Goal: Task Accomplishment & Management: Use online tool/utility

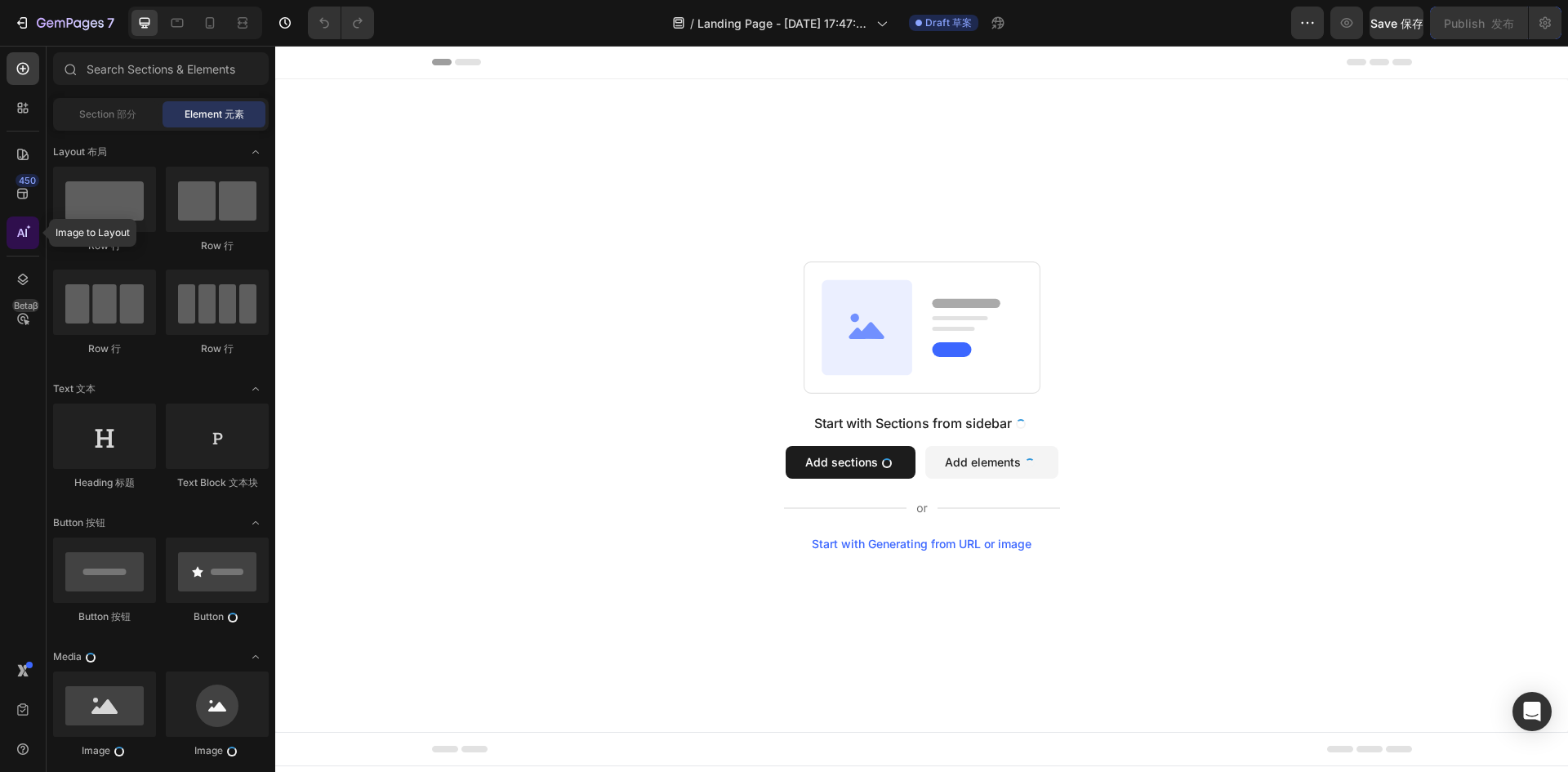
click at [22, 237] on icon at bounding box center [22, 232] width 16 height 16
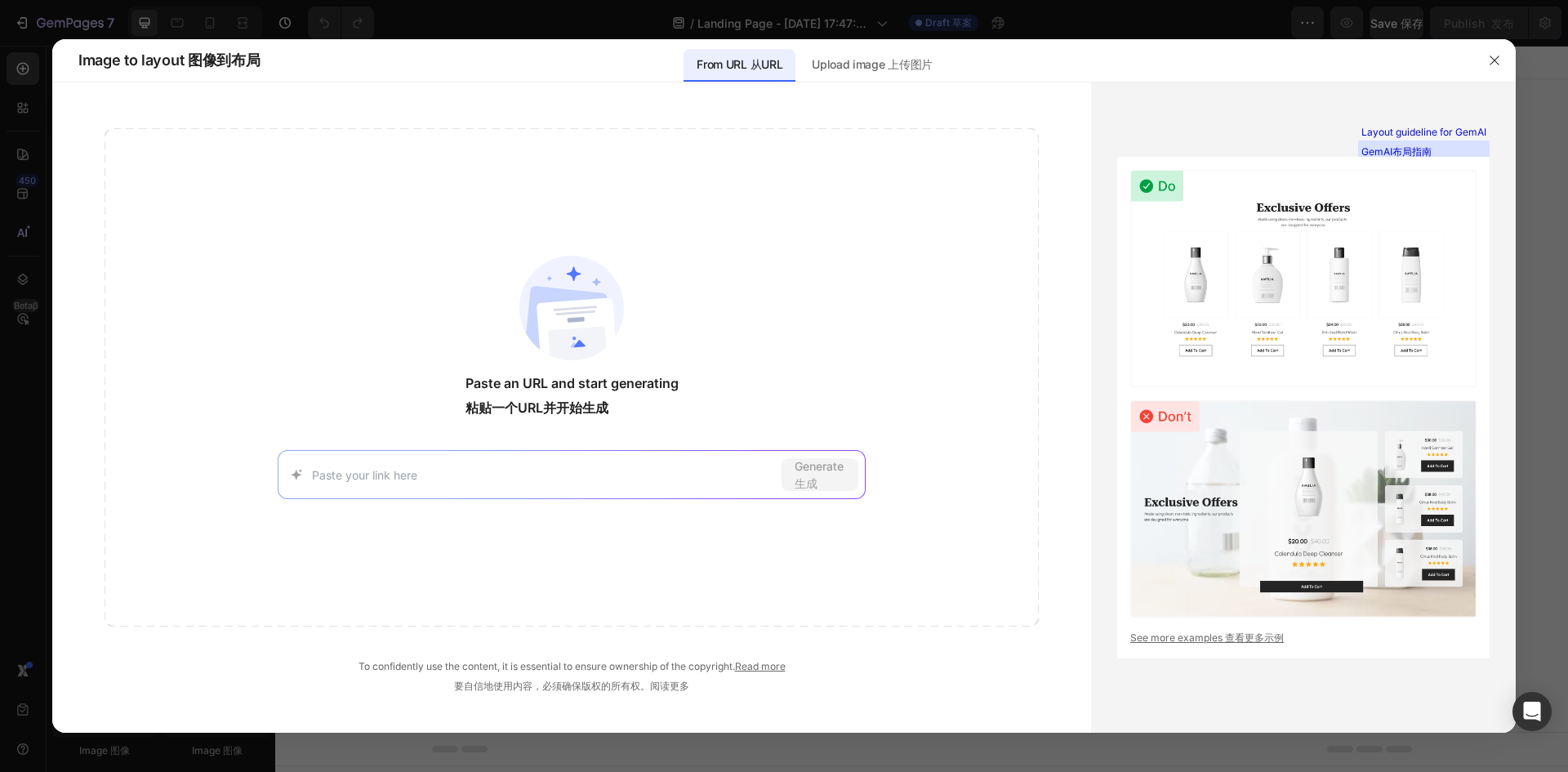
click at [557, 468] on input at bounding box center [543, 475] width 463 height 17
paste input "https://chameleondecorart.com/"
type input "https://chameleondecorart.com/"
click at [803, 486] on font "生成" at bounding box center [806, 483] width 23 height 13
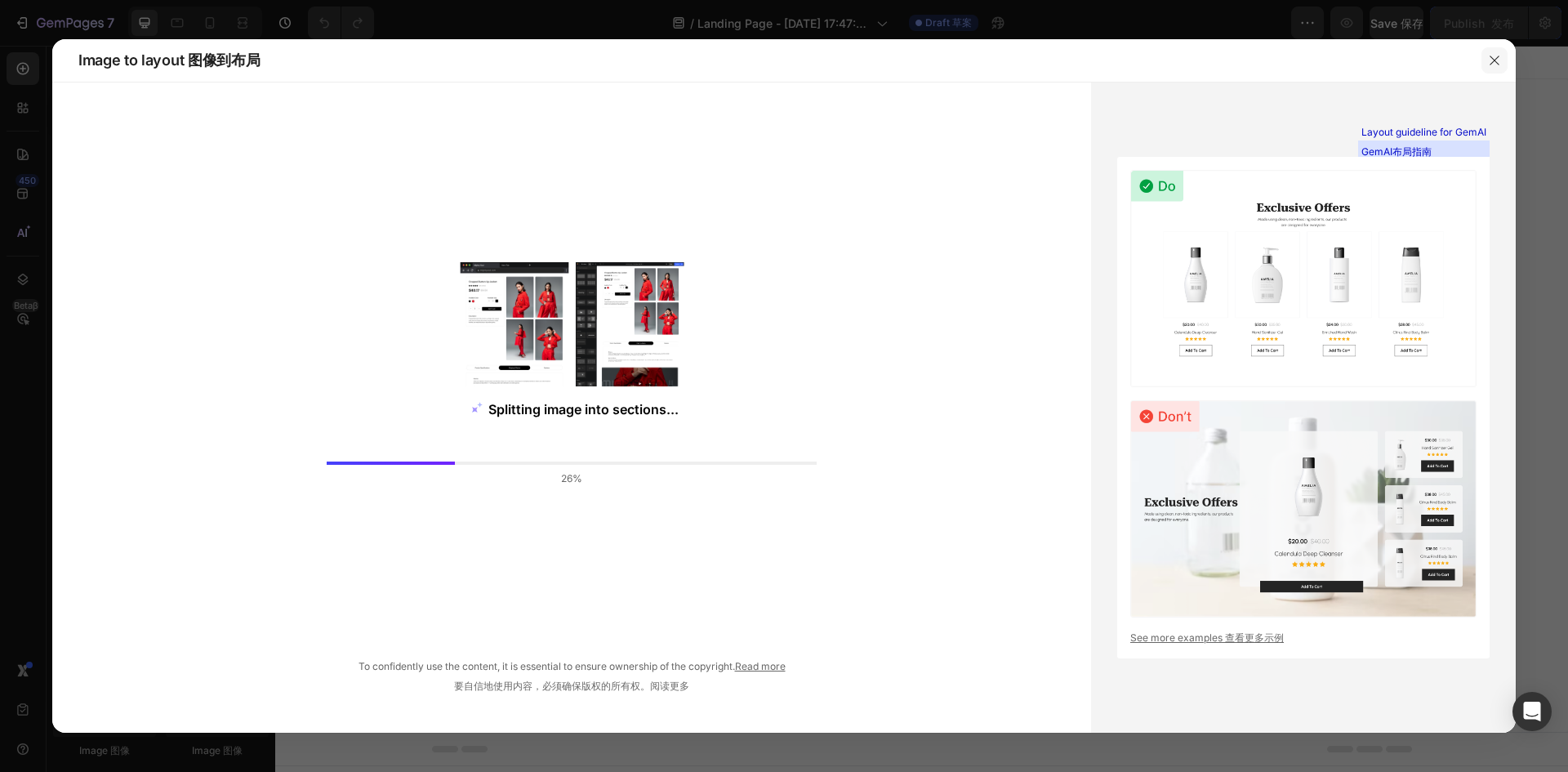
click at [1495, 53] on button "button" at bounding box center [1493, 60] width 26 height 26
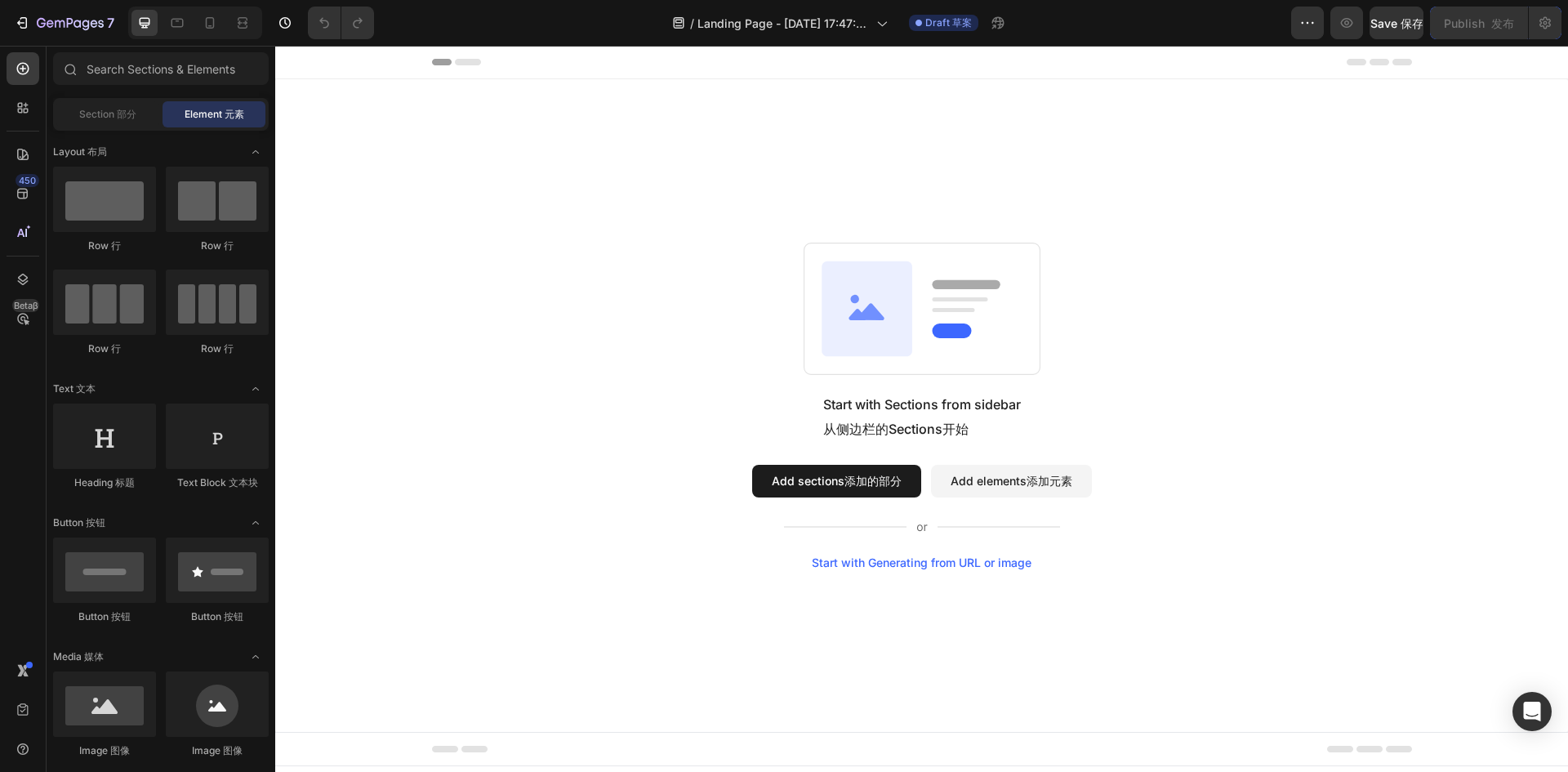
click at [805, 487] on button "Add sections 添加的部分" at bounding box center [836, 481] width 169 height 33
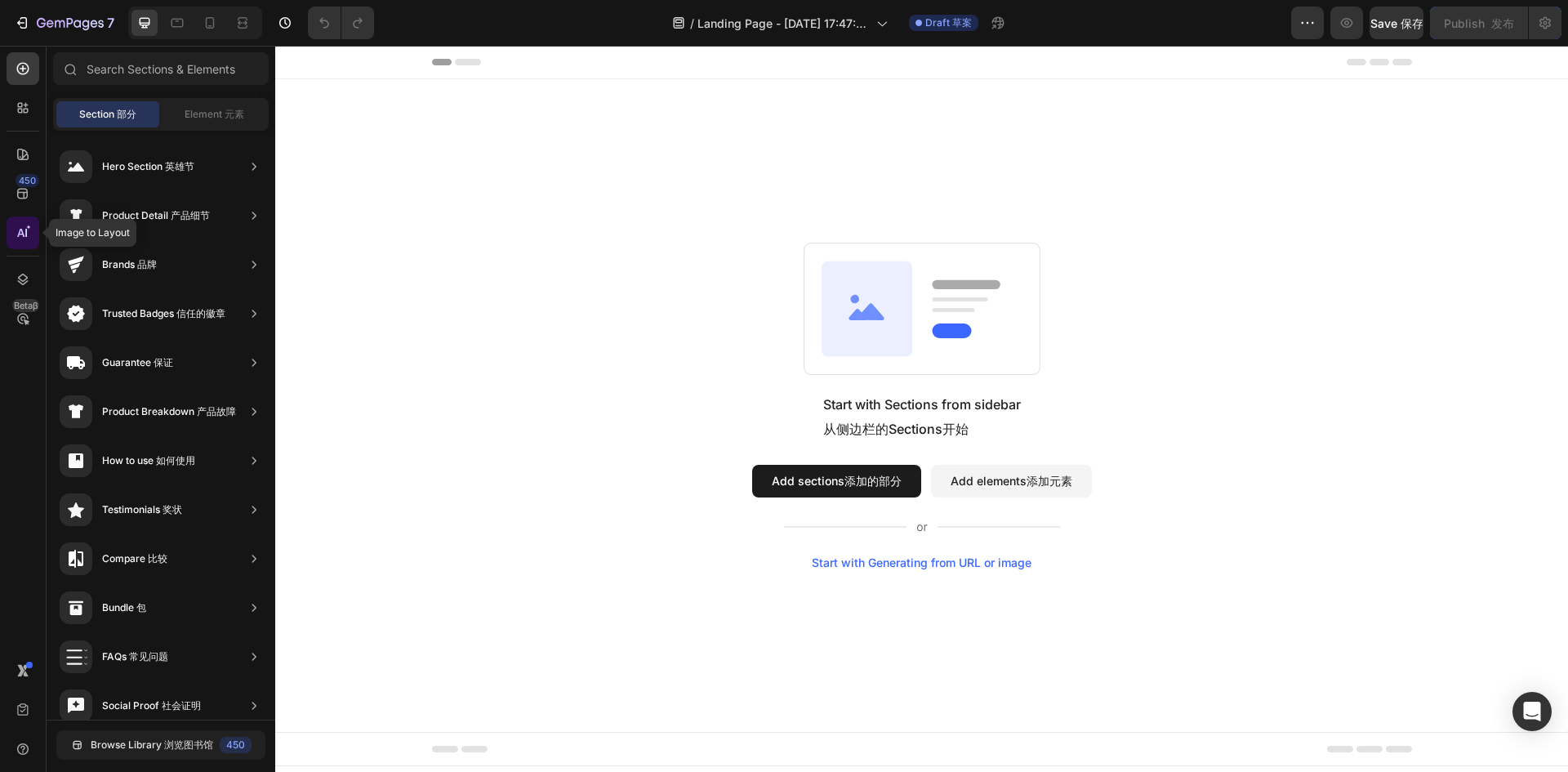
click at [22, 244] on div at bounding box center [23, 232] width 33 height 33
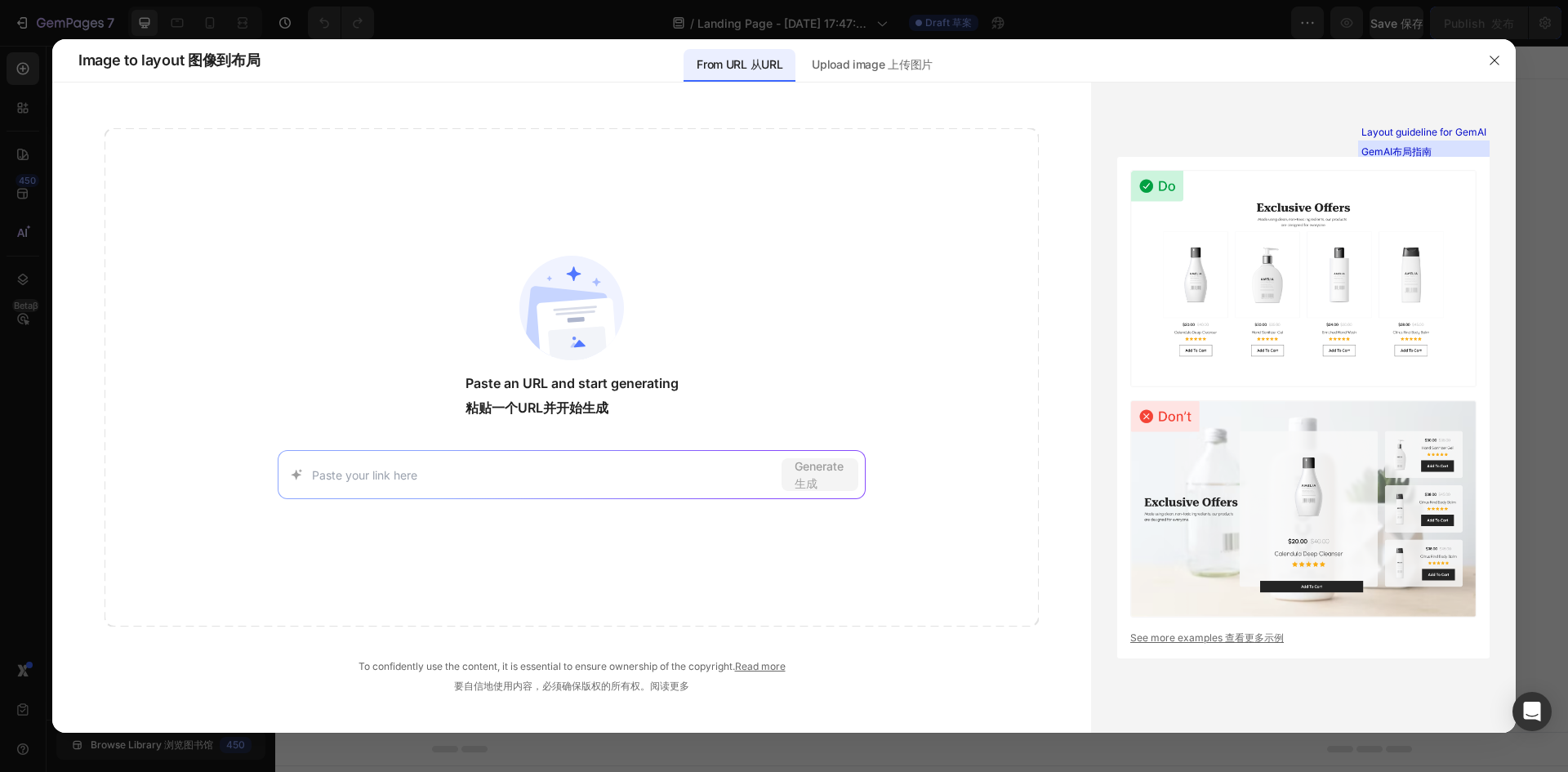
click at [564, 476] on input at bounding box center [543, 475] width 463 height 17
type input "https://chameleondecorart.com/"
click at [821, 465] on span "Generate 生成" at bounding box center [819, 474] width 51 height 35
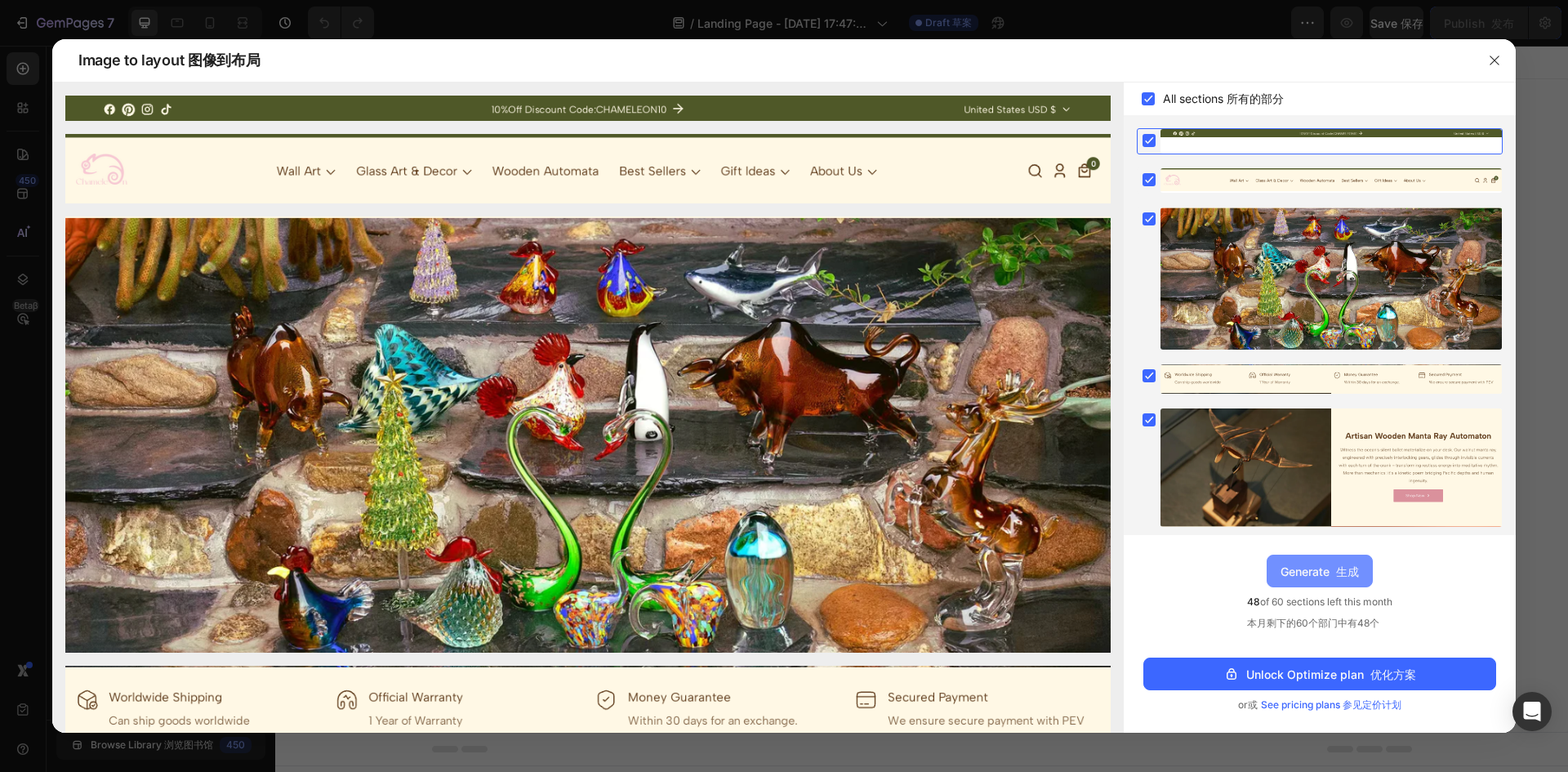
click at [1350, 573] on font "生成" at bounding box center [1347, 571] width 23 height 13
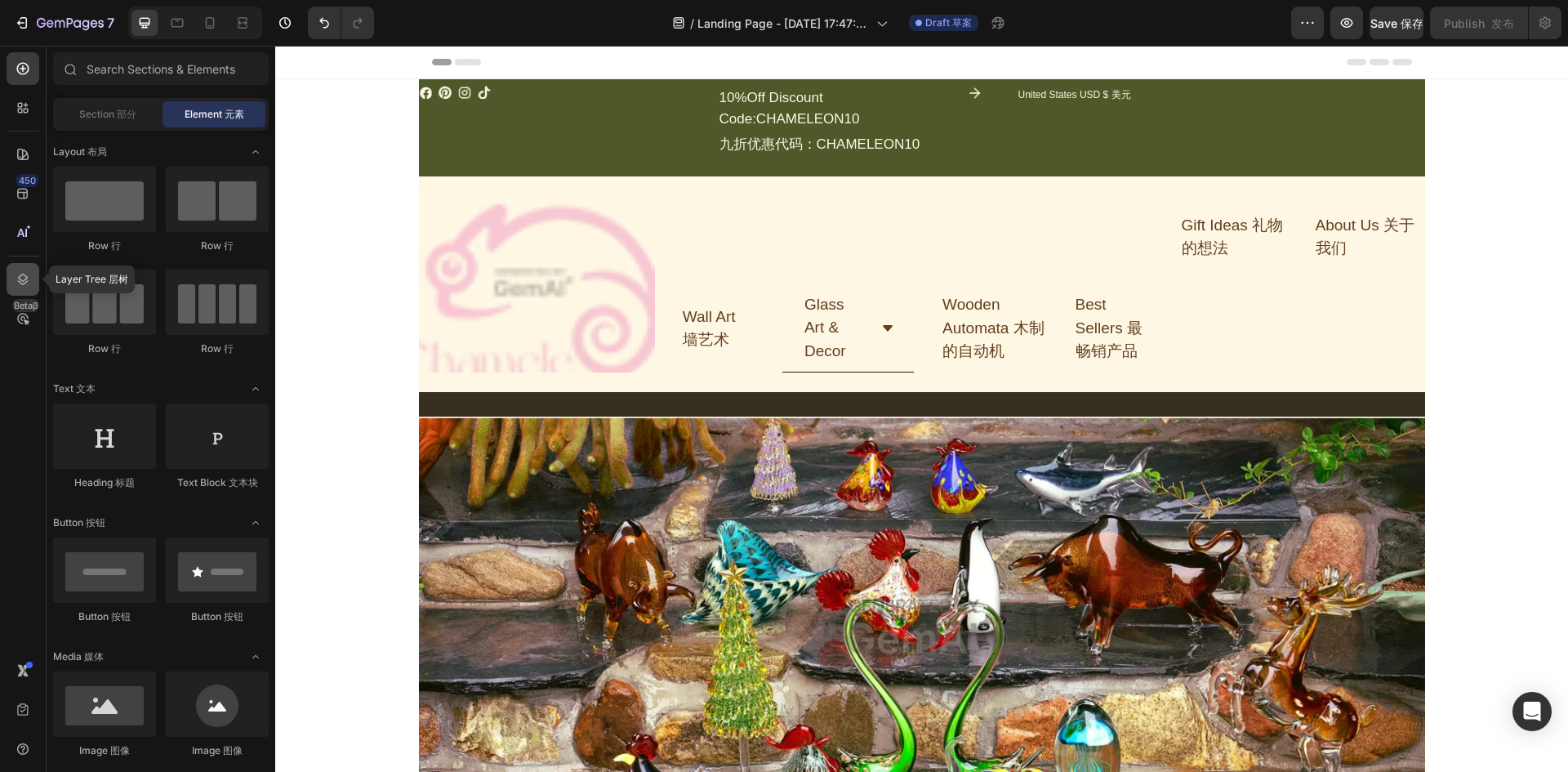
click at [29, 286] on icon at bounding box center [22, 278] width 16 height 16
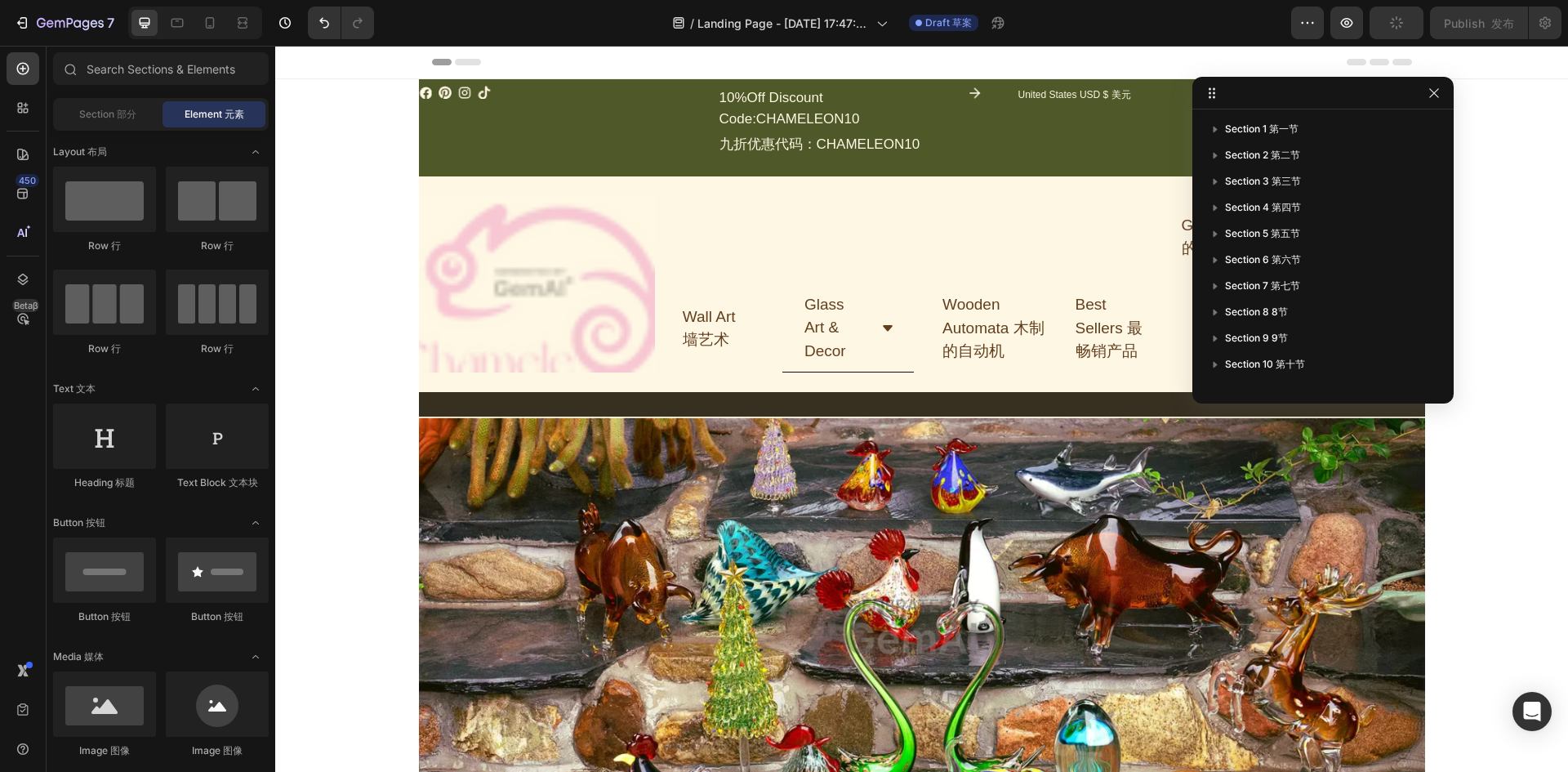
drag, startPoint x: 1353, startPoint y: 62, endPoint x: 1242, endPoint y: 89, distance: 114.2
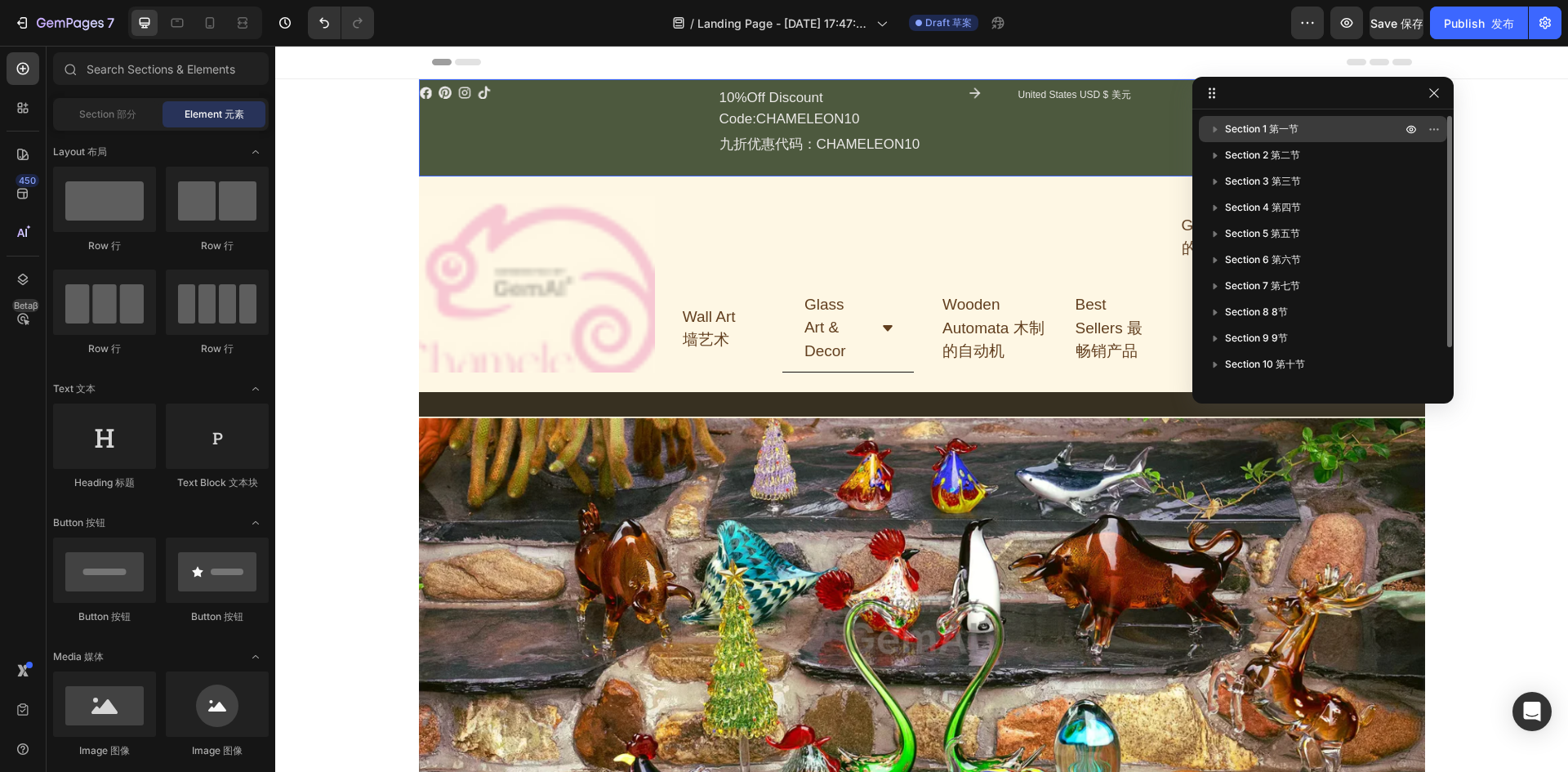
click at [1291, 126] on font "第一节" at bounding box center [1283, 129] width 30 height 12
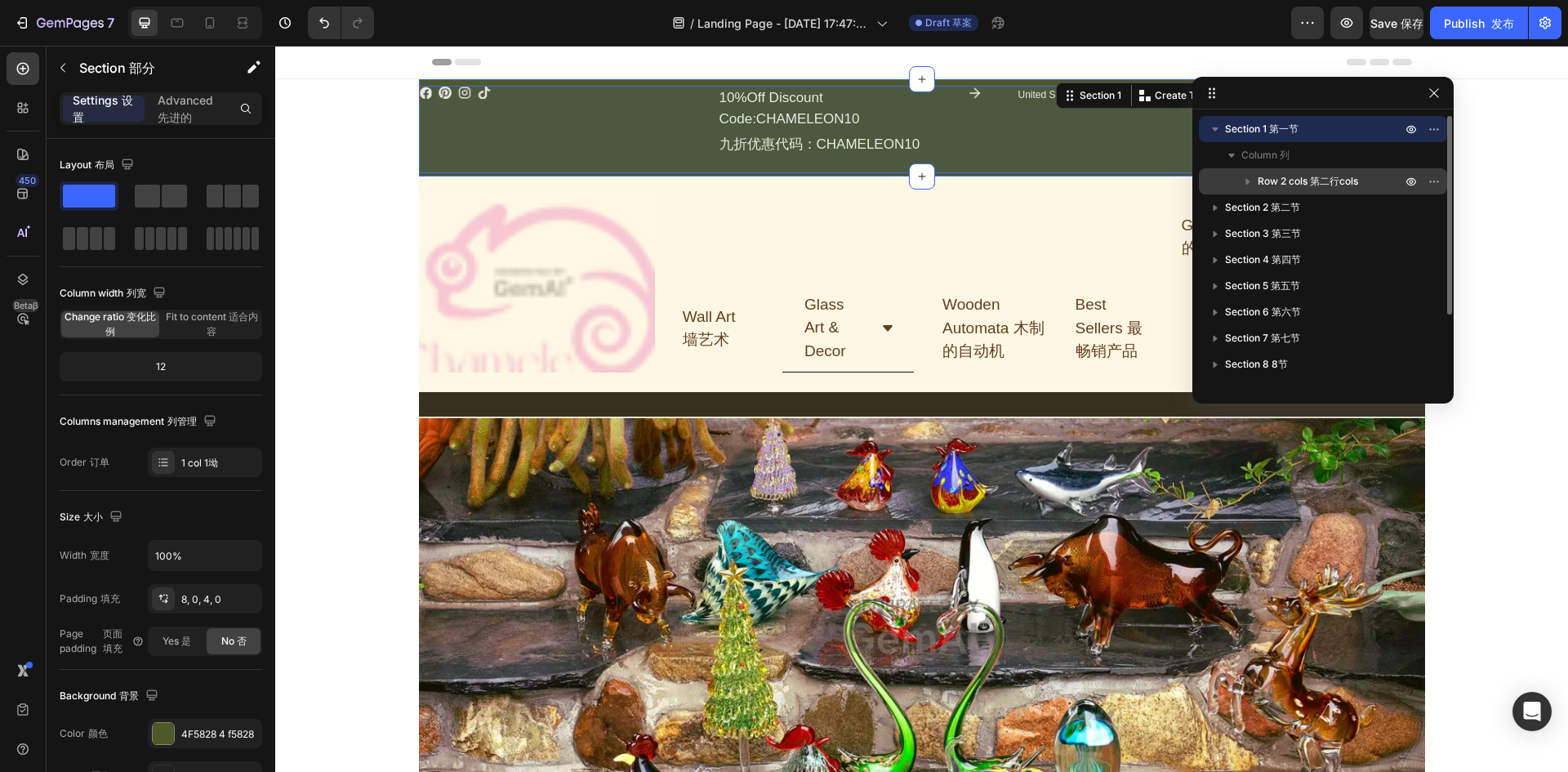
click at [1284, 177] on span "Row 2 cols 第二行cols" at bounding box center [1307, 181] width 101 height 16
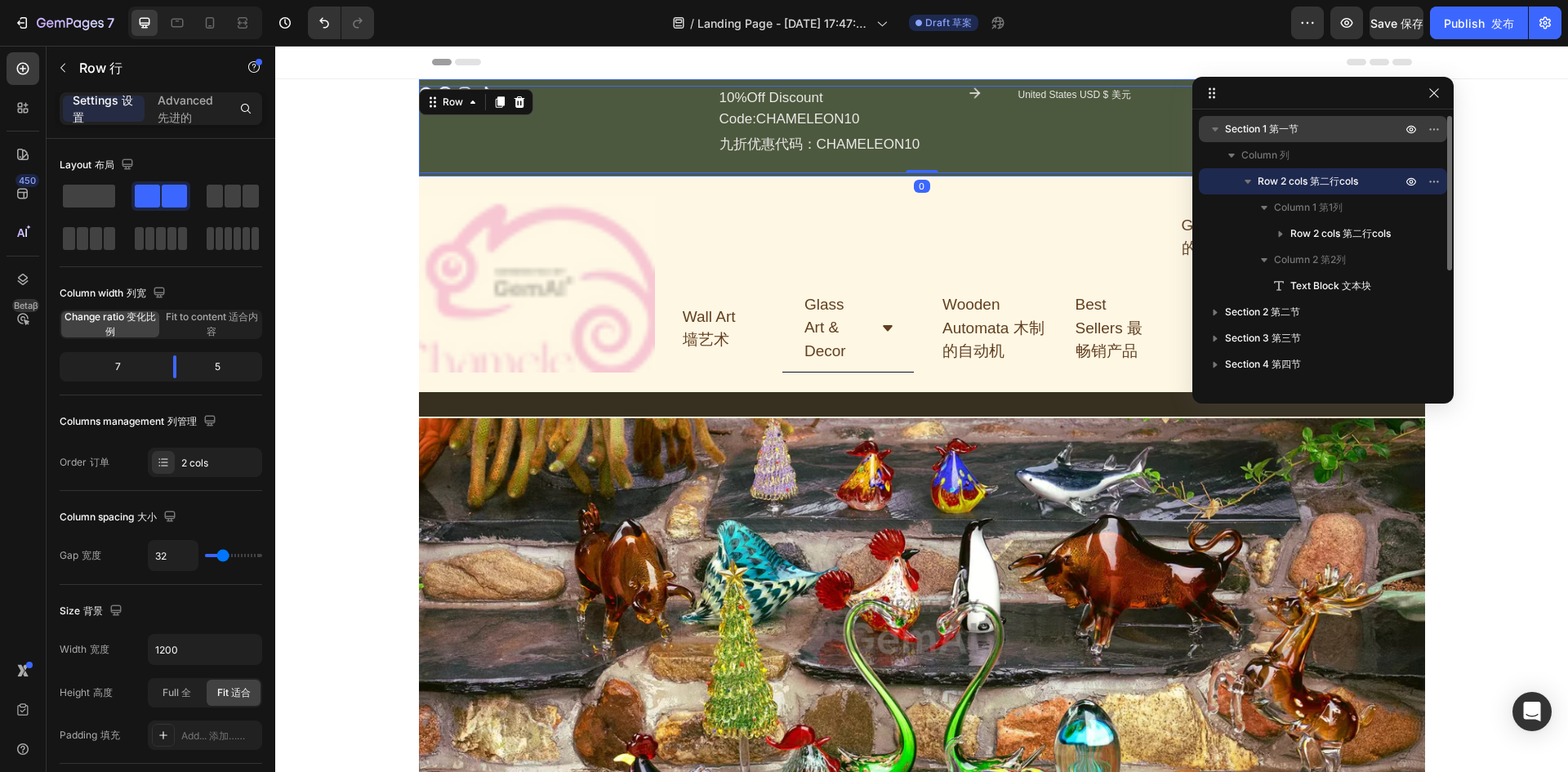
click at [1280, 129] on font "第一节" at bounding box center [1283, 129] width 30 height 12
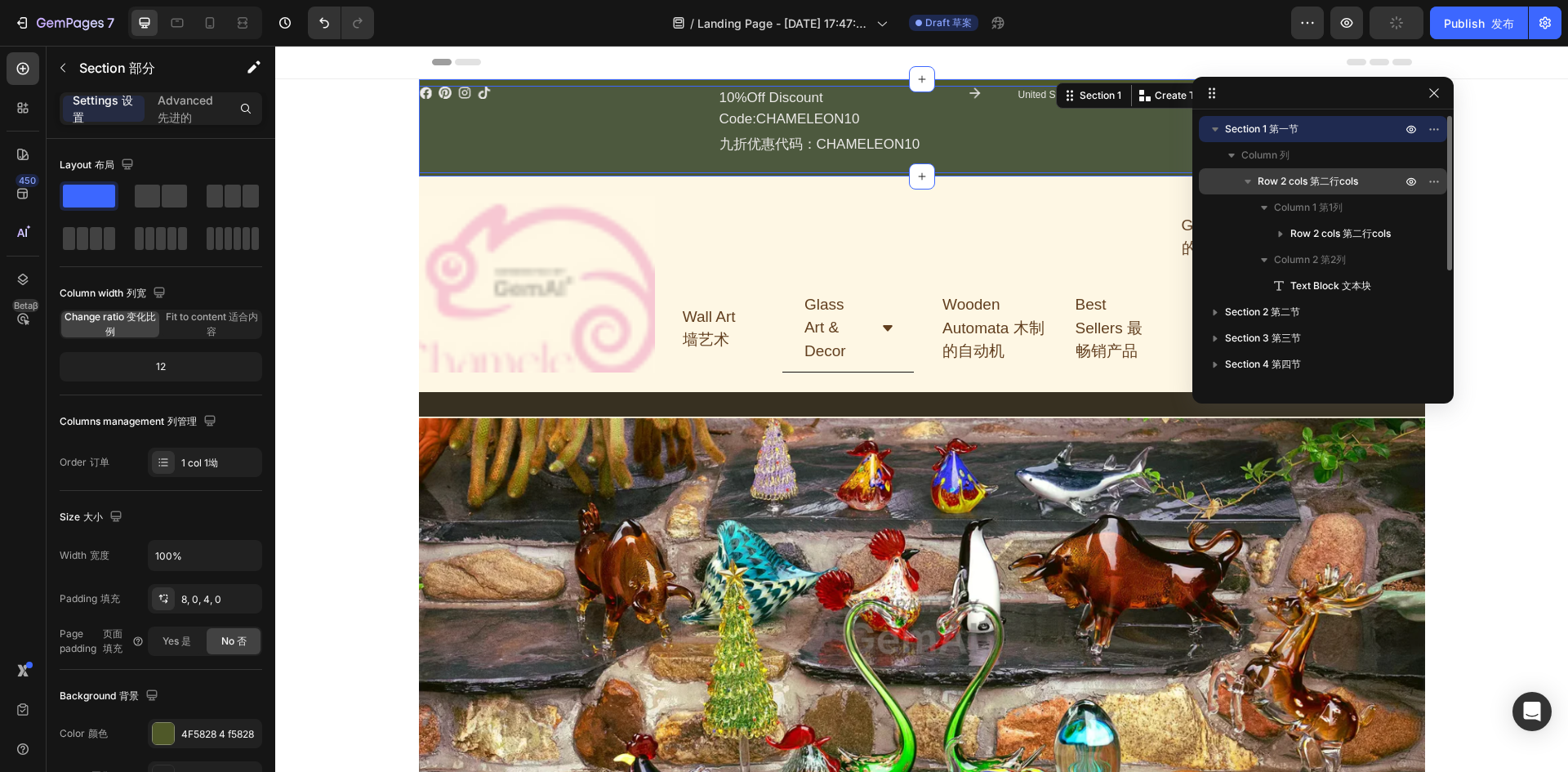
click at [1282, 178] on span "Row 2 cols 第二行cols" at bounding box center [1307, 181] width 101 height 16
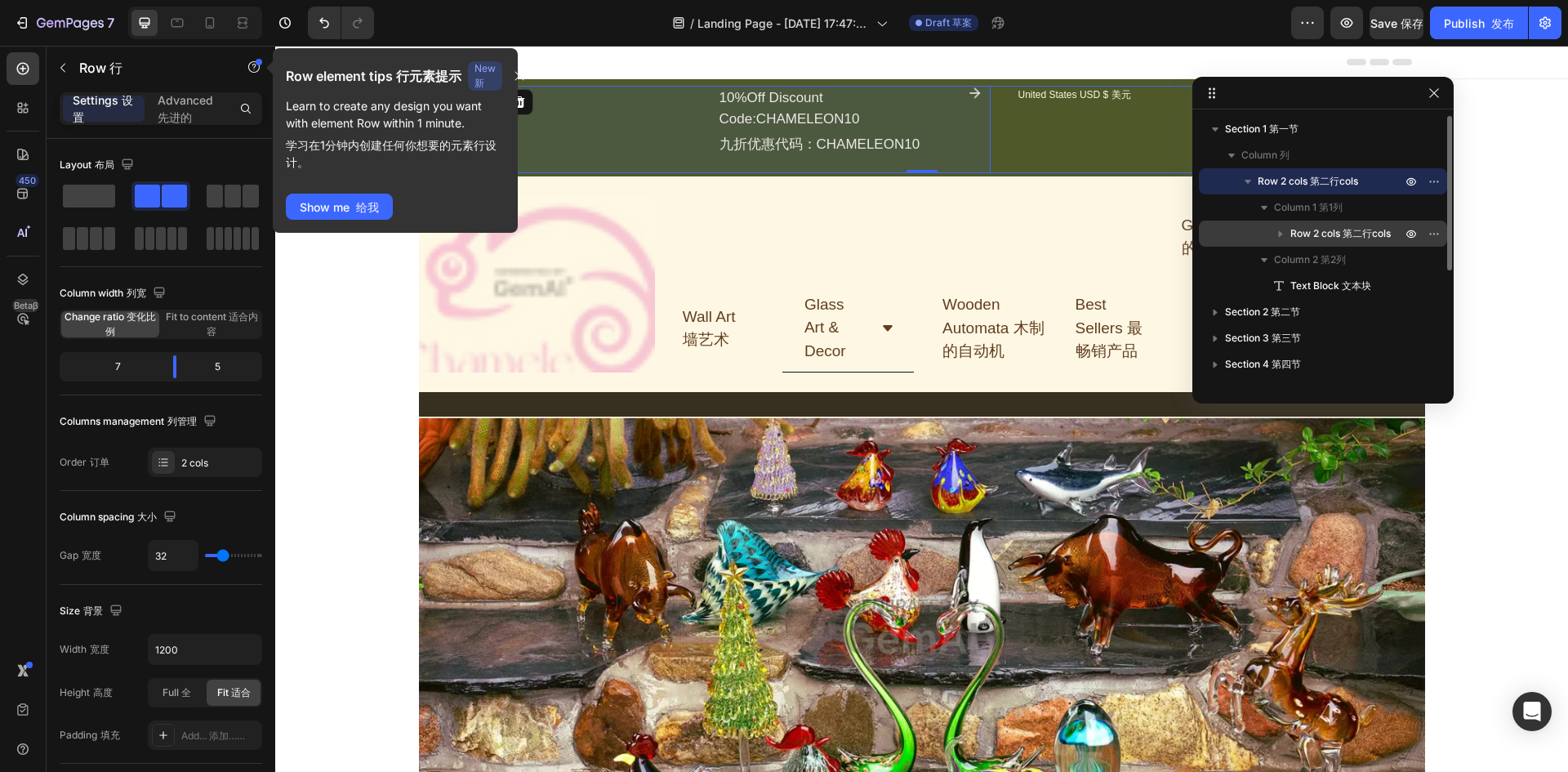
click at [1299, 226] on span "Row 2 cols 第二行cols" at bounding box center [1339, 233] width 101 height 16
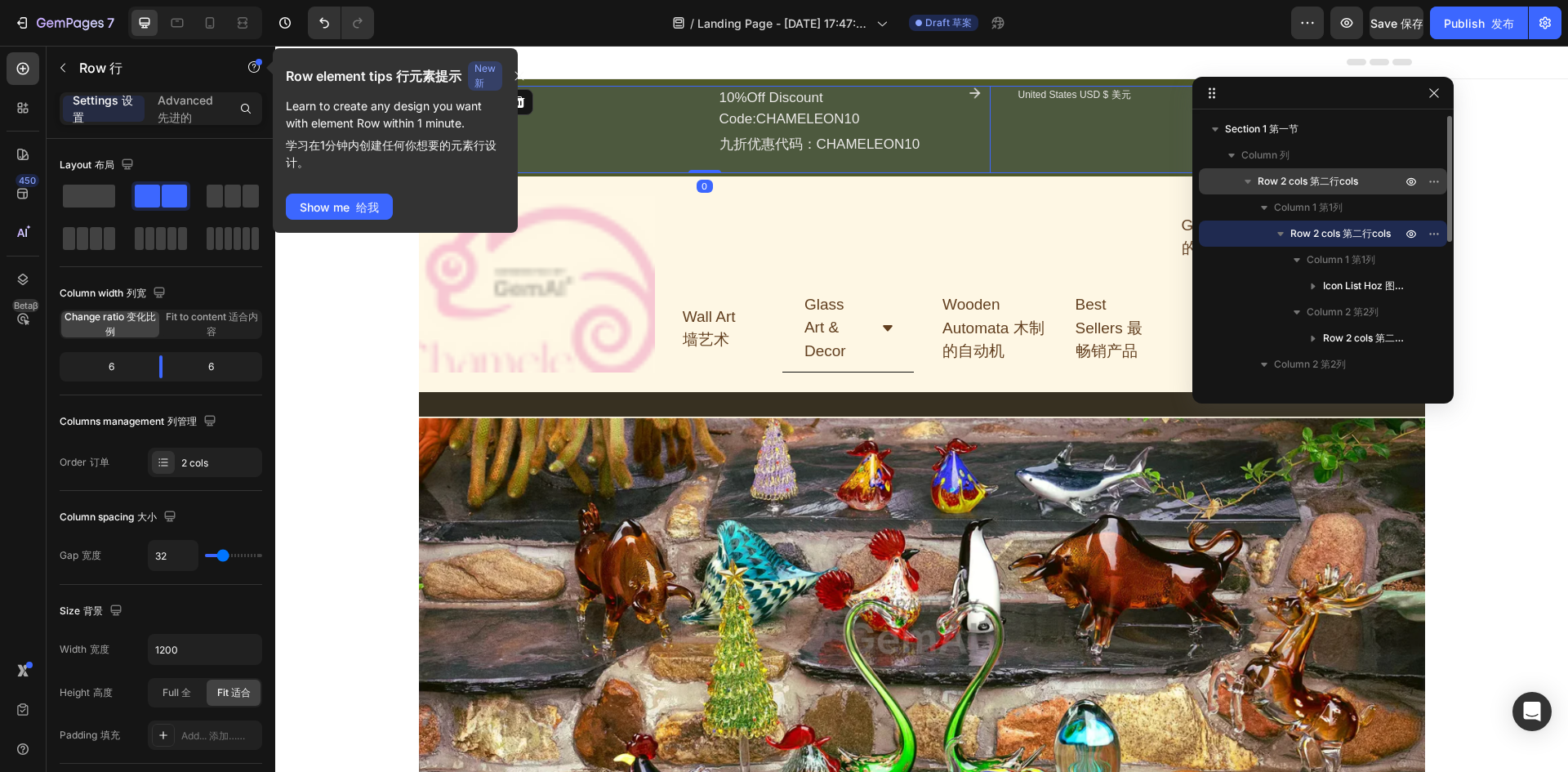
click at [1295, 181] on span "Row 2 cols 第二行cols" at bounding box center [1307, 181] width 101 height 16
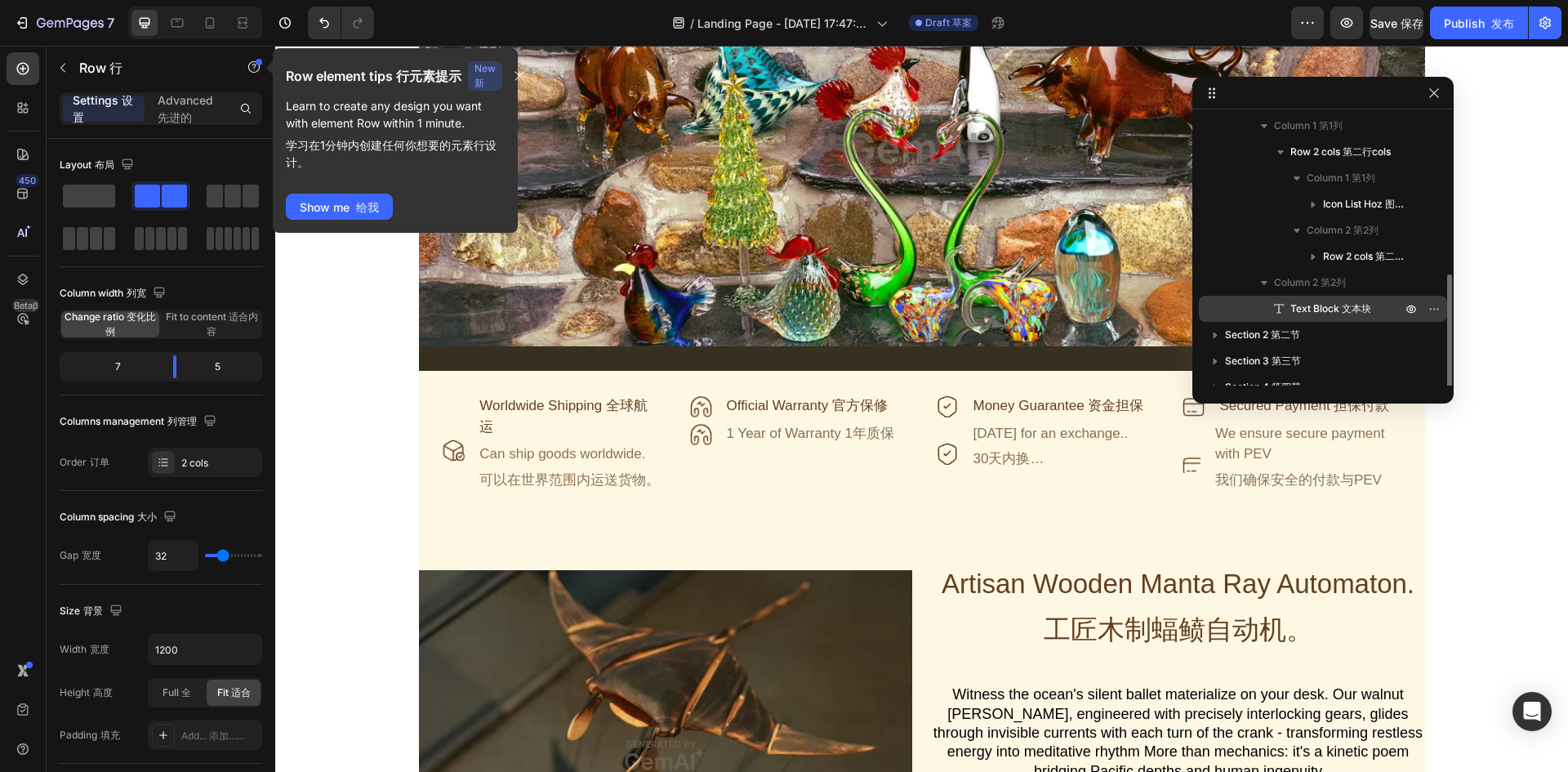
scroll to position [163, 0]
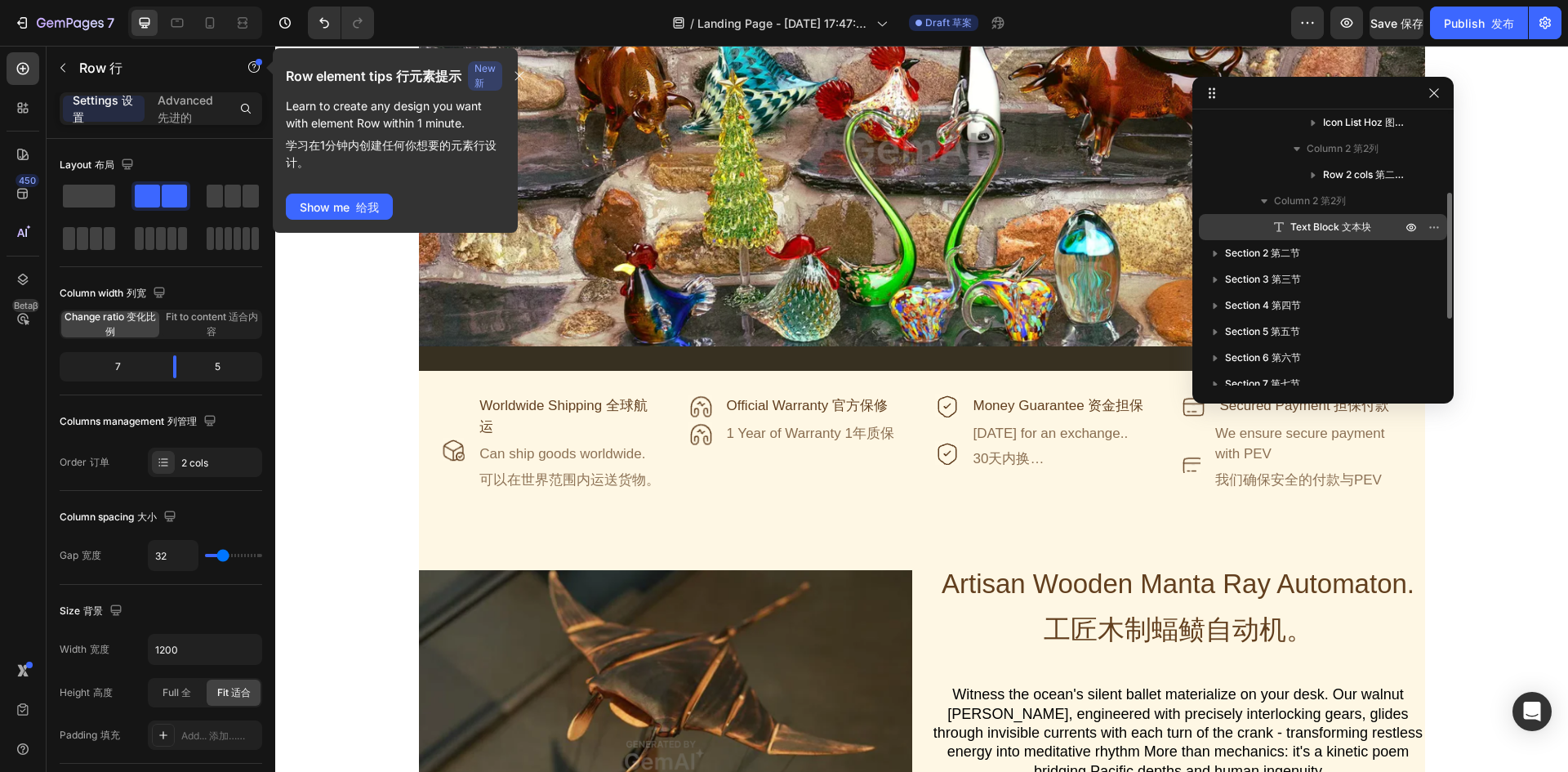
click at [1338, 216] on div "Text Block 文本块" at bounding box center [1322, 227] width 235 height 26
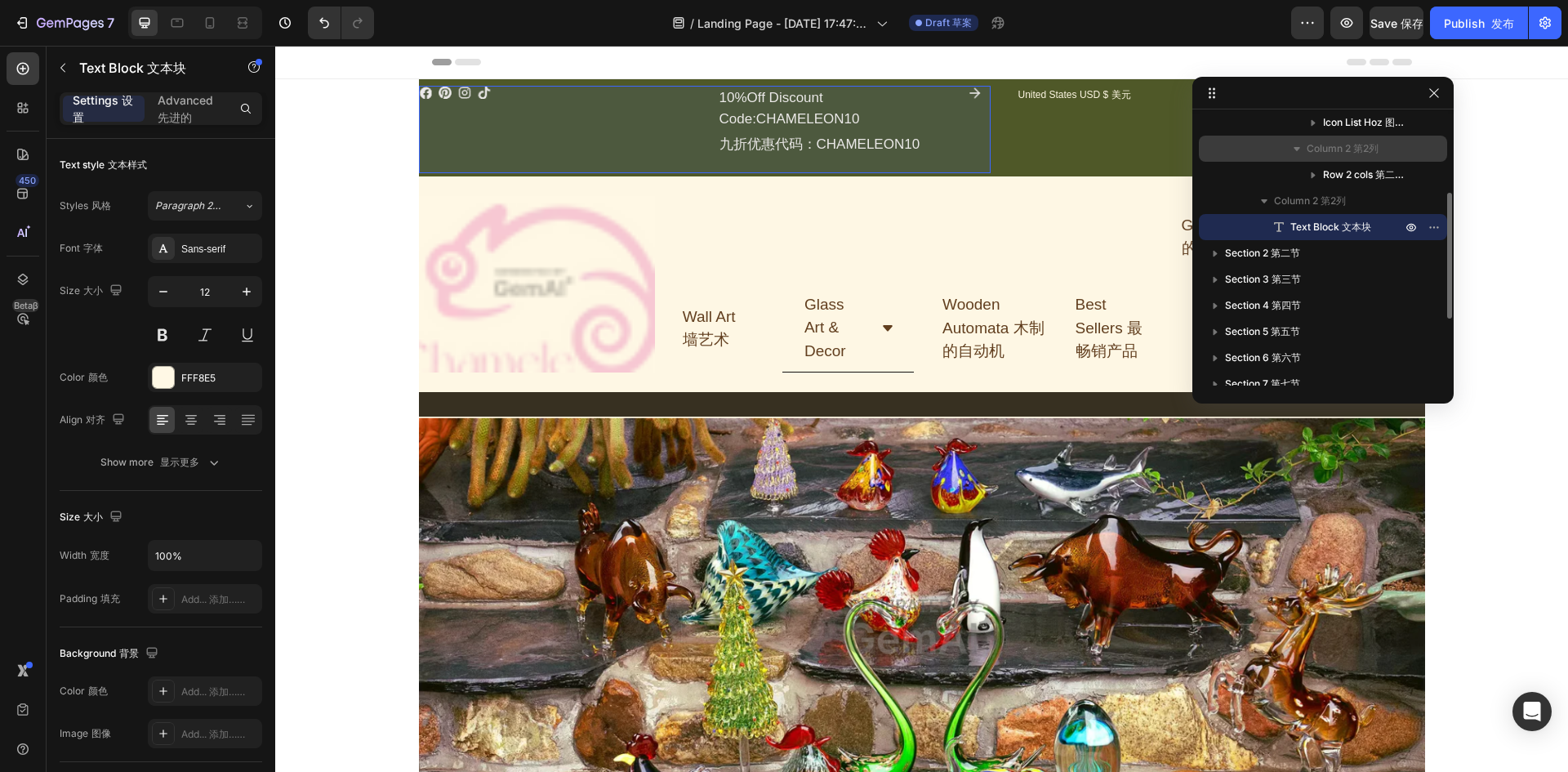
scroll to position [0, 0]
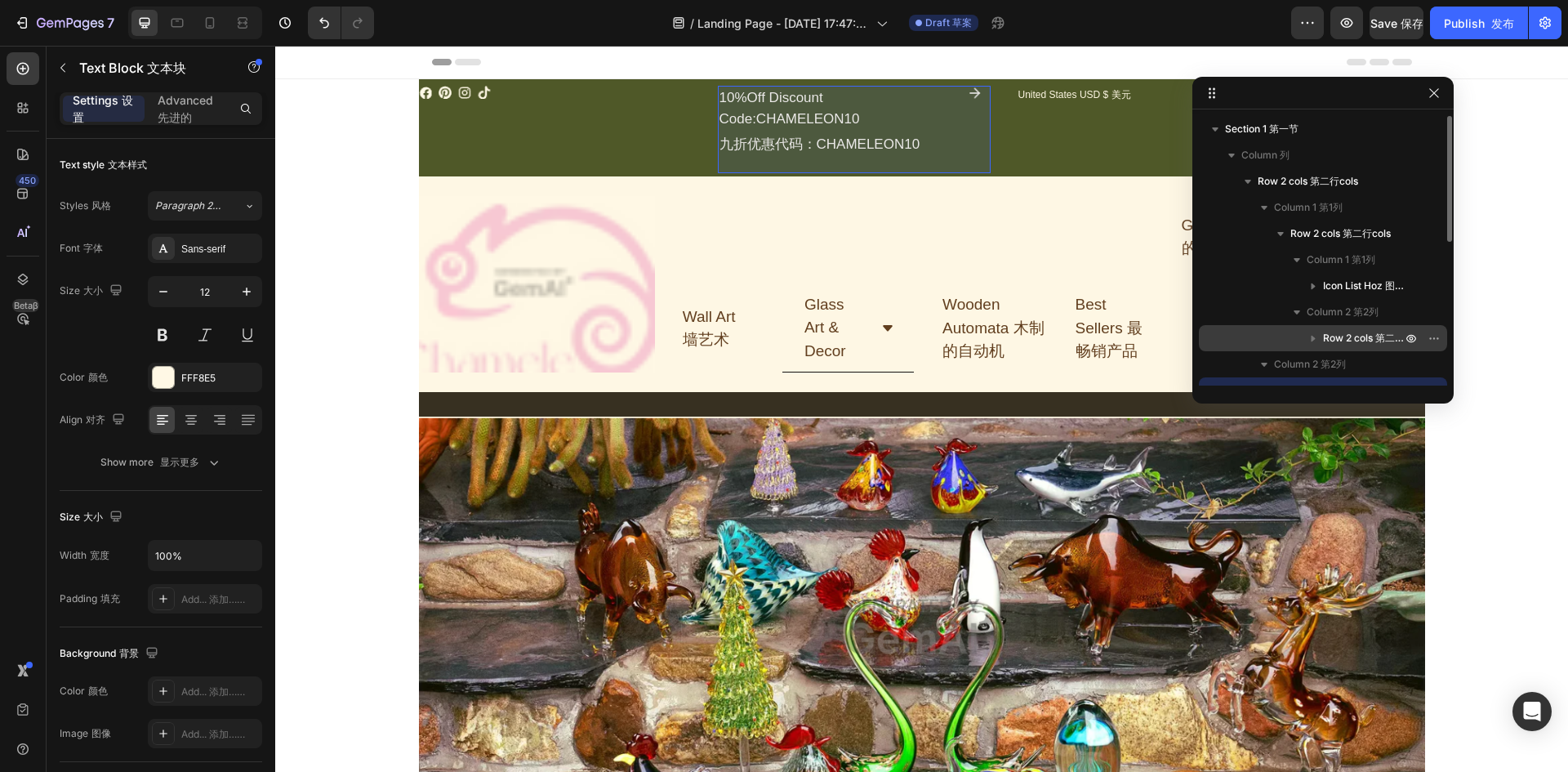
click at [1360, 329] on div "Row 2 cols 第二行cols" at bounding box center [1322, 337] width 235 height 26
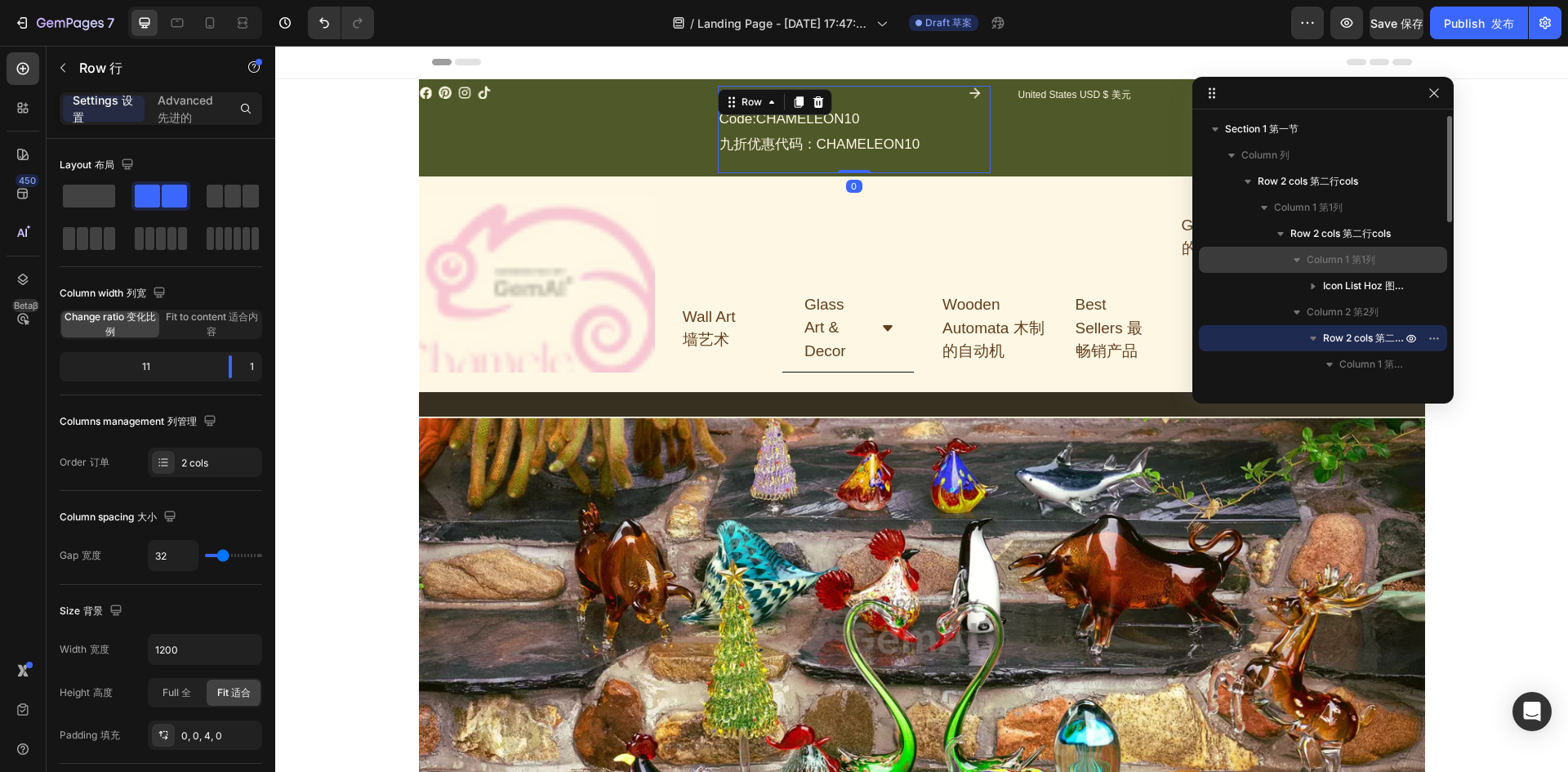
scroll to position [82, 0]
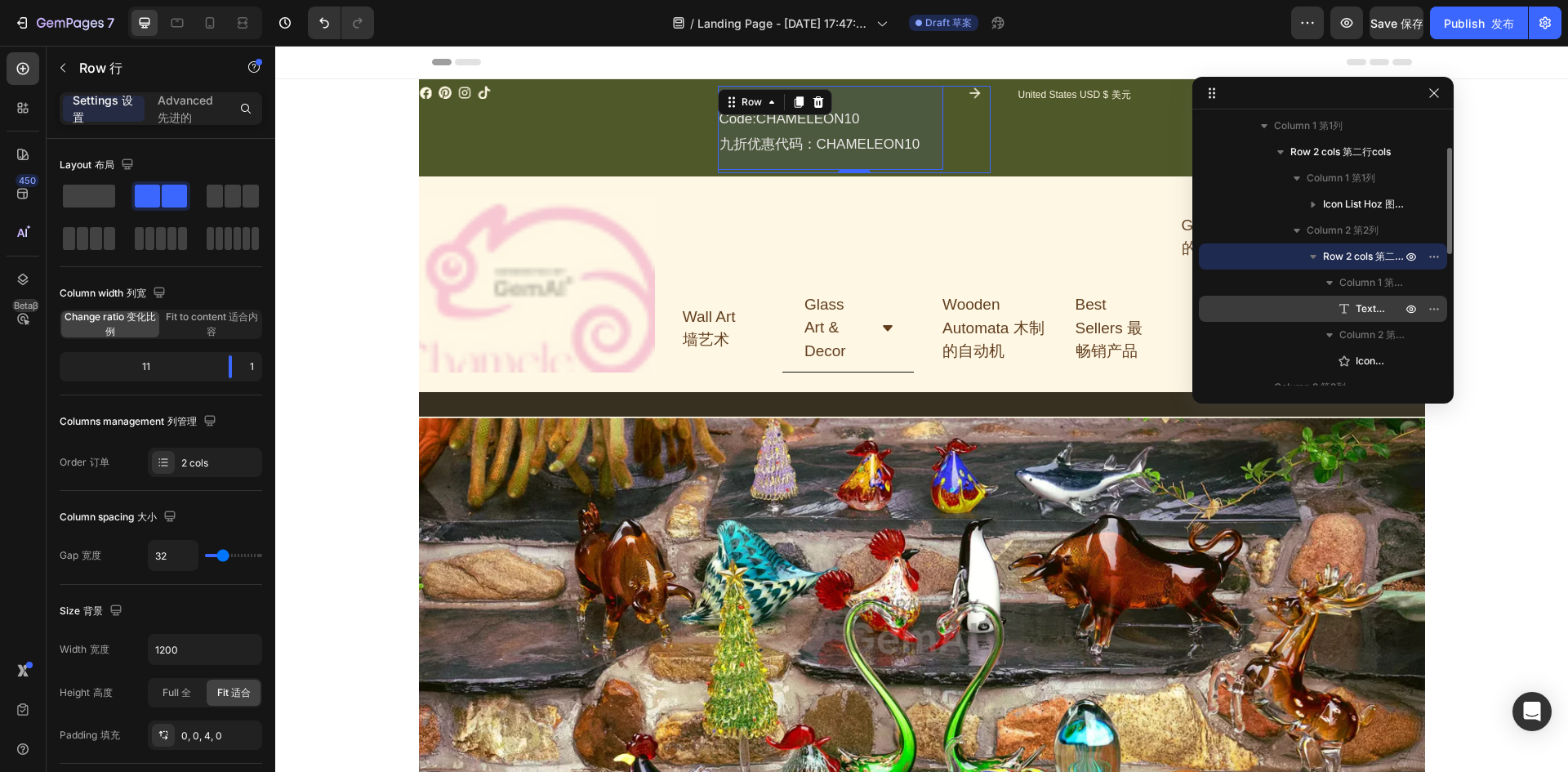
click at [1371, 303] on span "Text Block 文本块" at bounding box center [1369, 308] width 30 height 16
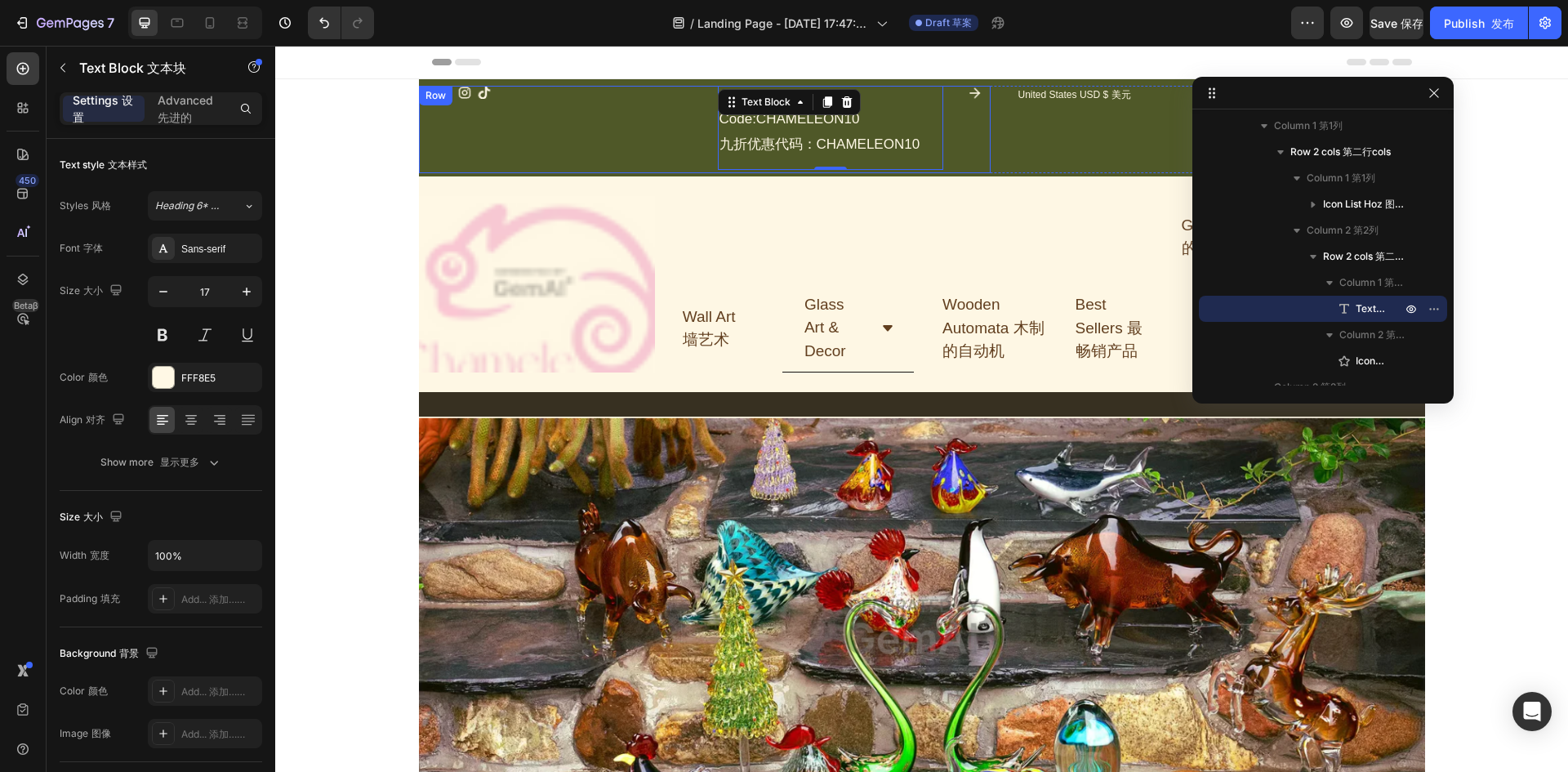
click at [494, 128] on div "Icon Icon Icon Icon Icon List Hoz" at bounding box center [555, 129] width 273 height 87
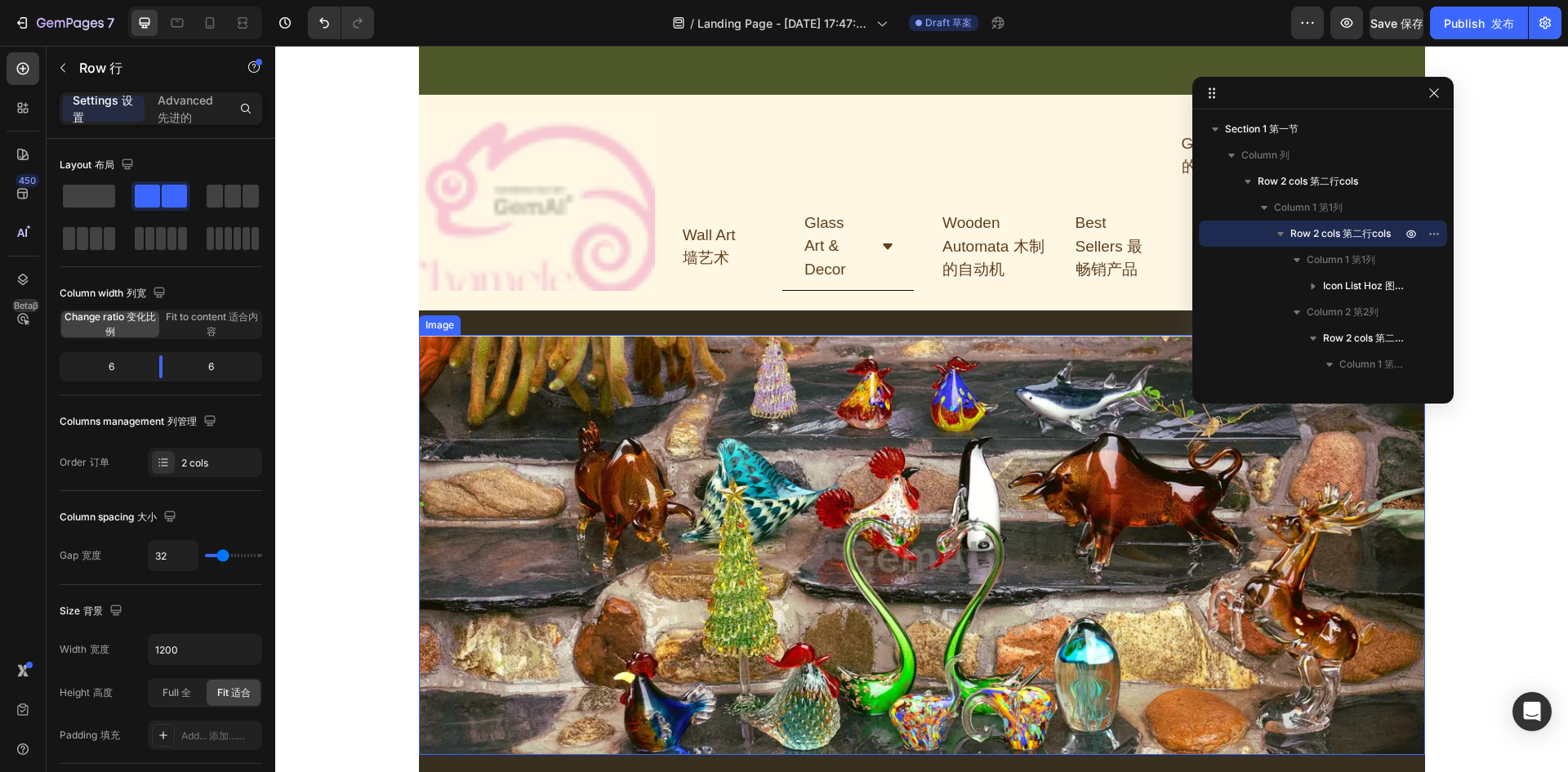
scroll to position [326, 0]
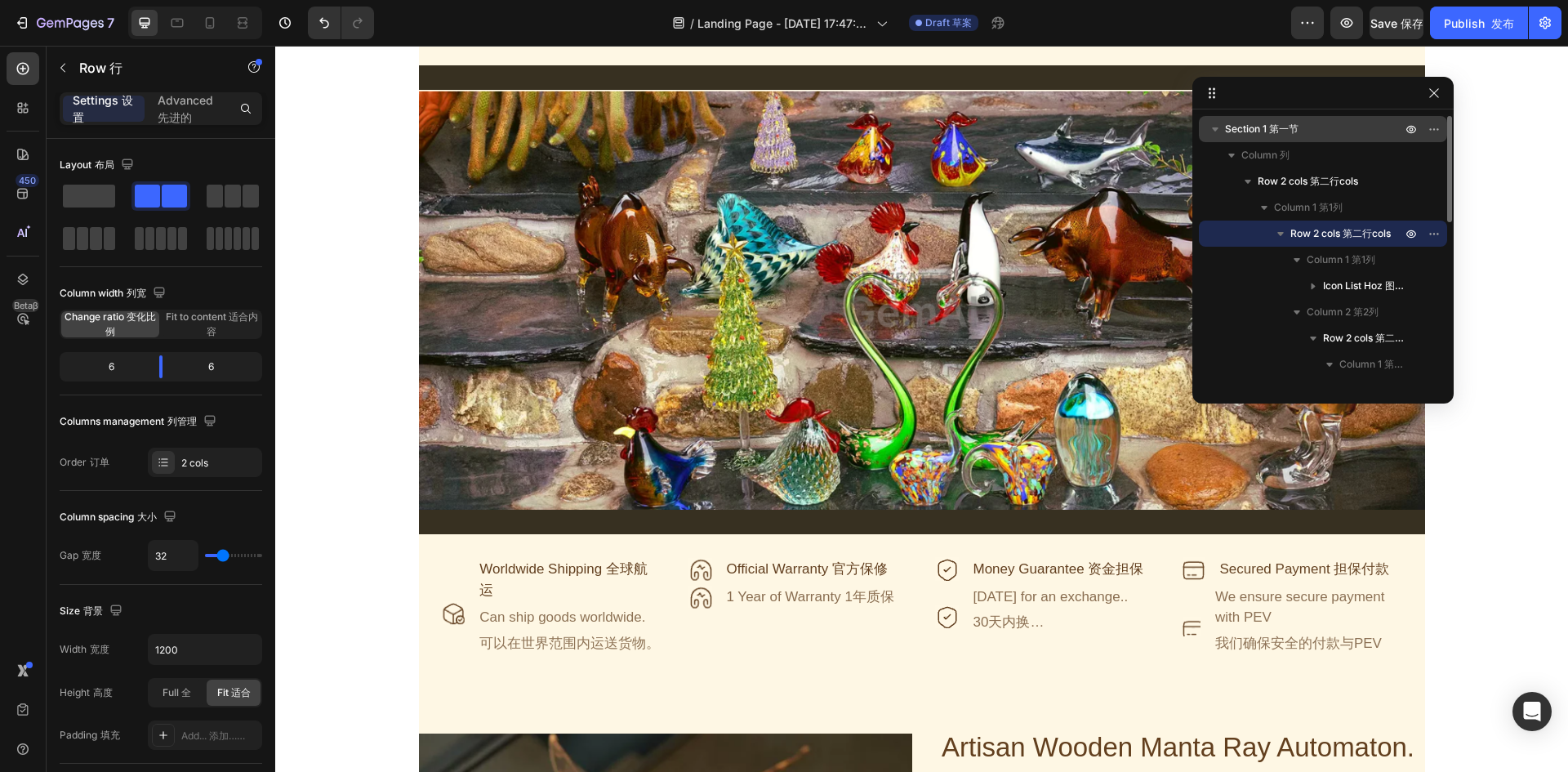
click at [1252, 132] on span "Section 1 第一节" at bounding box center [1261, 129] width 74 height 16
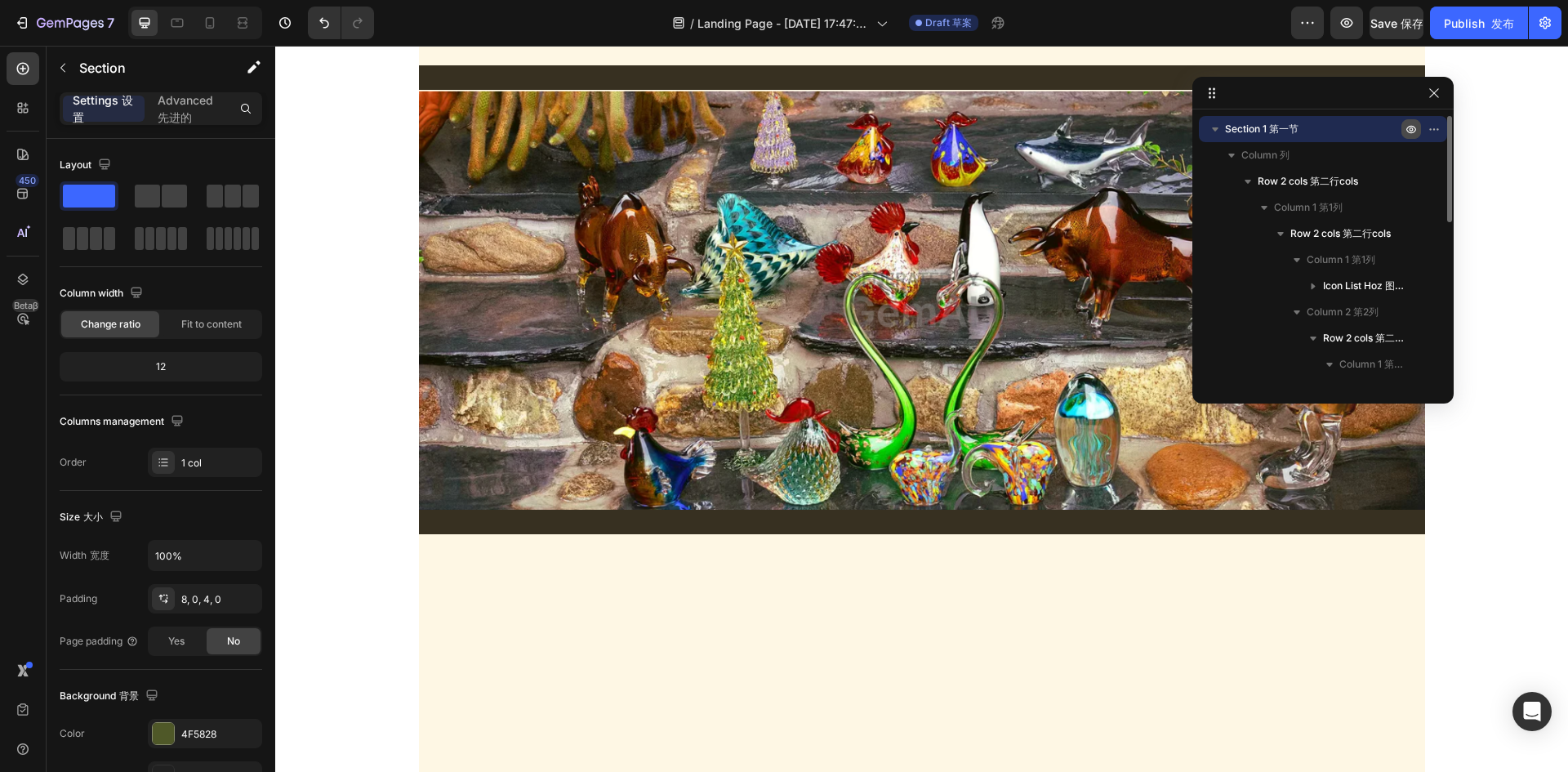
scroll to position [0, 0]
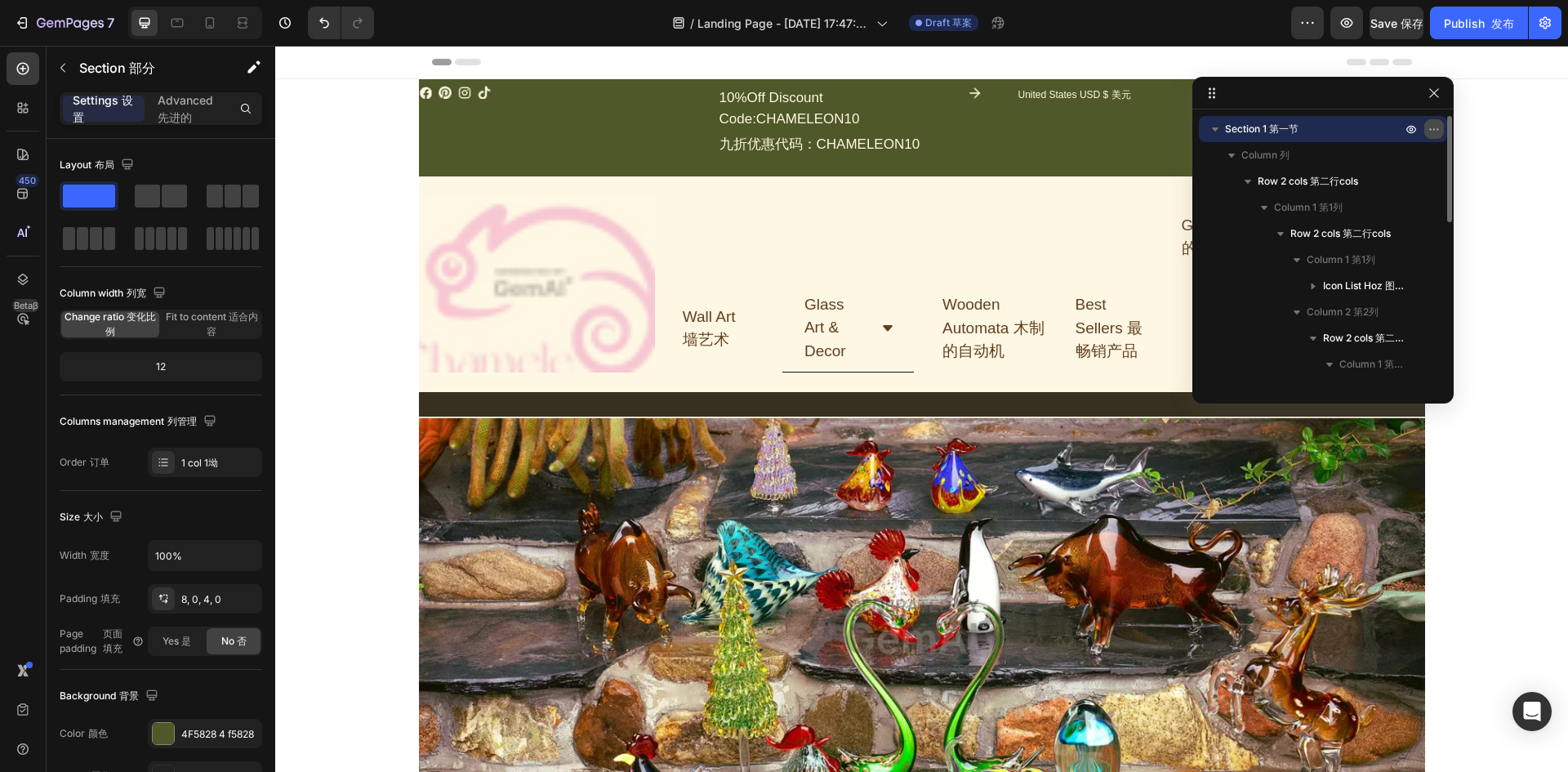
click at [1434, 132] on icon "button" at bounding box center [1434, 130] width 13 height 13
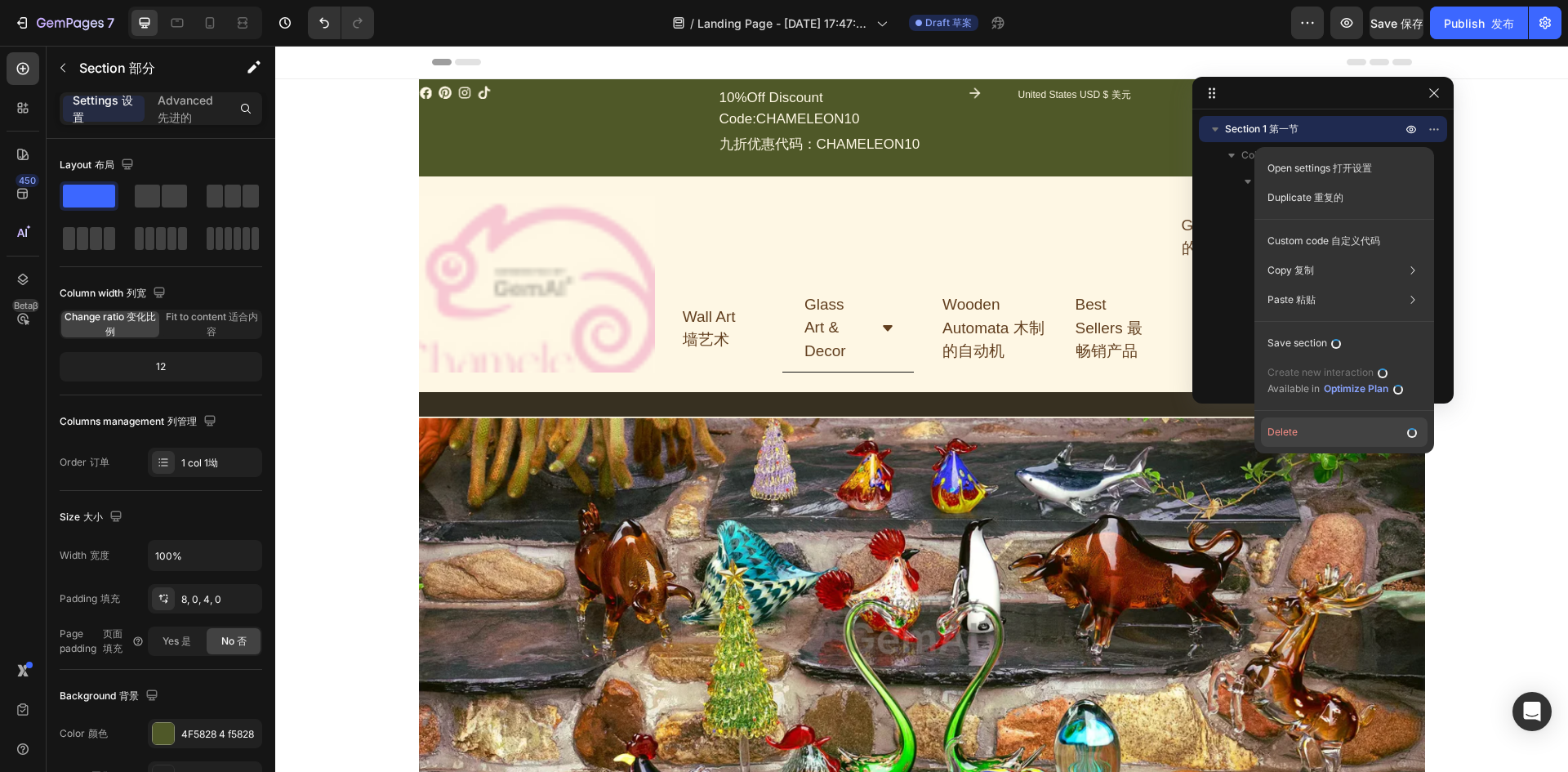
click at [1301, 430] on button "Delete" at bounding box center [1343, 431] width 166 height 30
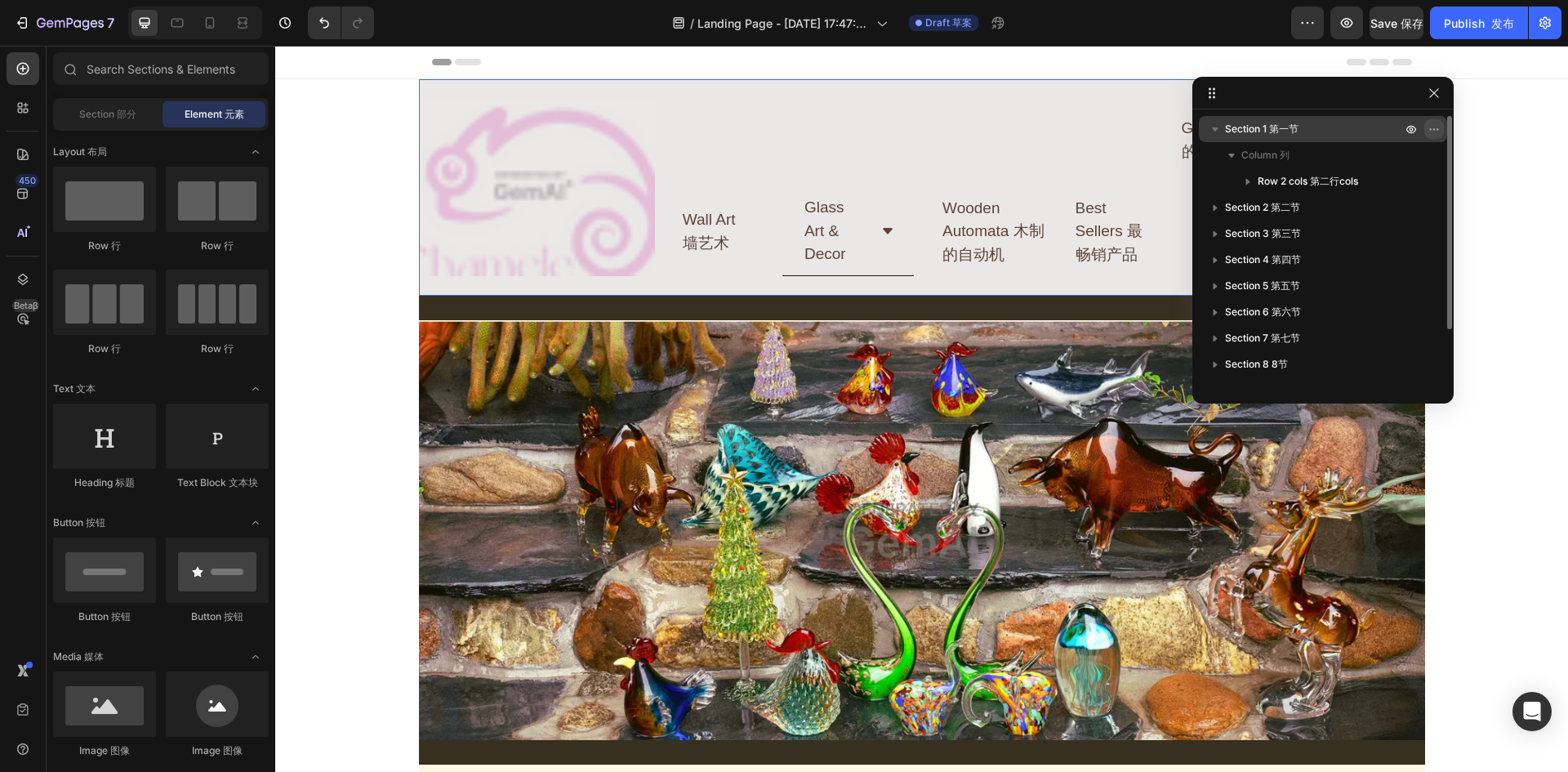
click at [1436, 128] on icon "button" at bounding box center [1434, 130] width 13 height 13
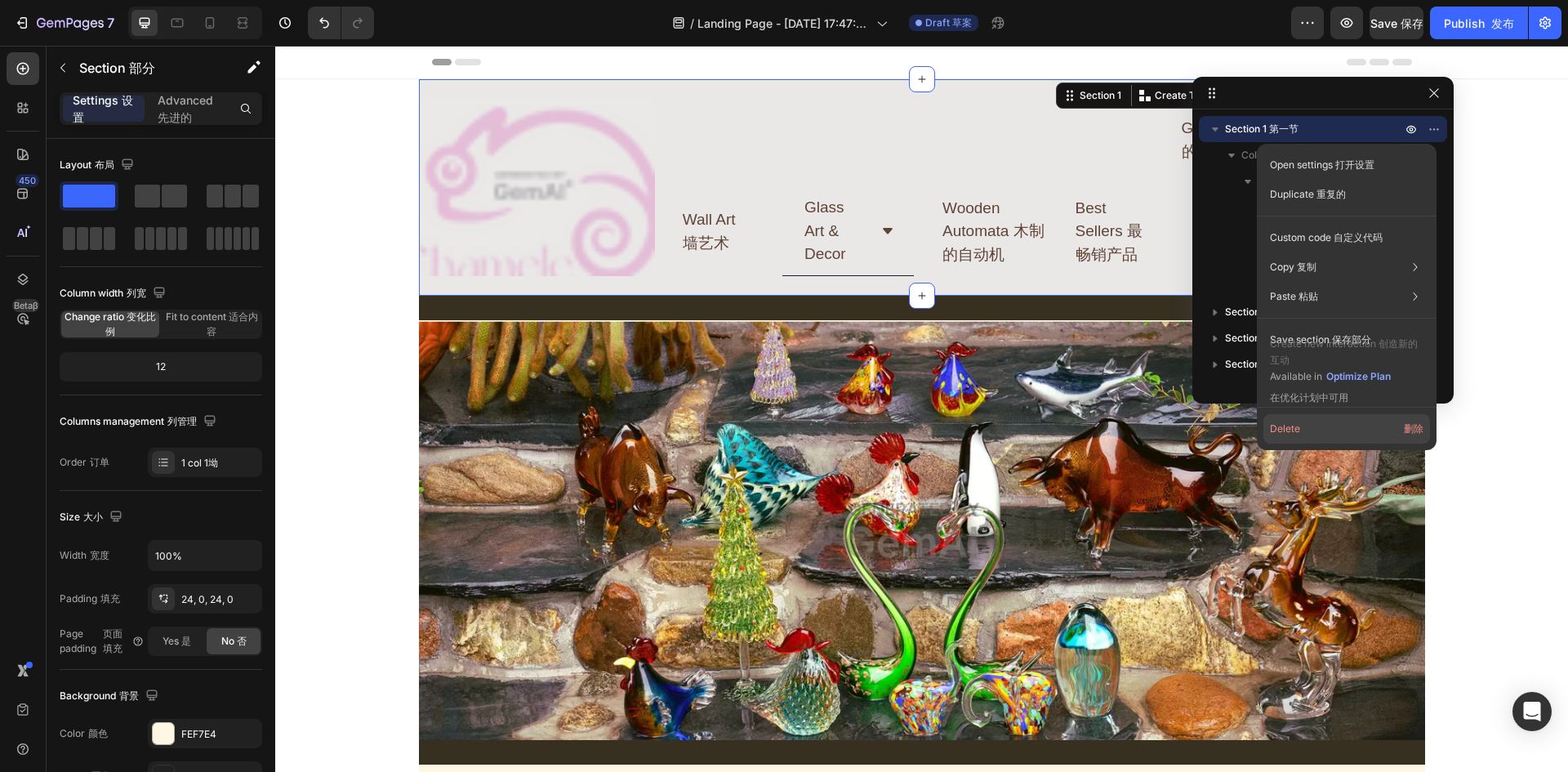
click at [1322, 427] on button "Delete 删除" at bounding box center [1345, 428] width 166 height 30
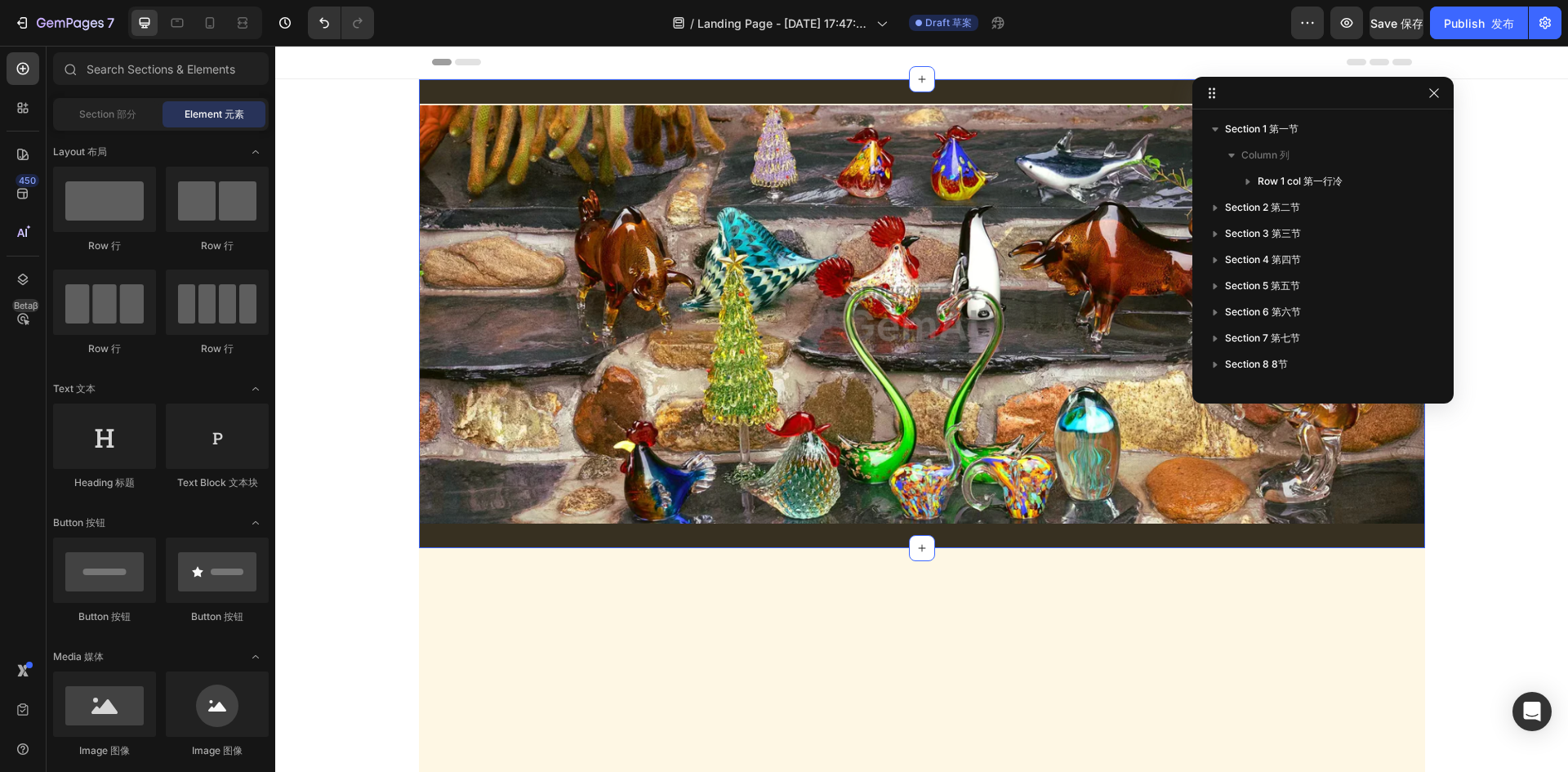
click at [767, 84] on div "Image Row Section 1" at bounding box center [922, 313] width 1006 height 469
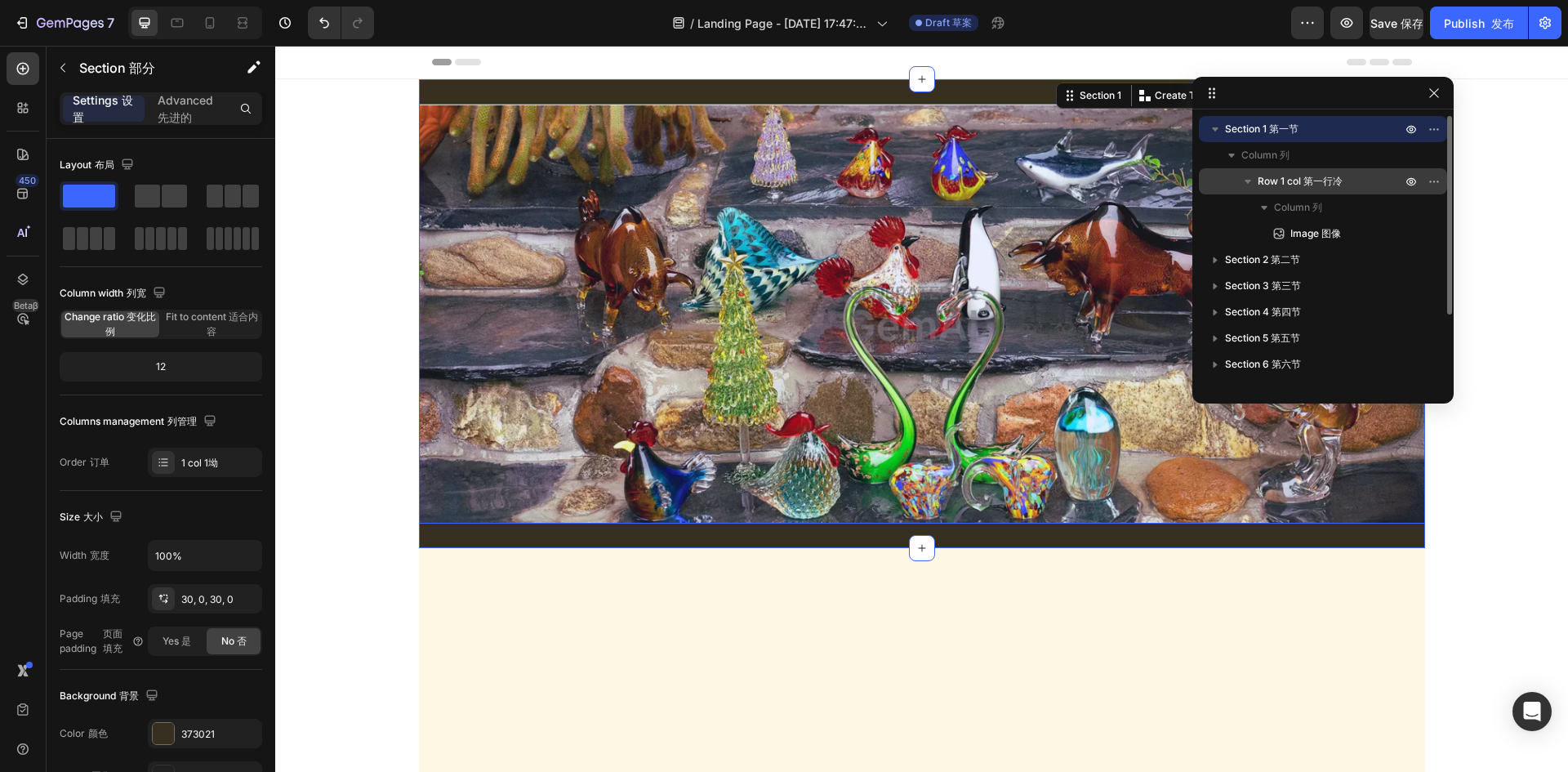
click at [1276, 182] on span "Row 1 col 第一行冷" at bounding box center [1299, 181] width 84 height 16
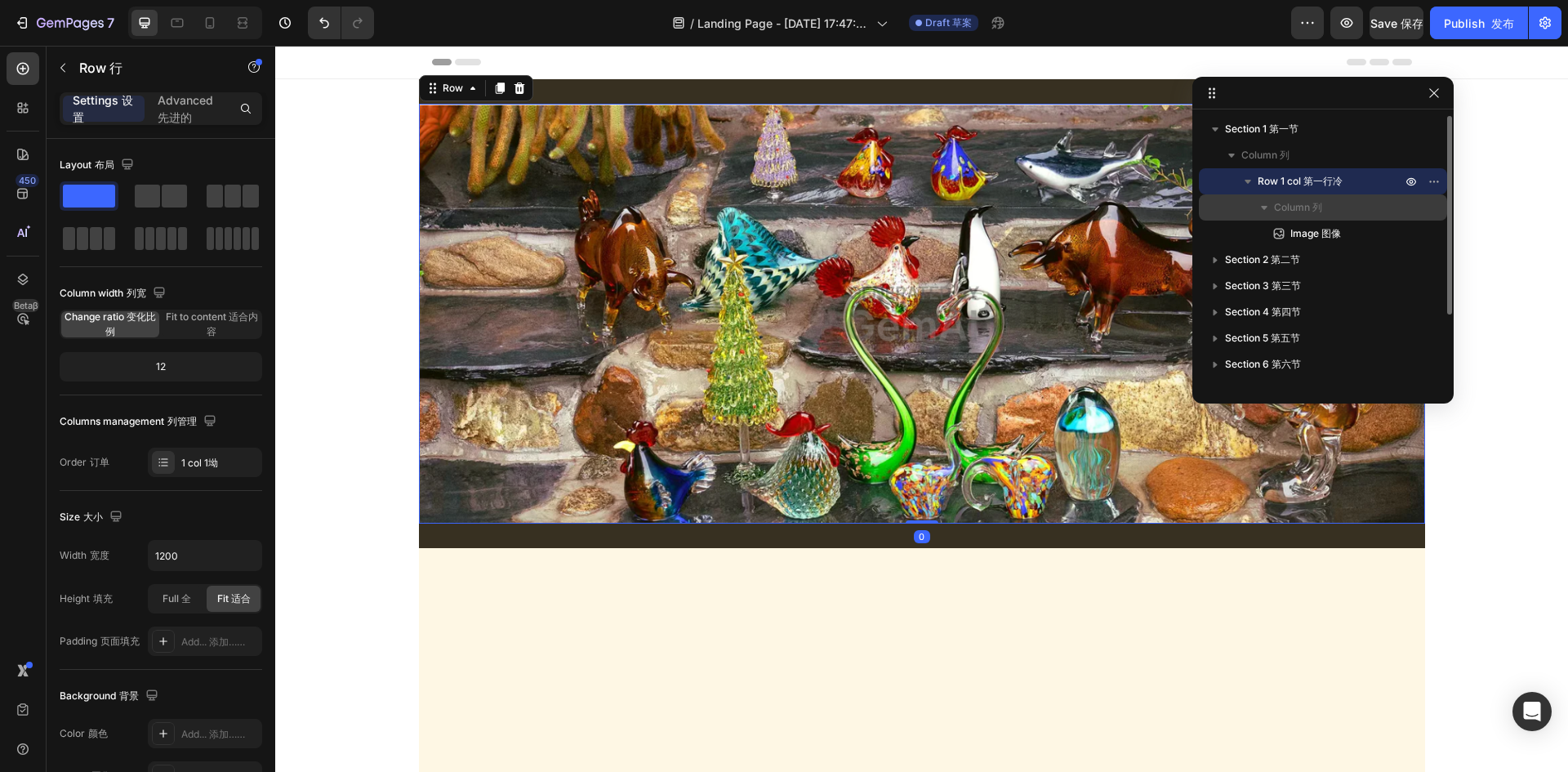
click at [1273, 204] on span "Column 列" at bounding box center [1297, 206] width 48 height 16
click at [1284, 229] on font "第二节" at bounding box center [1285, 232] width 30 height 12
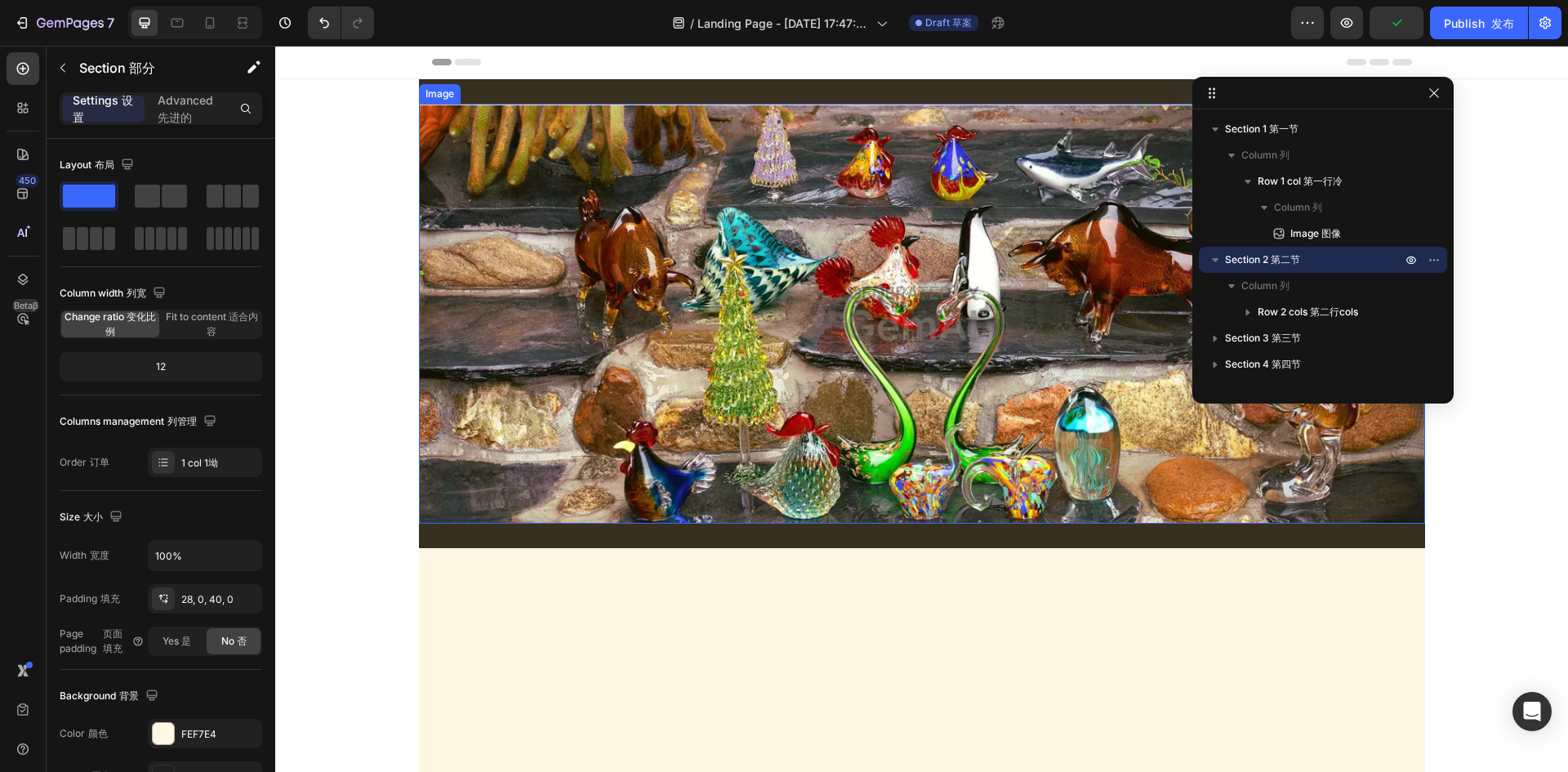
click at [956, 306] on img at bounding box center [922, 313] width 1006 height 420
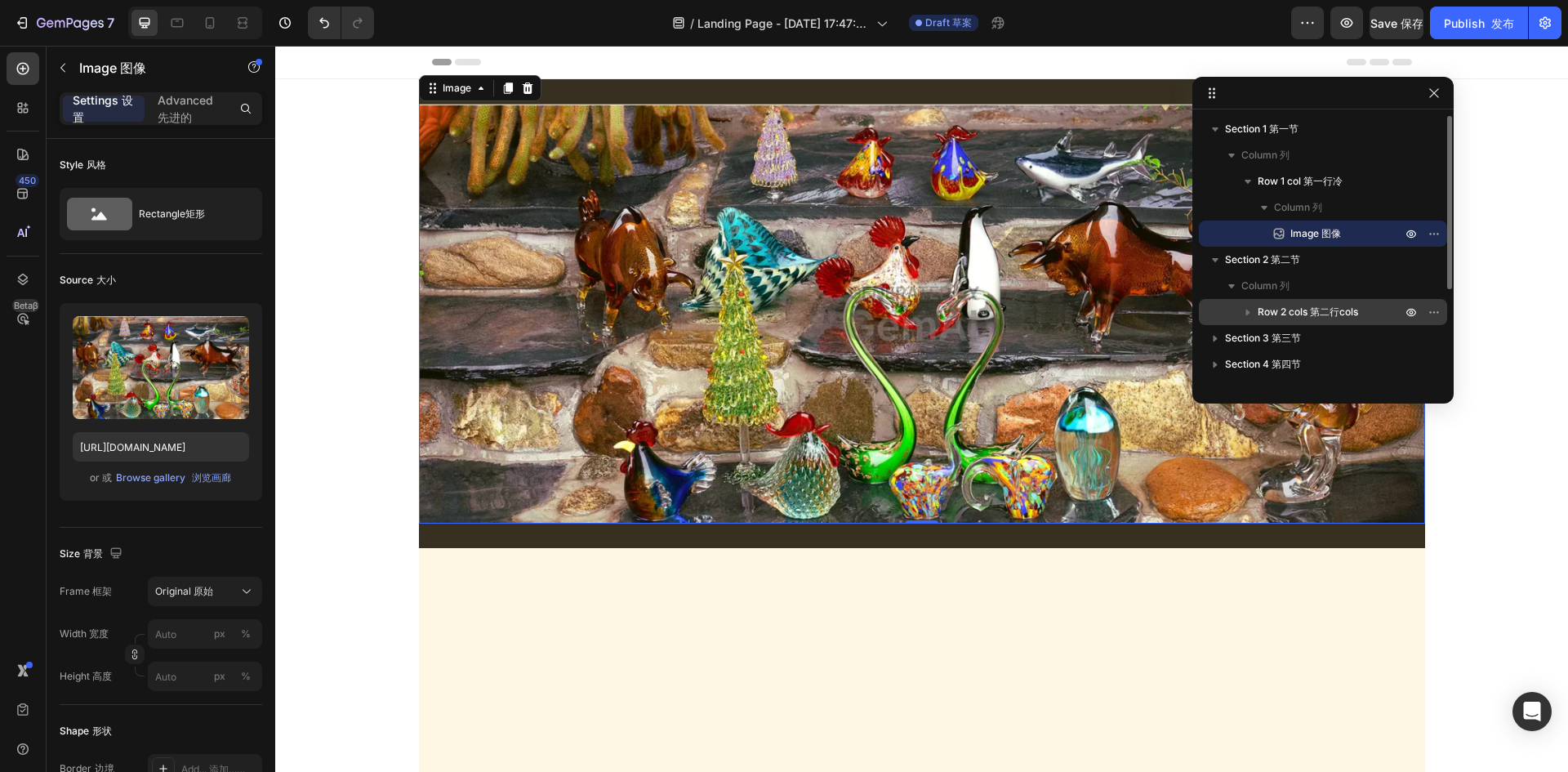
click at [1301, 313] on span "Row 2 cols 第二行cols" at bounding box center [1307, 311] width 101 height 16
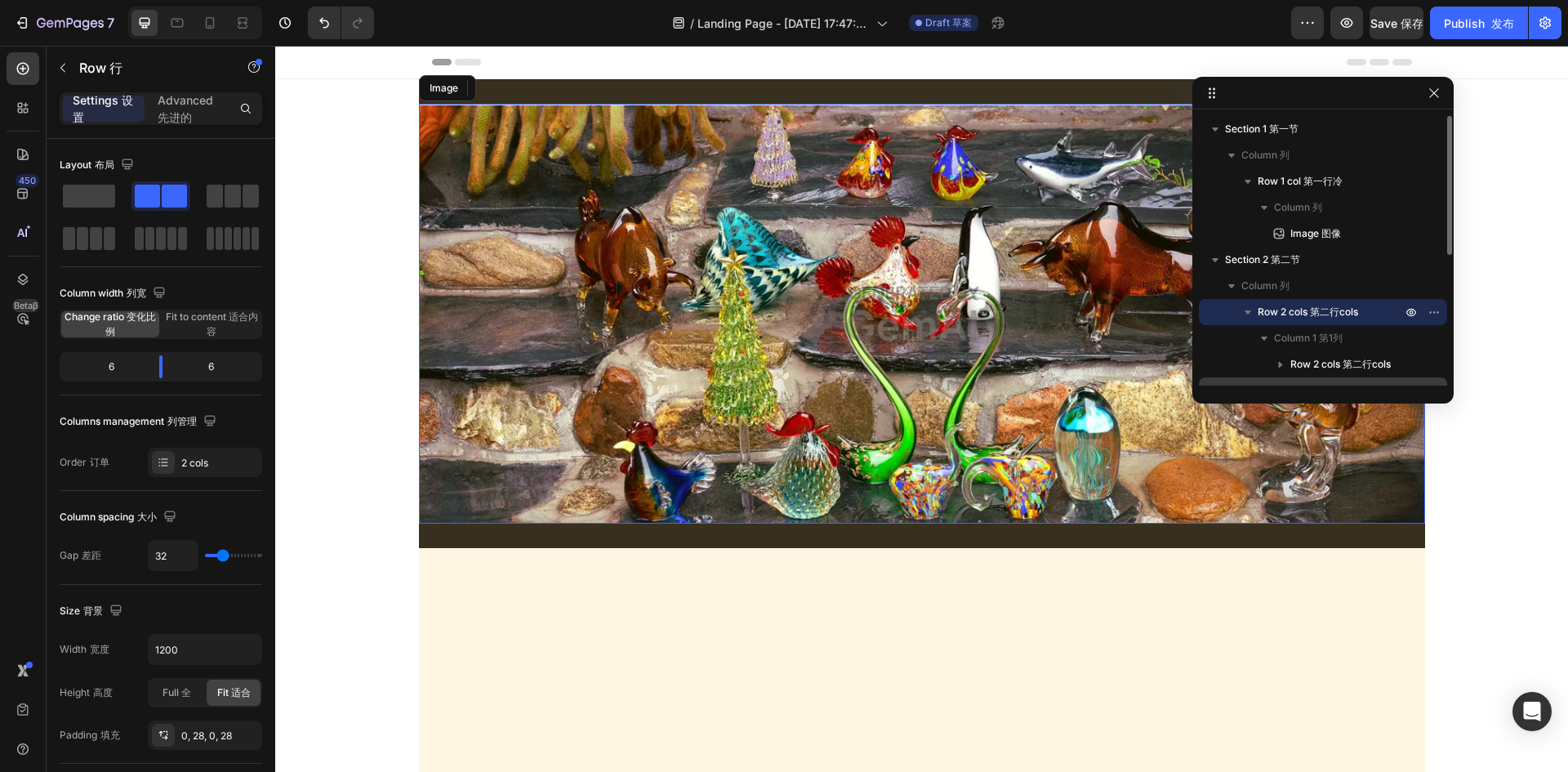
scroll to position [82, 0]
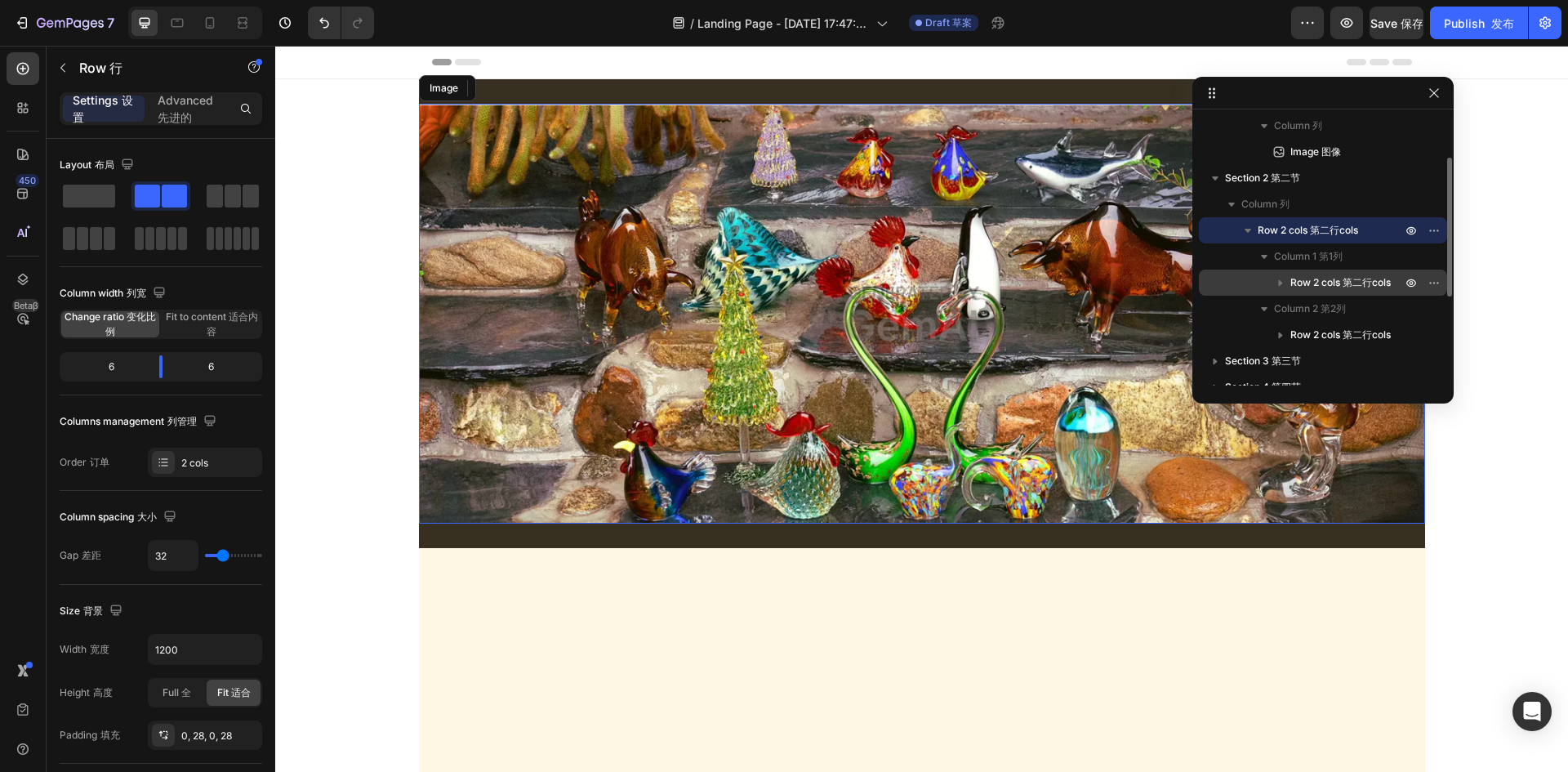
click at [1334, 289] on span "Row 2 cols 第二行cols" at bounding box center [1339, 282] width 101 height 16
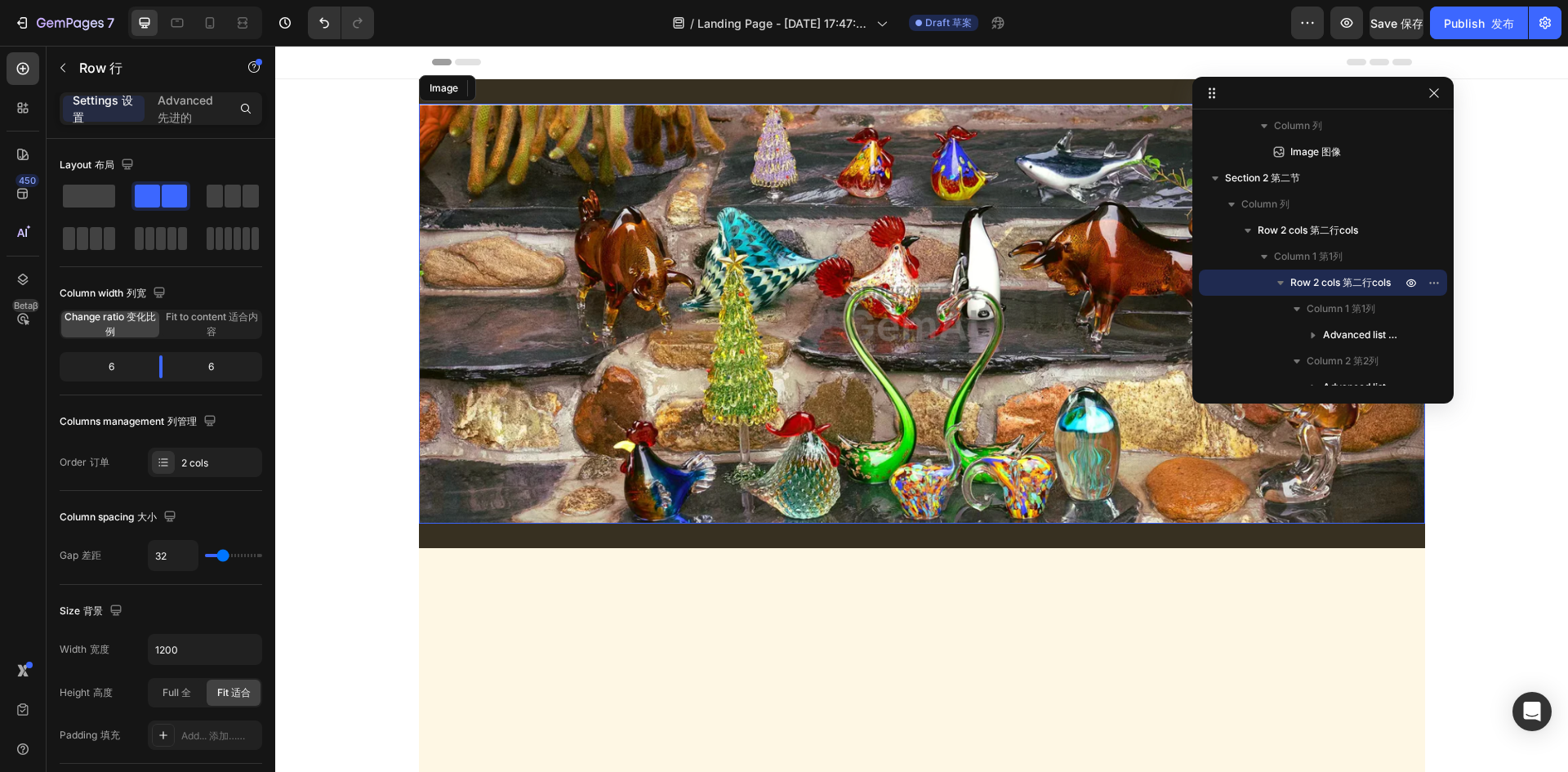
click at [594, 253] on img at bounding box center [922, 313] width 1006 height 420
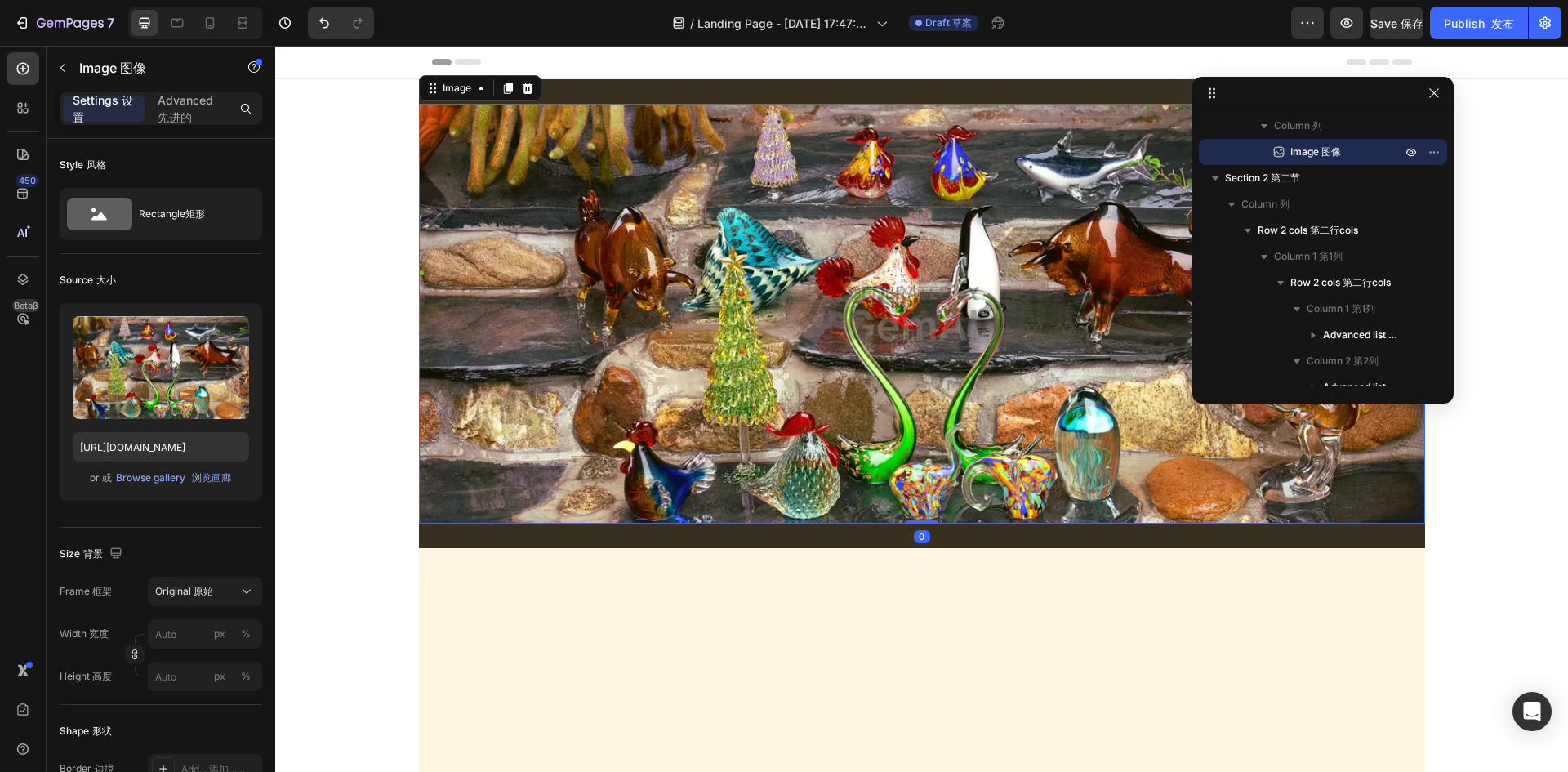
click at [526, 90] on icon at bounding box center [527, 88] width 13 height 13
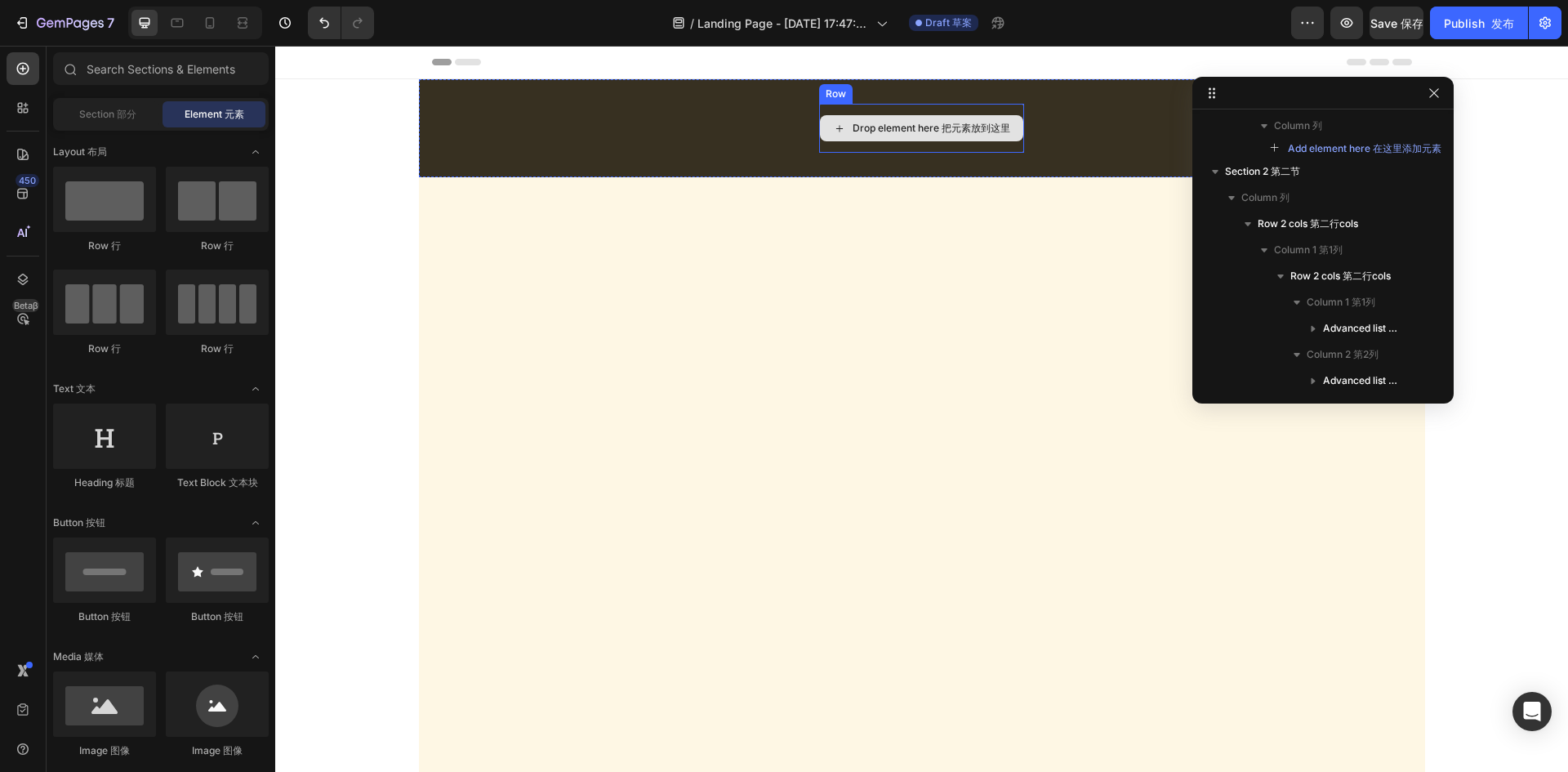
click at [922, 132] on div "Drop element here 把元素放到这里" at bounding box center [931, 129] width 157 height 13
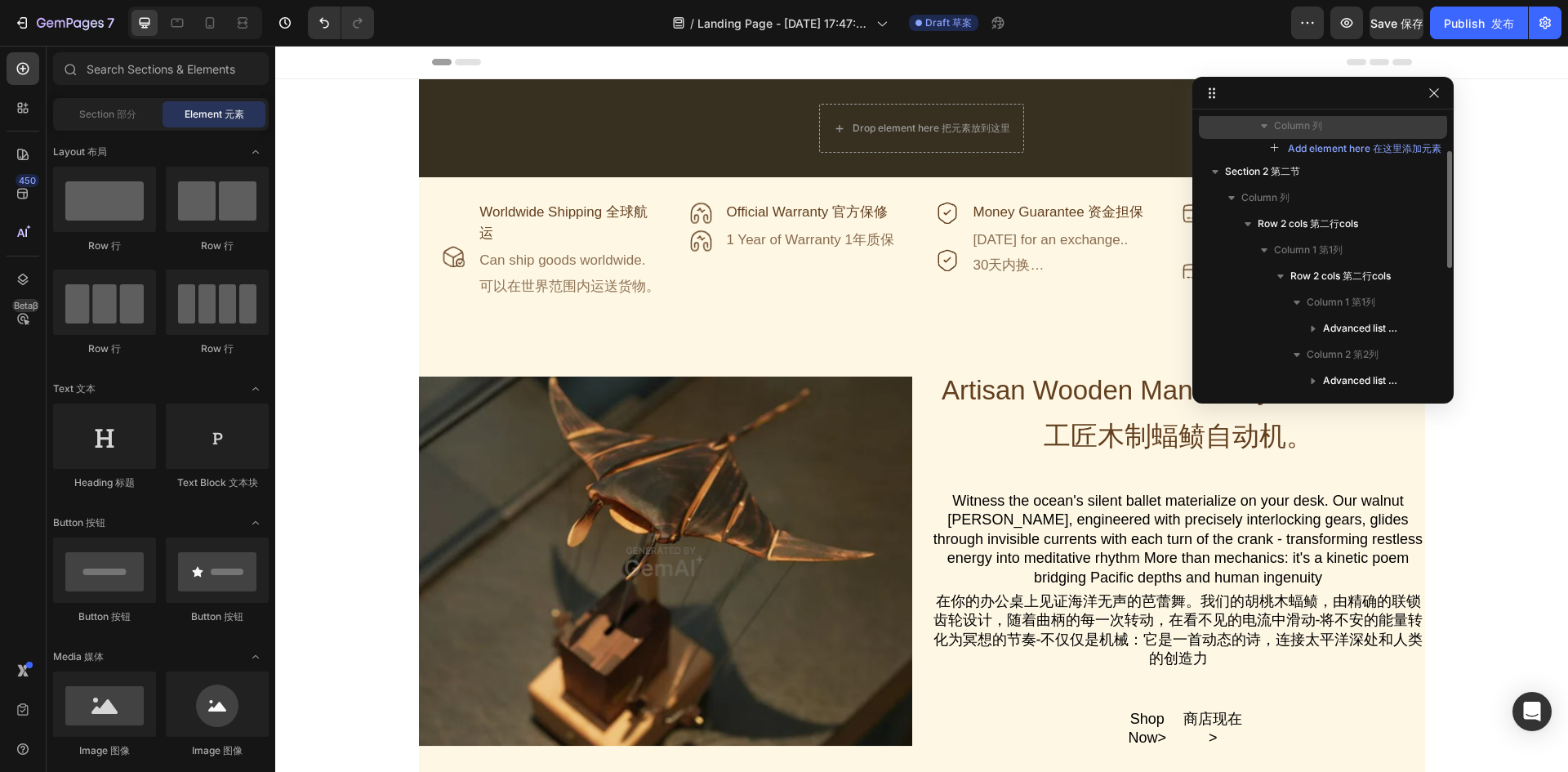
scroll to position [0, 0]
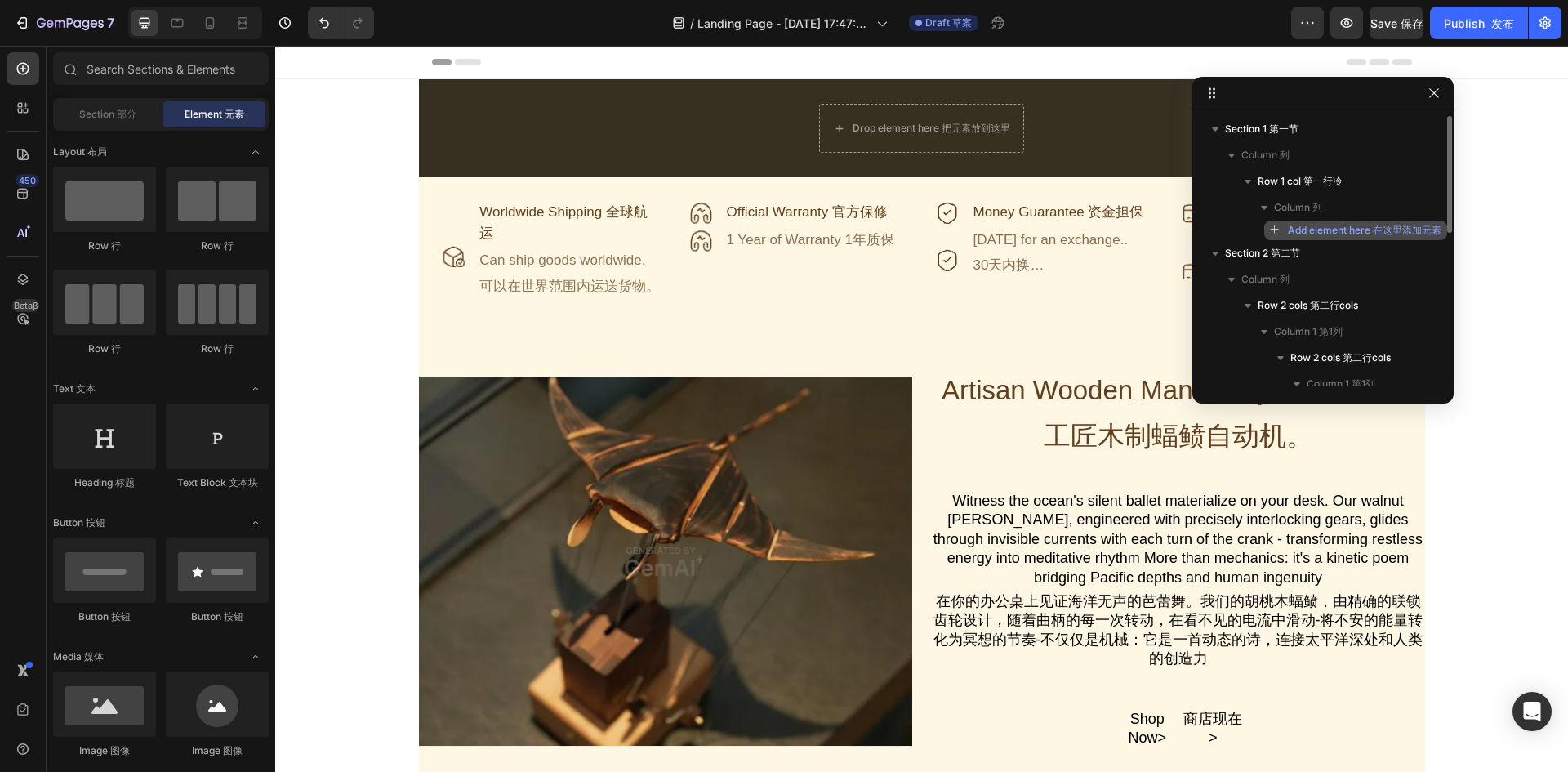
click at [1306, 222] on button "Add element here 在这里添加元素" at bounding box center [1355, 230] width 182 height 19
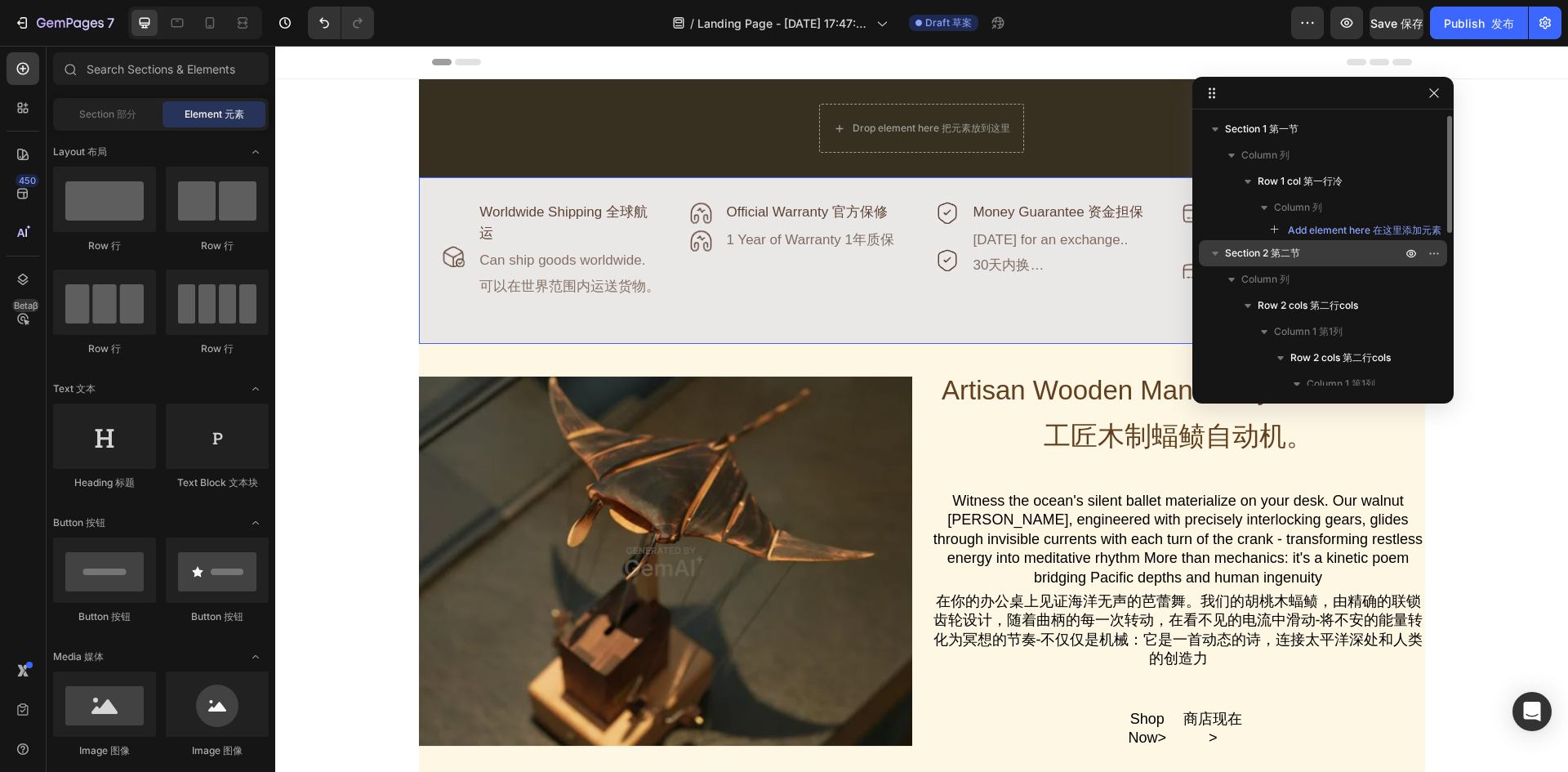
click at [1292, 256] on font "第二节" at bounding box center [1285, 253] width 30 height 12
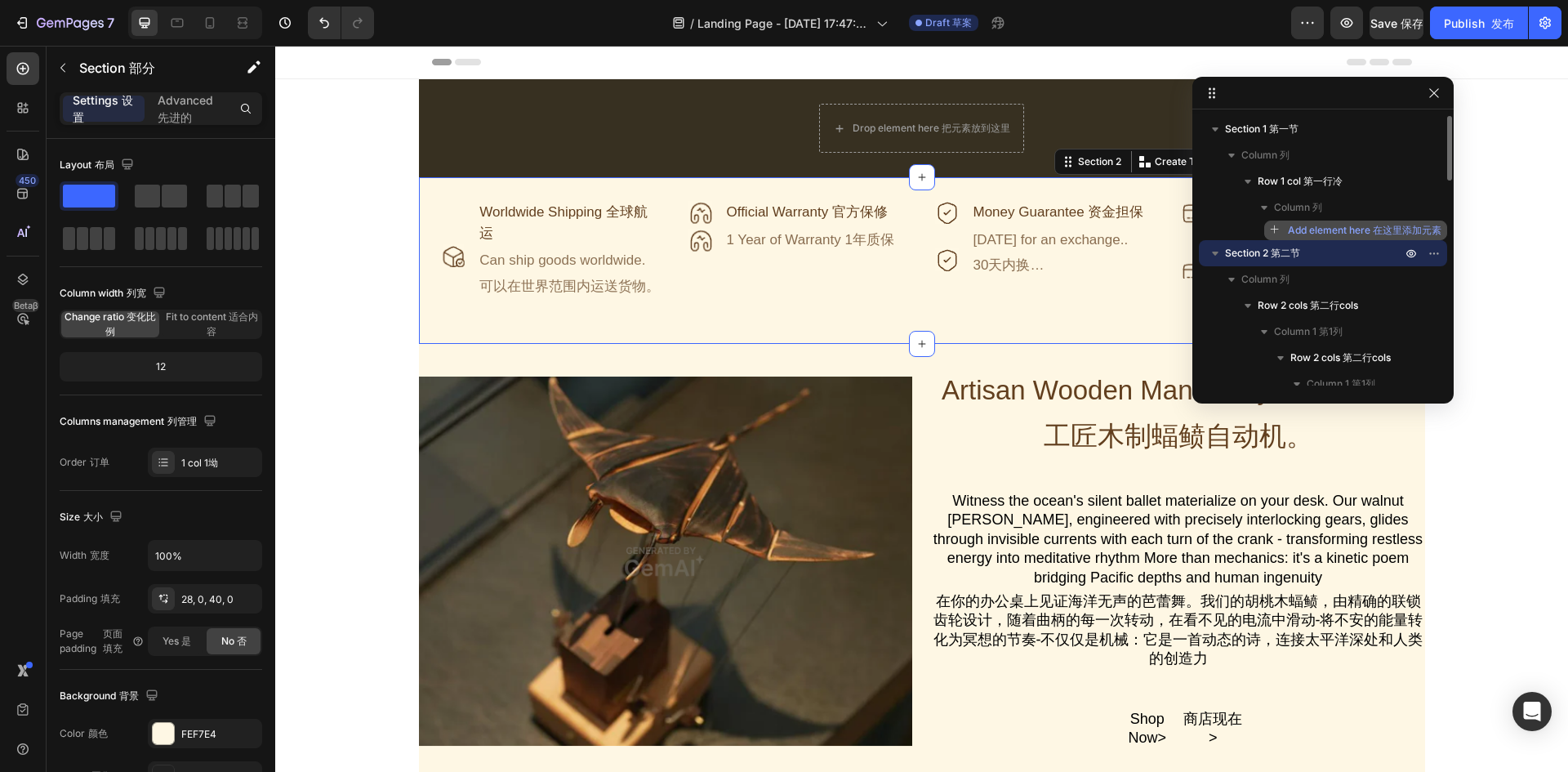
click at [1311, 232] on span "Add element here 在这里添加元素" at bounding box center [1364, 229] width 154 height 14
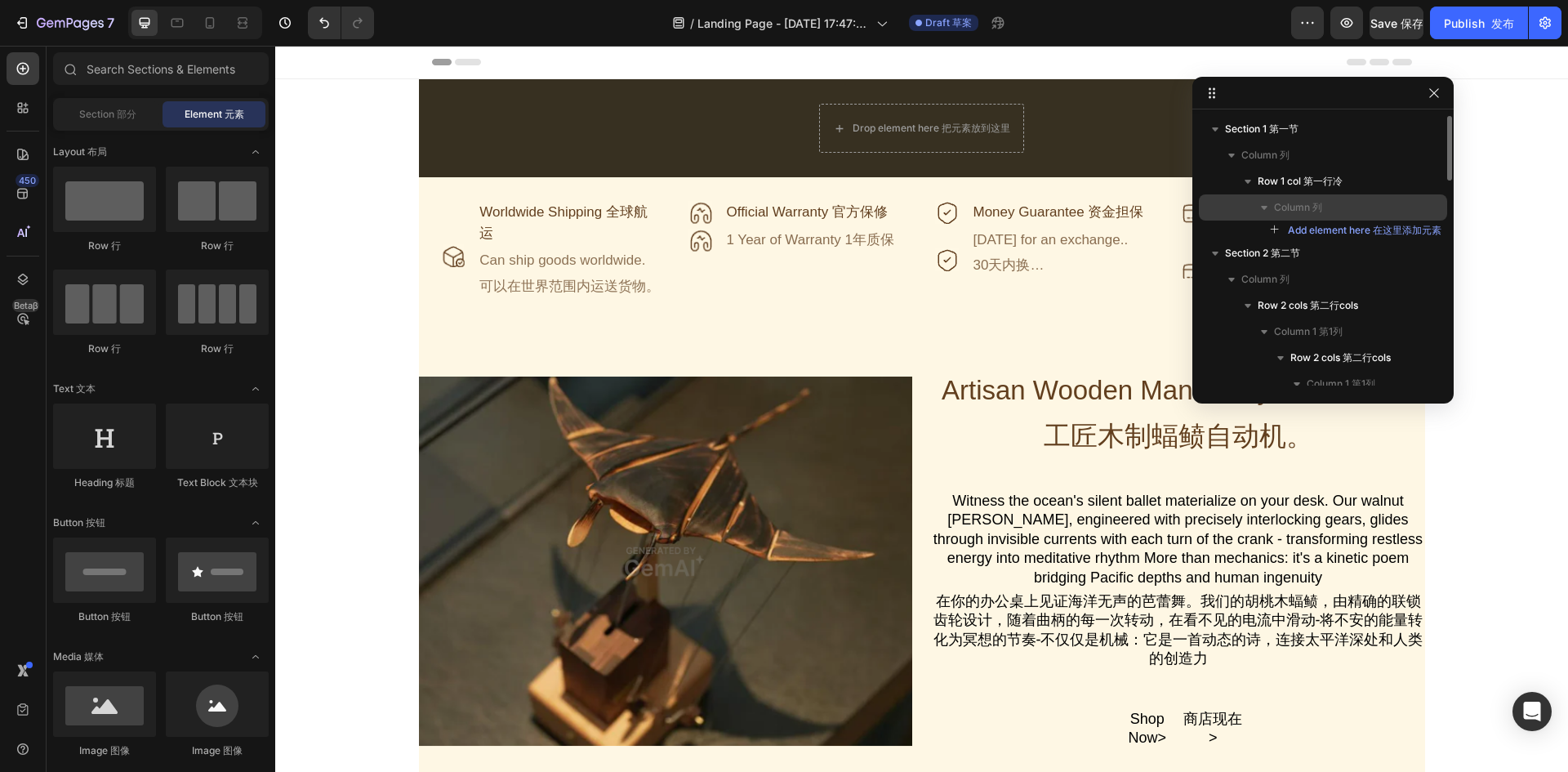
click at [1296, 208] on span "Column 列" at bounding box center [1297, 206] width 48 height 16
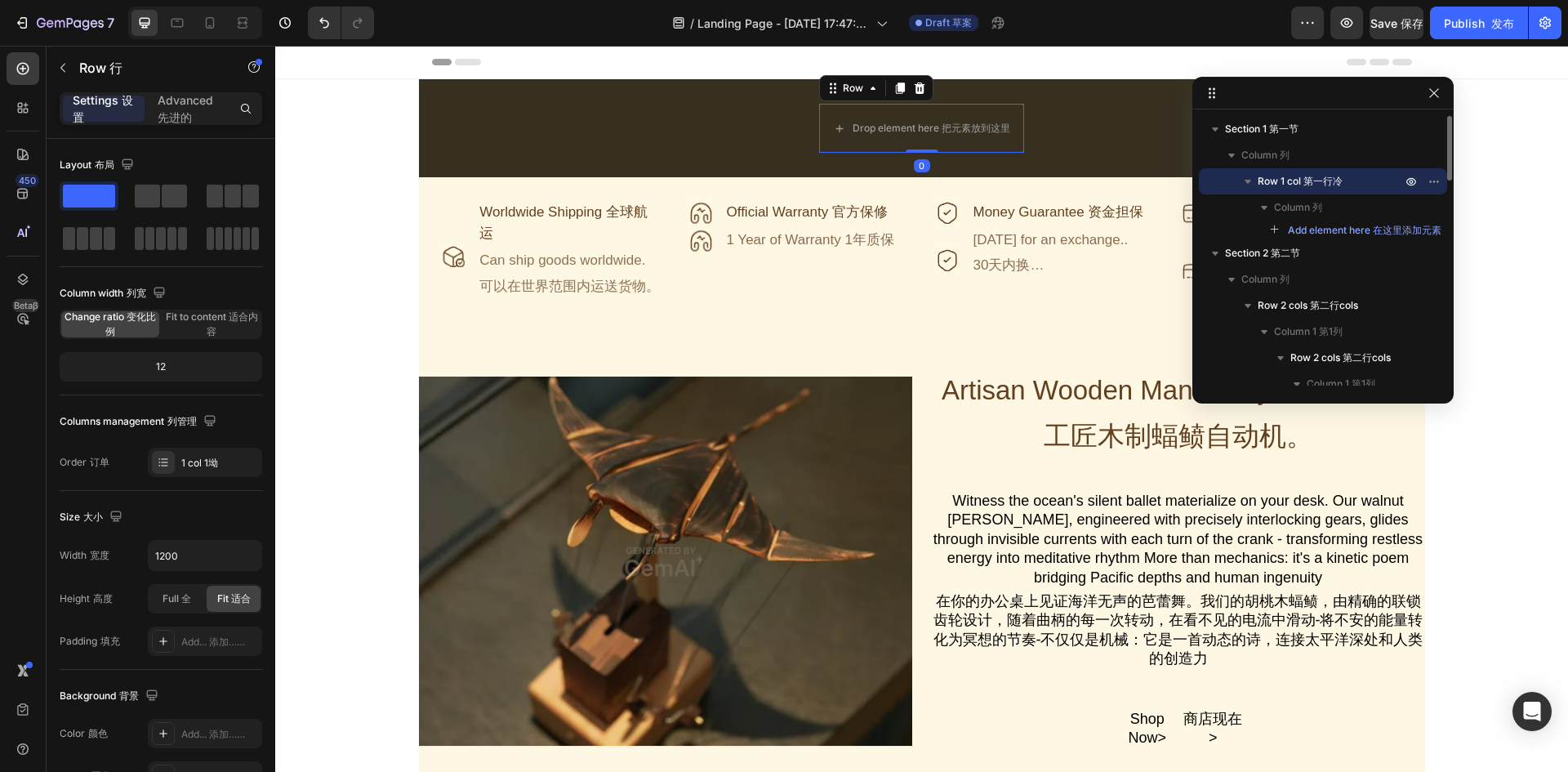
click at [1306, 183] on font "第一行冷" at bounding box center [1322, 181] width 39 height 12
click at [1302, 170] on div "Row 1 col 第一行冷" at bounding box center [1322, 181] width 235 height 26
click at [1436, 181] on icon "button" at bounding box center [1437, 181] width 2 height 2
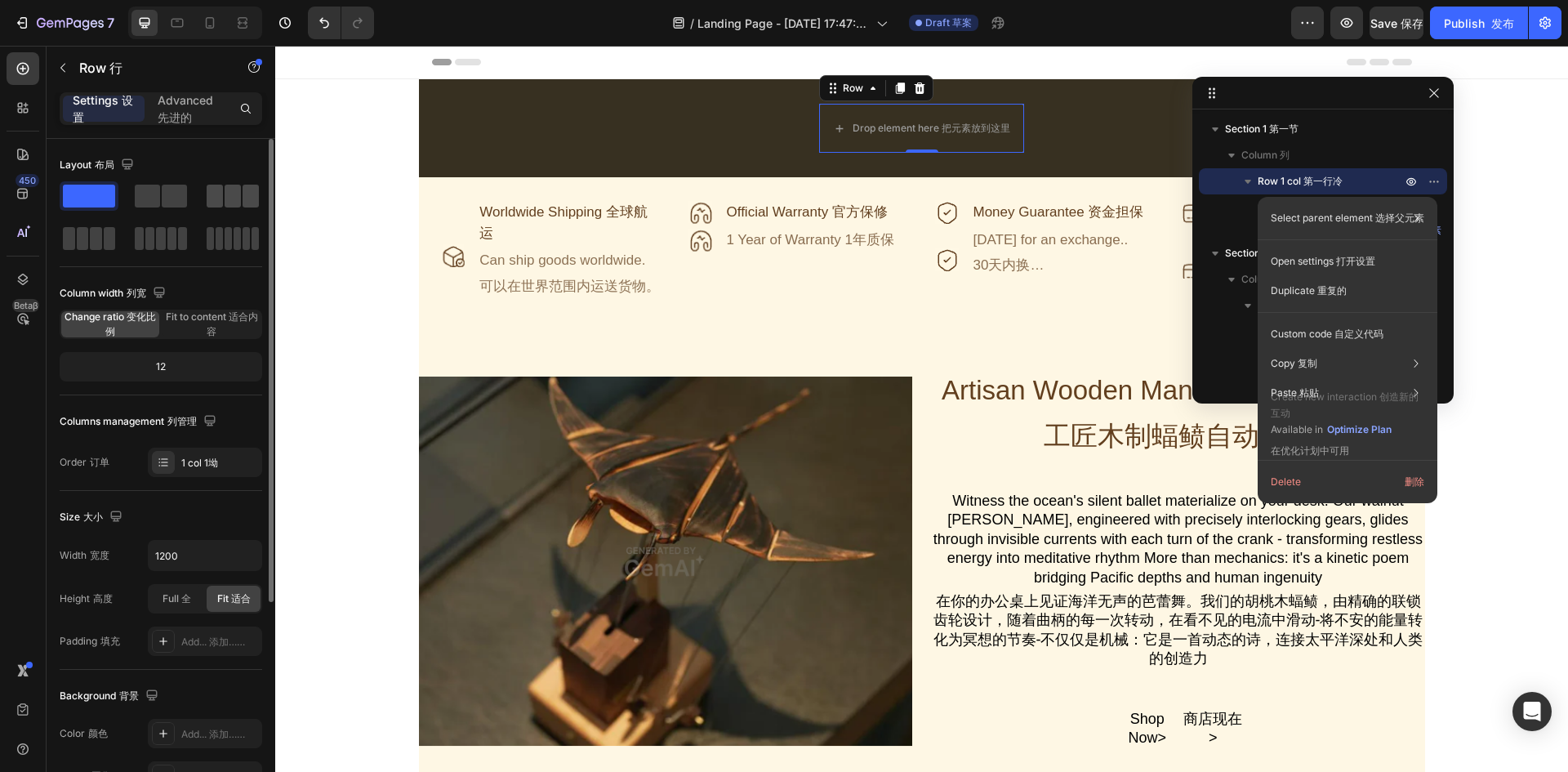
click at [226, 201] on span at bounding box center [232, 196] width 16 height 23
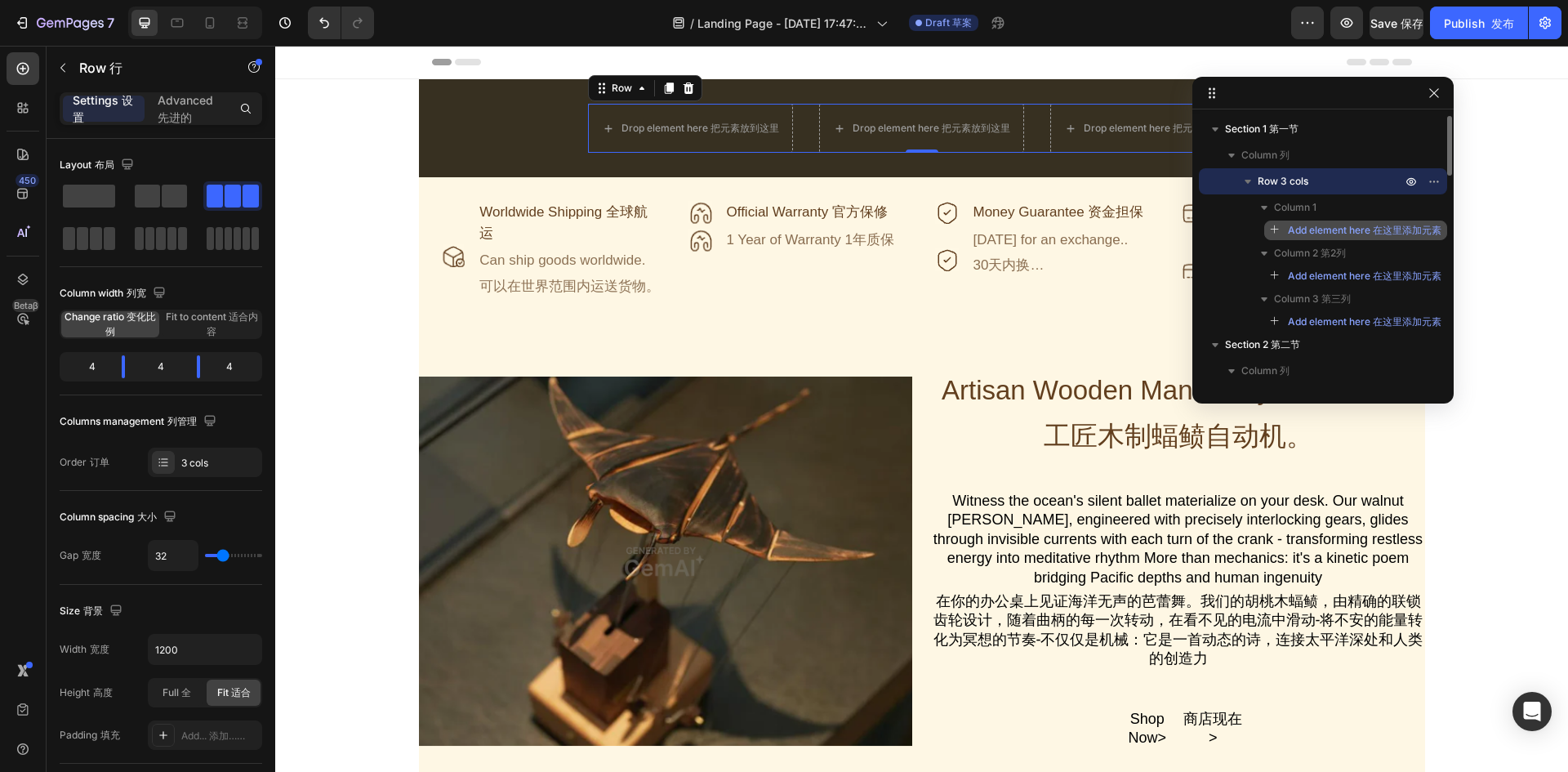
click at [1350, 236] on span "Add element here 在这里添加元素" at bounding box center [1364, 229] width 154 height 14
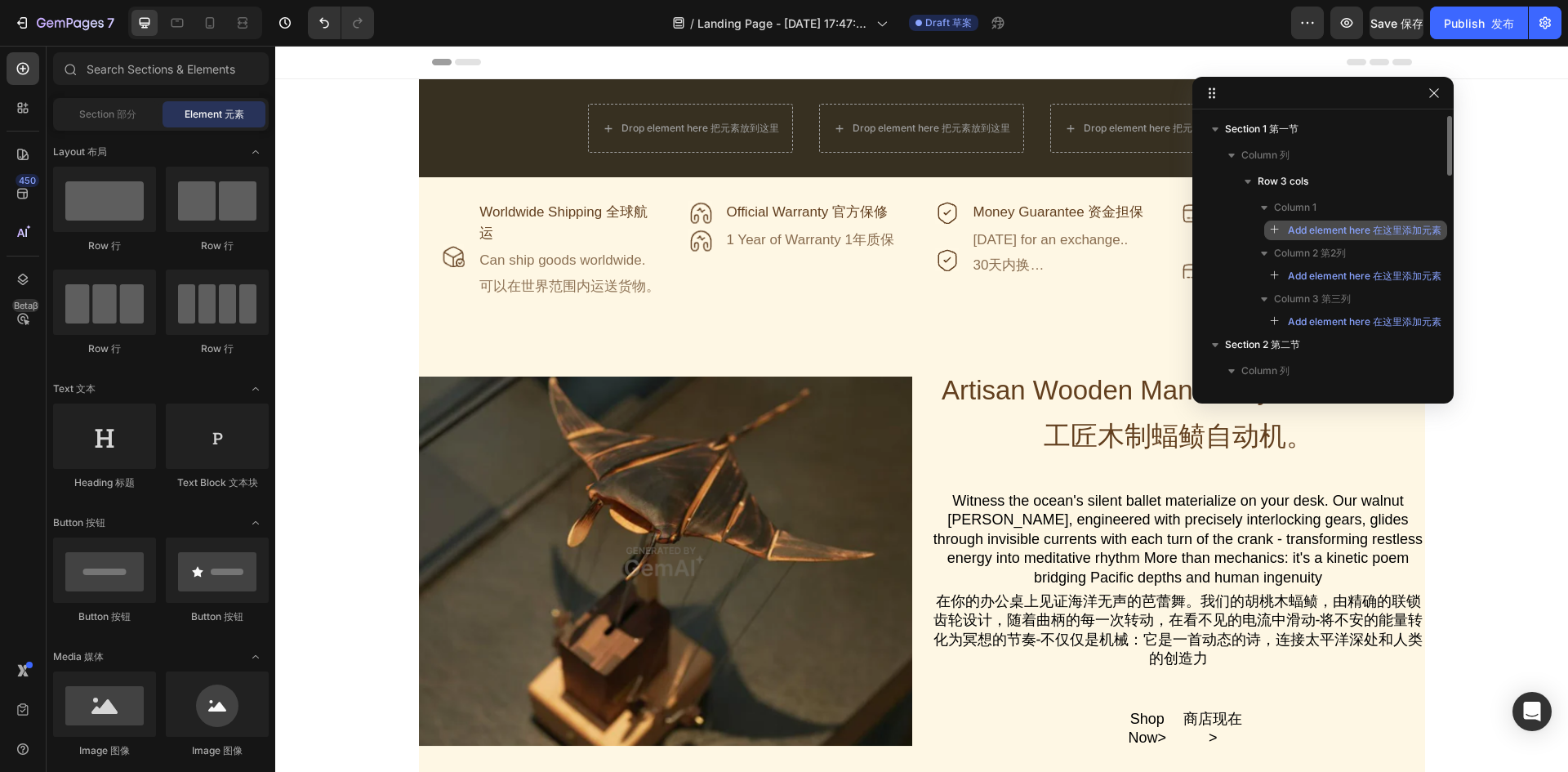
click at [1274, 236] on div "Add element here 在这里添加元素" at bounding box center [1355, 229] width 172 height 14
click at [1273, 226] on icon "button" at bounding box center [1275, 230] width 12 height 12
click at [1357, 232] on span "Add element here 在这里添加元素" at bounding box center [1364, 229] width 154 height 14
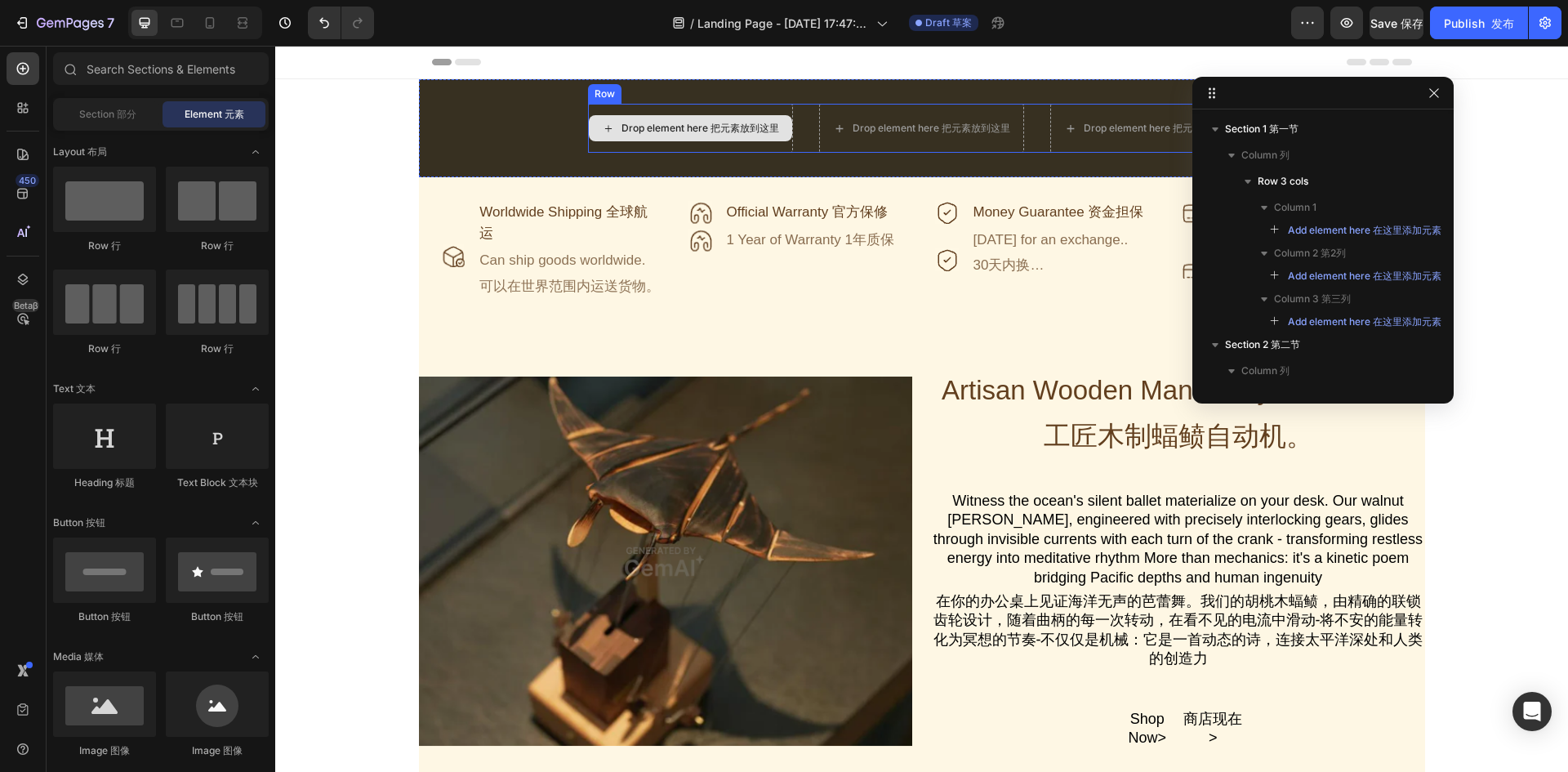
click at [714, 135] on div "Drop element here 把元素放到这里" at bounding box center [690, 128] width 204 height 26
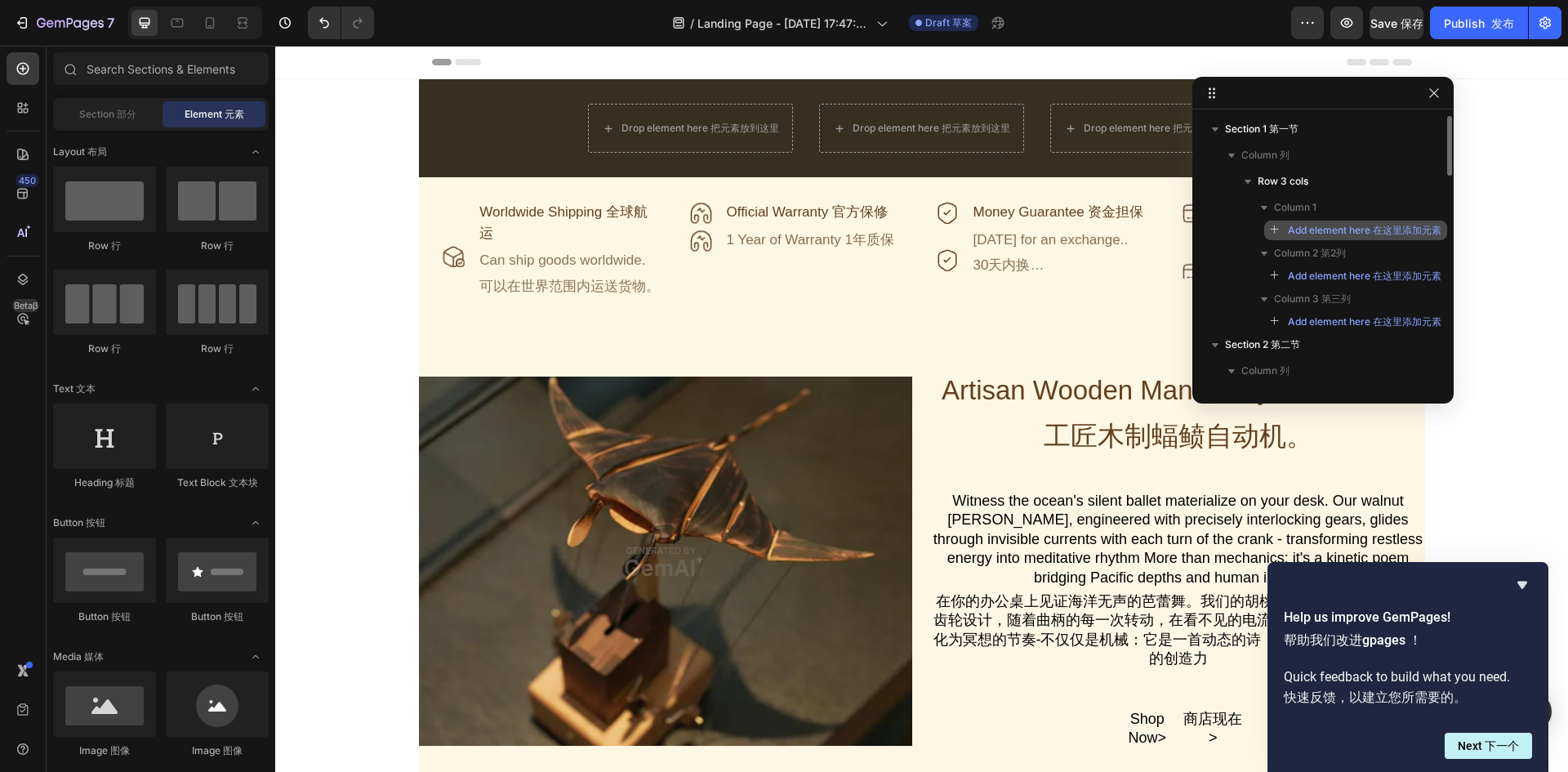
click at [1302, 229] on span "Add element here 在这里添加元素" at bounding box center [1364, 229] width 154 height 14
click at [1274, 231] on icon "button" at bounding box center [1275, 230] width 12 height 12
click at [1273, 231] on icon "button" at bounding box center [1275, 230] width 12 height 12
click at [1318, 227] on span "Add element here 在这里添加元素" at bounding box center [1364, 229] width 154 height 14
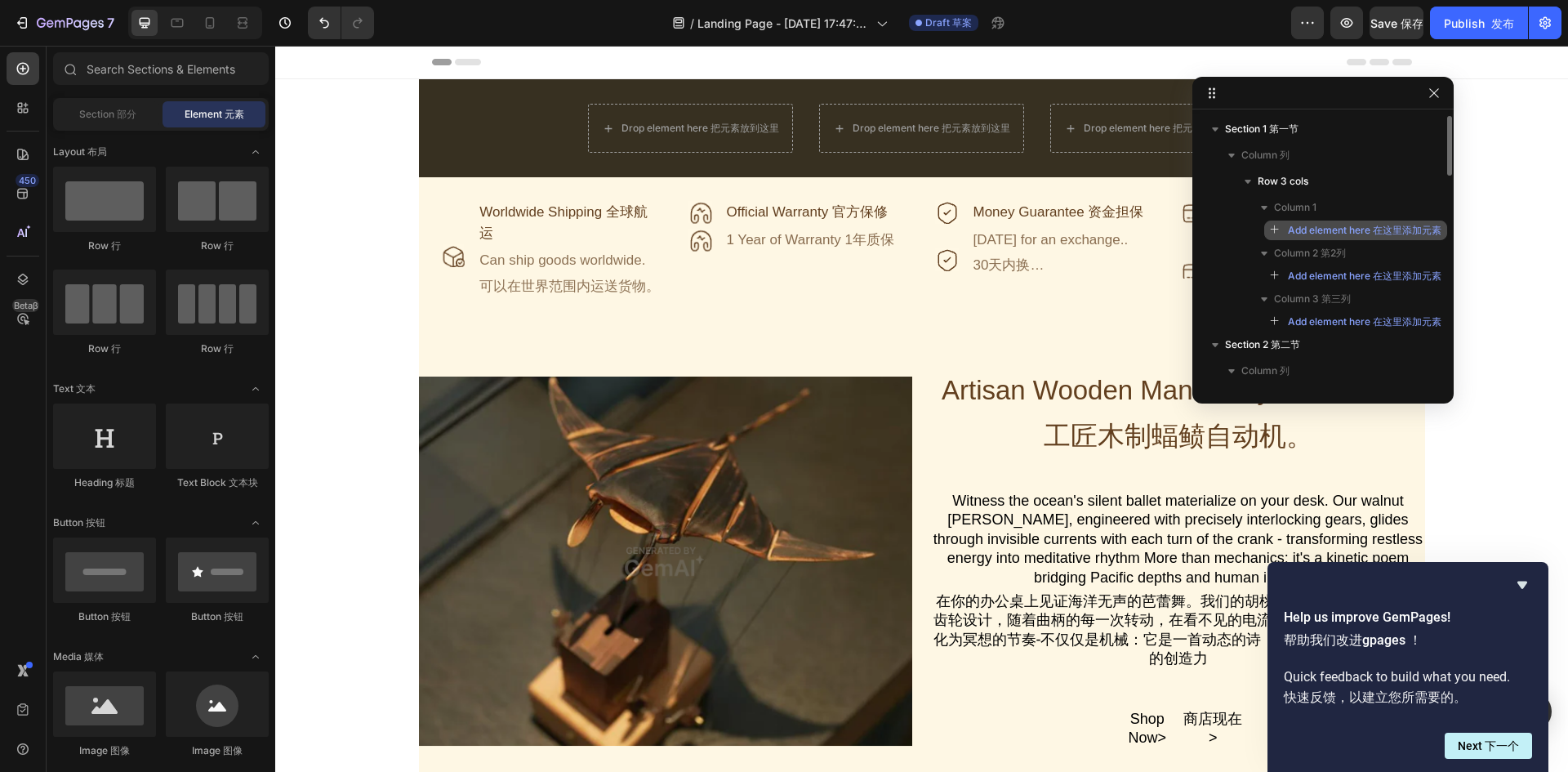
click at [1318, 227] on span "Add element here 在这里添加元素" at bounding box center [1364, 229] width 154 height 14
click at [1501, 751] on font "下一个" at bounding box center [1502, 746] width 35 height 13
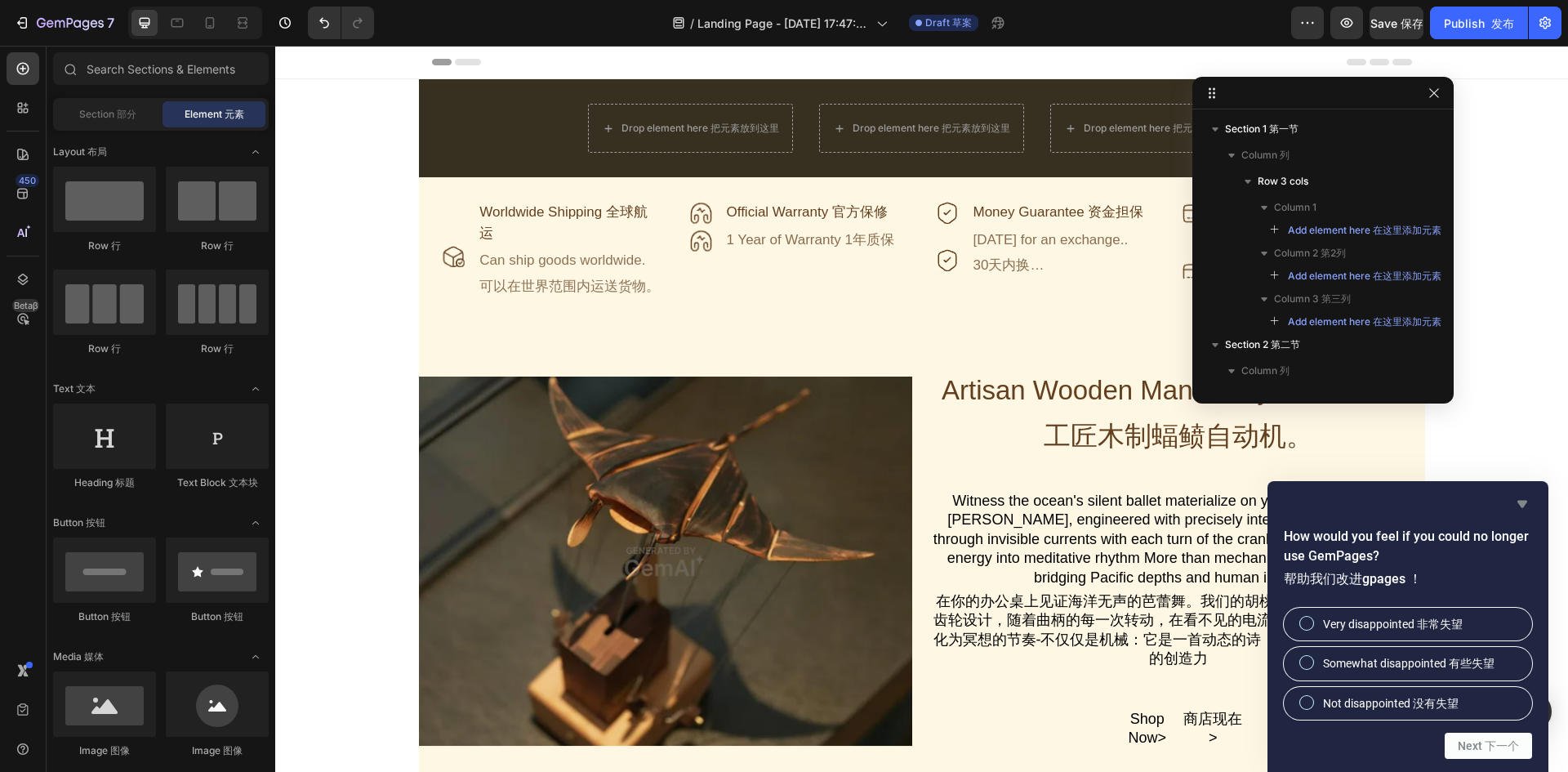
click at [1521, 494] on icon "Hide survey" at bounding box center [1522, 503] width 19 height 19
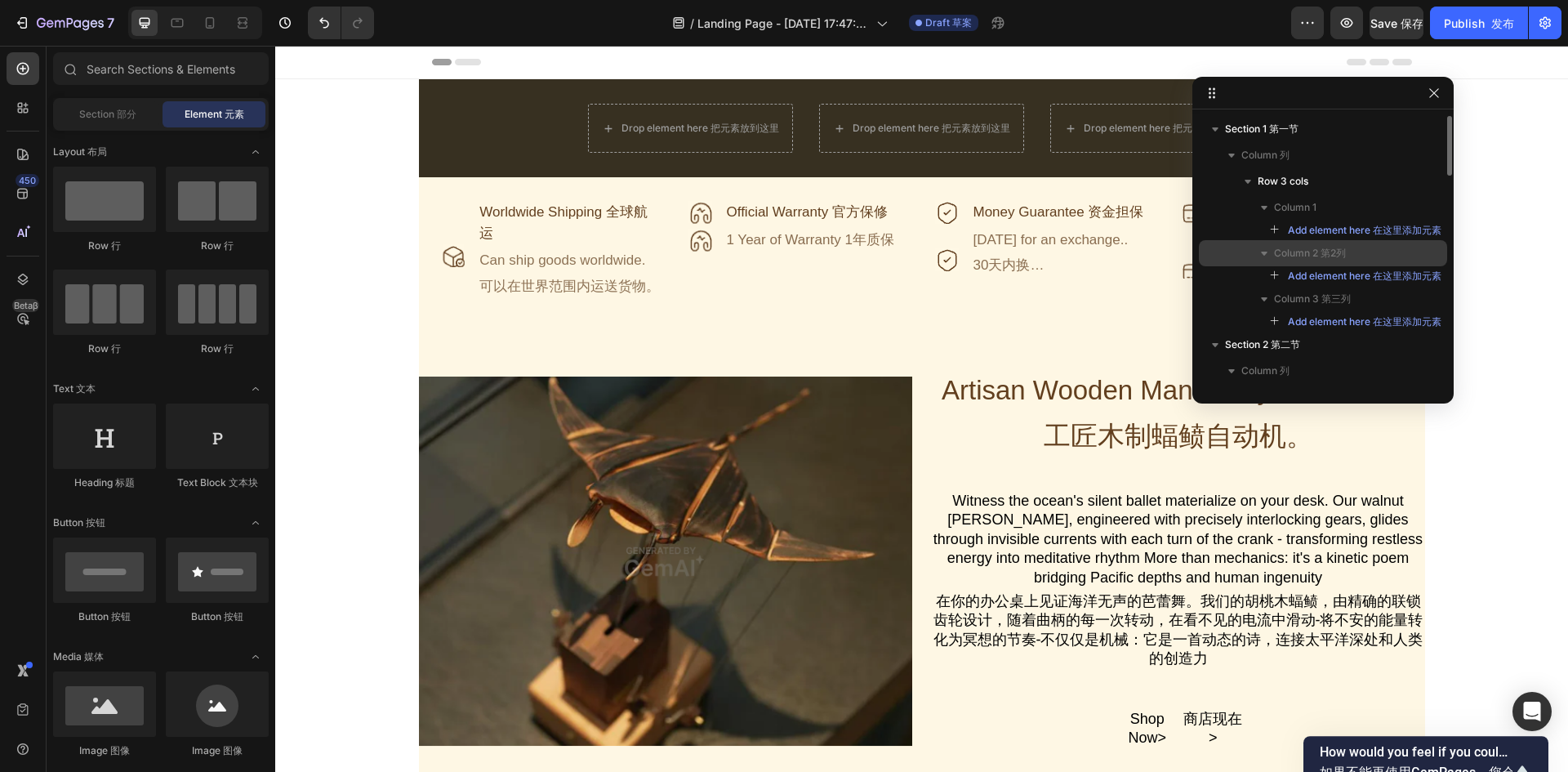
click at [1409, 240] on div "Column 2 第2列" at bounding box center [1322, 253] width 235 height 26
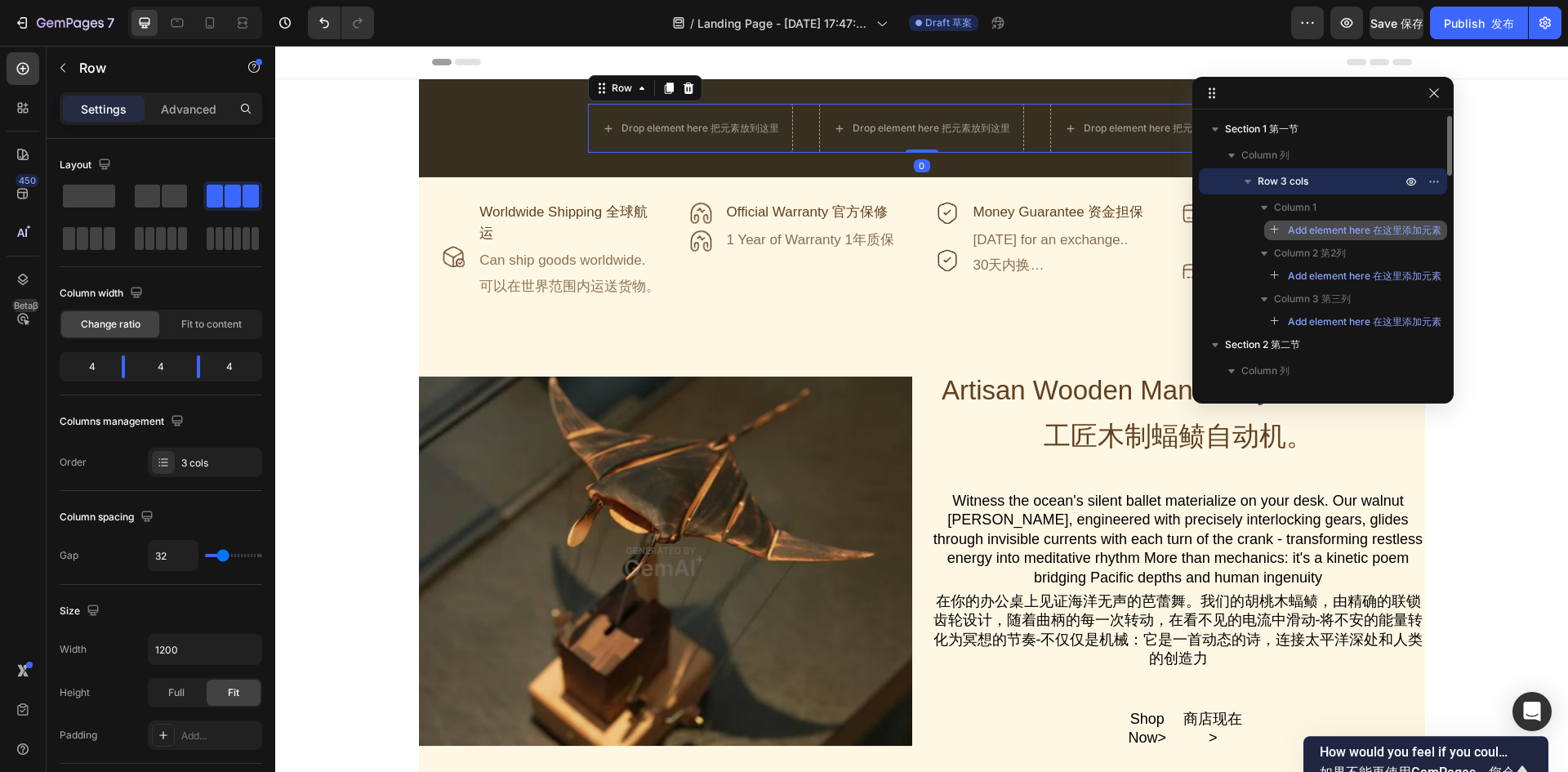
click at [1404, 229] on font "在这里添加元素" at bounding box center [1406, 229] width 68 height 12
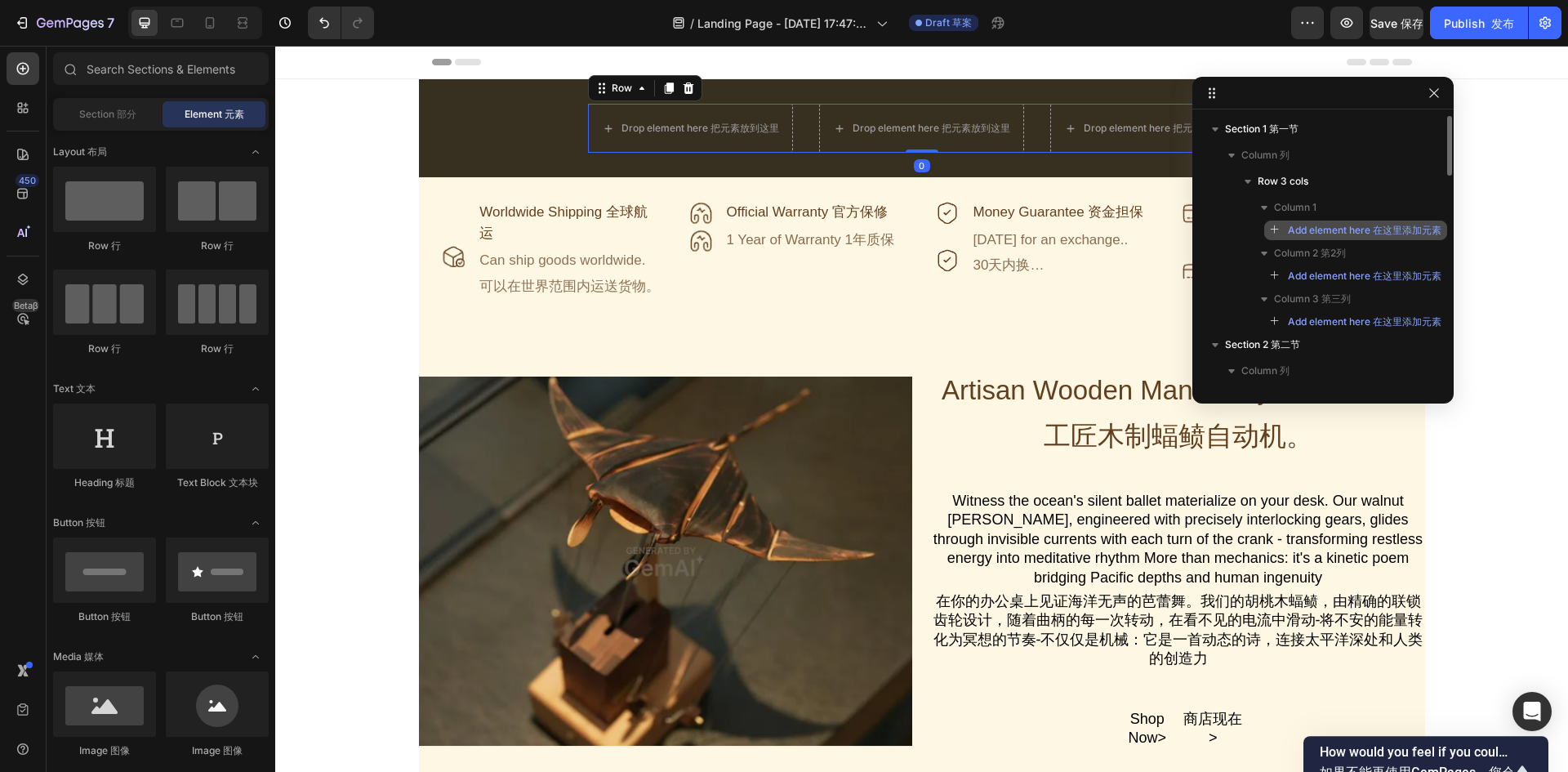
click at [1404, 229] on font "在这里添加元素" at bounding box center [1406, 229] width 68 height 12
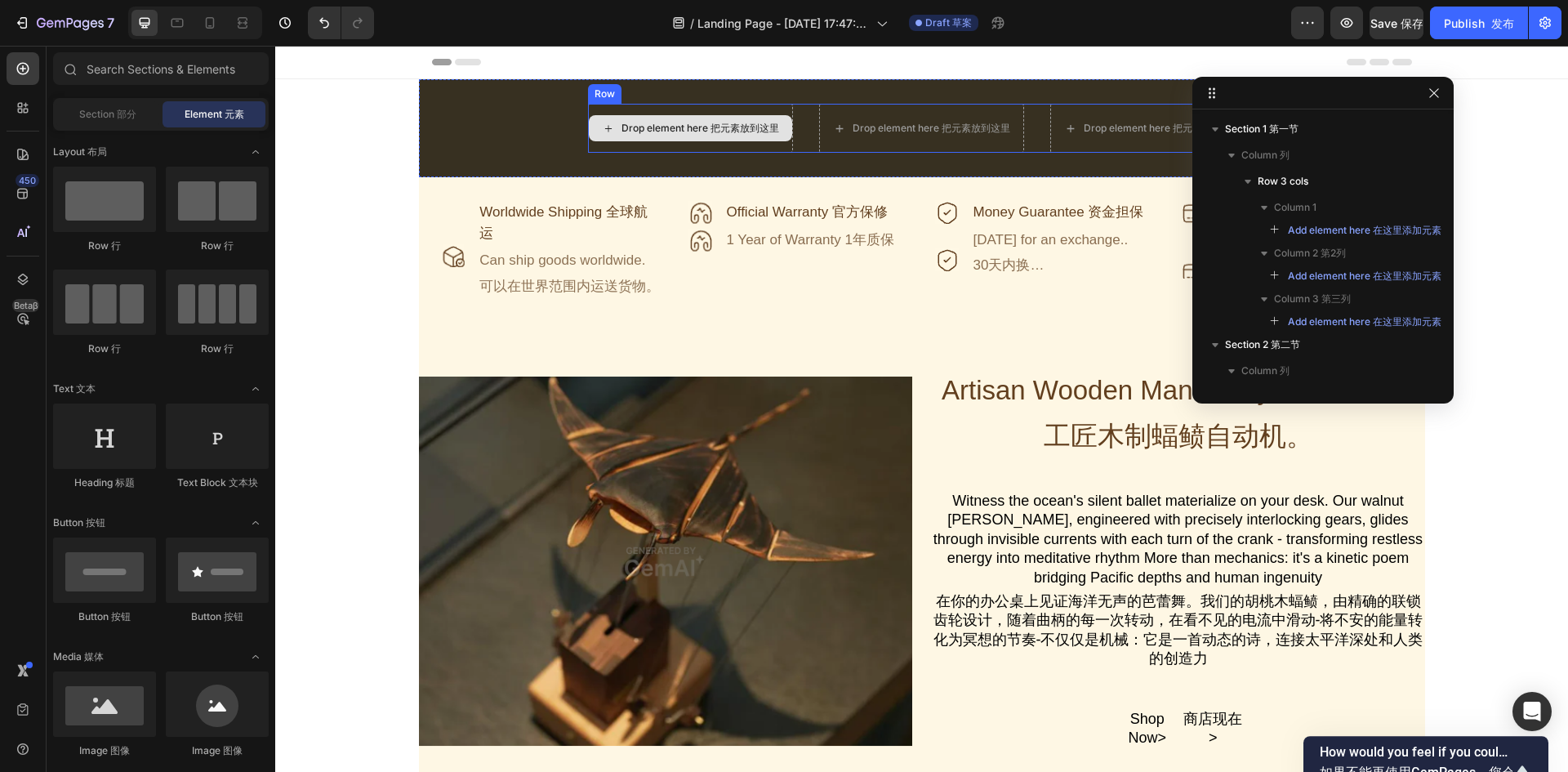
click at [756, 126] on font "把元素放到这里" at bounding box center [744, 128] width 68 height 12
click at [602, 128] on icon at bounding box center [609, 129] width 13 height 13
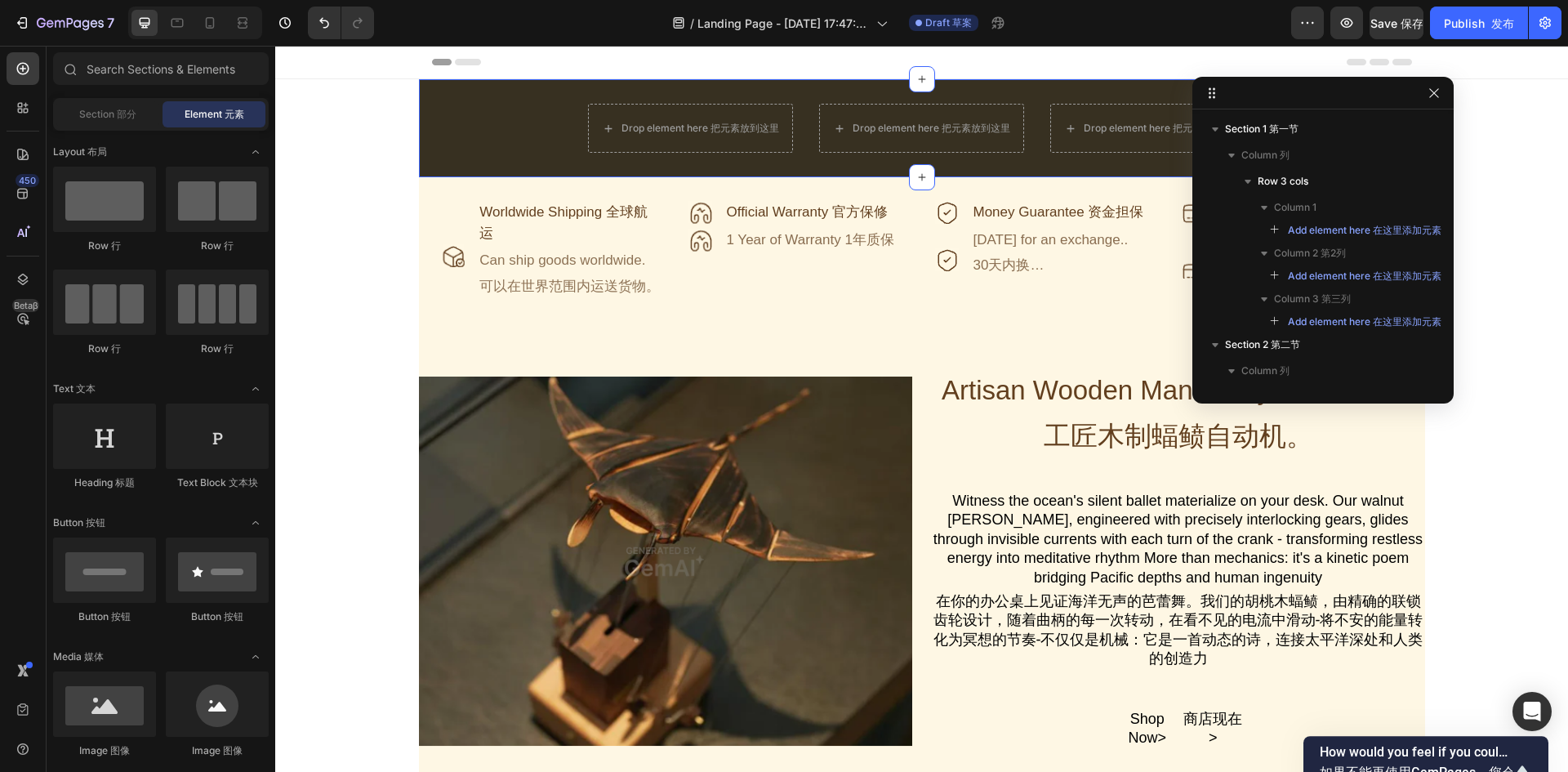
click at [544, 124] on div "Drop element here 把元素放到这里 Drop element here 把元素放到这里 Drop element here 把元素放到这里 R…" at bounding box center [922, 128] width 1006 height 49
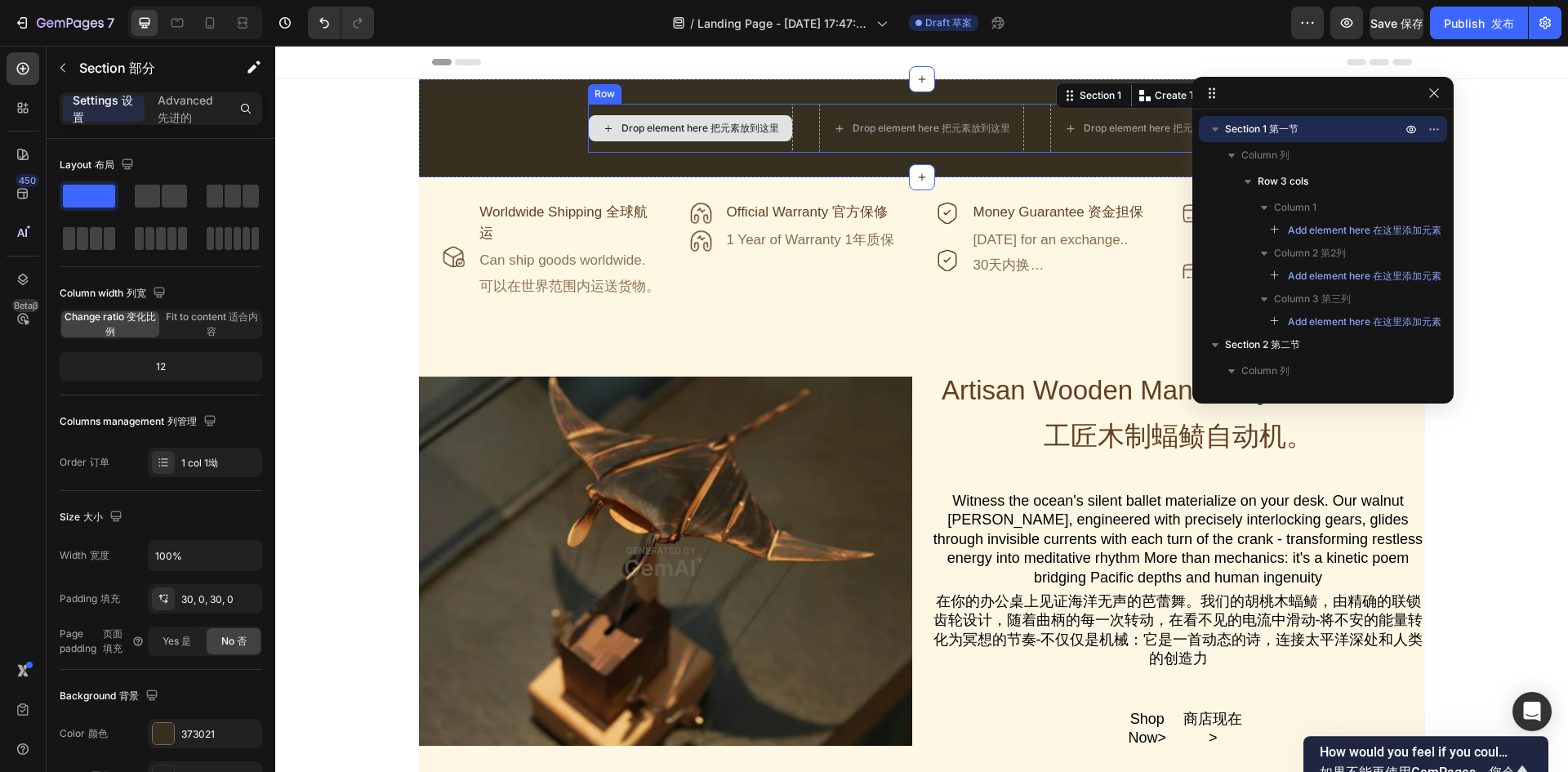
click at [686, 140] on div "Drop element here 把元素放到这里" at bounding box center [690, 128] width 204 height 26
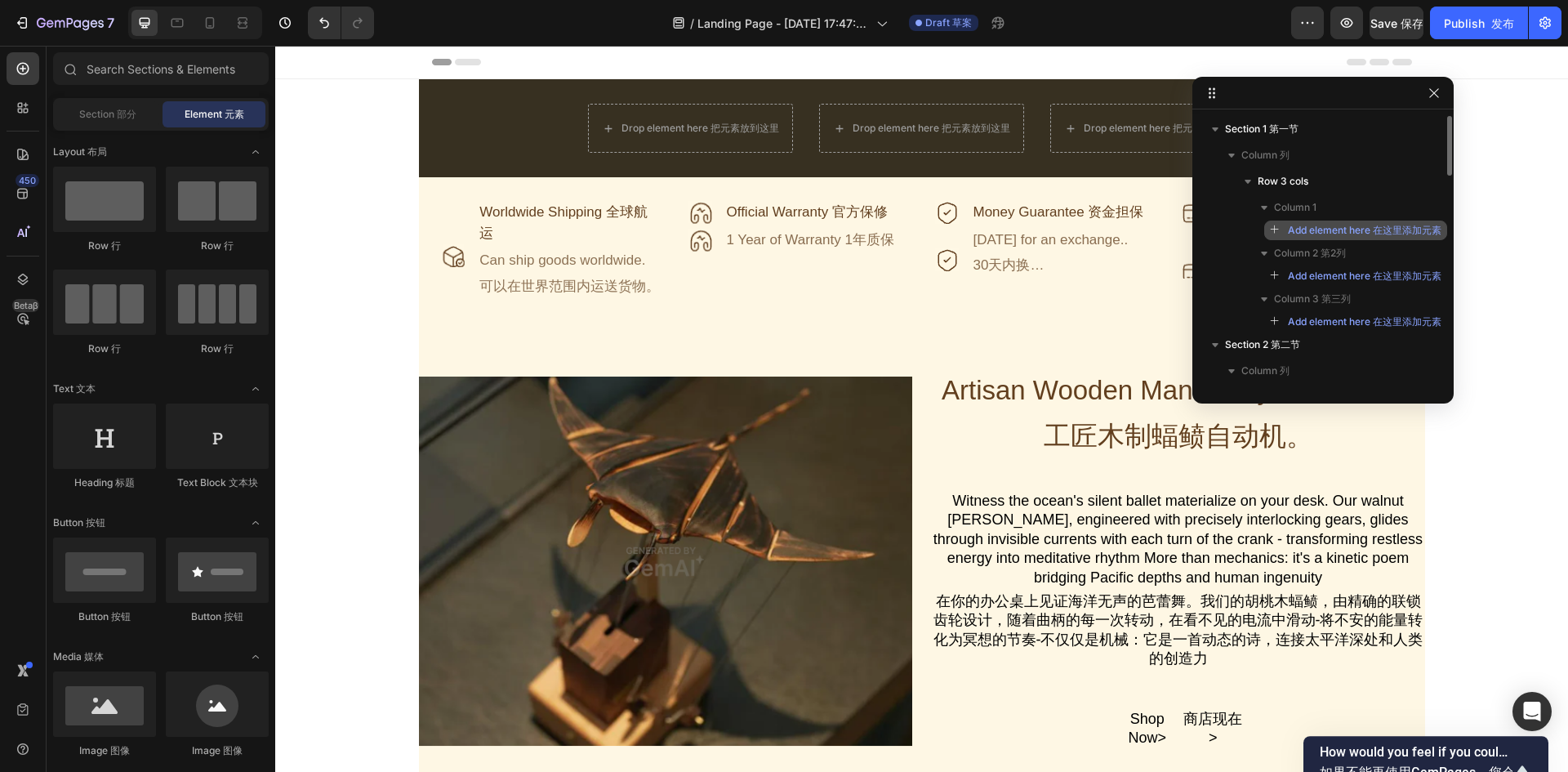
click at [1289, 224] on span "Add element here 在这里添加元素" at bounding box center [1364, 229] width 154 height 14
click at [1269, 225] on icon "button" at bounding box center [1275, 230] width 12 height 12
click at [1312, 202] on span "Column 1" at bounding box center [1294, 206] width 42 height 16
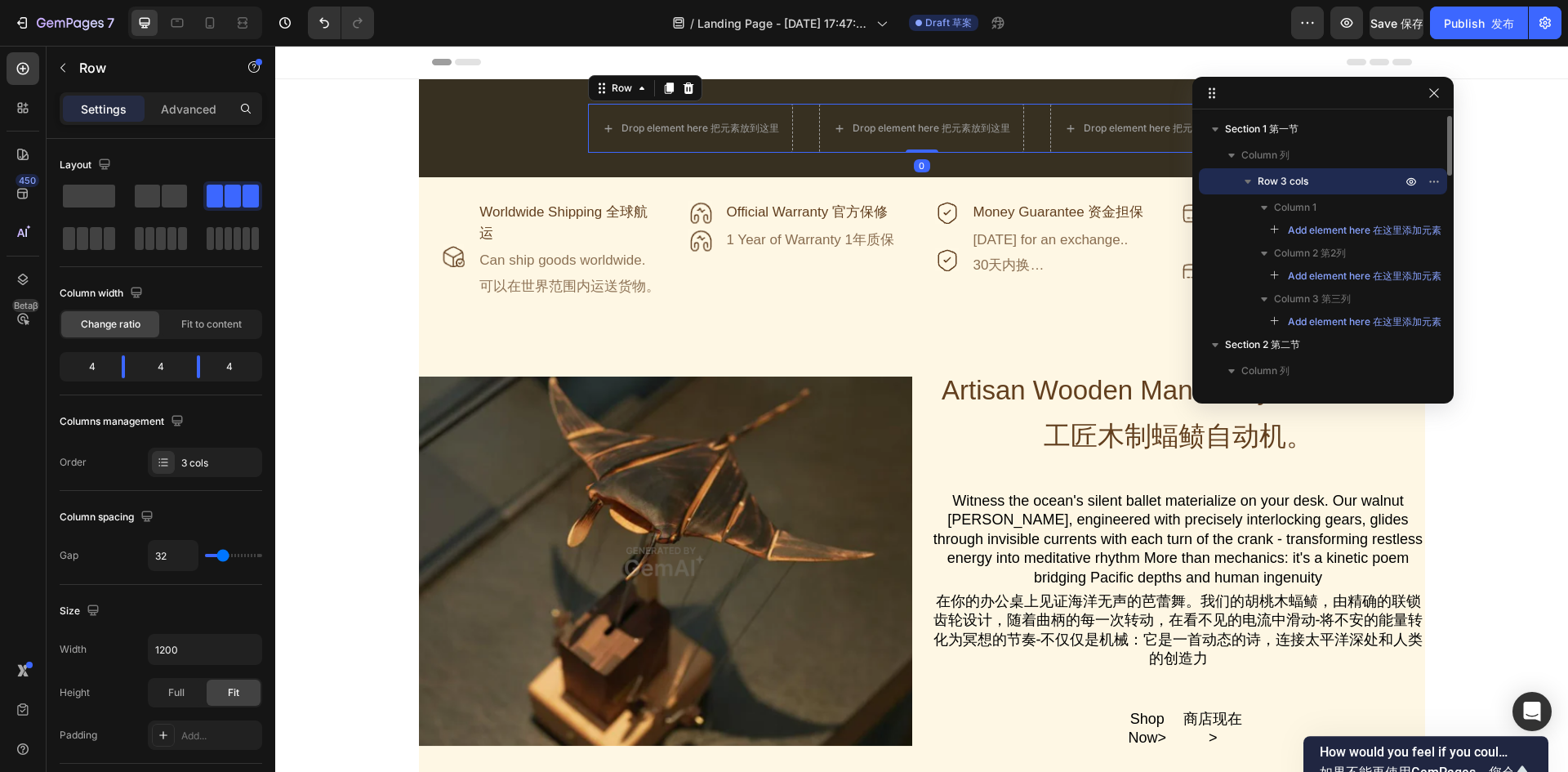
click at [1304, 182] on span "Row 3 cols" at bounding box center [1282, 181] width 51 height 16
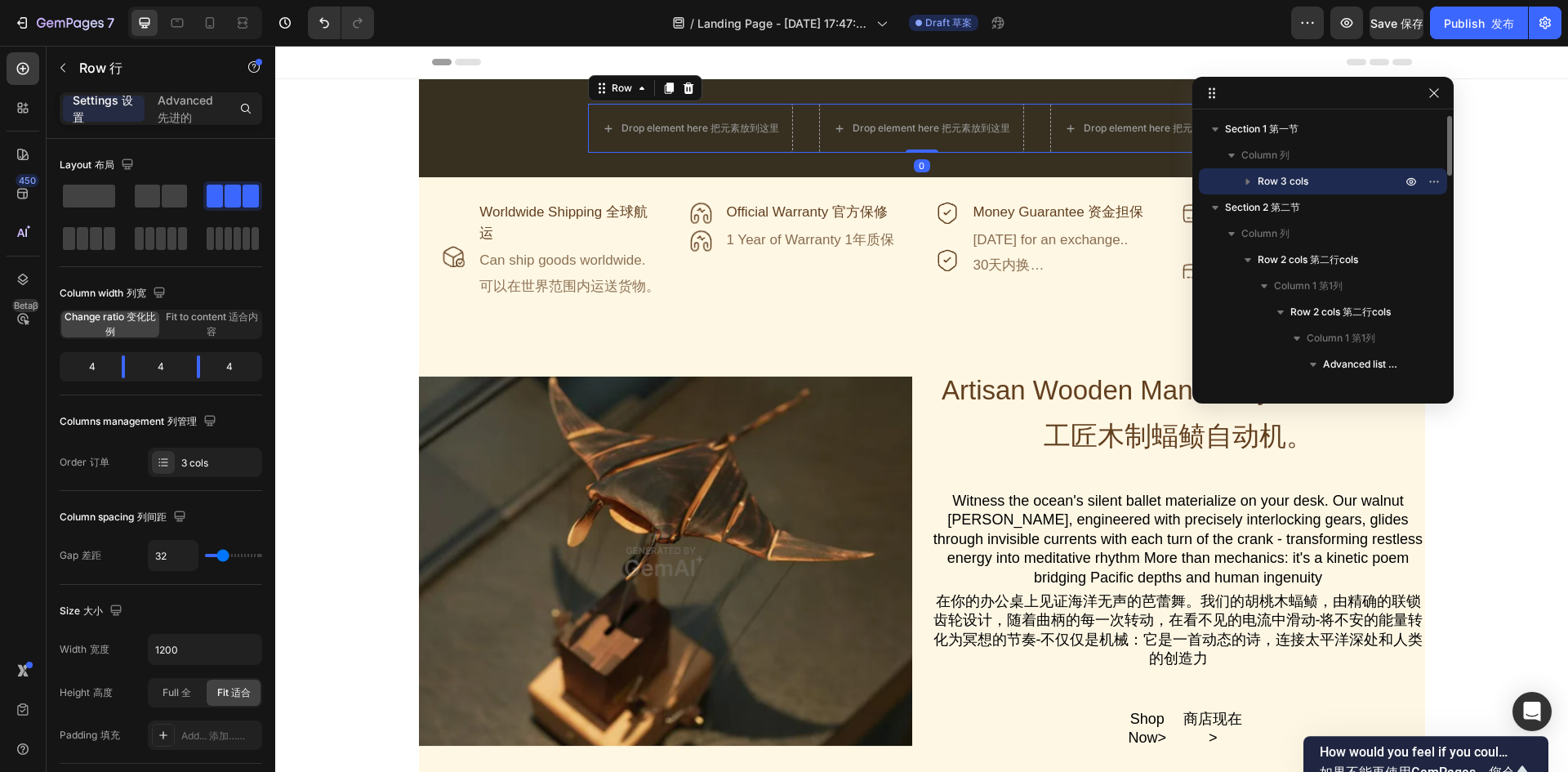
click at [1312, 187] on p "Row 3 cols" at bounding box center [1330, 181] width 147 height 16
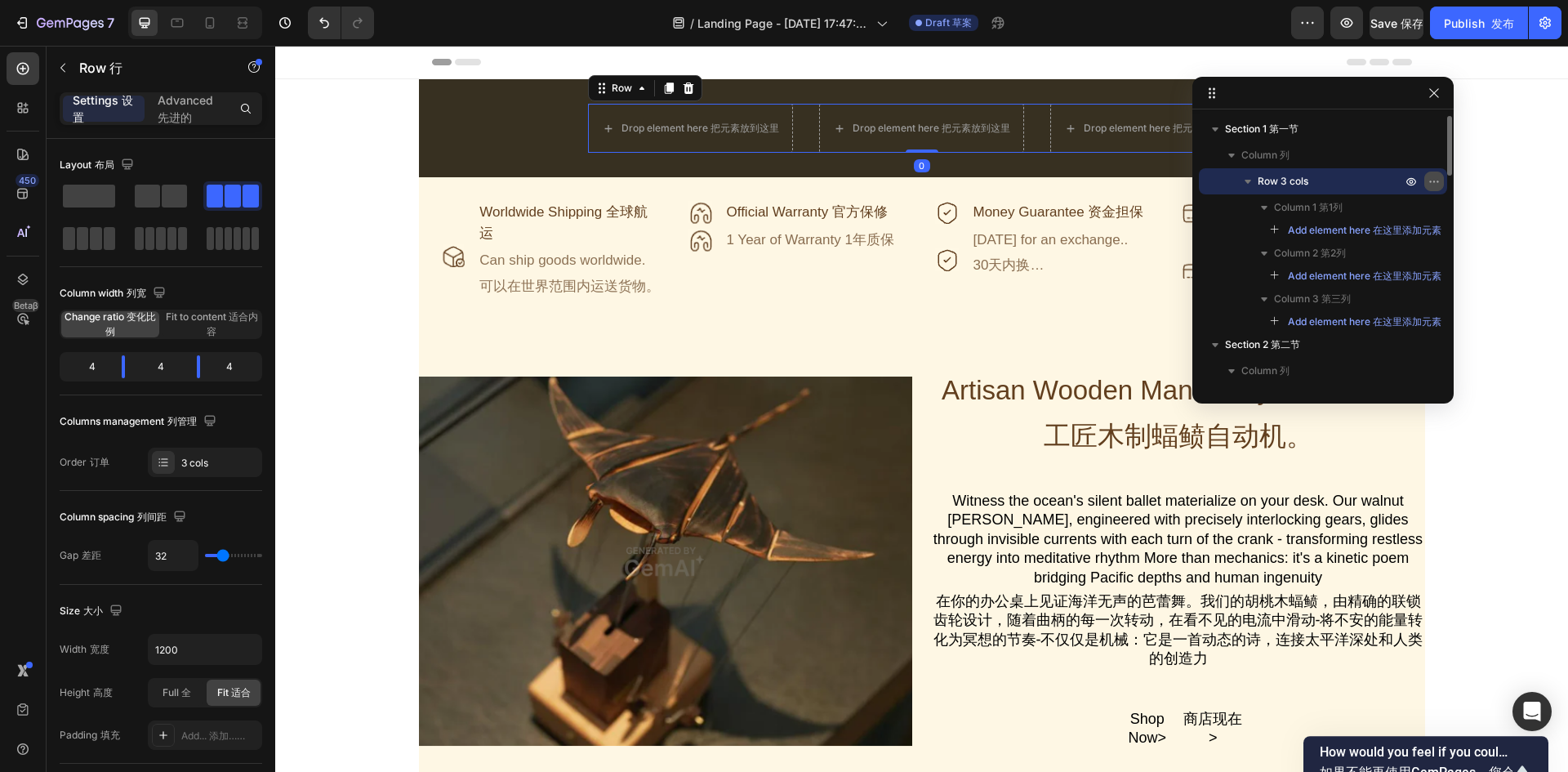
click at [1432, 181] on icon "button" at bounding box center [1434, 181] width 13 height 13
click at [1210, 244] on div "Column 2 第2列" at bounding box center [1322, 253] width 235 height 26
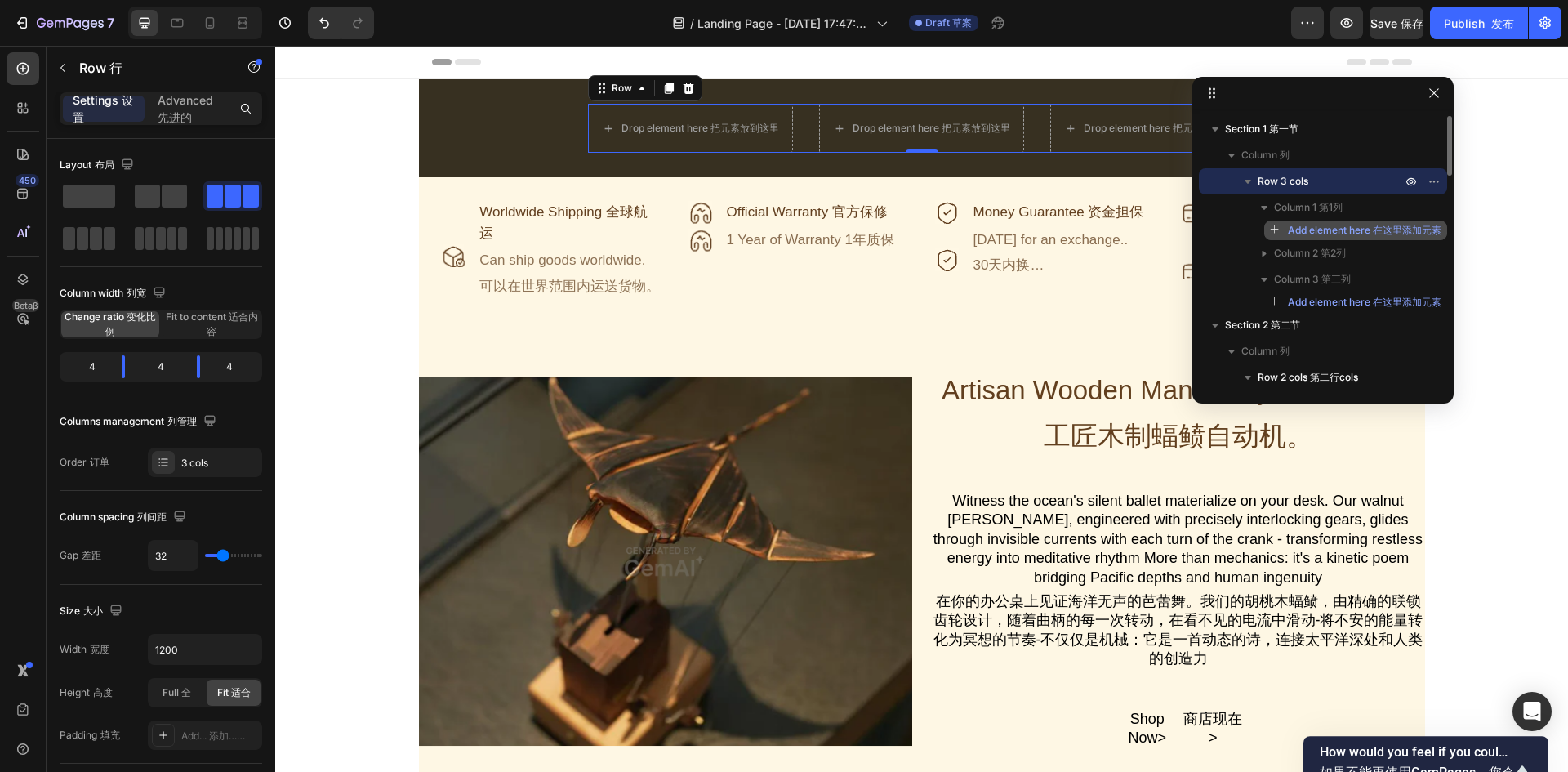
click at [1332, 229] on span "Add element here 在这里添加元素" at bounding box center [1364, 229] width 154 height 14
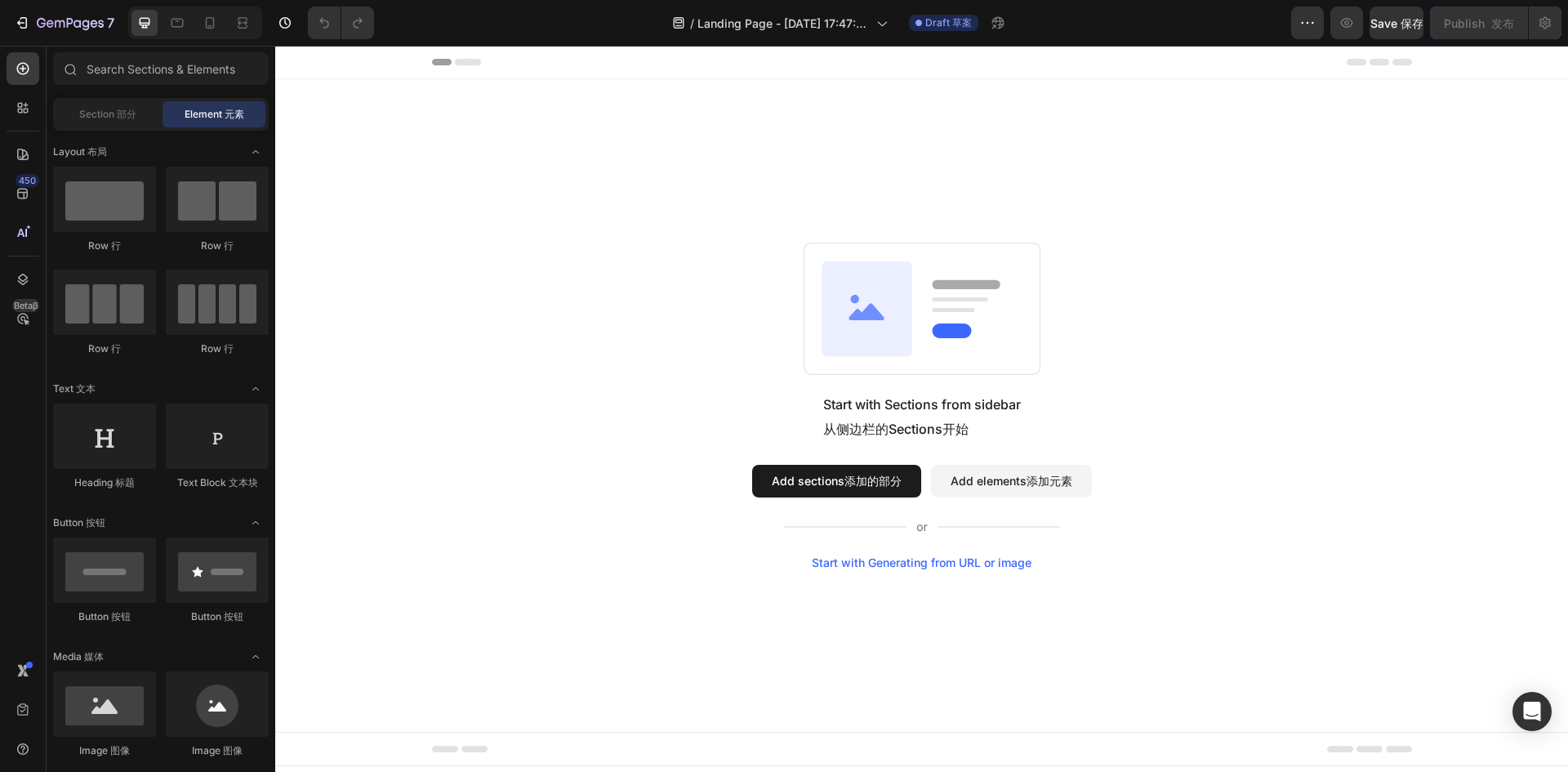
click at [869, 472] on font "添加的部分" at bounding box center [873, 480] width 58 height 17
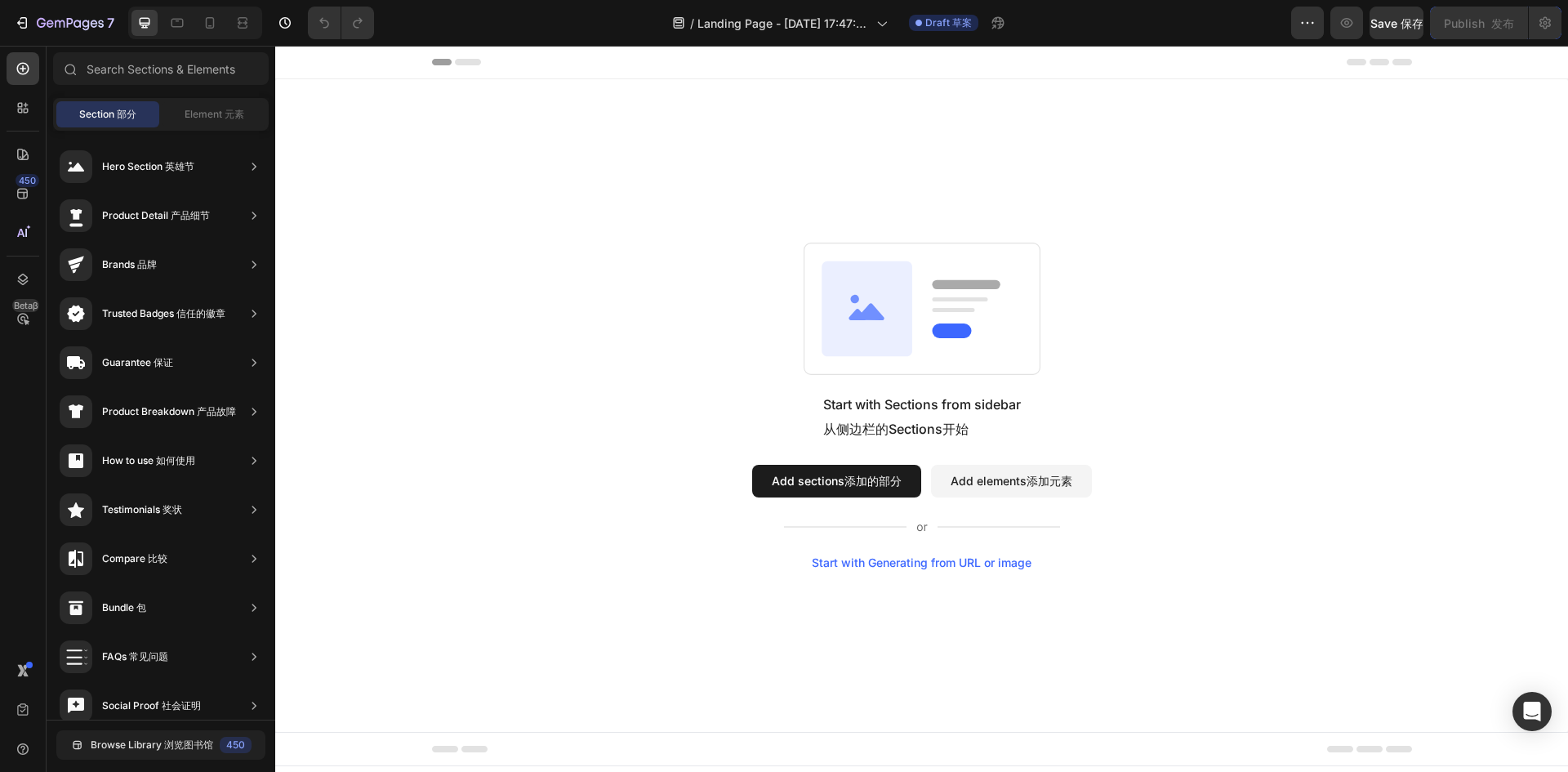
click at [788, 483] on button "Add sections 添加的部分" at bounding box center [836, 481] width 169 height 33
click at [14, 240] on div at bounding box center [23, 232] width 33 height 33
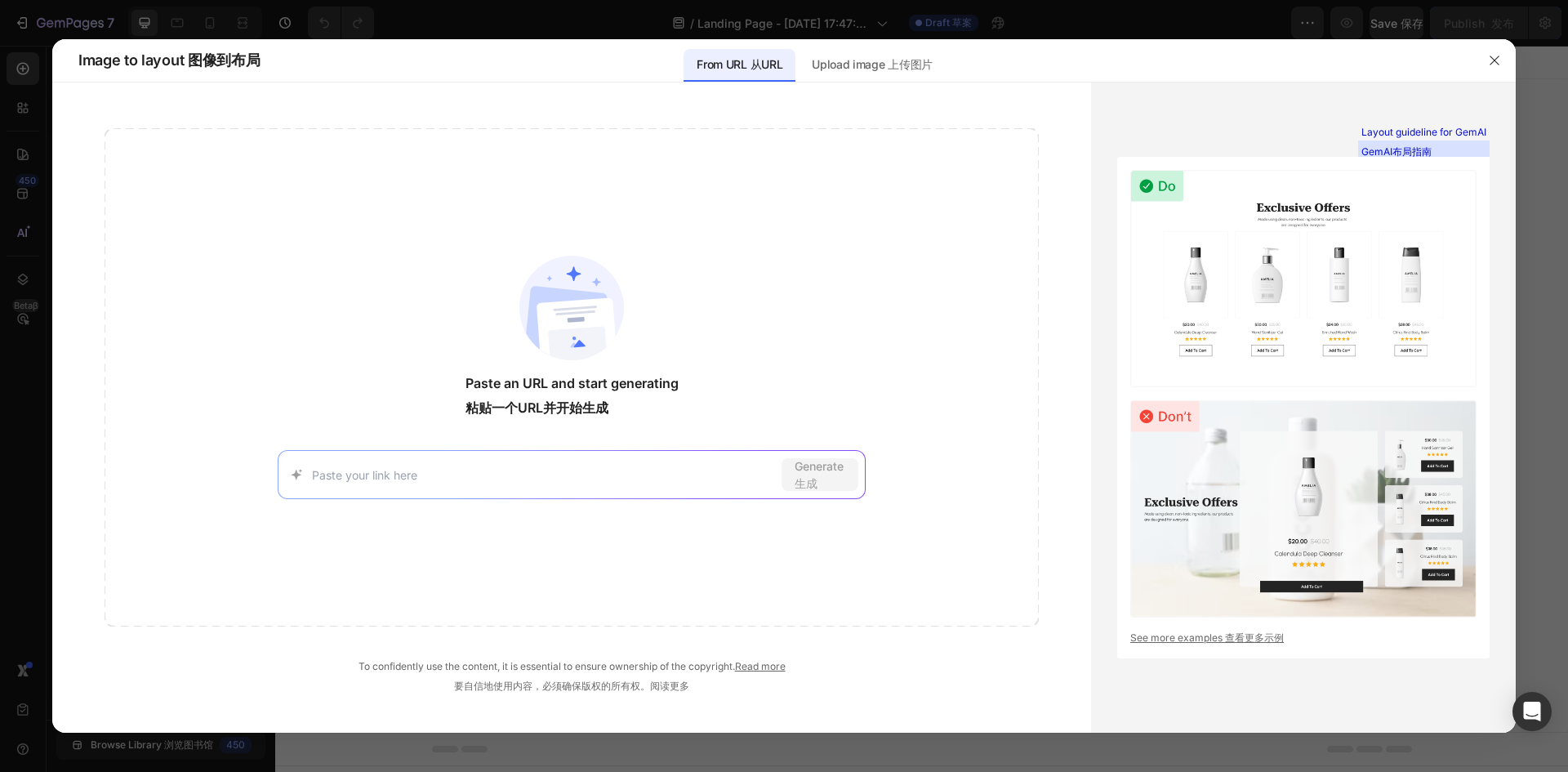
click at [702, 467] on input at bounding box center [543, 475] width 463 height 17
type input "https://chameleondecorart.com/"
click at [836, 475] on span "Generate 生成" at bounding box center [819, 474] width 51 height 35
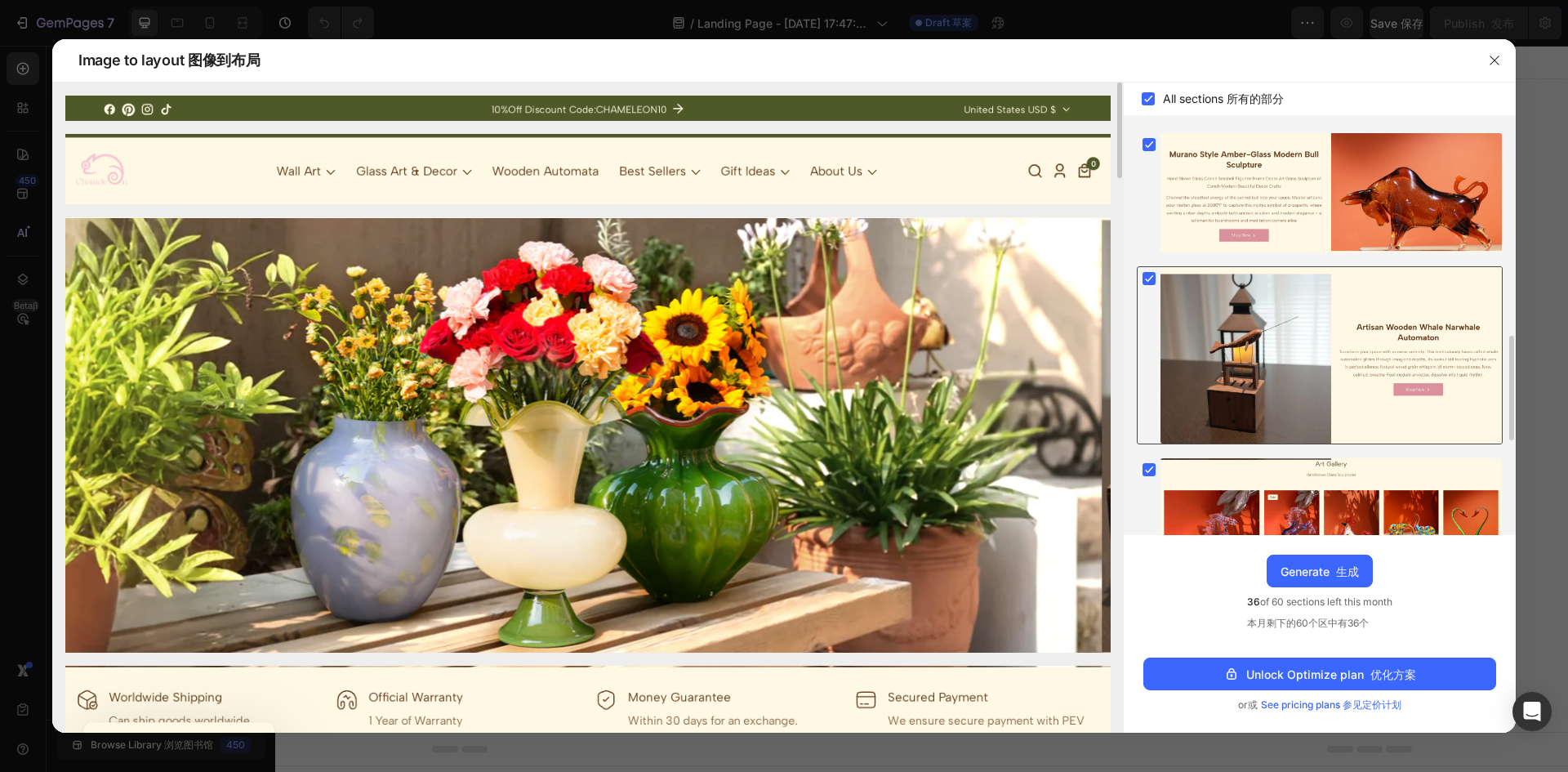
scroll to position [490, 0]
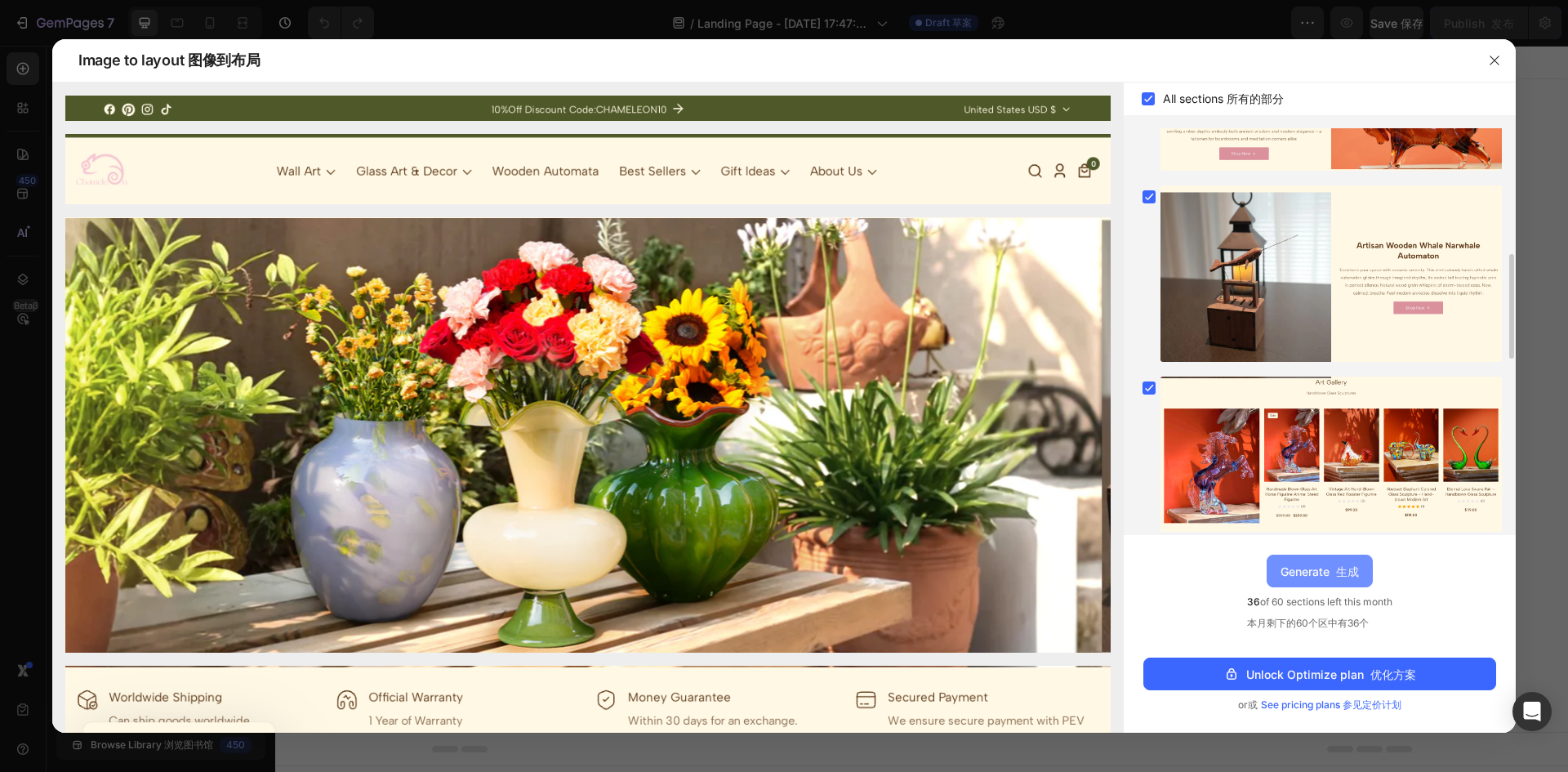
click at [1299, 568] on div "Generate 生成" at bounding box center [1319, 571] width 79 height 17
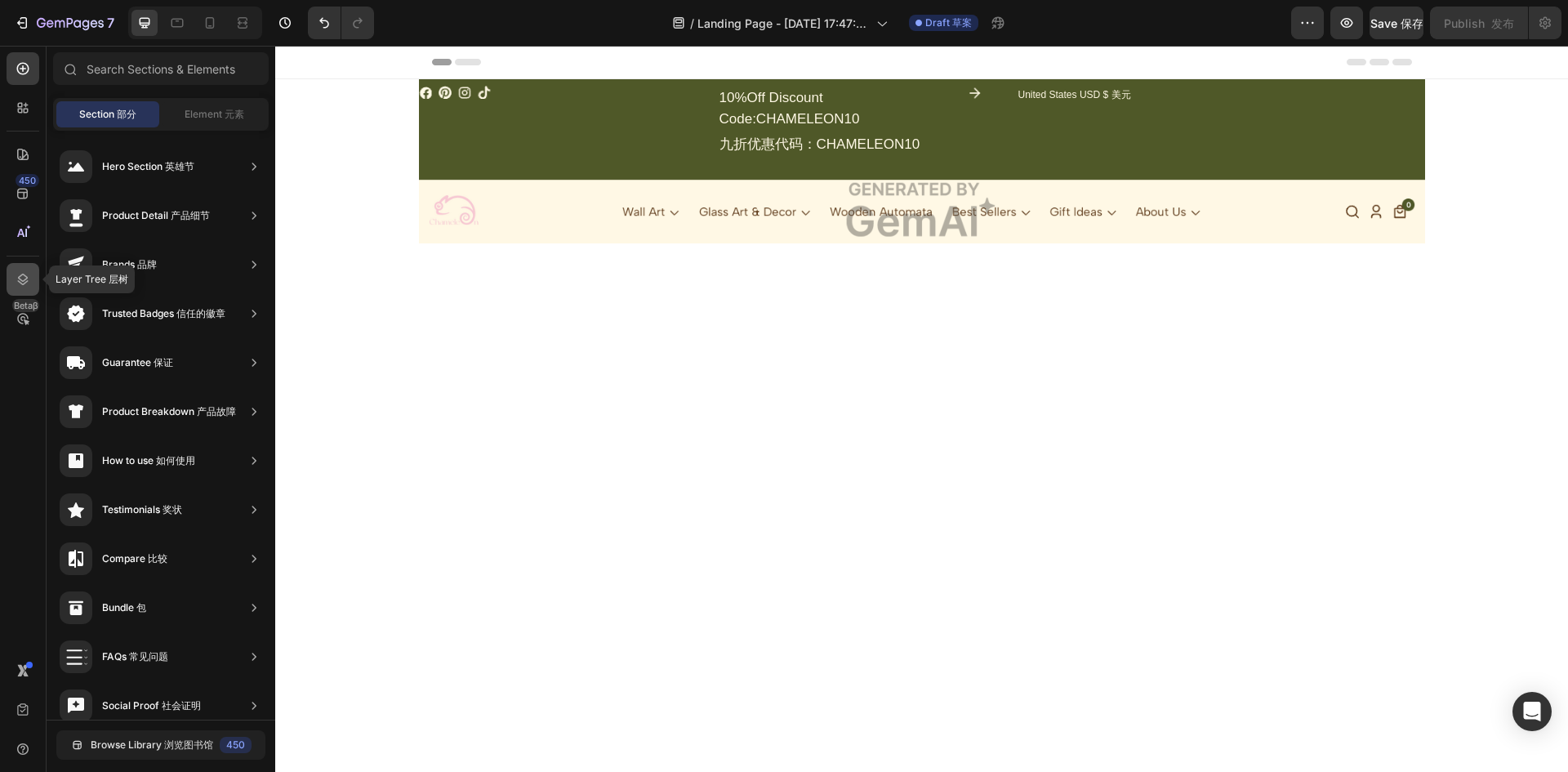
click at [21, 284] on icon at bounding box center [22, 278] width 16 height 16
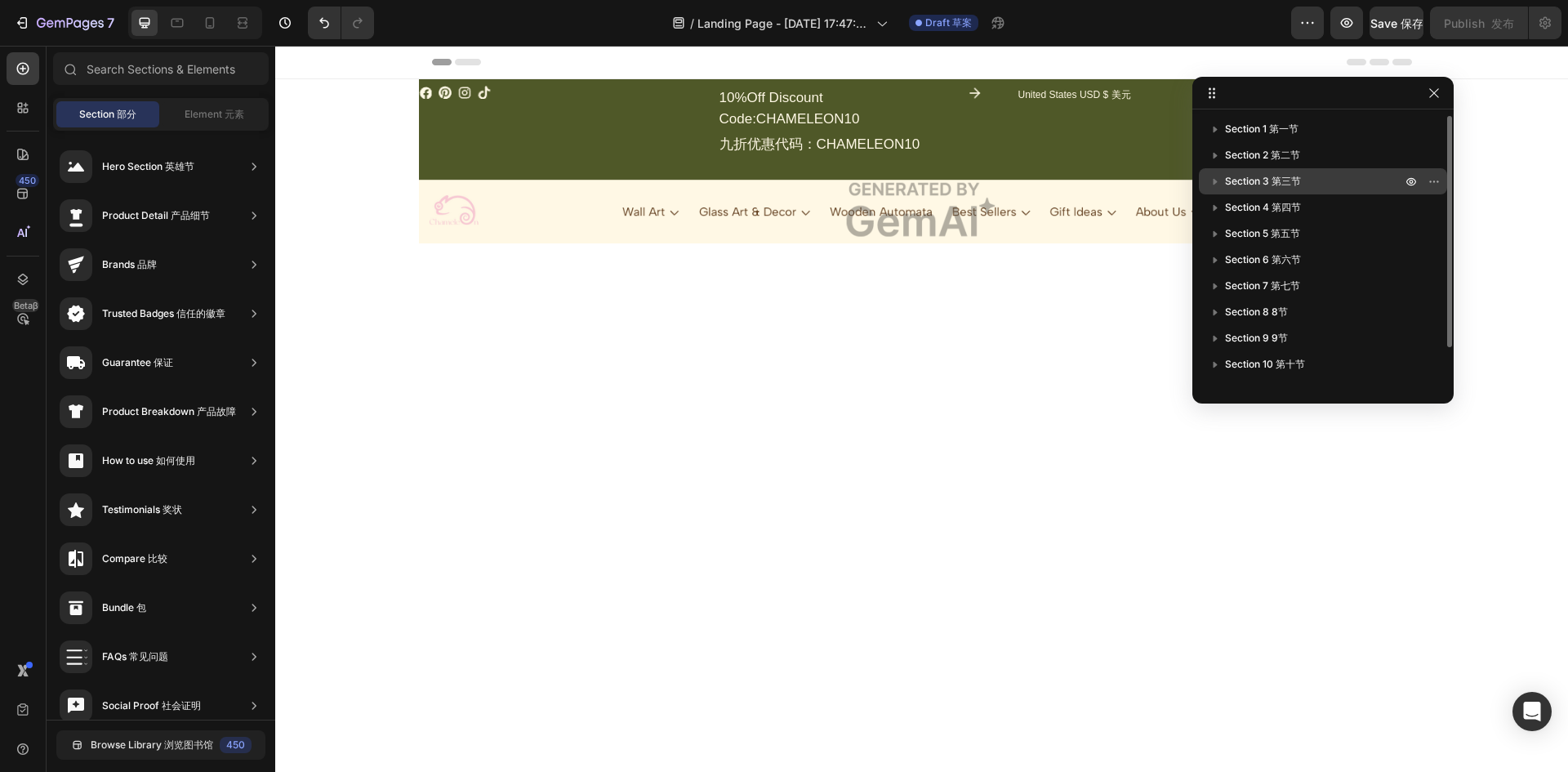
click at [1264, 188] on span "Section 3 第三节" at bounding box center [1262, 181] width 76 height 16
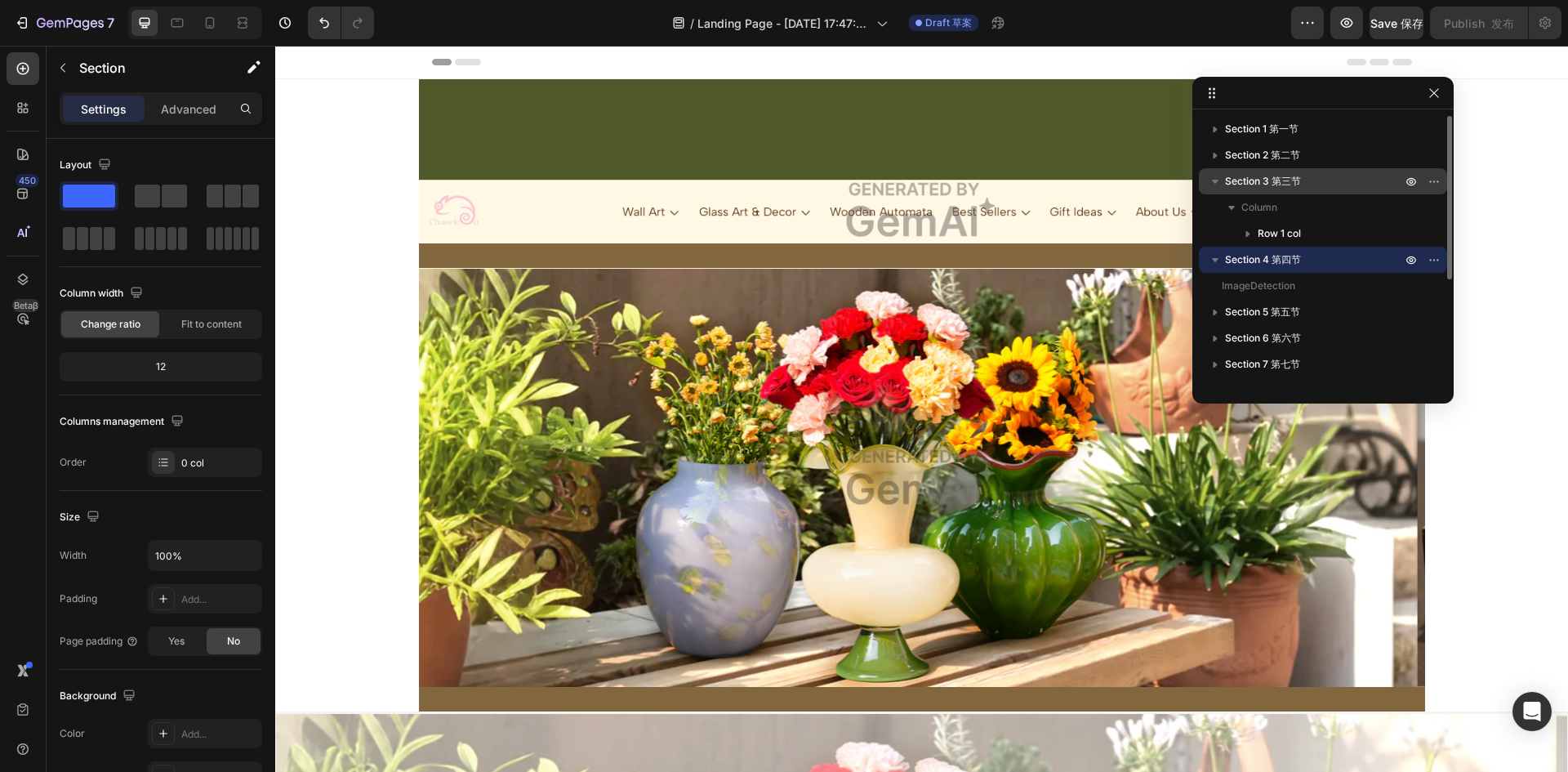
scroll to position [140, 0]
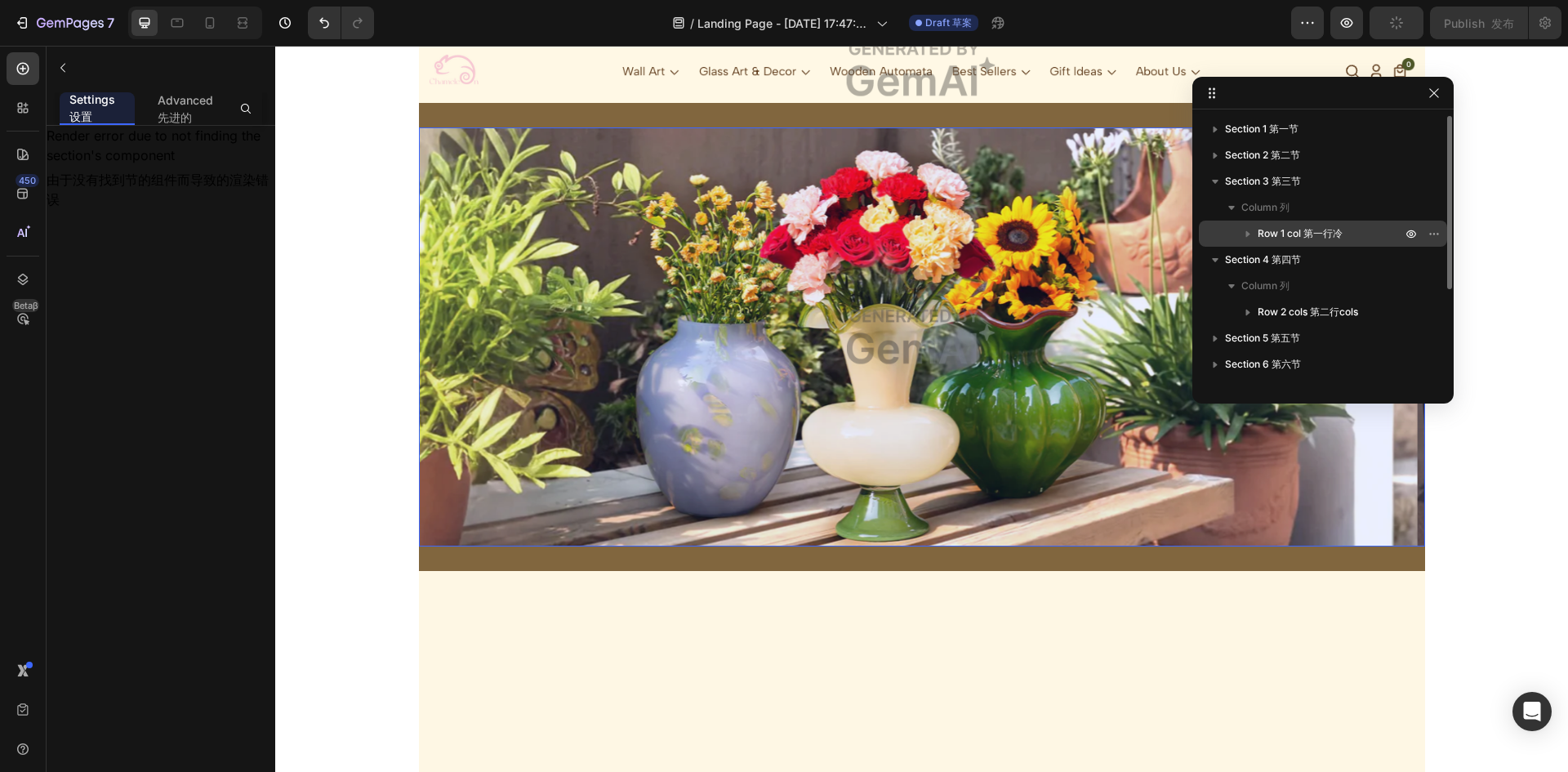
click at [1251, 231] on icon "button" at bounding box center [1247, 233] width 16 height 16
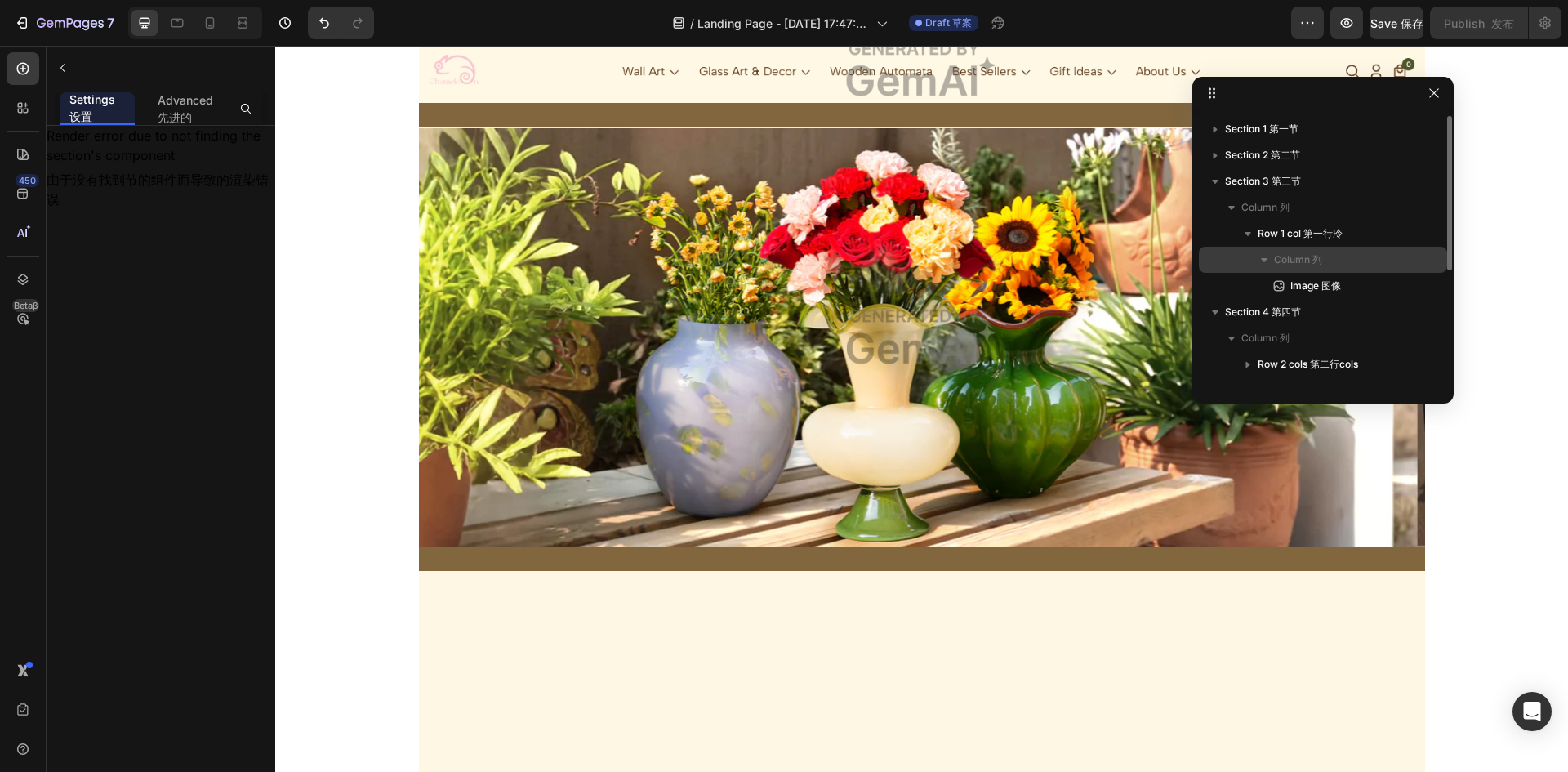
click at [1262, 262] on icon "button" at bounding box center [1264, 259] width 16 height 16
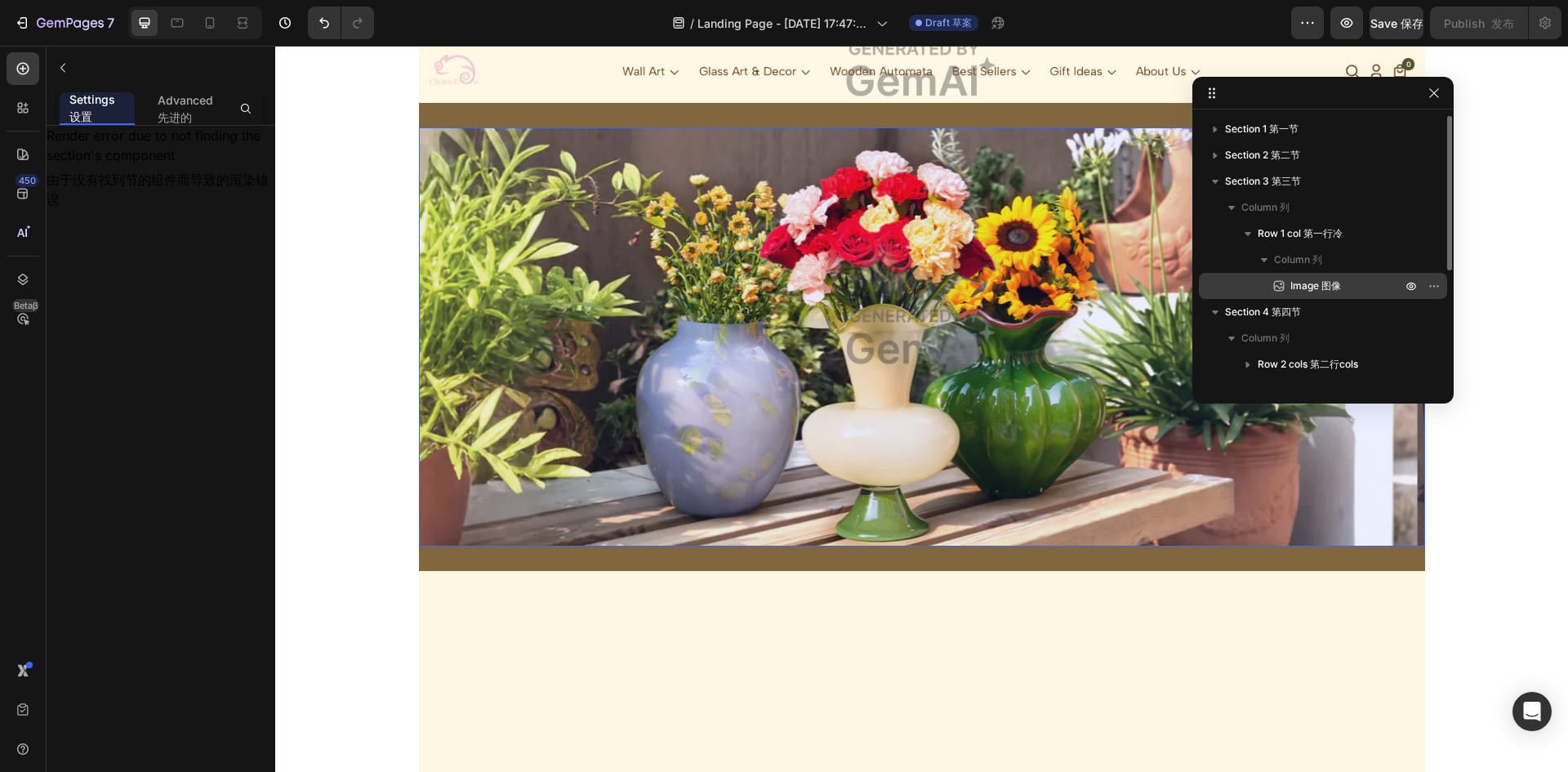
click at [1277, 286] on icon at bounding box center [1278, 285] width 11 height 11
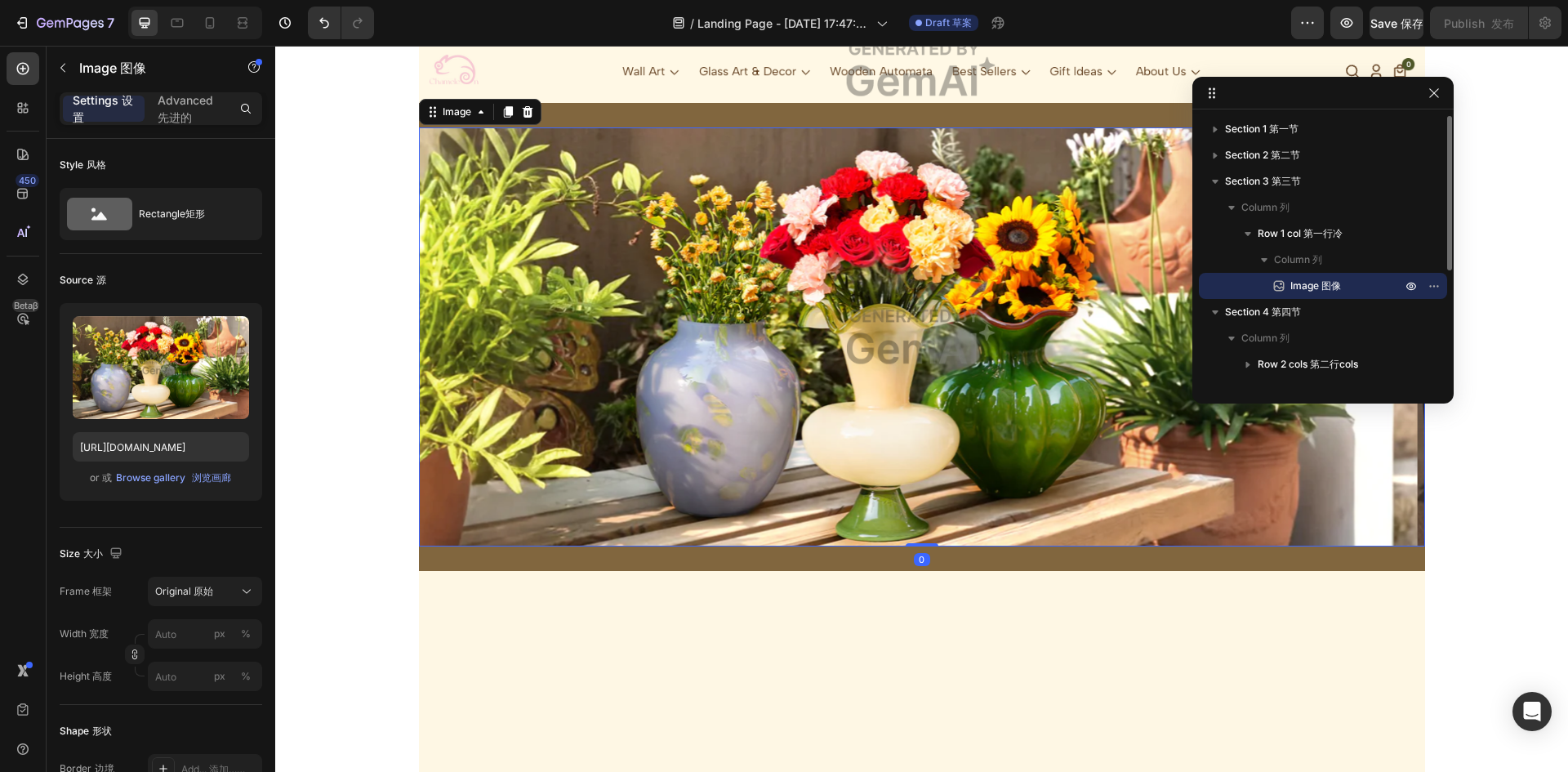
click at [1284, 283] on icon at bounding box center [1278, 285] width 11 height 11
click at [1312, 283] on span "Image 图像" at bounding box center [1315, 285] width 51 height 16
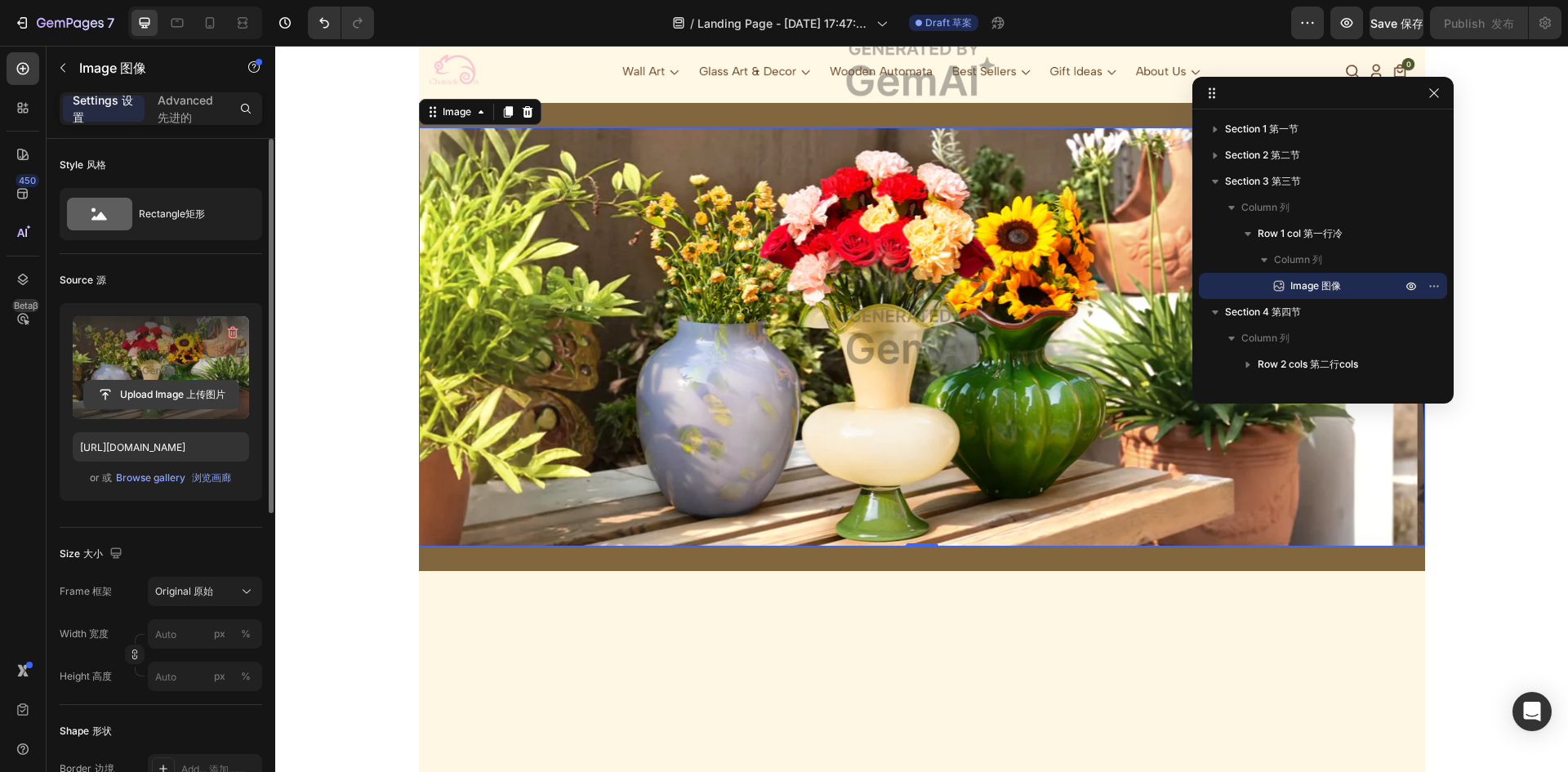
click at [189, 391] on input "file" at bounding box center [161, 394] width 155 height 28
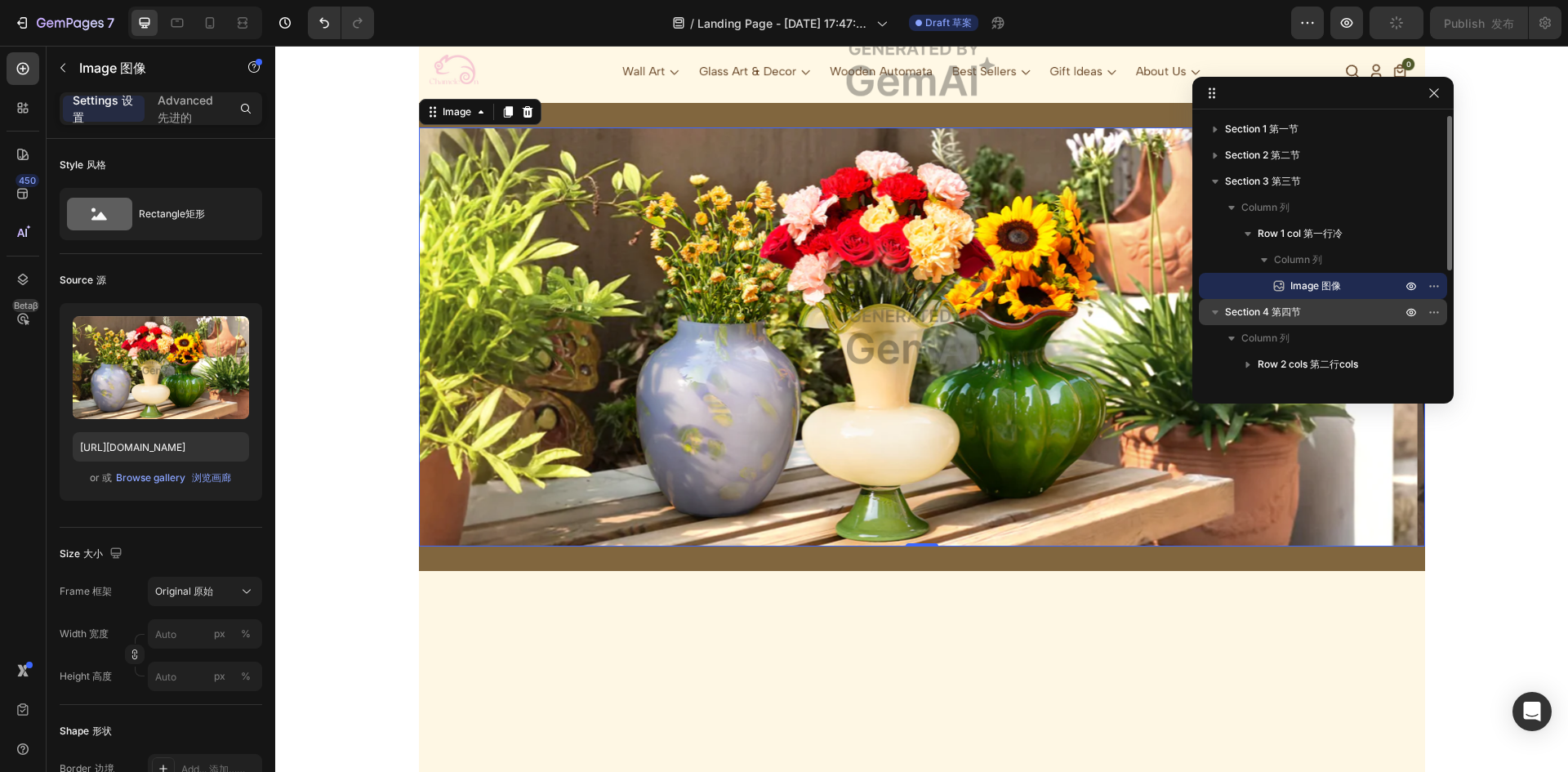
click at [1243, 312] on span "Section 4 第四节" at bounding box center [1262, 311] width 76 height 16
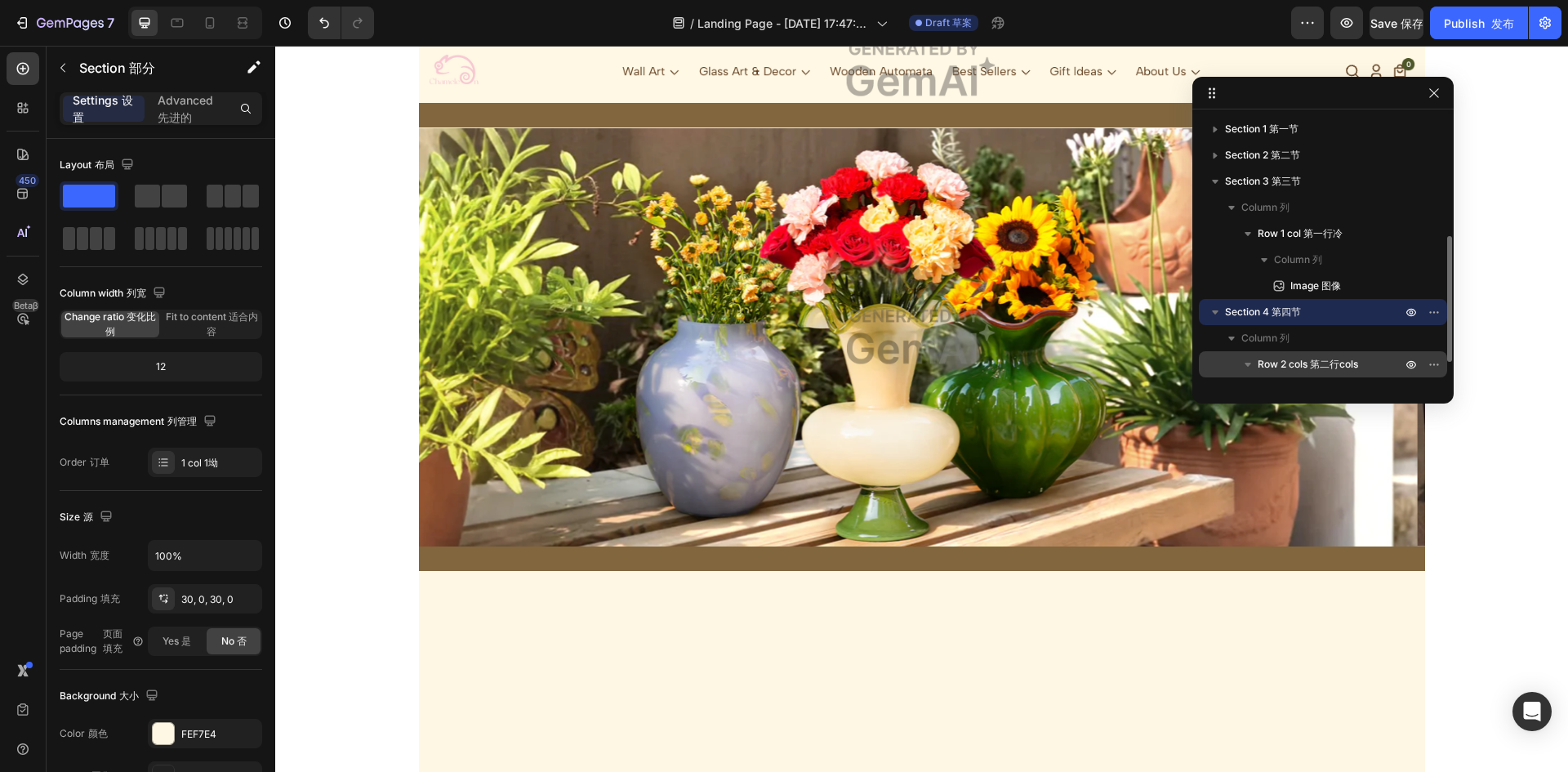
scroll to position [82, 0]
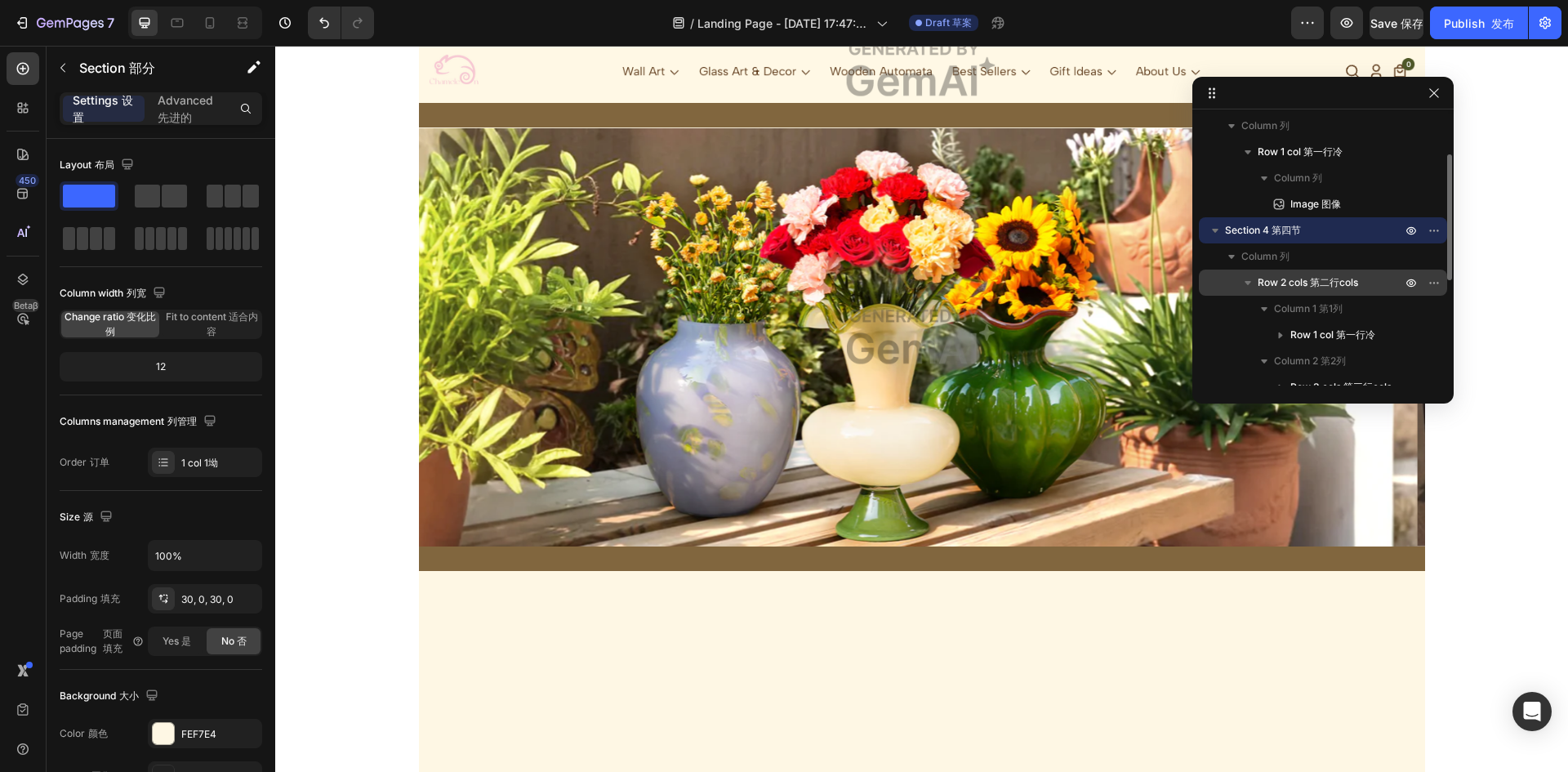
click at [1244, 279] on icon "button" at bounding box center [1247, 282] width 16 height 16
click at [1281, 306] on span "Column 1 第1列" at bounding box center [1307, 308] width 68 height 16
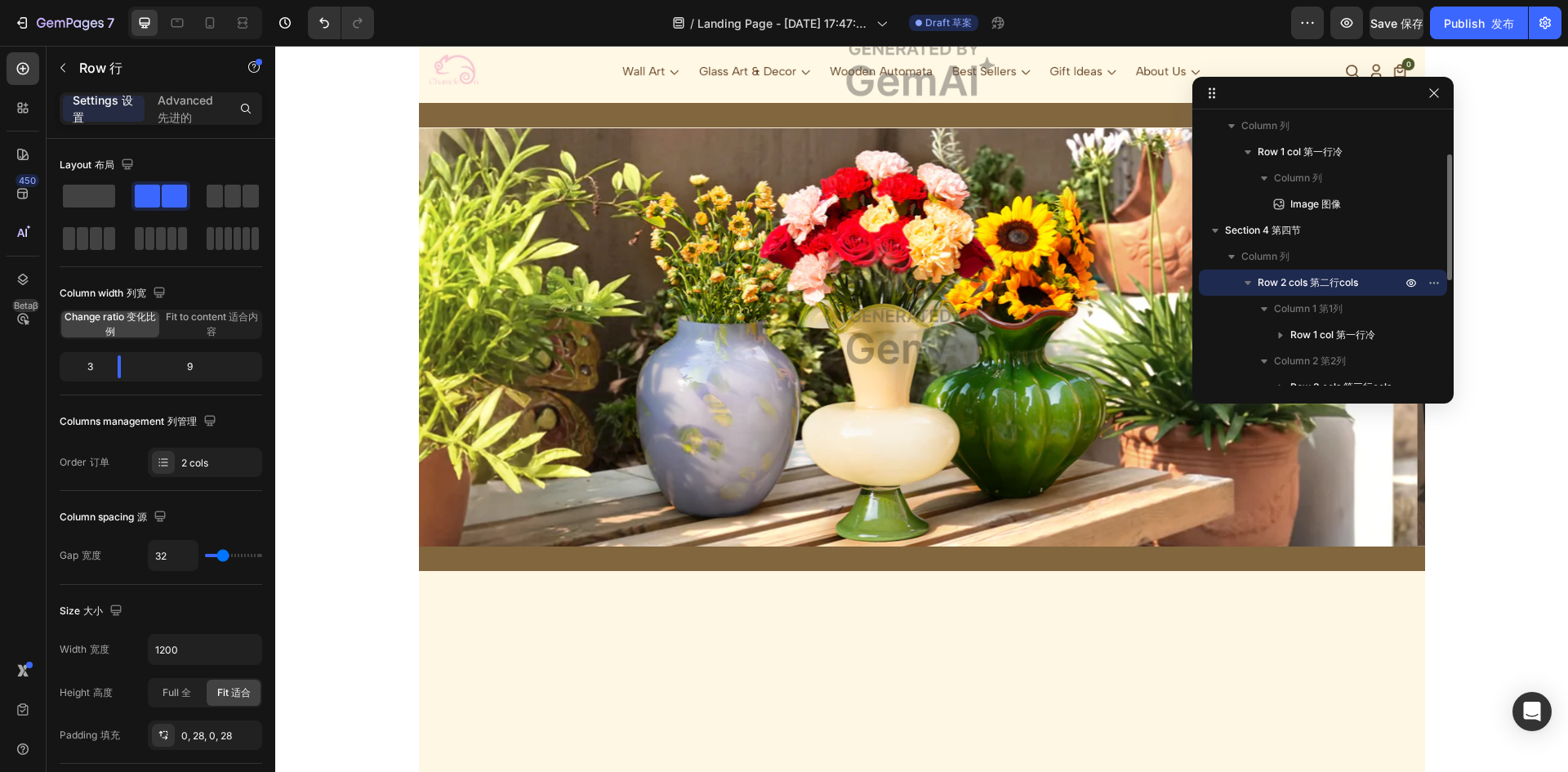
click at [1290, 288] on span "Row 2 cols 第二行cols" at bounding box center [1307, 282] width 101 height 16
click at [1281, 281] on span "Row 2 cols 第二行cols" at bounding box center [1307, 282] width 101 height 16
click at [1312, 334] on span "Row 1 col 第一行冷" at bounding box center [1332, 334] width 84 height 16
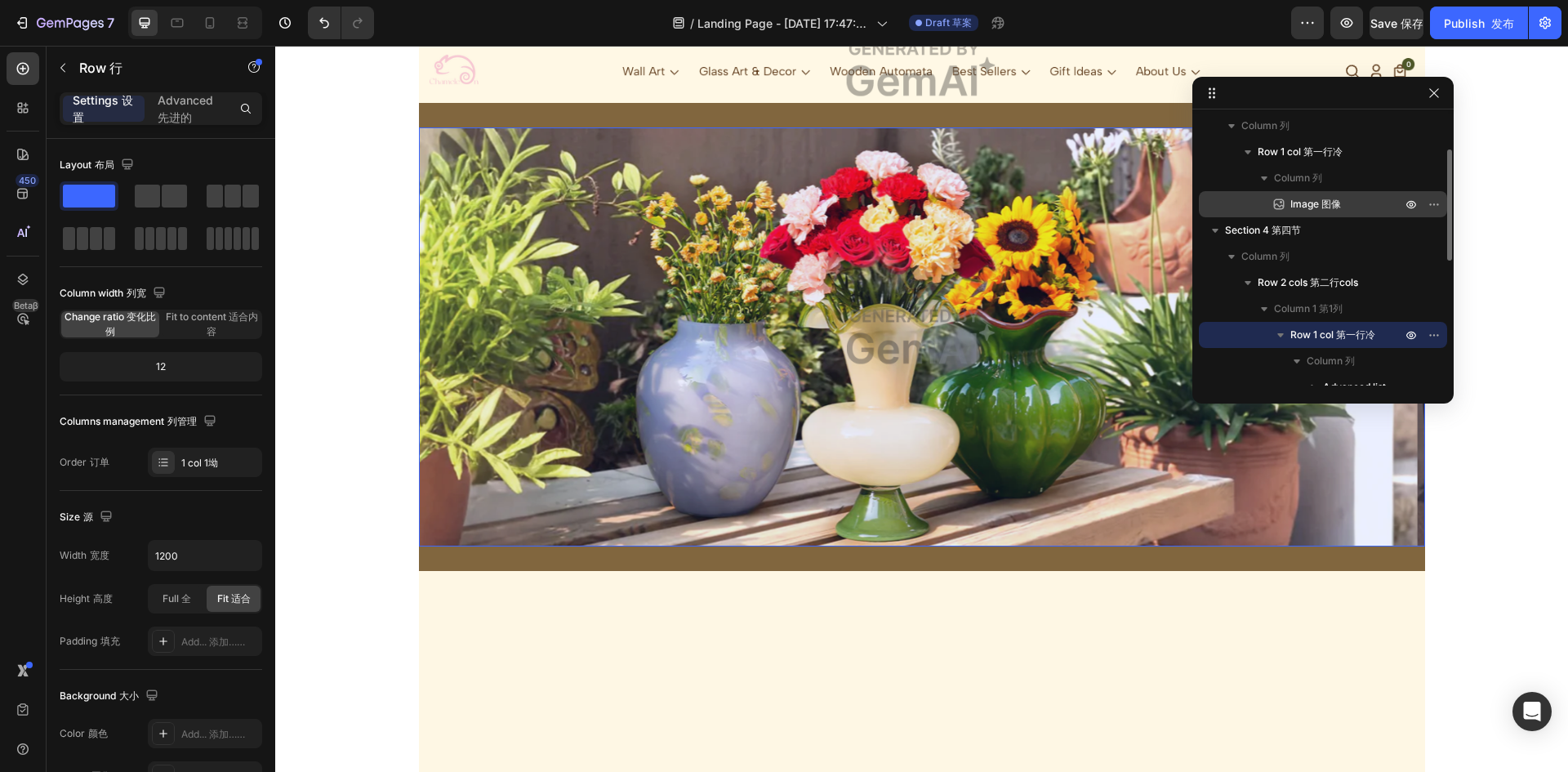
click at [1300, 207] on span "Image 图像" at bounding box center [1315, 204] width 51 height 16
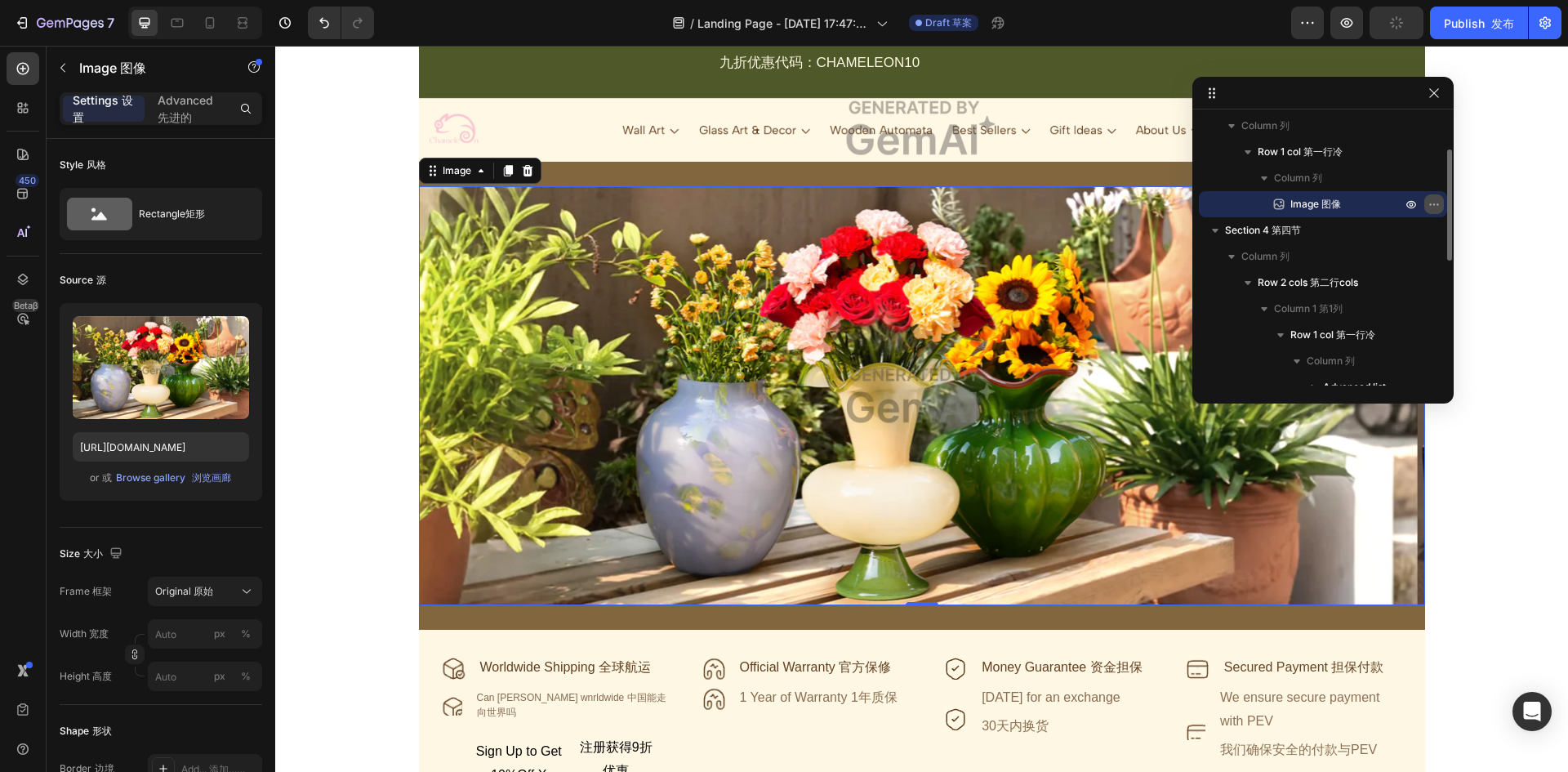
click at [1430, 206] on icon "button" at bounding box center [1434, 205] width 13 height 13
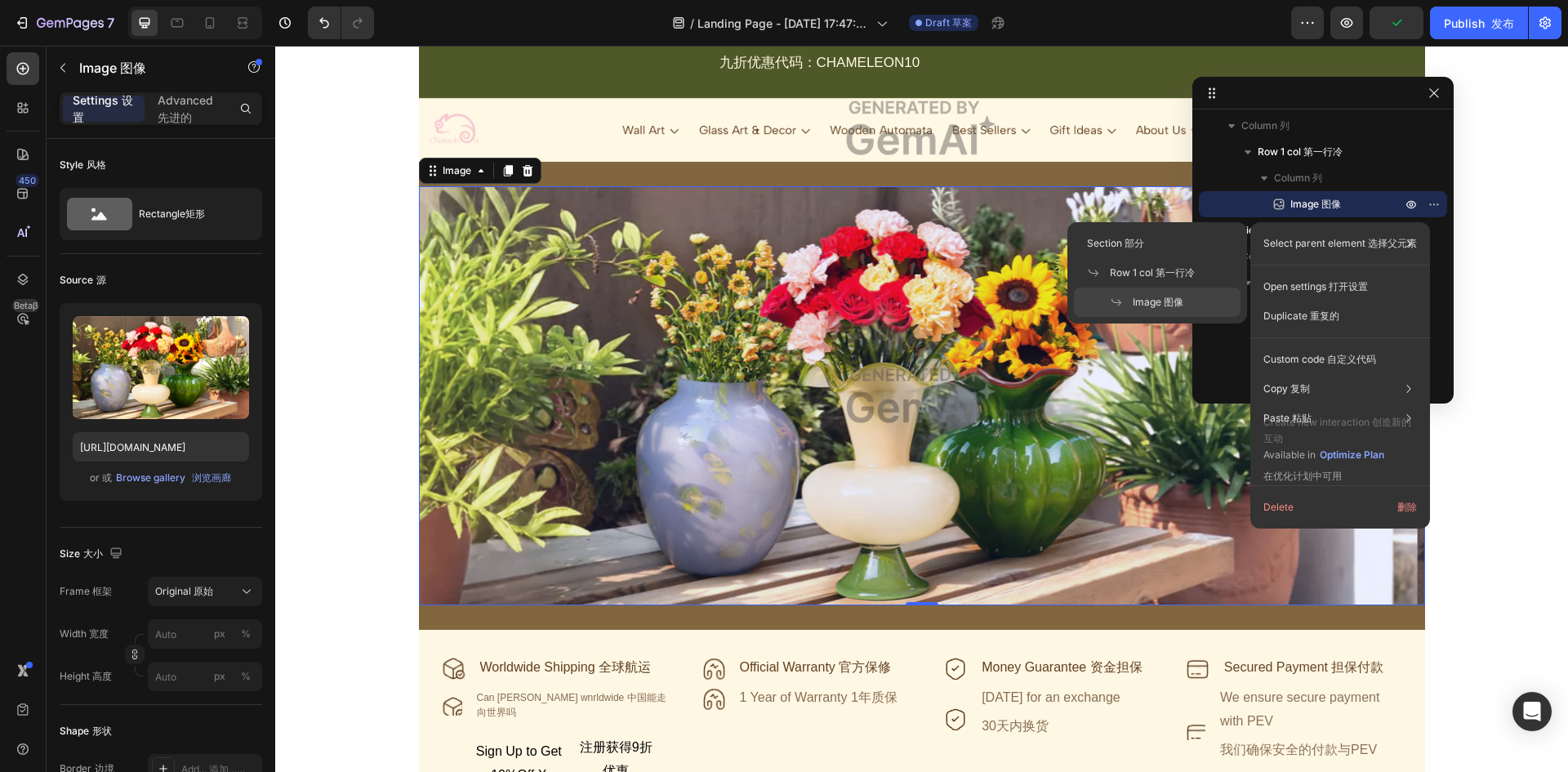
click at [1186, 304] on div "Image 图像" at bounding box center [1156, 302] width 166 height 30
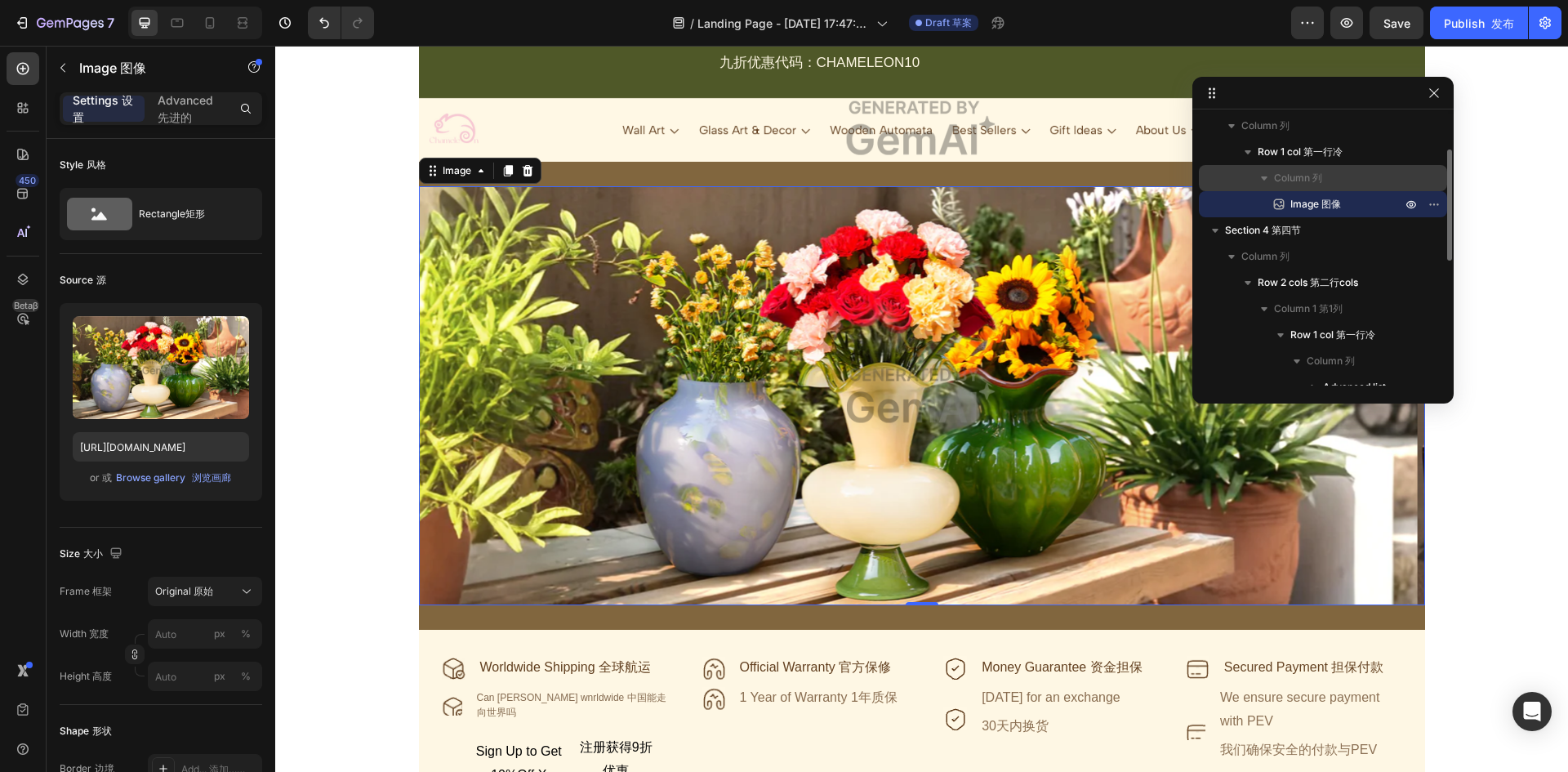
click at [1271, 183] on icon "button" at bounding box center [1264, 178] width 16 height 16
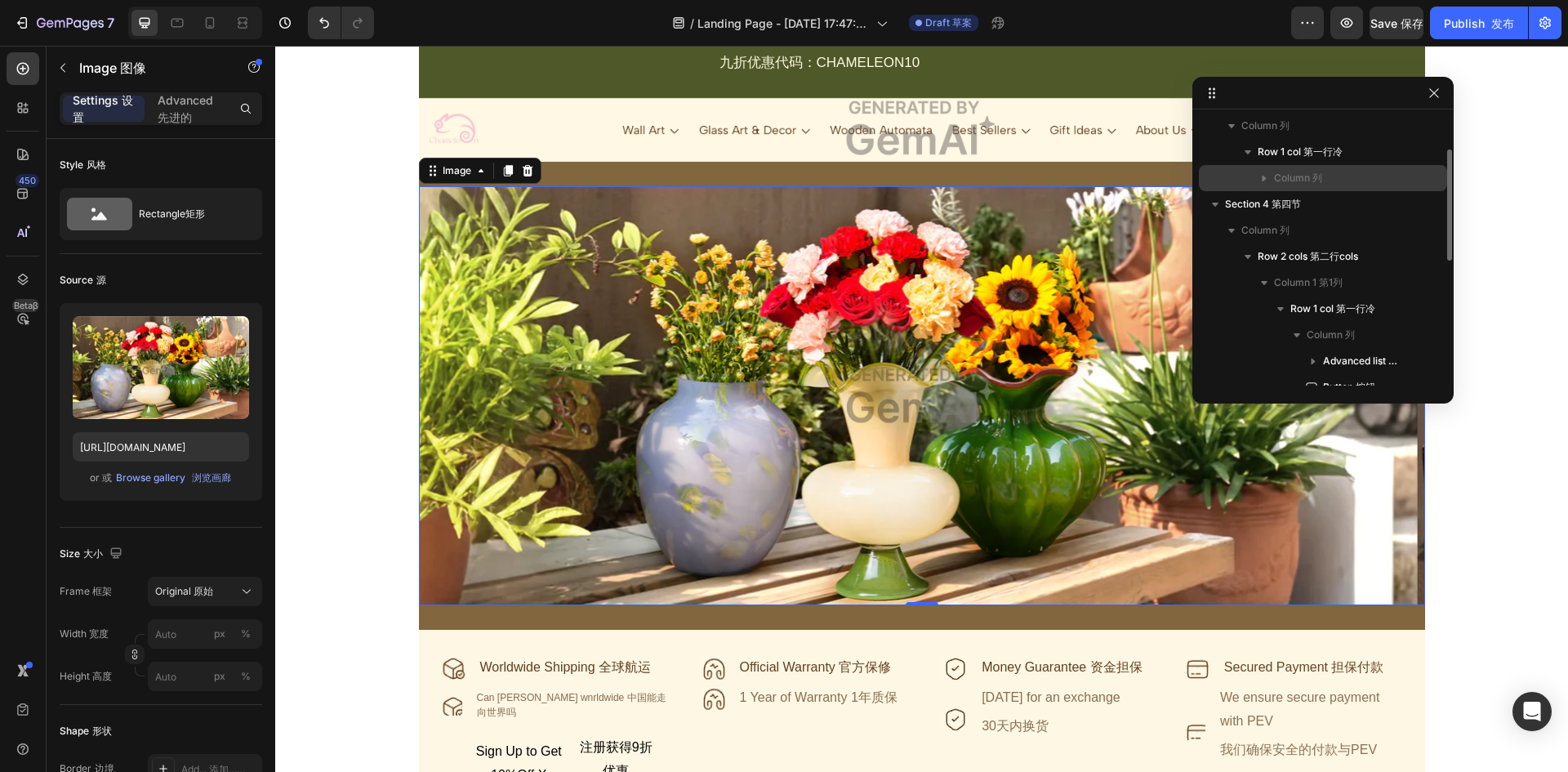
click at [1271, 184] on icon "button" at bounding box center [1264, 178] width 16 height 16
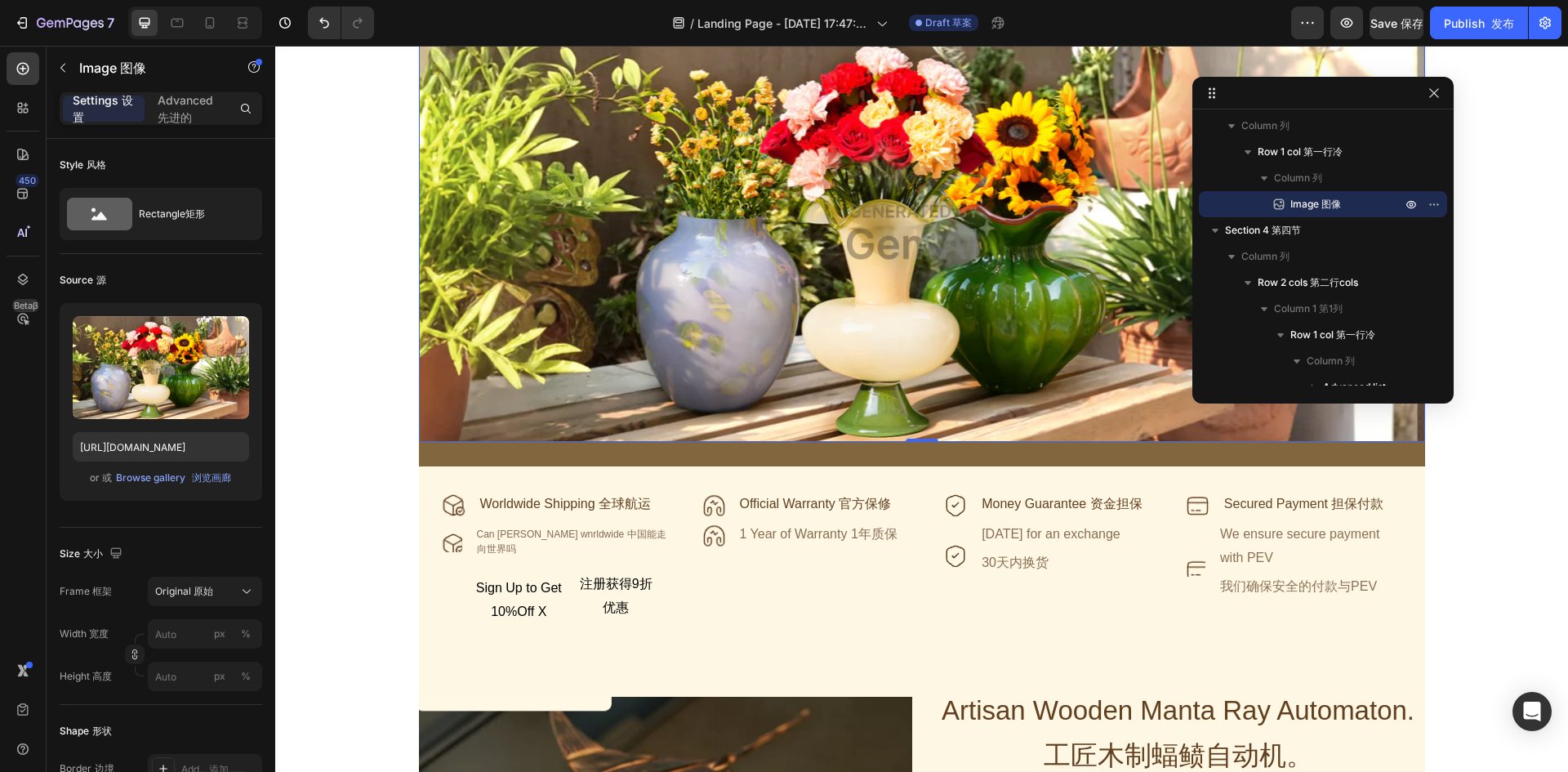
scroll to position [0, 0]
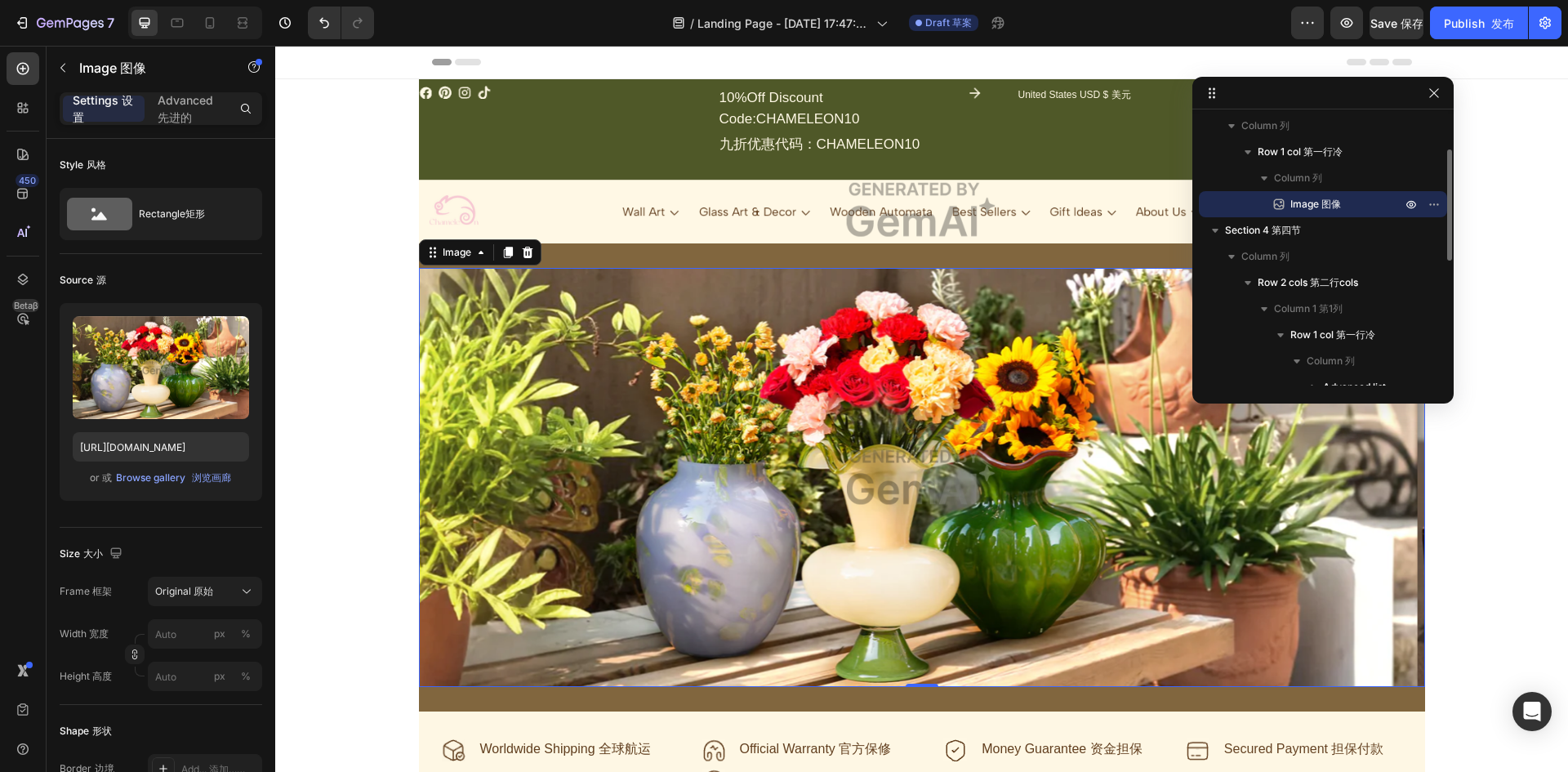
click at [1325, 202] on font "图像" at bounding box center [1331, 204] width 19 height 12
click at [810, 383] on img at bounding box center [922, 477] width 1006 height 419
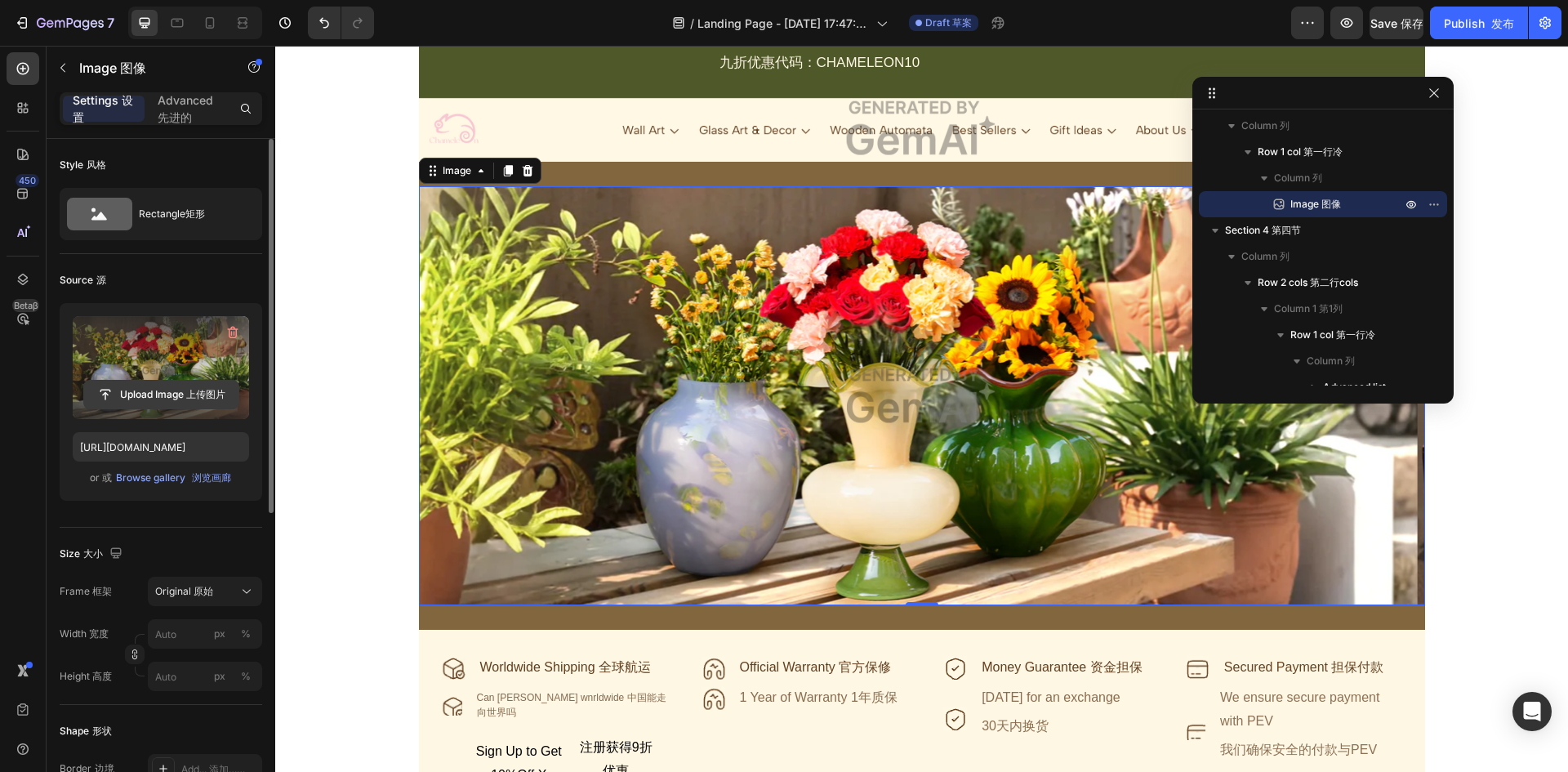
click at [169, 390] on input "file" at bounding box center [161, 394] width 155 height 28
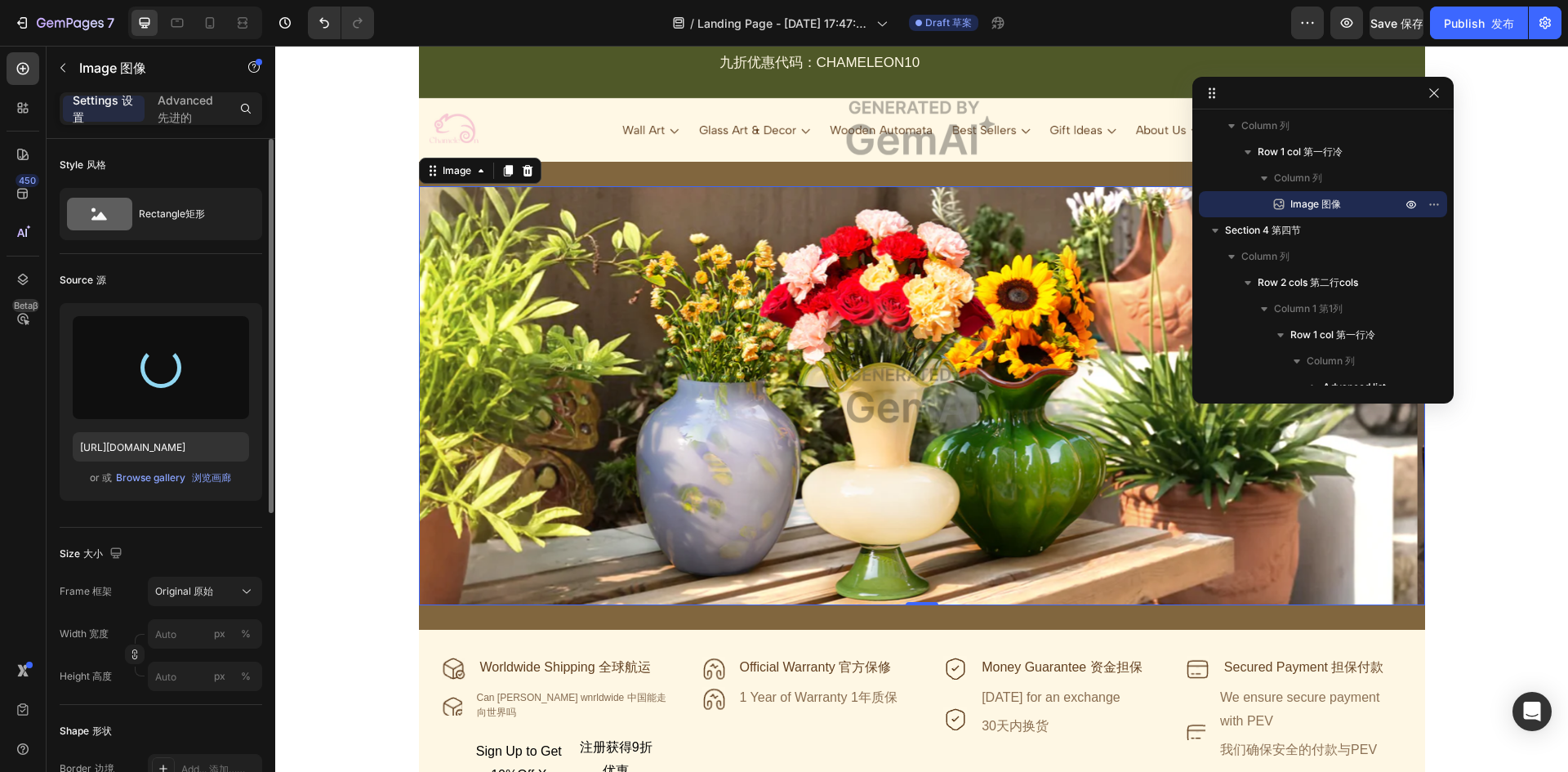
type input "[URL][DOMAIN_NAME]"
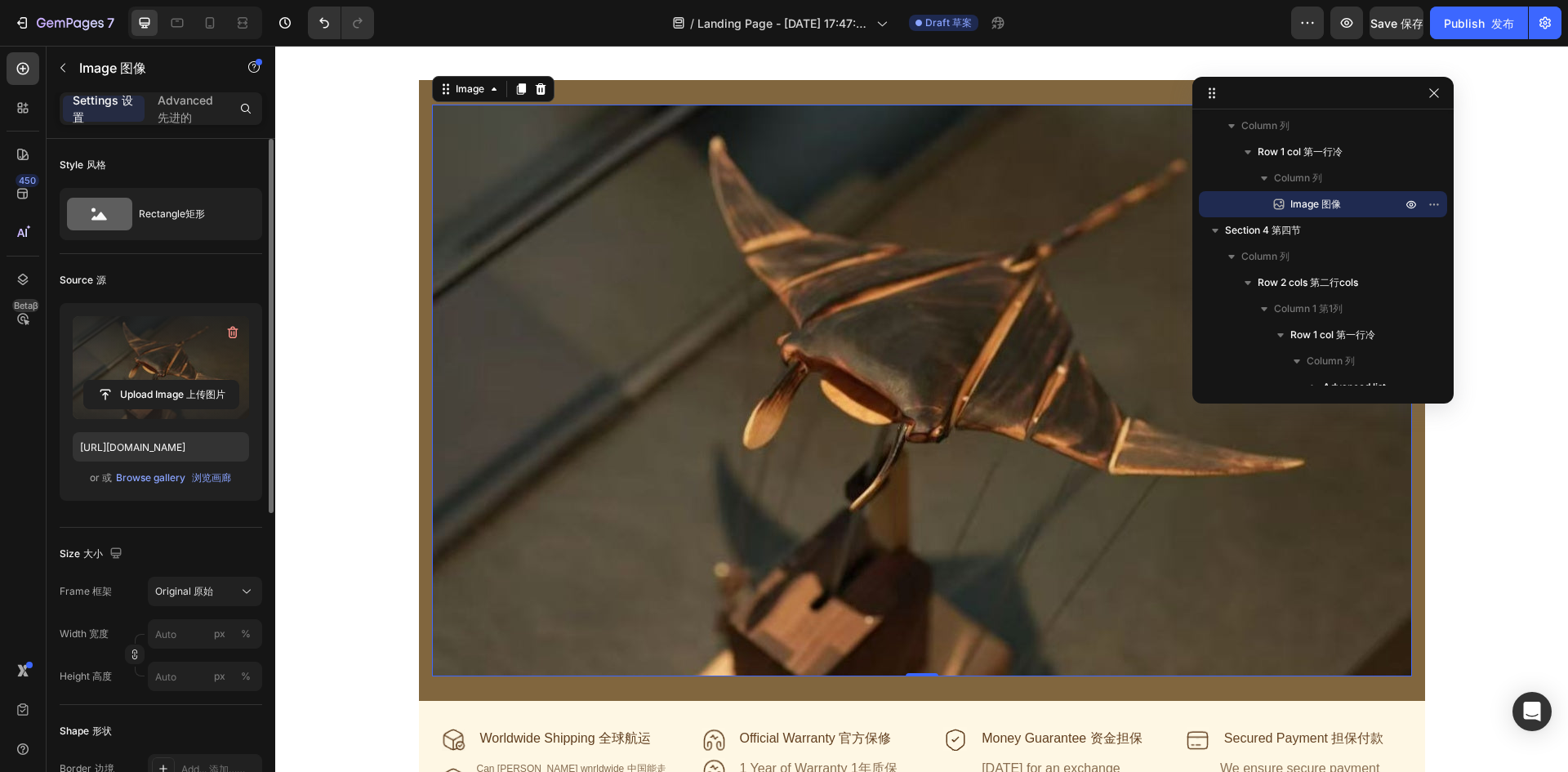
scroll to position [326, 0]
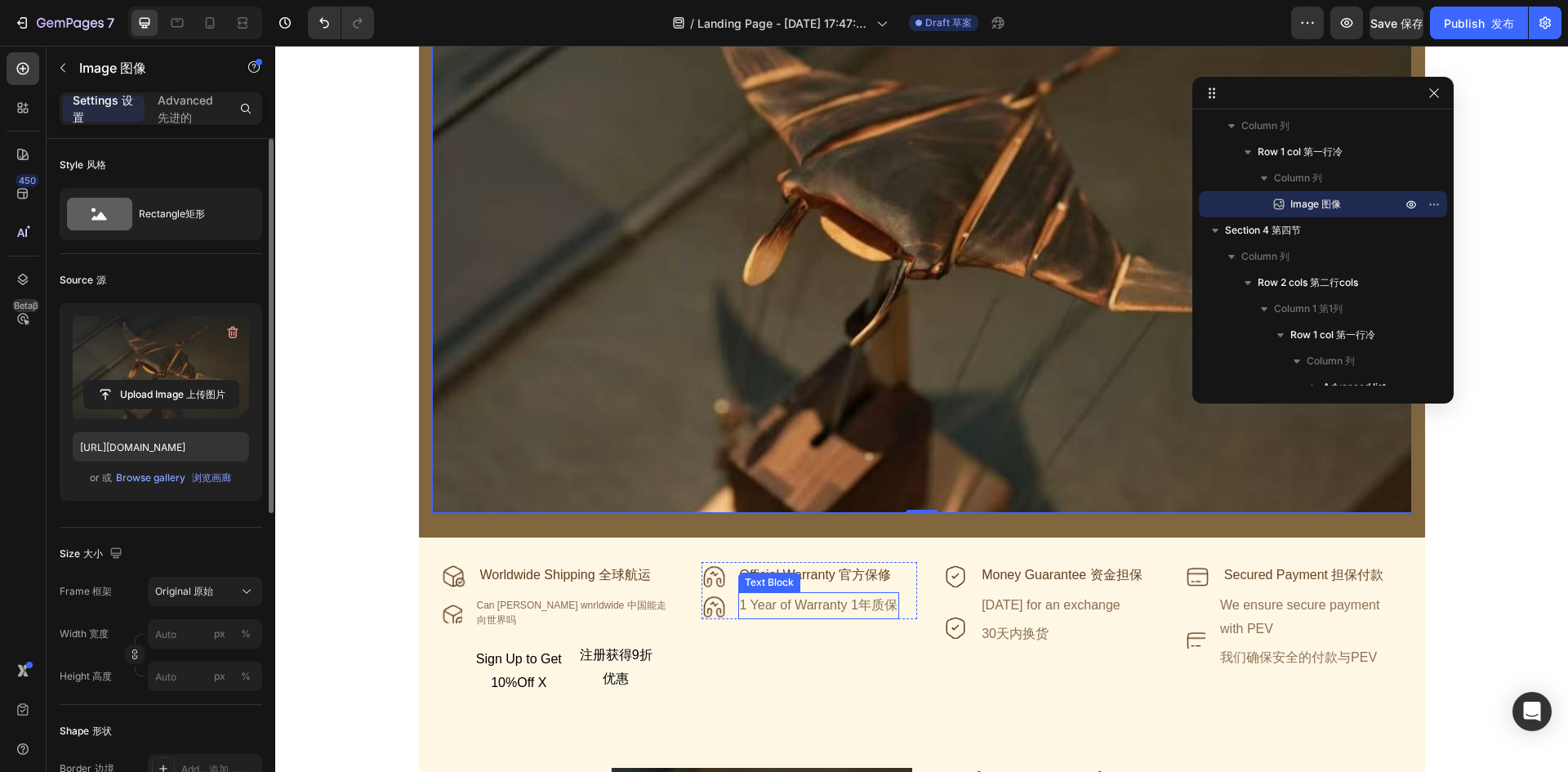
click at [830, 606] on div "1 Year of Warranty 1年质保" at bounding box center [819, 605] width 161 height 27
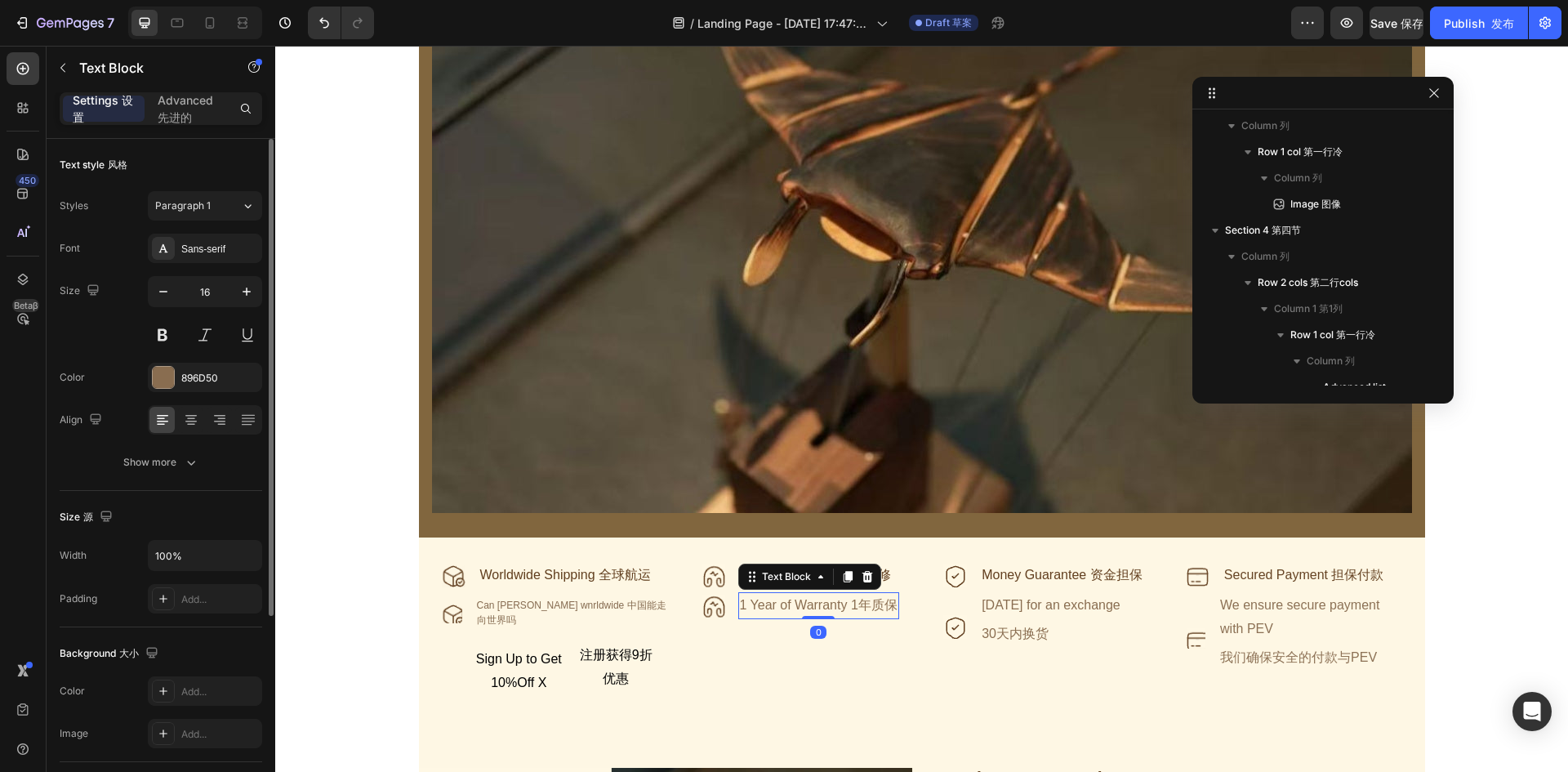
scroll to position [832, 0]
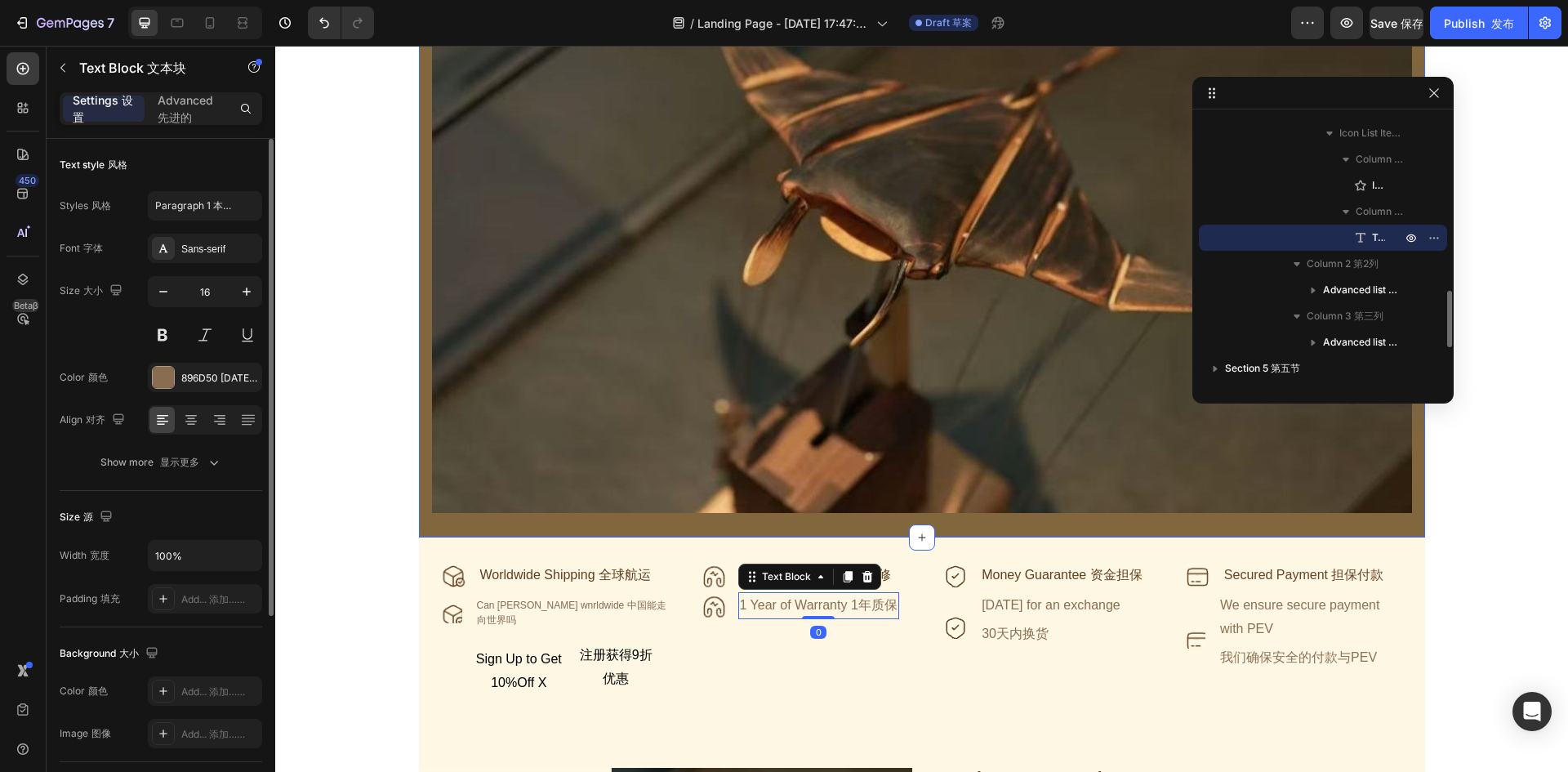
click at [853, 515] on div "Image Row Section 3" at bounding box center [922, 227] width 1006 height 620
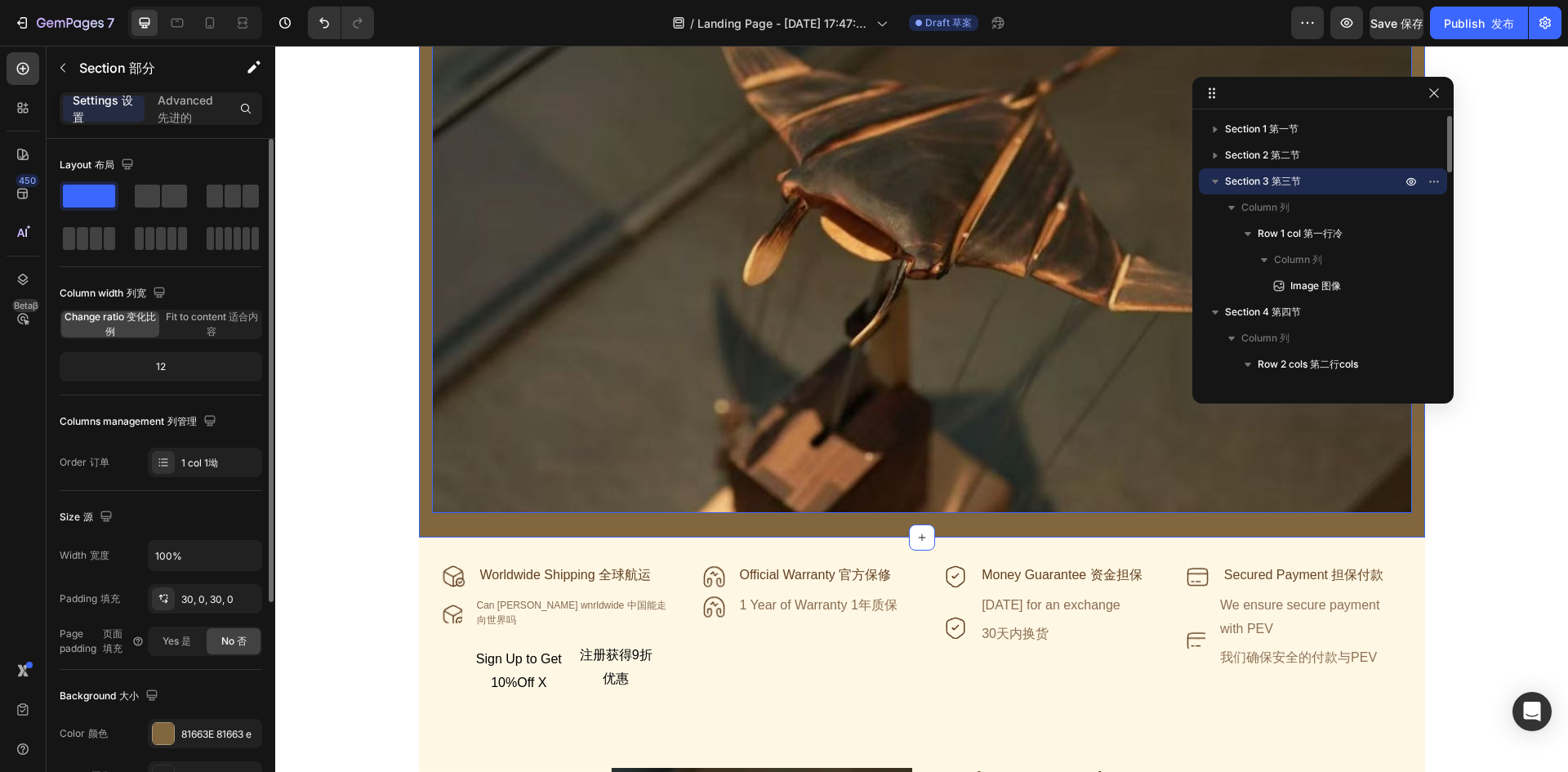
scroll to position [82, 0]
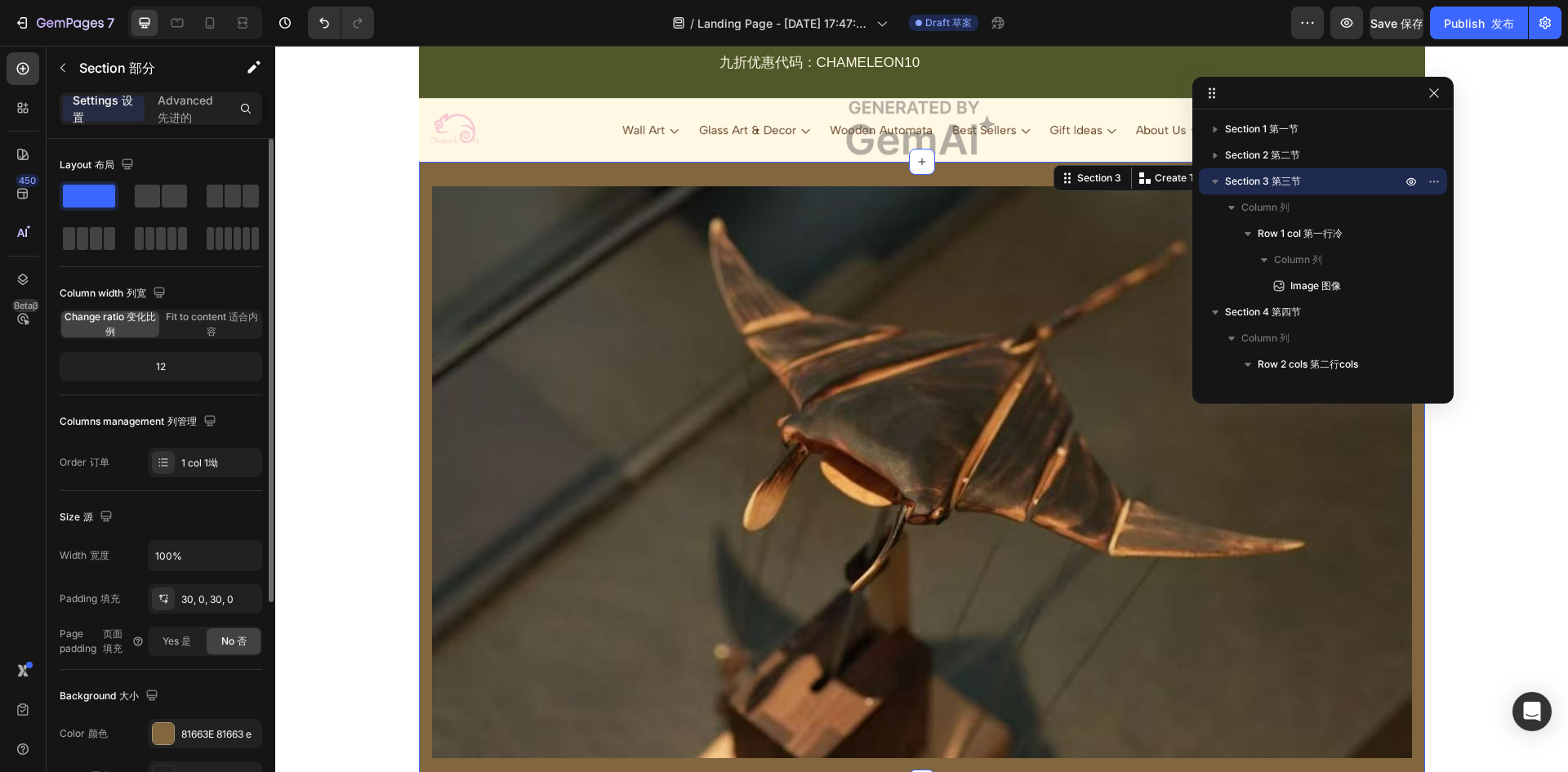
click at [742, 173] on div "Image Row Section 3 You can create reusable sections 您可以创建可重用的部分 Create Theme S…" at bounding box center [922, 471] width 1006 height 620
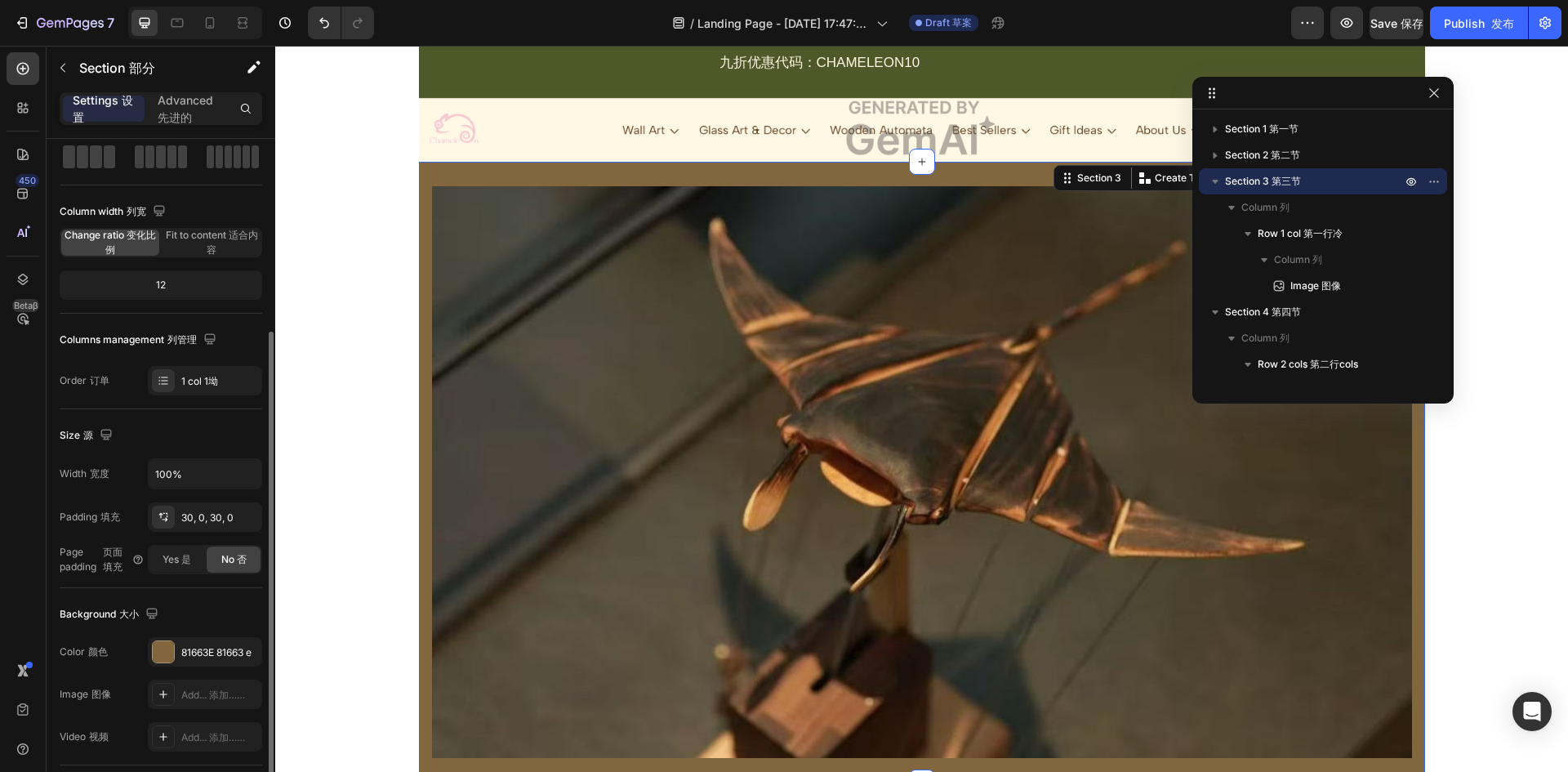
scroll to position [163, 0]
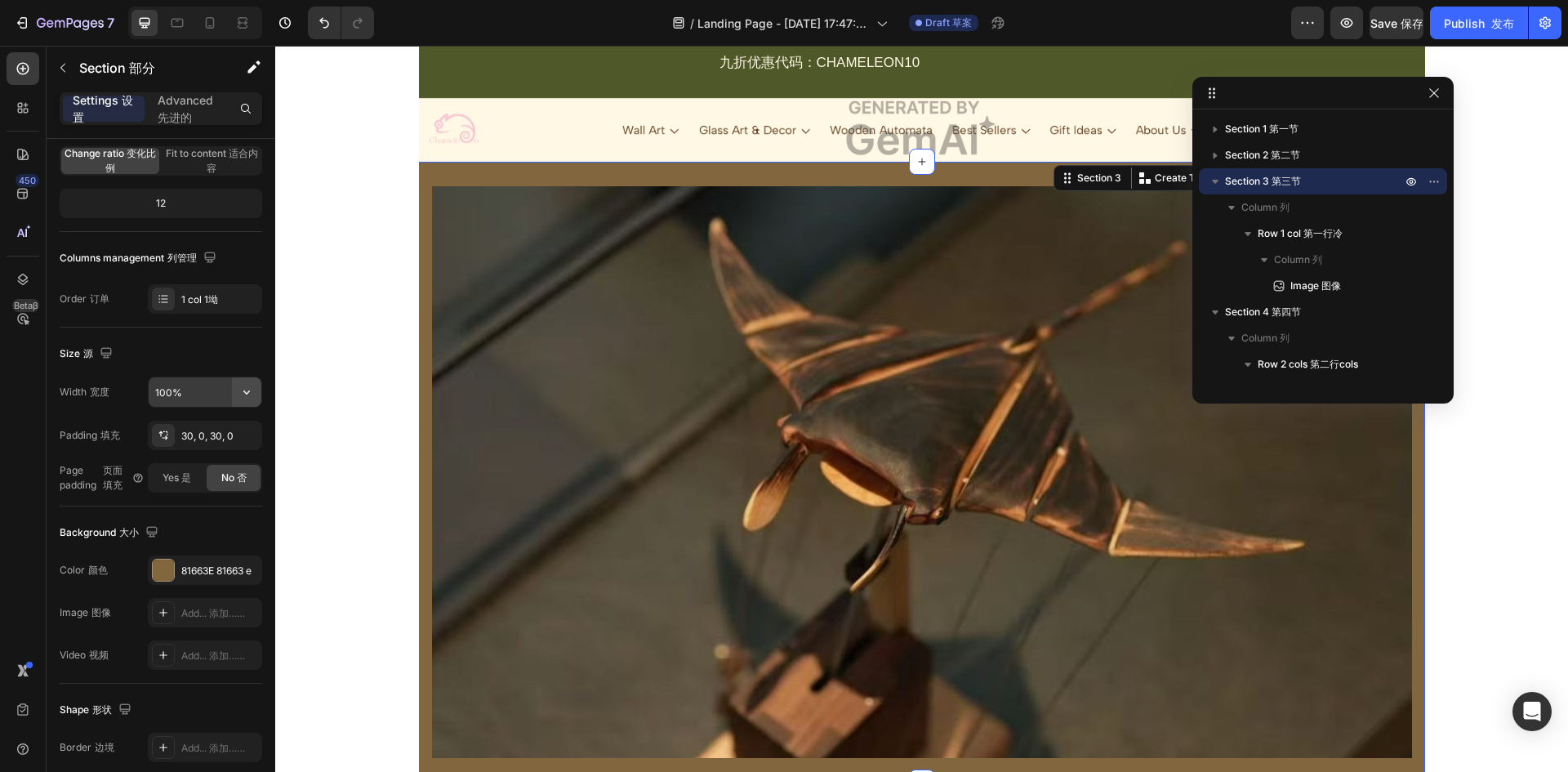
click at [248, 394] on icon "button" at bounding box center [246, 392] width 16 height 16
click at [196, 461] on font "默认的" at bounding box center [199, 464] width 30 height 12
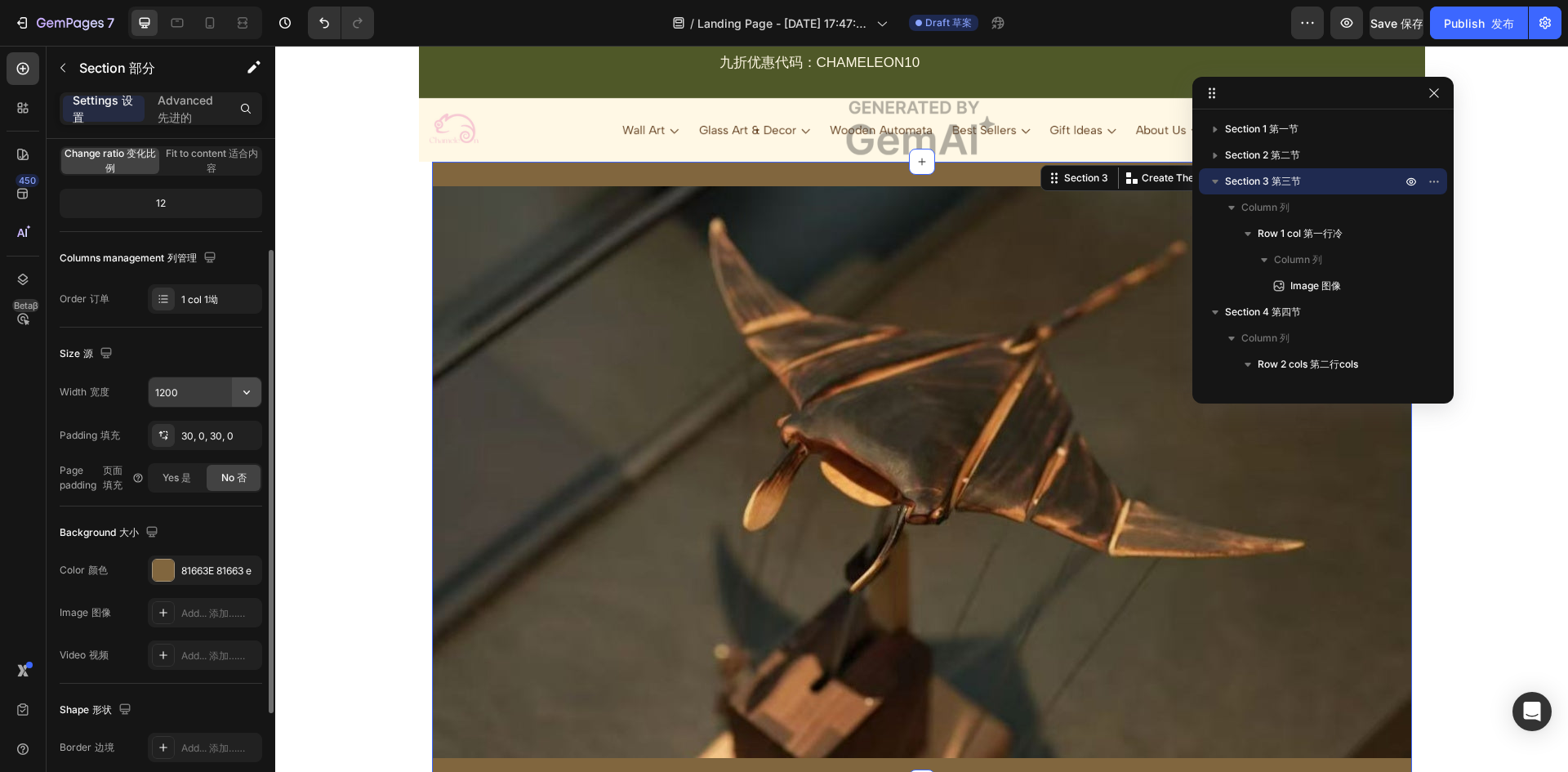
click at [240, 399] on icon "button" at bounding box center [246, 392] width 16 height 16
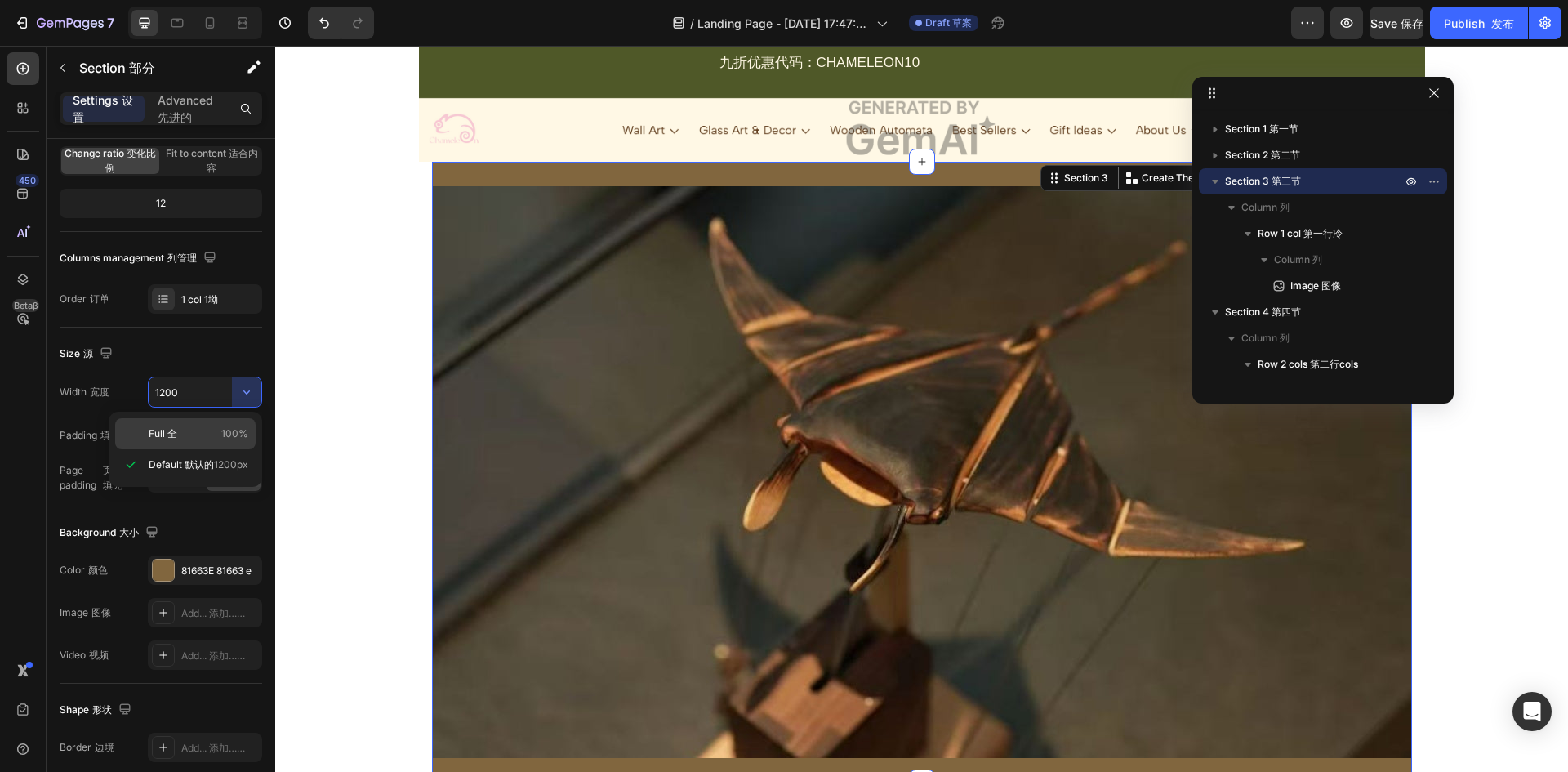
click at [211, 428] on p "Full 全 100%" at bounding box center [199, 433] width 100 height 14
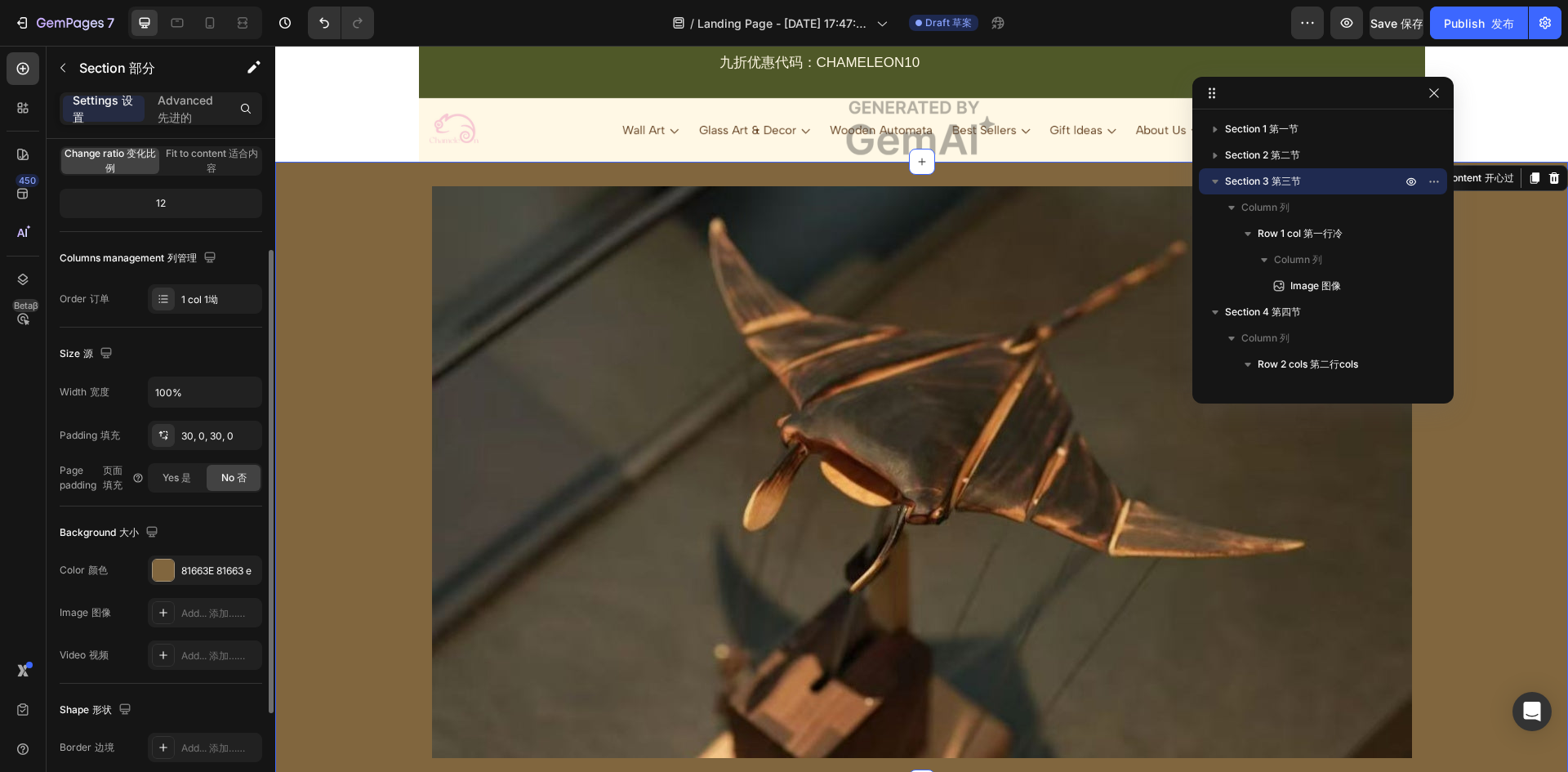
scroll to position [245, 0]
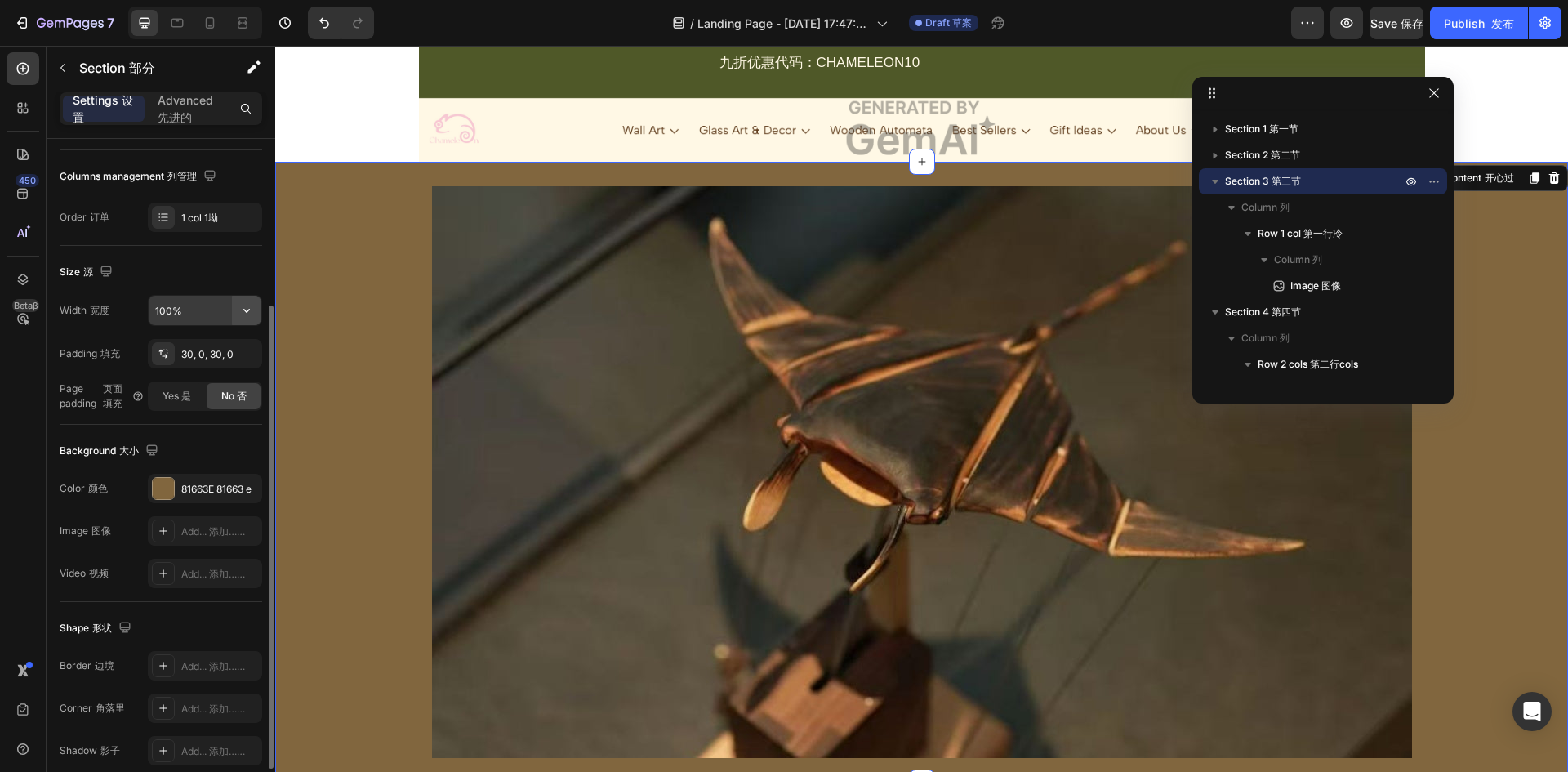
click at [237, 305] on button "button" at bounding box center [246, 310] width 30 height 30
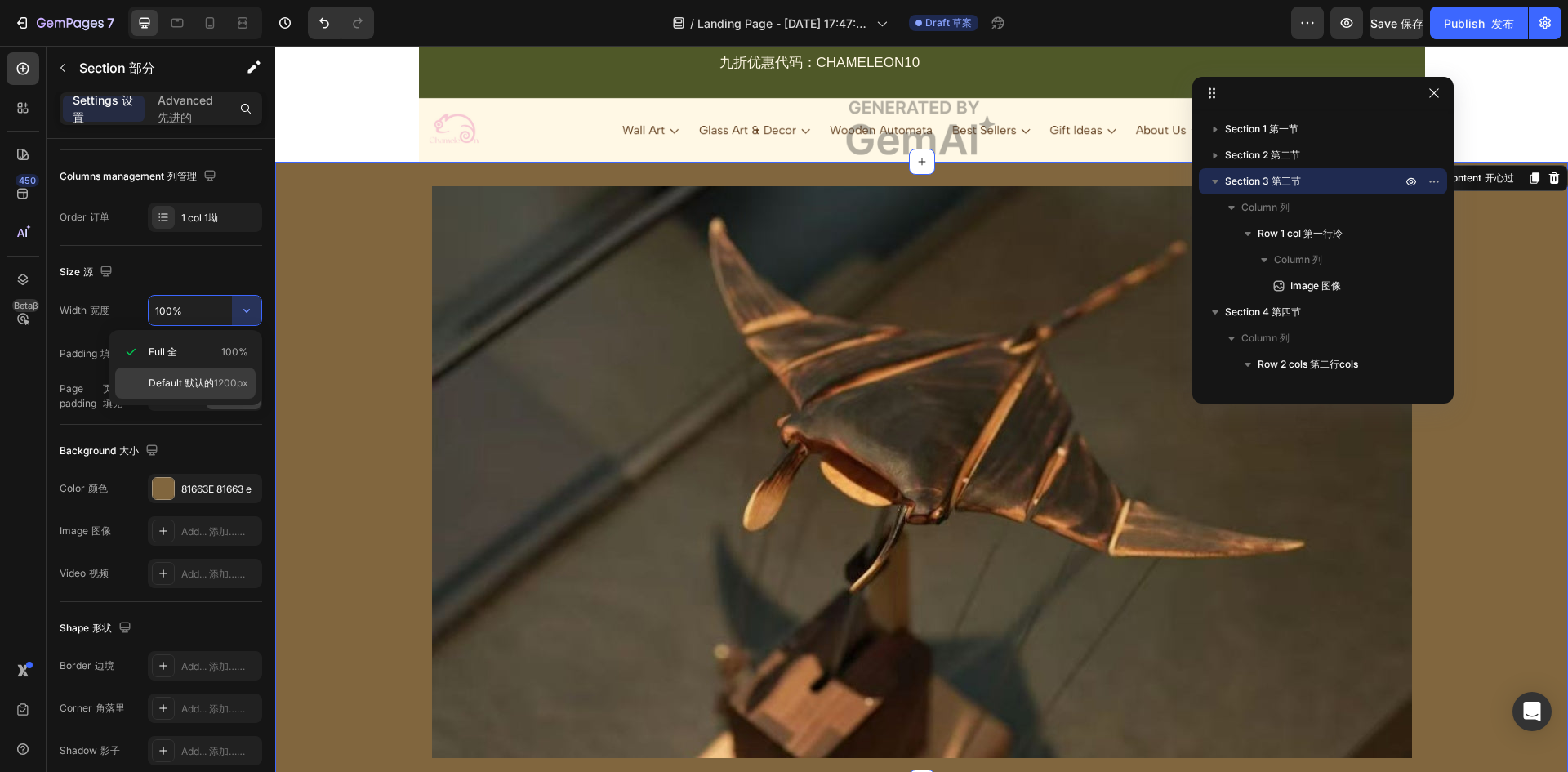
click at [214, 379] on span "1200px" at bounding box center [231, 382] width 35 height 14
type input "1200"
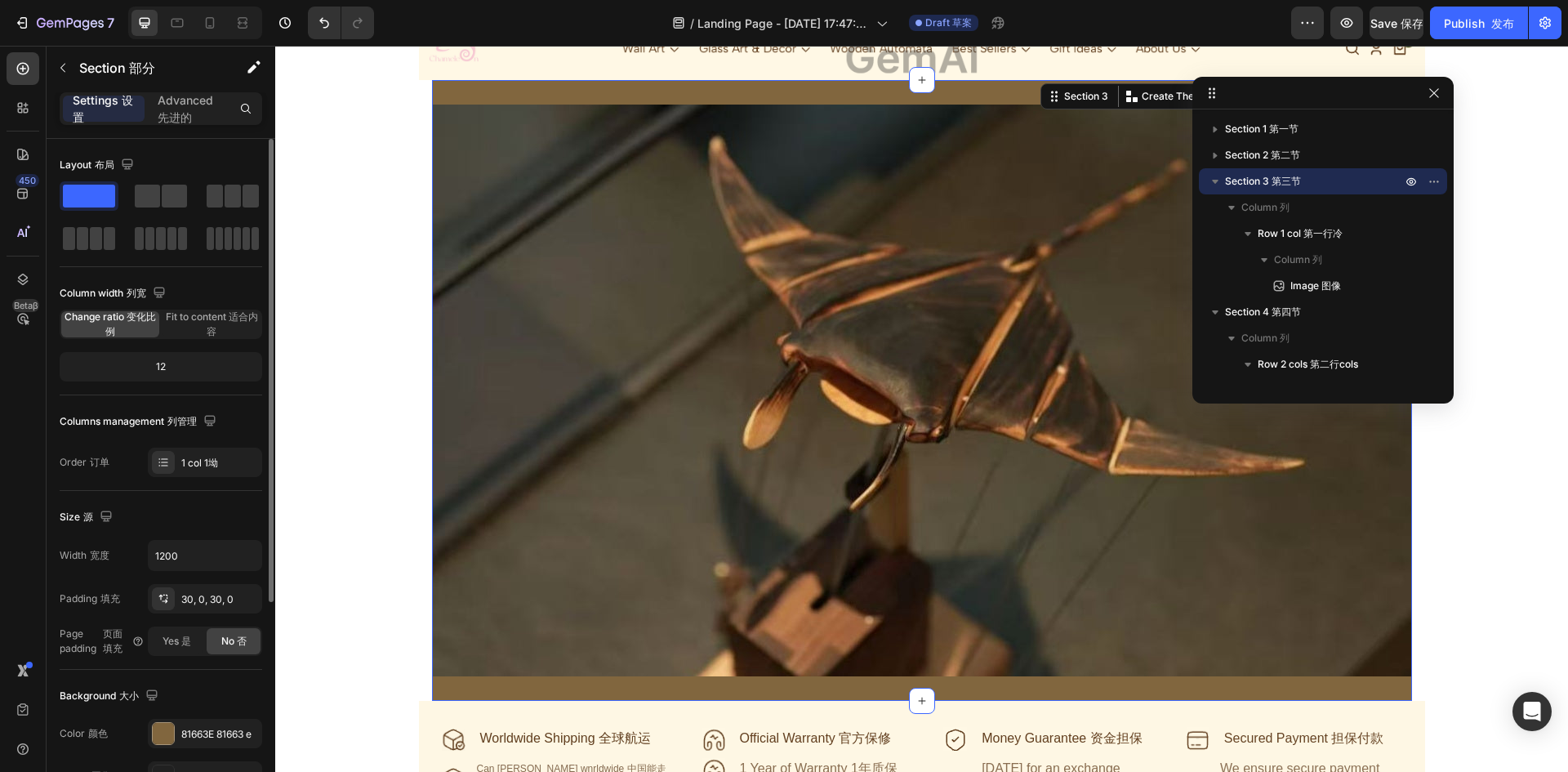
scroll to position [163, 0]
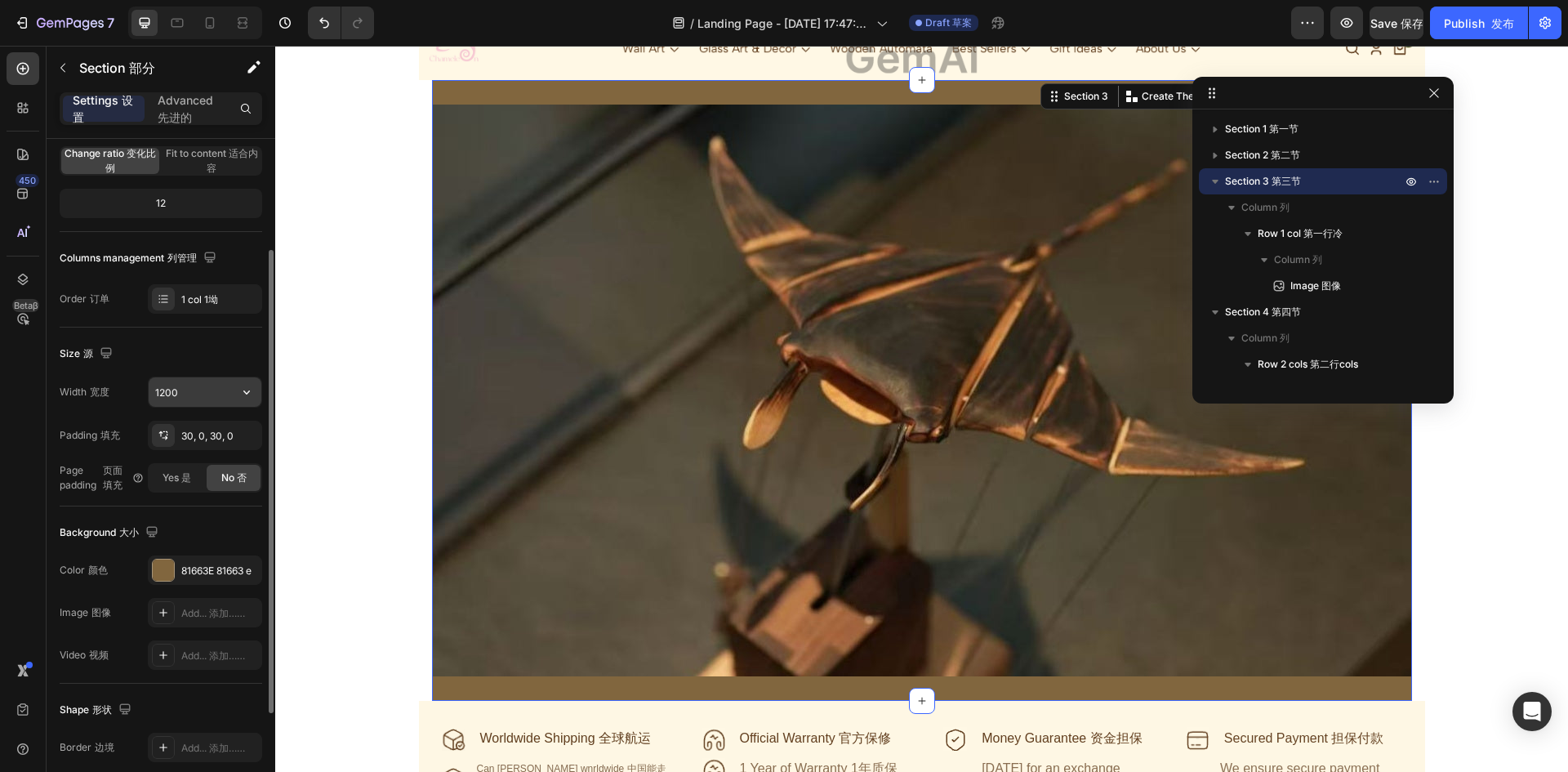
click at [199, 393] on input "1200" at bounding box center [205, 392] width 112 height 30
click at [239, 393] on icon "button" at bounding box center [246, 392] width 16 height 16
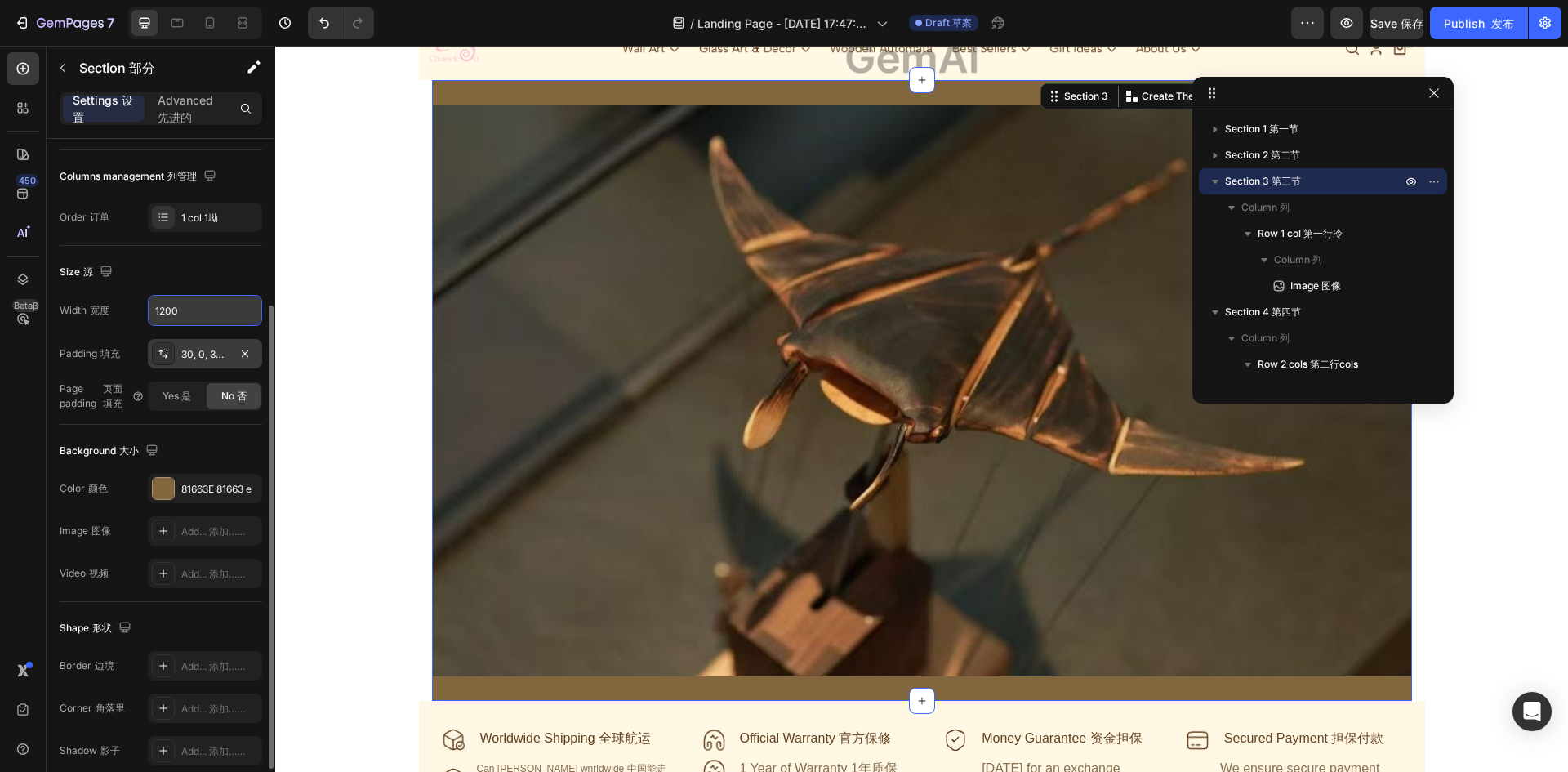
click at [208, 347] on div "30, 0, 30, 0" at bounding box center [205, 353] width 47 height 14
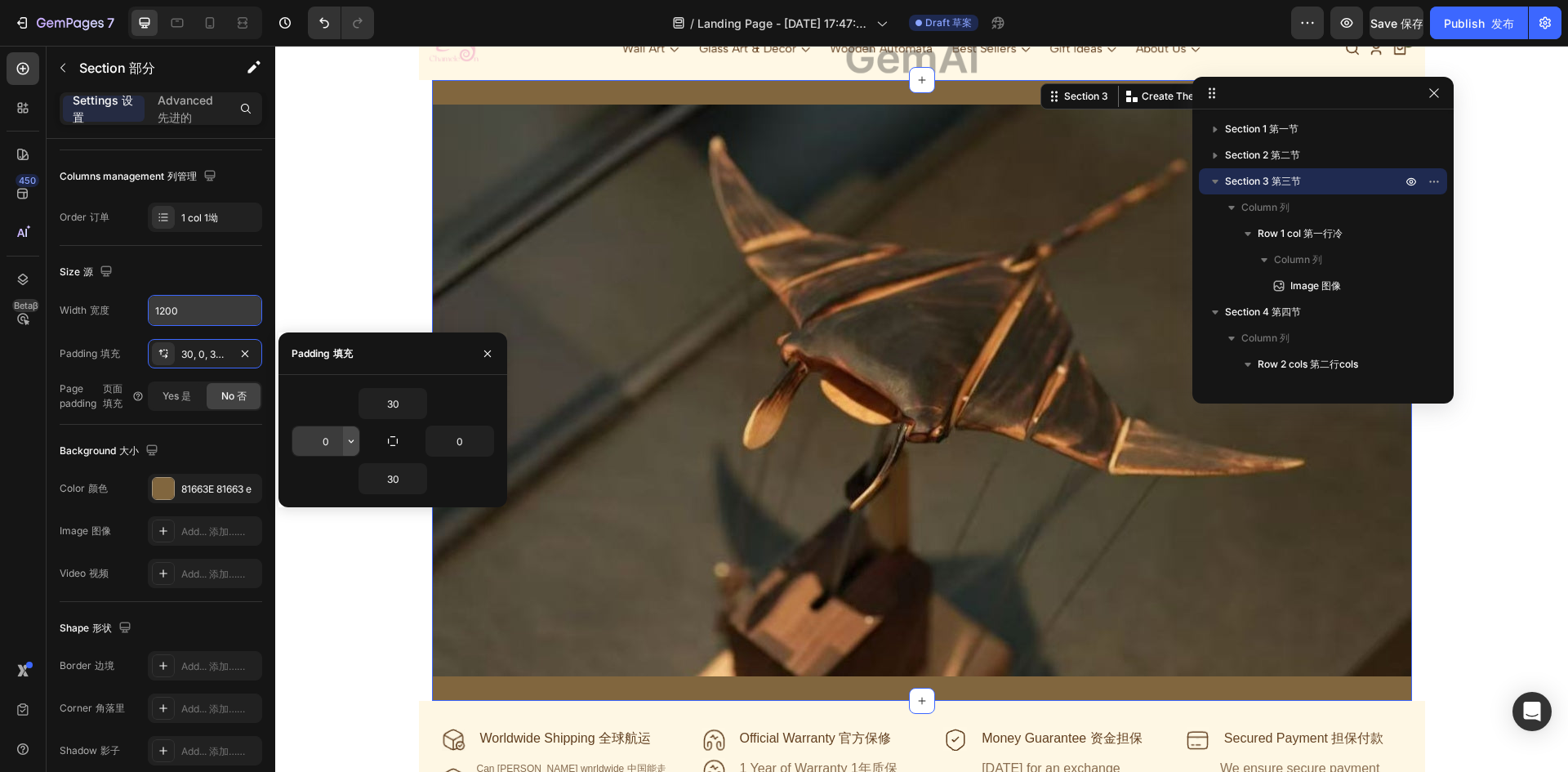
click at [343, 447] on button "button" at bounding box center [350, 441] width 16 height 30
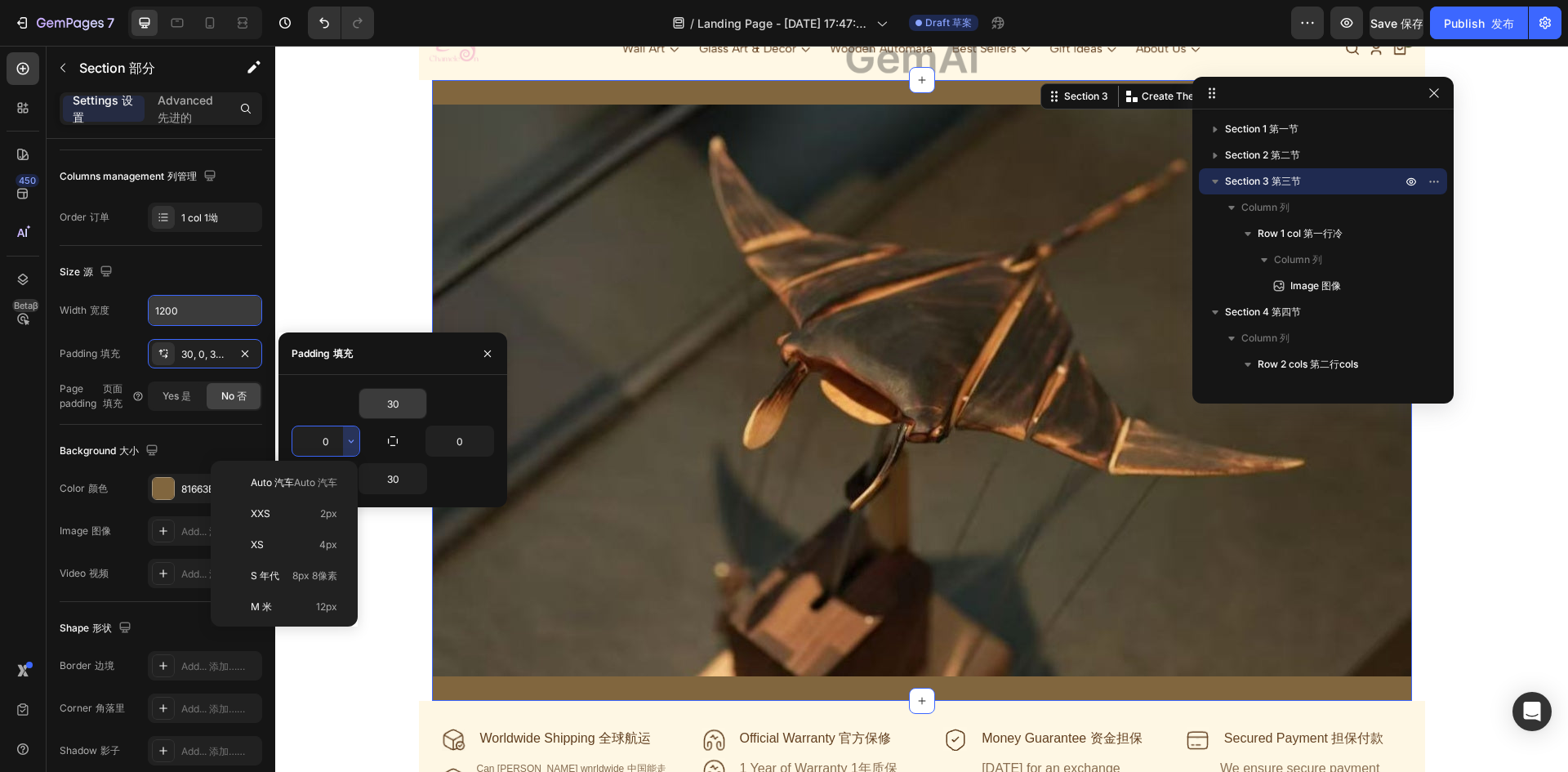
click at [383, 407] on input "30" at bounding box center [393, 403] width 67 height 30
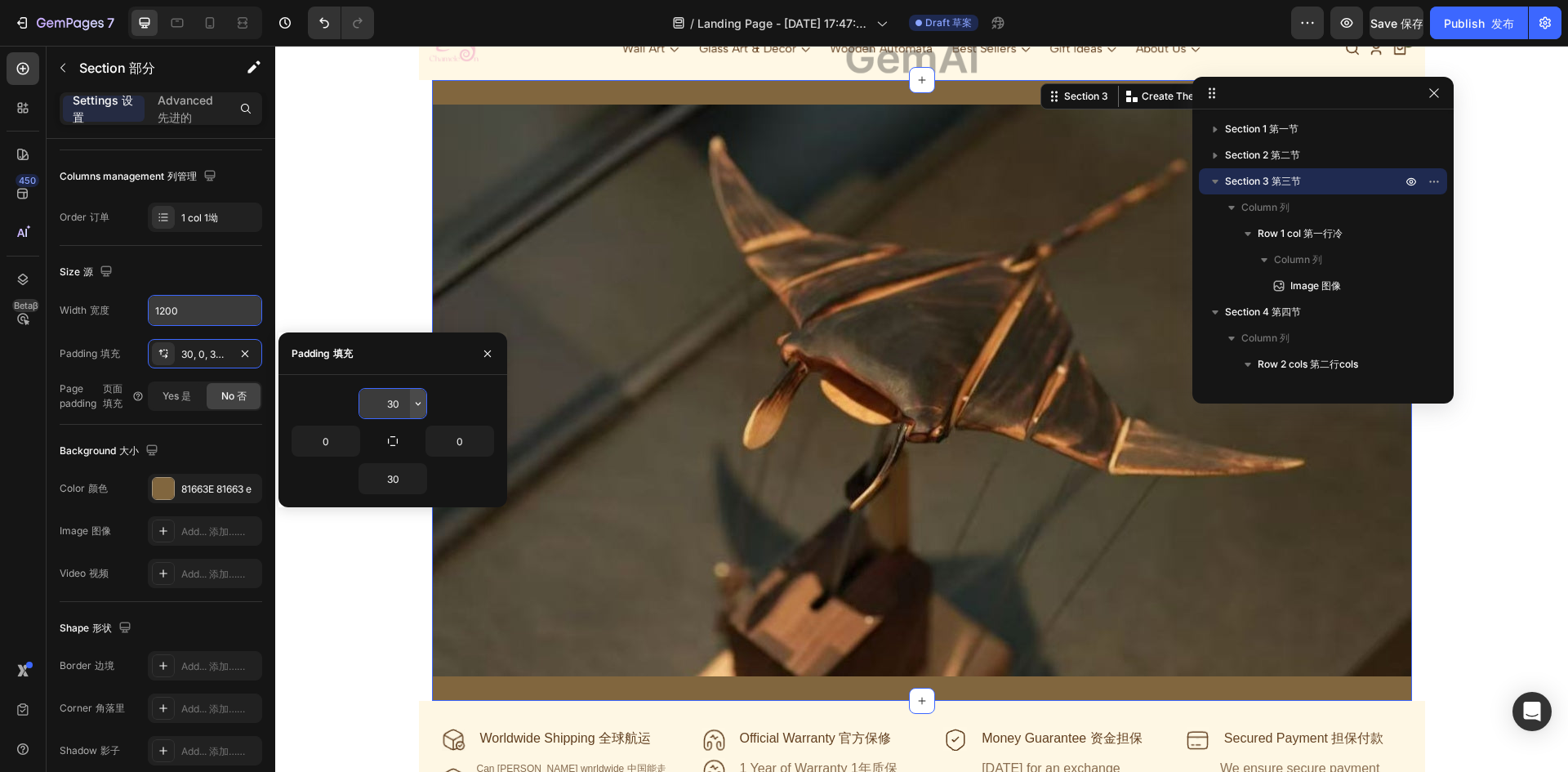
click at [423, 406] on icon "button" at bounding box center [419, 403] width 13 height 13
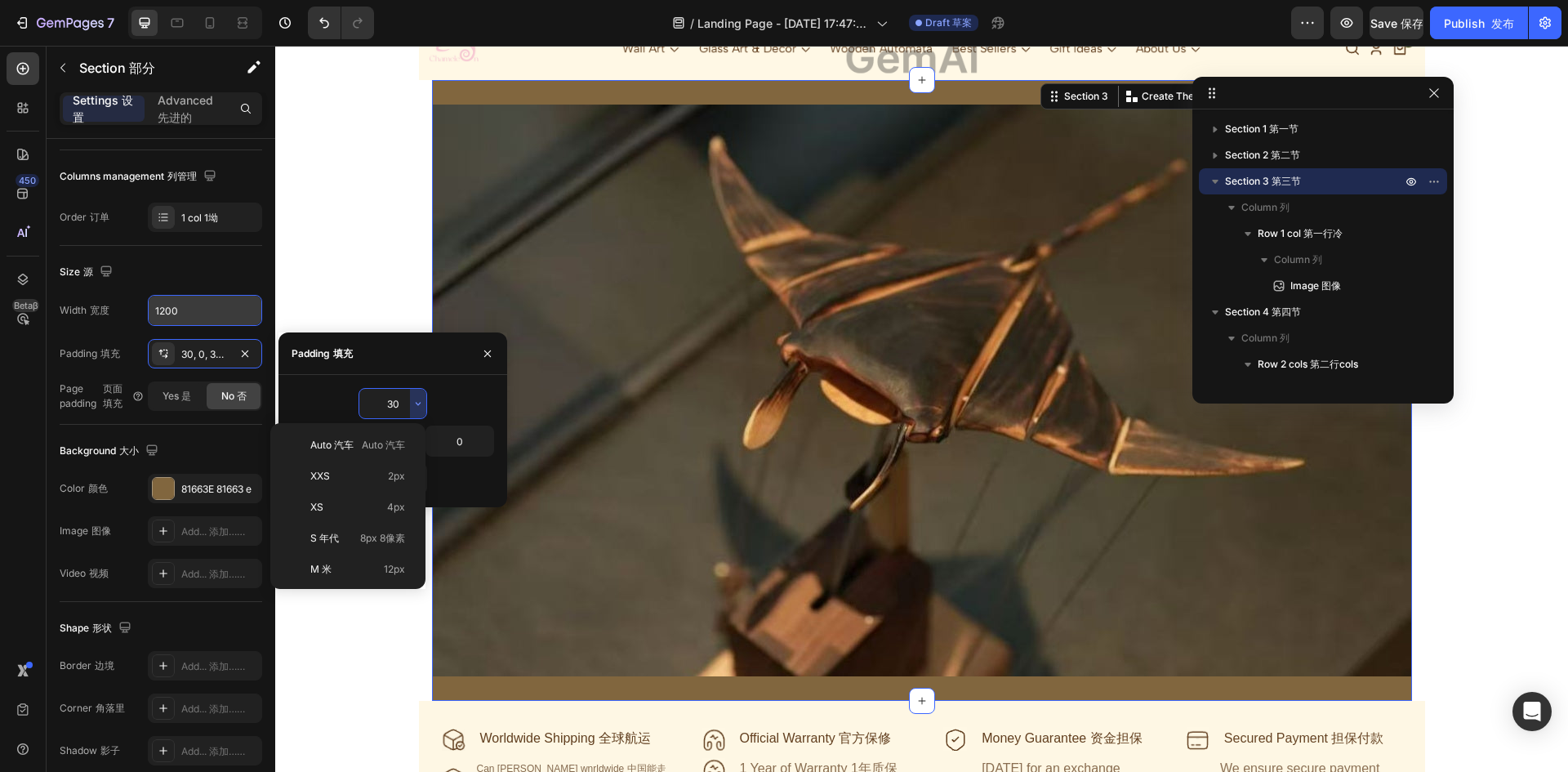
click at [396, 405] on input "30" at bounding box center [393, 403] width 67 height 30
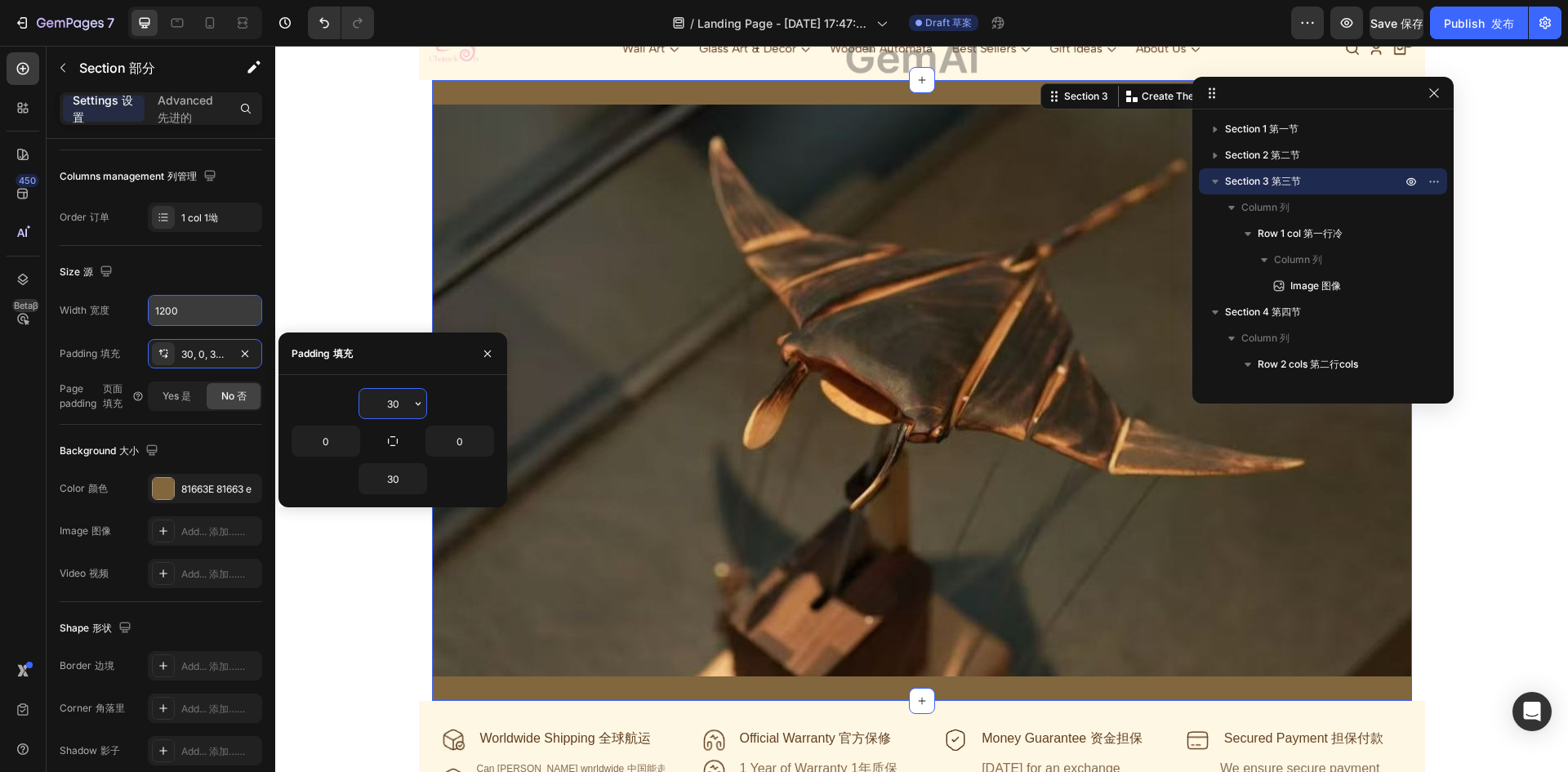
drag, startPoint x: 389, startPoint y: 405, endPoint x: 409, endPoint y: 405, distance: 20.0
click at [409, 405] on input "30" at bounding box center [393, 403] width 67 height 30
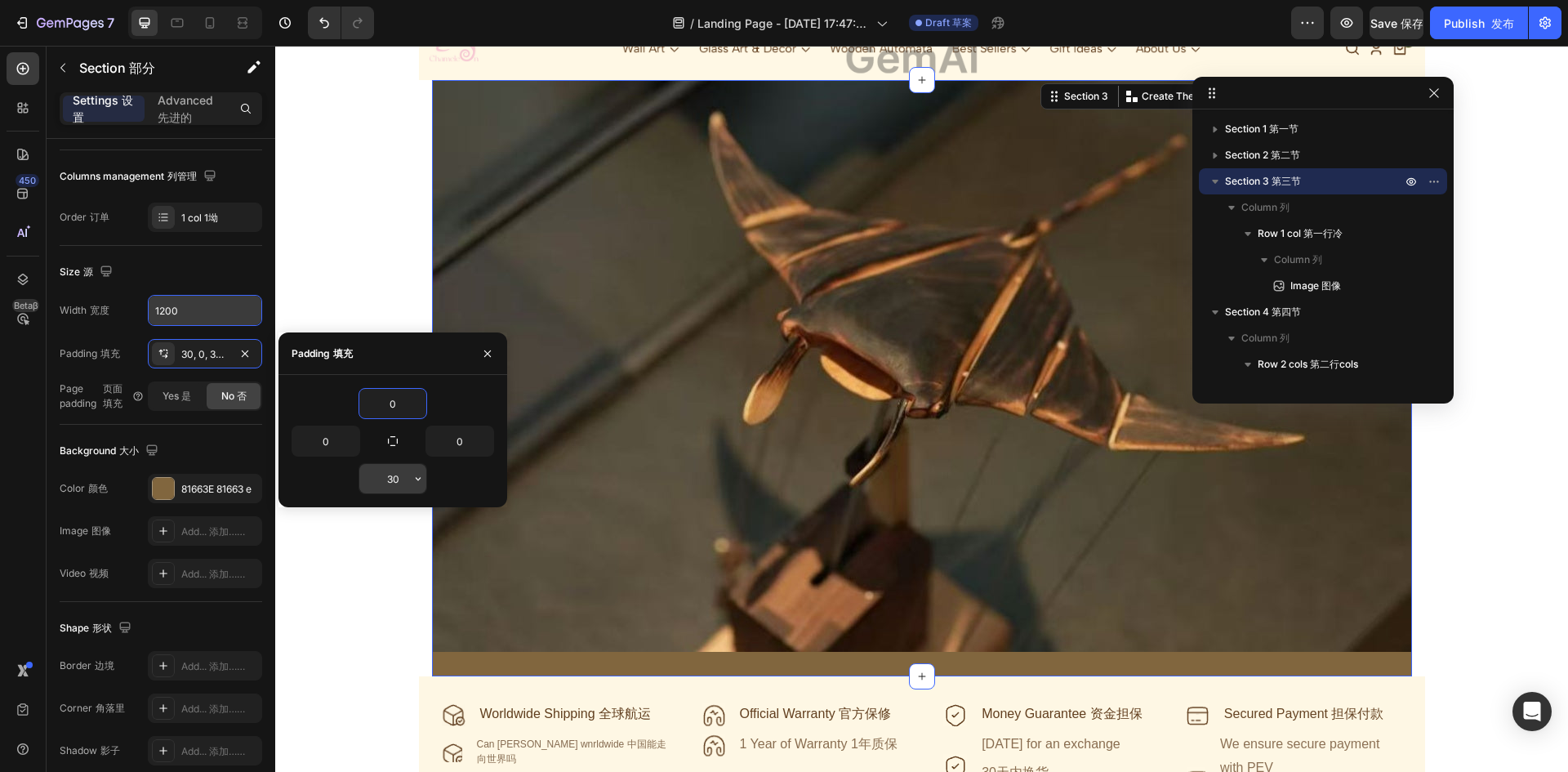
type input "0"
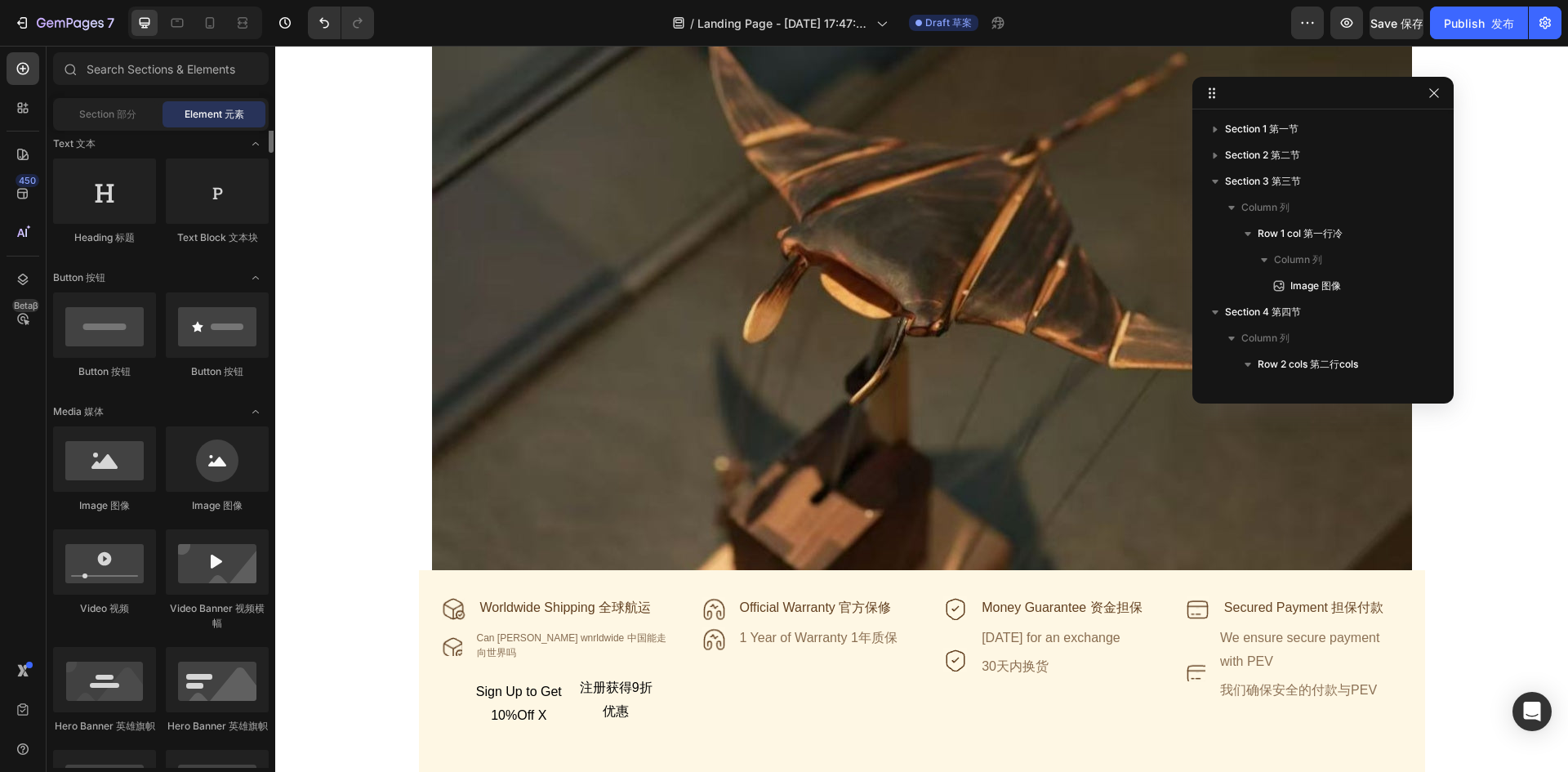
scroll to position [82, 0]
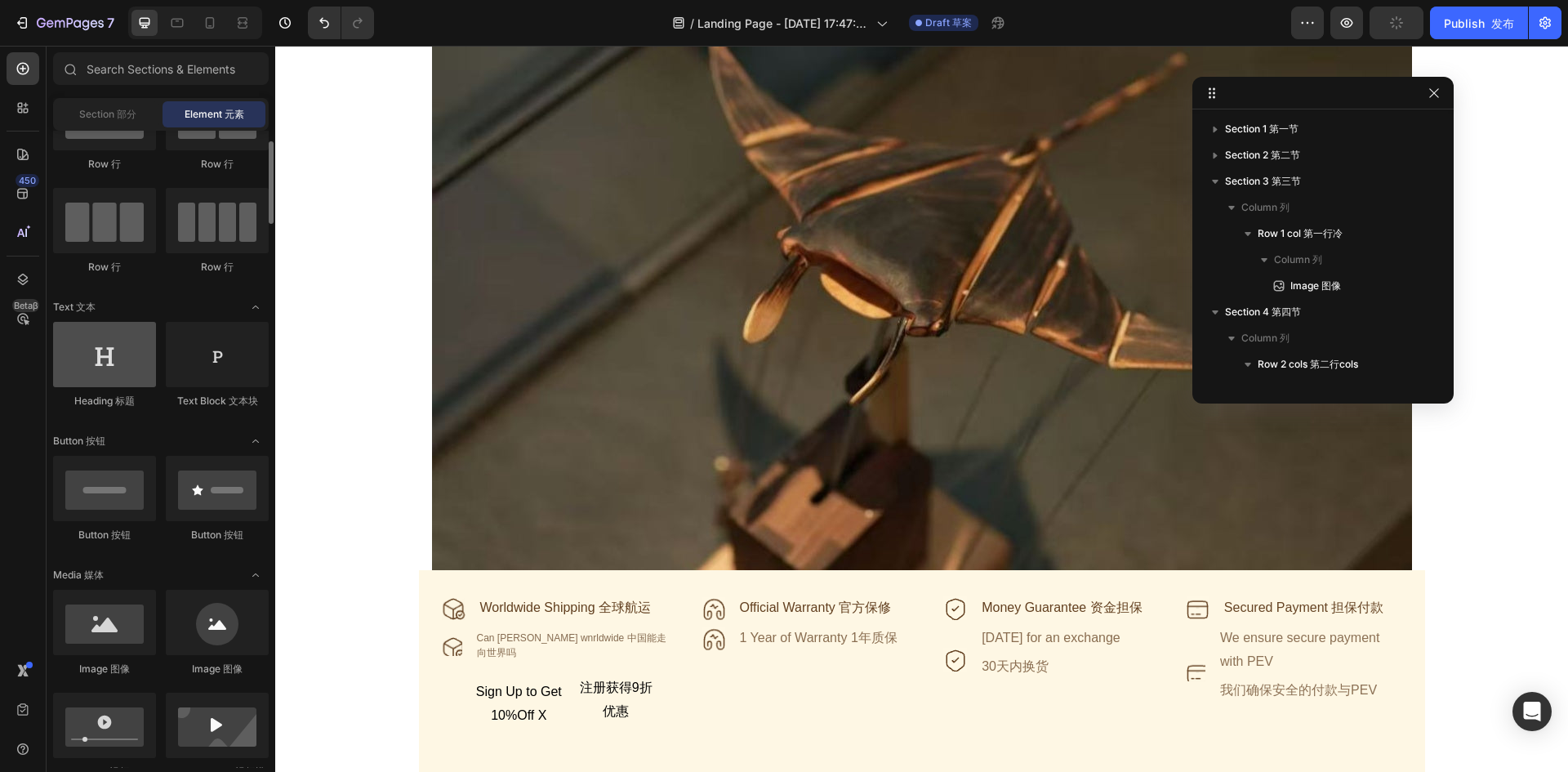
click at [98, 351] on div at bounding box center [104, 354] width 103 height 65
click at [128, 369] on div at bounding box center [104, 354] width 103 height 65
click at [105, 353] on div at bounding box center [104, 354] width 103 height 65
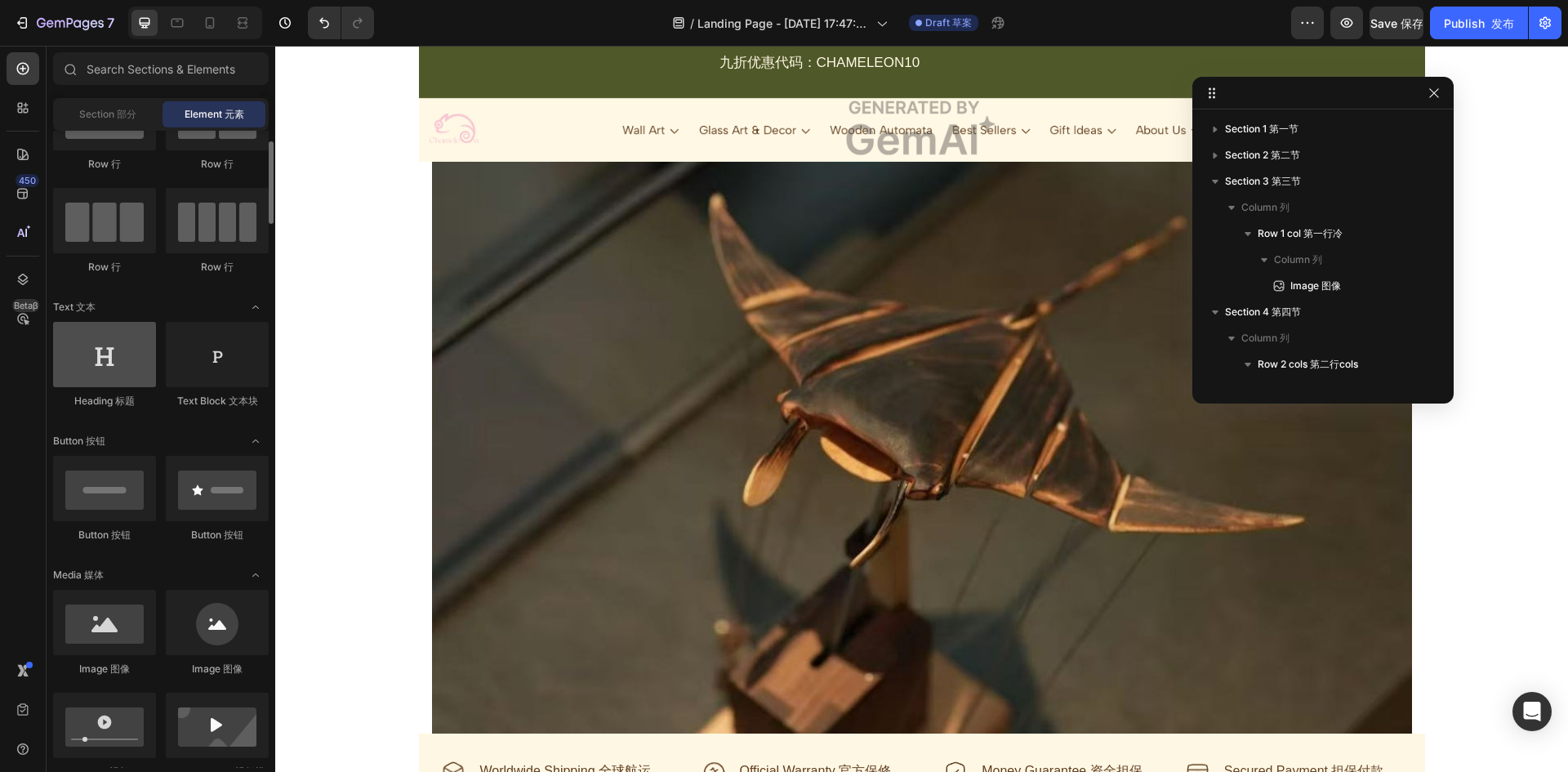
click at [124, 374] on div at bounding box center [104, 354] width 103 height 65
click at [142, 116] on div "Section 部分" at bounding box center [108, 113] width 103 height 26
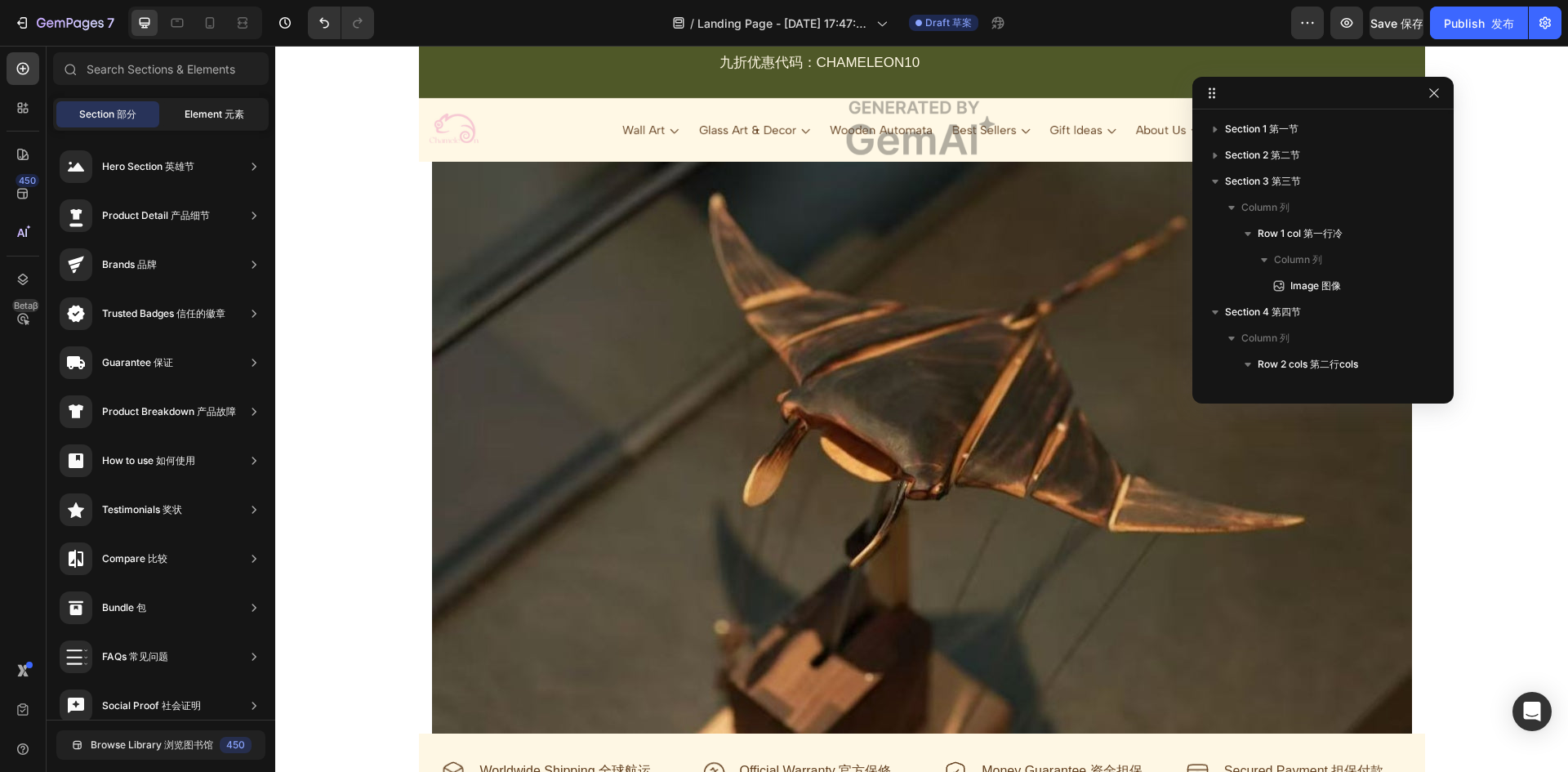
click at [215, 118] on span "Element 元素" at bounding box center [214, 113] width 60 height 14
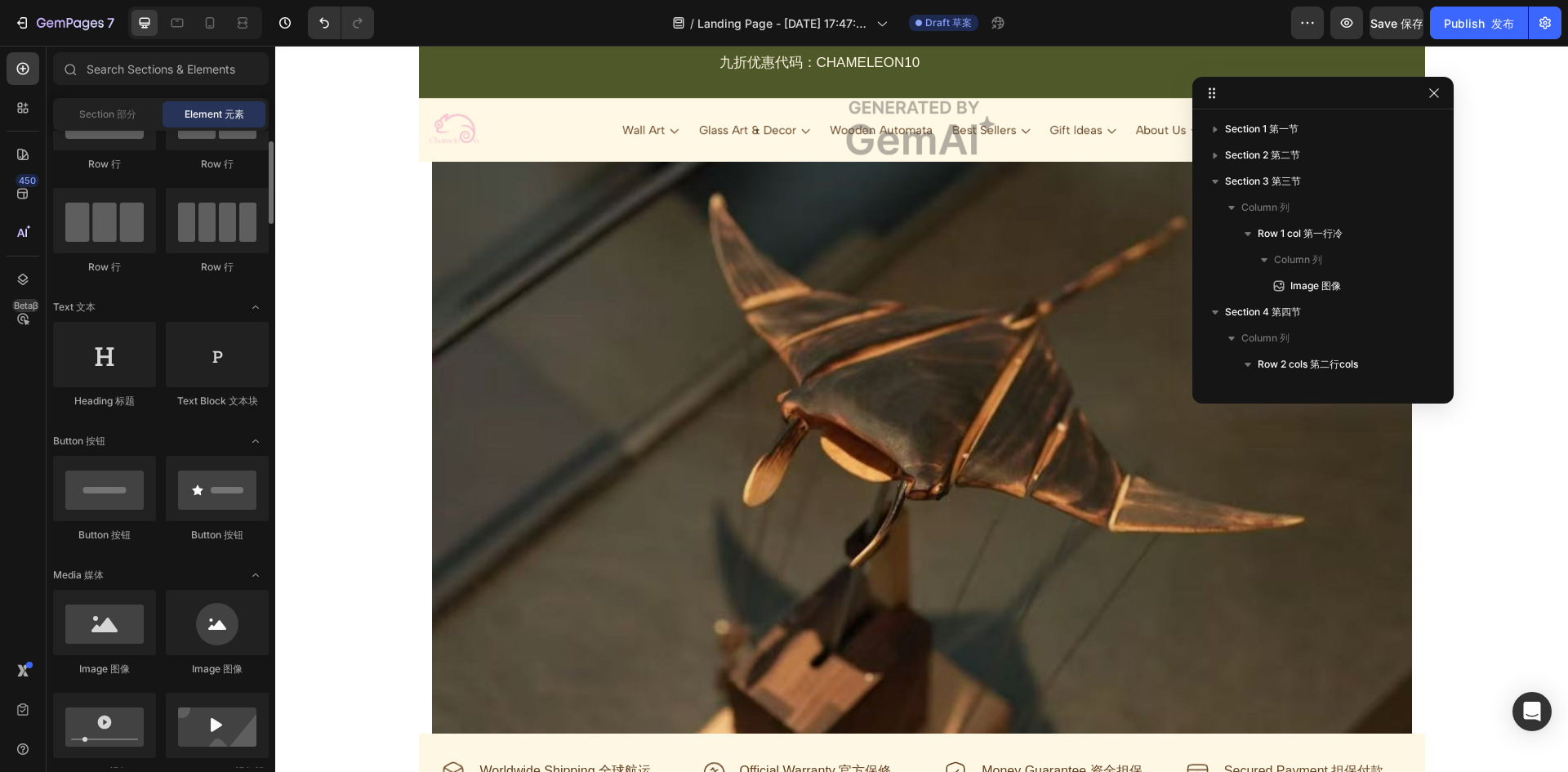
scroll to position [0, 0]
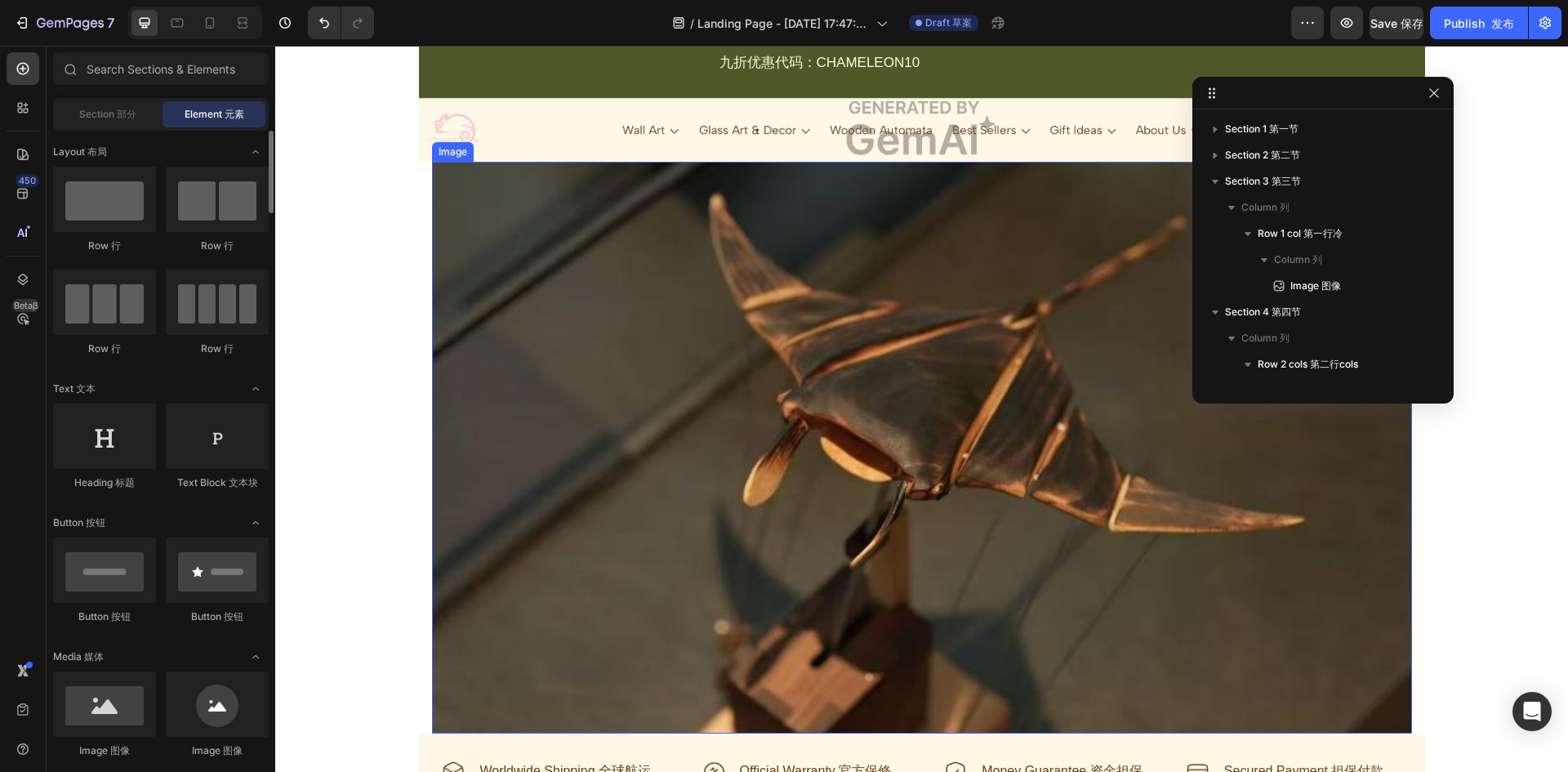
click at [683, 377] on img at bounding box center [922, 446] width 979 height 571
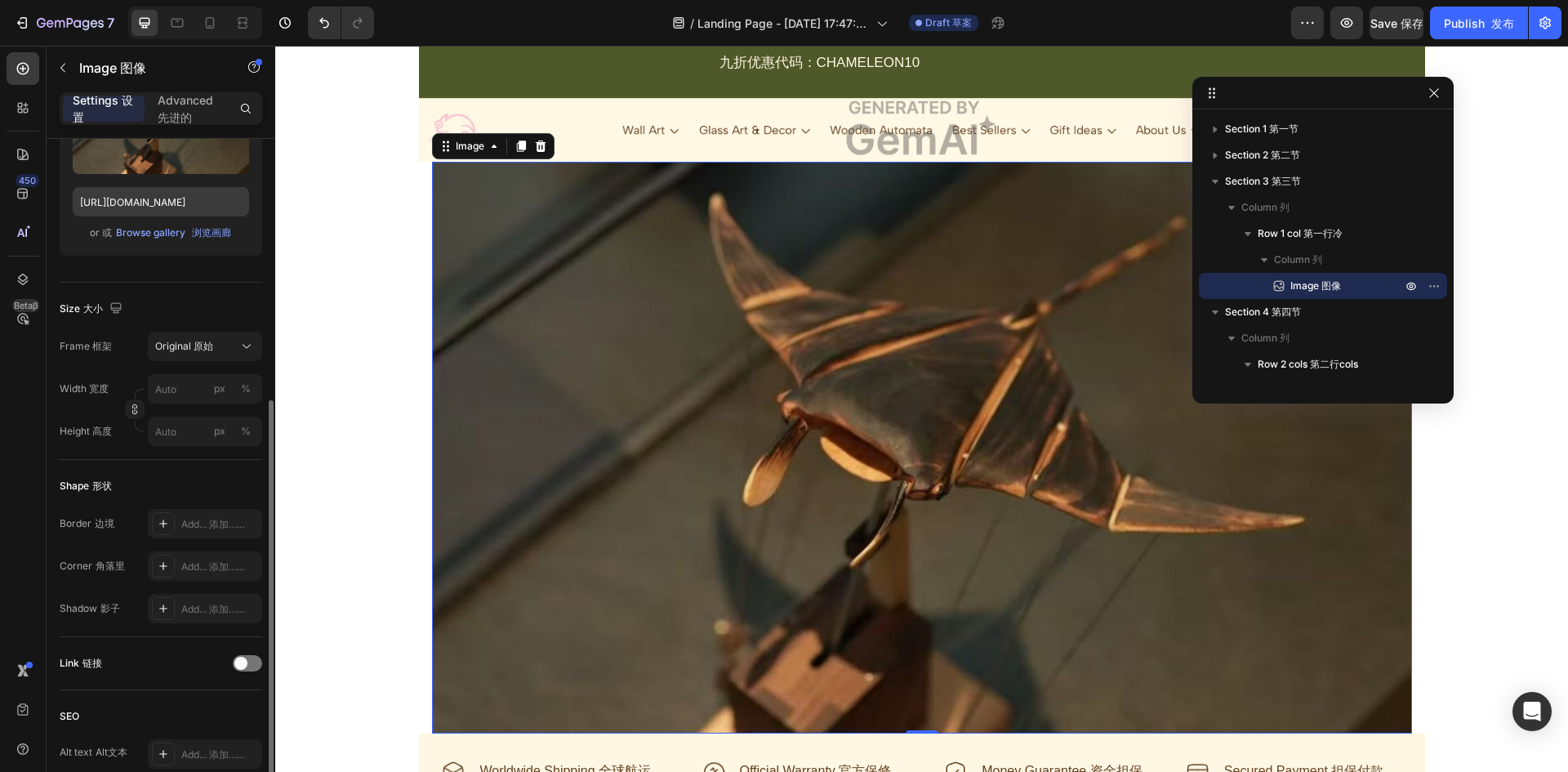
scroll to position [326, 0]
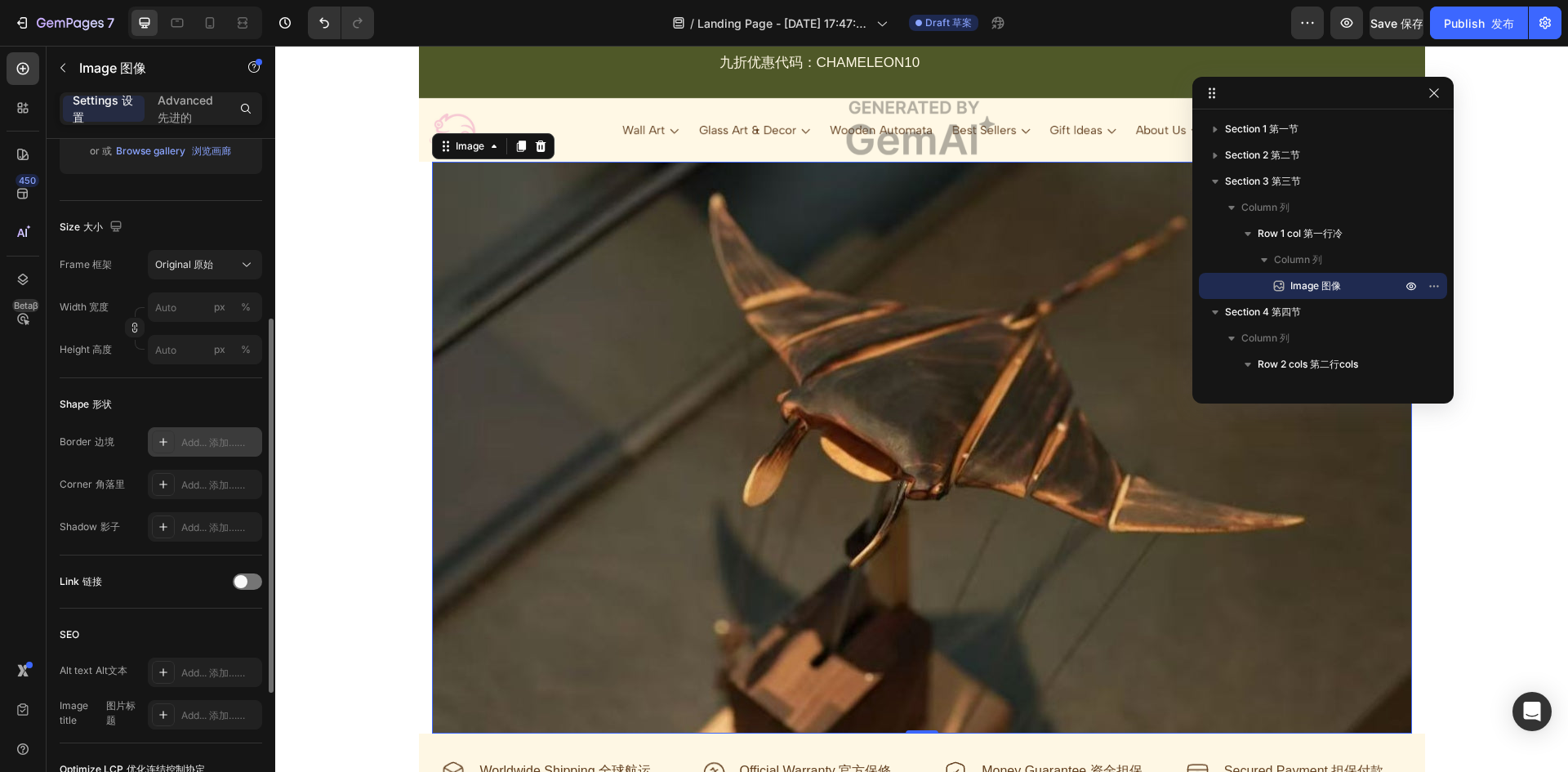
click at [155, 443] on div at bounding box center [163, 442] width 23 height 23
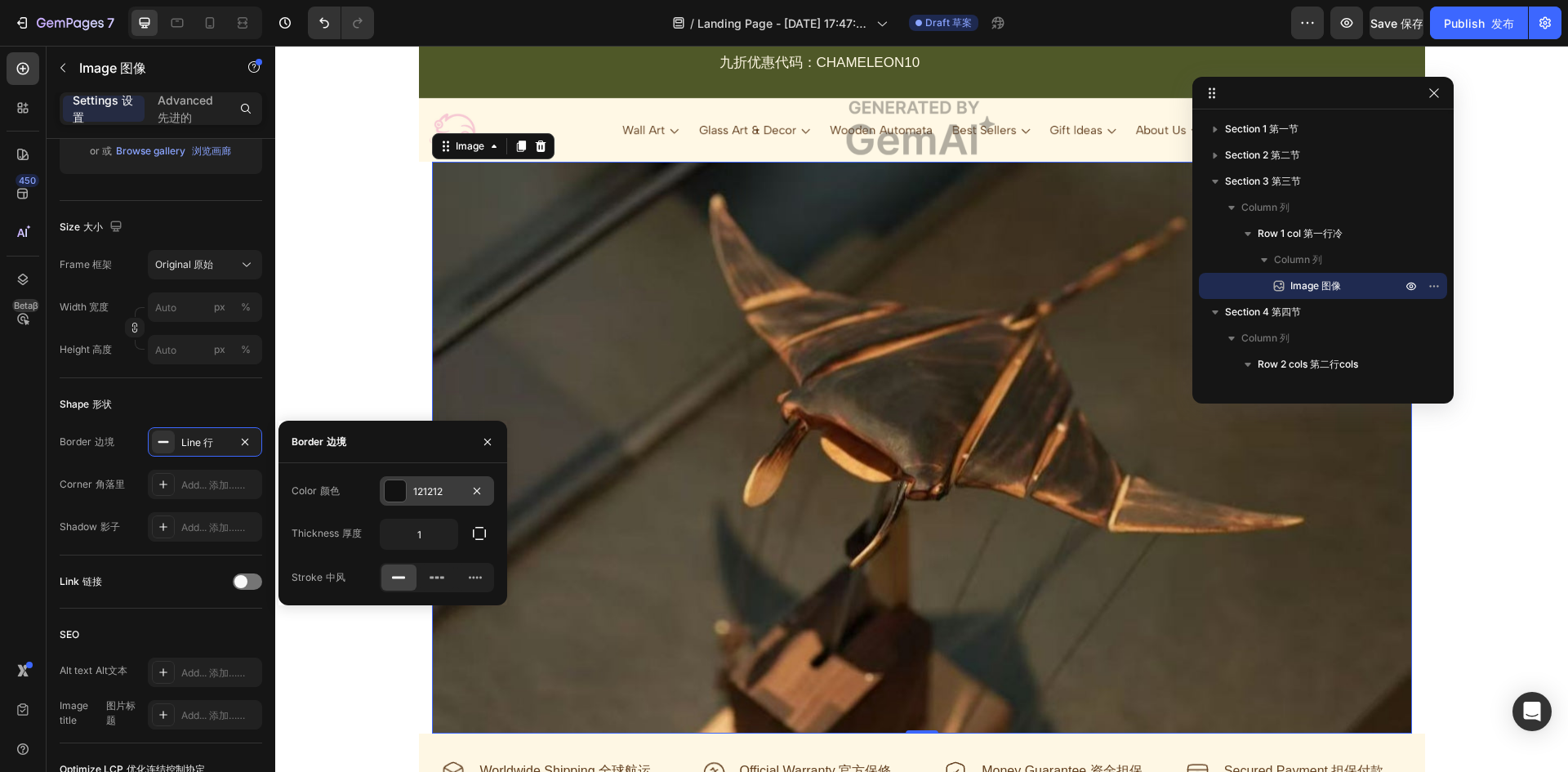
click at [390, 493] on div at bounding box center [395, 491] width 21 height 21
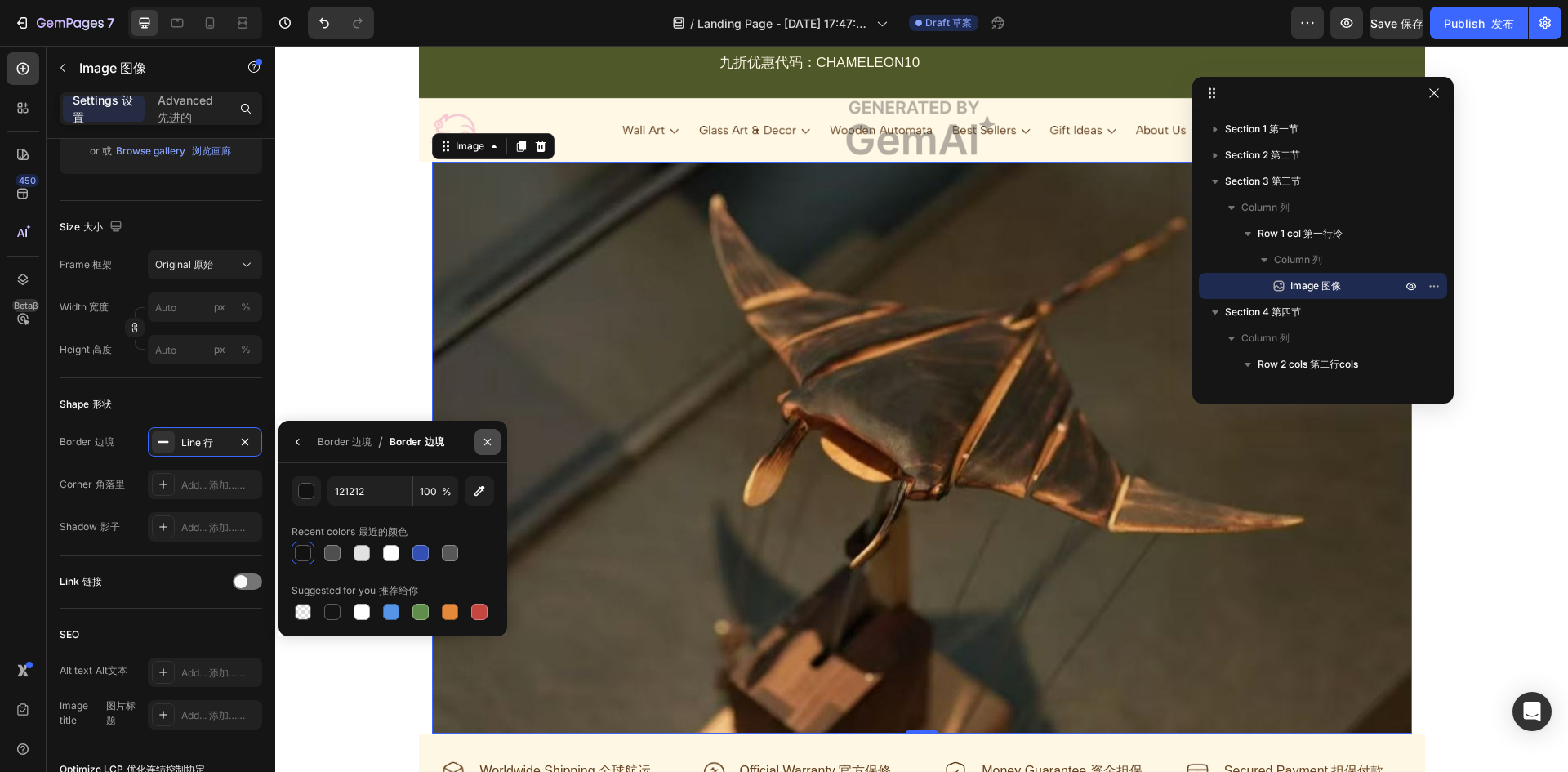
drag, startPoint x: 487, startPoint y: 441, endPoint x: 159, endPoint y: 396, distance: 331.1
click at [487, 441] on icon "button" at bounding box center [487, 441] width 7 height 7
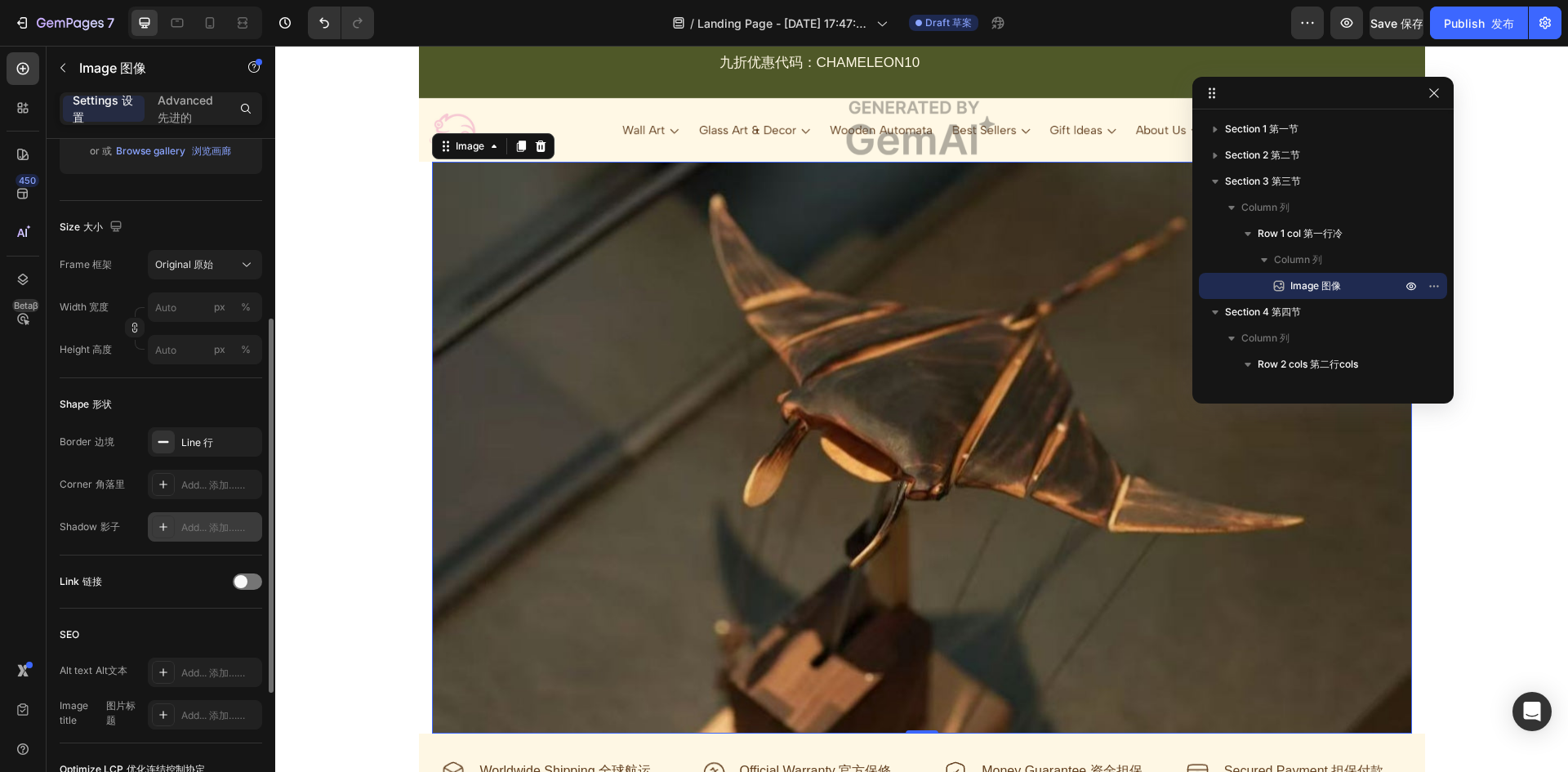
click at [162, 529] on icon at bounding box center [163, 527] width 13 height 13
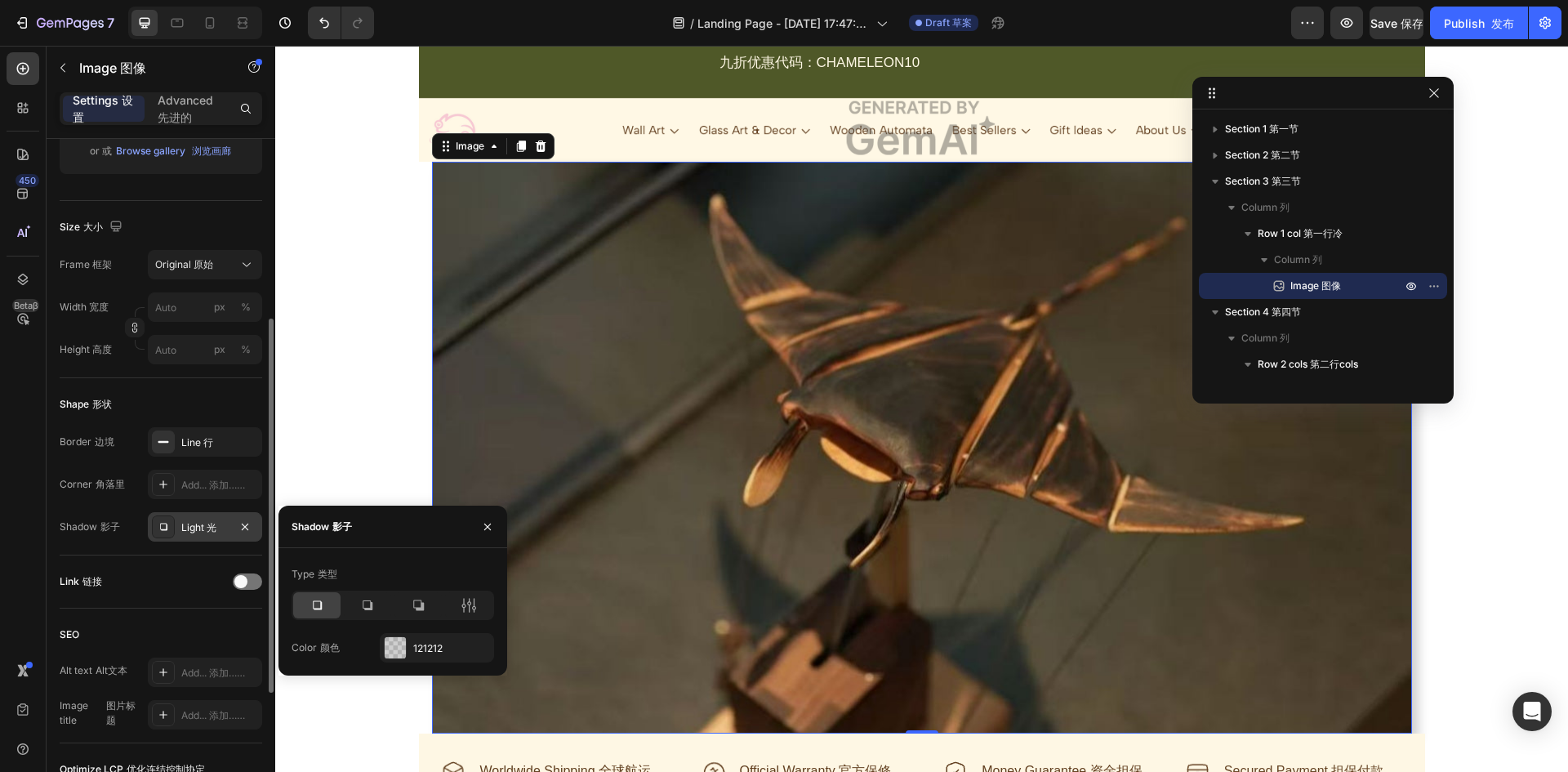
click at [114, 574] on div "Link 链接" at bounding box center [160, 581] width 203 height 26
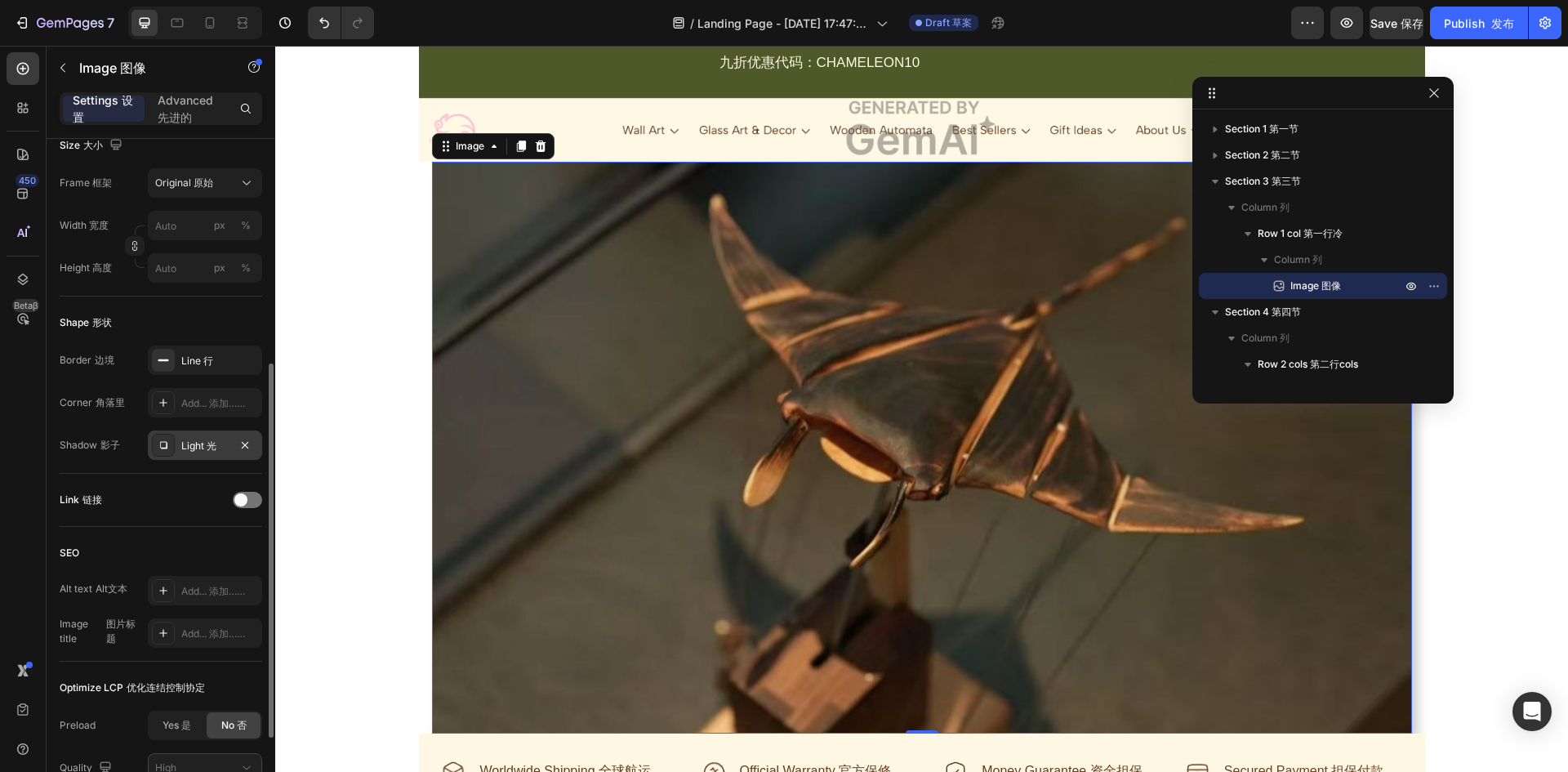
scroll to position [553, 0]
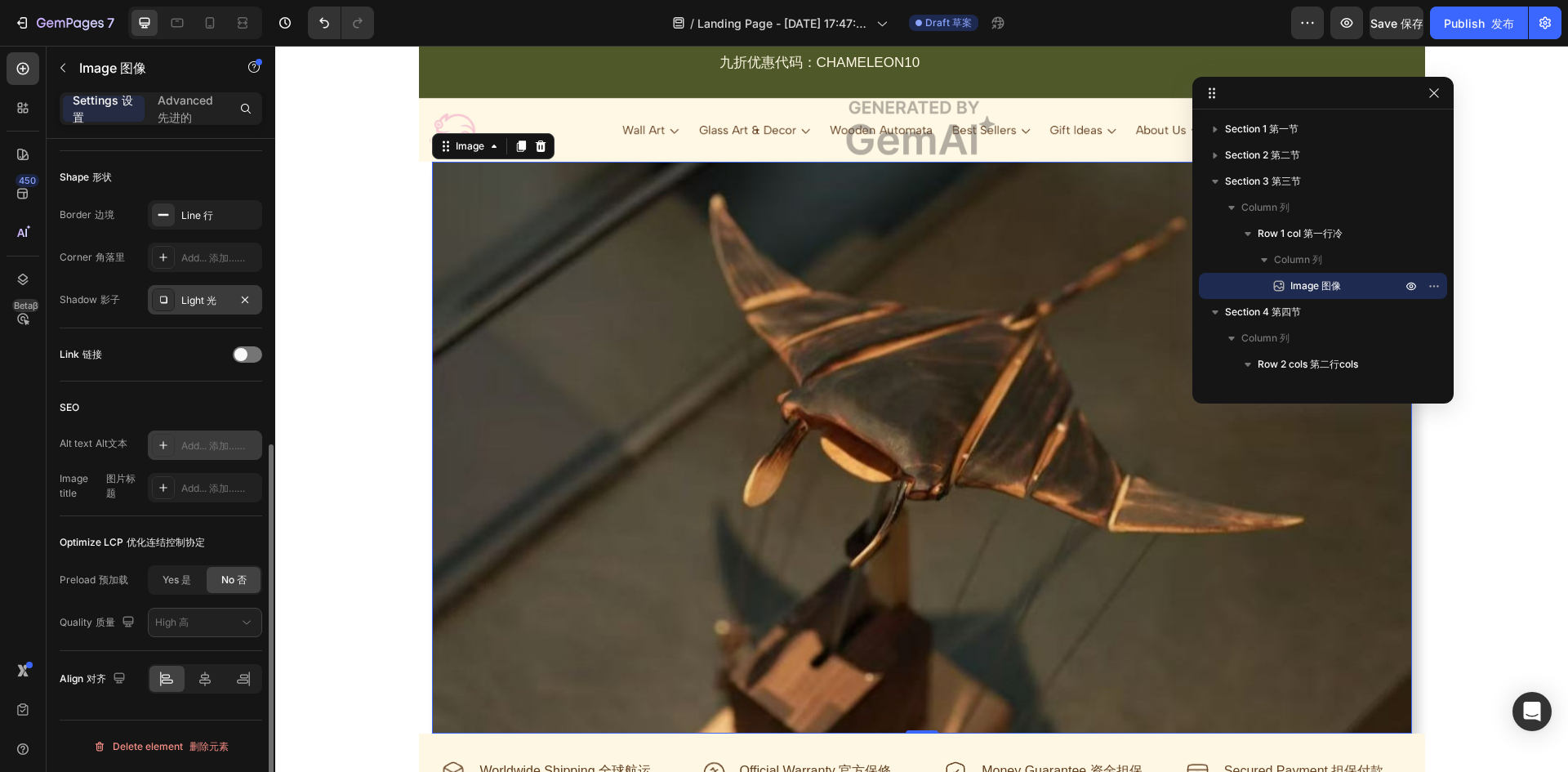
click at [200, 440] on div "Add... 添加……" at bounding box center [220, 446] width 77 height 14
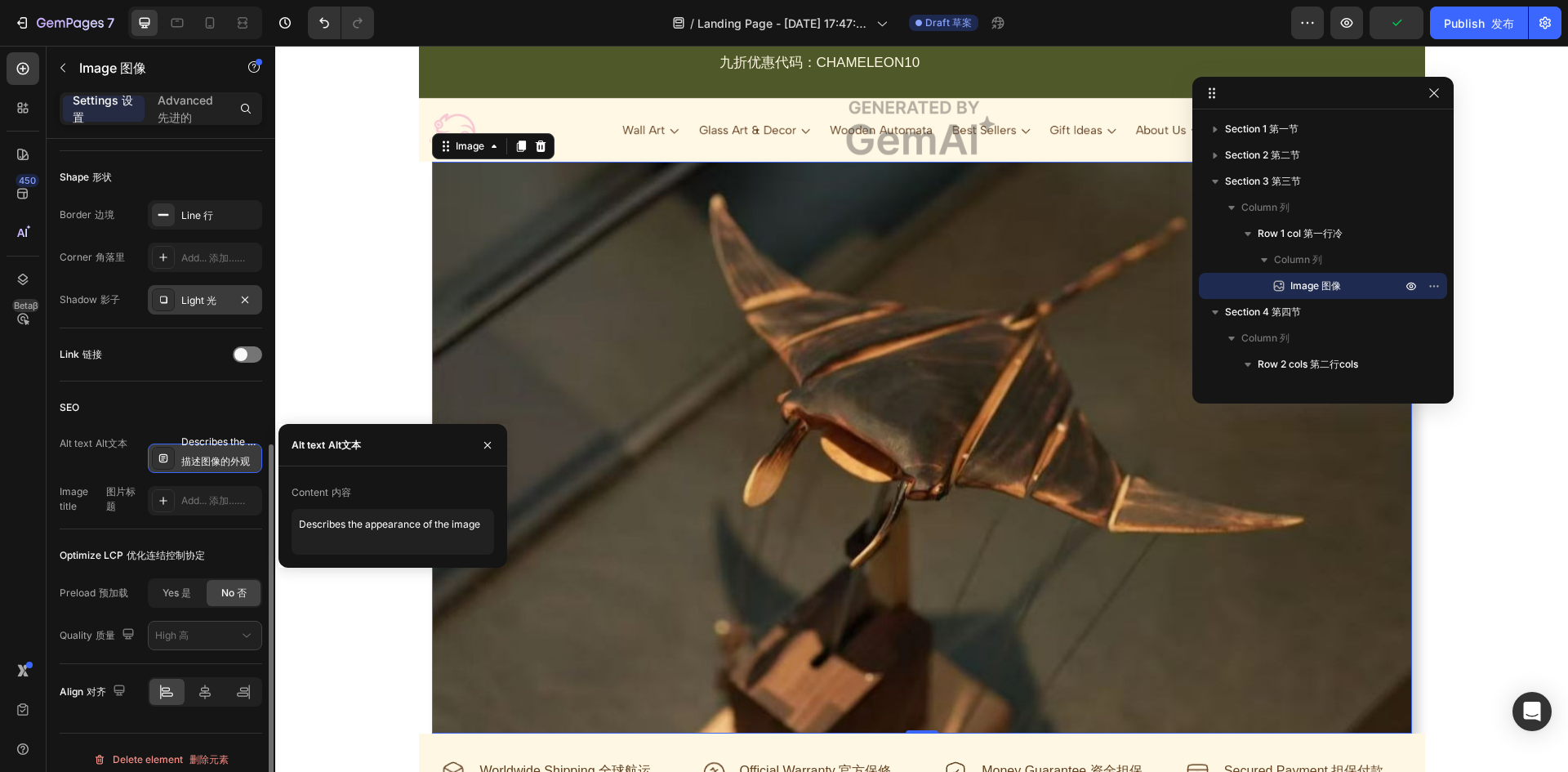
click at [156, 462] on div at bounding box center [163, 458] width 23 height 23
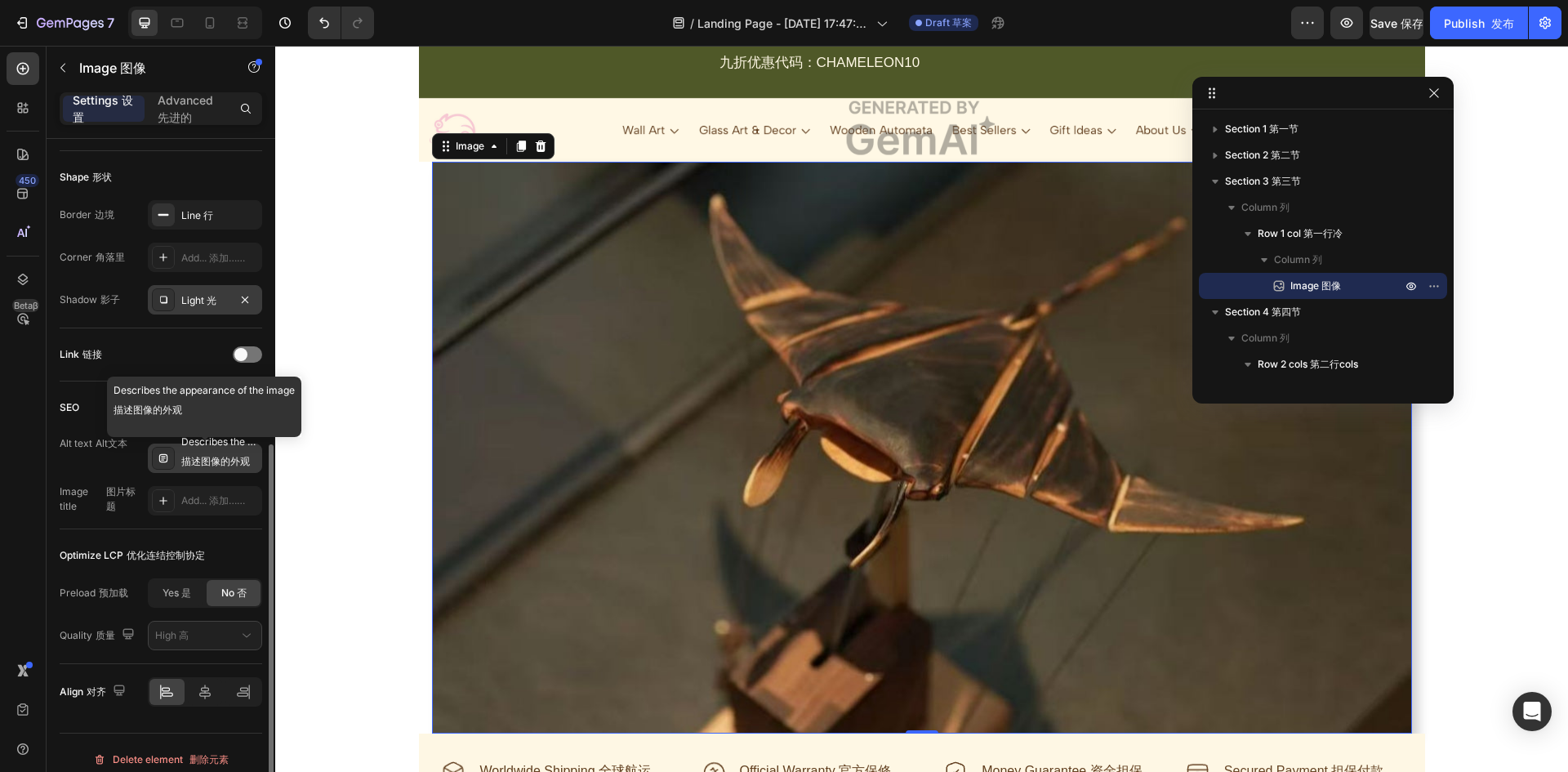
click at [187, 457] on font "描述图像的外观" at bounding box center [220, 461] width 77 height 14
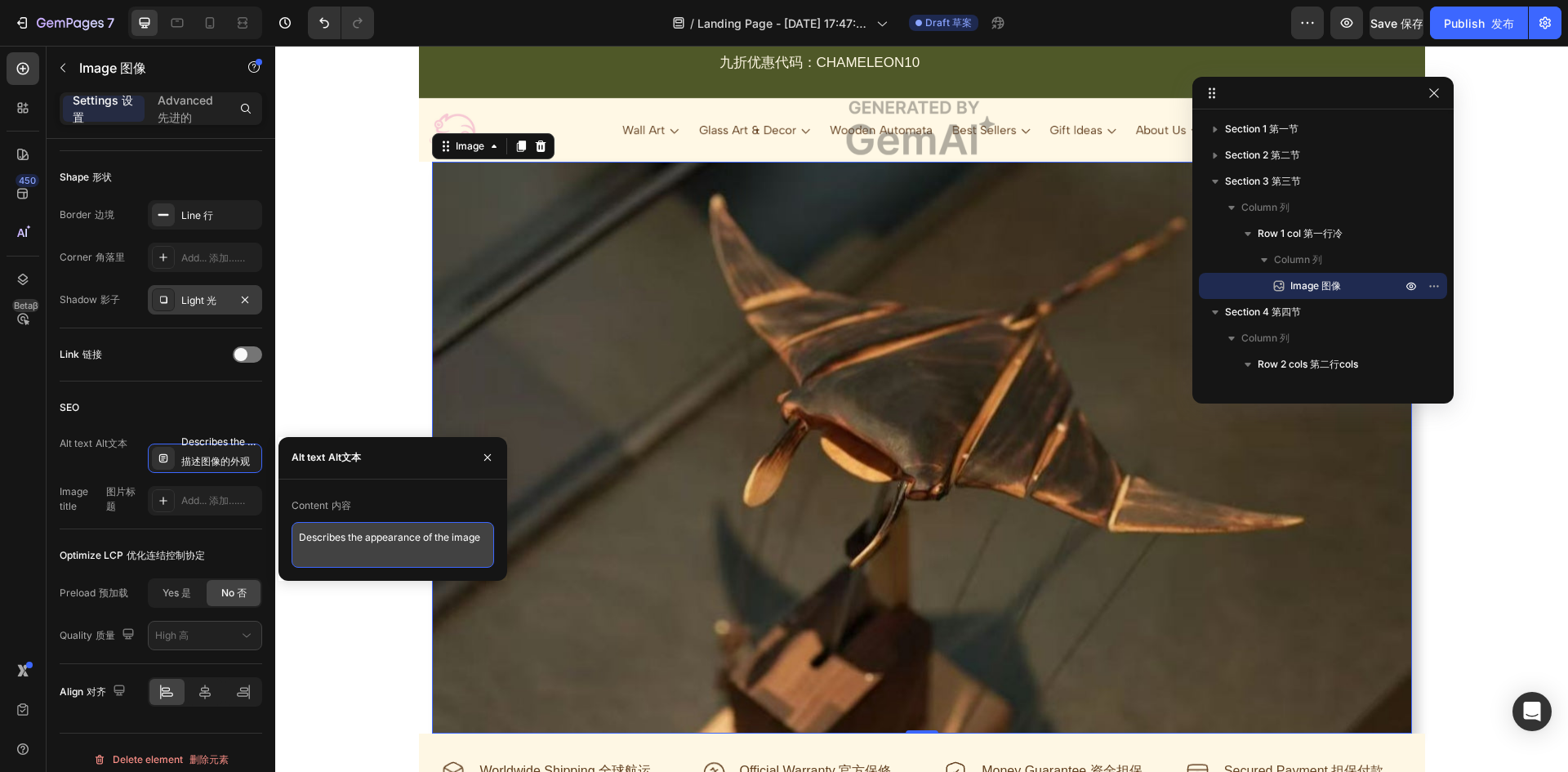
click at [330, 553] on textarea "Describes the appearance of the image" at bounding box center [393, 544] width 203 height 46
click at [338, 536] on textarea "Describes the appearance of the image" at bounding box center [393, 544] width 203 height 46
type textarea "的"
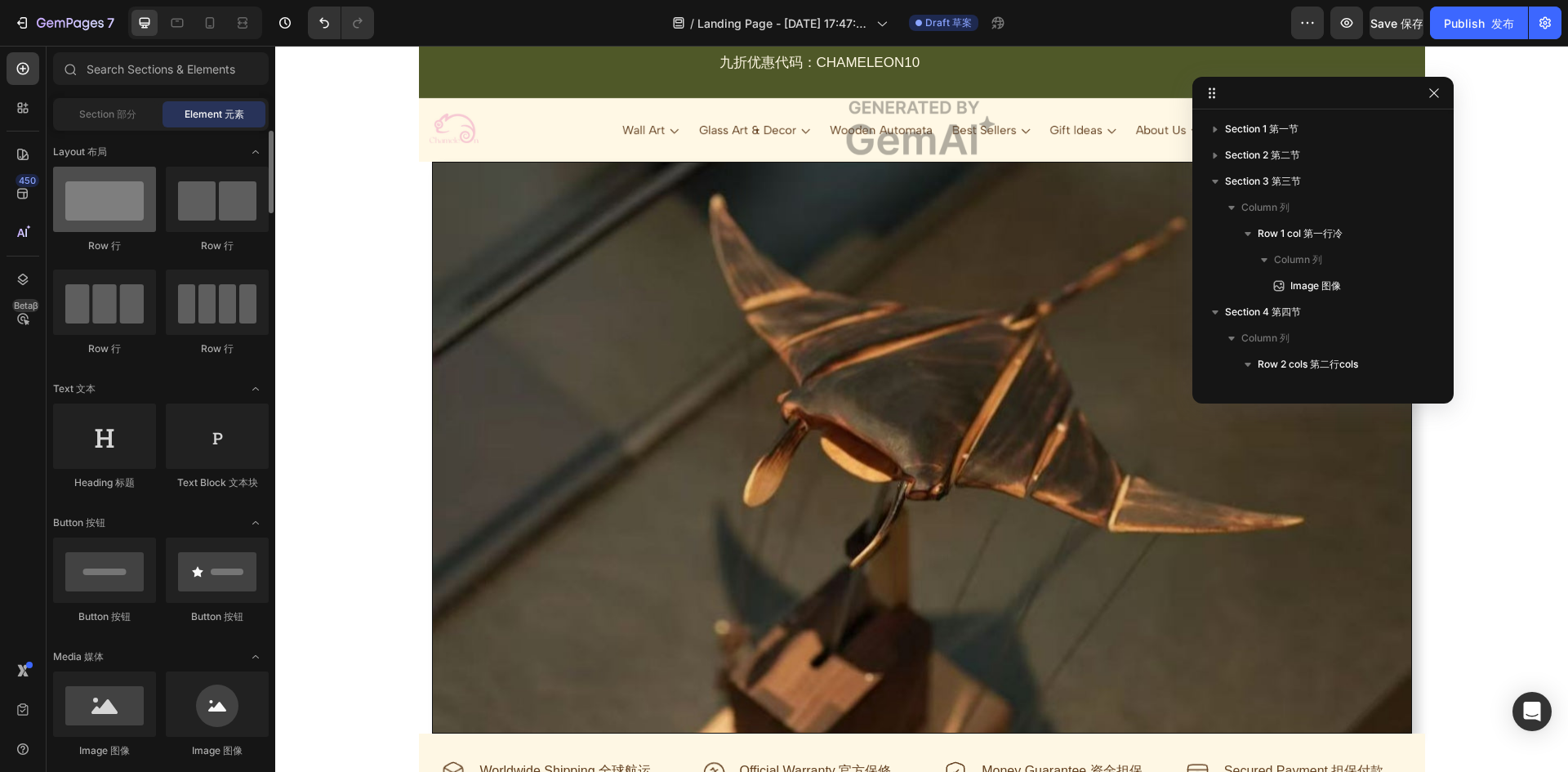
click at [123, 211] on div at bounding box center [104, 199] width 103 height 65
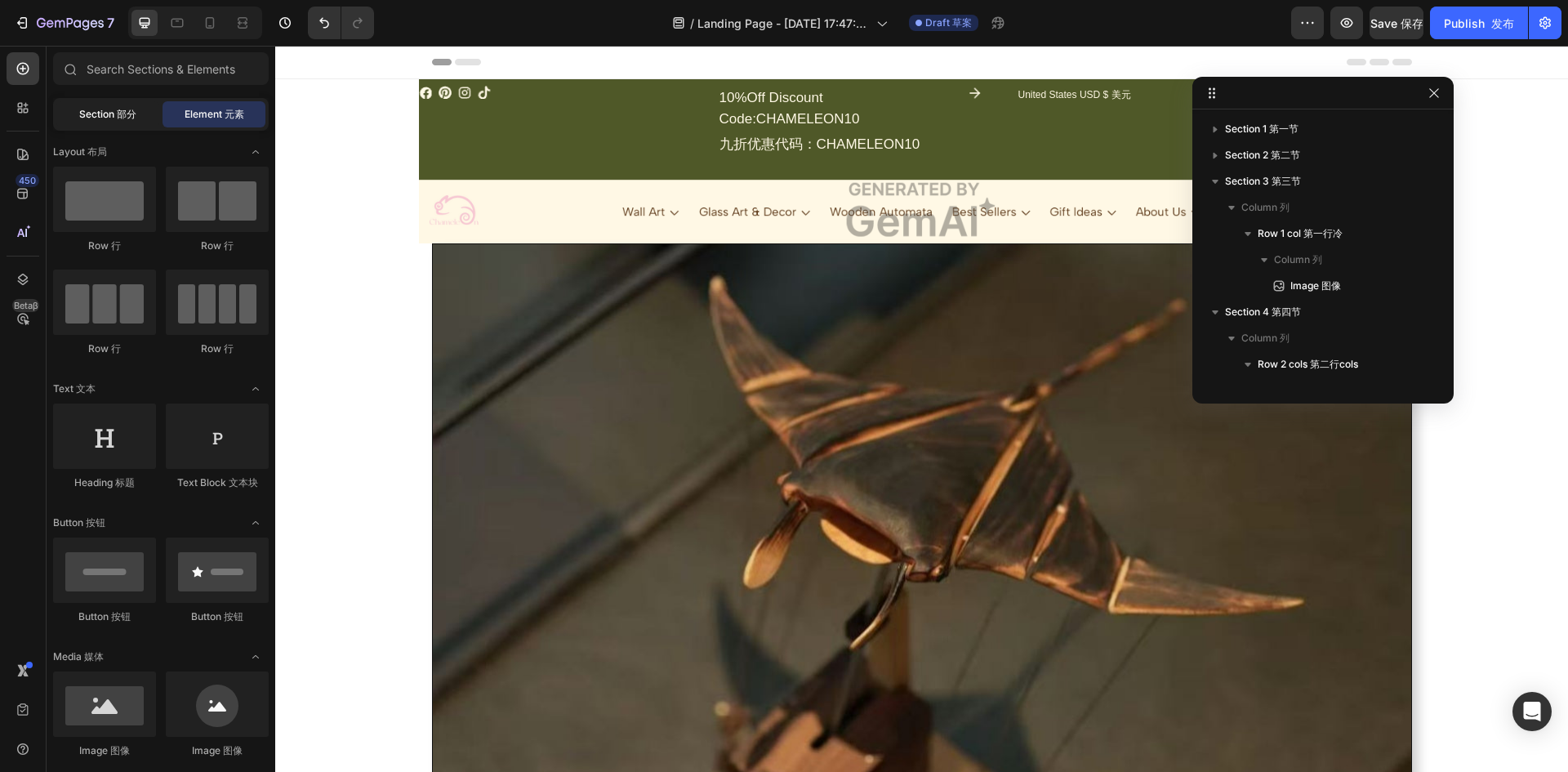
click at [137, 116] on div "Section 部分" at bounding box center [108, 113] width 103 height 26
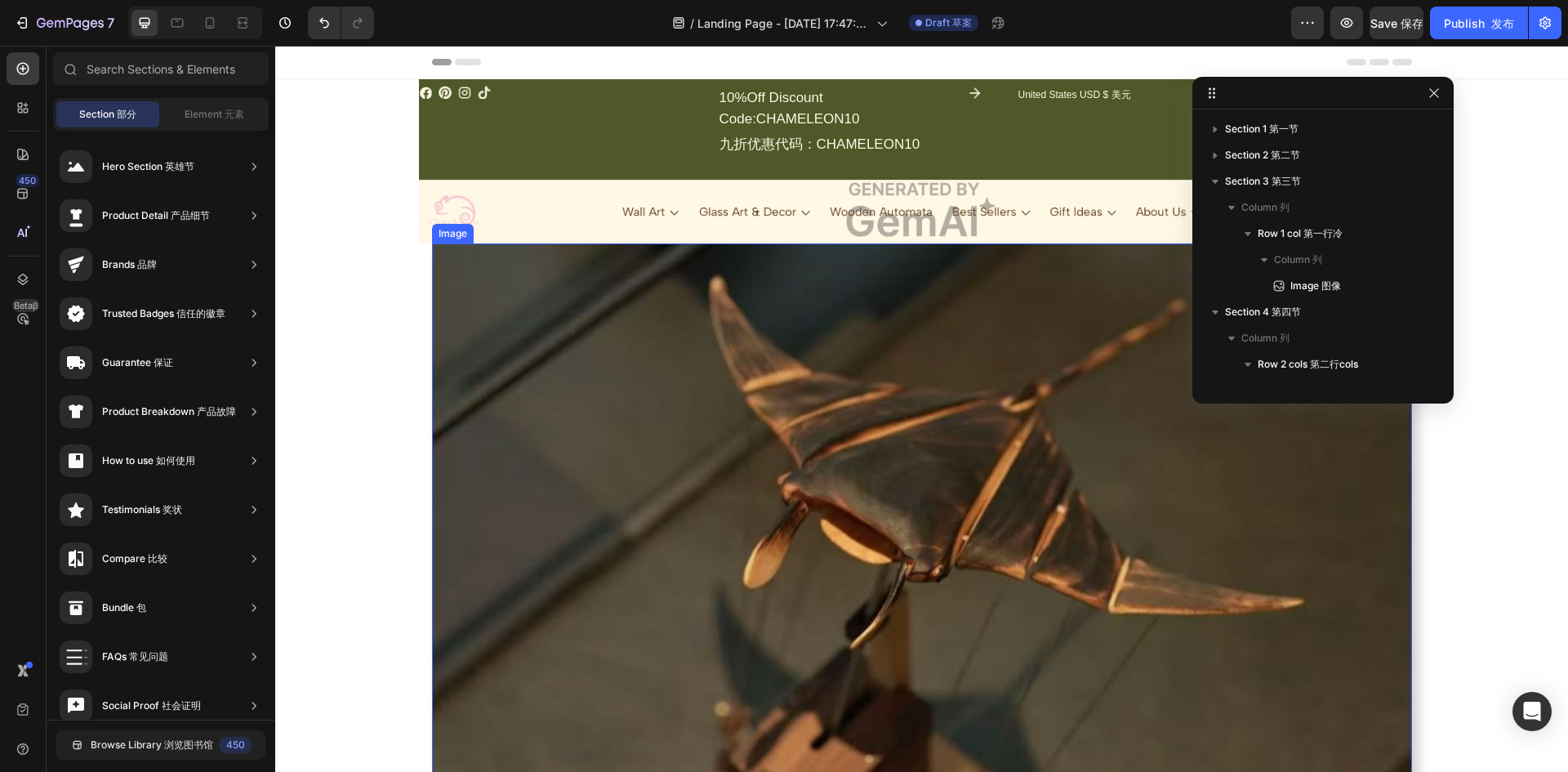
click at [930, 466] on img at bounding box center [922, 528] width 979 height 571
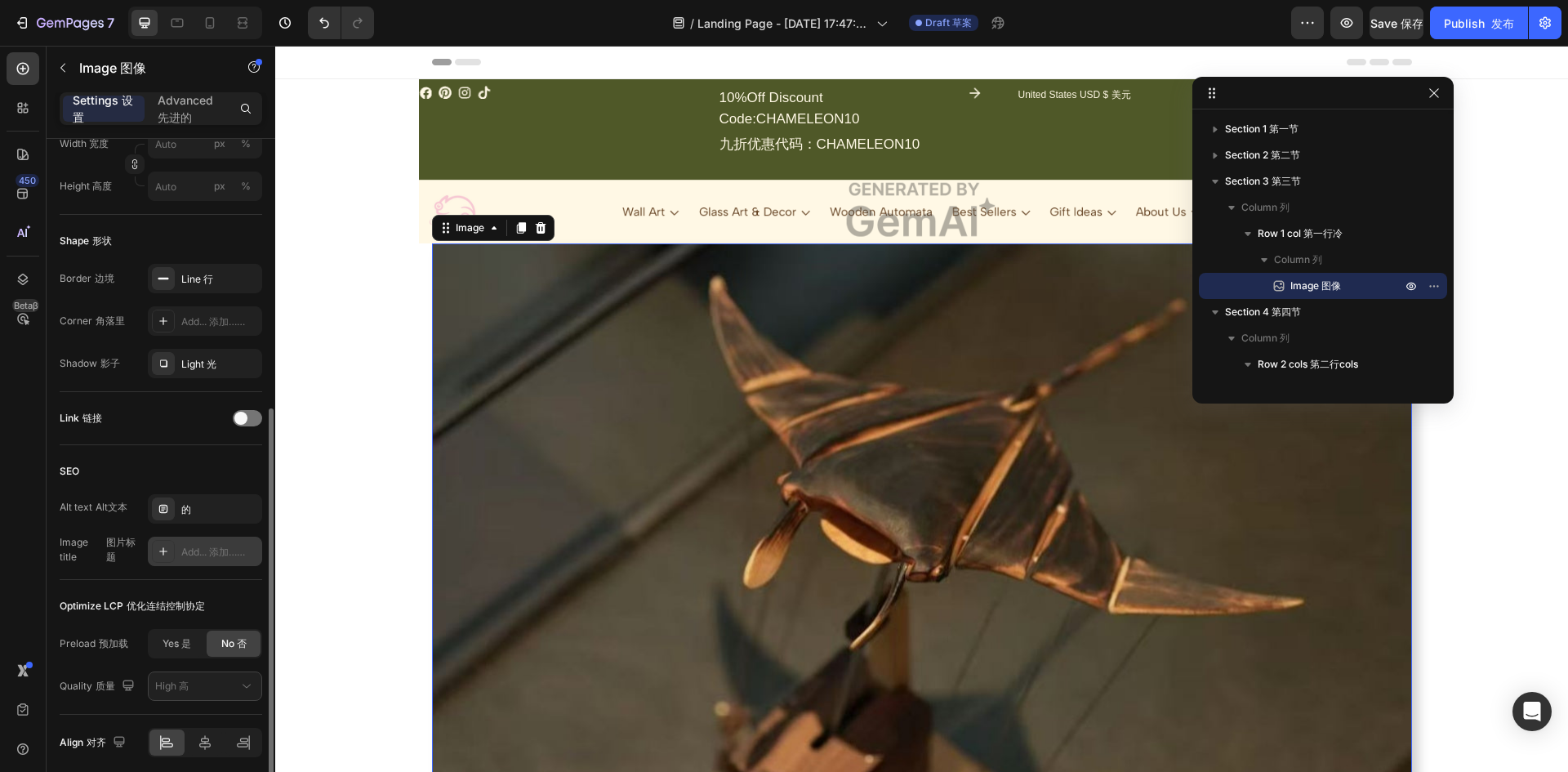
scroll to position [553, 0]
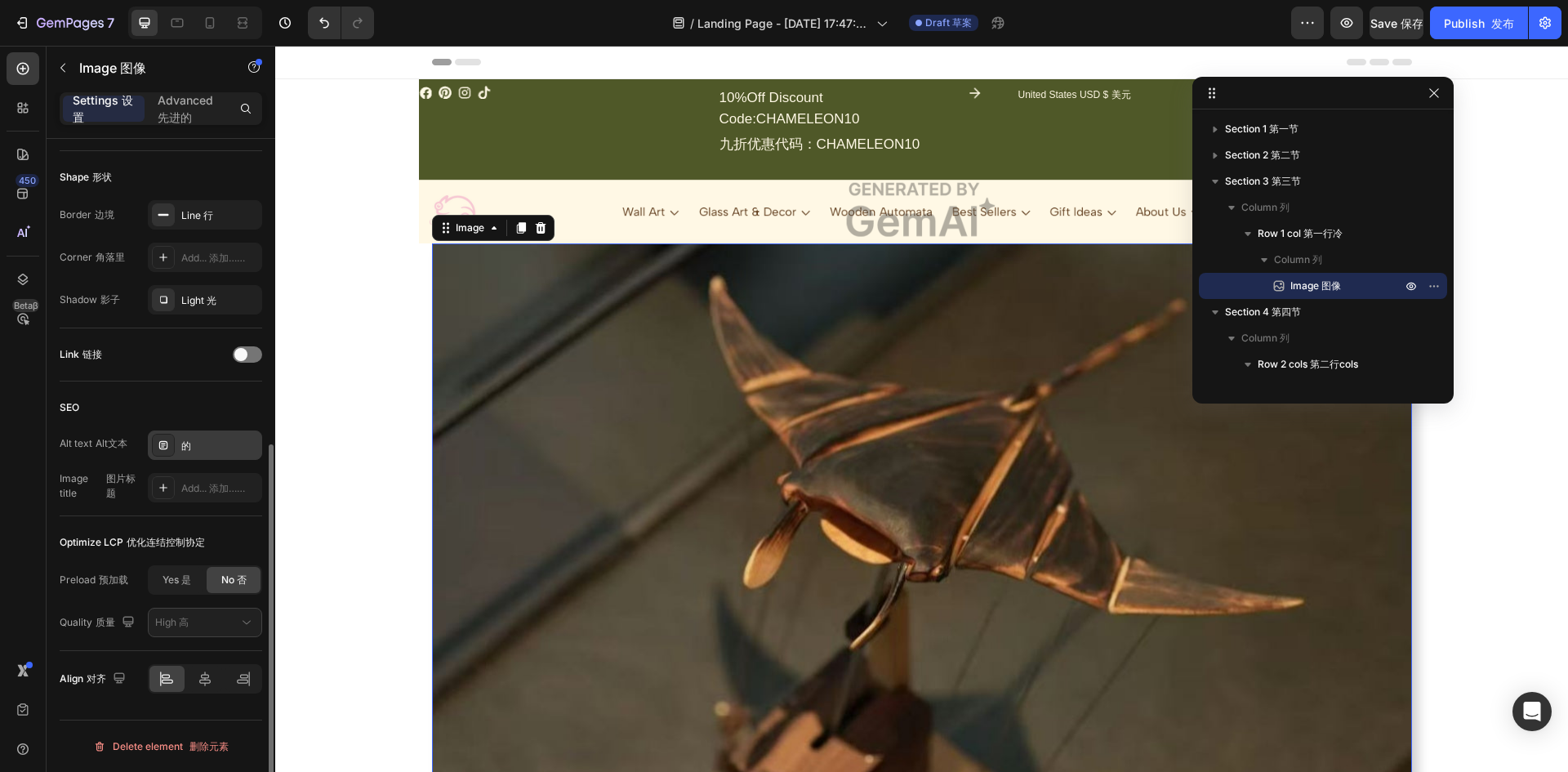
click at [213, 451] on div "的" at bounding box center [220, 446] width 77 height 14
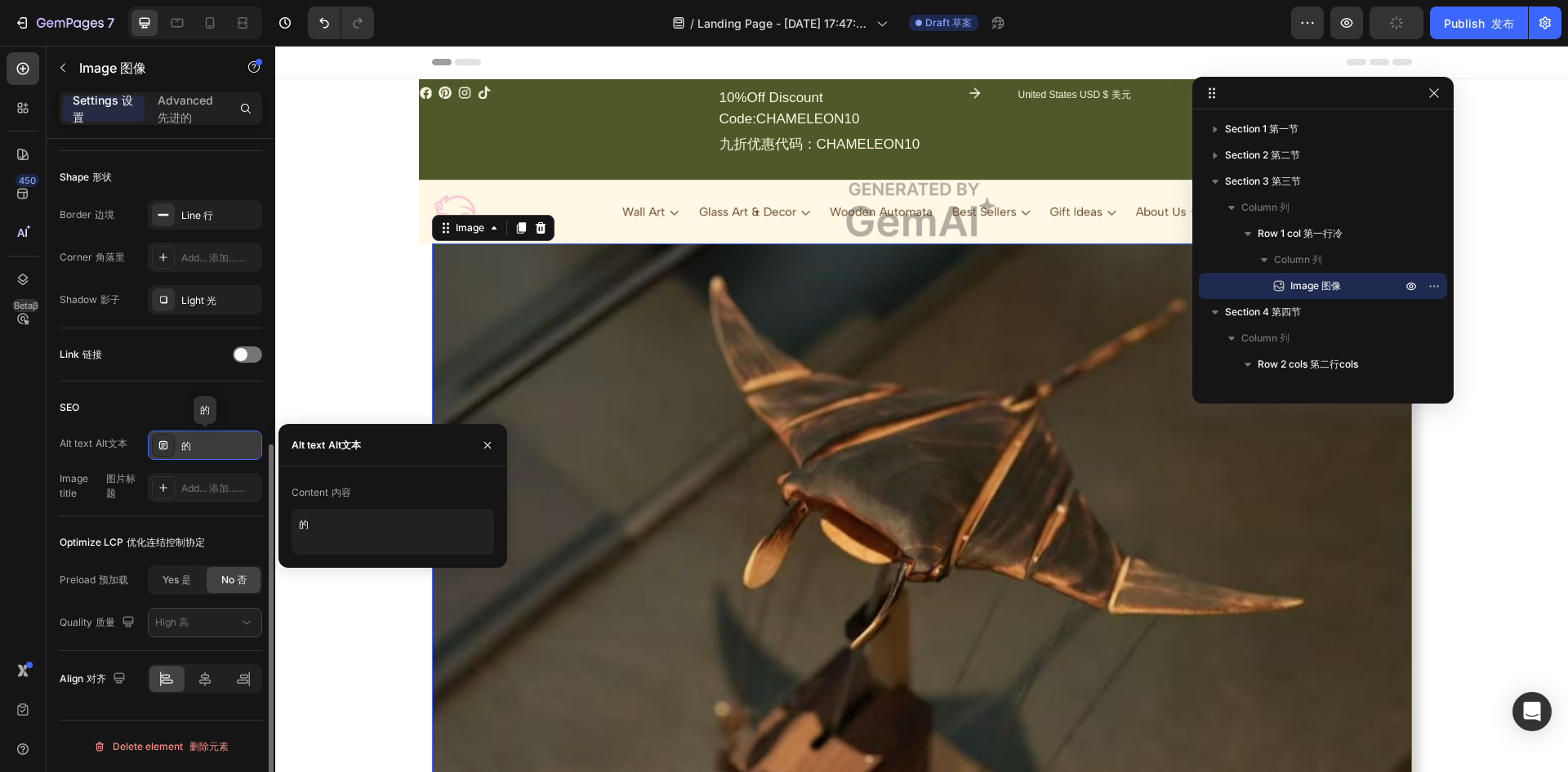
click at [205, 445] on div "的" at bounding box center [220, 446] width 77 height 14
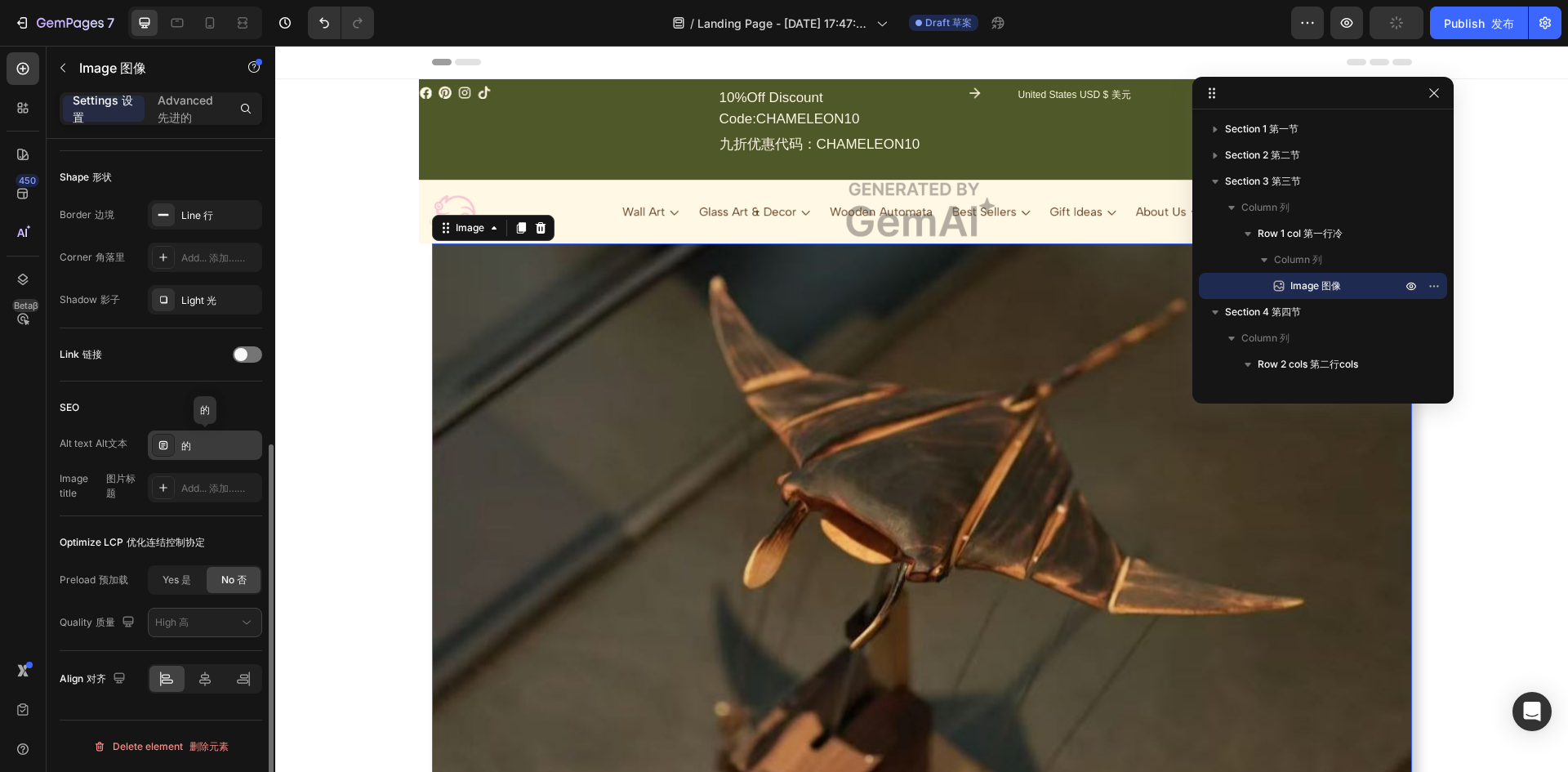
click at [187, 443] on div "的" at bounding box center [220, 446] width 77 height 14
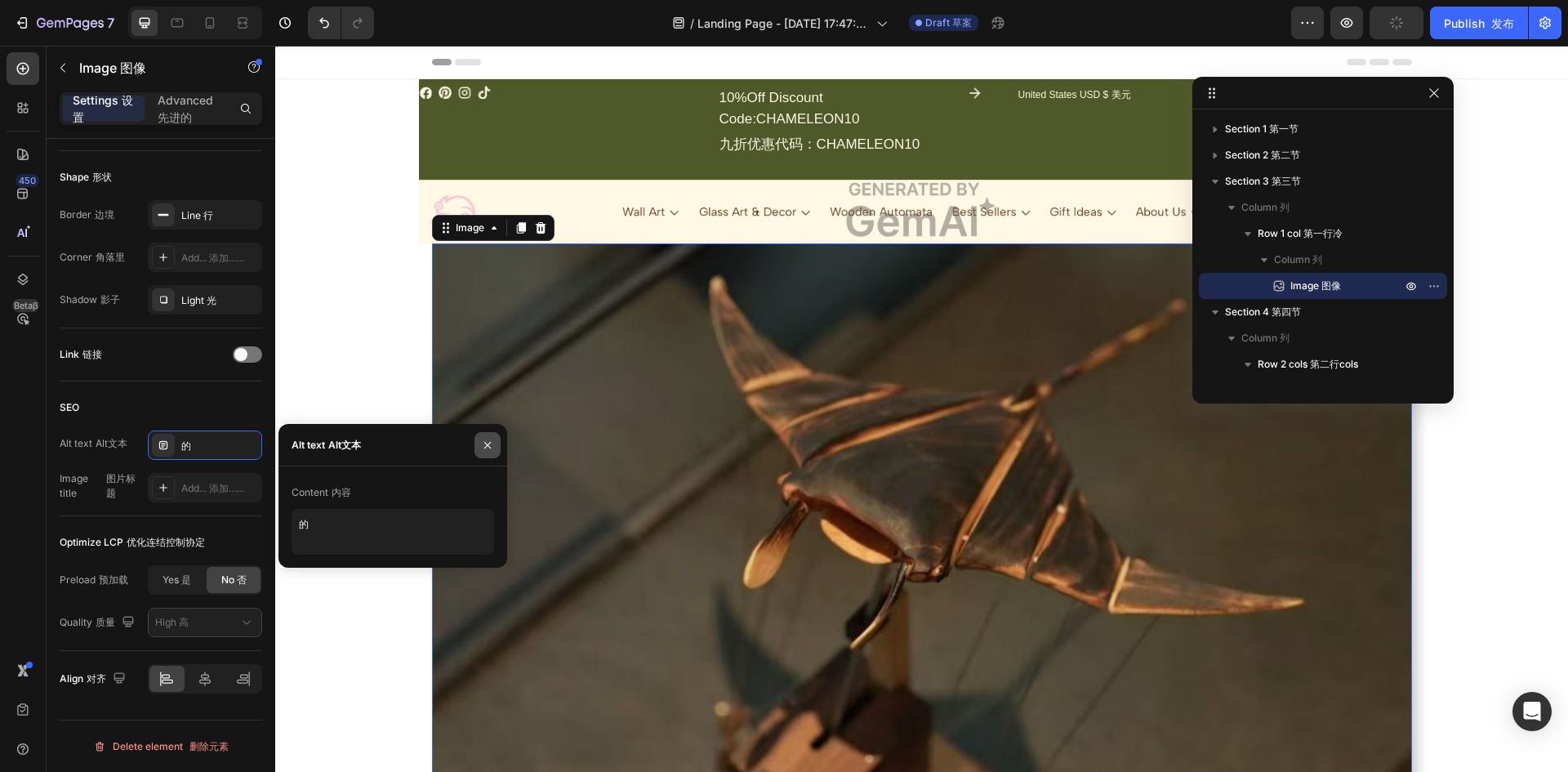
click at [490, 446] on icon "button" at bounding box center [487, 444] width 7 height 7
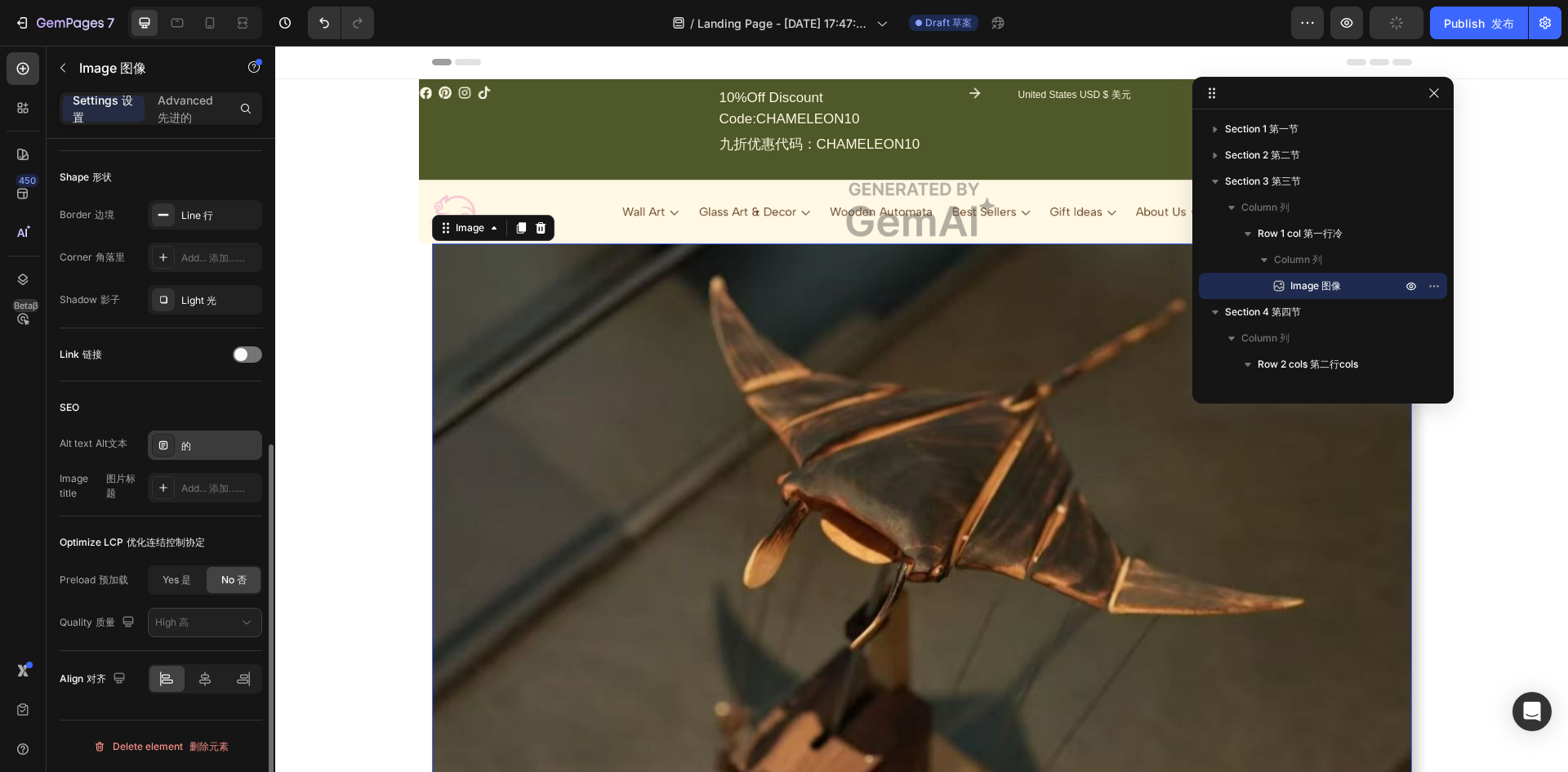
click at [178, 452] on div "的" at bounding box center [205, 445] width 114 height 30
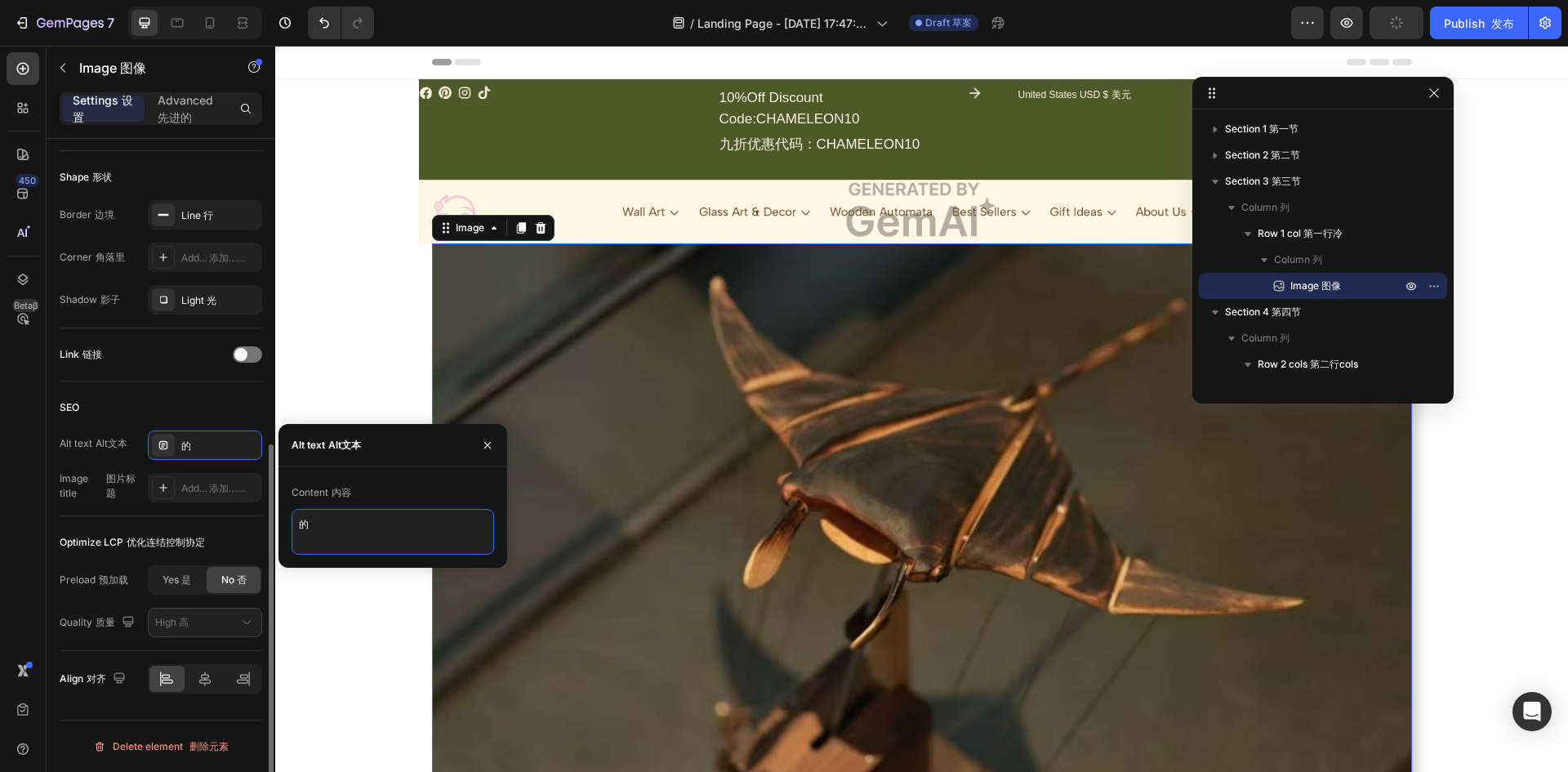
drag, startPoint x: 322, startPoint y: 526, endPoint x: 146, endPoint y: 507, distance: 177.0
click at [146, 507] on div "450 Beta β Sections(18) Elements(83) Section 部分 Element 元素 Hero Section 英雄节 Pro…" at bounding box center [137, 409] width 276 height 726
click at [483, 447] on icon "button" at bounding box center [488, 446] width 13 height 13
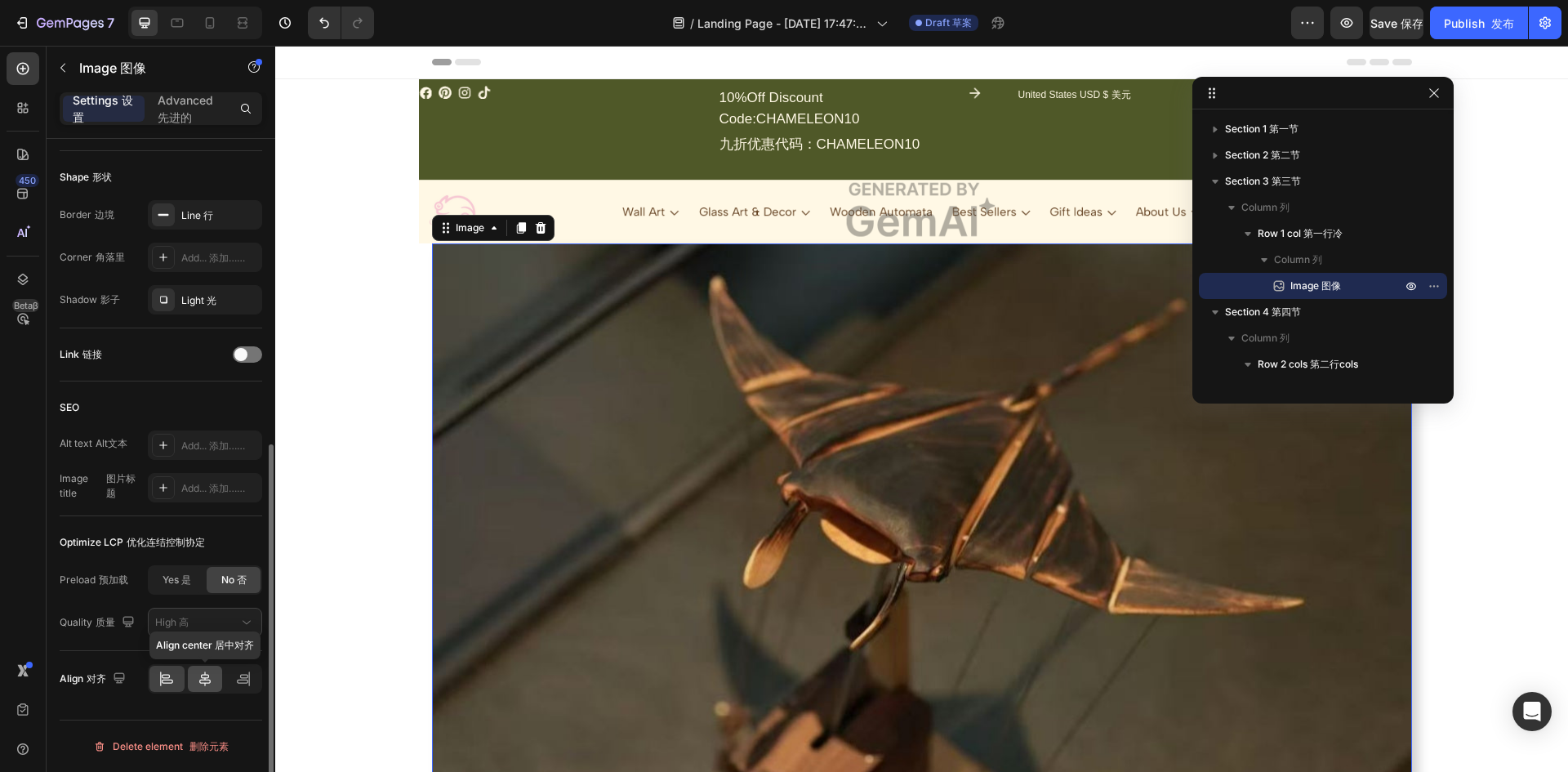
click at [205, 688] on div at bounding box center [205, 678] width 36 height 26
click at [994, 488] on img at bounding box center [922, 528] width 979 height 571
click at [864, 181] on img at bounding box center [922, 210] width 1006 height 68
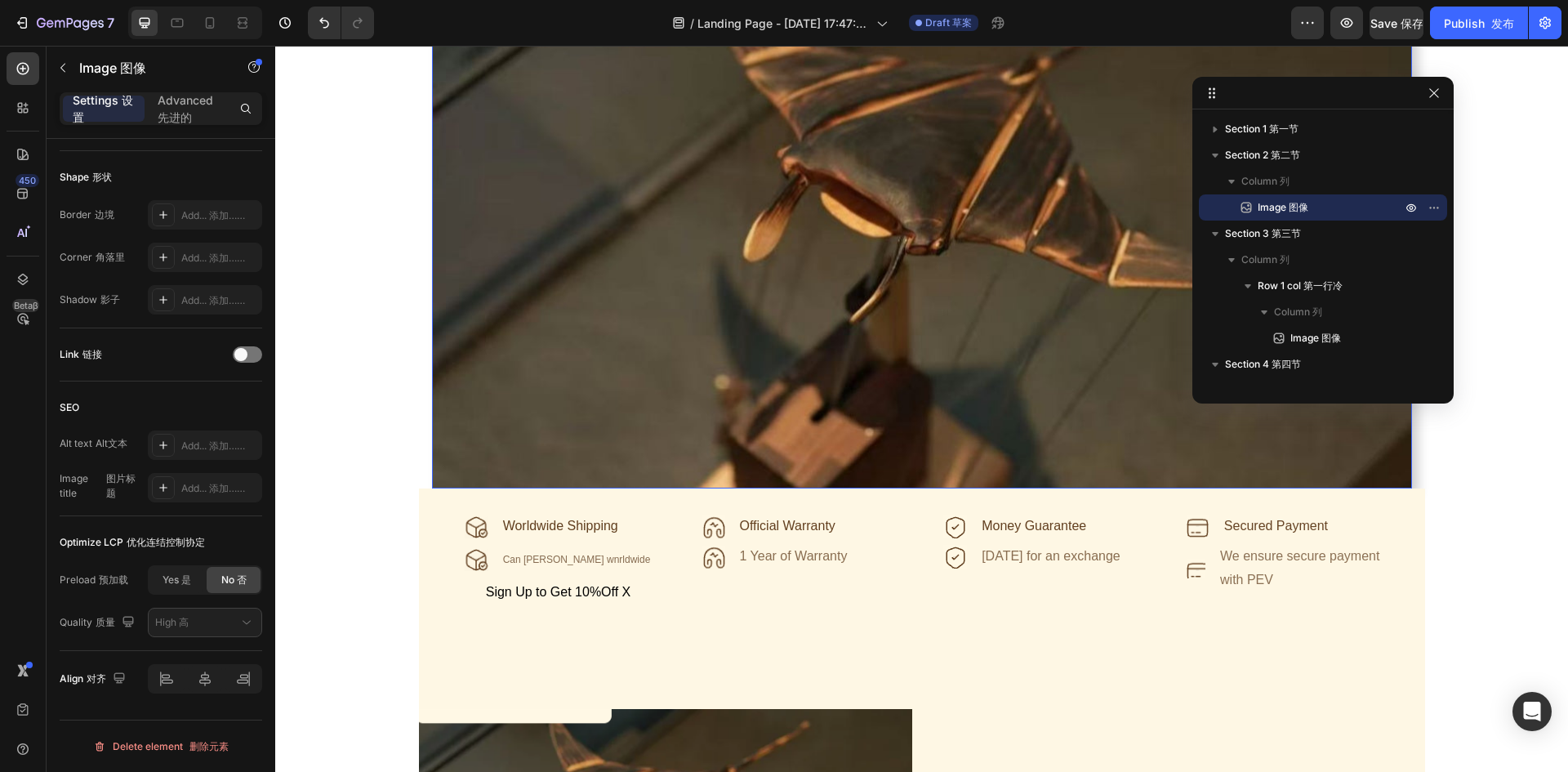
scroll to position [653, 0]
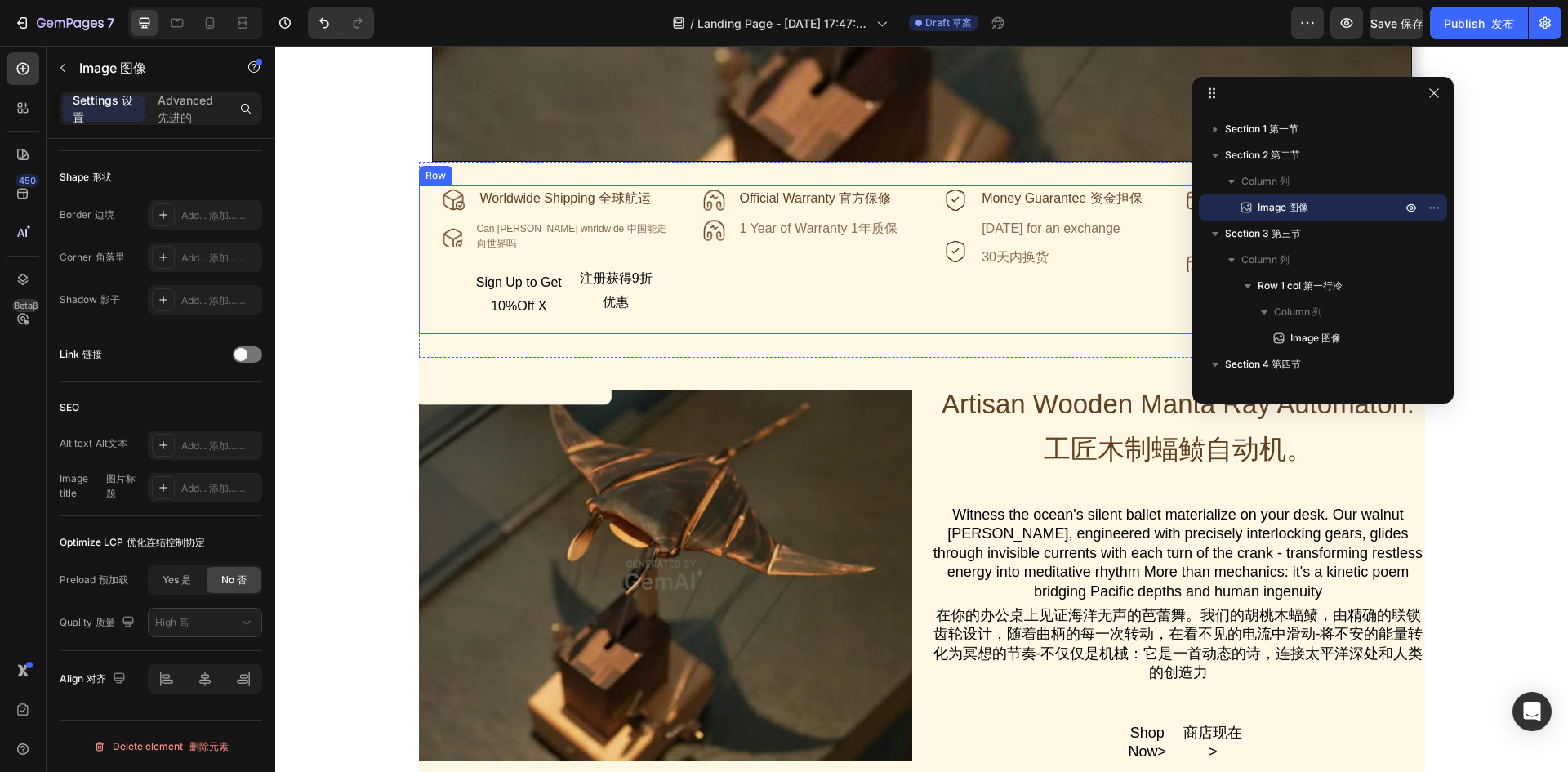
click at [845, 263] on div "Icon Official Warranty 官方保修 Text Block Icon 1 Year of Warranty 1年质保 Text Block …" at bounding box center [808, 246] width 216 height 122
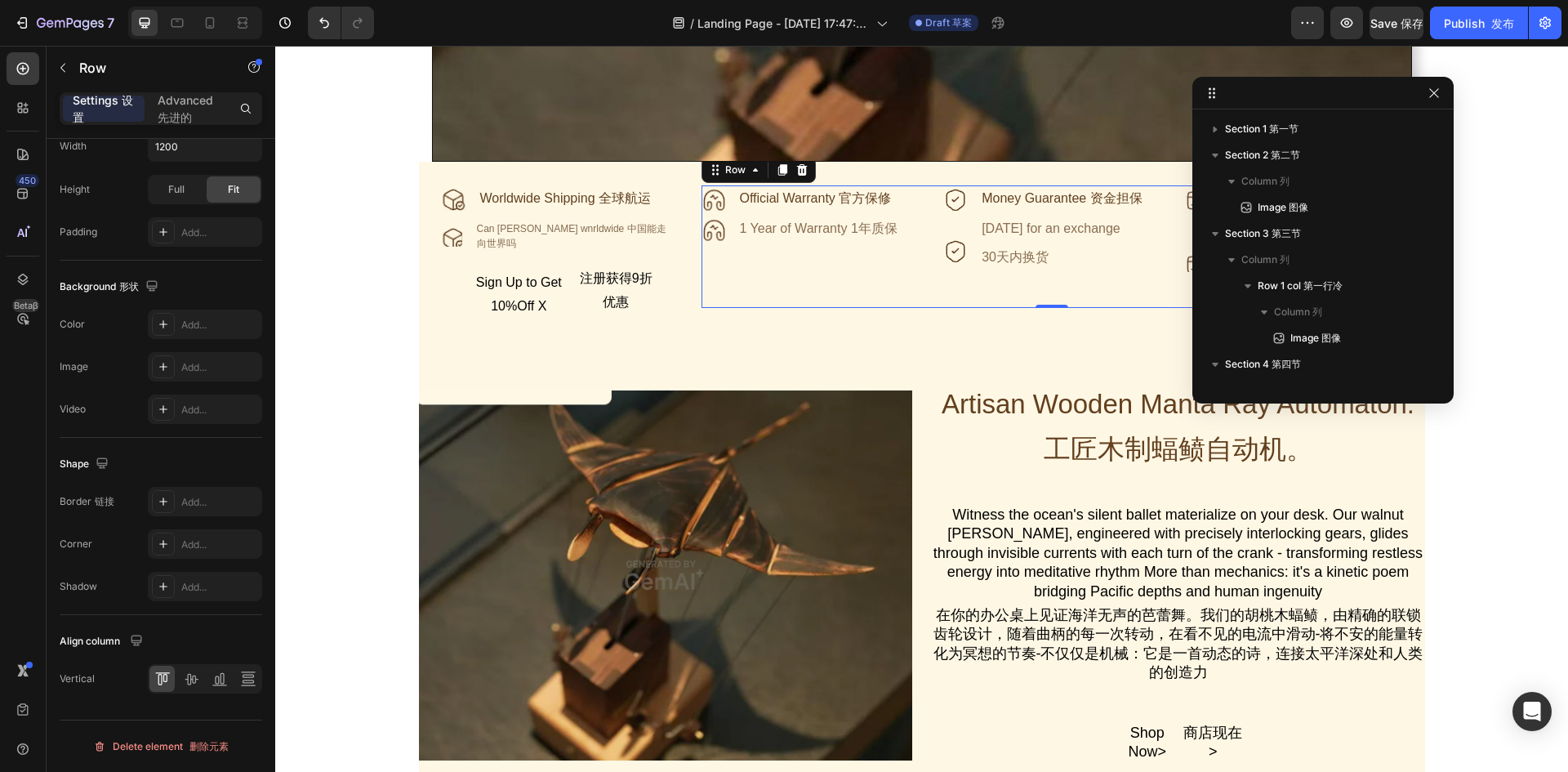
scroll to position [0, 0]
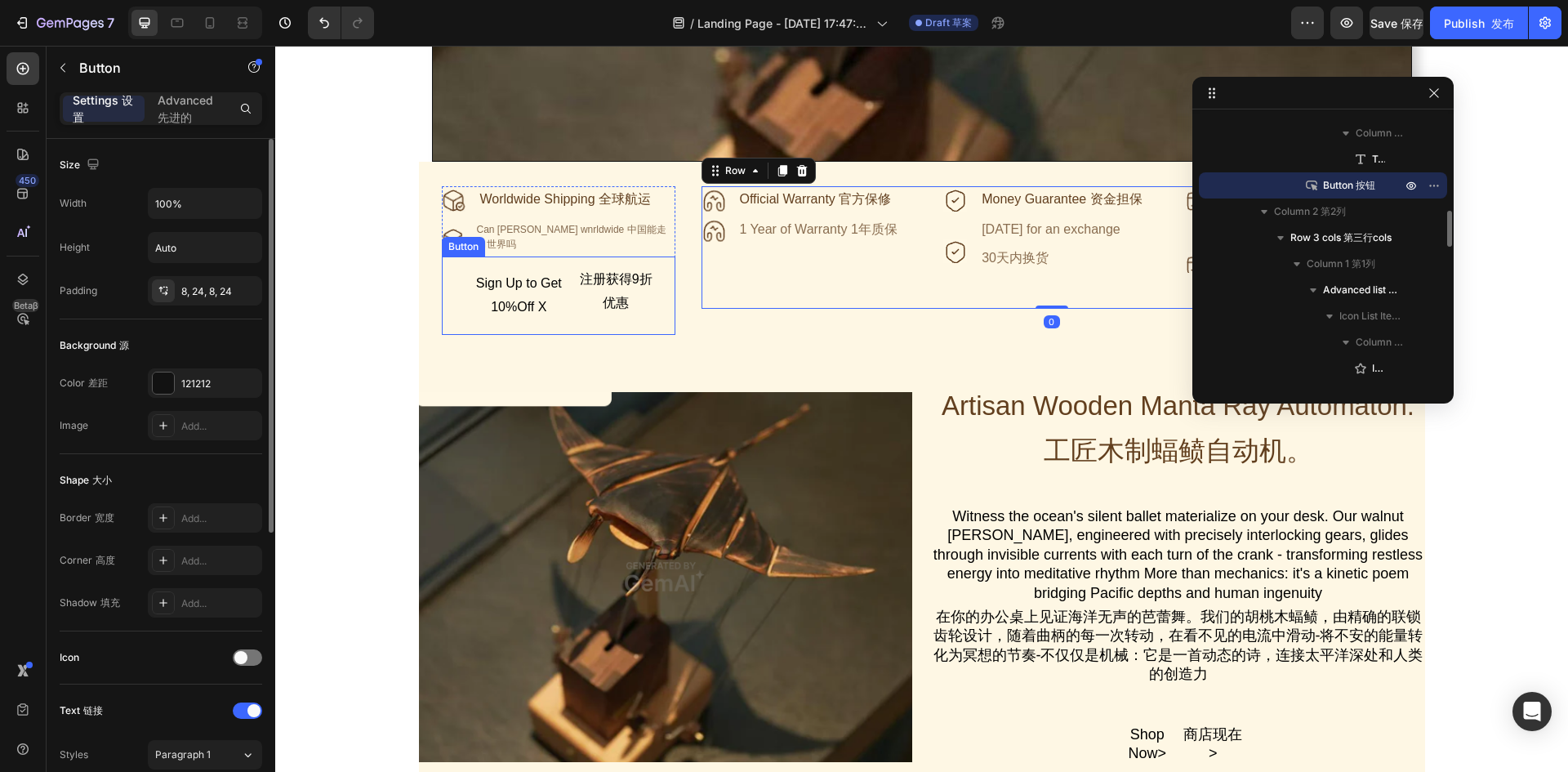
click at [652, 265] on button "Sign Up to Get 10%Off X 注册获得9折优惠" at bounding box center [558, 296] width 233 height 79
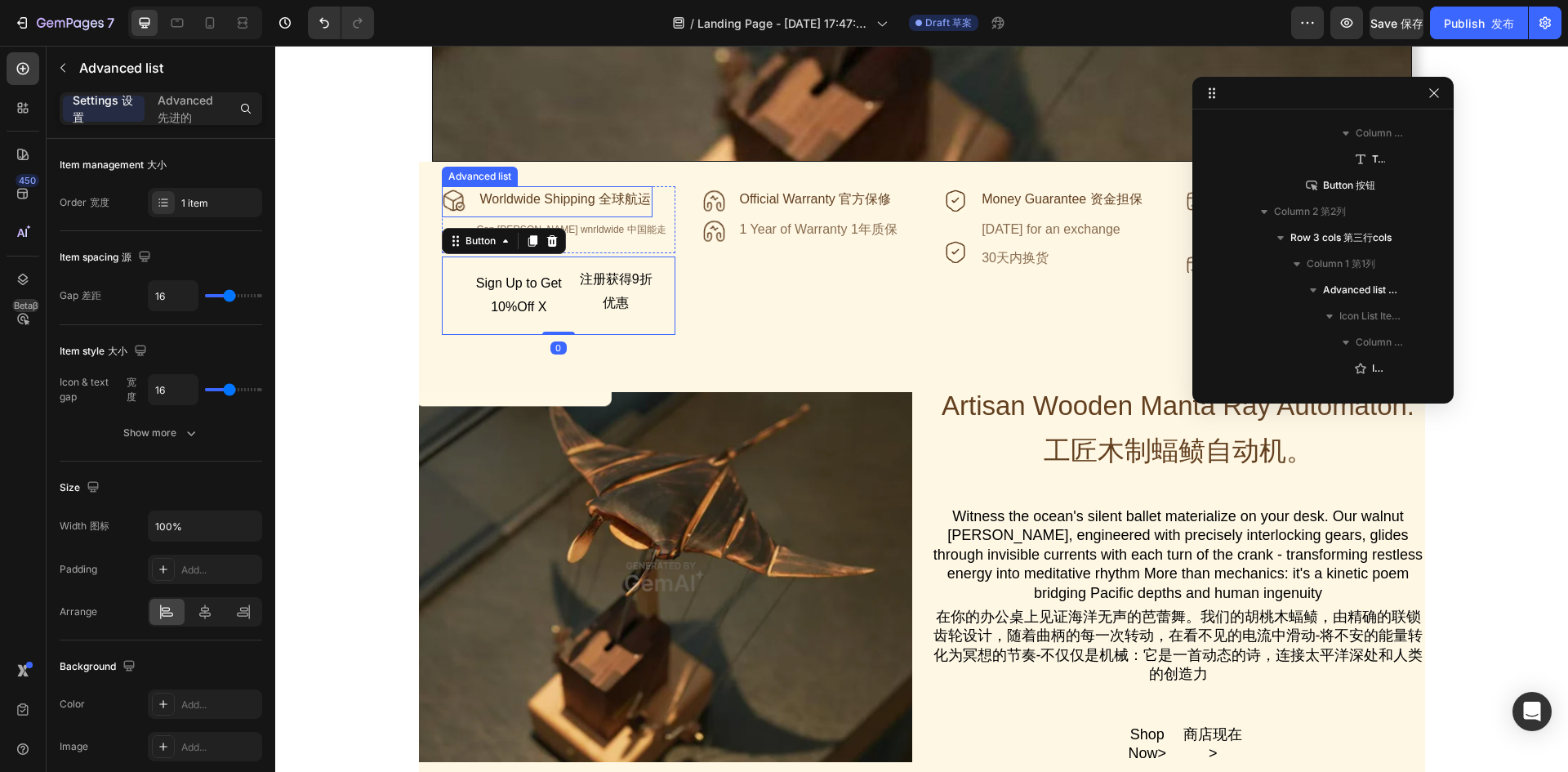
scroll to position [362, 0]
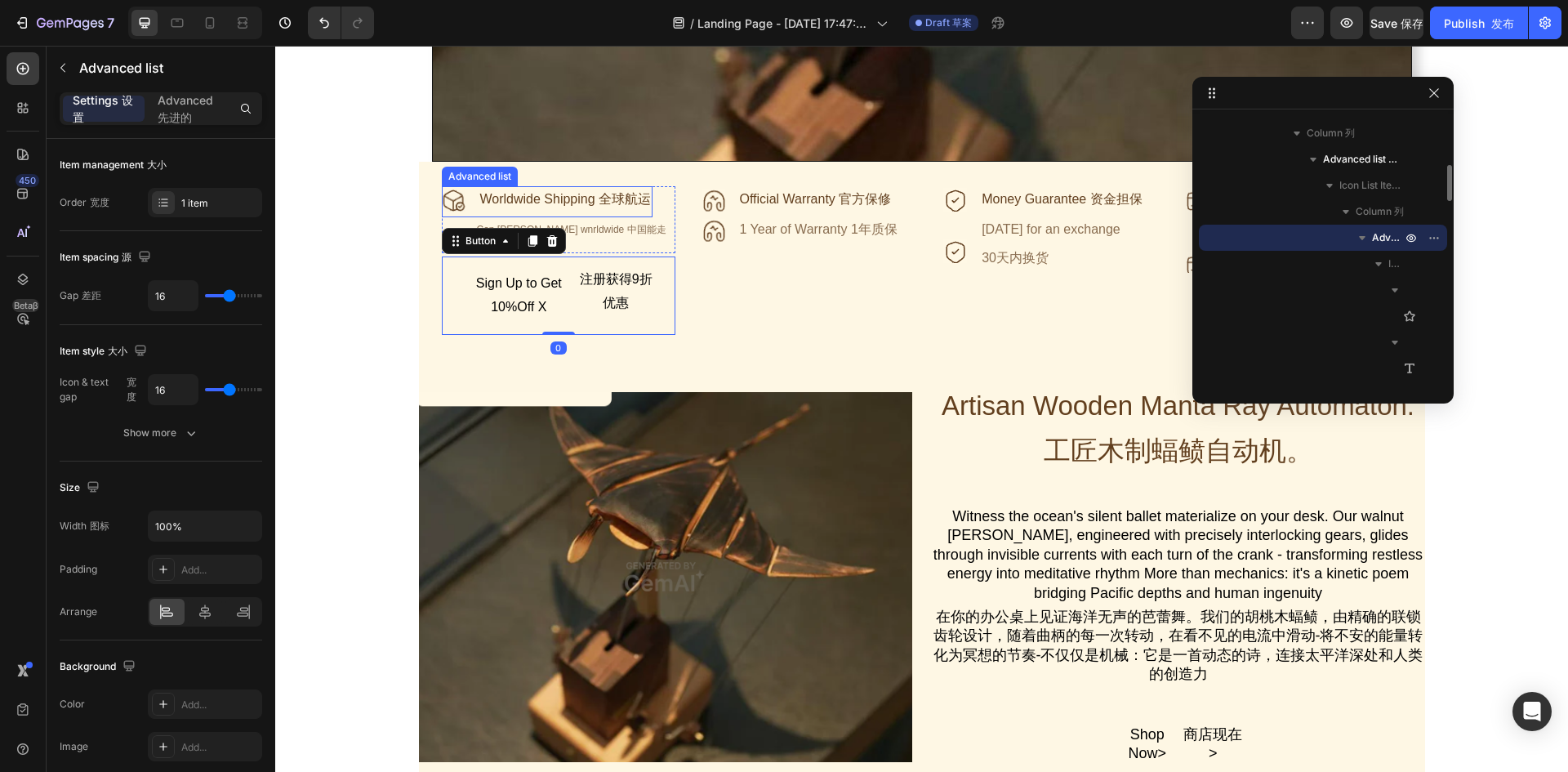
click at [644, 214] on div "Icon Worldwide Shipping 全球航运 Text Block" at bounding box center [547, 202] width 211 height 31
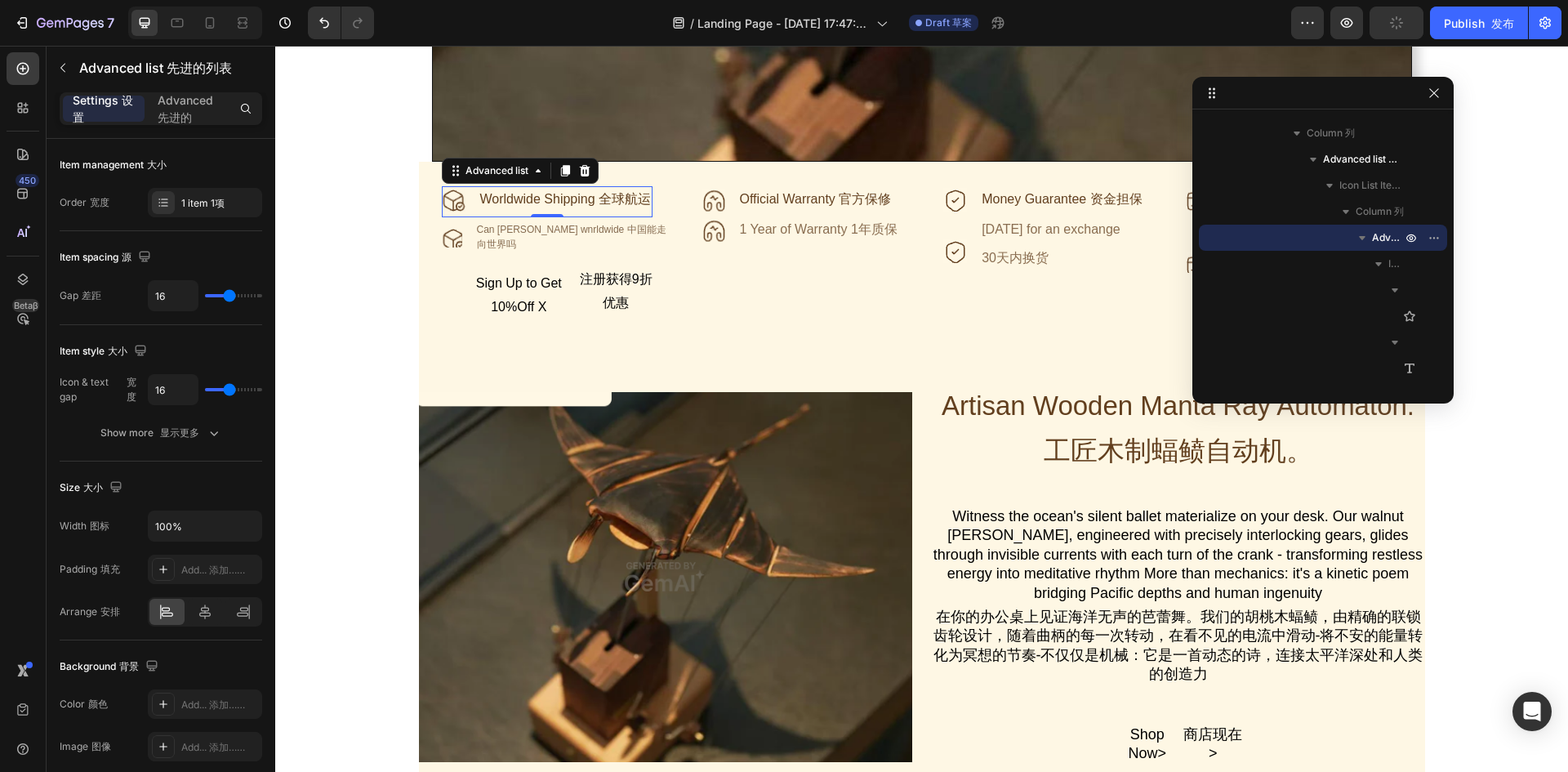
scroll to position [490, 0]
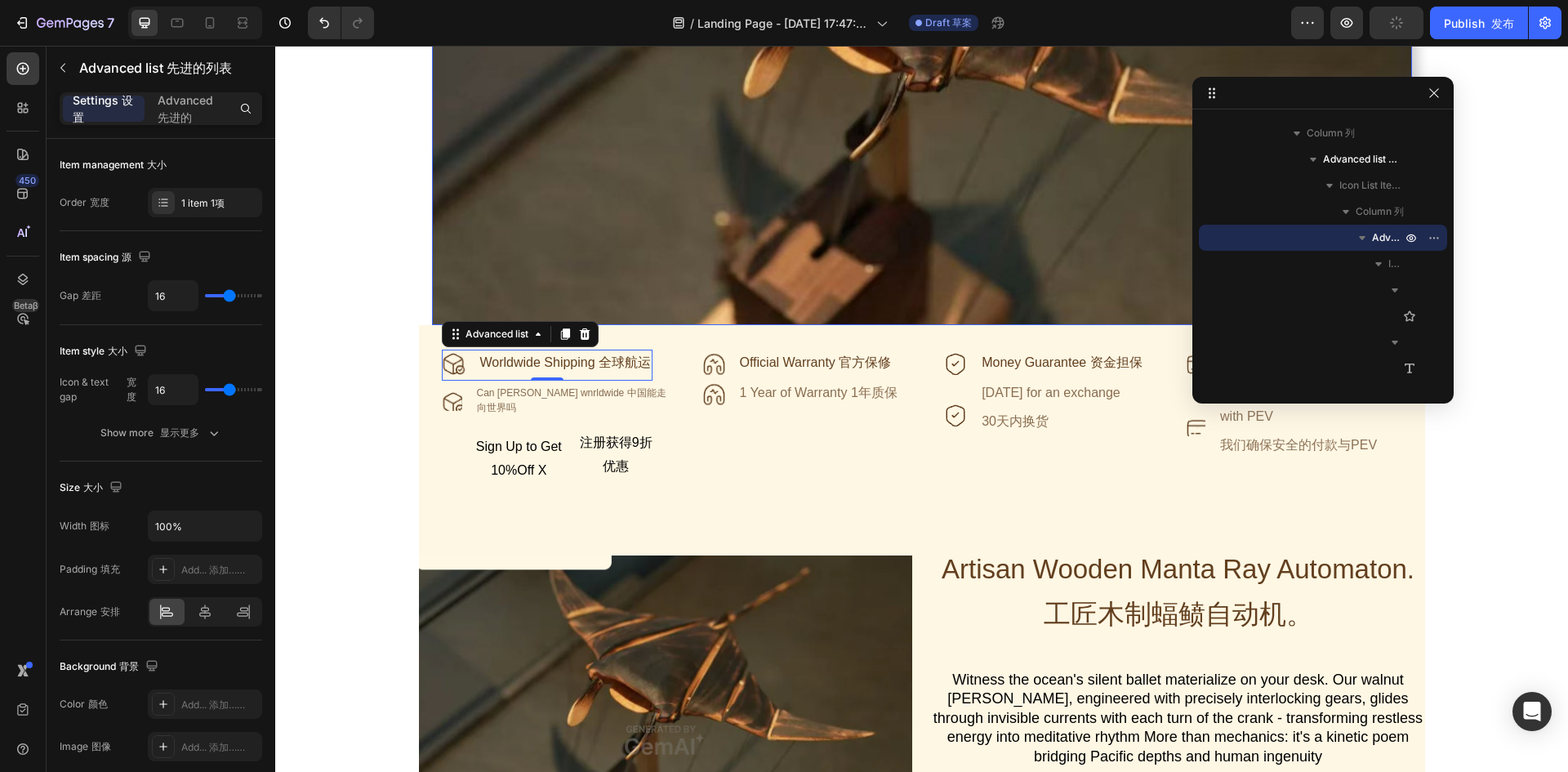
click at [702, 225] on img at bounding box center [922, 38] width 979 height 571
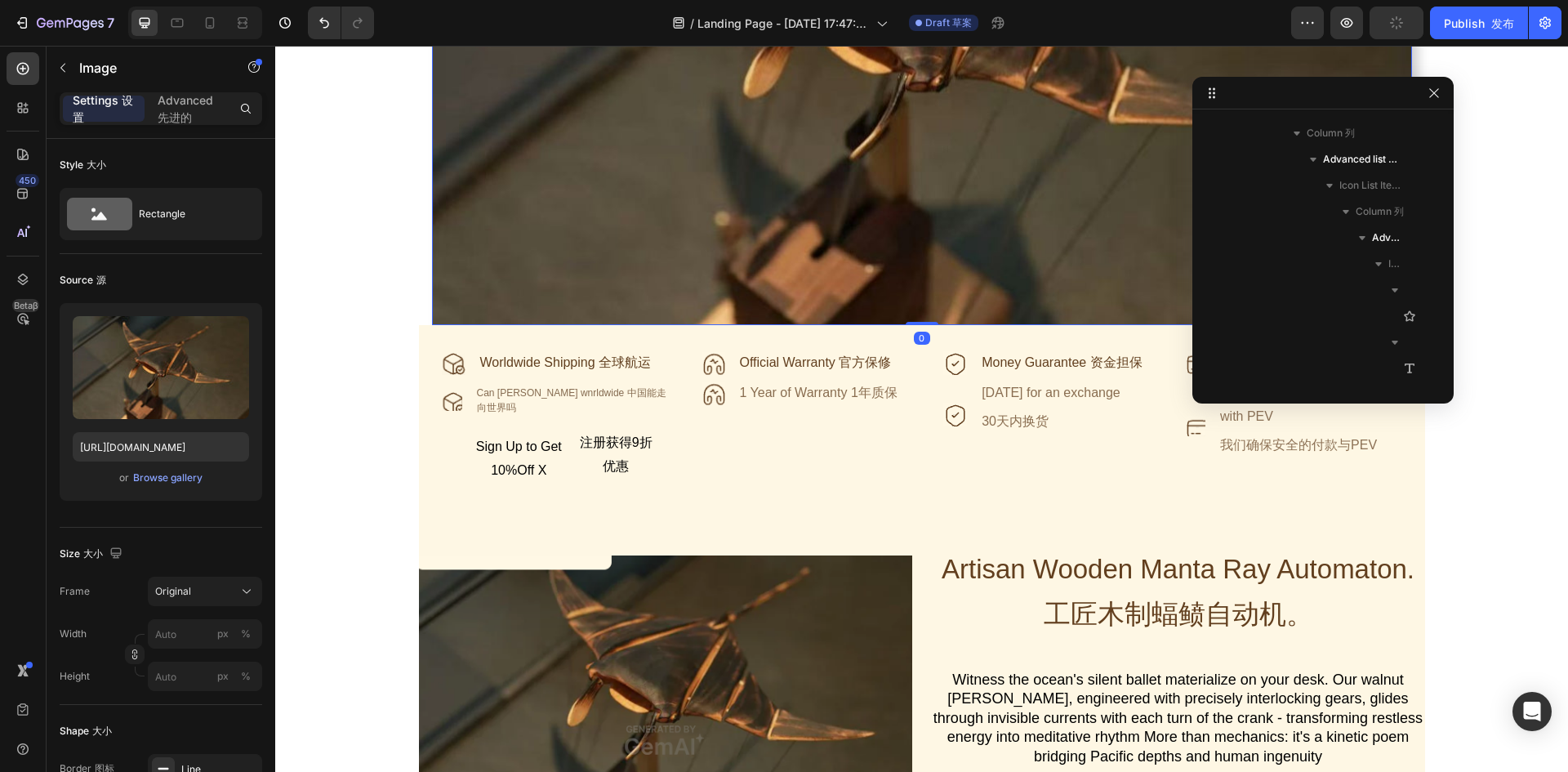
scroll to position [101, 0]
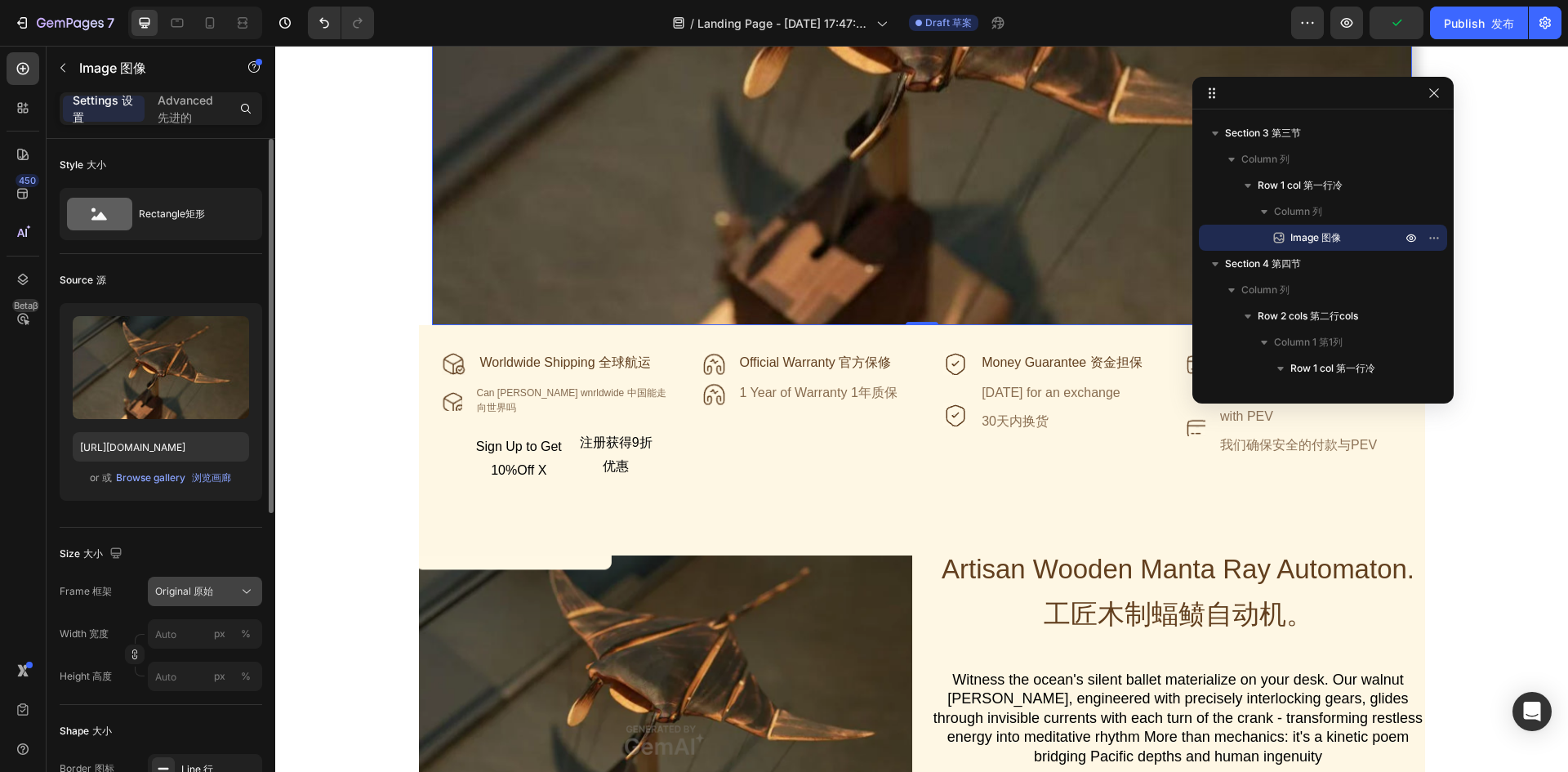
click at [249, 589] on icon at bounding box center [246, 591] width 16 height 16
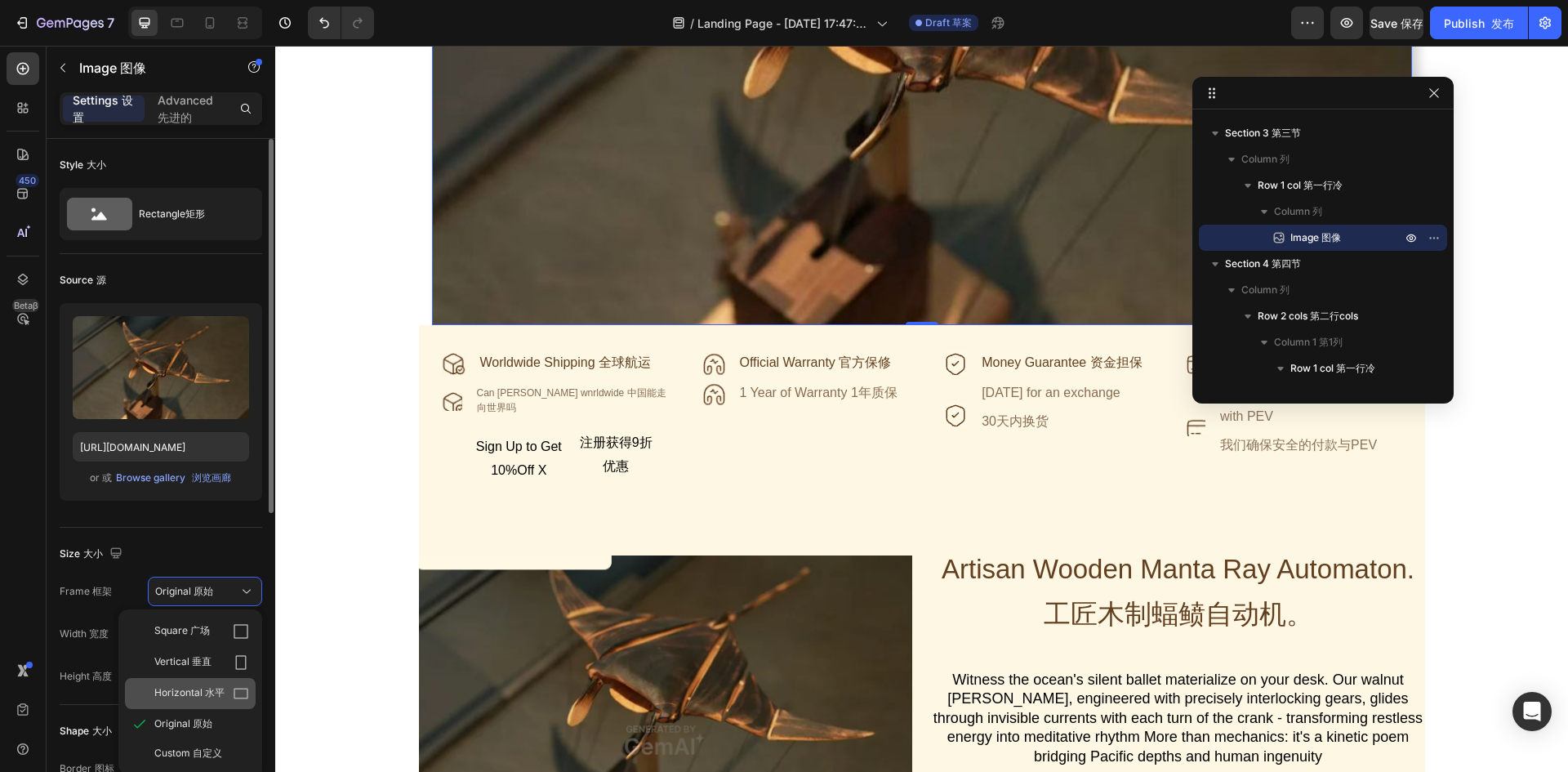
click at [223, 692] on font "水平" at bounding box center [214, 691] width 19 height 12
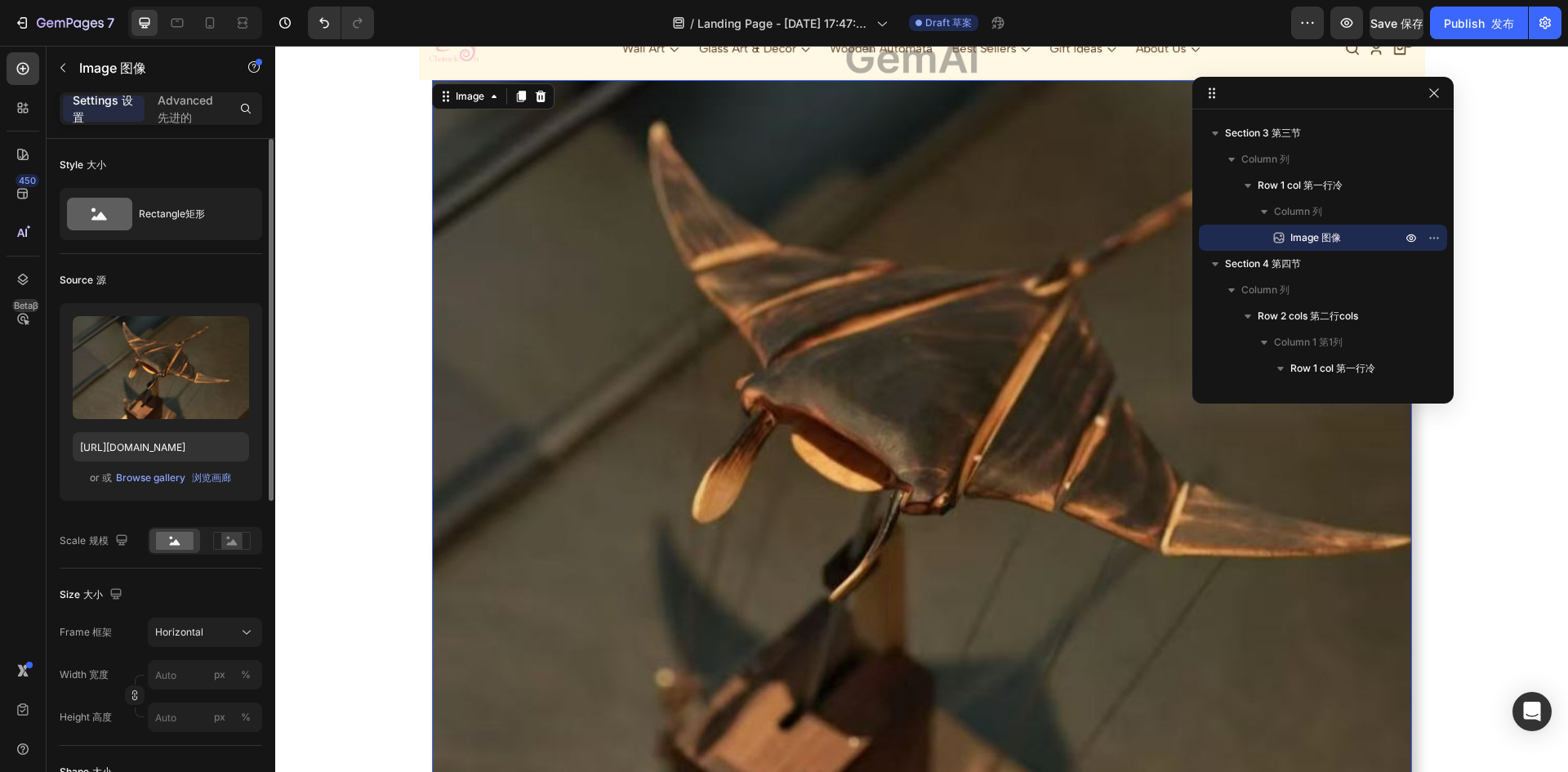
scroll to position [735, 0]
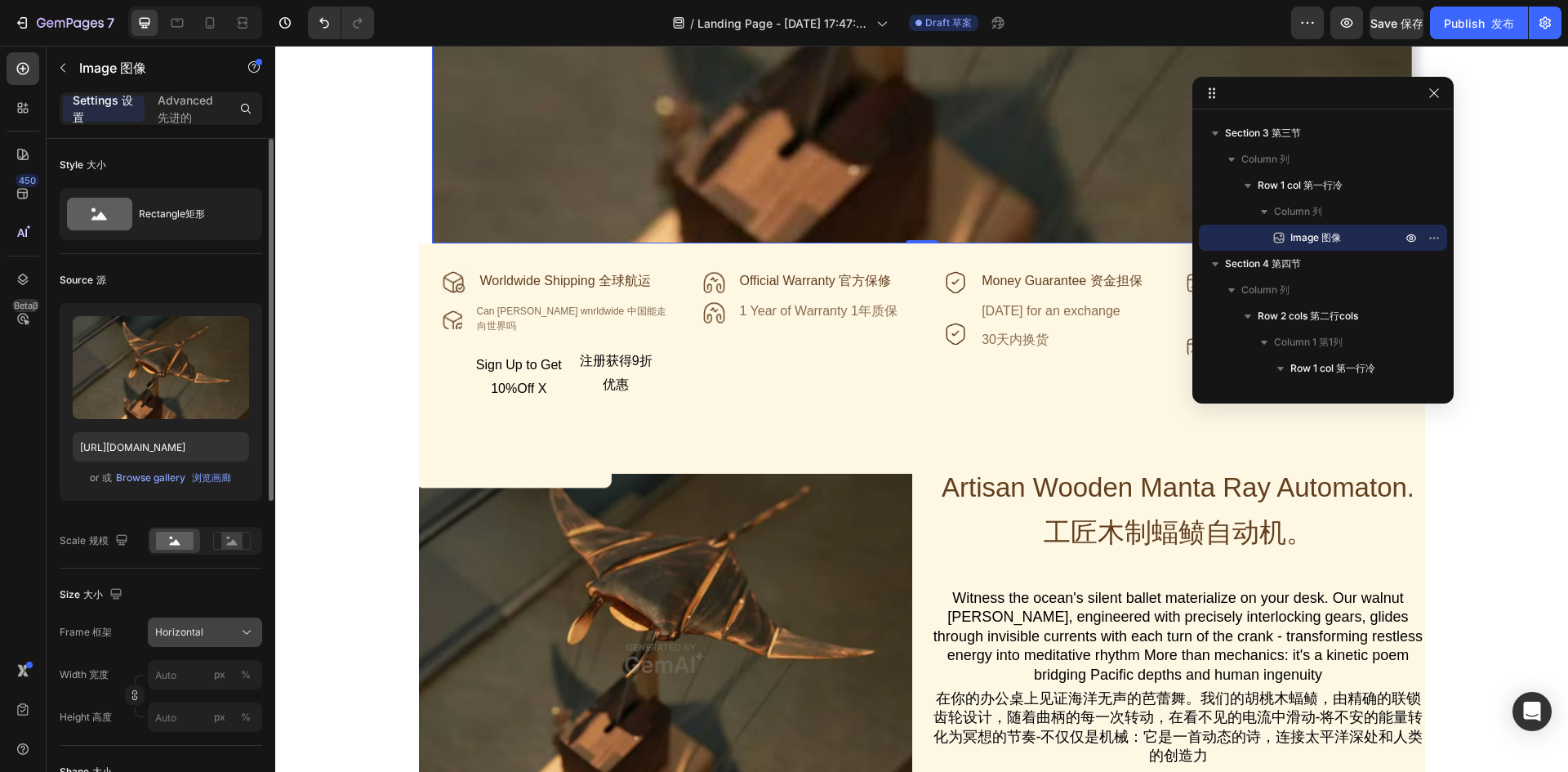
click at [245, 636] on icon at bounding box center [246, 632] width 16 height 16
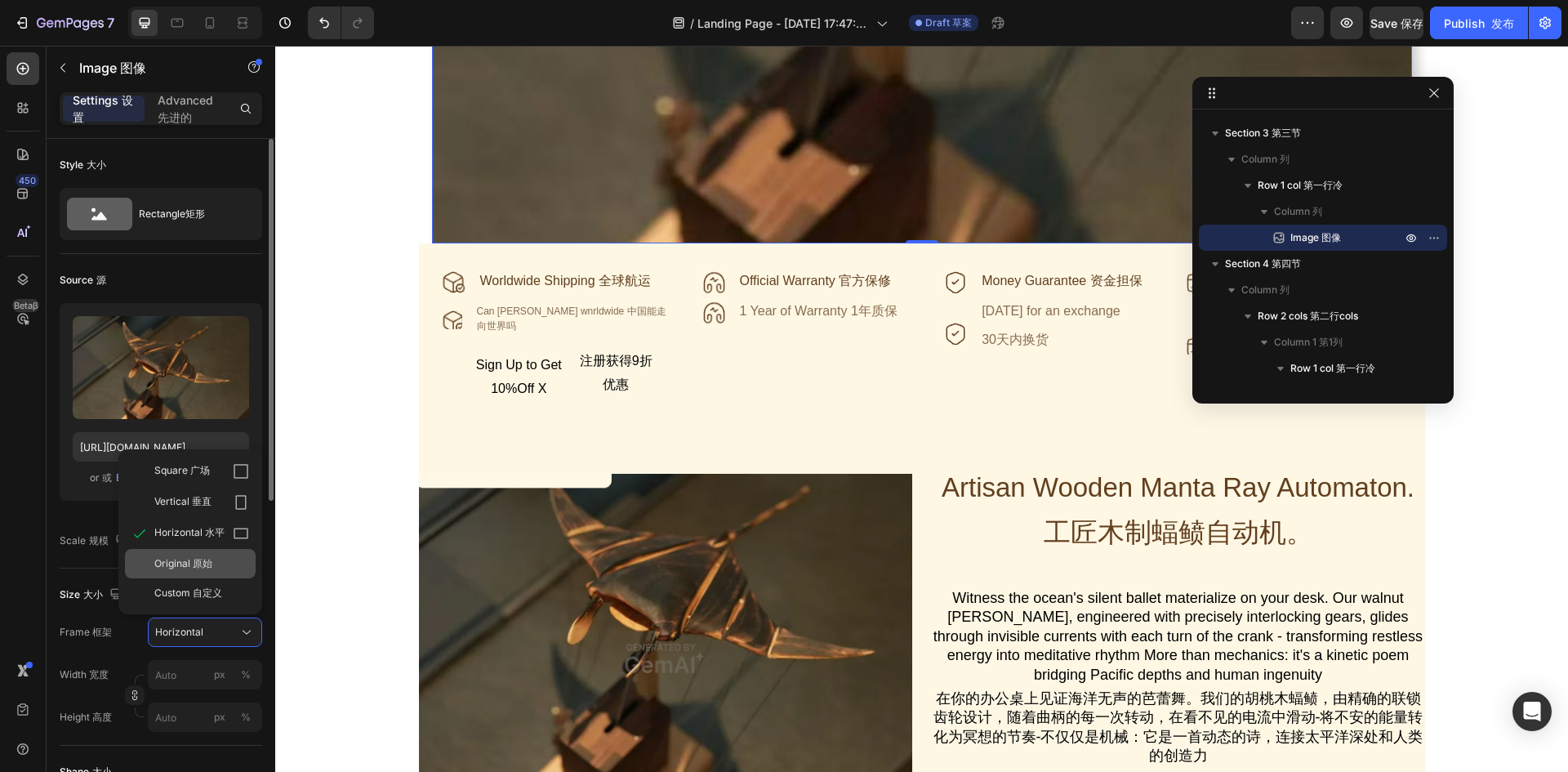
click at [204, 573] on div "Original 原始" at bounding box center [190, 563] width 131 height 30
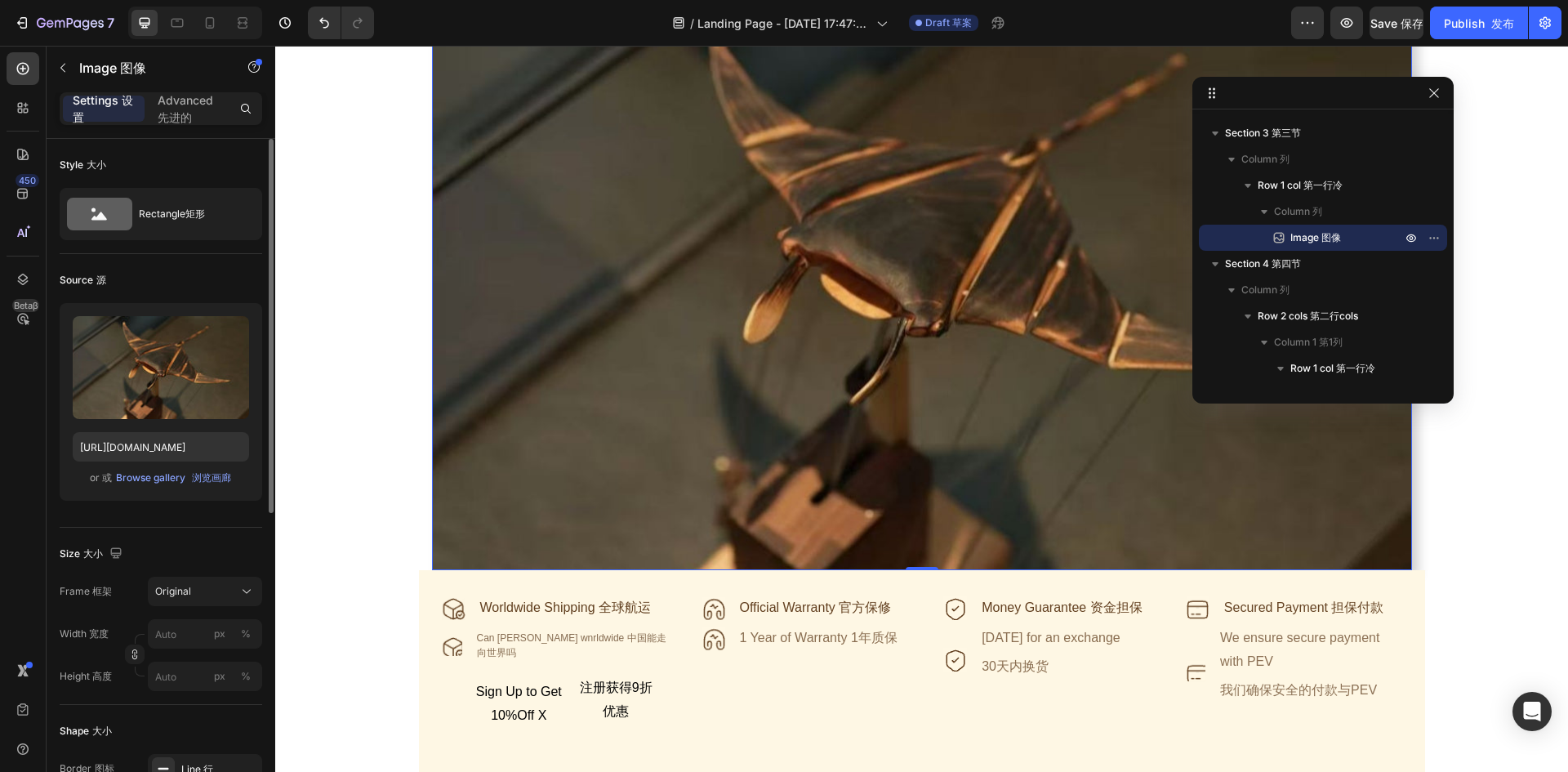
scroll to position [0, 0]
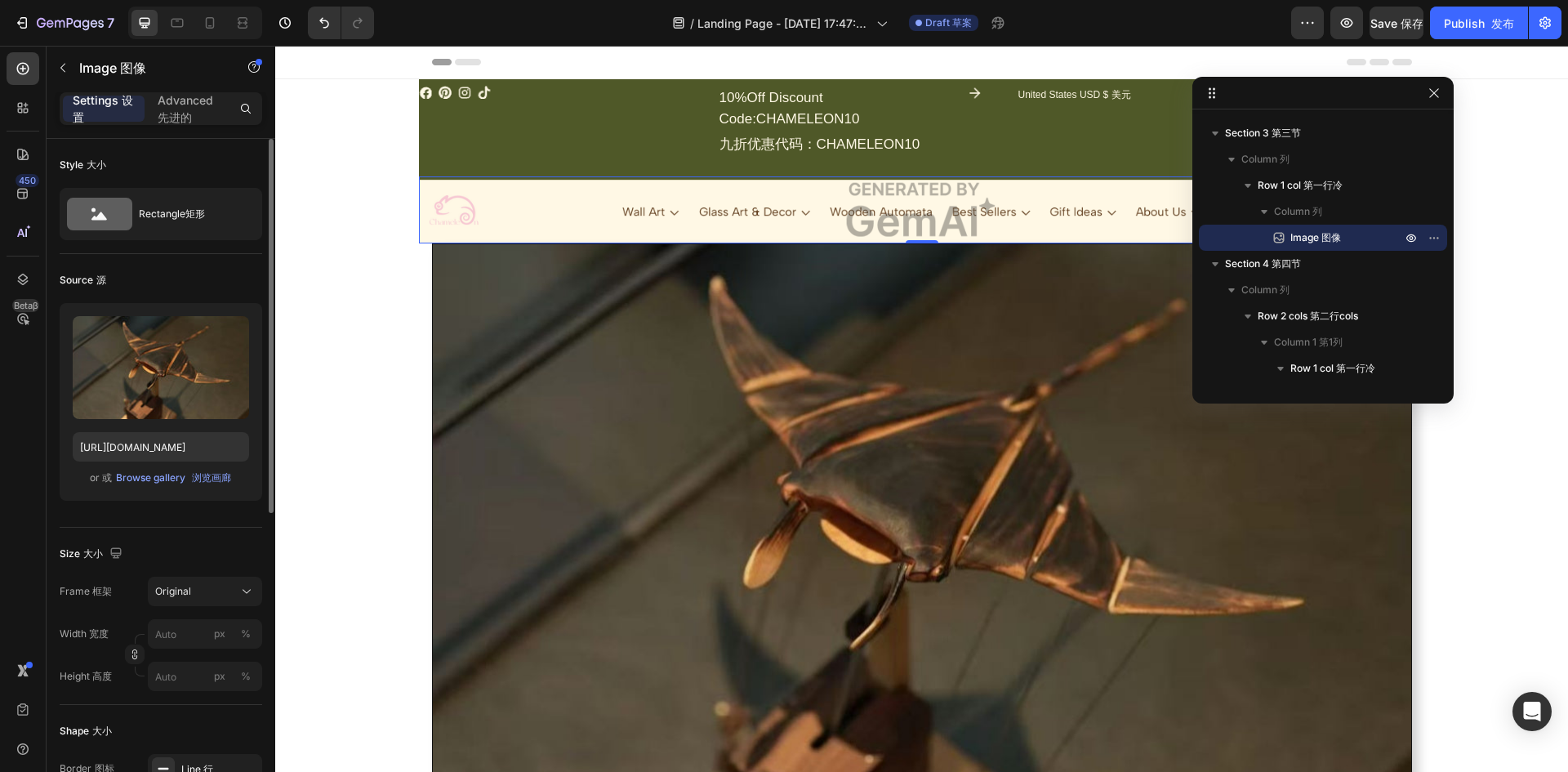
click at [707, 188] on img at bounding box center [922, 210] width 1006 height 68
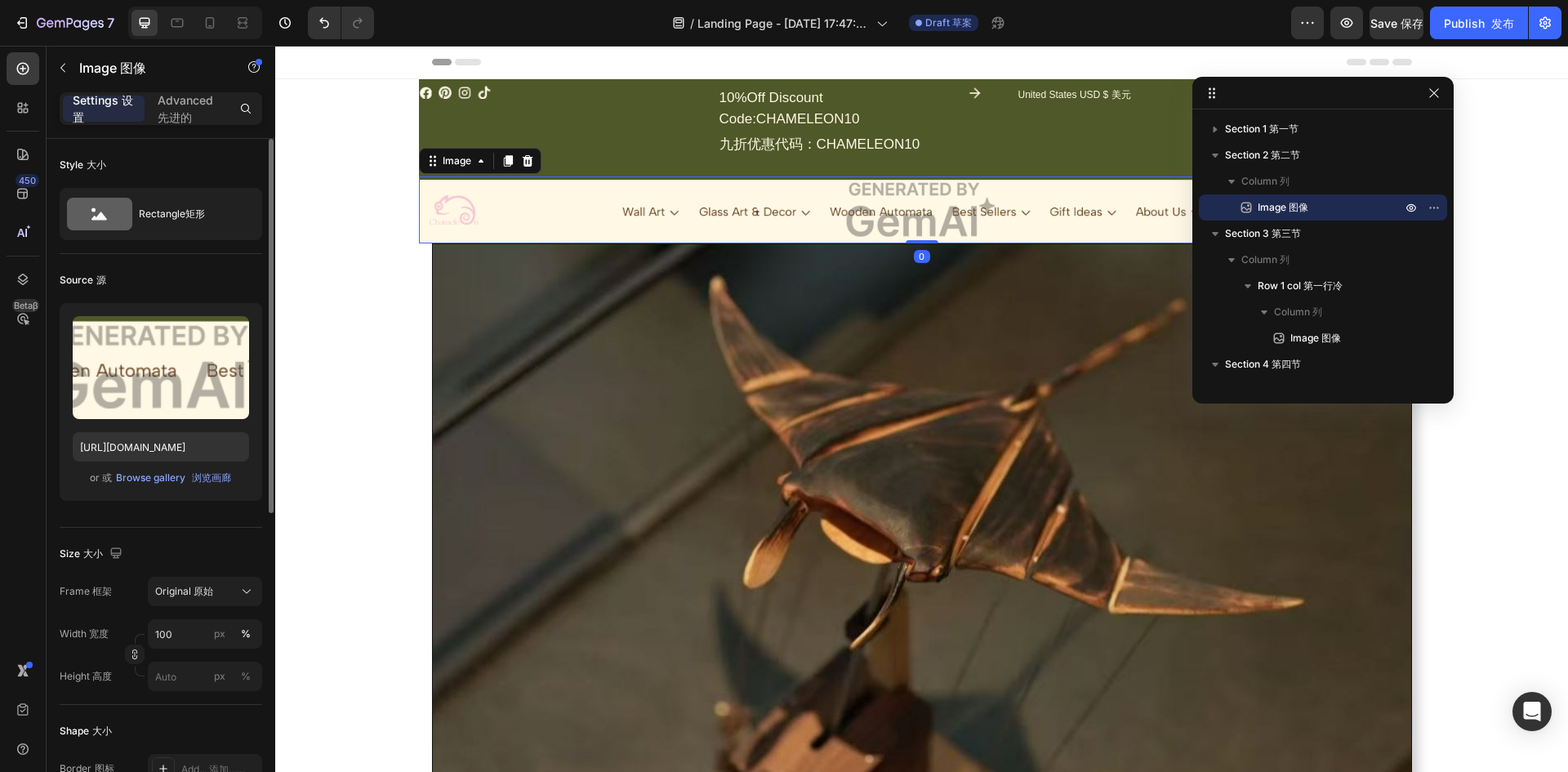
scroll to position [490, 0]
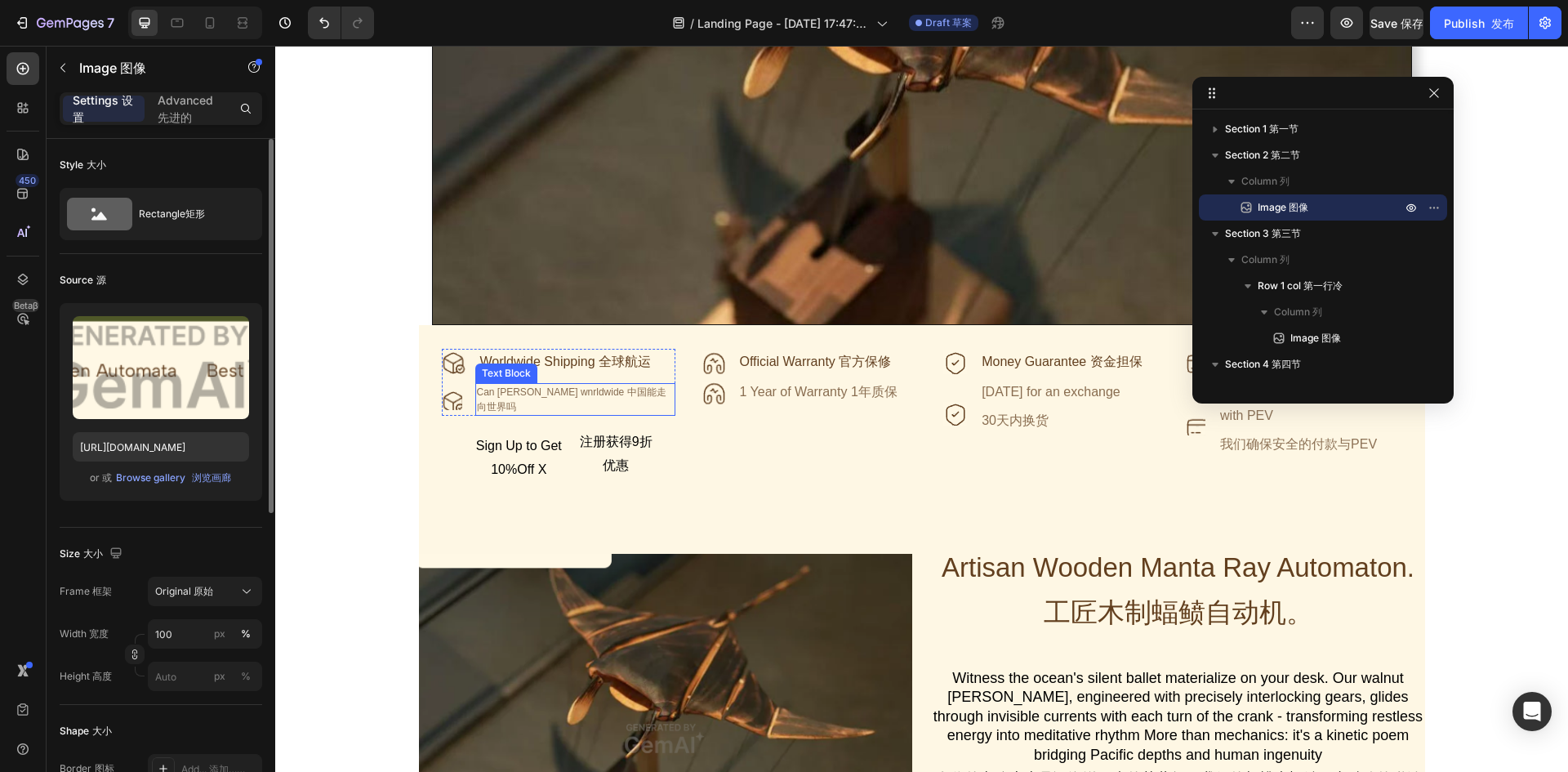
click at [624, 399] on div "Can chin annde wnrldwide 中国能走向世界吗" at bounding box center [575, 399] width 200 height 33
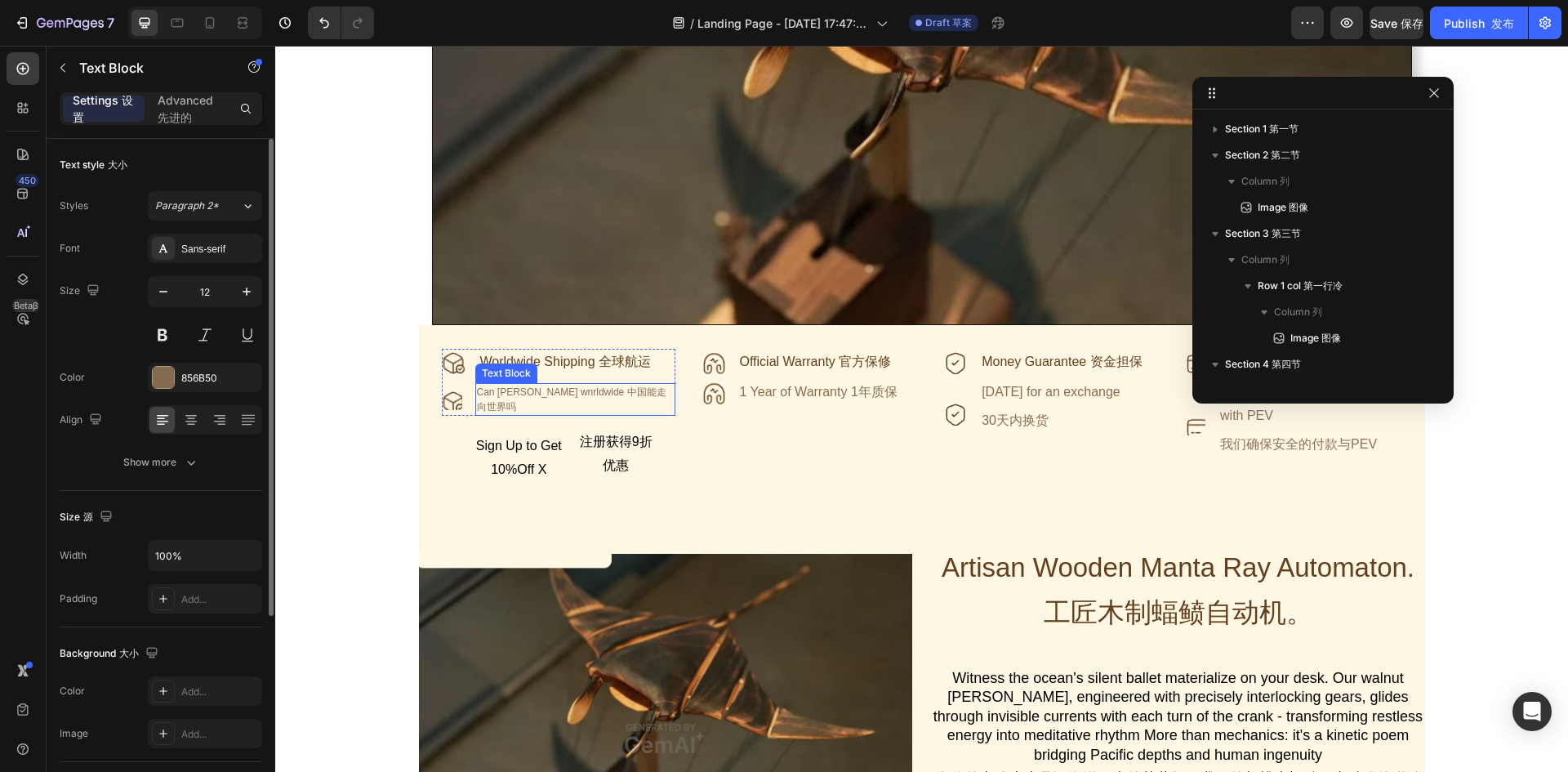
scroll to position [623, 0]
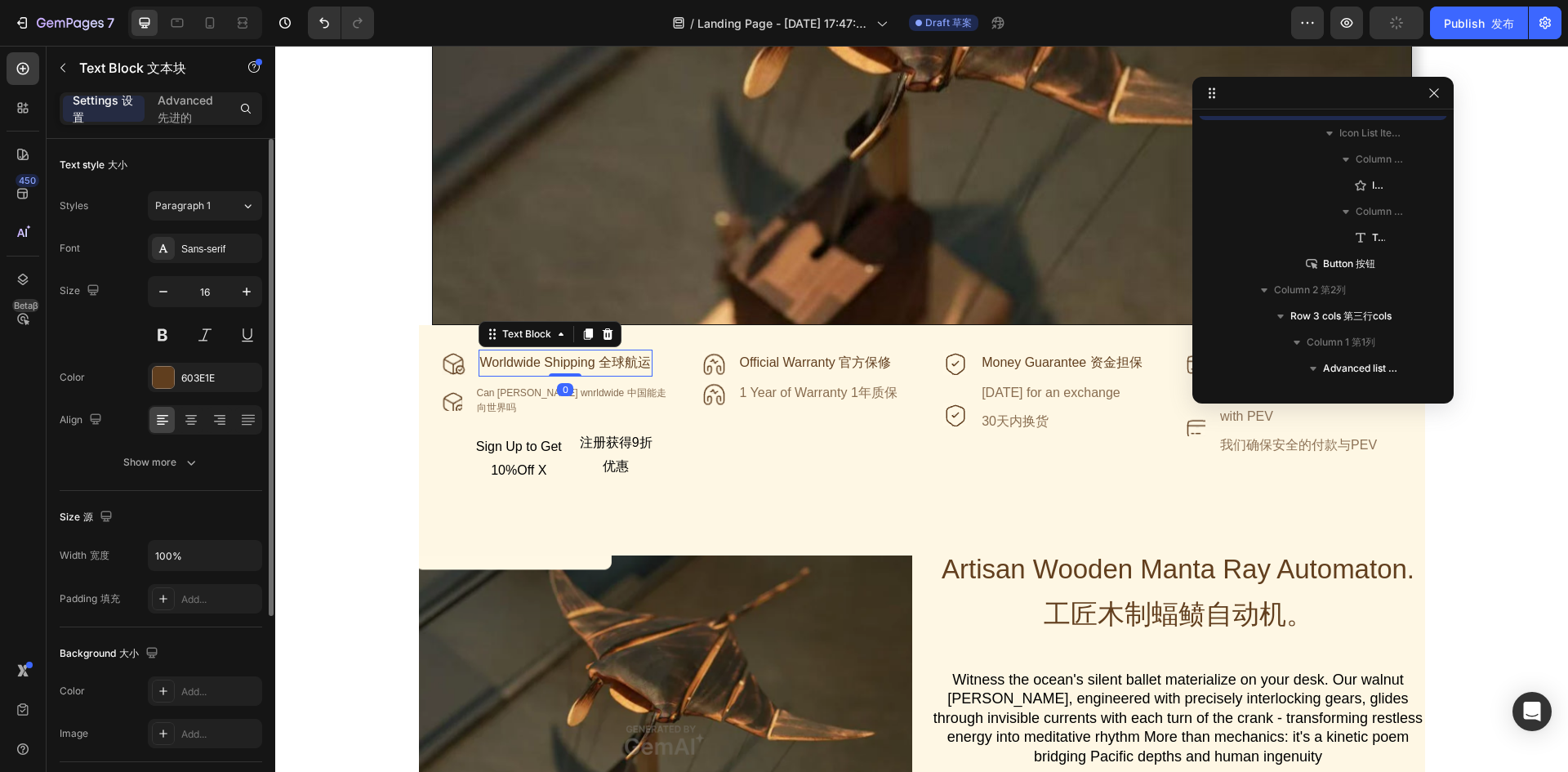
click at [635, 363] on font "全球航运" at bounding box center [624, 362] width 52 height 13
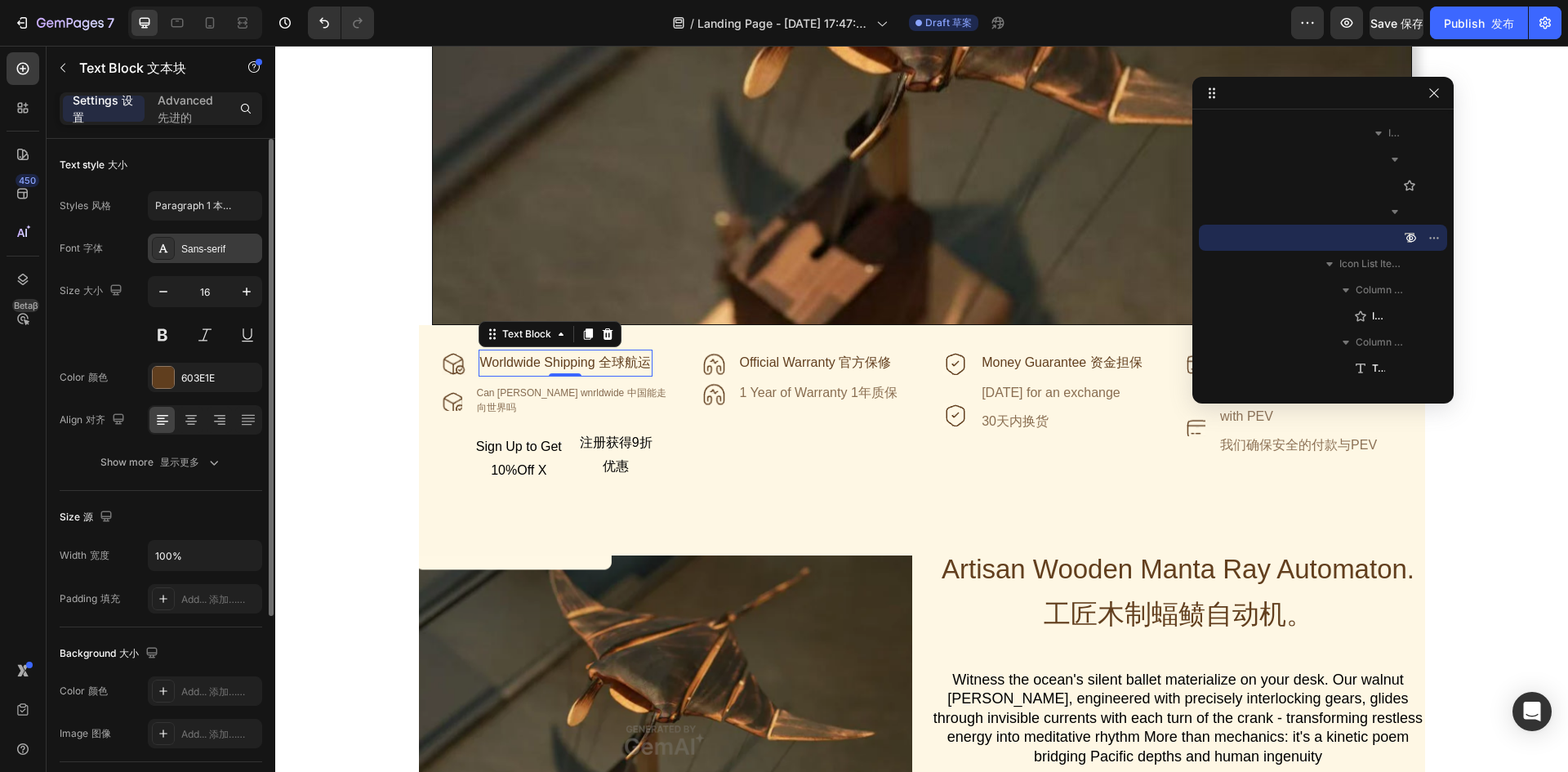
click at [215, 243] on div "Sans-serif" at bounding box center [220, 249] width 77 height 14
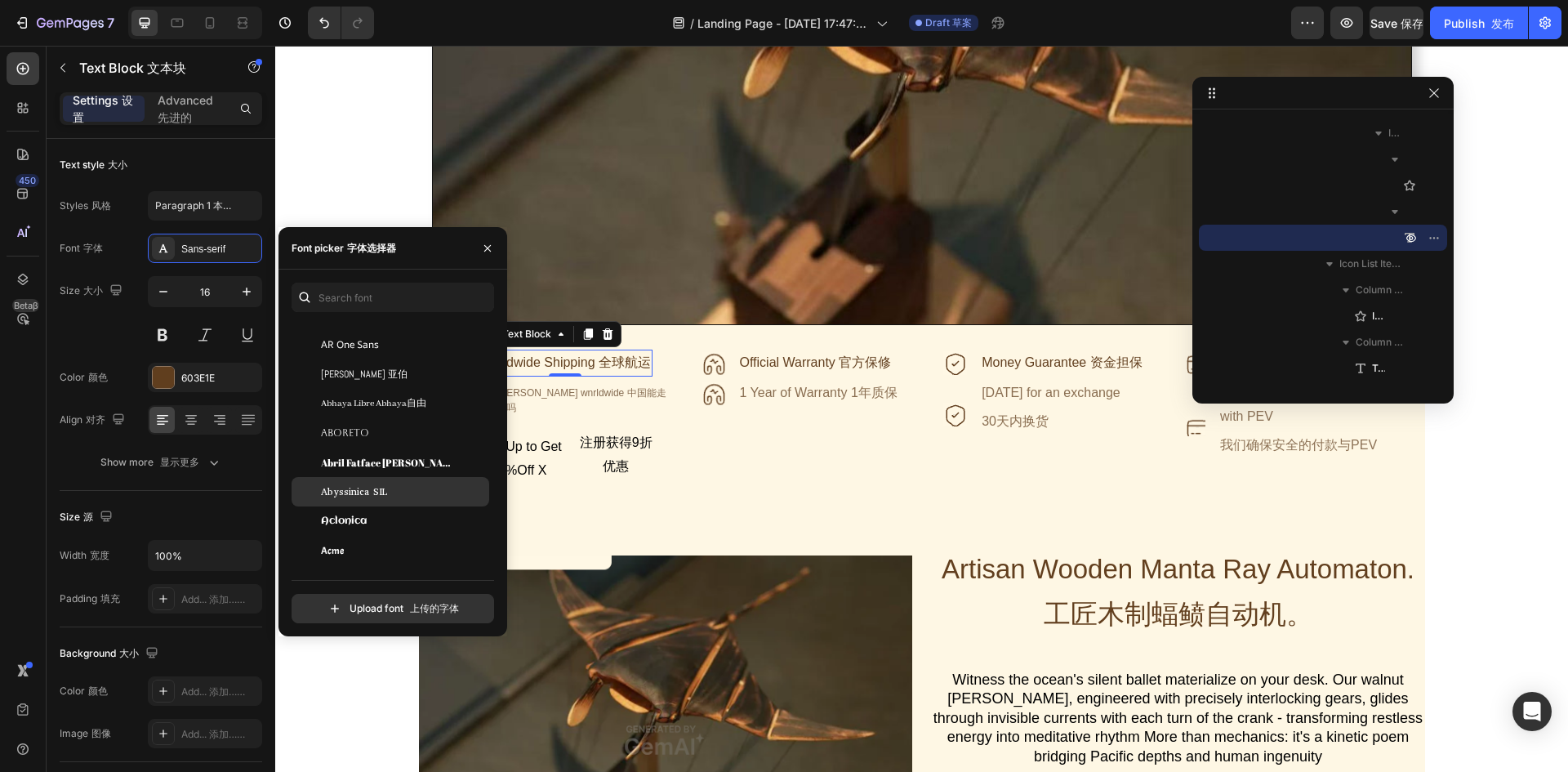
scroll to position [326, 0]
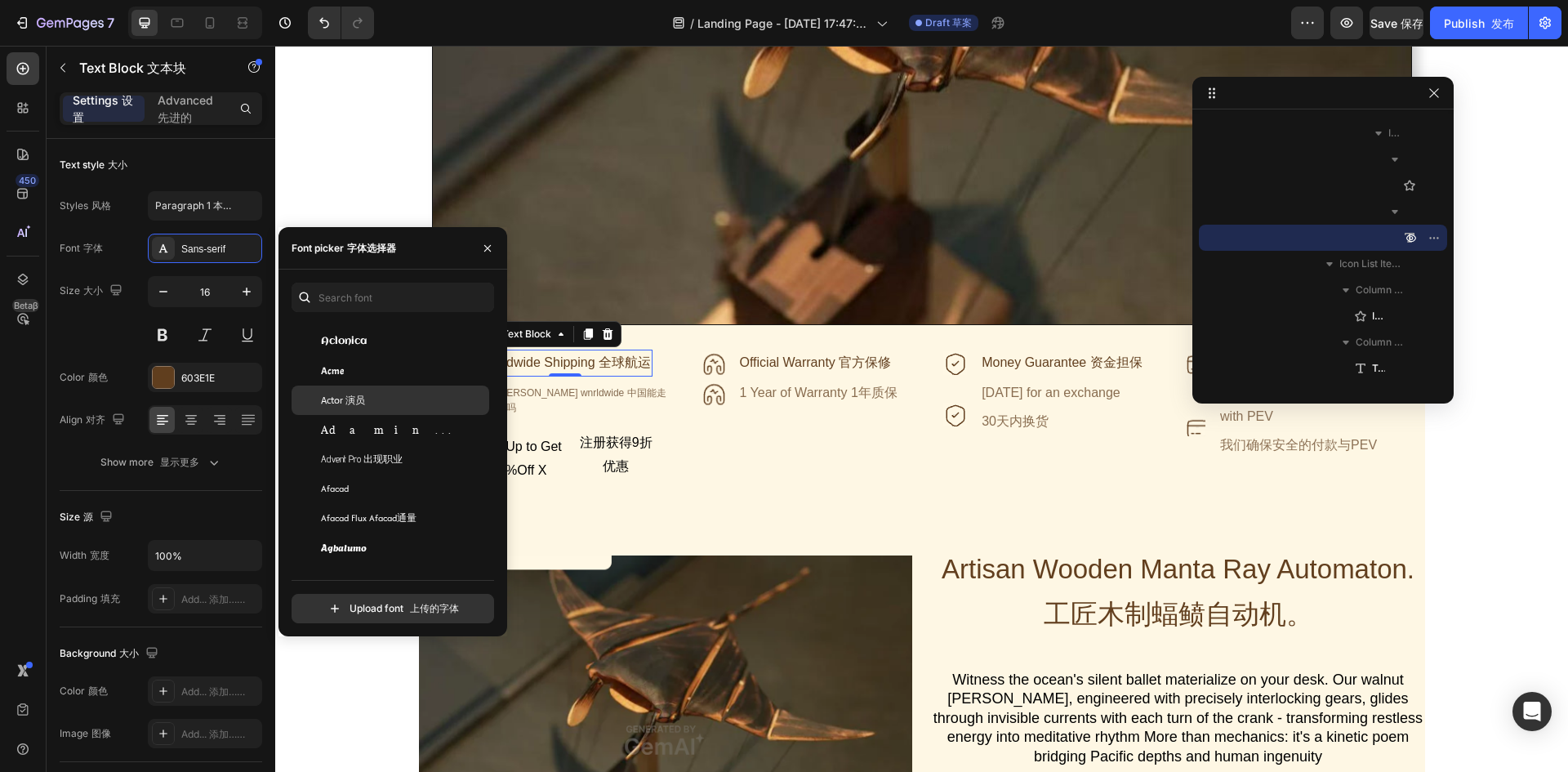
click at [368, 405] on div "Actor 演员" at bounding box center [403, 399] width 165 height 14
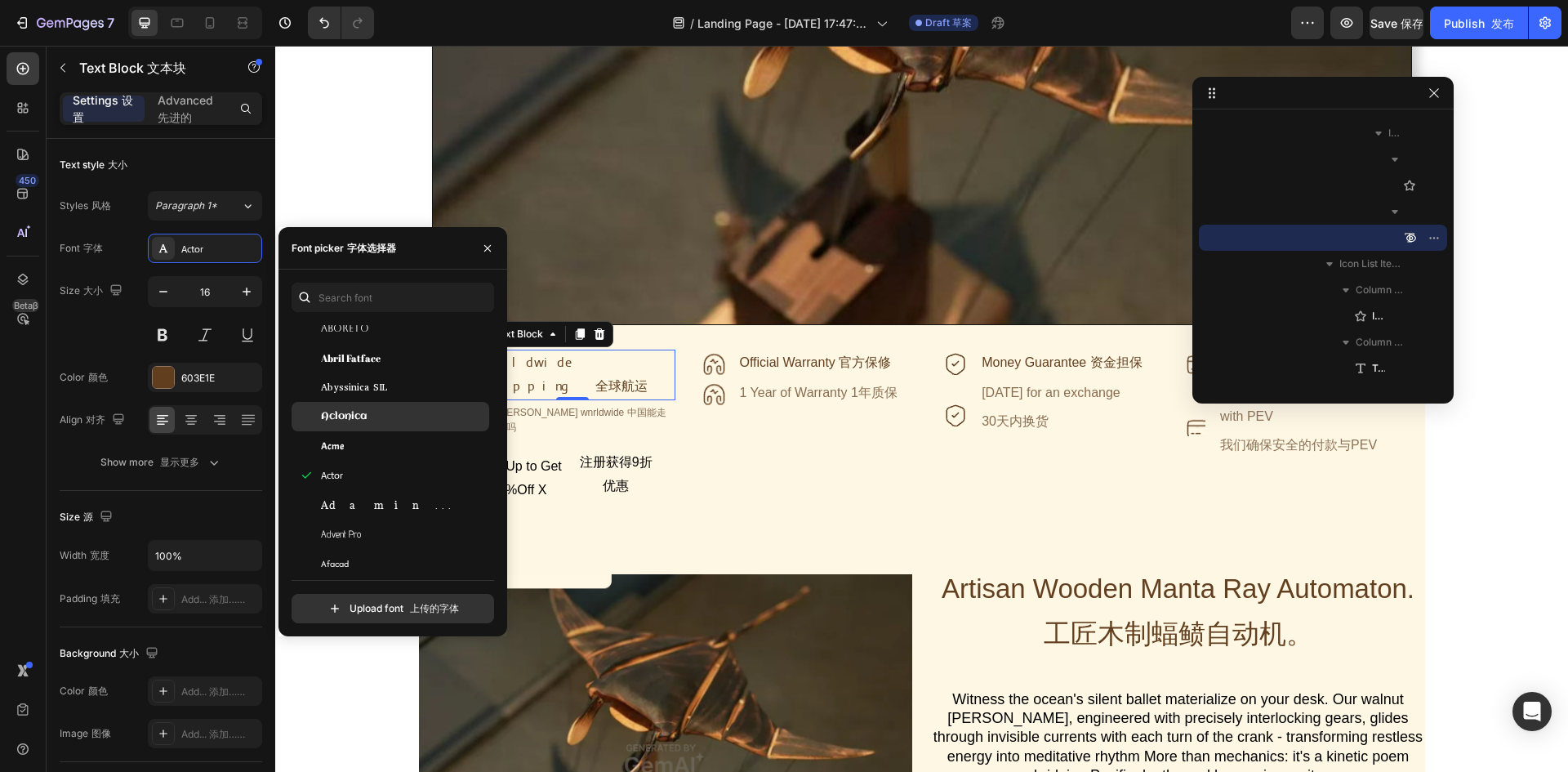
scroll to position [336, 0]
click at [332, 409] on span "Aclonica" at bounding box center [344, 406] width 46 height 14
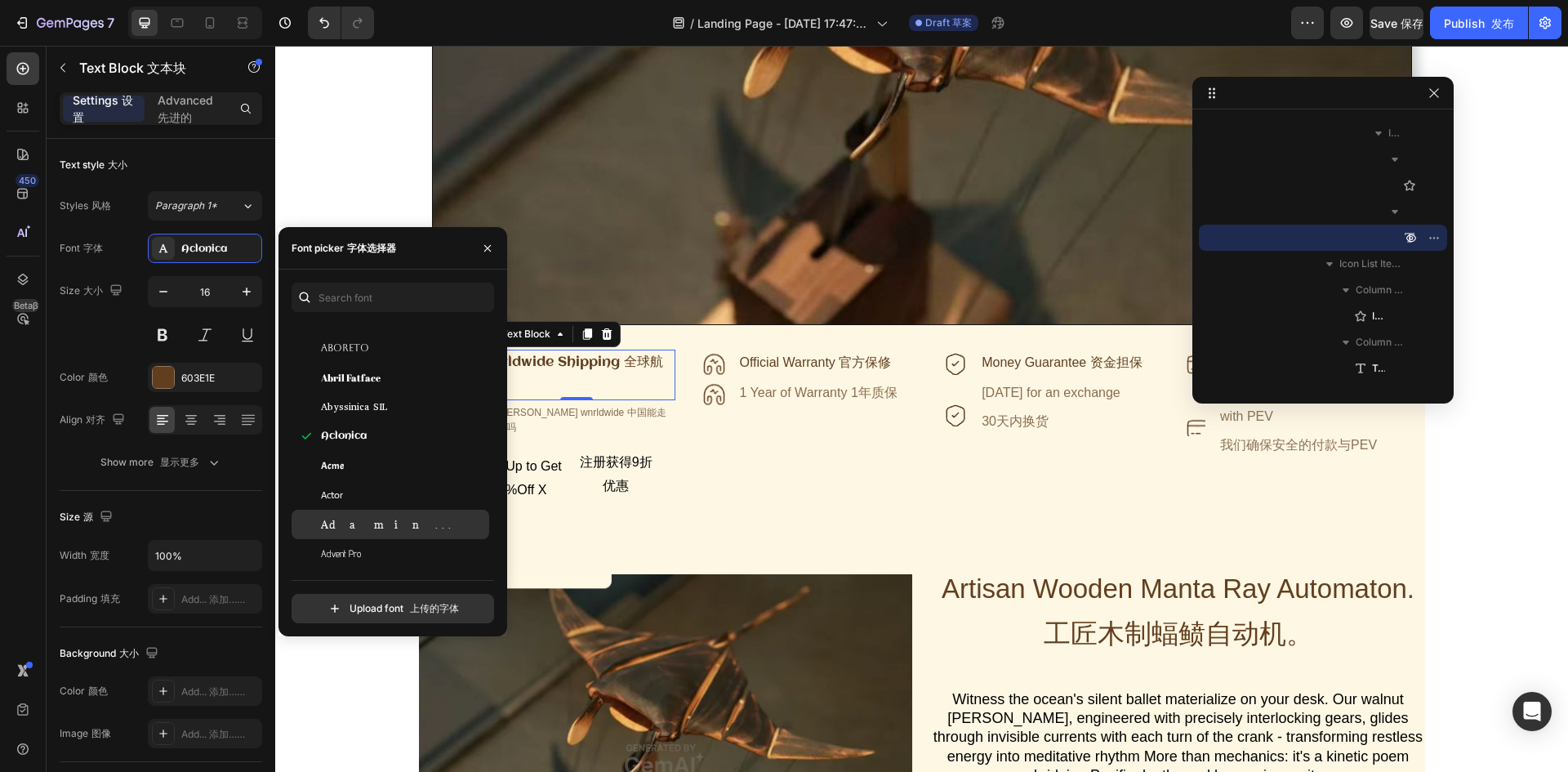
scroll to position [347, 0]
click at [338, 512] on span "Adamina" at bounding box center [388, 514] width 135 height 14
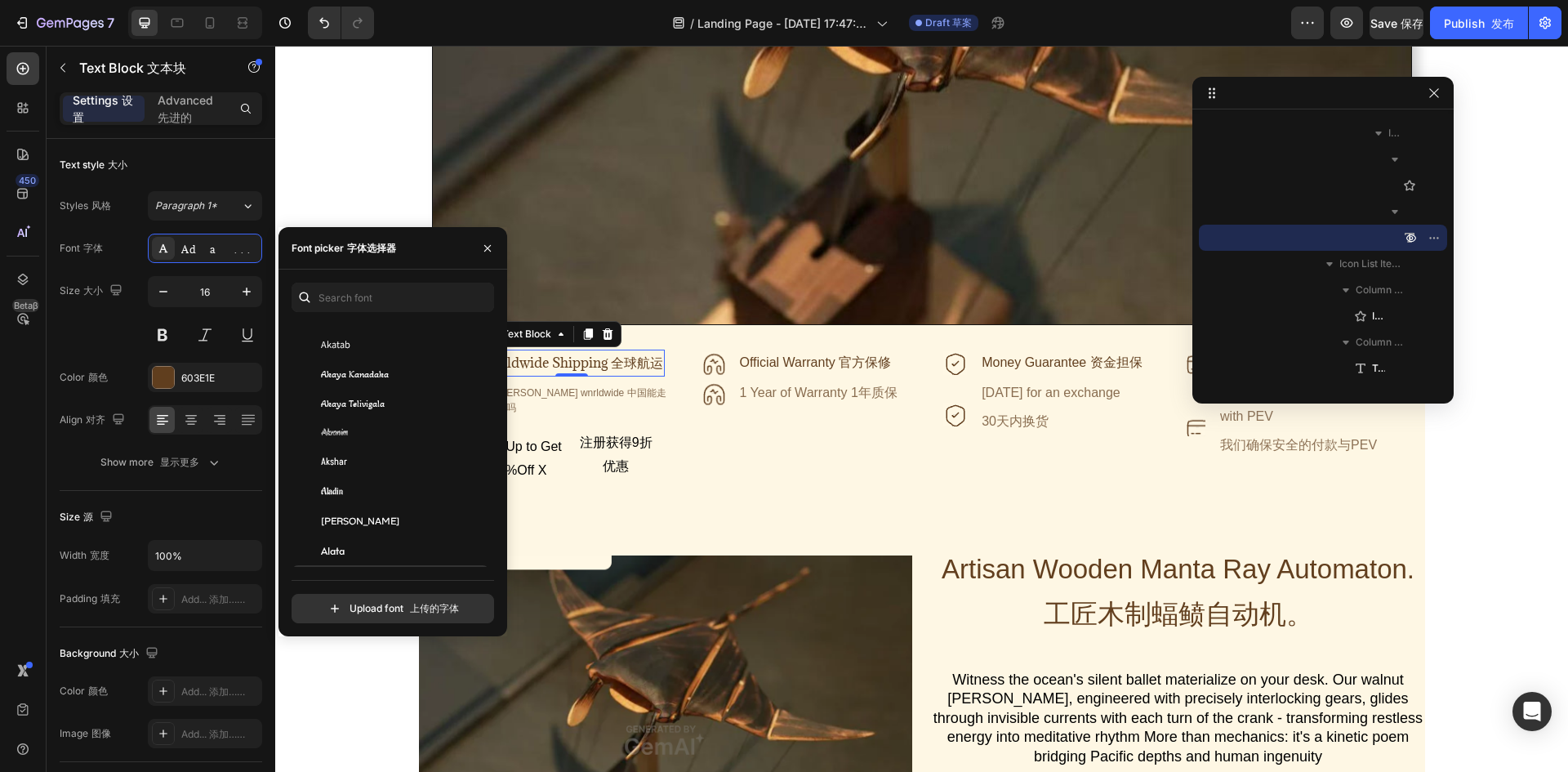
scroll to position [928, 0]
click at [341, 386] on span "Alata" at bounding box center [332, 386] width 24 height 14
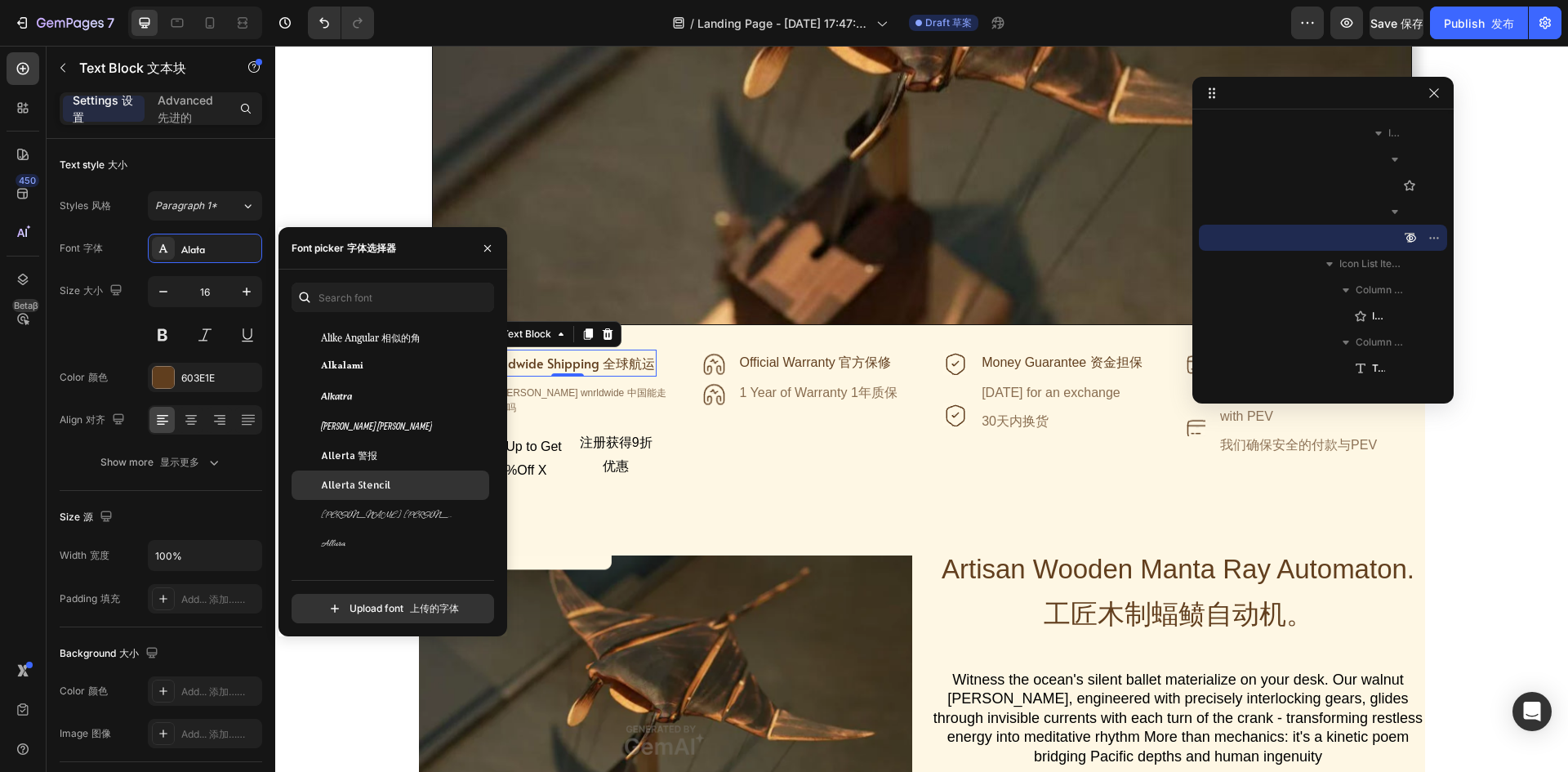
click at [388, 488] on span "Allerta Stencil" at bounding box center [355, 484] width 69 height 14
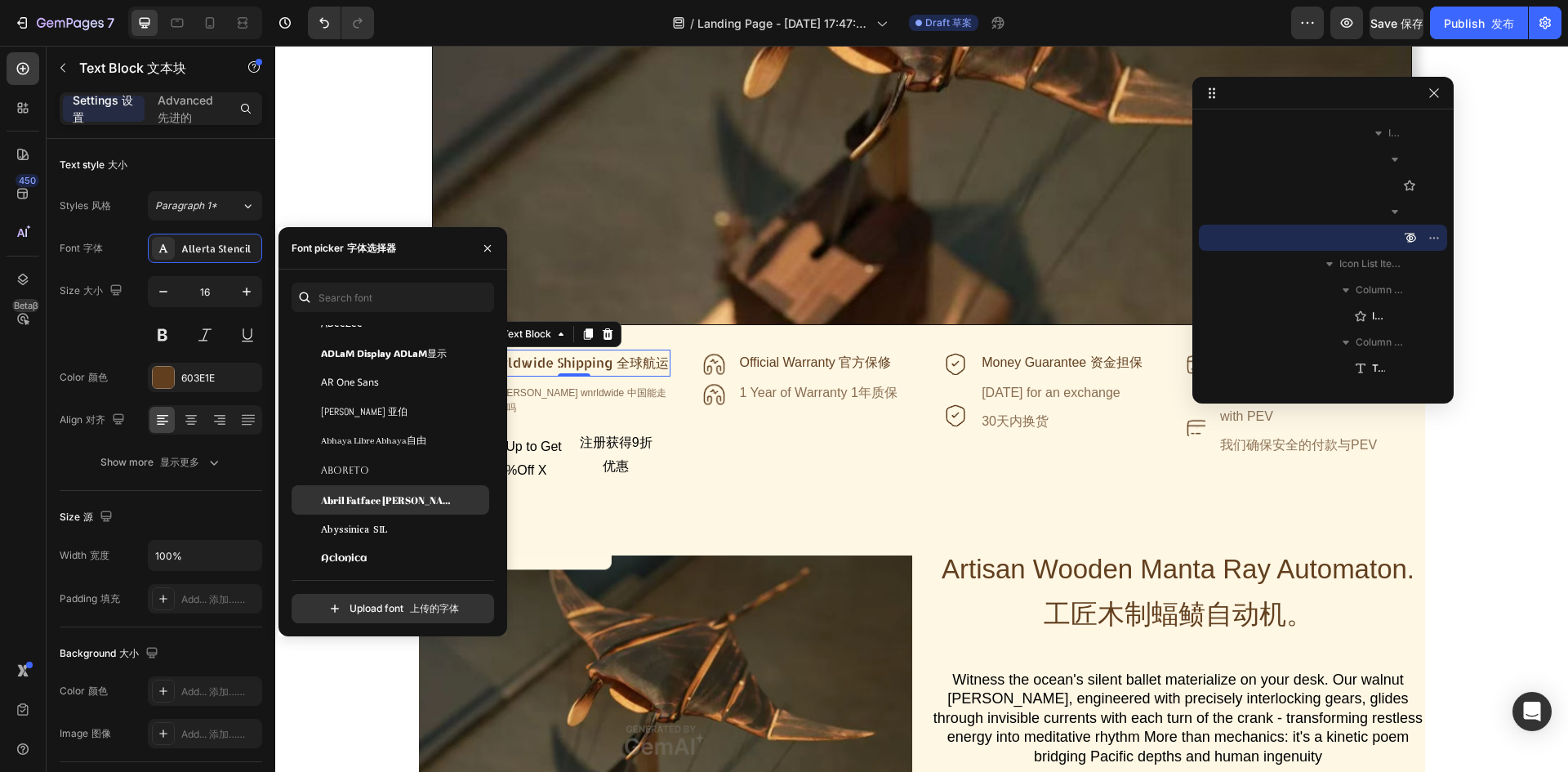
scroll to position [163, 0]
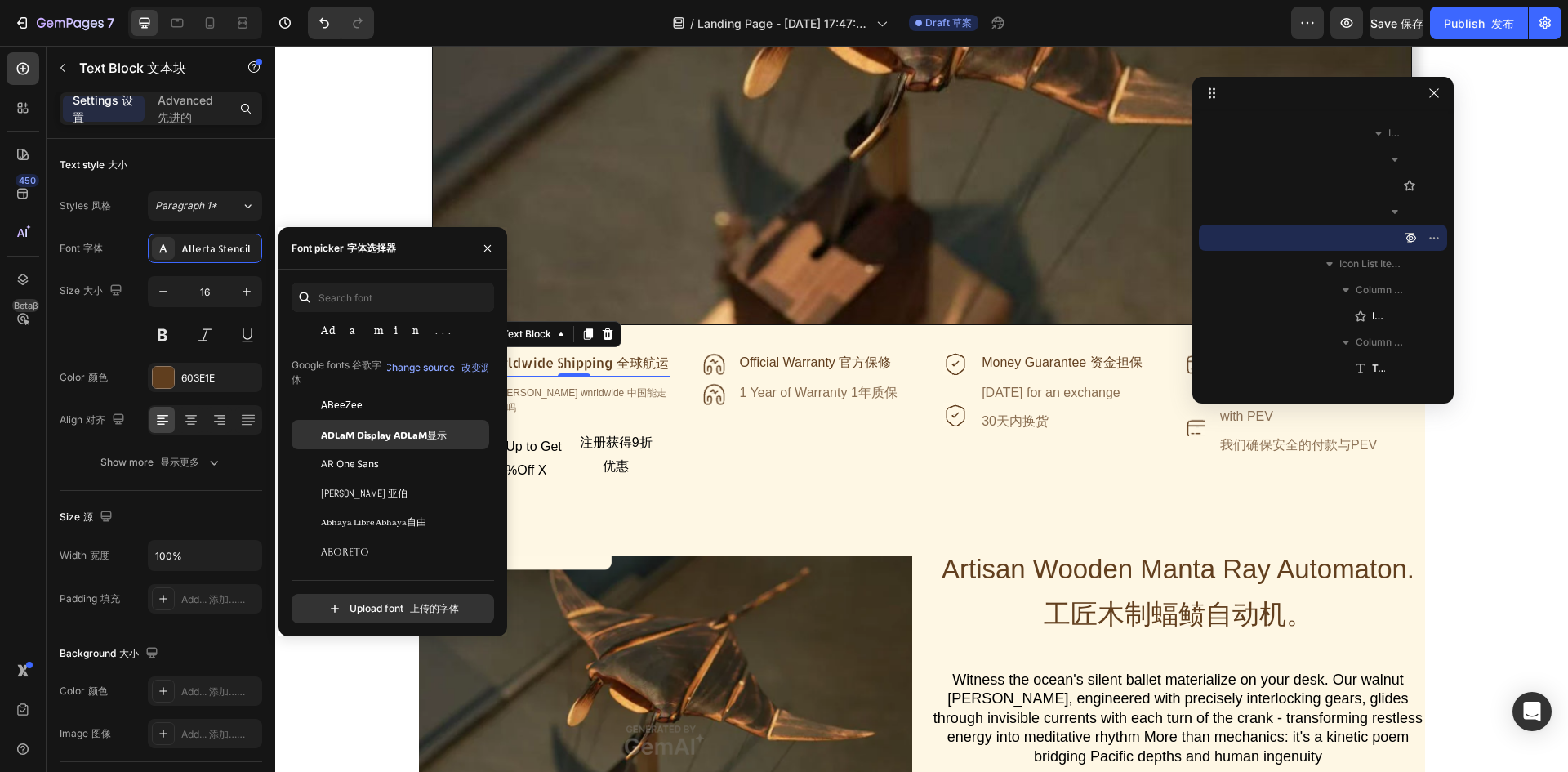
click at [379, 438] on span "ADLaM Display ADLaM显示" at bounding box center [383, 434] width 126 height 14
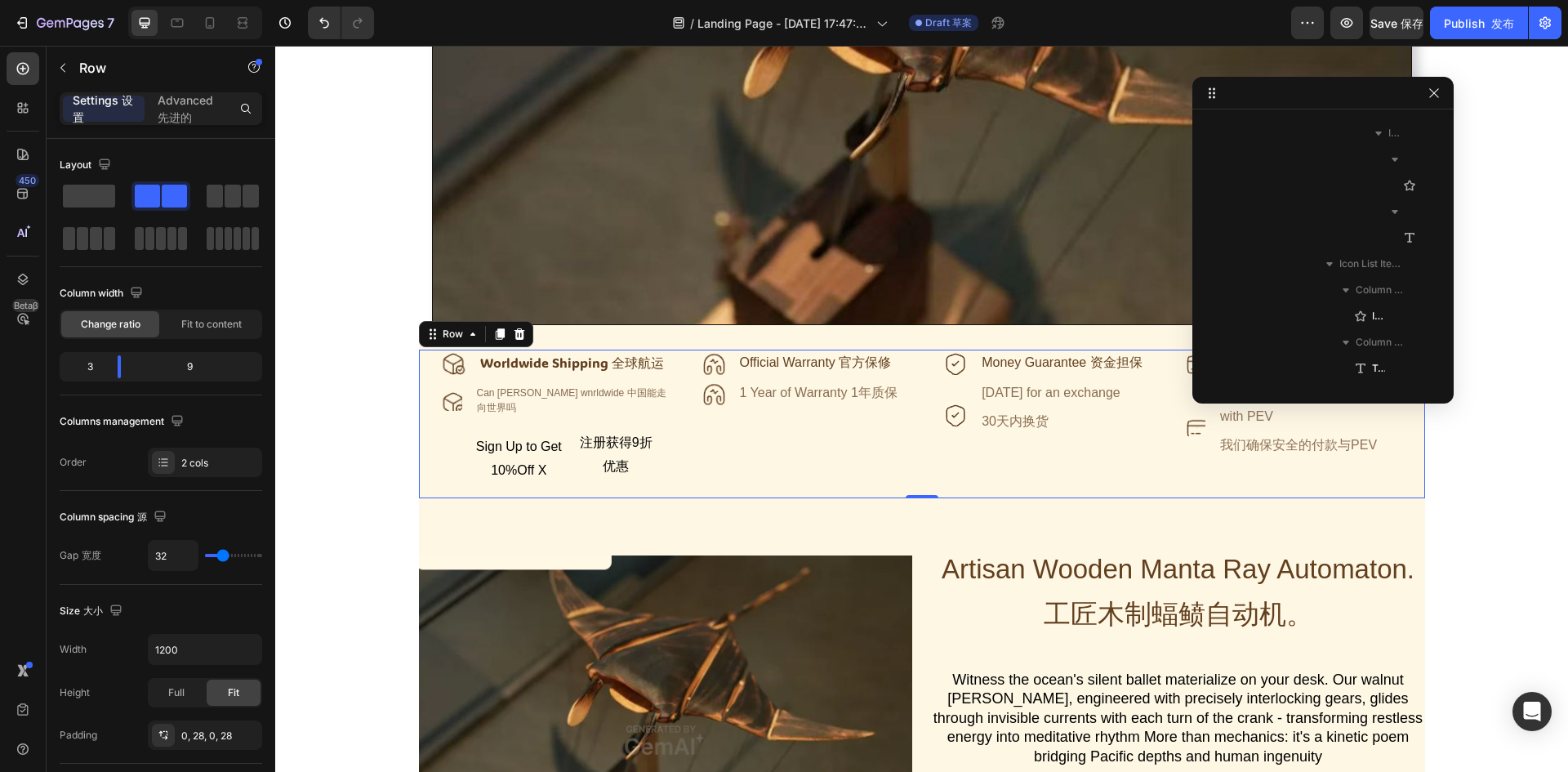
click at [701, 493] on div "Icon Official Warranty 官方保修 Text Block Icon 1 Year of Warranty 1年质保 Text Block …" at bounding box center [1051, 423] width 701 height 148
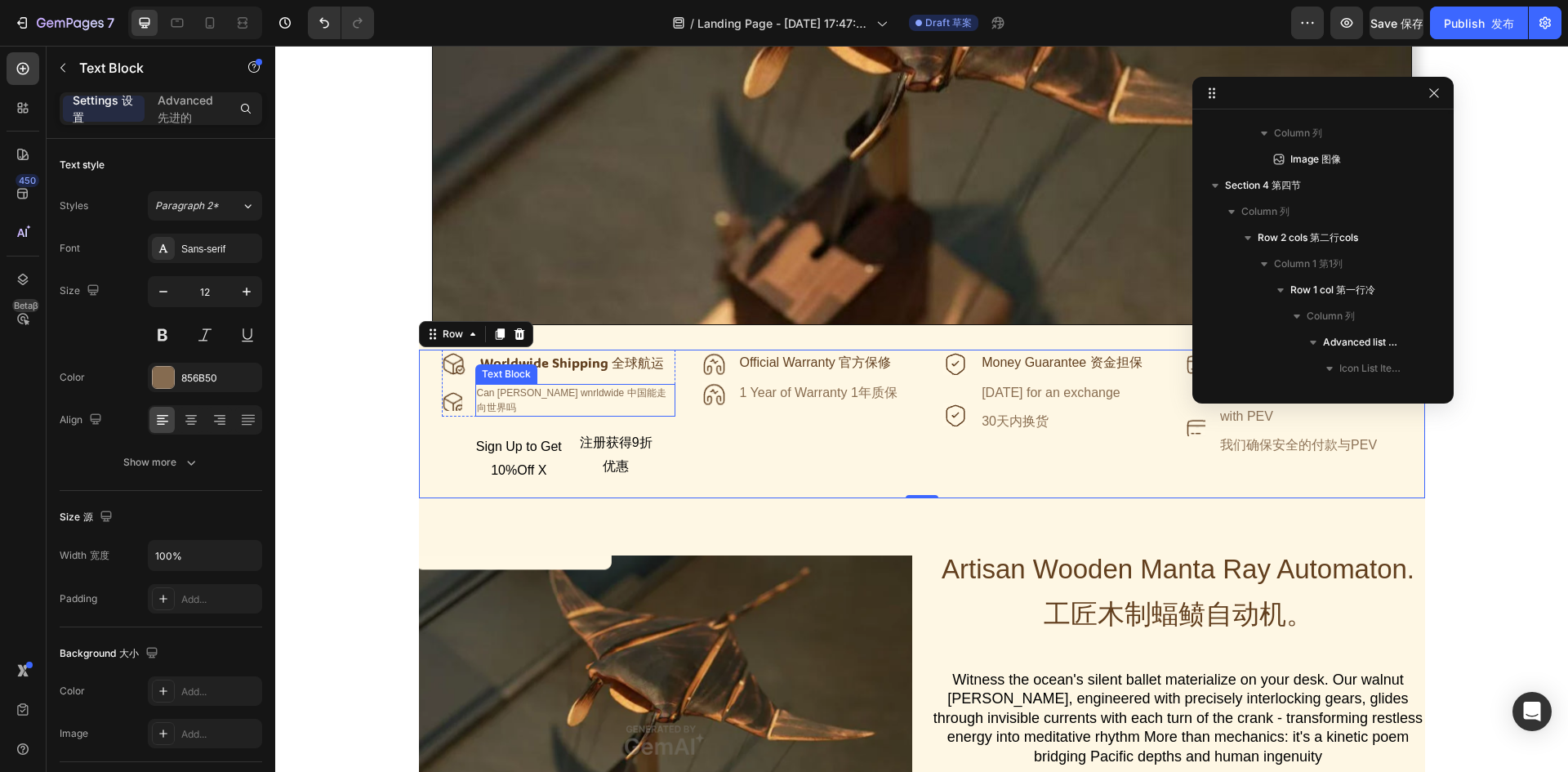
click at [556, 388] on div "Can chin annde wnrldwide 中国能走向世界吗" at bounding box center [575, 400] width 200 height 33
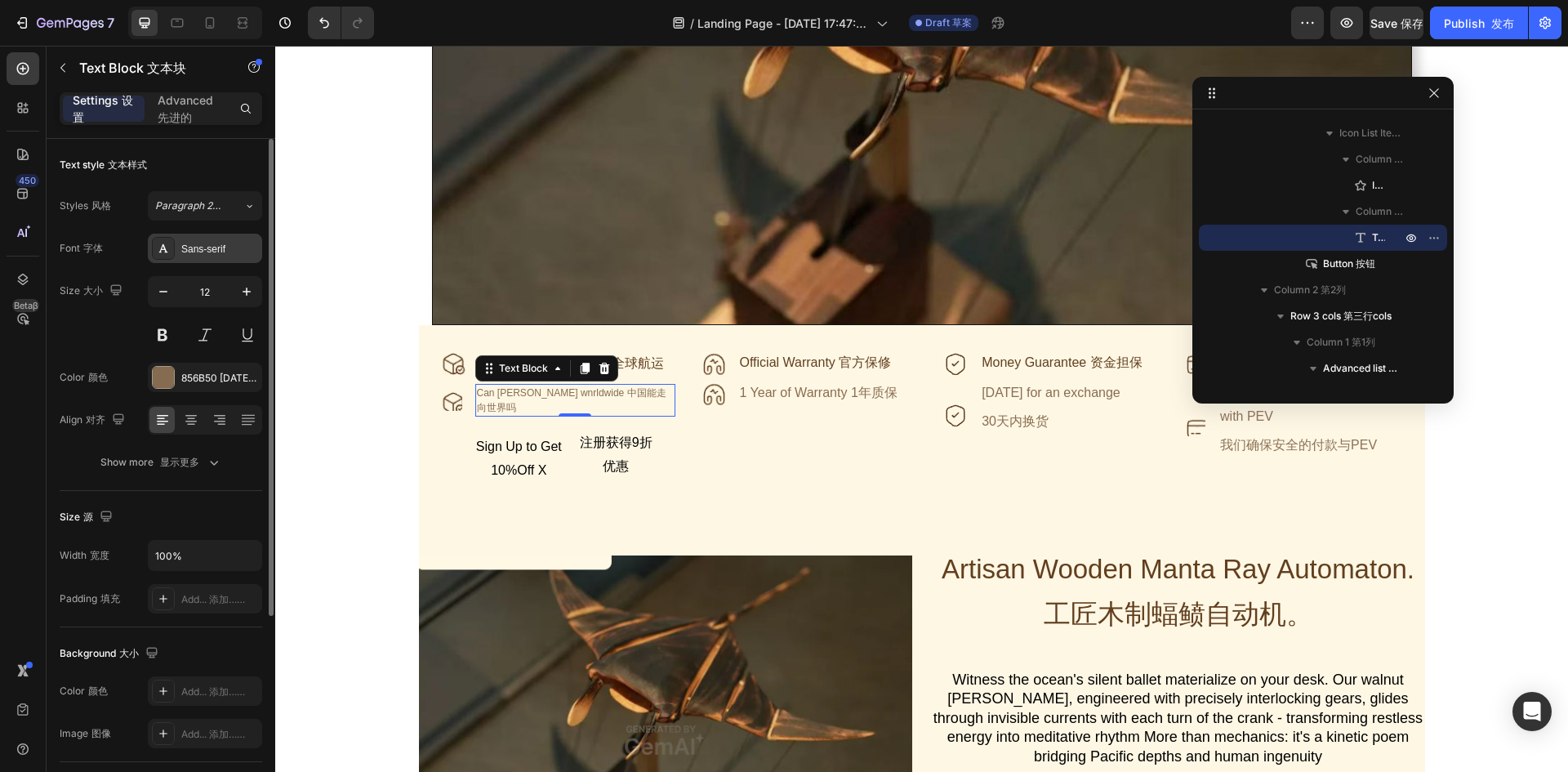
click at [209, 248] on div "Sans-serif" at bounding box center [220, 249] width 77 height 14
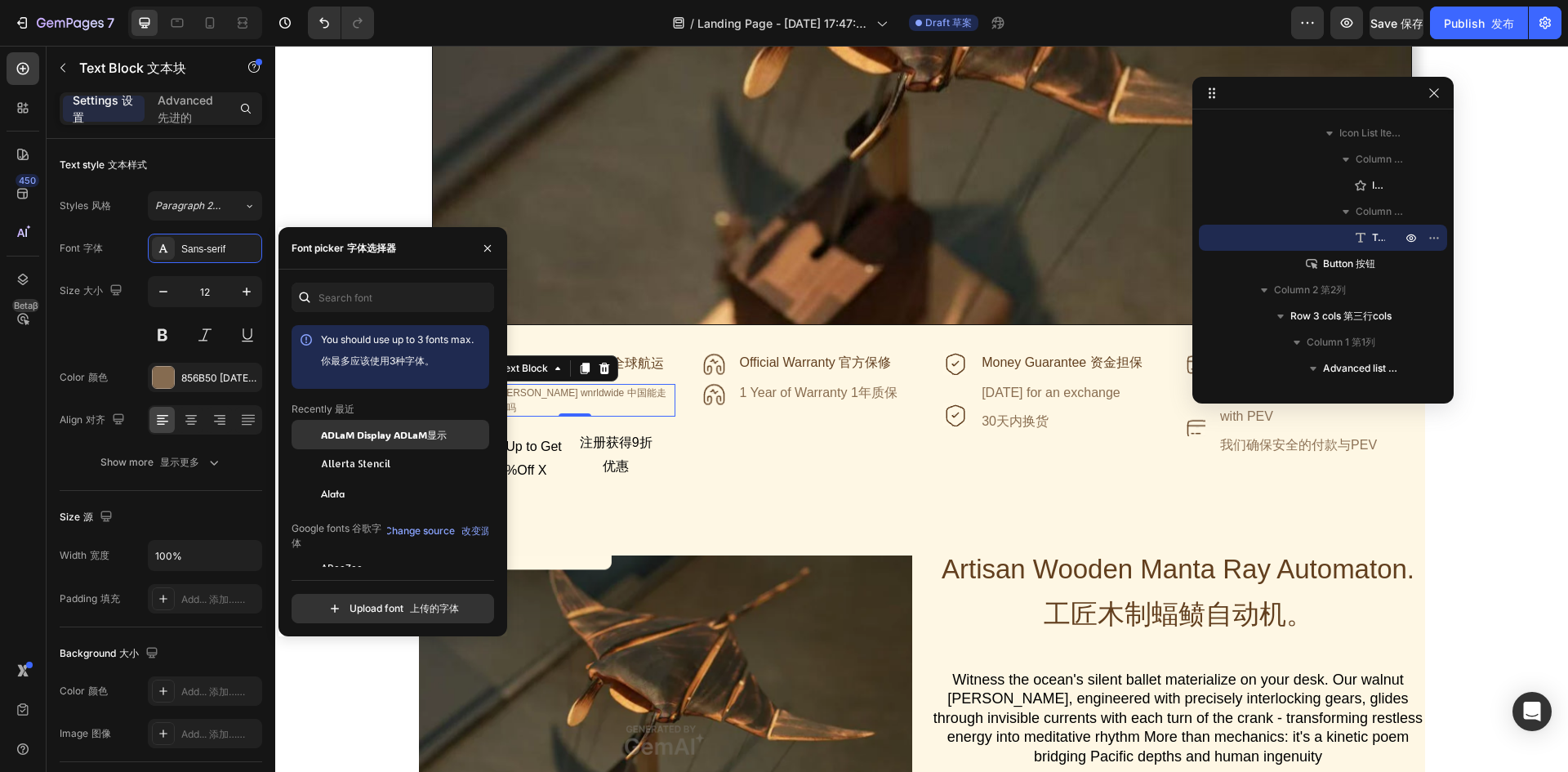
click at [371, 431] on span "ADLaM Display ADLaM显示" at bounding box center [383, 434] width 126 height 14
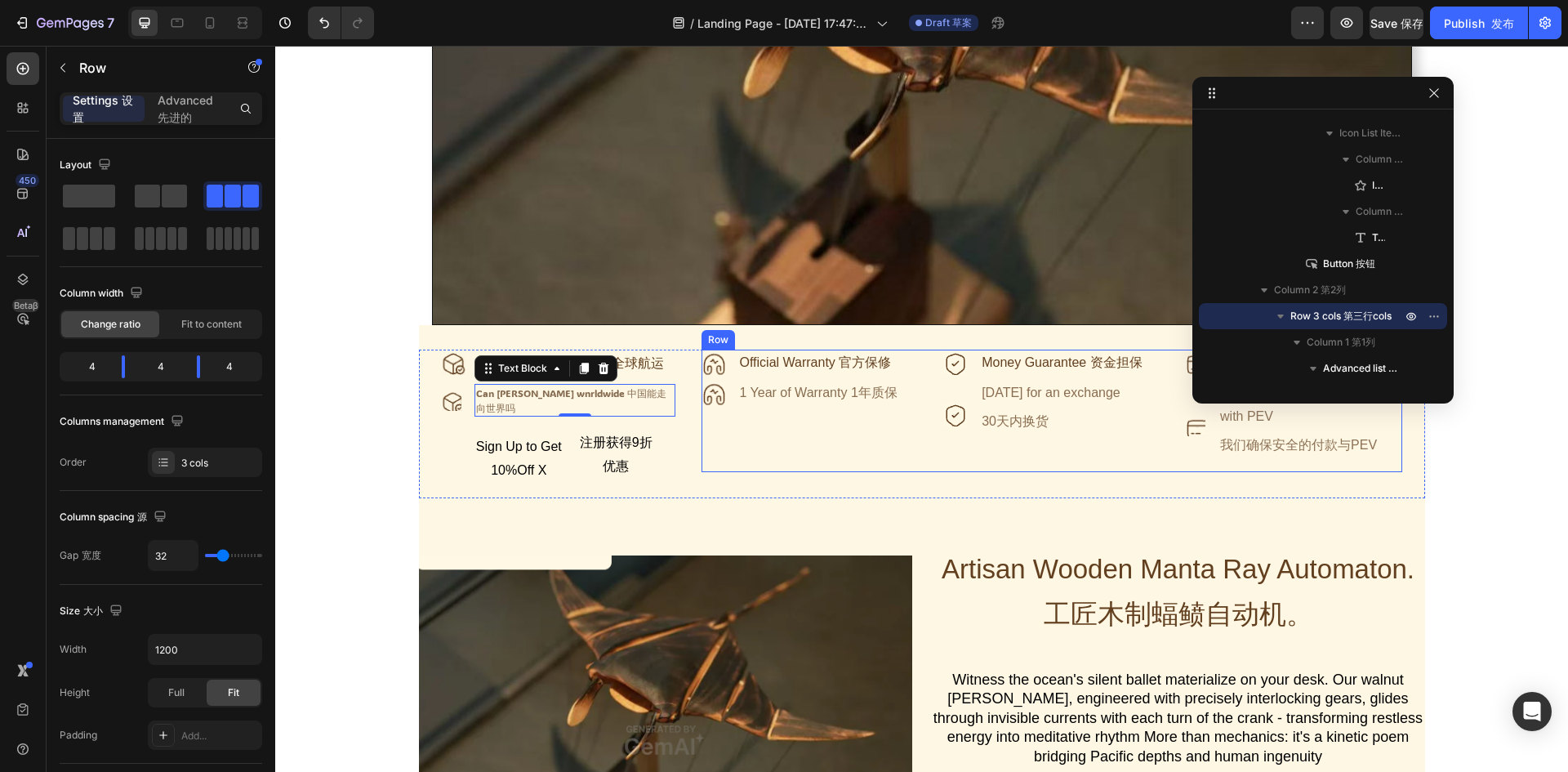
click at [854, 445] on div "Icon Official Warranty 官方保修 Text Block Icon 1 Year of Warranty 1年质保 Text Block …" at bounding box center [808, 410] width 216 height 122
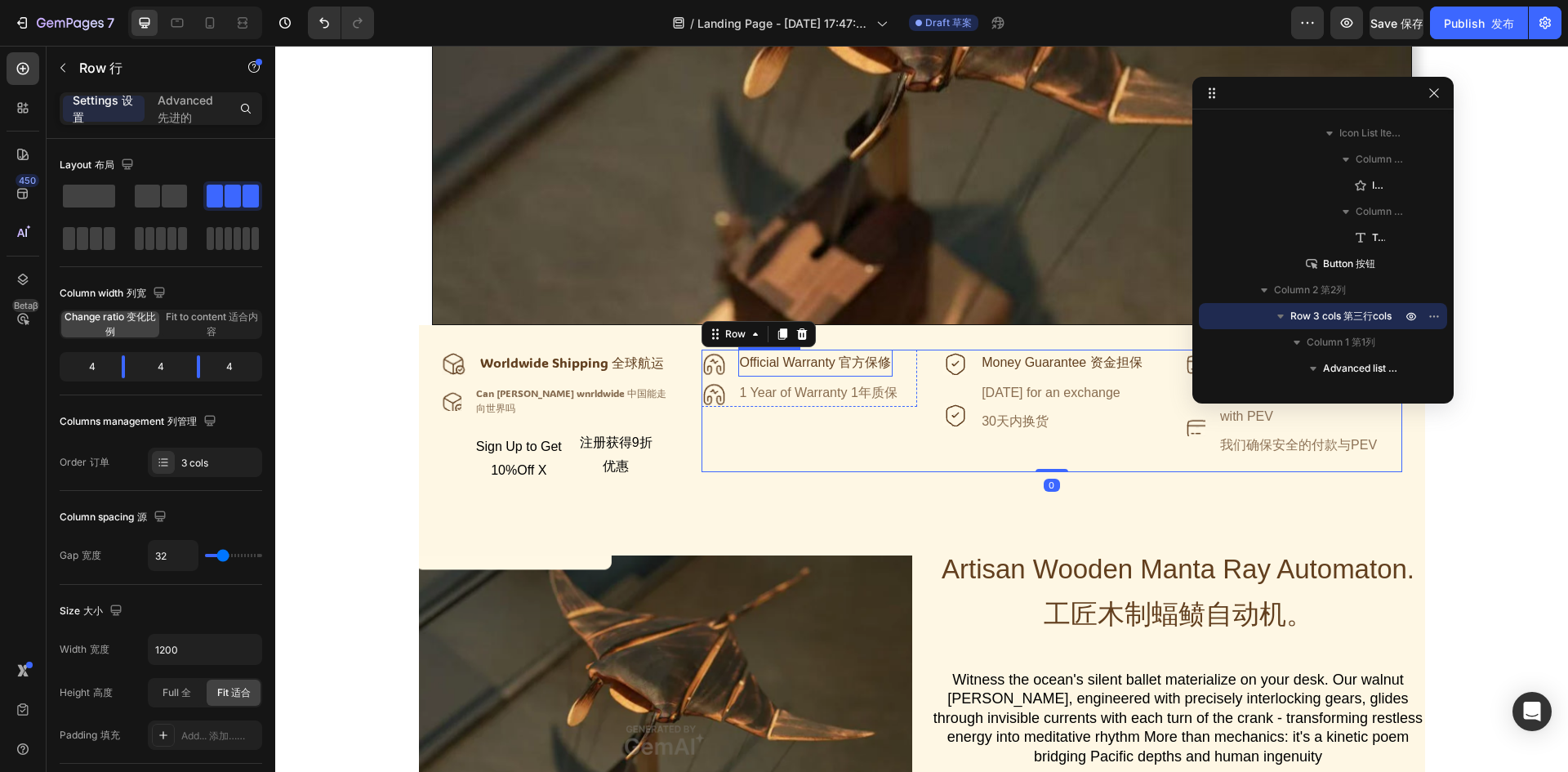
scroll to position [884, 0]
click at [821, 373] on div "Official Warranty 官方保修" at bounding box center [816, 363] width 156 height 27
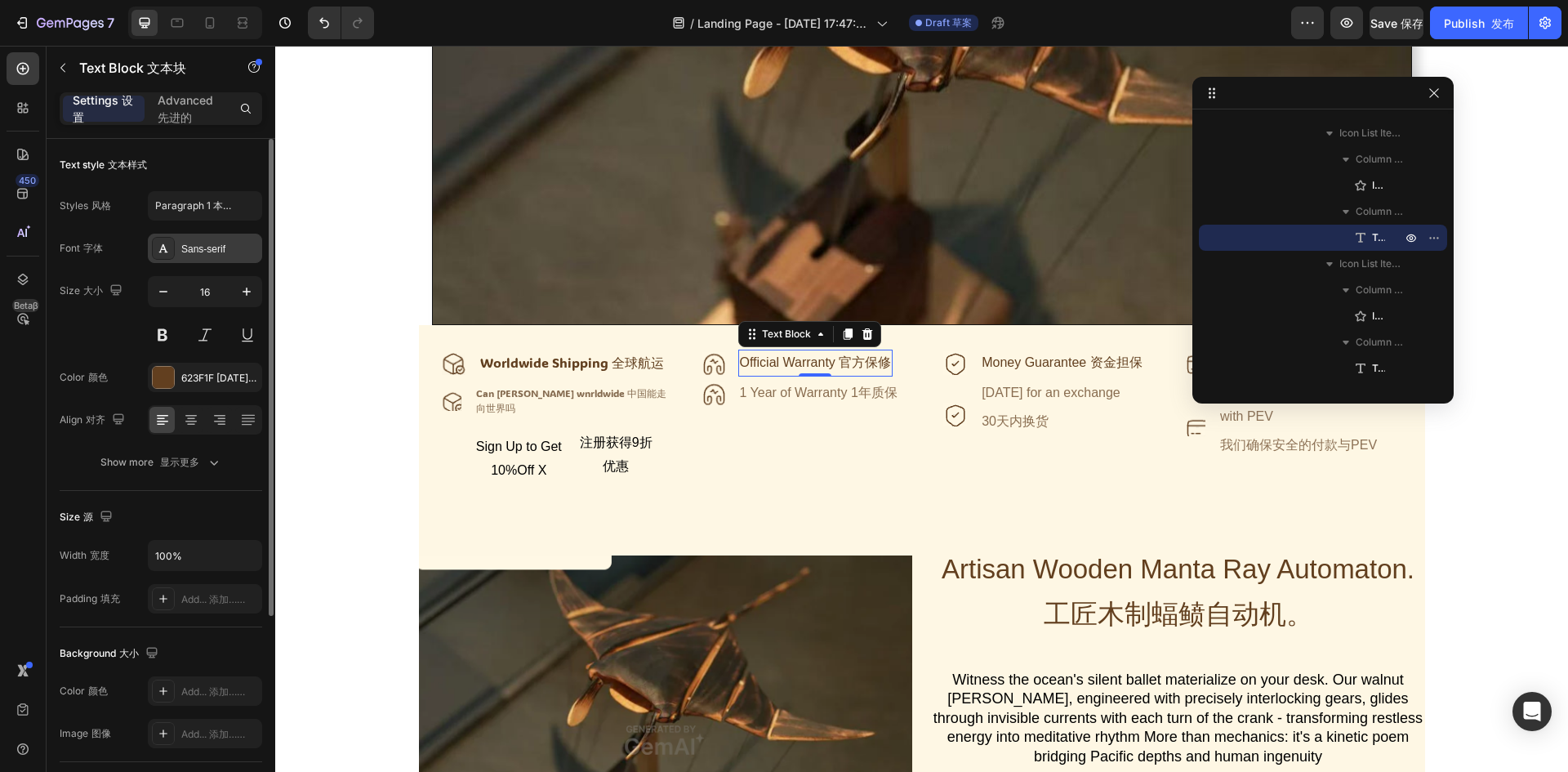
click at [213, 258] on div "Sans-serif" at bounding box center [205, 248] width 114 height 30
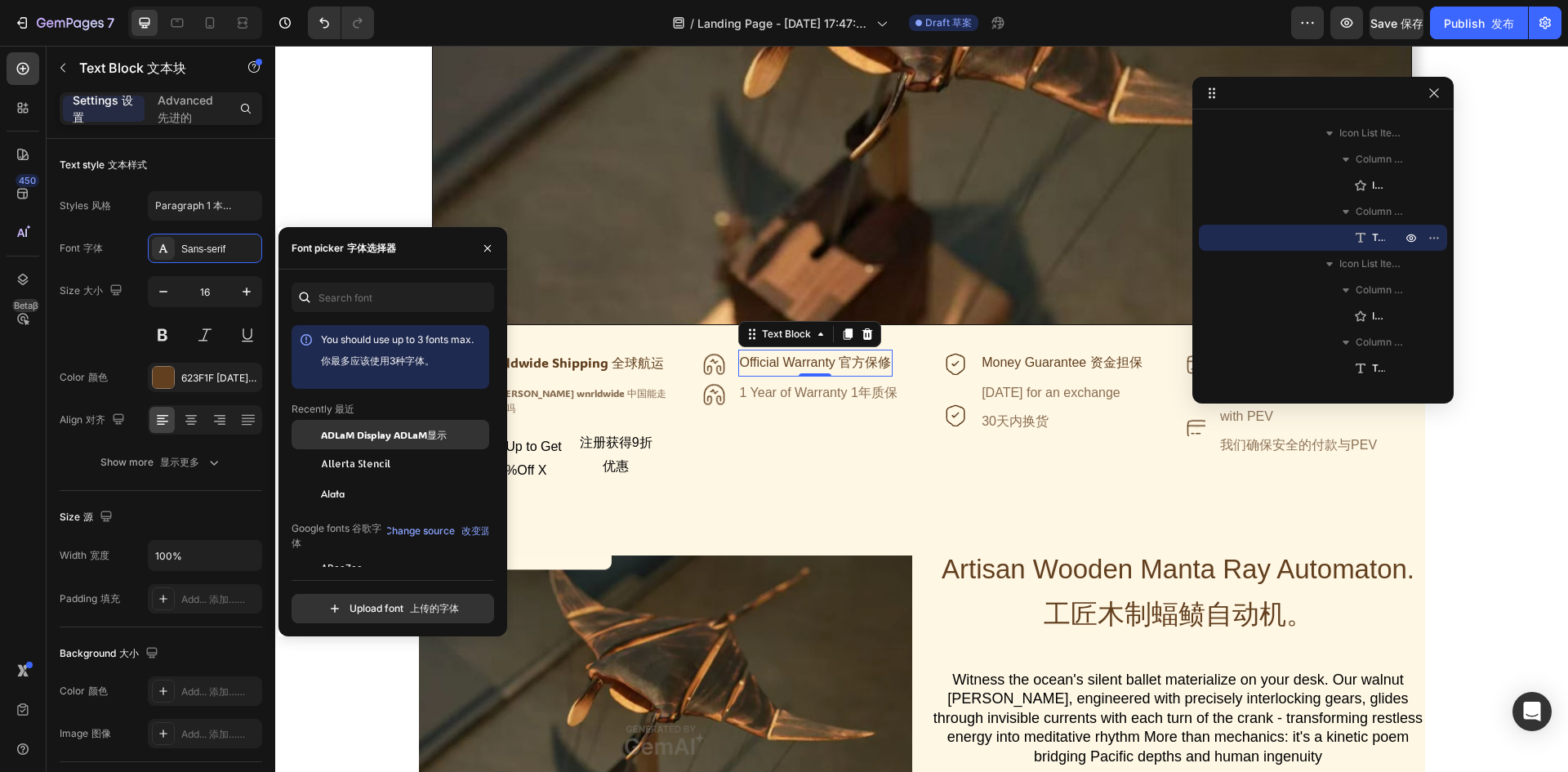
click at [352, 443] on div "ADLaM Display ADLaM显示" at bounding box center [391, 434] width 198 height 30
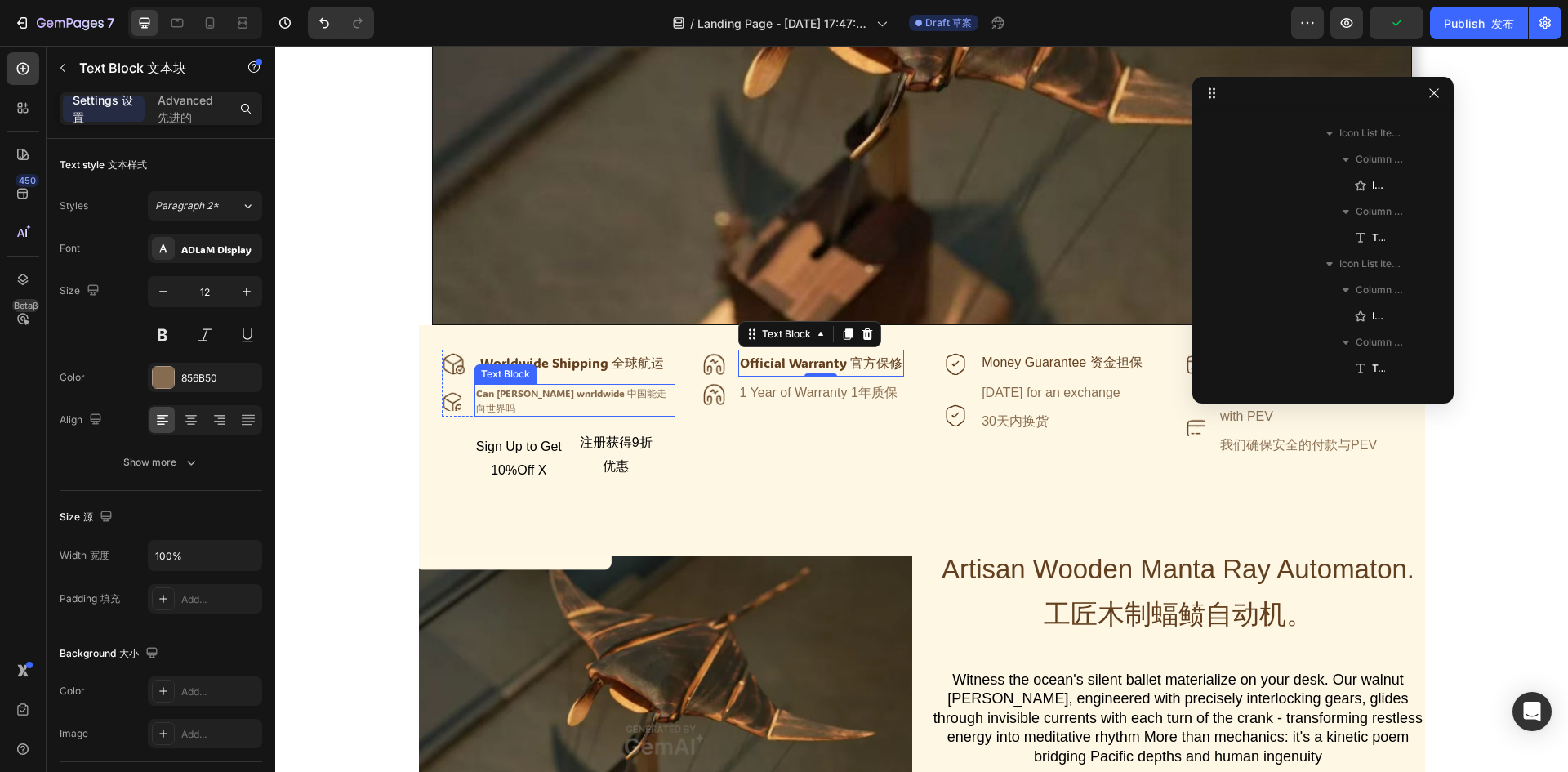
scroll to position [623, 0]
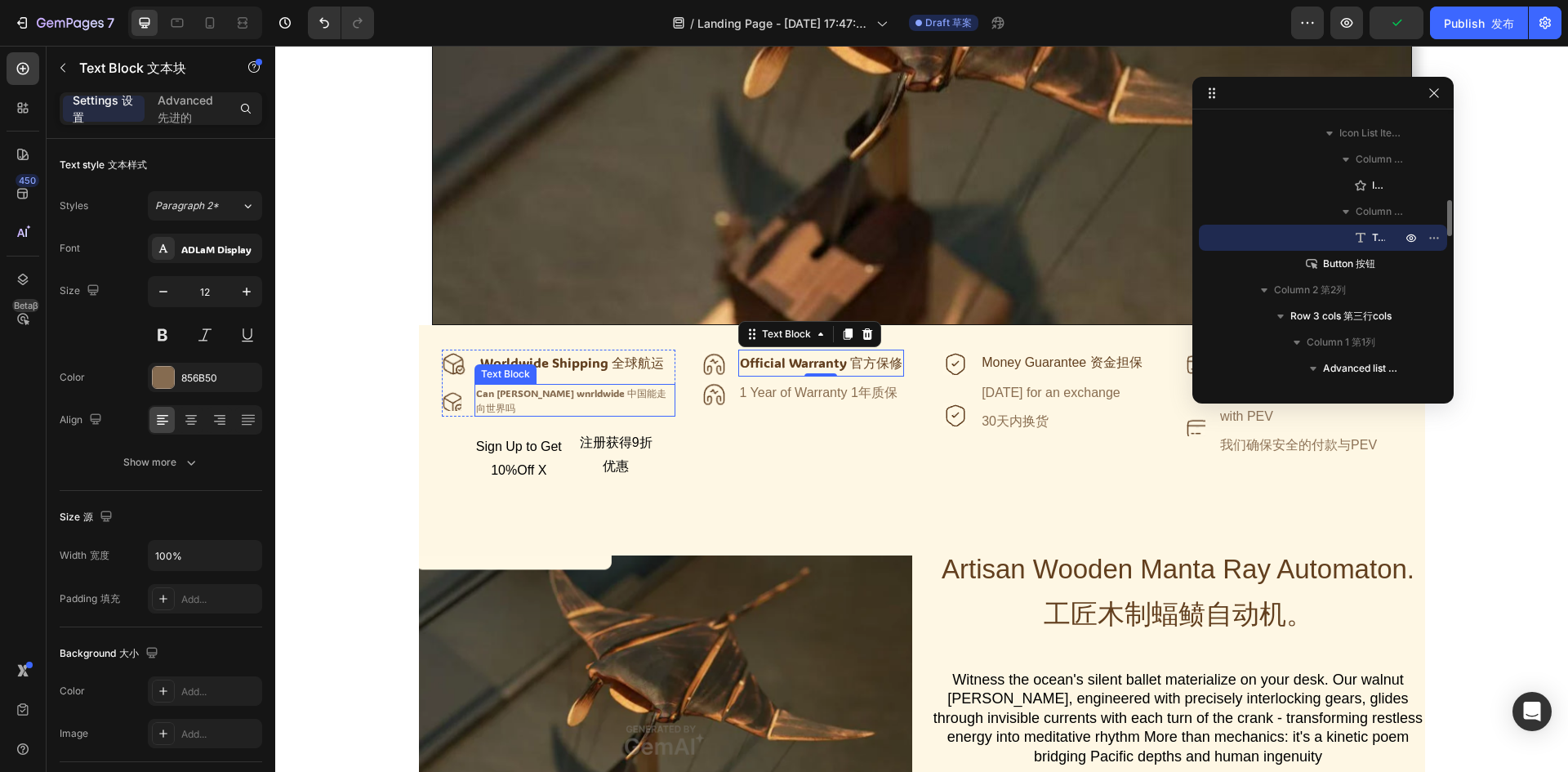
click at [614, 398] on font "中国能走向世界吗" at bounding box center [571, 399] width 190 height 28
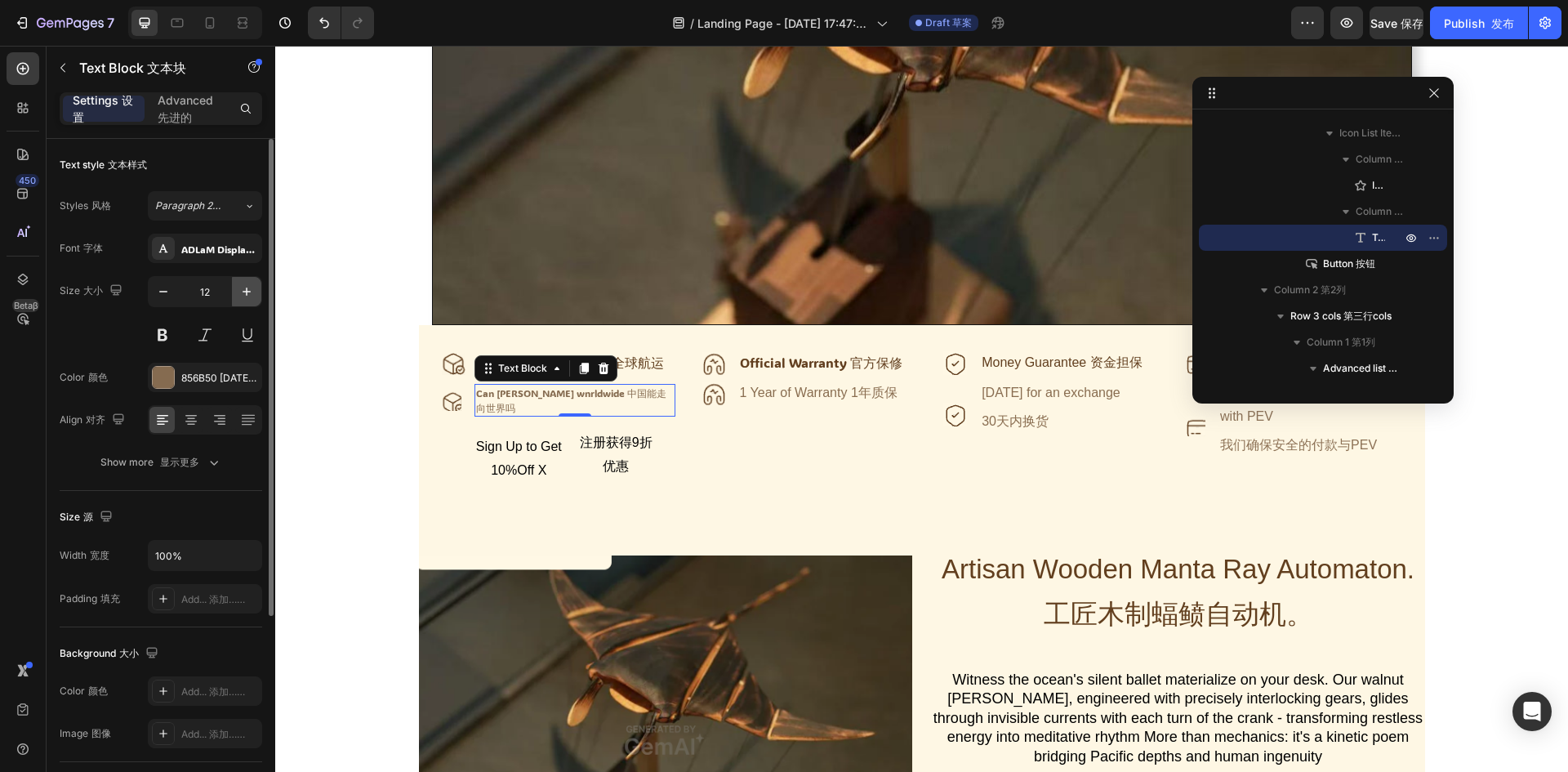
click at [250, 292] on icon "button" at bounding box center [247, 291] width 9 height 9
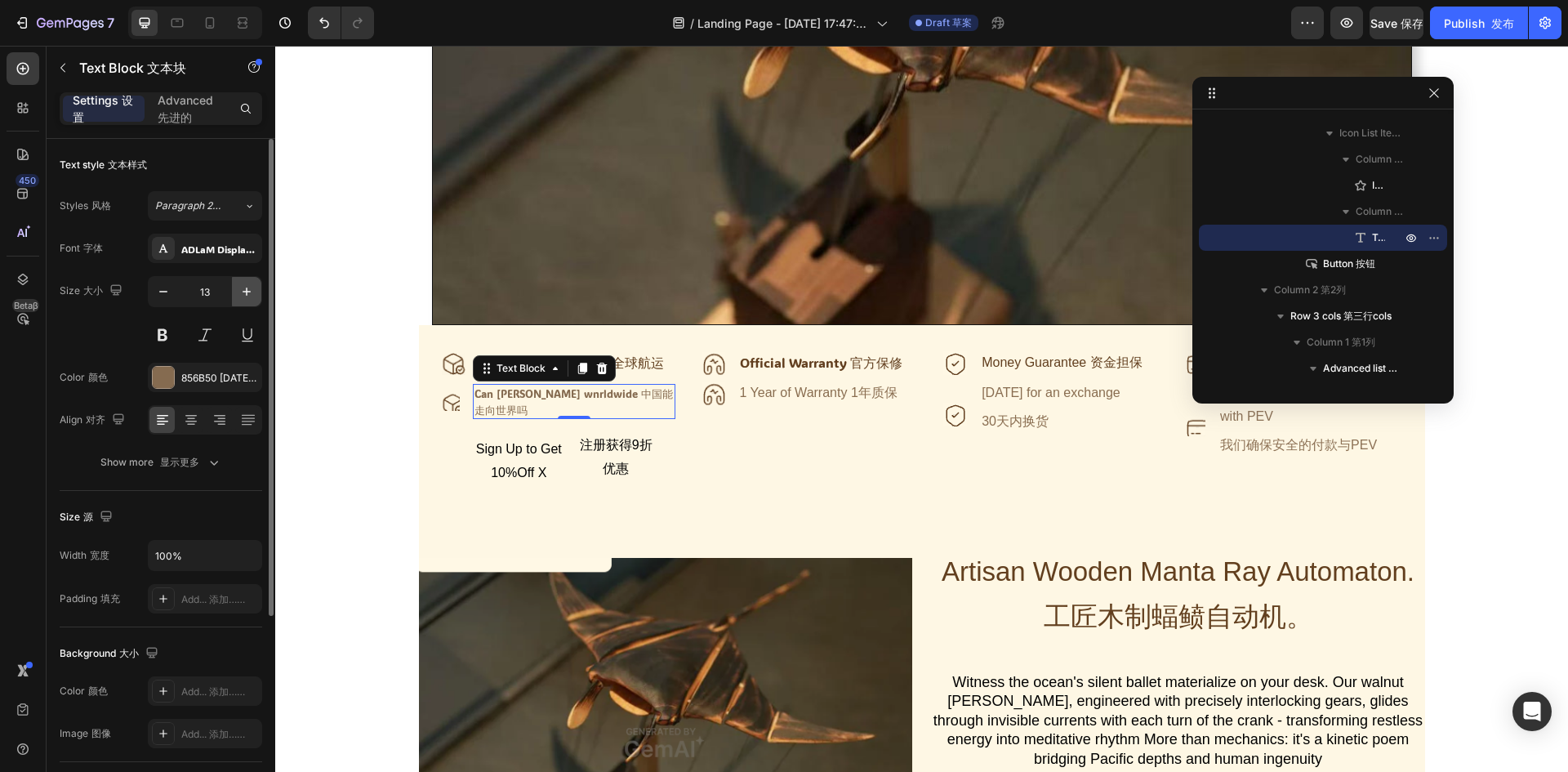
click at [250, 292] on icon "button" at bounding box center [247, 291] width 9 height 9
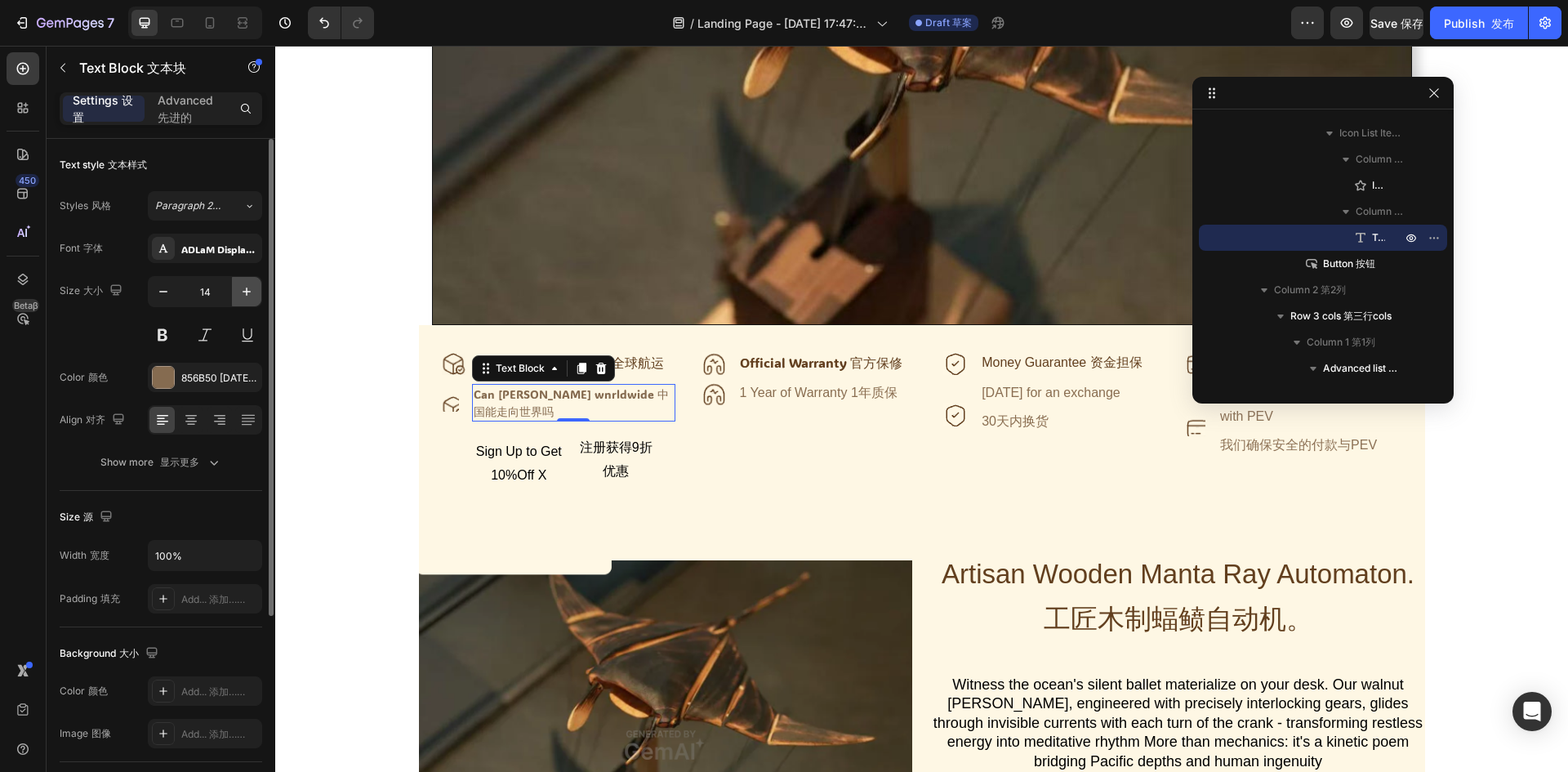
click at [250, 292] on icon "button" at bounding box center [247, 291] width 9 height 9
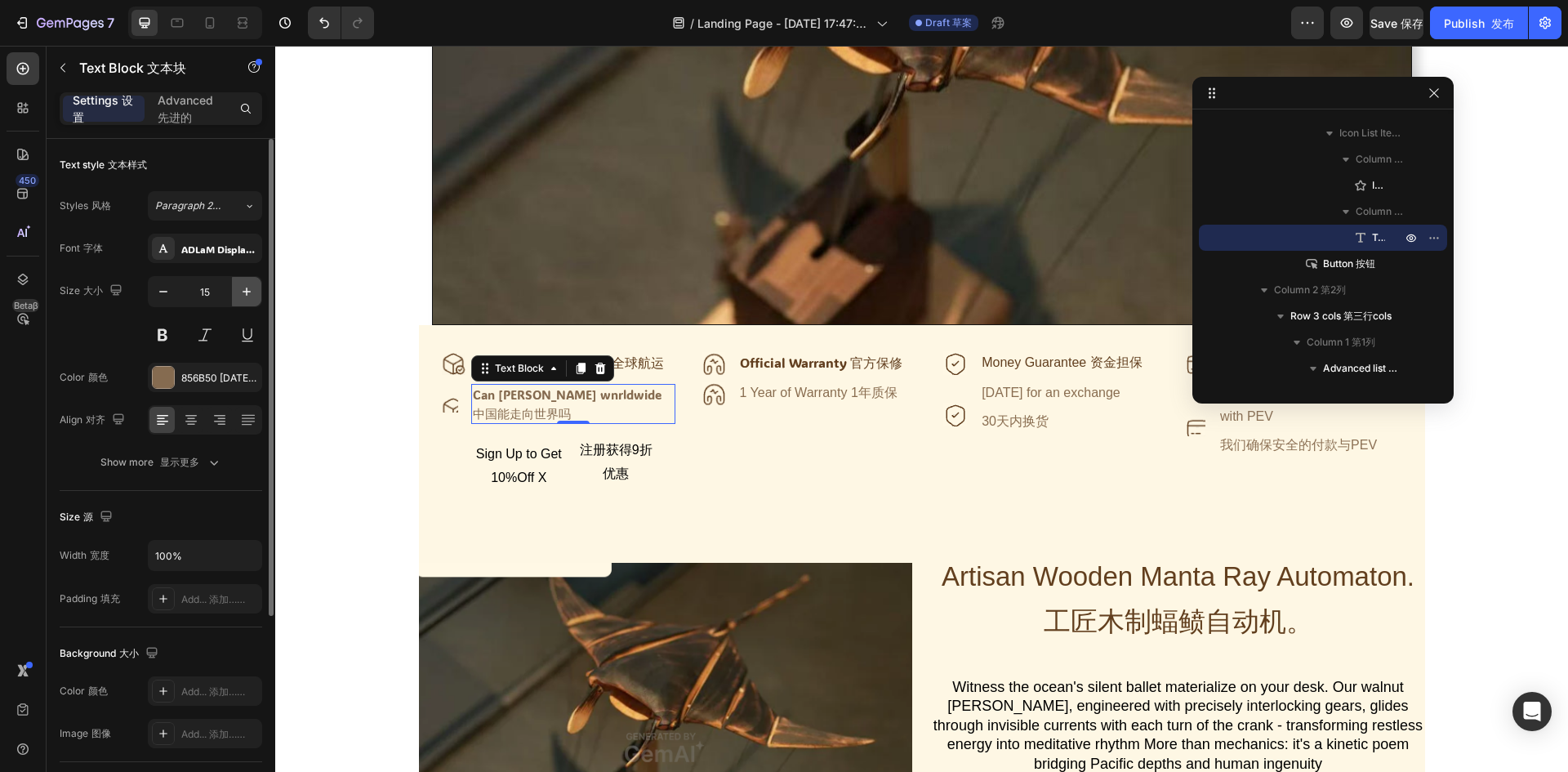
click at [250, 292] on icon "button" at bounding box center [247, 291] width 9 height 9
type input "16"
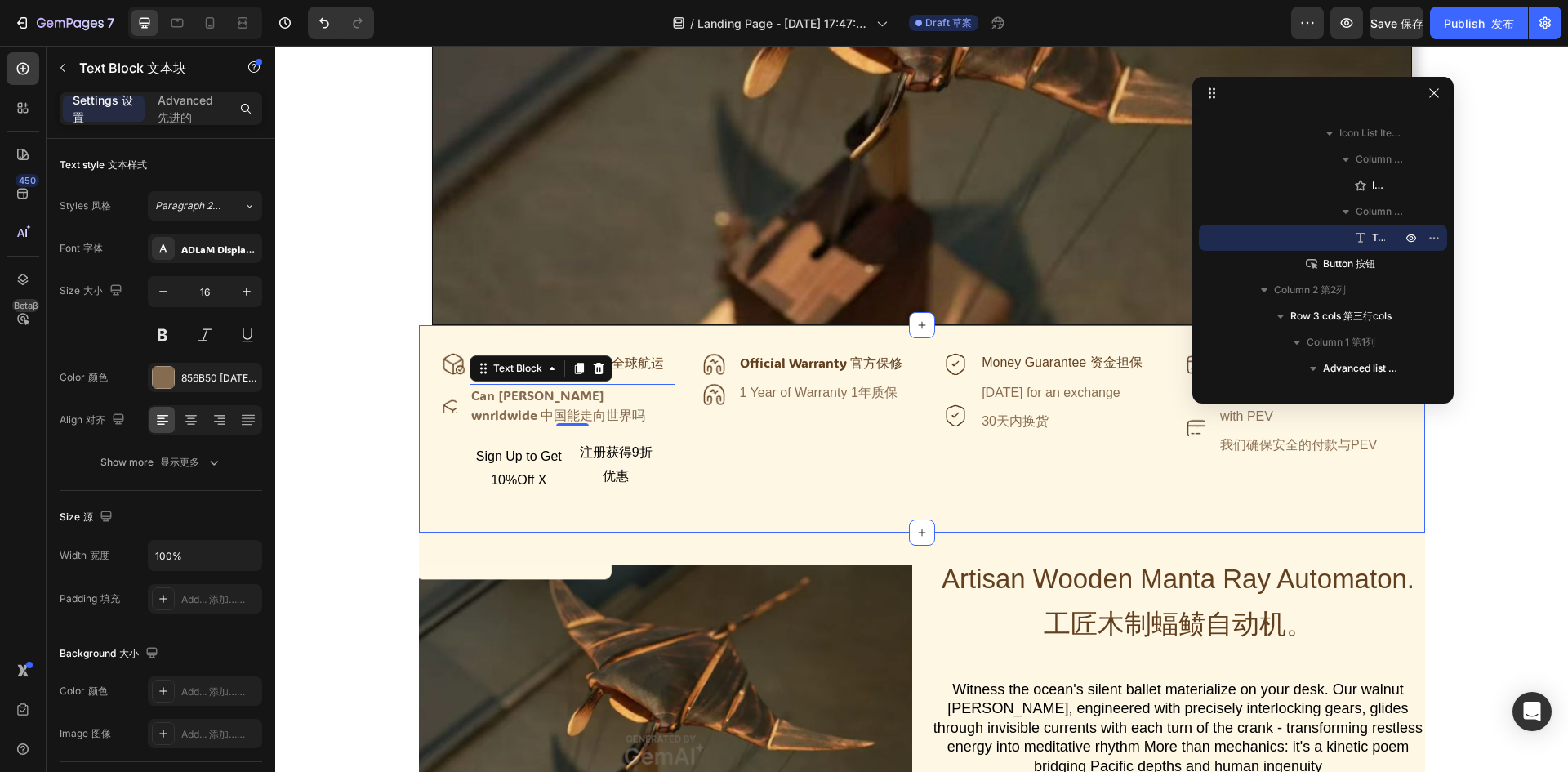
click at [885, 522] on div "Icon Worldwide Shipping 全球航运 Text Block Advanced list Icon Can chin annde wnrld…" at bounding box center [922, 427] width 1006 height 206
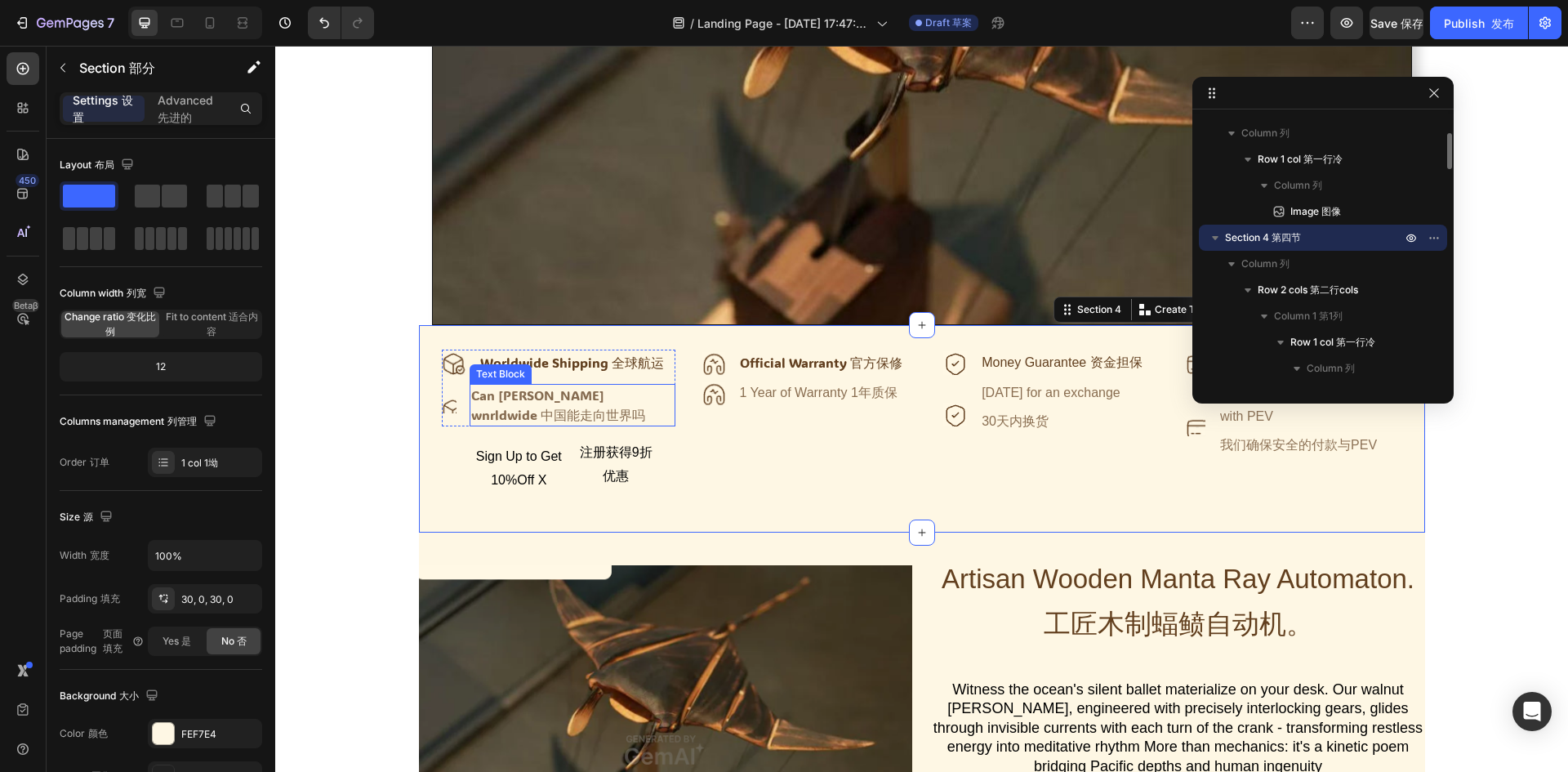
click at [569, 400] on div "Can chin annde wnrldwide 中国能走向世界吗" at bounding box center [571, 405] width 205 height 42
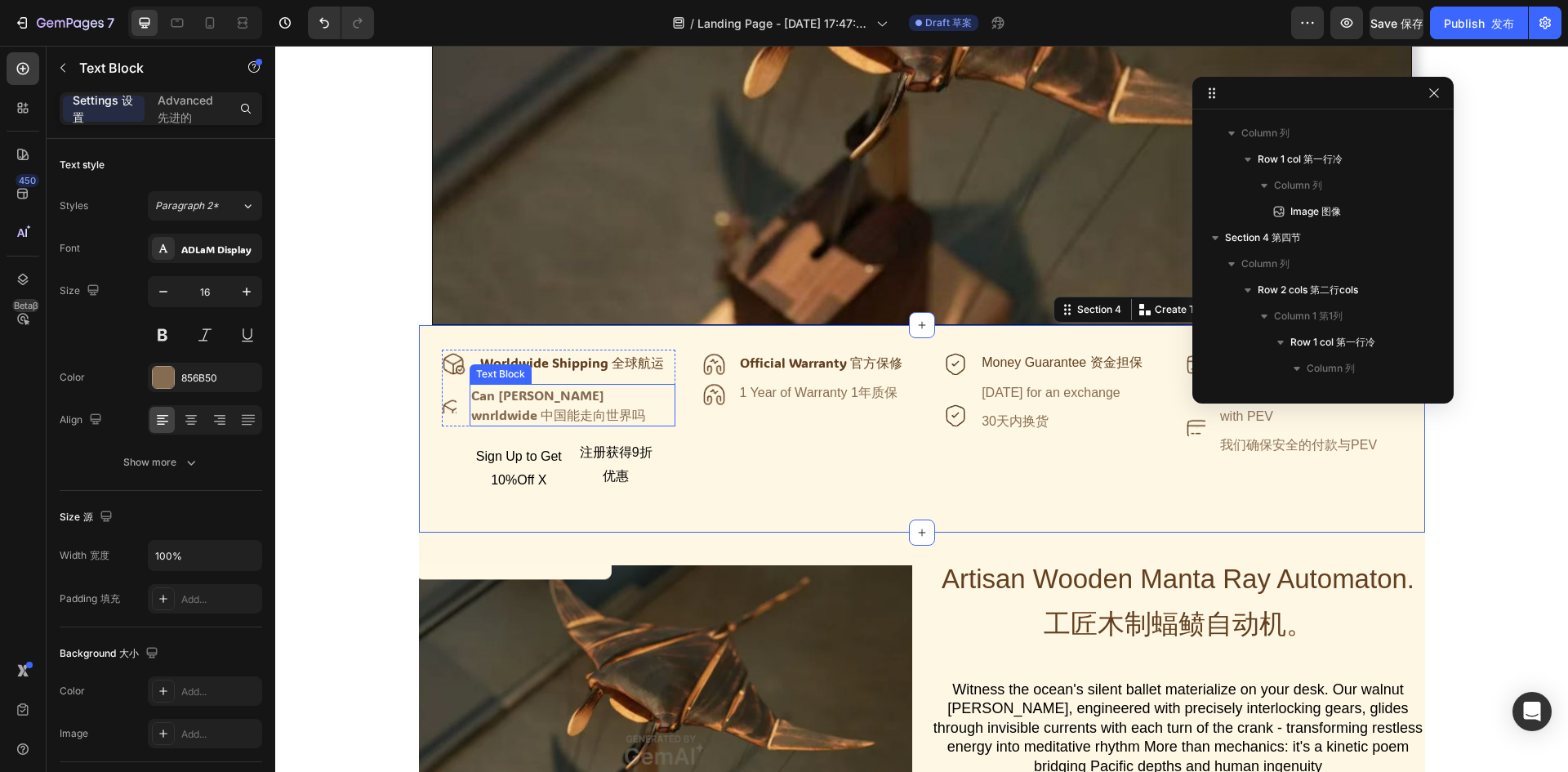
scroll to position [623, 0]
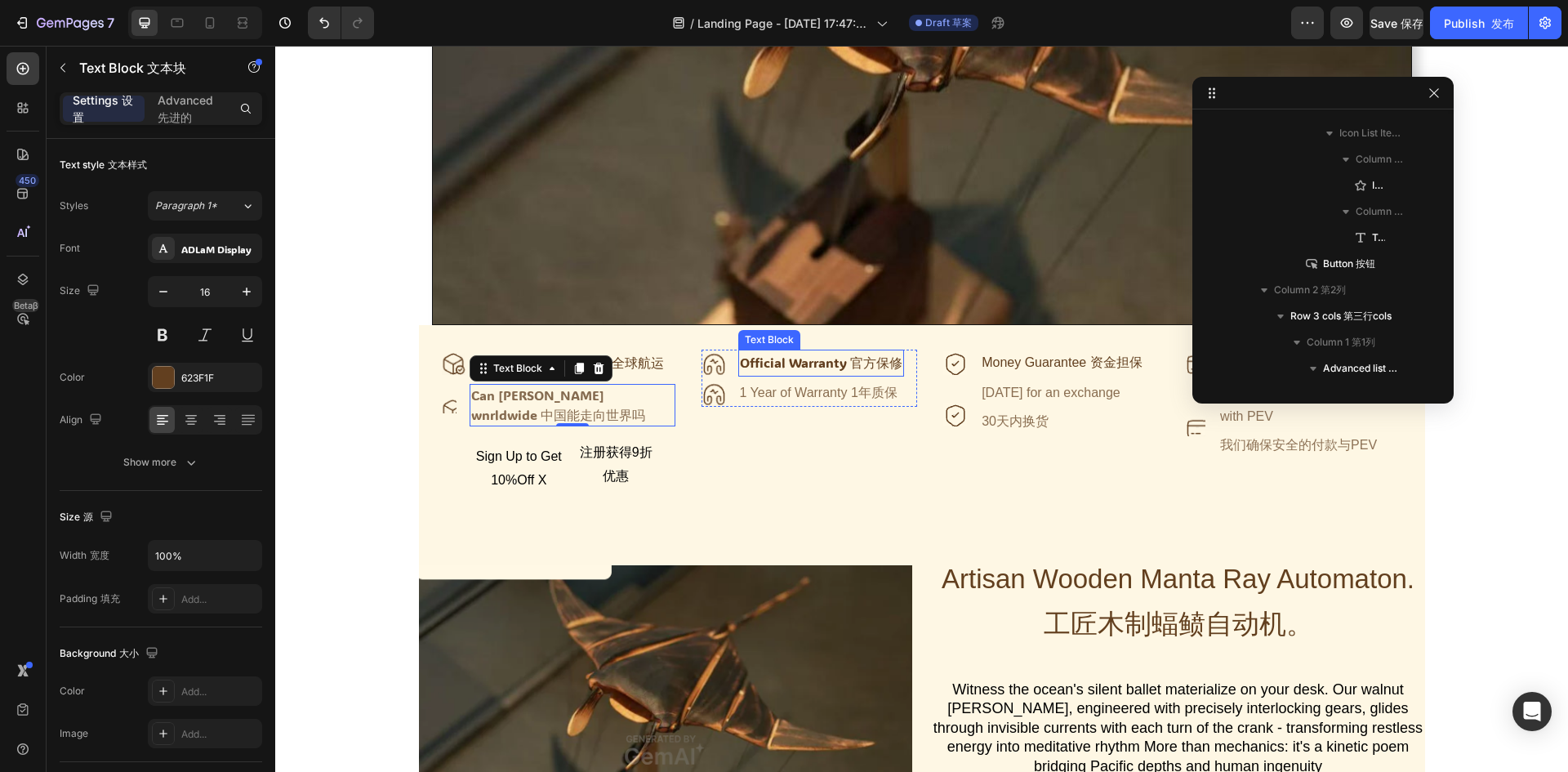
click at [812, 364] on div "Official Warranty 官方保修" at bounding box center [821, 363] width 166 height 27
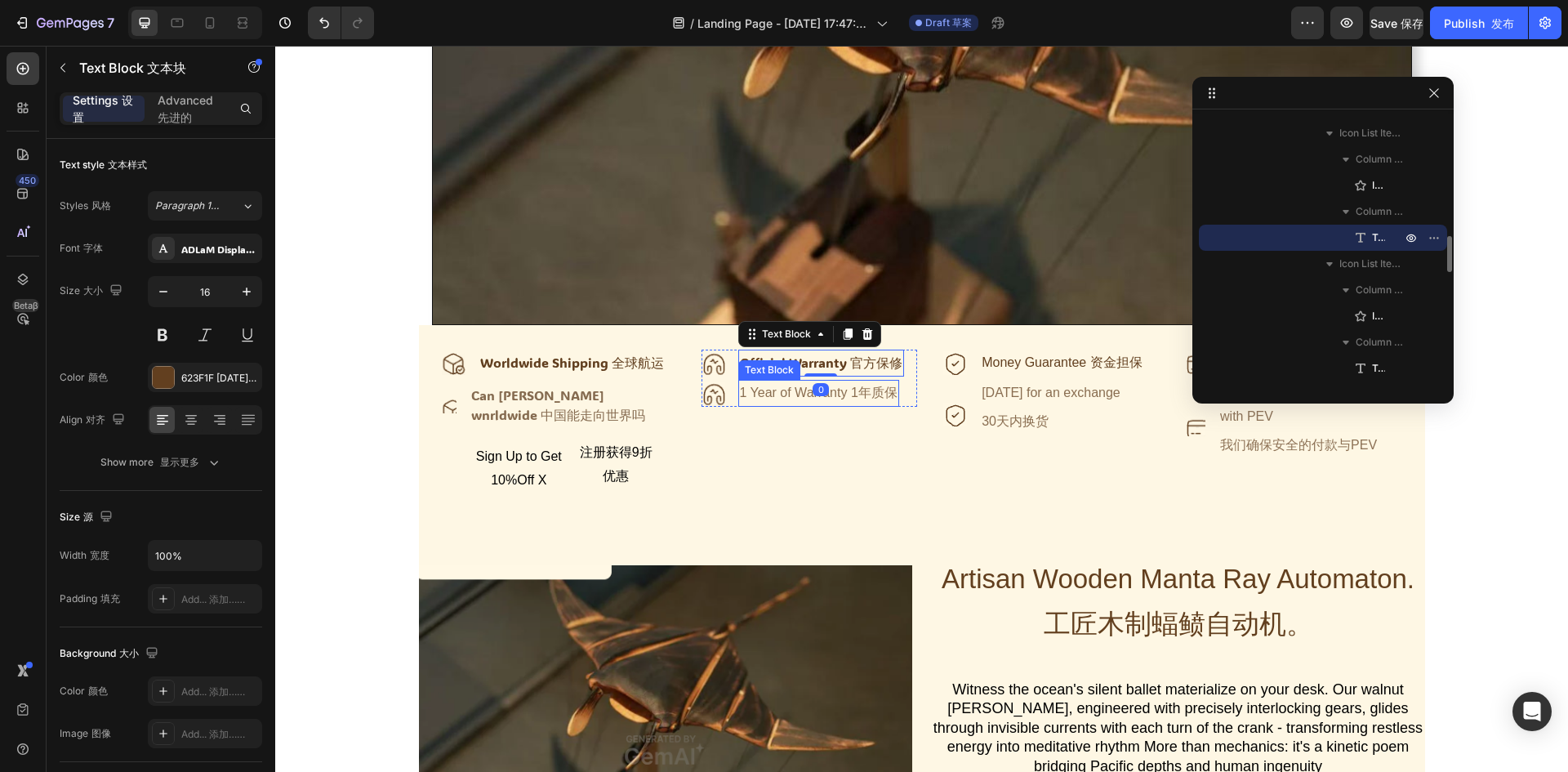
click at [857, 399] on font "1年质保" at bounding box center [874, 392] width 46 height 13
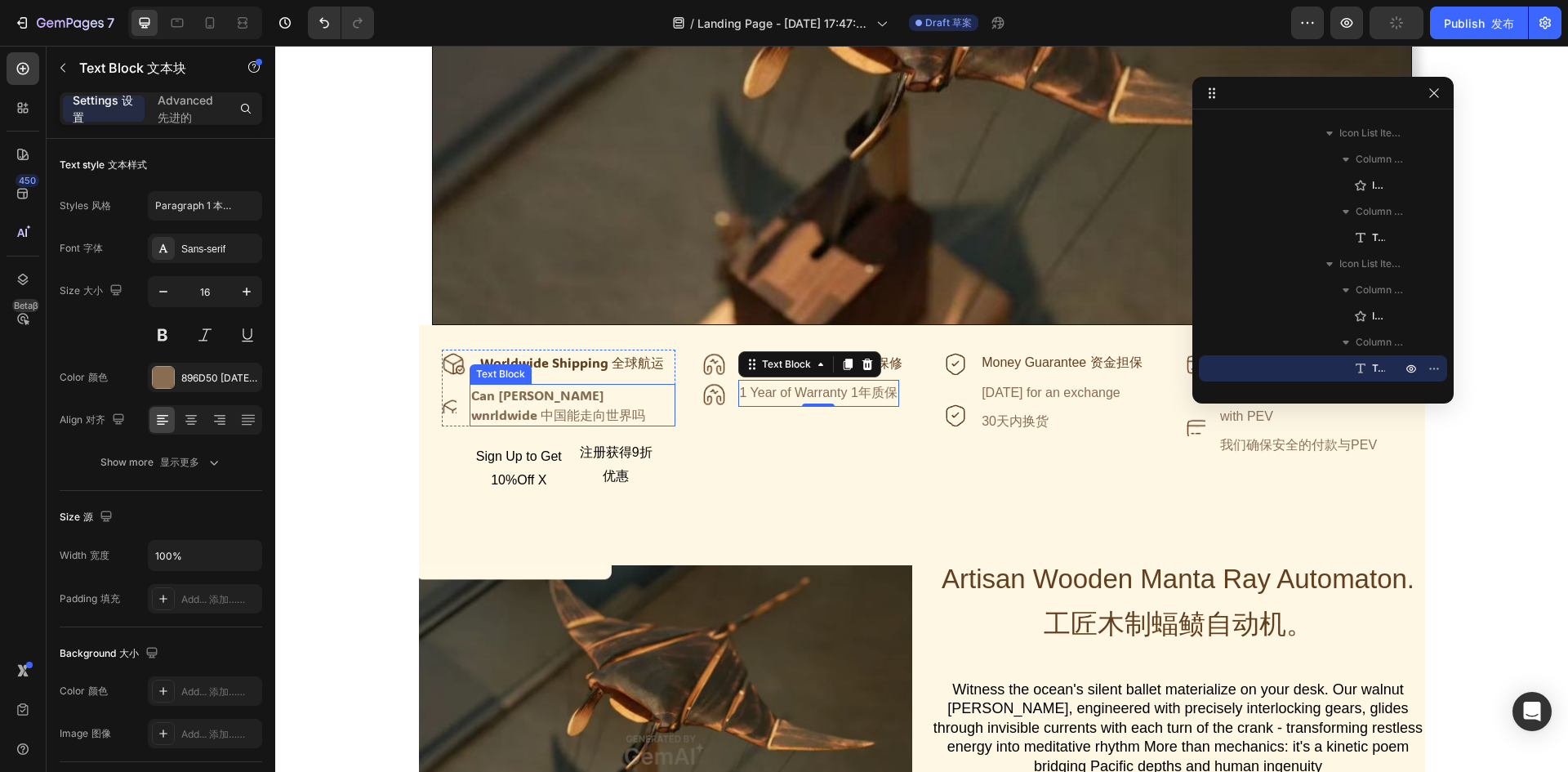
click at [633, 408] on div "Can chin annde wnrldwide 中国能走向世界吗" at bounding box center [571, 405] width 205 height 42
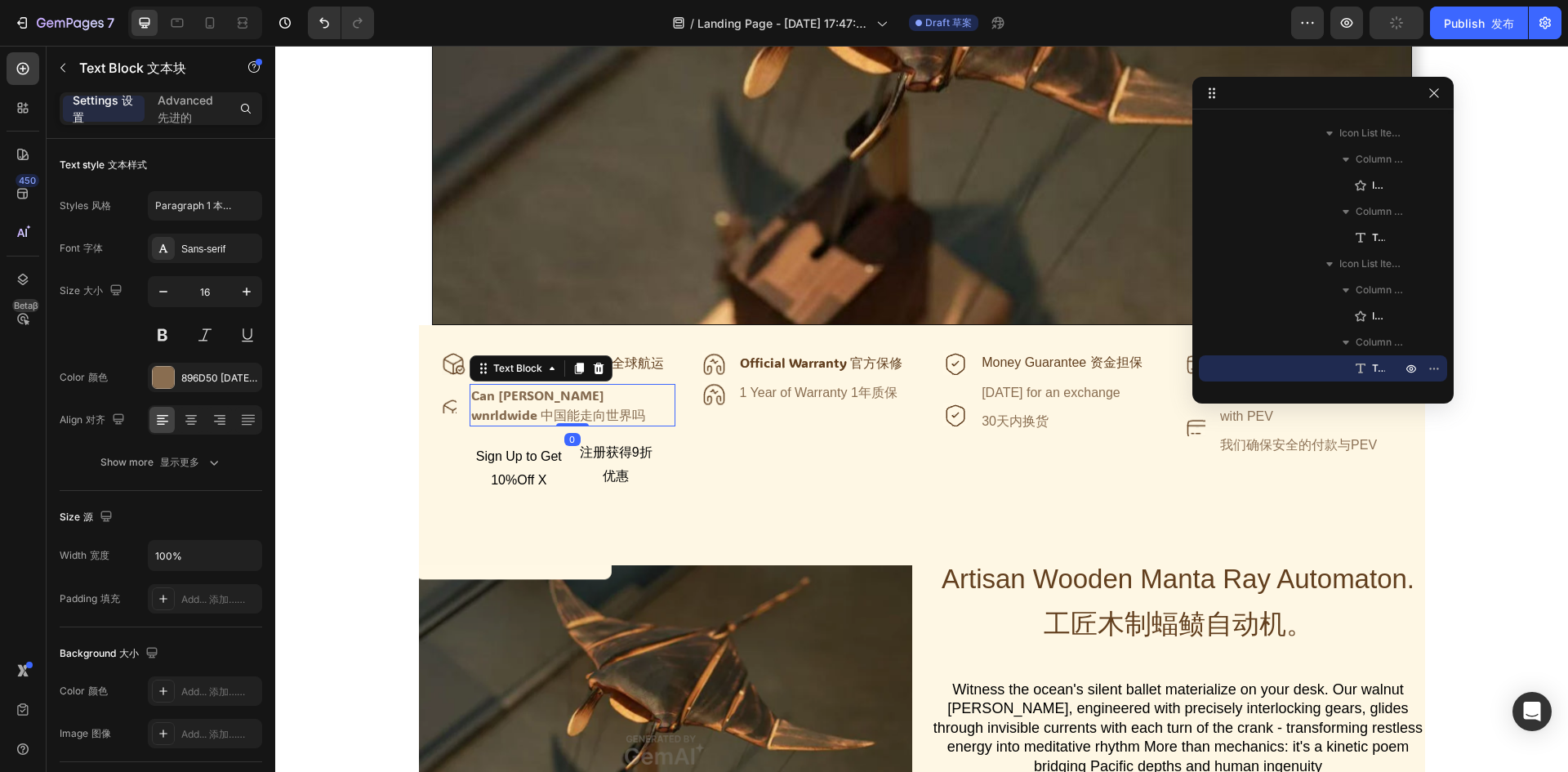
scroll to position [623, 0]
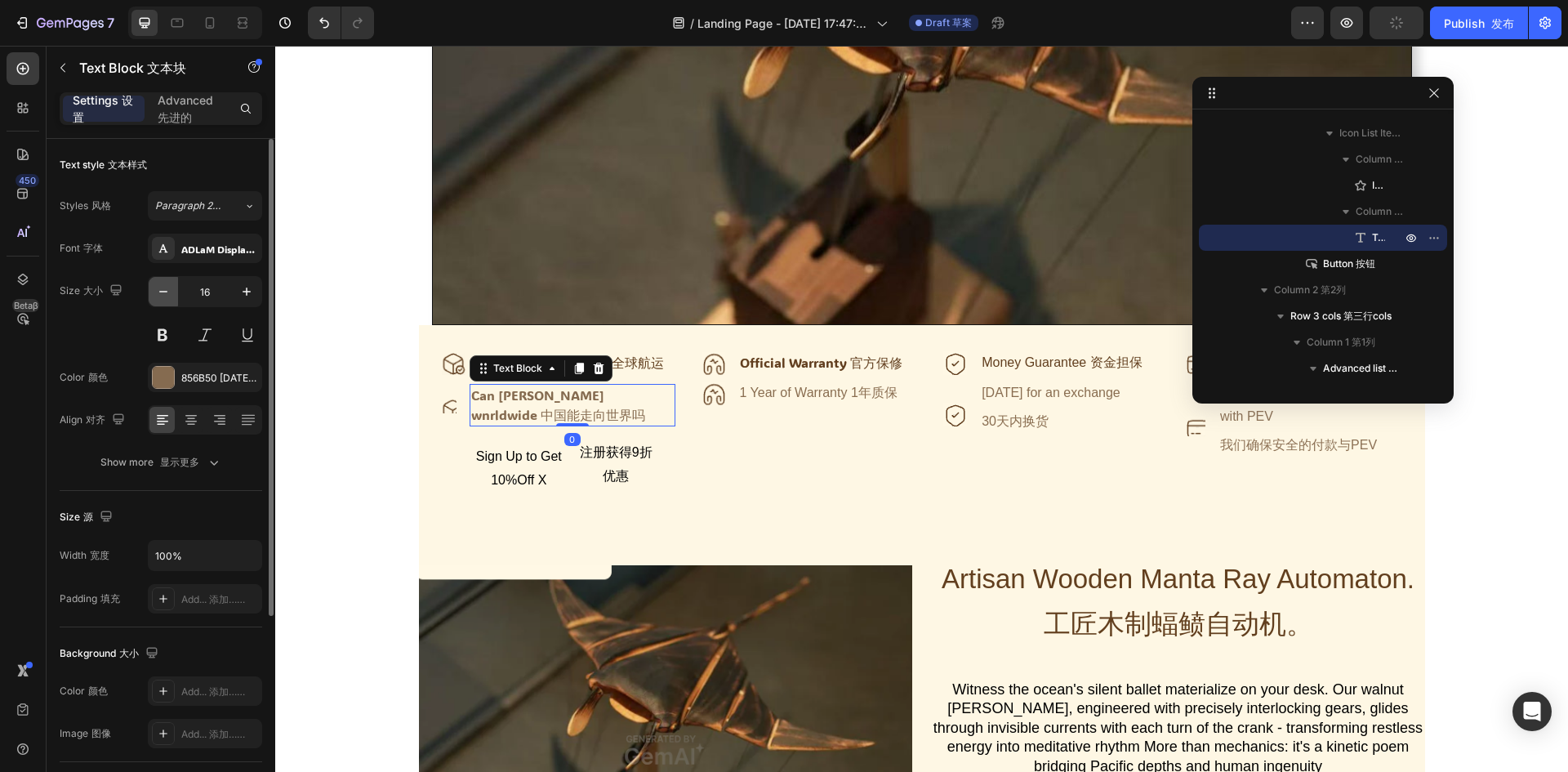
click at [168, 294] on icon "button" at bounding box center [163, 291] width 16 height 16
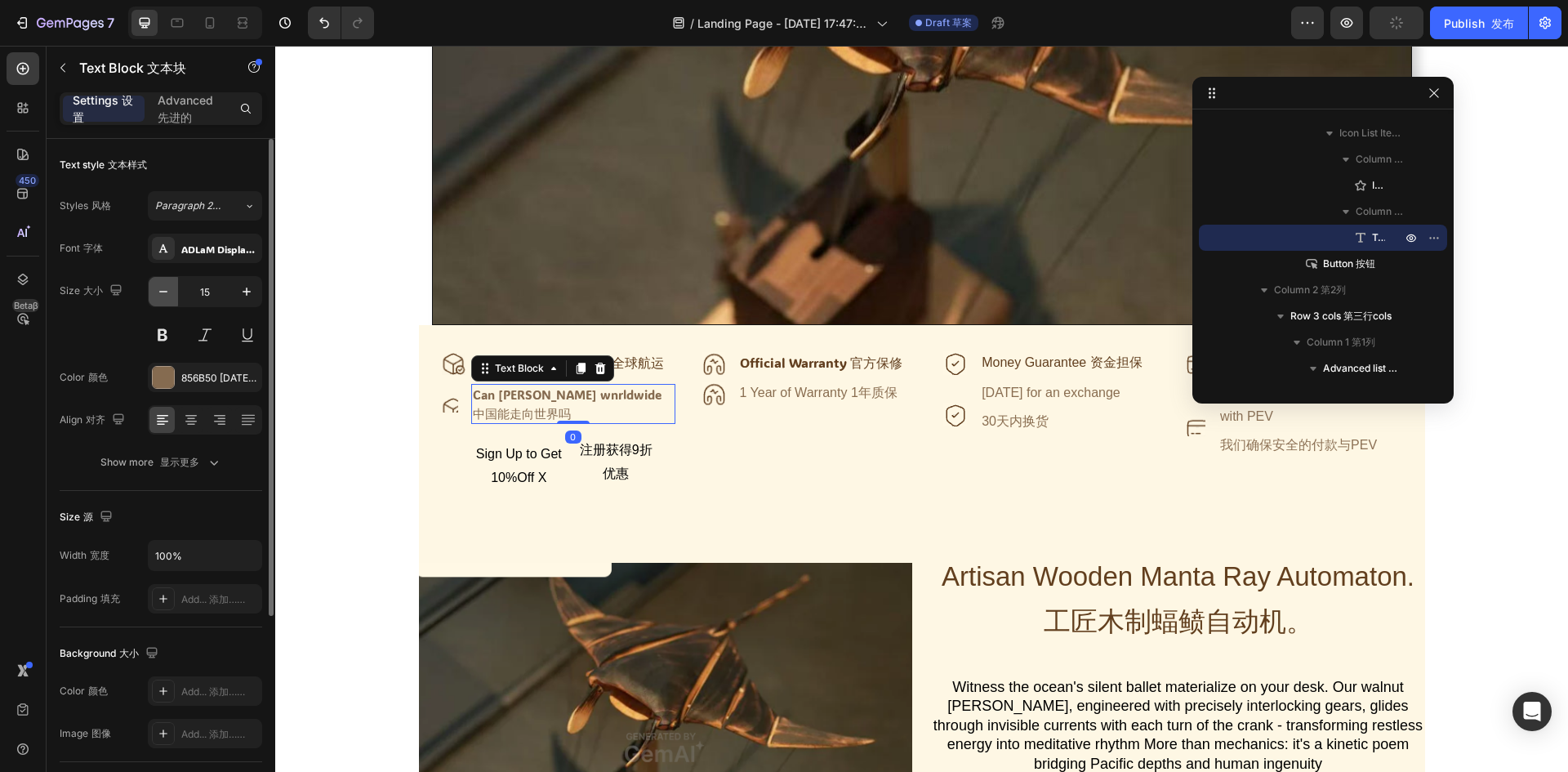
click at [168, 294] on icon "button" at bounding box center [163, 291] width 16 height 16
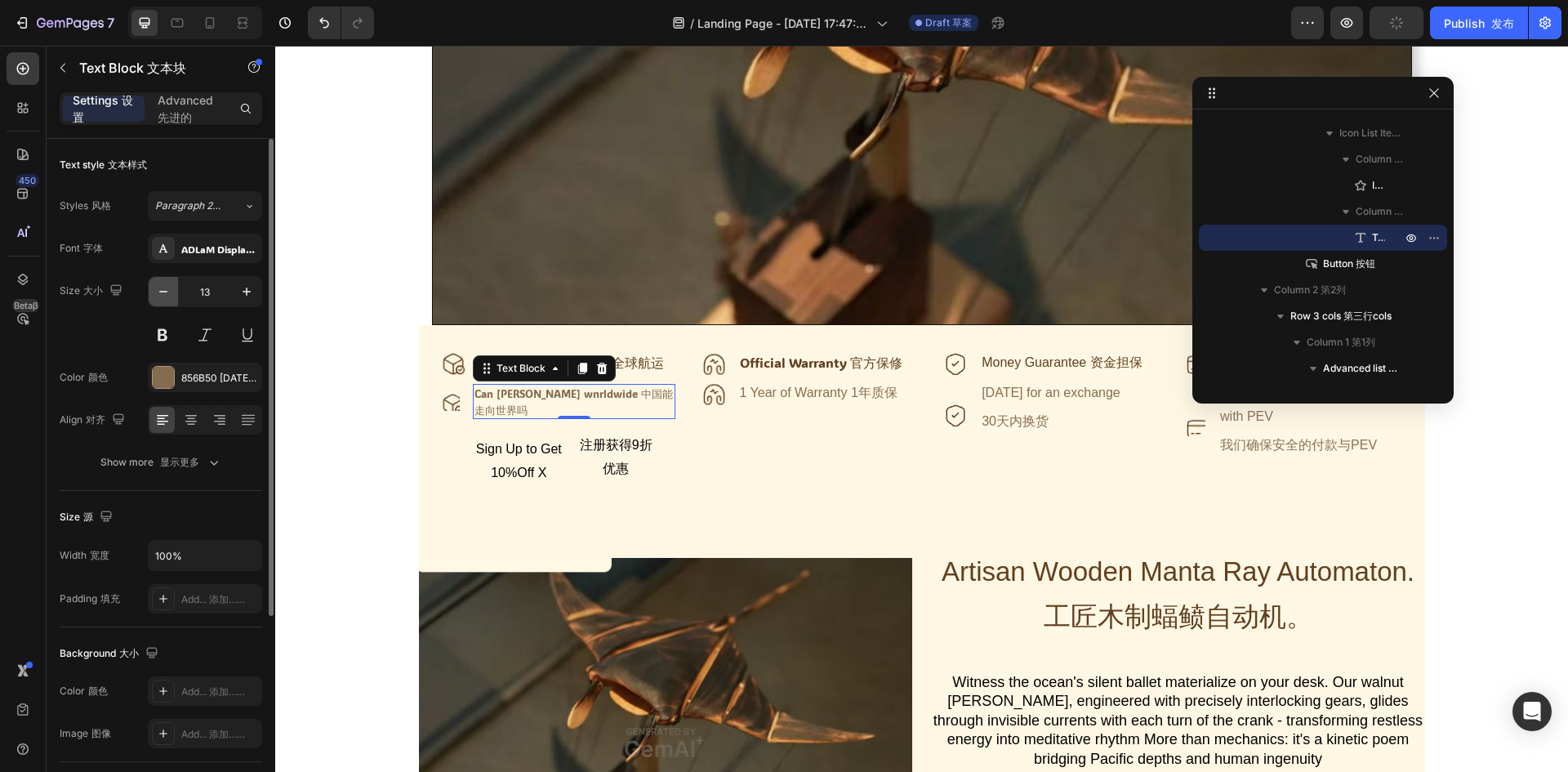
click at [168, 294] on icon "button" at bounding box center [163, 291] width 16 height 16
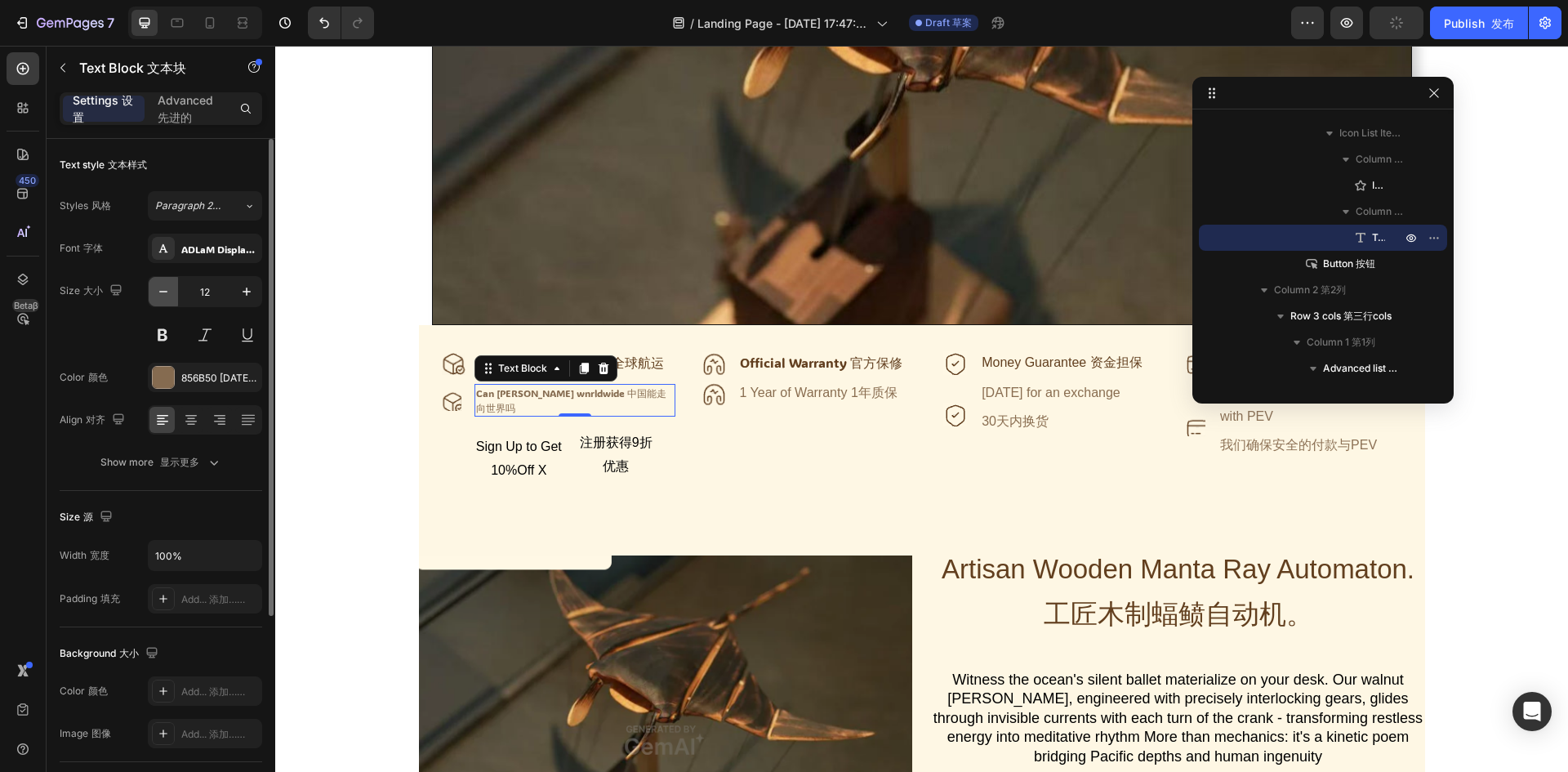
click at [168, 294] on icon "button" at bounding box center [163, 291] width 16 height 16
type input "11"
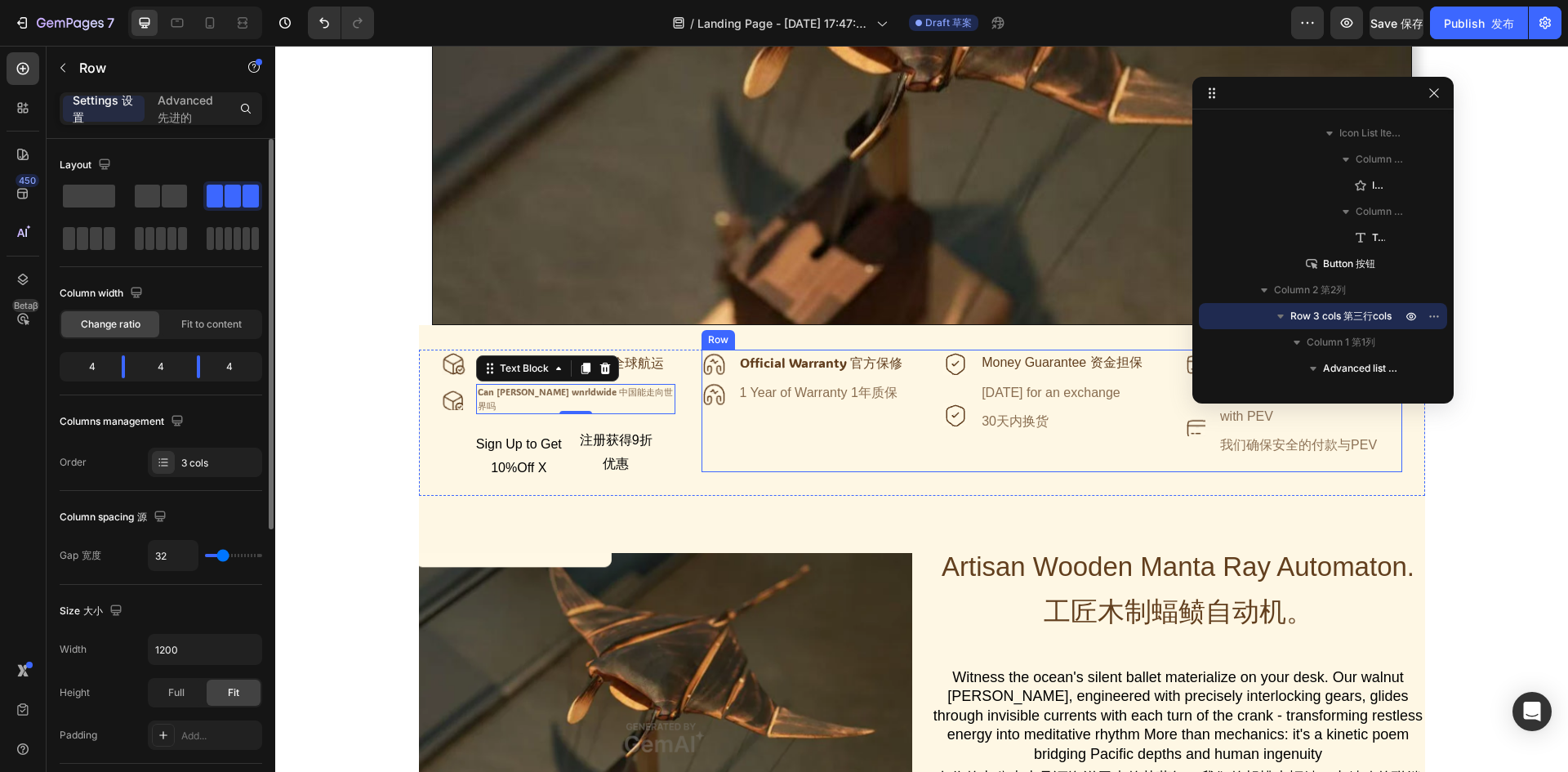
click at [819, 457] on div "Icon Official Warranty 官方保修 Text Block Icon 1 Year of Warranty 1年质保 Text Block …" at bounding box center [808, 410] width 216 height 122
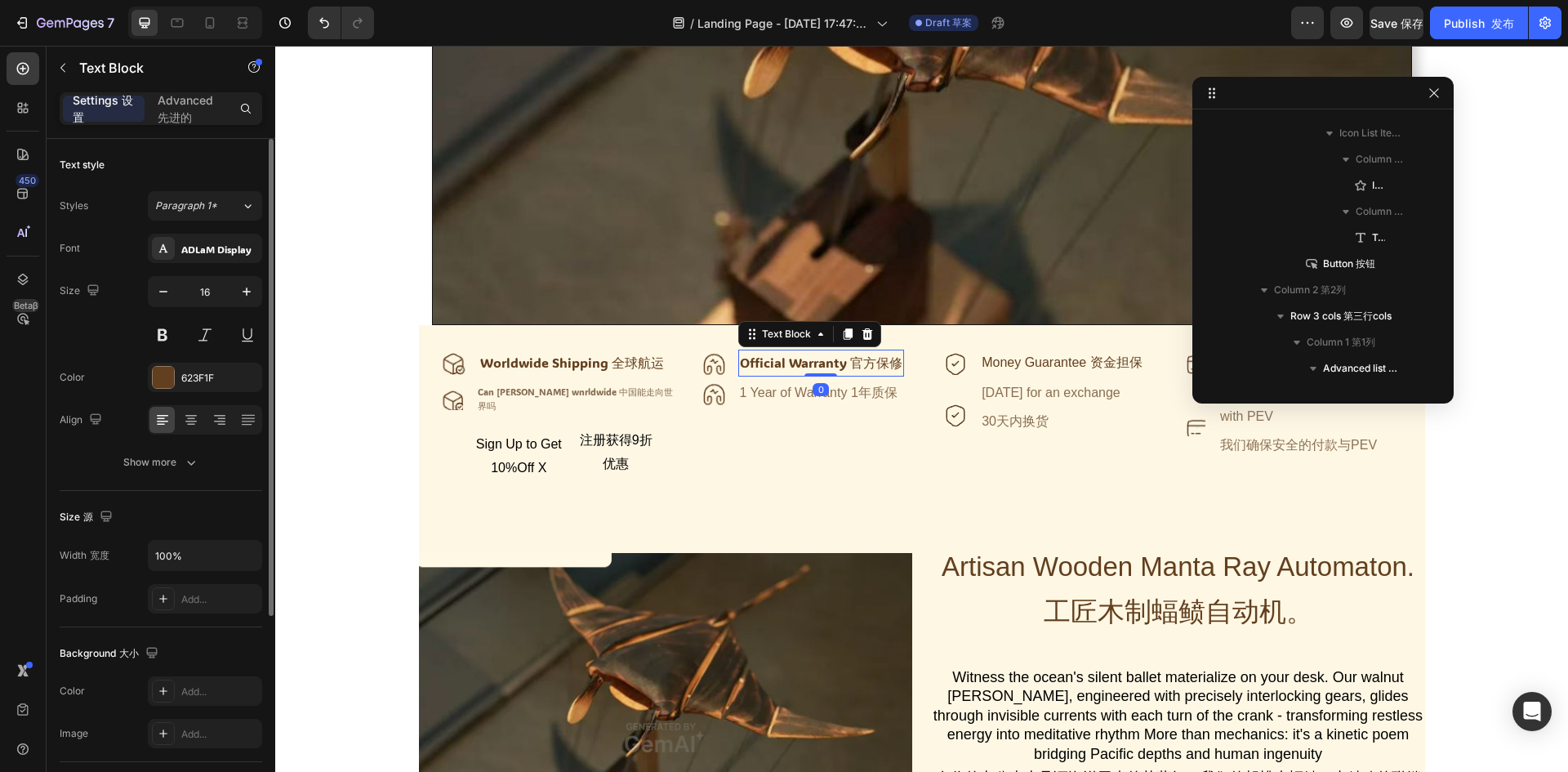
click at [854, 365] on font "官方保修" at bounding box center [876, 362] width 52 height 17
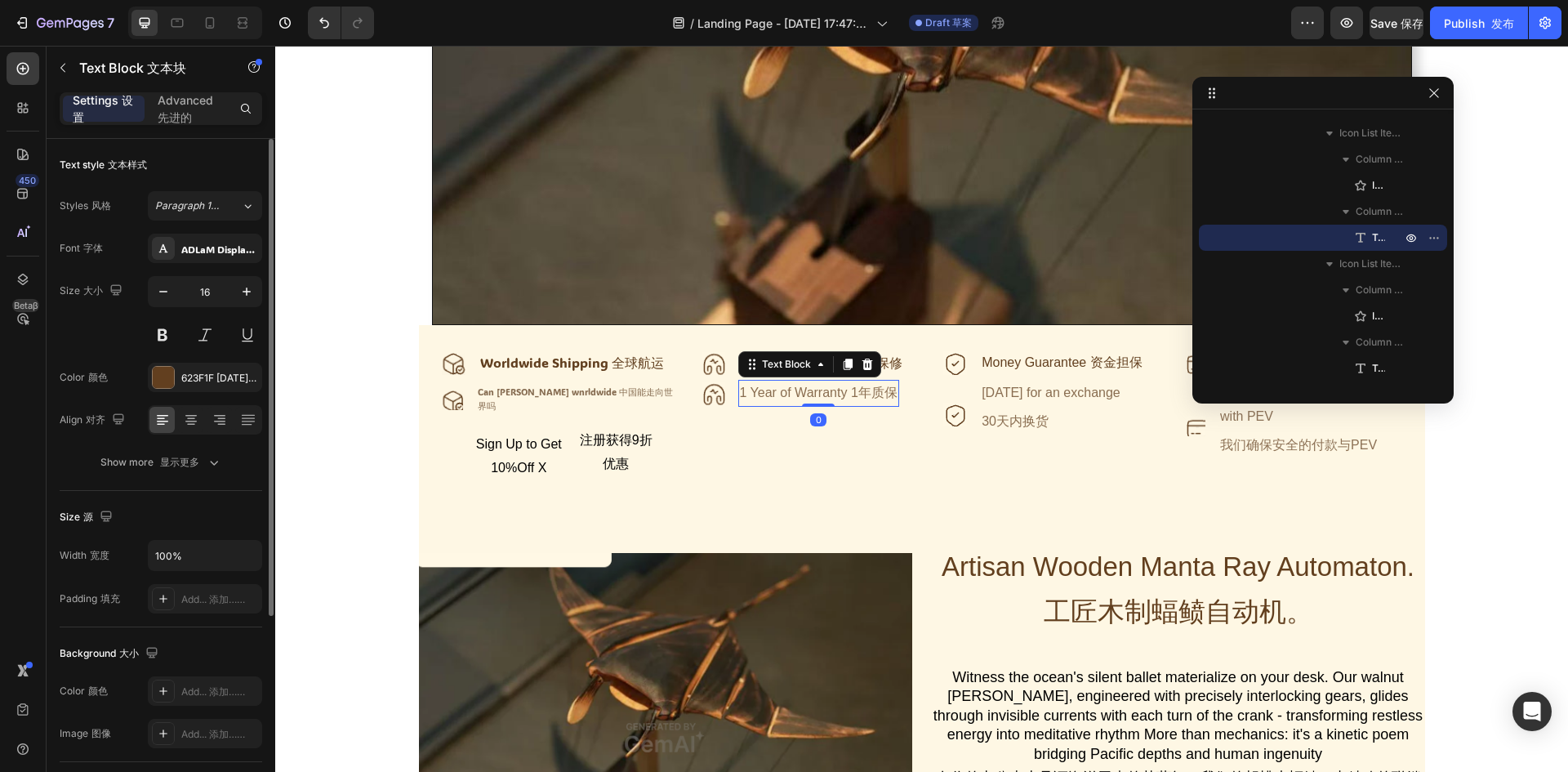
click at [785, 396] on div "1 Year of Warranty 1年质保" at bounding box center [819, 393] width 161 height 27
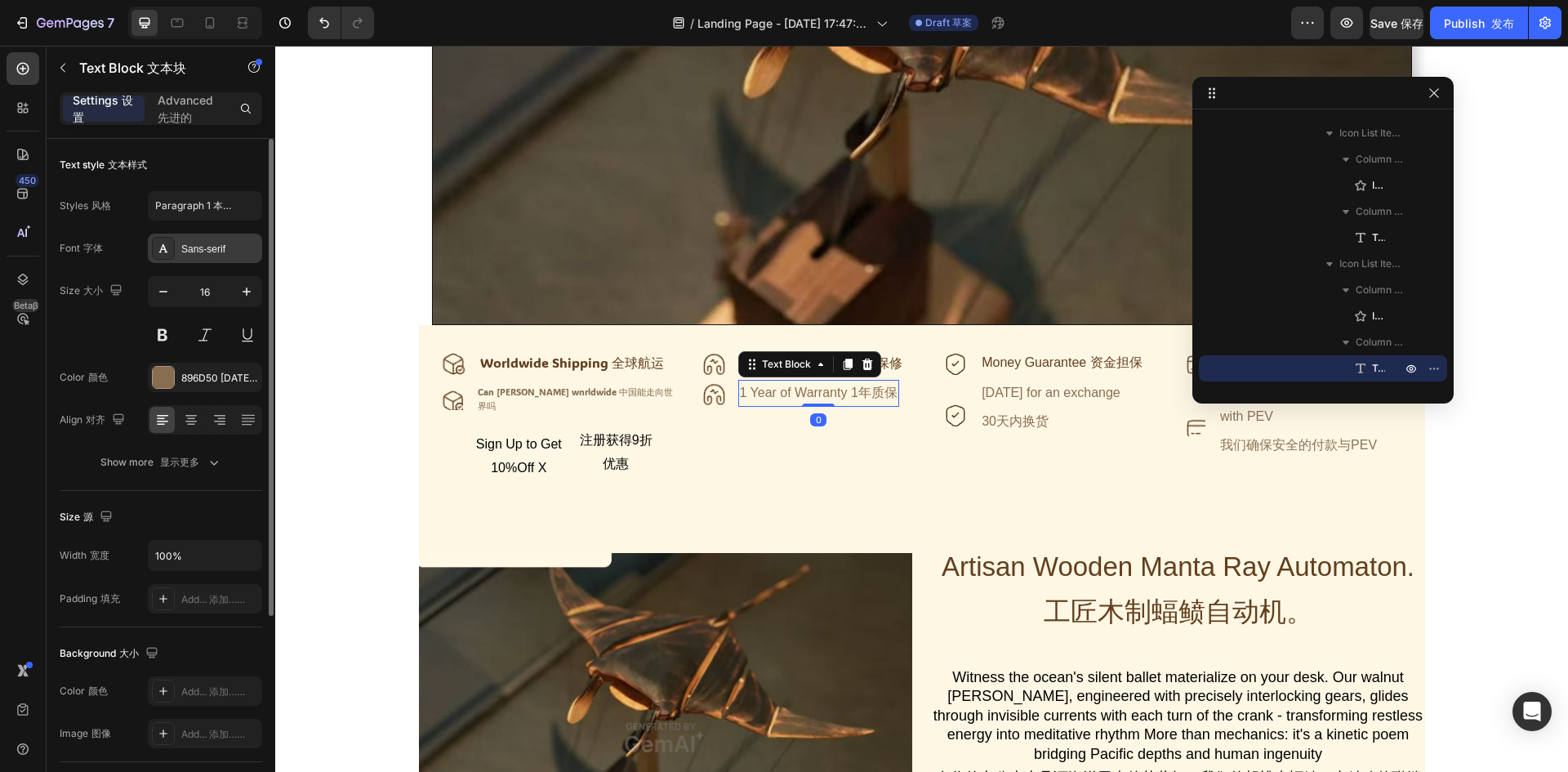
click at [210, 246] on div "Sans-serif" at bounding box center [220, 249] width 77 height 14
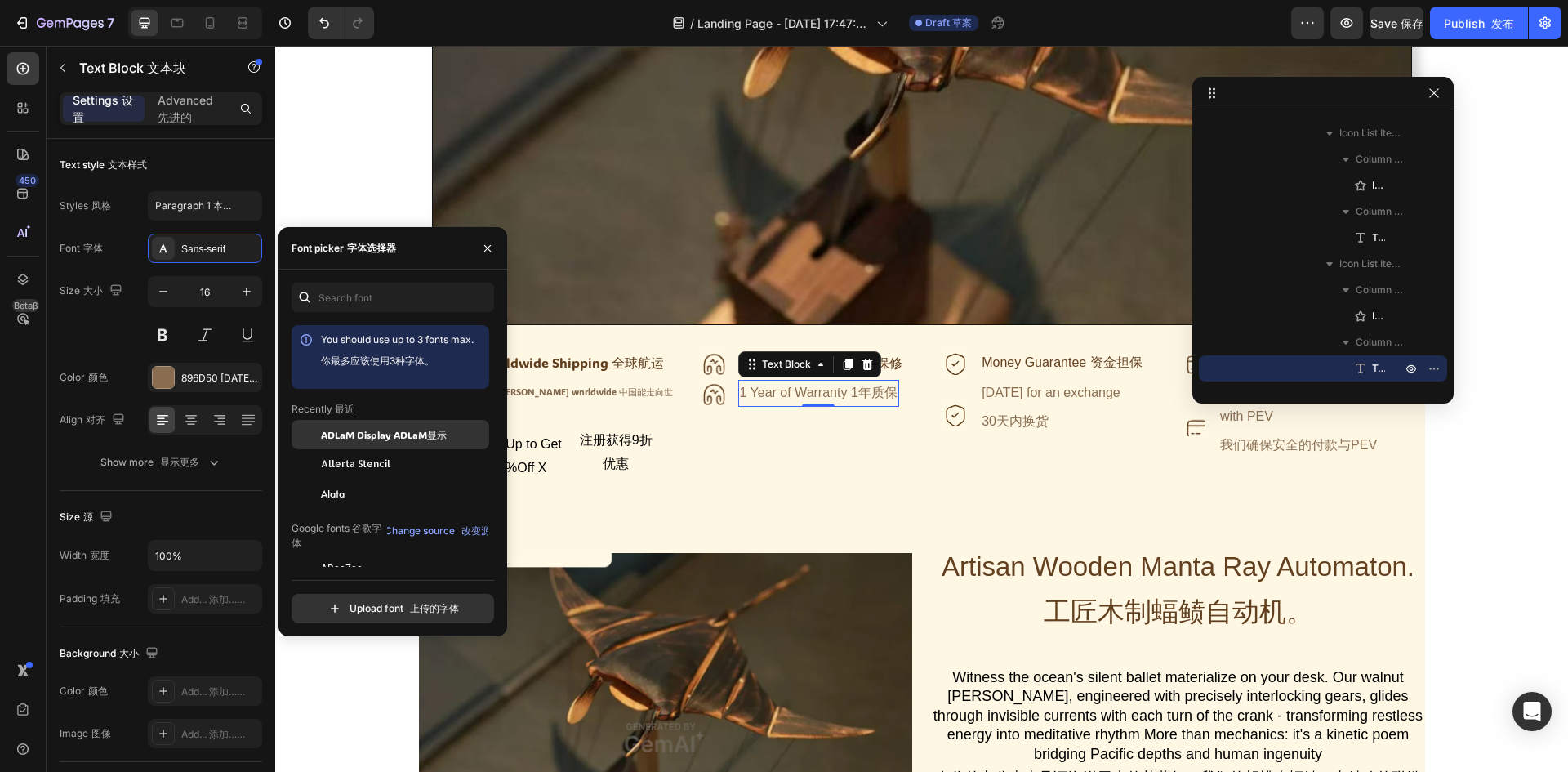
click at [328, 428] on span "ADLaM Display ADLaM显示" at bounding box center [383, 434] width 126 height 14
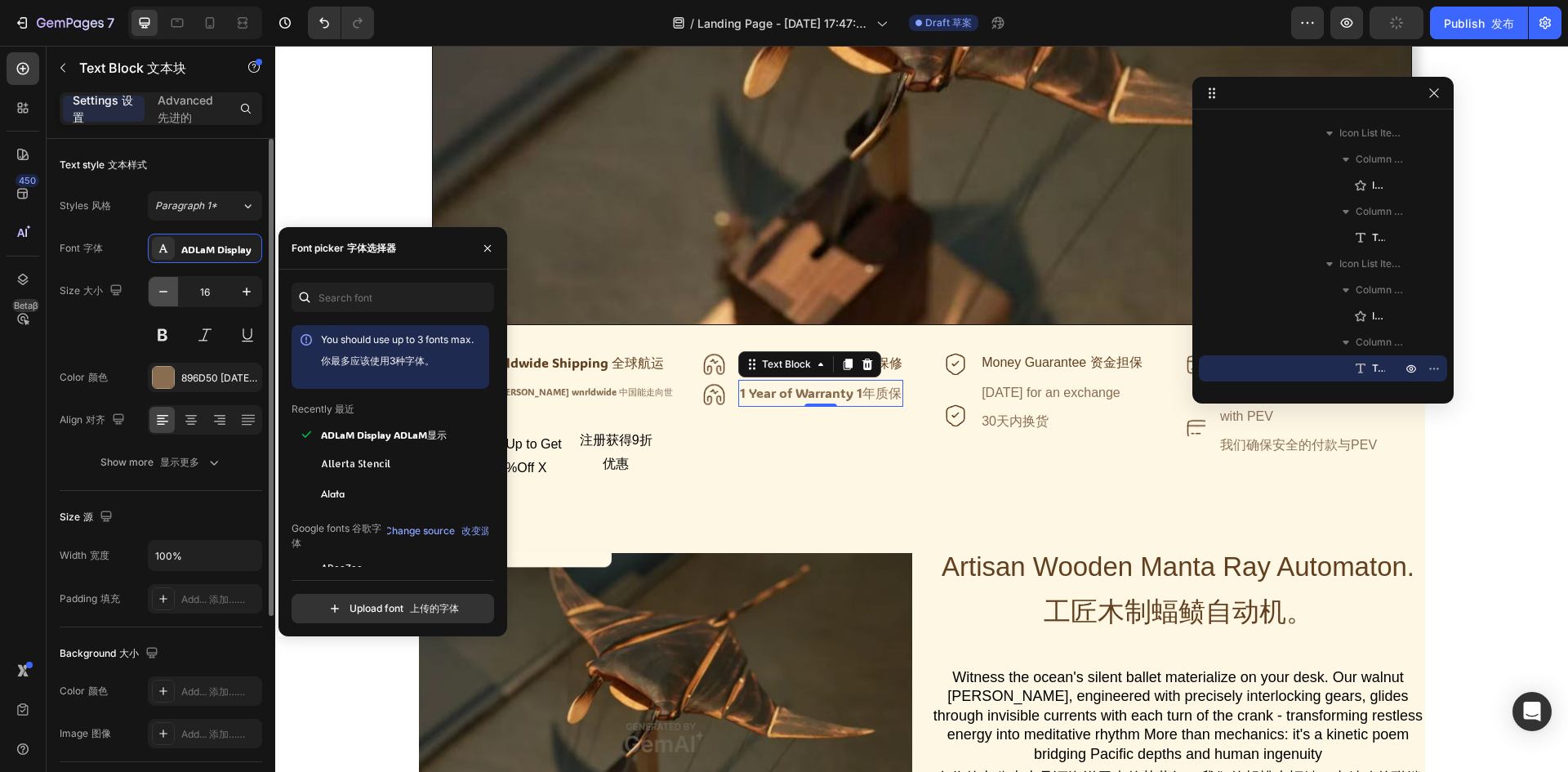
click at [153, 290] on button "button" at bounding box center [163, 291] width 30 height 30
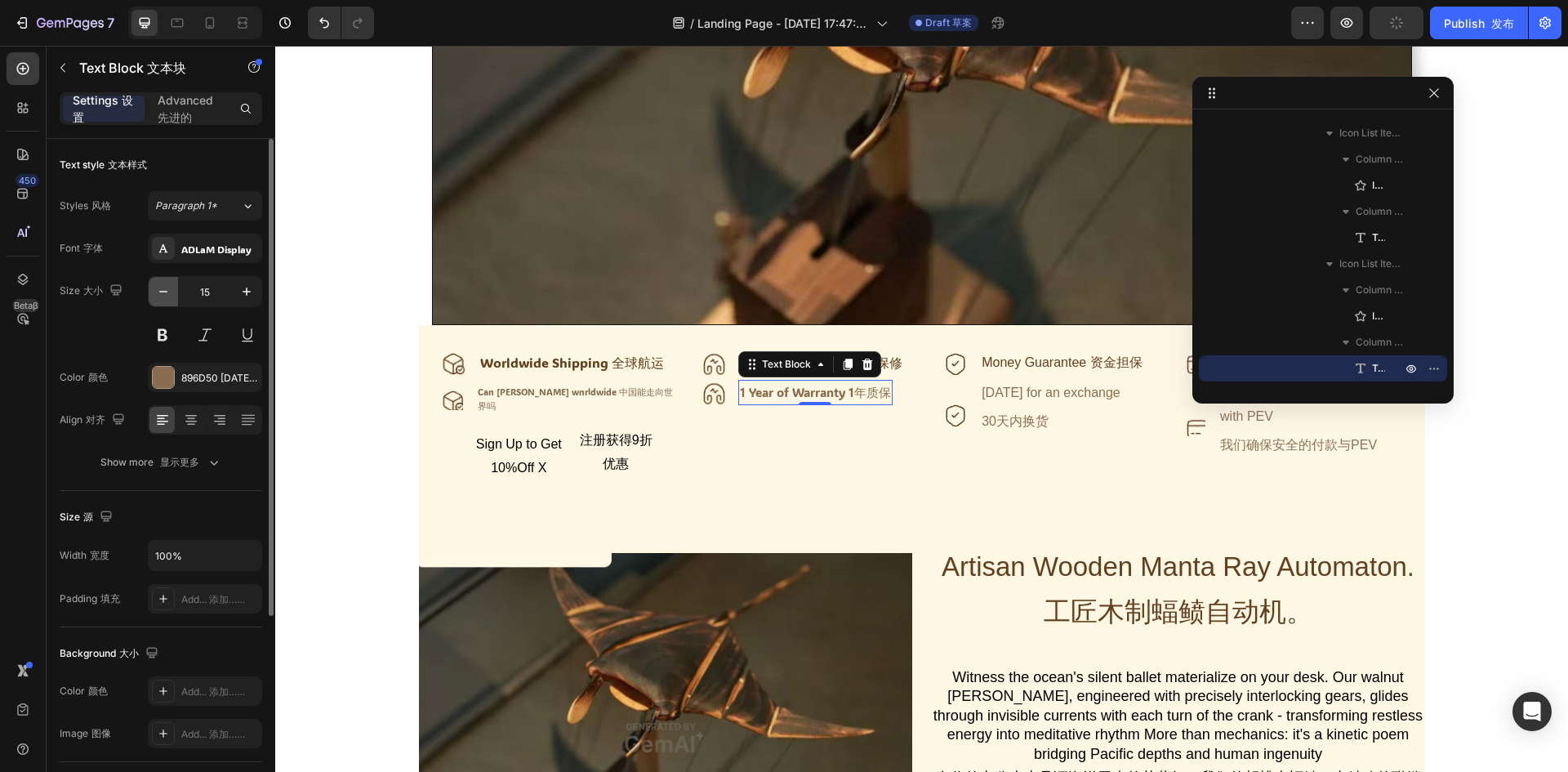
click at [153, 290] on button "button" at bounding box center [163, 291] width 30 height 30
click at [252, 288] on icon "button" at bounding box center [246, 291] width 16 height 16
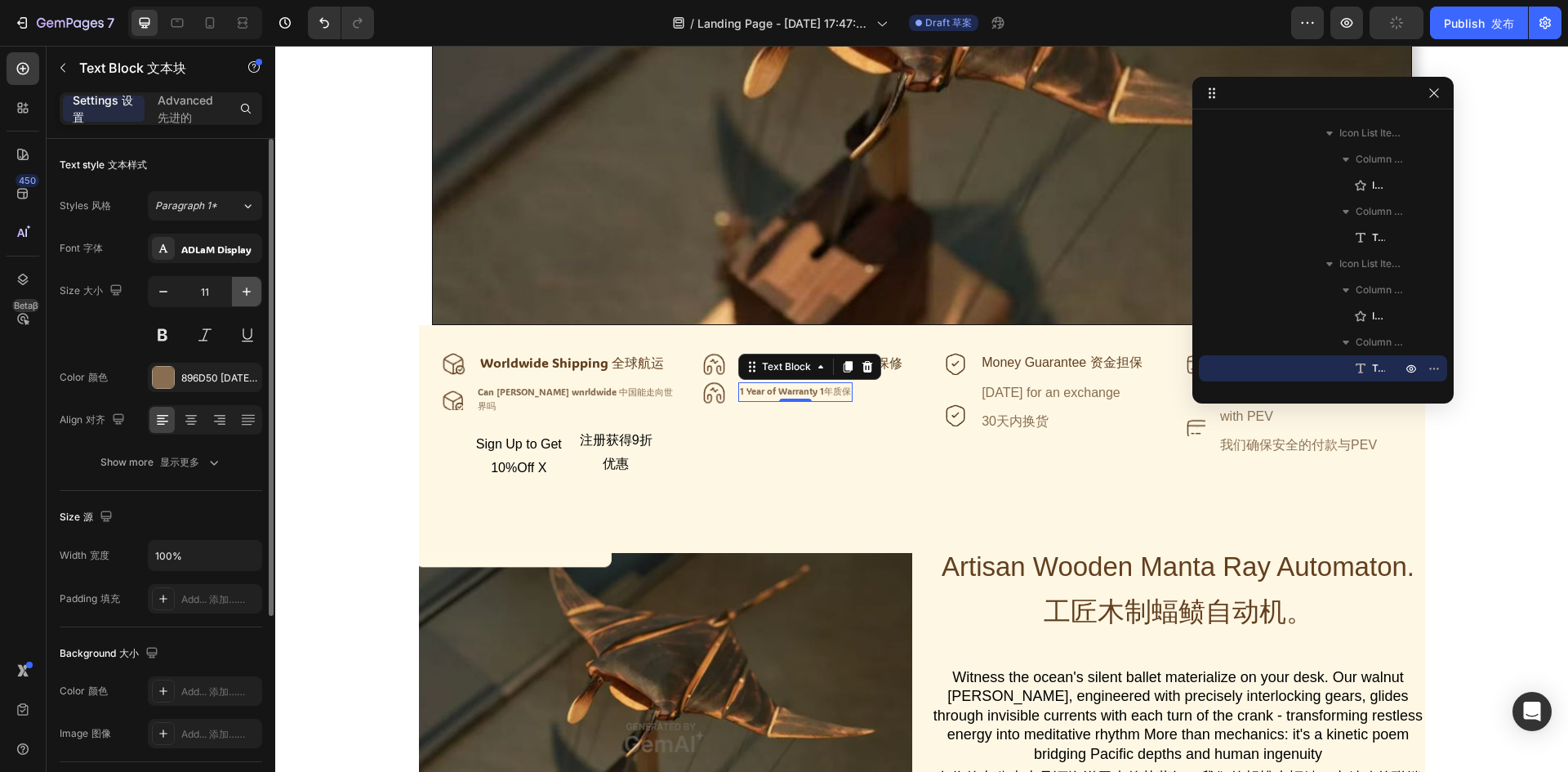
type input "12"
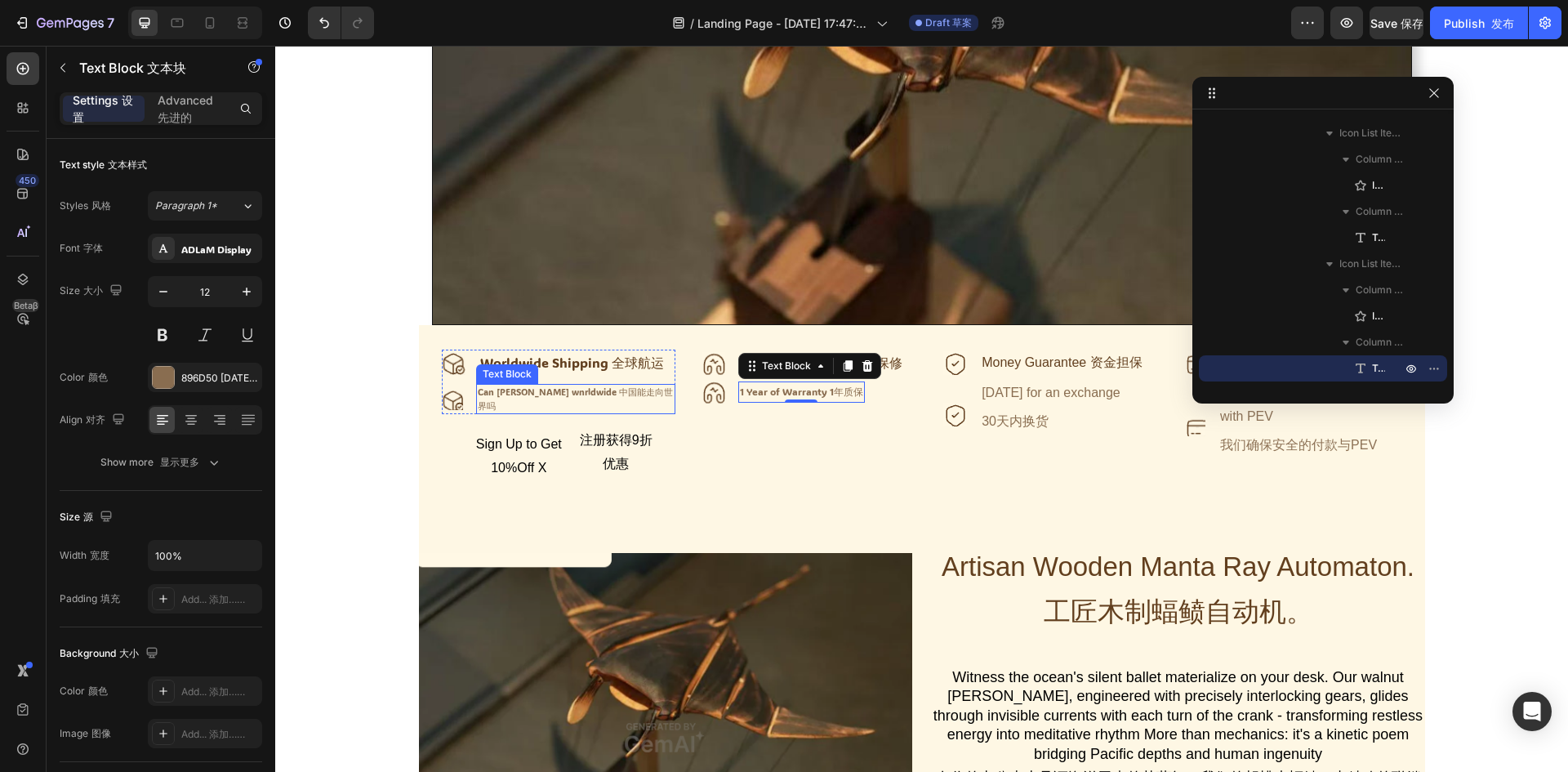
click at [596, 394] on font "中国能走向世界吗" at bounding box center [574, 398] width 195 height 25
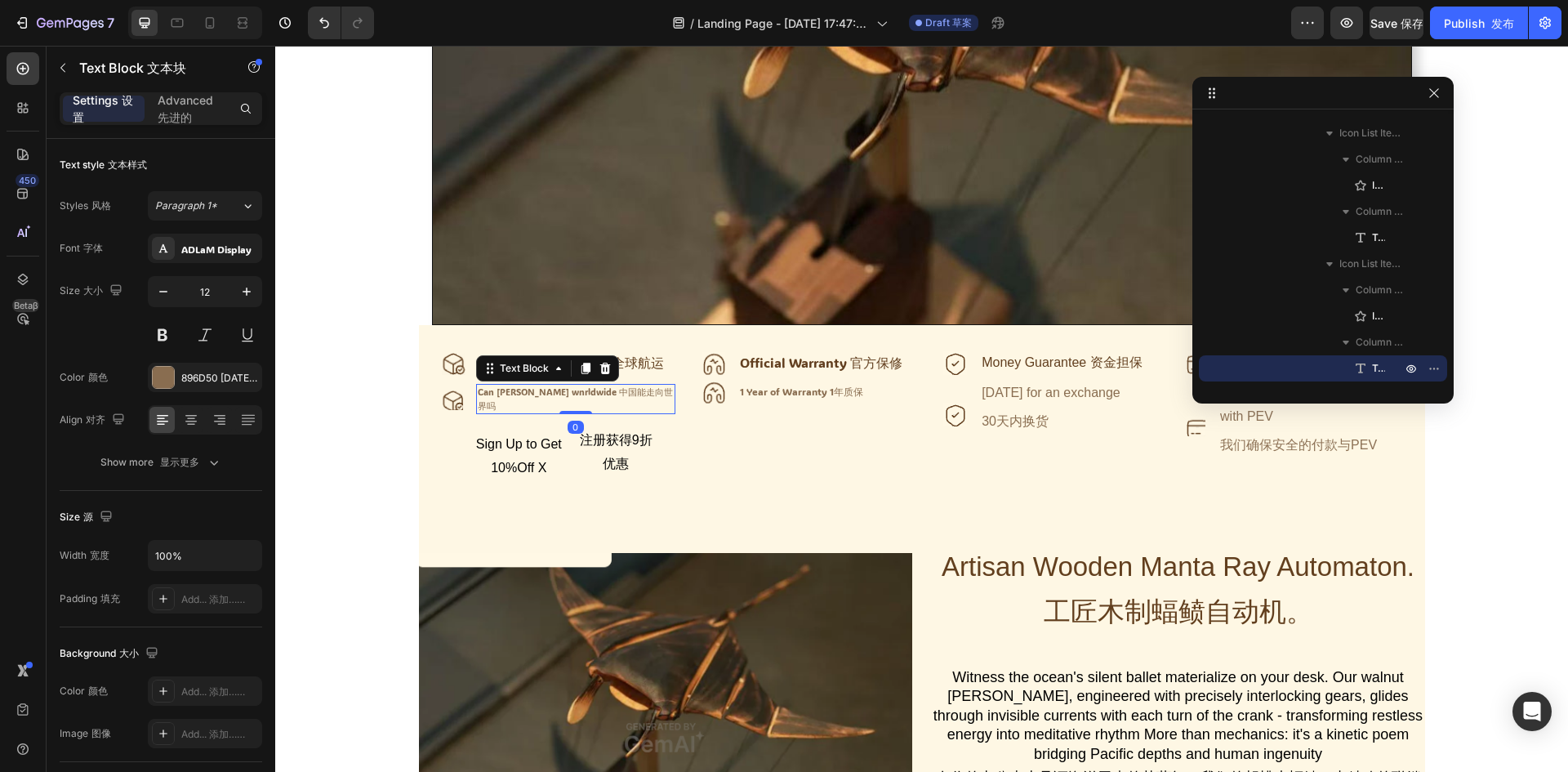
scroll to position [623, 0]
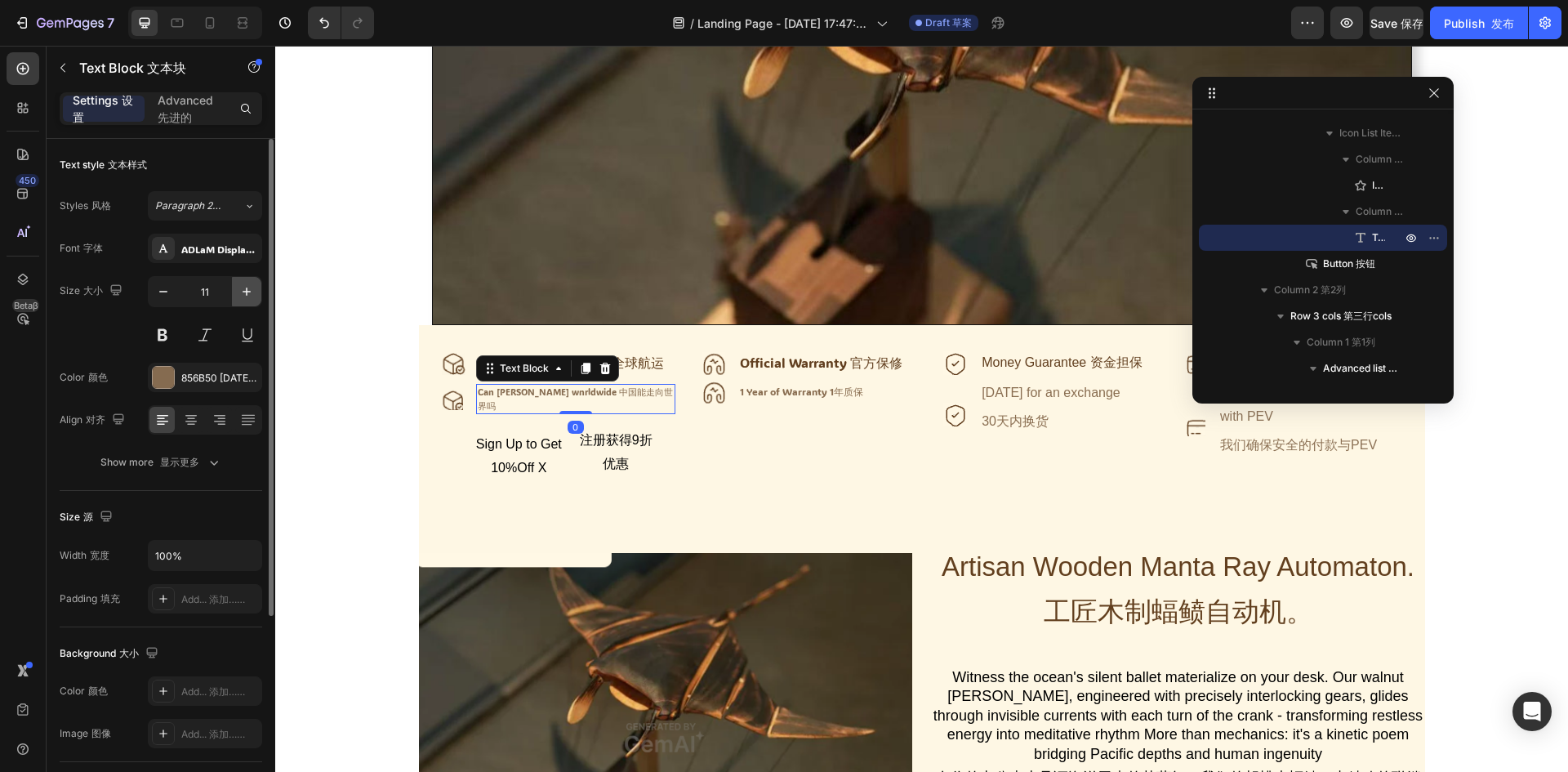
click at [245, 290] on icon "button" at bounding box center [246, 291] width 16 height 16
type input "12"
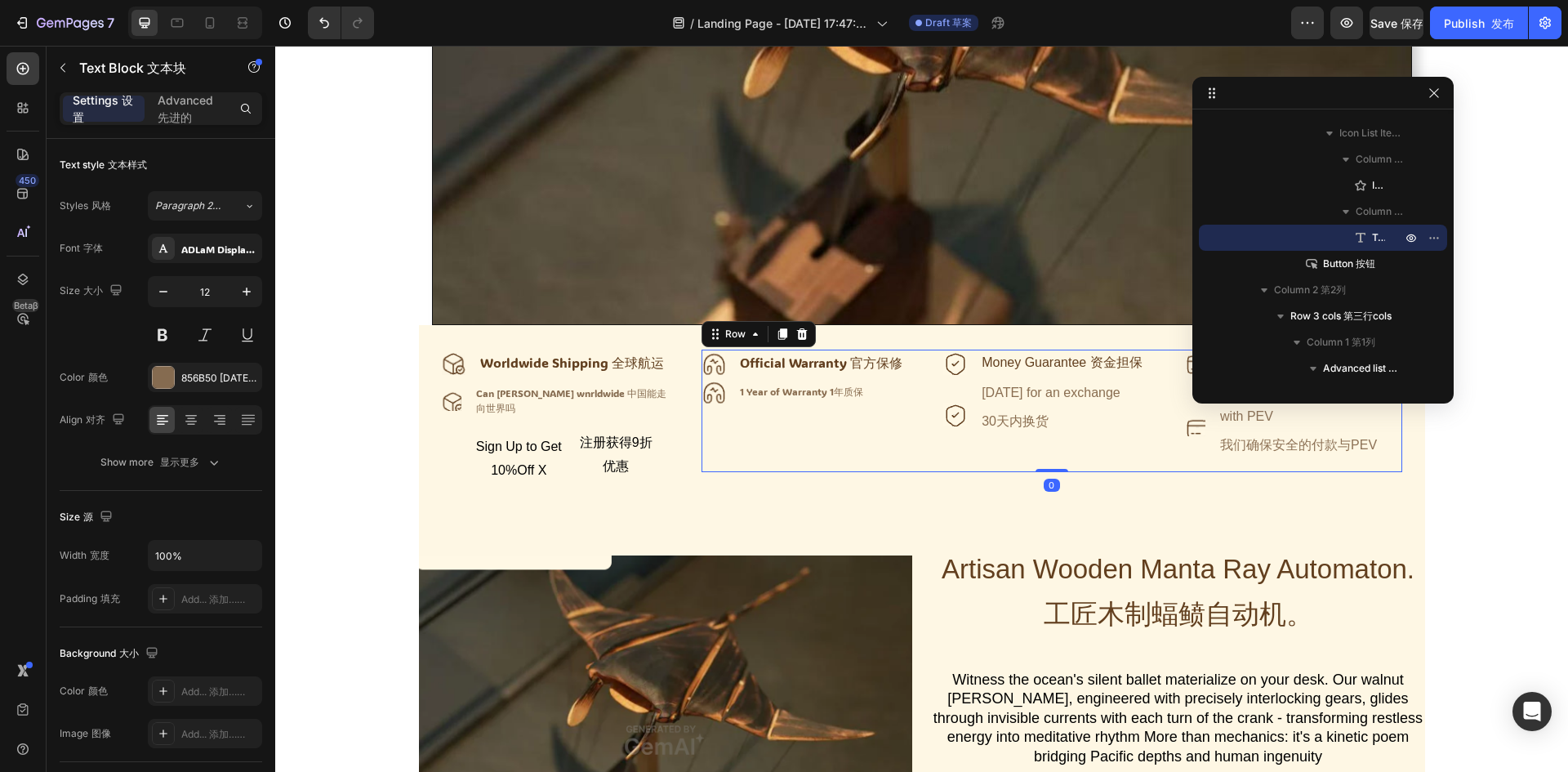
click at [843, 446] on div "Icon Official Warranty 官方保修 Text Block Icon 1 Year of Warranty 1年质保 Text Block …" at bounding box center [808, 410] width 216 height 122
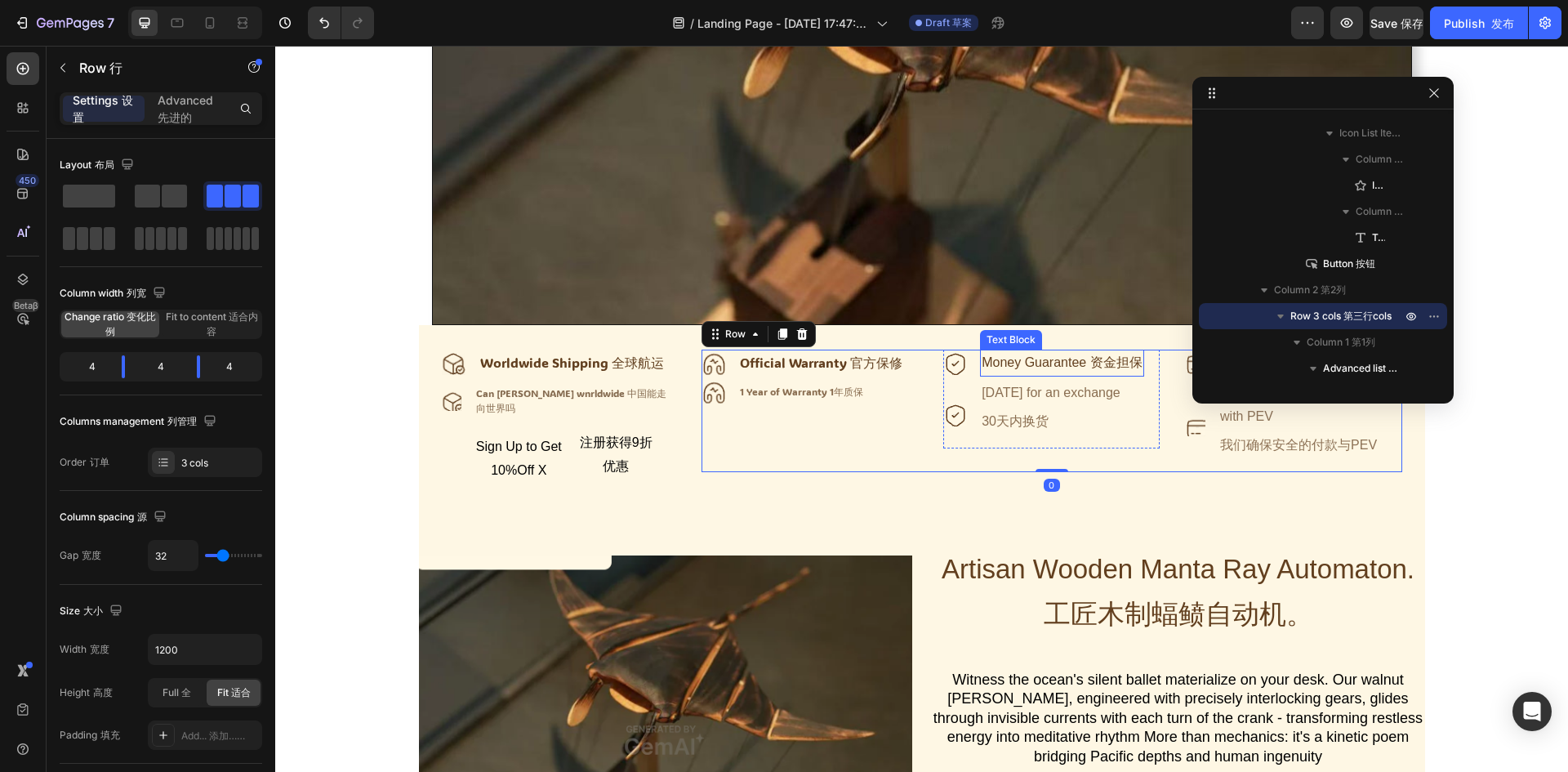
click at [1001, 369] on div "Money Guarantee 资金担保" at bounding box center [1061, 363] width 164 height 27
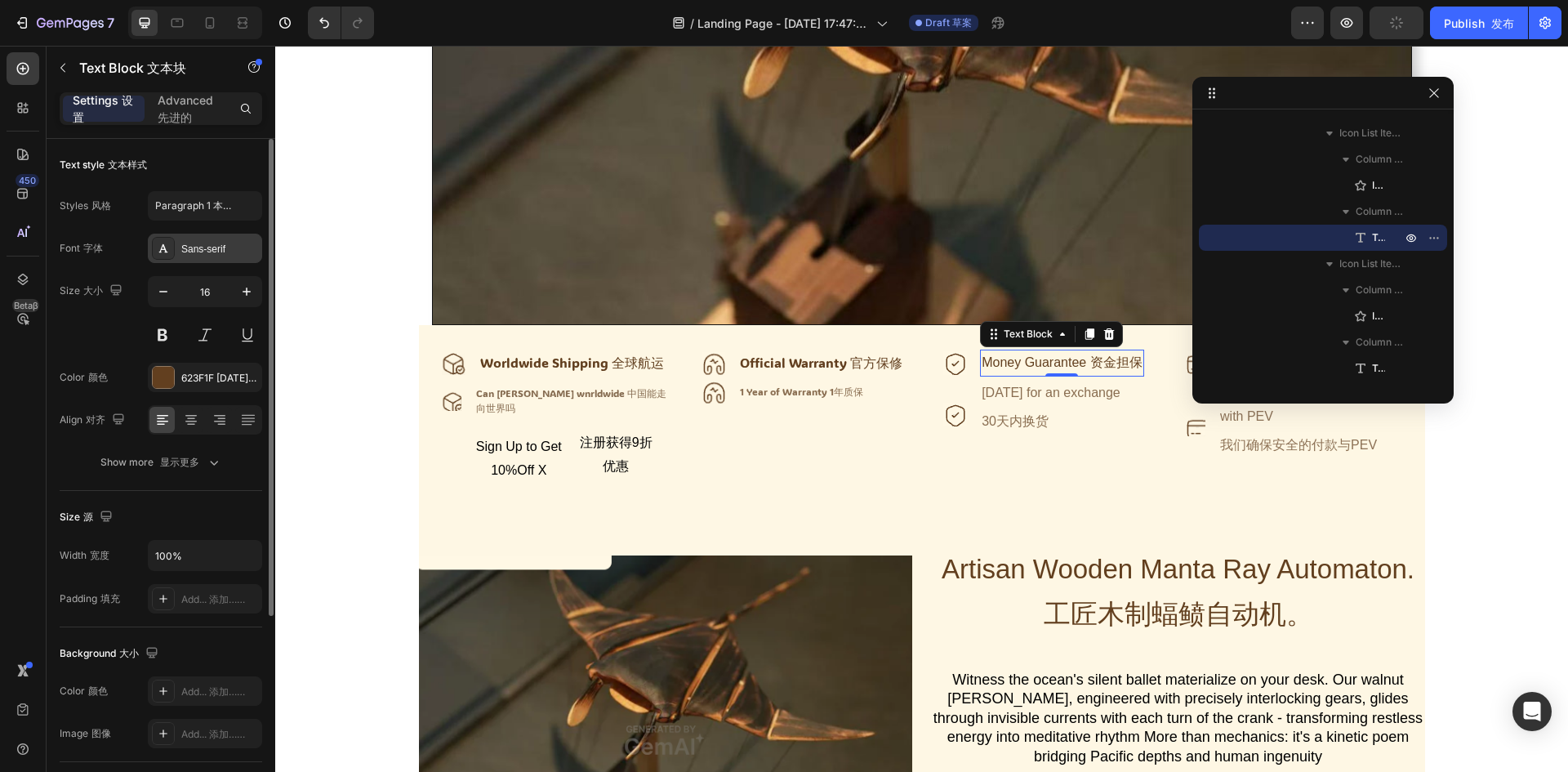
click at [219, 253] on div "Sans-serif" at bounding box center [220, 249] width 77 height 14
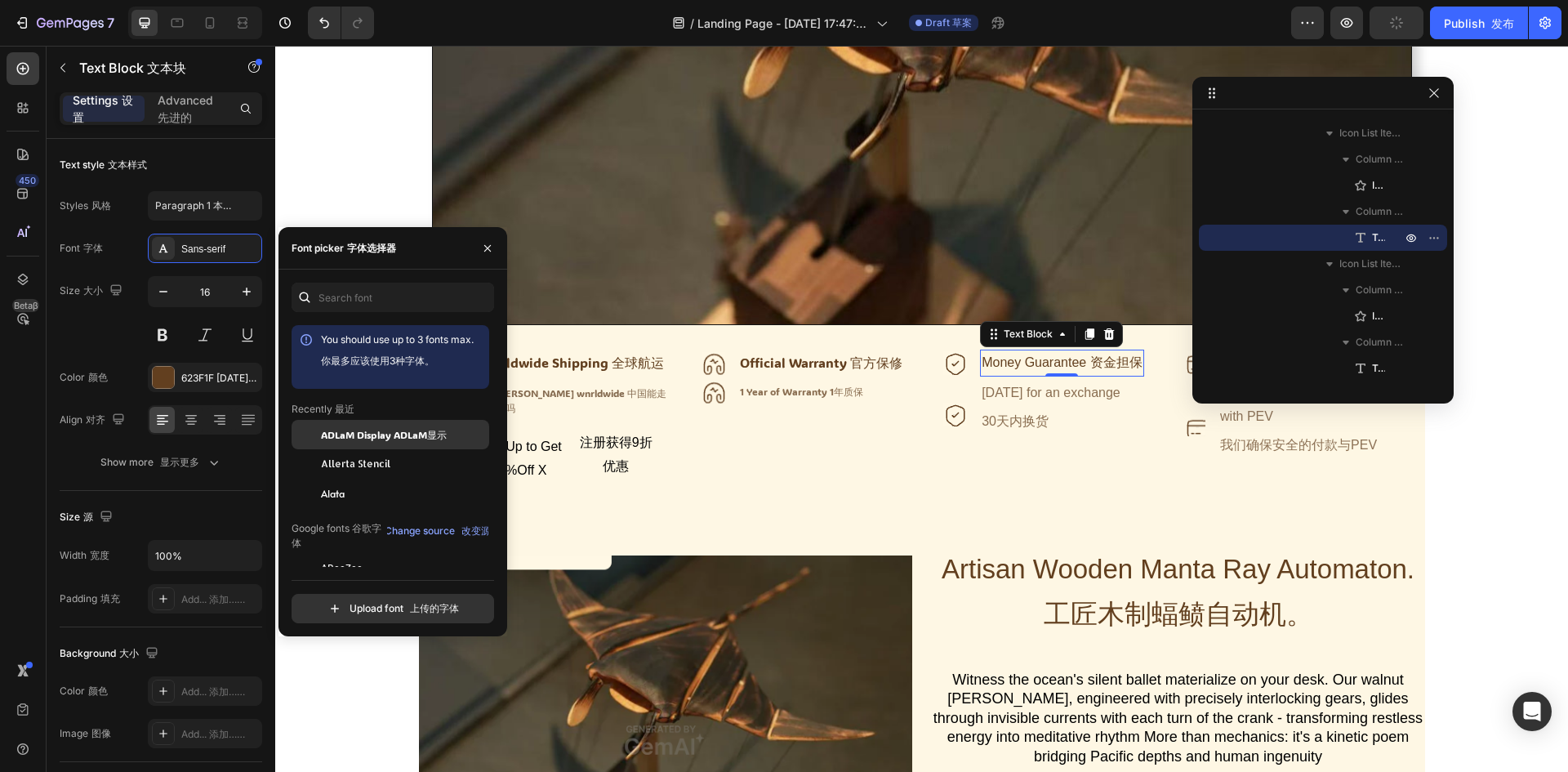
click at [351, 434] on span "ADLaM Display ADLaM显示" at bounding box center [383, 434] width 126 height 14
click at [1072, 391] on div "[DATE] for an exchange 30天内换货" at bounding box center [1050, 413] width 142 height 68
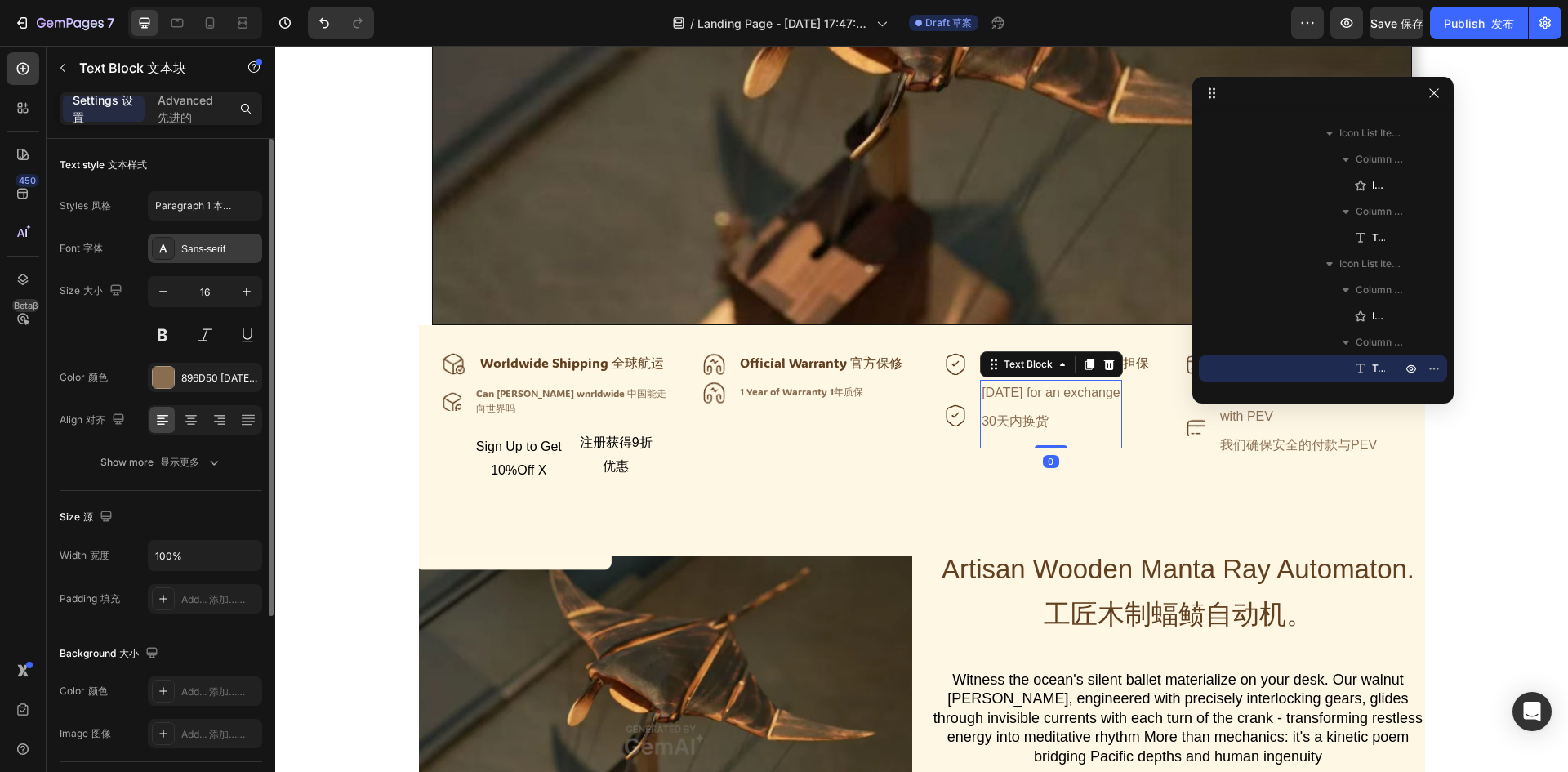
click at [191, 249] on div "Sans-serif" at bounding box center [220, 249] width 77 height 14
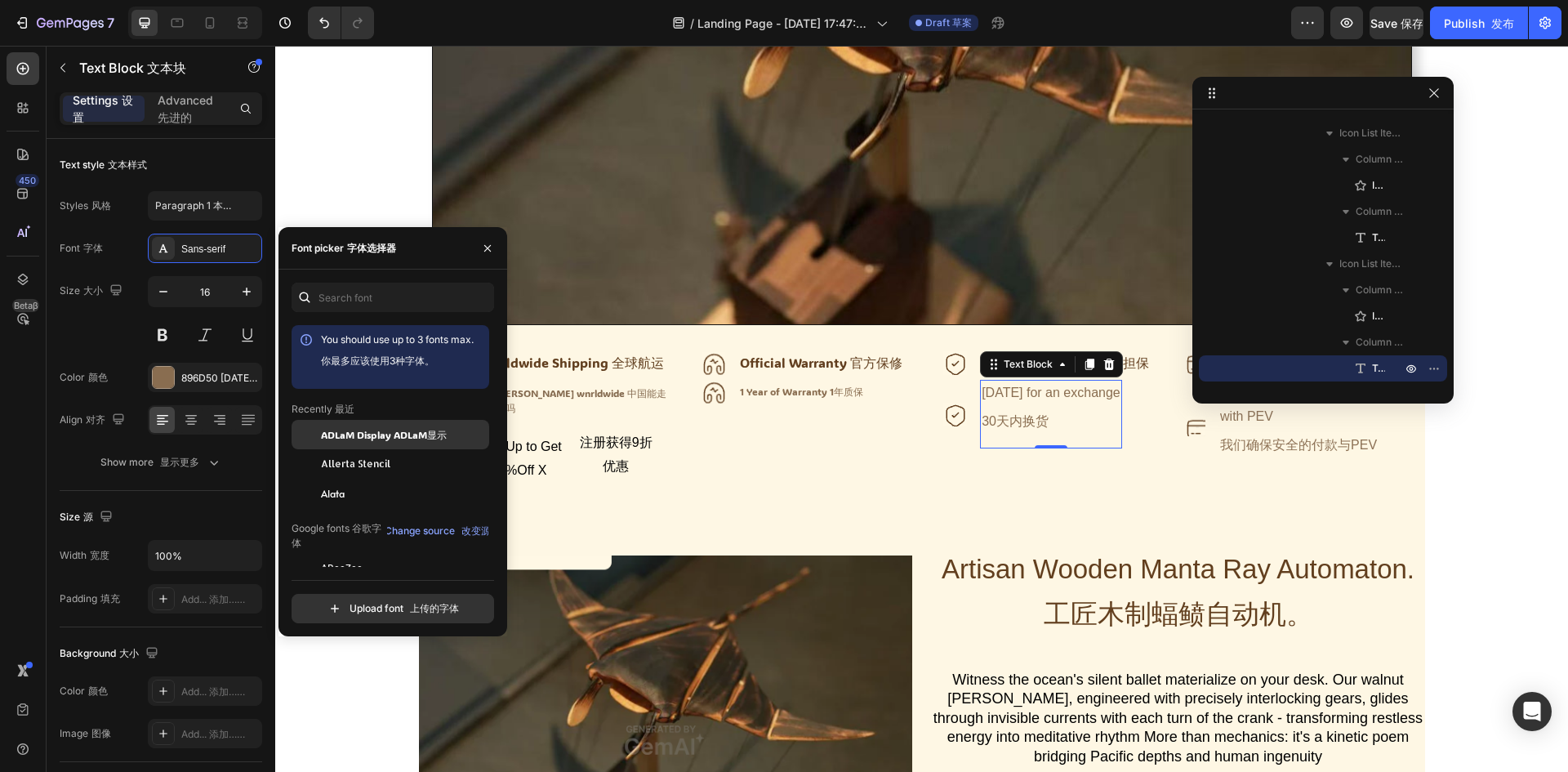
click at [352, 433] on span "ADLaM Display ADLaM显示" at bounding box center [383, 434] width 126 height 14
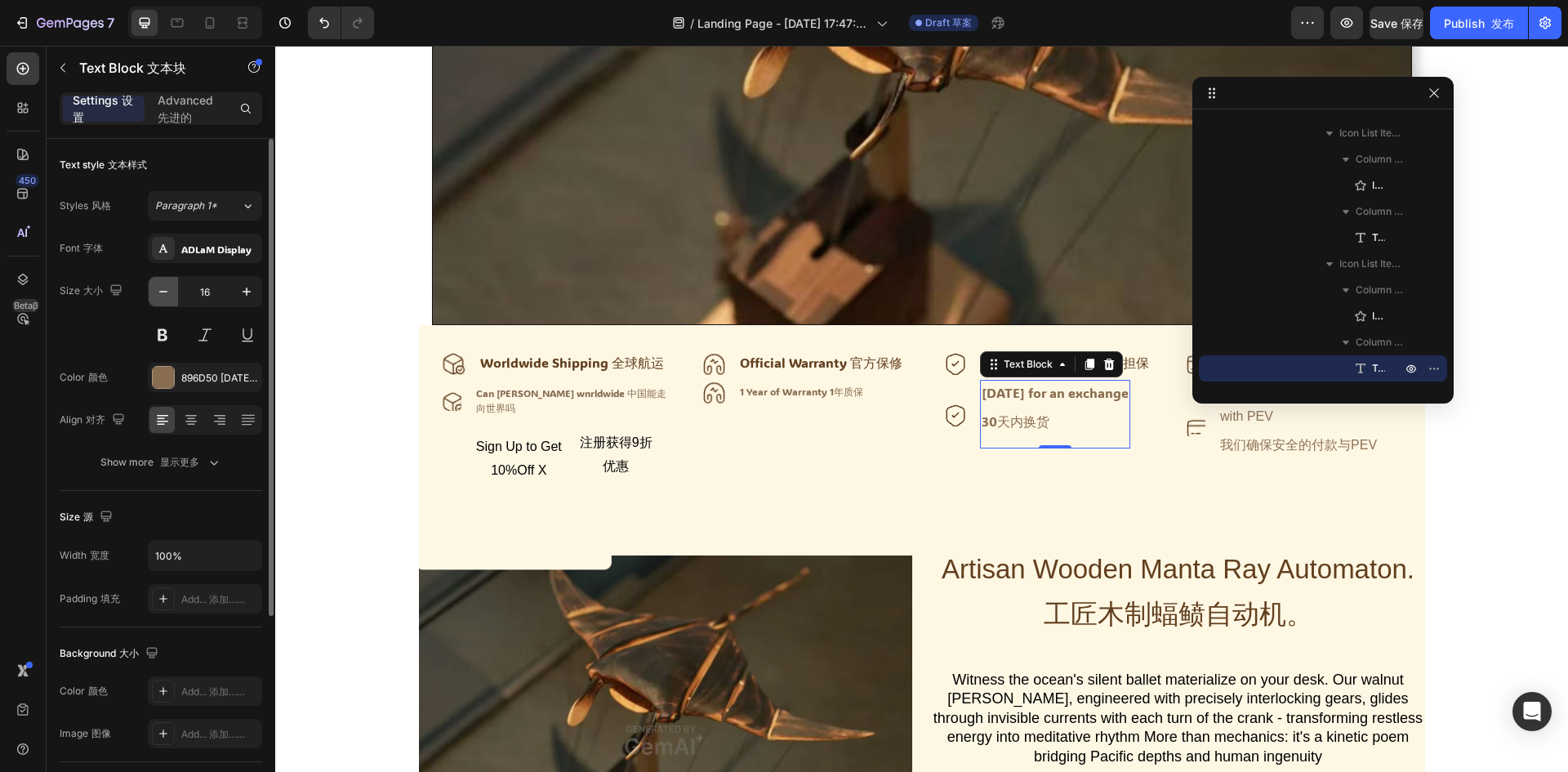
click at [161, 298] on icon "button" at bounding box center [163, 291] width 16 height 16
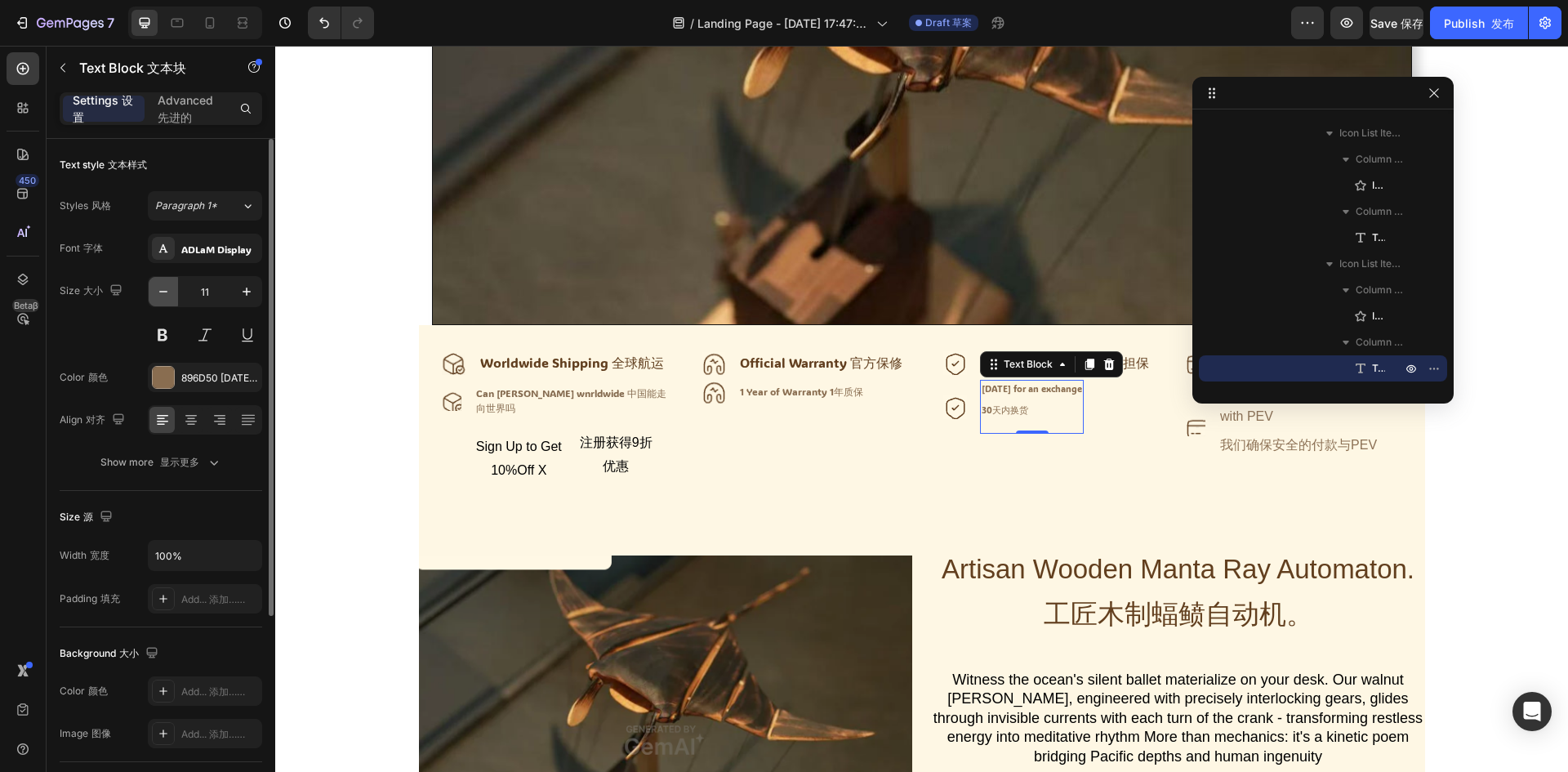
click at [161, 298] on icon "button" at bounding box center [163, 291] width 16 height 16
click at [244, 292] on icon "button" at bounding box center [246, 291] width 16 height 16
type input "11"
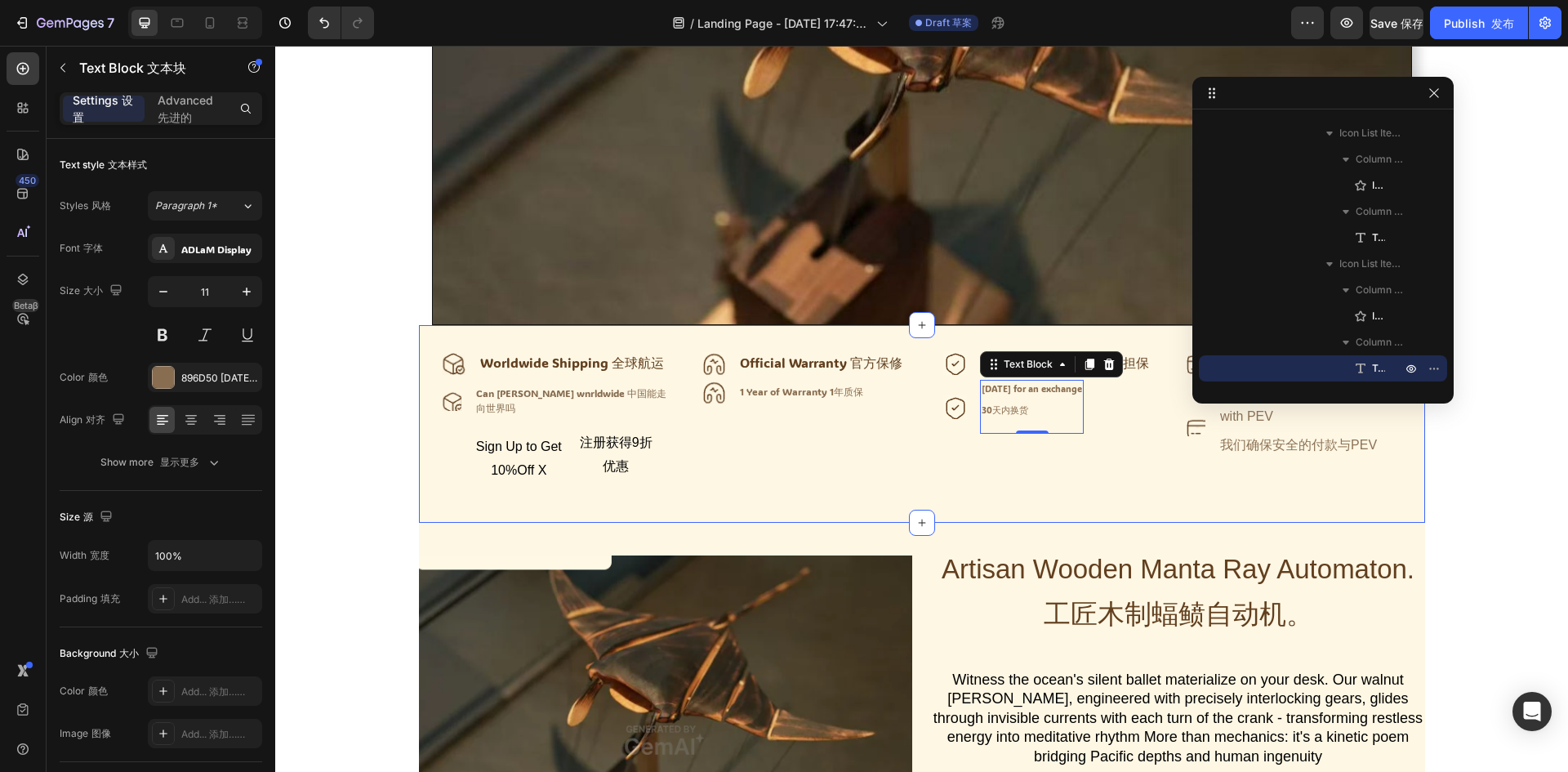
click at [1074, 505] on div "Icon Worldwide Shipping 全球航运 Text Block Advanced list Icon Can chin annde wnrld…" at bounding box center [922, 422] width 1006 height 197
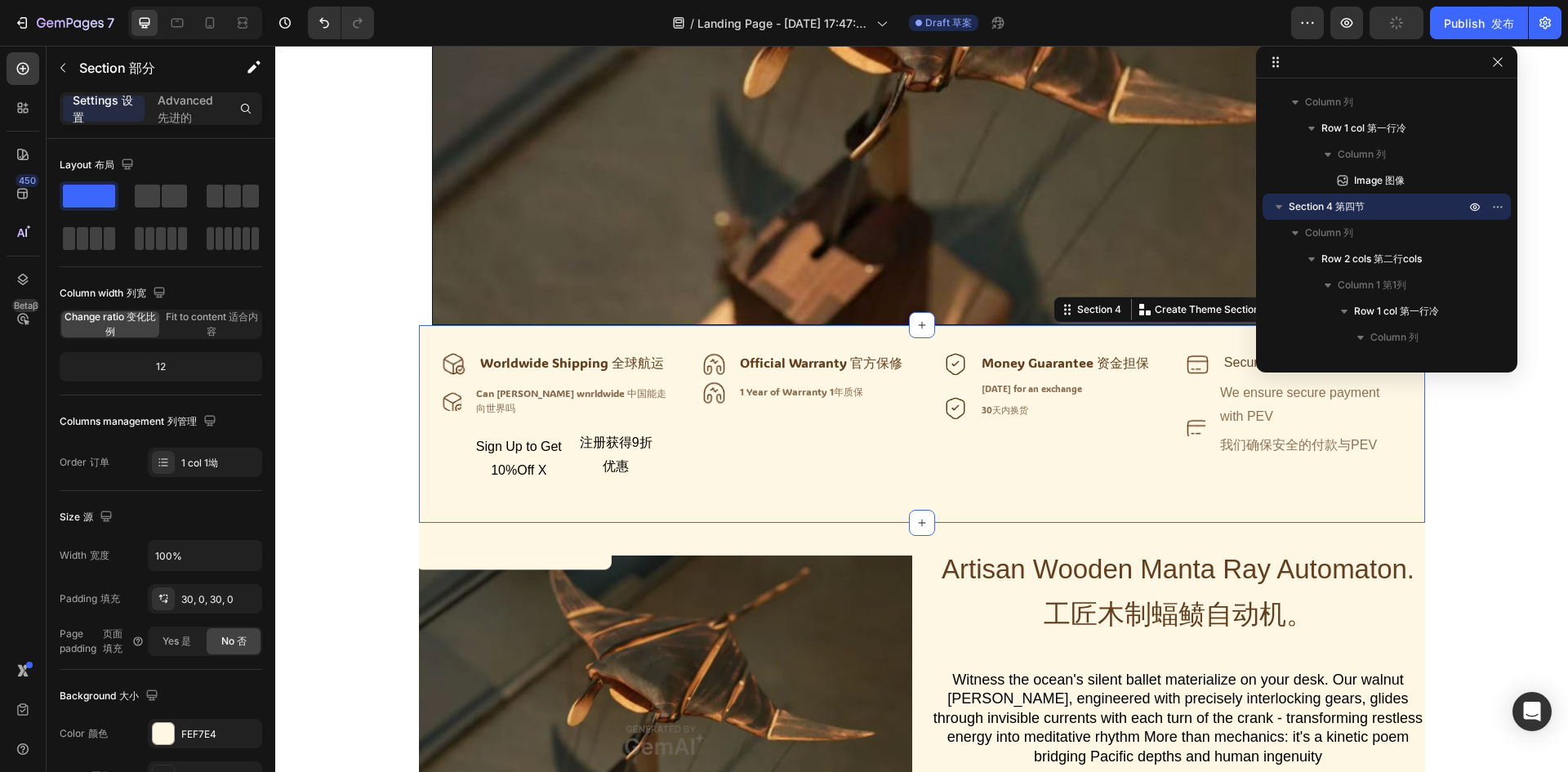
drag, startPoint x: 1365, startPoint y: 90, endPoint x: 1199, endPoint y: 43, distance: 172.5
click at [1062, 0] on html "7 / Landing Page - Sep 29, 17:47:56 登陆页- 9月29日，17:47:56 Draft 草案 Preview 预览 Pub…" at bounding box center [784, 0] width 1568 height 0
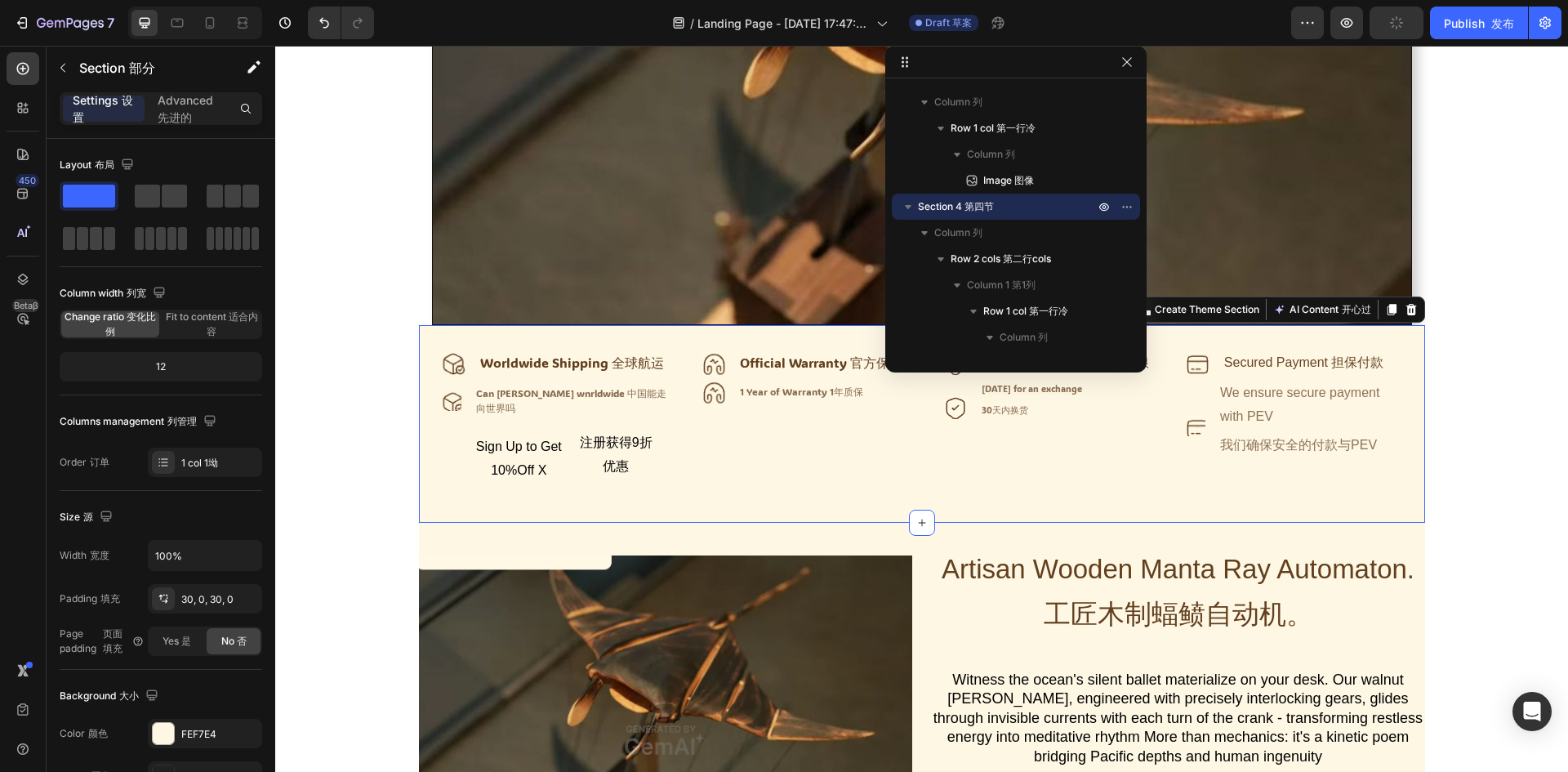
drag, startPoint x: 1330, startPoint y: 62, endPoint x: 876, endPoint y: -16, distance: 460.7
click at [876, 0] on html "7 / Landing Page - Sep 29, 17:47:56 登陆页- 9月29日，17:47:56 Draft 草案 Preview 预览 Pub…" at bounding box center [784, 0] width 1568 height 0
click at [1302, 375] on div "Secured Payment 担保付款 Text Block" at bounding box center [1304, 363] width 163 height 27
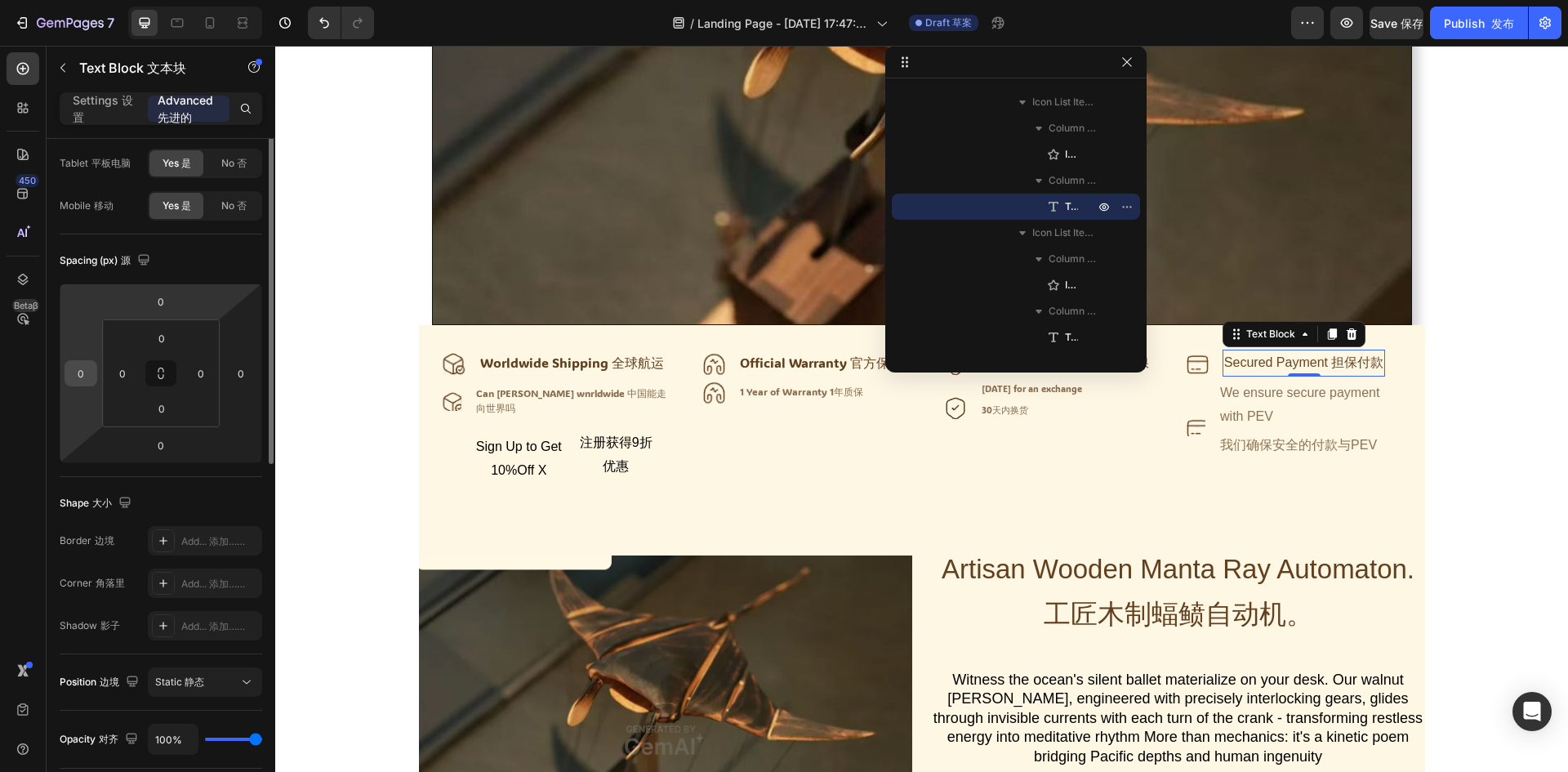
scroll to position [0, 0]
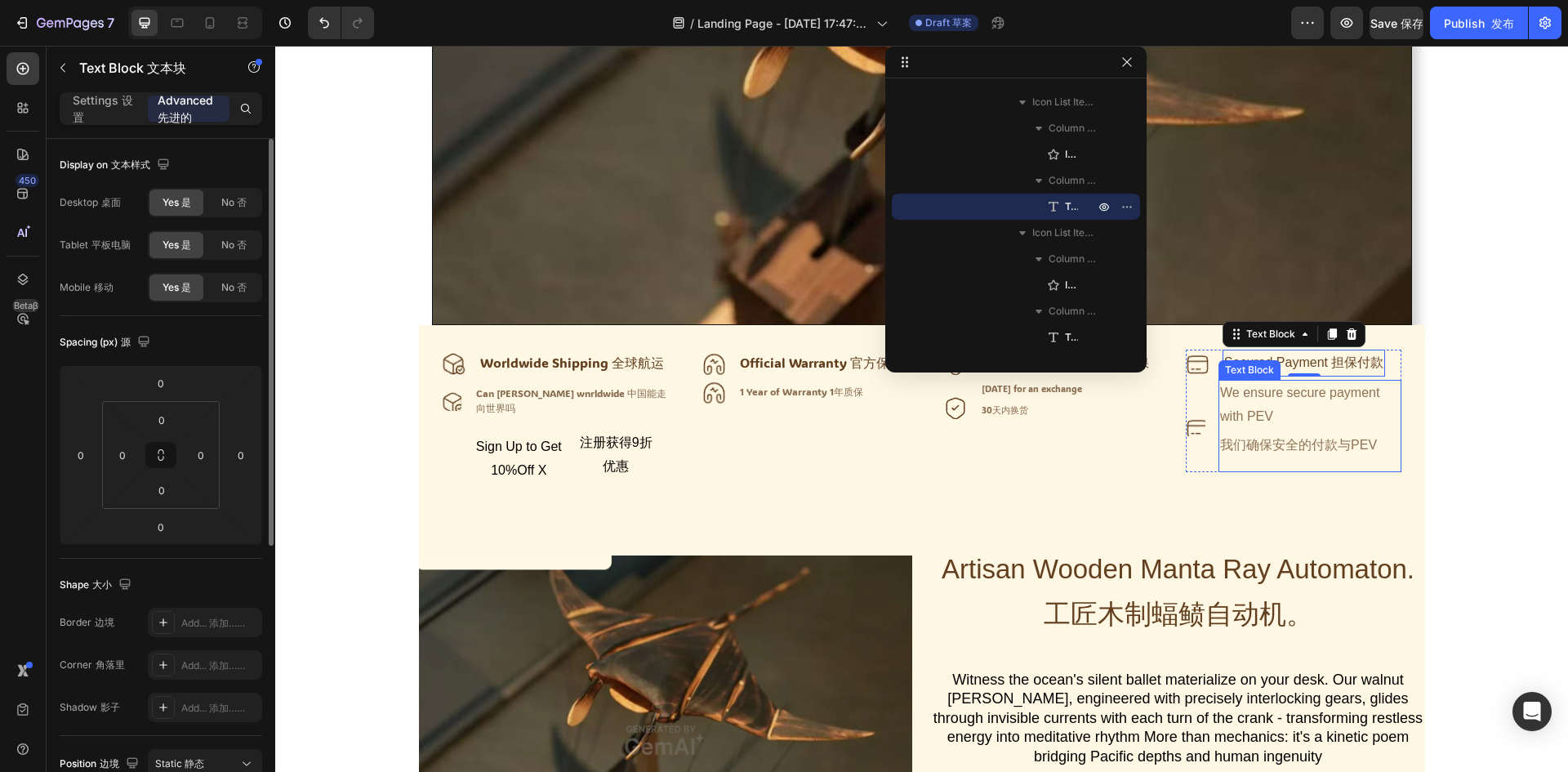
click at [1323, 419] on div "We ensure secure payment with PEV 我们确保安全的付款与PEV" at bounding box center [1310, 424] width 182 height 91
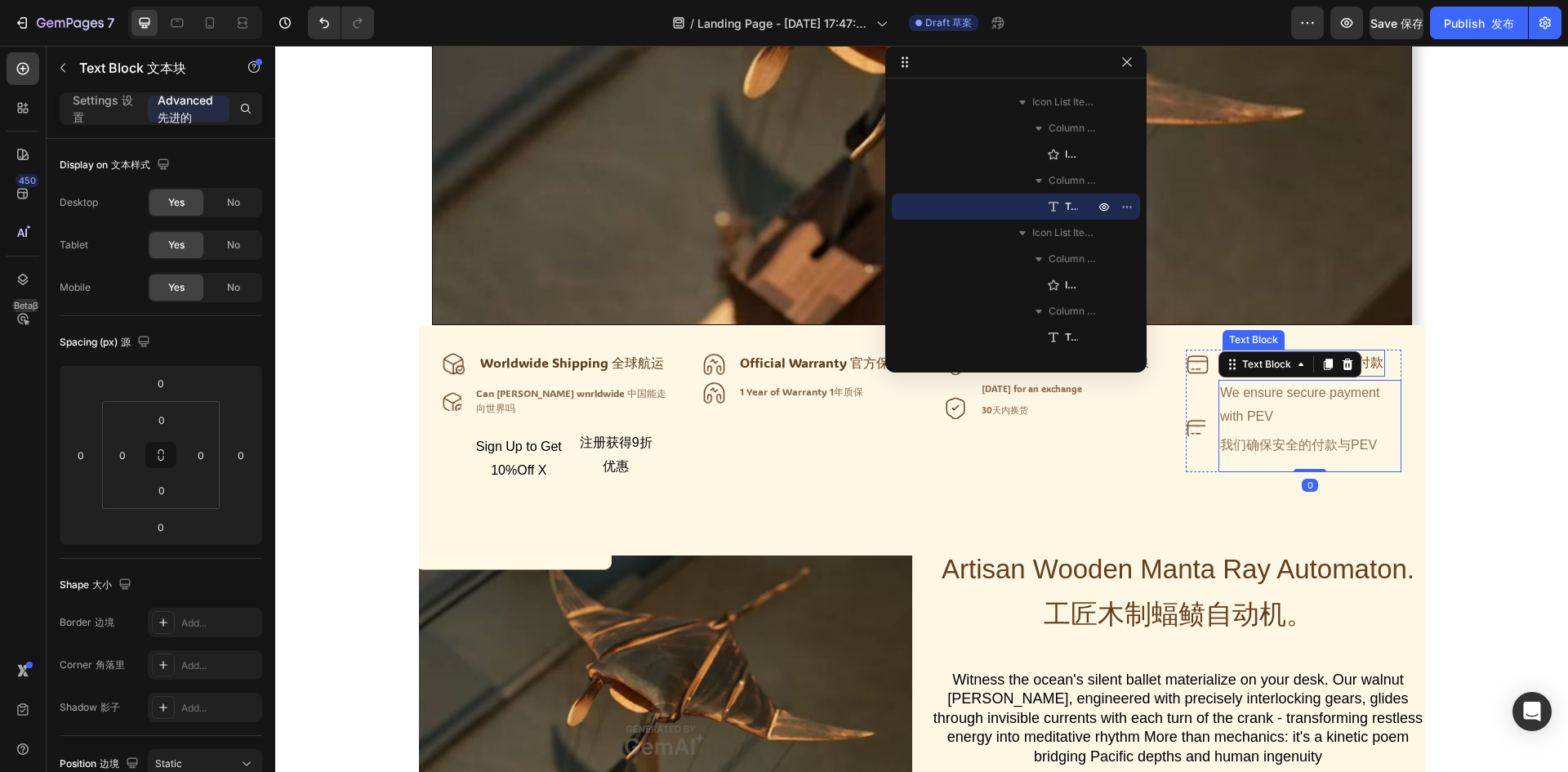
click at [1375, 363] on font "担保付款" at bounding box center [1357, 362] width 52 height 13
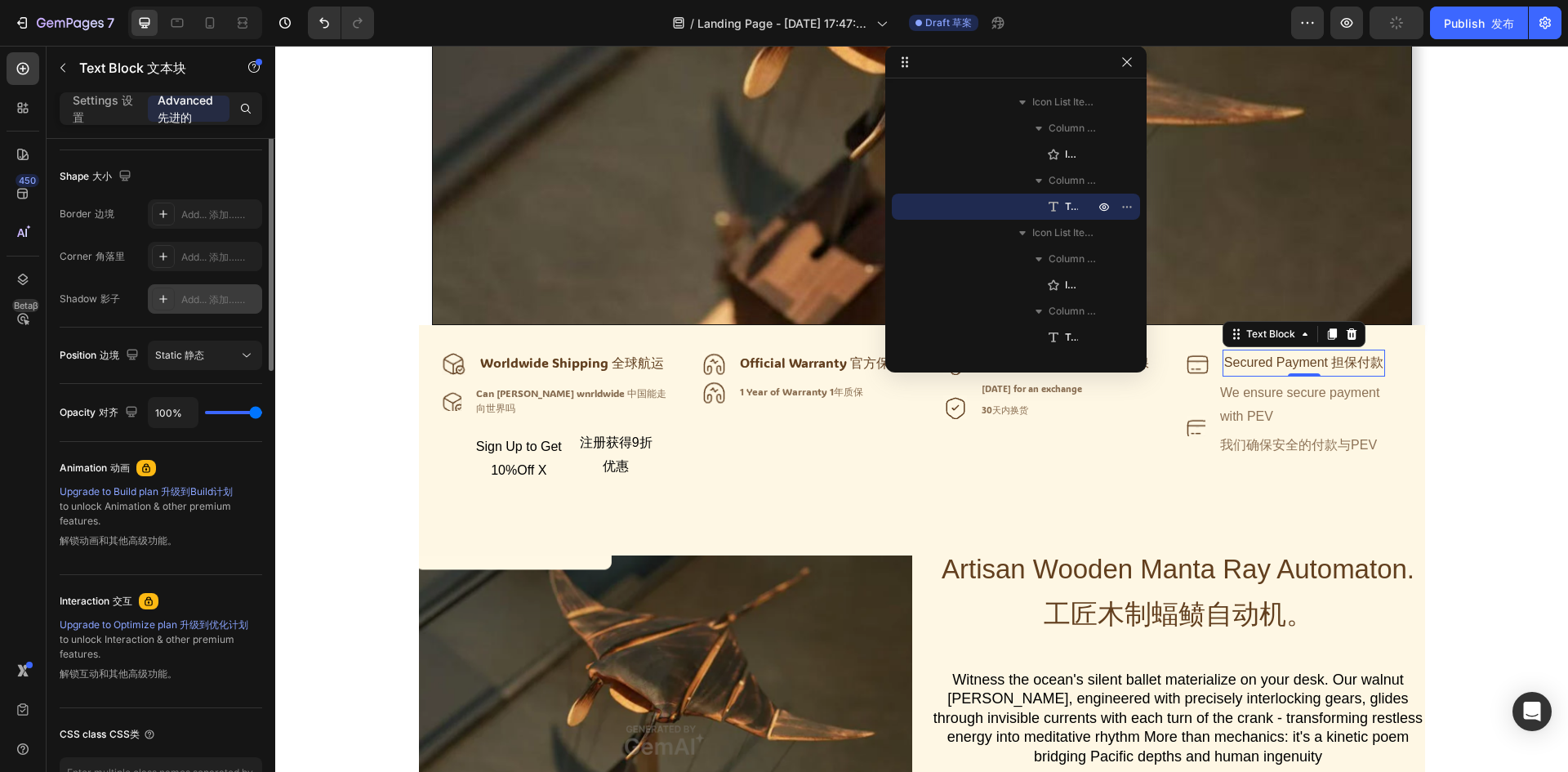
scroll to position [163, 0]
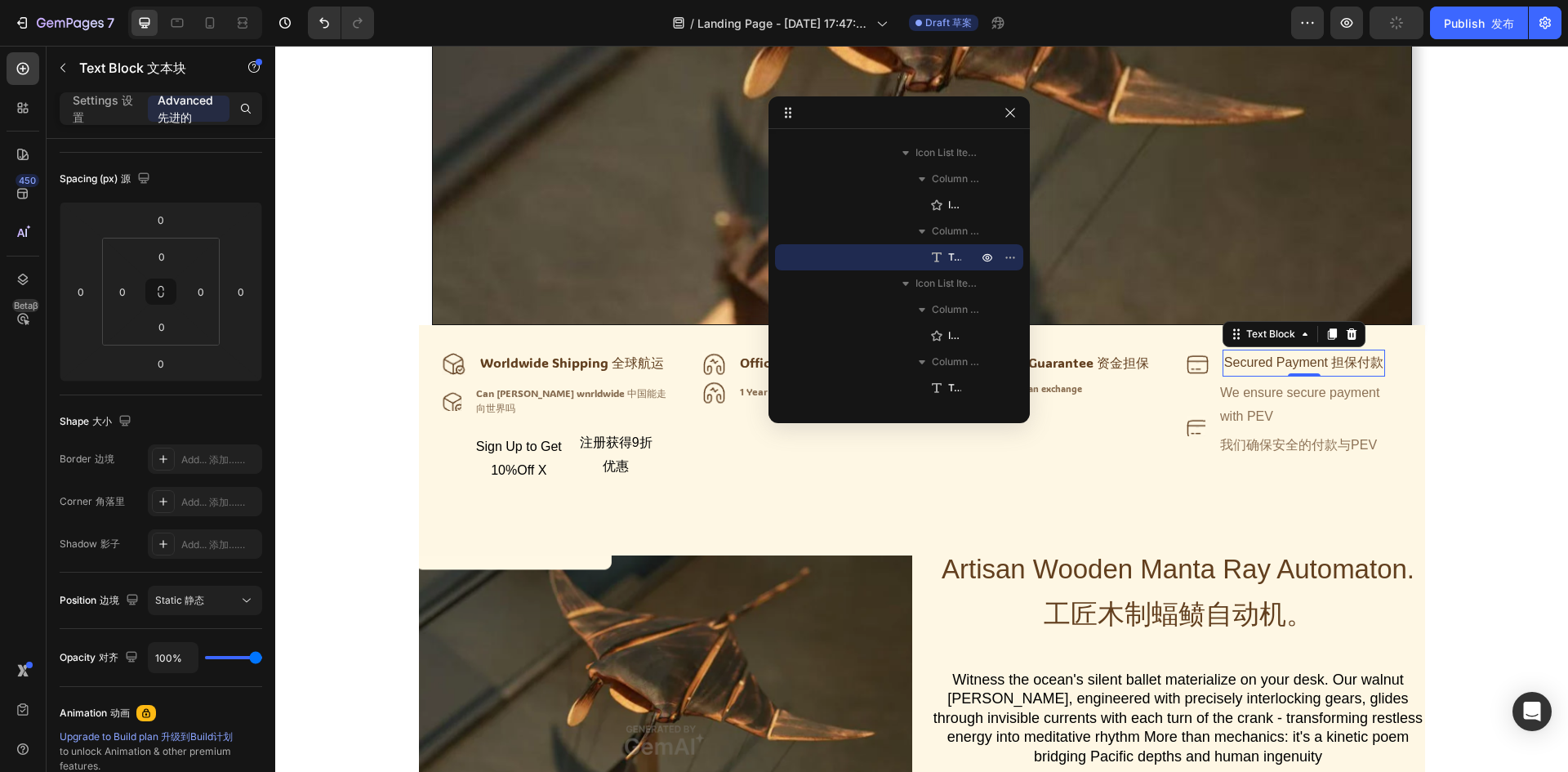
drag, startPoint x: 972, startPoint y: 58, endPoint x: 808, endPoint y: 113, distance: 173.0
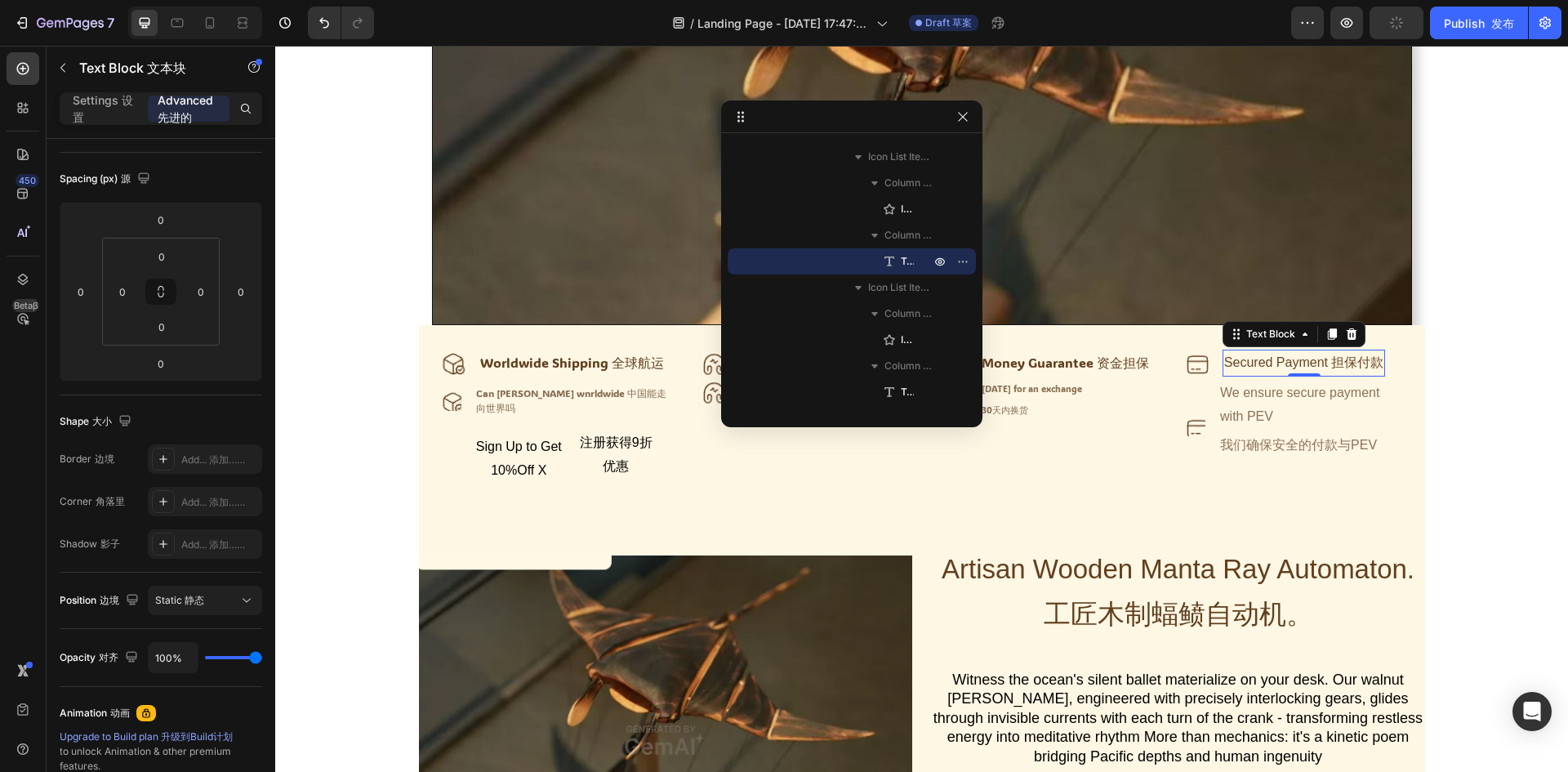
click at [1250, 364] on div "Secured Payment 担保付款" at bounding box center [1304, 363] width 163 height 27
click at [1250, 364] on p "Secured Payment 担保付款" at bounding box center [1304, 363] width 160 height 24
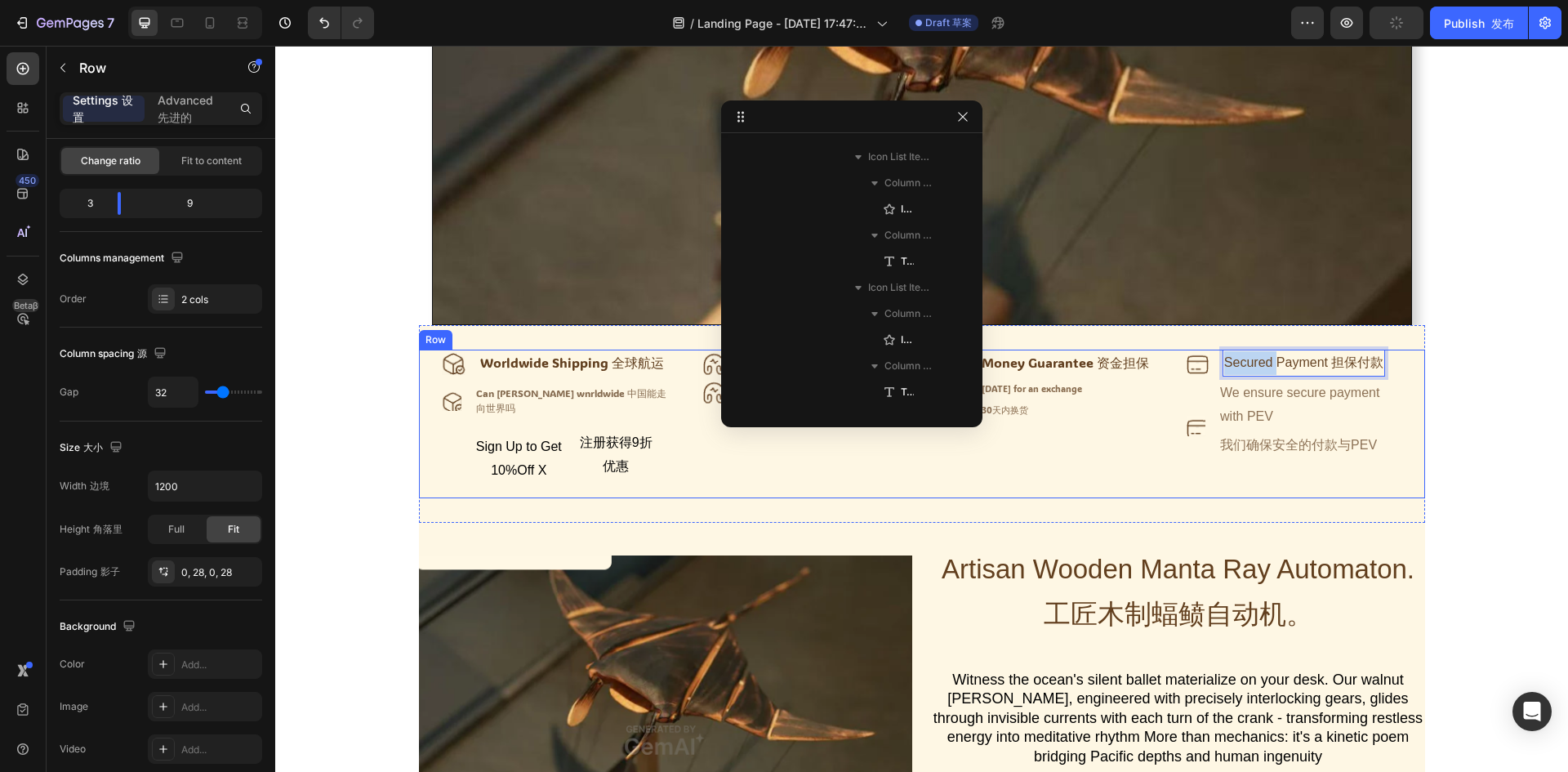
click at [1265, 486] on div "Icon Official Warranty 官方保修 Text Block Icon 1 Year of Warranty 1年质保 Text Block …" at bounding box center [1051, 423] width 701 height 148
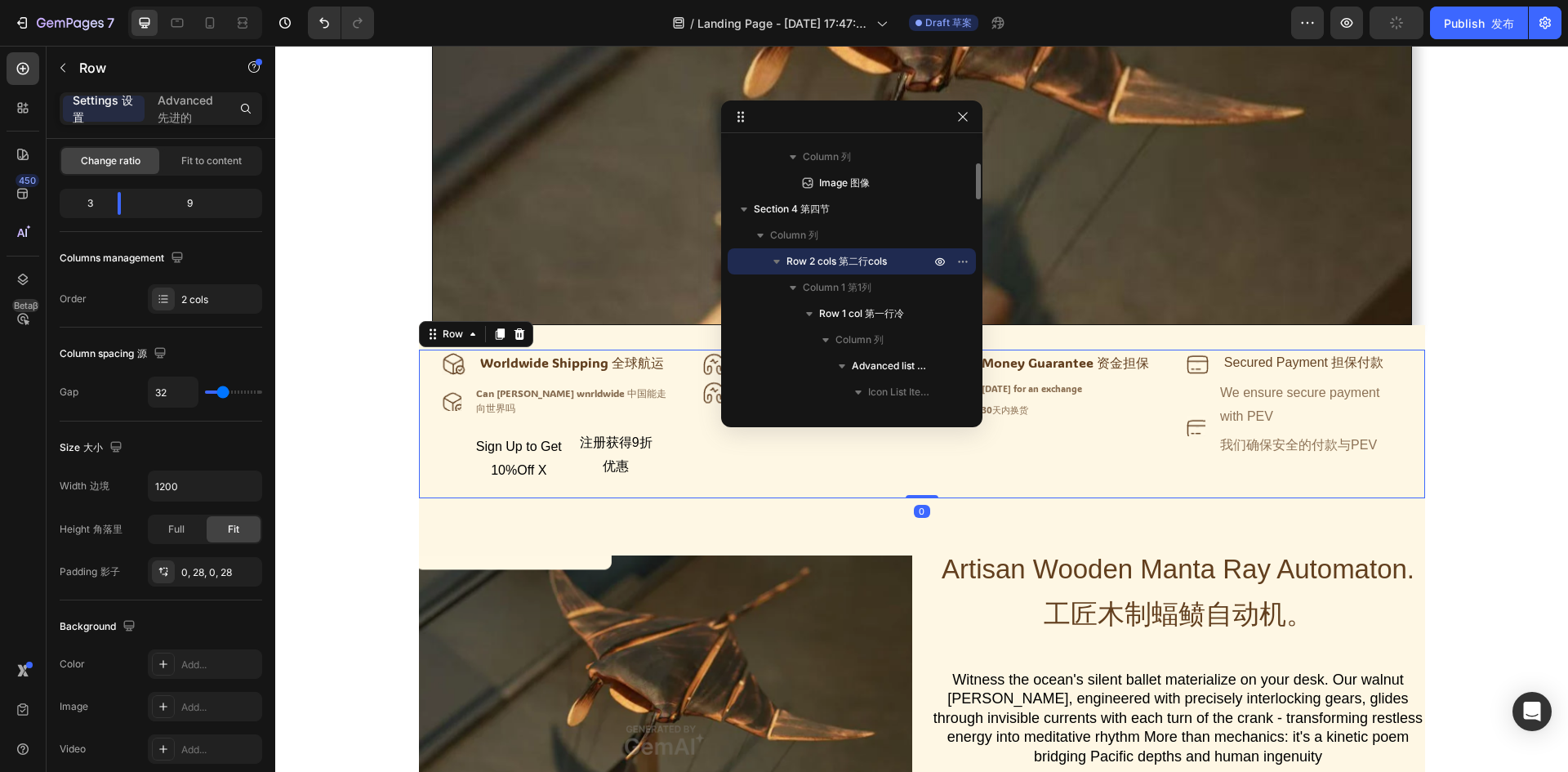
scroll to position [0, 0]
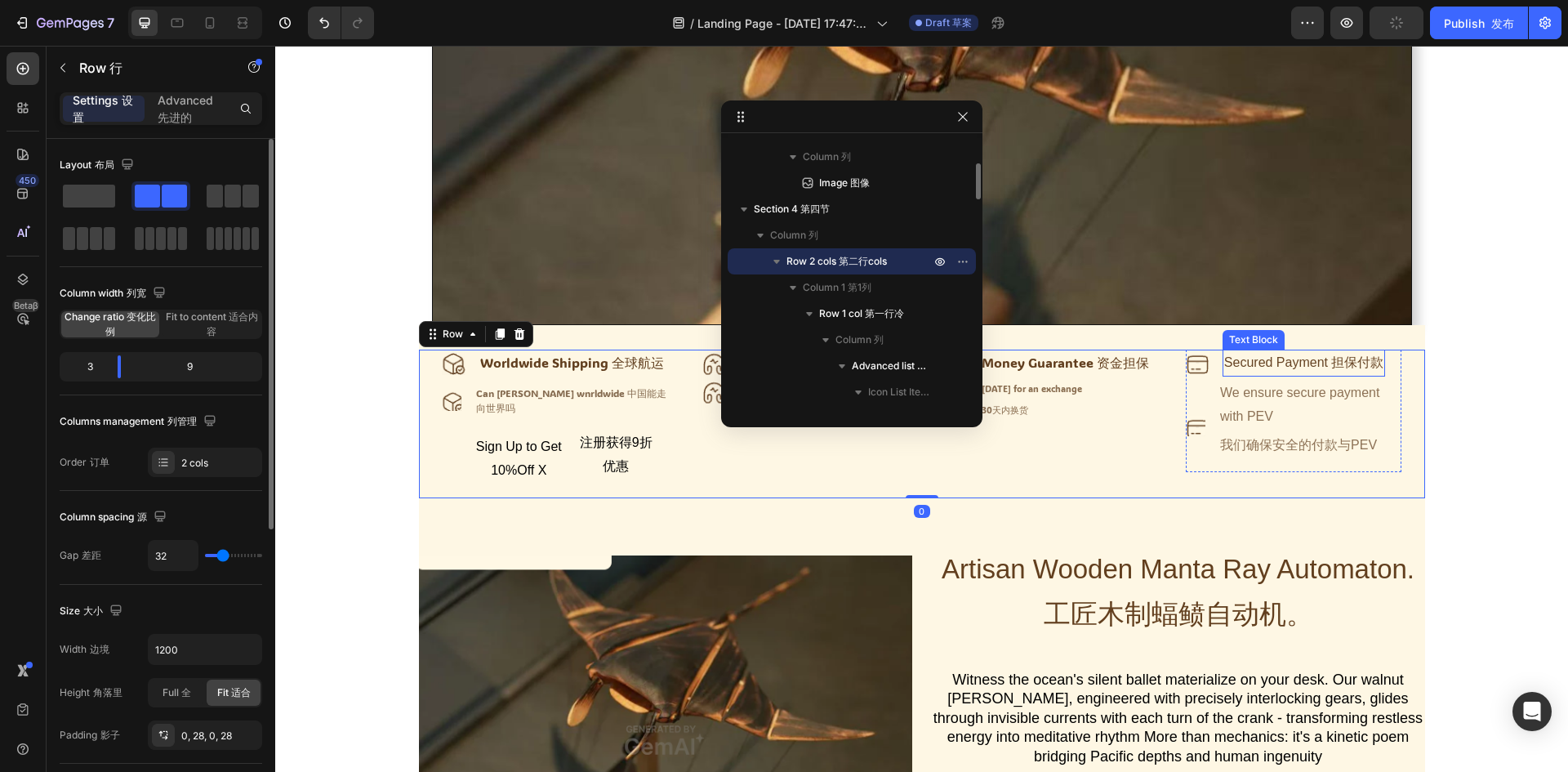
click at [1295, 376] on div "Secured Payment 担保付款" at bounding box center [1304, 363] width 163 height 27
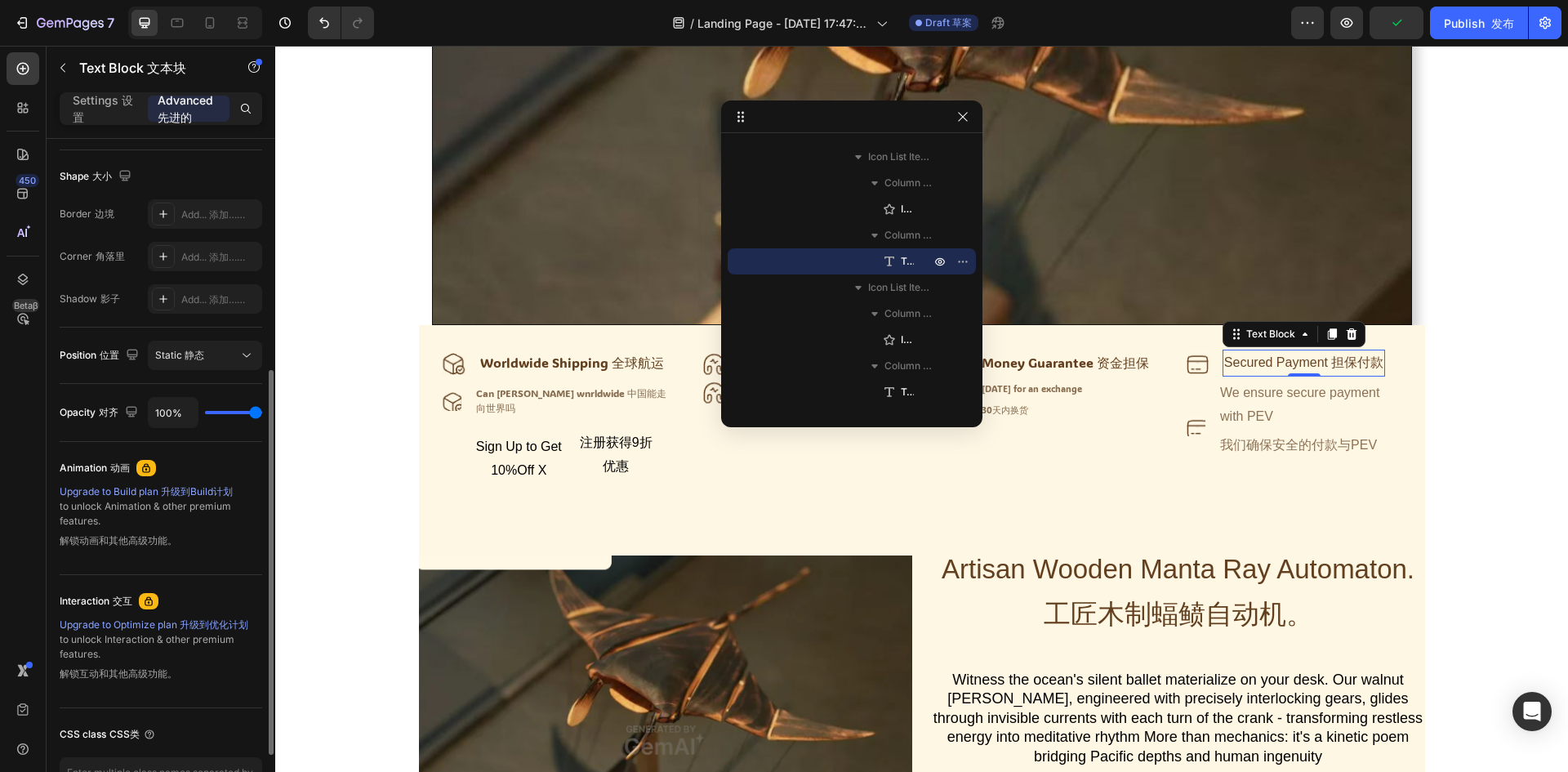
scroll to position [519, 0]
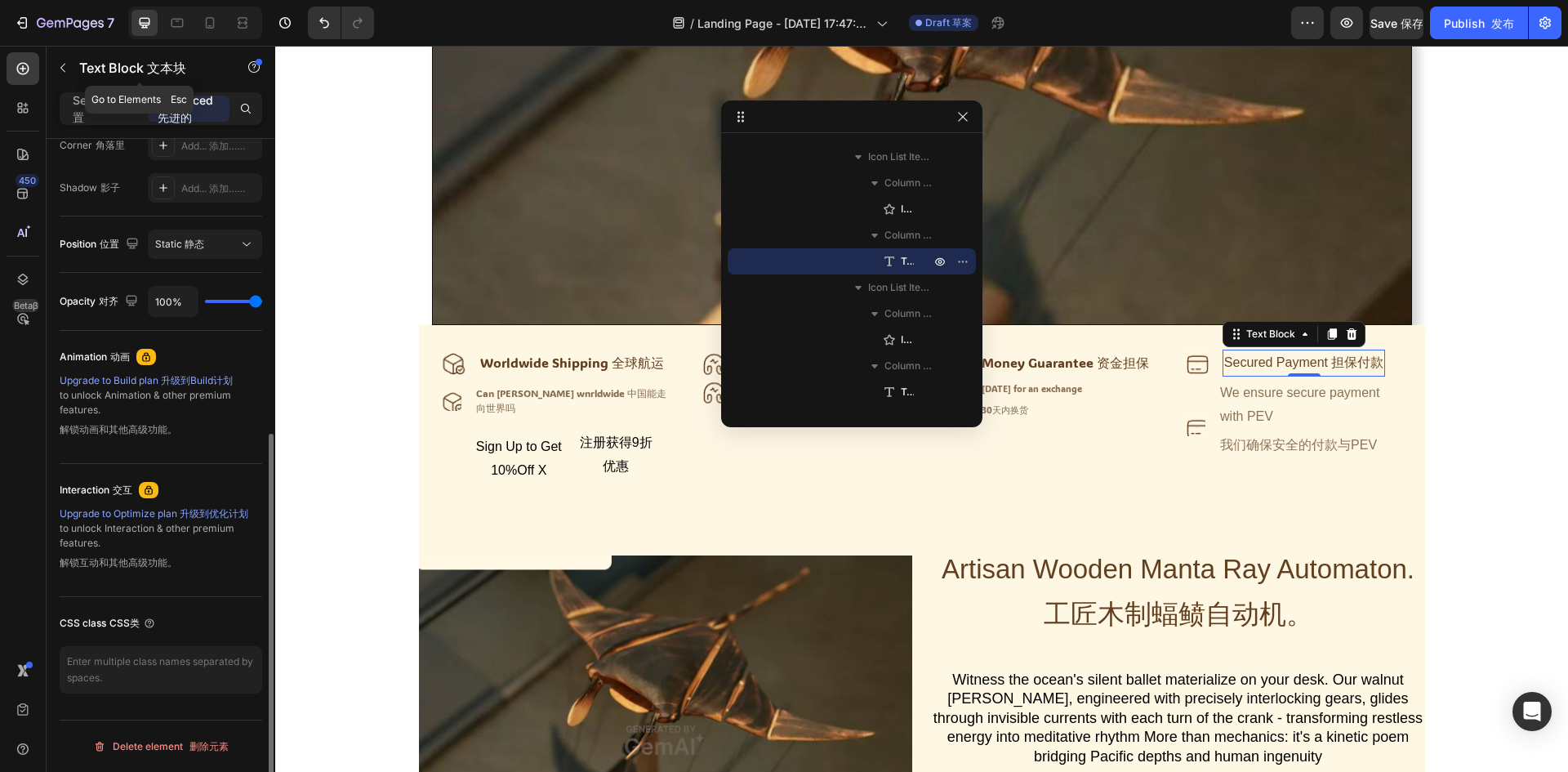
click at [70, 91] on div "Text Block 文本块" at bounding box center [139, 69] width 186 height 46
click at [72, 109] on div "Settings 设置" at bounding box center [103, 108] width 82 height 26
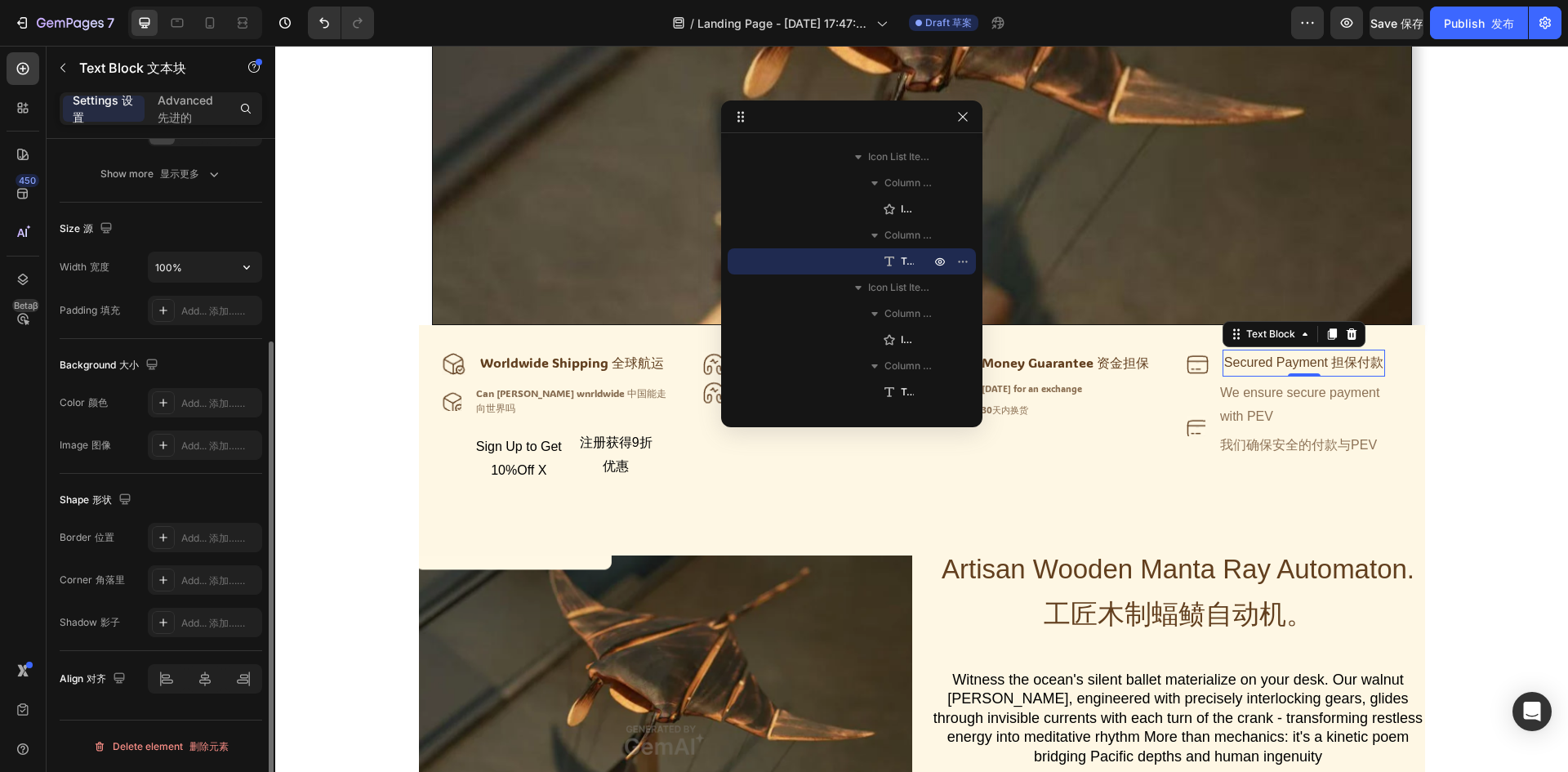
scroll to position [0, 0]
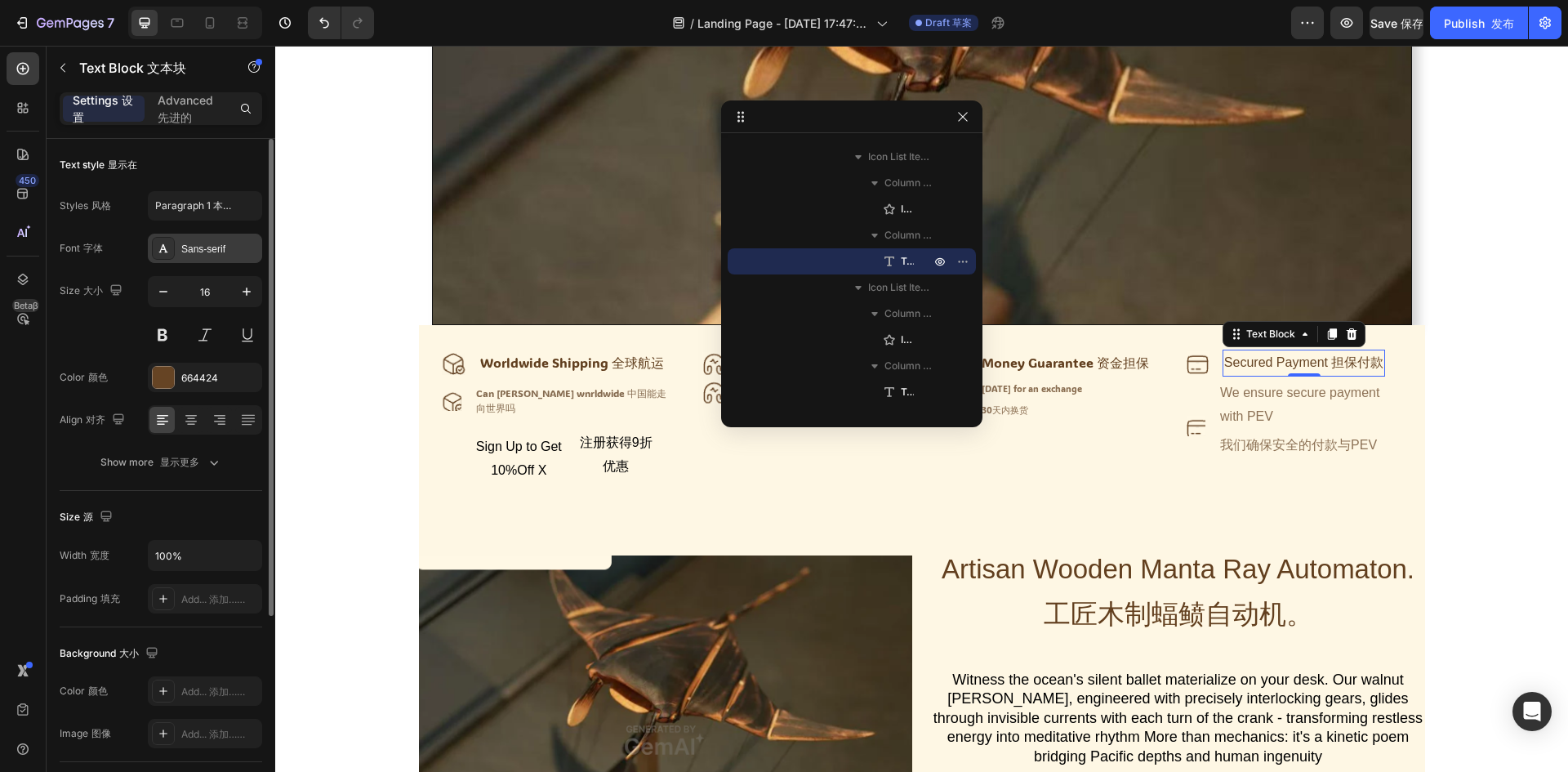
click at [219, 253] on div "Sans-serif" at bounding box center [220, 249] width 77 height 14
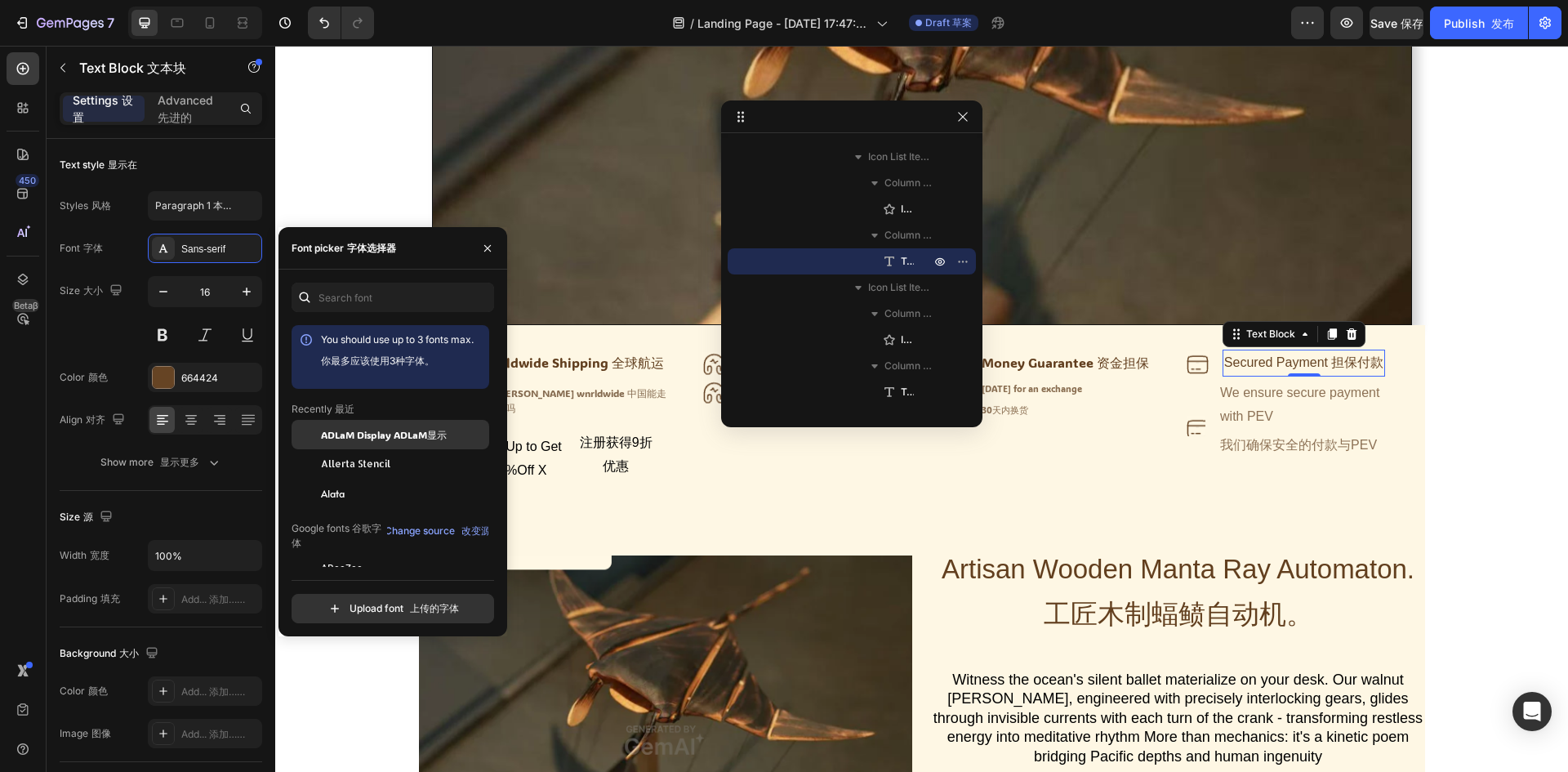
click at [327, 438] on span "ADLaM Display ADLaM显示" at bounding box center [383, 434] width 126 height 14
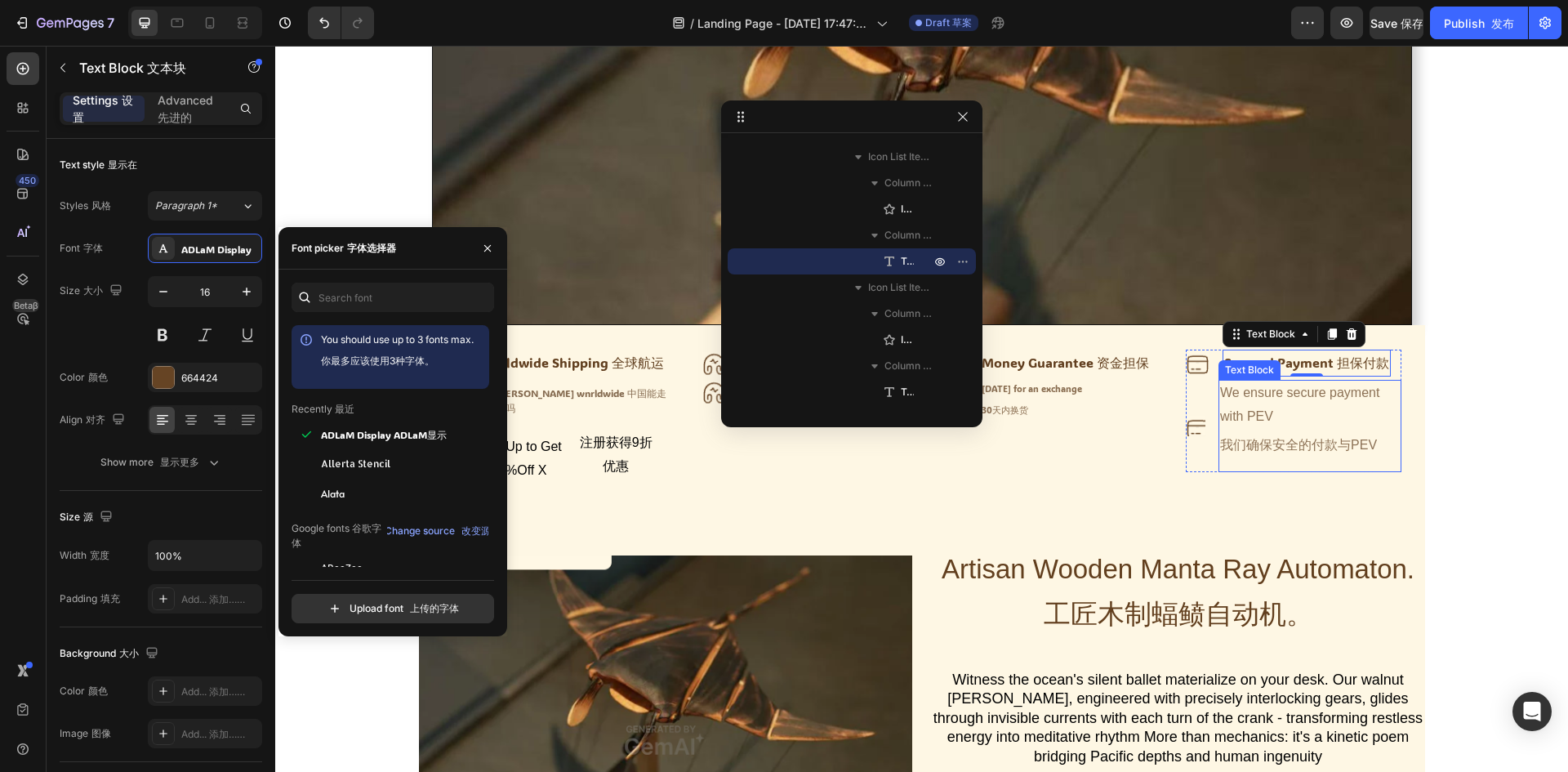
click at [1302, 415] on div "We ensure secure payment with PEV 我们确保安全的付款与PEV" at bounding box center [1310, 424] width 182 height 91
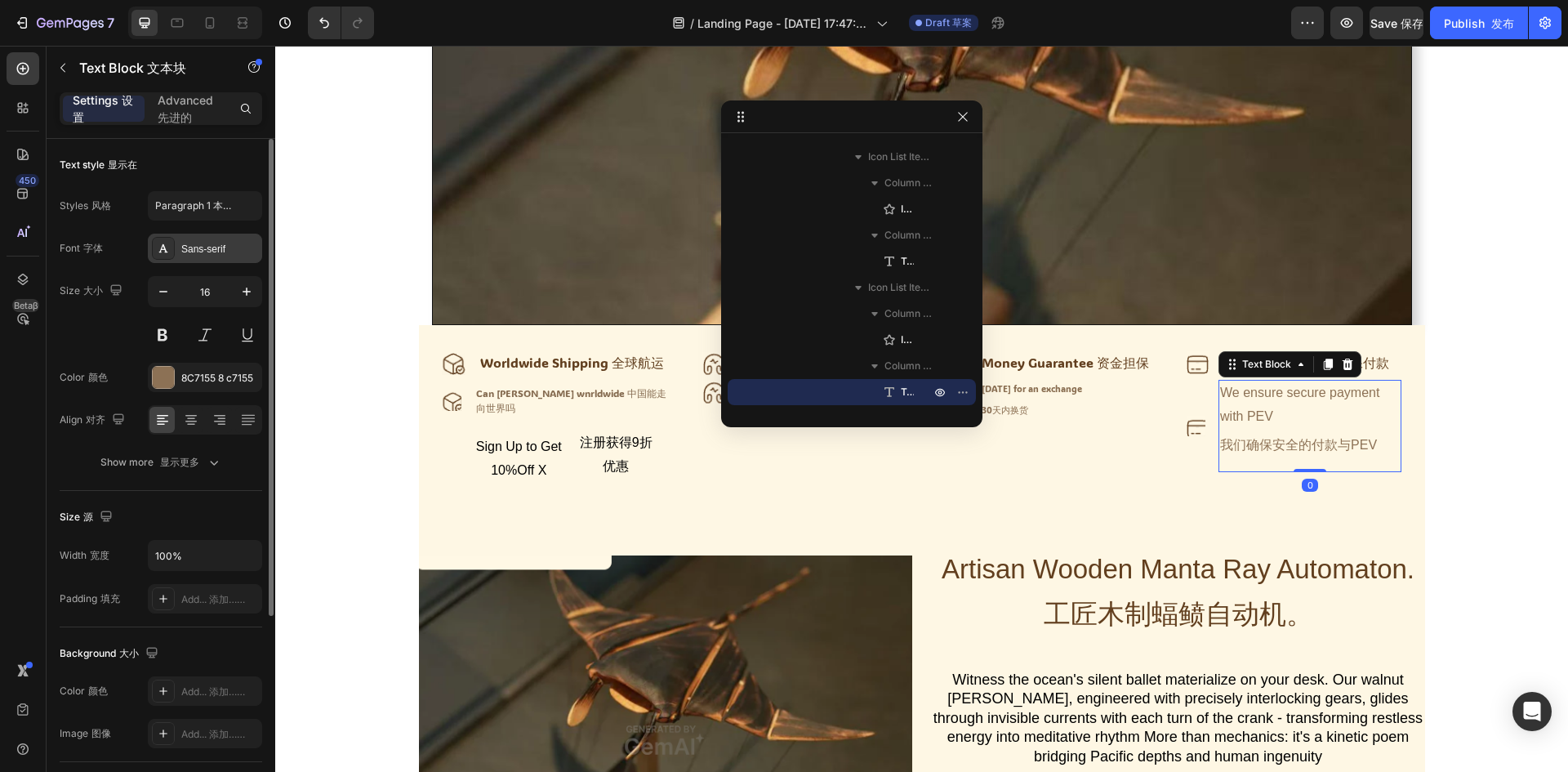
click at [206, 249] on div "Sans-serif" at bounding box center [220, 249] width 77 height 14
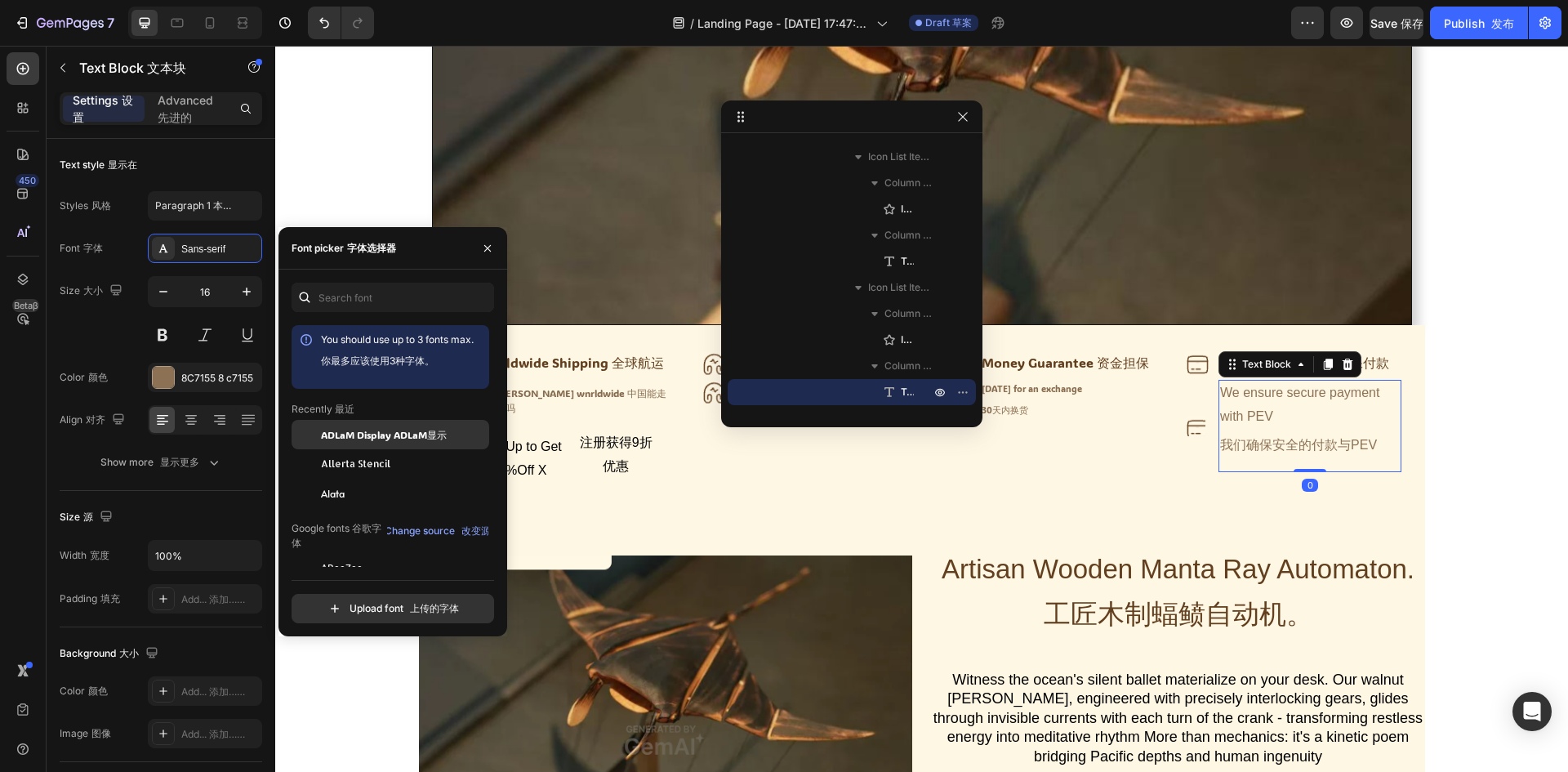
click at [374, 441] on span "ADLaM Display ADLaM显示" at bounding box center [383, 434] width 126 height 14
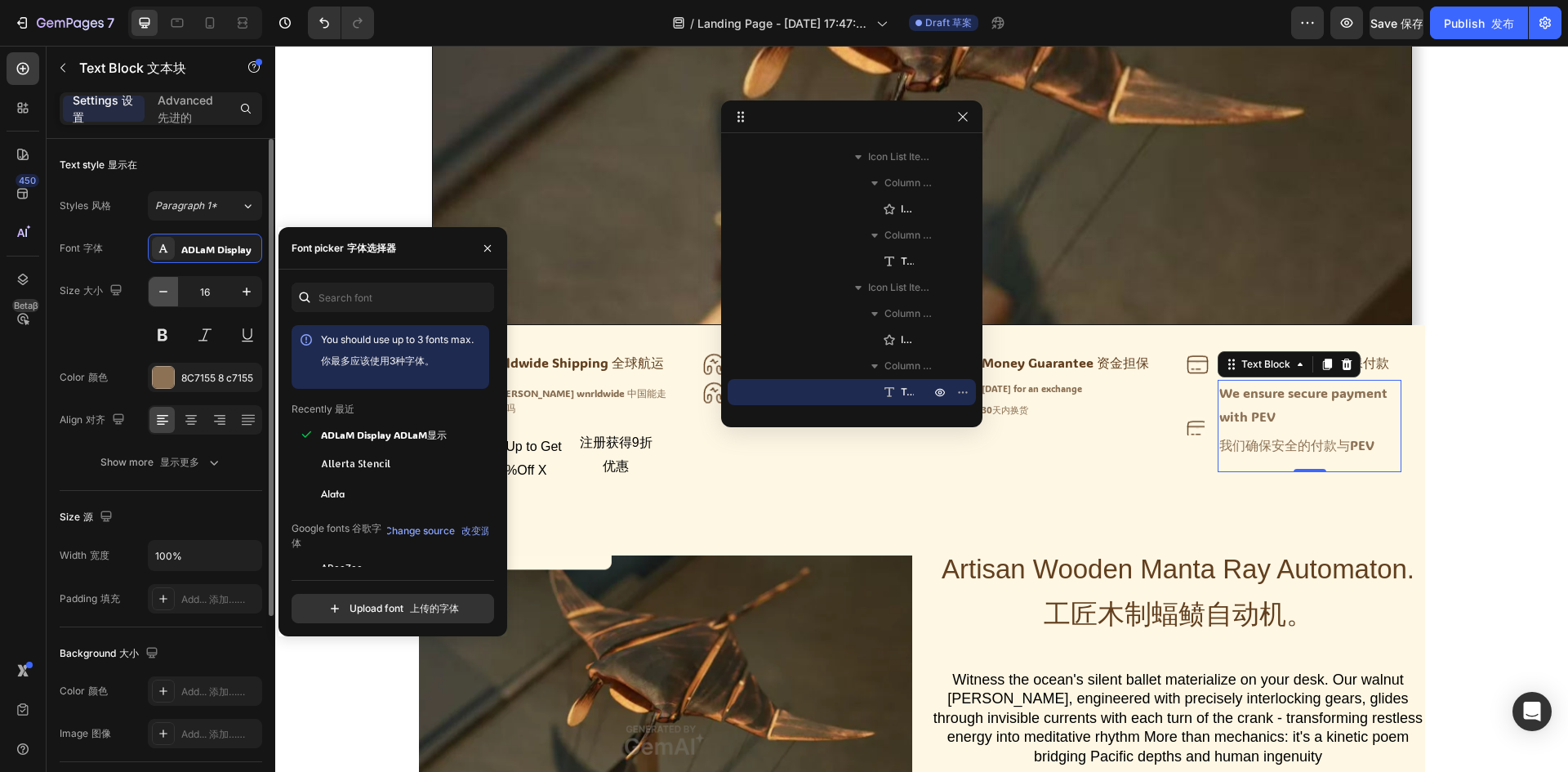
click at [162, 298] on icon "button" at bounding box center [163, 291] width 16 height 16
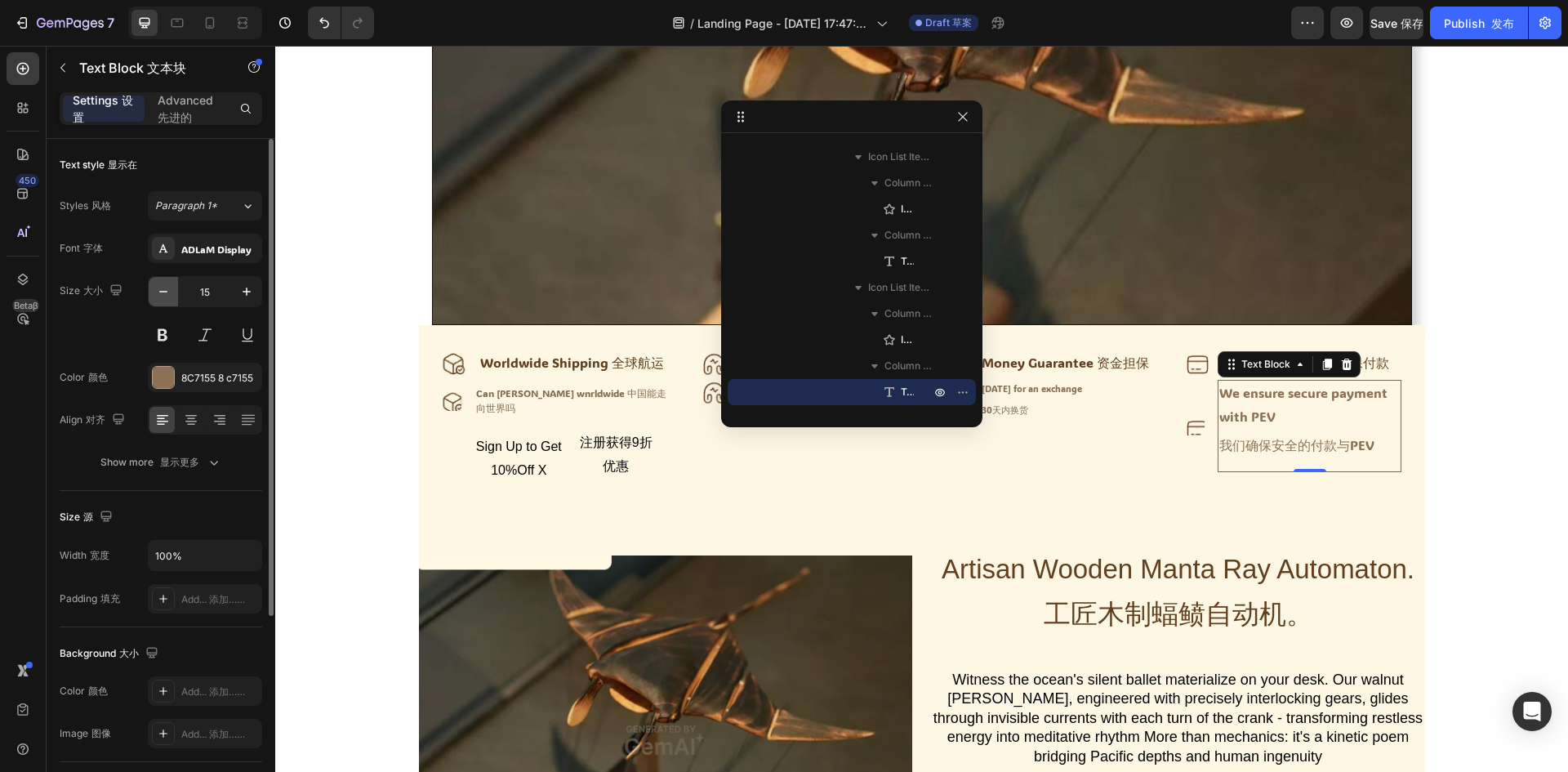
click at [162, 298] on icon "button" at bounding box center [163, 291] width 16 height 16
click at [251, 298] on icon "button" at bounding box center [246, 291] width 16 height 16
type input "12"
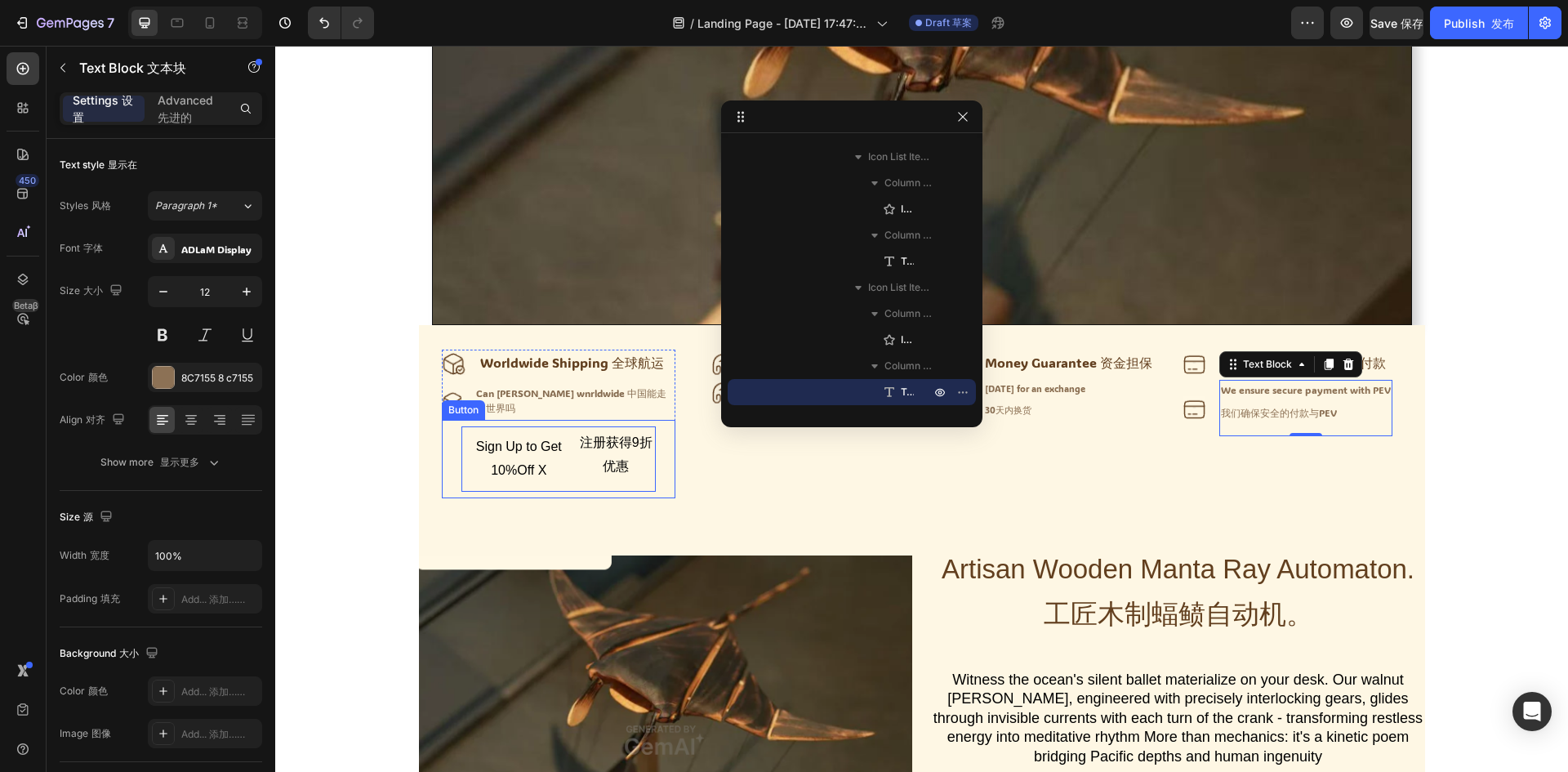
click at [553, 474] on div "Sign Up to Get 10%Off X 注册获得9折优惠" at bounding box center [558, 459] width 194 height 65
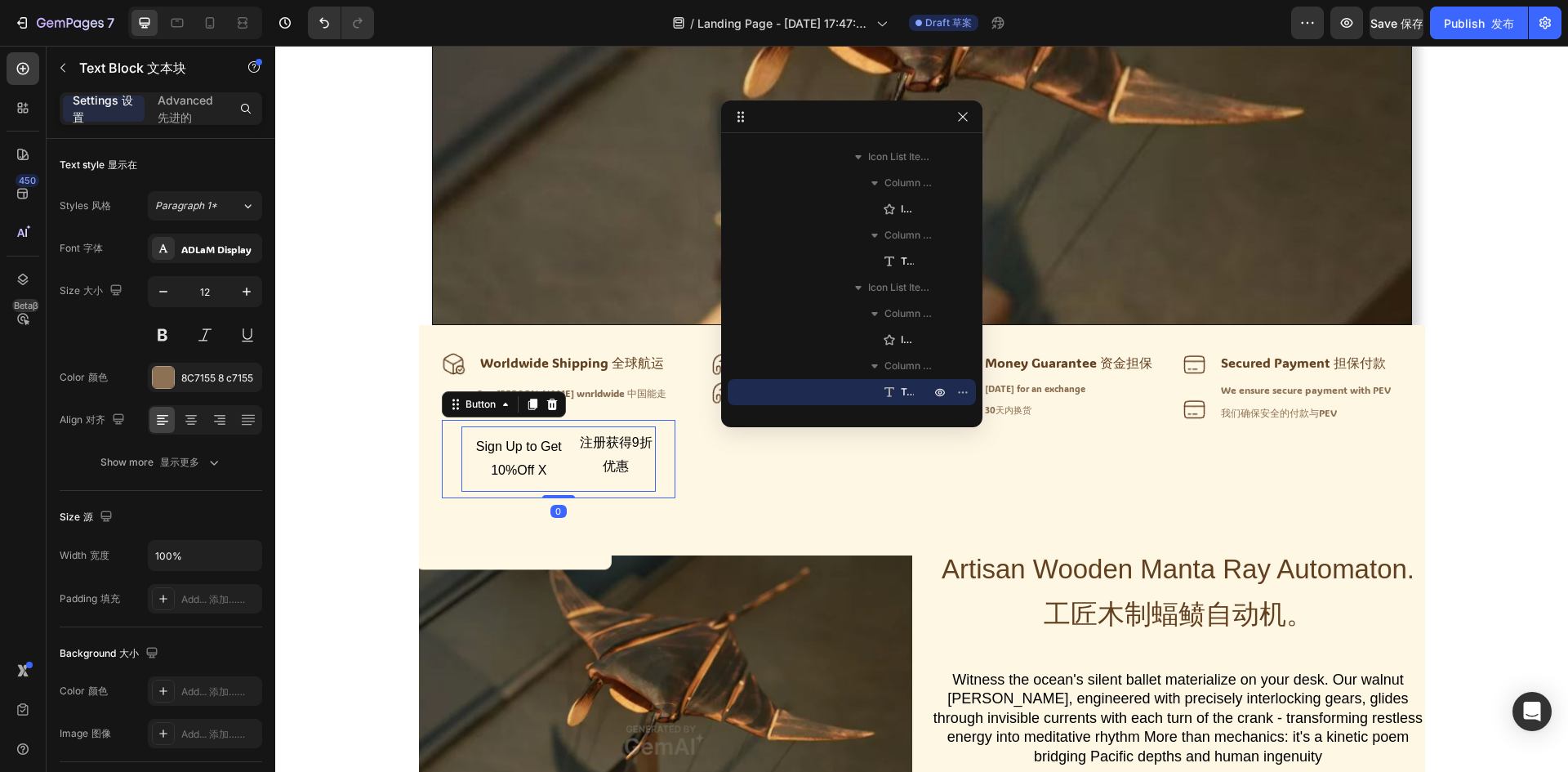
scroll to position [649, 0]
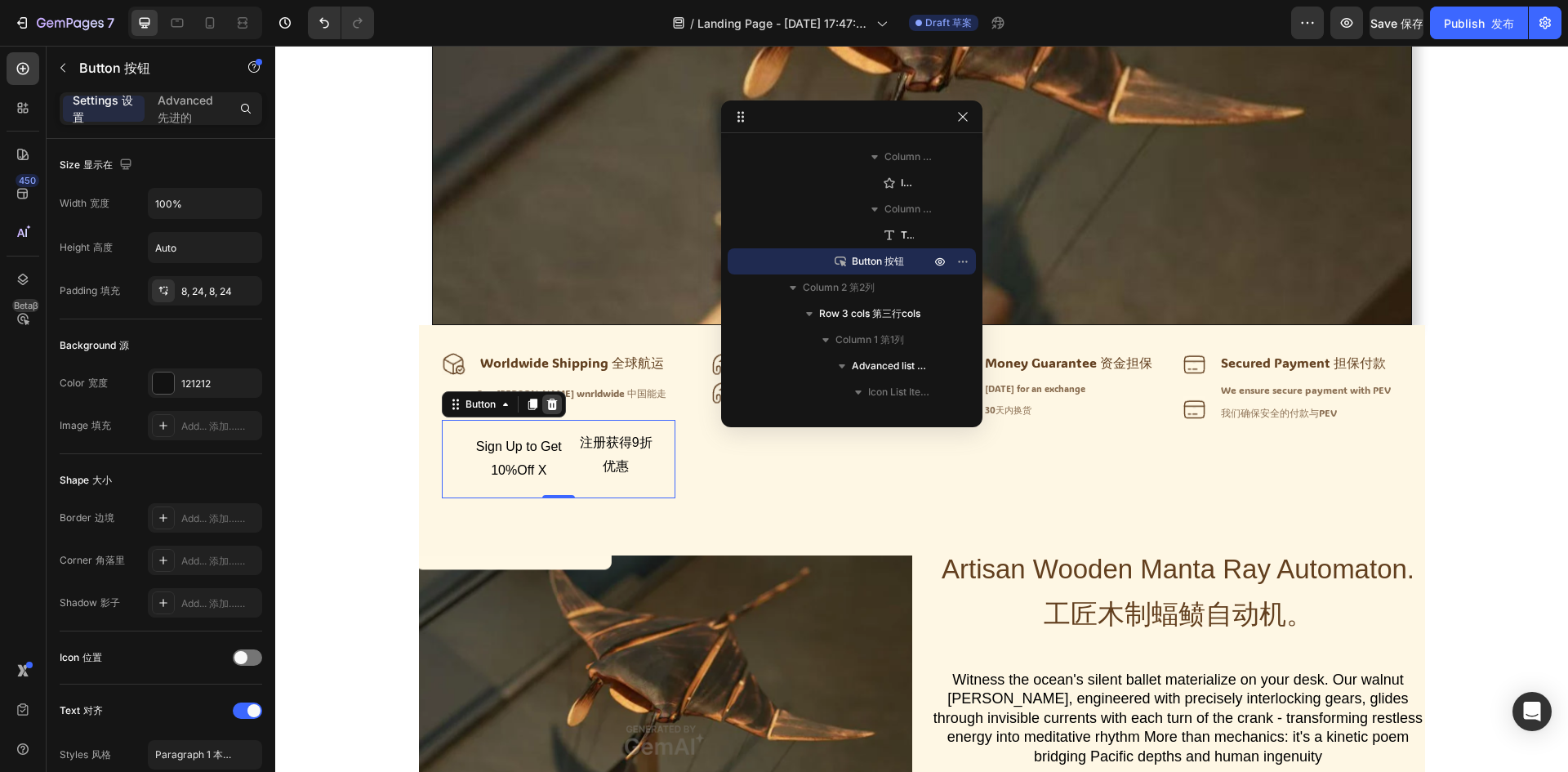
click at [546, 401] on icon at bounding box center [551, 404] width 11 height 12
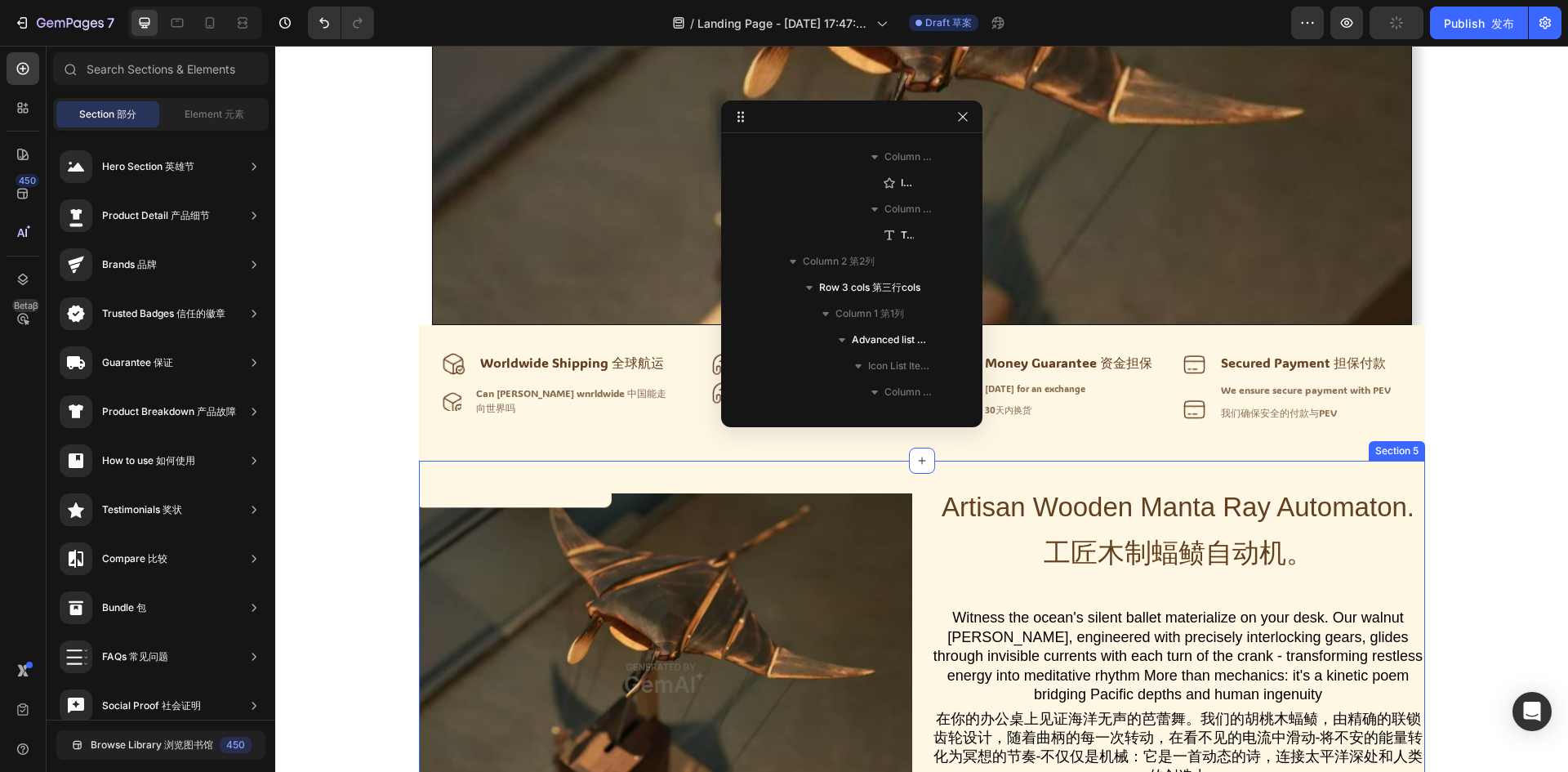
click at [755, 470] on div "Image Artisan Wooden Manta Ray Automaton. 工匠木制蝠鲼自动机。 Heading Witness the ocean'…" at bounding box center [922, 678] width 1006 height 434
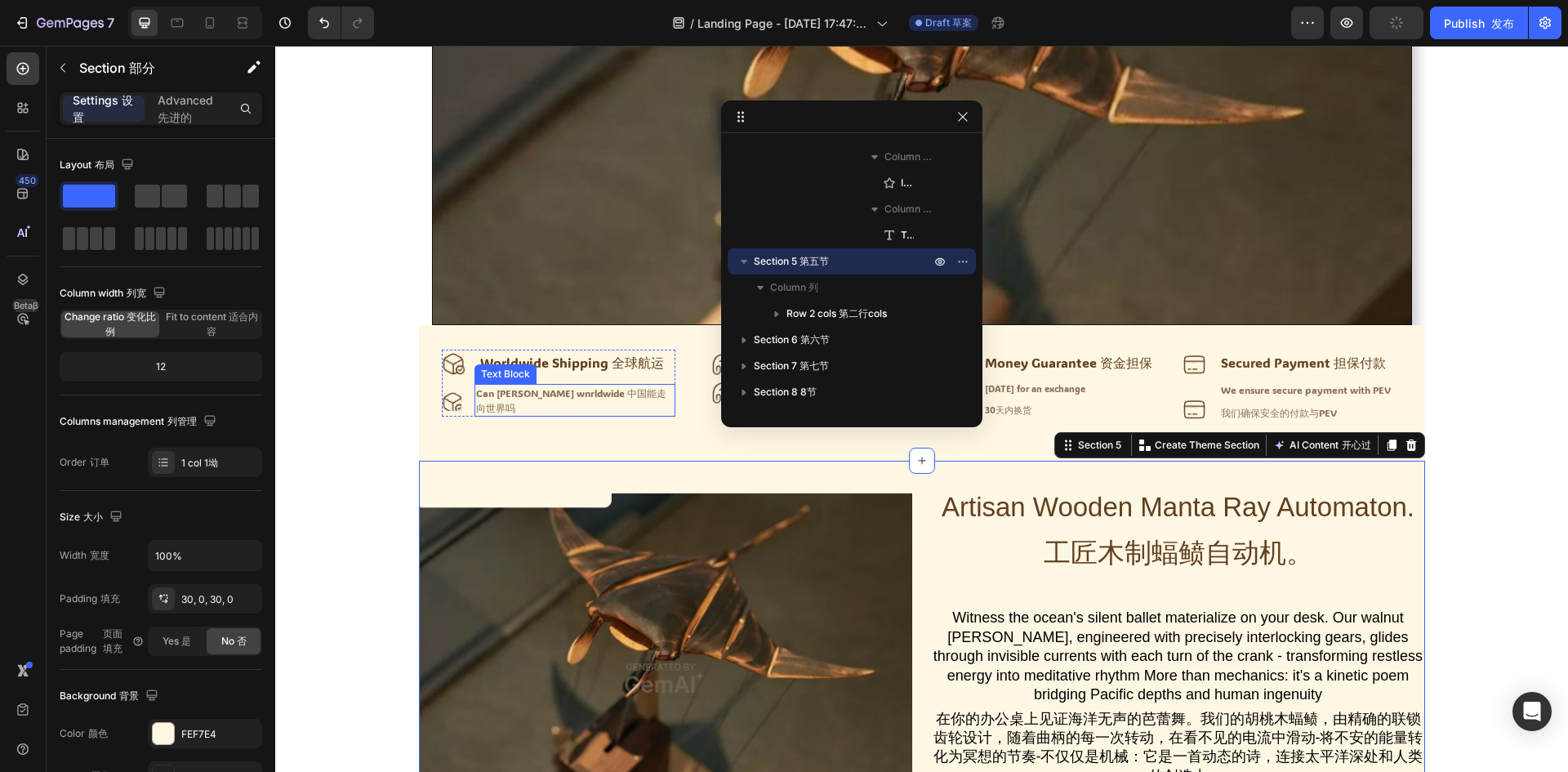
click at [565, 388] on div "Can chin annde wnrldwide 中国能走向世界吗" at bounding box center [574, 400] width 200 height 33
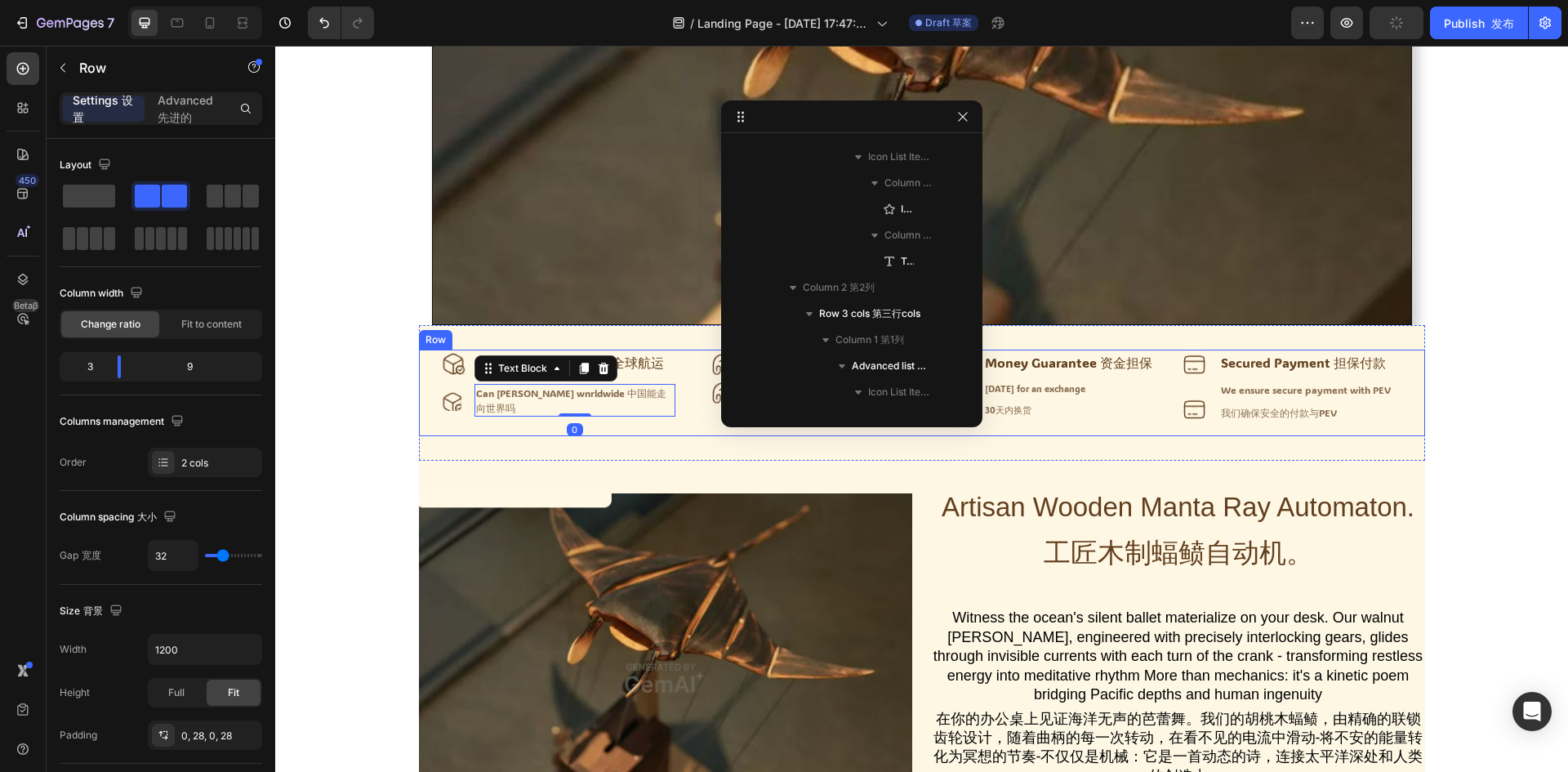
click at [466, 422] on div "Icon Worldwide Shipping 全球航运 Text Block Advanced list Icon Can chin annde wnrld…" at bounding box center [558, 393] width 233 height 86
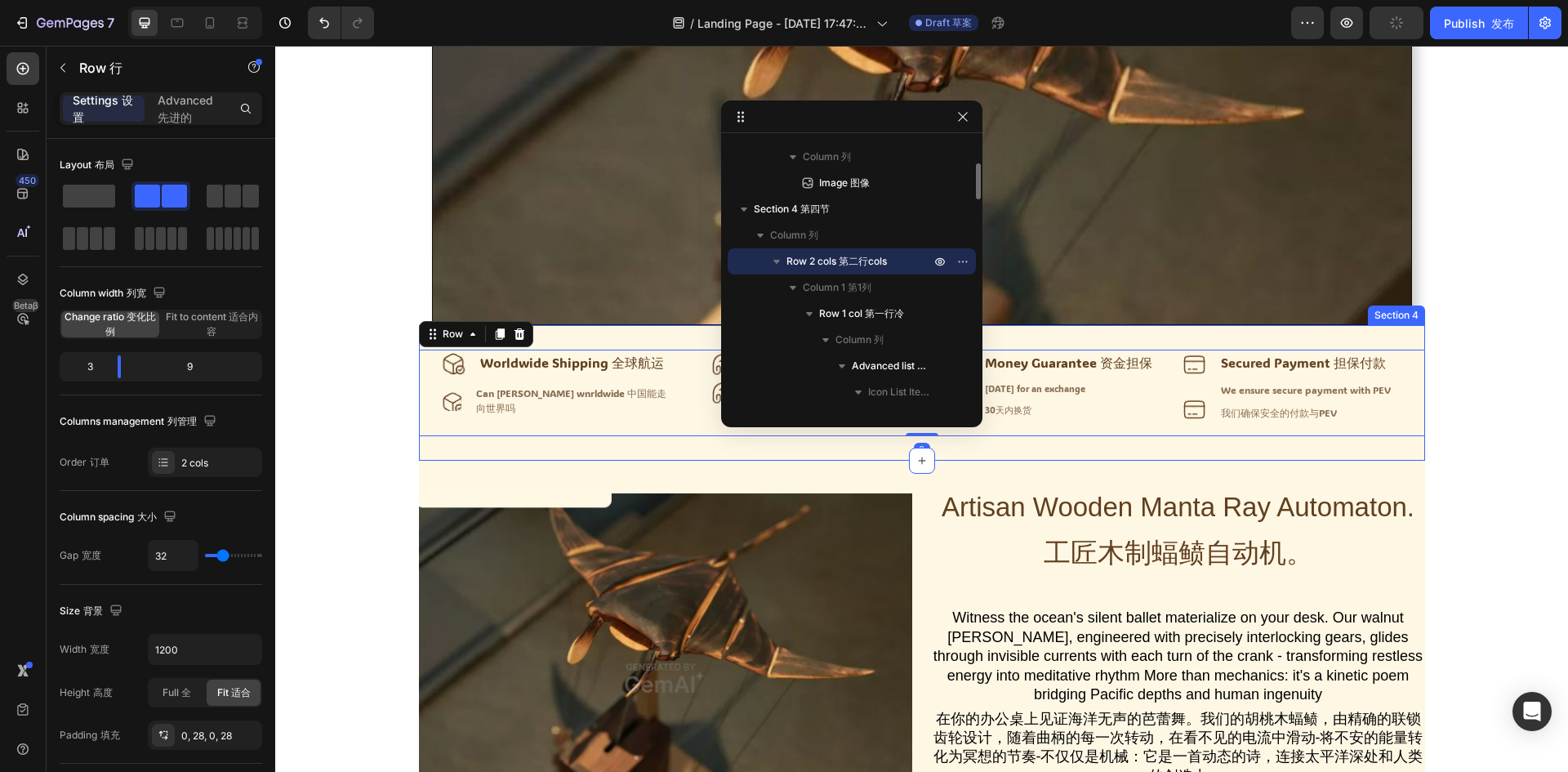
click at [461, 456] on div "Icon Worldwide Shipping 全球航运 Text Block Advanced list Icon Can chin annde wnrld…" at bounding box center [922, 392] width 1006 height 135
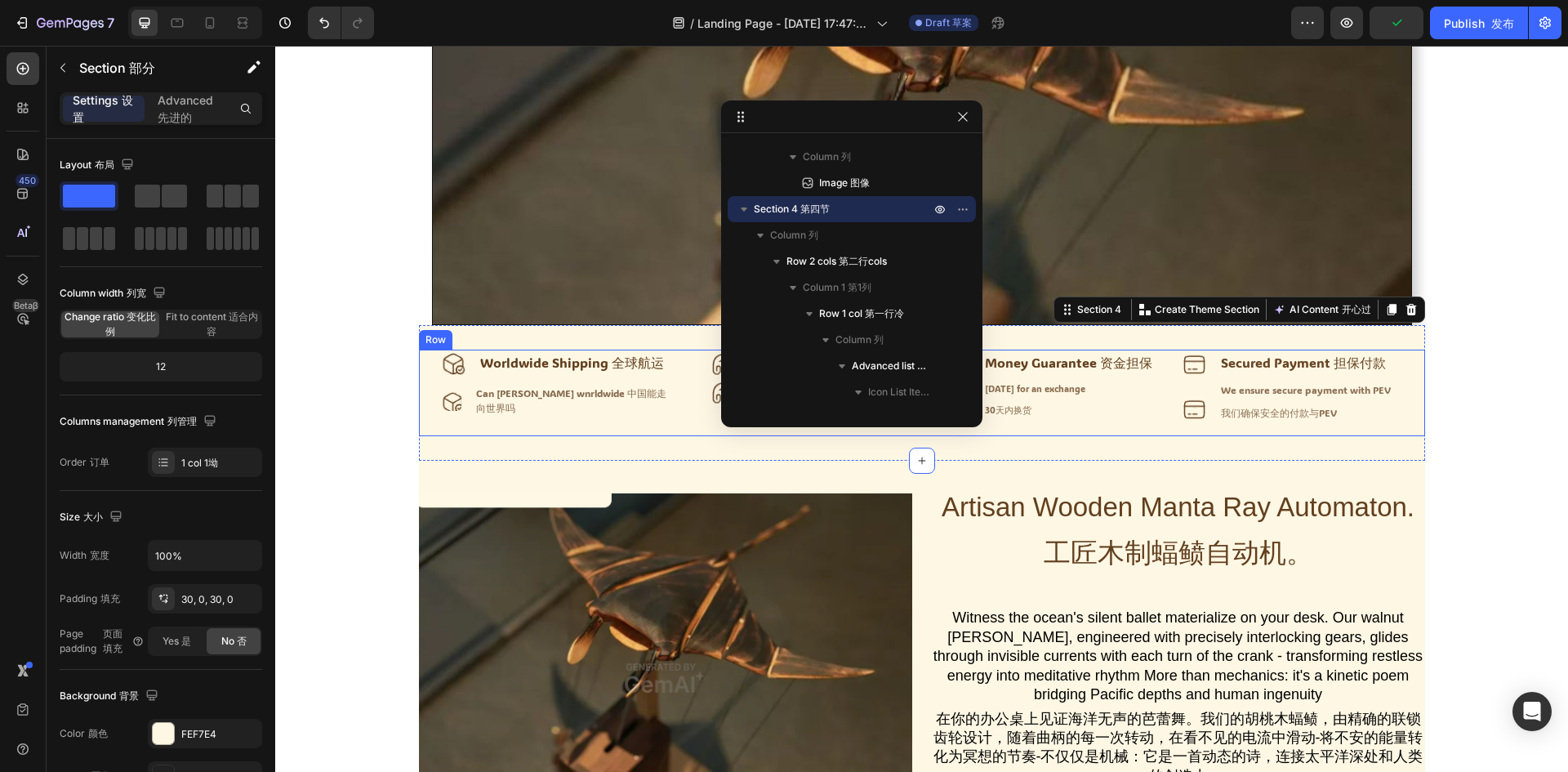
click at [476, 432] on div "Icon Worldwide Shipping 全球航运 Text Block Advanced list Icon Can chin annde wnrld…" at bounding box center [558, 393] width 233 height 86
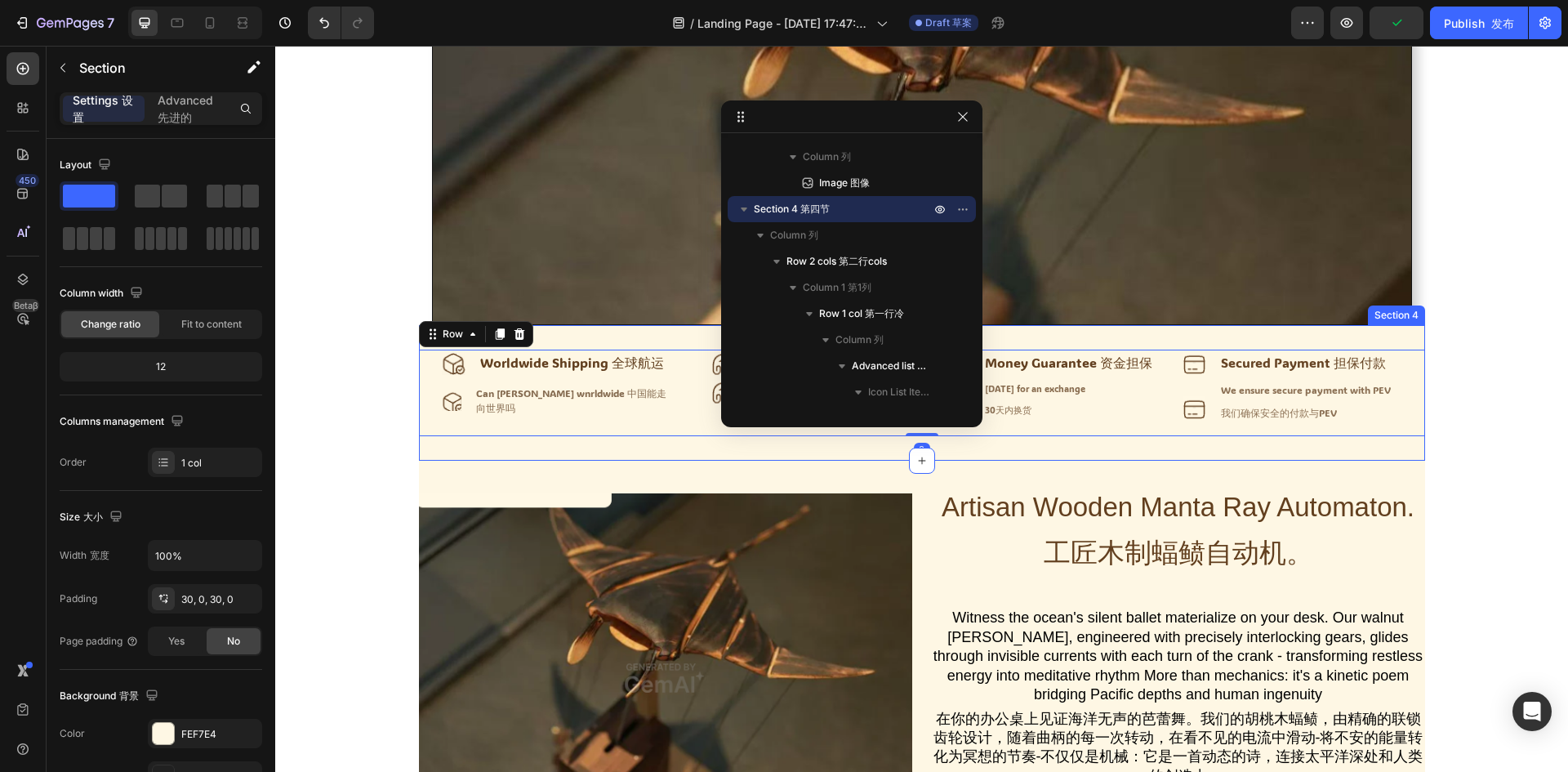
click at [473, 444] on div "Icon Worldwide Shipping 全球航运 Text Block Advanced list Icon Can chin annde wnrld…" at bounding box center [922, 392] width 1006 height 135
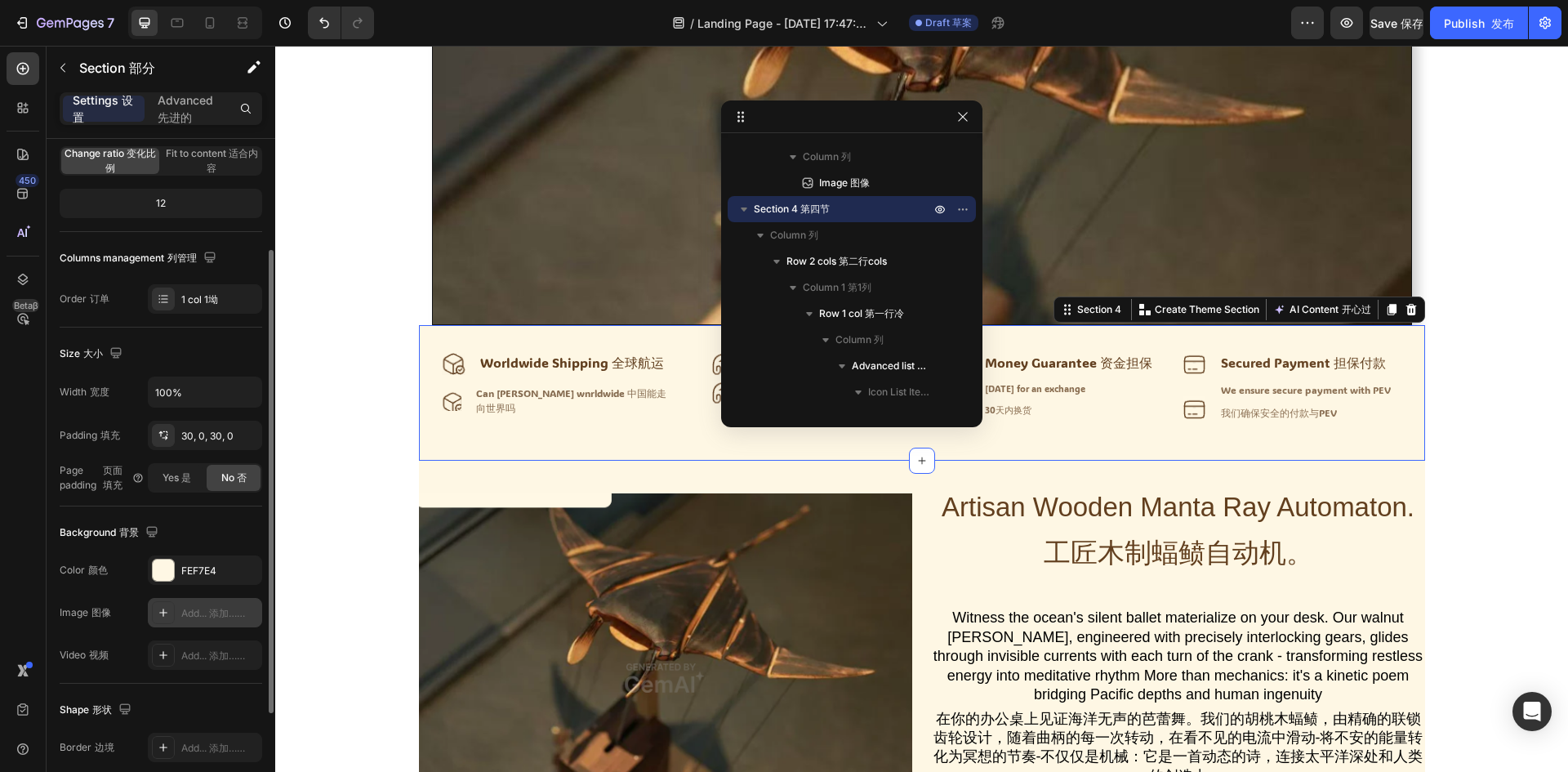
scroll to position [0, 0]
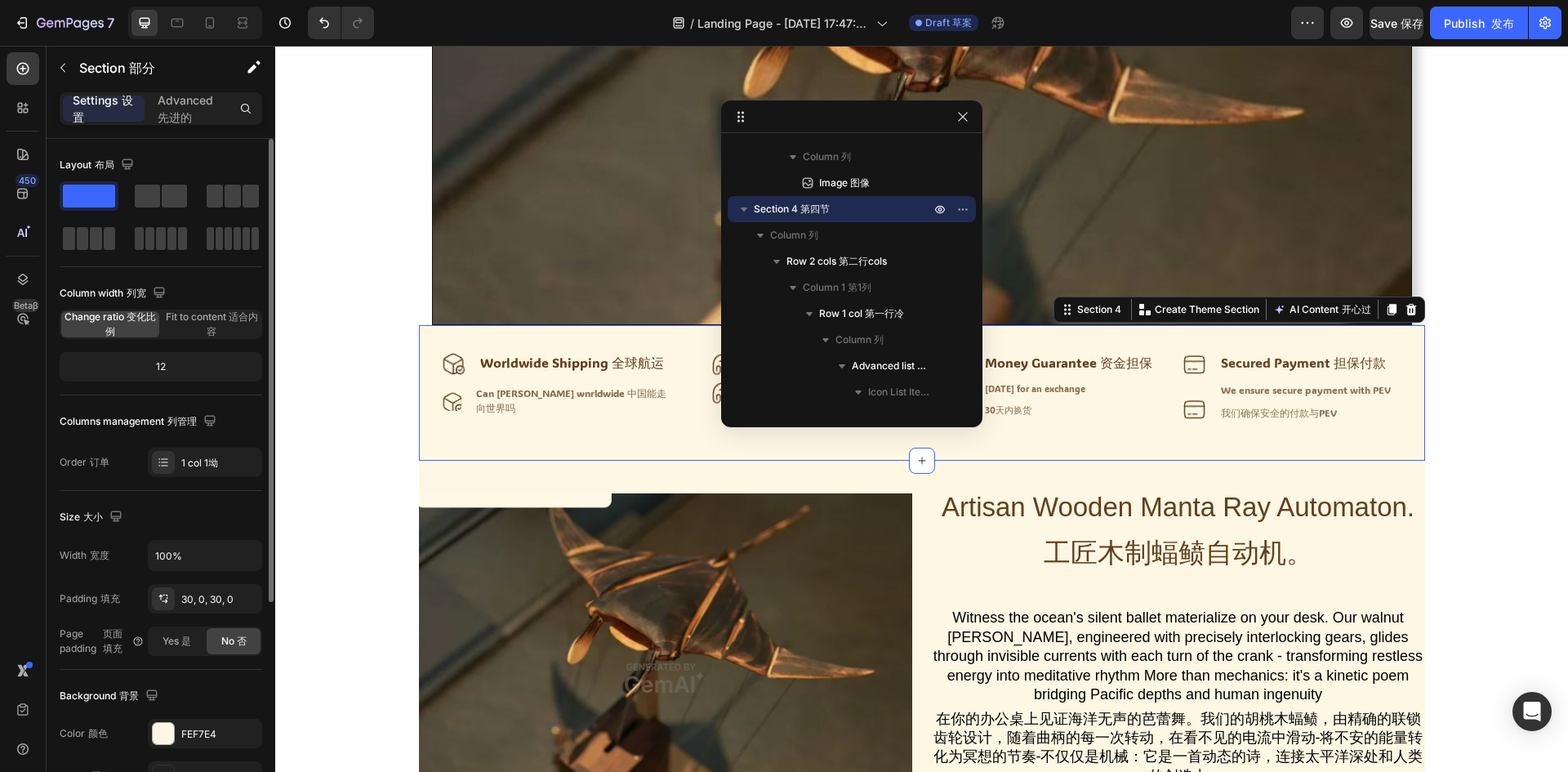
click at [186, 370] on div "12" at bounding box center [160, 367] width 196 height 23
click at [191, 325] on span "Fit to content 适合内容" at bounding box center [211, 324] width 98 height 30
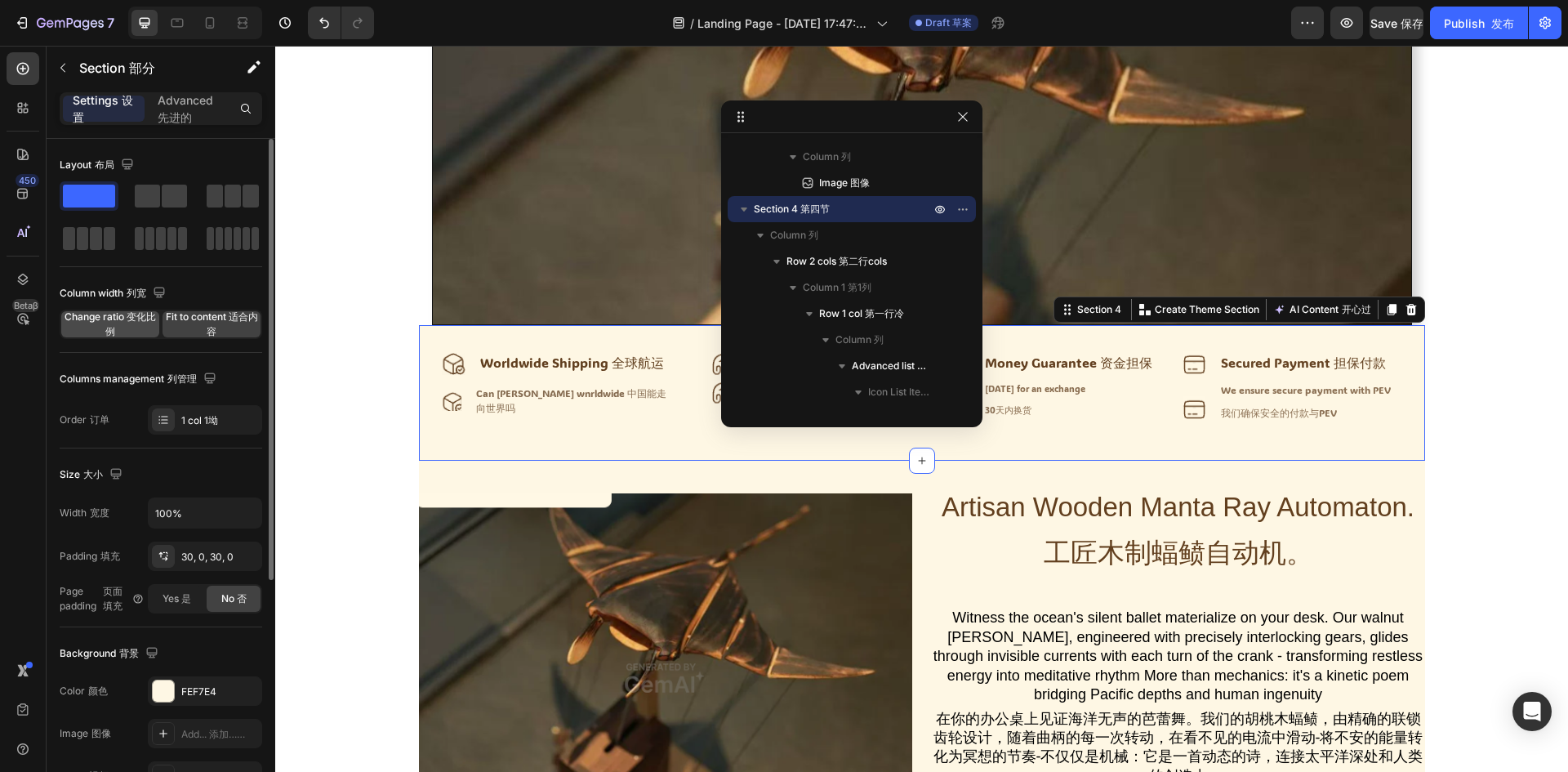
click at [117, 332] on span "Change ratio 变化比例" at bounding box center [110, 324] width 98 height 30
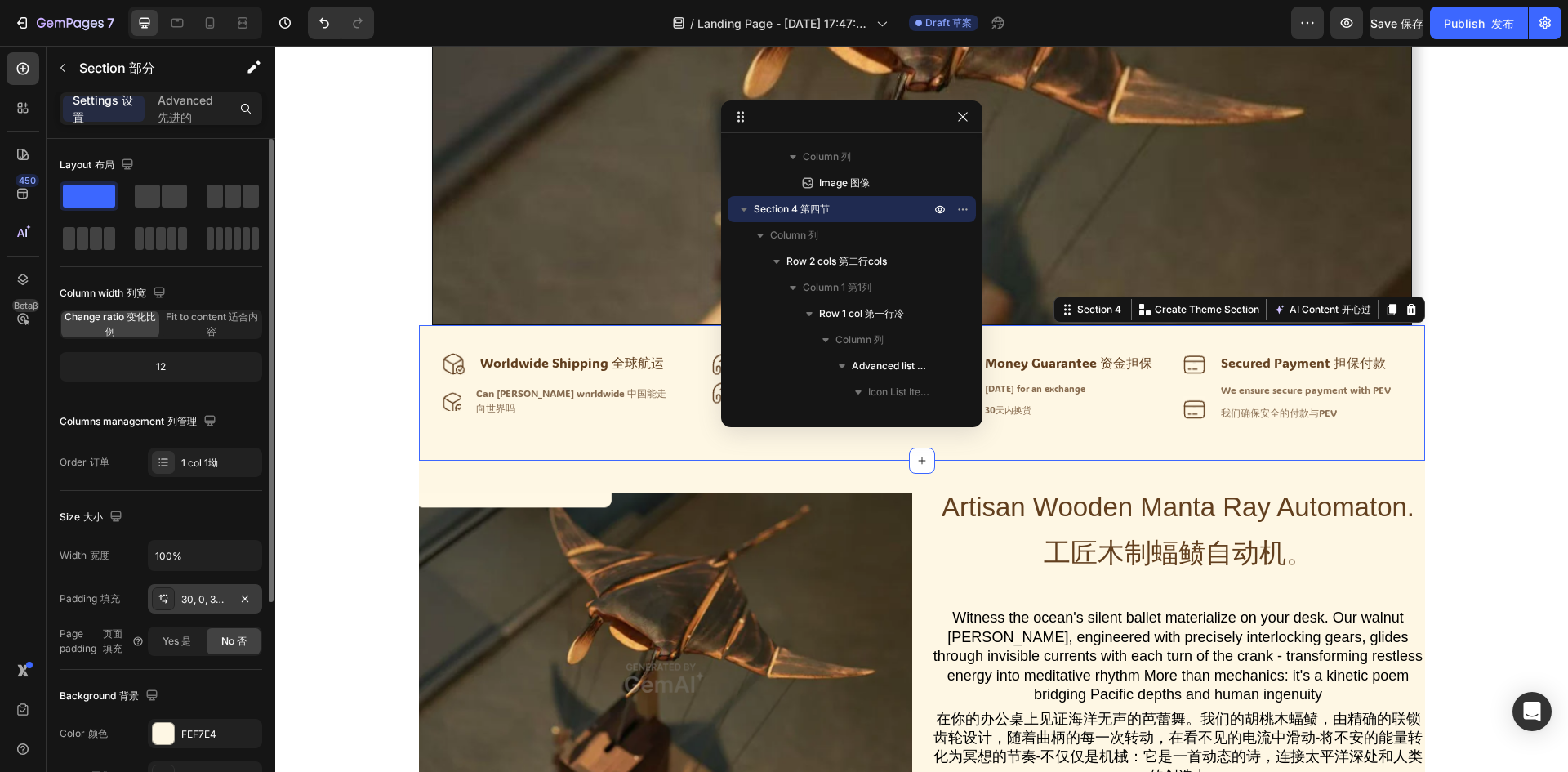
click at [224, 595] on div "30, 0, 30, 0" at bounding box center [205, 598] width 47 height 14
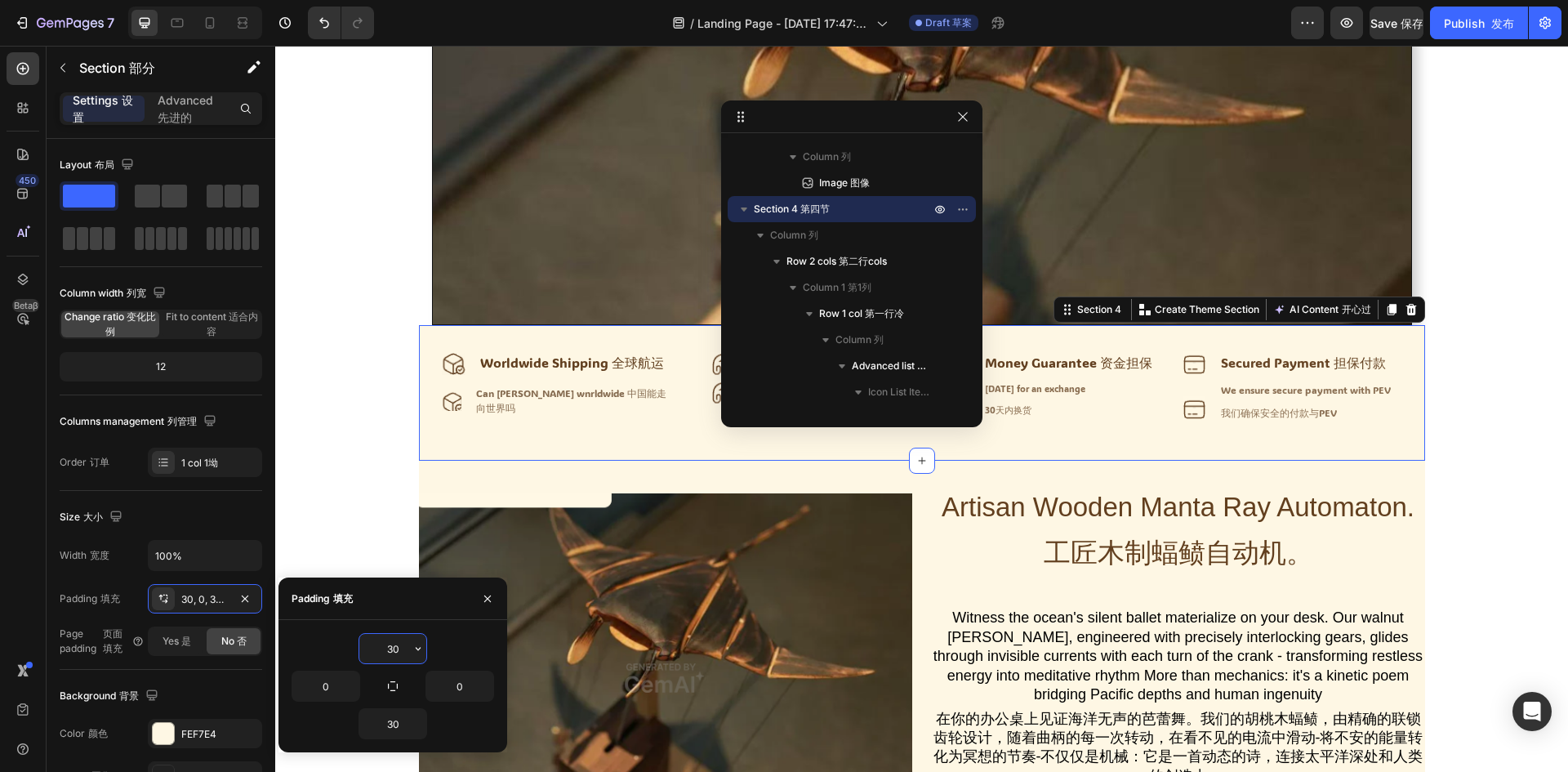
click at [389, 644] on input "30" at bounding box center [393, 648] width 67 height 30
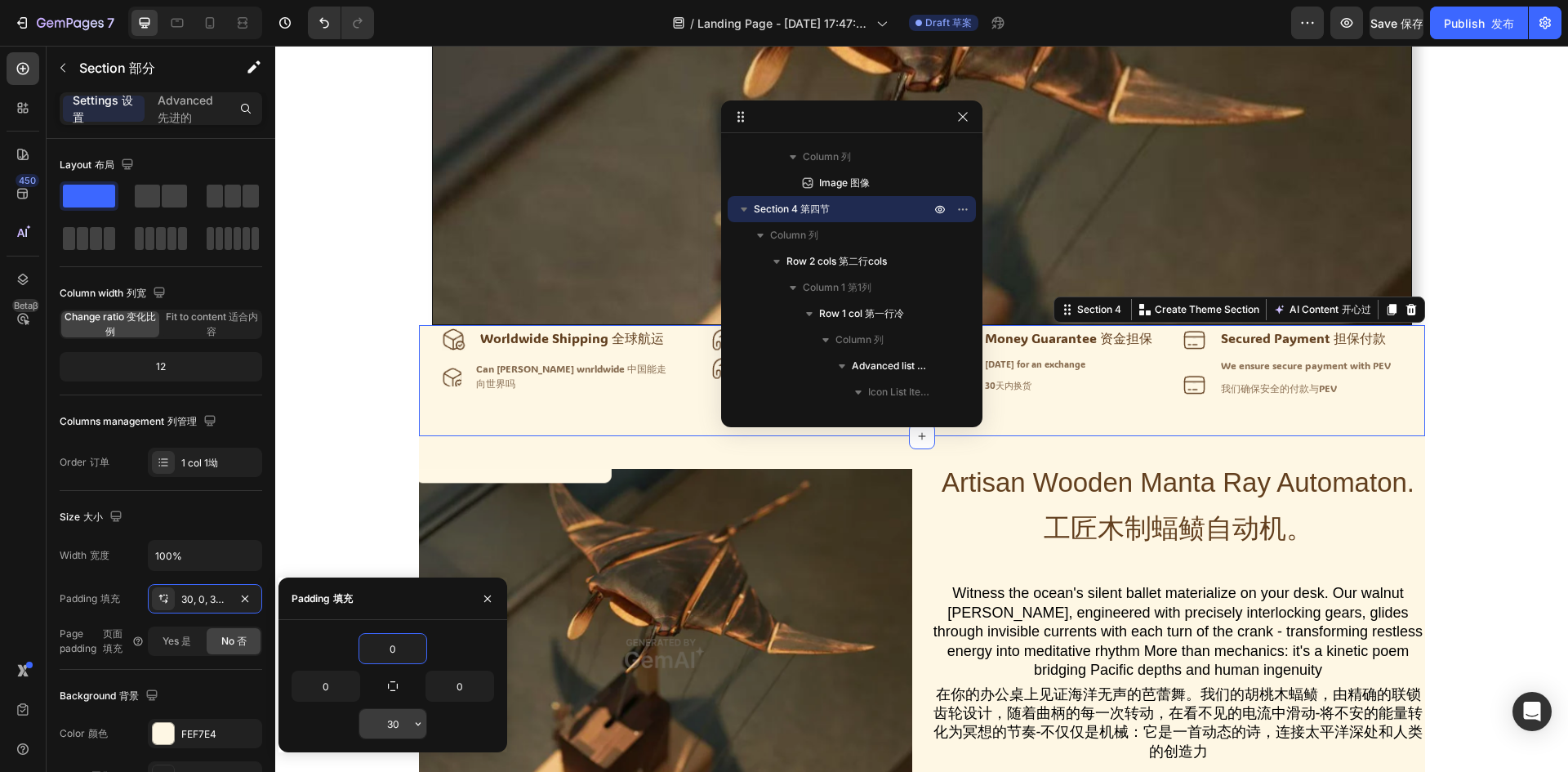
type input "0"
click at [401, 726] on input "30" at bounding box center [393, 723] width 67 height 30
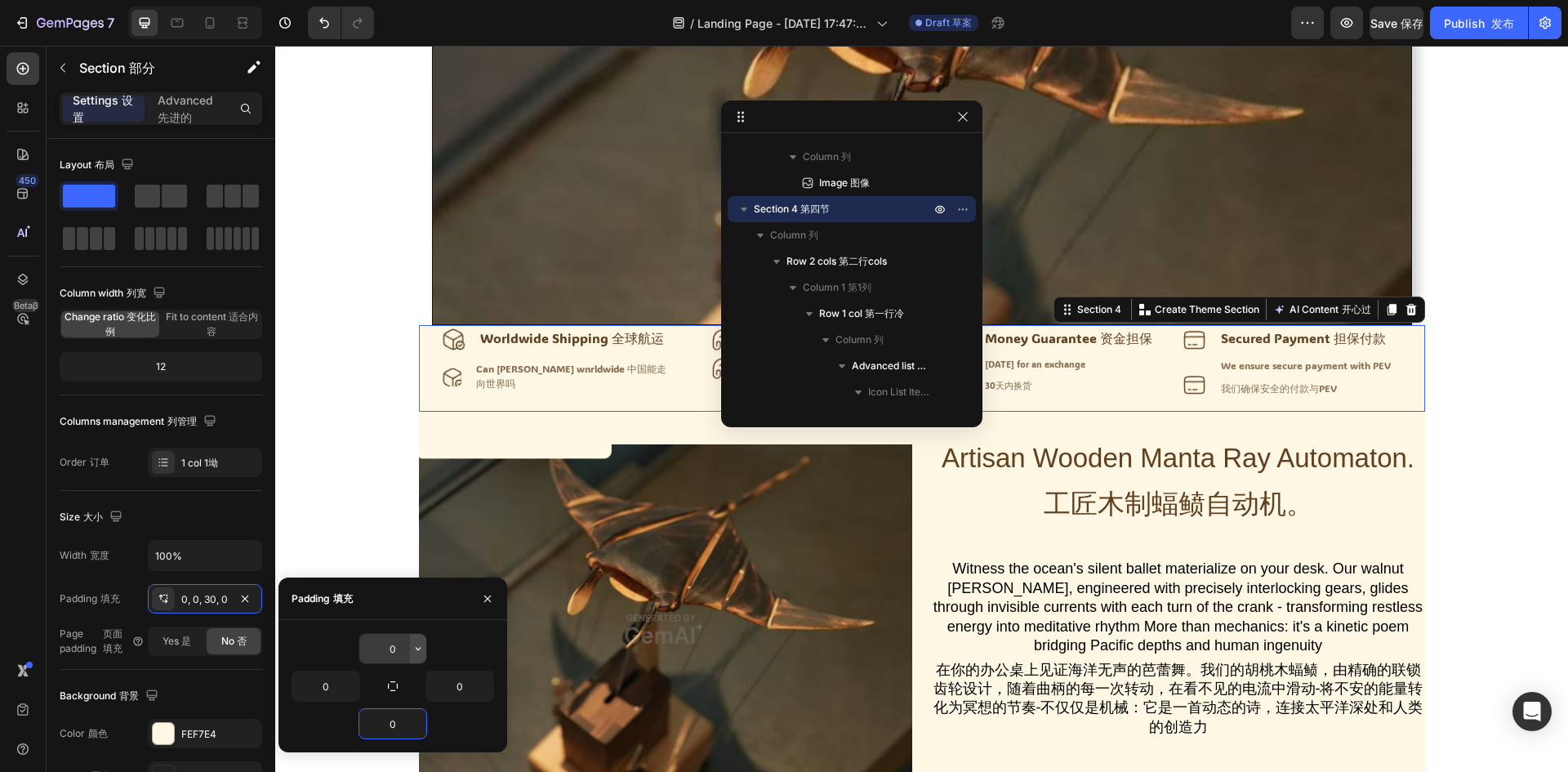
type input "0"
click at [412, 648] on icon "button" at bounding box center [419, 648] width 13 height 13
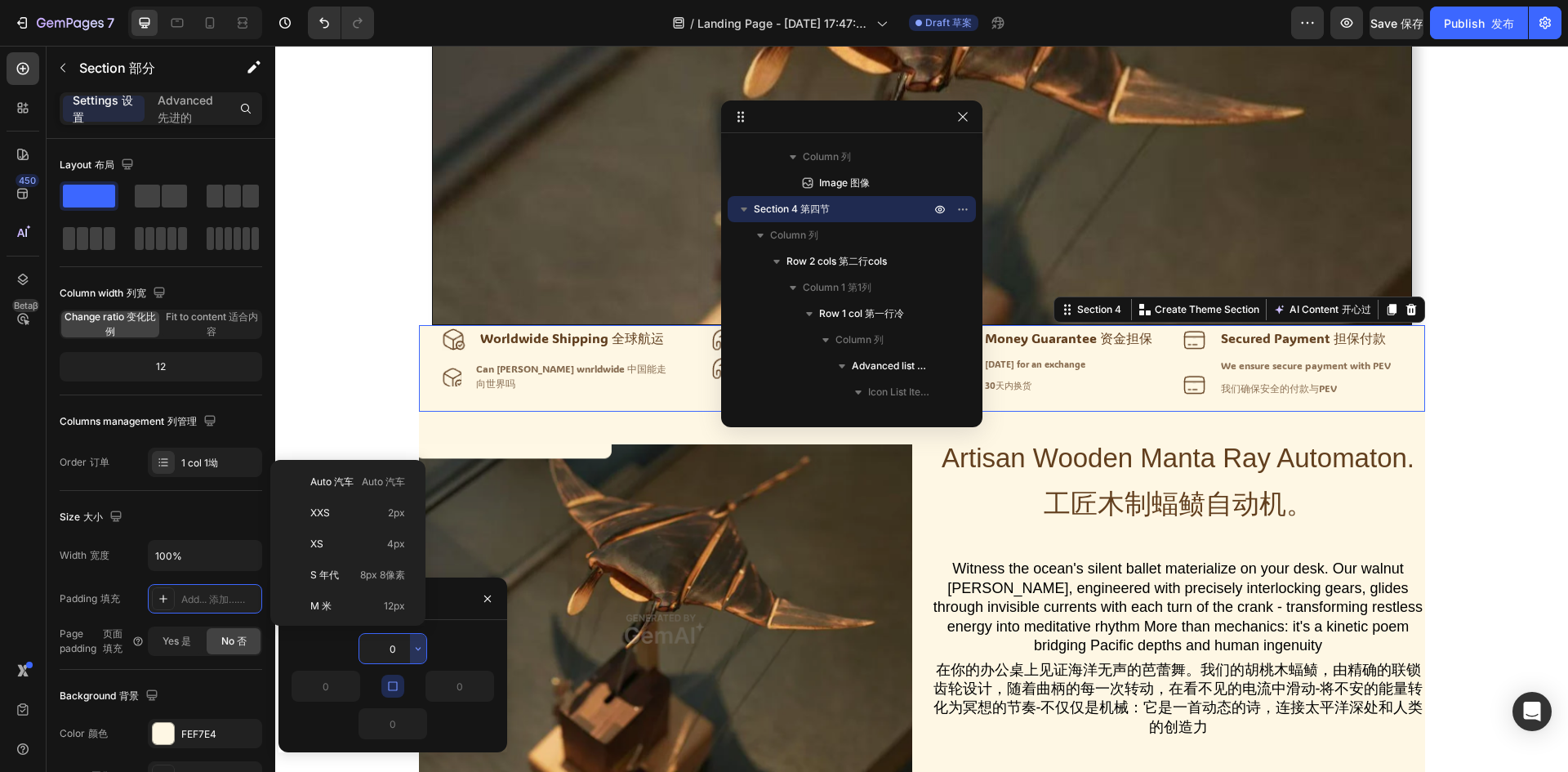
click at [393, 647] on input "0" at bounding box center [393, 648] width 67 height 30
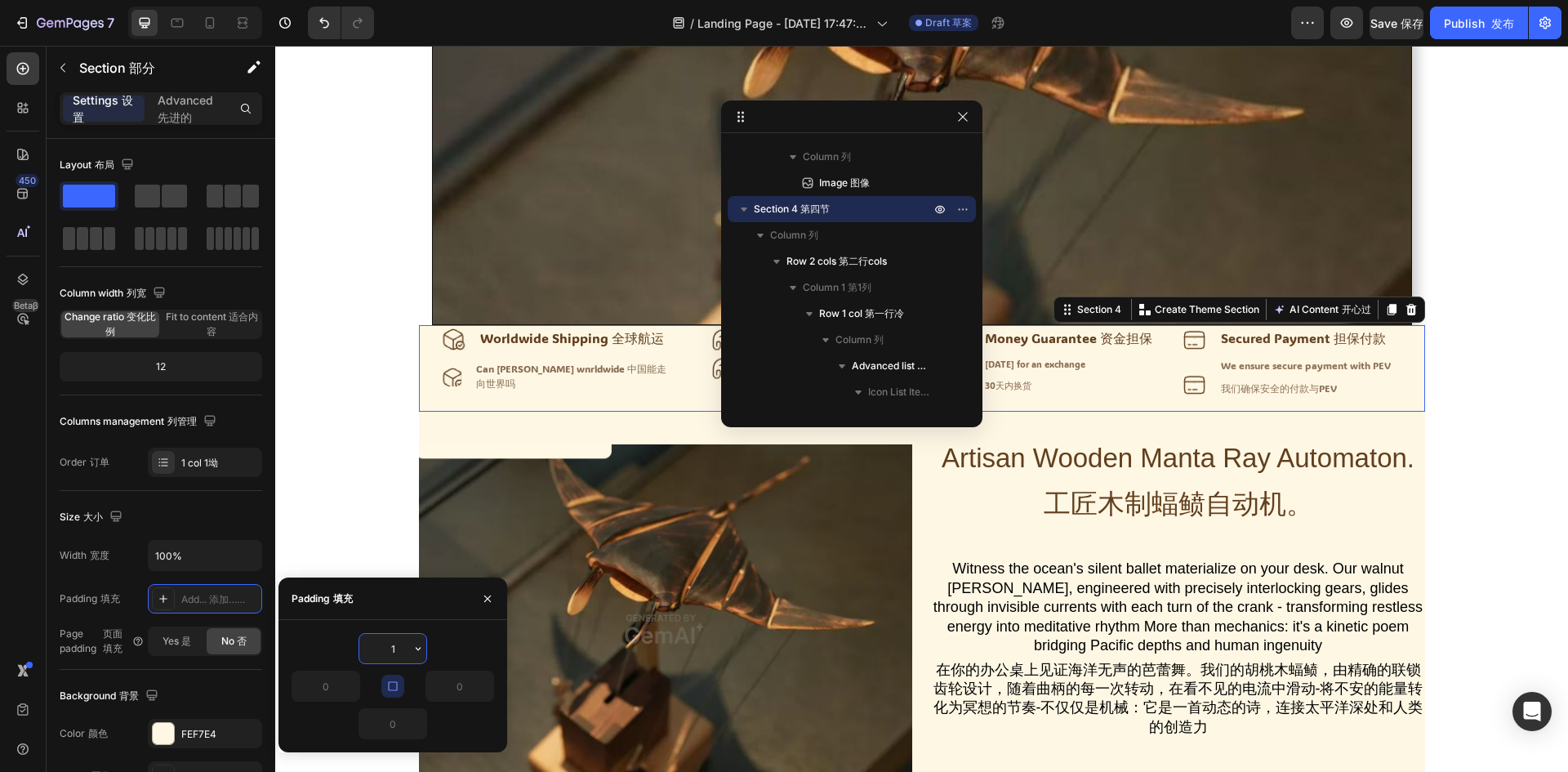
type input "10"
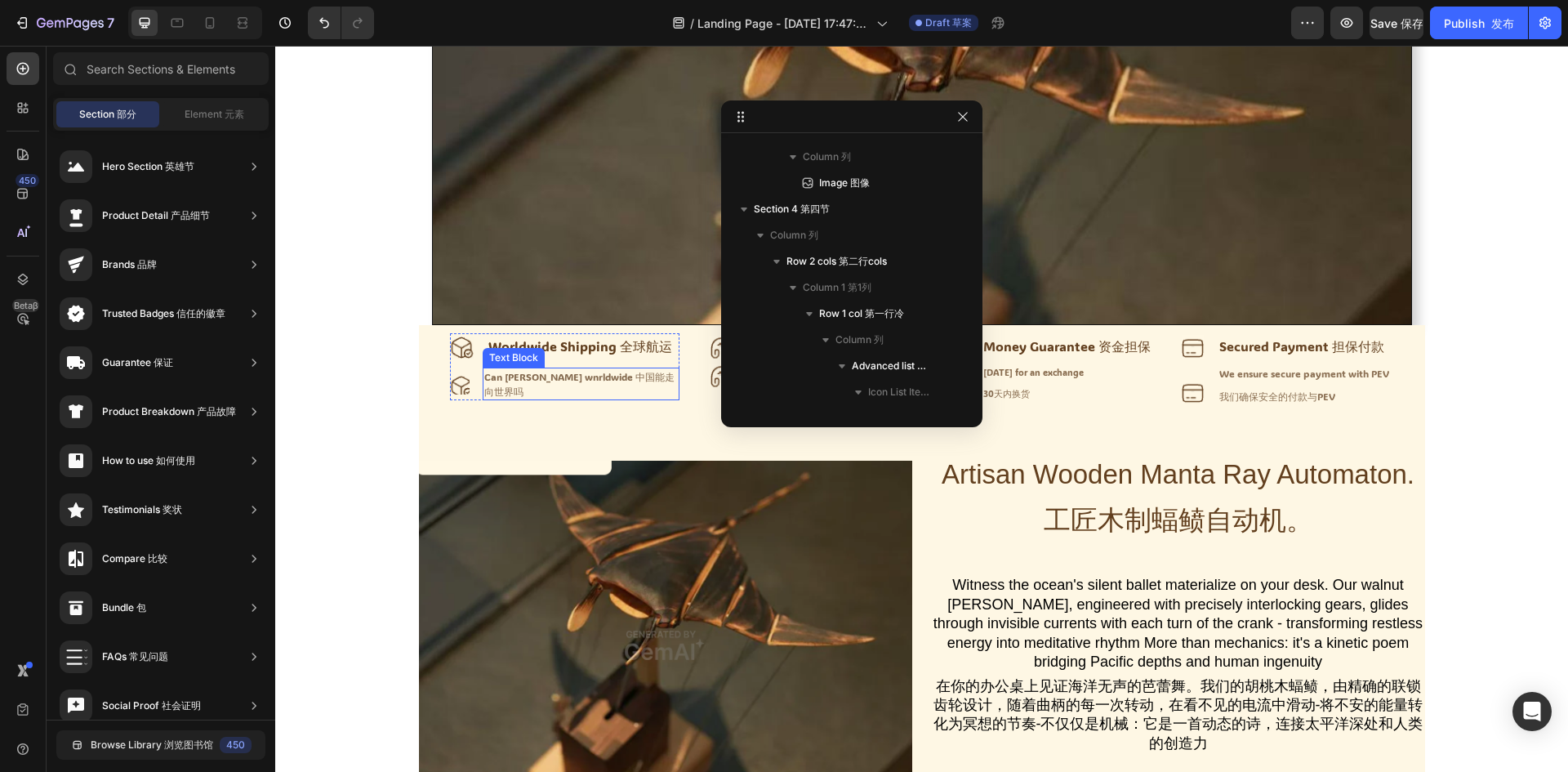
click at [547, 370] on div "Can chin annde wnrldwide 中国能走向世界吗" at bounding box center [581, 384] width 197 height 33
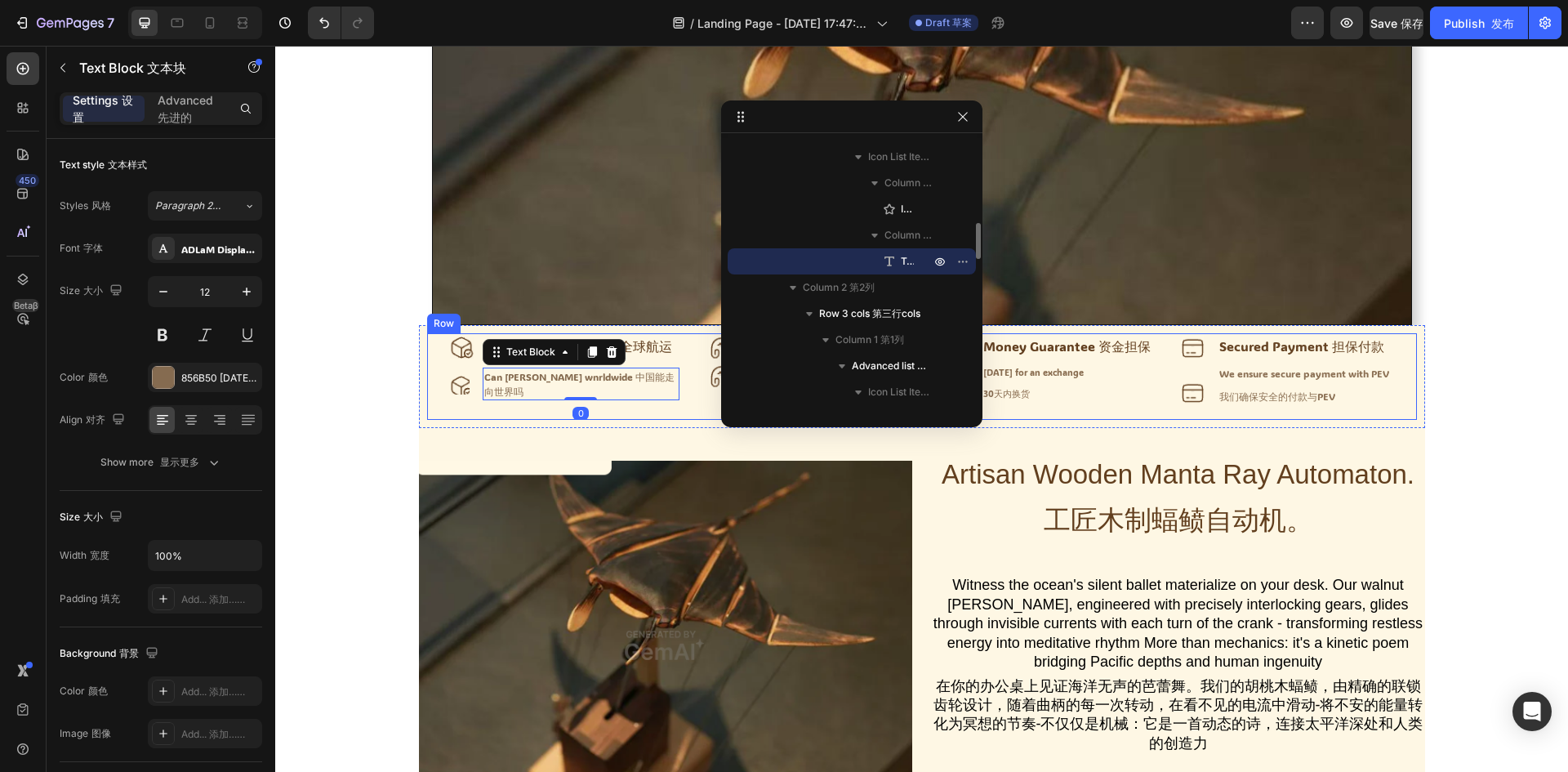
click at [428, 373] on div "Icon Worldwide Shipping 全球航运 Text Block Advanced list Icon Can chin annde wnrld…" at bounding box center [922, 376] width 990 height 86
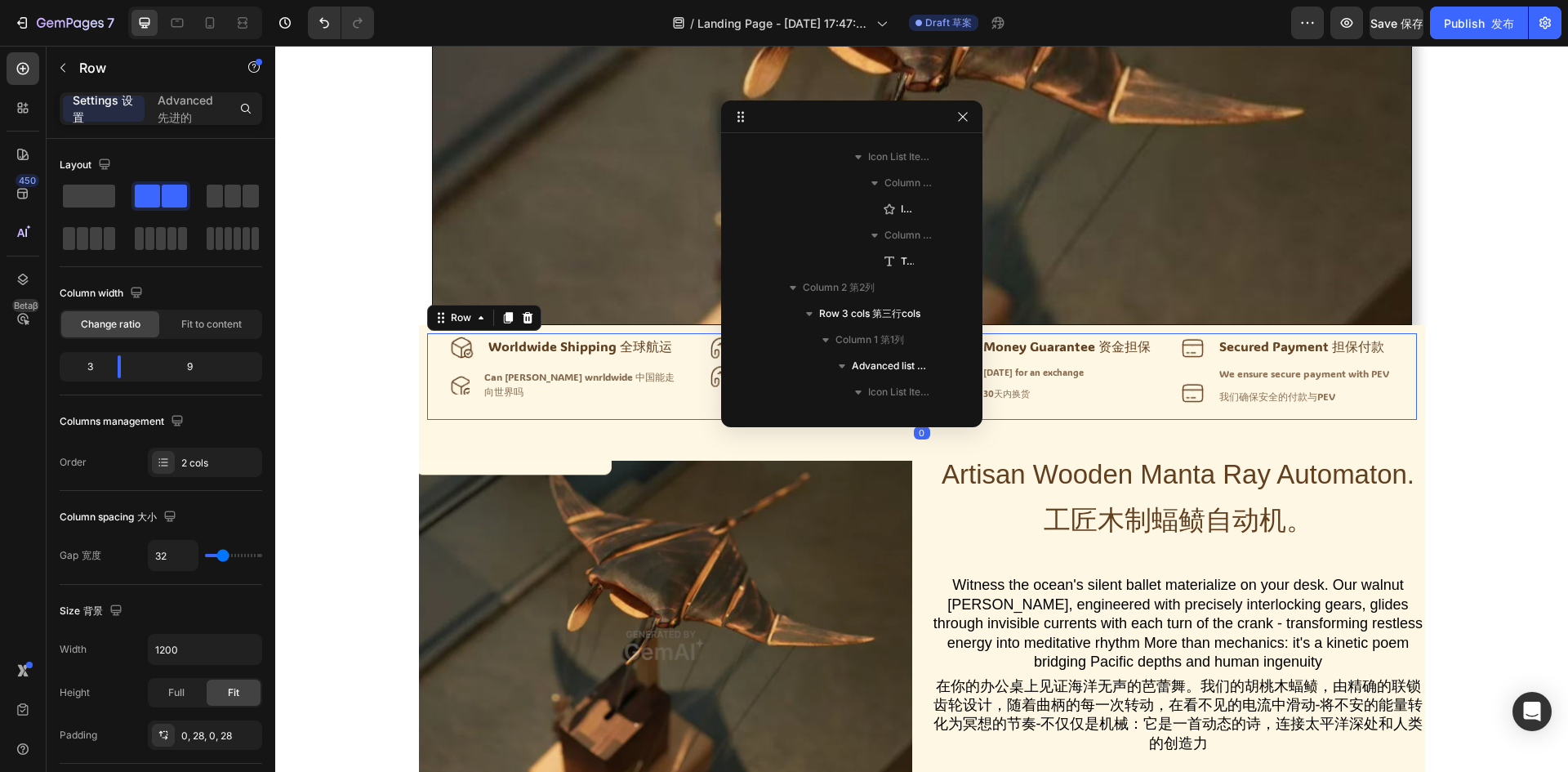
scroll to position [179, 0]
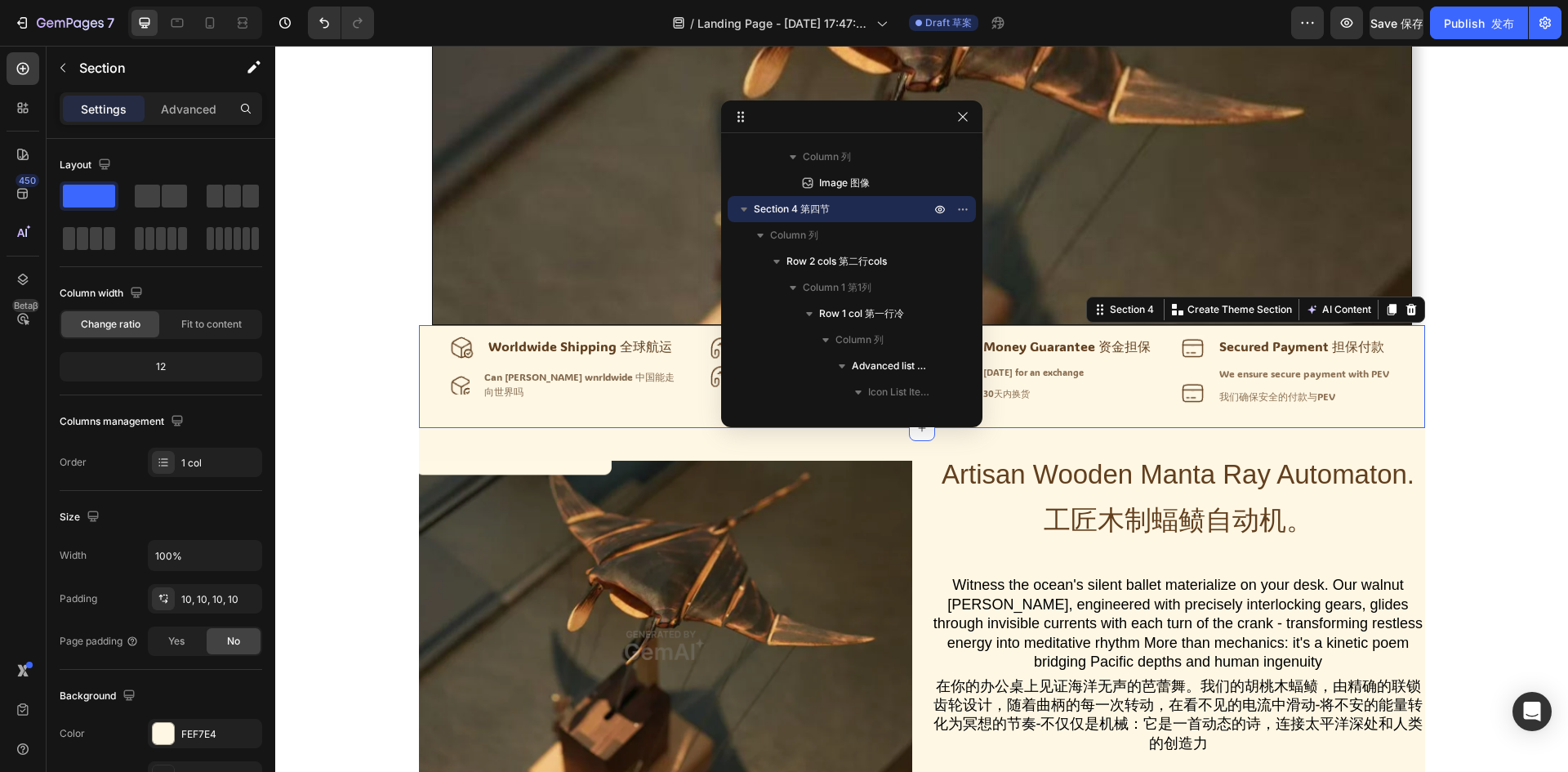
click at [419, 374] on div "Icon Worldwide Shipping 全球航运 Text Block Advanced list Icon Can chin annde wnrld…" at bounding box center [922, 375] width 1006 height 103
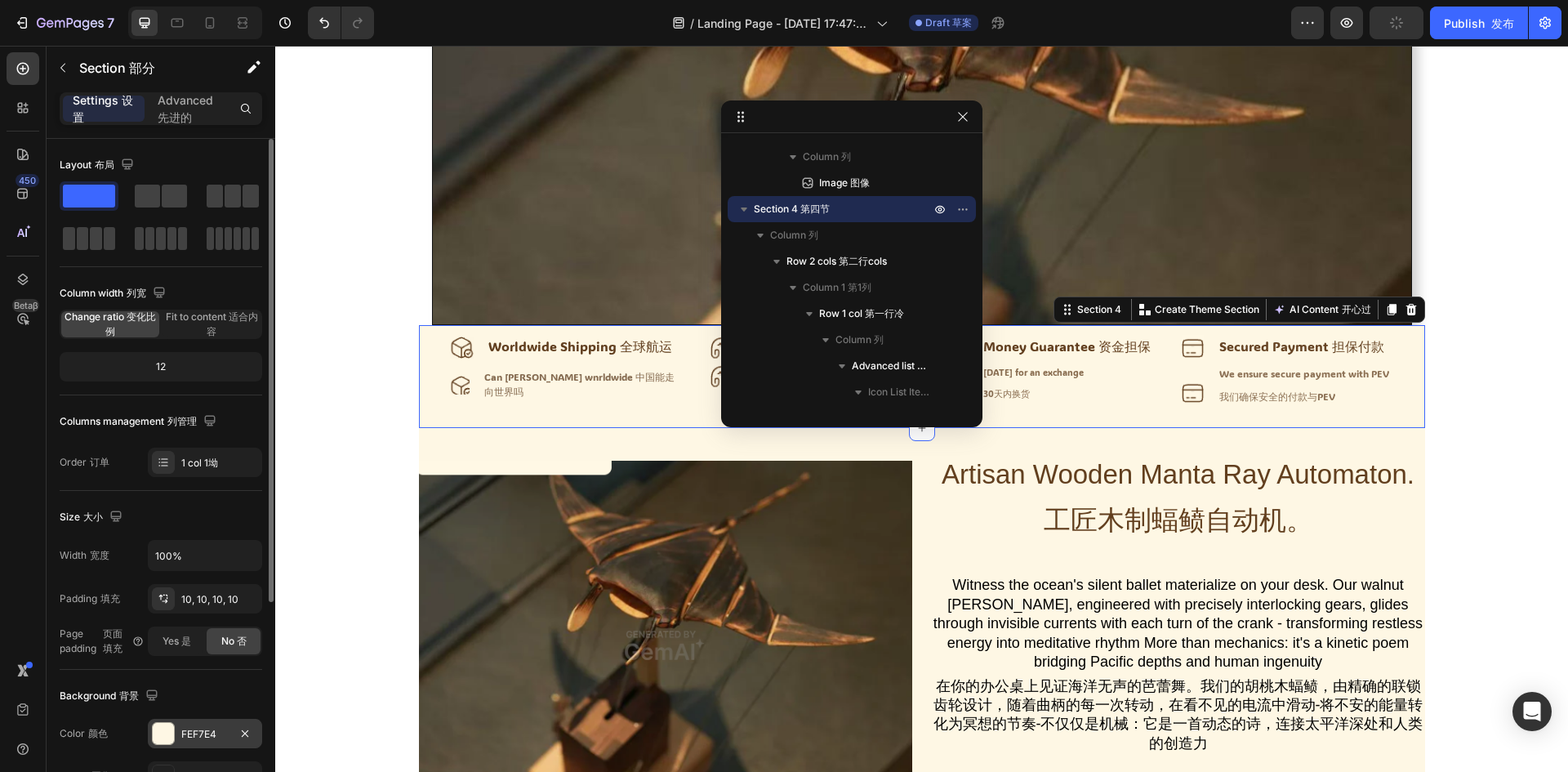
click at [163, 736] on div at bounding box center [163, 734] width 21 height 21
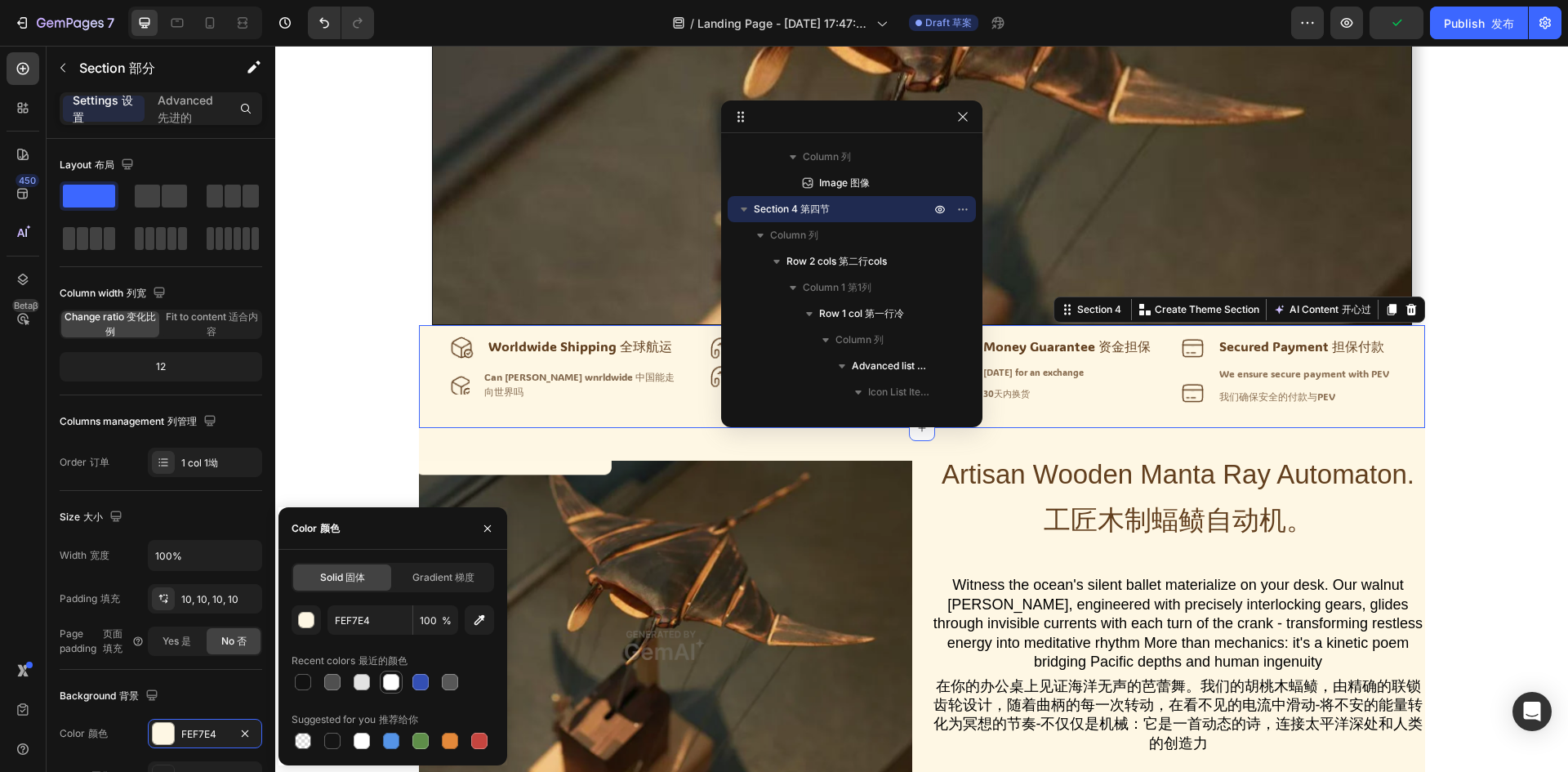
click at [387, 679] on div at bounding box center [391, 681] width 16 height 16
type input "FFFFFF"
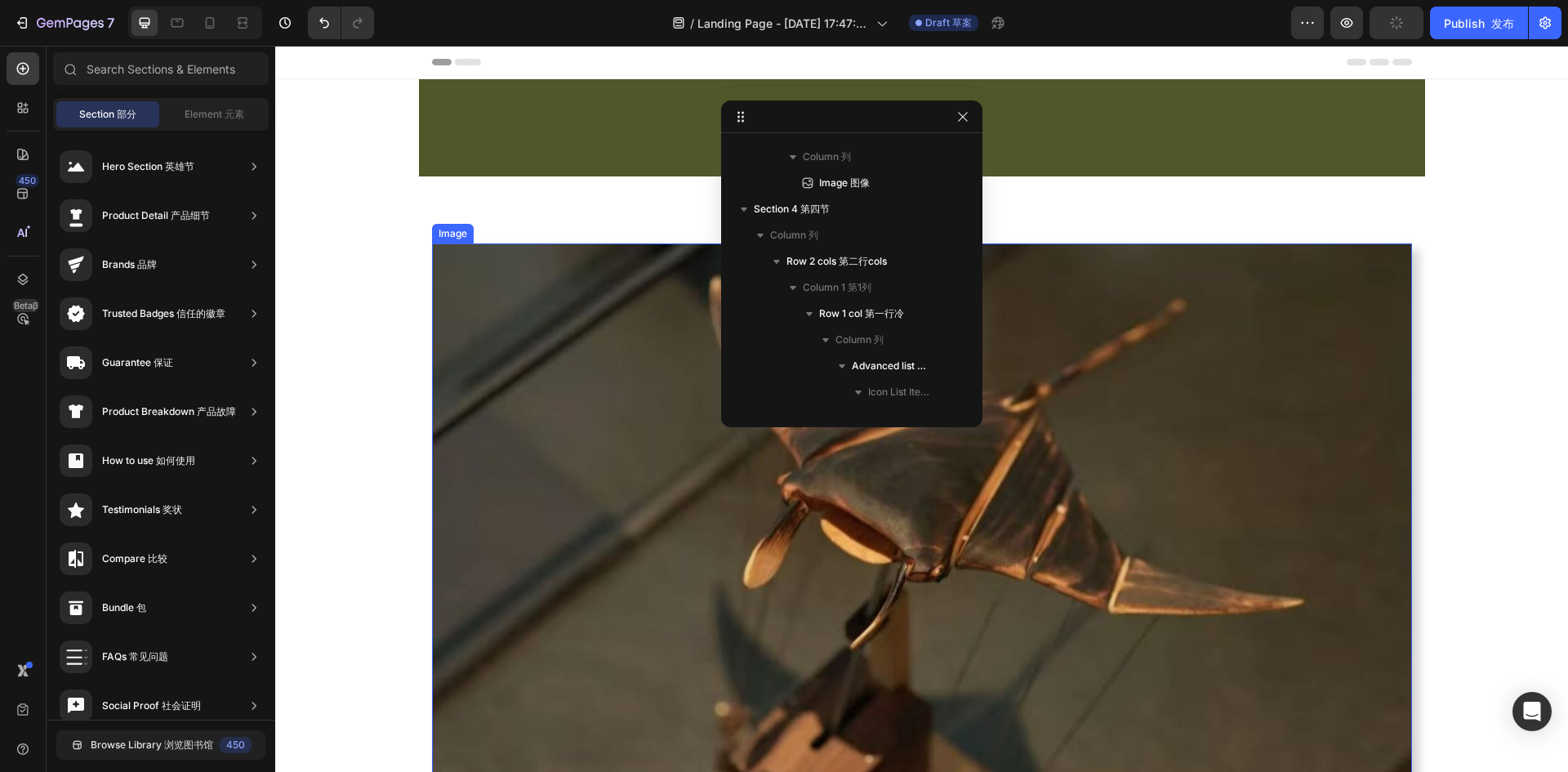
scroll to position [408, 0]
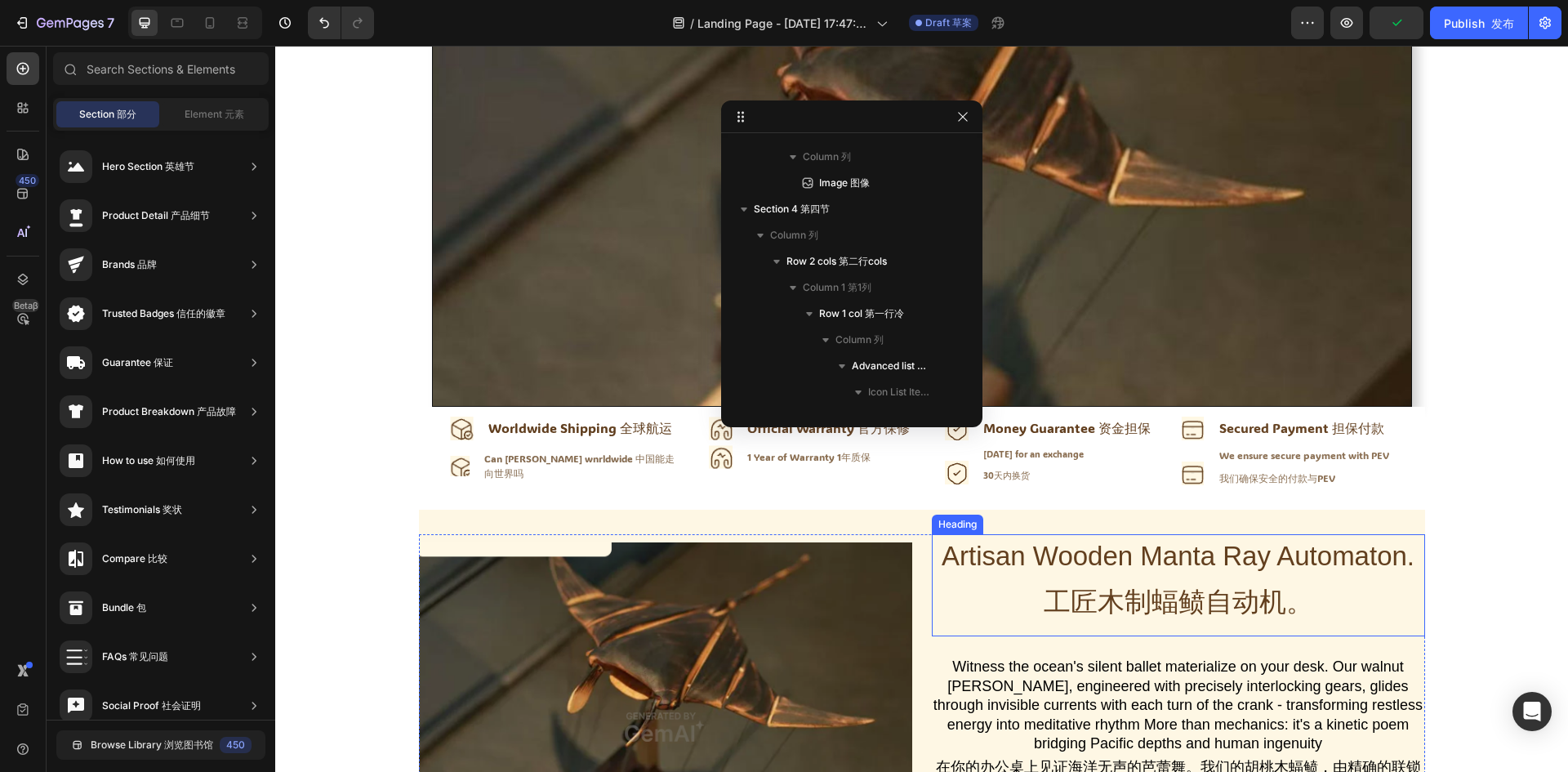
click at [1139, 553] on h2 "Artisan Wooden Manta [PERSON_NAME] Automaton. 工匠木制蝠鲼自动机。" at bounding box center [1178, 585] width 494 height 102
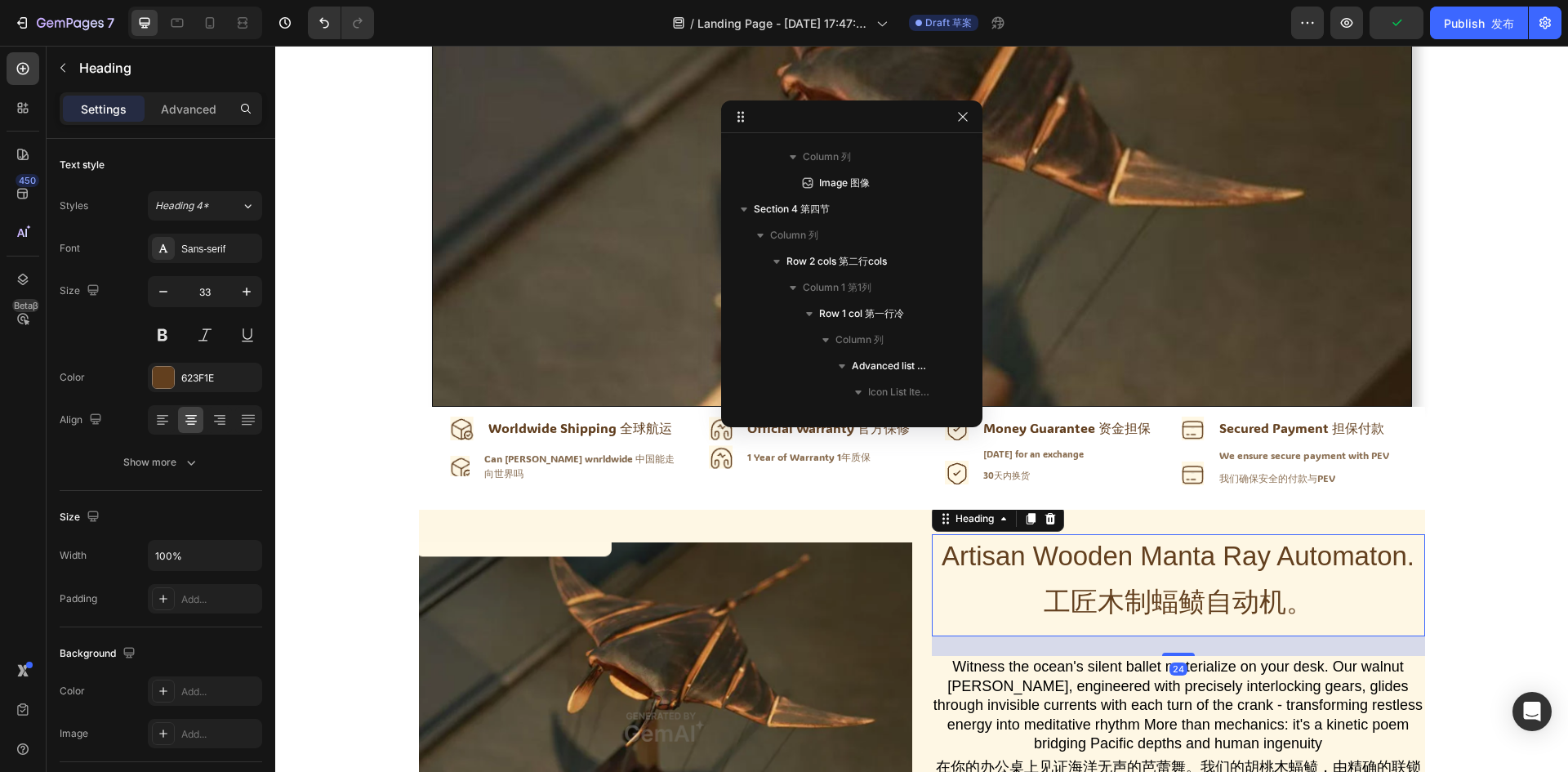
scroll to position [1798, 0]
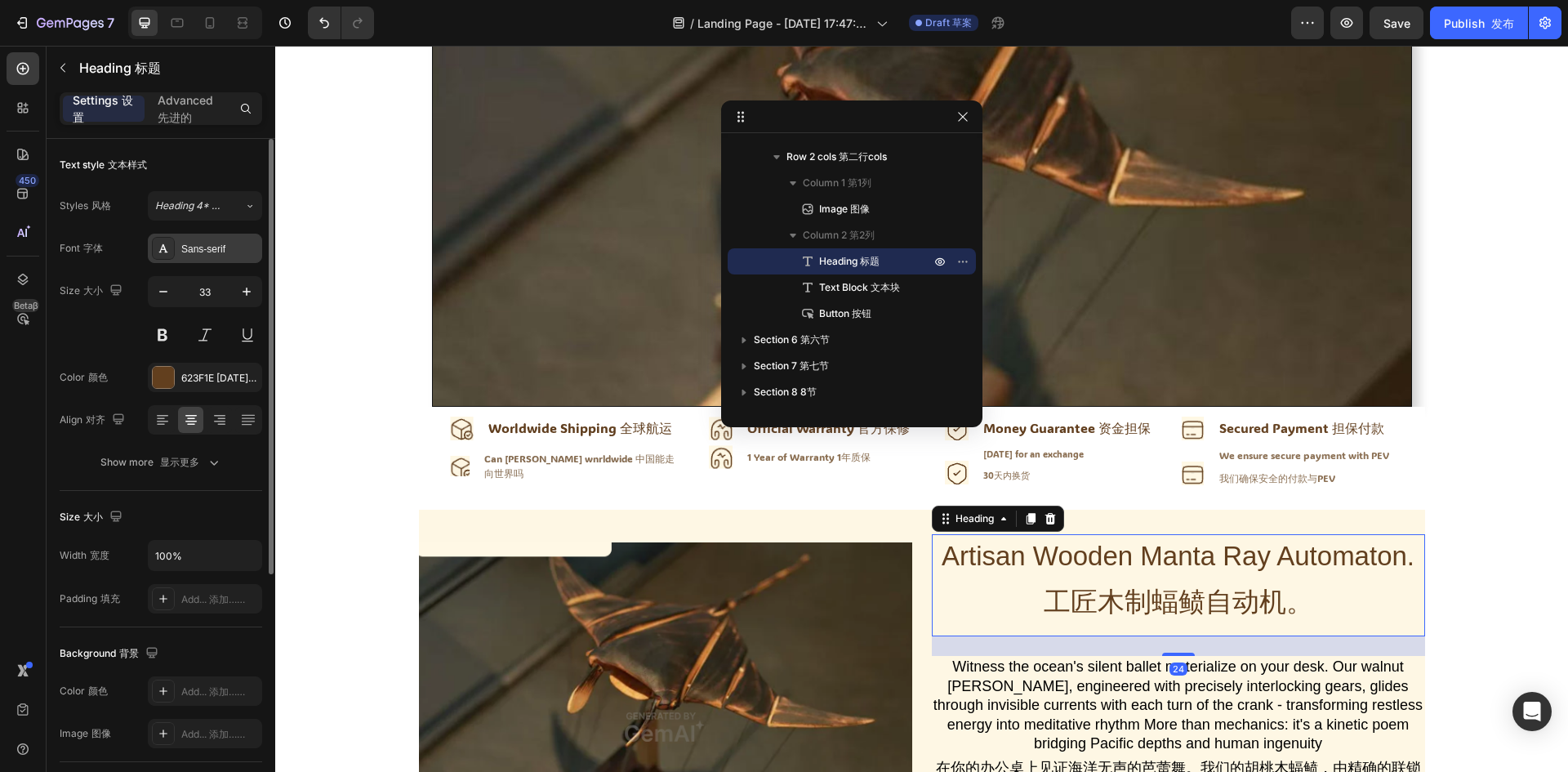
click at [205, 243] on div "Sans-serif" at bounding box center [220, 249] width 77 height 14
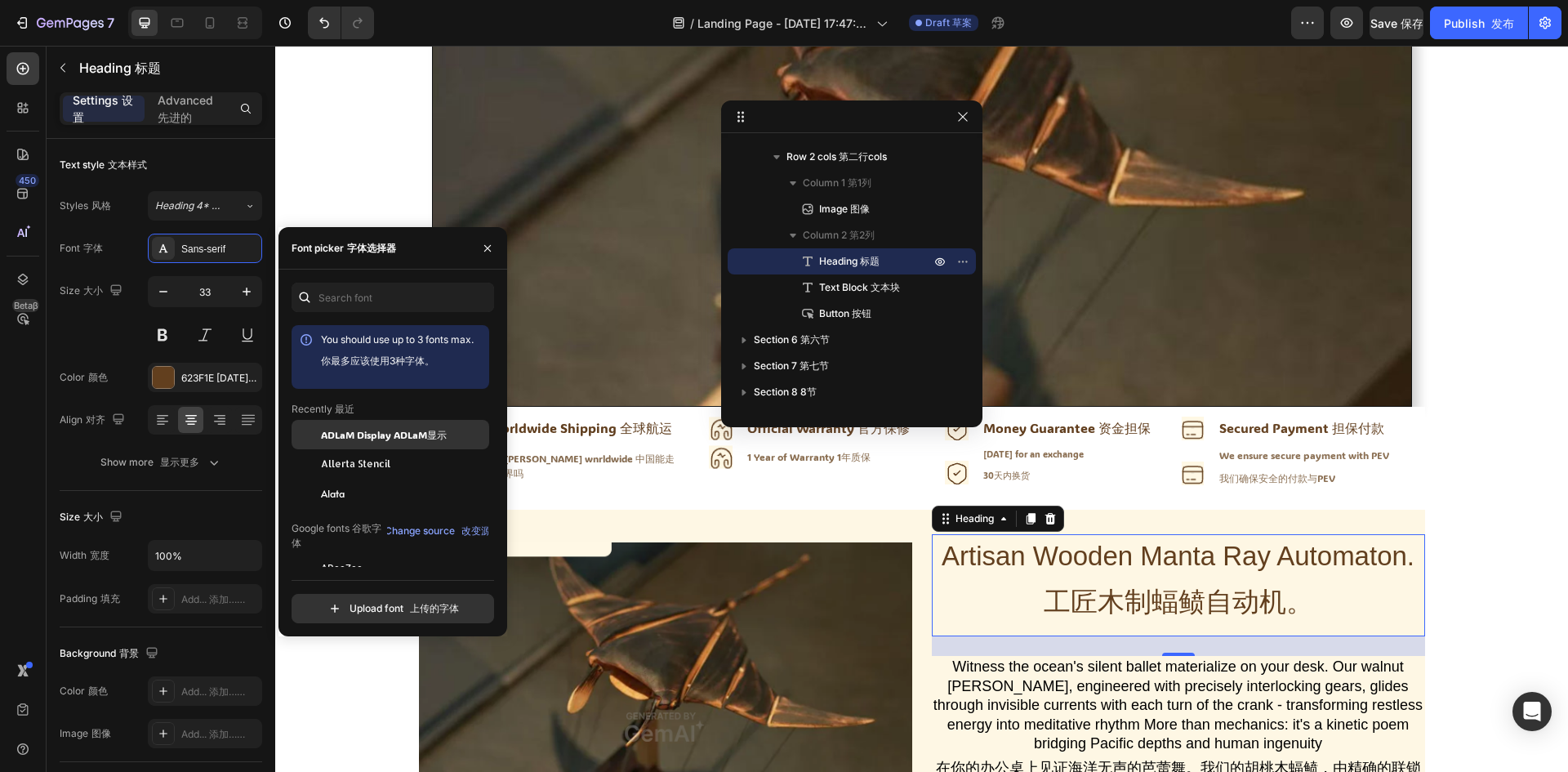
click at [326, 443] on div "ADLaM Display ADLaM显示" at bounding box center [391, 434] width 198 height 30
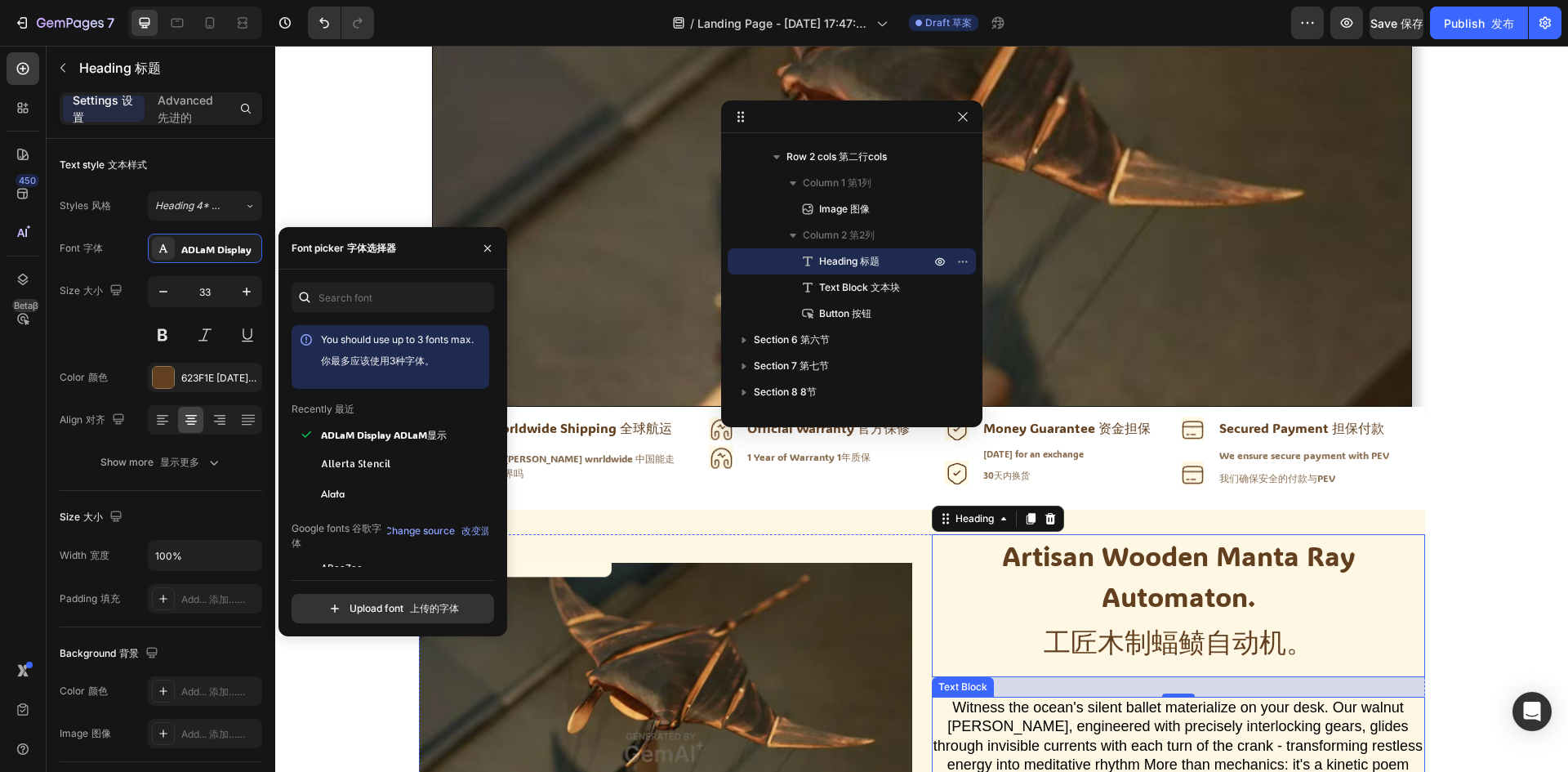
scroll to position [735, 0]
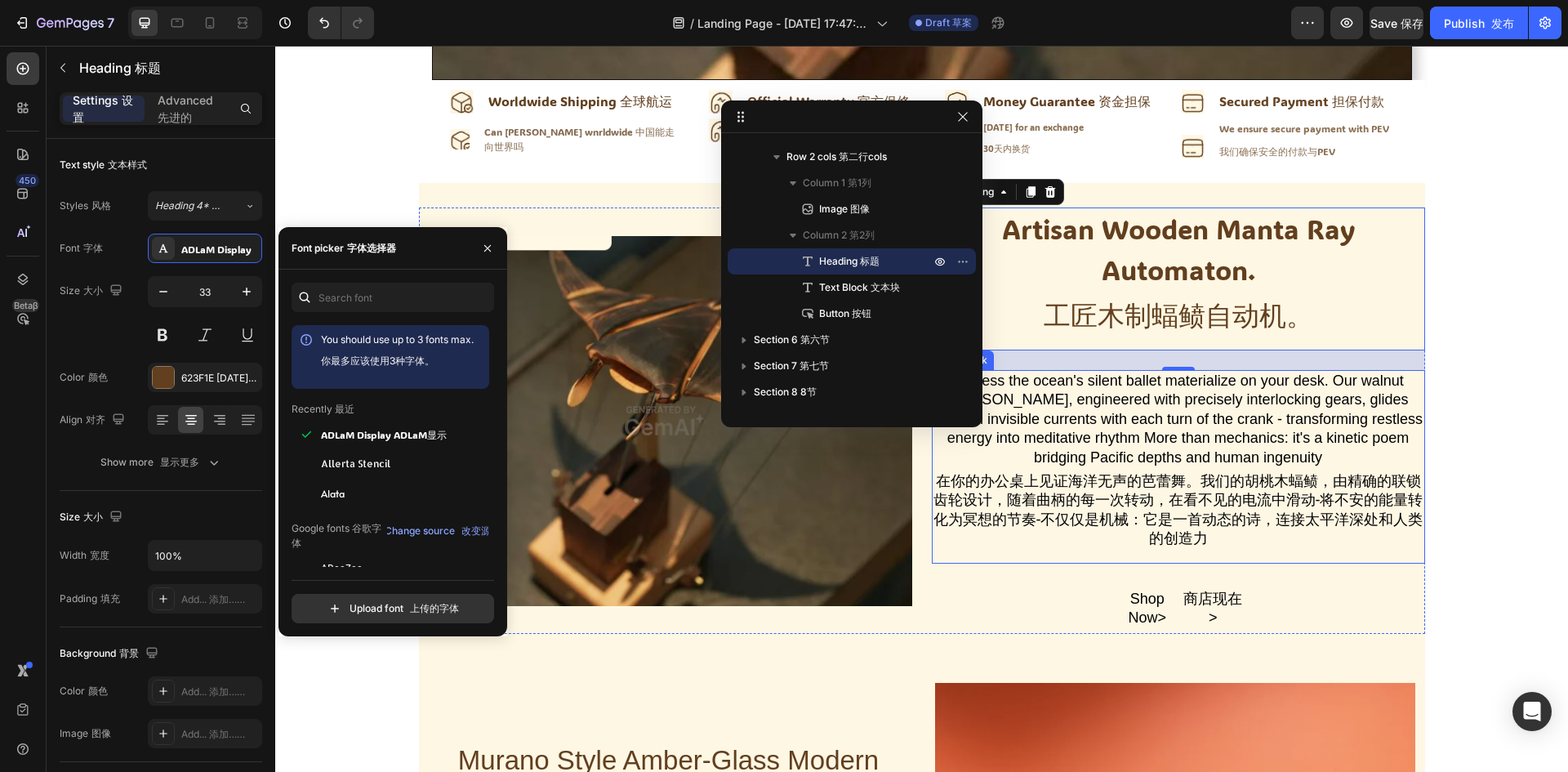
click at [1198, 459] on div "Witness the ocean's silent ballet materialize on your desk. Our walnut [PERSON_…" at bounding box center [1178, 467] width 494 height 194
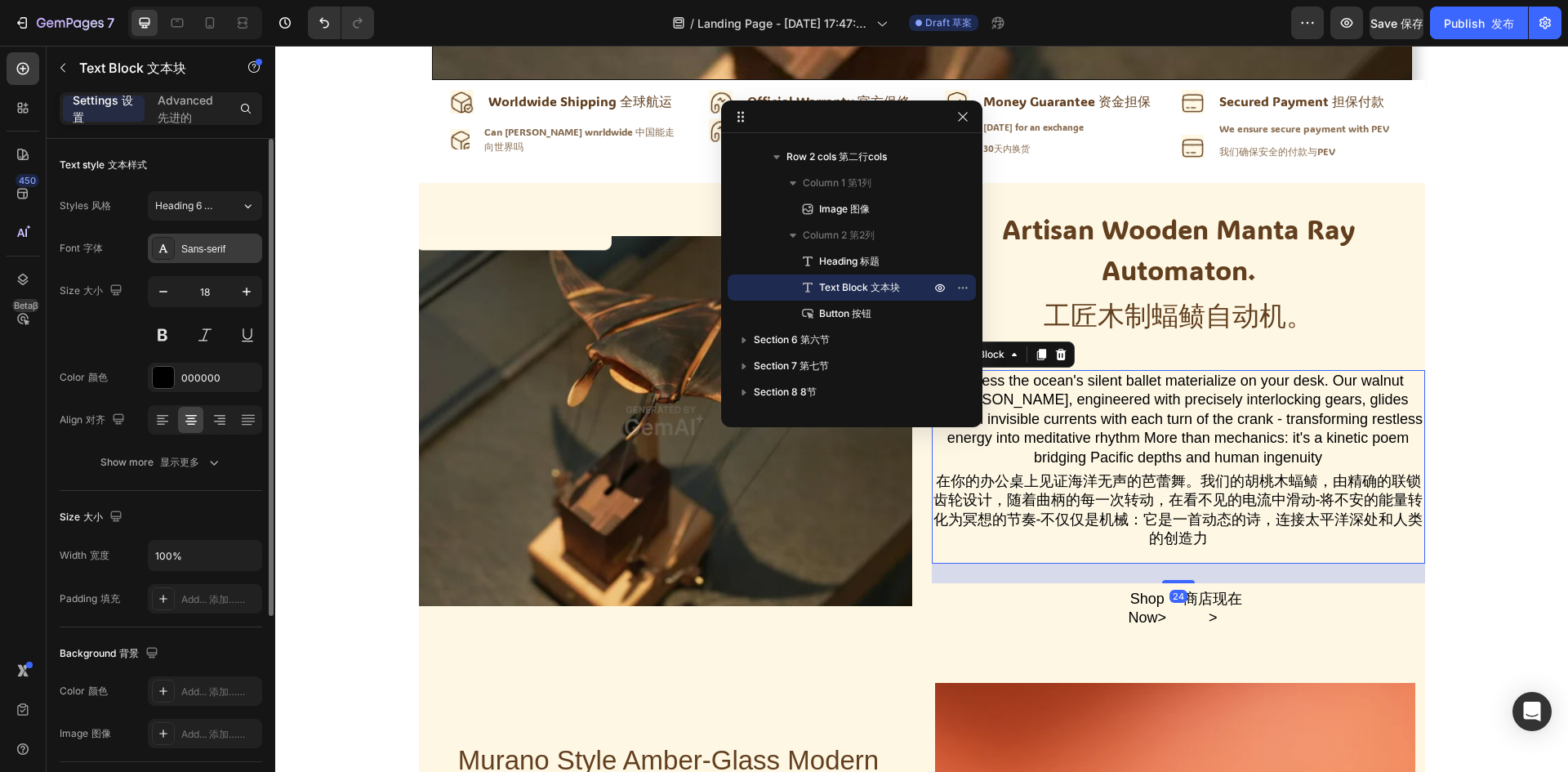
click at [216, 249] on div "Sans-serif" at bounding box center [220, 249] width 77 height 14
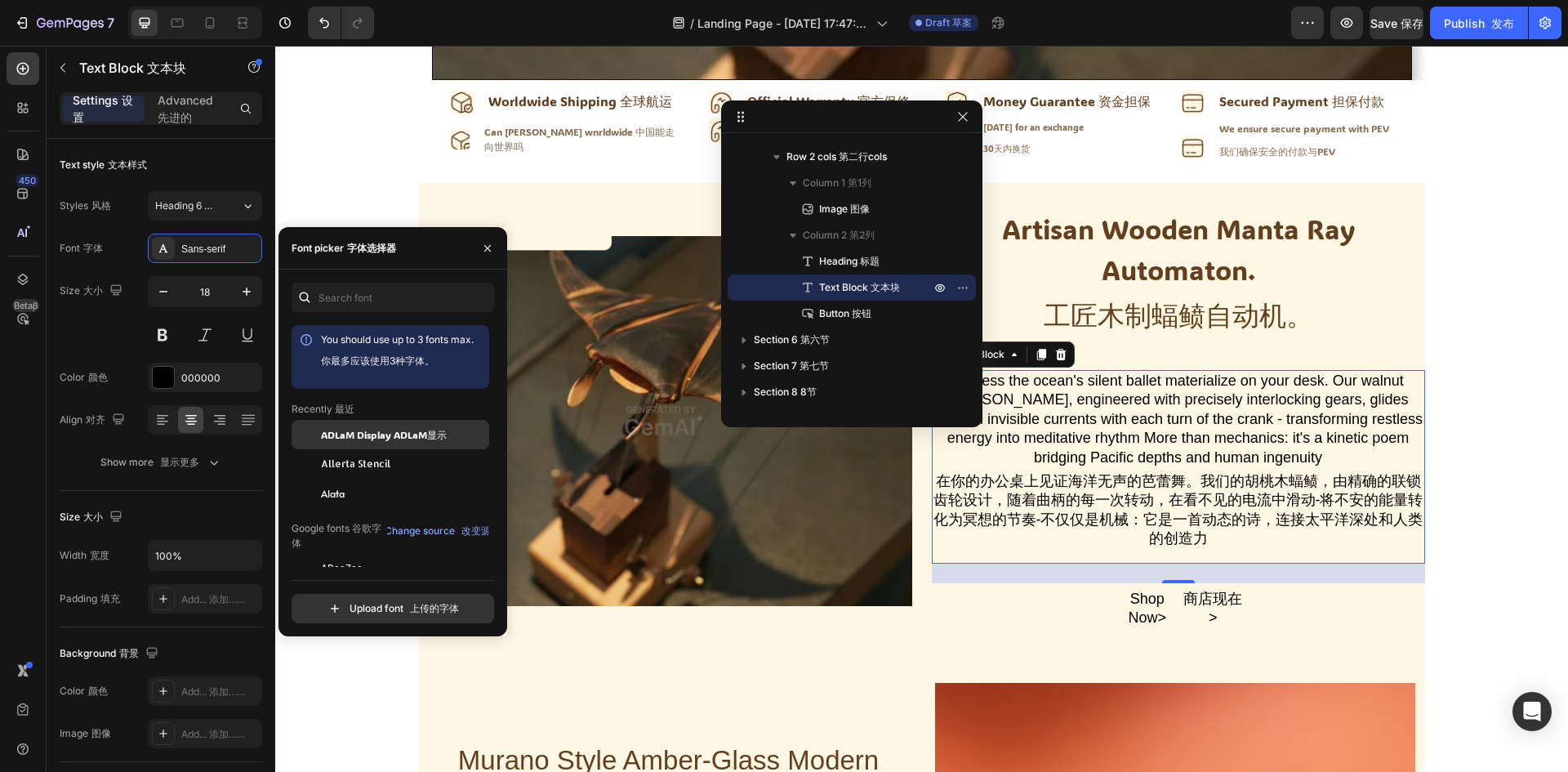
click at [348, 433] on span "ADLaM Display ADLaM显示" at bounding box center [383, 434] width 126 height 14
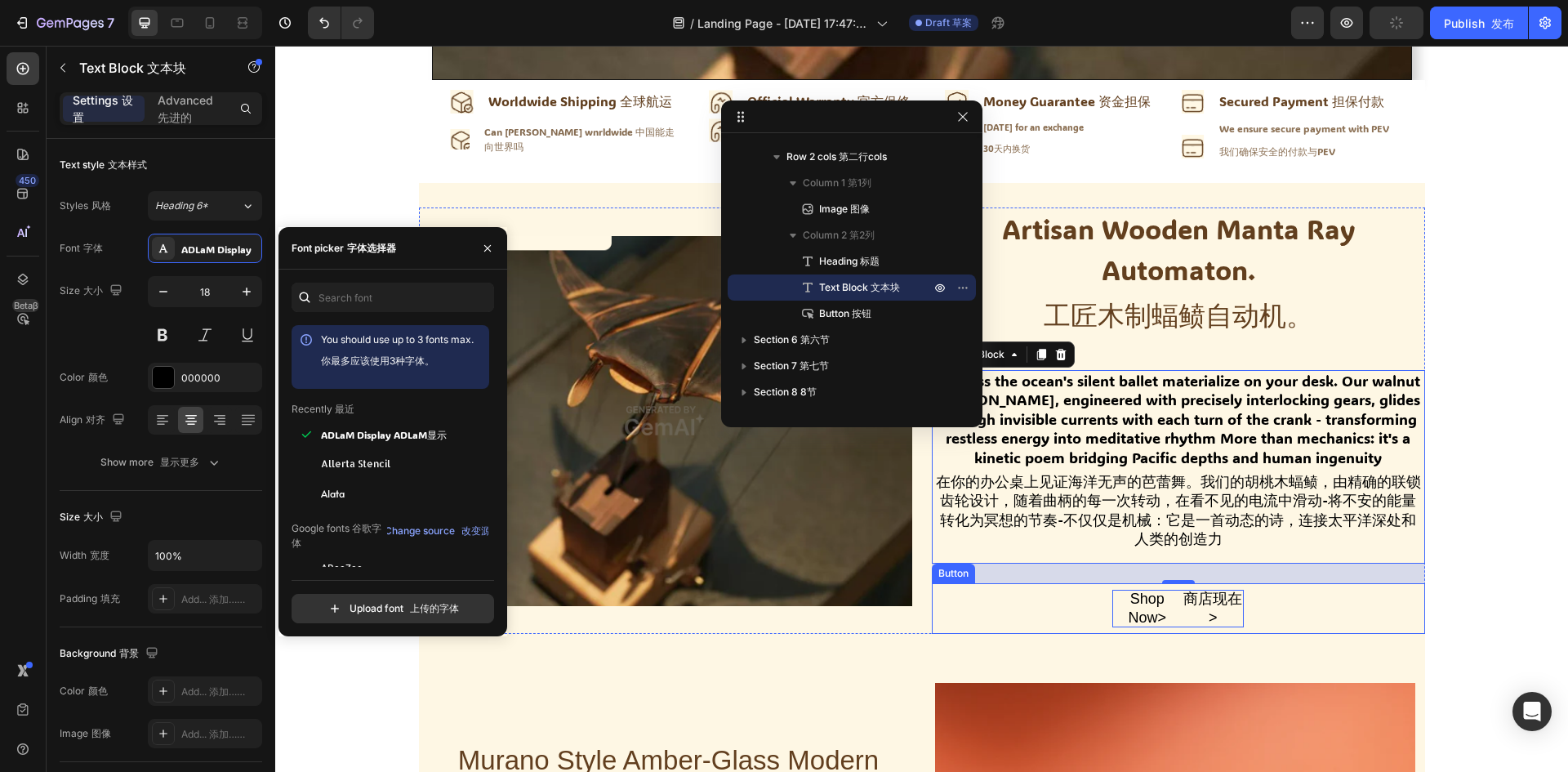
click at [1182, 616] on font "商店现在>" at bounding box center [1213, 609] width 61 height 38
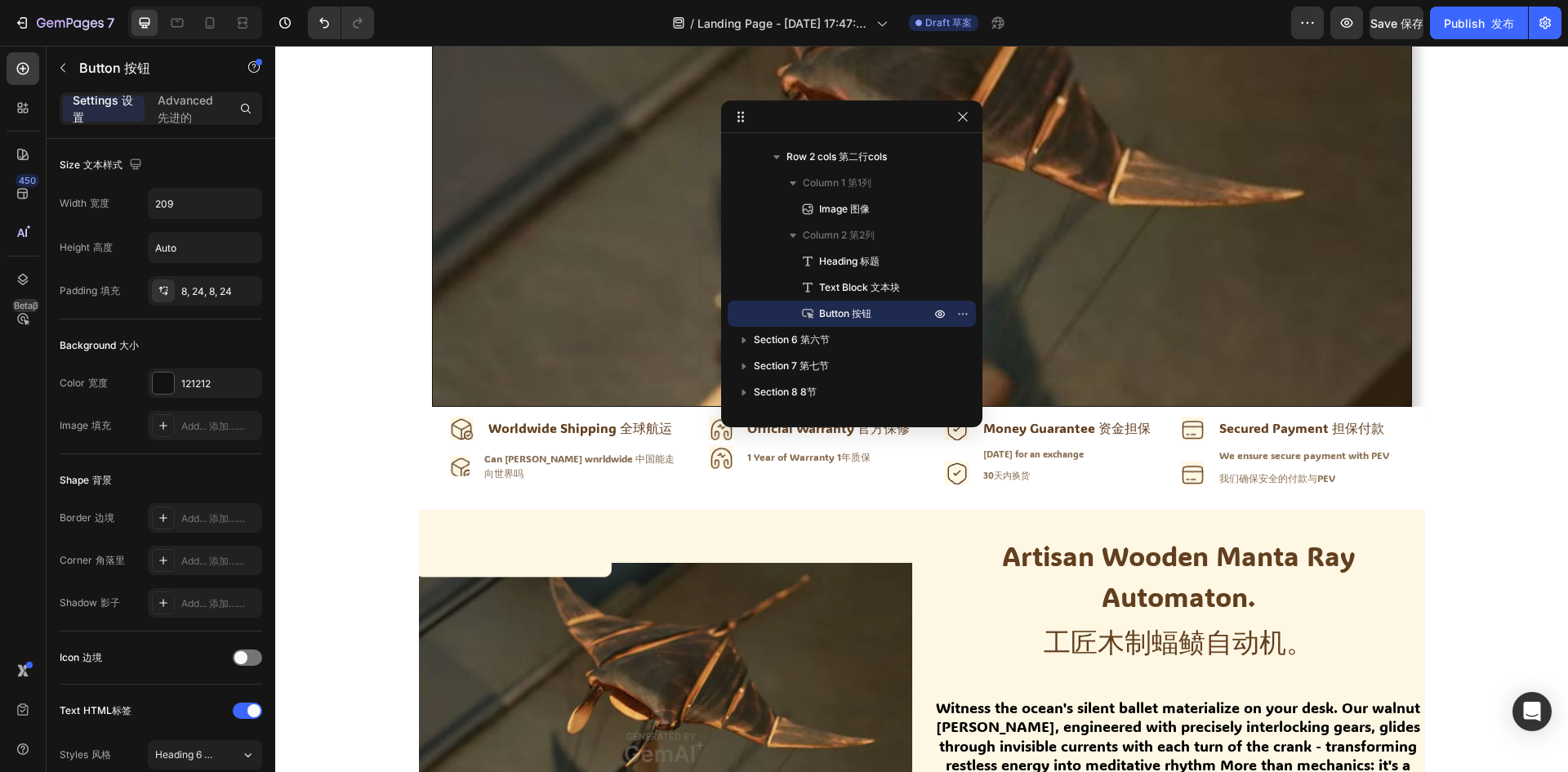
scroll to position [326, 0]
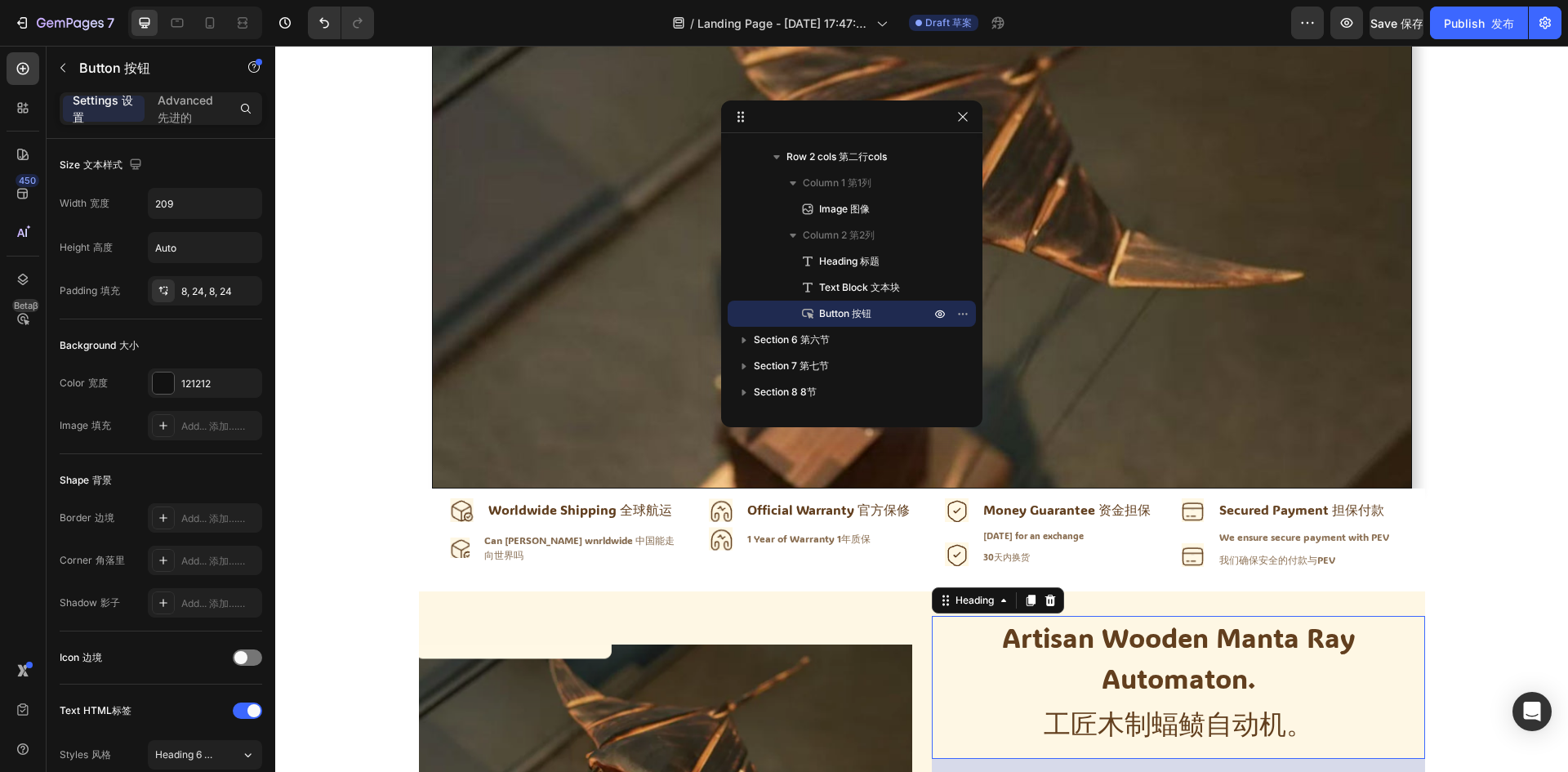
click at [1214, 663] on h2 "Artisan Wooden Manta [PERSON_NAME] Automaton. 工匠木制蝠鲼自动机。" at bounding box center [1178, 687] width 494 height 143
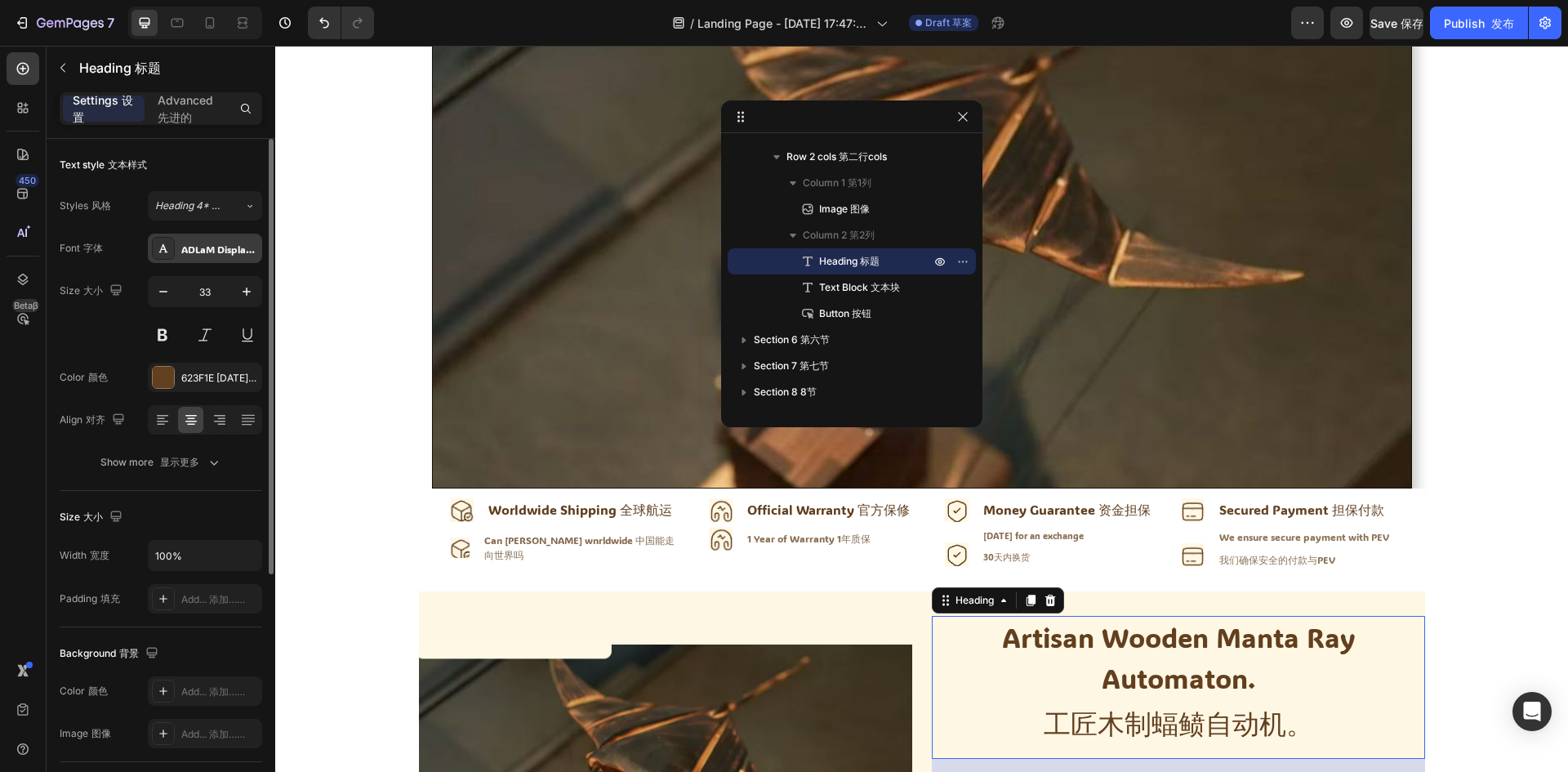
click at [215, 259] on div "ADLaM Display ADLaM显示" at bounding box center [205, 248] width 114 height 30
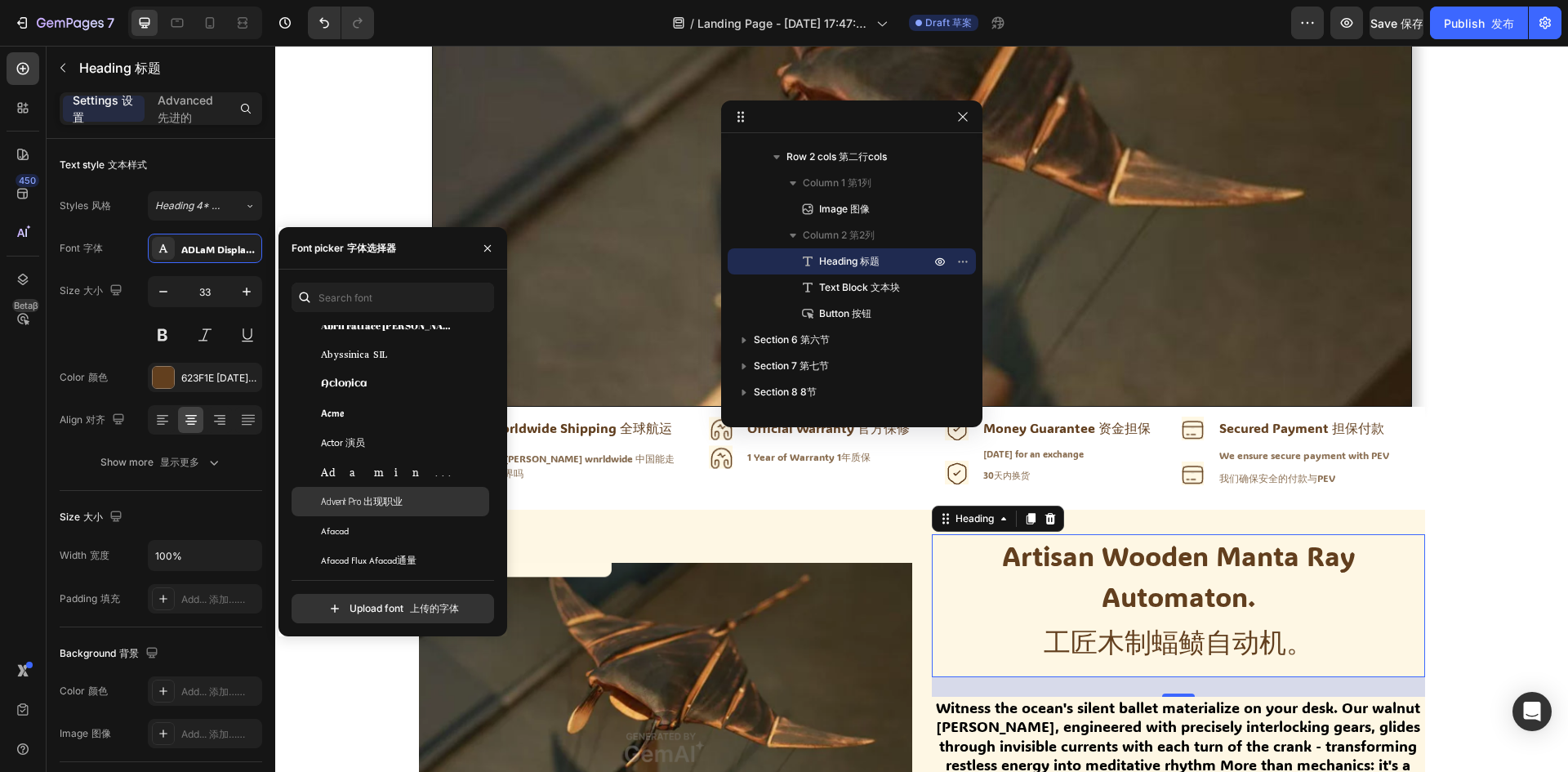
scroll to position [418, 0]
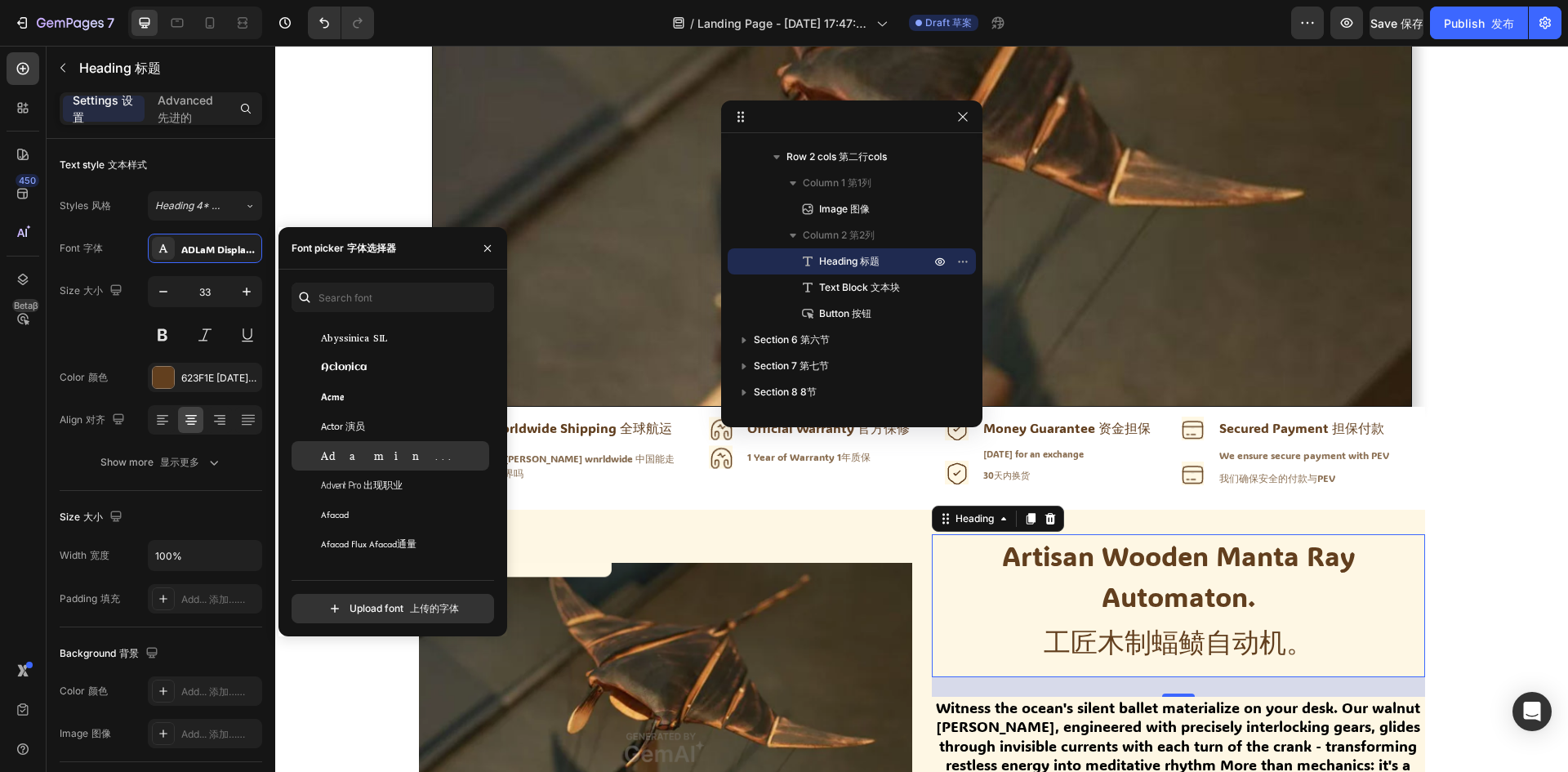
click at [374, 459] on div "Adamina" at bounding box center [403, 455] width 165 height 14
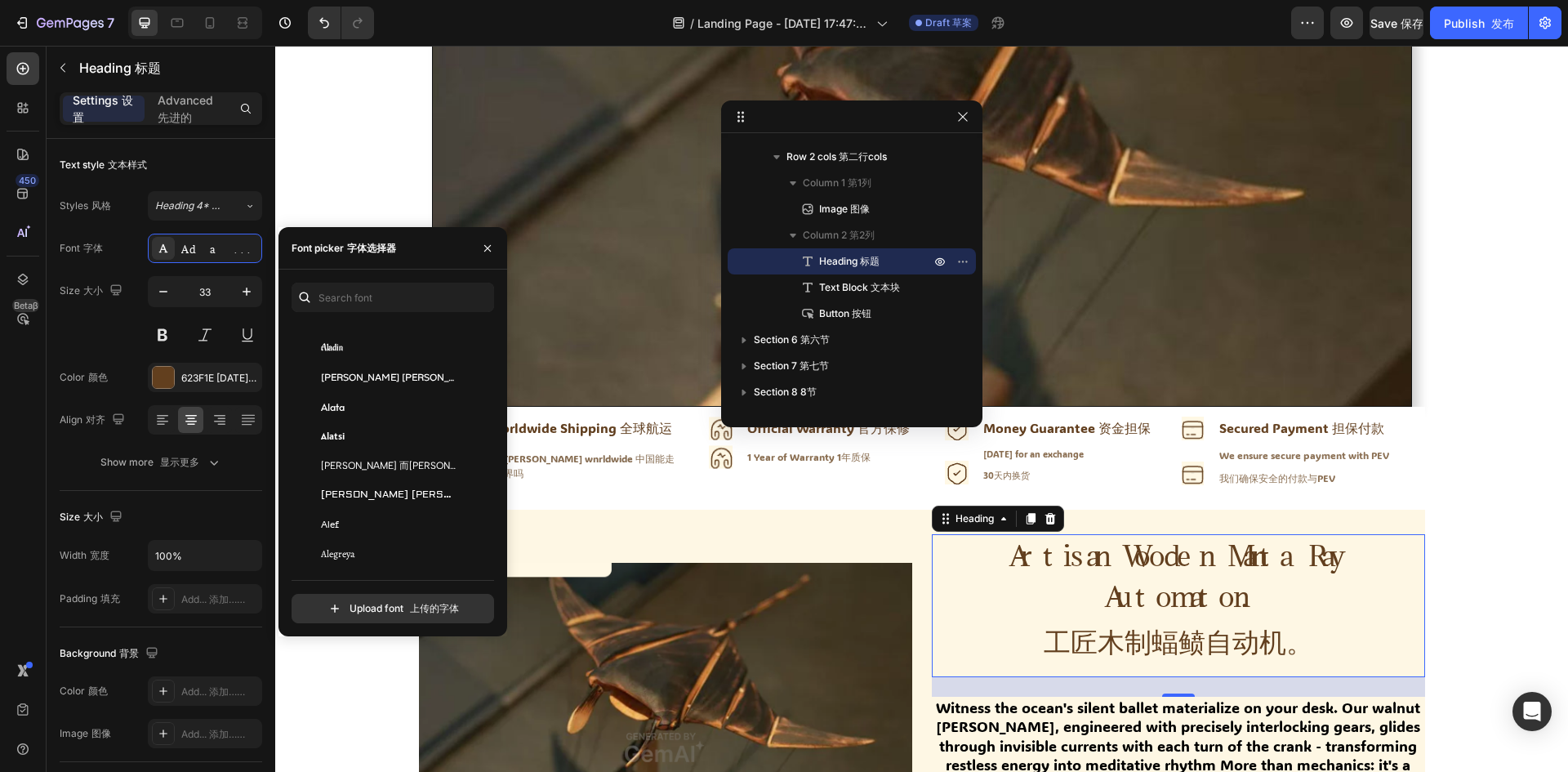
scroll to position [1316, 0]
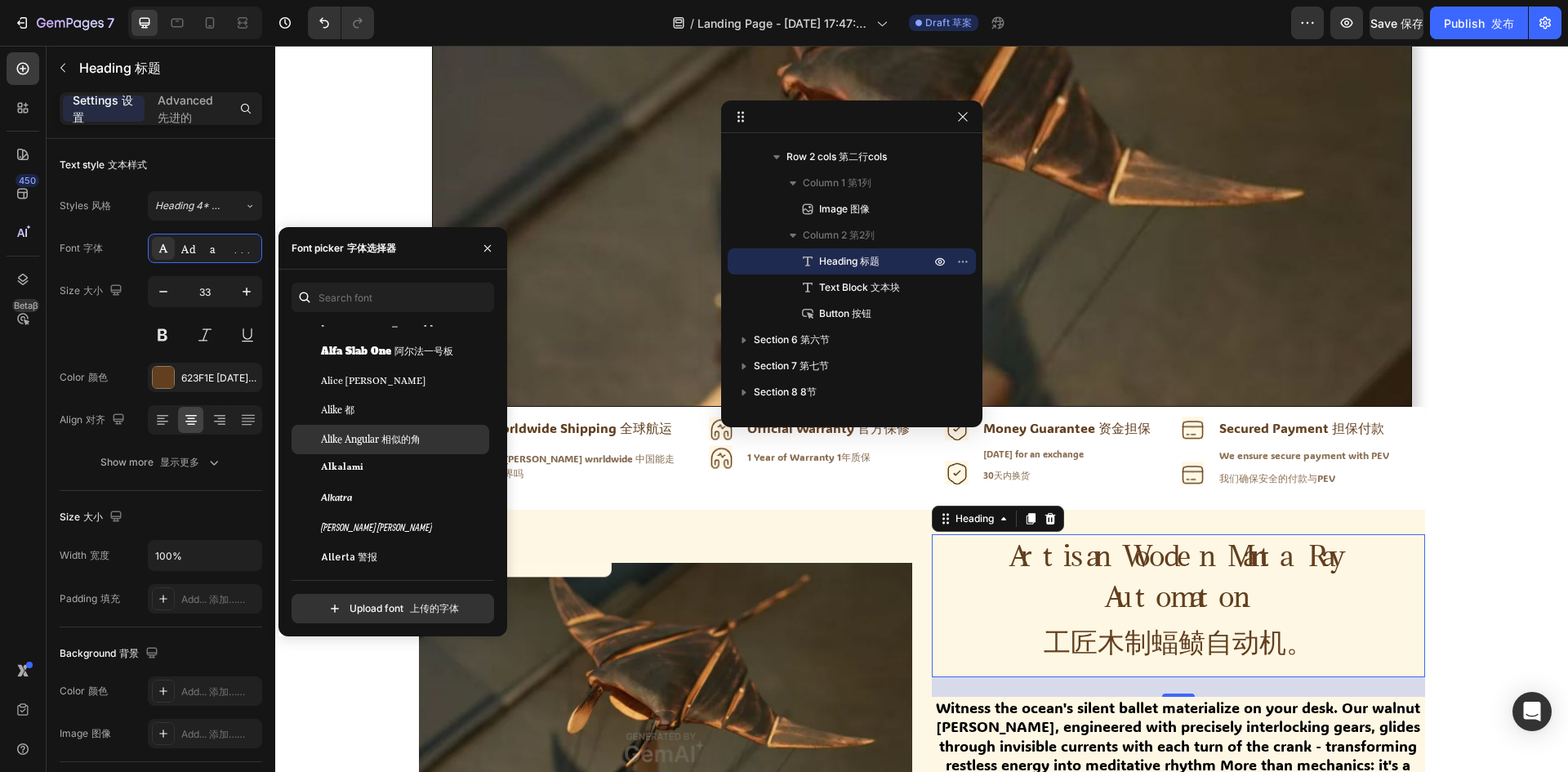
click at [373, 445] on span "Alike Angular 相似的角" at bounding box center [371, 439] width 100 height 14
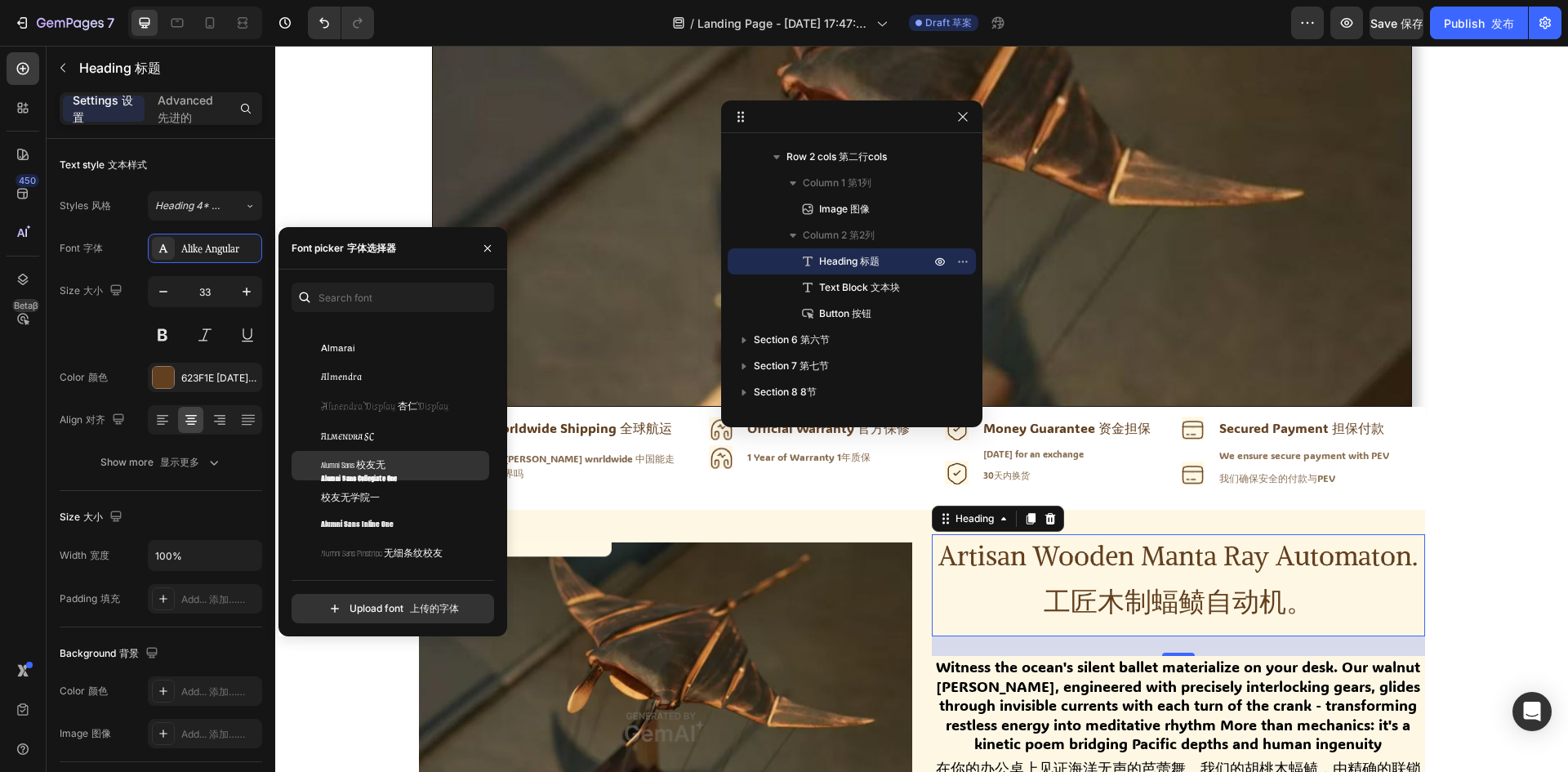
scroll to position [1480, 0]
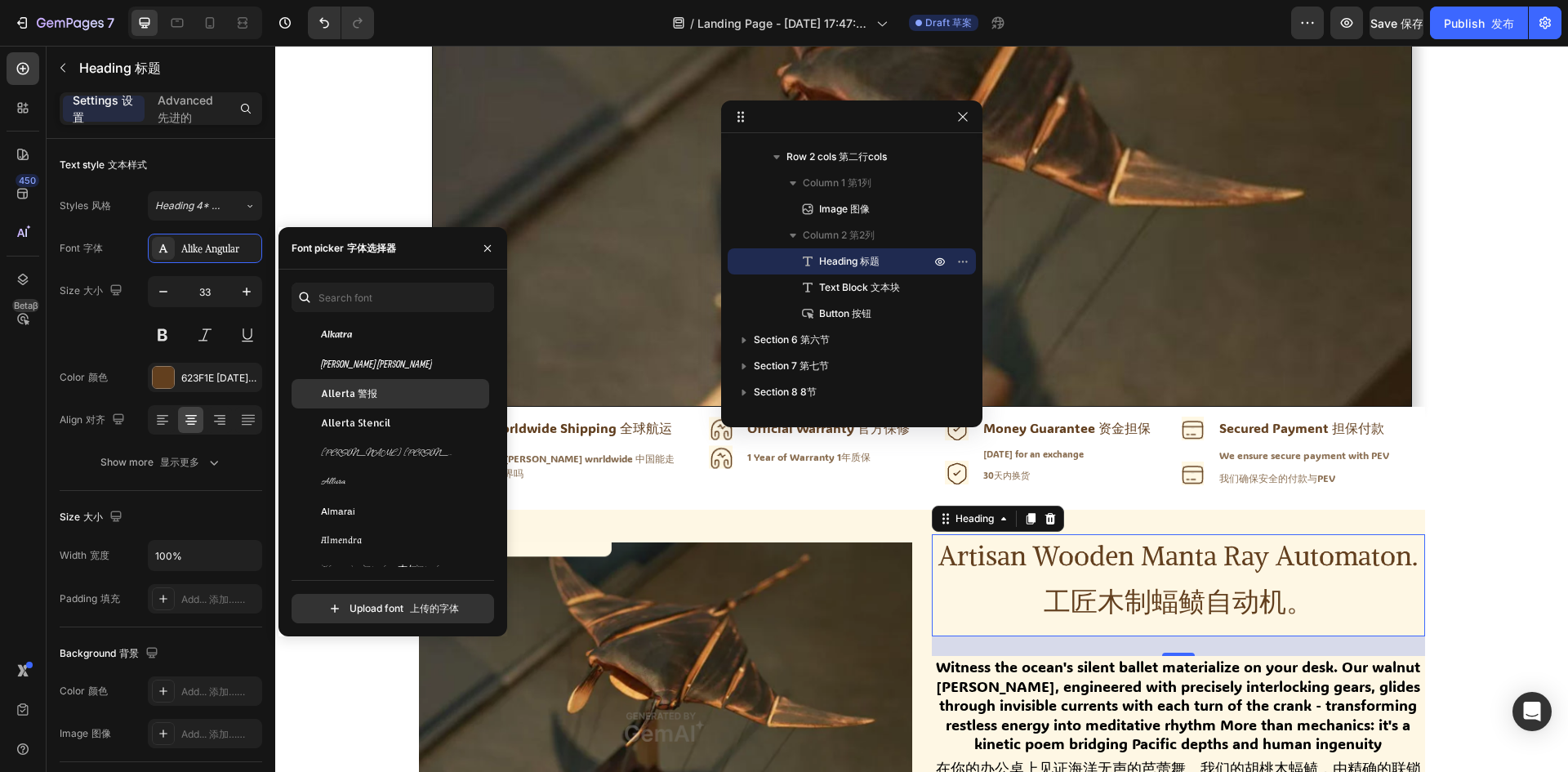
click at [375, 395] on font "警报" at bounding box center [367, 393] width 19 height 12
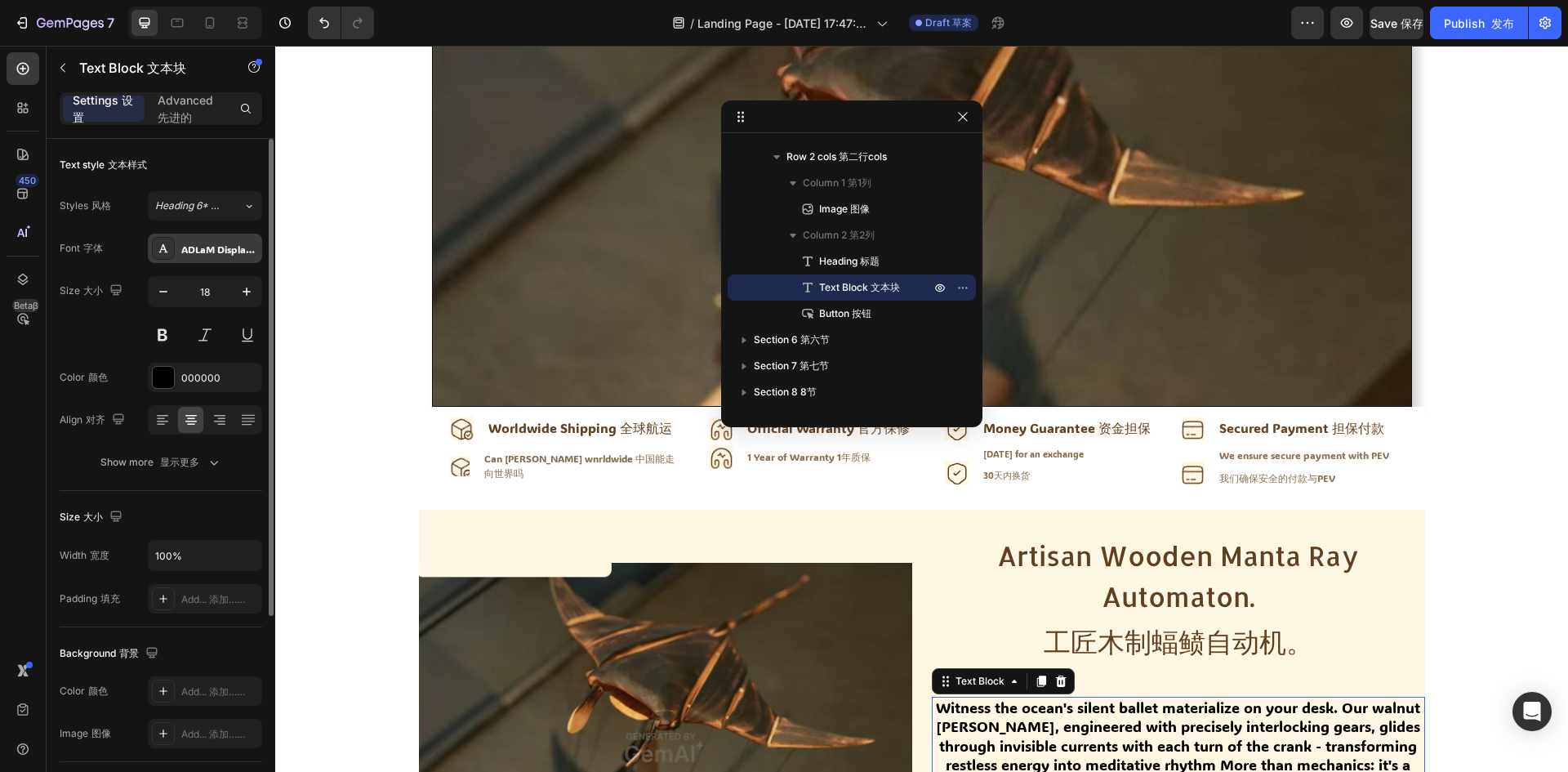
click at [201, 243] on div "ADLaM Display ADLaM显示" at bounding box center [220, 249] width 77 height 14
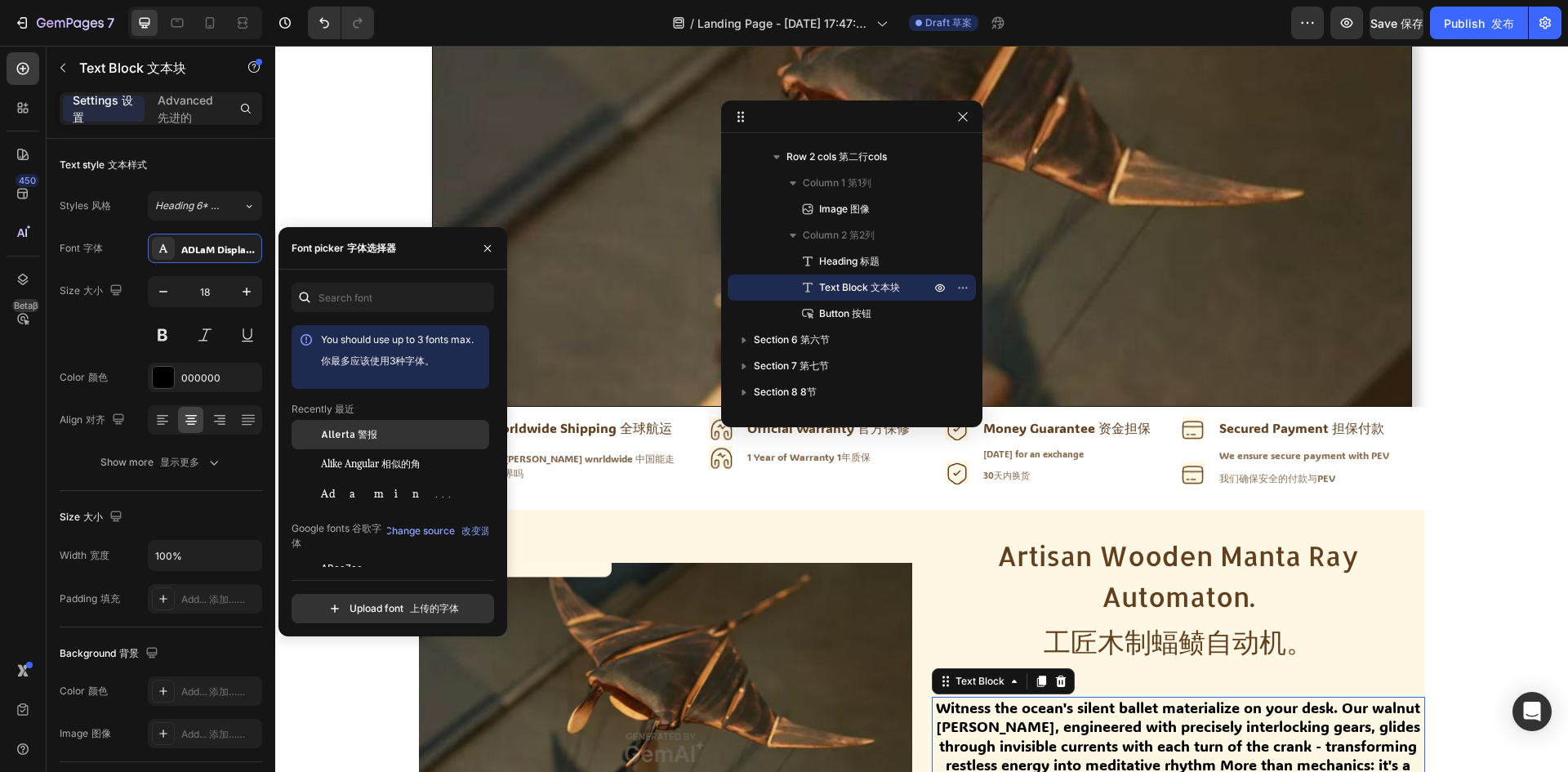
click at [393, 426] on div "Allerta 警报" at bounding box center [391, 434] width 198 height 30
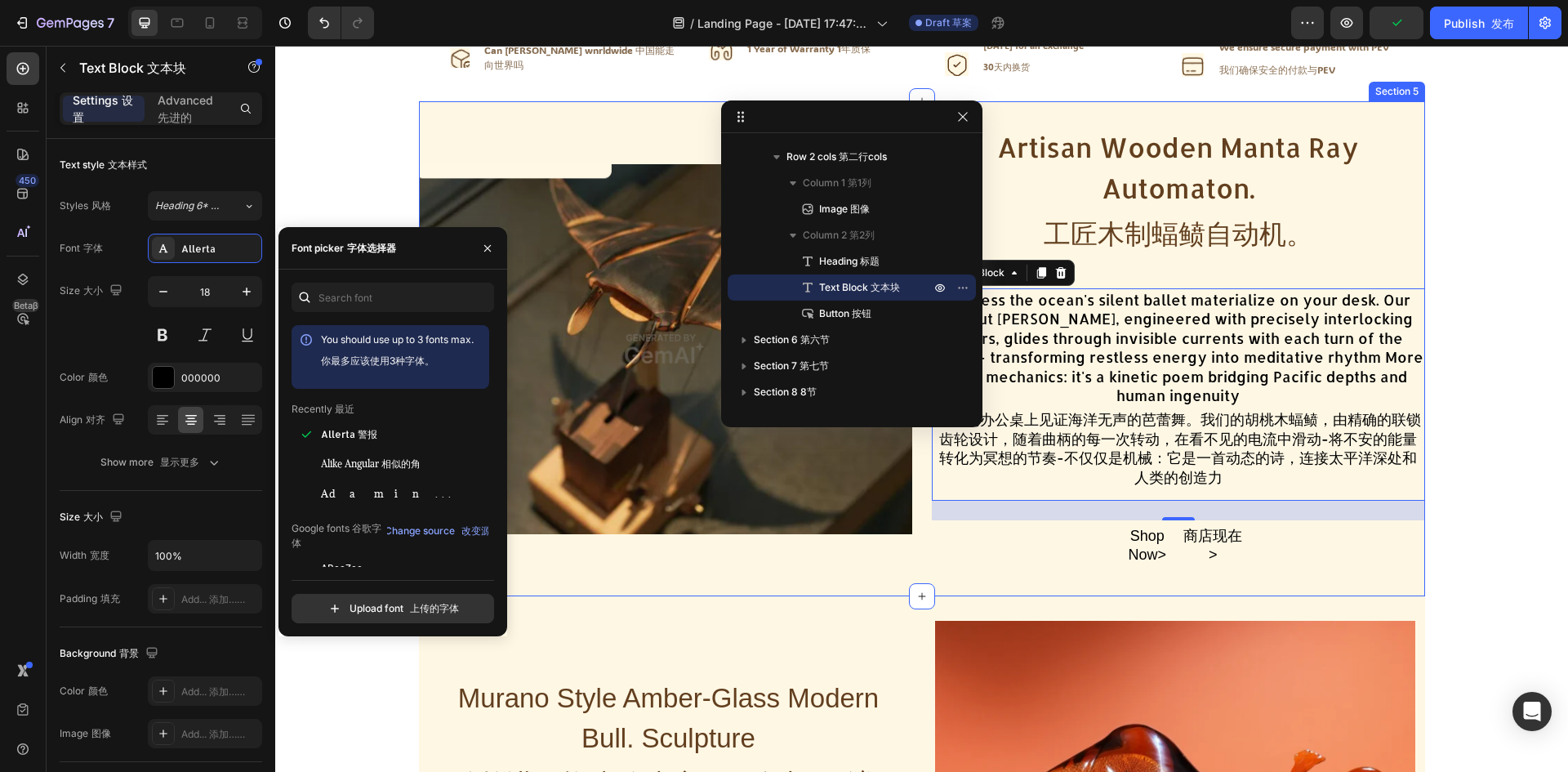
scroll to position [898, 0]
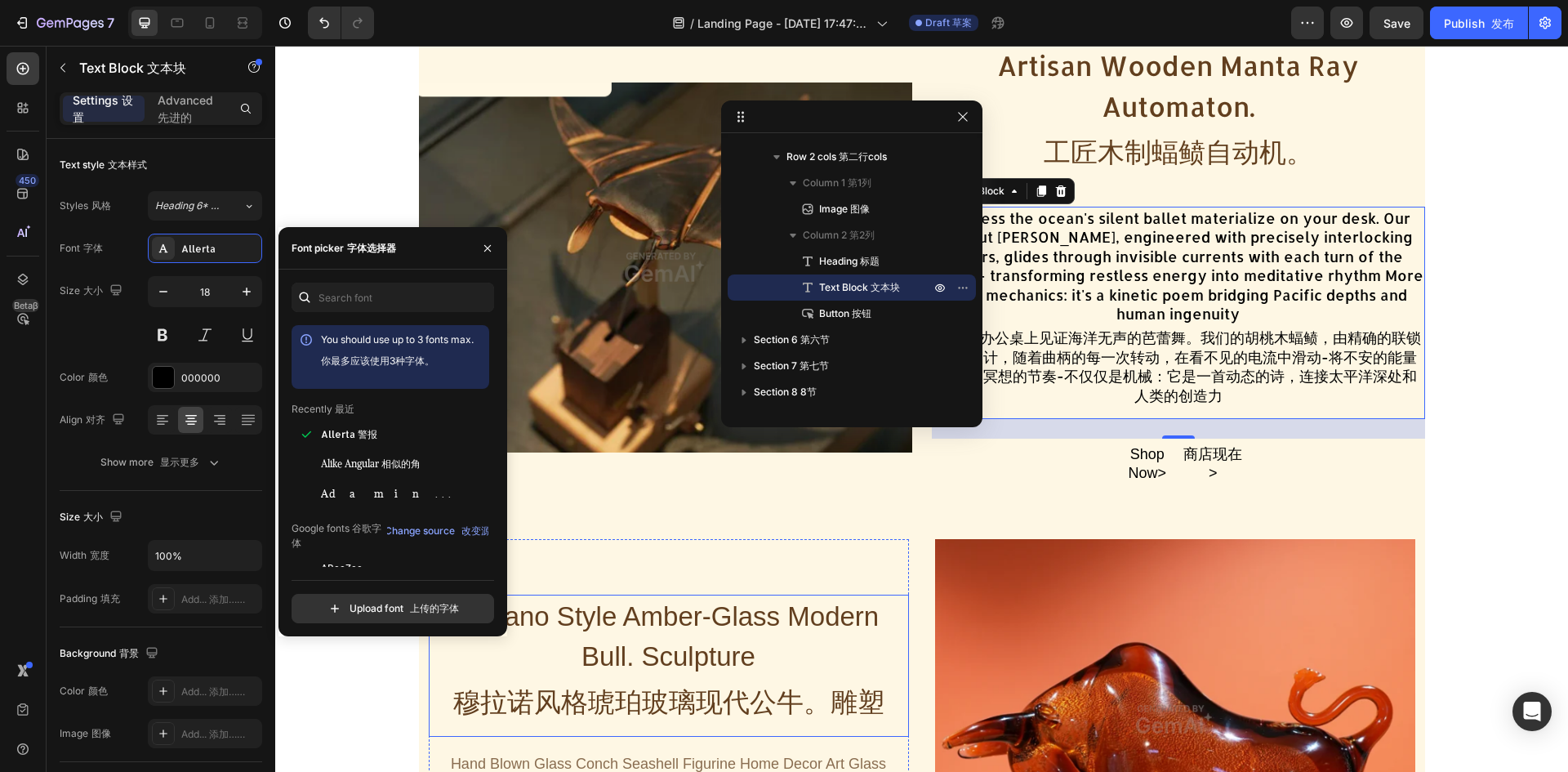
click at [739, 615] on h2 "Murano Style Amber-Glass Modern Bull. Sculpture 穆拉诺风格琥珀玻璃现代公牛。雕塑" at bounding box center [668, 665] width 480 height 143
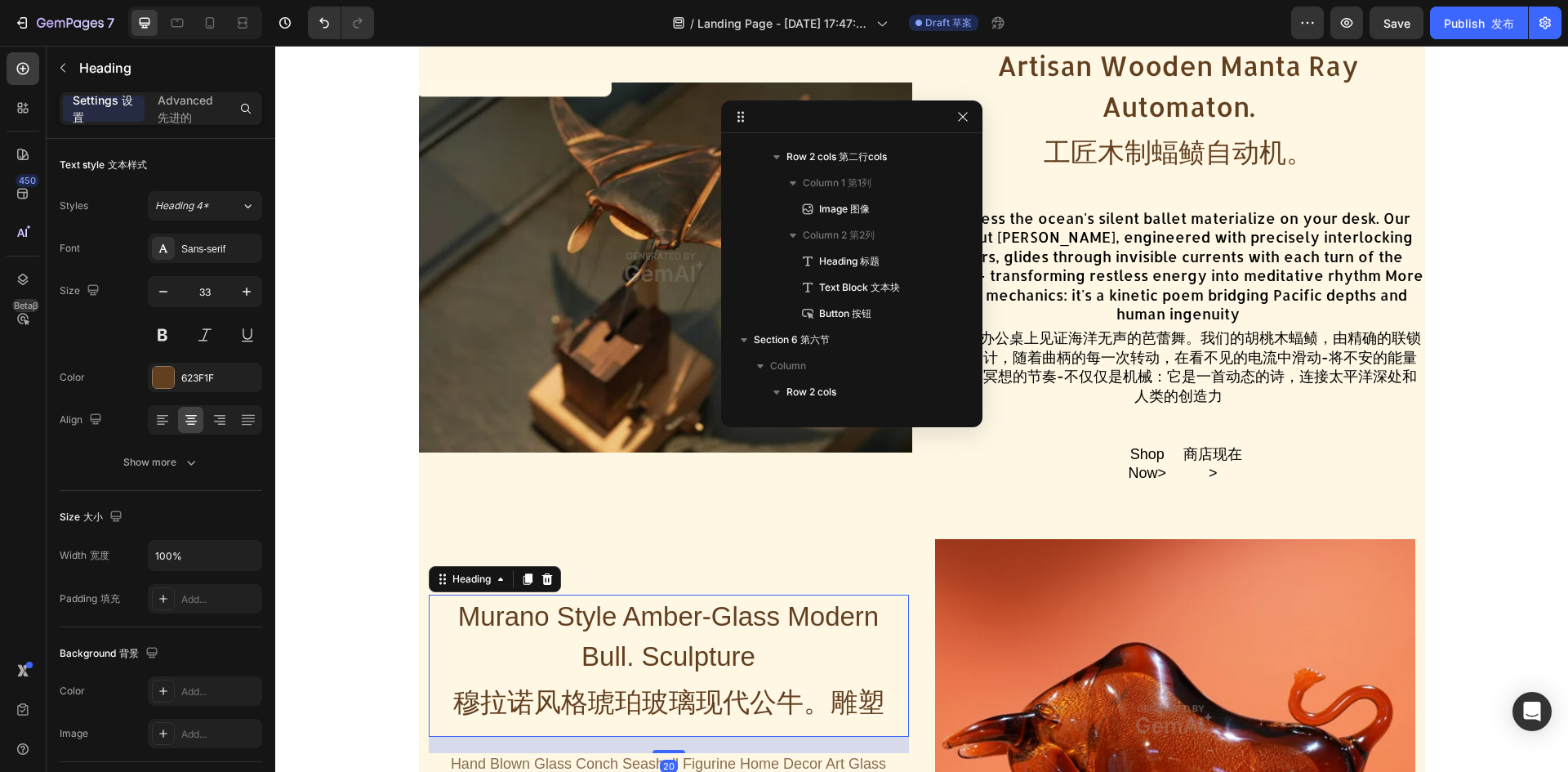
scroll to position [2034, 0]
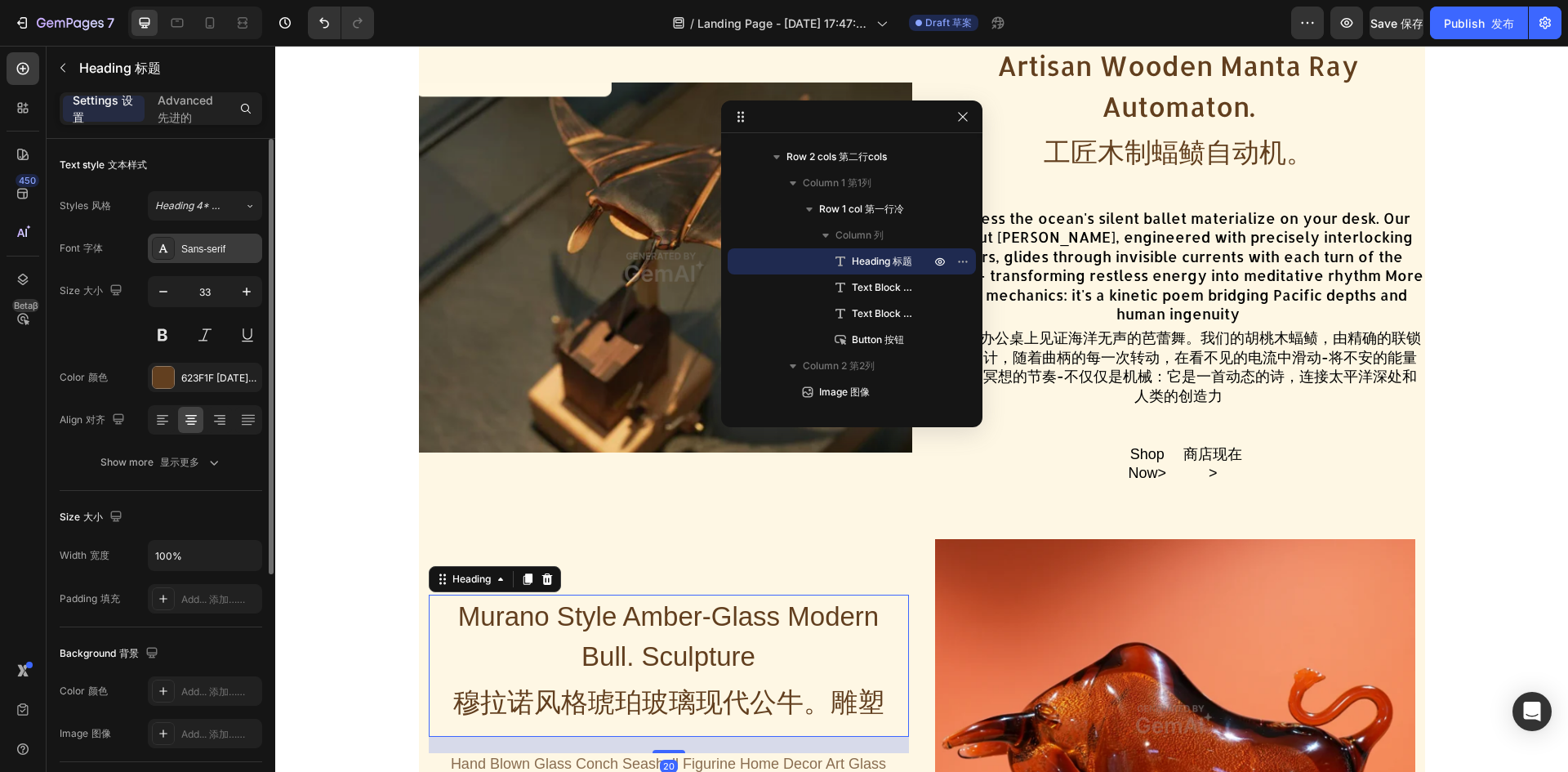
click at [190, 242] on div "Sans-serif" at bounding box center [220, 249] width 77 height 14
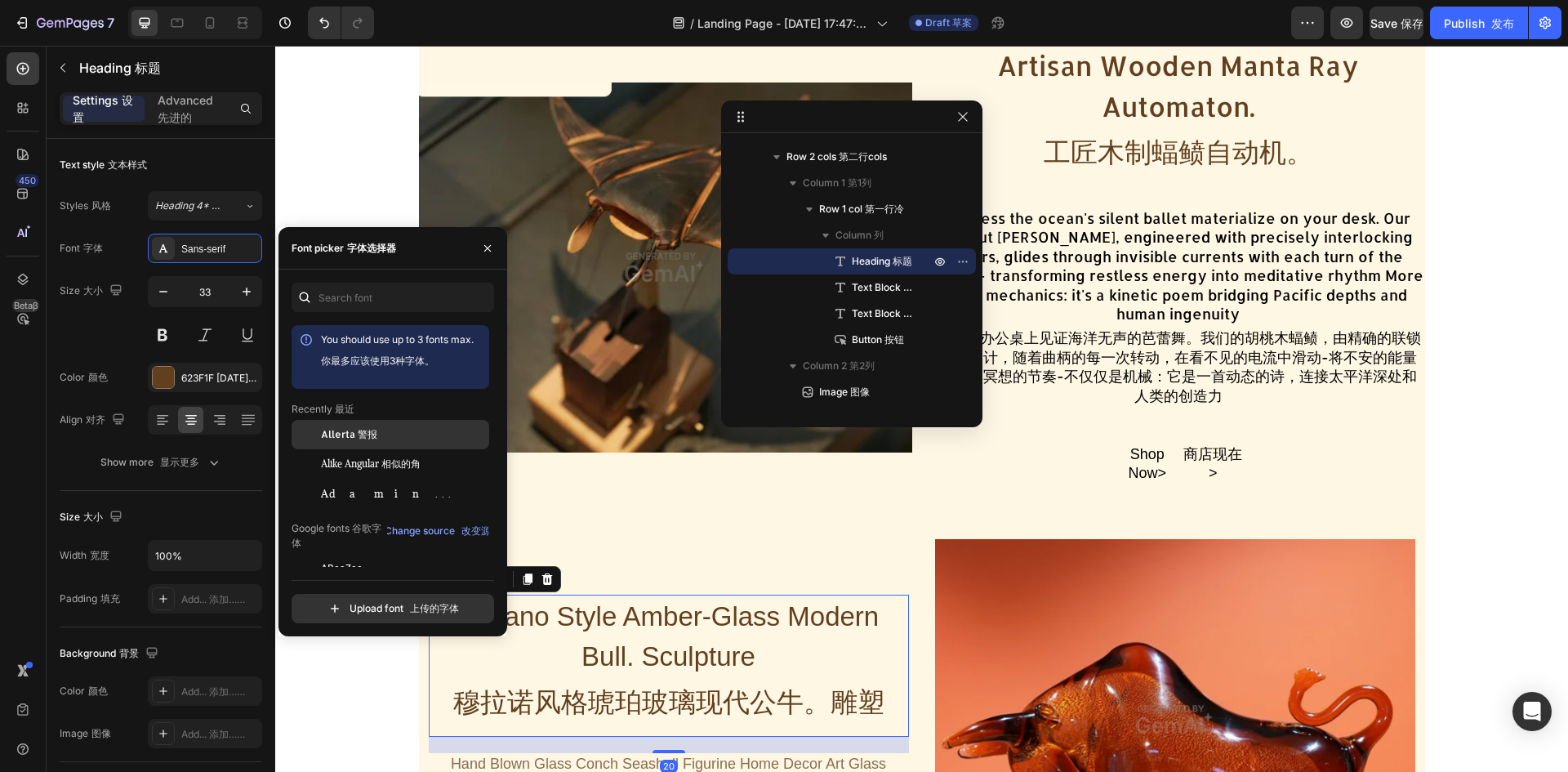
click at [363, 442] on div "Allerta 警报" at bounding box center [391, 434] width 198 height 30
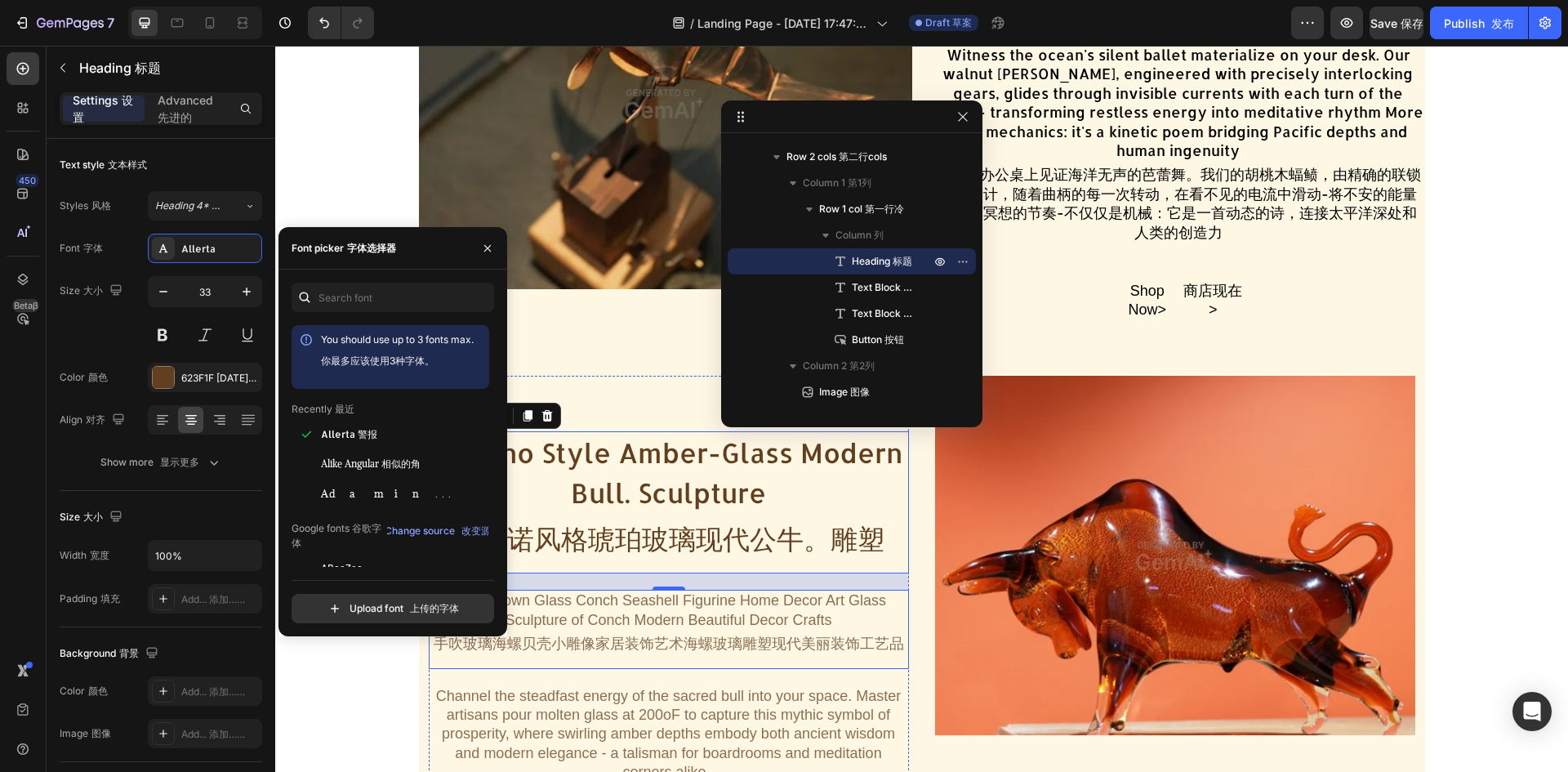
scroll to position [1143, 0]
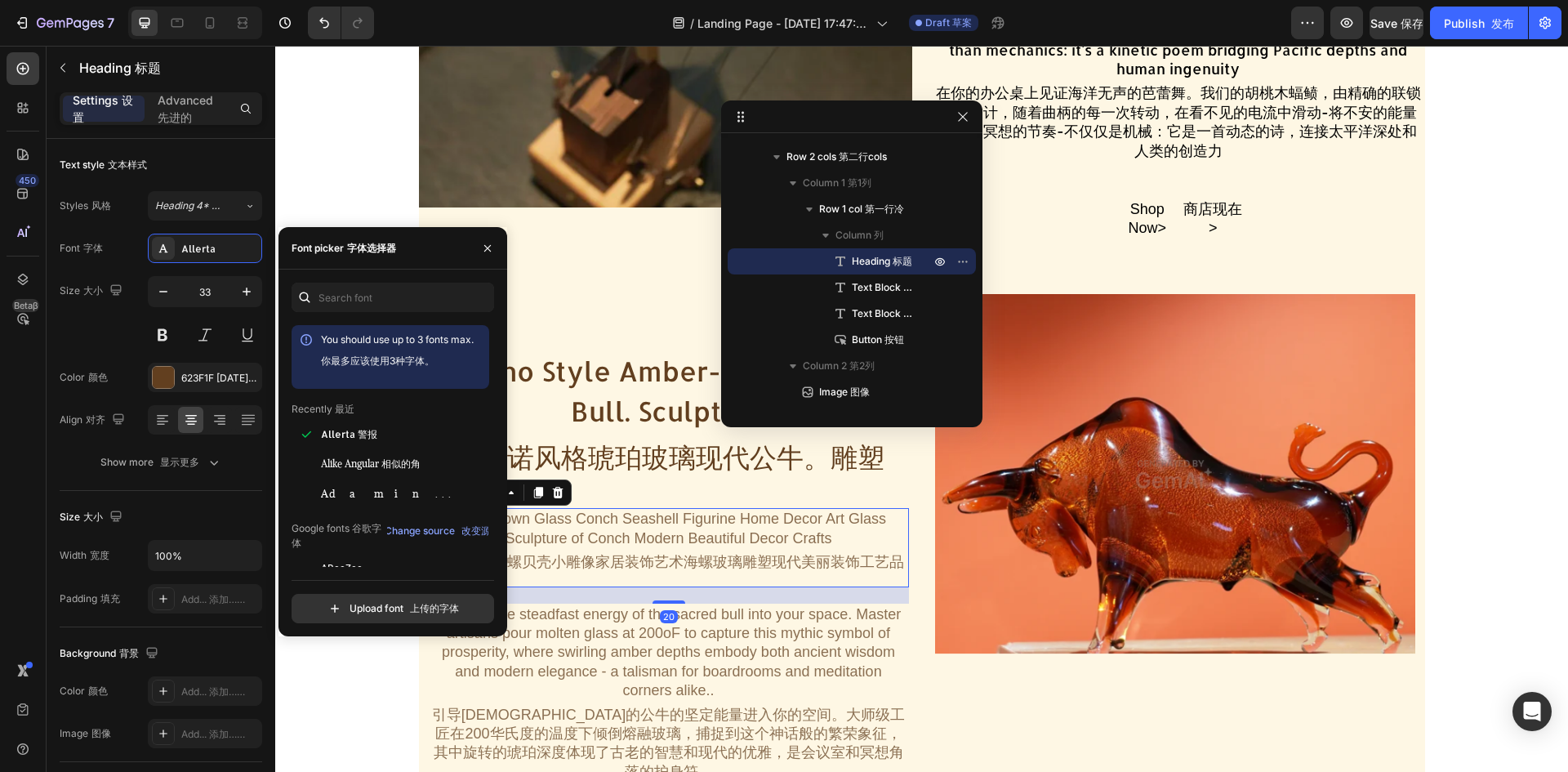
click at [772, 542] on div "Hand Blown Glass Conch Seashell Figurine Home Decor Art Glass Sculpture of Conc…" at bounding box center [668, 547] width 480 height 79
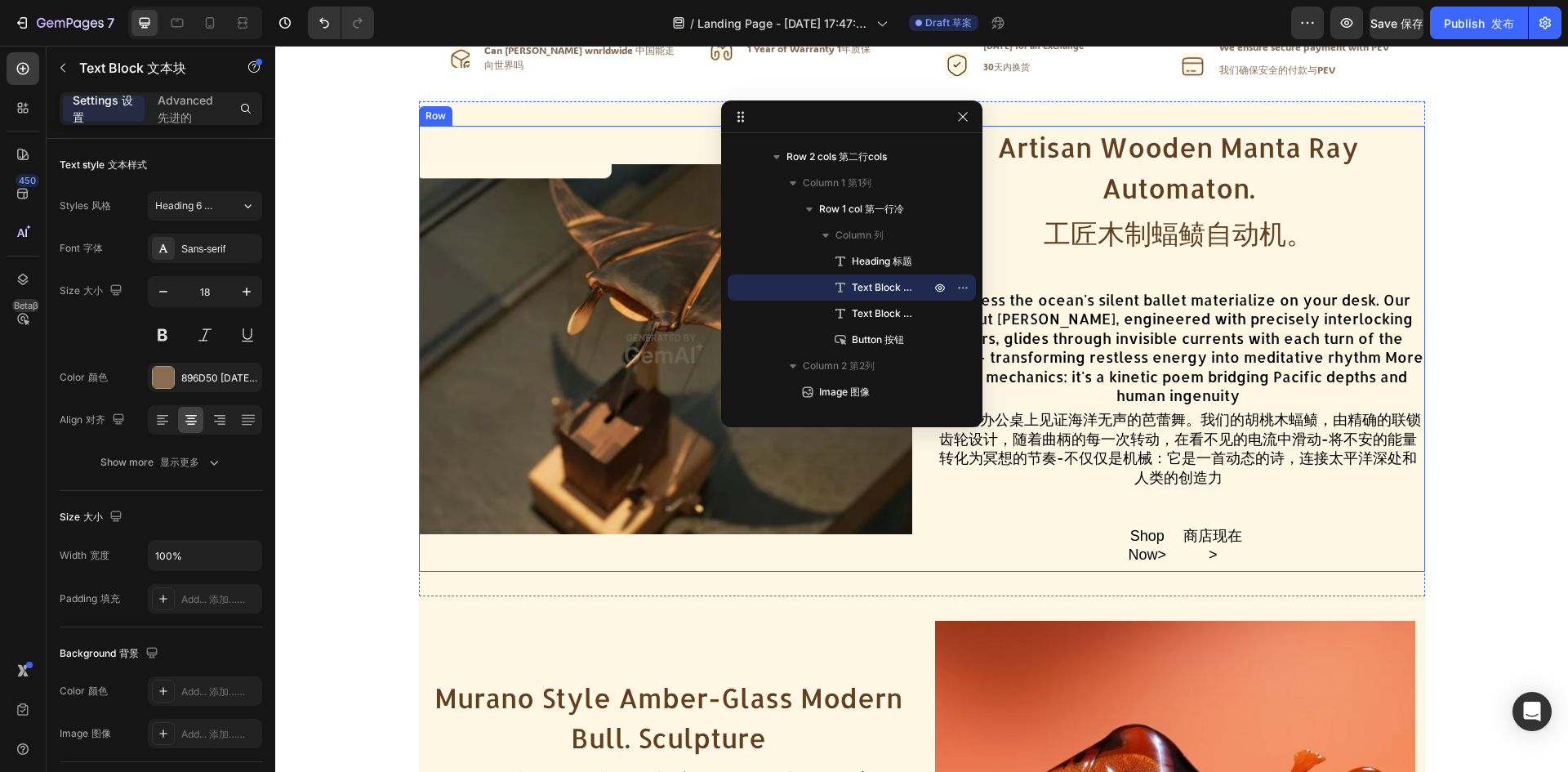
scroll to position [735, 0]
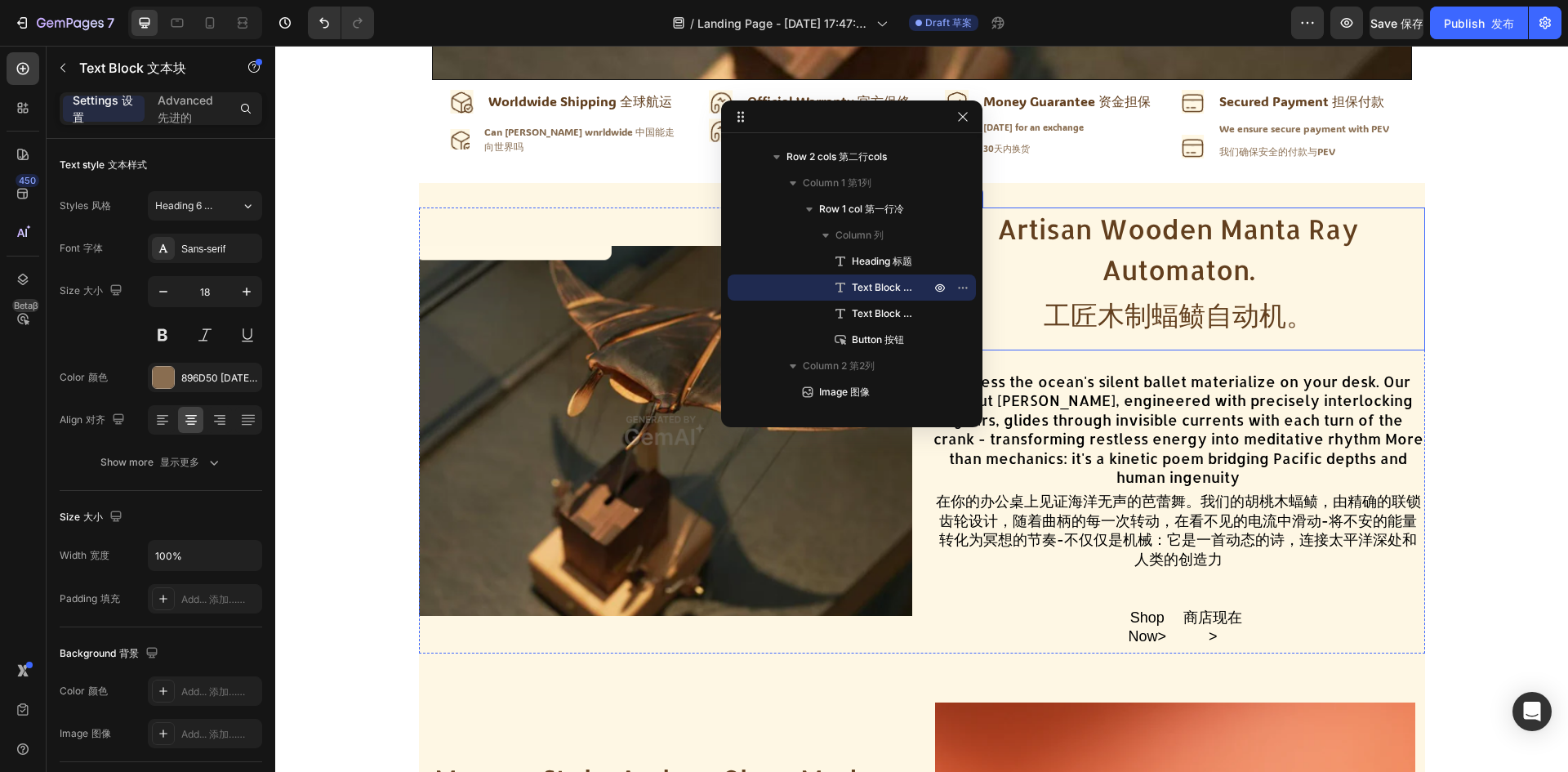
click at [1184, 270] on h2 "Artisan Wooden Manta [PERSON_NAME] Automaton. 工匠木制蝠鲼自动机。" at bounding box center [1178, 278] width 494 height 143
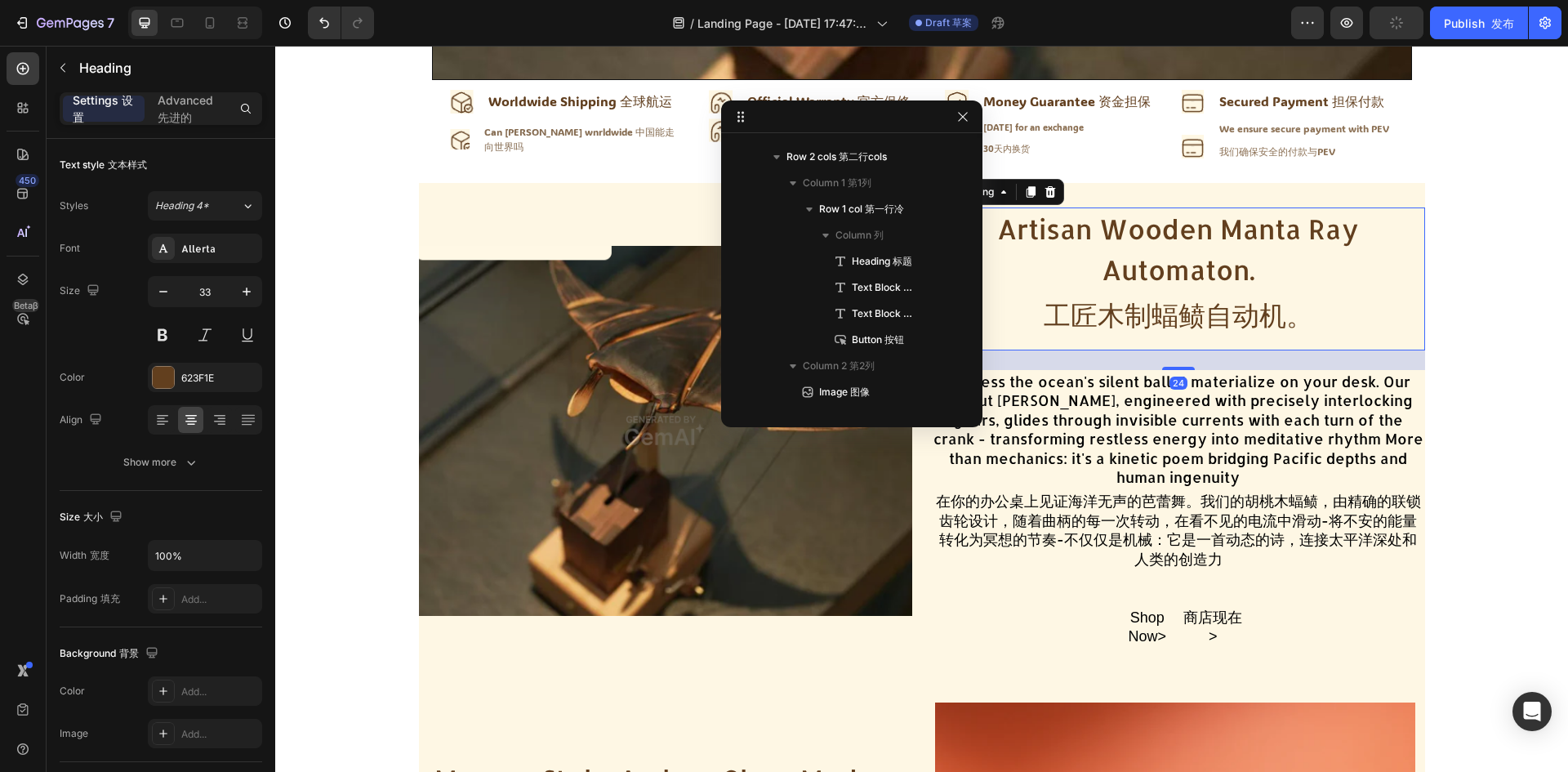
scroll to position [1798, 0]
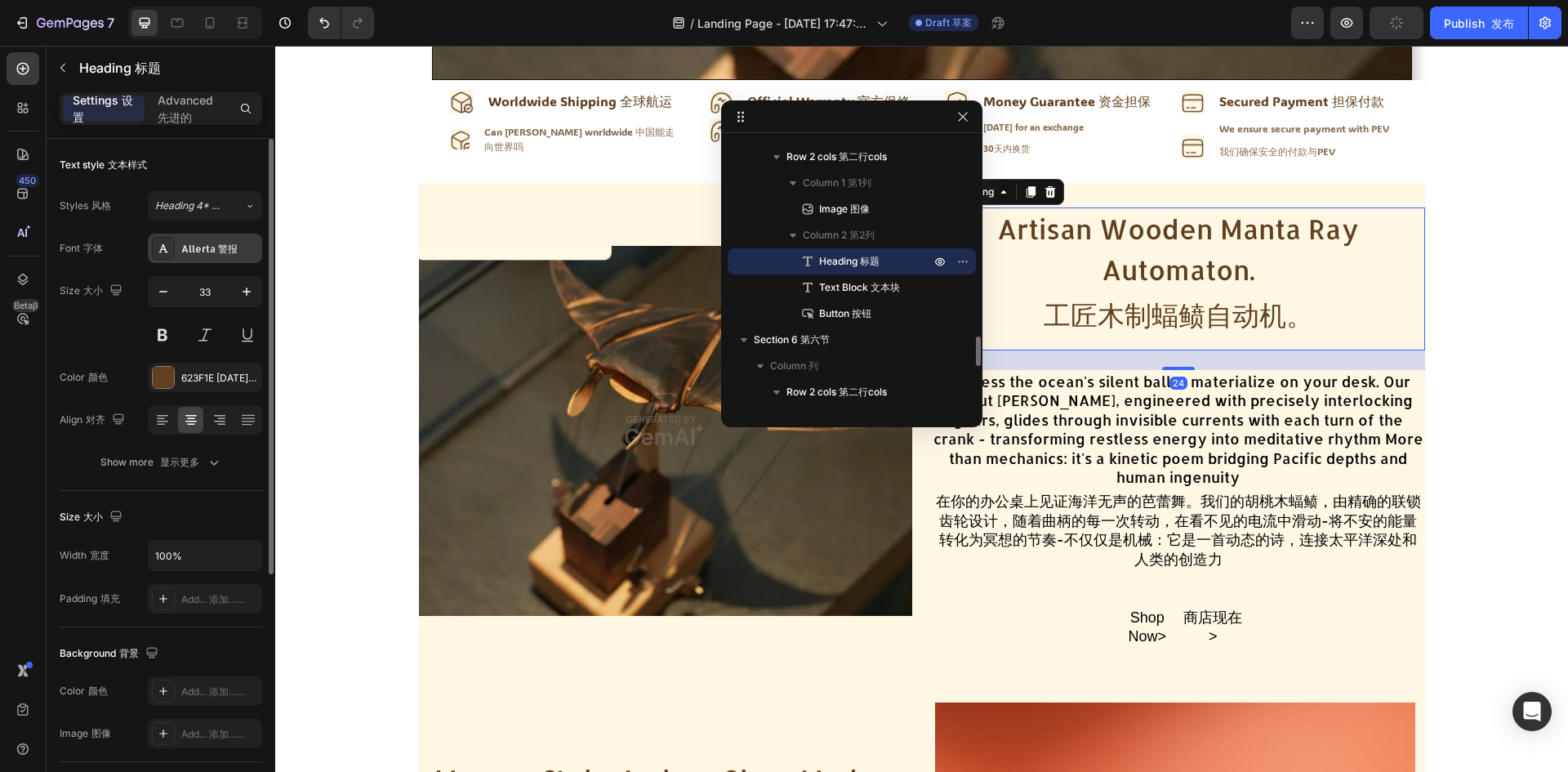
click at [205, 252] on div "Allerta 警报" at bounding box center [220, 249] width 77 height 14
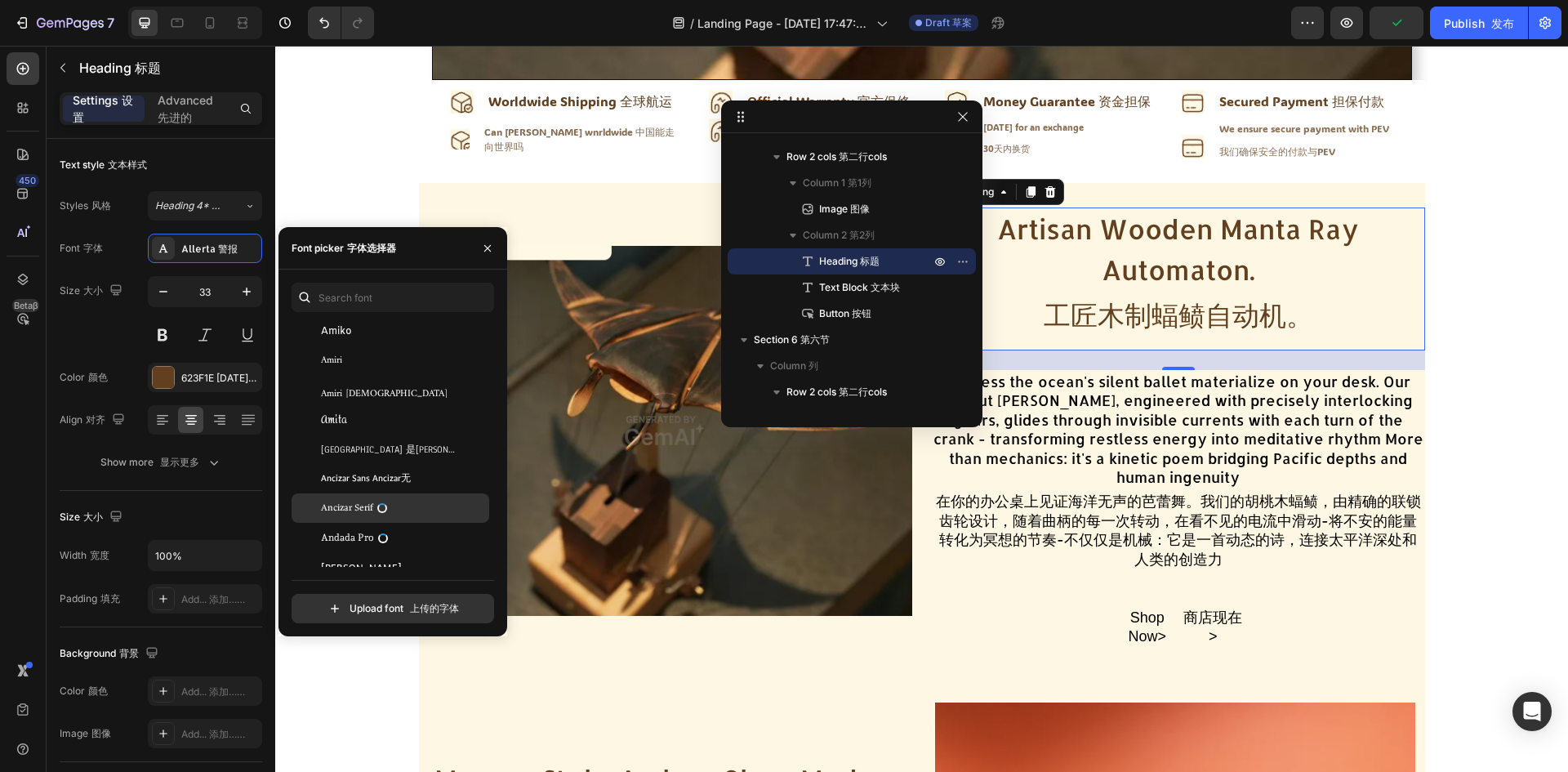
scroll to position [2286, 0]
click at [351, 505] on div "Anek Latin" at bounding box center [391, 497] width 198 height 30
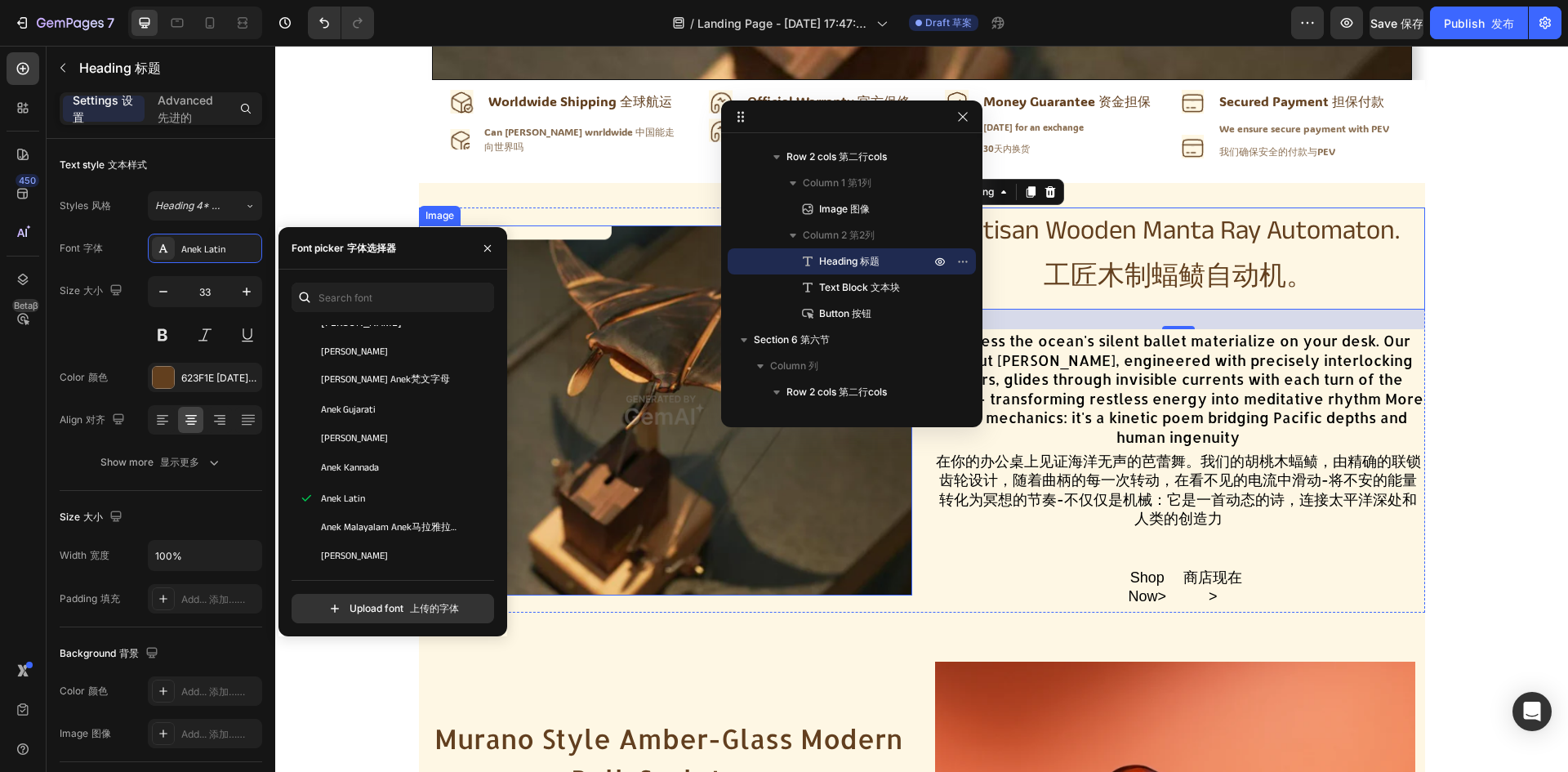
scroll to position [490, 0]
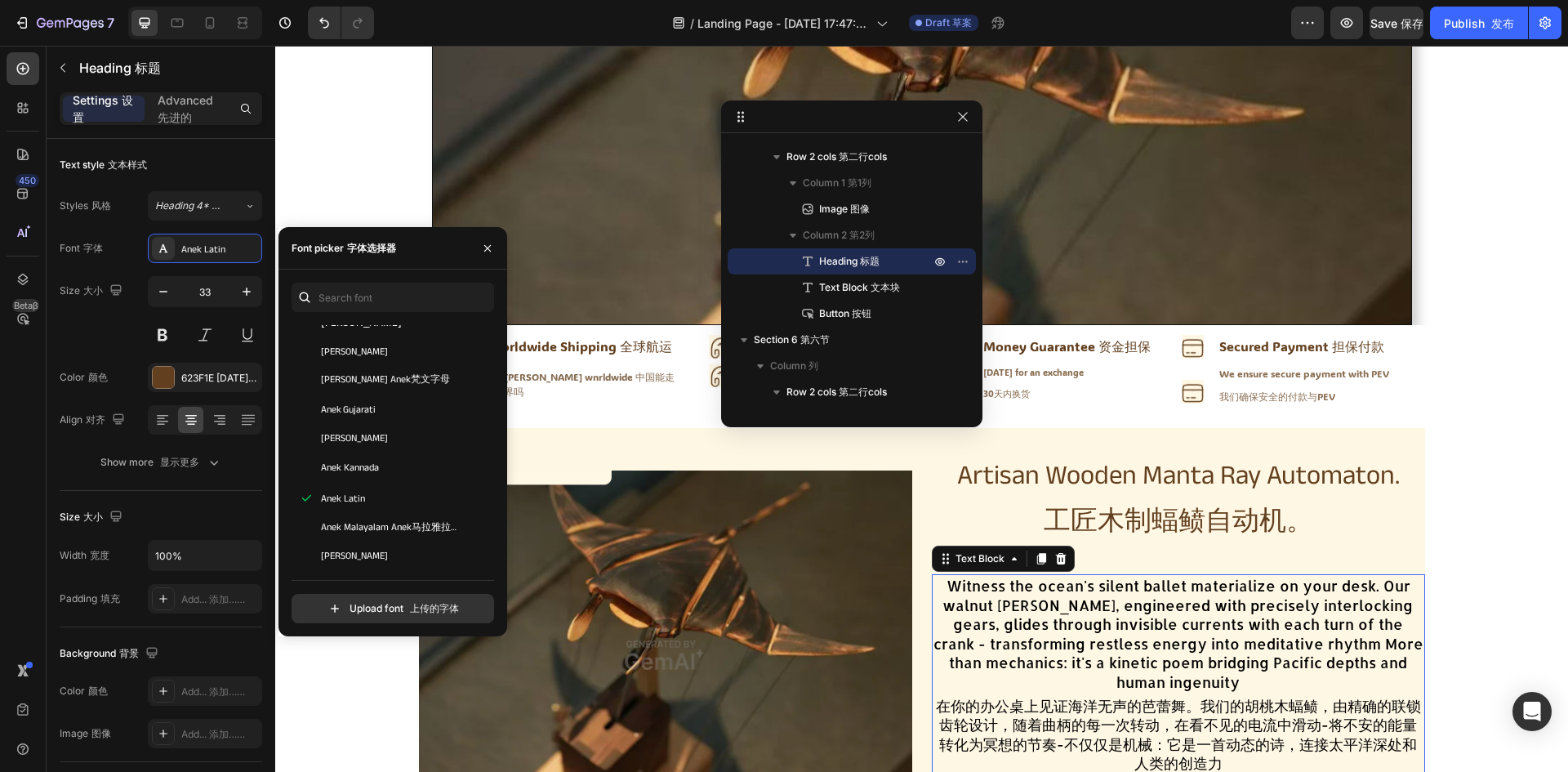
click at [1137, 618] on div "Witness the ocean's silent ballet materialize on your desk. Our walnut [PERSON_…" at bounding box center [1178, 680] width 494 height 212
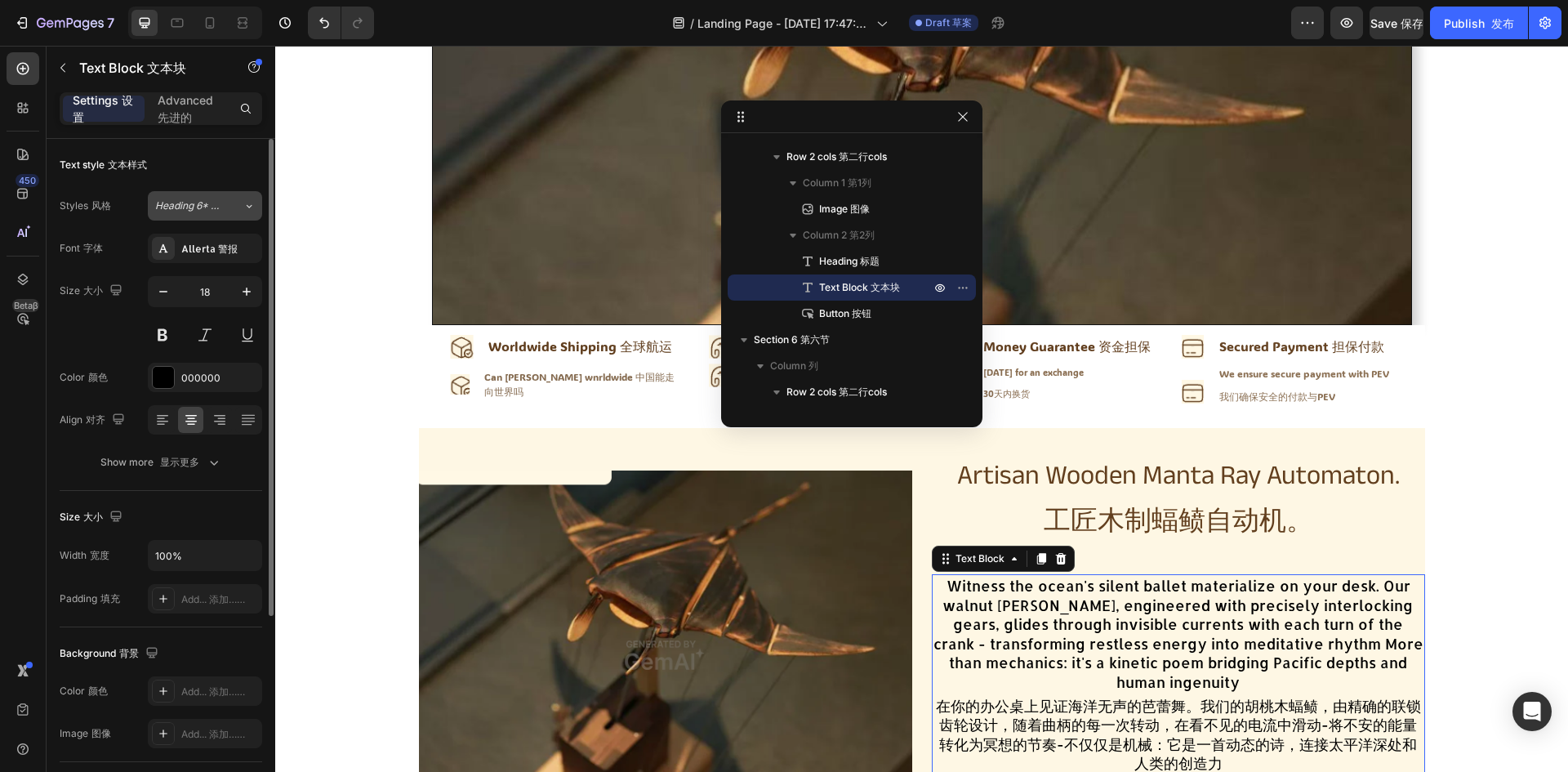
click at [176, 212] on span "Heading 6* 标题6 *" at bounding box center [189, 205] width 68 height 14
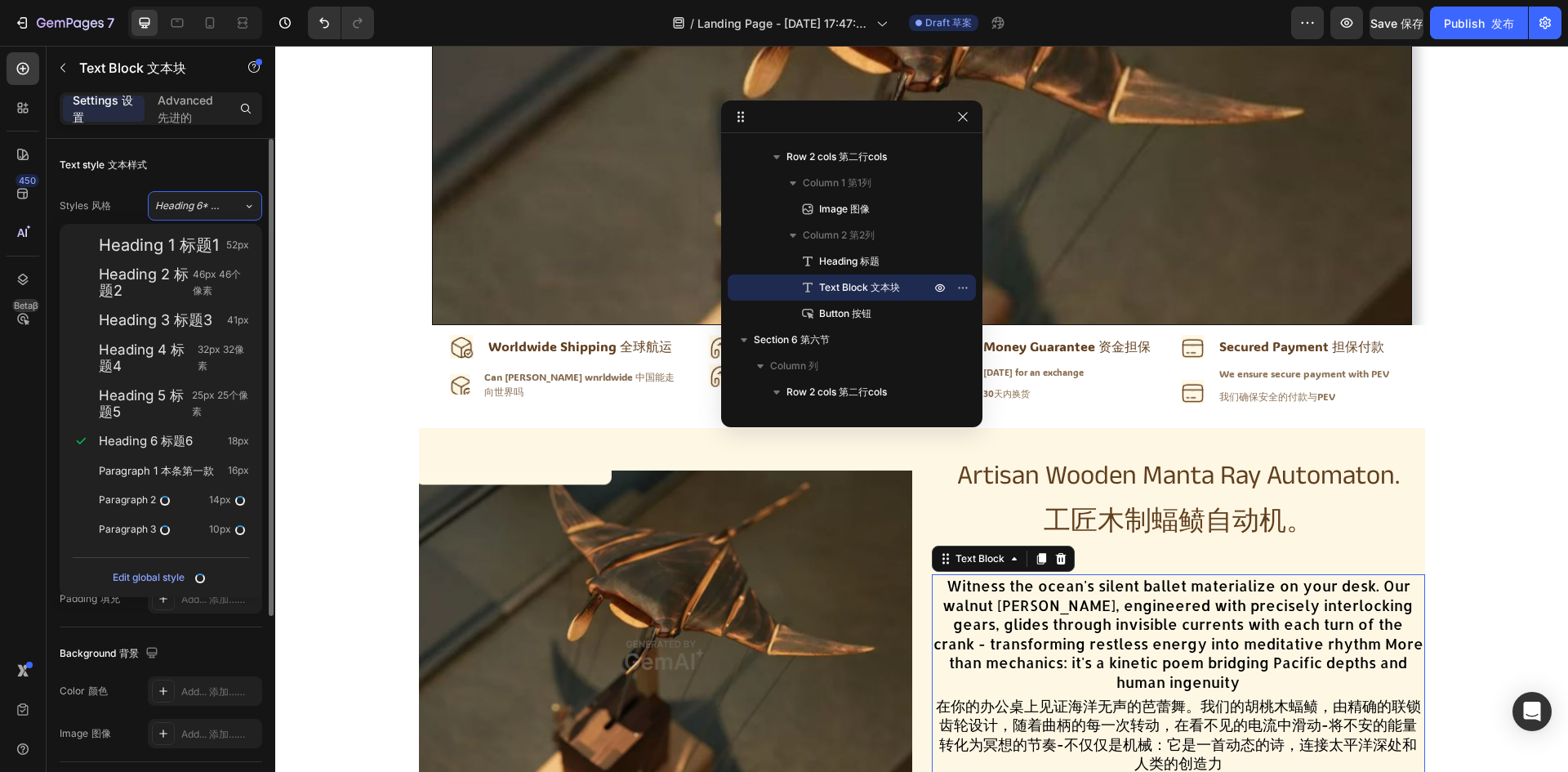
click at [251, 150] on div "Text style 文本样式 Styles 风格 Heading 6* 标题6 * Font 字体 Allerta 警报 Size 大小 18 Color …" at bounding box center [160, 315] width 203 height 351
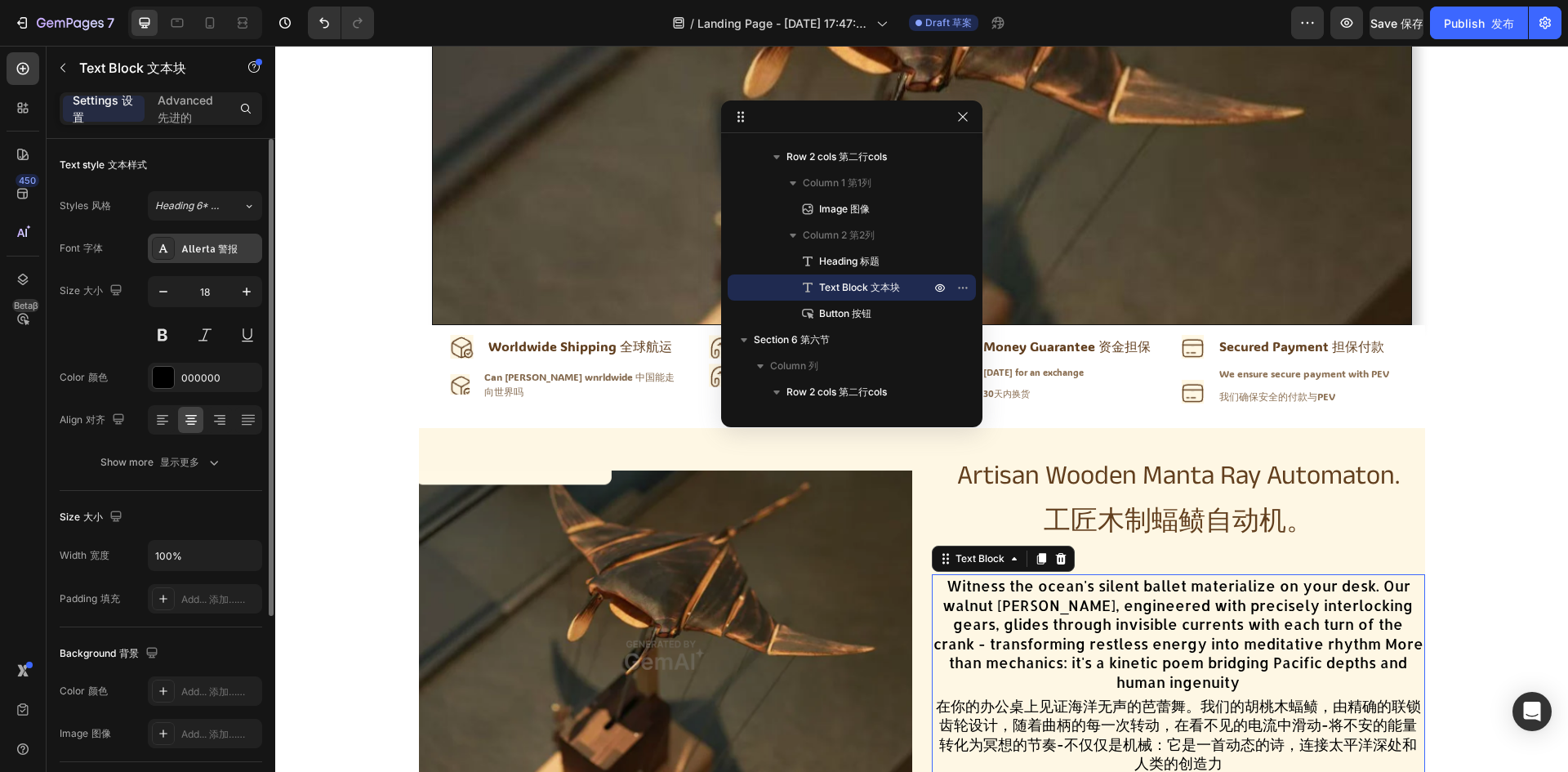
click at [225, 254] on div "Allerta 警报" at bounding box center [220, 249] width 77 height 14
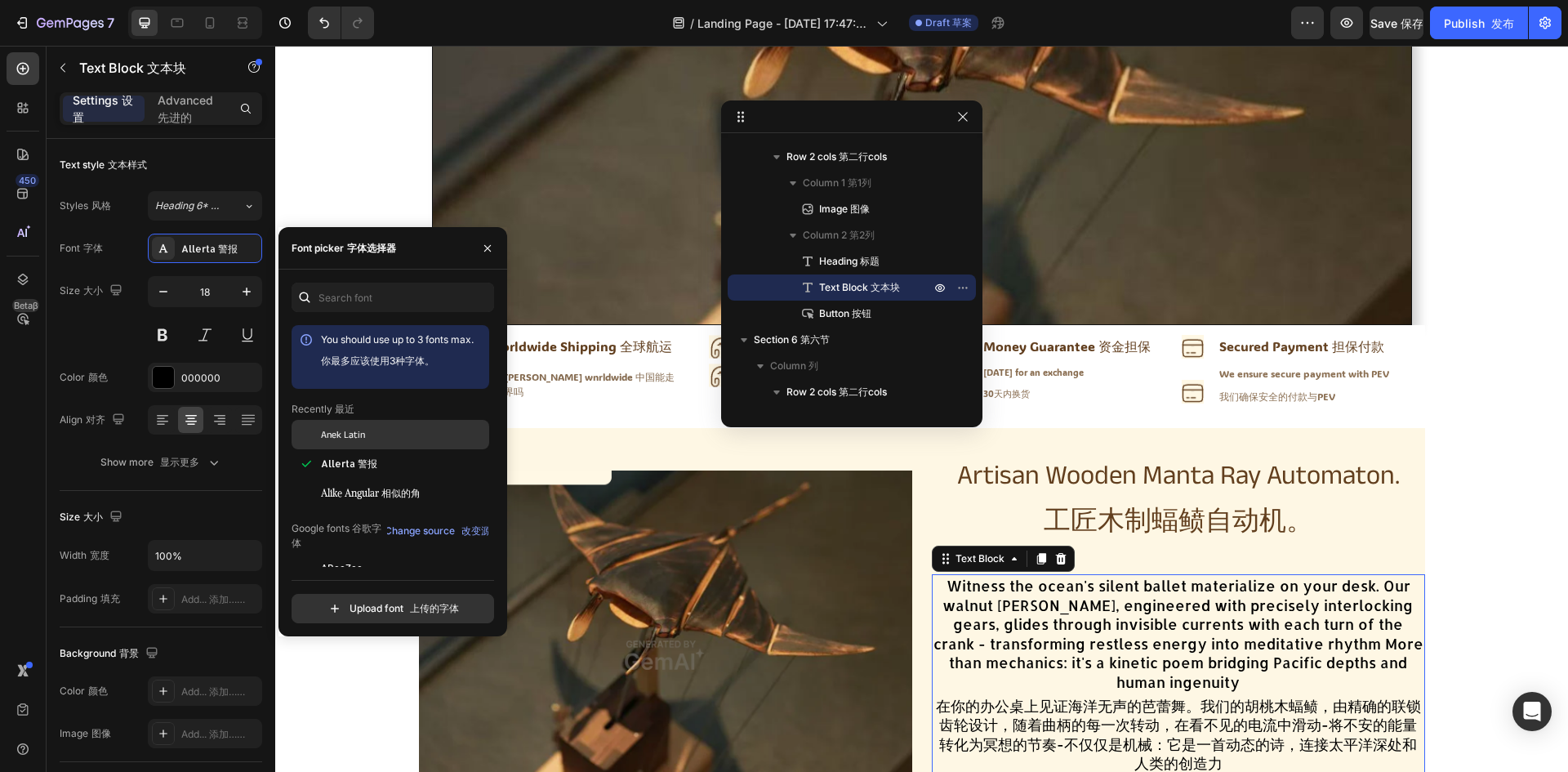
click at [371, 434] on div "Anek Latin" at bounding box center [403, 434] width 165 height 14
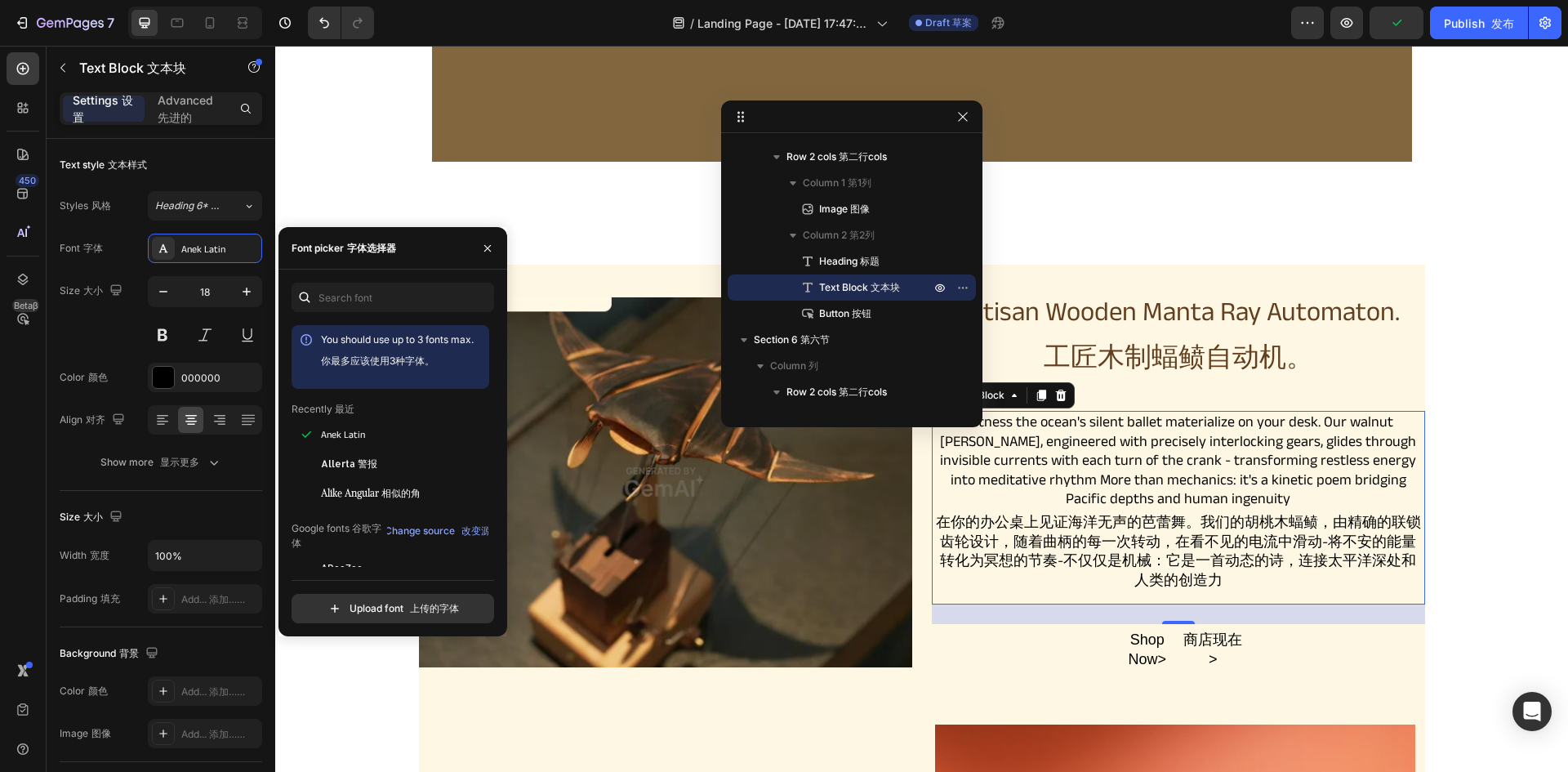
scroll to position [898, 0]
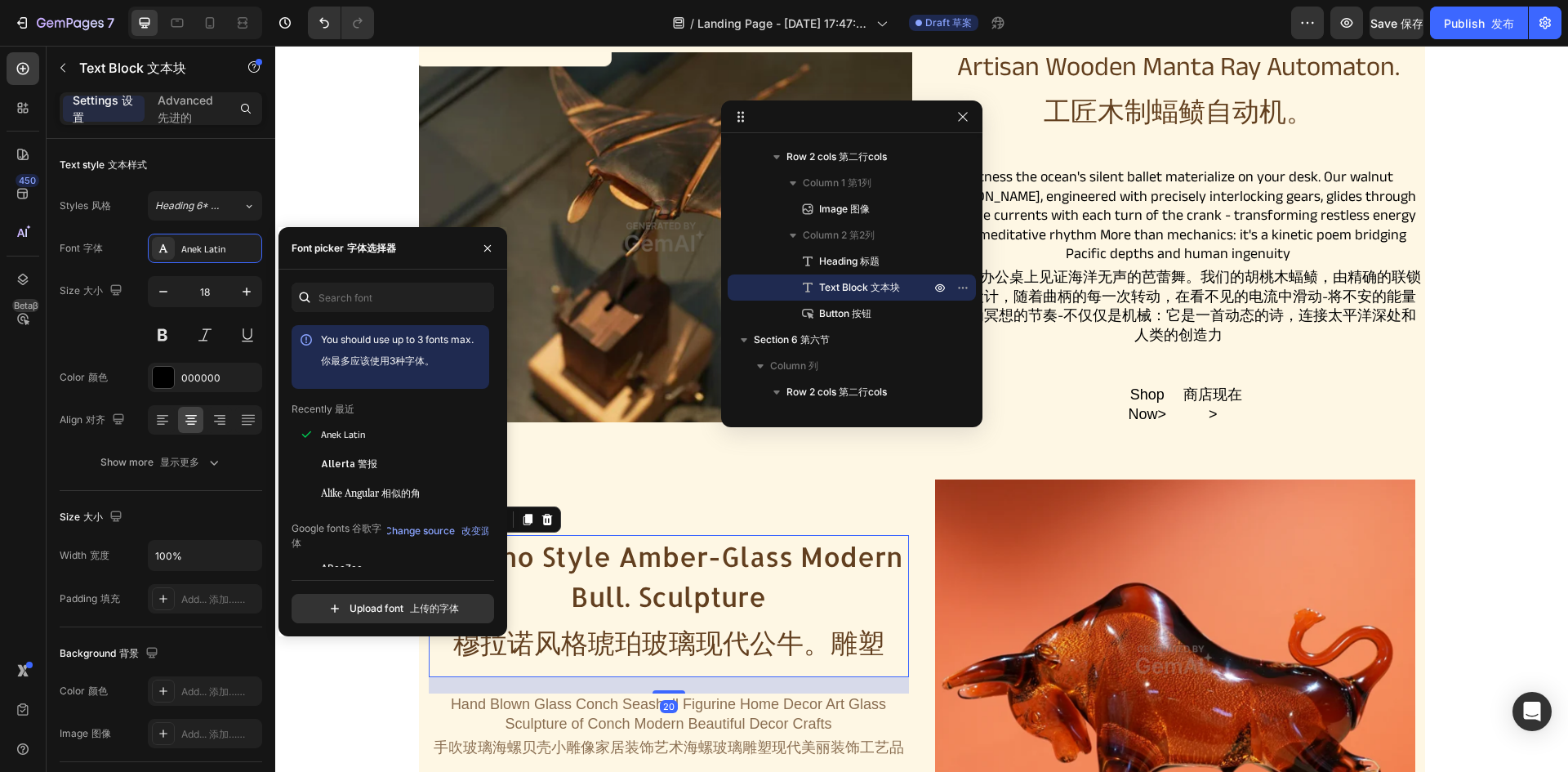
click at [844, 544] on h2 "Murano Style Amber-Glass Modern Bull. Sculpture 穆拉诺风格琥珀玻璃现代公牛。雕塑" at bounding box center [668, 606] width 480 height 143
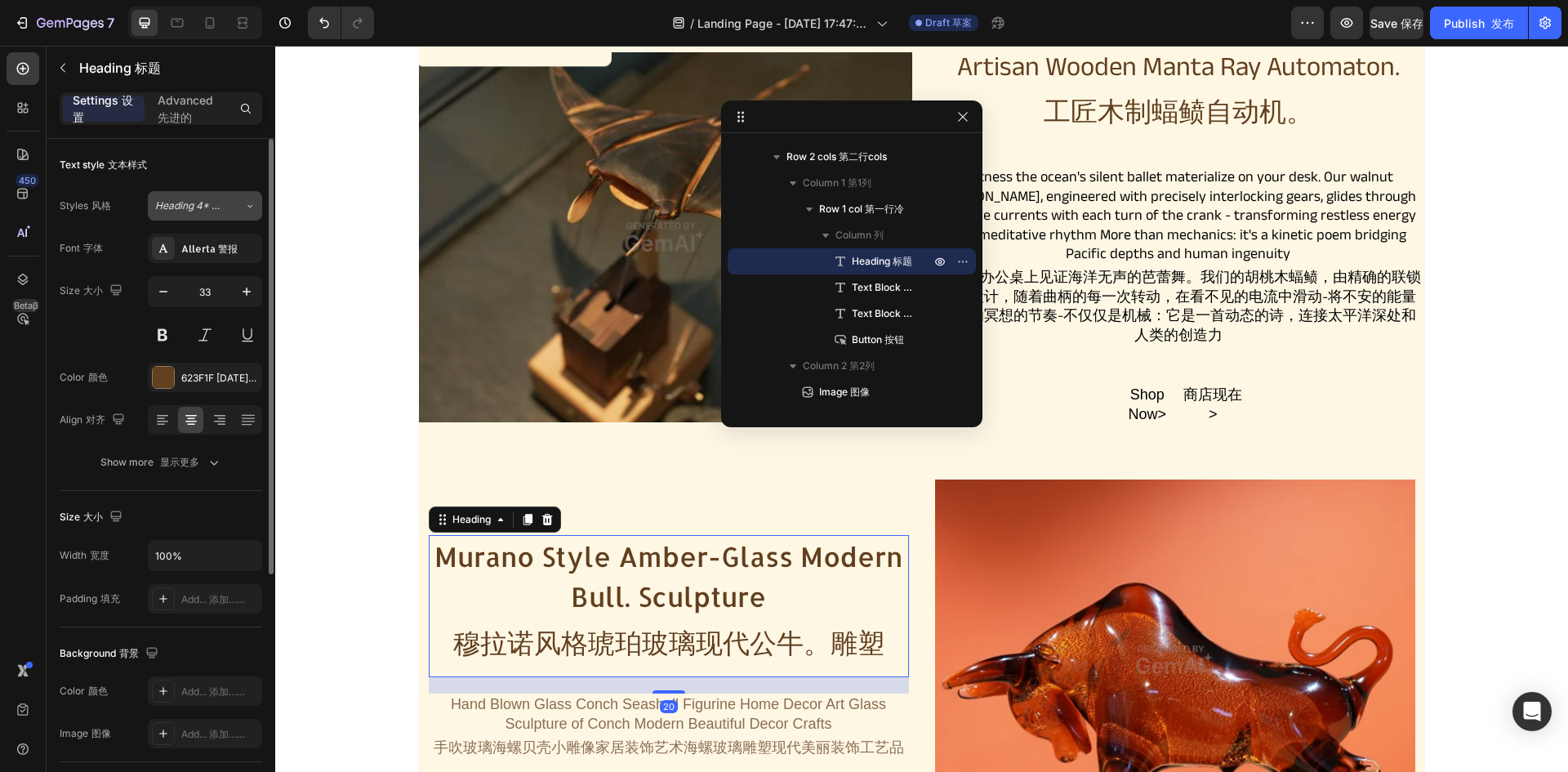
click at [229, 210] on div "Heading 4* 标题4 *" at bounding box center [201, 205] width 90 height 14
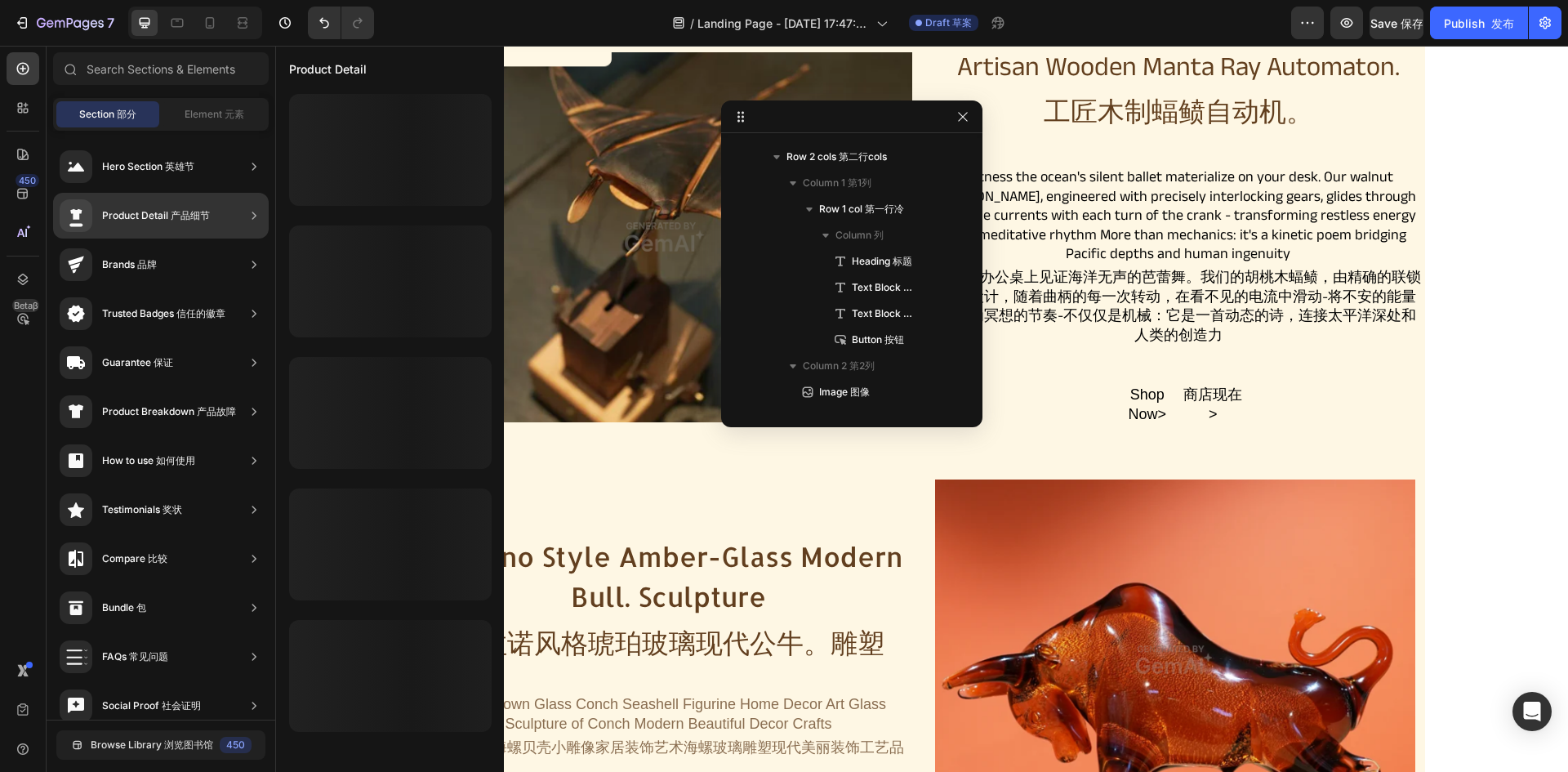
click at [341, 188] on div at bounding box center [390, 150] width 203 height 111
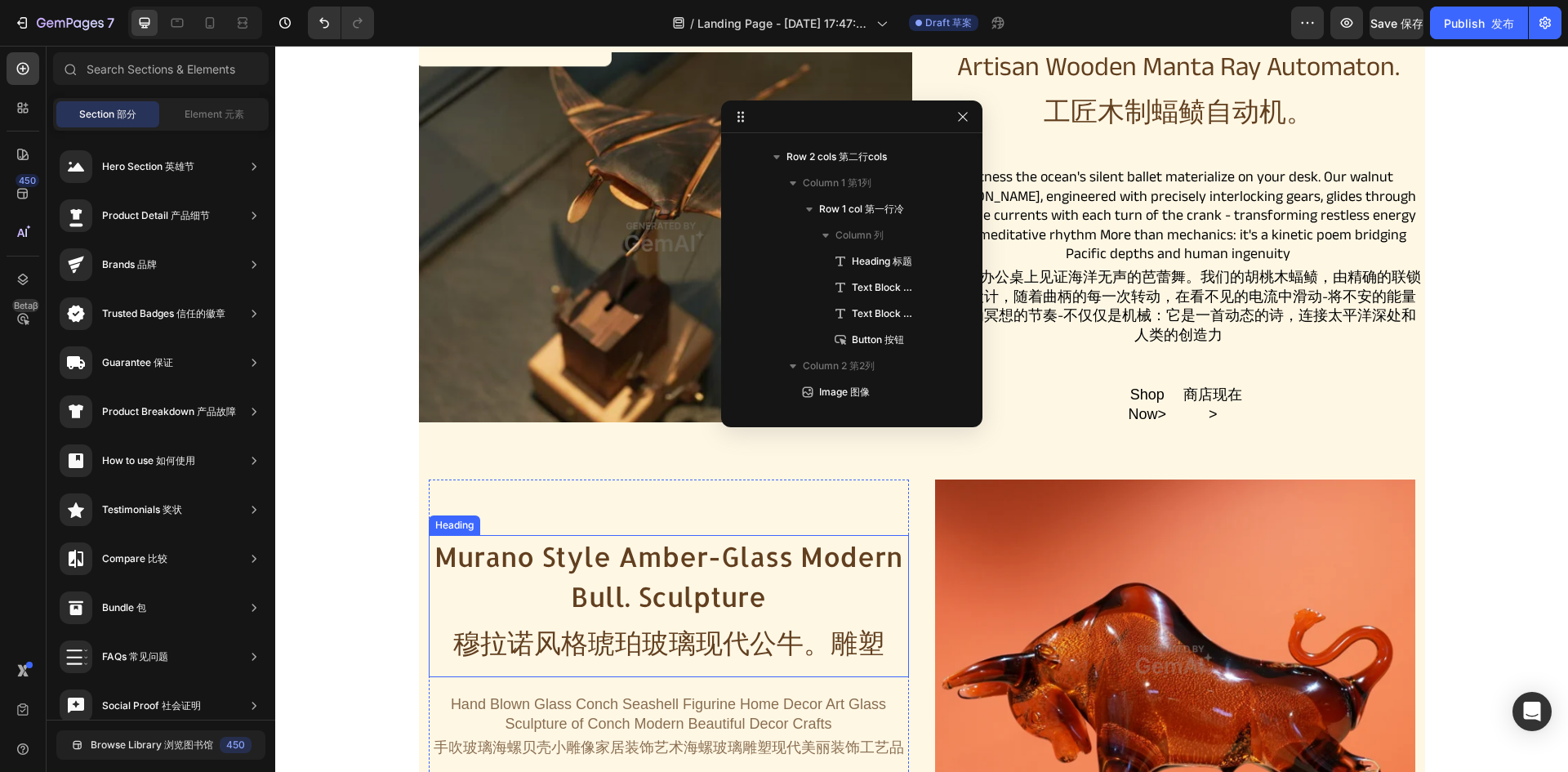
click at [703, 559] on h2 "Murano Style Amber-Glass Modern Bull. Sculpture 穆拉诺风格琥珀玻璃现代公牛。雕塑" at bounding box center [668, 606] width 480 height 143
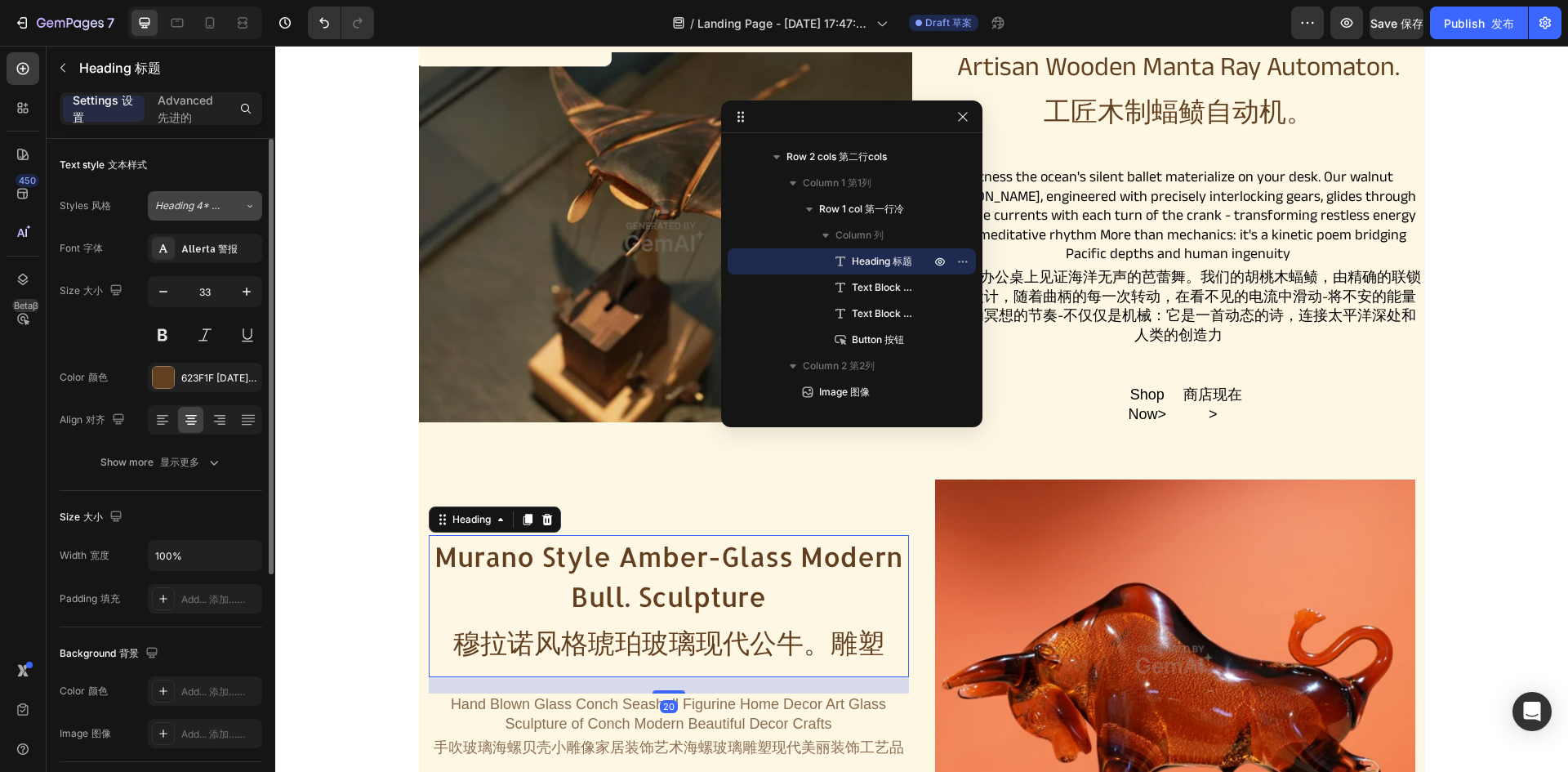
click at [206, 214] on button "Heading 4* 标题4 *" at bounding box center [205, 205] width 114 height 30
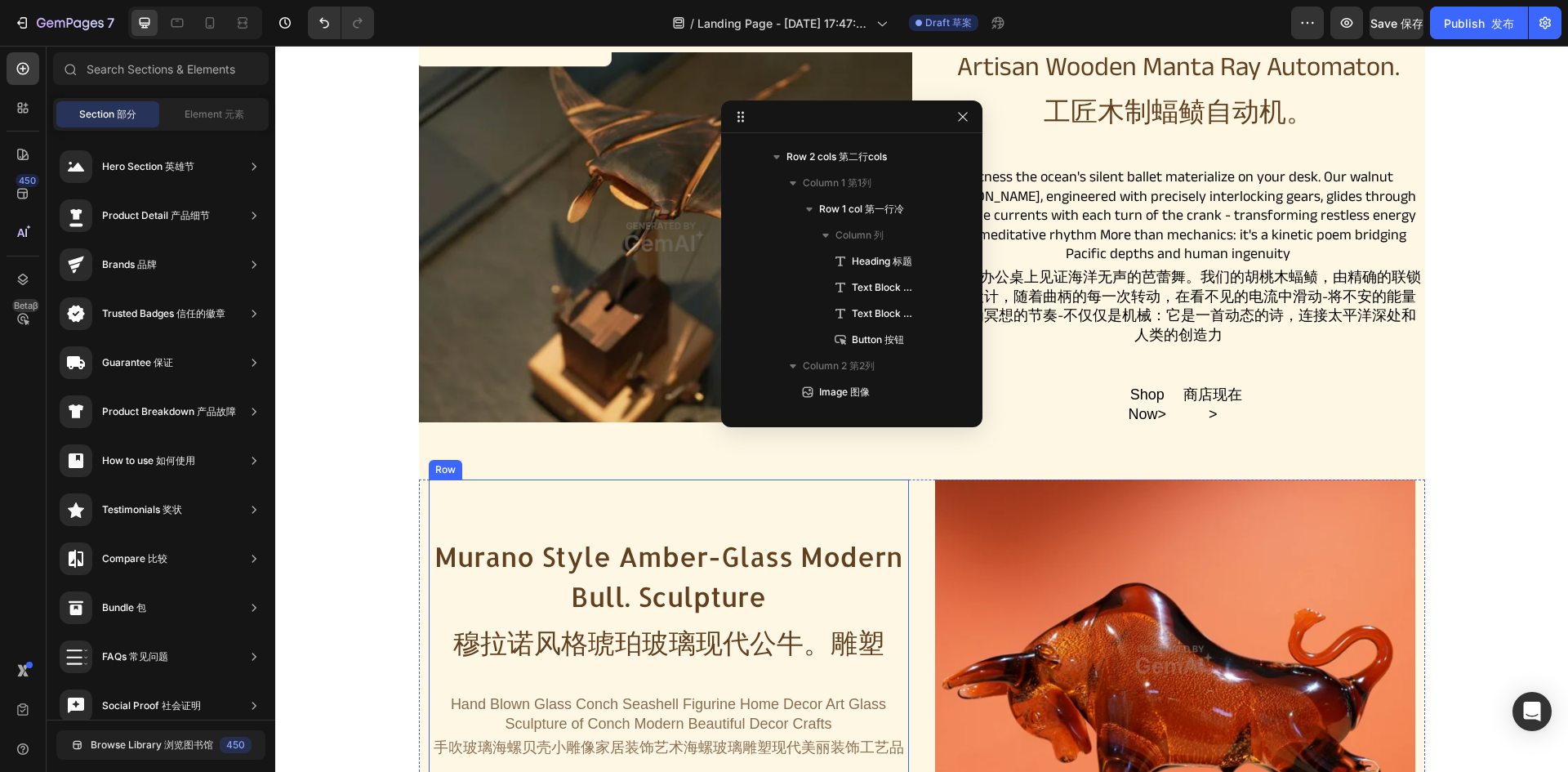
click at [728, 582] on h2 "Murano Style Amber-Glass Modern Bull. Sculpture 穆拉诺风格琥珀玻璃现代公牛。雕塑" at bounding box center [668, 606] width 480 height 143
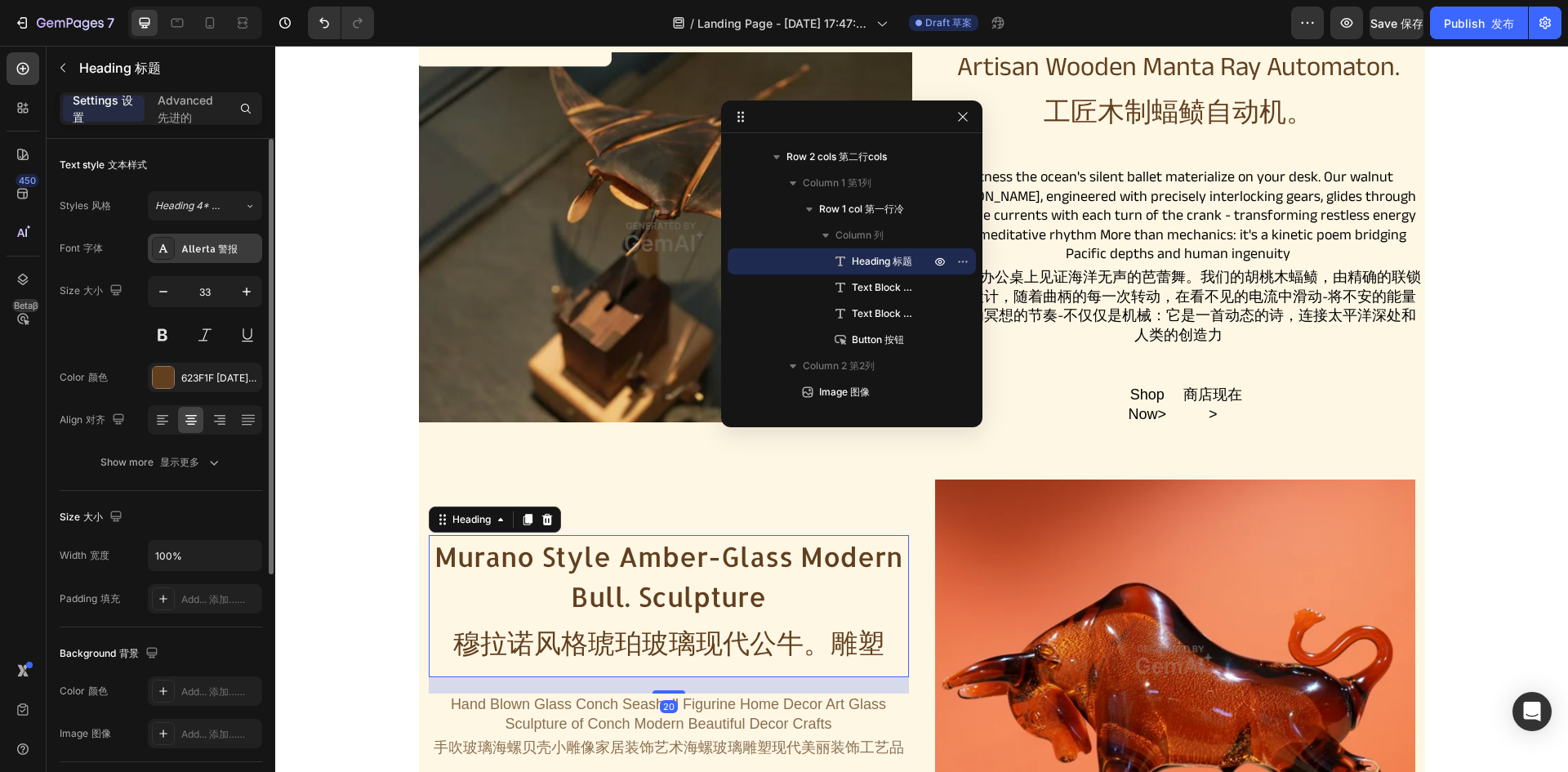
click at [193, 257] on div "Allerta 警报" at bounding box center [205, 248] width 114 height 30
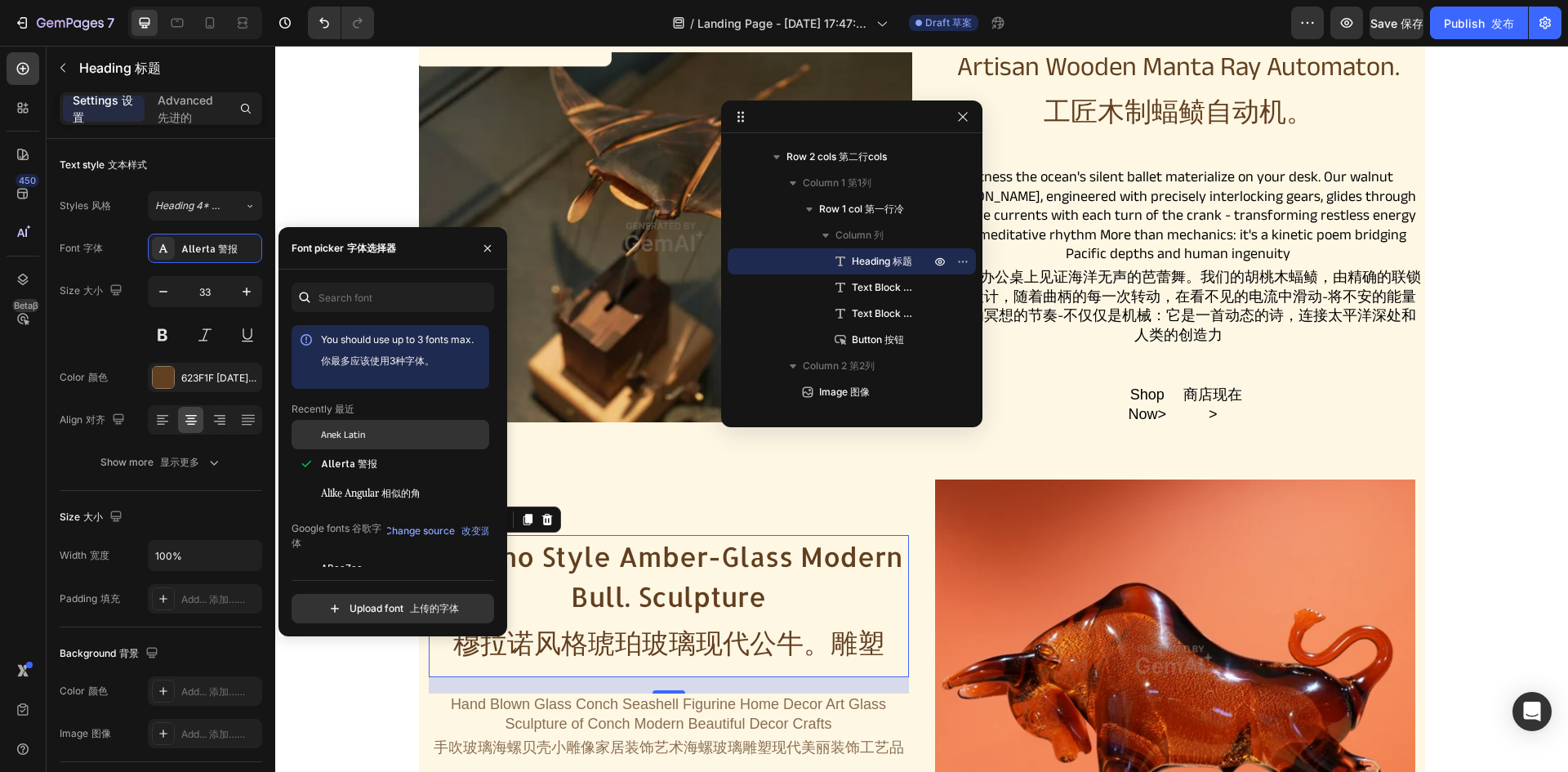
click at [335, 442] on div "Anek Latin" at bounding box center [391, 434] width 198 height 30
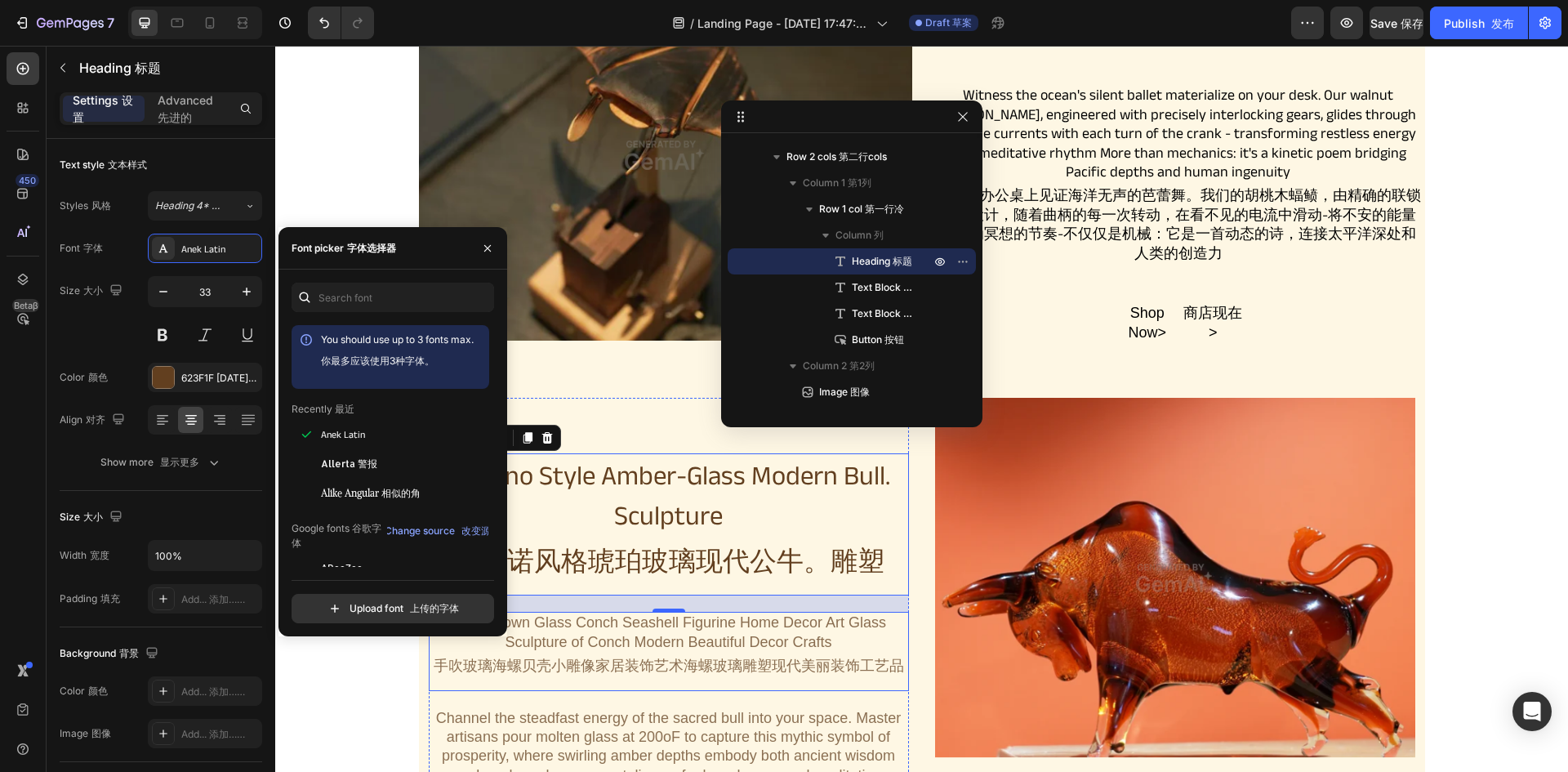
scroll to position [1061, 0]
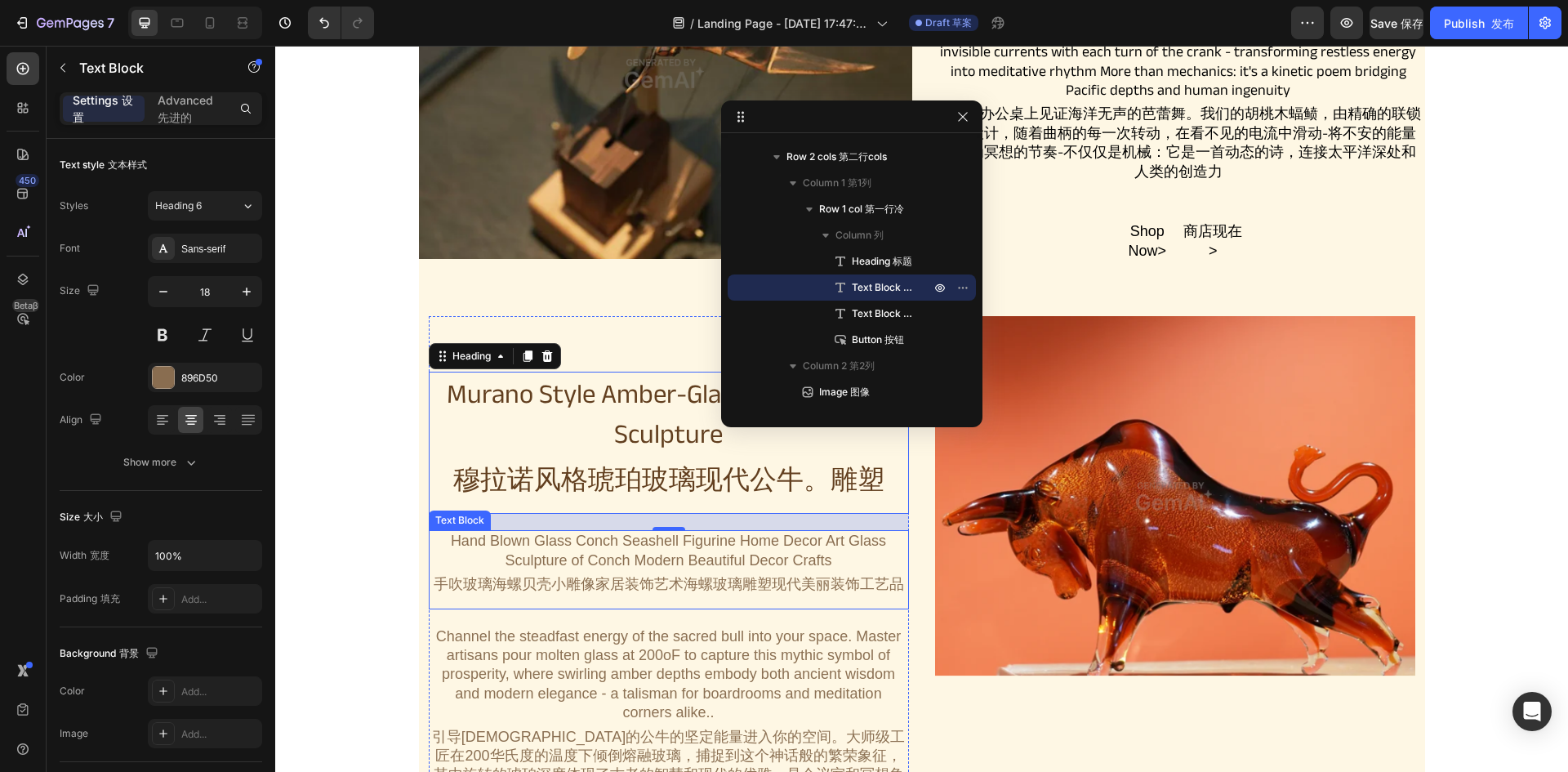
click at [758, 576] on font "手吹玻璃海螺贝壳小雕像家居装饰艺术海螺玻璃雕塑现代美丽装饰工艺品" at bounding box center [668, 585] width 477 height 19
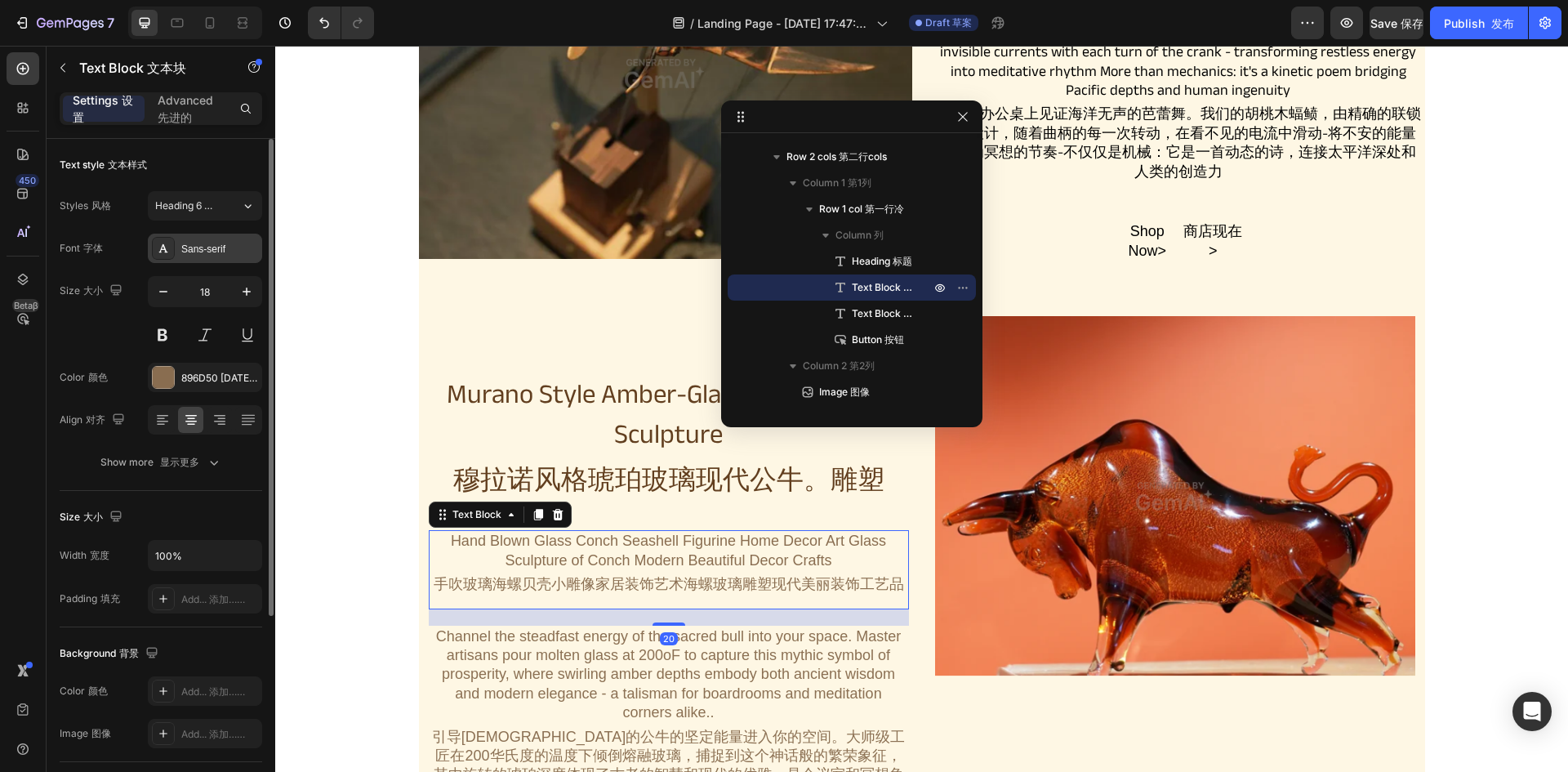
click at [198, 245] on div "Sans-serif" at bounding box center [220, 249] width 77 height 14
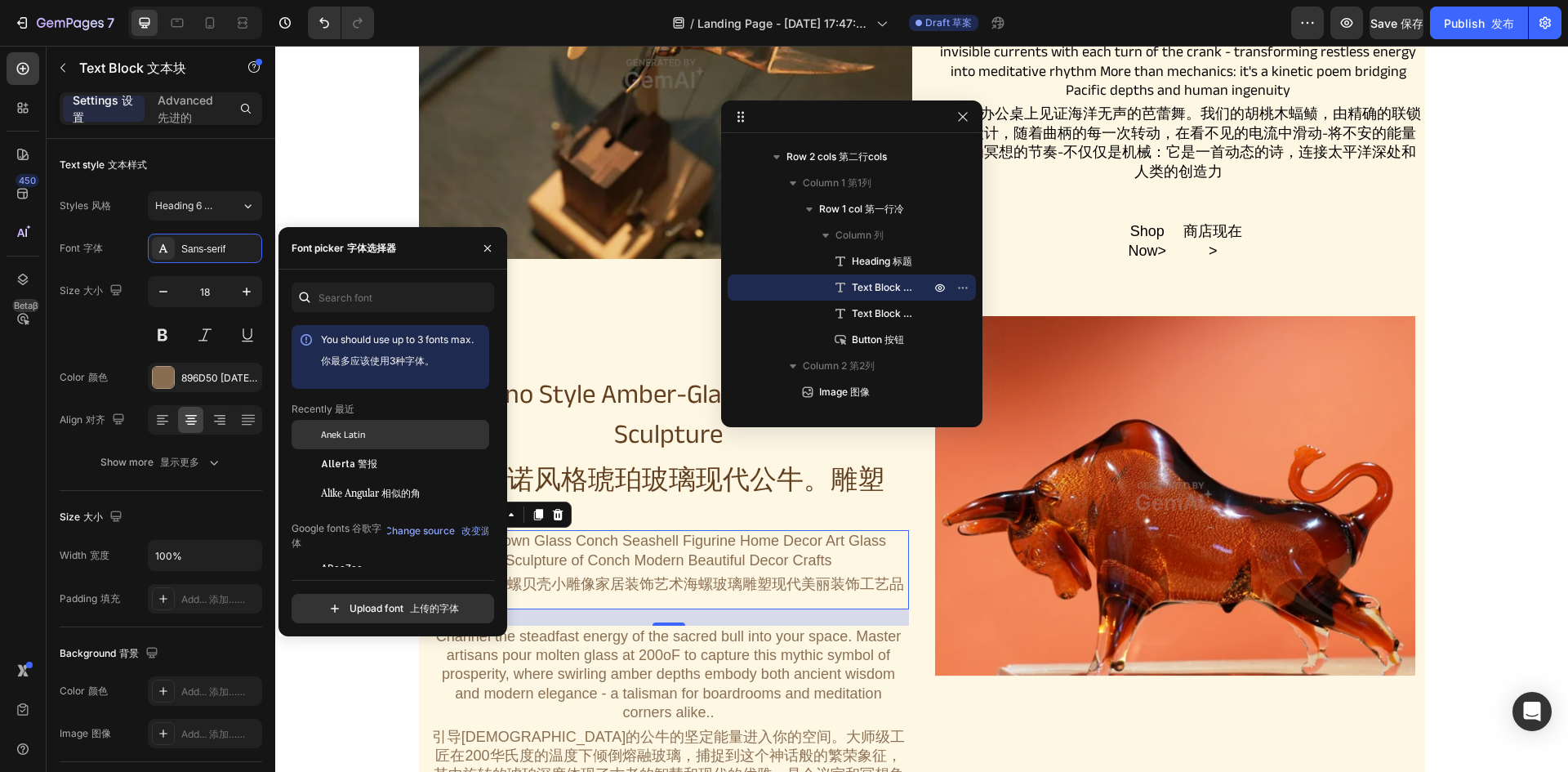
click at [356, 428] on span "Anek Latin" at bounding box center [343, 434] width 44 height 14
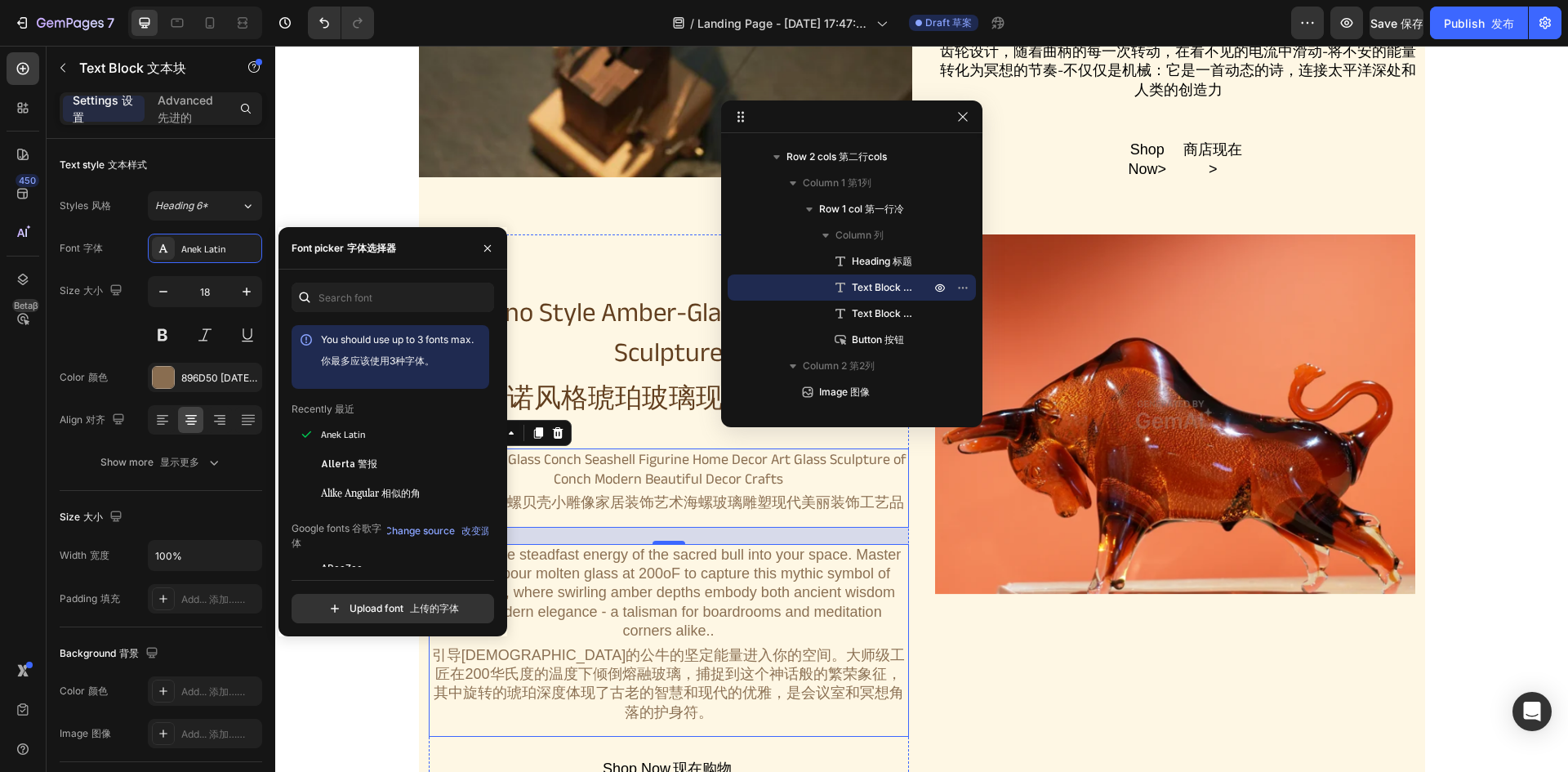
click at [815, 595] on div "Channel the steadfast energy of the sacred bull into your space. Master artisan…" at bounding box center [668, 640] width 480 height 194
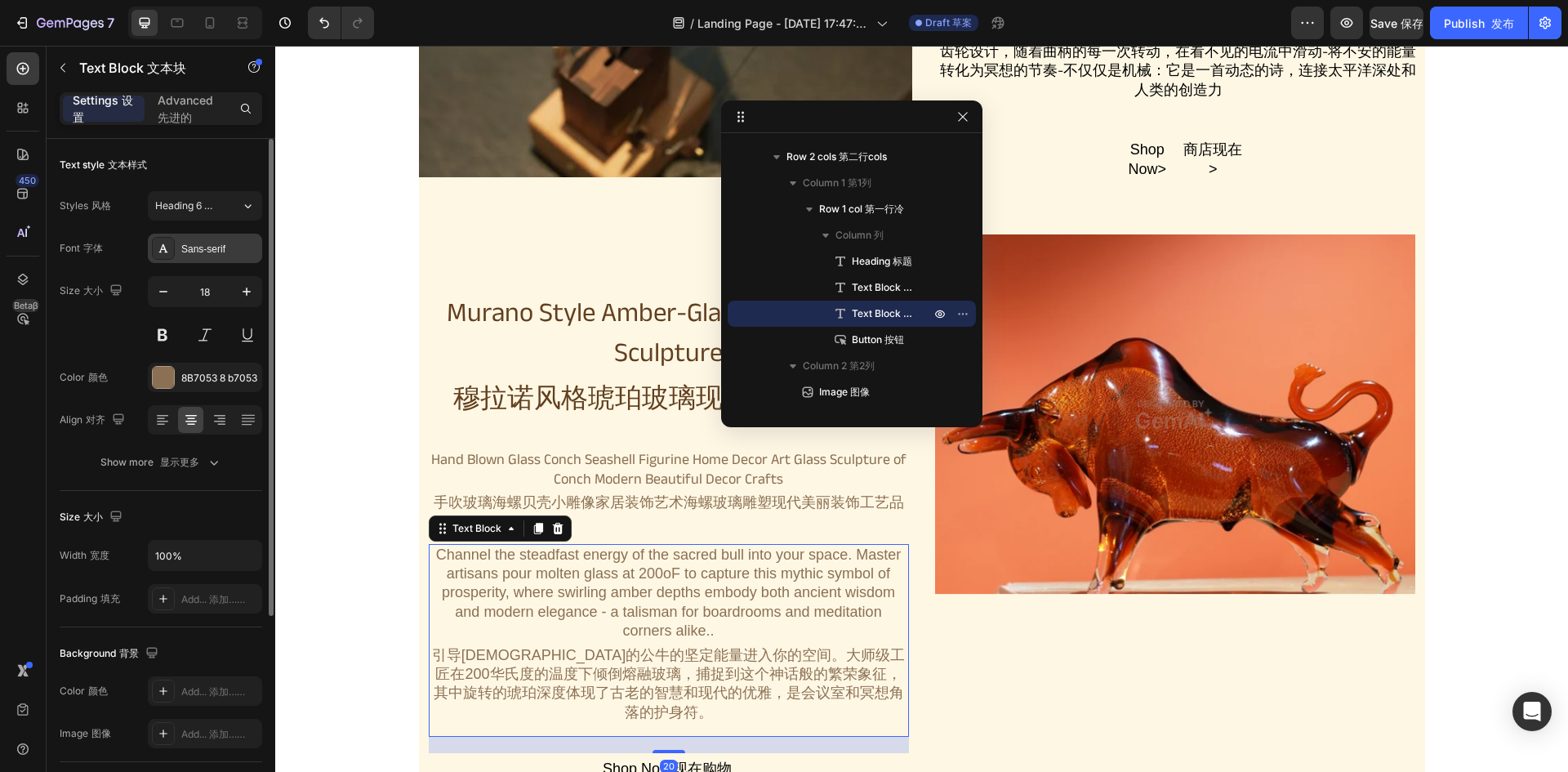
click at [219, 239] on div "Sans-serif" at bounding box center [205, 248] width 114 height 30
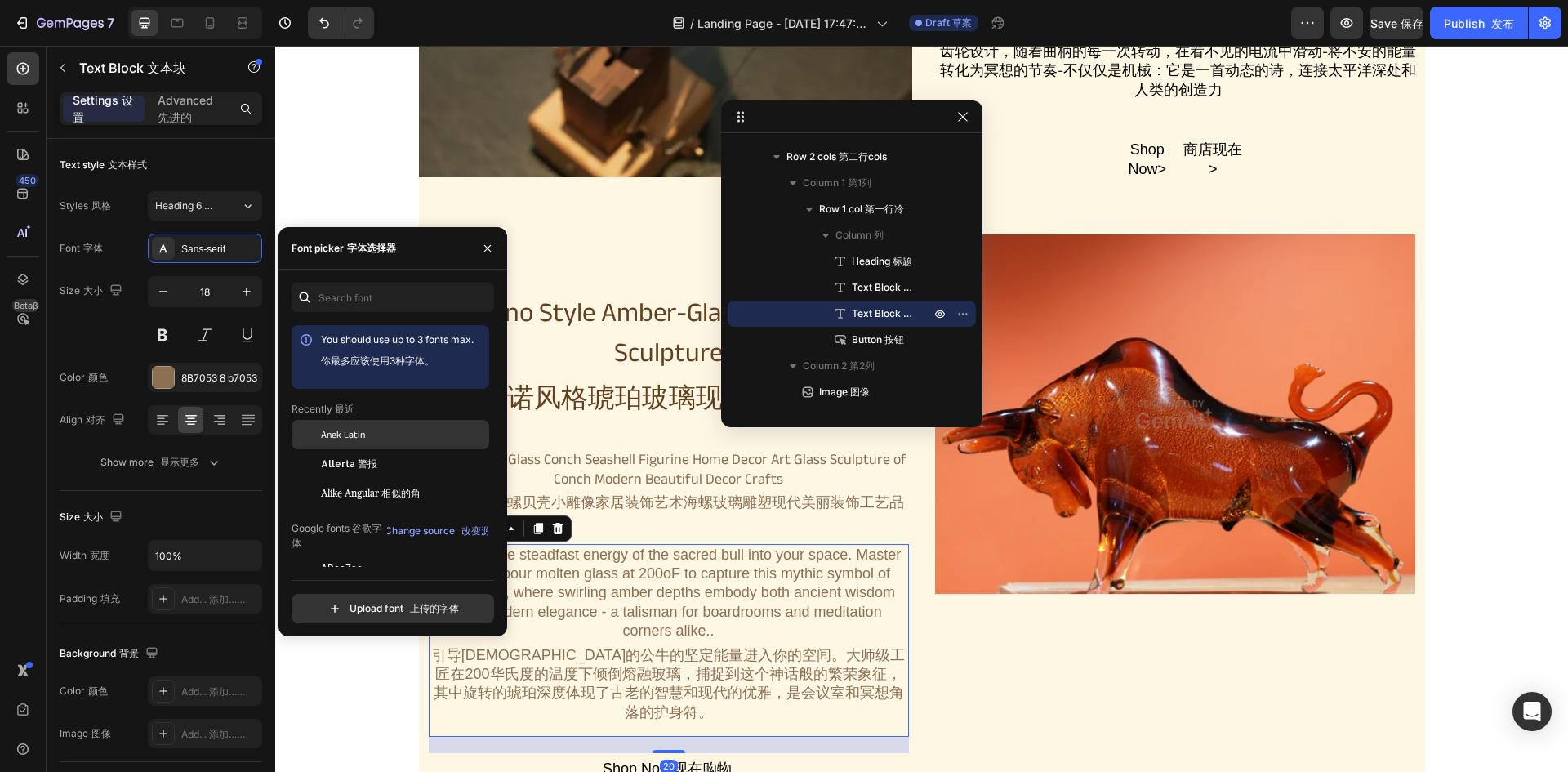
click at [357, 433] on span "Anek Latin" at bounding box center [343, 434] width 44 height 14
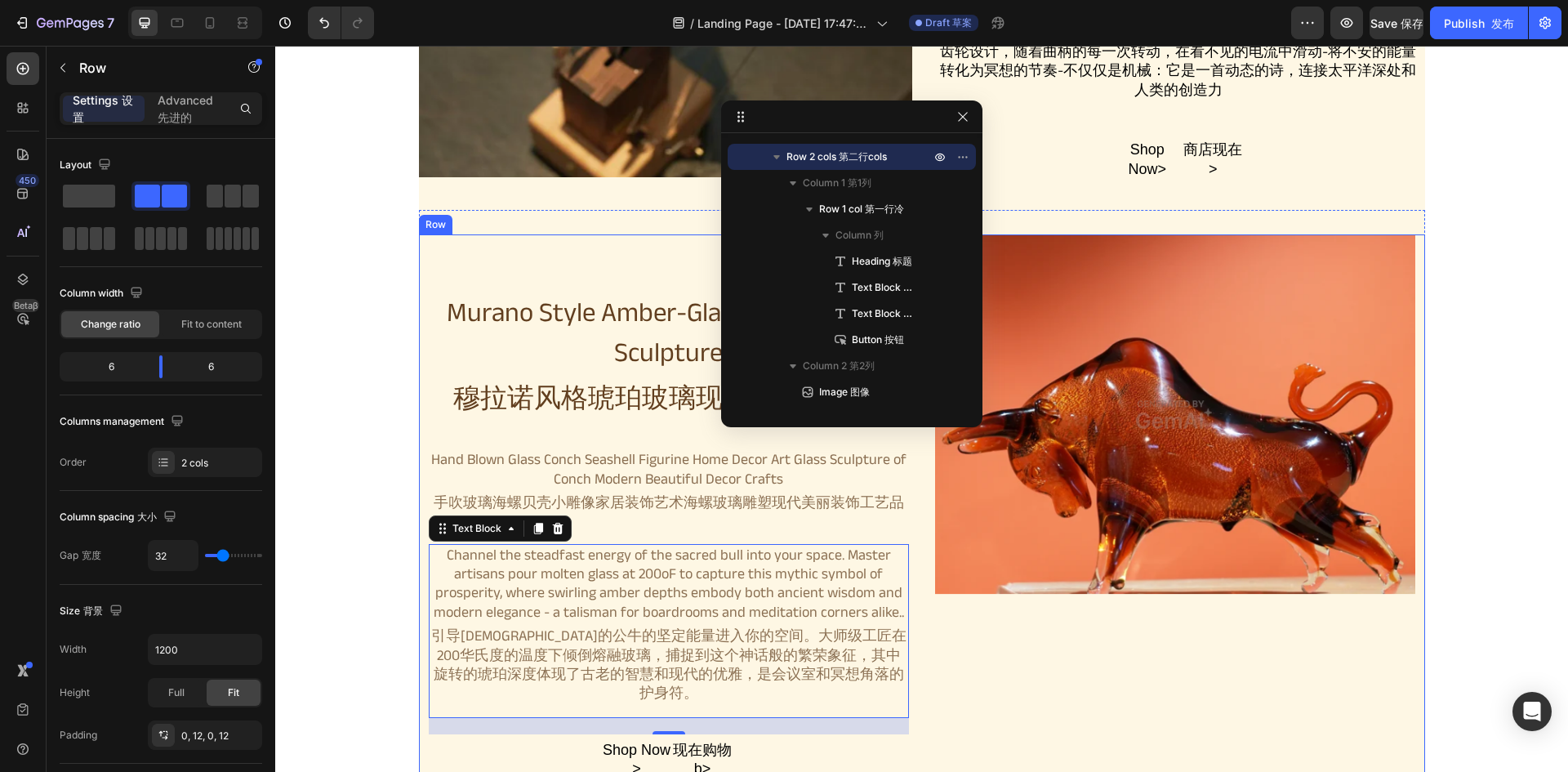
click at [1279, 619] on div "Image" at bounding box center [1175, 526] width 480 height 584
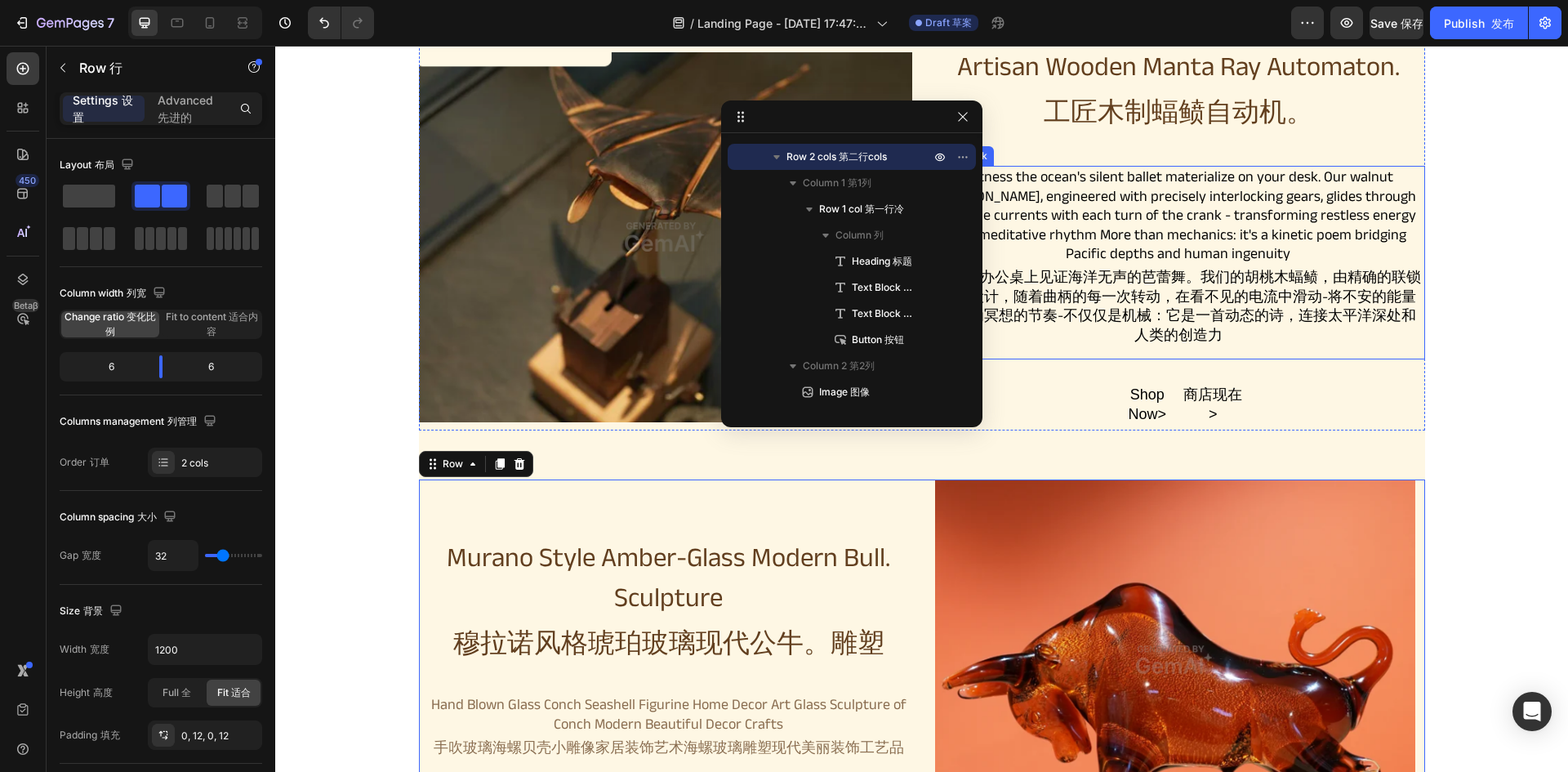
scroll to position [735, 0]
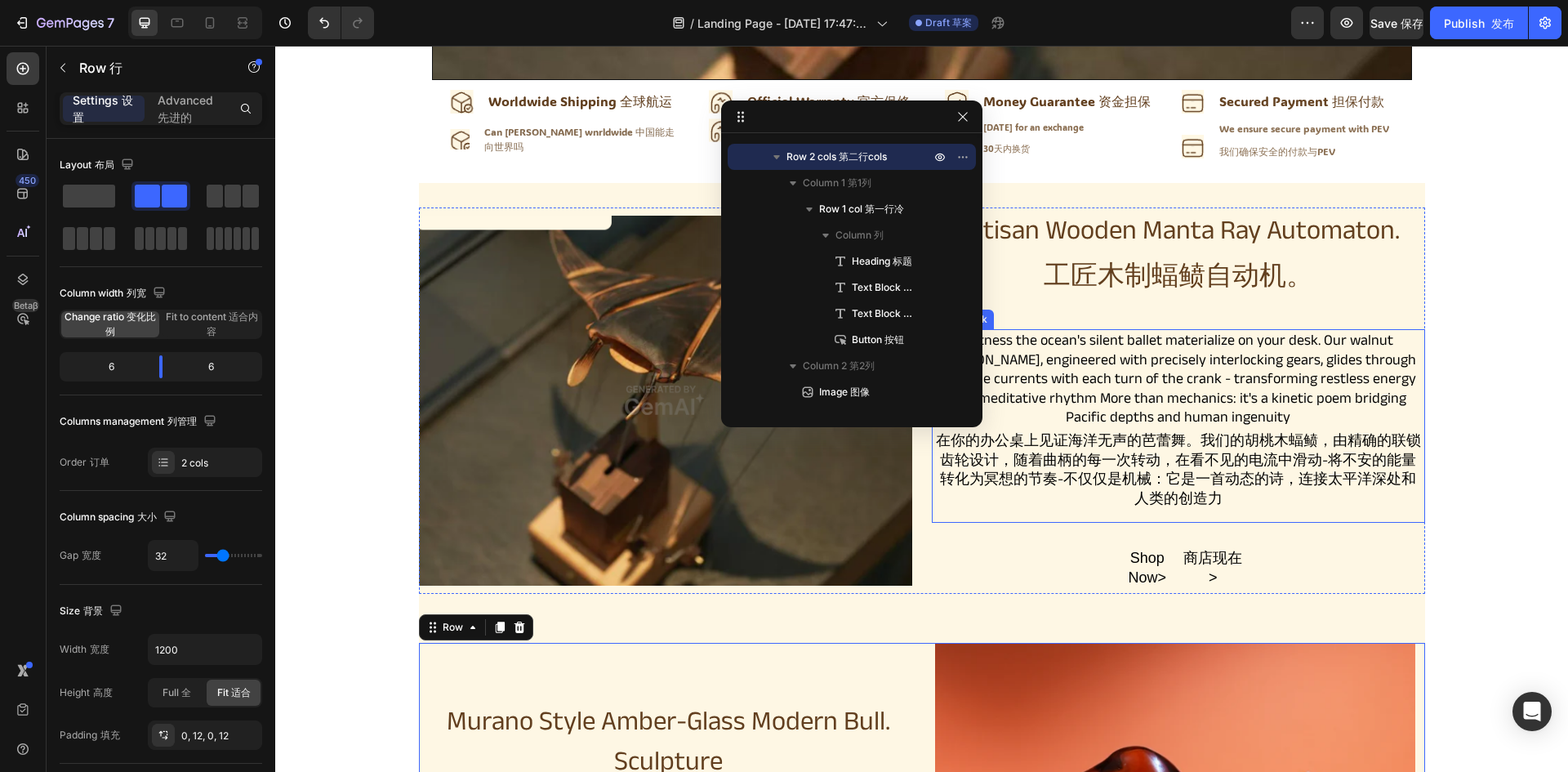
click at [1190, 380] on div "Witness the ocean's silent ballet materialize on your desk. Our walnut manta ra…" at bounding box center [1178, 426] width 494 height 194
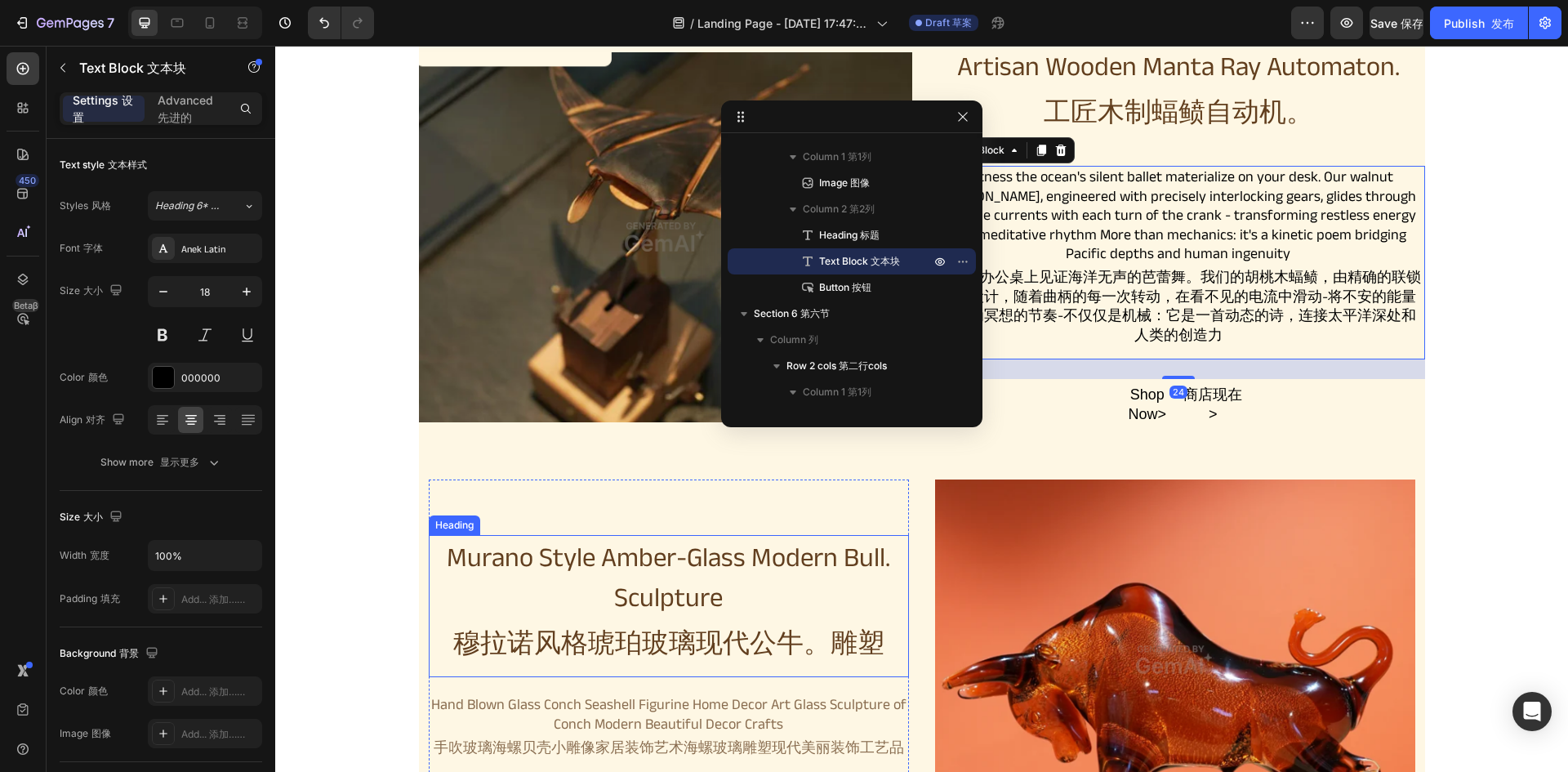
scroll to position [1061, 0]
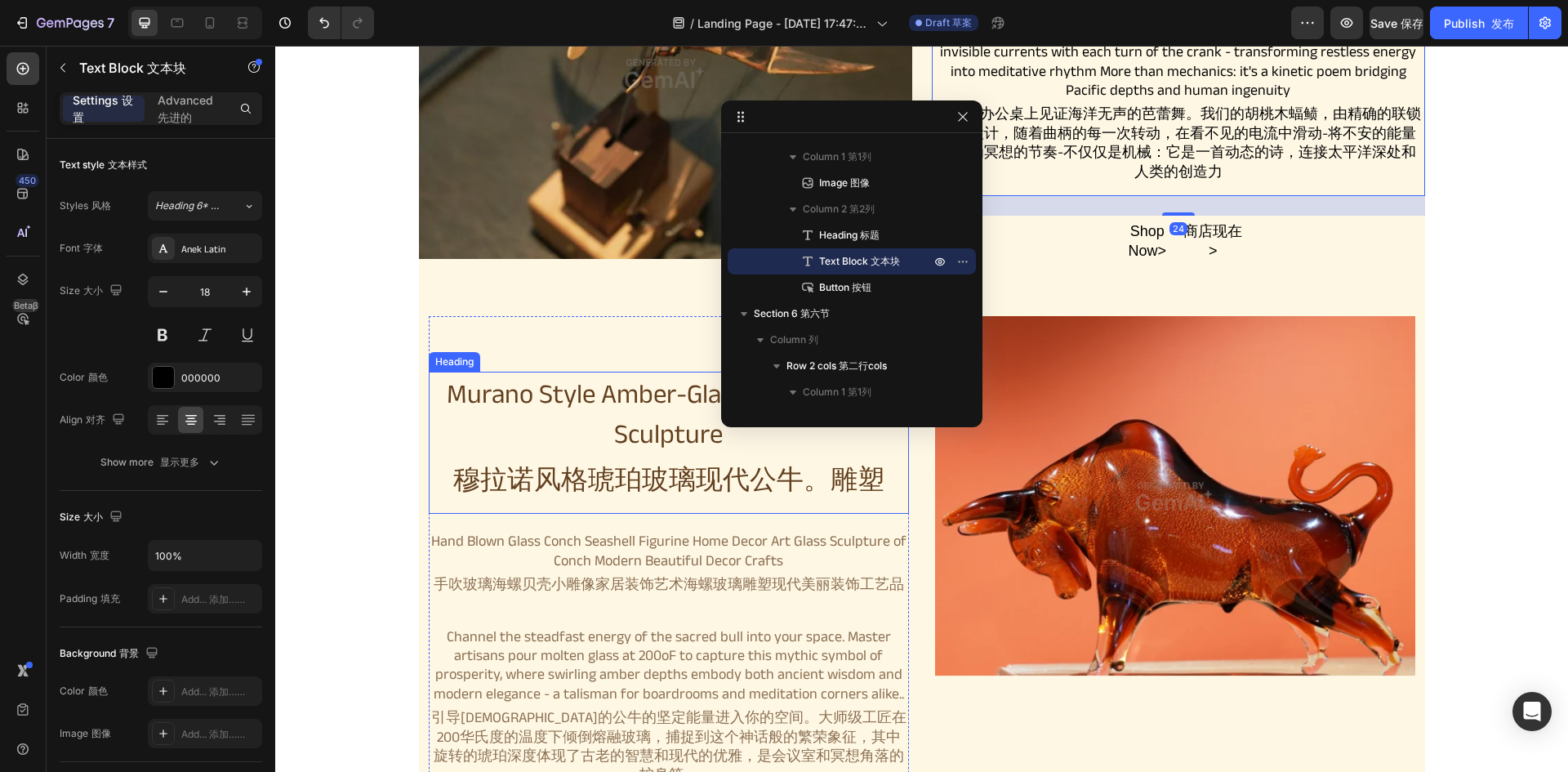
click at [728, 594] on div "Hand Blown Glass Conch Seashell Figurine Home Decor Art Glass Sculpture of Conc…" at bounding box center [668, 569] width 480 height 79
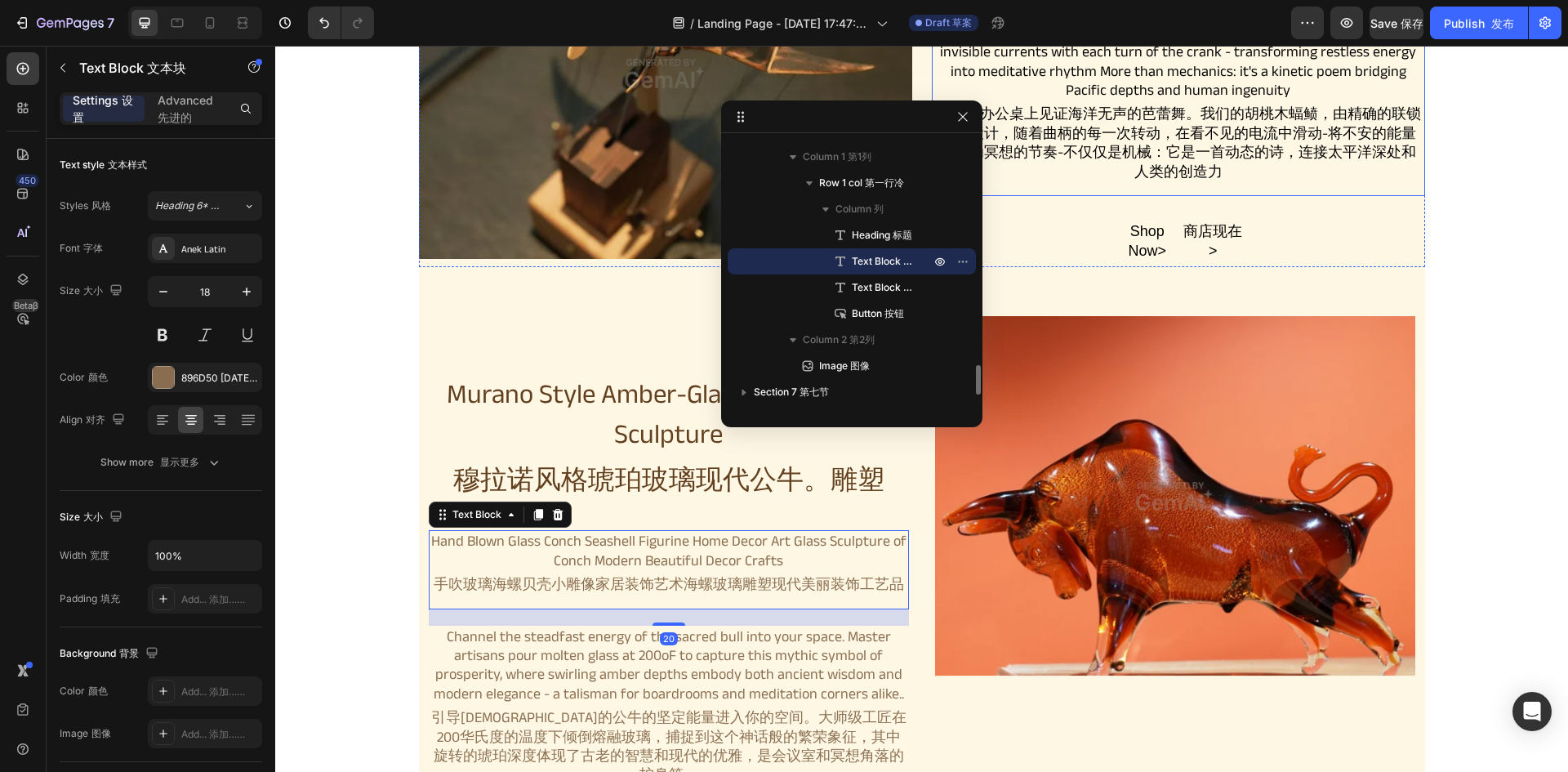
scroll to position [898, 0]
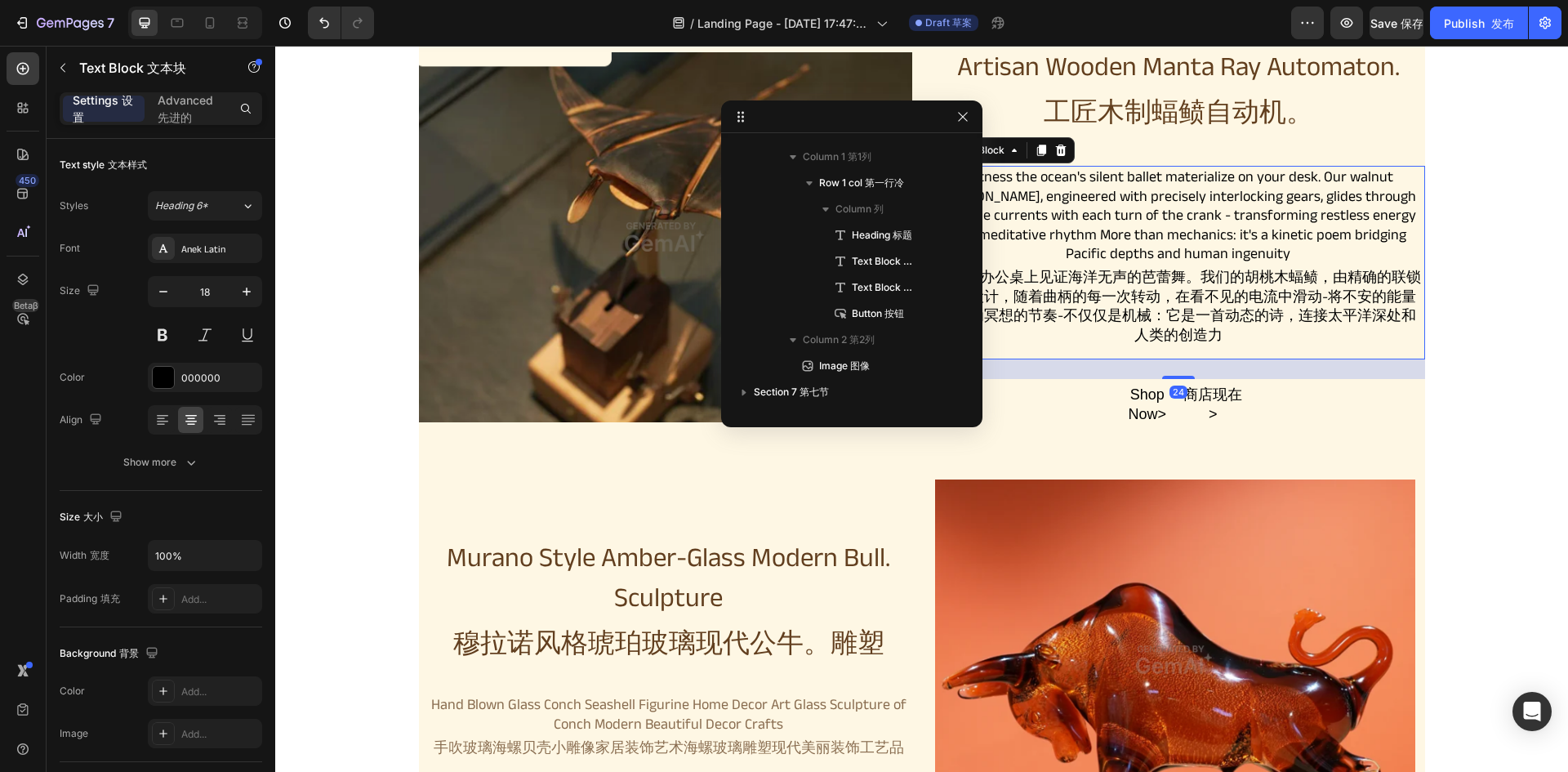
click at [1183, 231] on div "Witness the ocean's silent ballet materialize on your desk. Our walnut manta ra…" at bounding box center [1178, 263] width 494 height 194
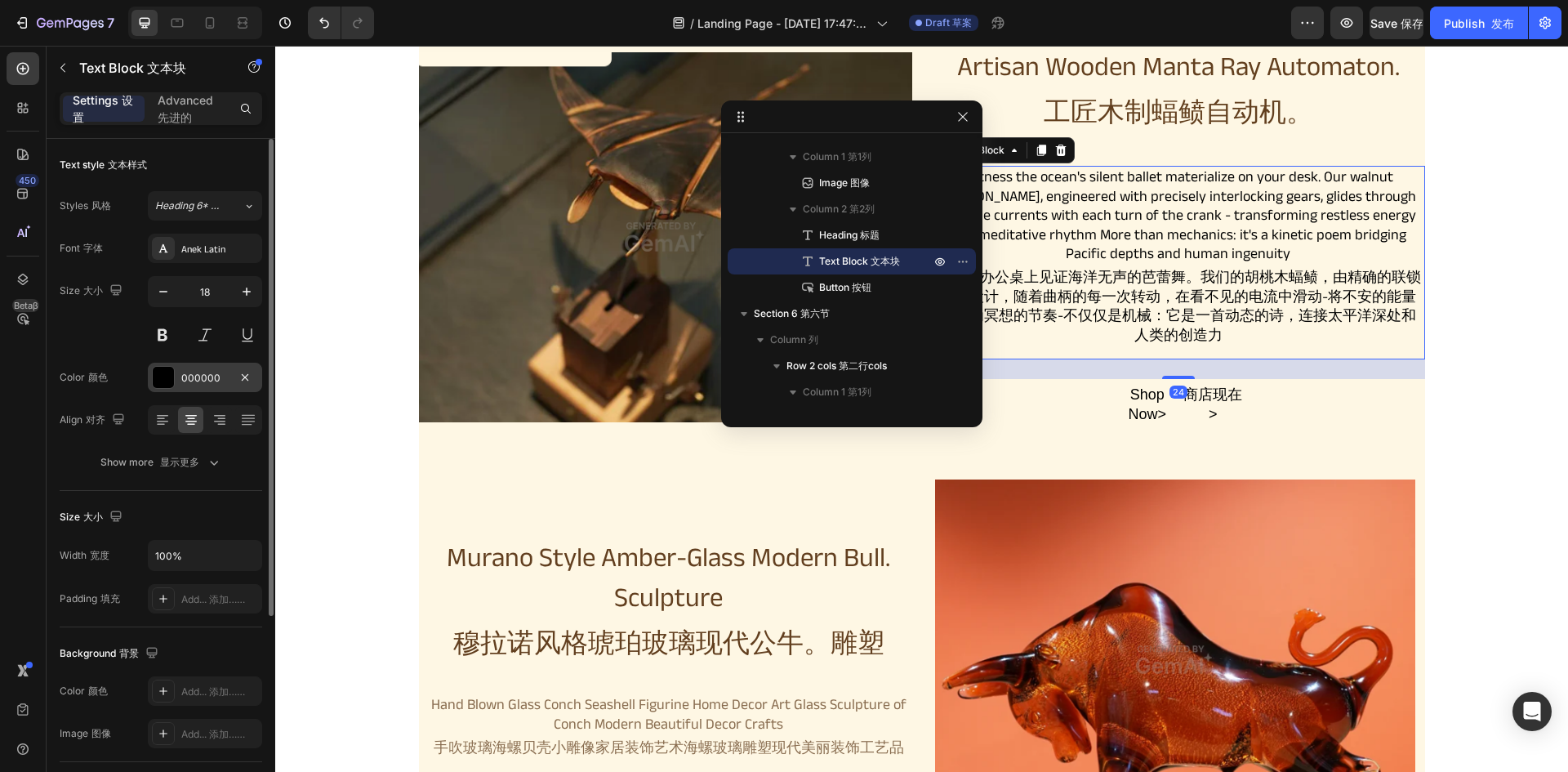
click at [210, 376] on div "000000" at bounding box center [205, 377] width 47 height 14
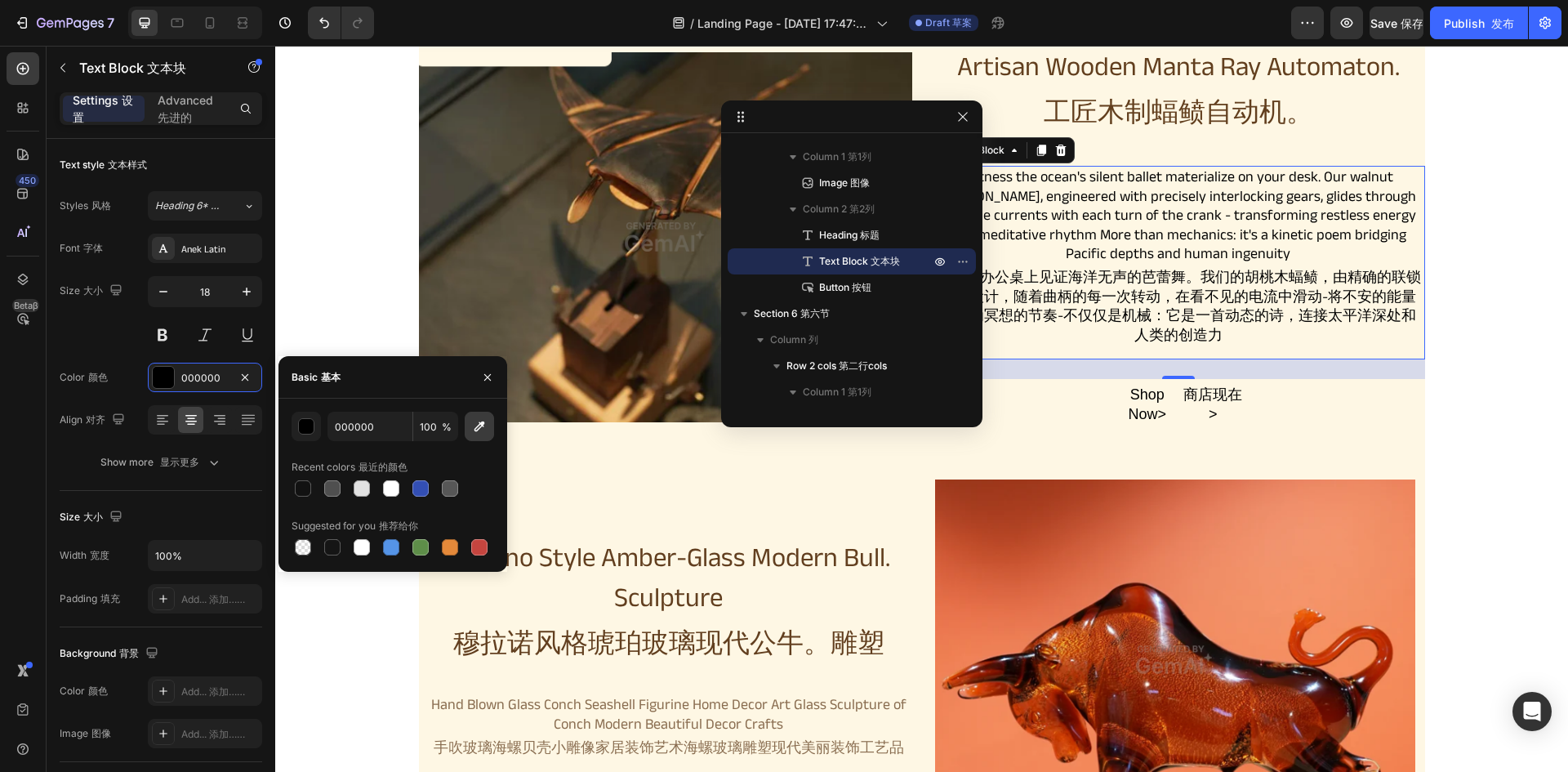
click at [476, 430] on icon "button" at bounding box center [479, 426] width 11 height 11
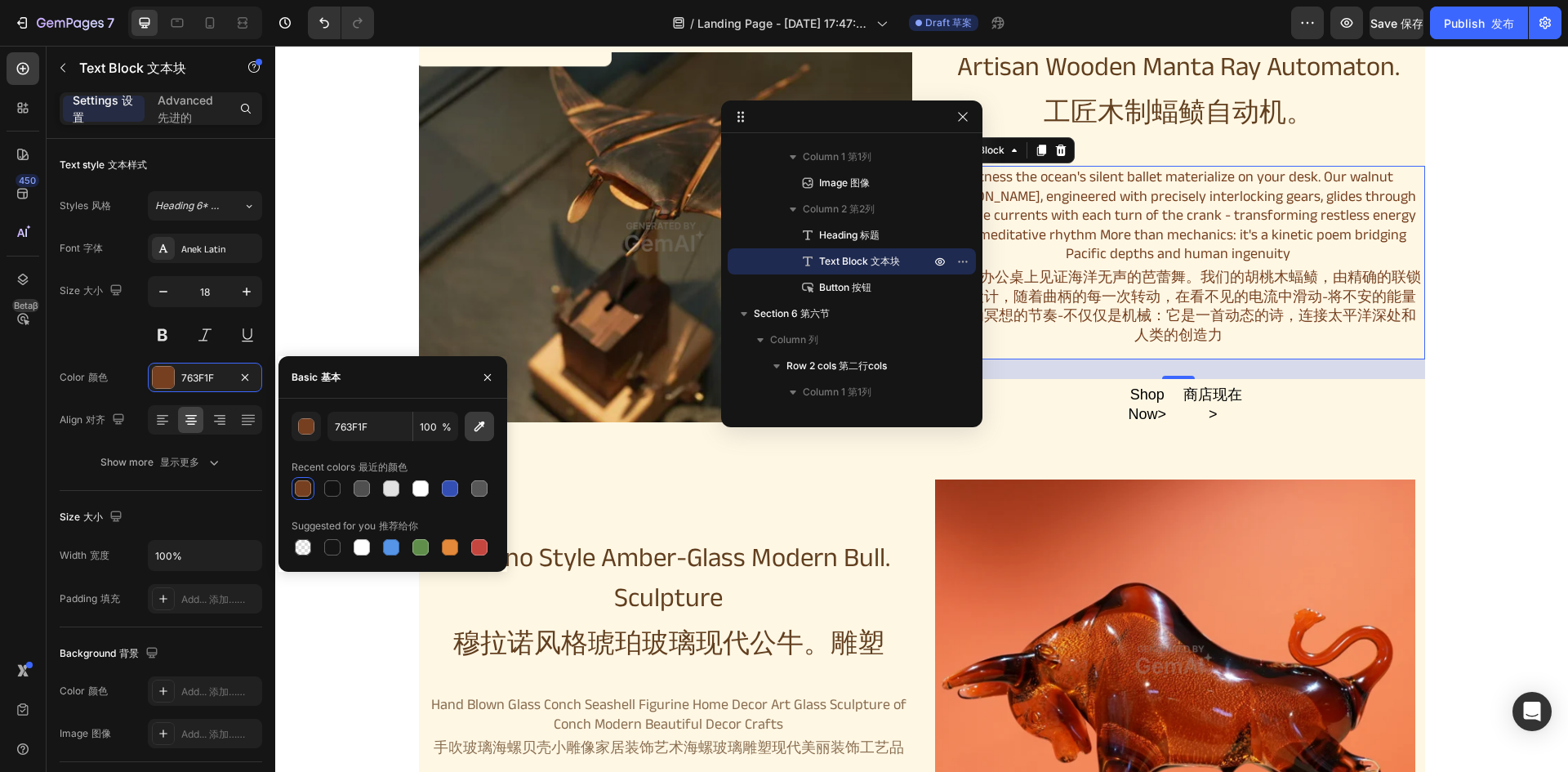
click at [473, 423] on icon "button" at bounding box center [479, 425] width 16 height 16
type input "907A5E"
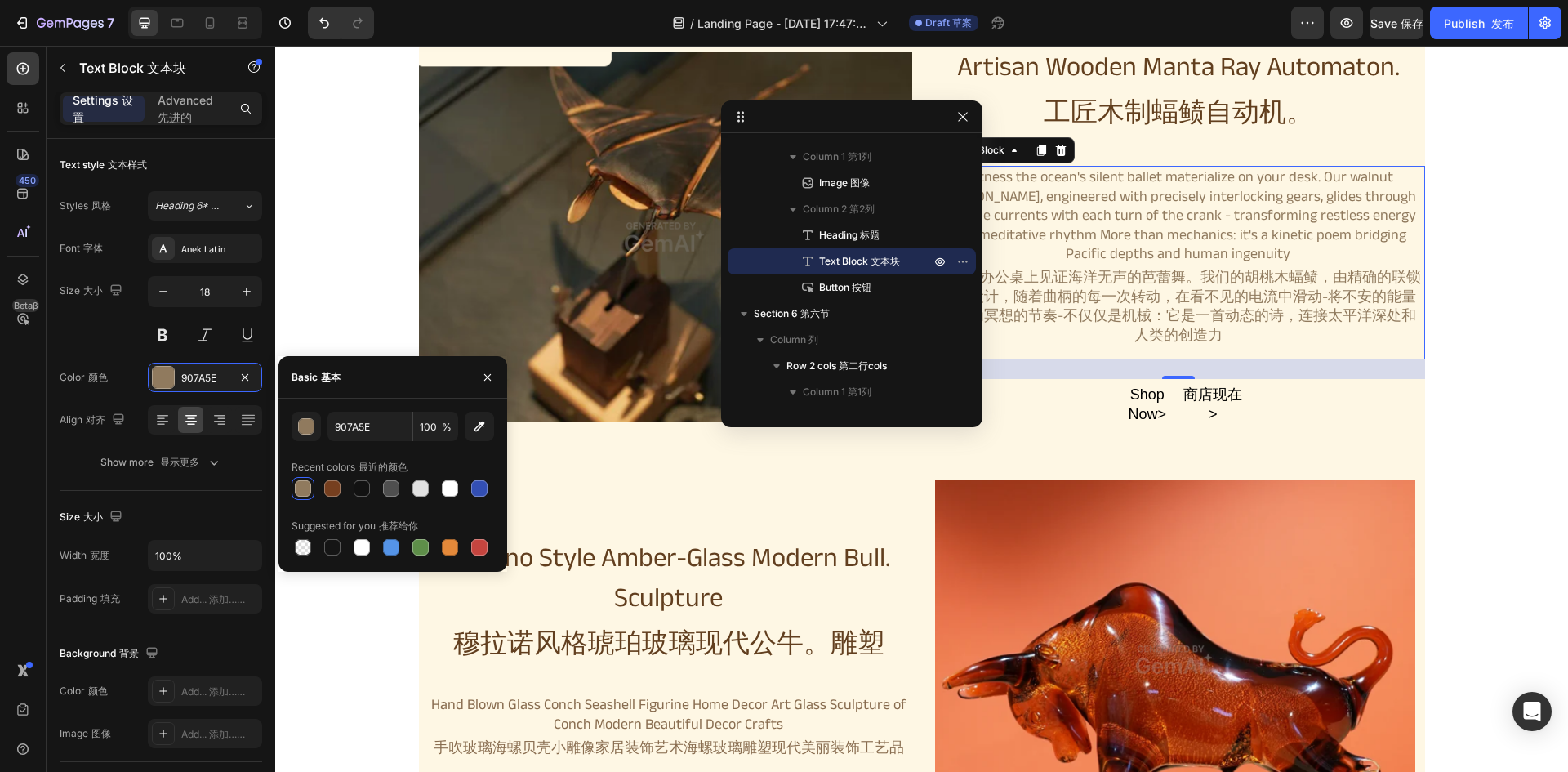
click at [292, 483] on div at bounding box center [303, 489] width 23 height 23
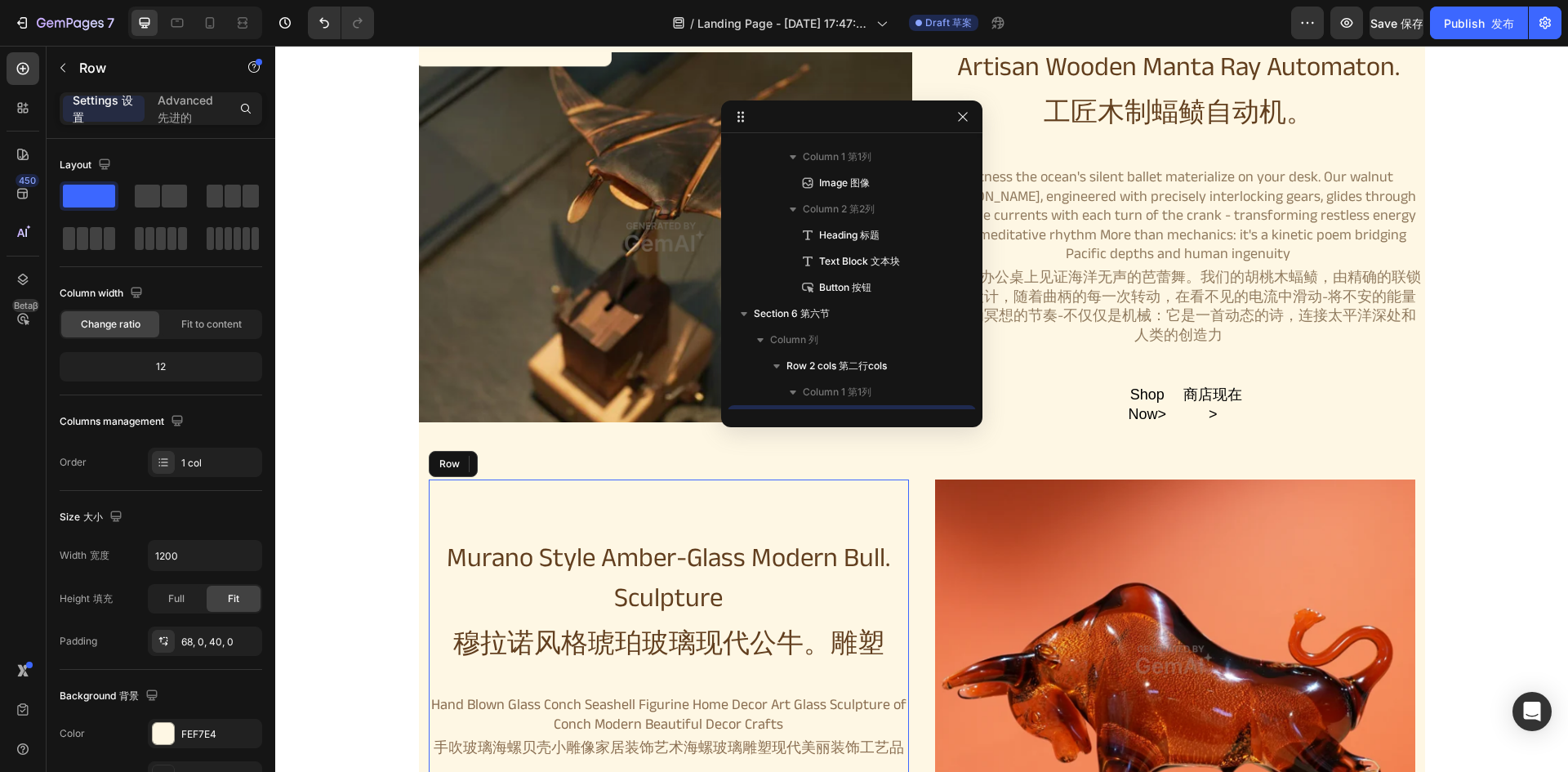
click at [788, 490] on div "Murano Style Amber-Glass Modern Bull. Sculpture 穆拉诺风格琥珀玻璃现代公牛。雕塑 Heading Hand B…" at bounding box center [668, 771] width 480 height 584
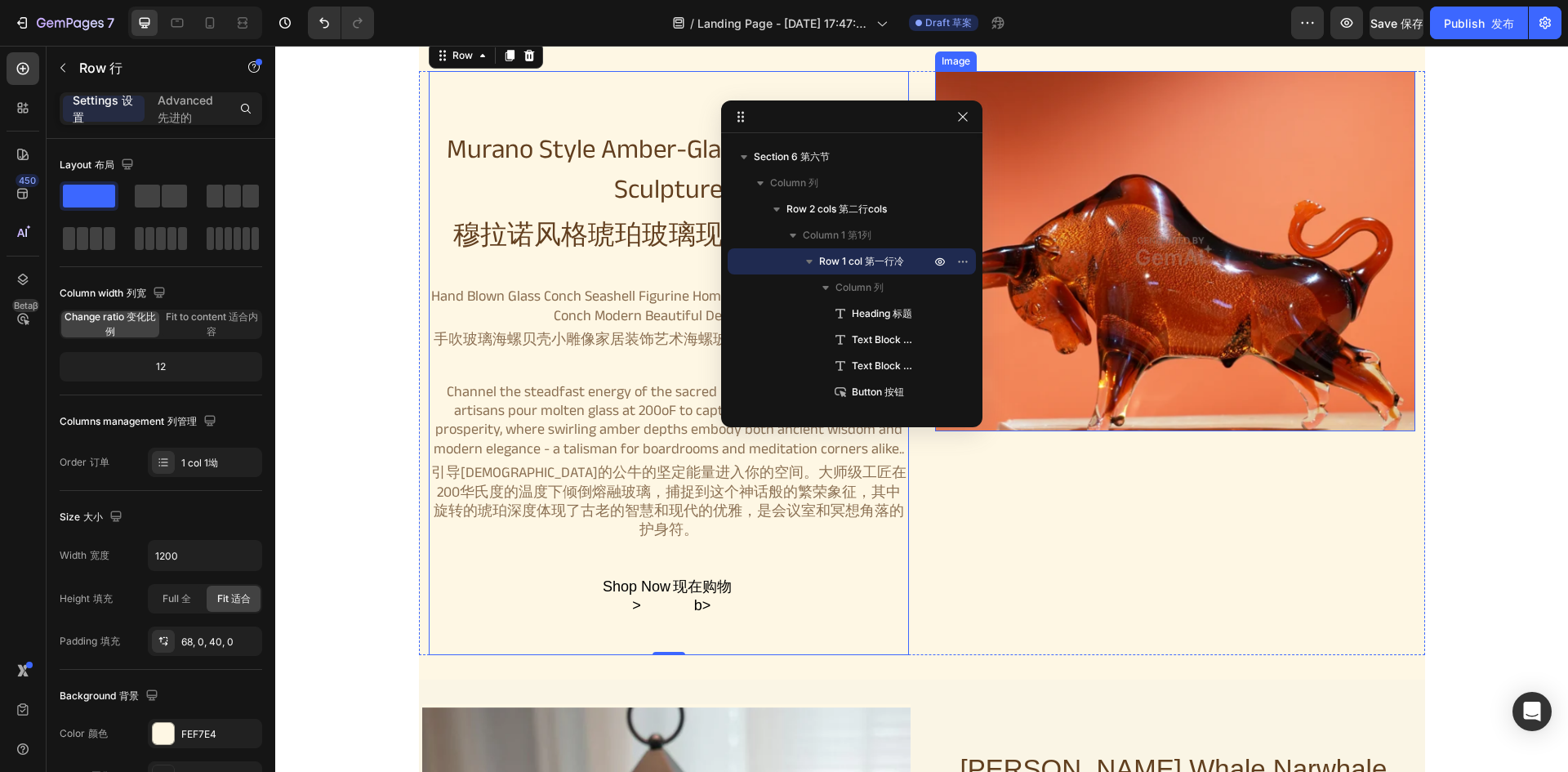
scroll to position [1633, 0]
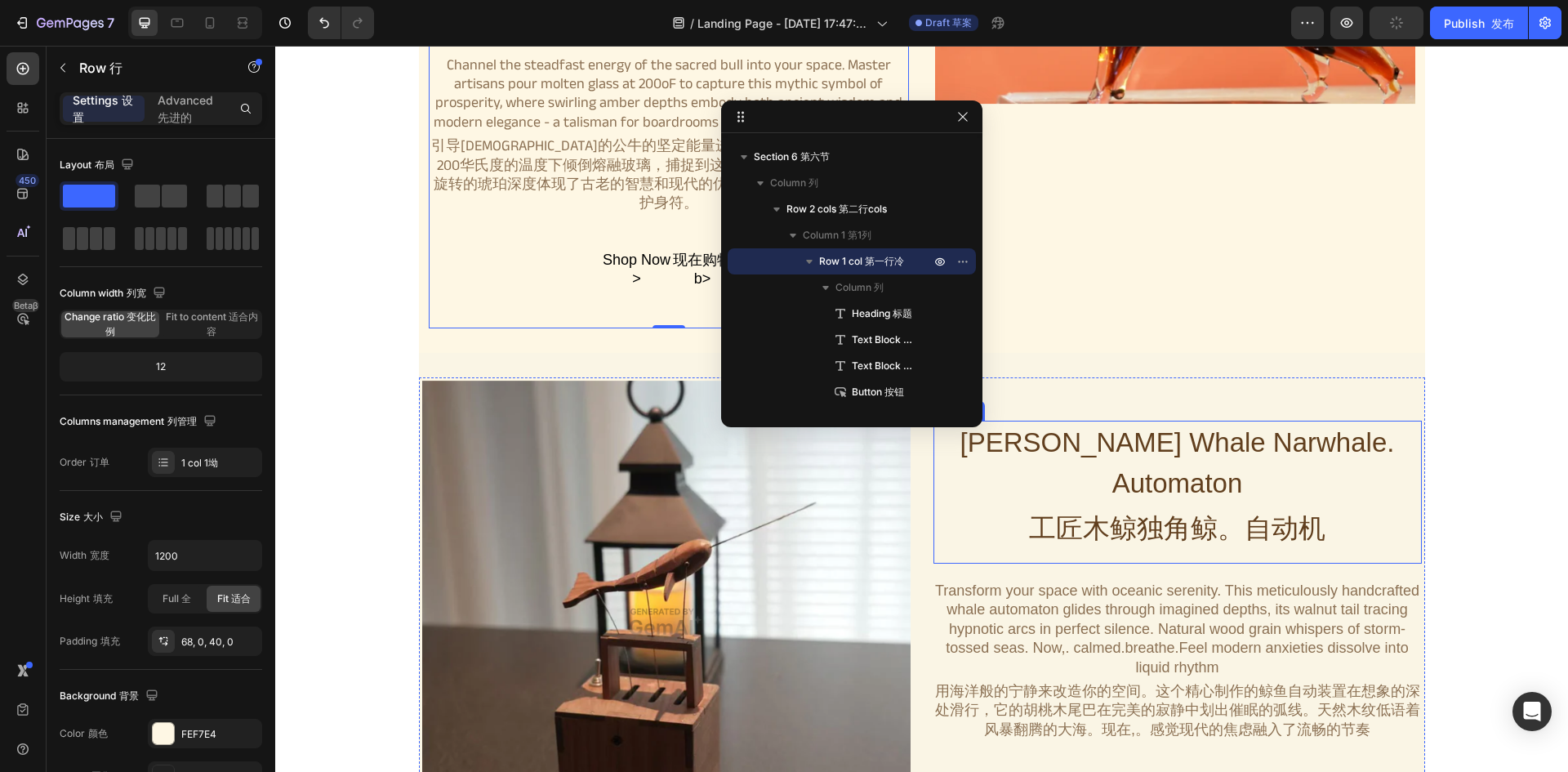
click at [1067, 478] on h2 "Artisan Wooden Whale Narwhale. Automaton 工匠木鲸独角鲸。自动机" at bounding box center [1177, 492] width 488 height 143
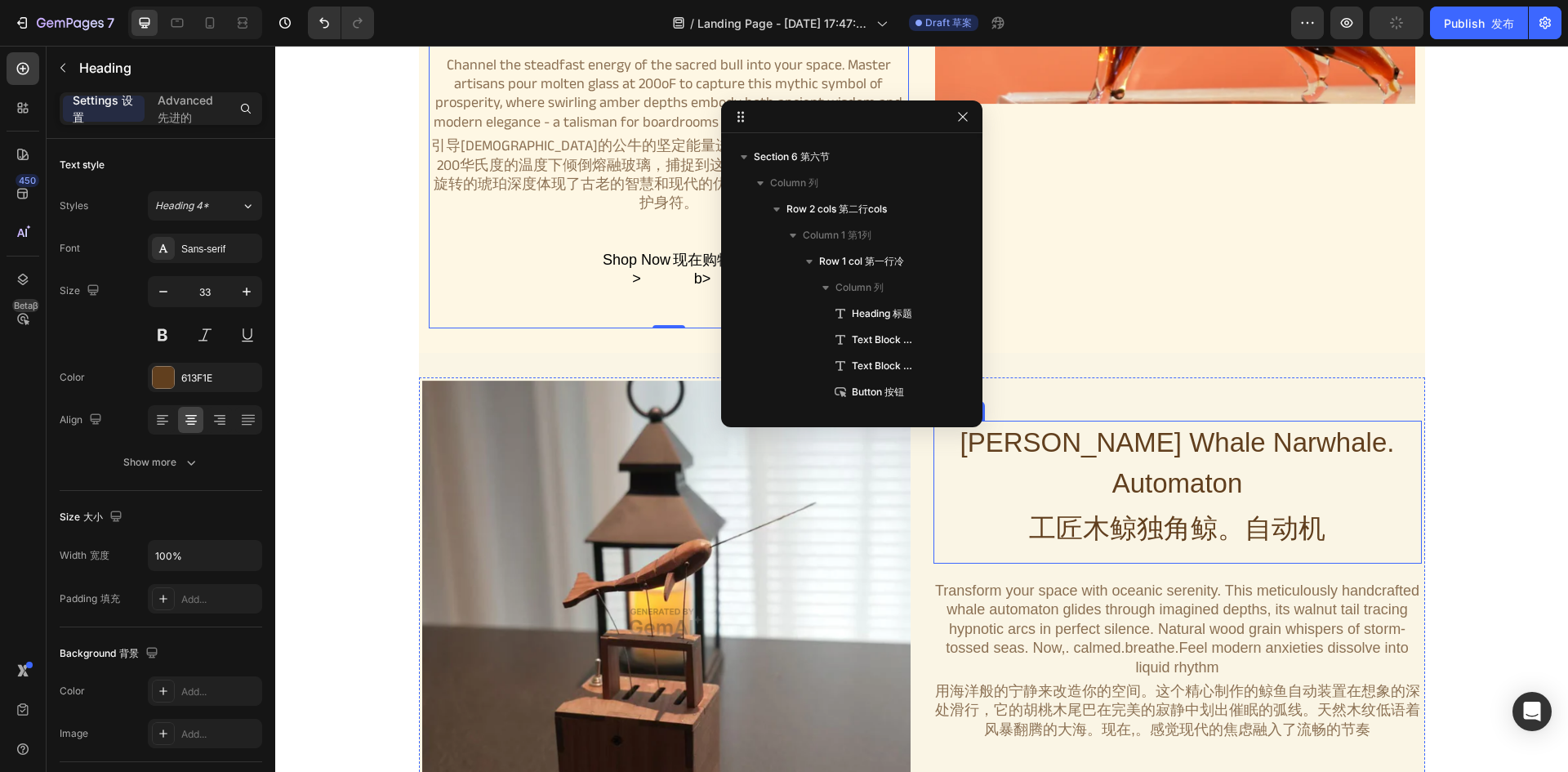
scroll to position [2348, 0]
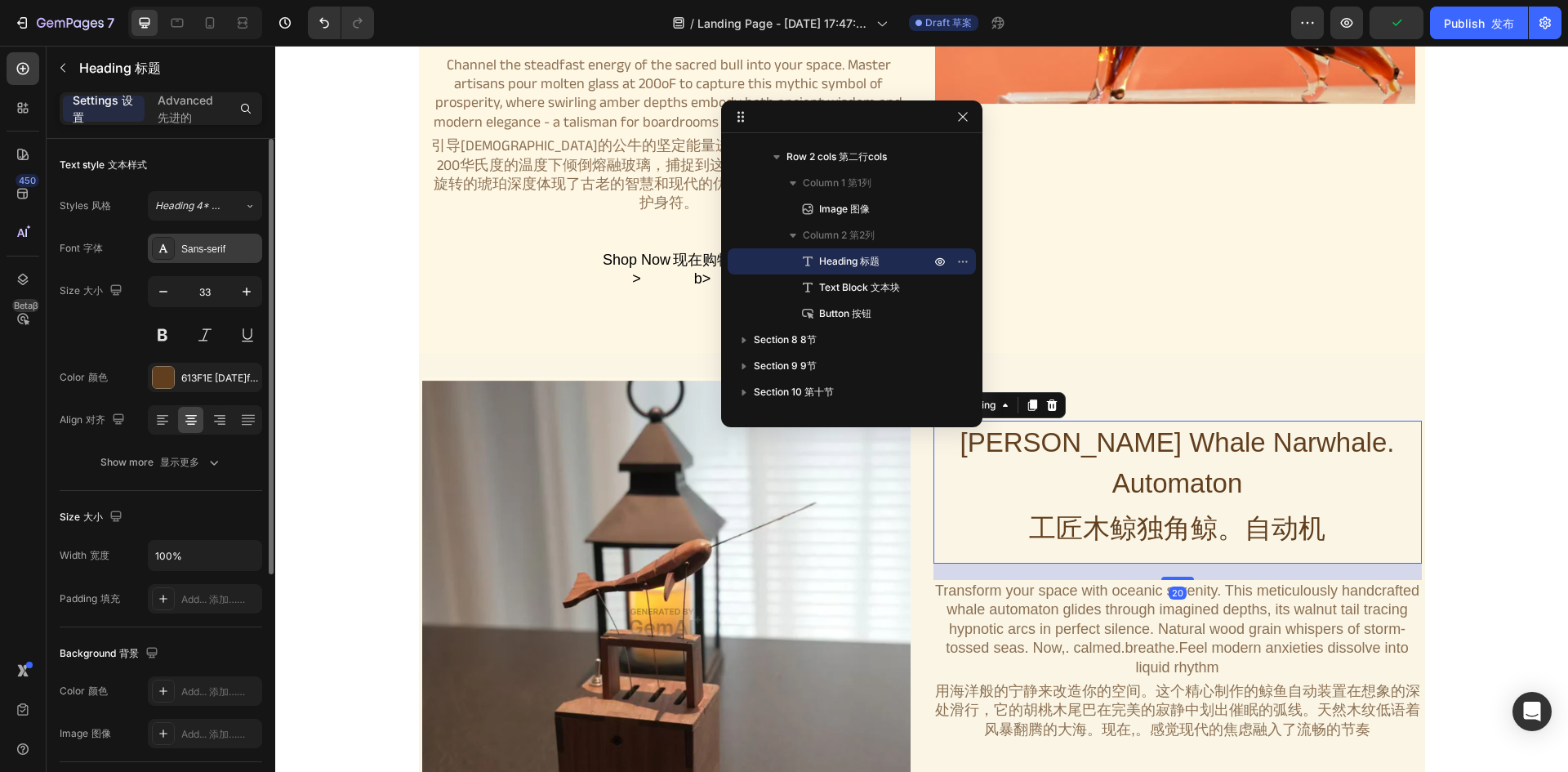
click at [190, 251] on div "Sans-serif" at bounding box center [220, 249] width 77 height 14
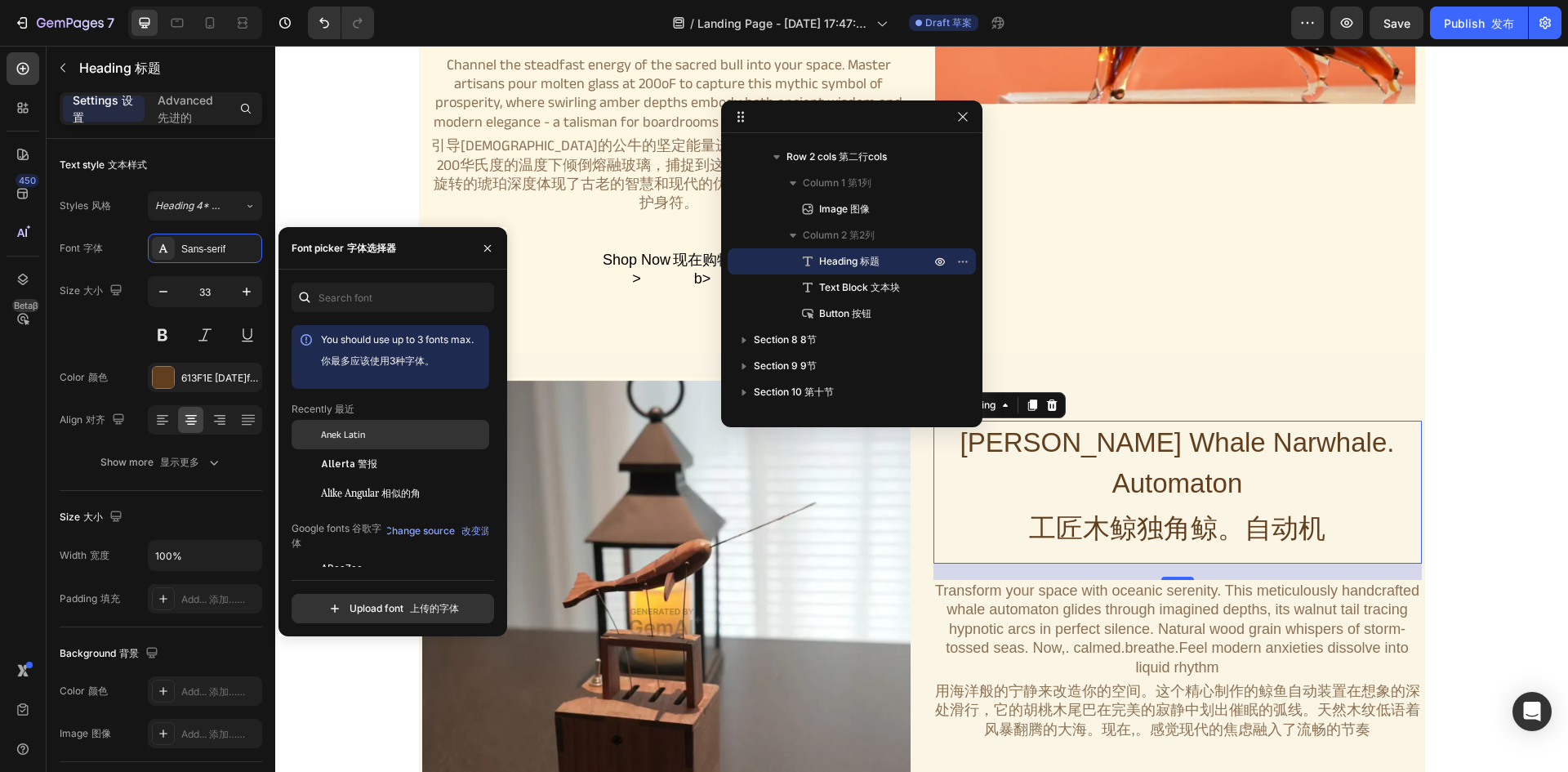
click at [317, 434] on div at bounding box center [306, 434] width 30 height 30
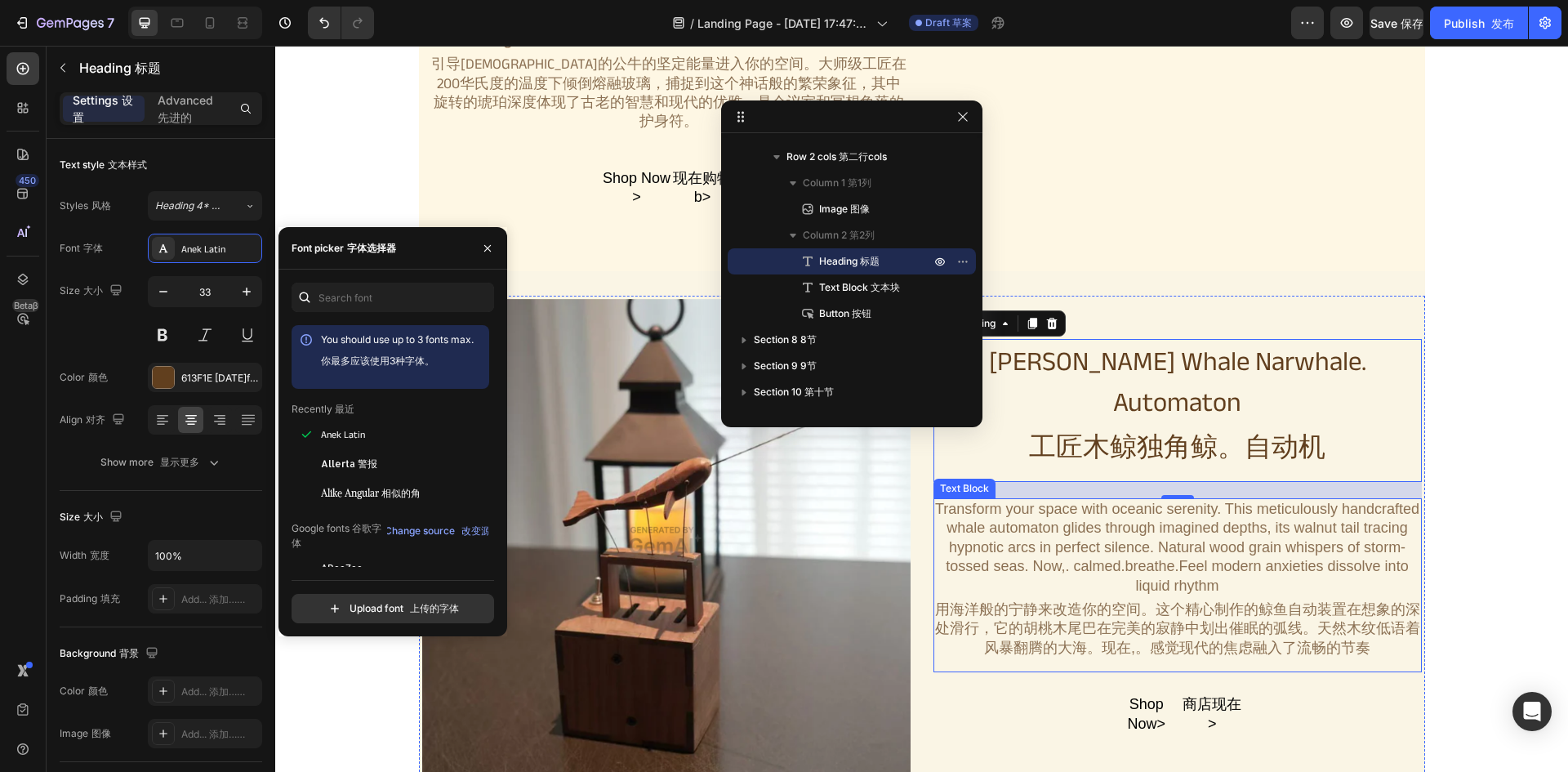
click at [1162, 543] on div "Transform your space with oceanic serenity. This meticulously handcrafted whale…" at bounding box center [1177, 585] width 488 height 174
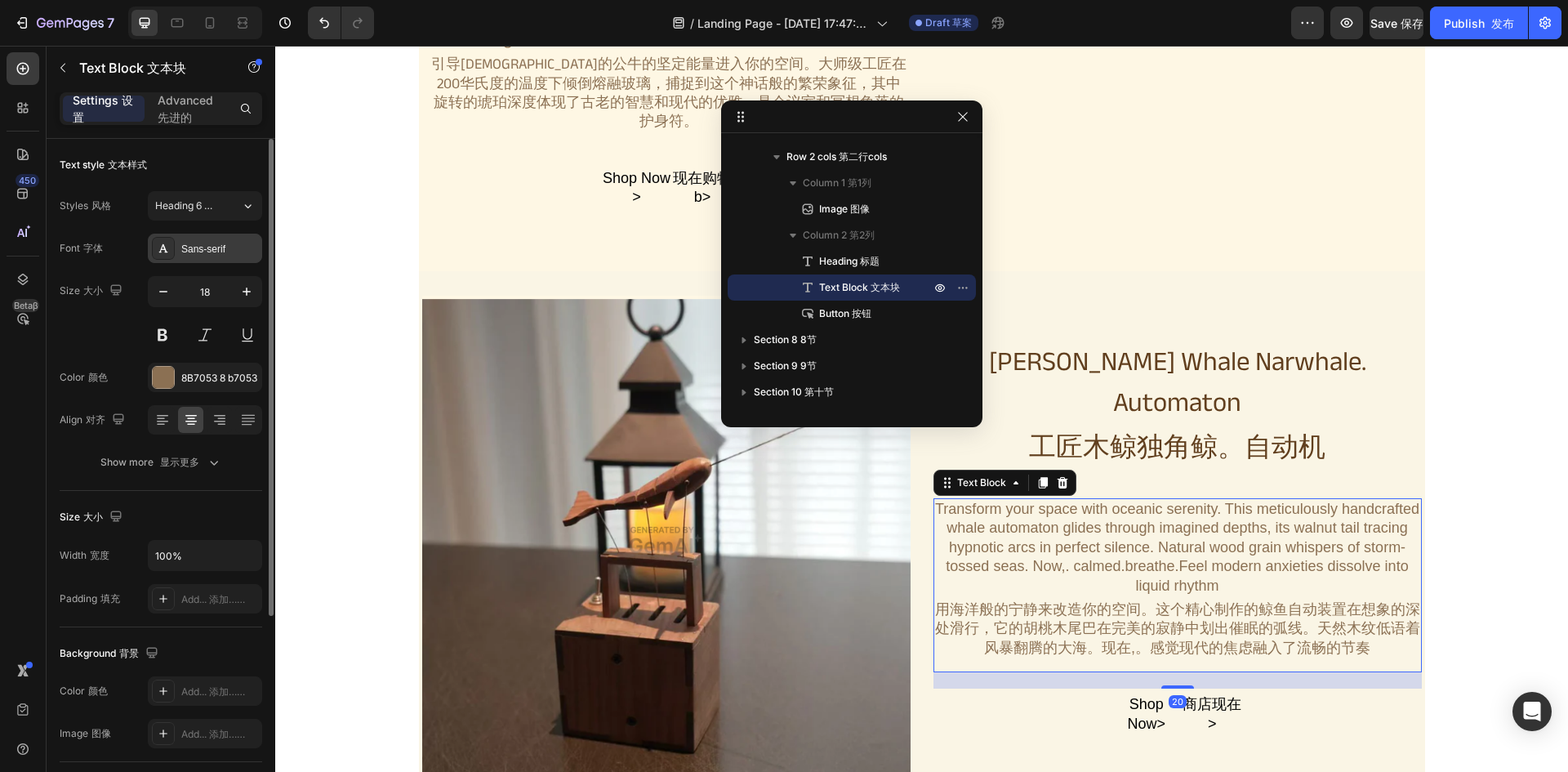
click at [217, 248] on div "Sans-serif" at bounding box center [220, 249] width 77 height 14
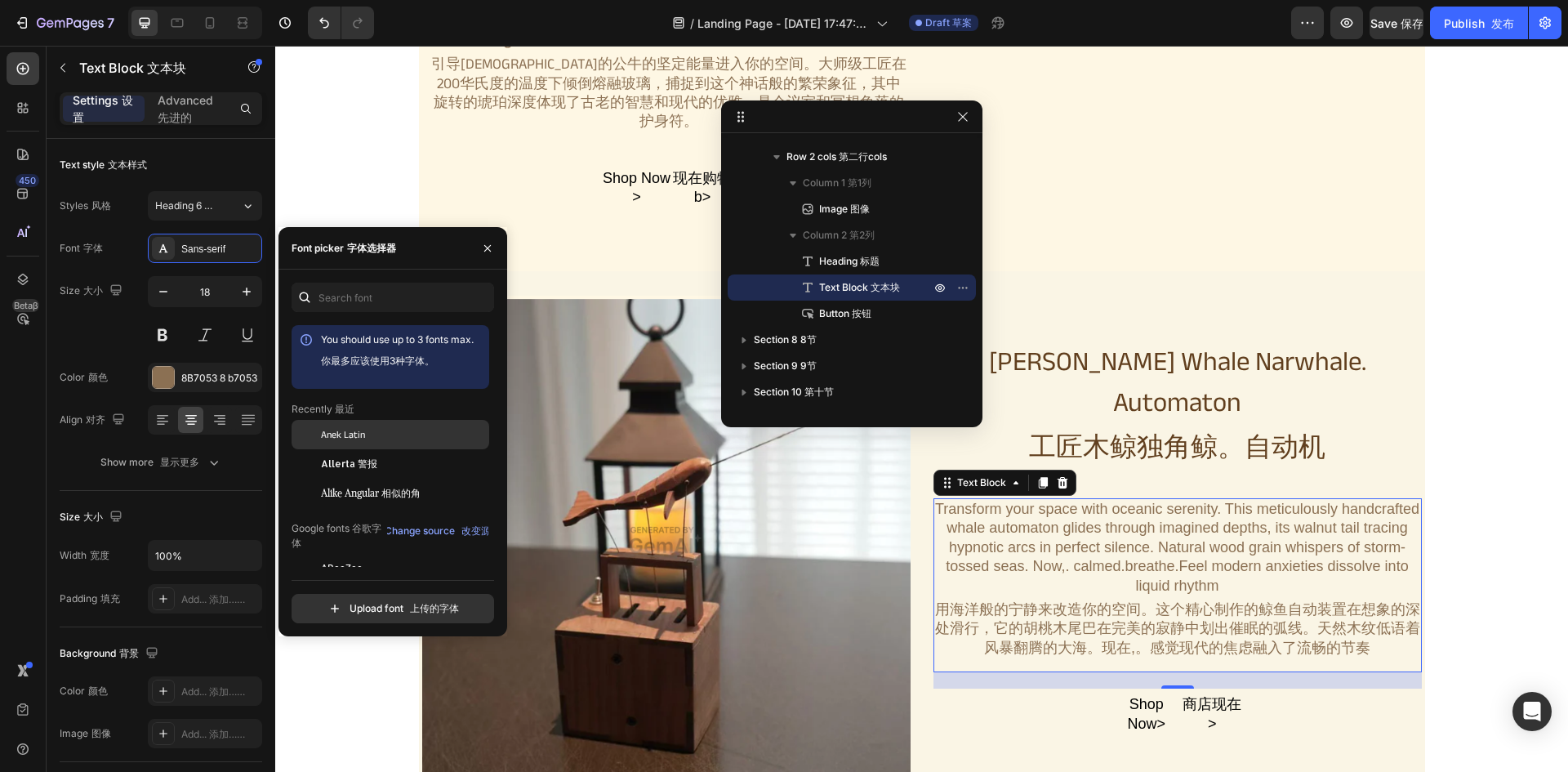
click at [330, 441] on span "Anek Latin" at bounding box center [343, 434] width 44 height 14
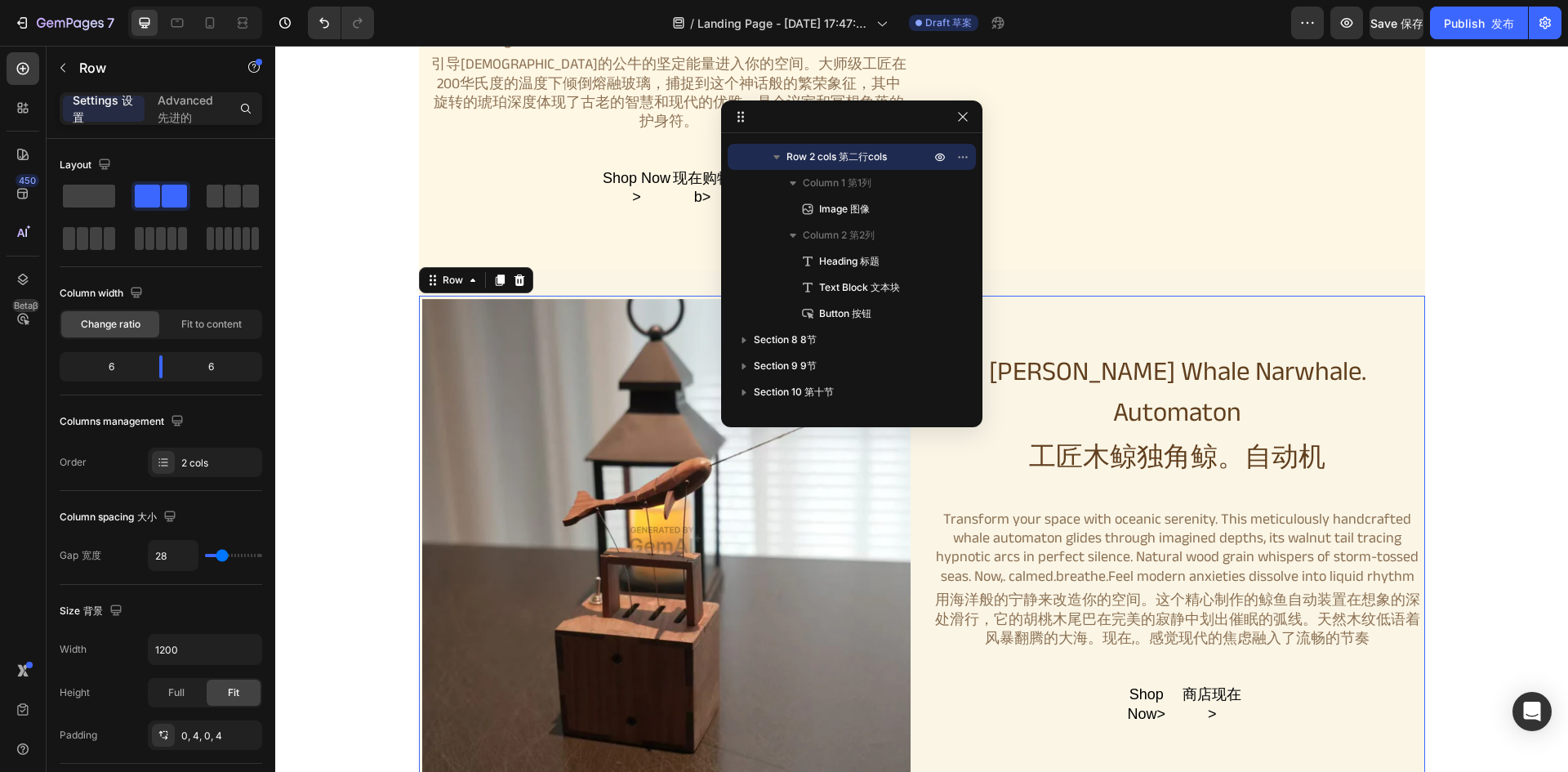
click at [1150, 298] on div "Artisan Wooden Whale Narwhale. Automaton 工匠木鲸独角鲸。自动机 Heading Transform your spa…" at bounding box center [1177, 540] width 488 height 488
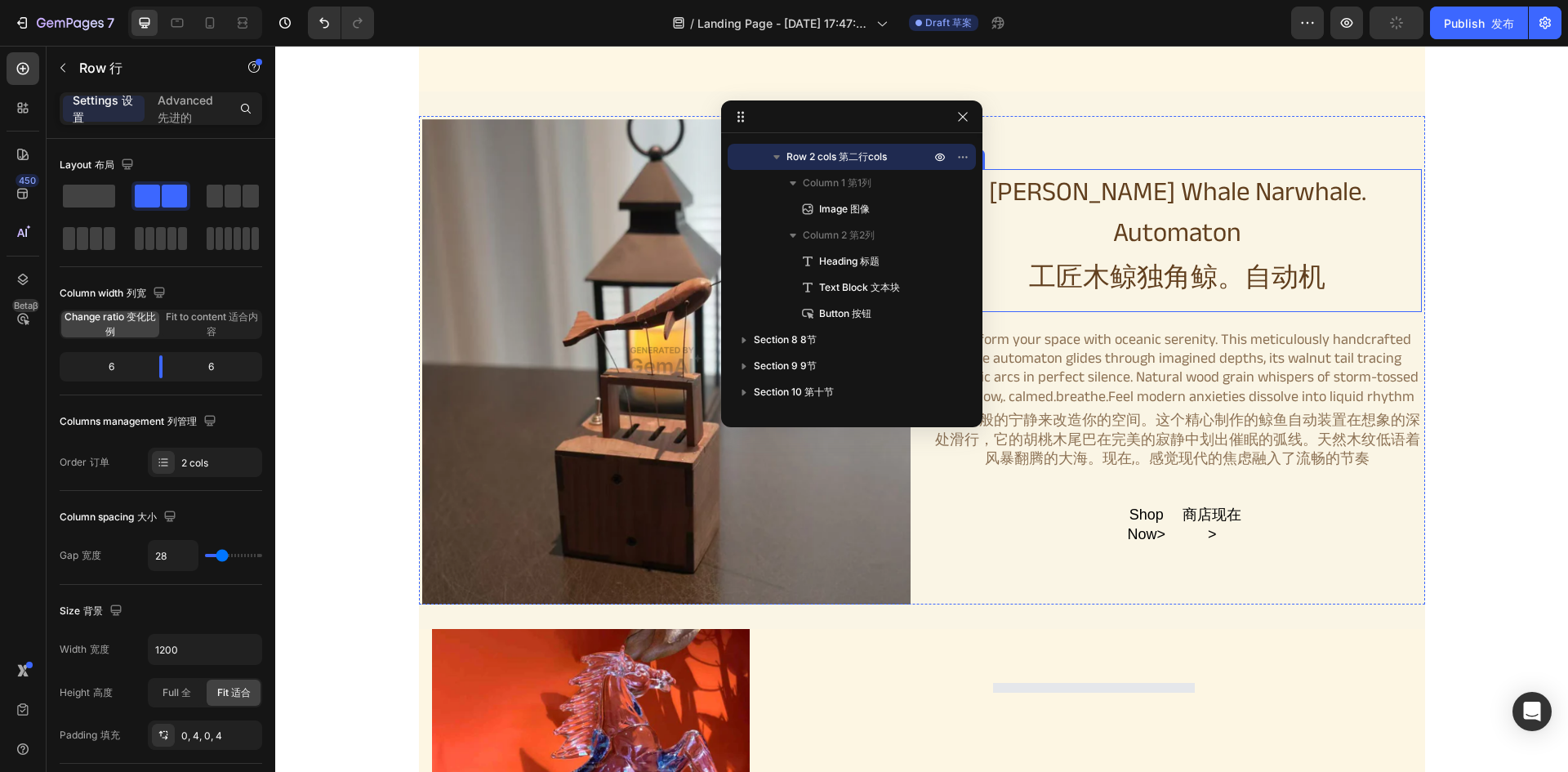
scroll to position [2221, 0]
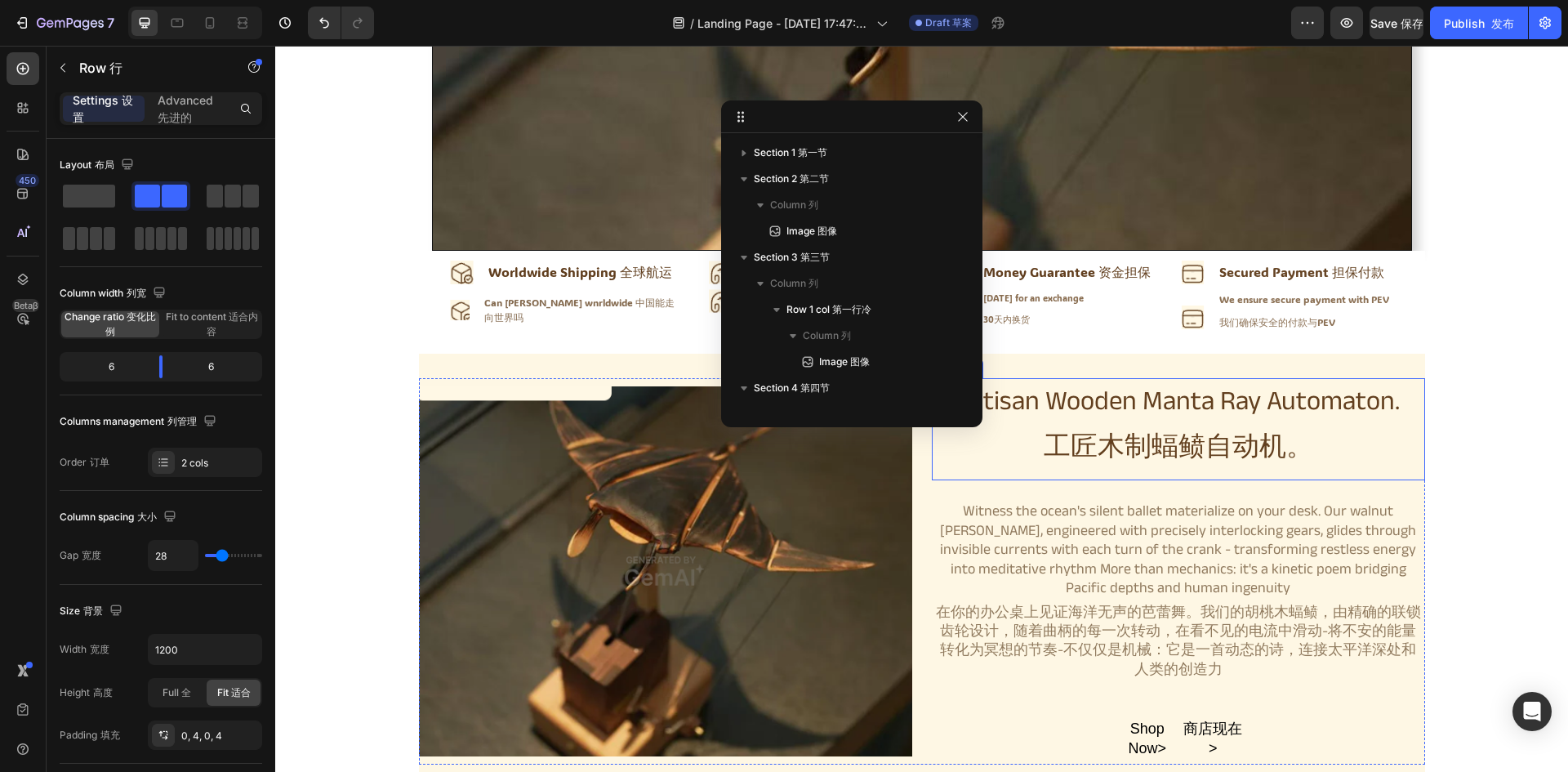
scroll to position [2348, 0]
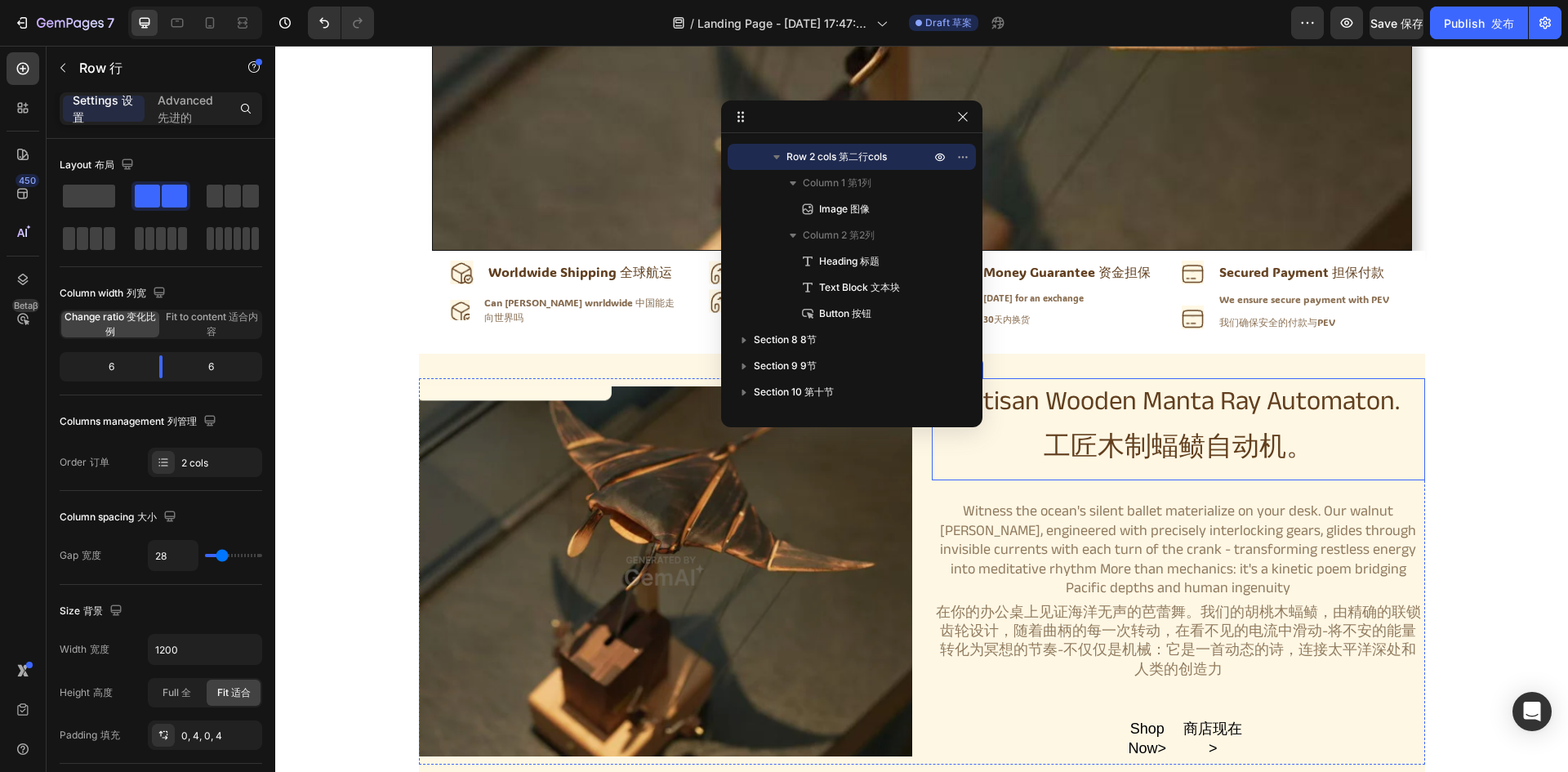
click at [1243, 406] on h2 "Artisan Wooden Manta [PERSON_NAME] Automaton. 工匠木制蝠鲼自动机。" at bounding box center [1178, 429] width 494 height 102
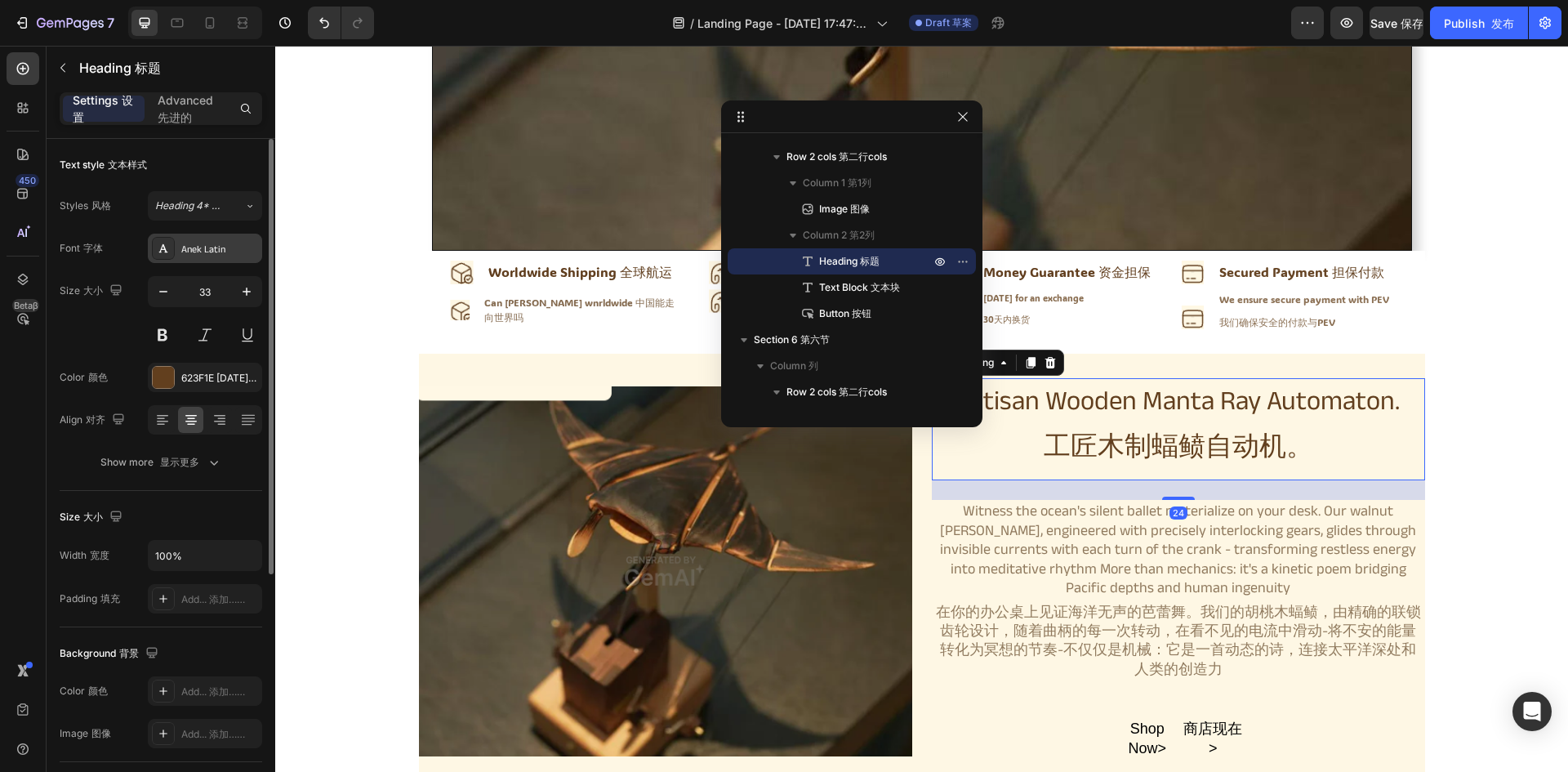
click at [197, 245] on div "Anek Latin" at bounding box center [220, 249] width 77 height 14
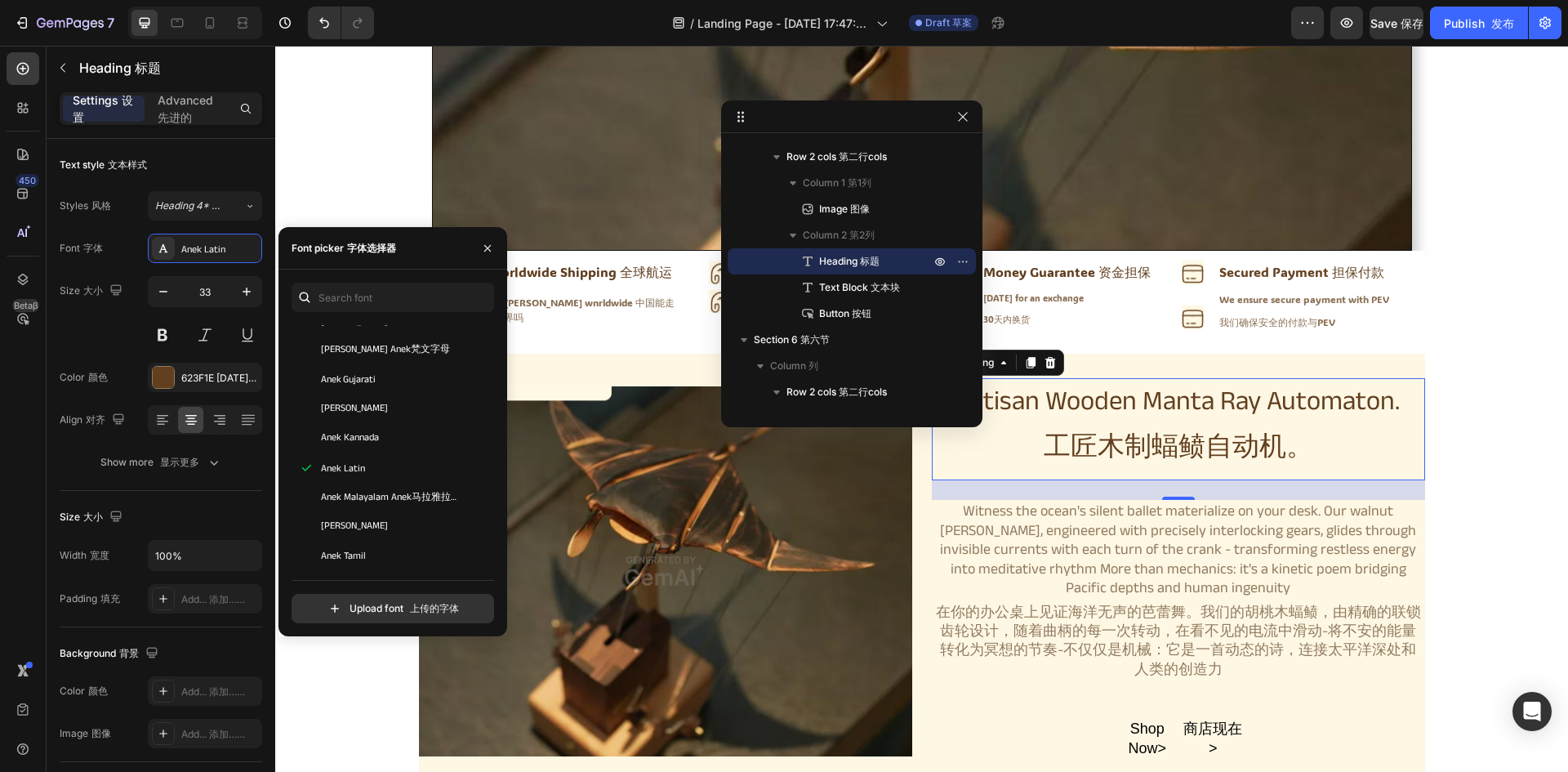
scroll to position [2724, 0]
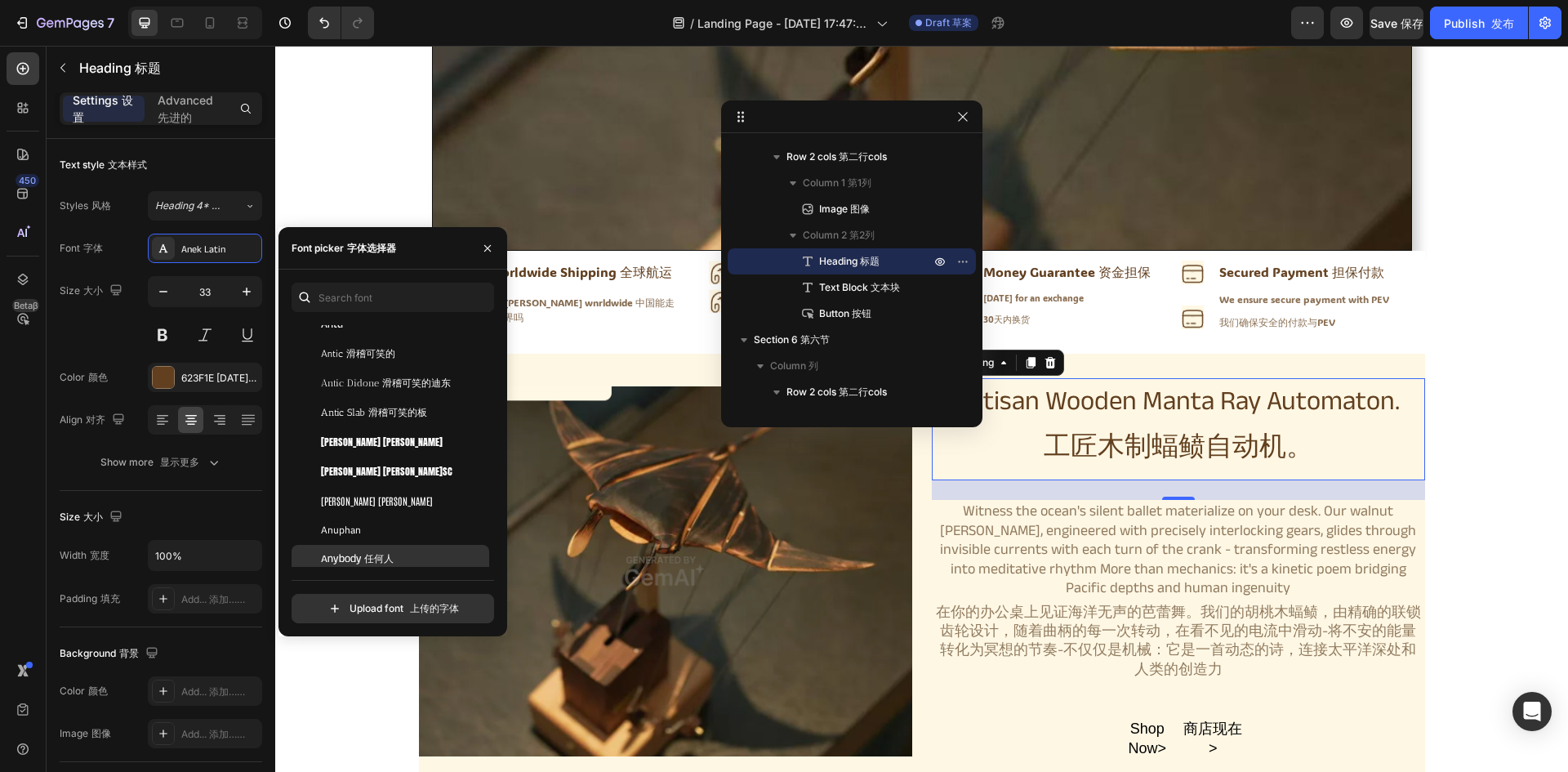
click at [389, 549] on div "Anybody 任何人" at bounding box center [391, 559] width 198 height 30
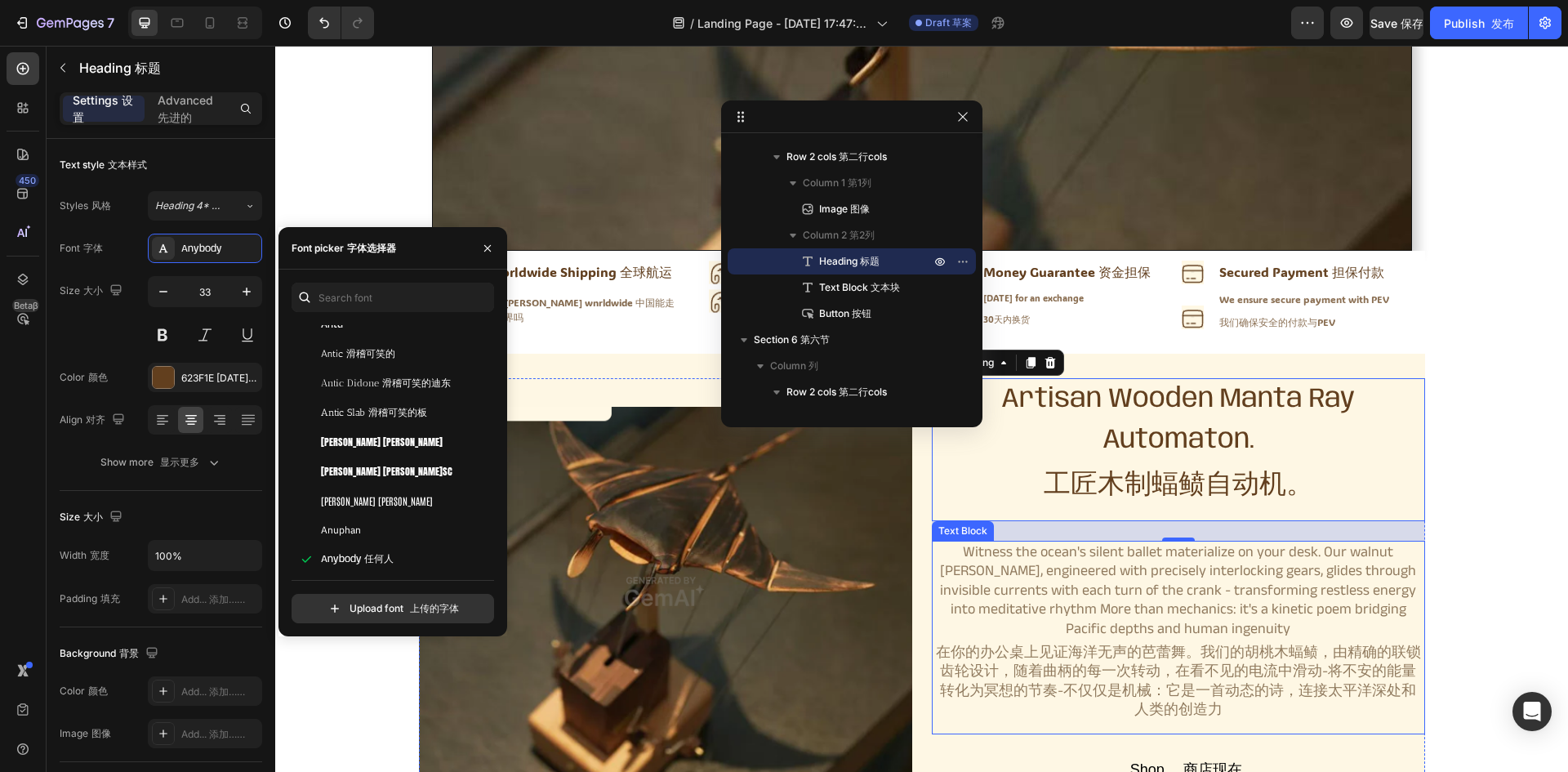
click at [985, 594] on div "Witness the ocean's silent ballet materialize on your desk. Our walnut [PERSON_…" at bounding box center [1178, 638] width 494 height 194
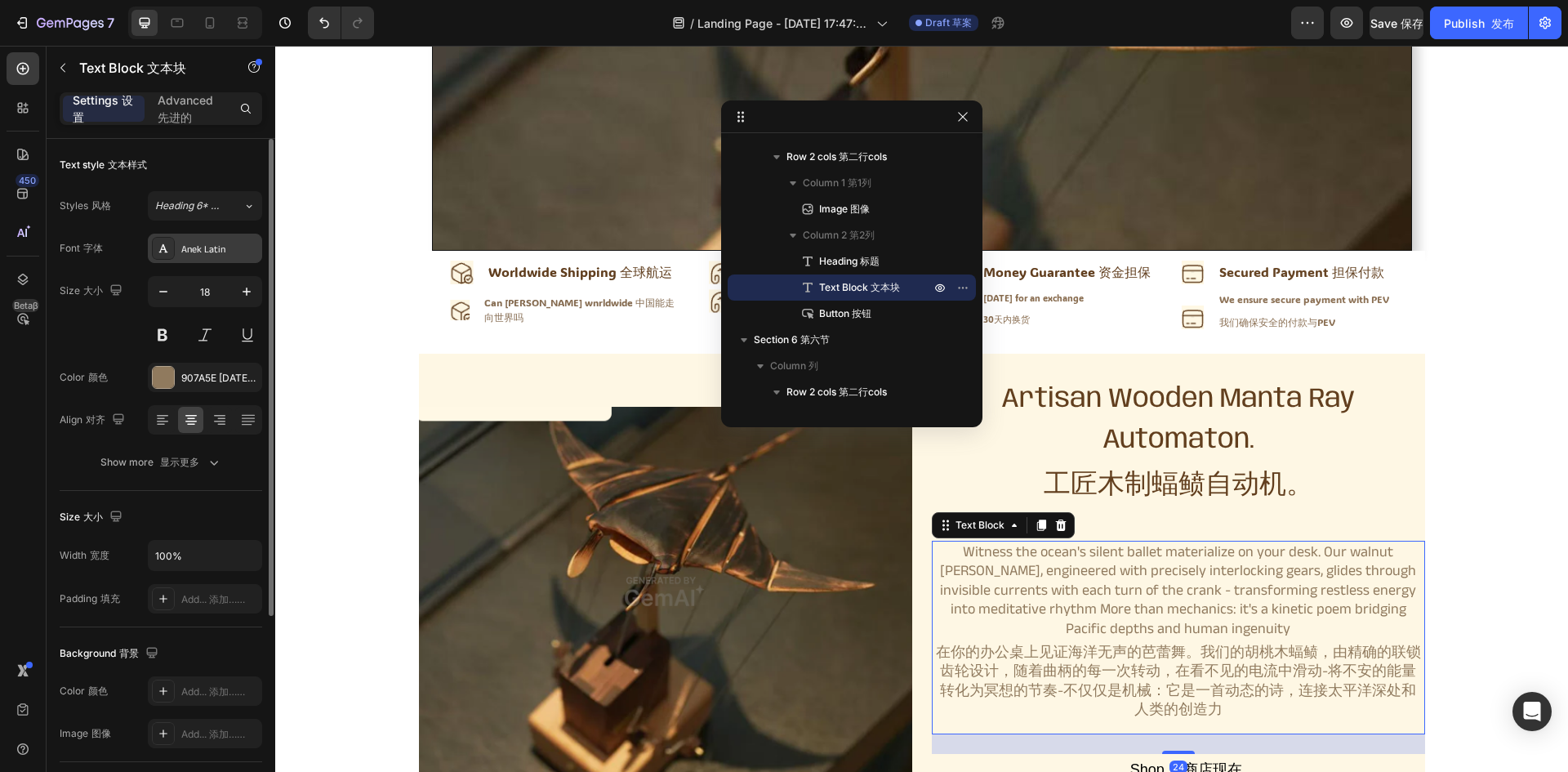
click at [227, 248] on div "Anek Latin" at bounding box center [220, 249] width 77 height 14
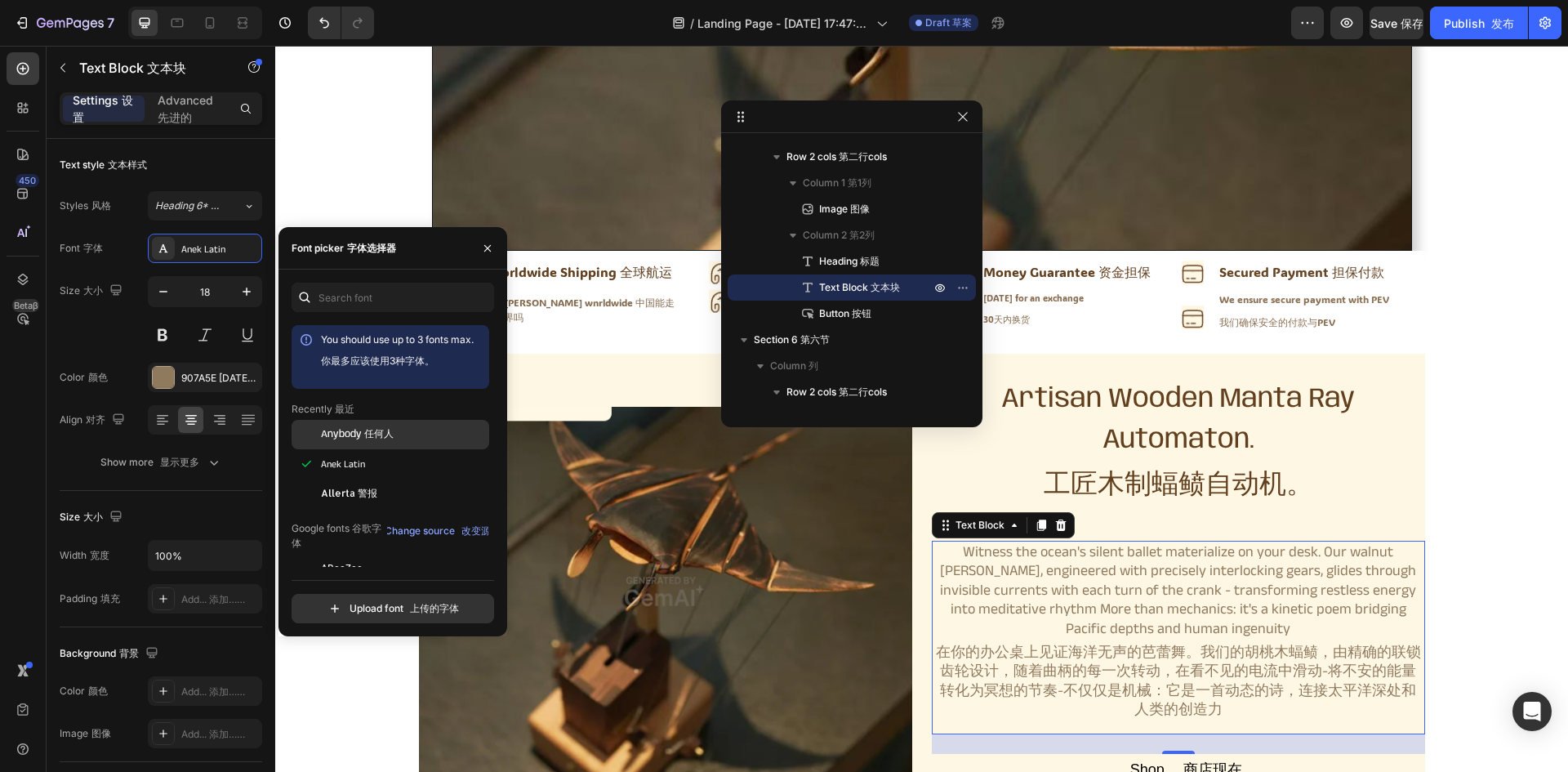
click at [335, 439] on span "Anybody 任何人" at bounding box center [357, 434] width 73 height 14
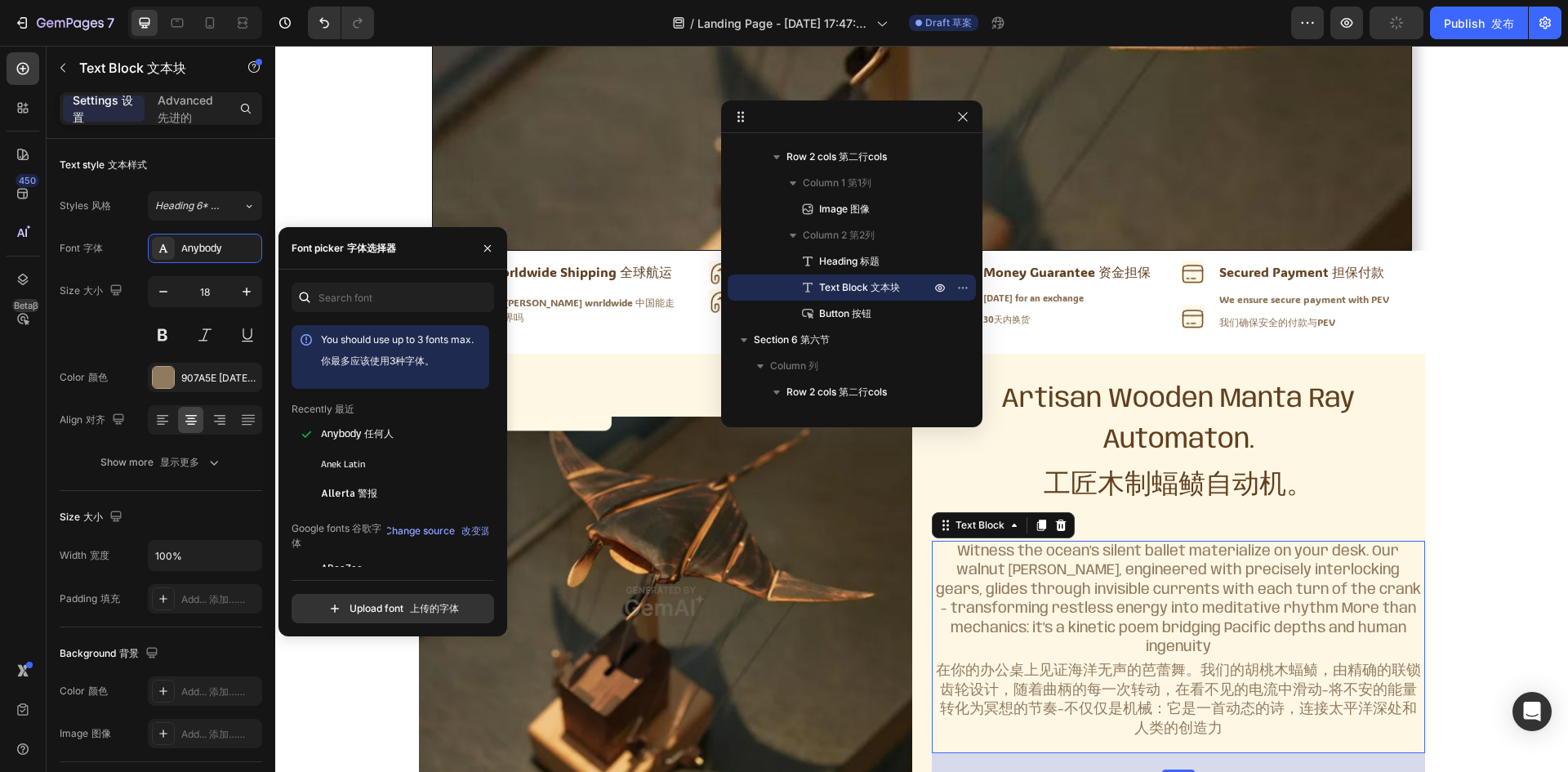
scroll to position [646, 0]
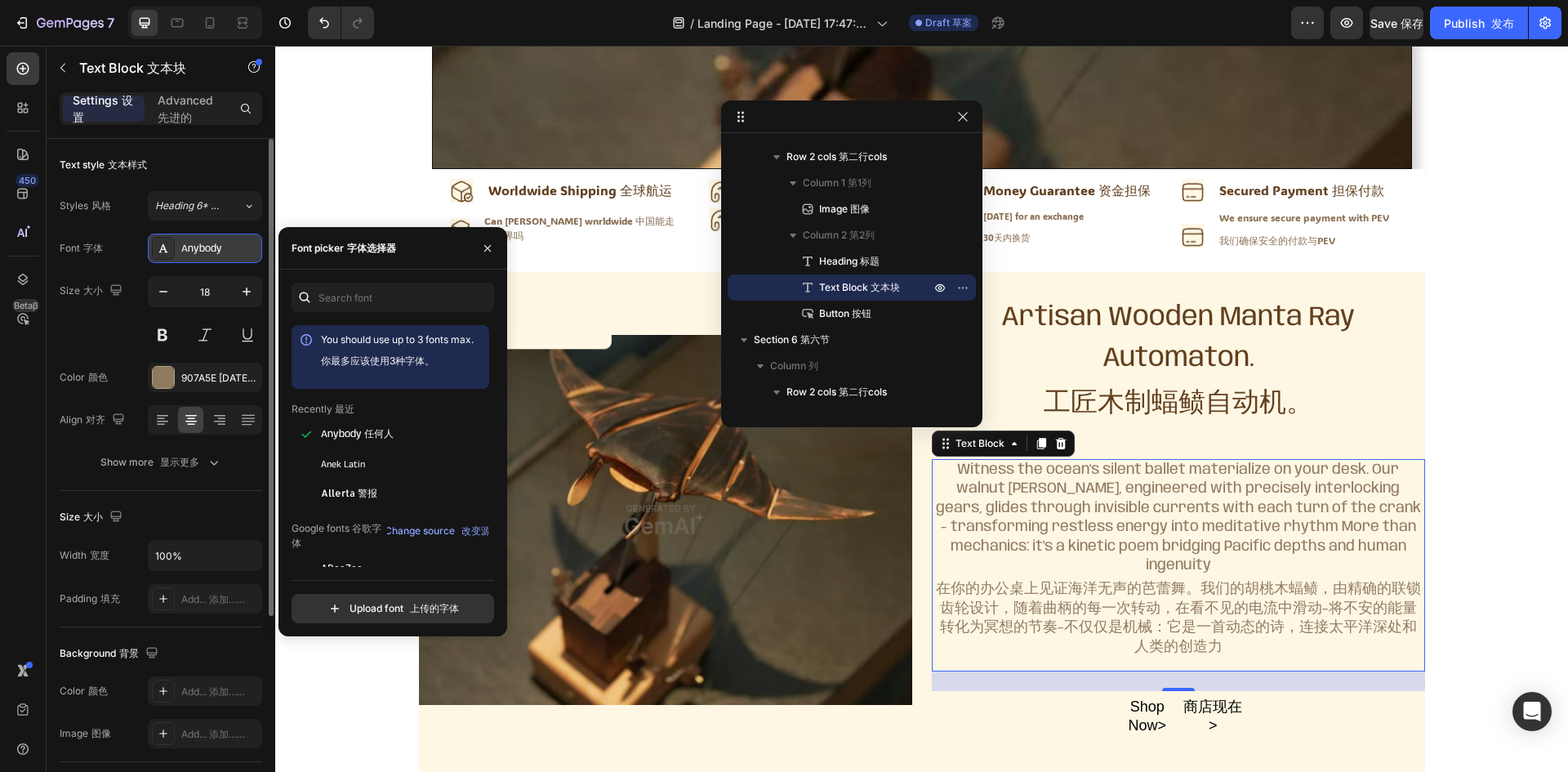
click at [216, 253] on div "Anybody" at bounding box center [220, 249] width 77 height 14
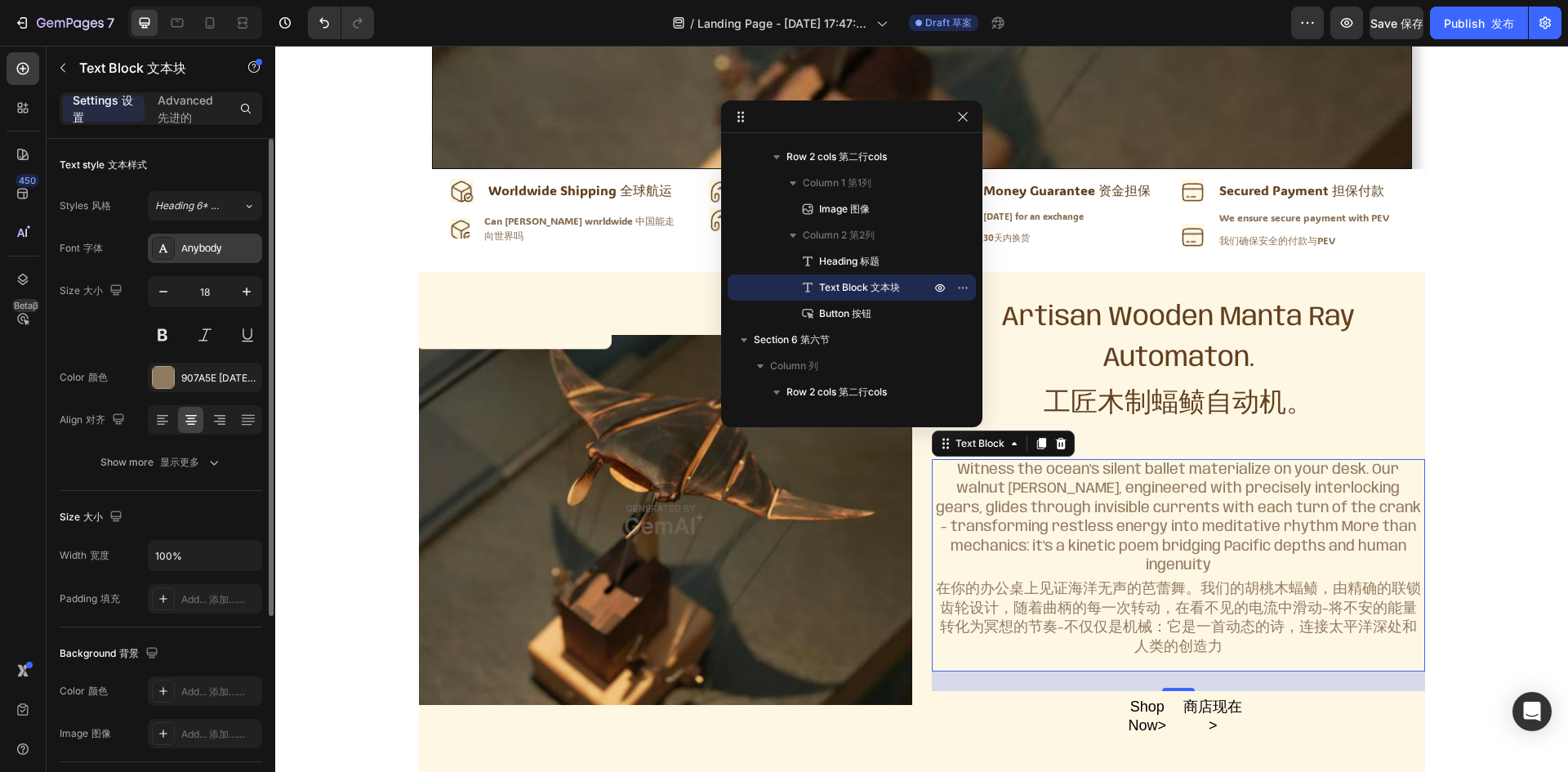
click at [211, 240] on div "Anybody" at bounding box center [205, 248] width 114 height 30
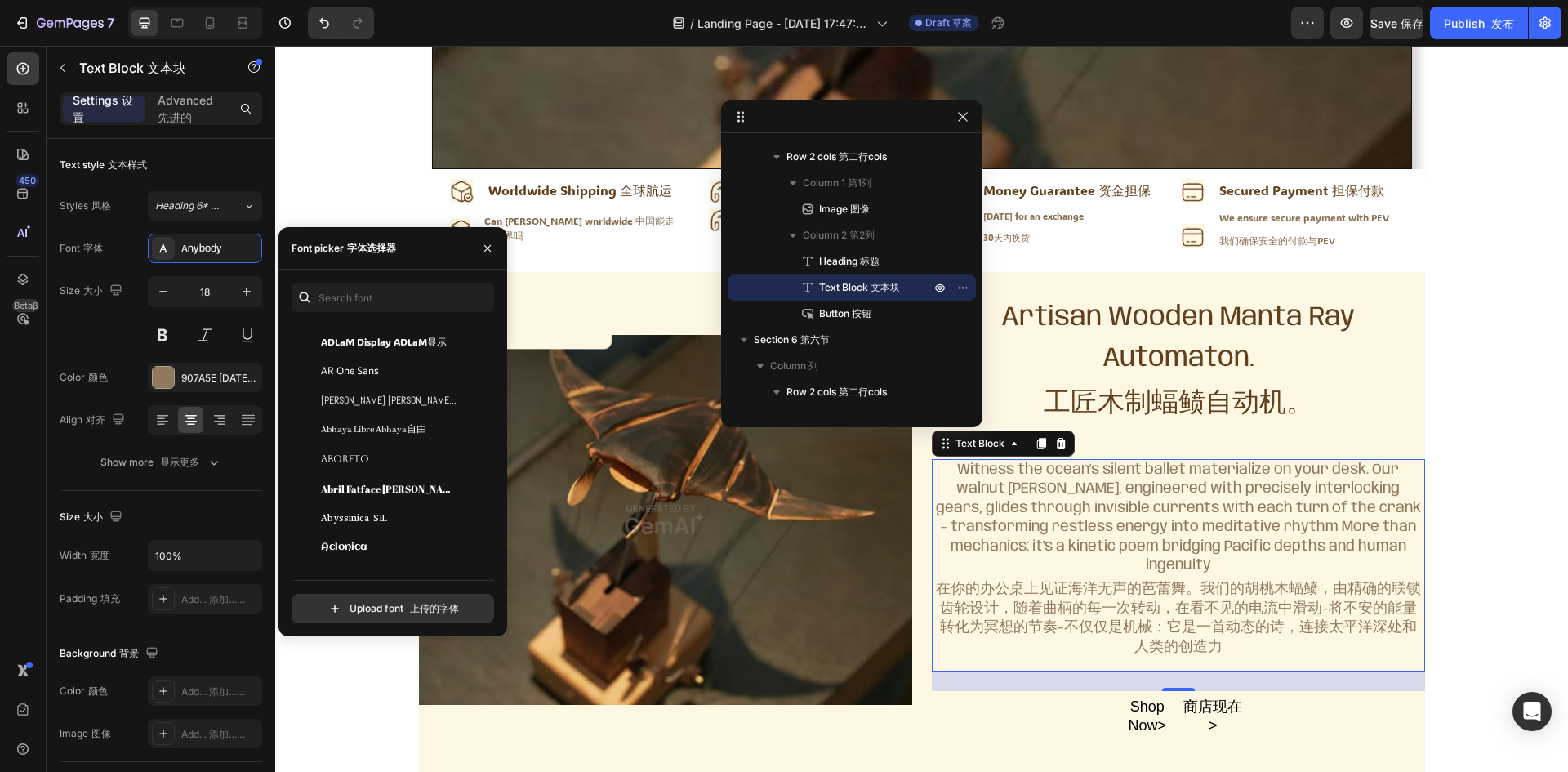
scroll to position [336, 0]
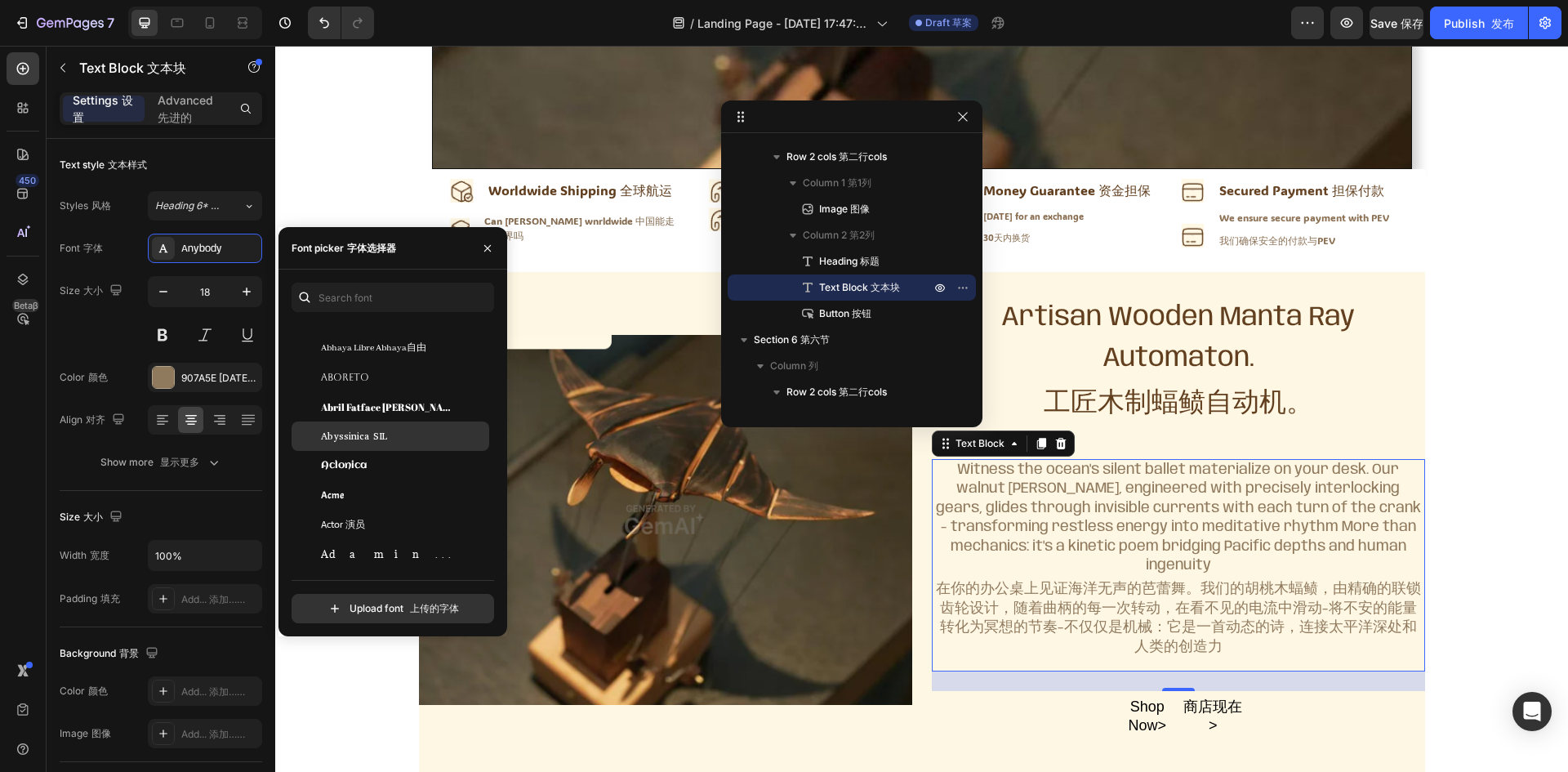
click at [390, 439] on div "Abyssinica SIL" at bounding box center [403, 435] width 165 height 14
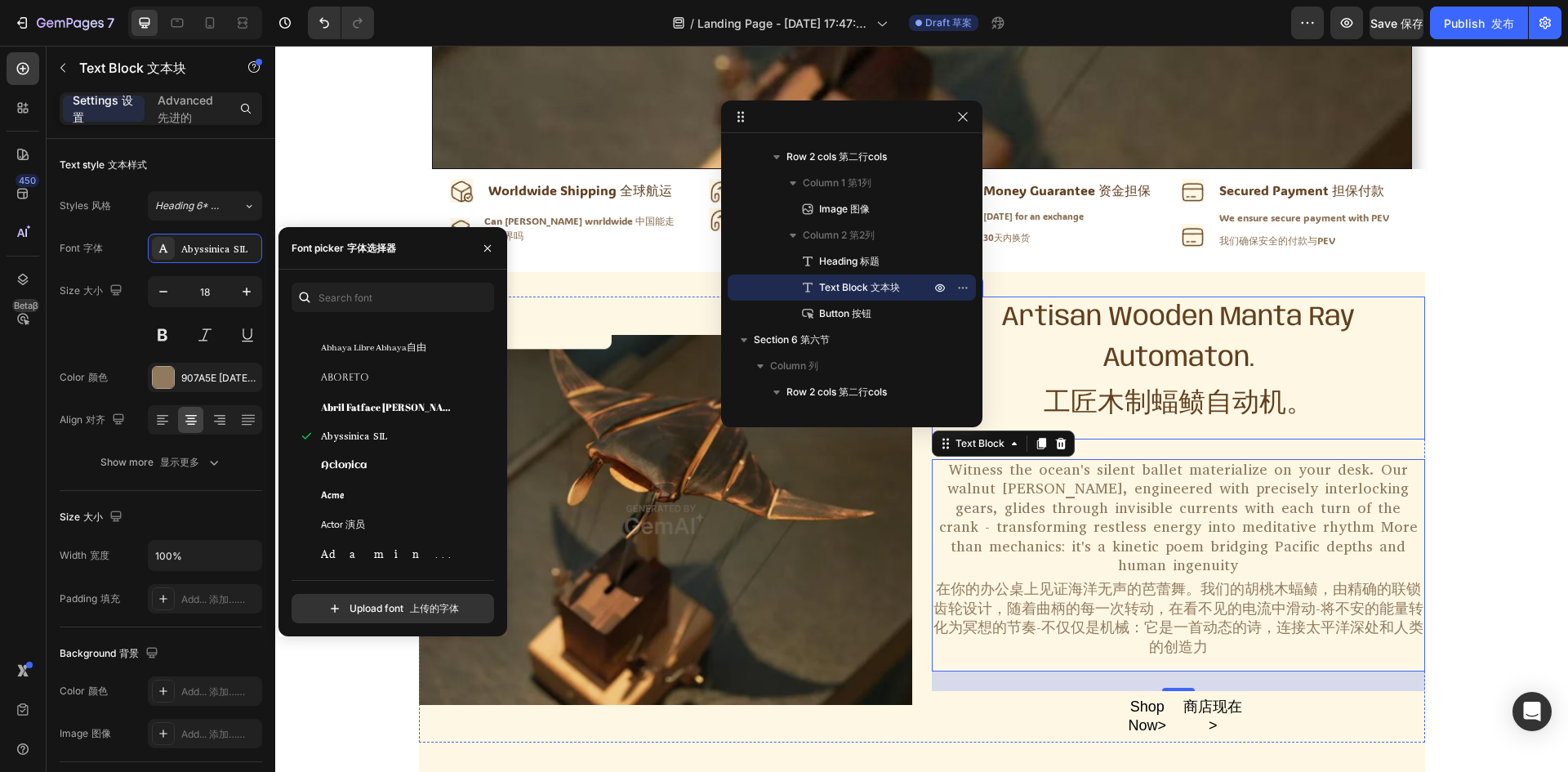
click at [1192, 331] on h2 "Artisan Wooden Manta [PERSON_NAME] Automaton. 工匠木制蝠鲼自动机。" at bounding box center [1178, 368] width 494 height 143
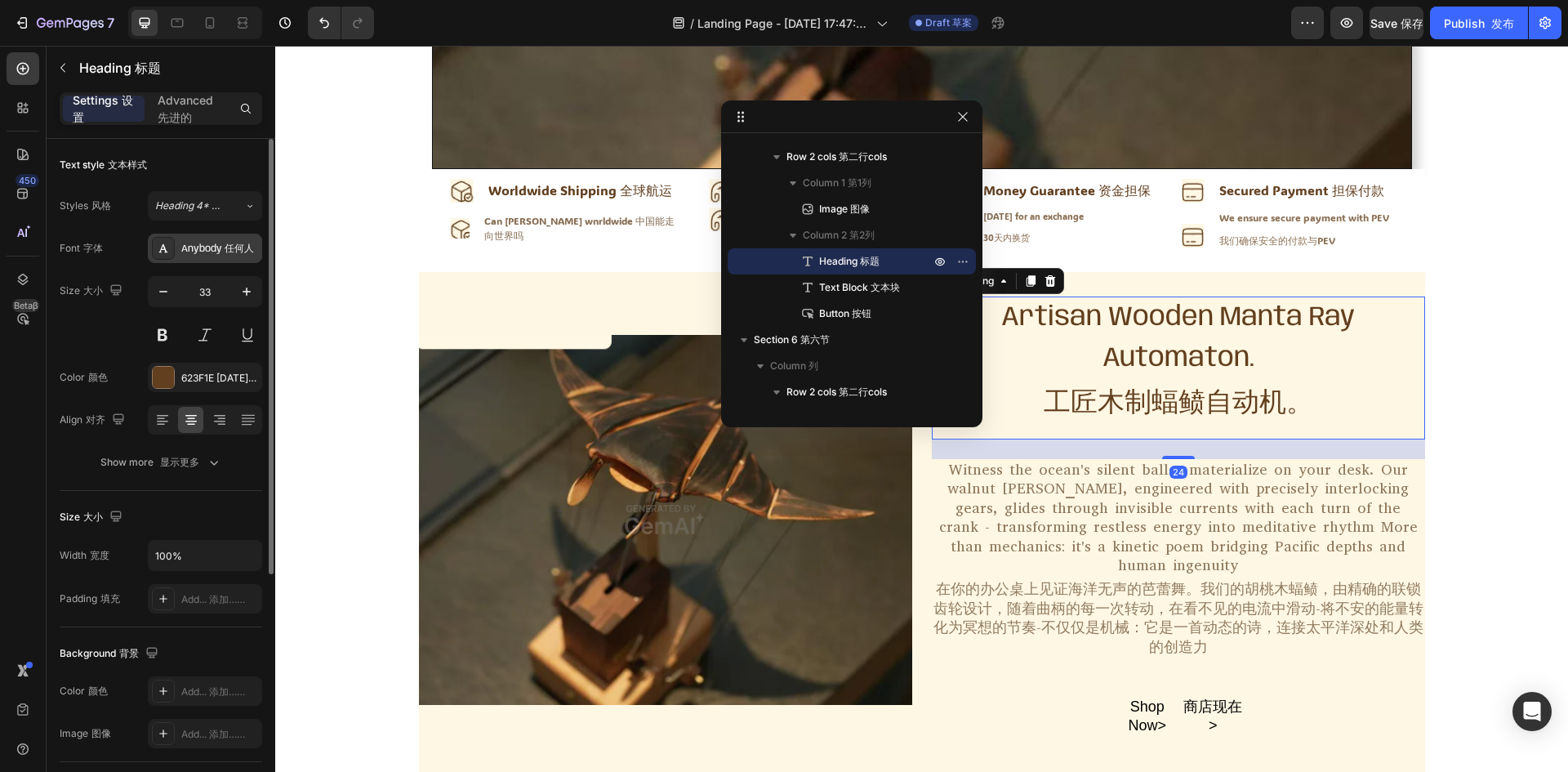
click at [232, 248] on font "任何人" at bounding box center [239, 248] width 30 height 11
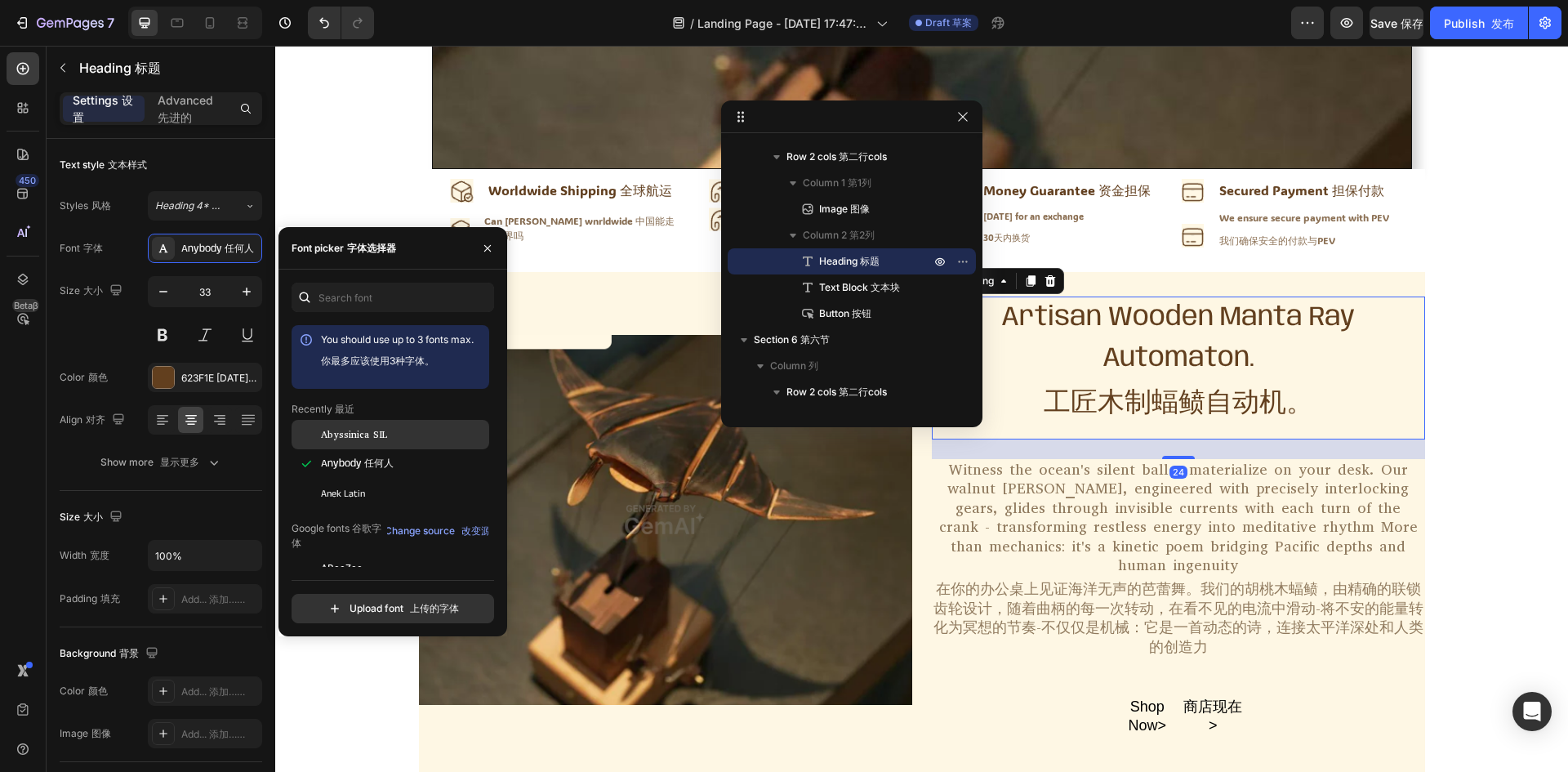
click at [358, 434] on span "Abyssinica SIL" at bounding box center [353, 434] width 66 height 14
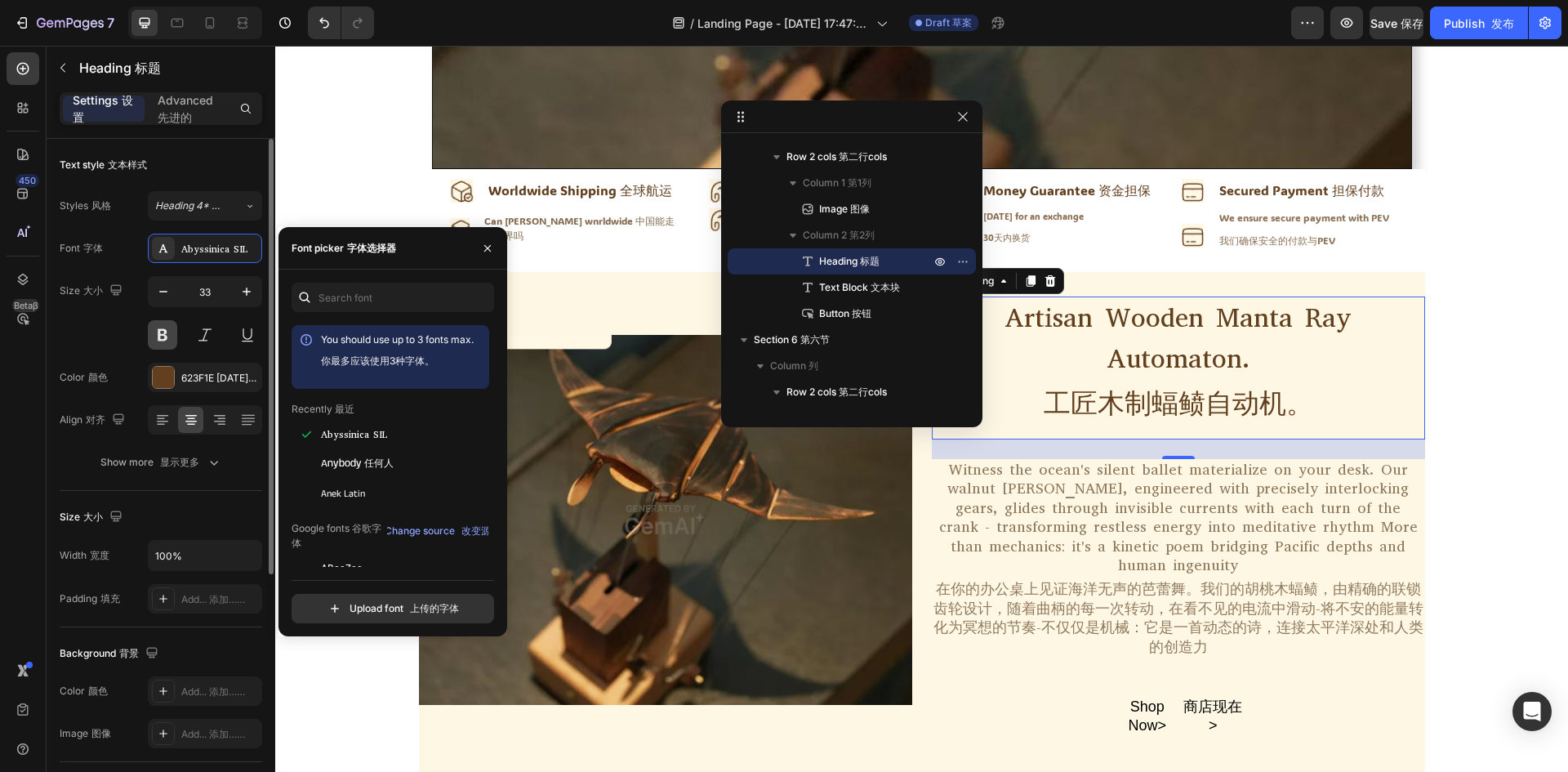
click at [171, 335] on button at bounding box center [162, 334] width 30 height 30
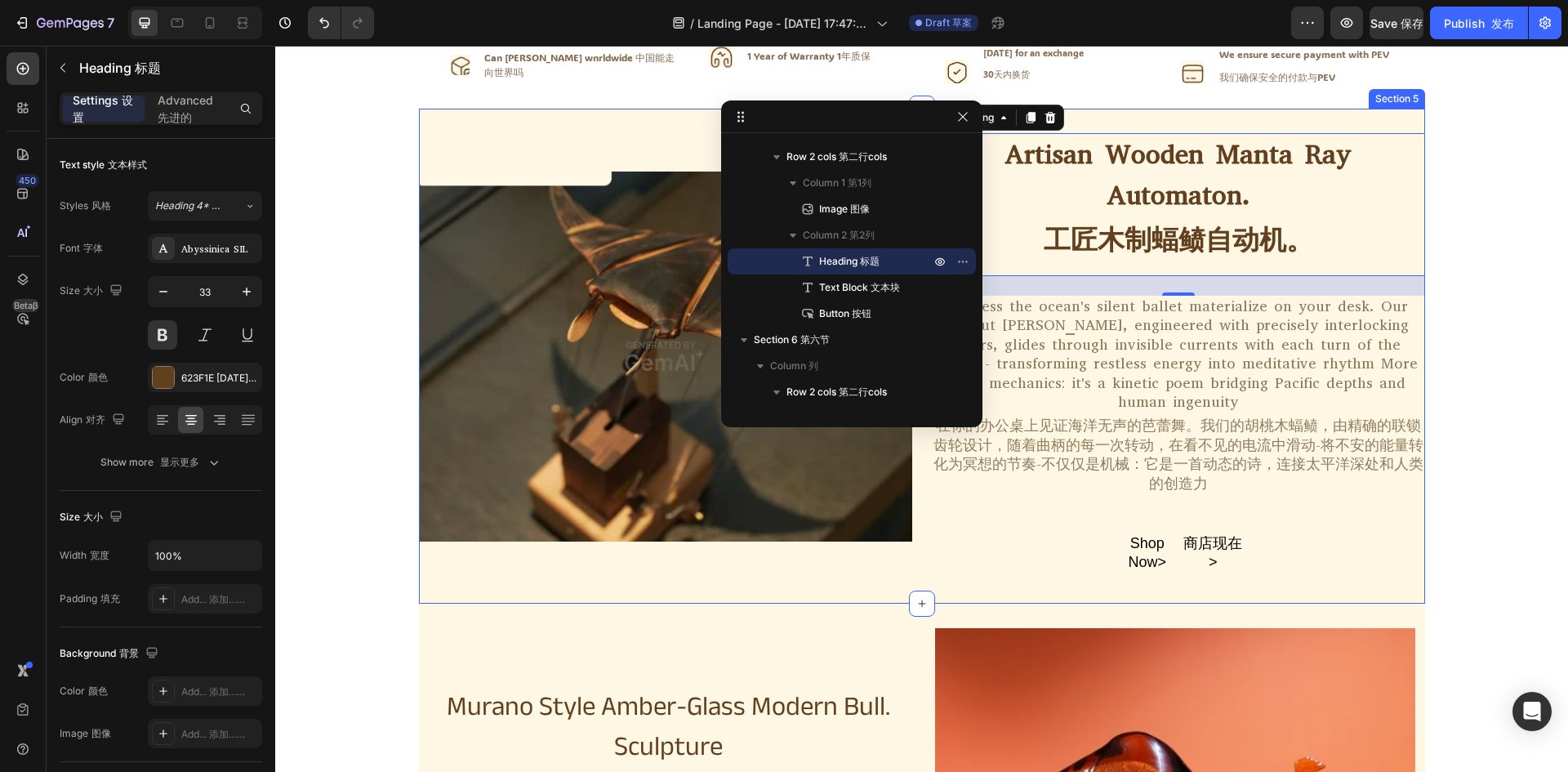
scroll to position [973, 0]
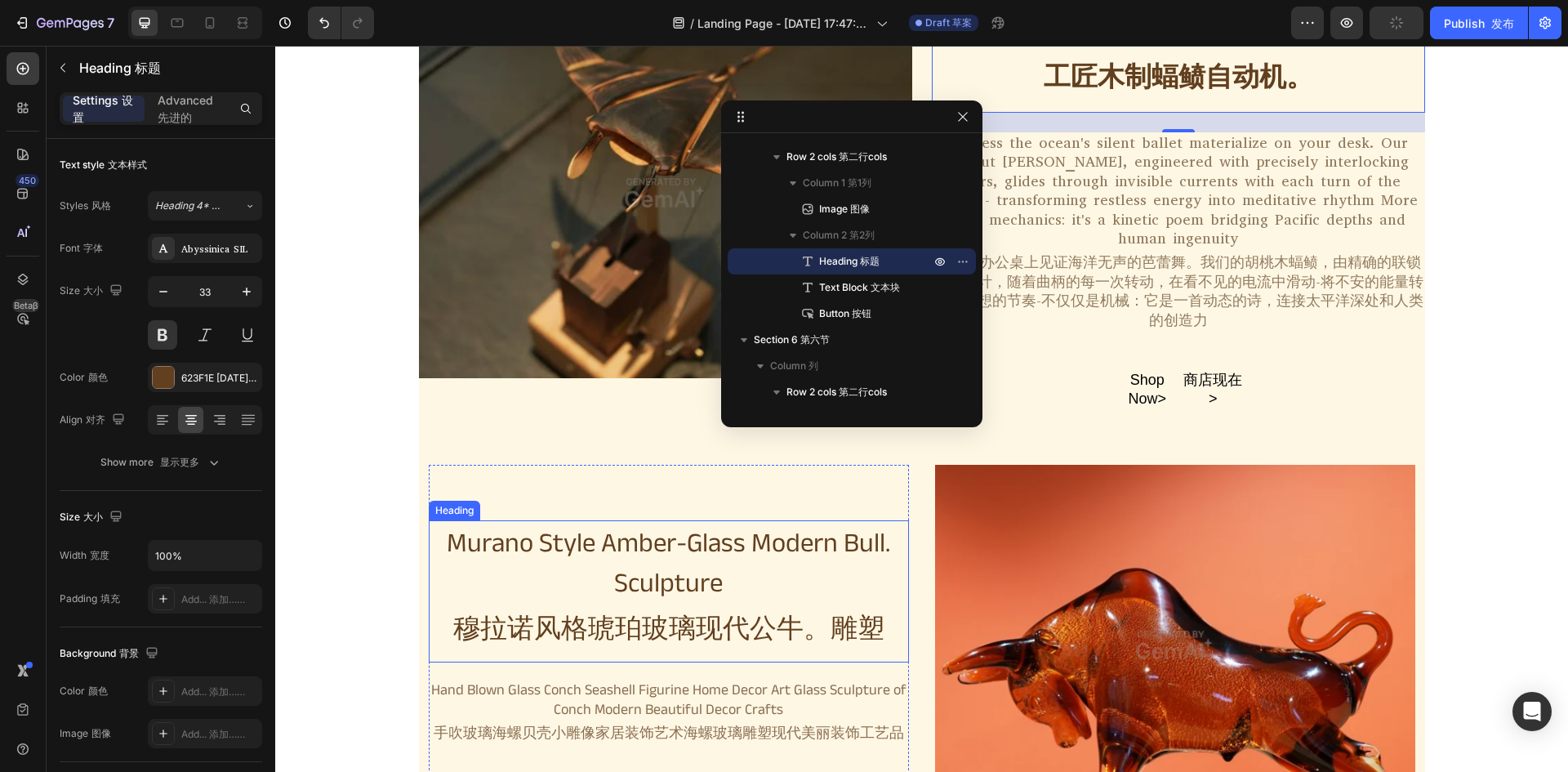
click at [775, 526] on h2 "Murano Style Amber-Glass Modern Bull. Sculpture 穆拉诺风格琥珀玻璃现代公牛。雕塑" at bounding box center [668, 591] width 480 height 143
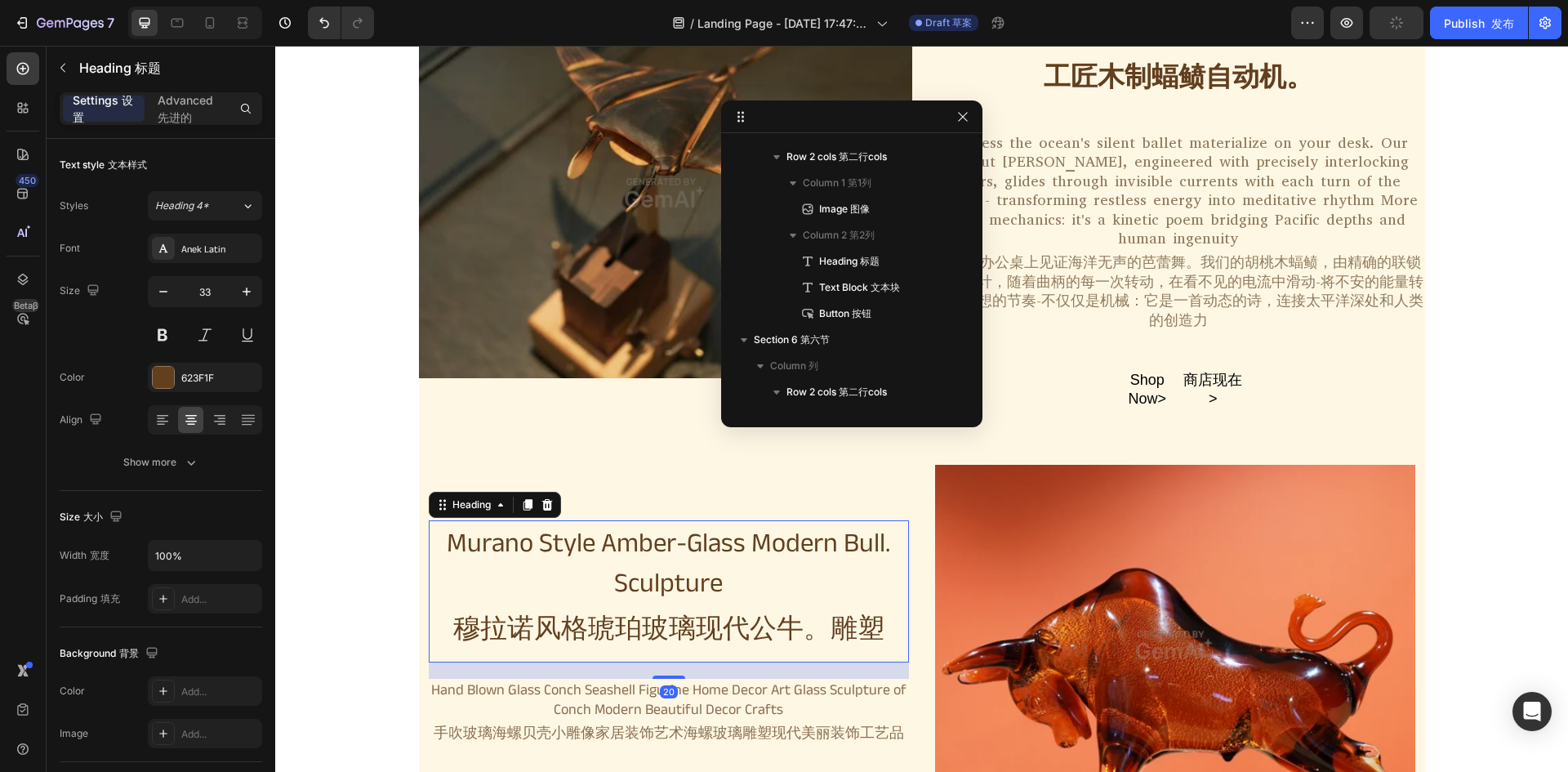
scroll to position [2034, 0]
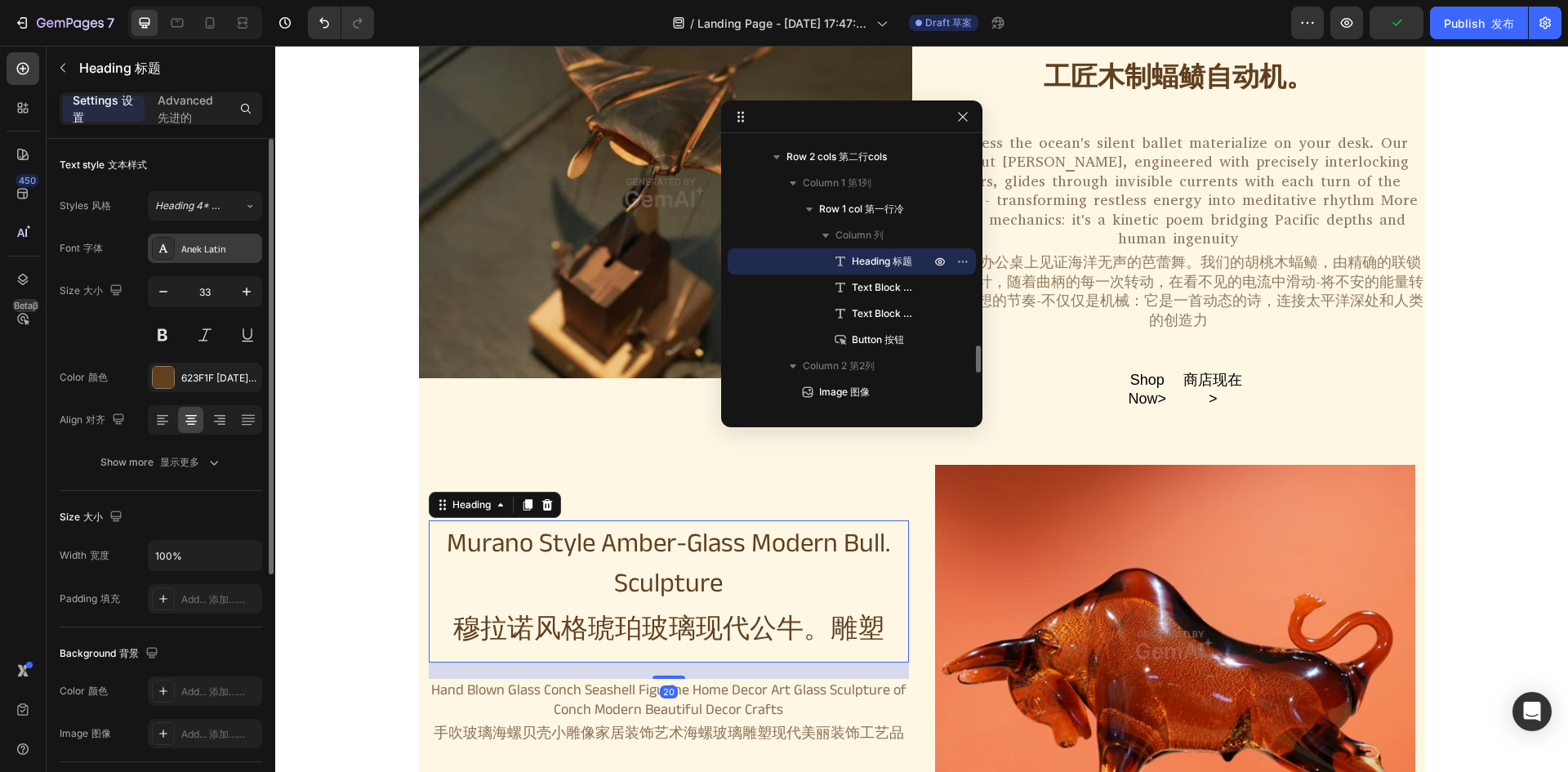
click at [206, 243] on div "Anek Latin" at bounding box center [220, 249] width 77 height 14
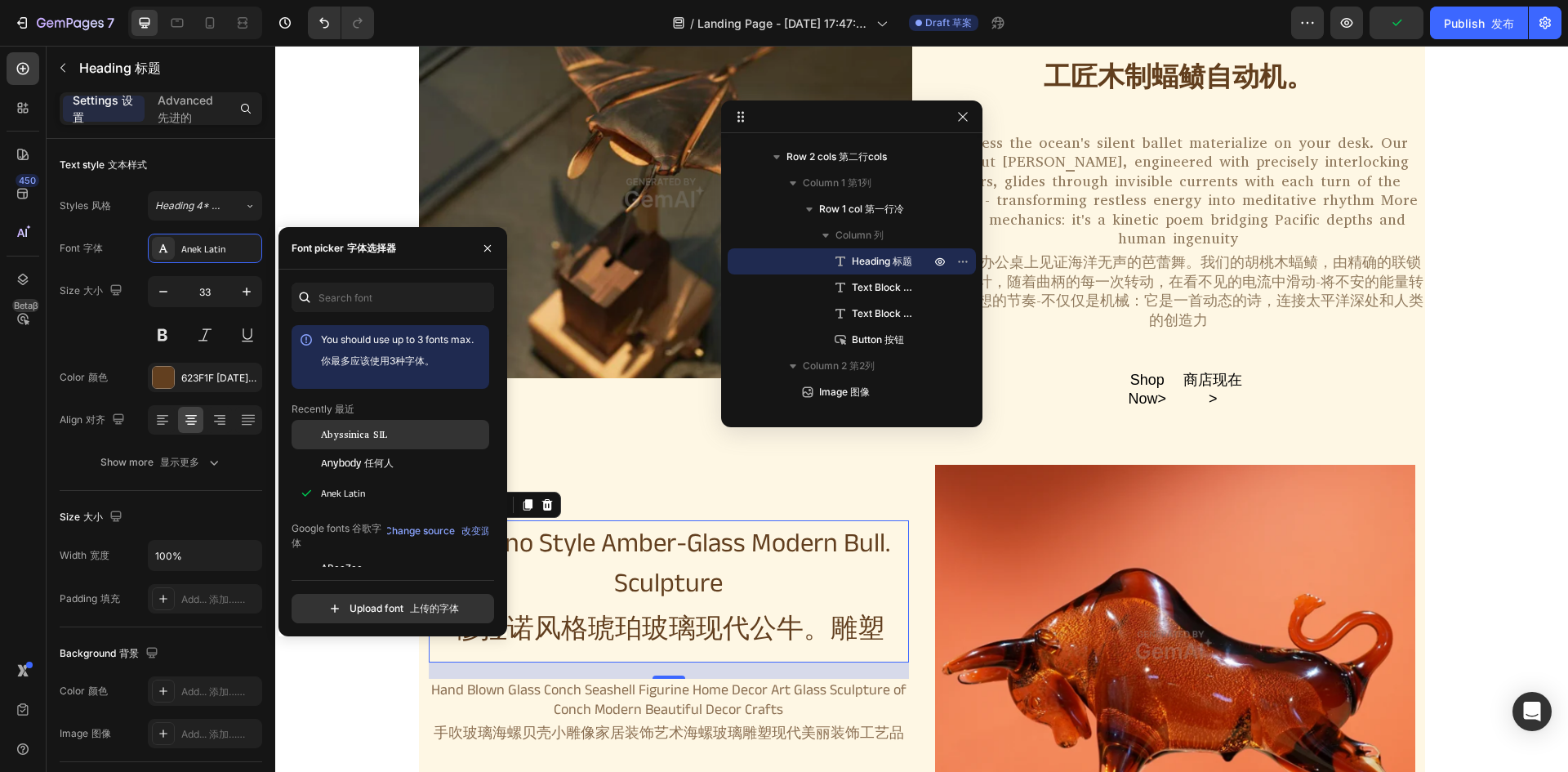
click at [353, 429] on span "Abyssinica SIL" at bounding box center [353, 434] width 66 height 14
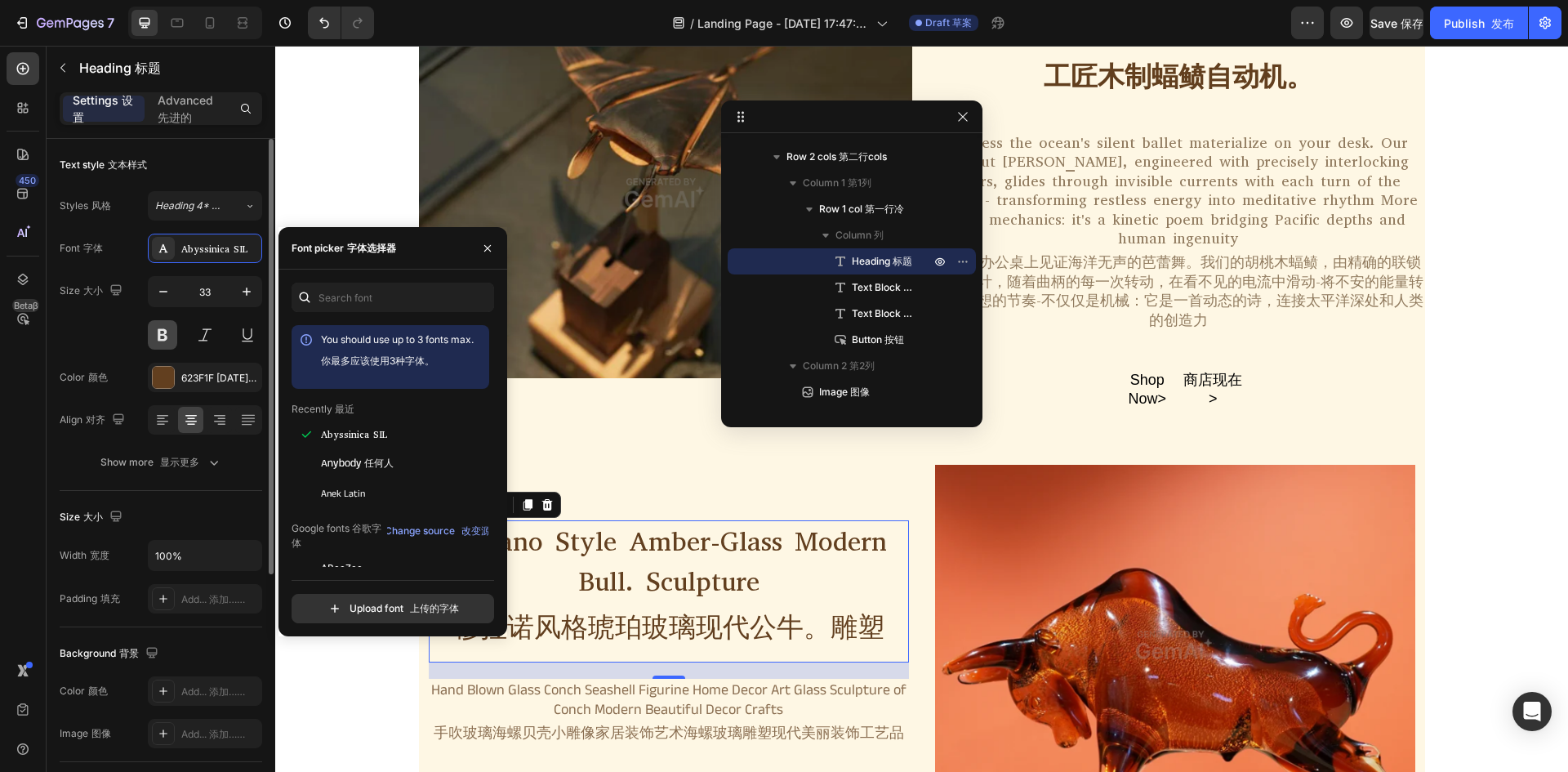
click at [166, 338] on button at bounding box center [162, 334] width 30 height 30
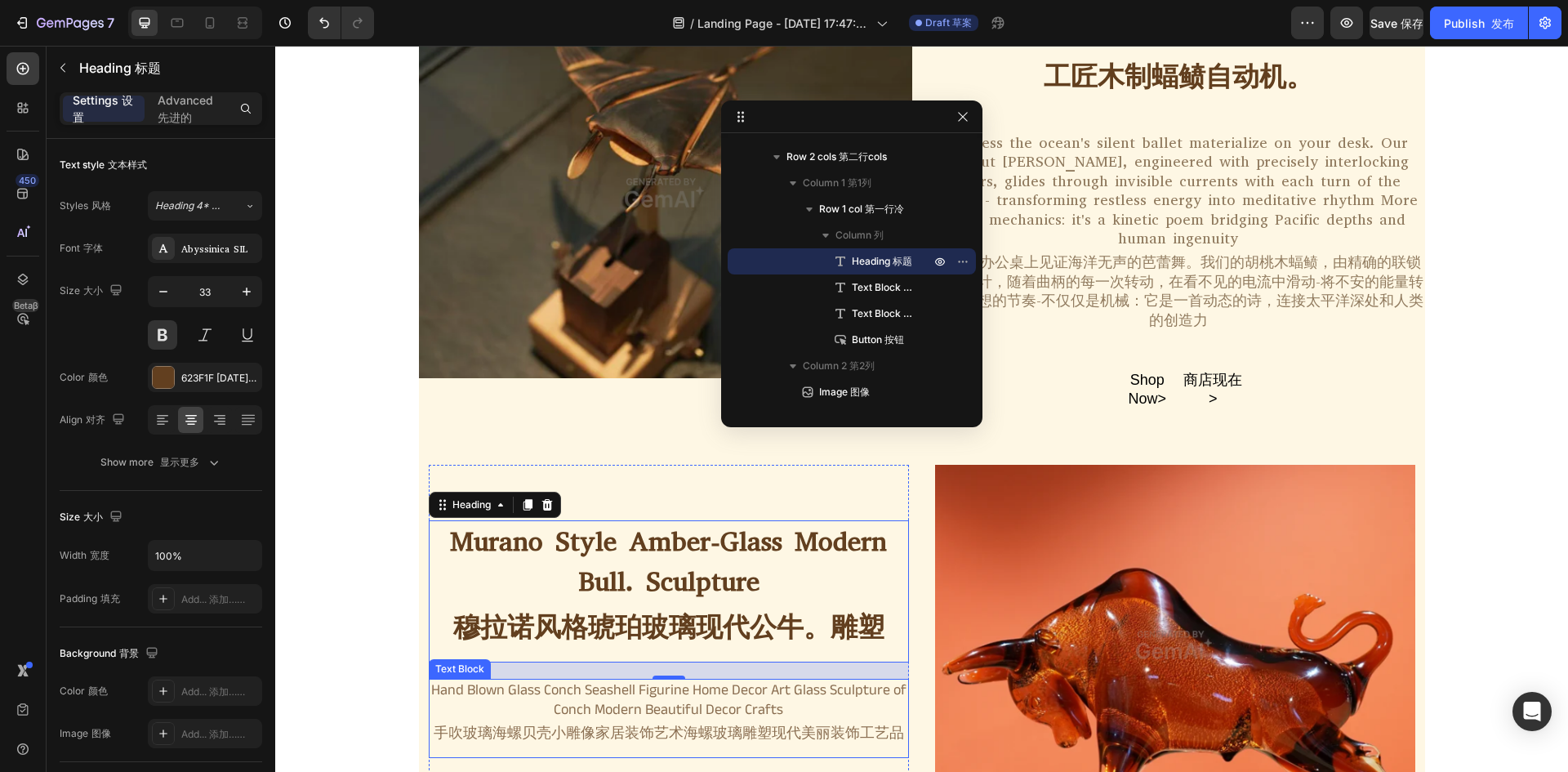
scroll to position [1218, 0]
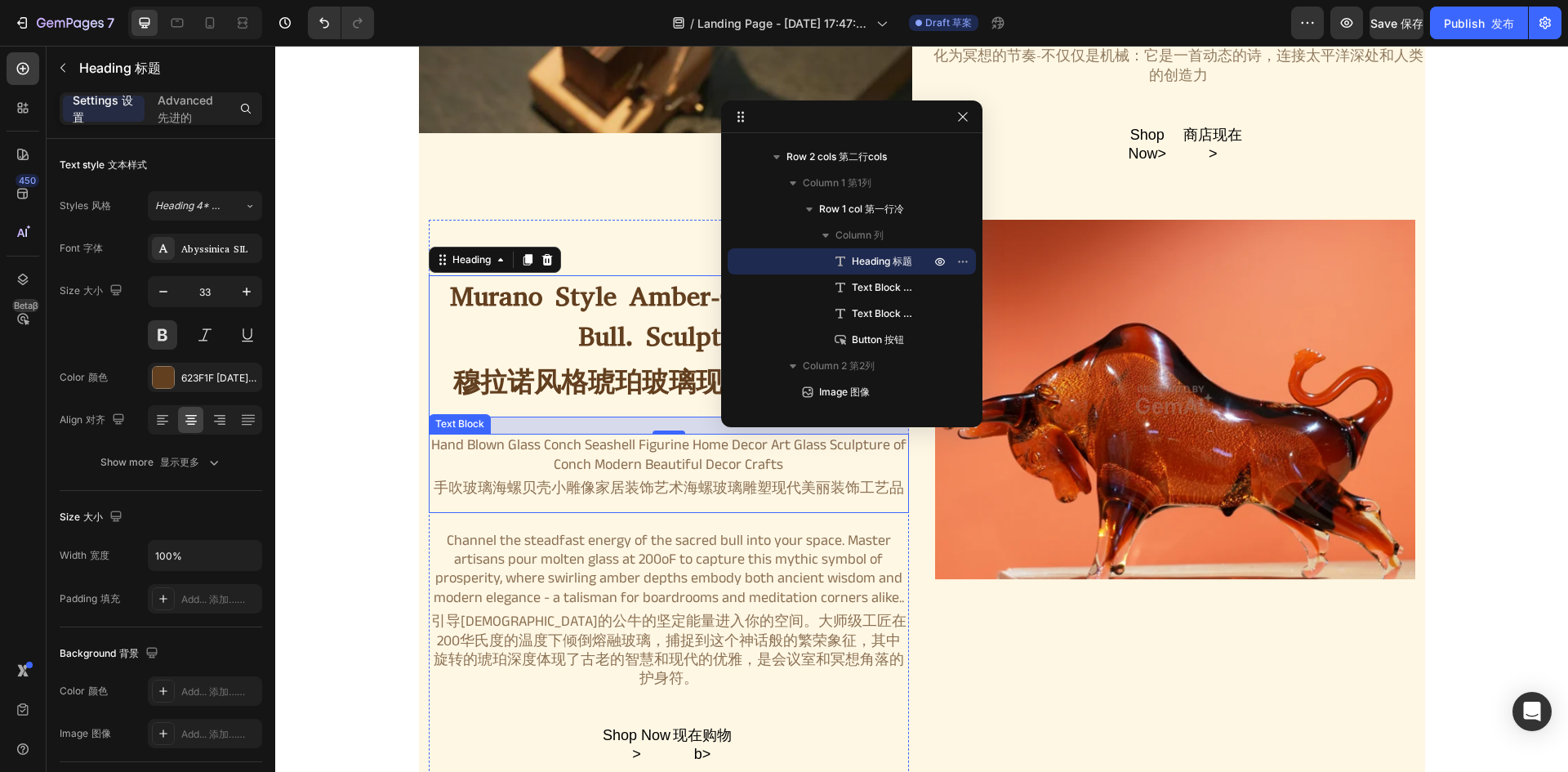
click at [634, 478] on font "手吹玻璃海螺贝壳小雕像家居装饰艺术海螺玻璃雕塑现代美丽装饰工艺品" at bounding box center [668, 488] width 477 height 19
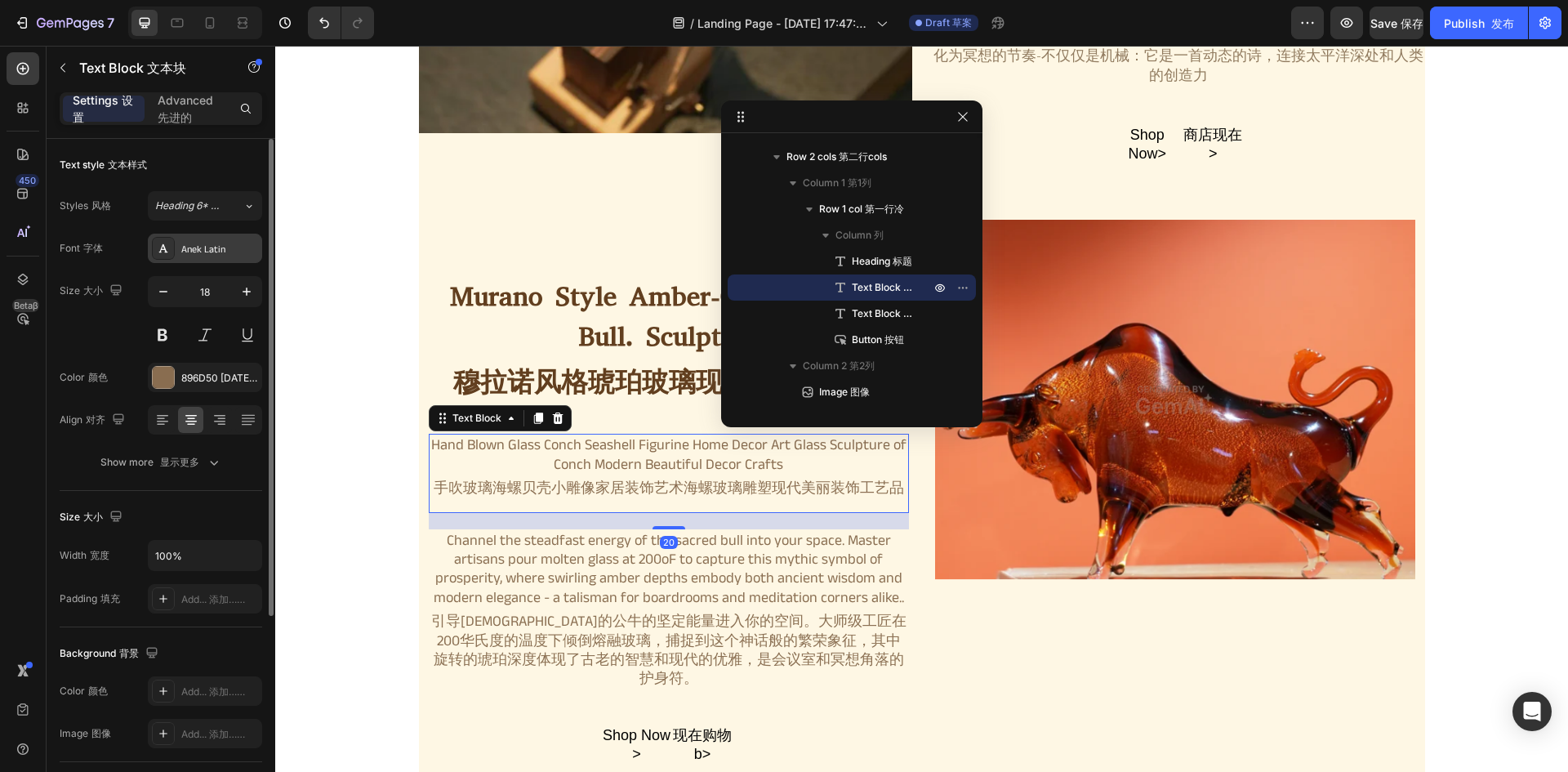
click at [182, 253] on div "Anek Latin" at bounding box center [220, 249] width 77 height 14
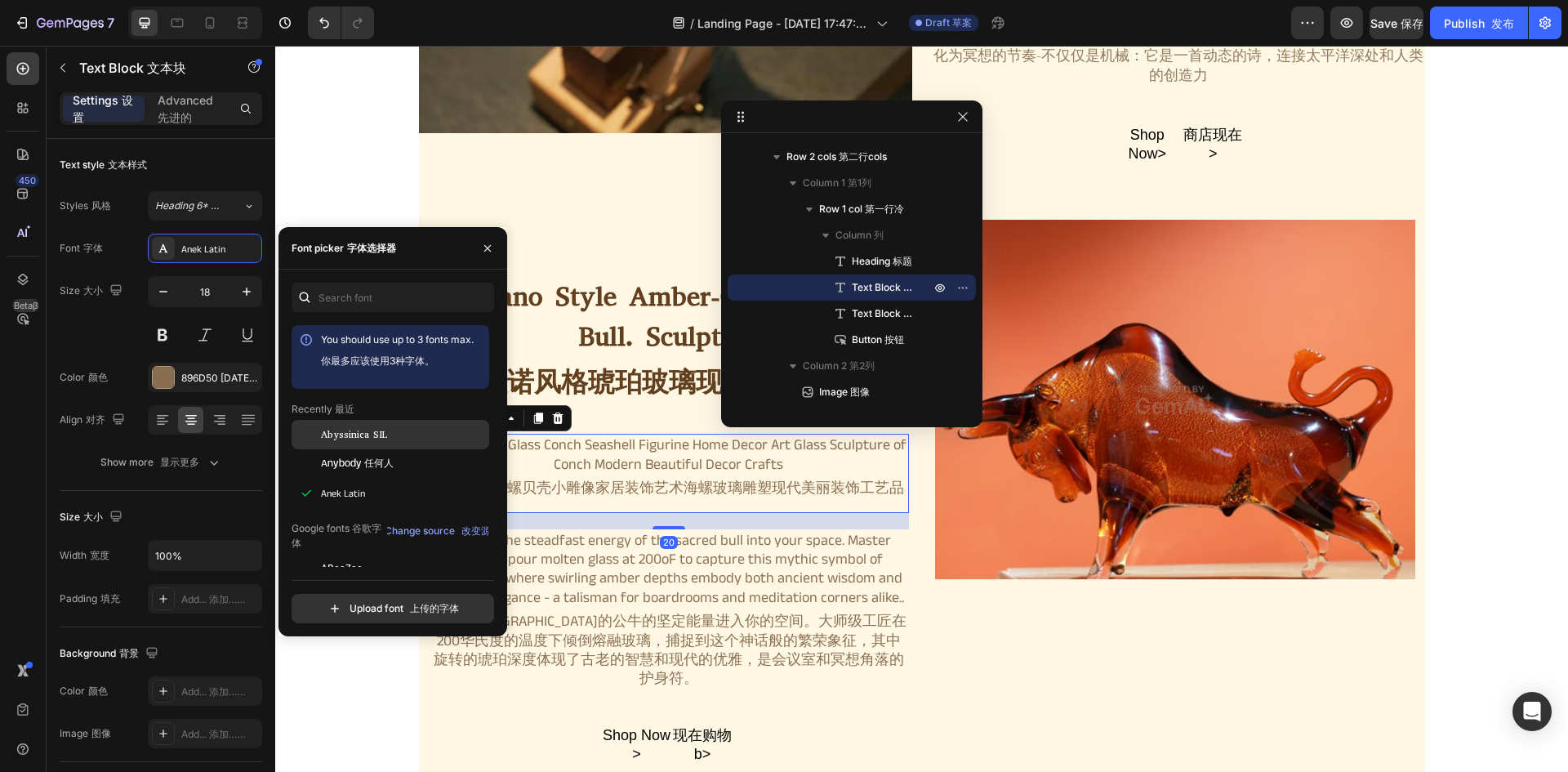
click at [344, 430] on span "Abyssinica SIL" at bounding box center [353, 434] width 66 height 14
click at [665, 535] on div "Channel the steadfast energy of the sacred bull into your space. Master artisan…" at bounding box center [668, 615] width 480 height 174
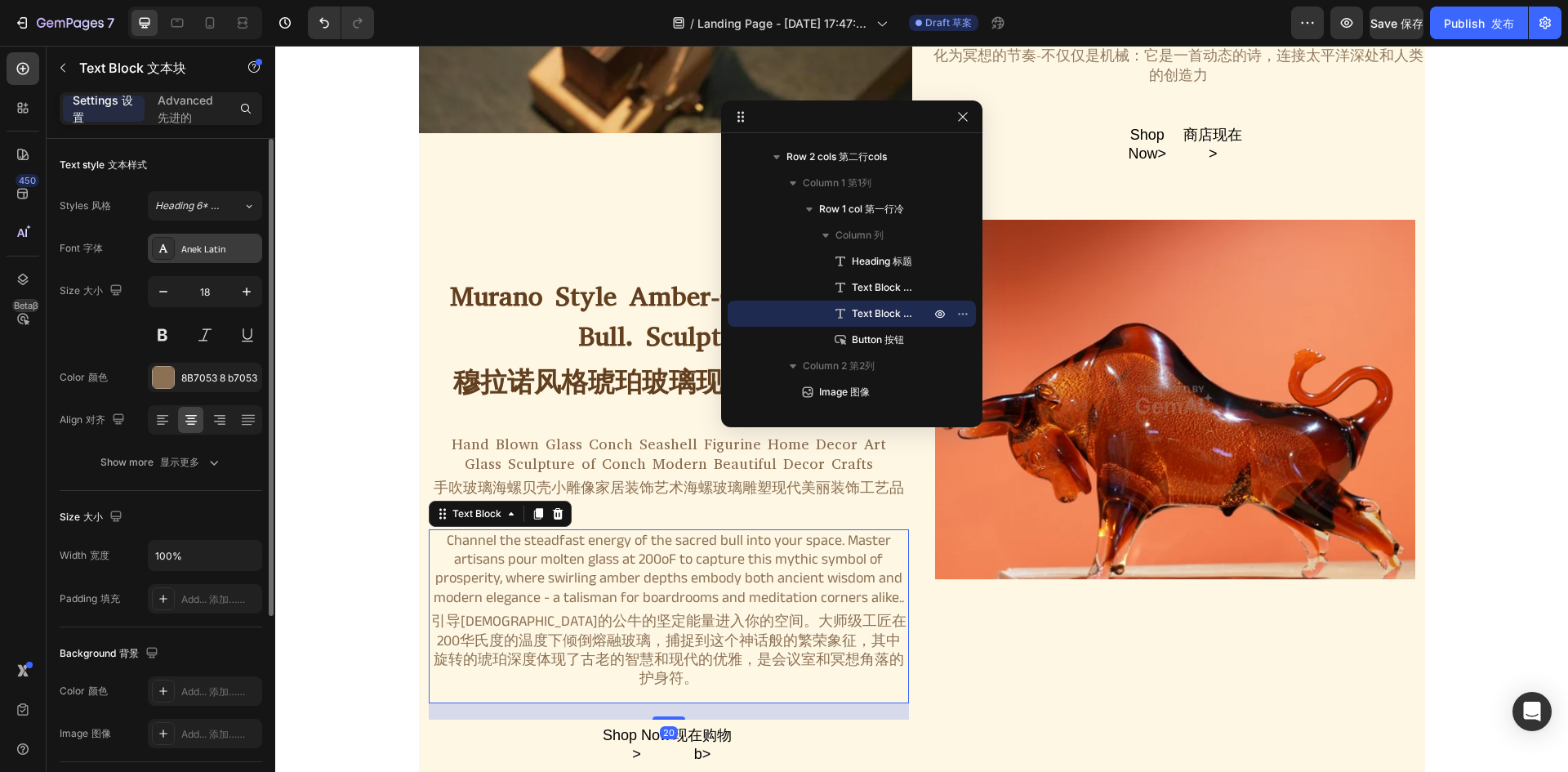
click at [200, 261] on div "Anek Latin" at bounding box center [205, 248] width 114 height 30
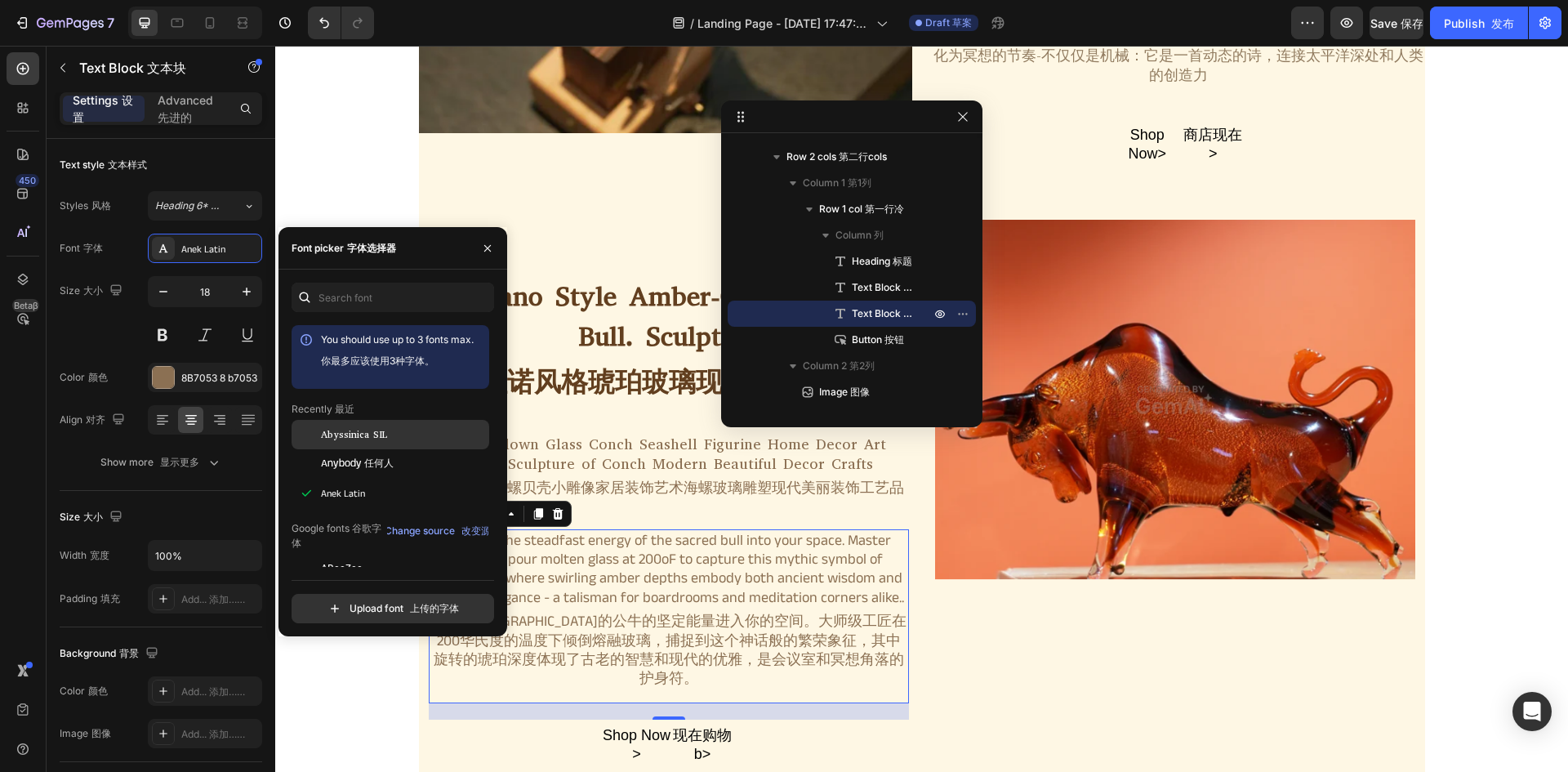
click at [330, 434] on span "Abyssinica SIL" at bounding box center [353, 434] width 66 height 14
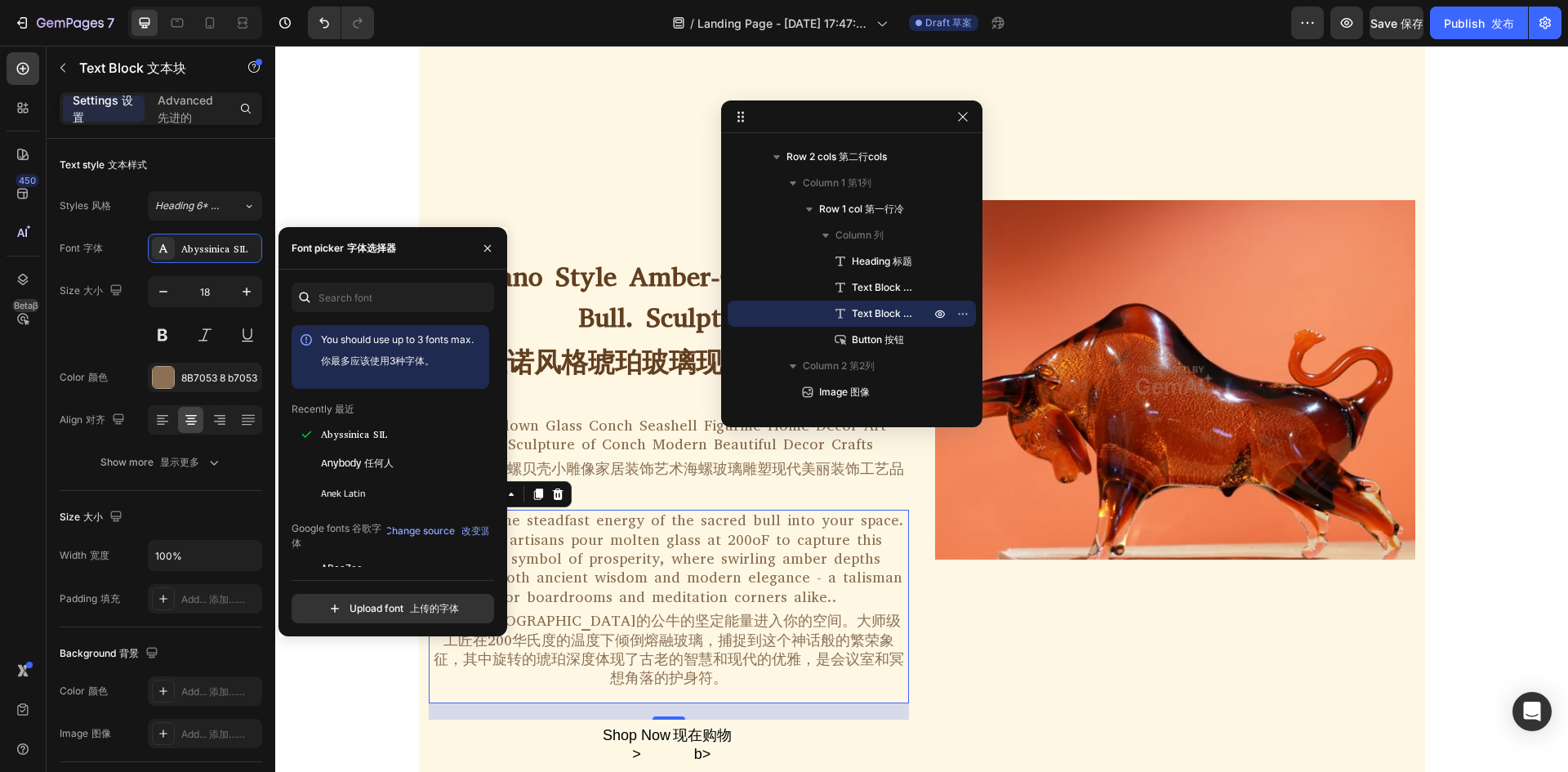
scroll to position [1381, 0]
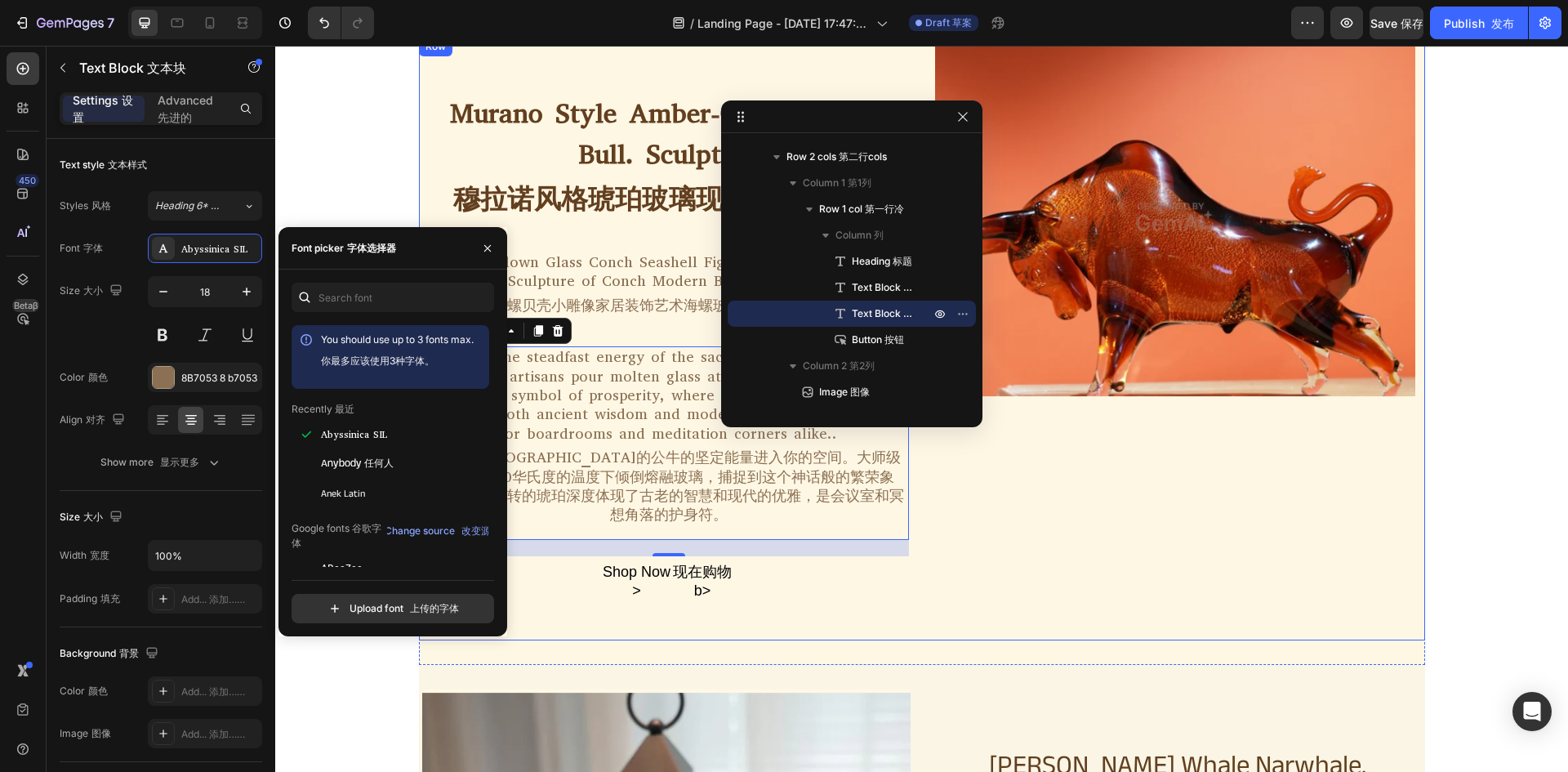
click at [984, 553] on div "Image" at bounding box center [1175, 338] width 480 height 603
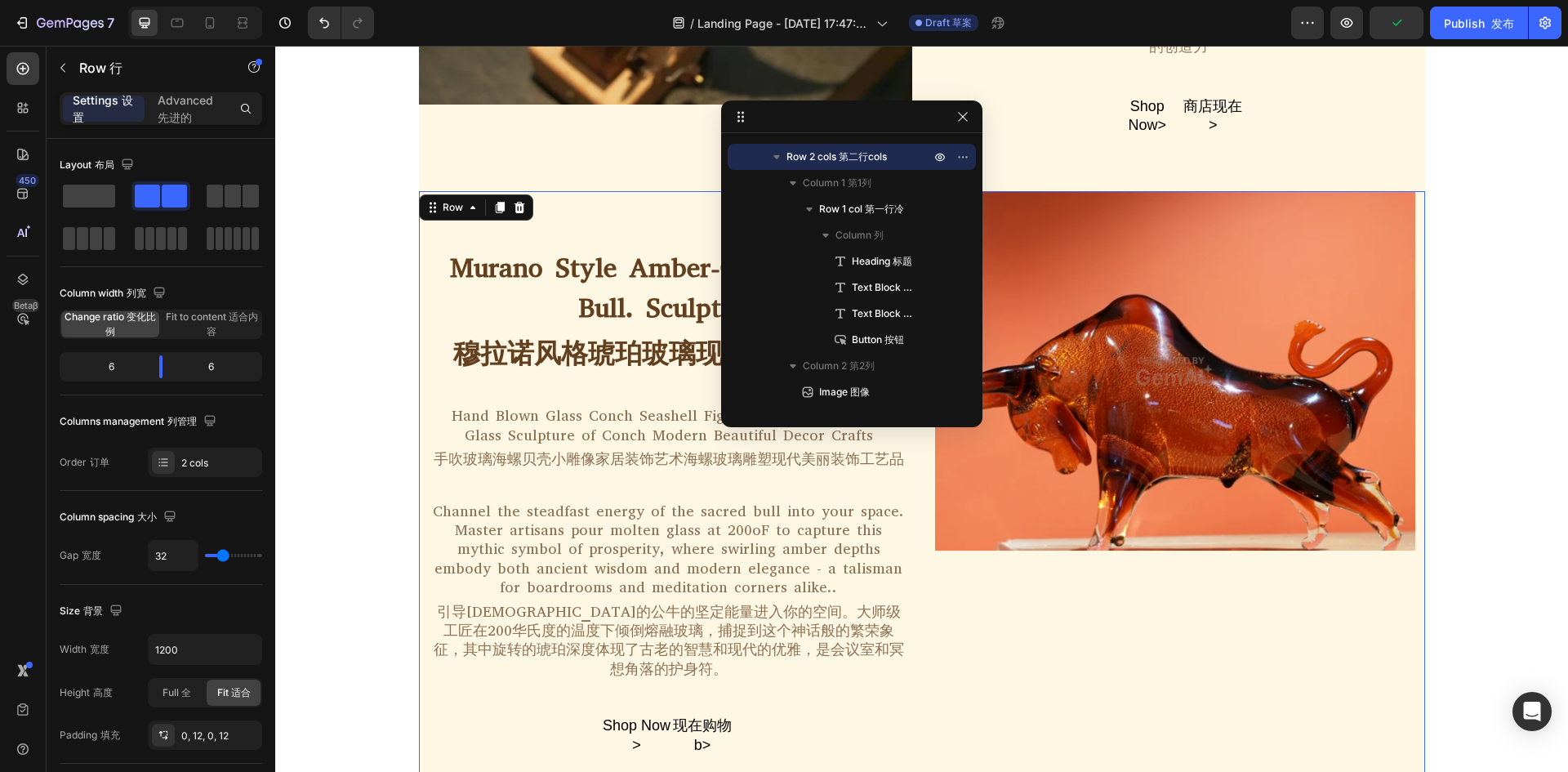
scroll to position [1654, 0]
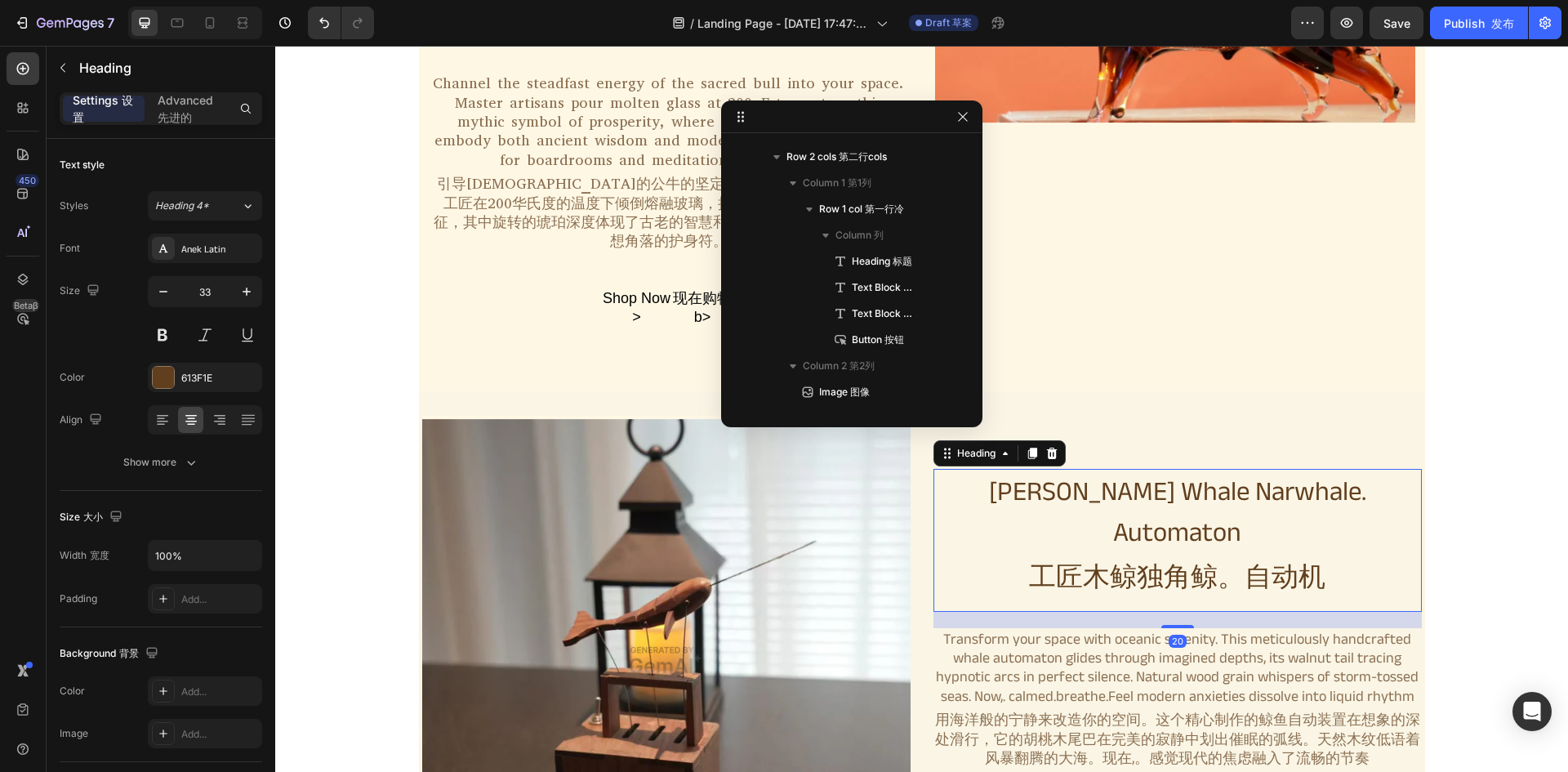
click at [1222, 469] on h2 "Artisan Wooden Whale Narwhale. Automaton 工匠木鲸独角鲸。自动机" at bounding box center [1177, 540] width 488 height 143
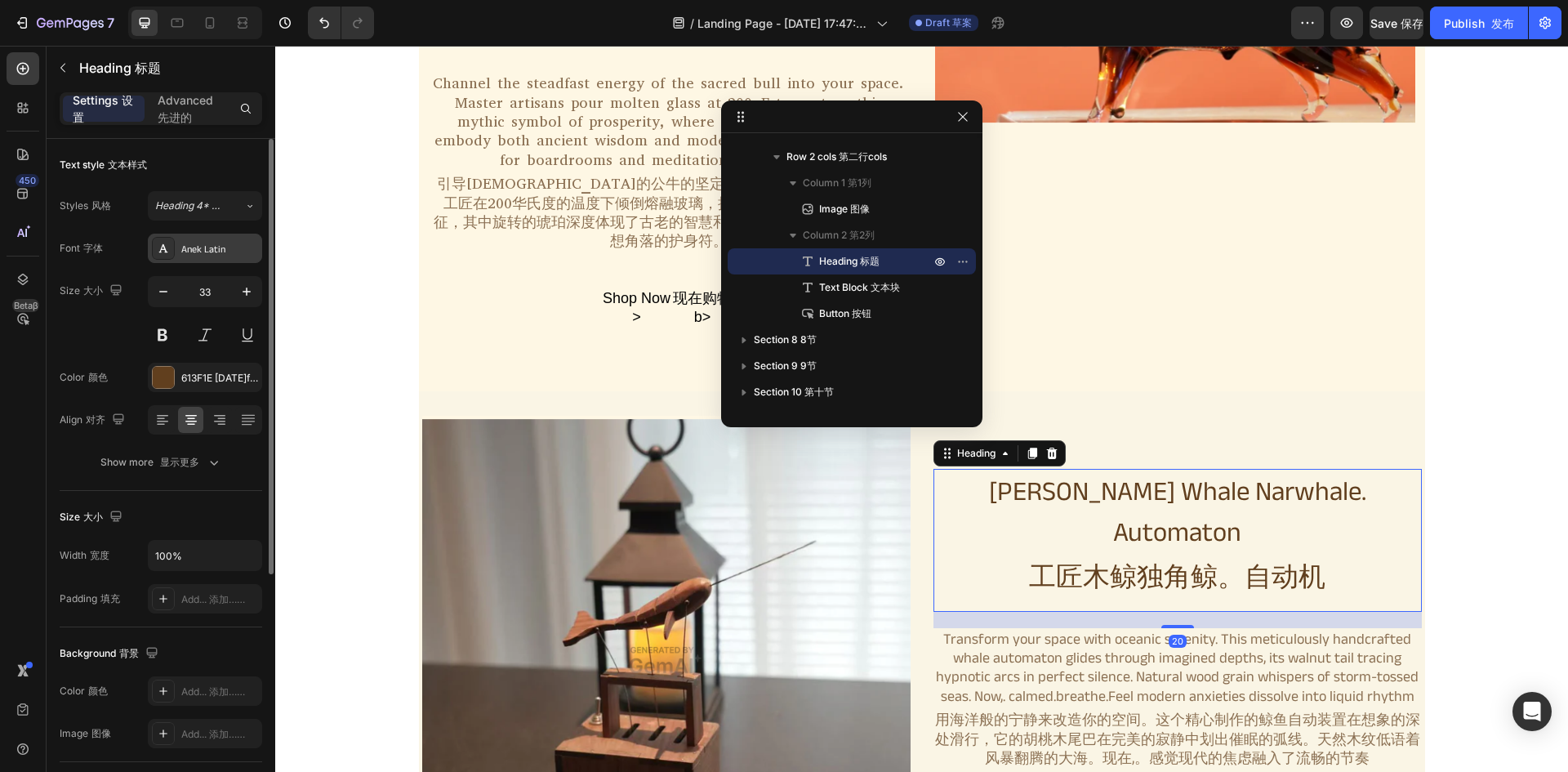
click at [216, 243] on div "Anek Latin" at bounding box center [220, 249] width 77 height 14
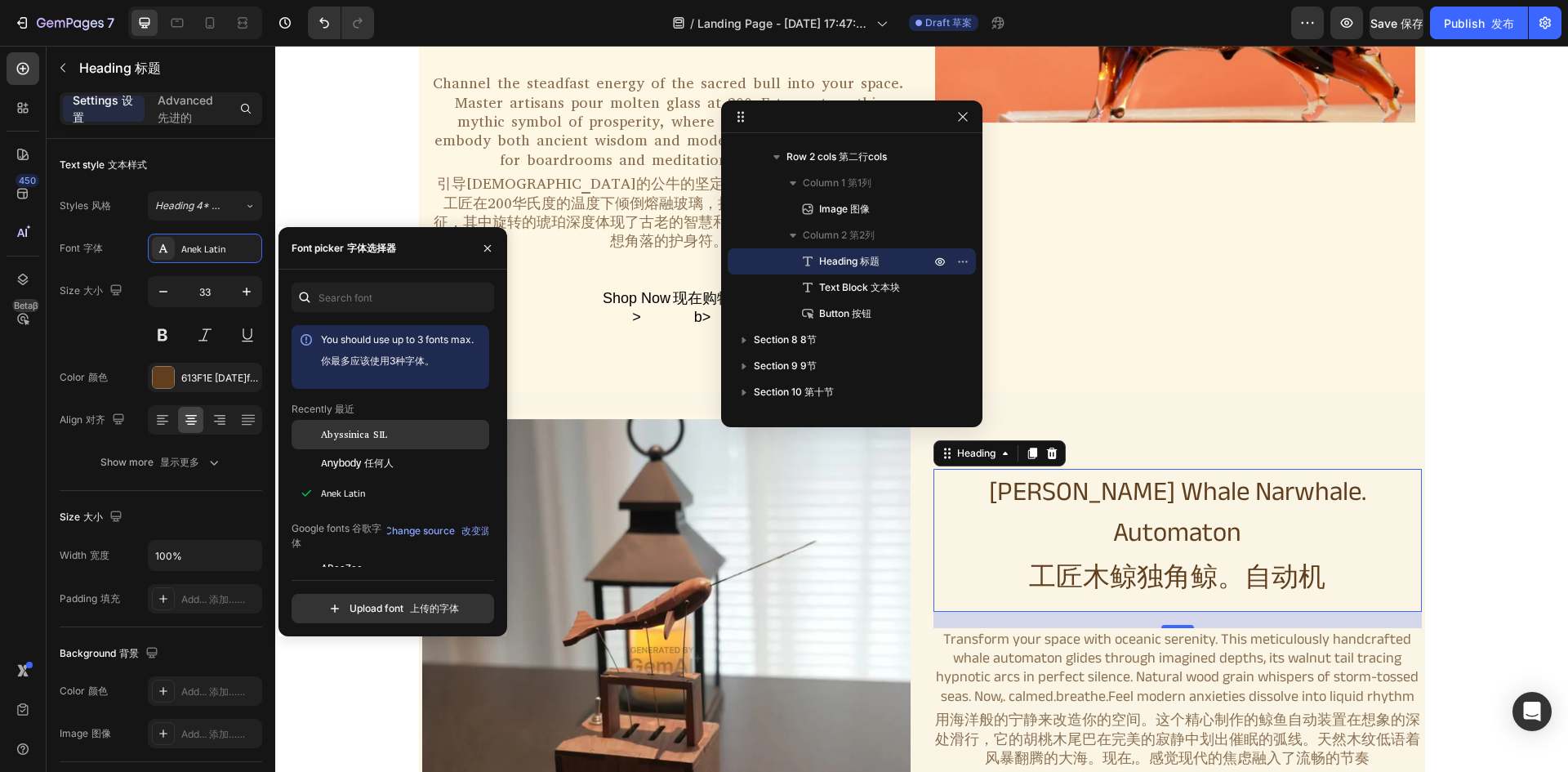
click at [399, 425] on div "Abyssinica SIL" at bounding box center [391, 434] width 198 height 30
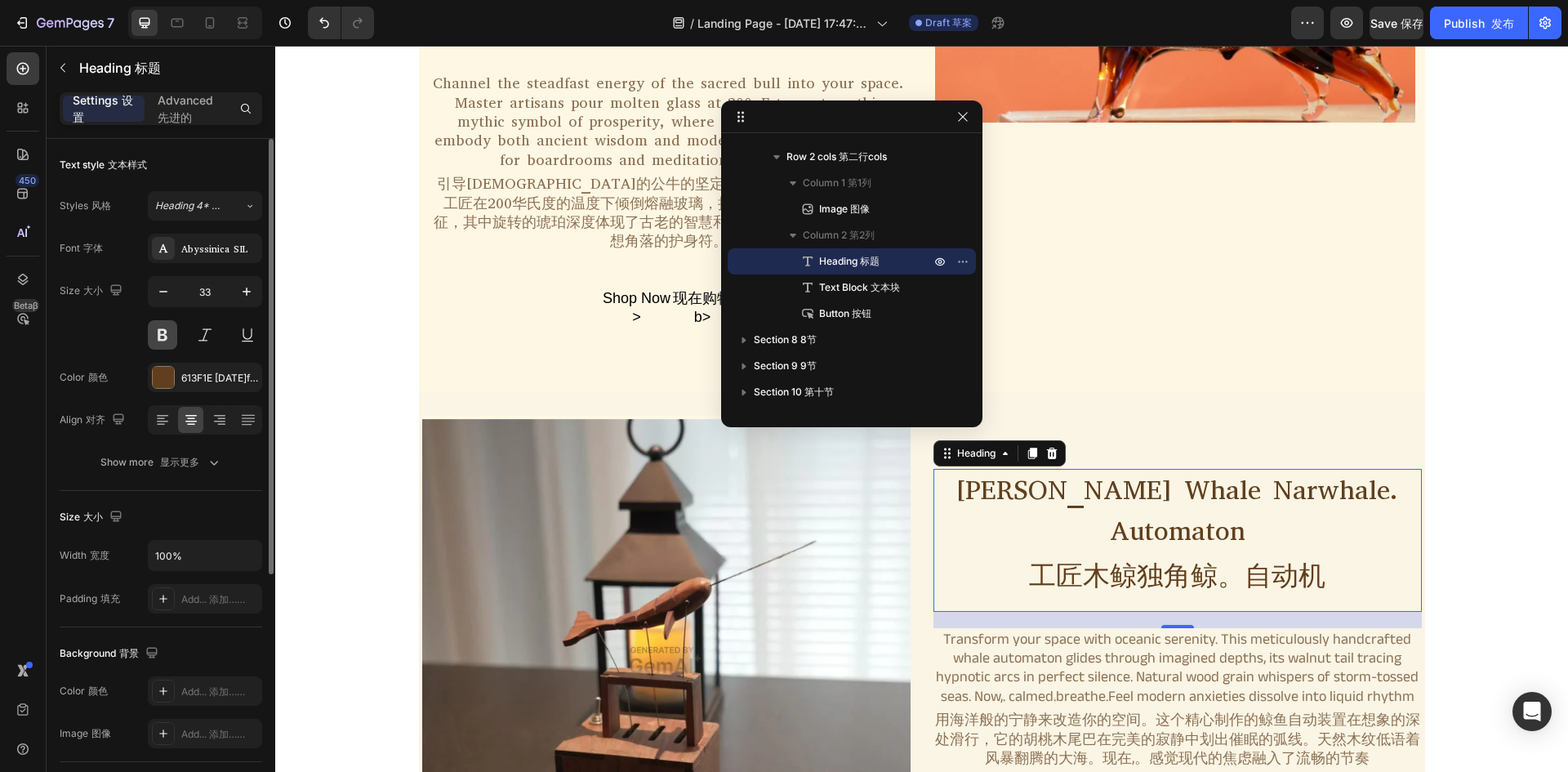
click at [159, 334] on button at bounding box center [162, 334] width 30 height 30
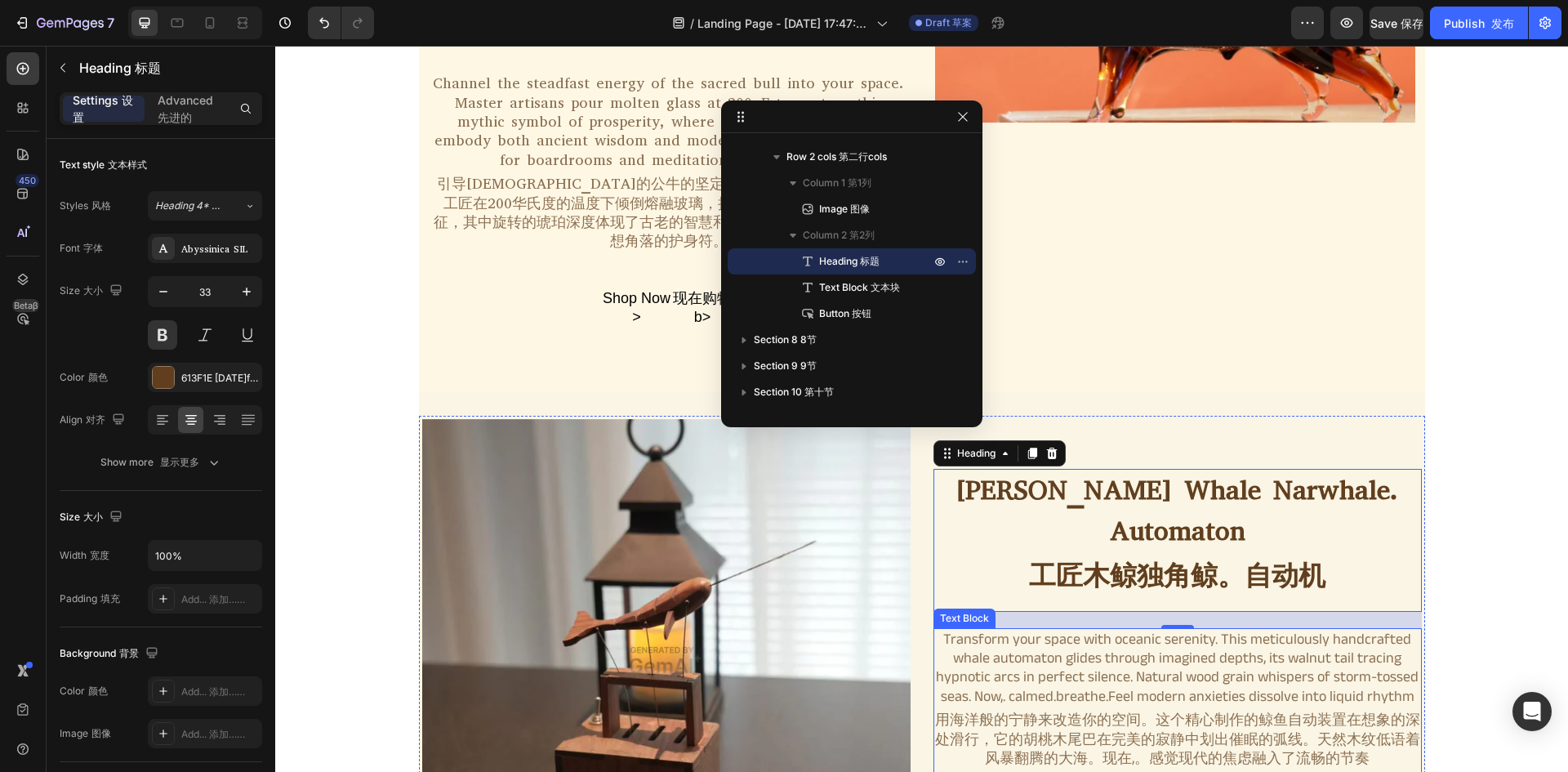
click at [1227, 628] on div "Transform your space with oceanic serenity. This meticulously handcrafted whale…" at bounding box center [1177, 706] width 488 height 156
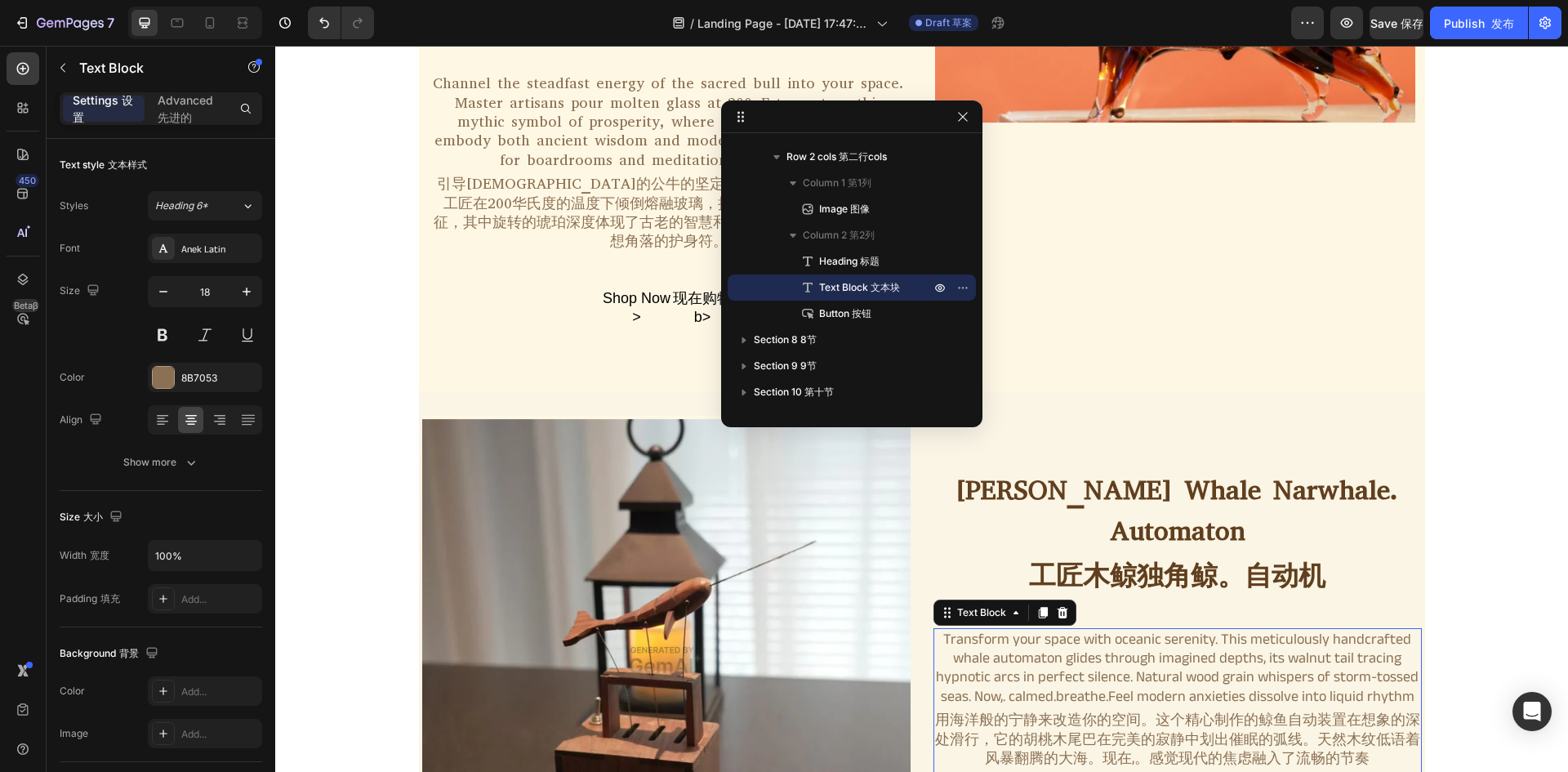
scroll to position [1899, 0]
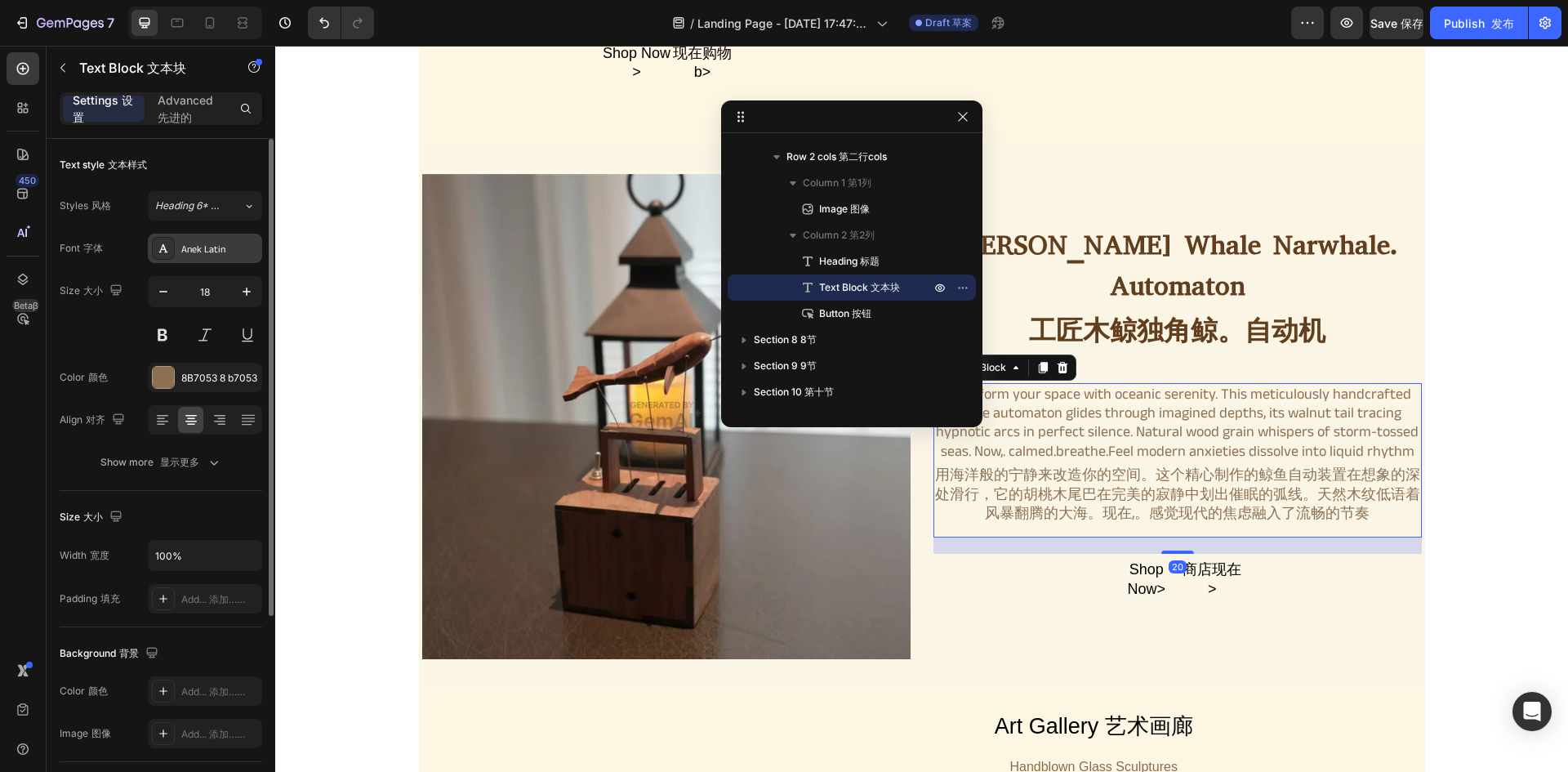
click at [205, 253] on div "Anek Latin" at bounding box center [220, 249] width 77 height 14
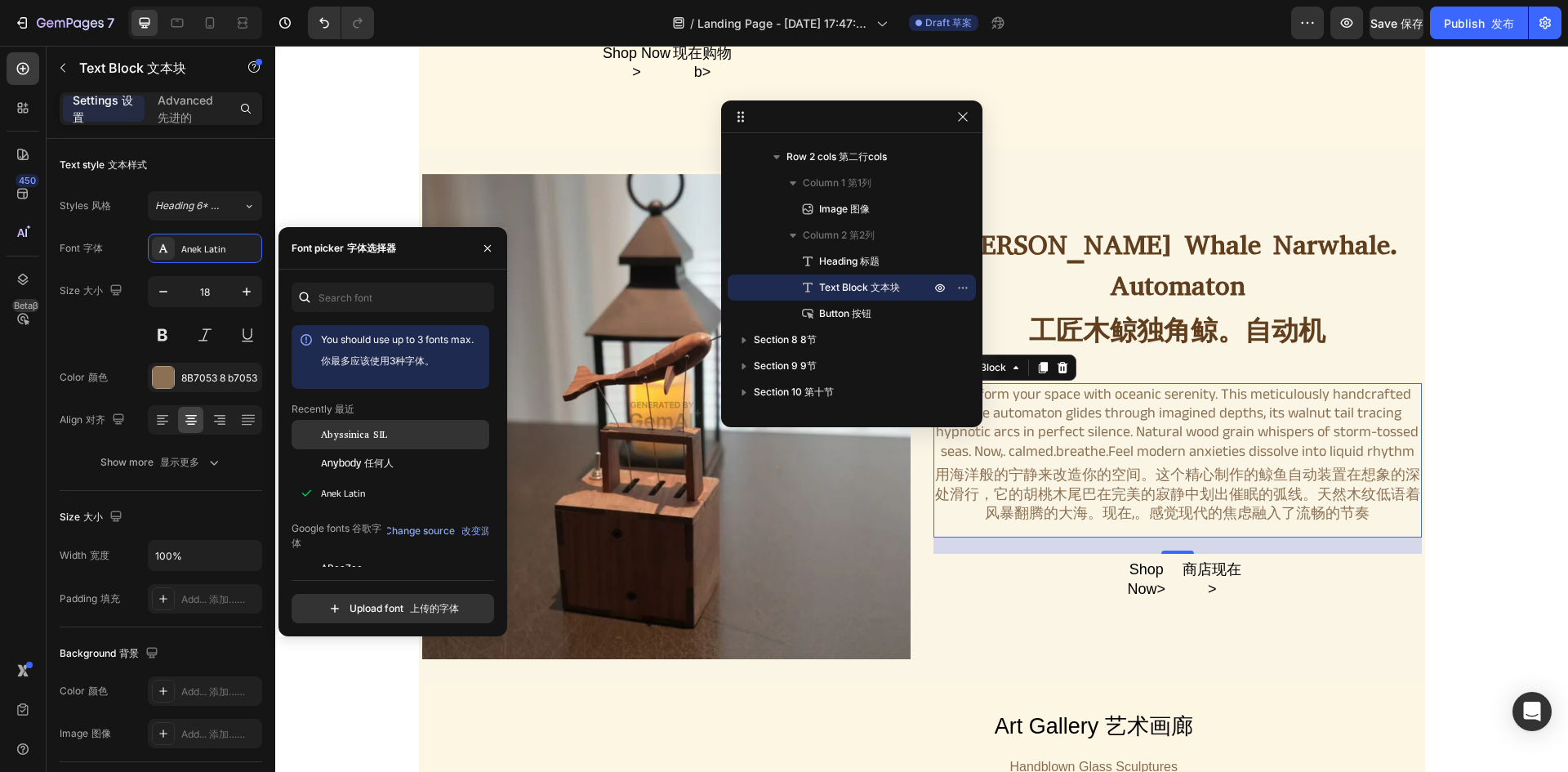
click at [334, 443] on div "Abyssinica SIL" at bounding box center [391, 434] width 198 height 30
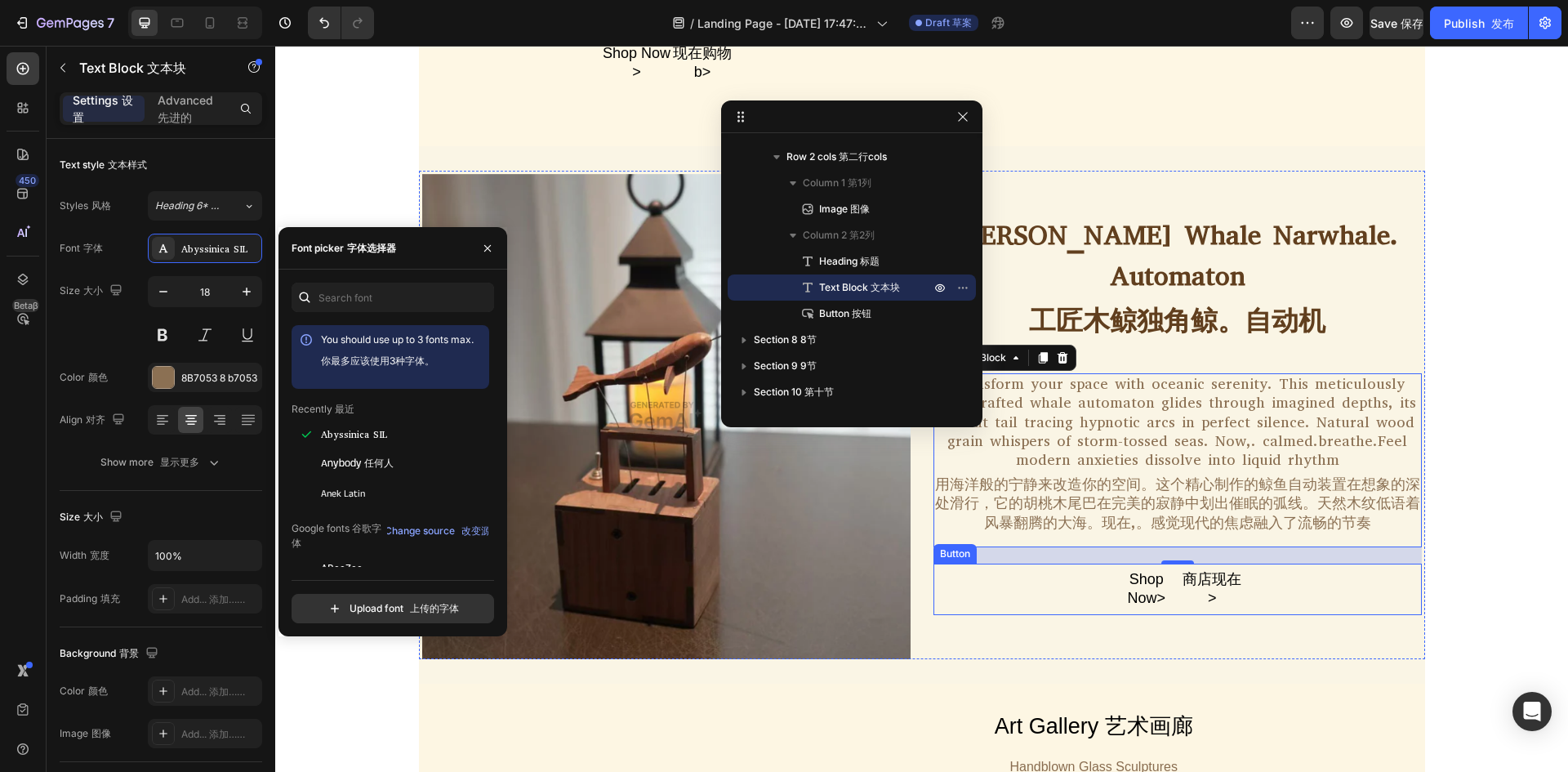
scroll to position [2144, 0]
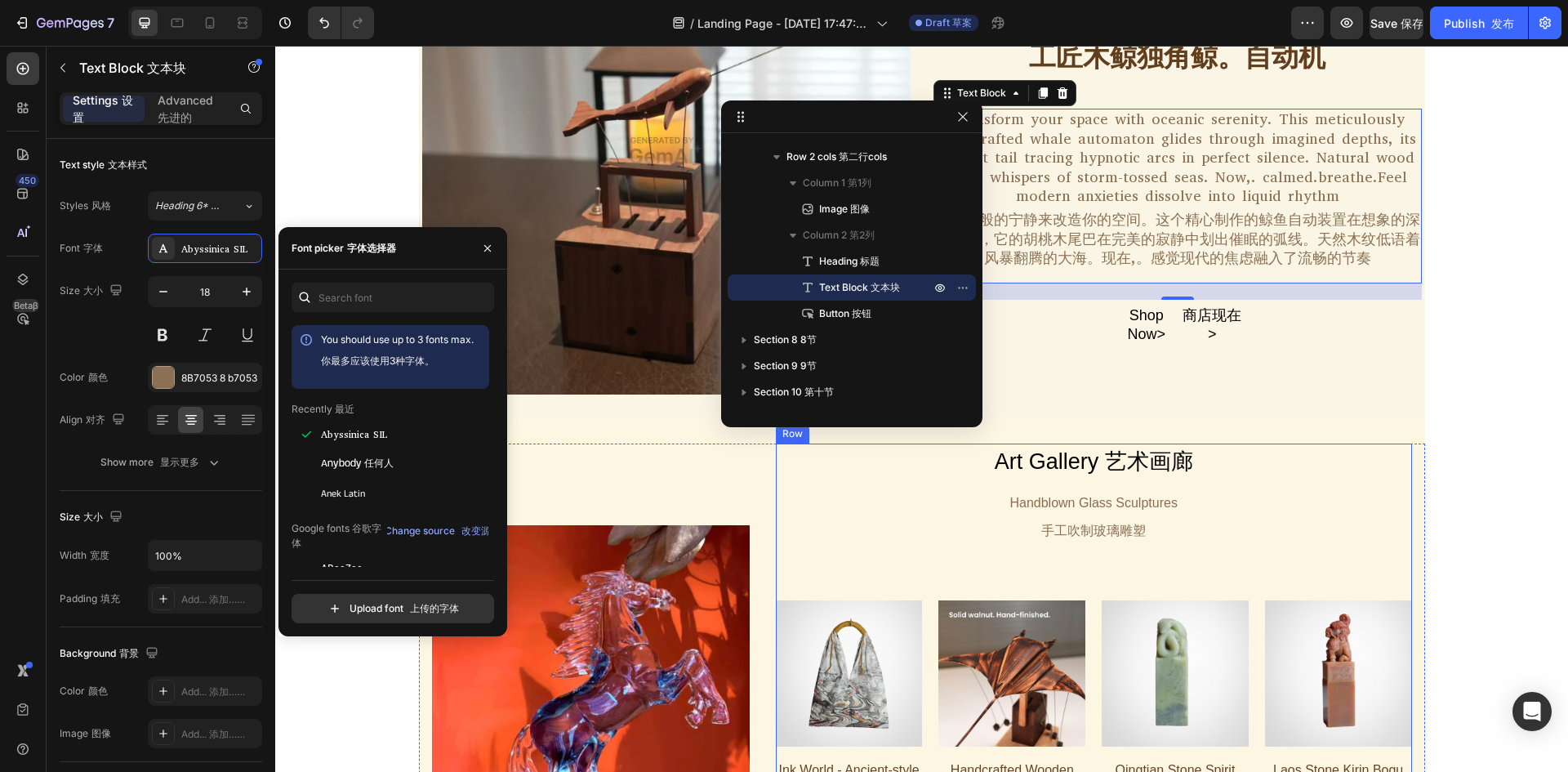
click at [1199, 498] on div "Art Gallery 艺术画廊 Text Block Handblown Glass Sculptures 手工吹制玻璃雕塑 Text Block Row …" at bounding box center [1094, 735] width 636 height 582
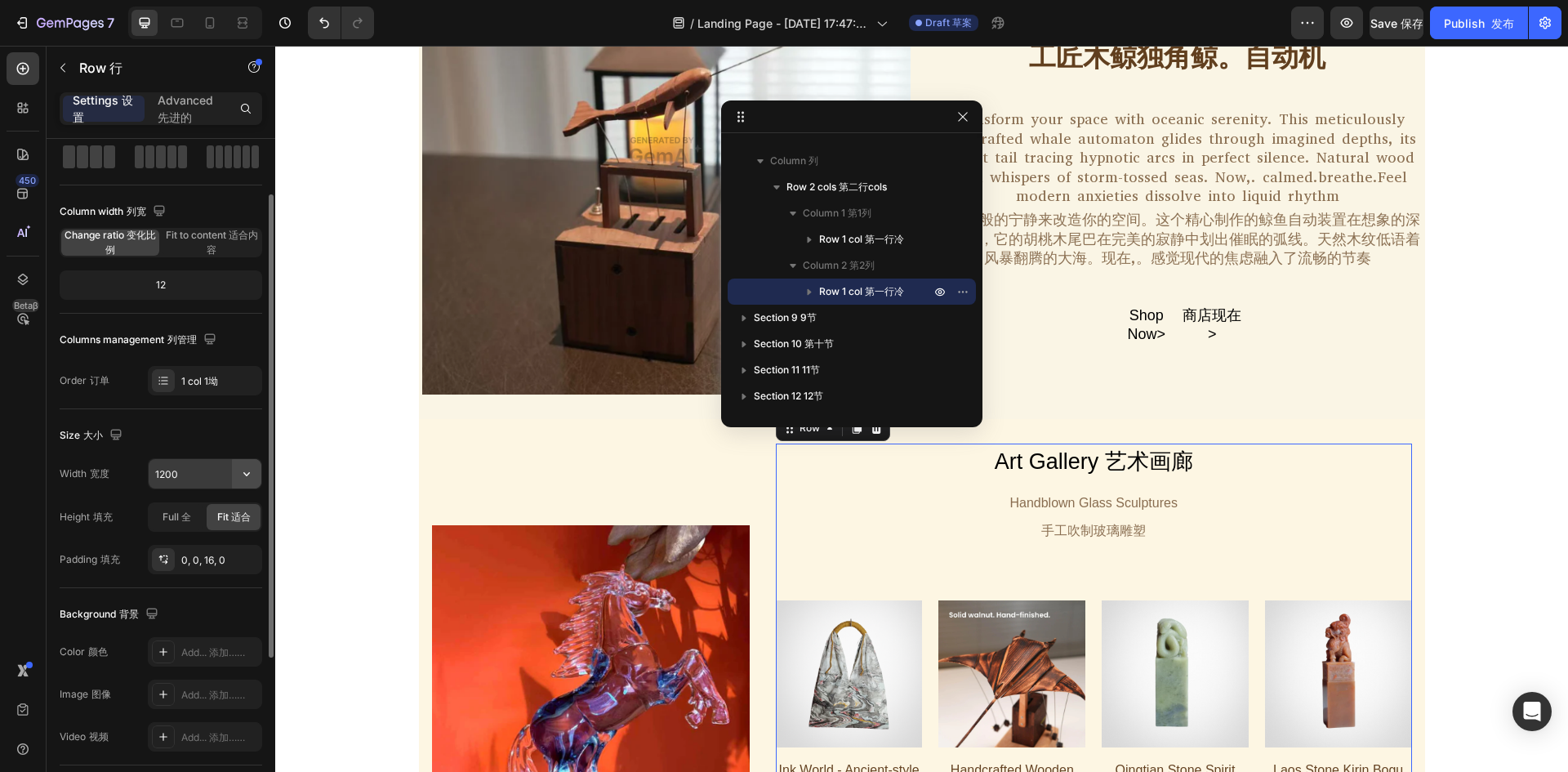
scroll to position [0, 0]
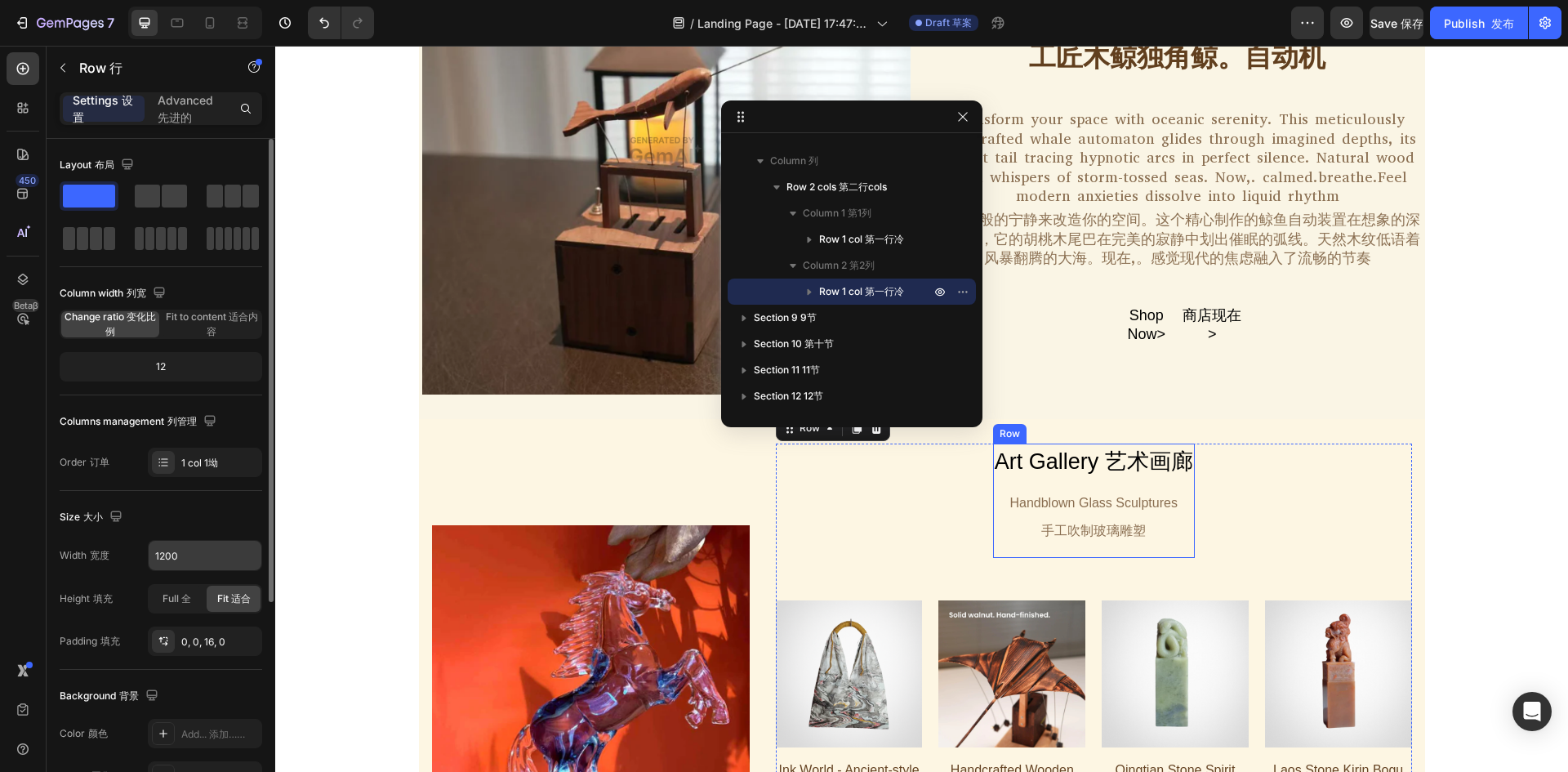
click at [1088, 458] on div "Art Gallery 艺术画廊" at bounding box center [1094, 462] width 202 height 36
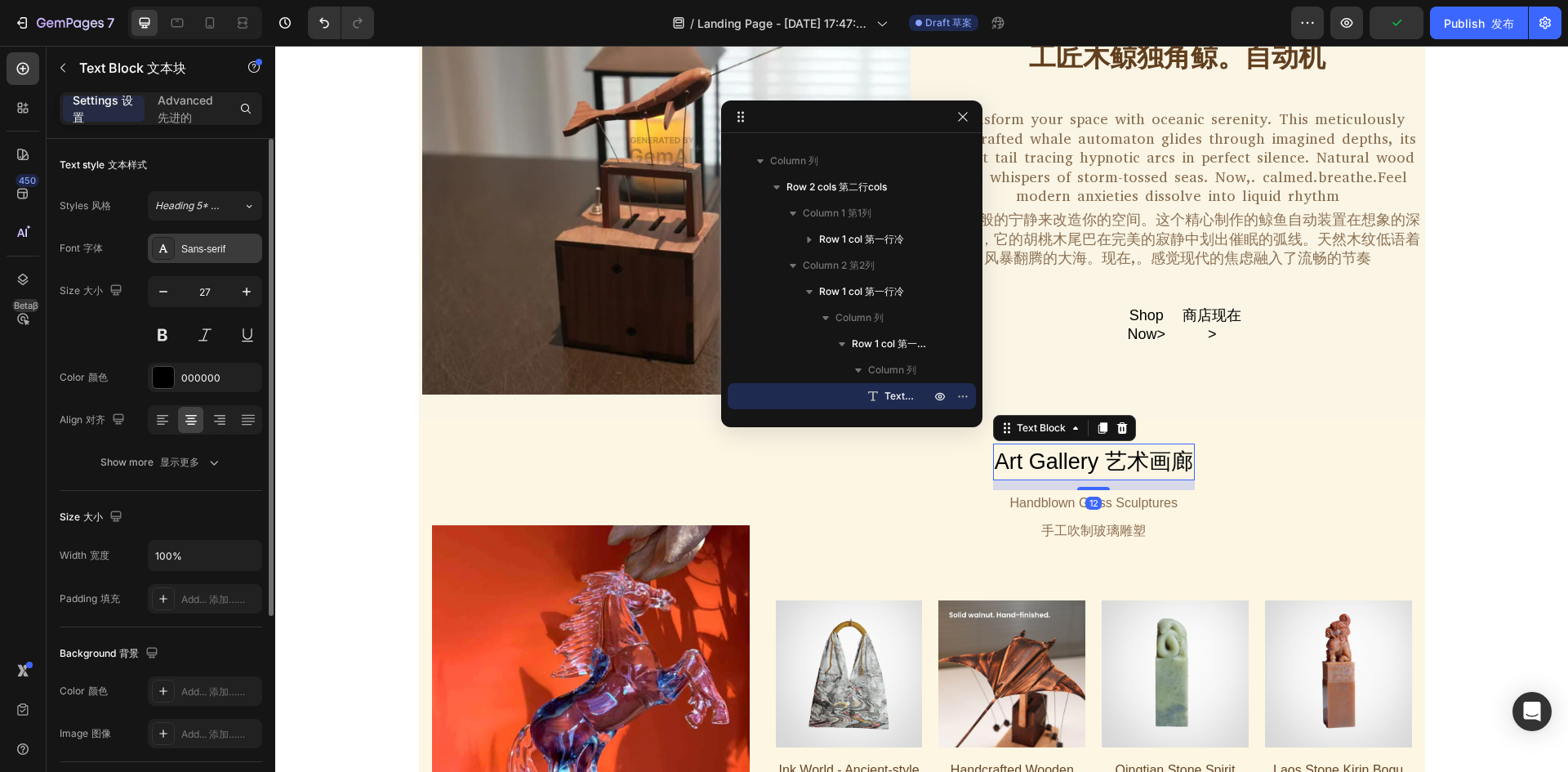
click at [203, 242] on div "Sans-serif" at bounding box center [220, 249] width 77 height 14
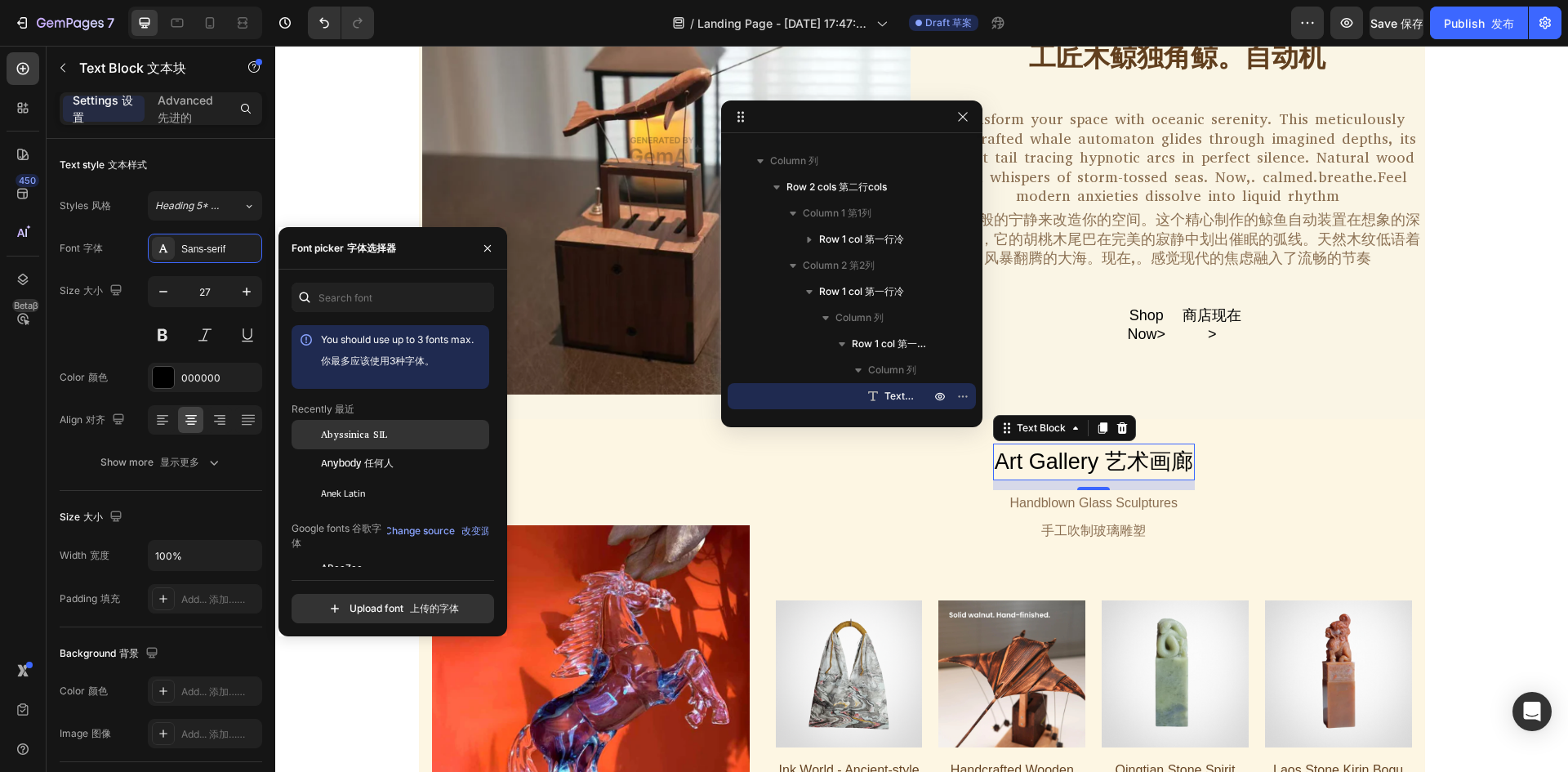
click at [366, 434] on span "Abyssinica SIL" at bounding box center [353, 434] width 66 height 14
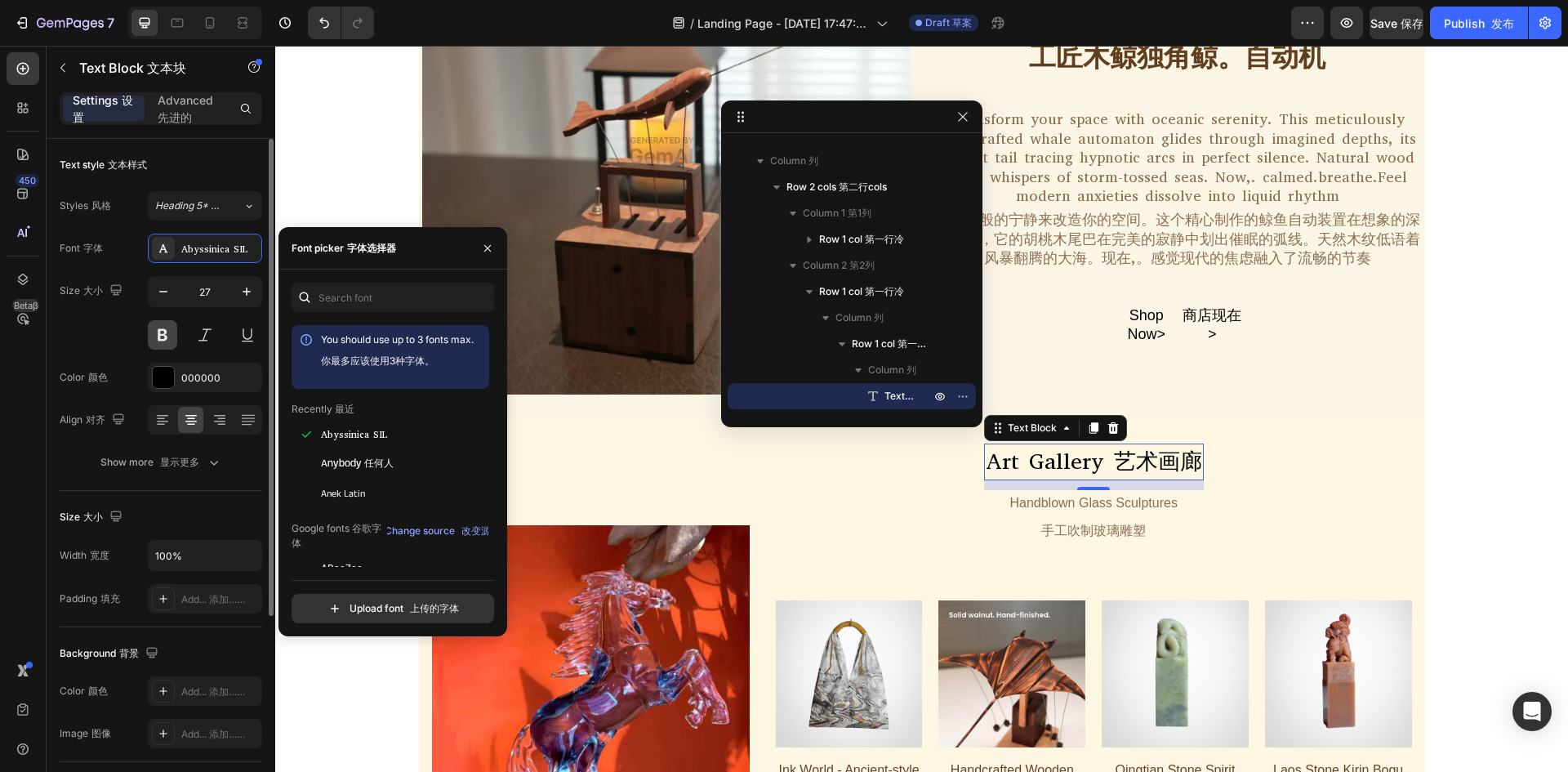
click at [161, 339] on button at bounding box center [162, 334] width 30 height 30
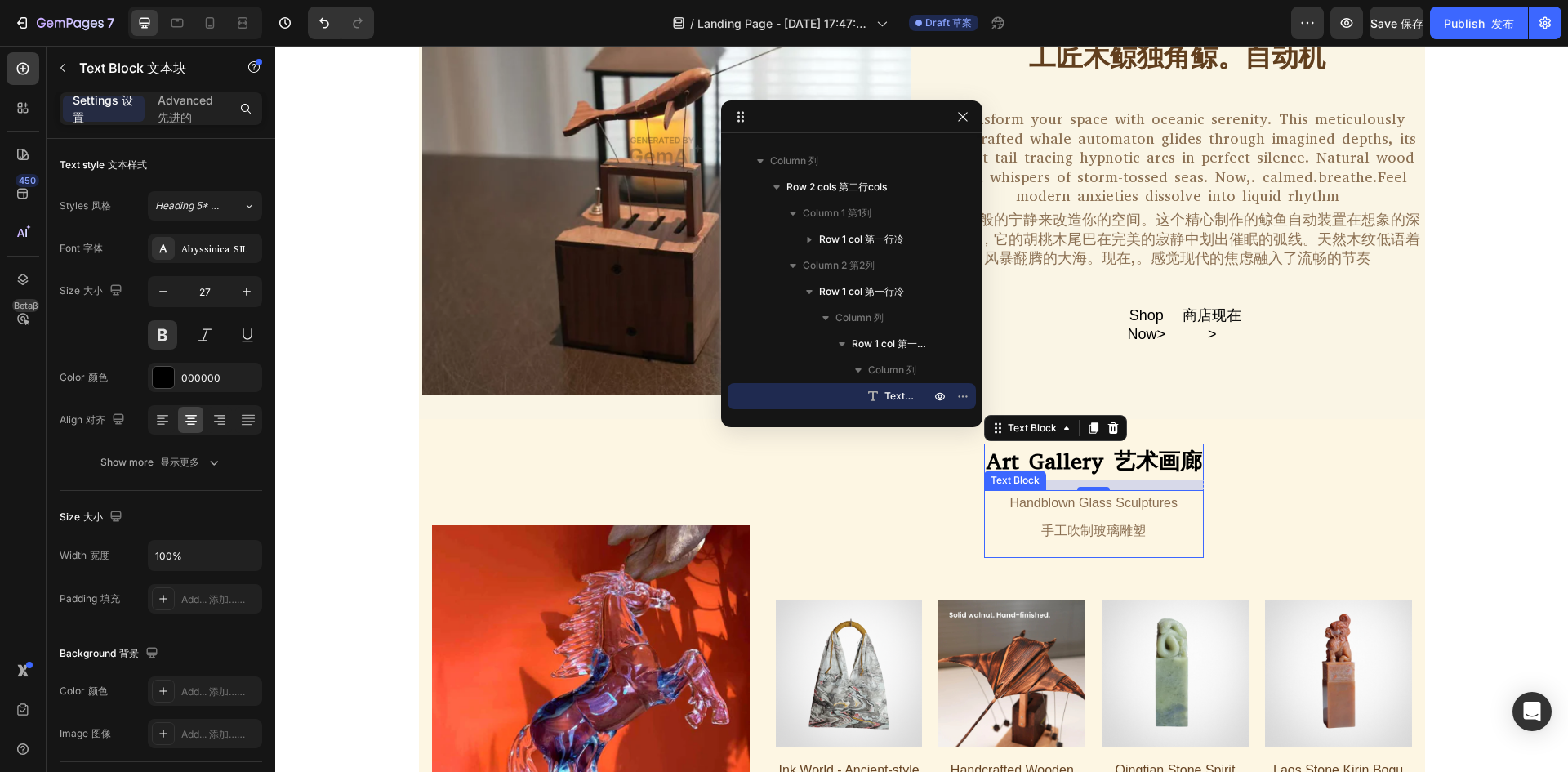
click at [1063, 509] on div "Handblown Glass Sculptures 手工吹制玻璃雕塑" at bounding box center [1094, 523] width 220 height 68
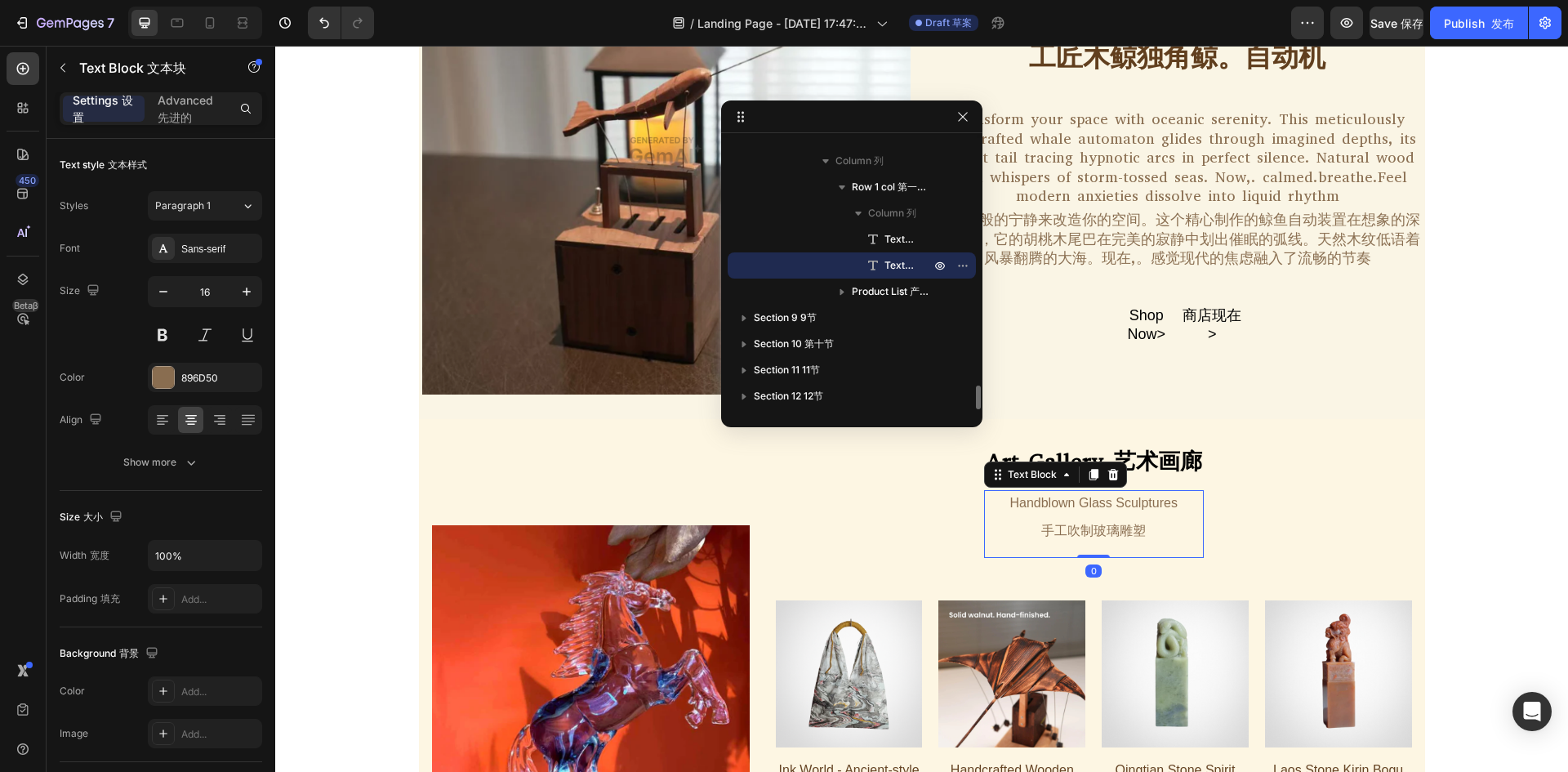
scroll to position [2307, 0]
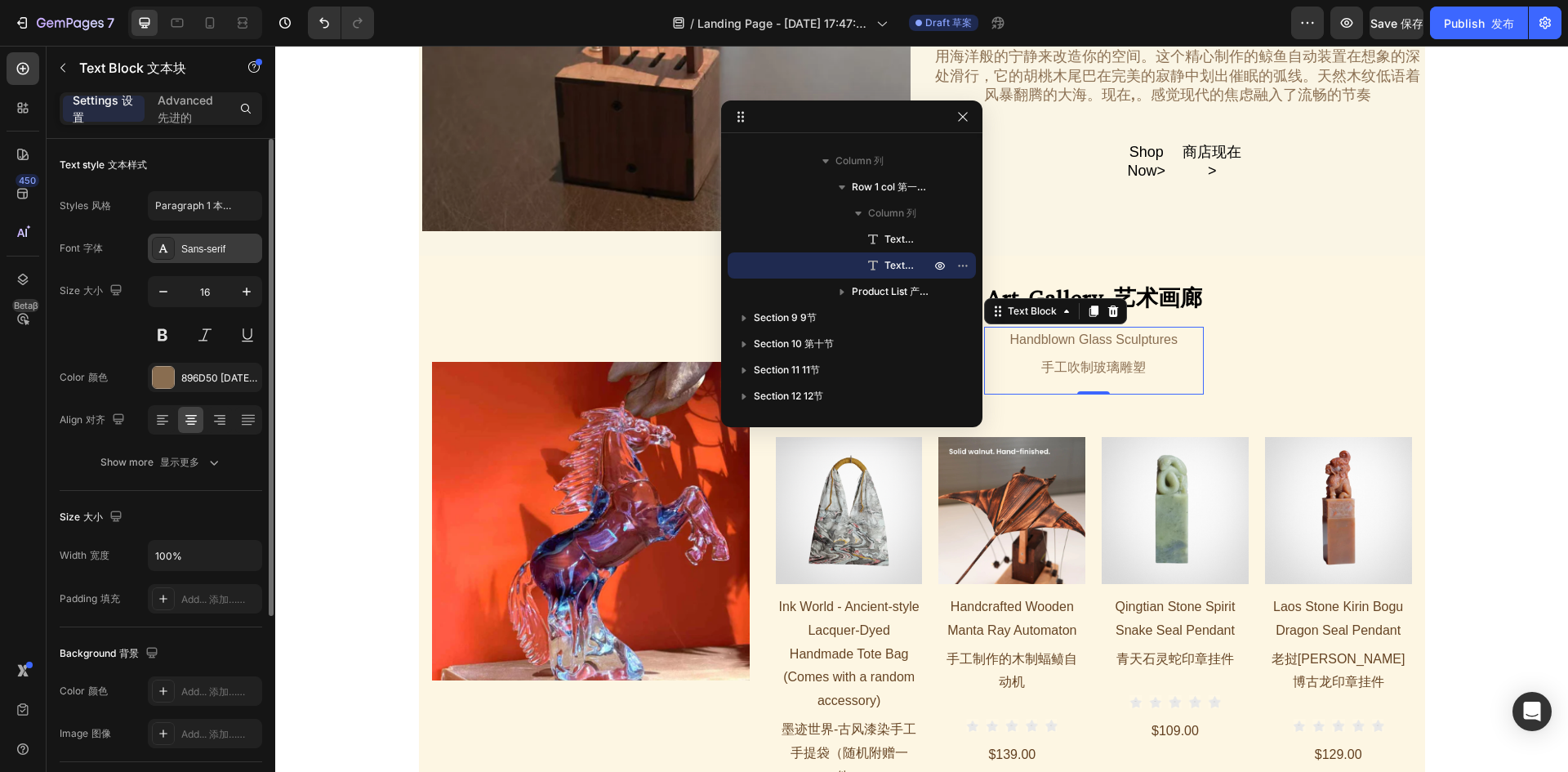
click at [188, 254] on div "Sans-serif" at bounding box center [220, 249] width 77 height 14
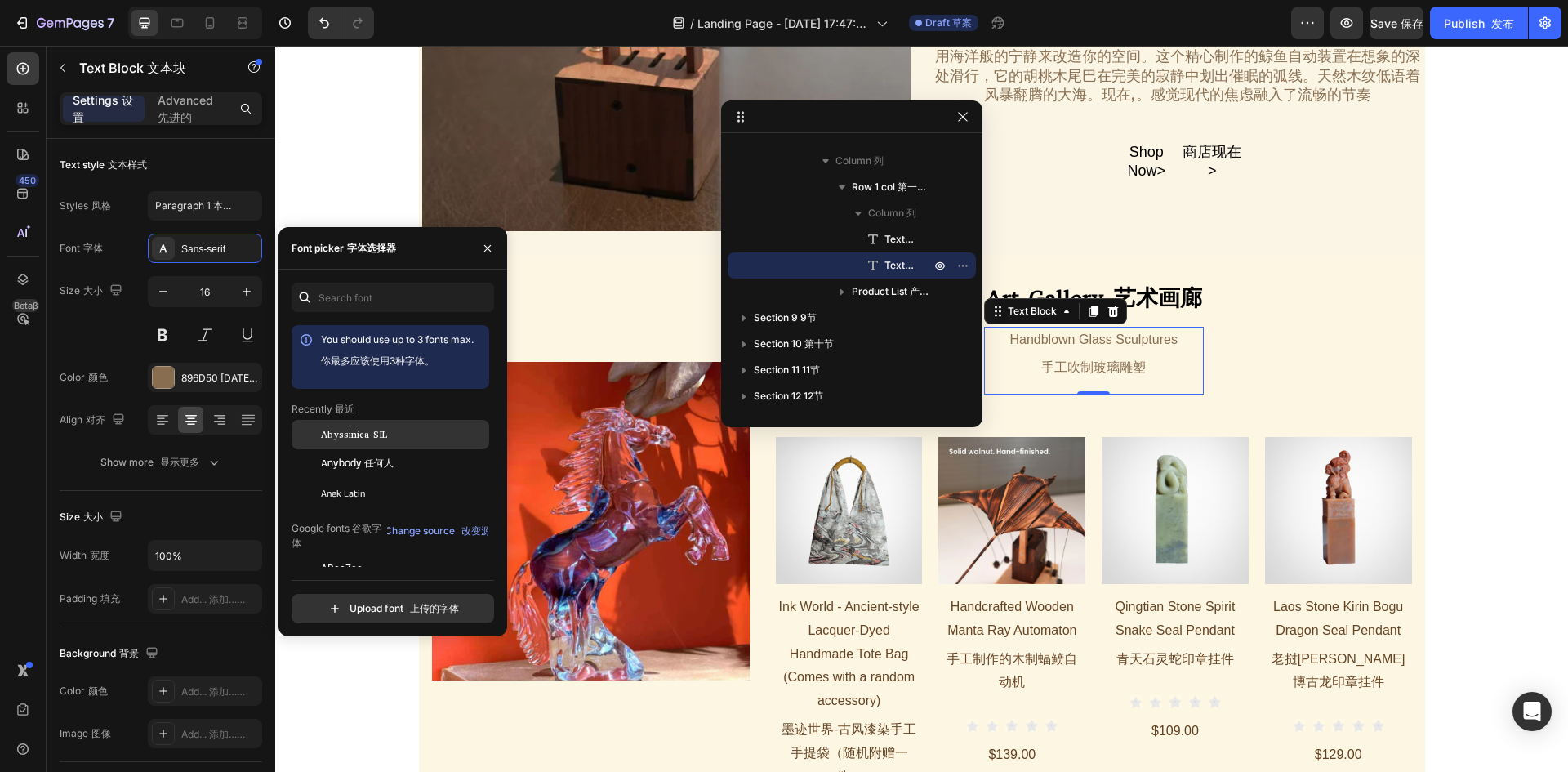
click at [336, 441] on span "Abyssinica SIL" at bounding box center [353, 434] width 66 height 14
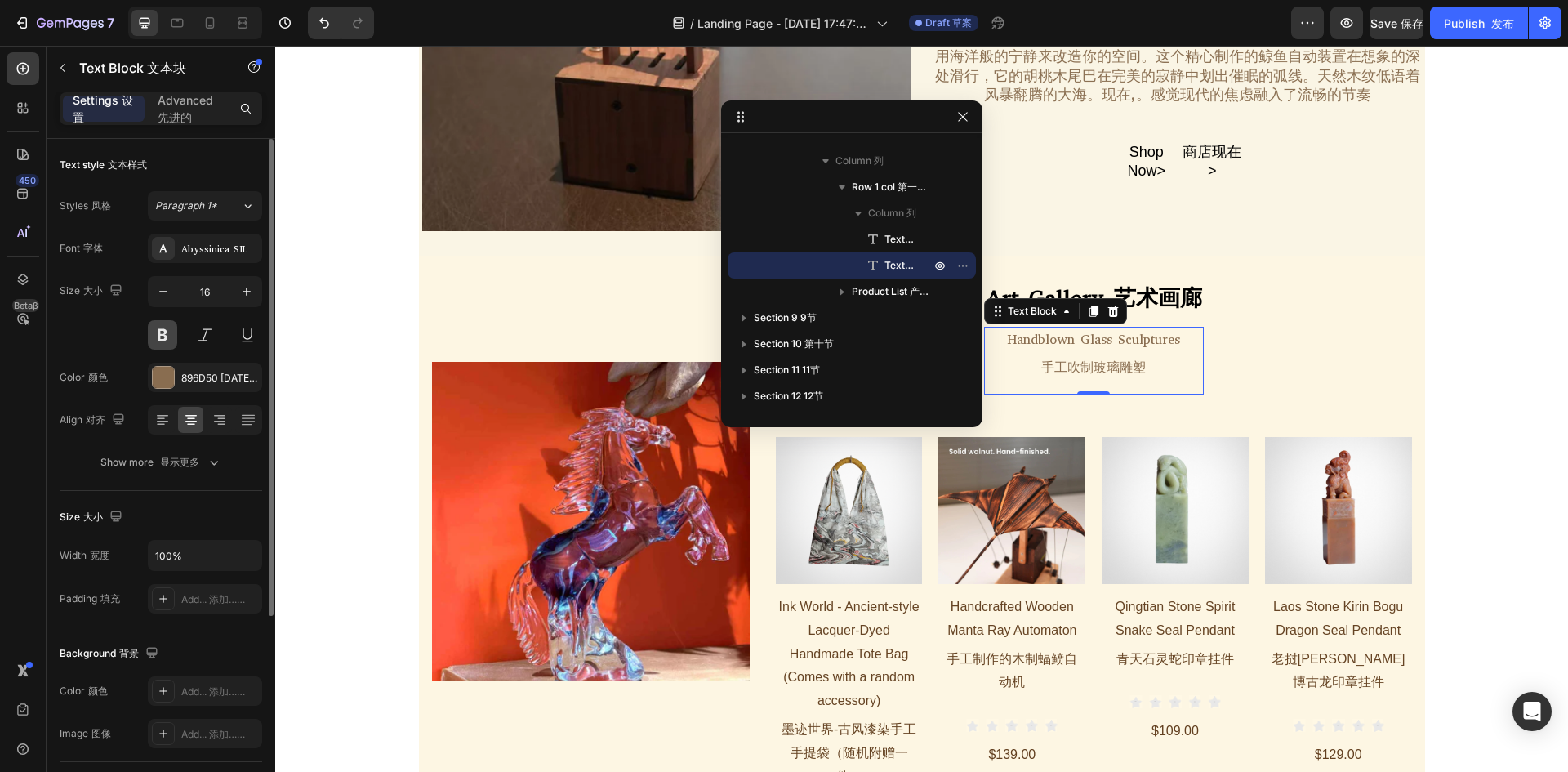
click at [155, 327] on button at bounding box center [162, 334] width 30 height 30
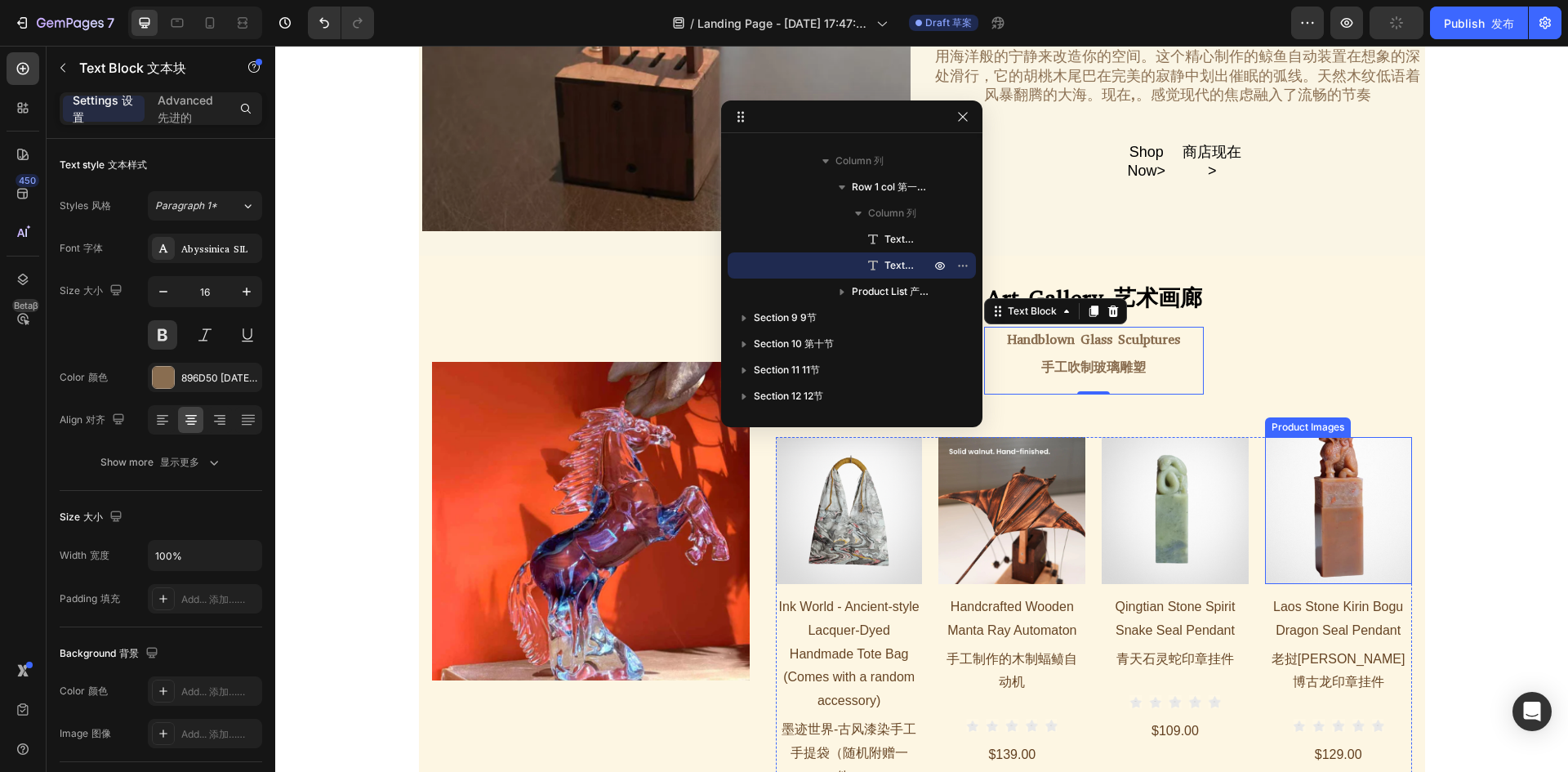
click at [1355, 542] on img at bounding box center [1338, 510] width 147 height 147
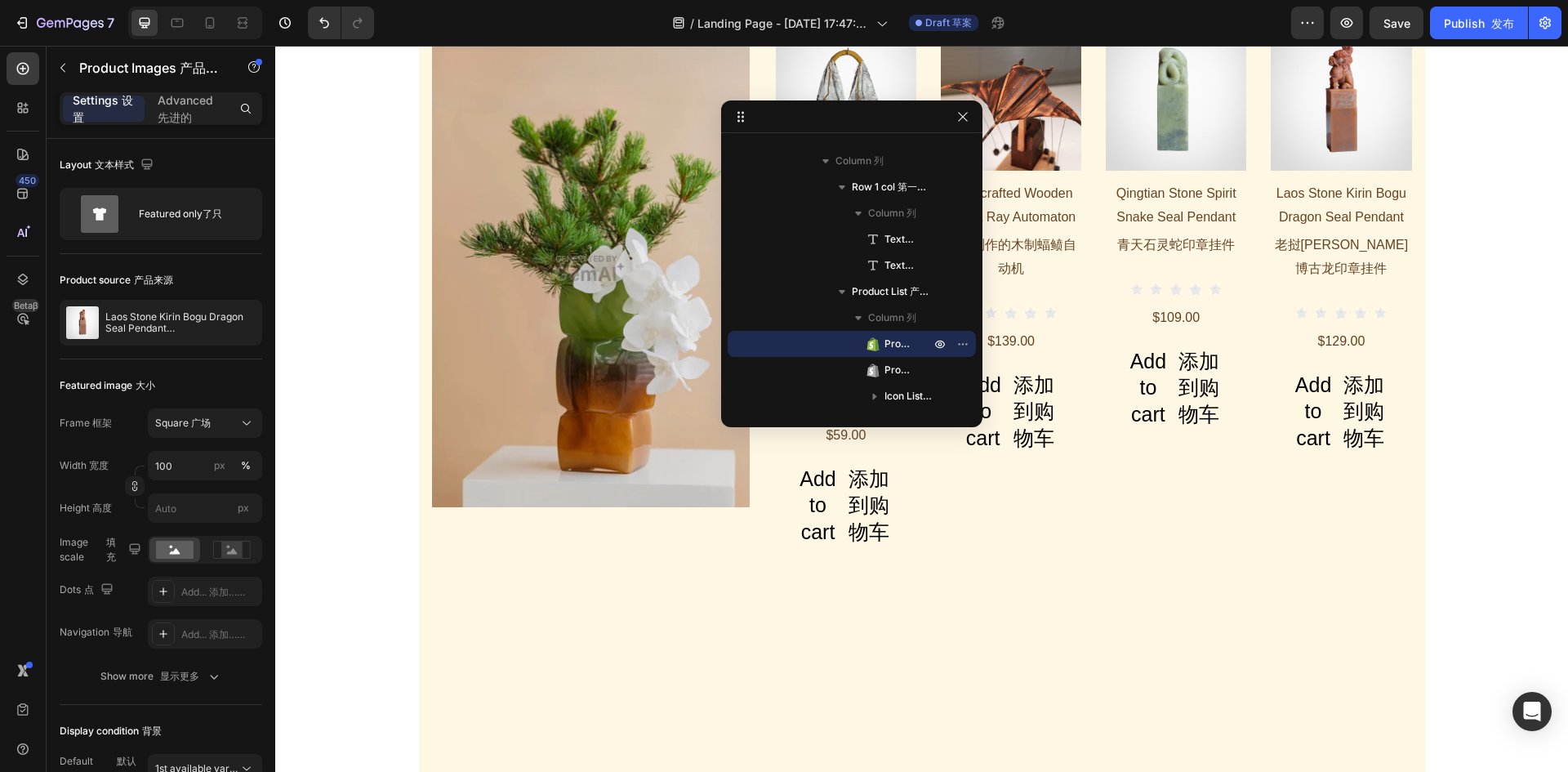
scroll to position [2471, 0]
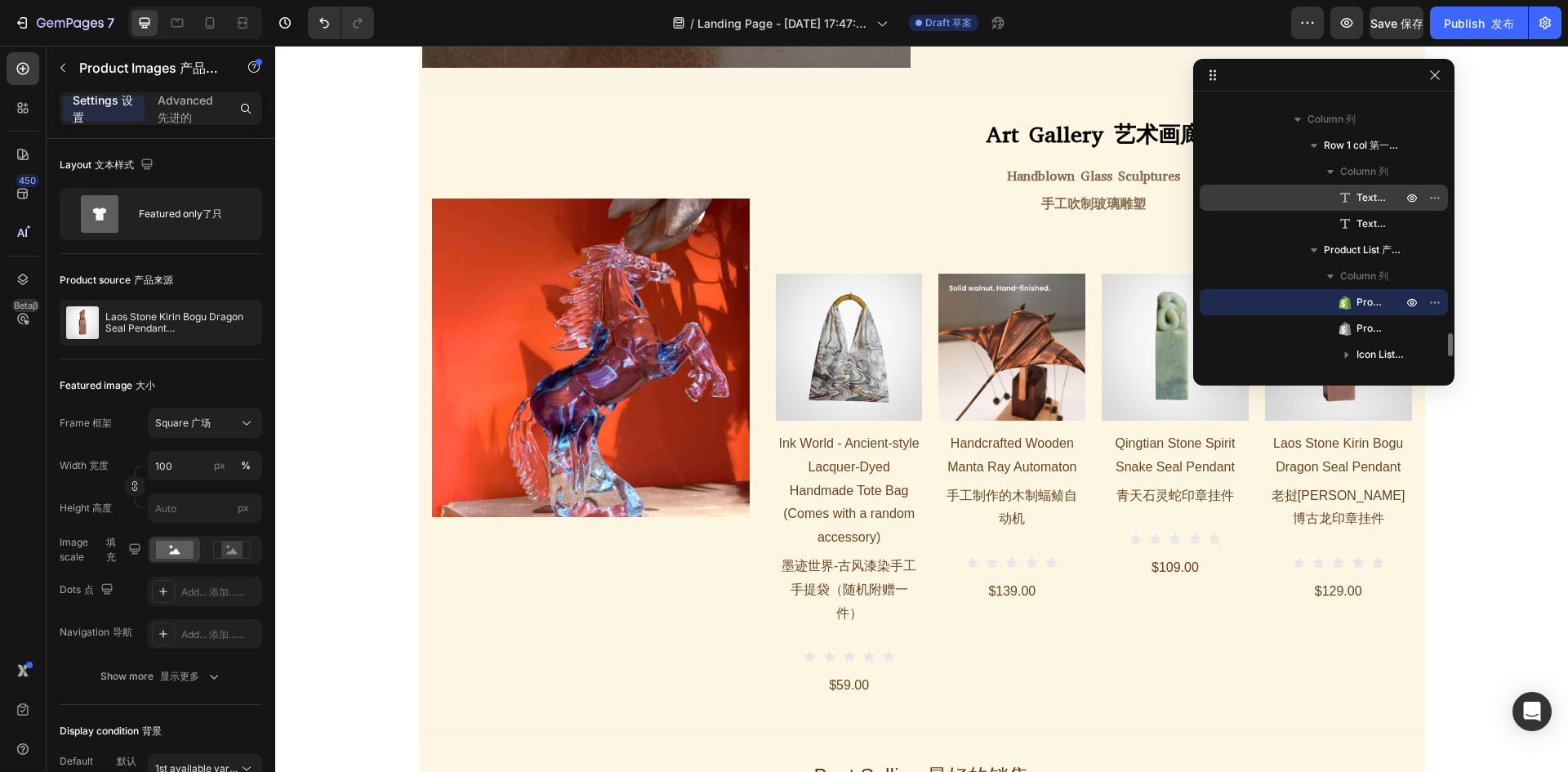
drag, startPoint x: 905, startPoint y: 113, endPoint x: 1322, endPoint y: 188, distance: 423.7
click at [855, 477] on h1 "Ink World - Ancient-style Lacquer-Dyed Handmade Tote Bag (Comes with a random a…" at bounding box center [849, 535] width 147 height 209
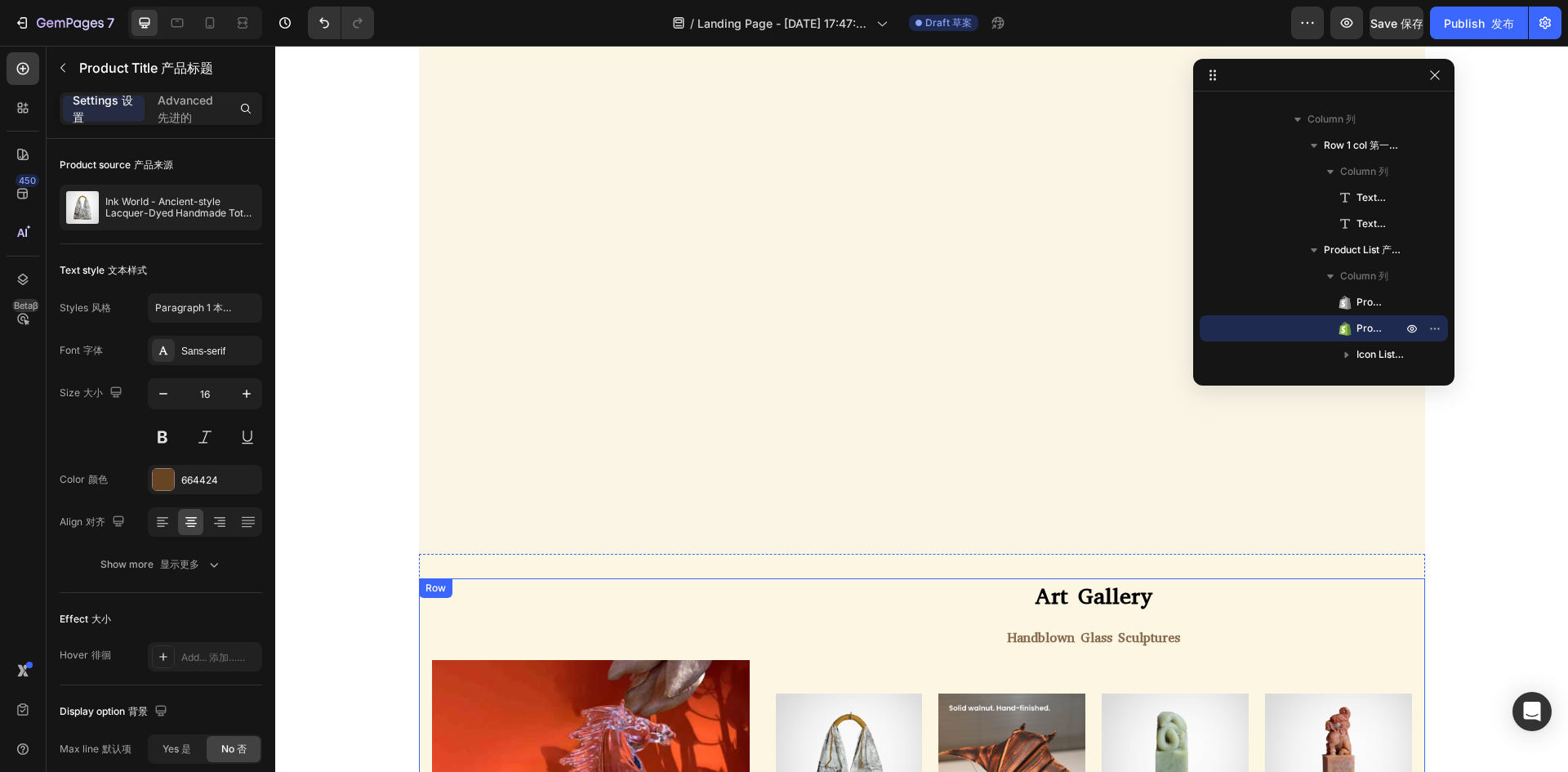
scroll to position [2744, 0]
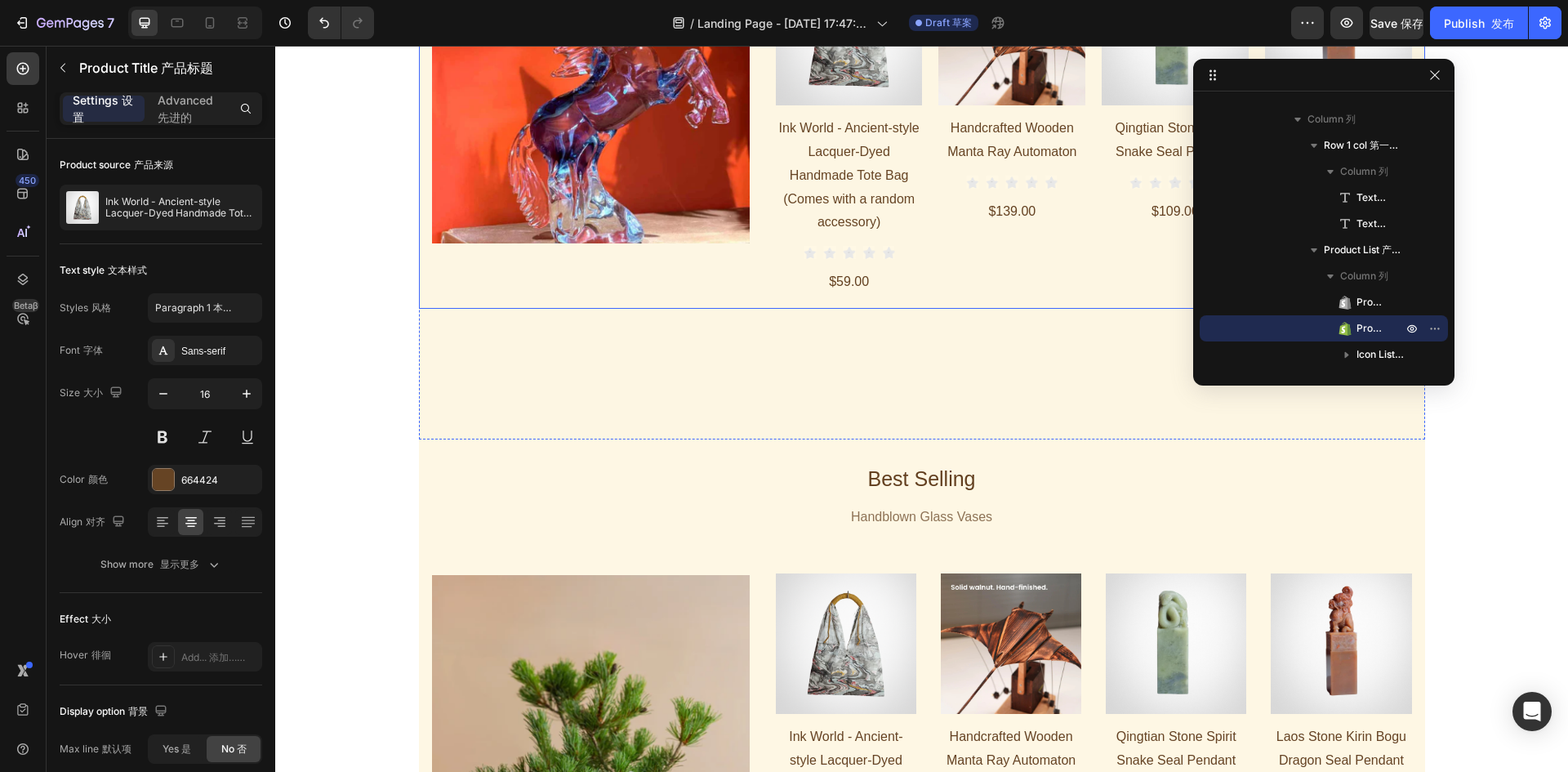
click at [677, 308] on div "Image Row" at bounding box center [591, 76] width 318 height 466
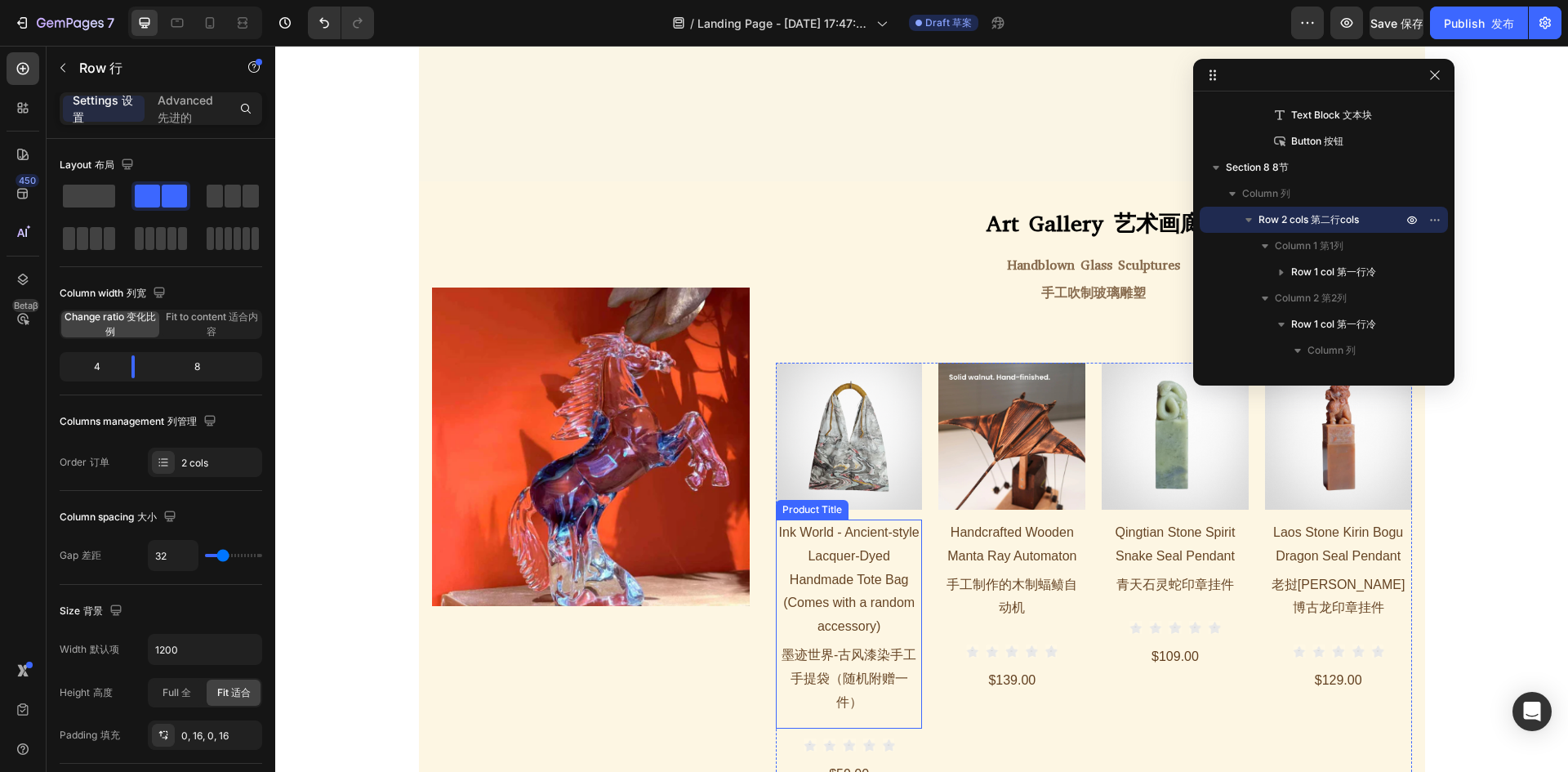
scroll to position [2626, 0]
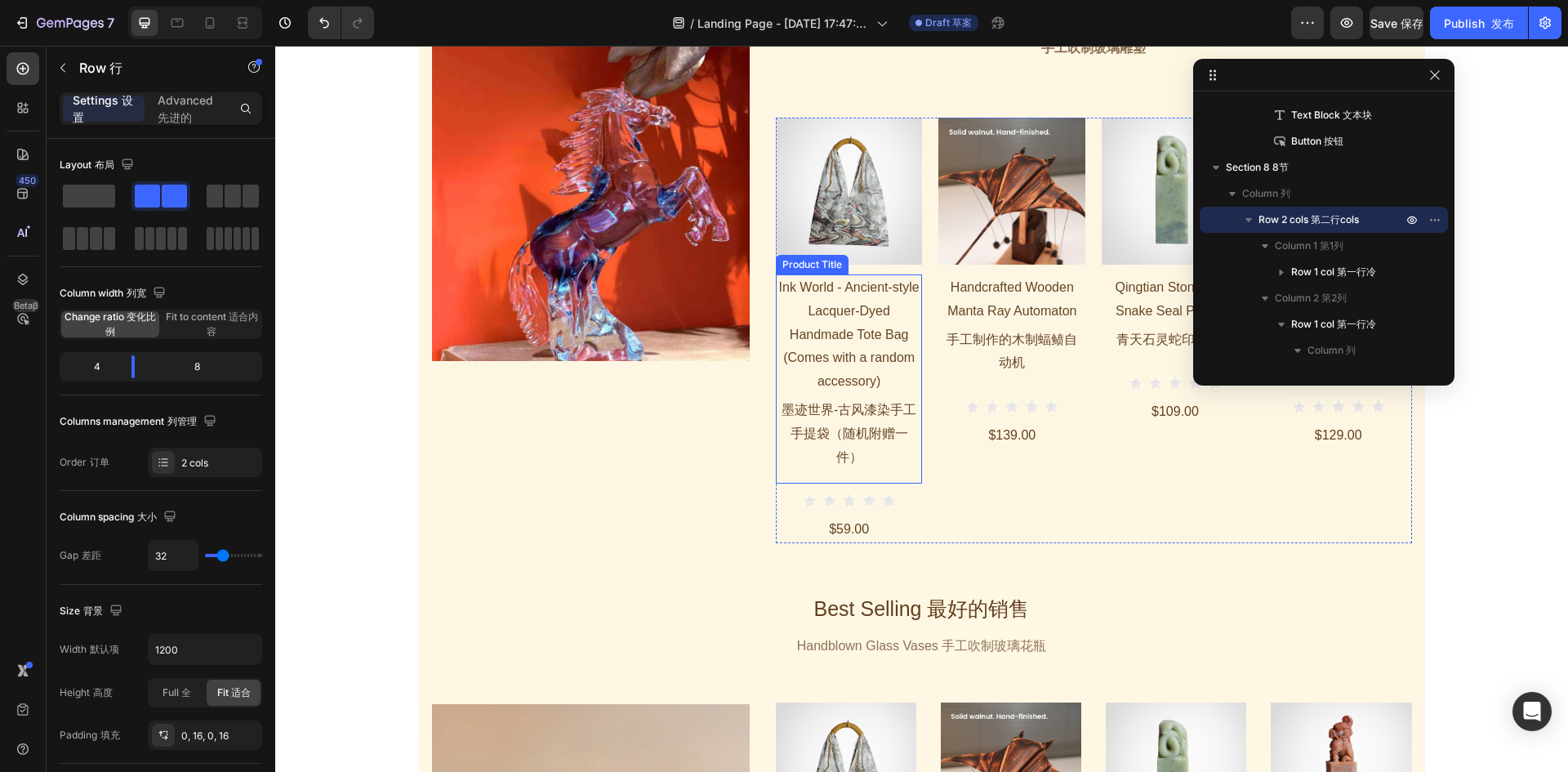
click at [861, 346] on h1 "Ink World - Ancient-style Lacquer-Dyed Handmade Tote Bag (Comes with a random a…" at bounding box center [849, 379] width 147 height 209
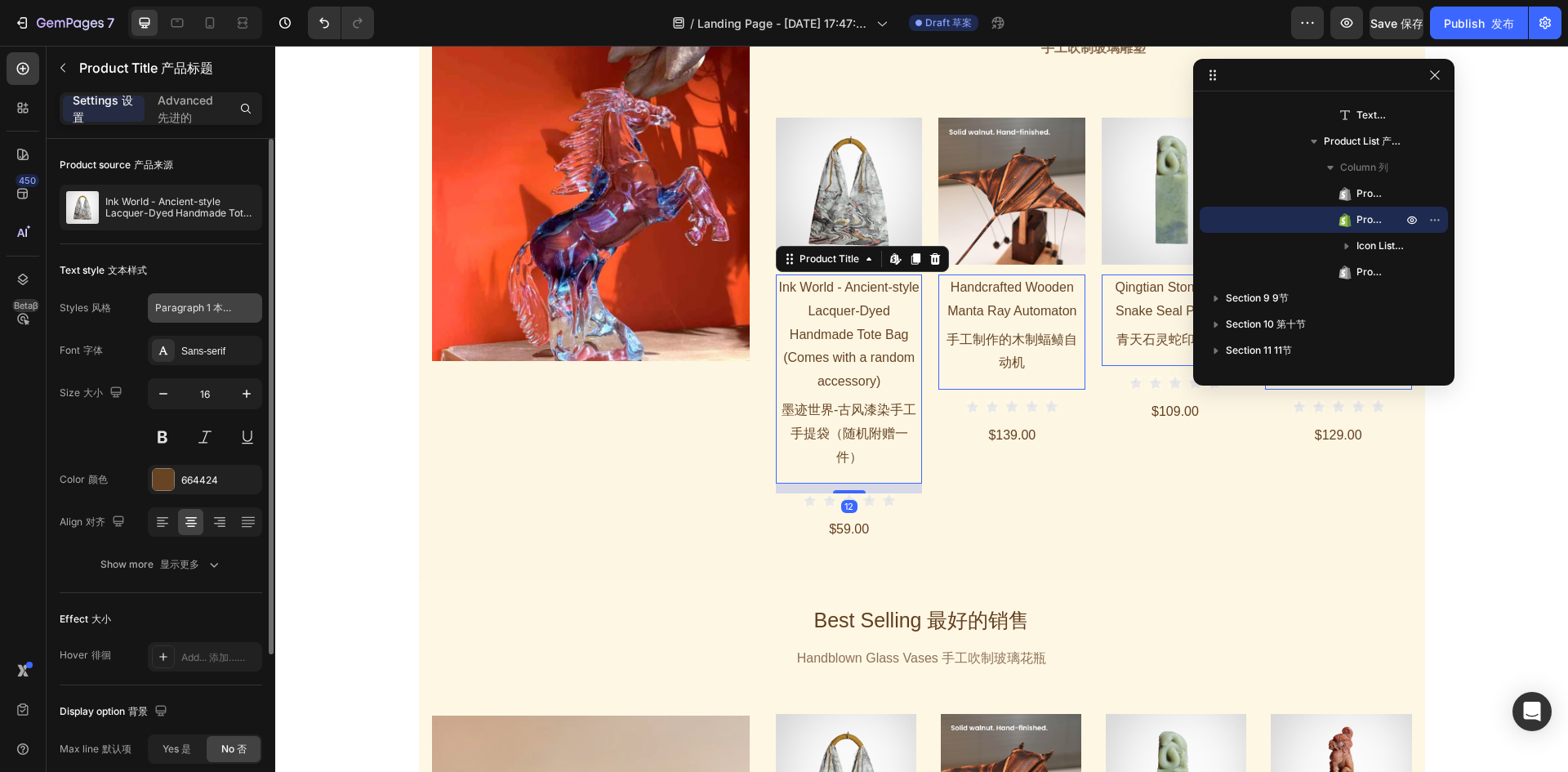
click at [205, 301] on span "Paragraph 1 本条第一款" at bounding box center [195, 307] width 80 height 14
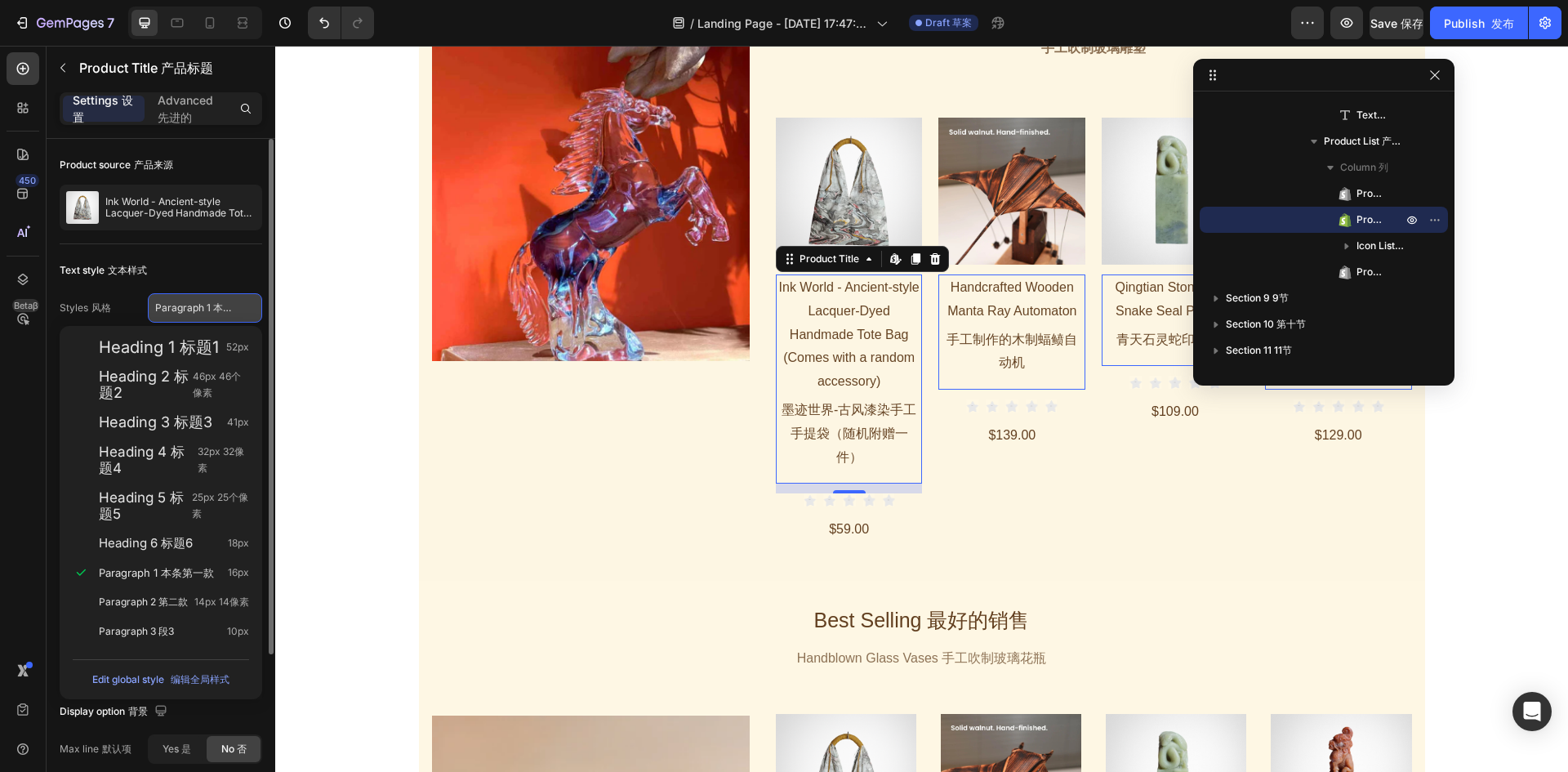
click at [210, 299] on button "Paragraph 1 本条第一款" at bounding box center [205, 307] width 114 height 30
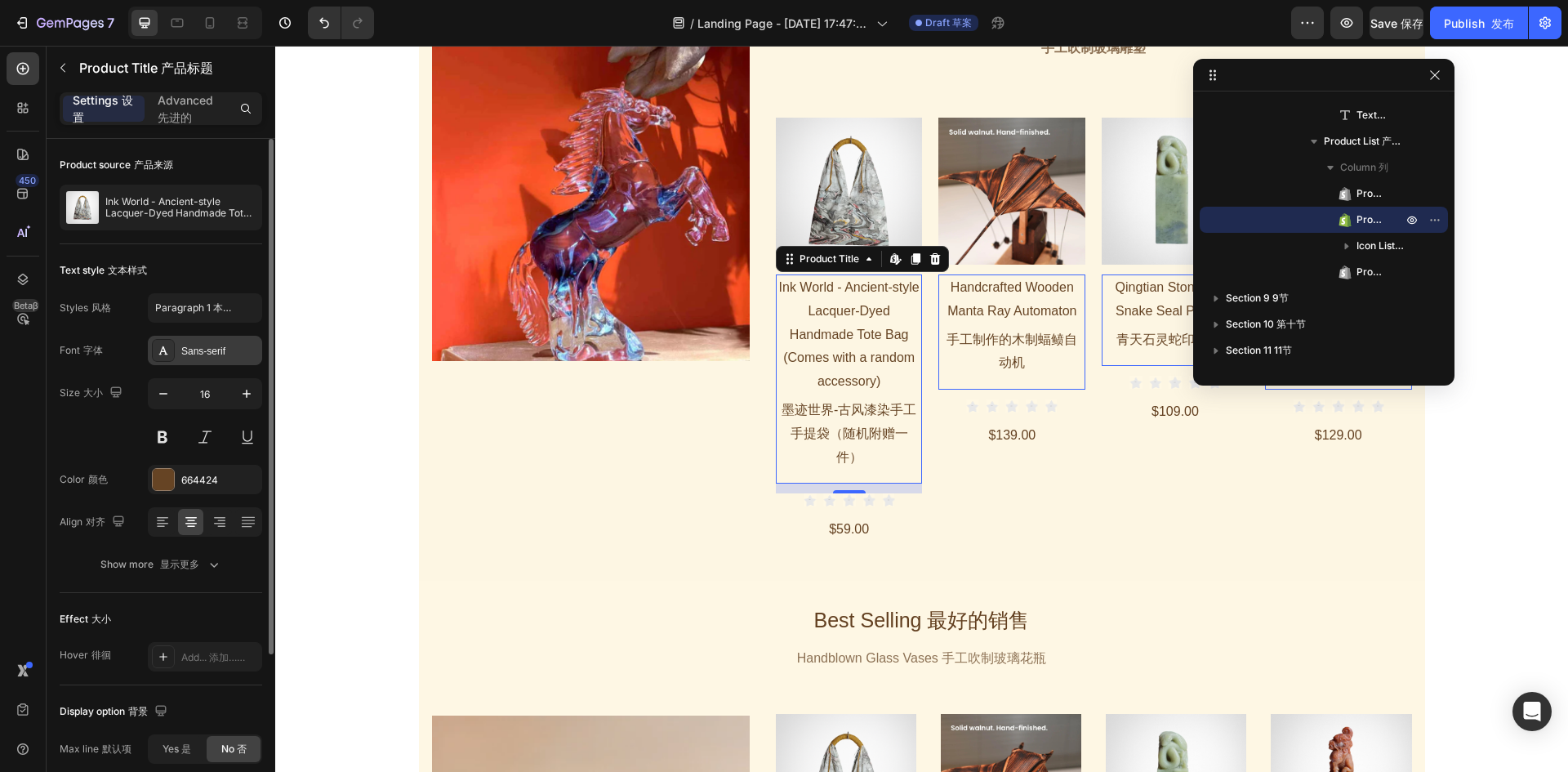
click at [224, 357] on div "Sans-serif" at bounding box center [220, 350] width 77 height 14
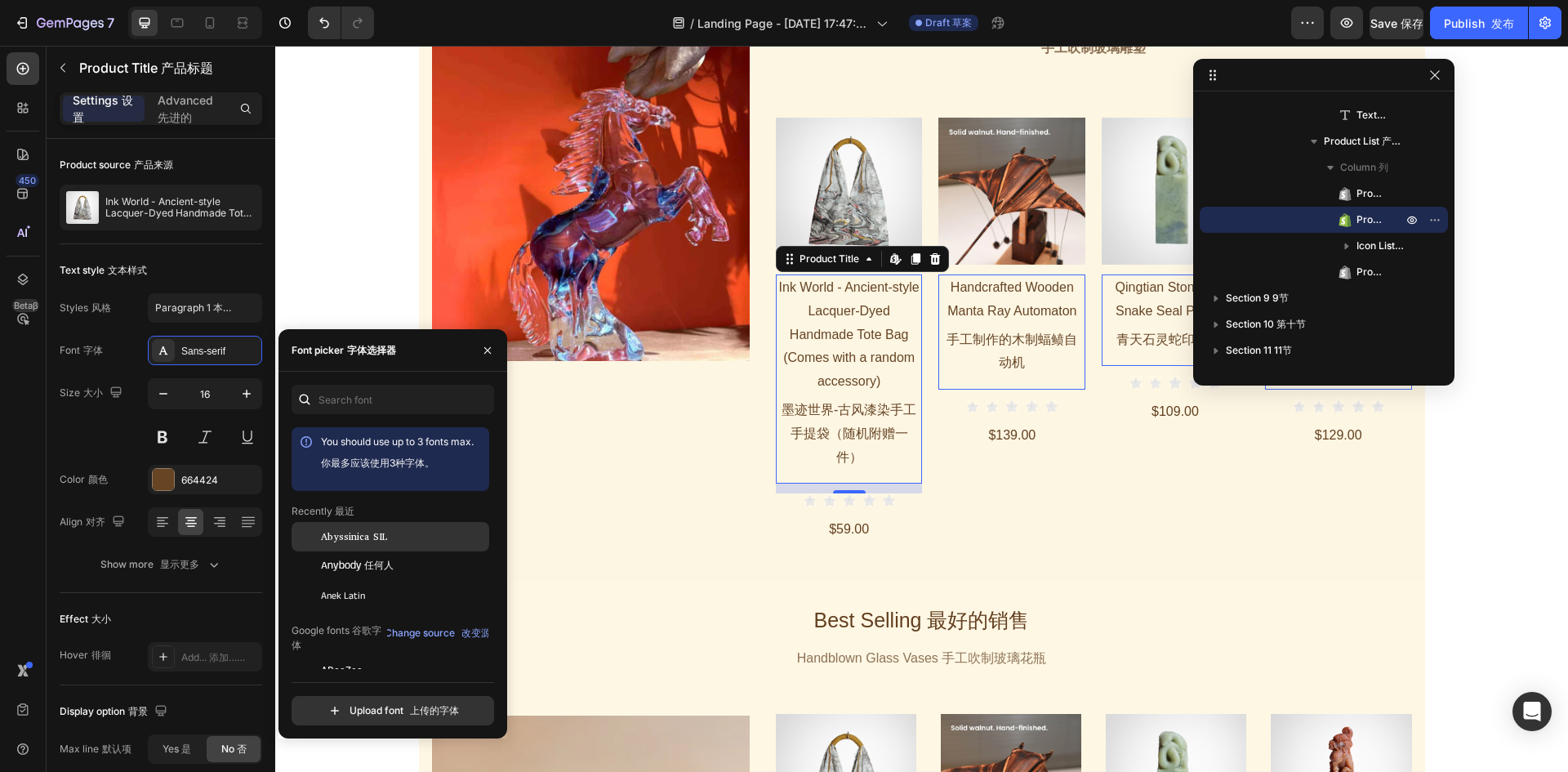
click at [356, 535] on span "Abyssinica SIL" at bounding box center [353, 536] width 66 height 14
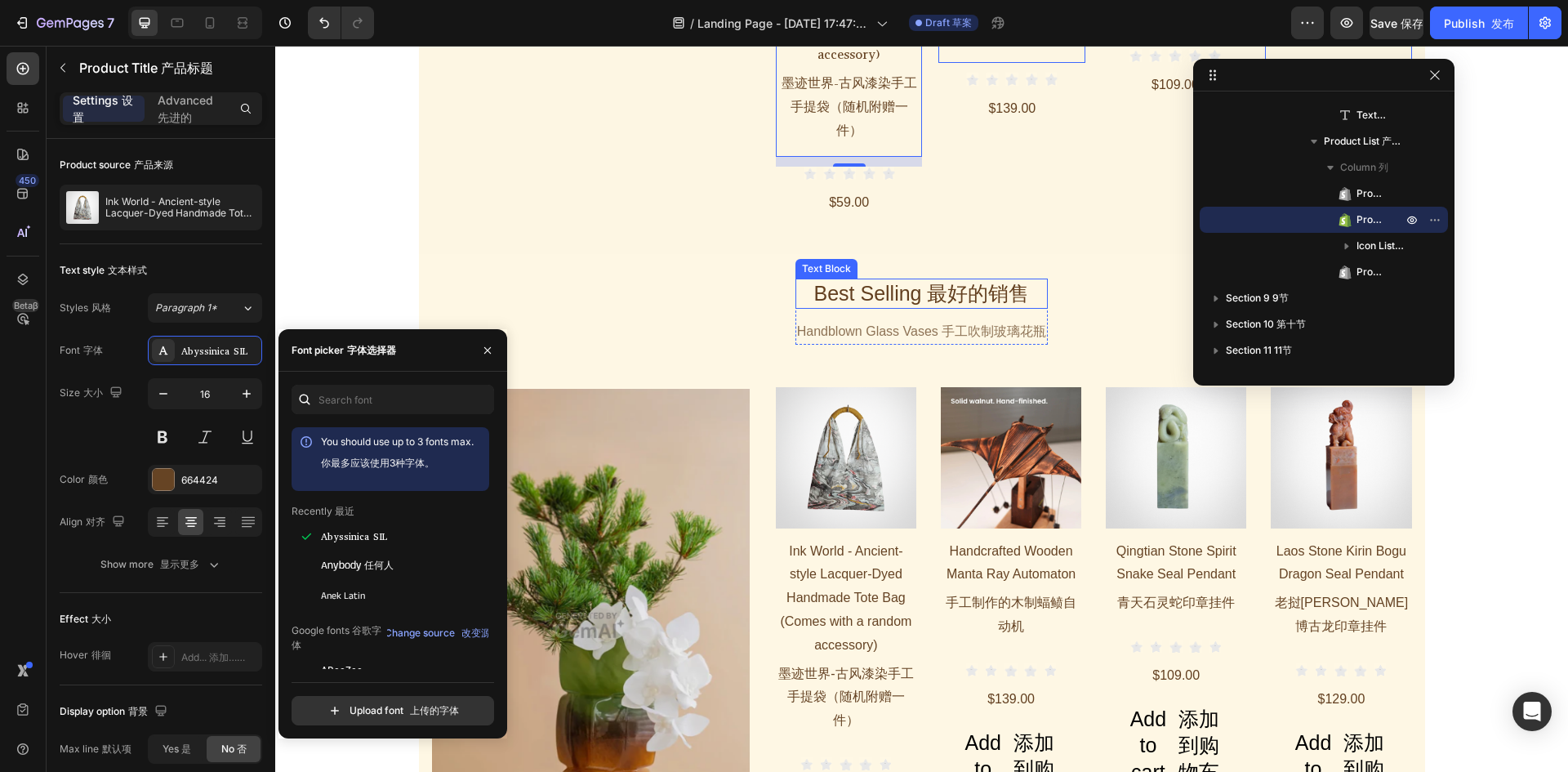
click at [913, 278] on div "Best Selling 最好的销售" at bounding box center [922, 293] width 253 height 30
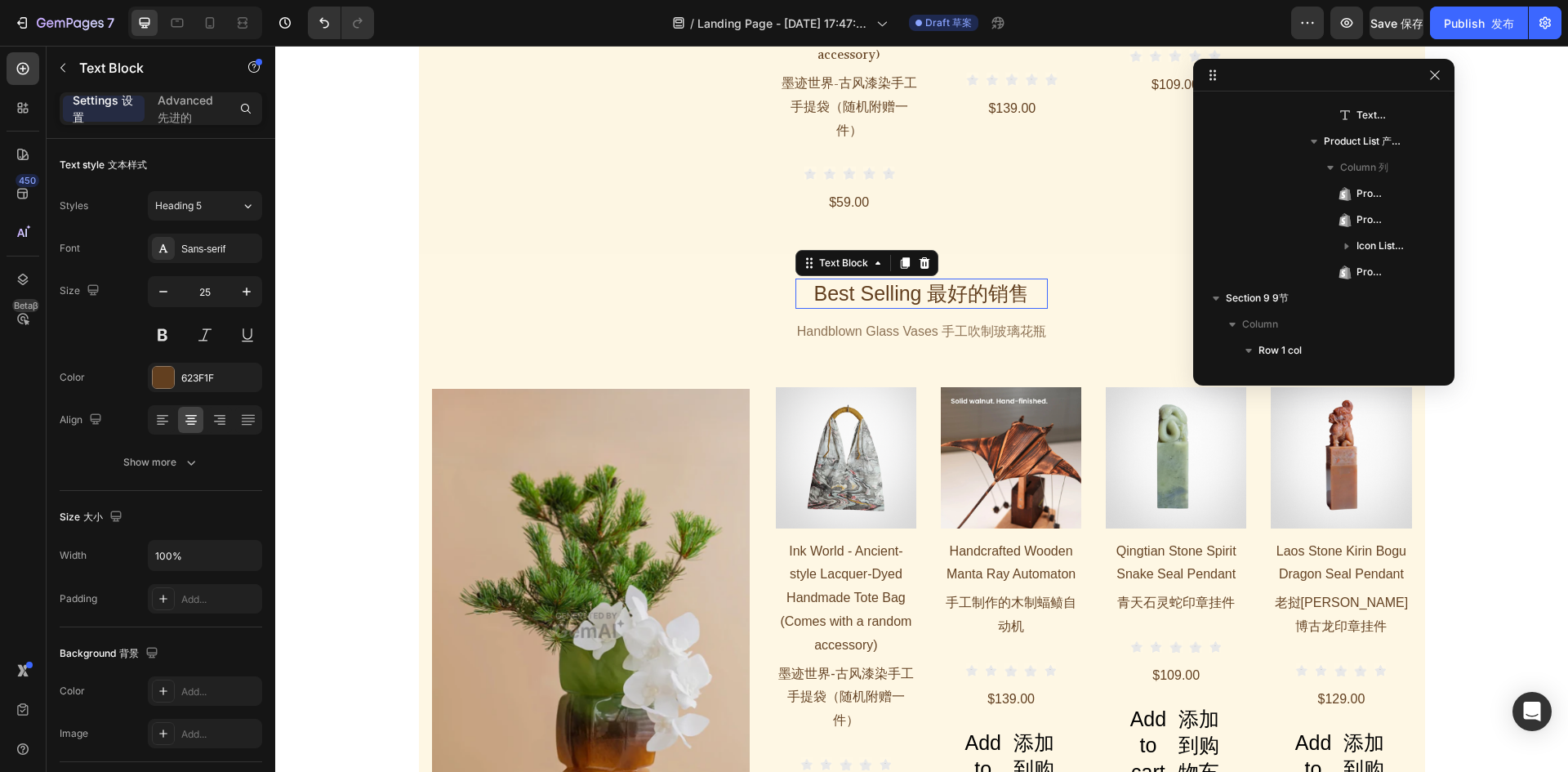
scroll to position [3049, 0]
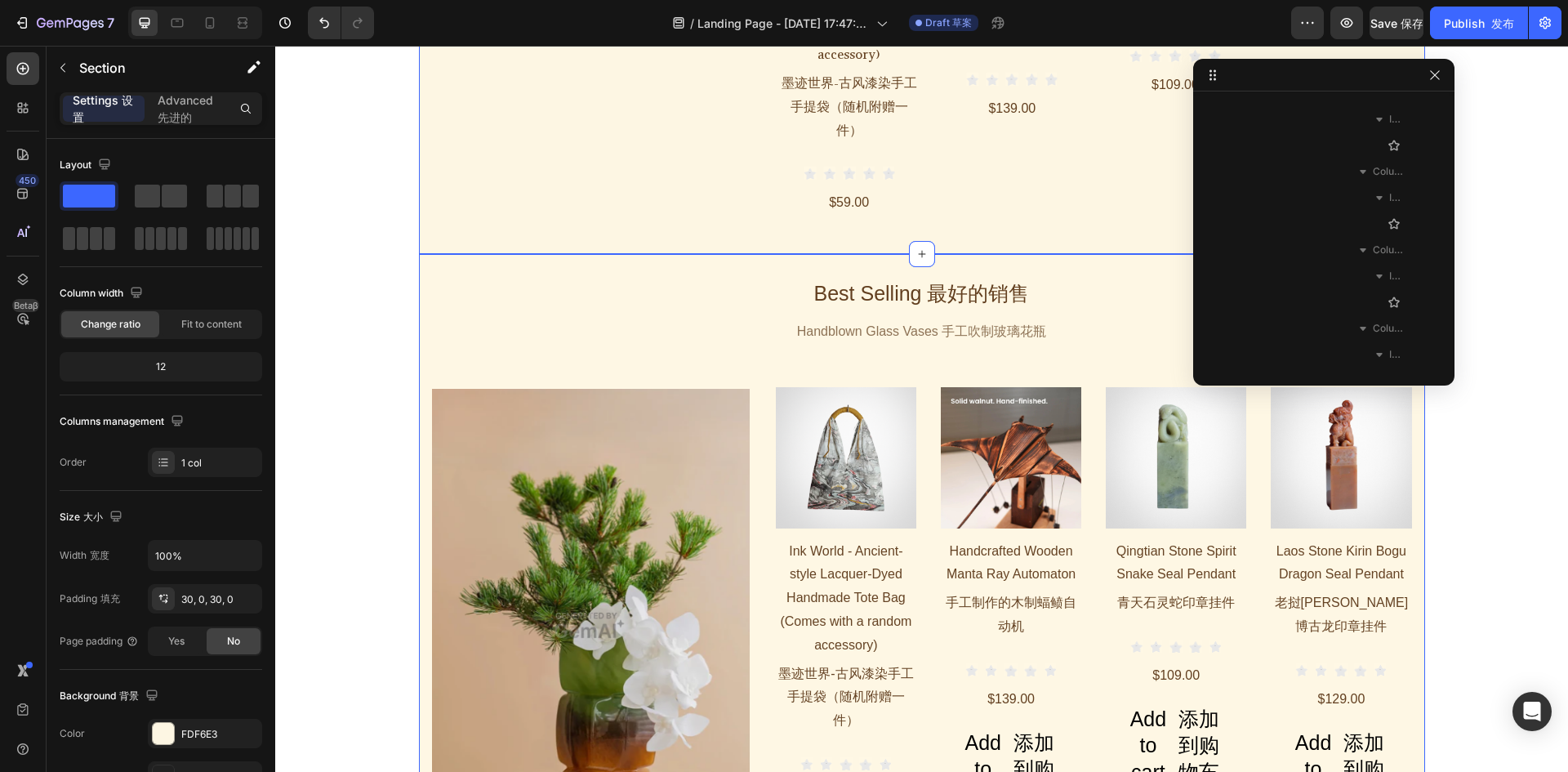
drag, startPoint x: 1013, startPoint y: 253, endPoint x: 832, endPoint y: 269, distance: 181.7
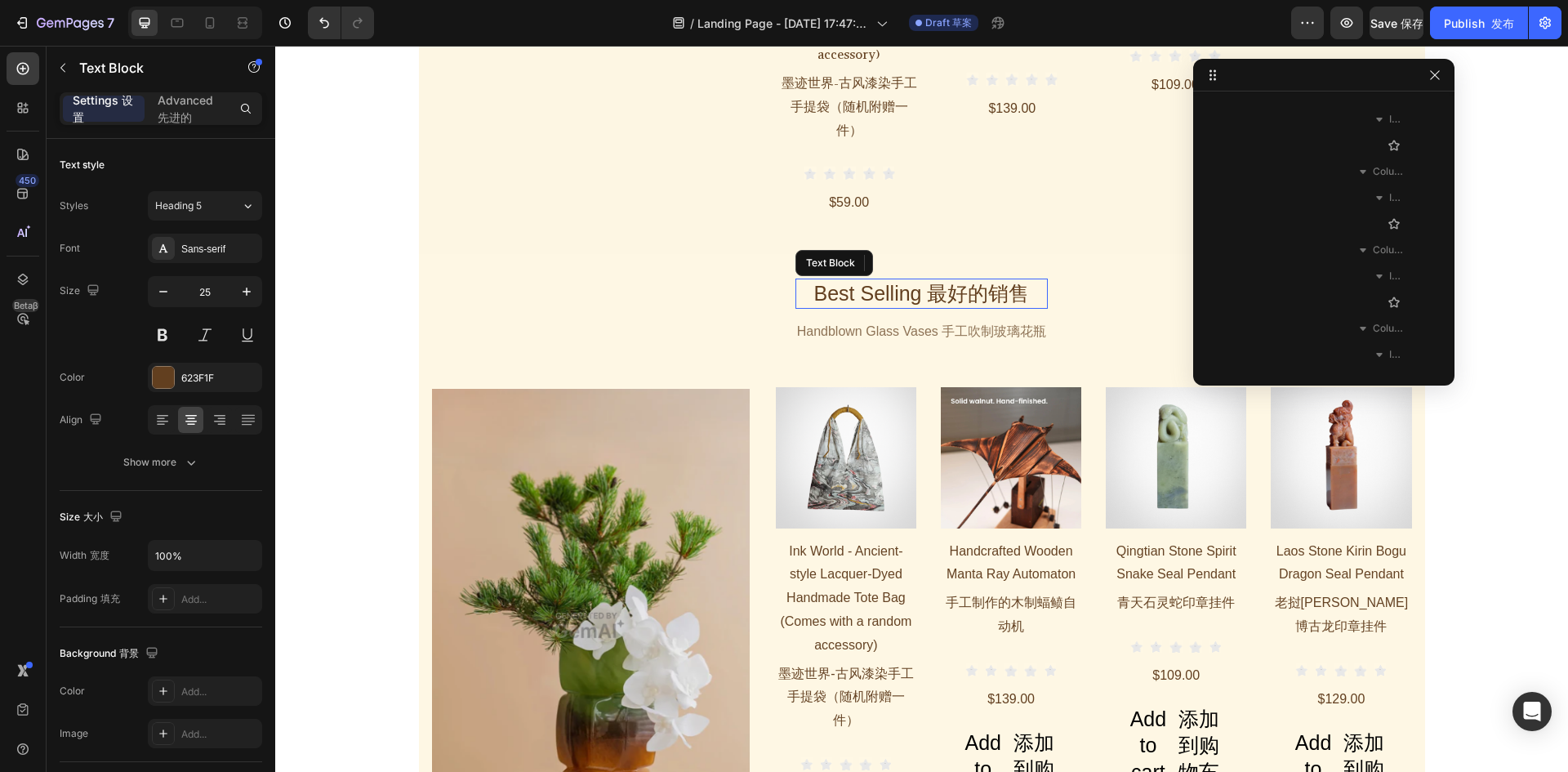
click at [832, 278] on div "Best Selling 最好的销售" at bounding box center [922, 293] width 253 height 30
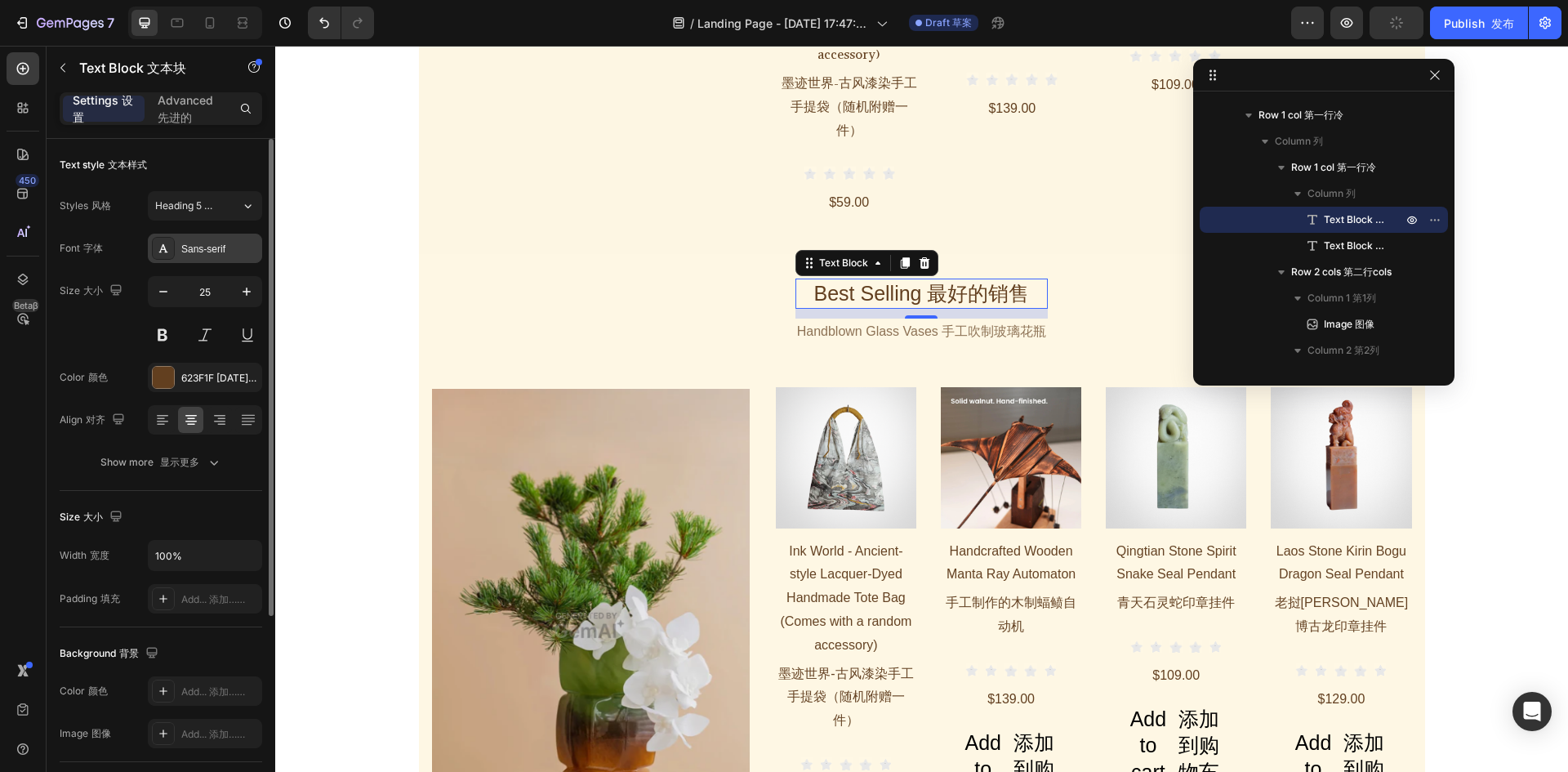
click at [192, 259] on div "Sans-serif" at bounding box center [205, 248] width 114 height 30
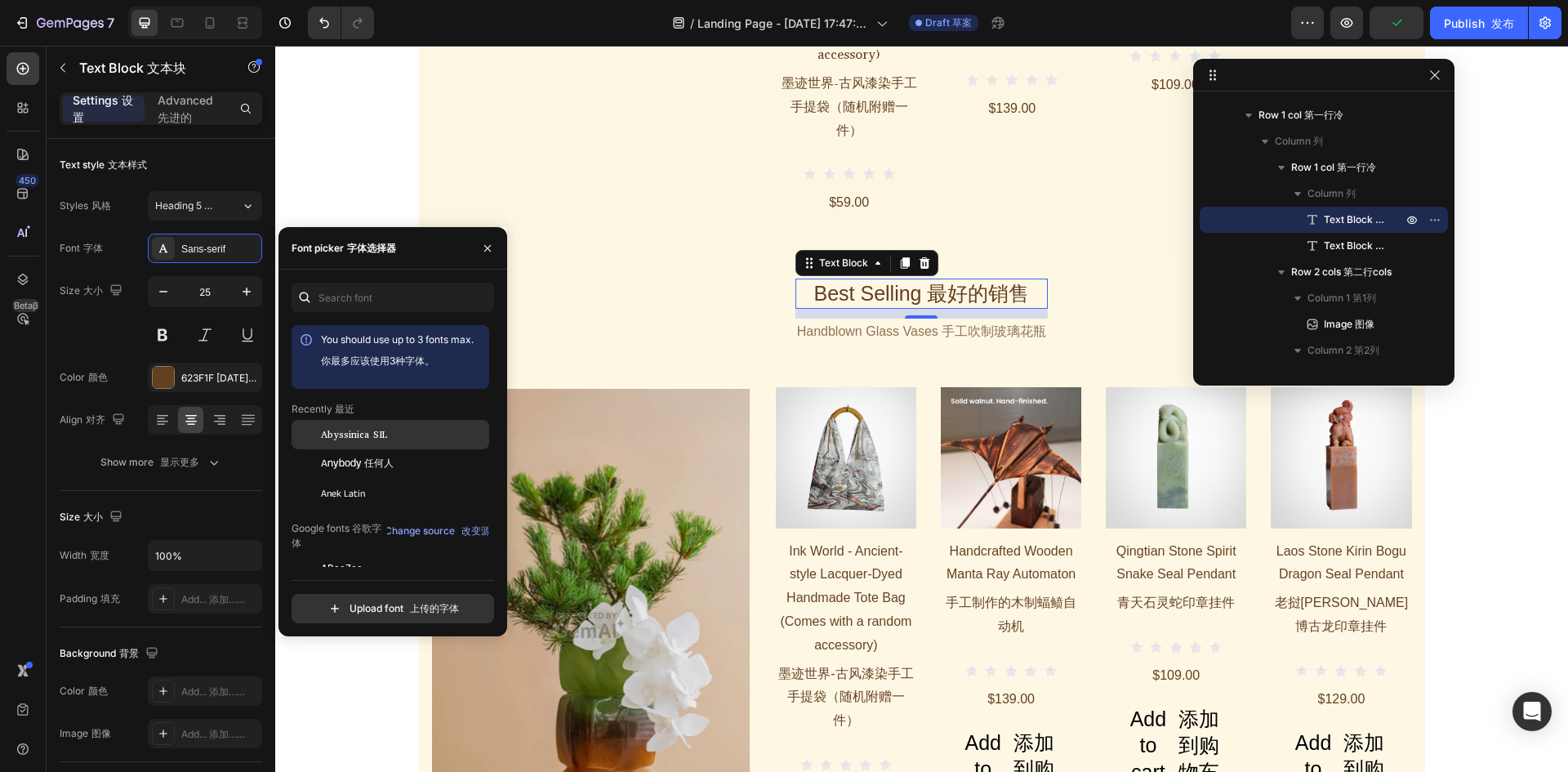
click at [341, 426] on div "Abyssinica SIL" at bounding box center [391, 434] width 198 height 30
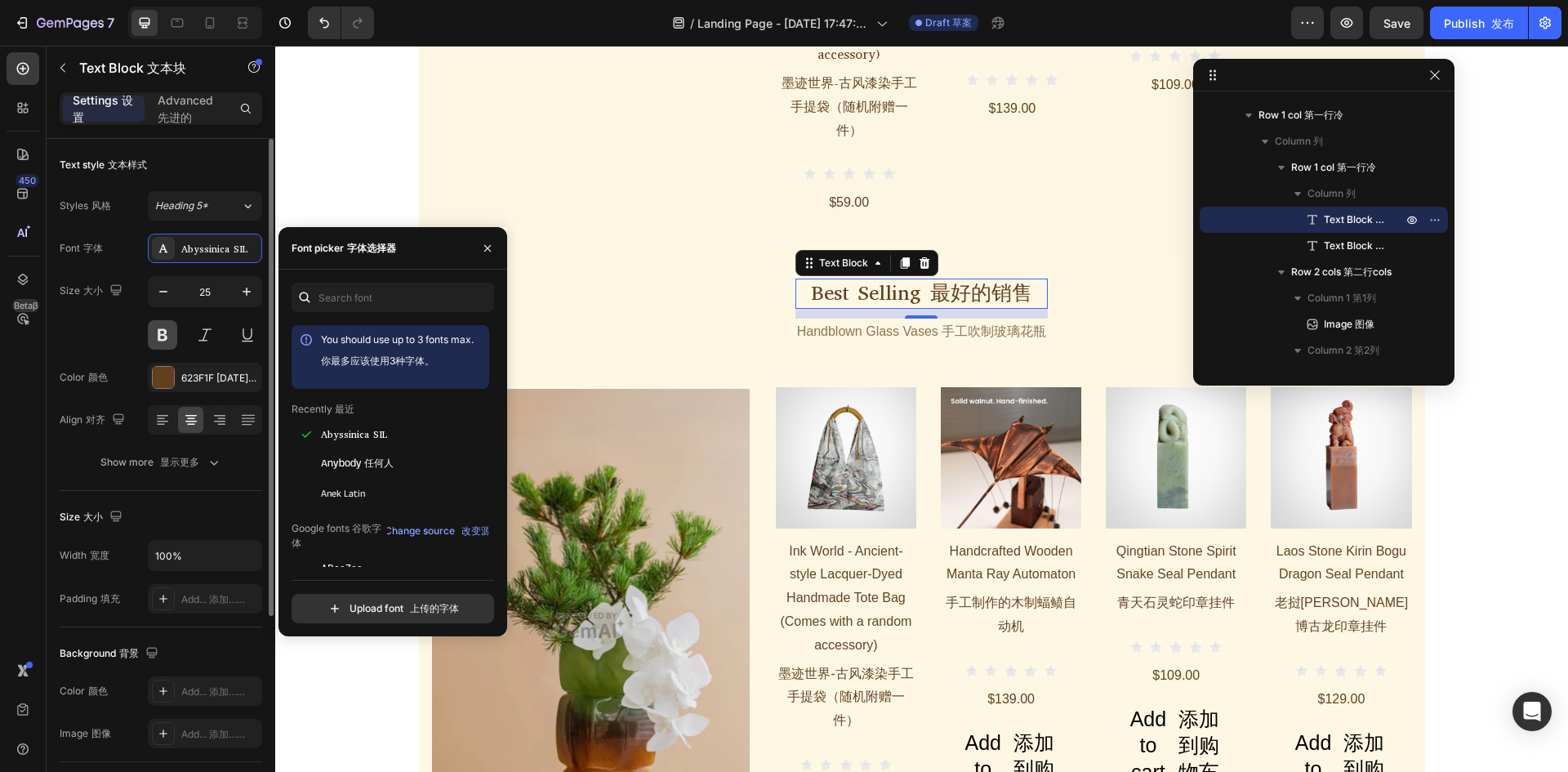
click at [156, 334] on button at bounding box center [162, 334] width 30 height 30
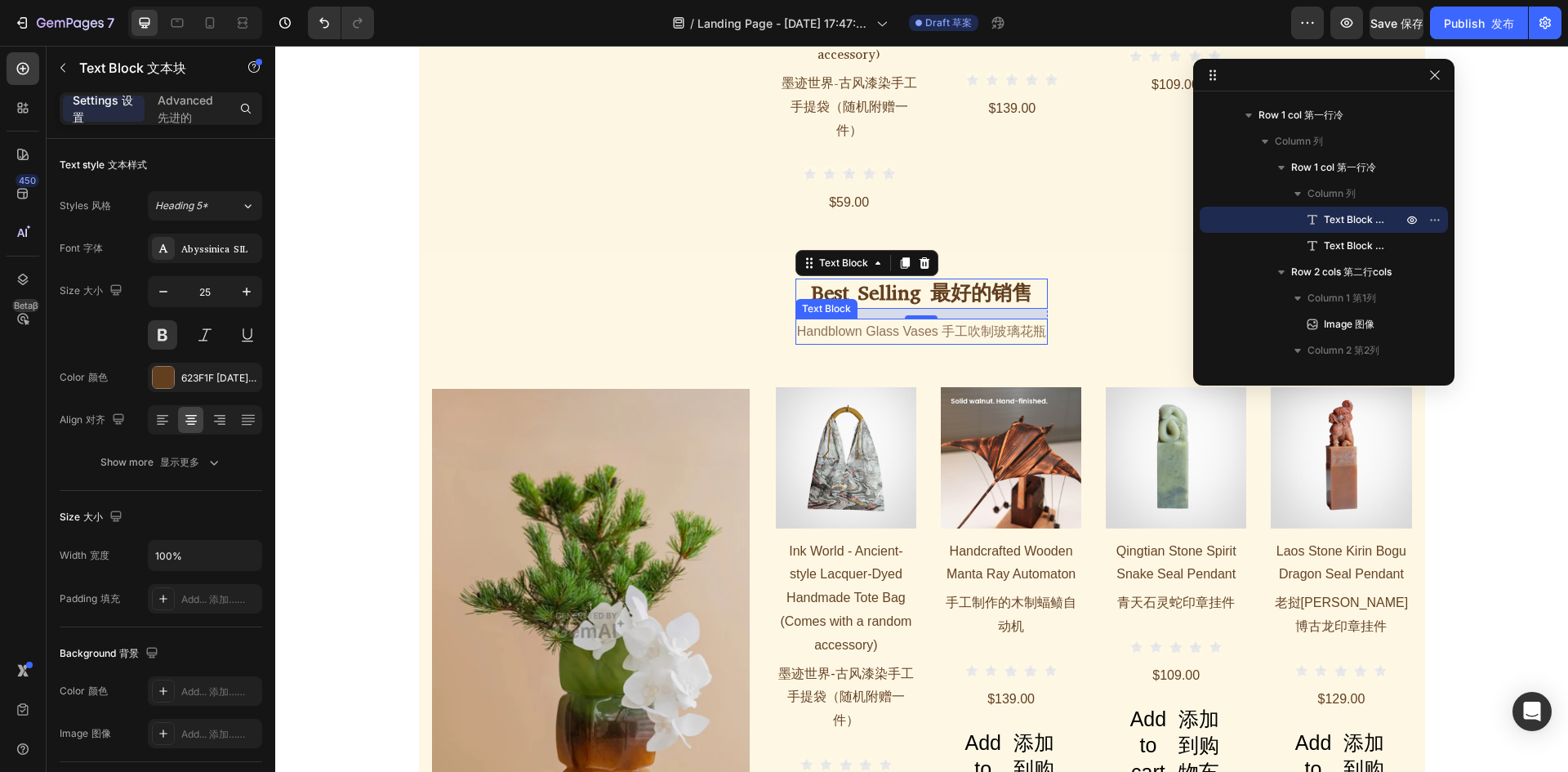
click at [931, 319] on div "Handblown Glass Vases 手工吹制玻璃花瓶" at bounding box center [922, 332] width 253 height 27
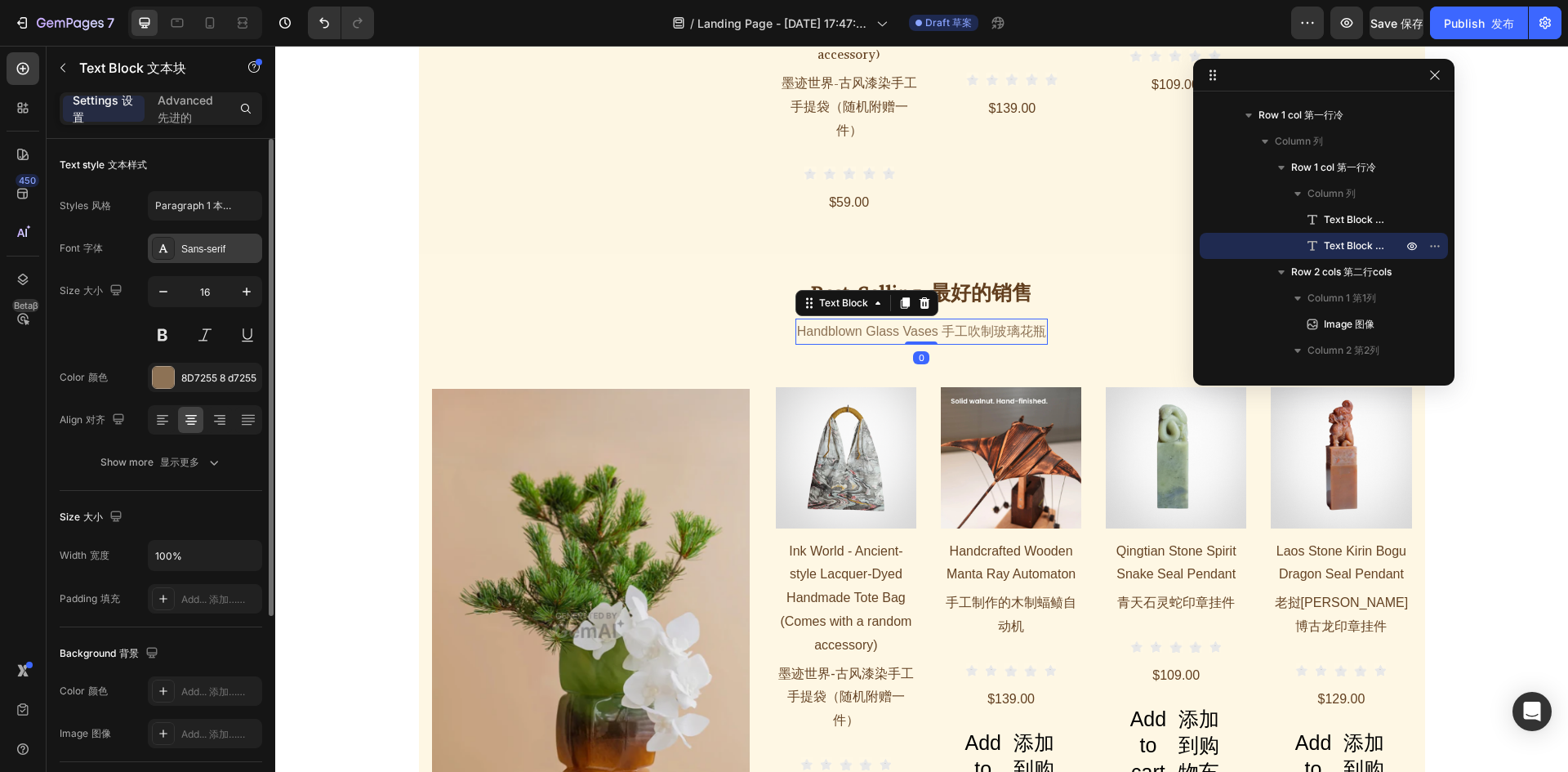
click at [207, 253] on div "Sans-serif" at bounding box center [220, 249] width 77 height 14
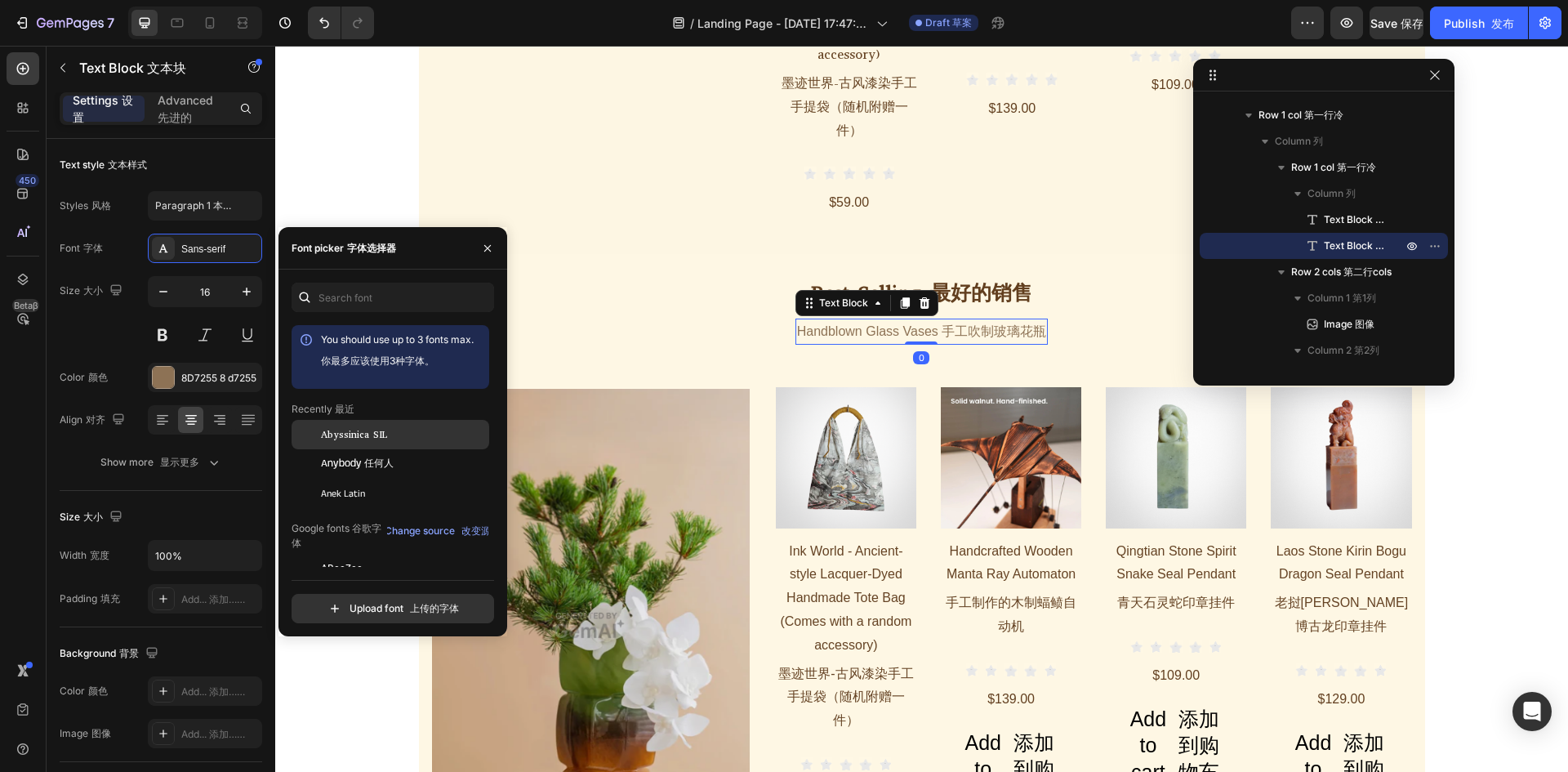
click at [330, 431] on span "Abyssinica SIL" at bounding box center [353, 434] width 66 height 14
click at [853, 558] on h1 "Ink World - Ancient-style Lacquer-Dyed Handmade Tote Bag (Comes with a random a…" at bounding box center [846, 642] width 140 height 209
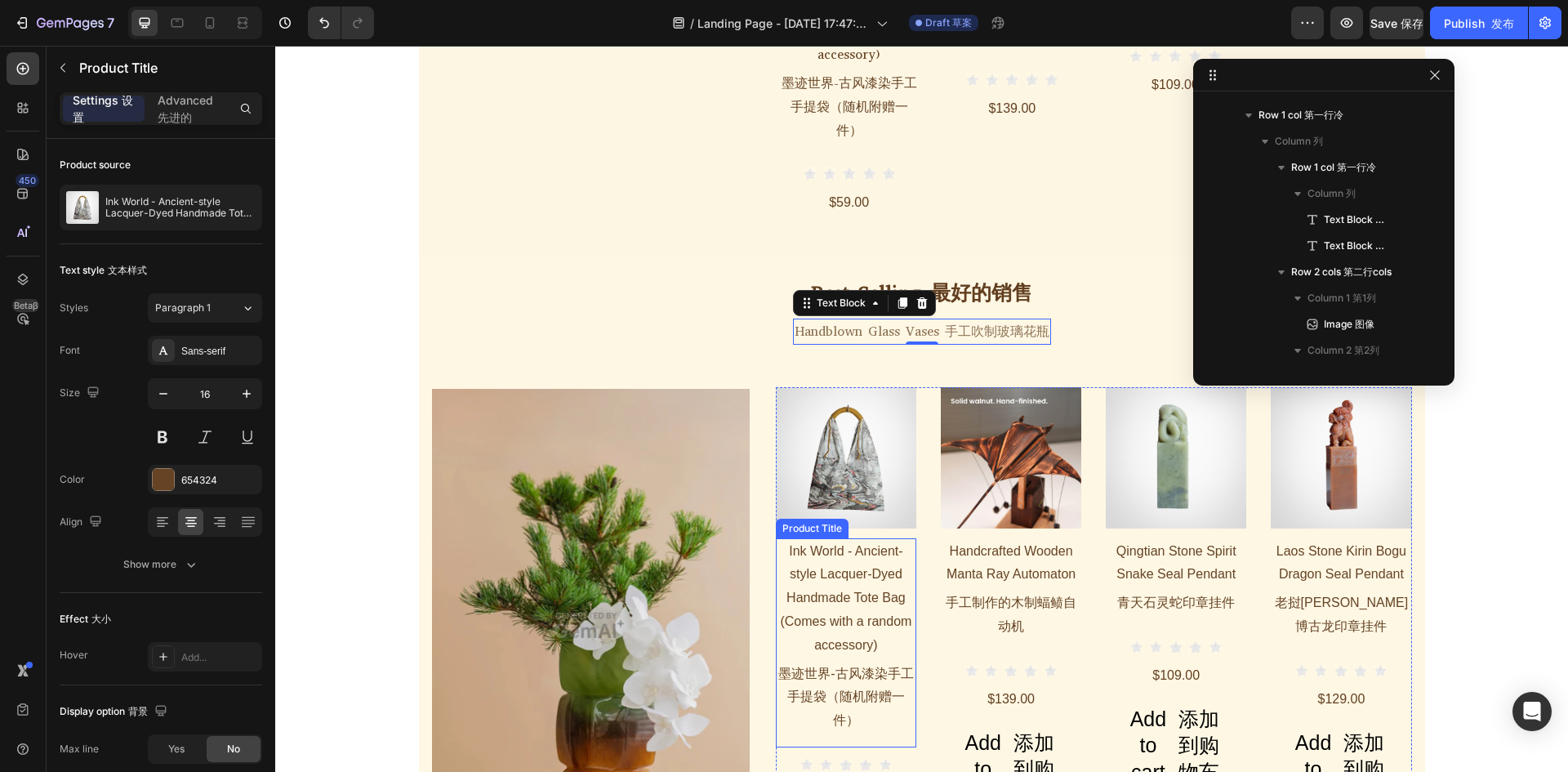
scroll to position [3732, 0]
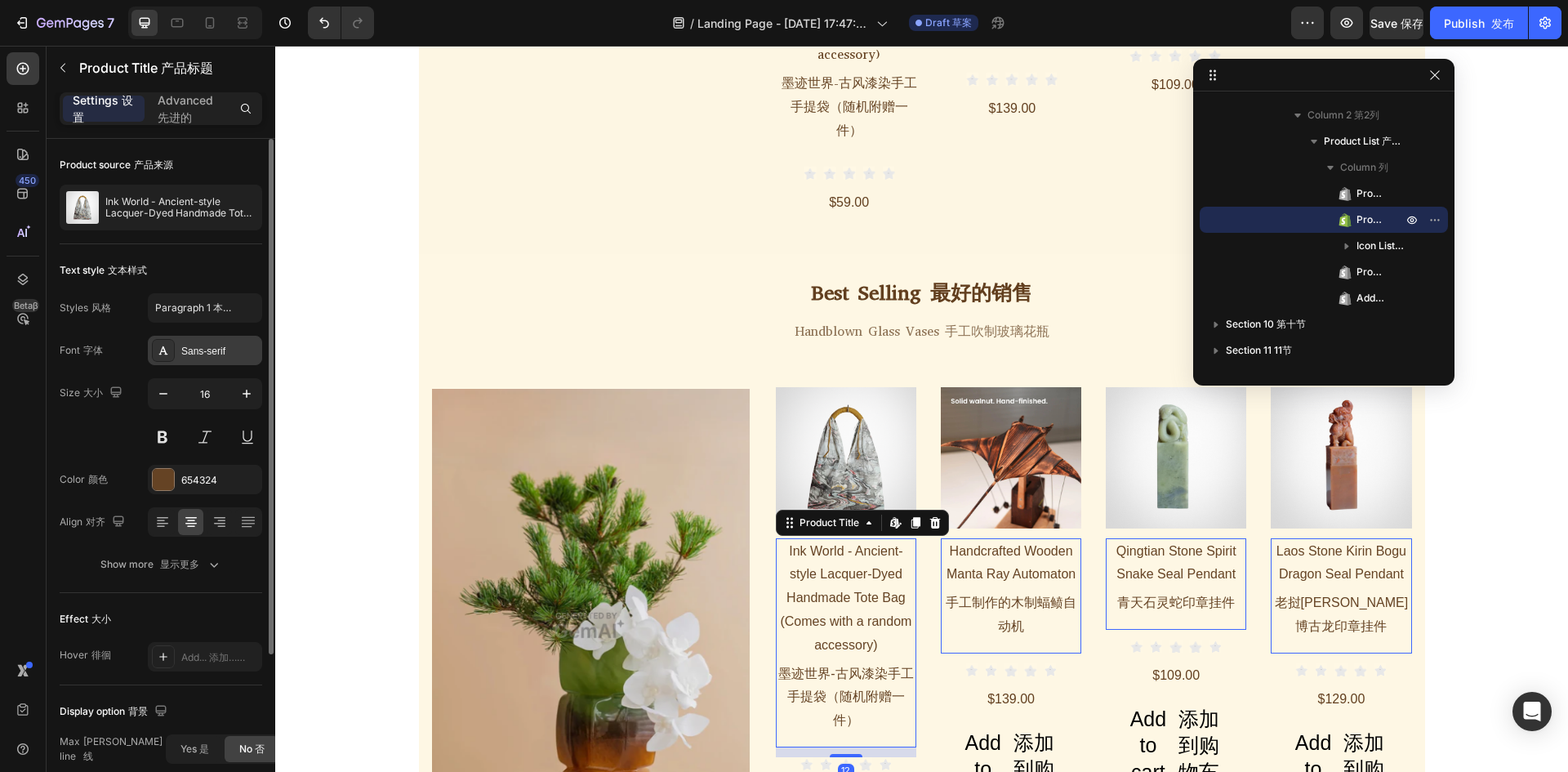
click at [199, 350] on div "Sans-serif" at bounding box center [220, 350] width 77 height 14
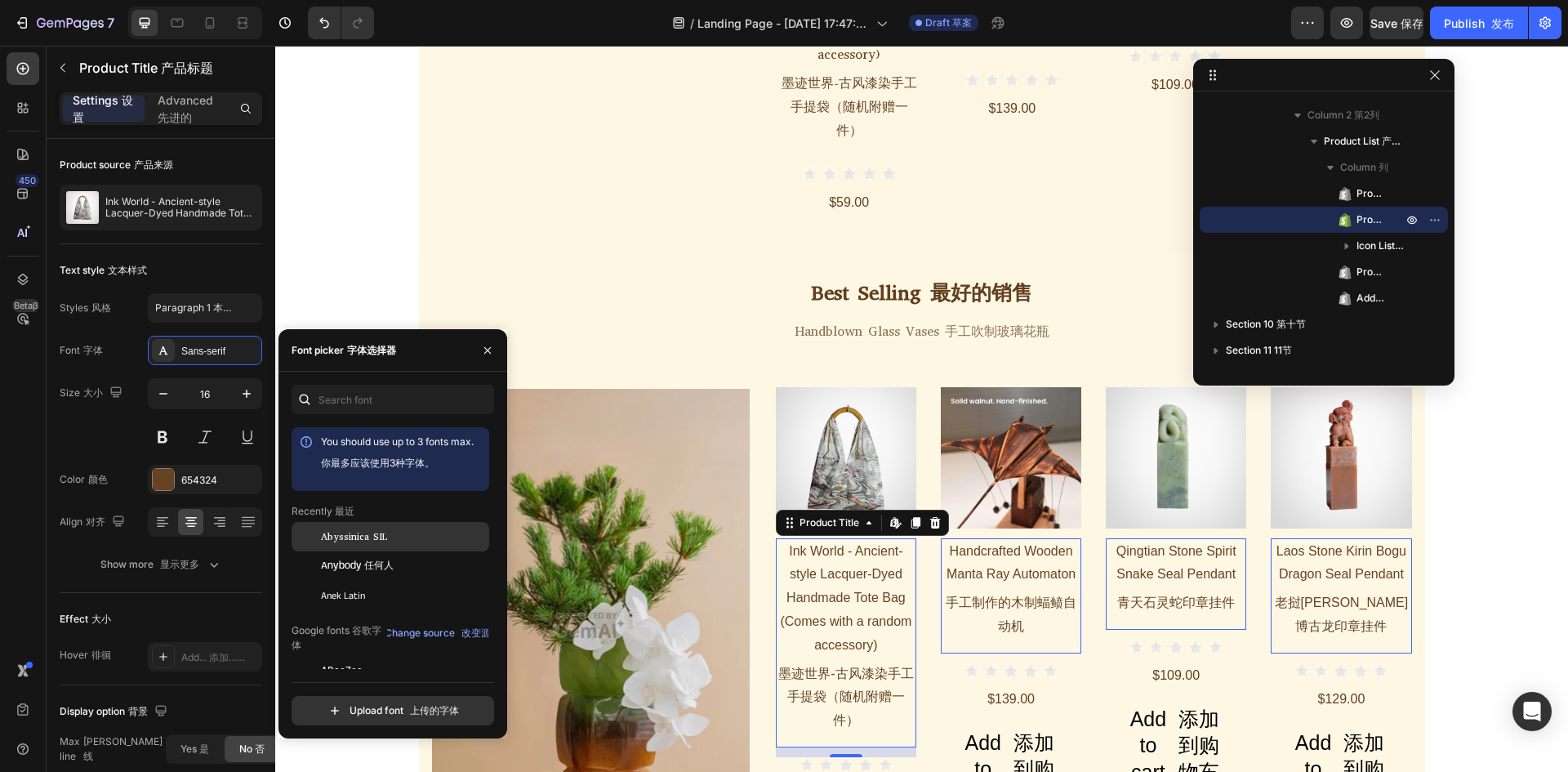
click at [344, 532] on span "Abyssinica SIL" at bounding box center [353, 536] width 66 height 14
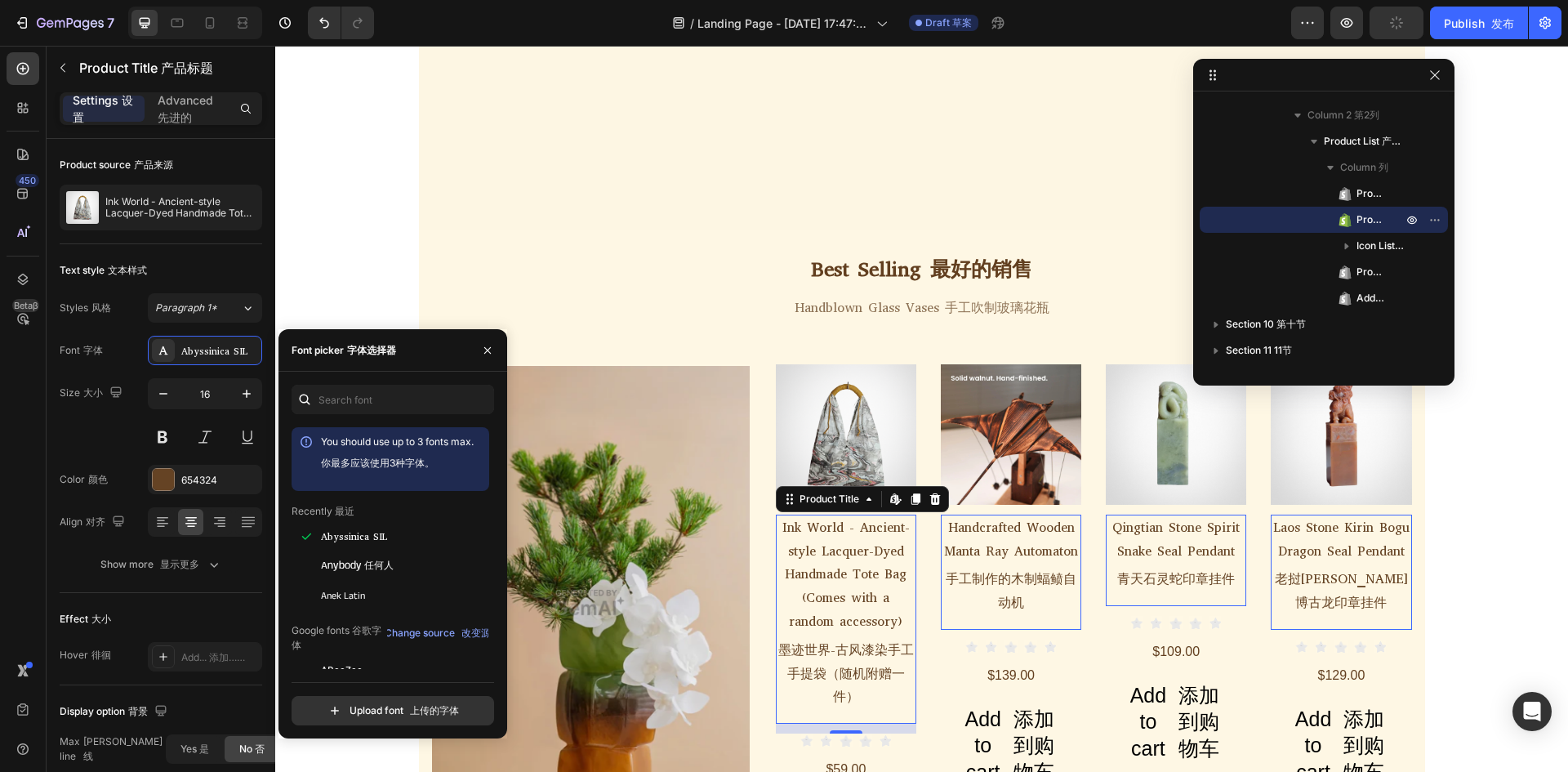
scroll to position [3280, 0]
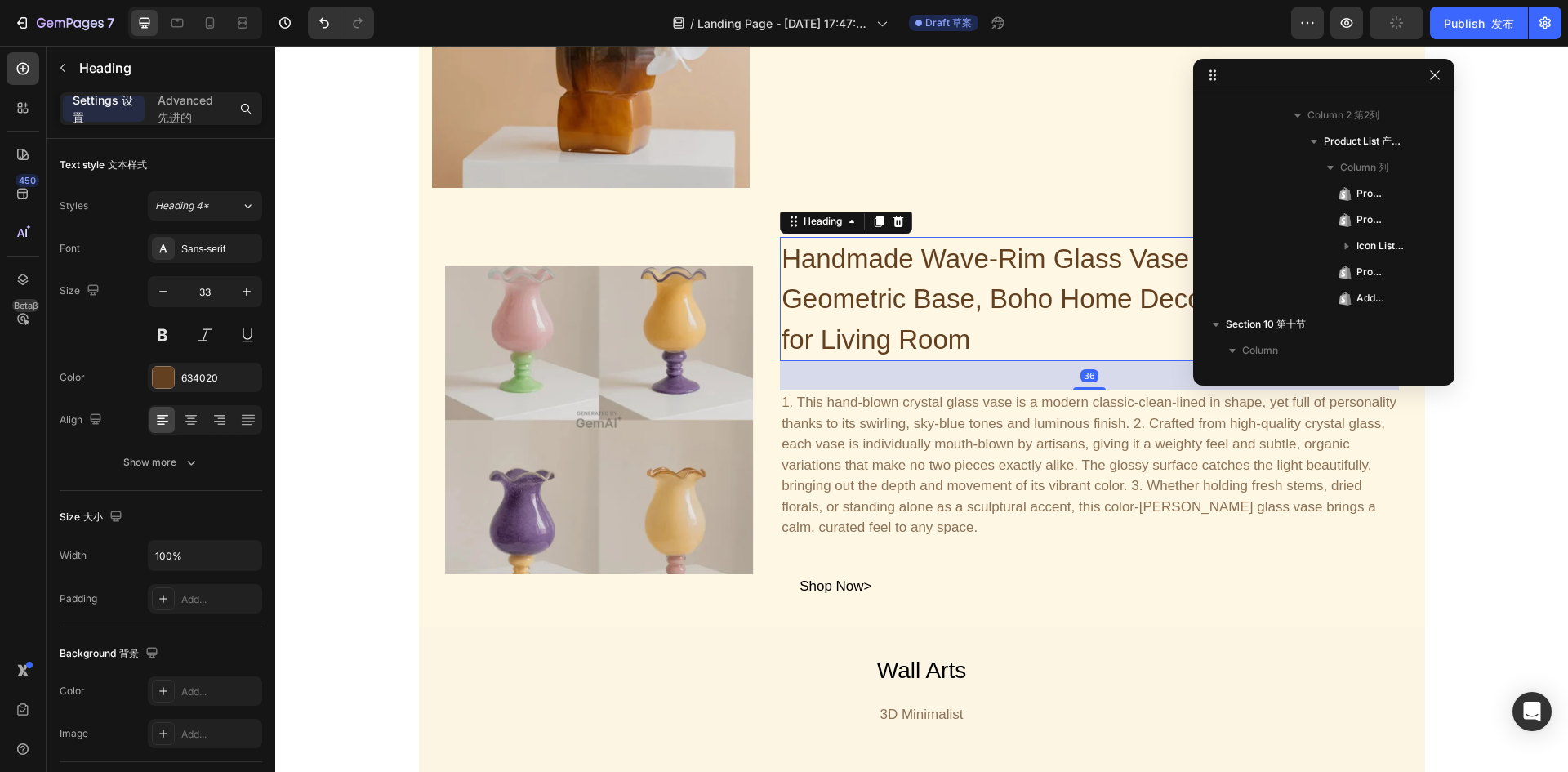
scroll to position [4016, 0]
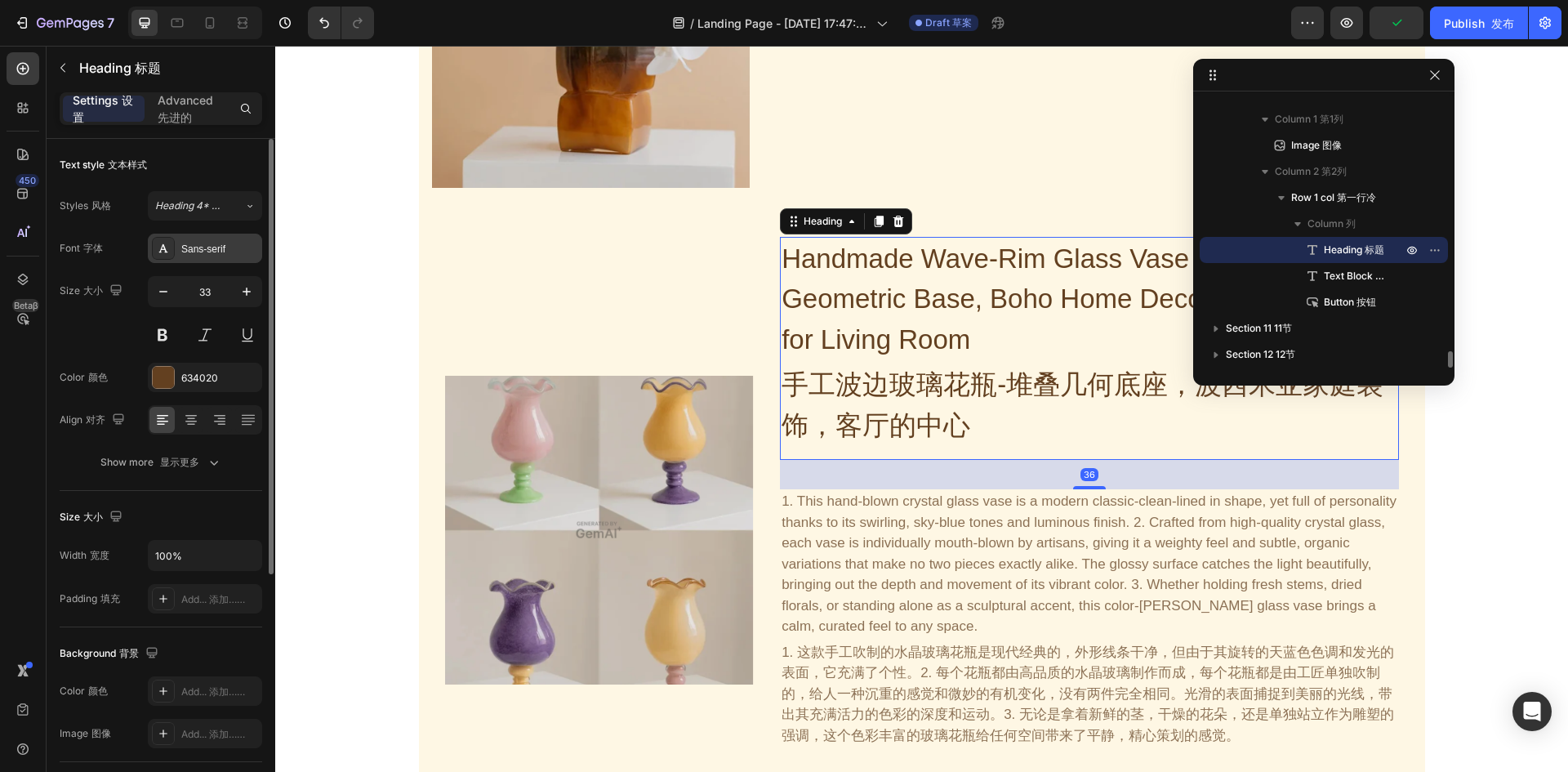
click at [202, 257] on div "Sans-serif" at bounding box center [205, 248] width 114 height 30
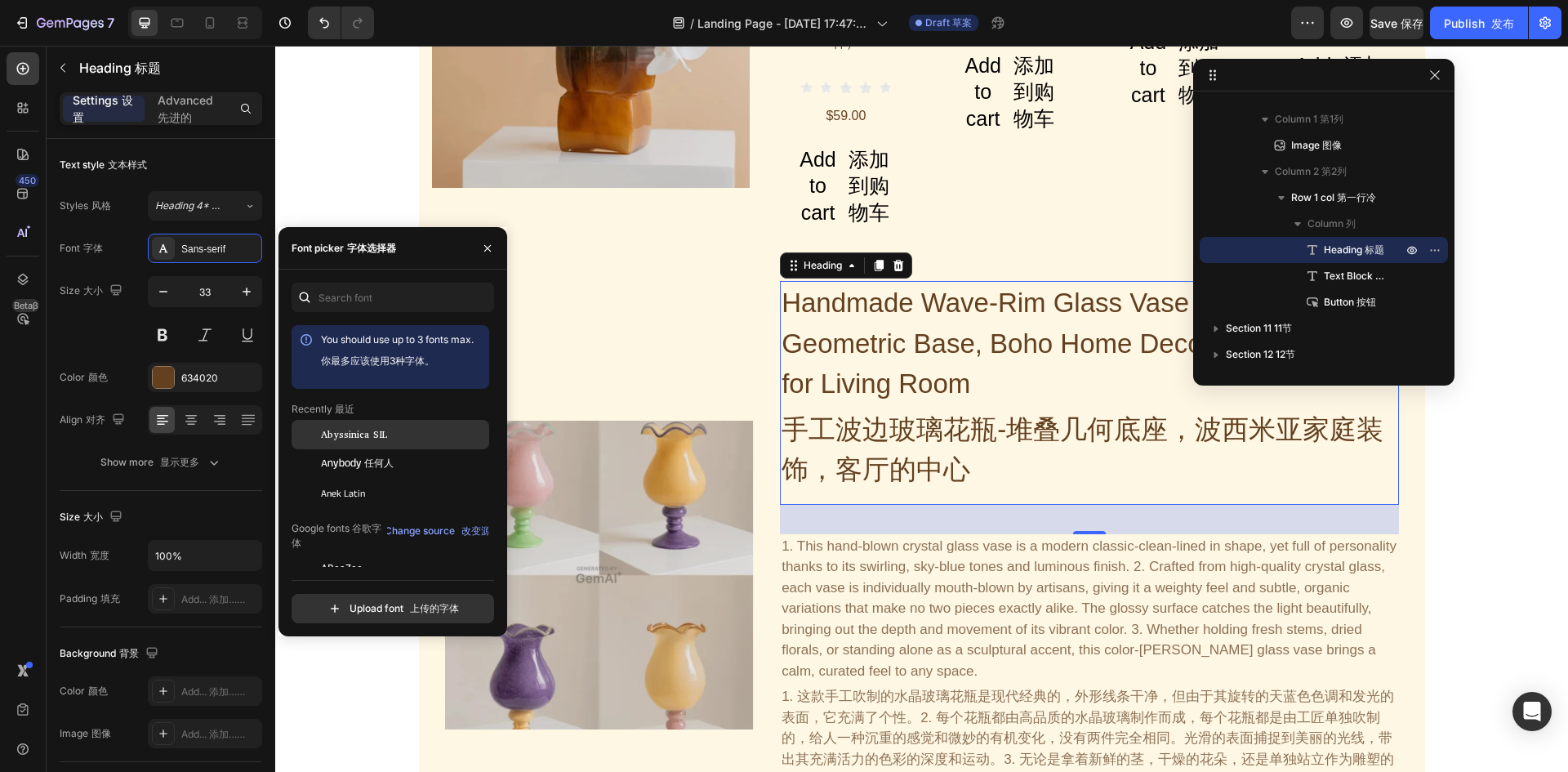
click at [347, 422] on div "Abyssinica SIL" at bounding box center [391, 434] width 198 height 30
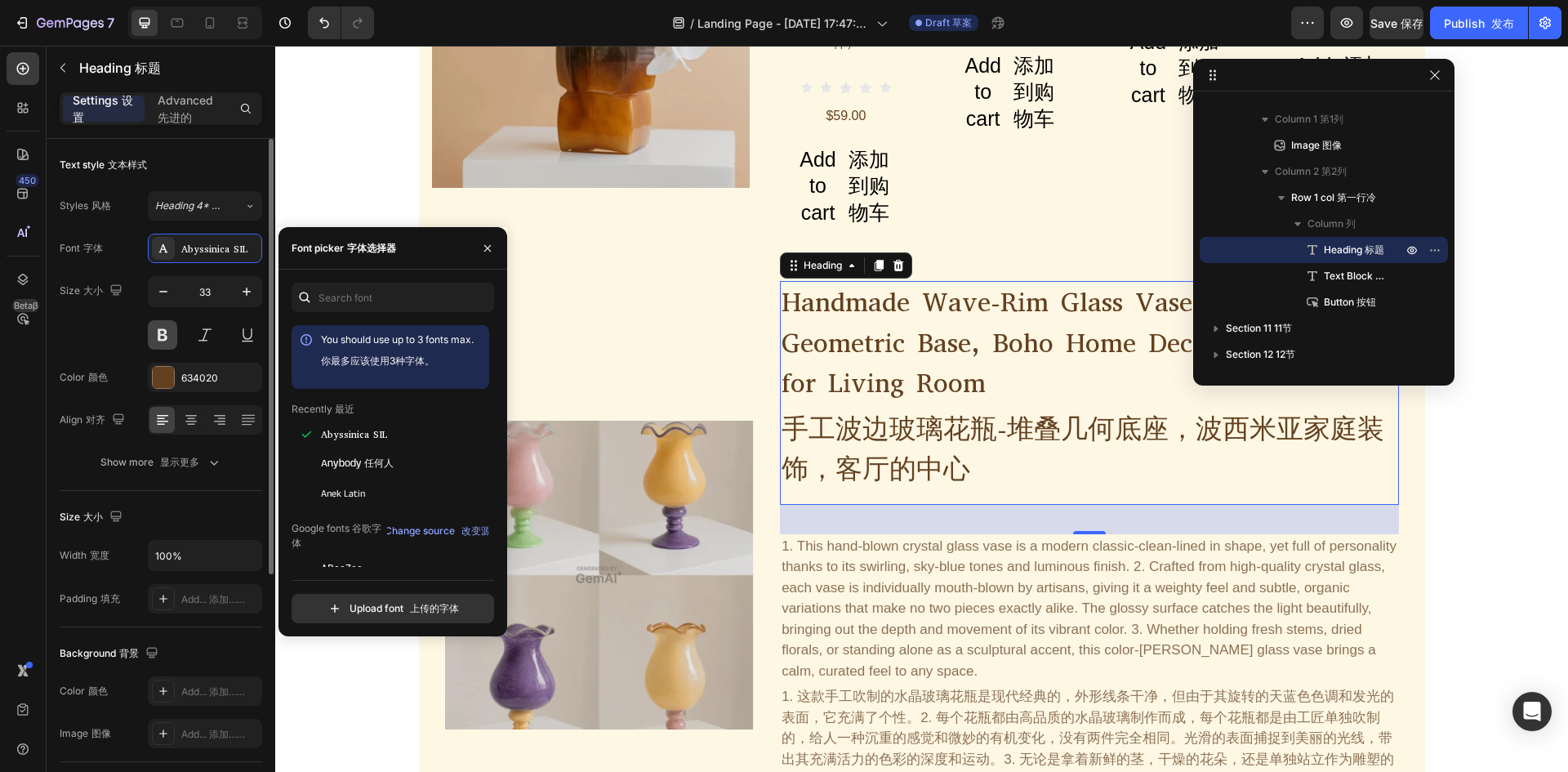
click at [156, 340] on button at bounding box center [162, 334] width 30 height 30
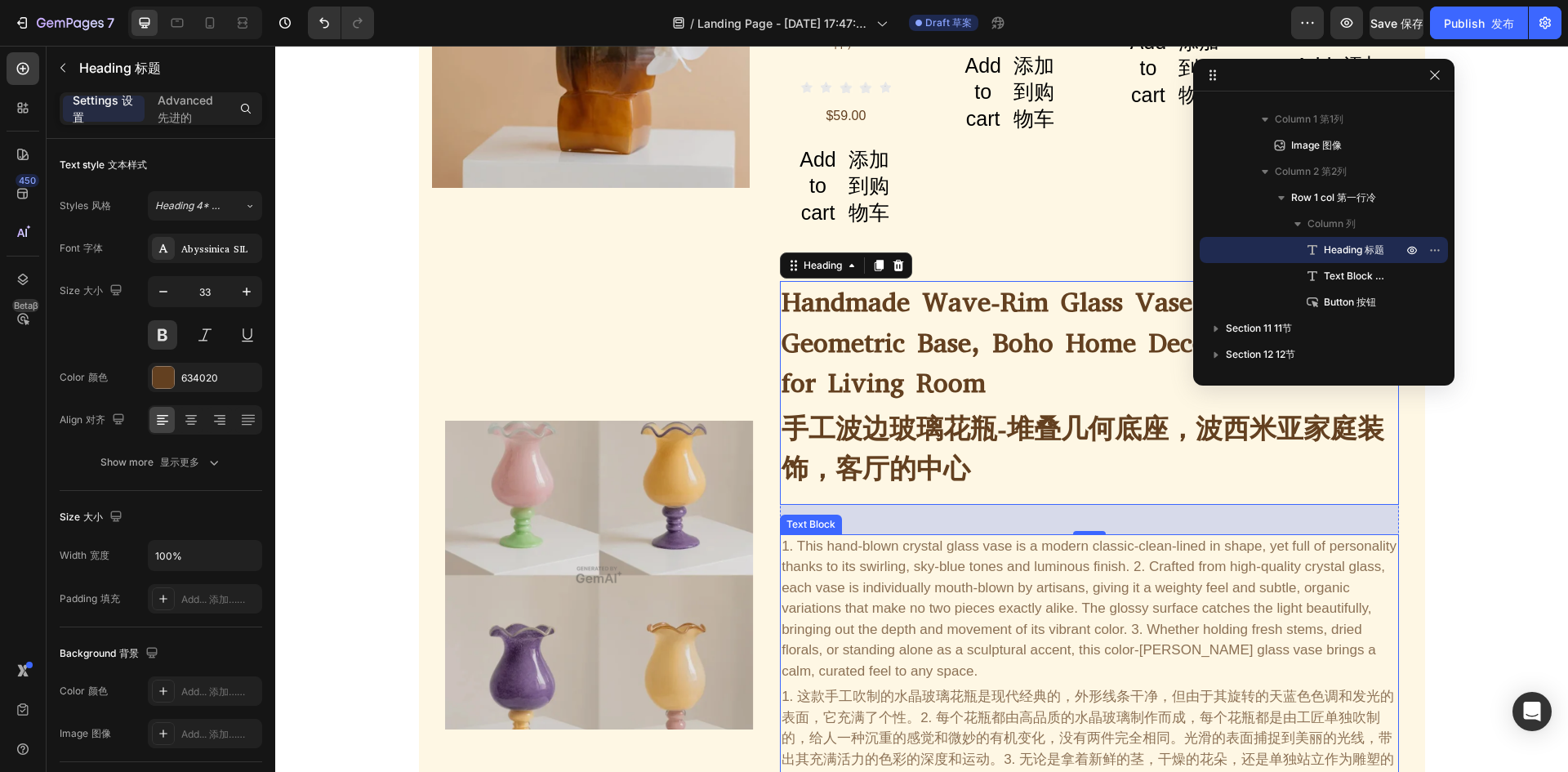
scroll to position [3688, 0]
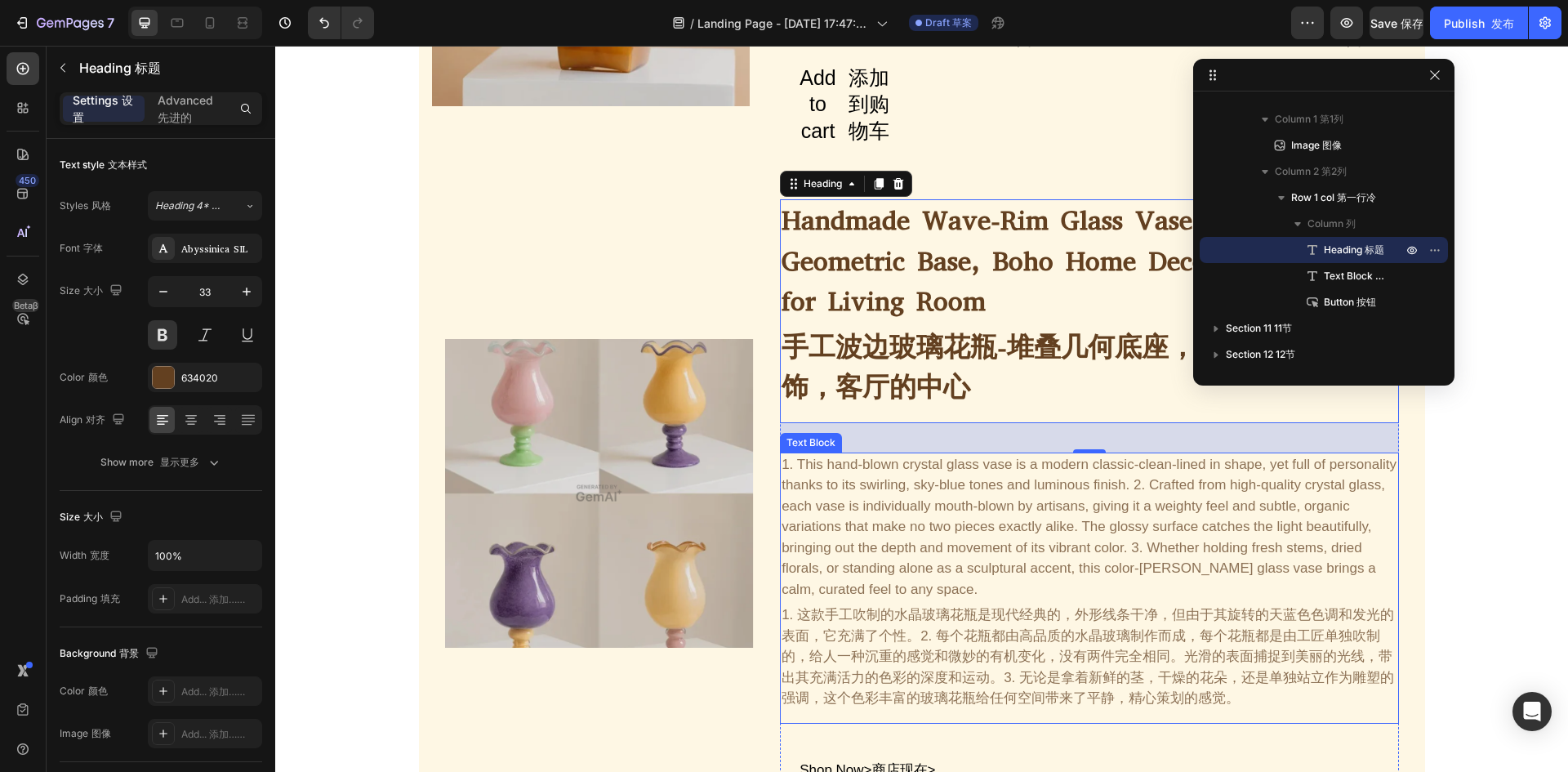
click at [897, 494] on div "1. This hand-blown crystal glass vase is a modern classic-clean-lined in shape,…" at bounding box center [1089, 588] width 618 height 271
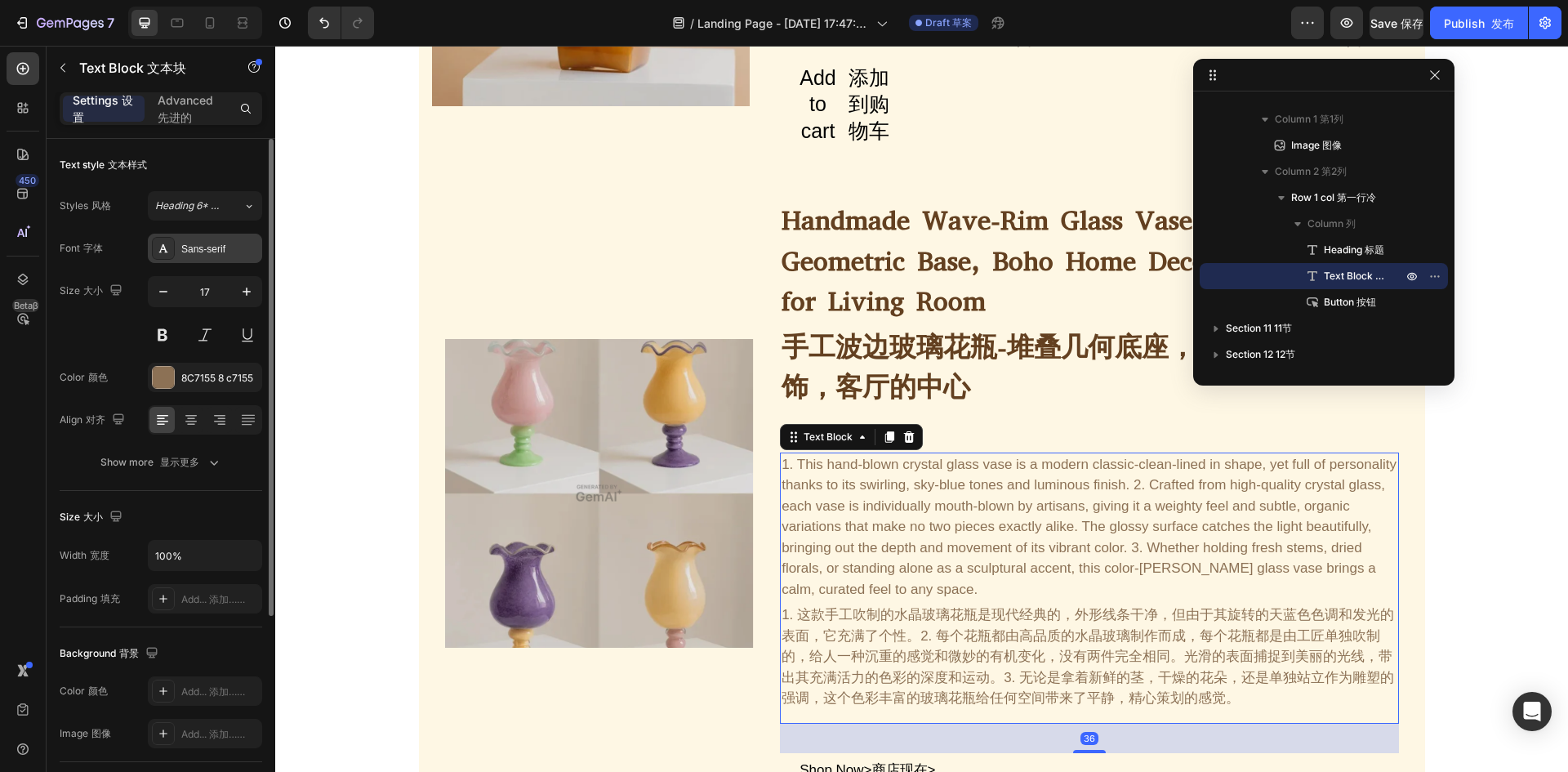
click at [218, 248] on div "Sans-serif" at bounding box center [220, 249] width 77 height 14
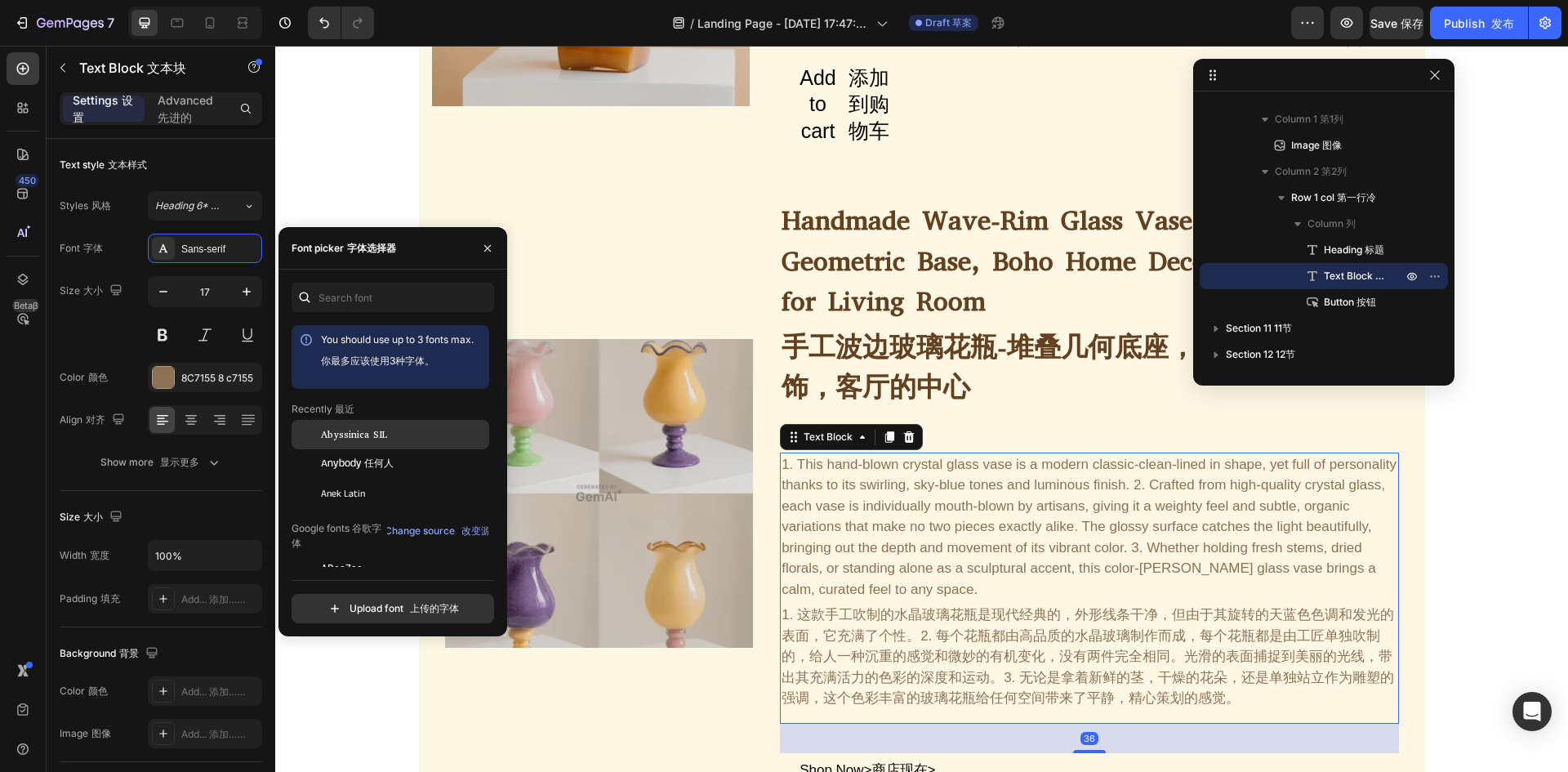
click at [354, 430] on span "Abyssinica SIL" at bounding box center [353, 434] width 66 height 14
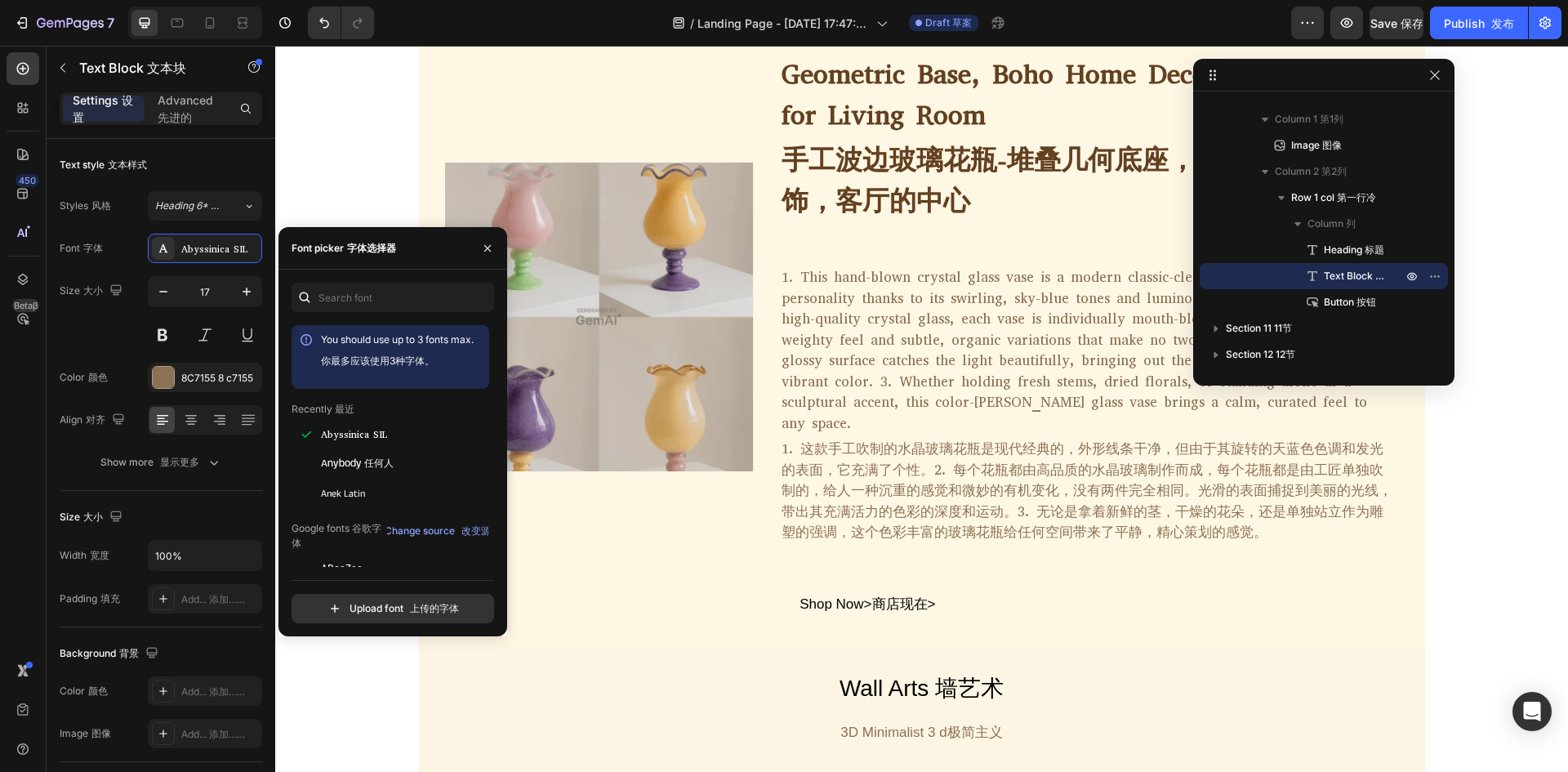
scroll to position [3933, 0]
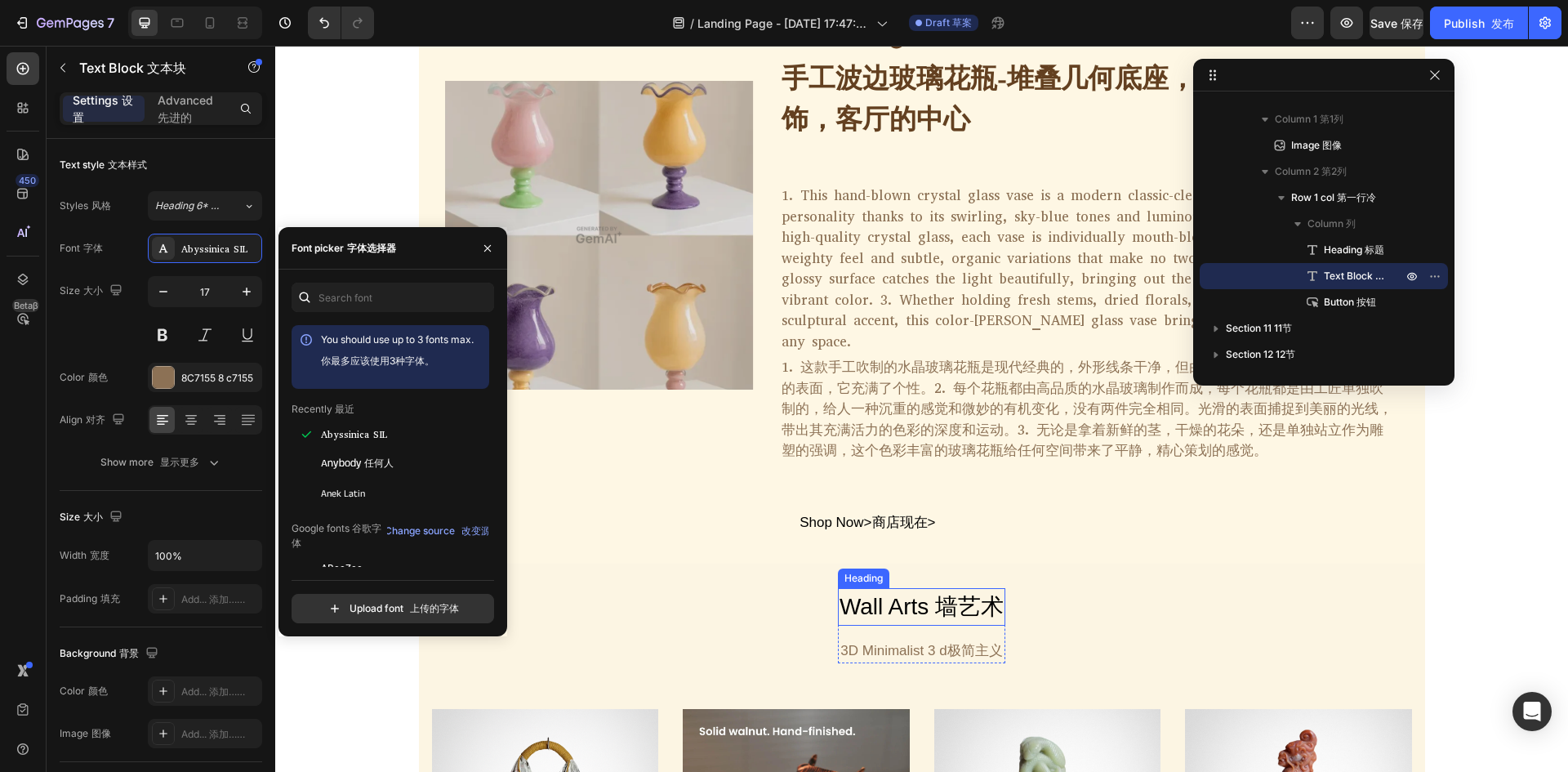
click at [904, 588] on h2 "Wall Arts 墙艺术" at bounding box center [921, 606] width 167 height 37
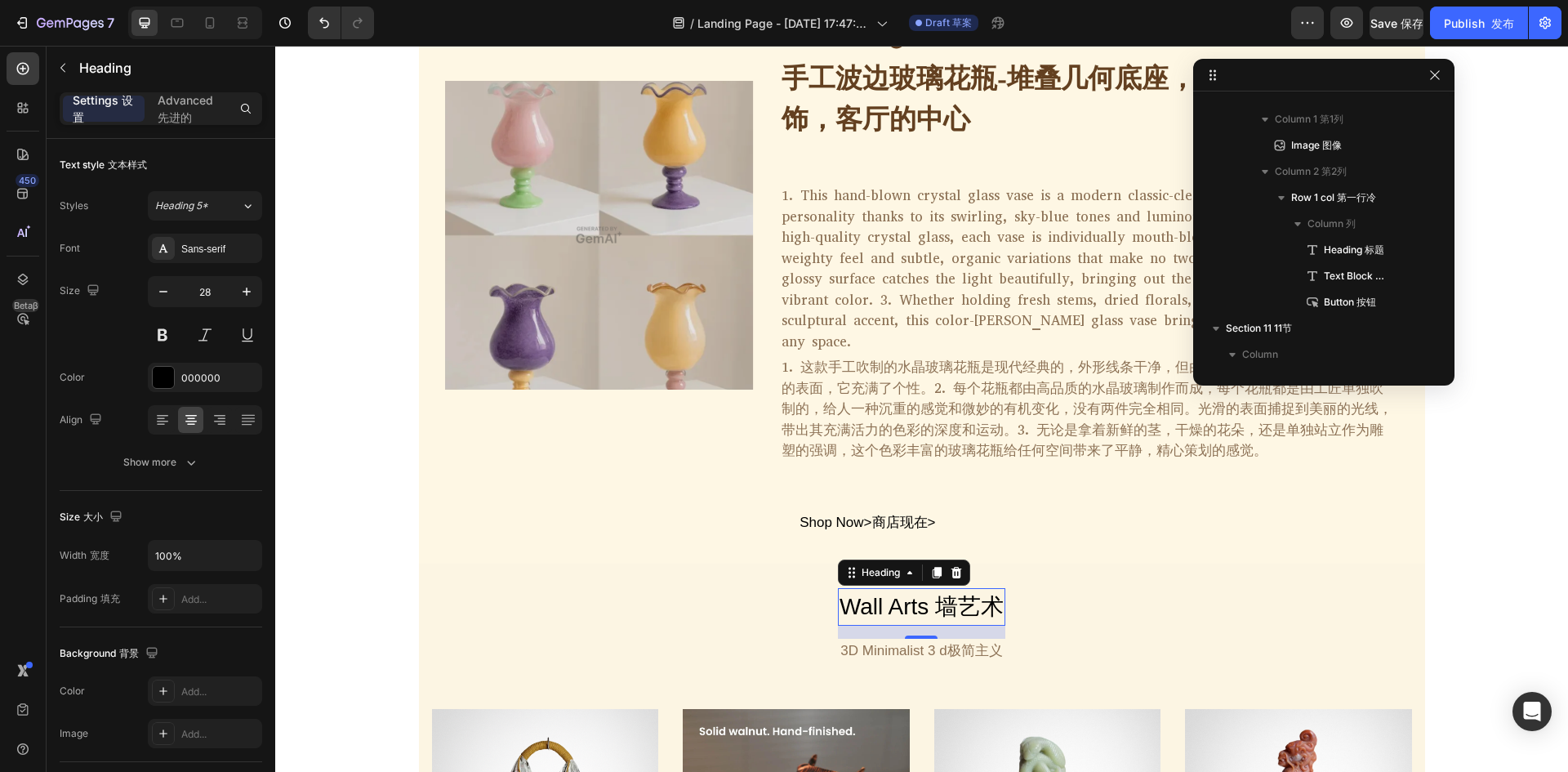
scroll to position [4224, 0]
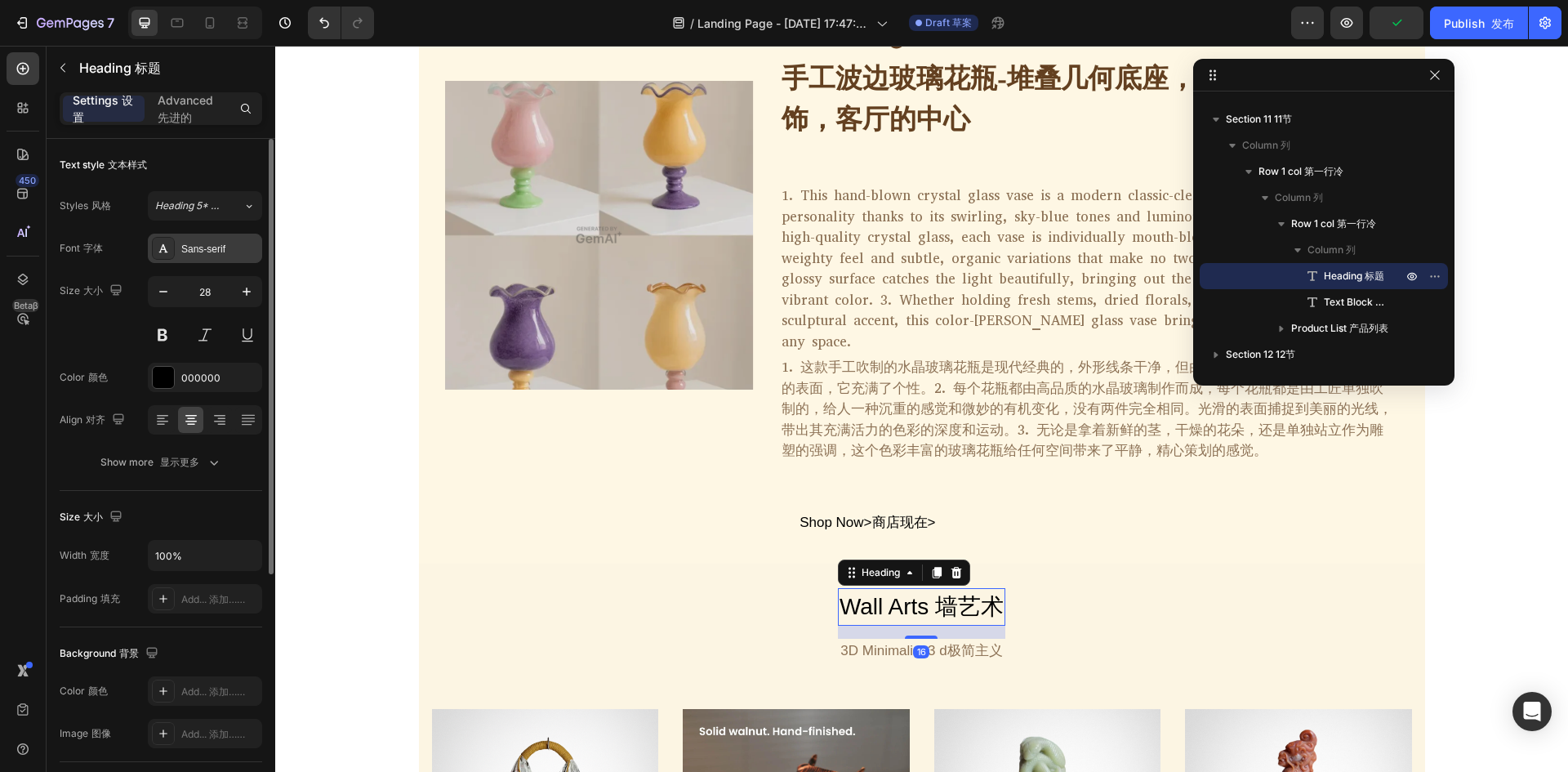
click at [210, 248] on div "Sans-serif" at bounding box center [220, 249] width 77 height 14
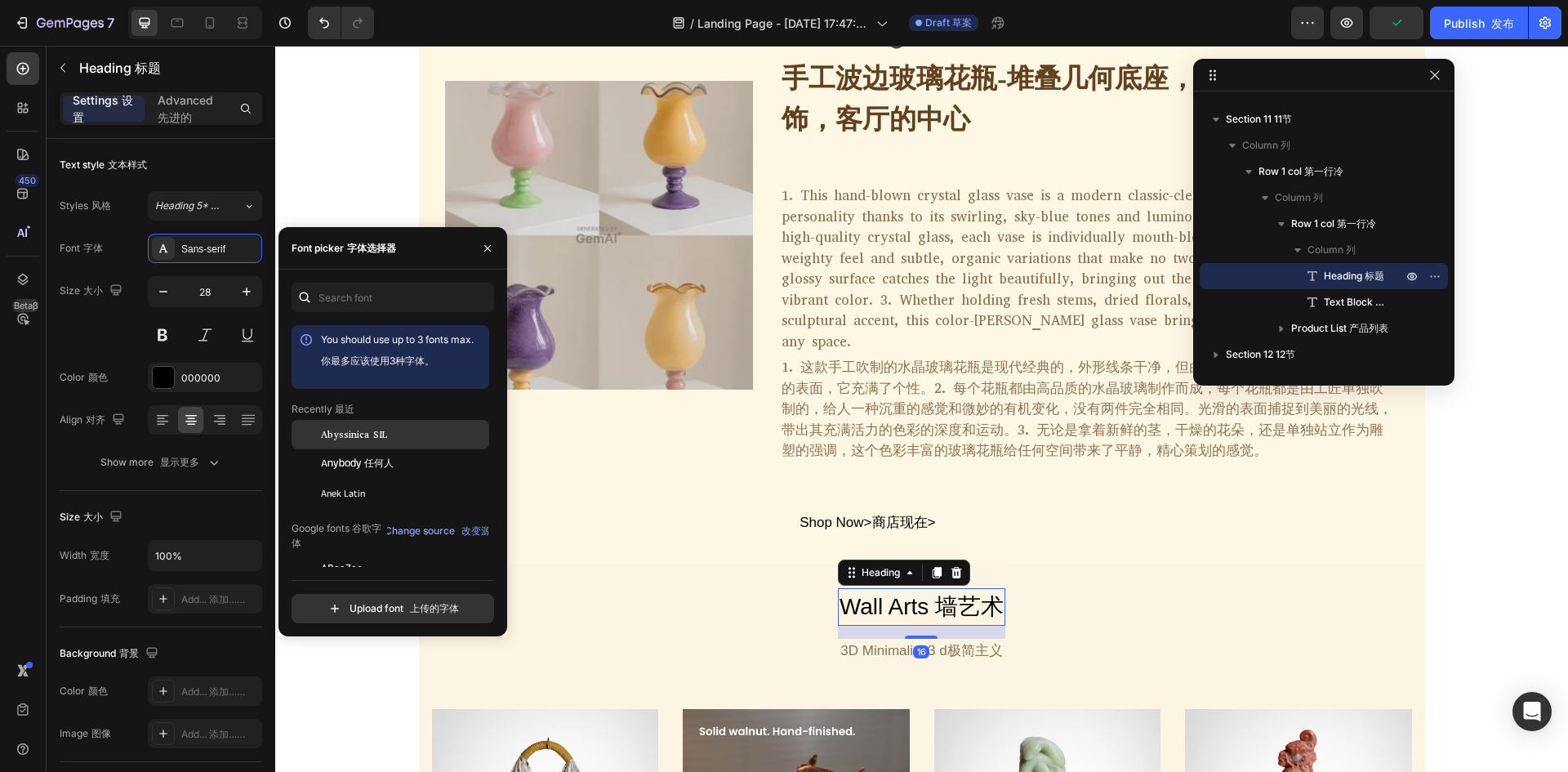
click at [389, 409] on div "Recently 最近" at bounding box center [391, 408] width 198 height 14
click at [342, 436] on span "Abyssinica SIL" at bounding box center [353, 434] width 66 height 14
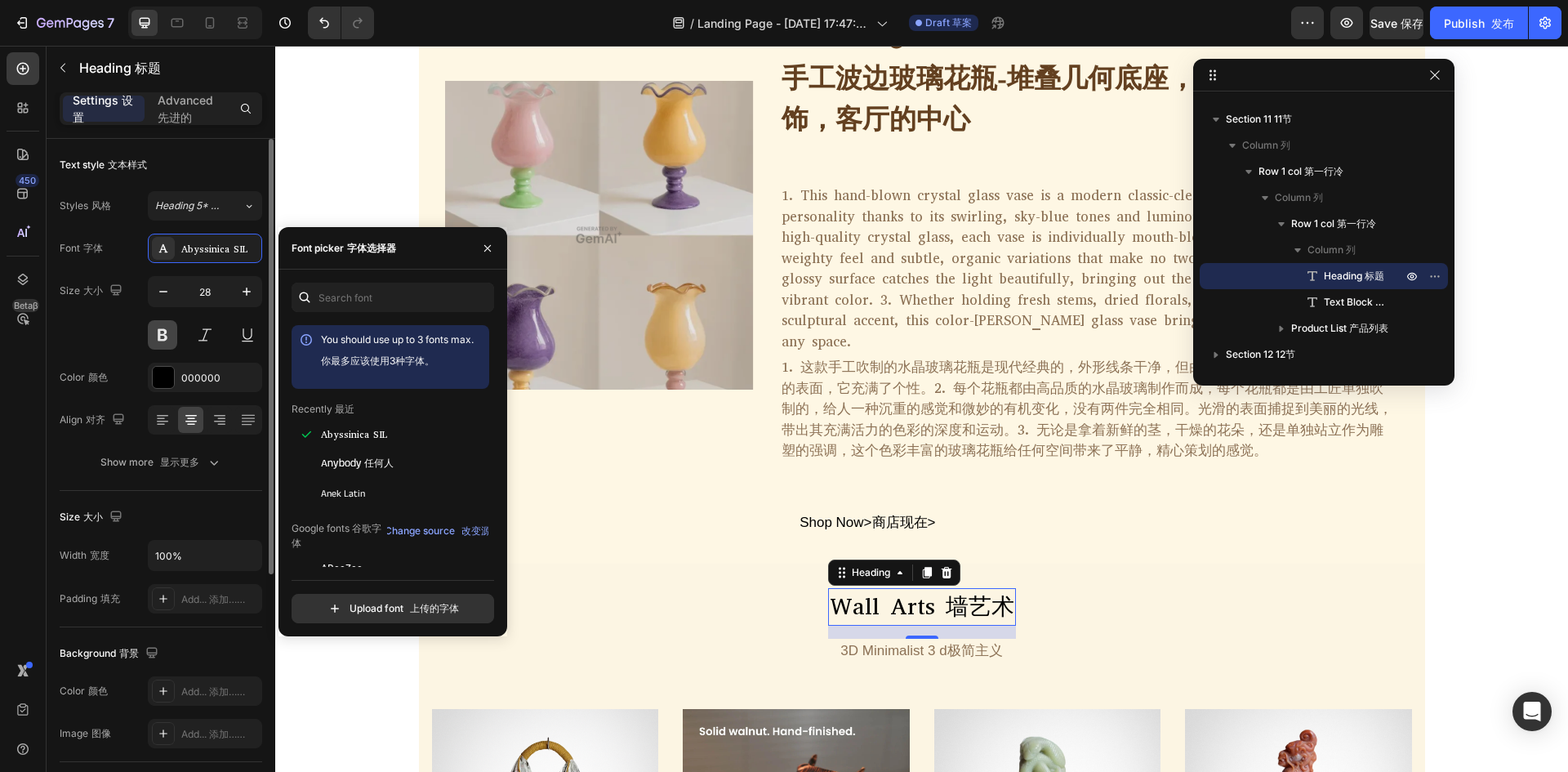
click at [168, 337] on button at bounding box center [162, 334] width 30 height 30
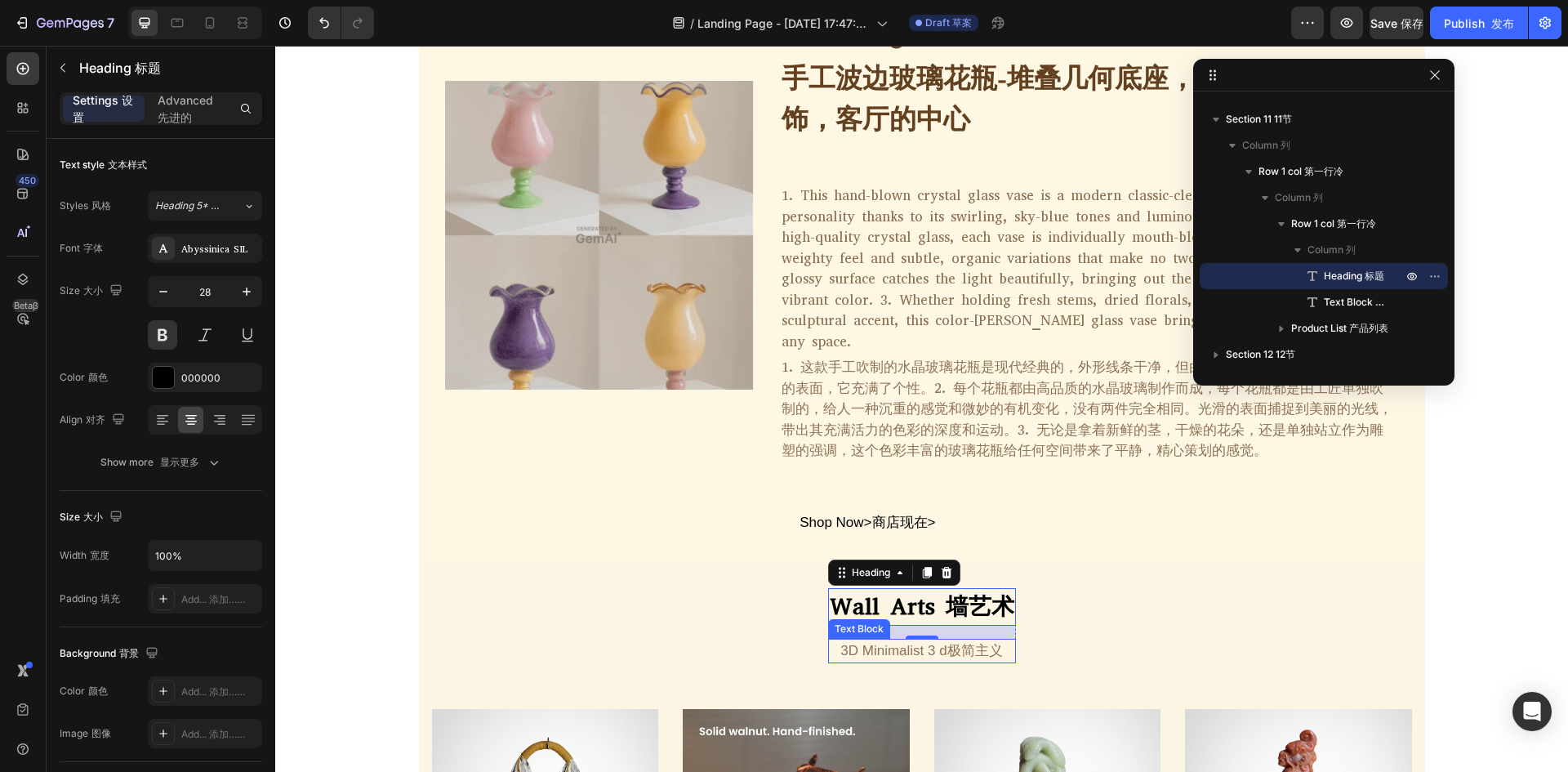
click at [963, 642] on font "3 d极简主义" at bounding box center [965, 650] width 75 height 15
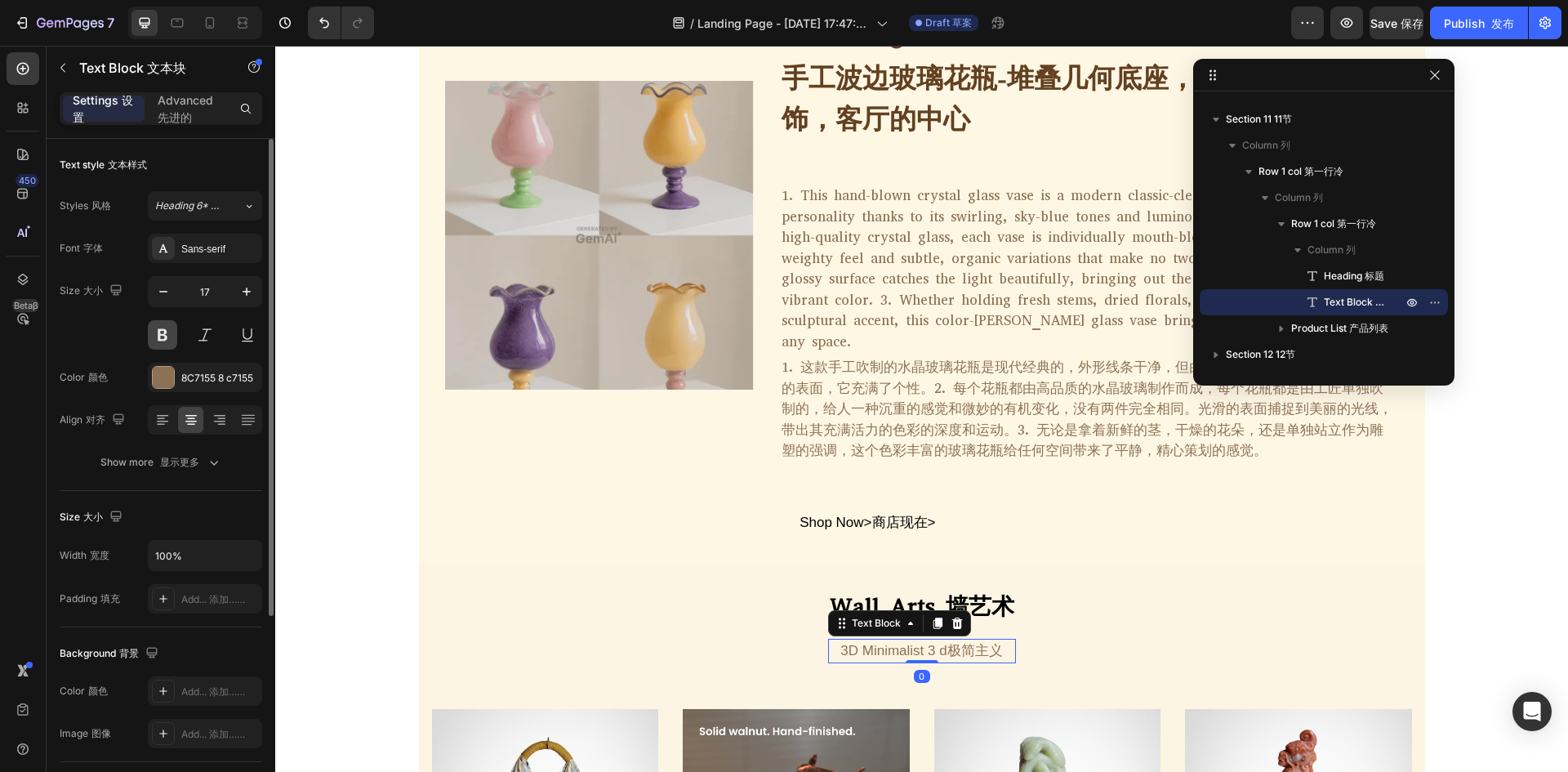
click at [167, 331] on button at bounding box center [162, 334] width 30 height 30
click at [198, 250] on div "Sans-serif" at bounding box center [220, 249] width 77 height 14
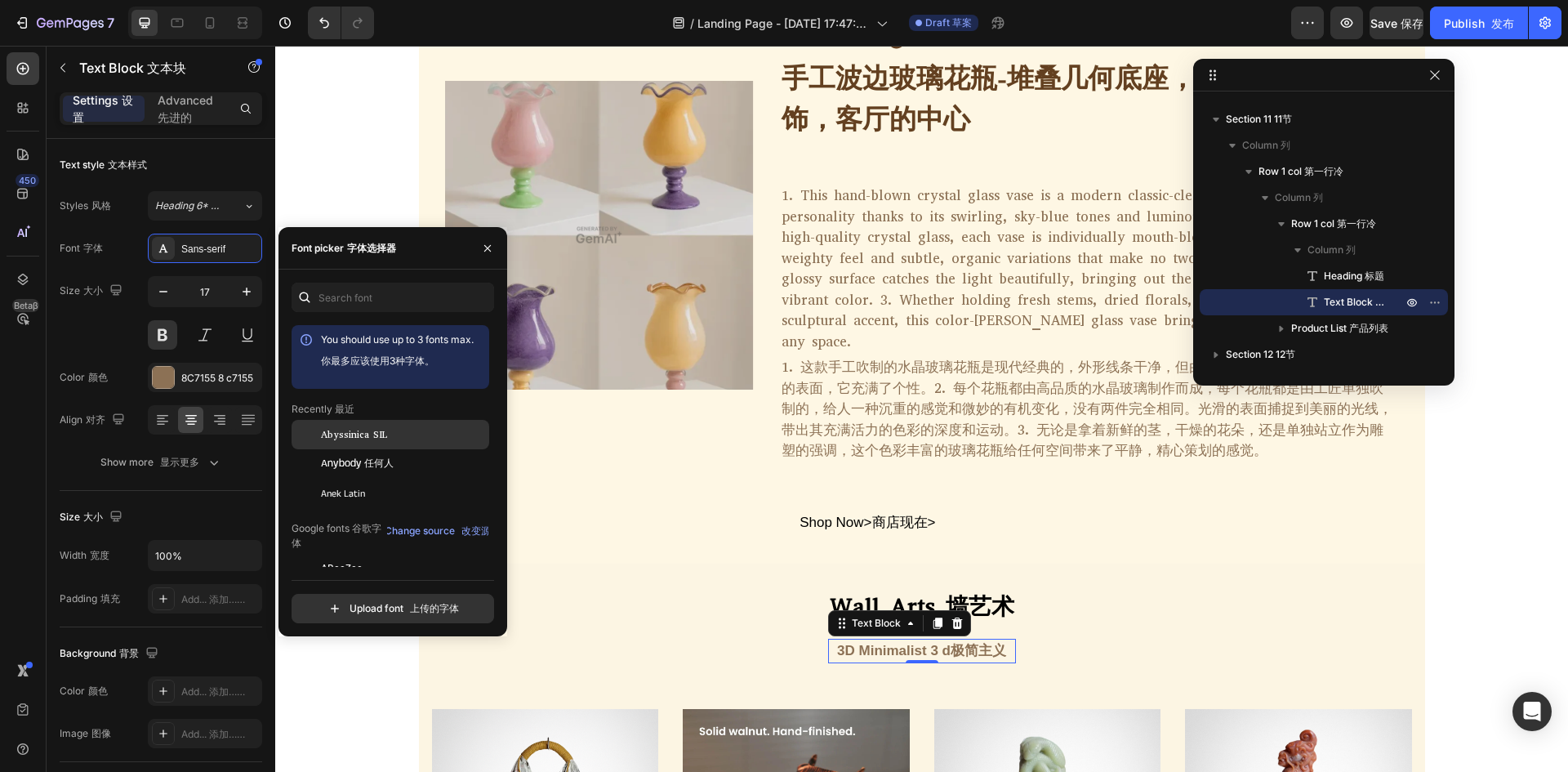
click at [344, 435] on span "Abyssinica SIL" at bounding box center [353, 434] width 66 height 14
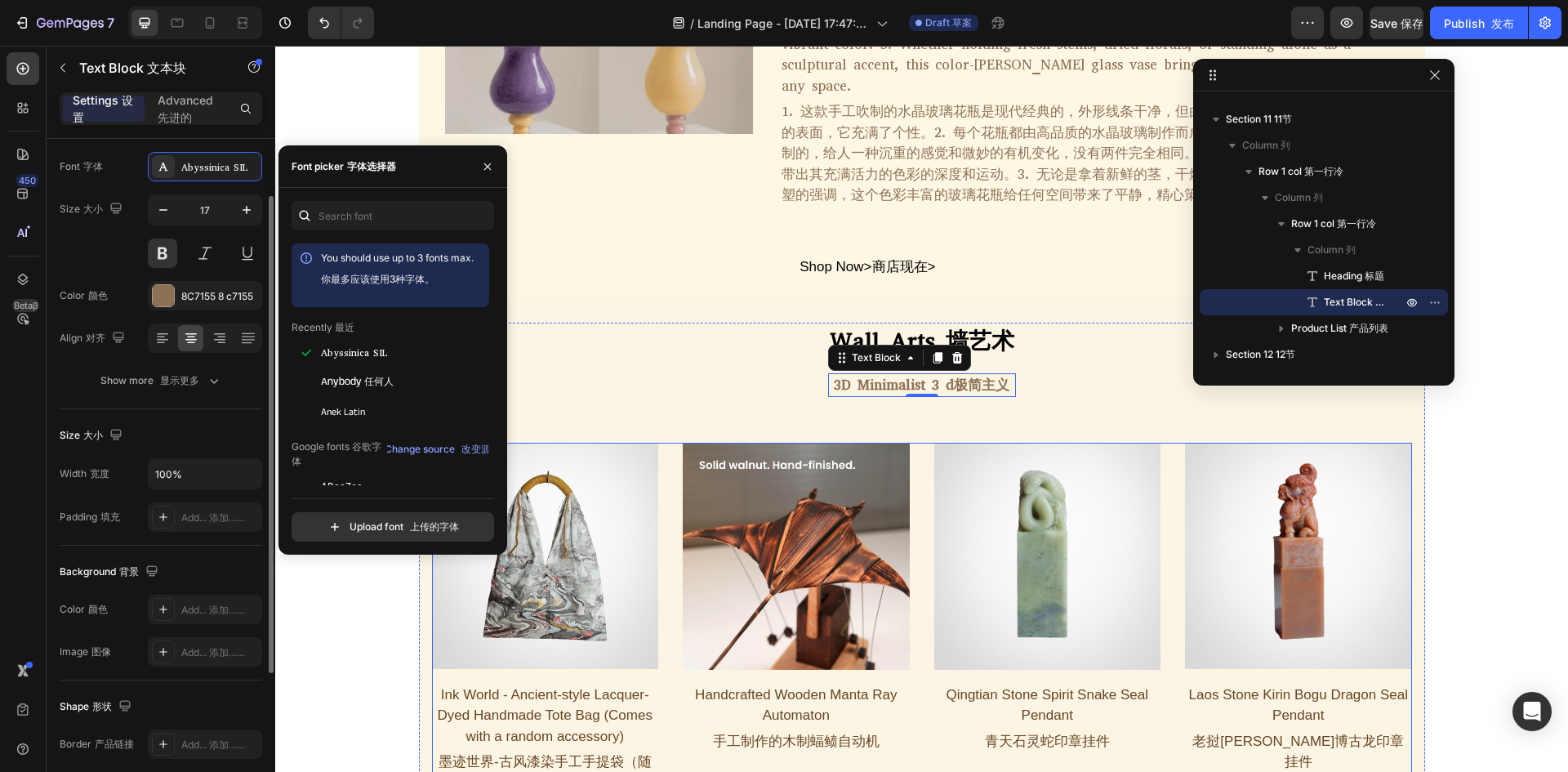
scroll to position [4504, 0]
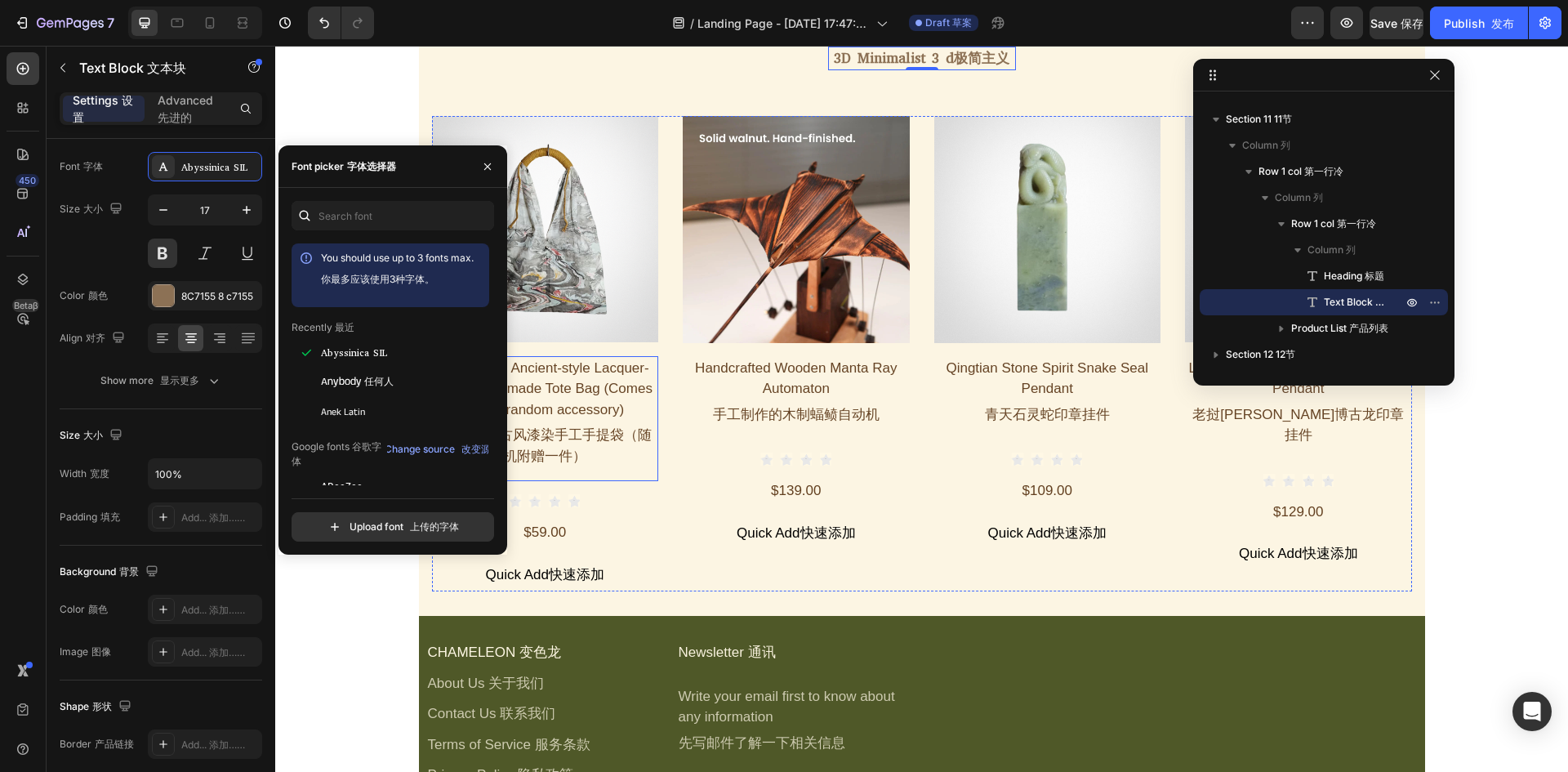
click at [615, 386] on h1 "Ink World - Ancient-style Lacquer-Dyed Handmade Tote Bag (Comes with a random a…" at bounding box center [545, 419] width 227 height 126
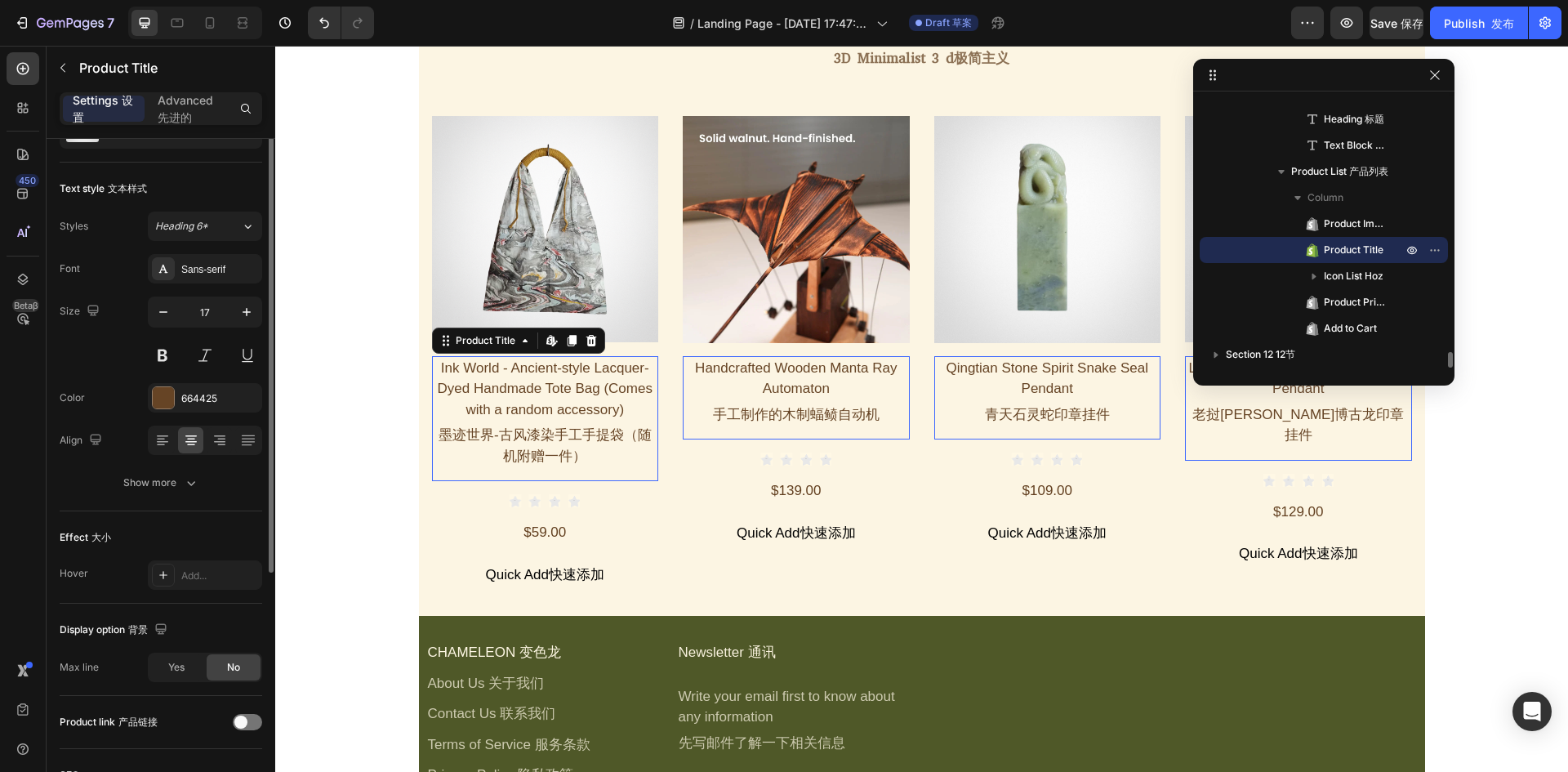
scroll to position [0, 0]
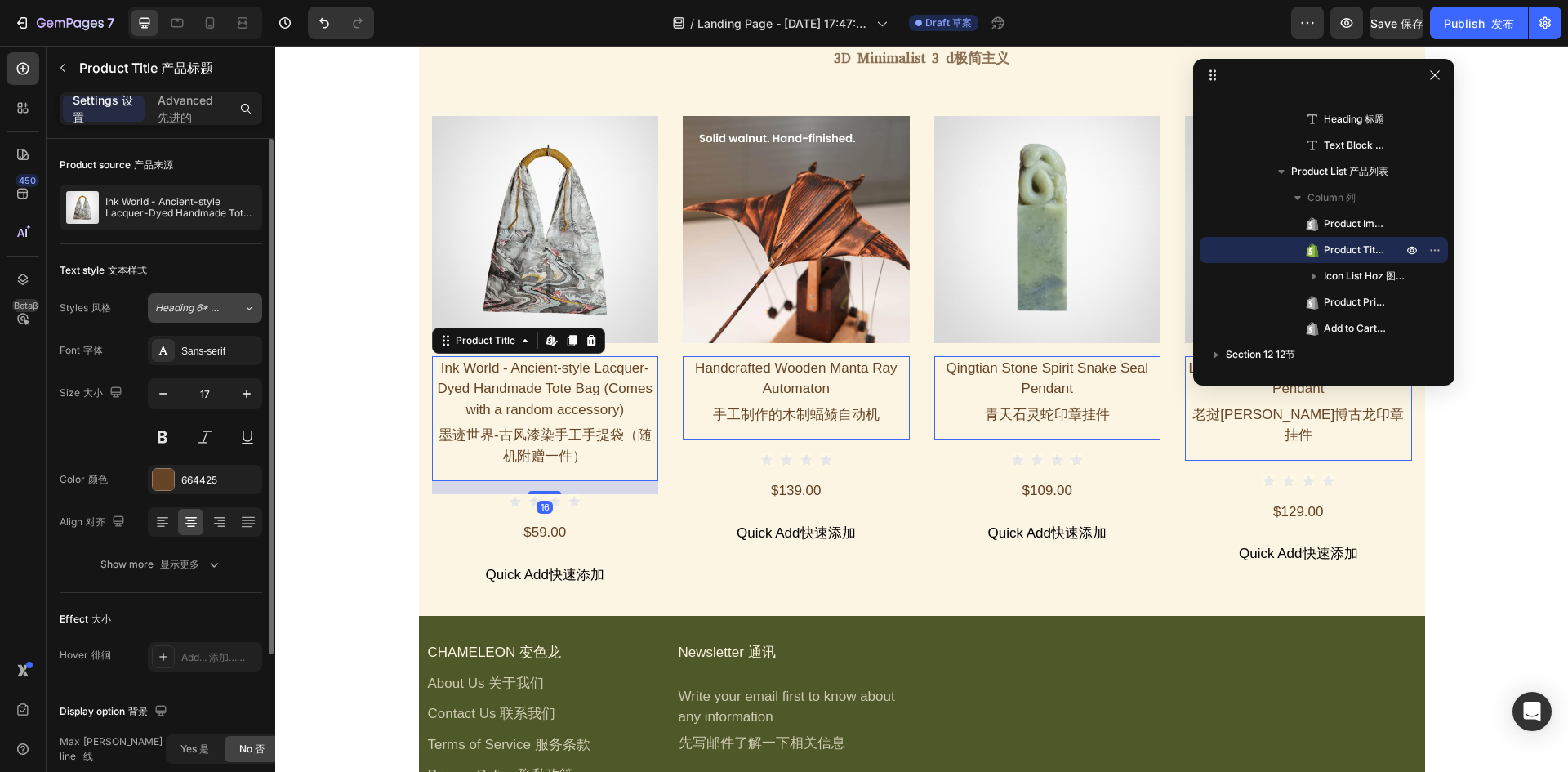
click at [219, 304] on font "标题6 *" at bounding box center [227, 307] width 33 height 12
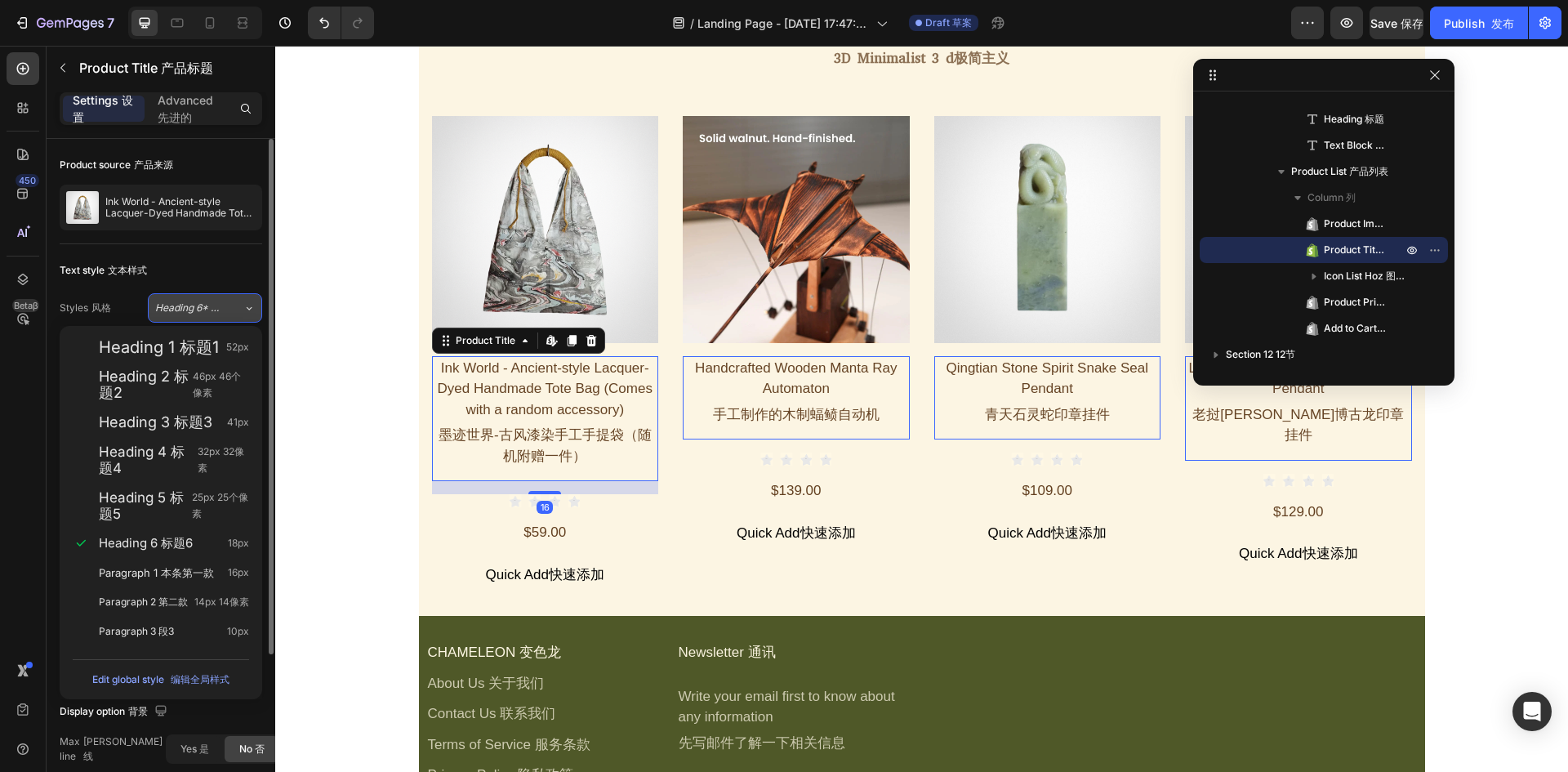
click at [220, 304] on font "标题6 *" at bounding box center [227, 307] width 33 height 12
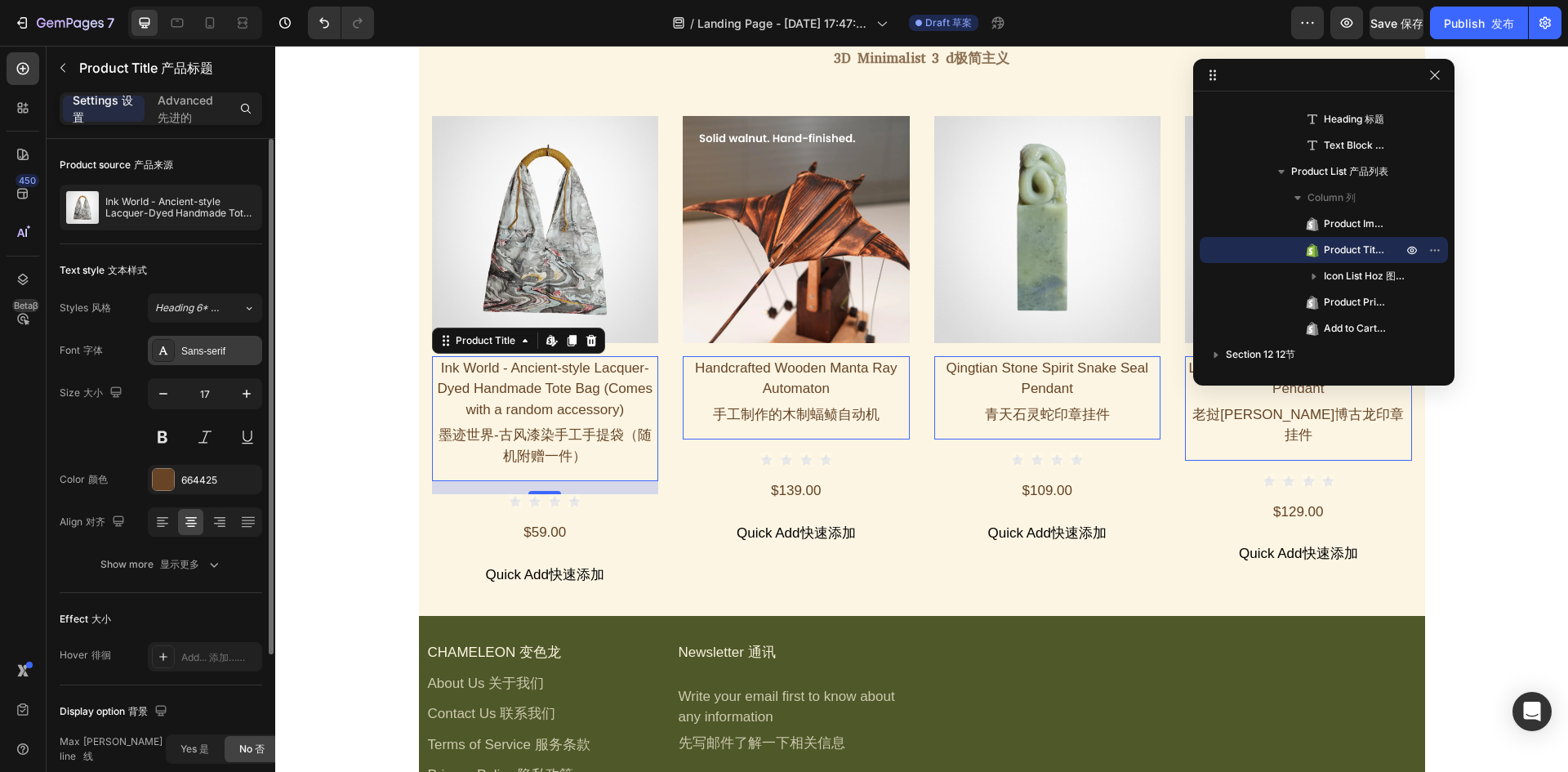
click at [217, 357] on div "Sans-serif" at bounding box center [220, 350] width 77 height 14
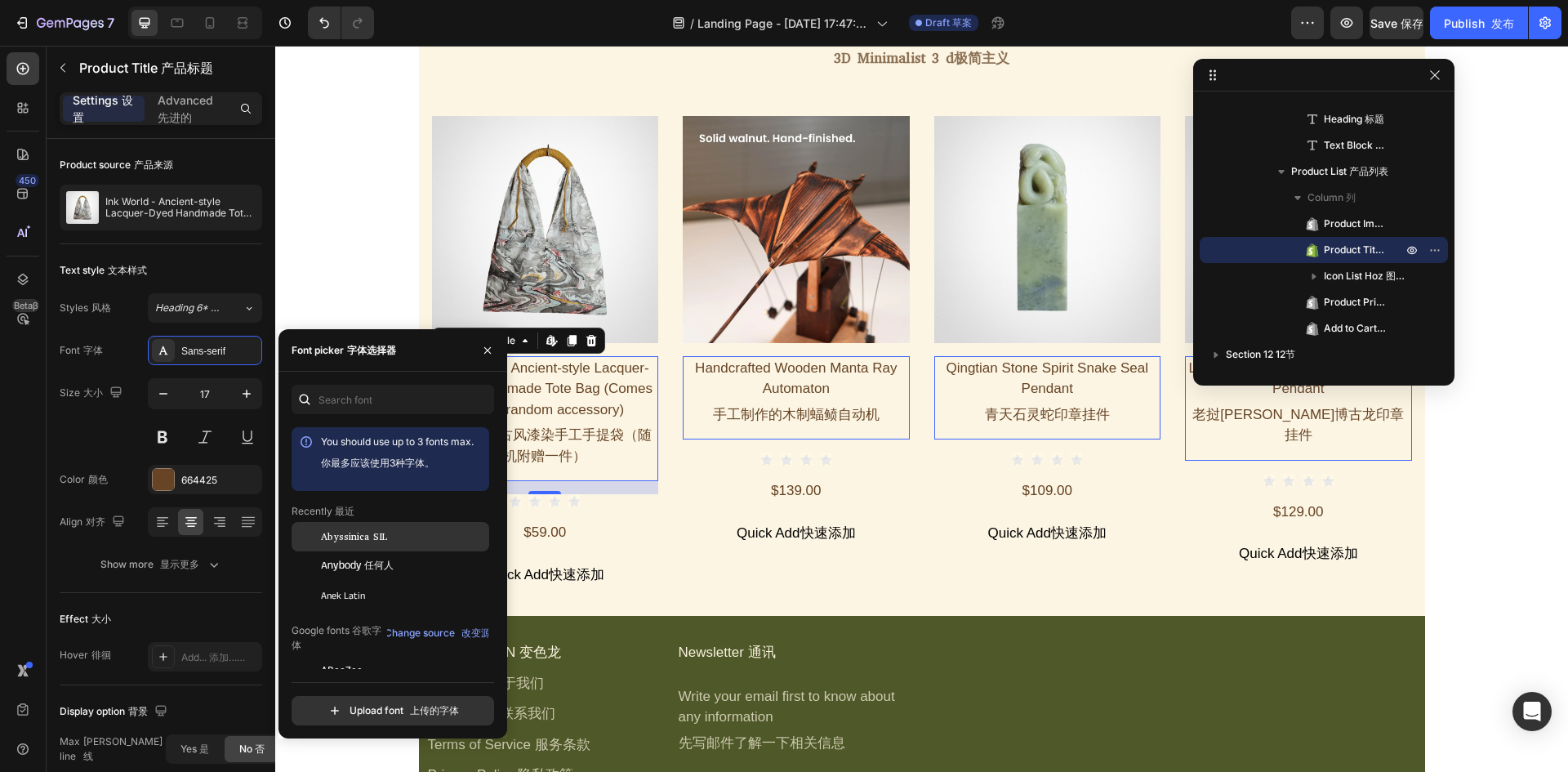
click at [349, 544] on div "Abyssinica SIL" at bounding box center [391, 536] width 198 height 30
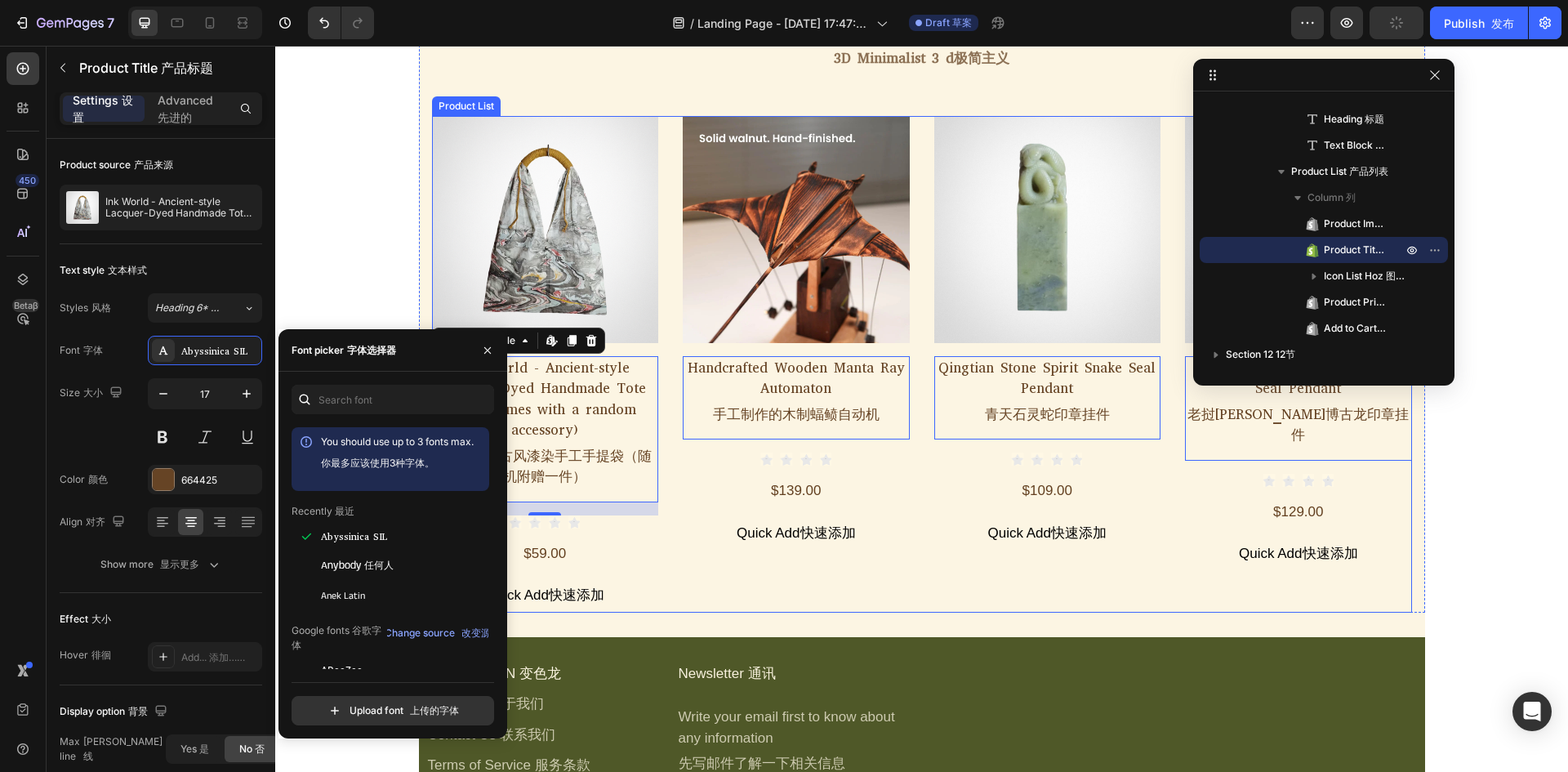
scroll to position [4831, 0]
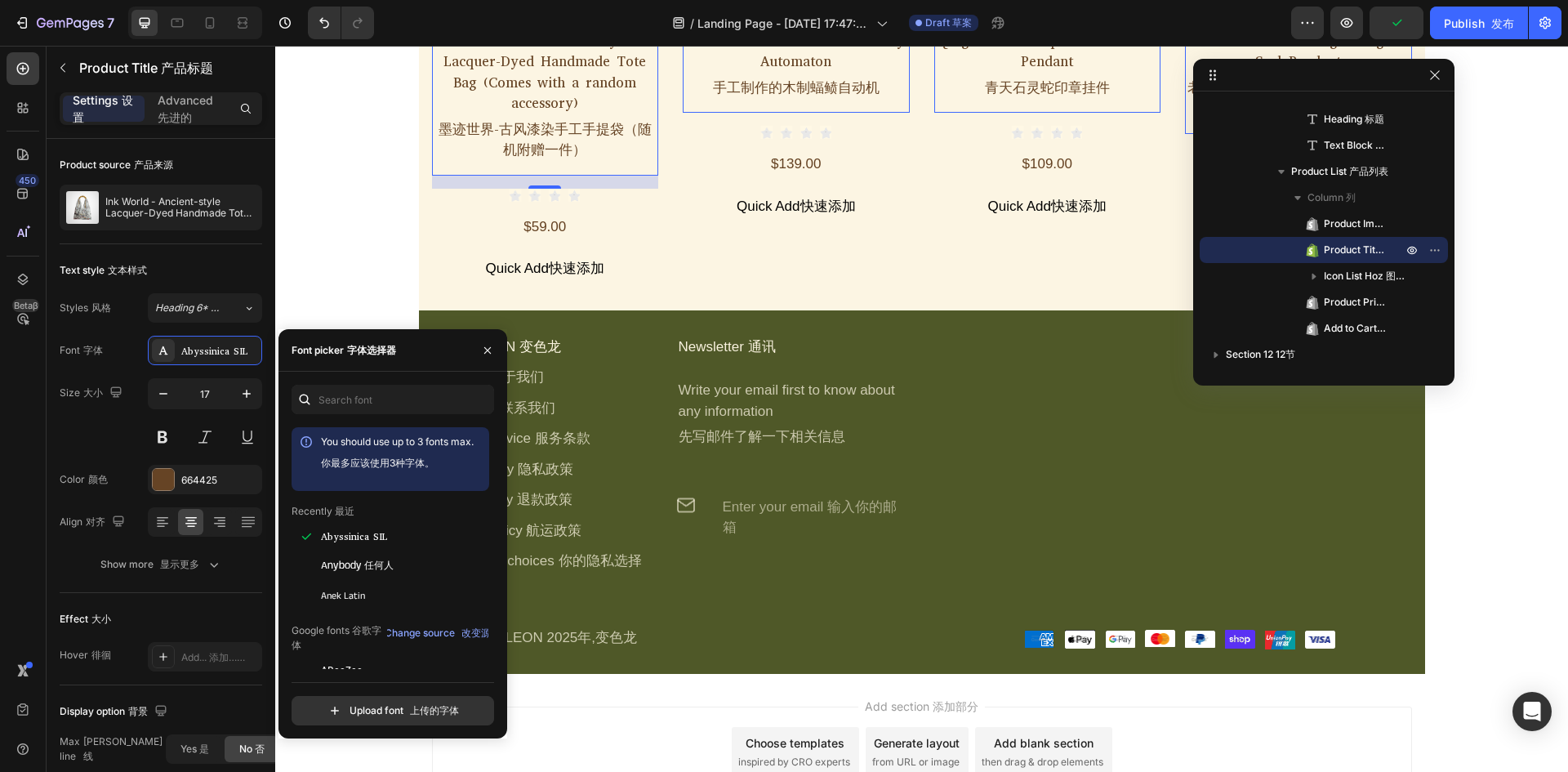
click at [706, 673] on div "Add section 添加部分 Choose templates inspired by CRO experts Generate layout from …" at bounding box center [922, 773] width 1292 height 201
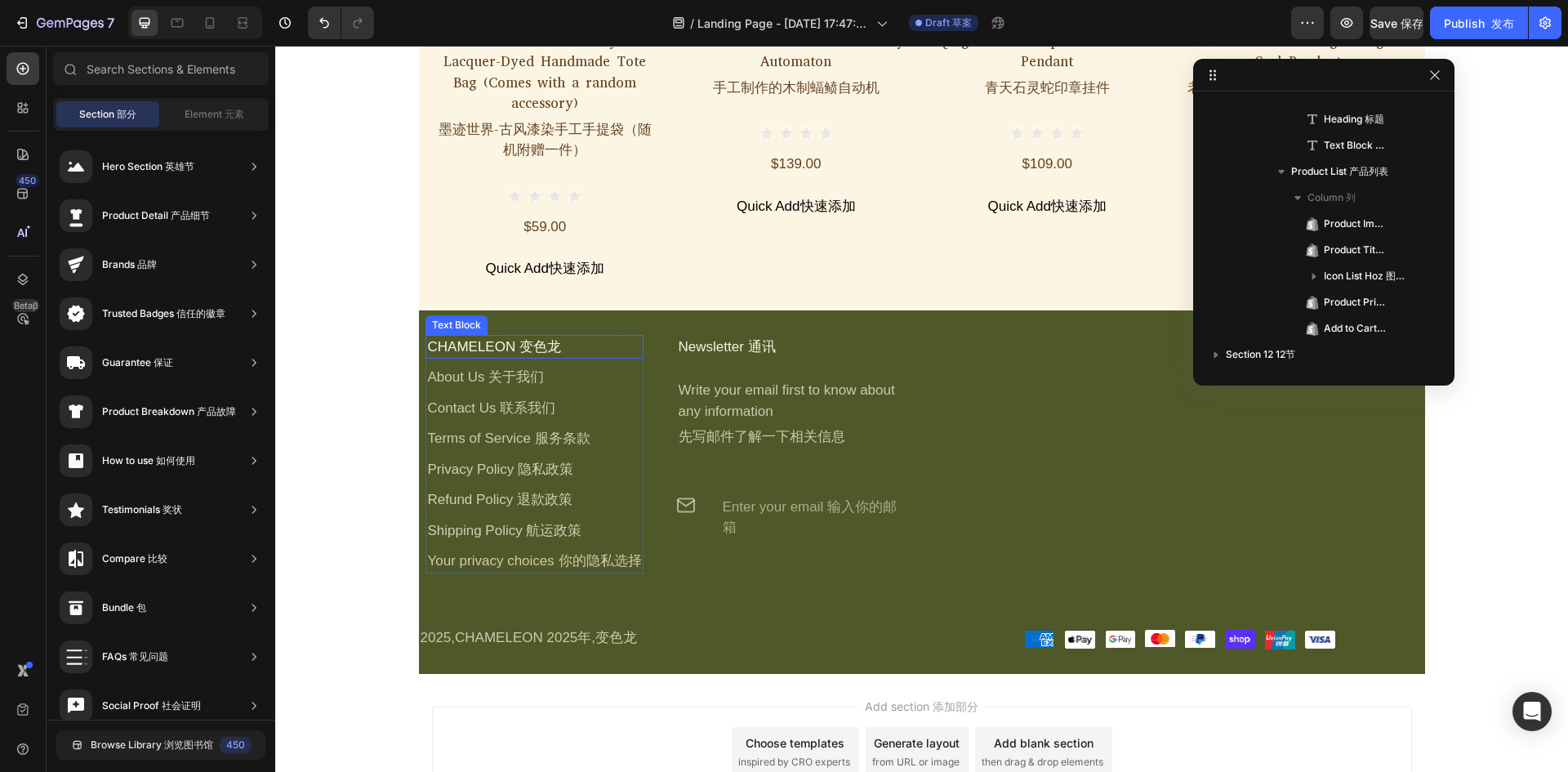
click at [519, 339] on font "变色龙" at bounding box center [540, 347] width 41 height 15
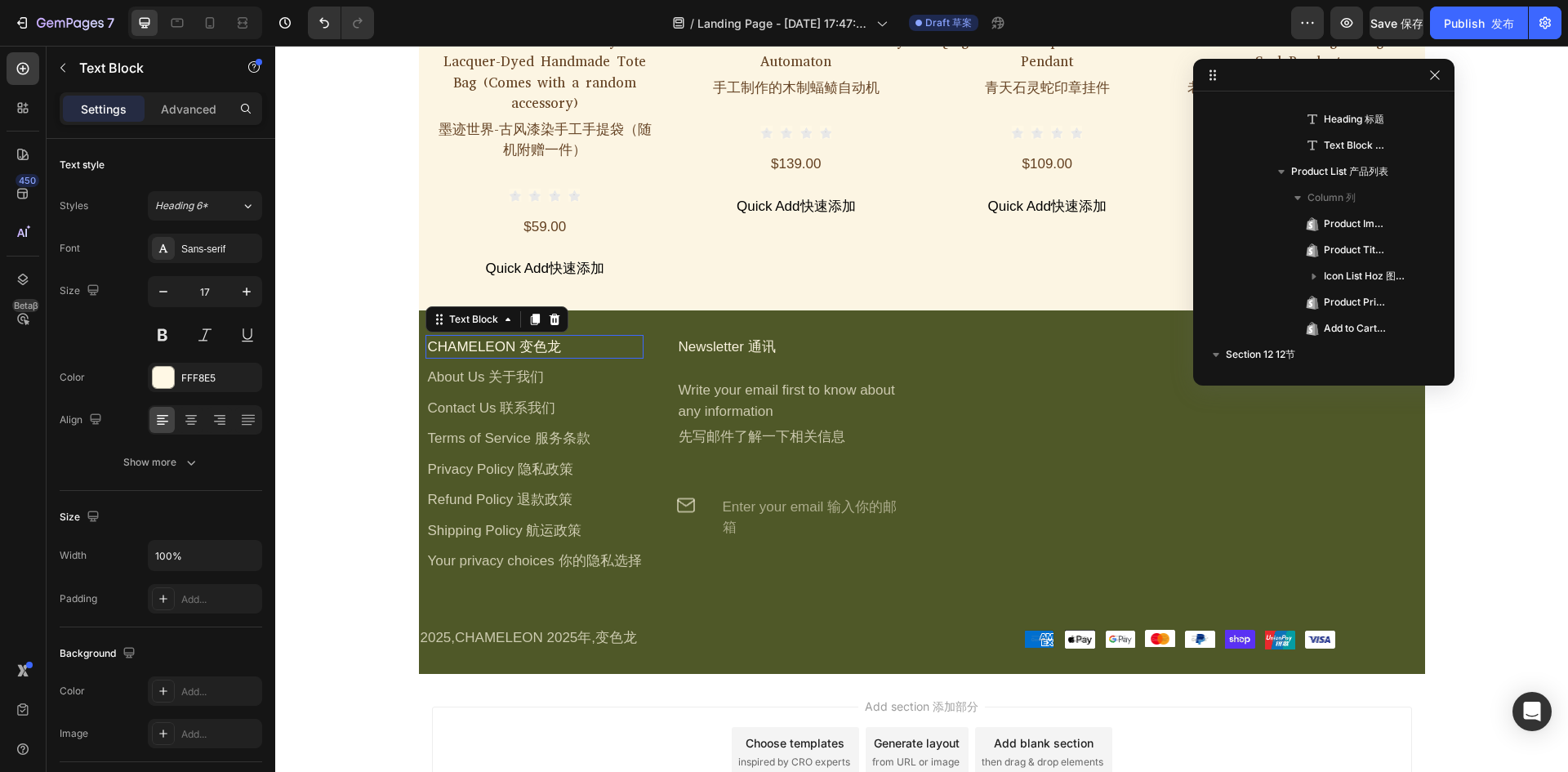
scroll to position [4777, 0]
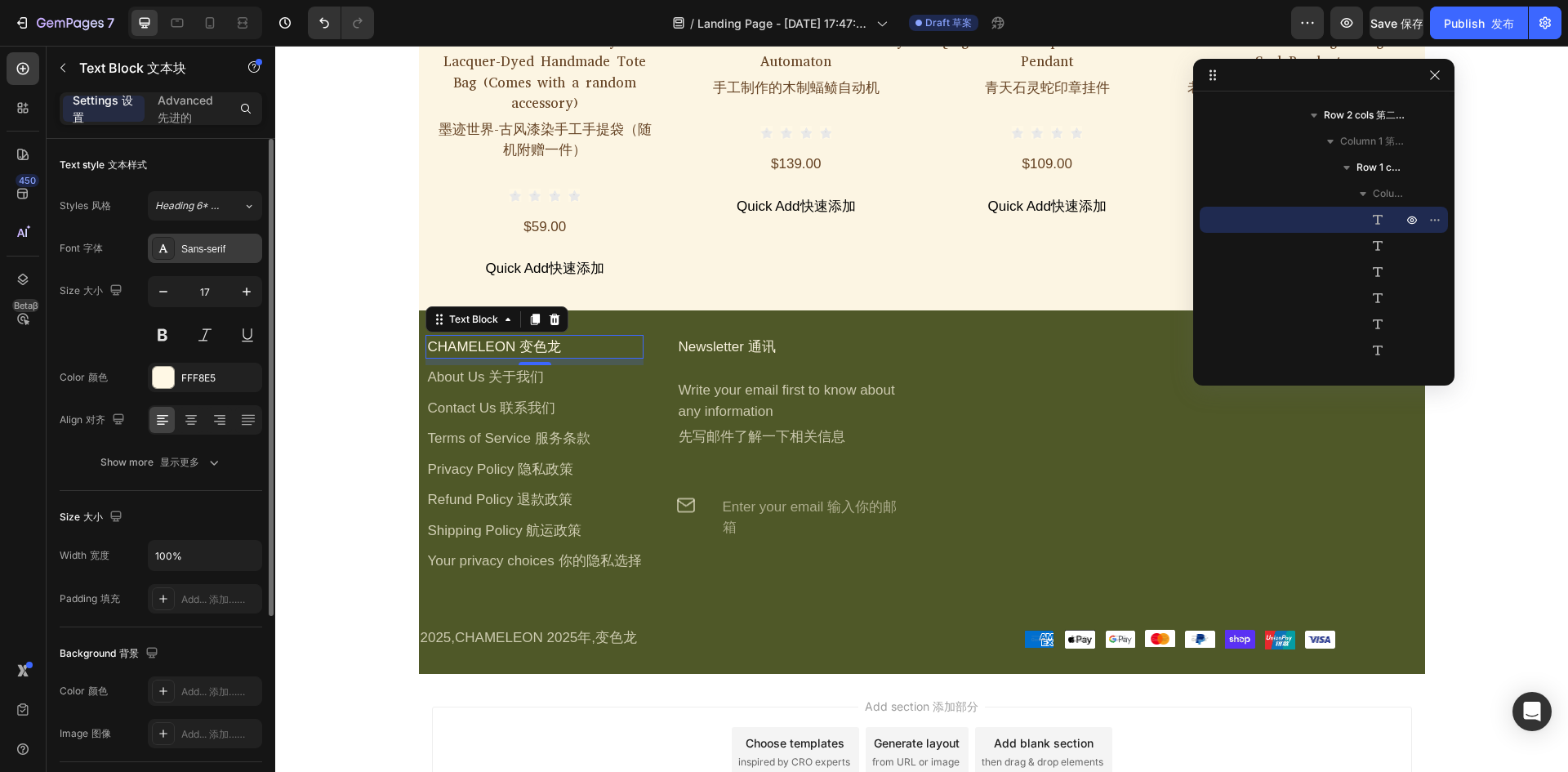
click at [195, 253] on div "Sans-serif" at bounding box center [220, 249] width 77 height 14
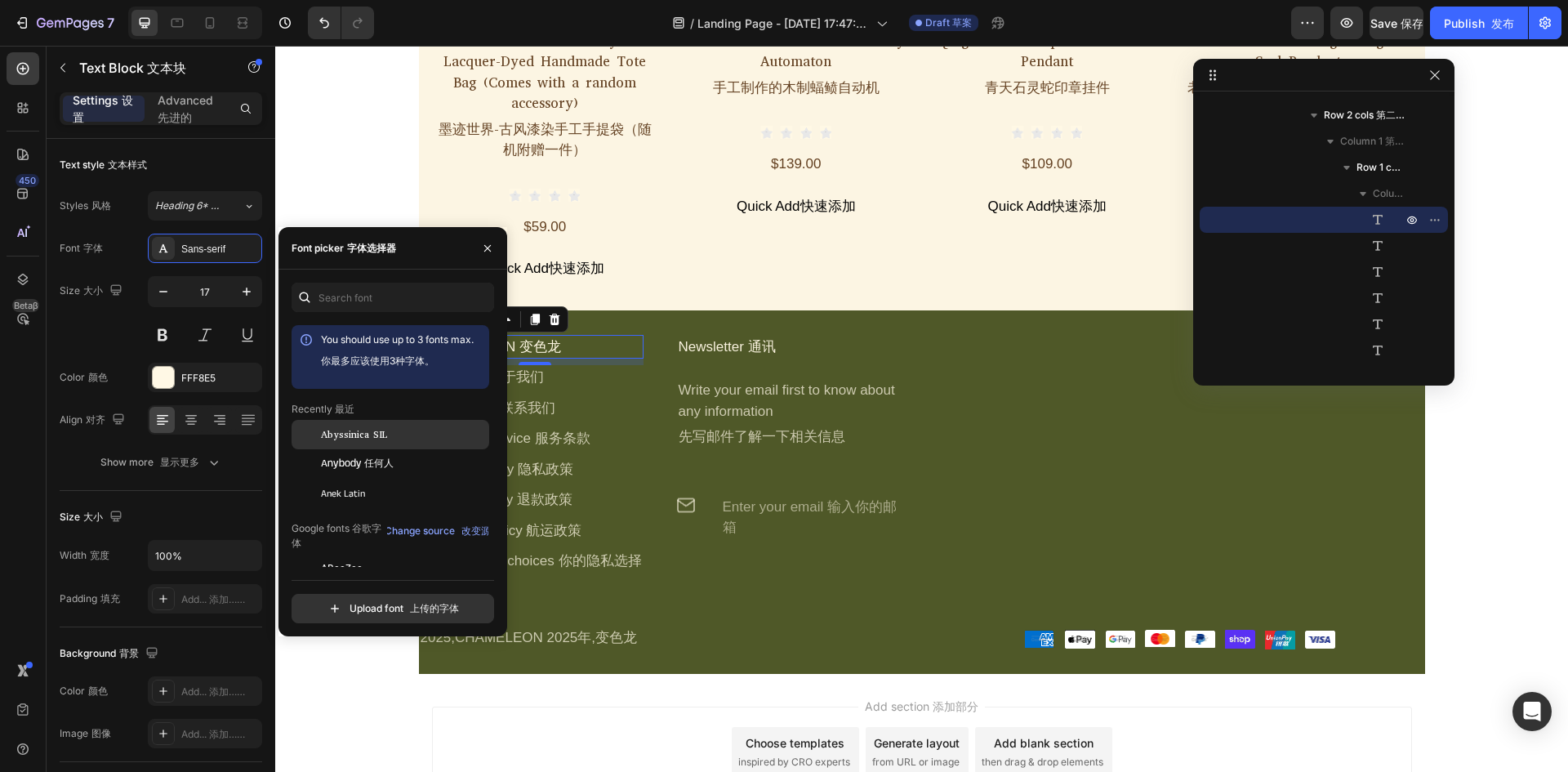
click at [341, 422] on div "Abyssinica SIL" at bounding box center [391, 434] width 198 height 30
click at [562, 365] on div "About Us 关于我们" at bounding box center [534, 377] width 217 height 25
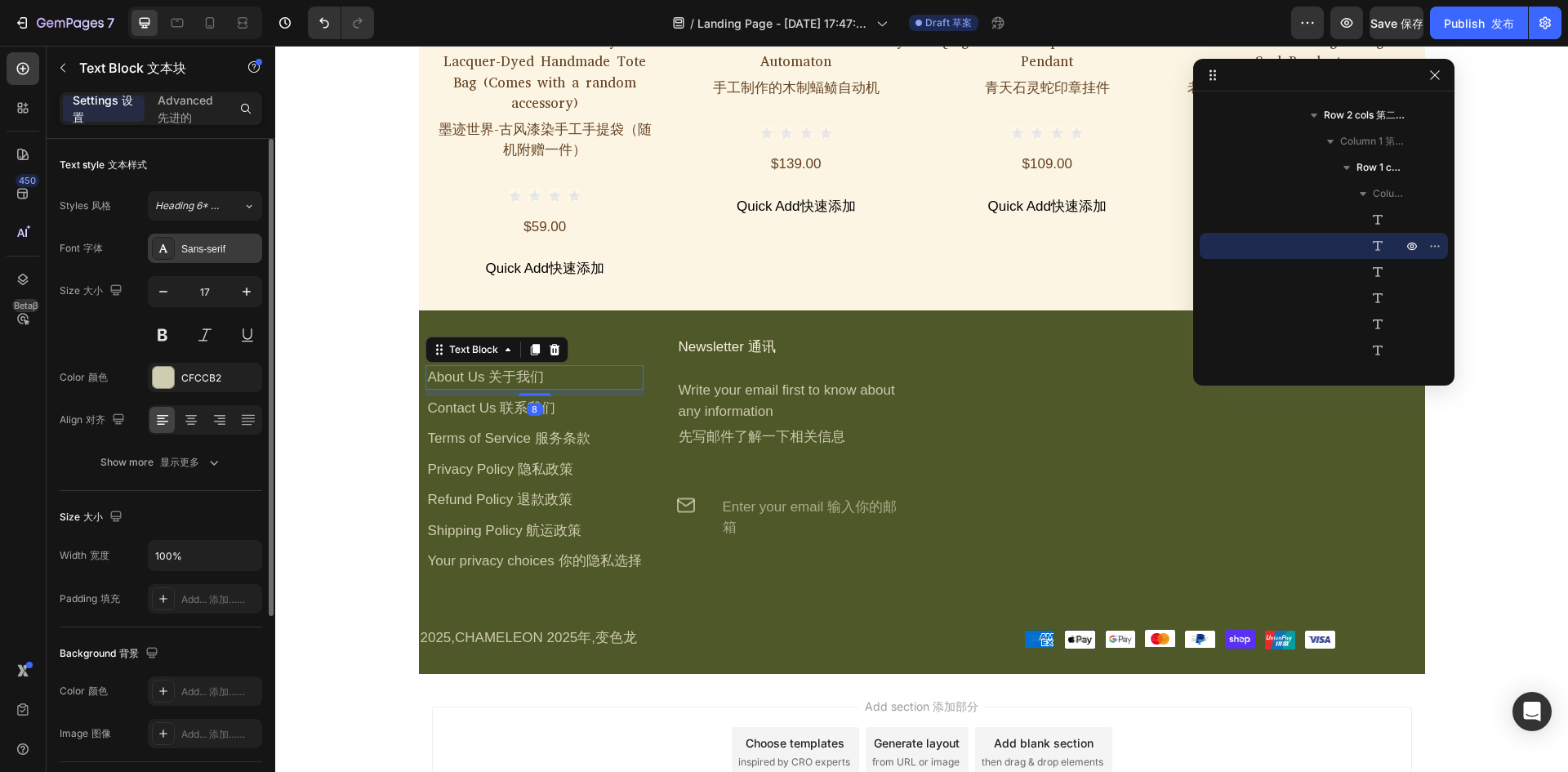
click at [207, 253] on div "Sans-serif" at bounding box center [220, 249] width 77 height 14
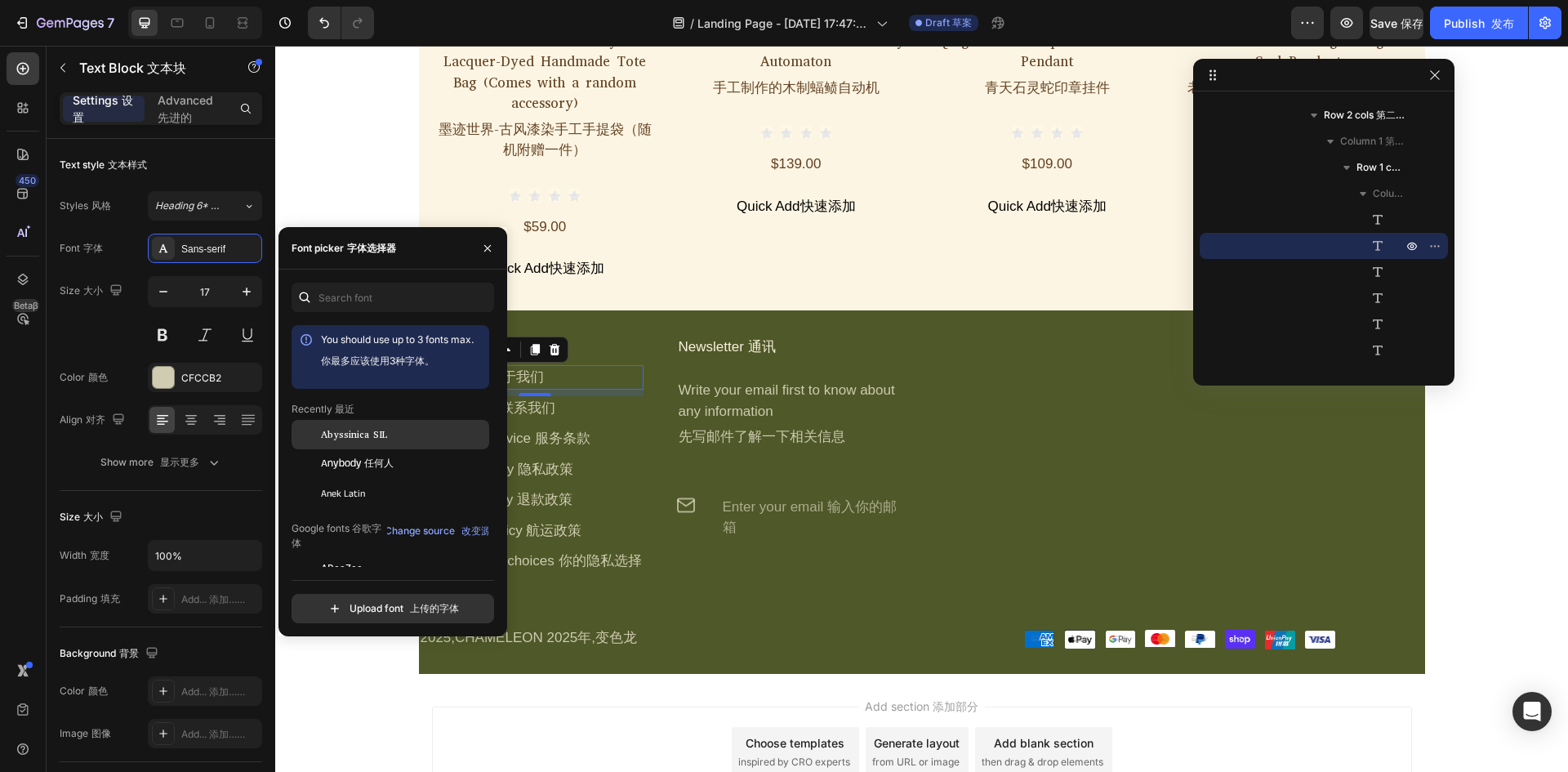
click at [362, 434] on span "Abyssinica SIL" at bounding box center [353, 434] width 66 height 14
click at [579, 396] on div "Contact Us 联系我们" at bounding box center [534, 408] width 217 height 25
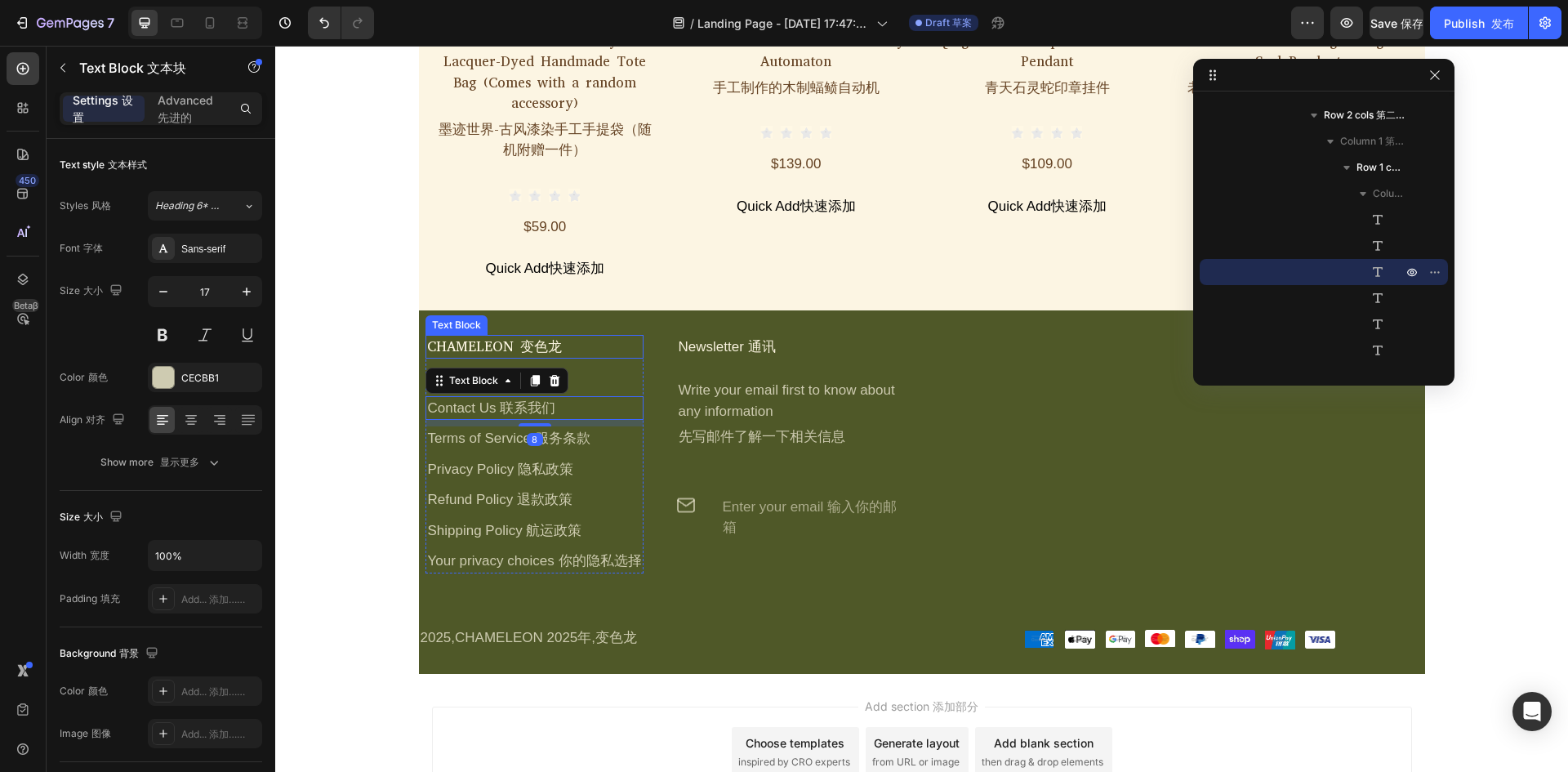
click at [612, 335] on div "CHAMELEON 变色龙" at bounding box center [534, 348] width 217 height 25
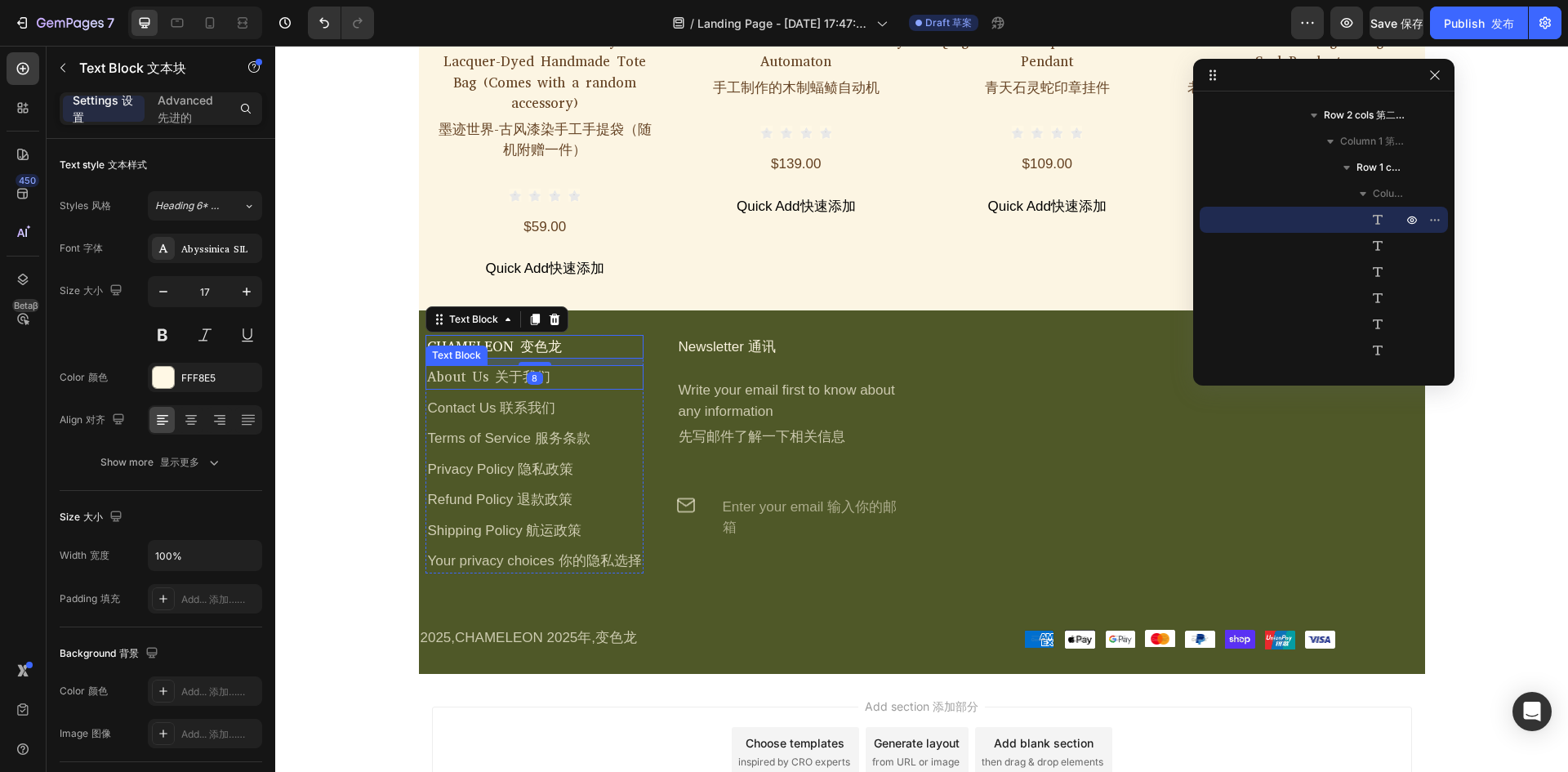
click at [598, 365] on div "About Us 关于我们" at bounding box center [534, 377] width 217 height 25
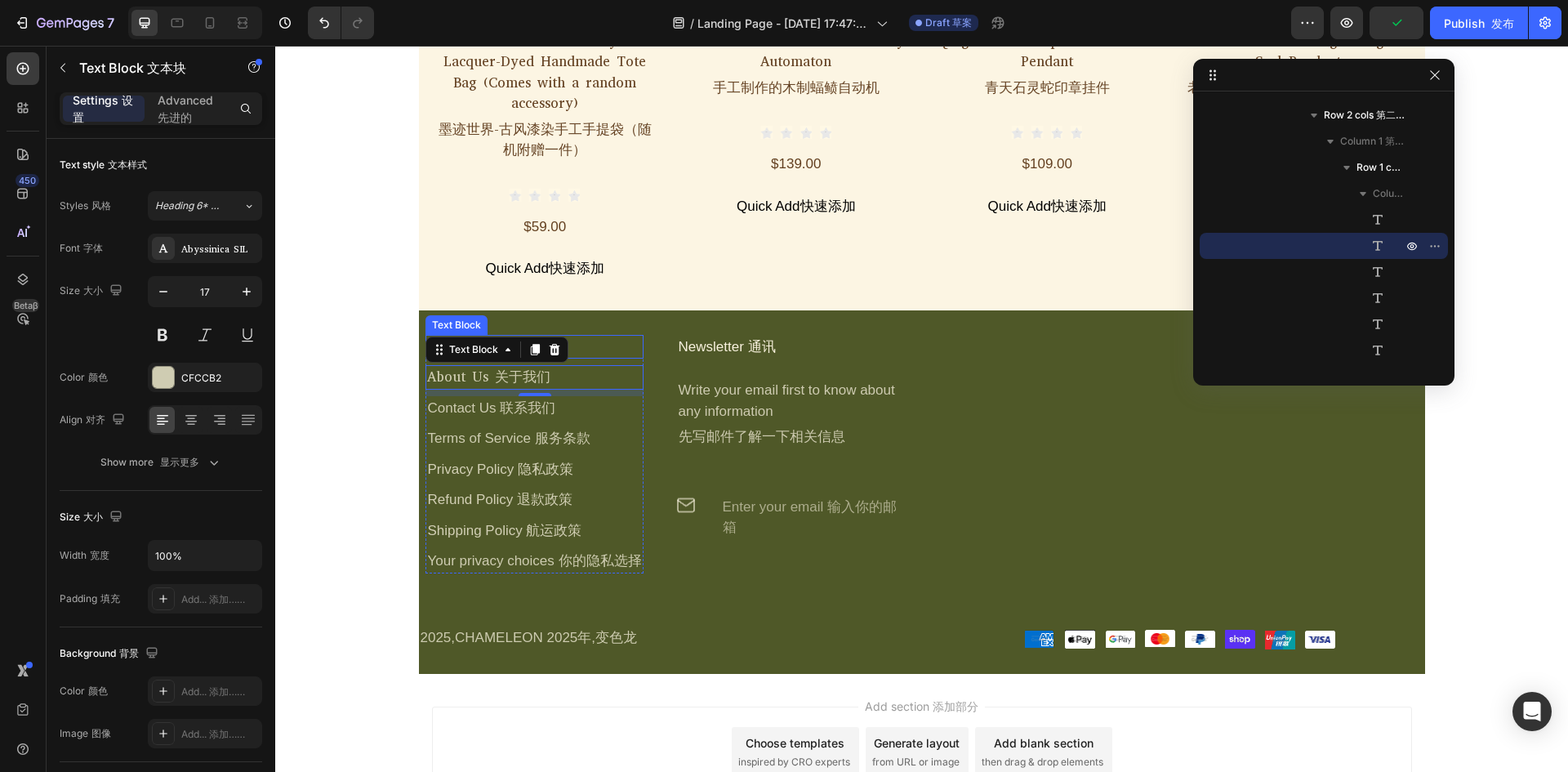
click at [606, 335] on div "CHAMELEON 变色龙" at bounding box center [534, 348] width 217 height 25
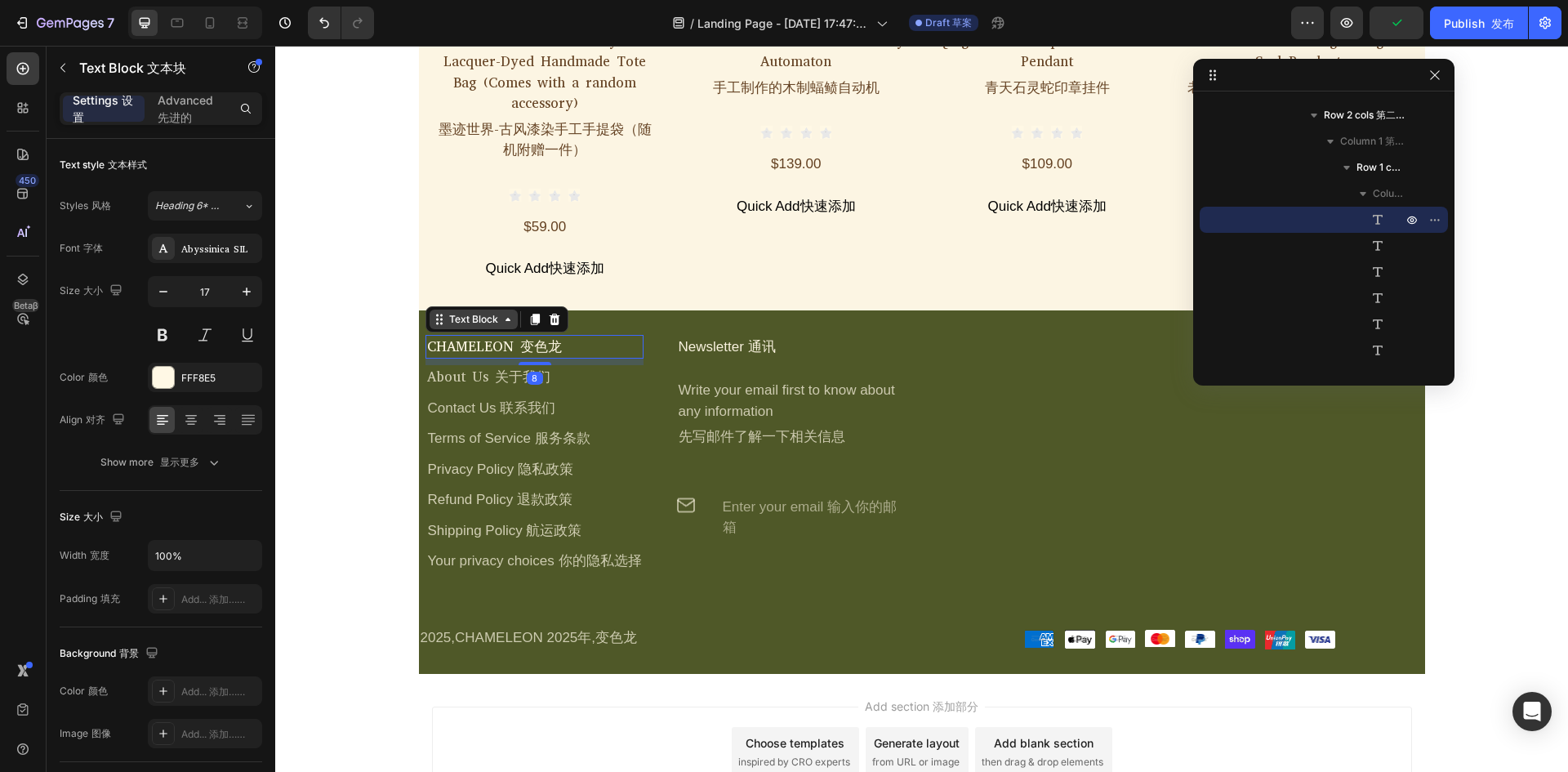
click at [449, 312] on div "Text Block" at bounding box center [473, 319] width 56 height 14
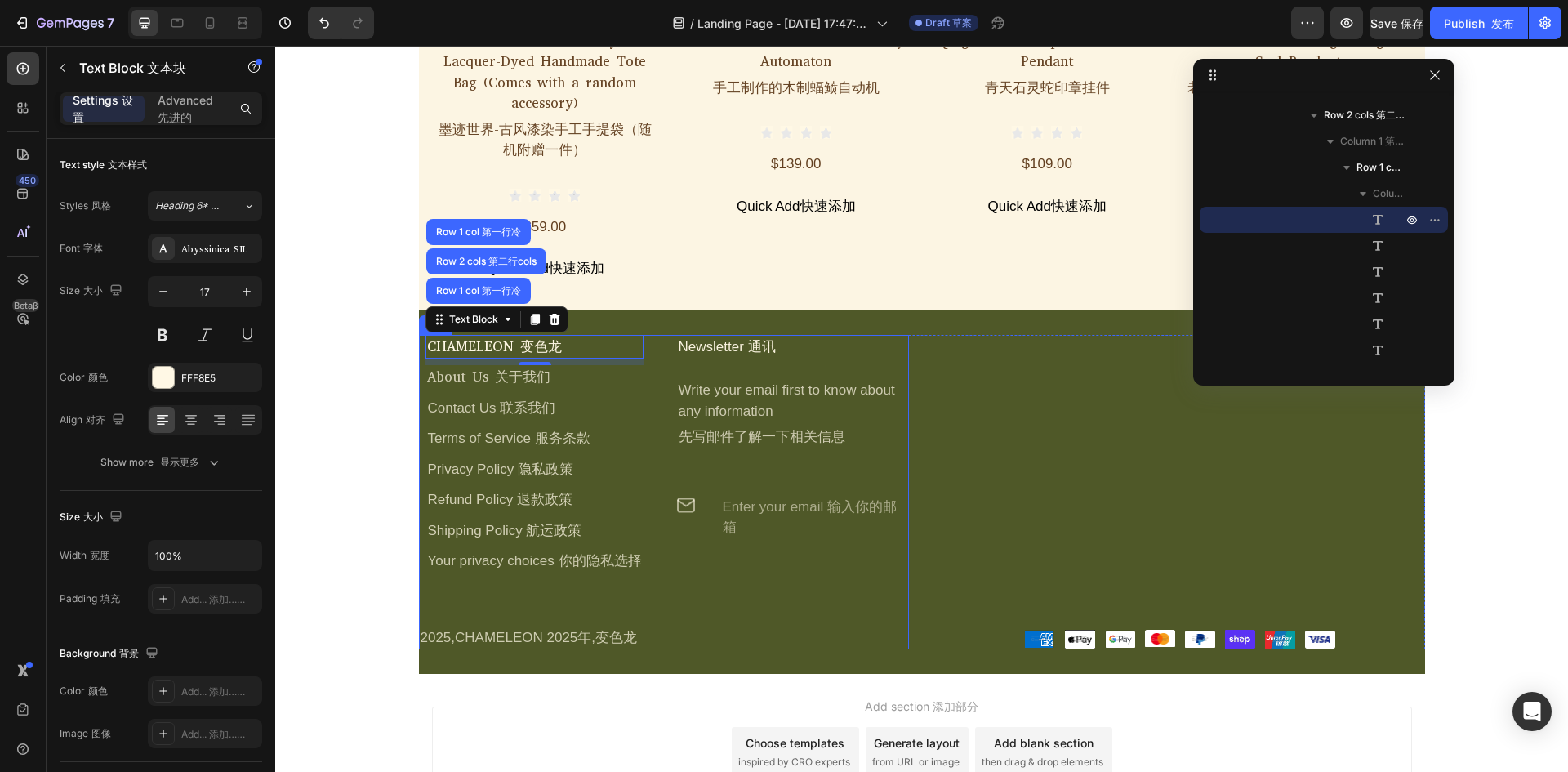
click at [635, 566] on div "CHAMELEON 变色龙 Text Block Row 1 col 第一行冷 Row 2 cols 第二行cols Row 1 col 第一行冷 8 Abo…" at bounding box center [663, 493] width 490 height 315
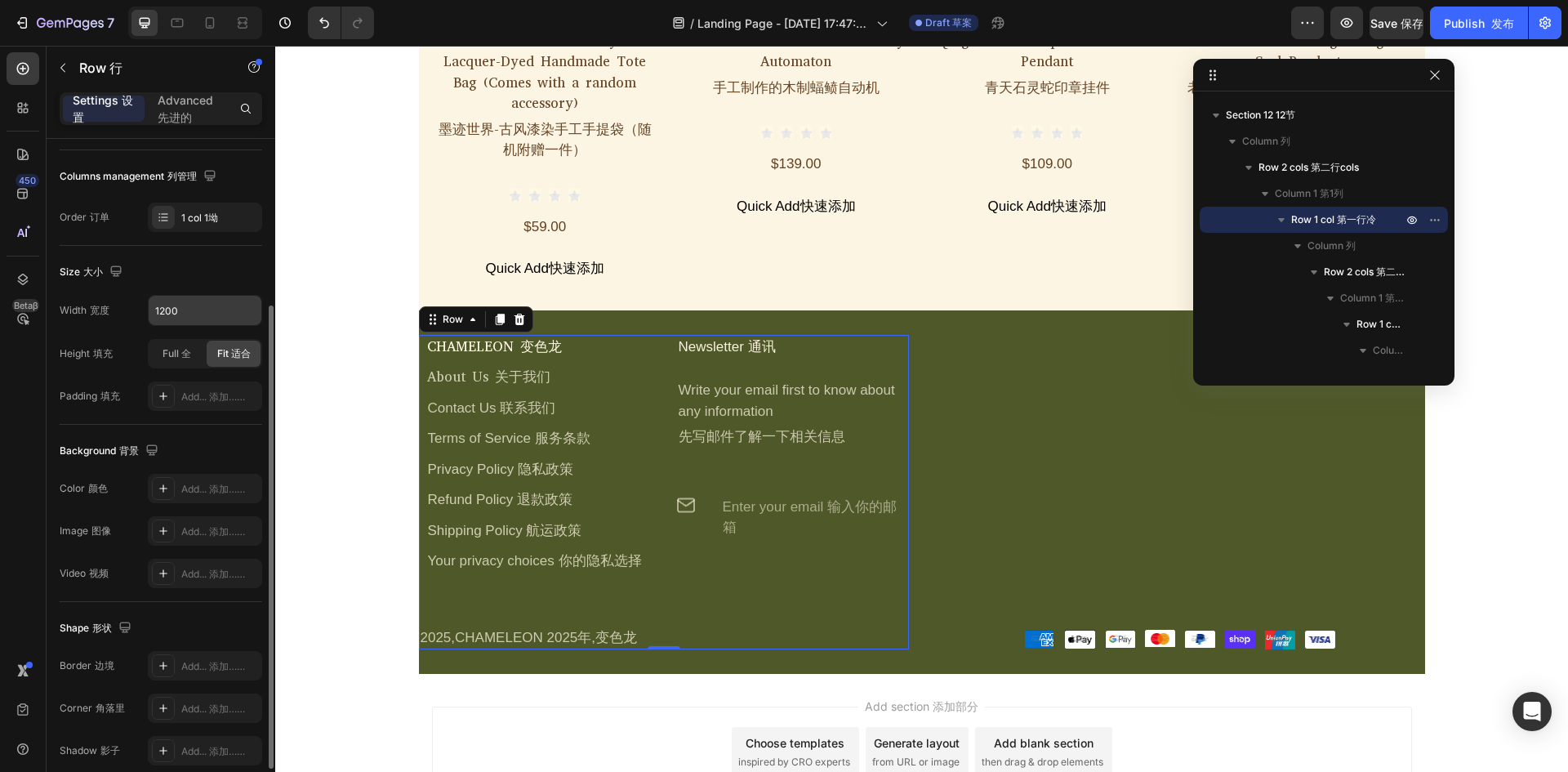
scroll to position [317, 0]
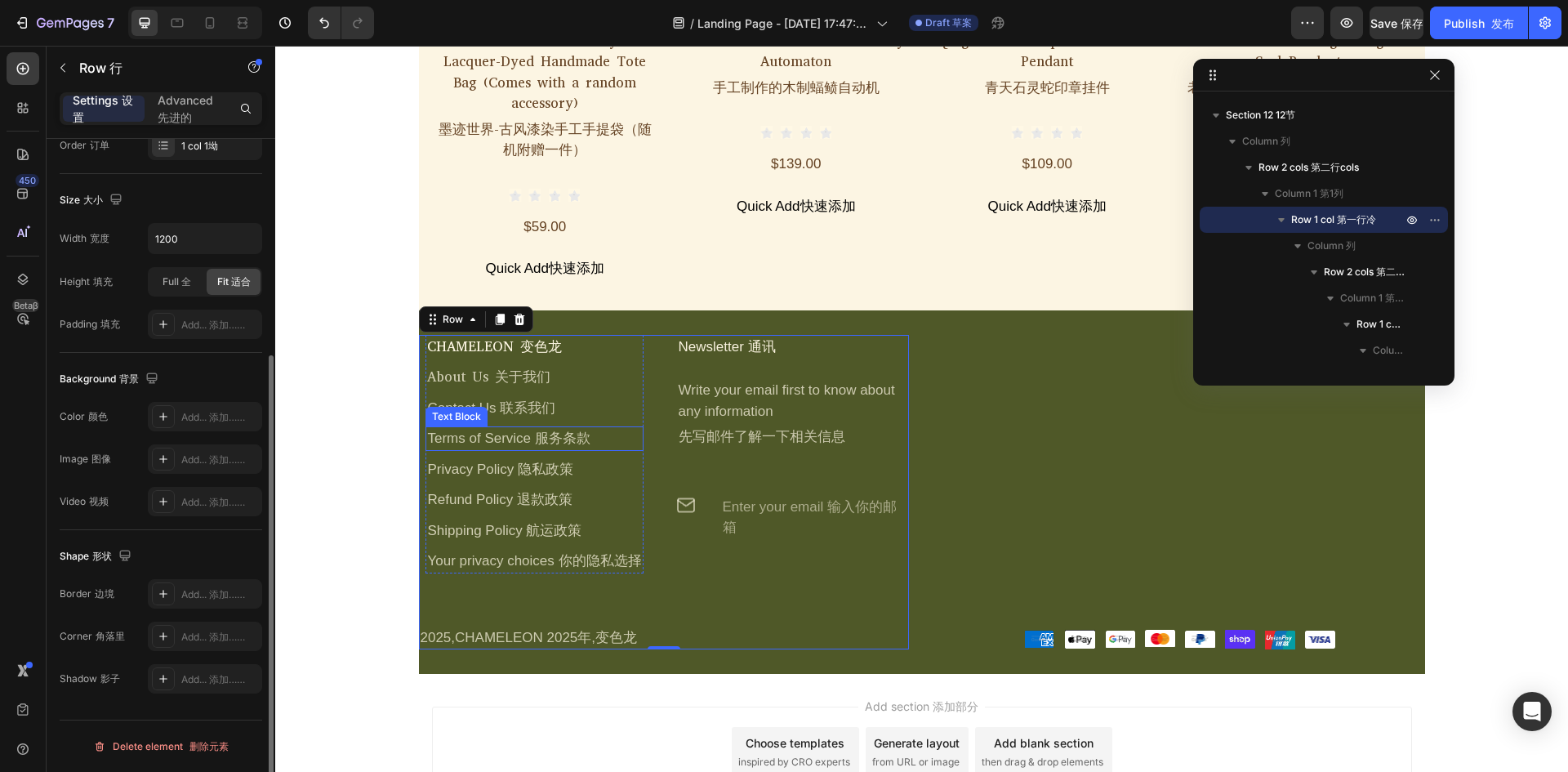
click at [456, 409] on div "Text Block" at bounding box center [456, 416] width 56 height 14
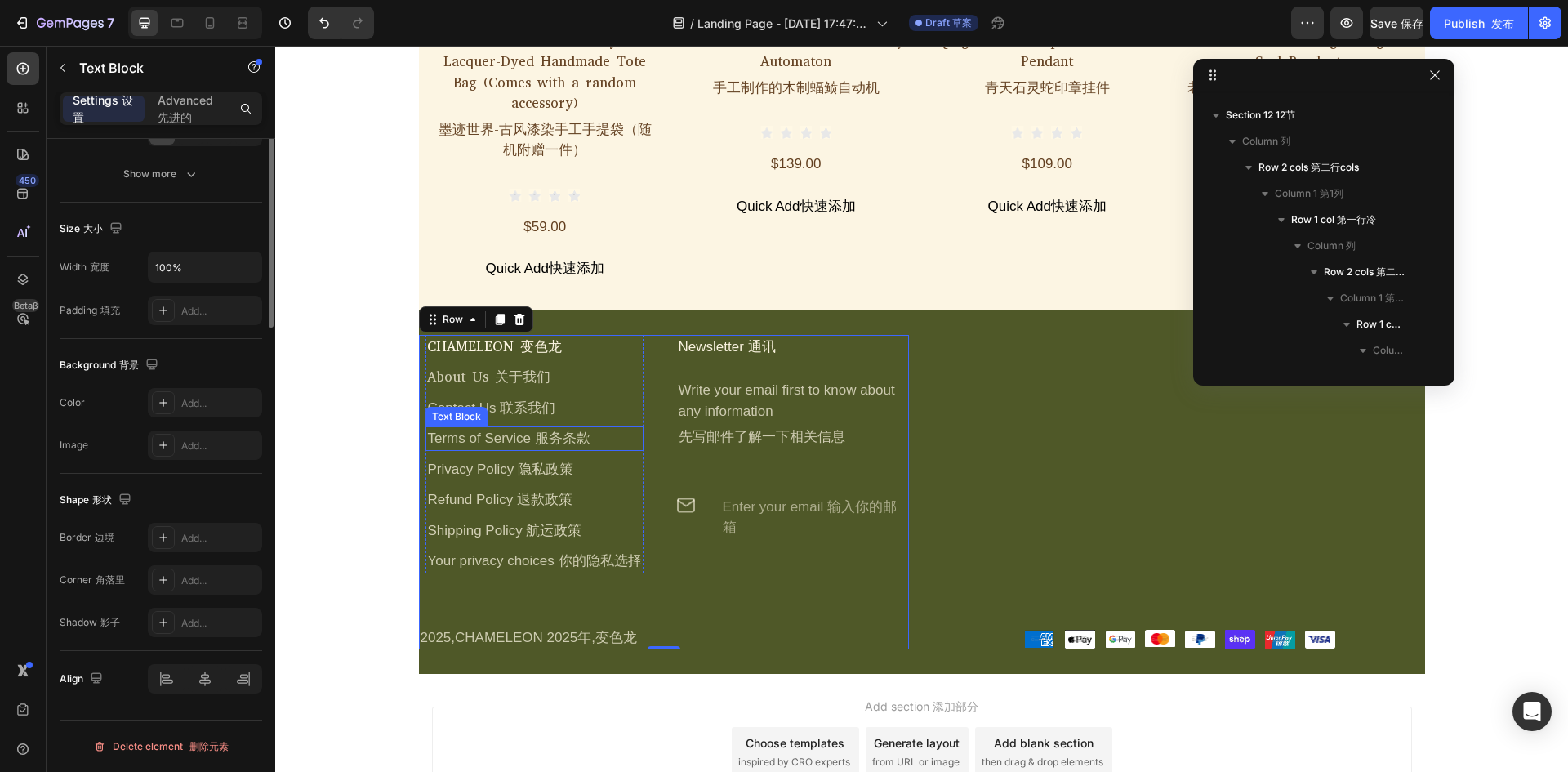
scroll to position [0, 0]
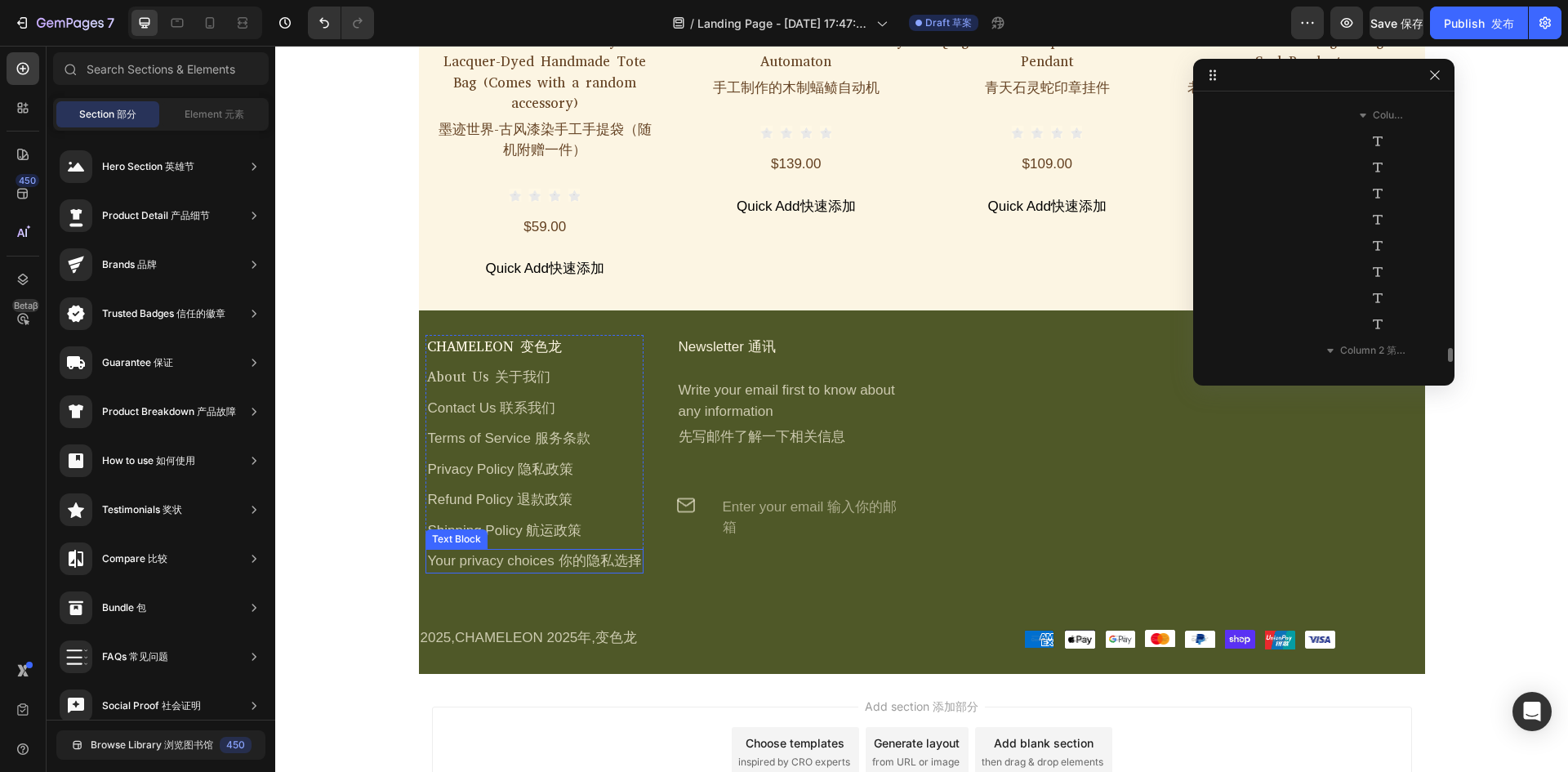
drag, startPoint x: 373, startPoint y: 322, endPoint x: 428, endPoint y: 333, distance: 56.1
click at [434, 335] on div "CHAMELEON 变色龙" at bounding box center [534, 348] width 217 height 25
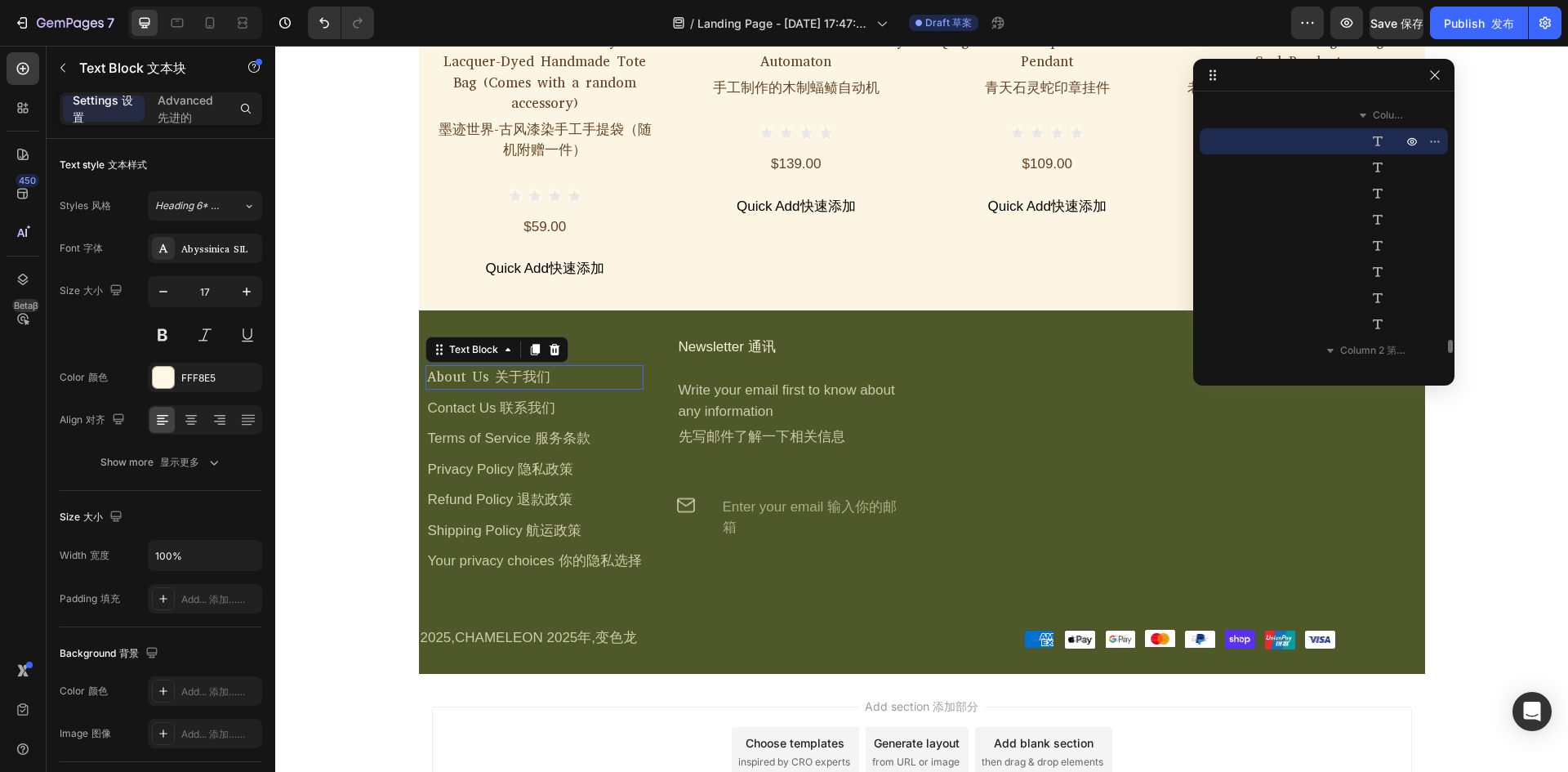
click at [442, 365] on div "About Us 关于我们" at bounding box center [534, 377] width 217 height 25
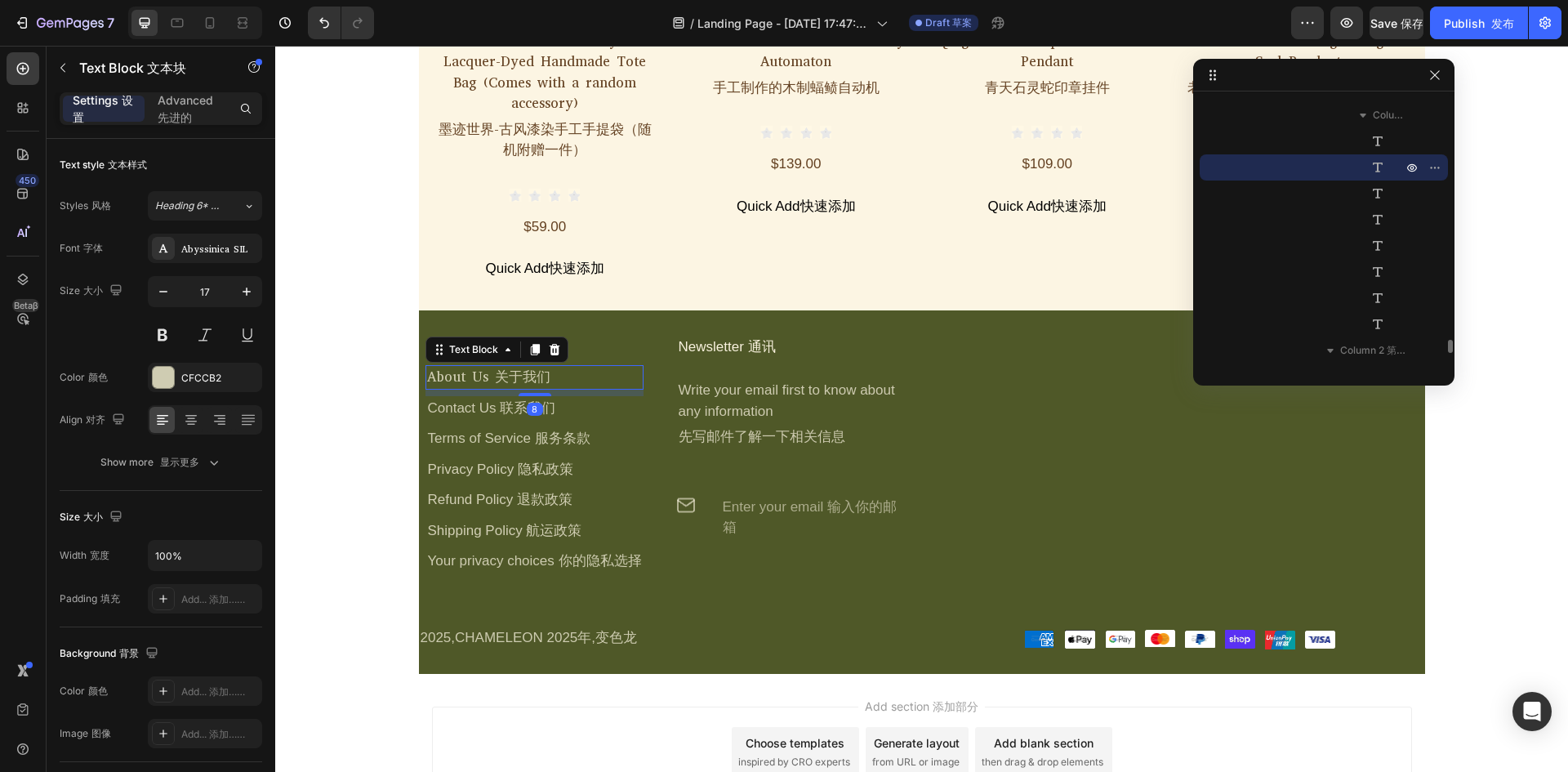
click at [527, 402] on div "8" at bounding box center [534, 409] width 16 height 13
click at [534, 391] on div at bounding box center [535, 393] width 33 height 5
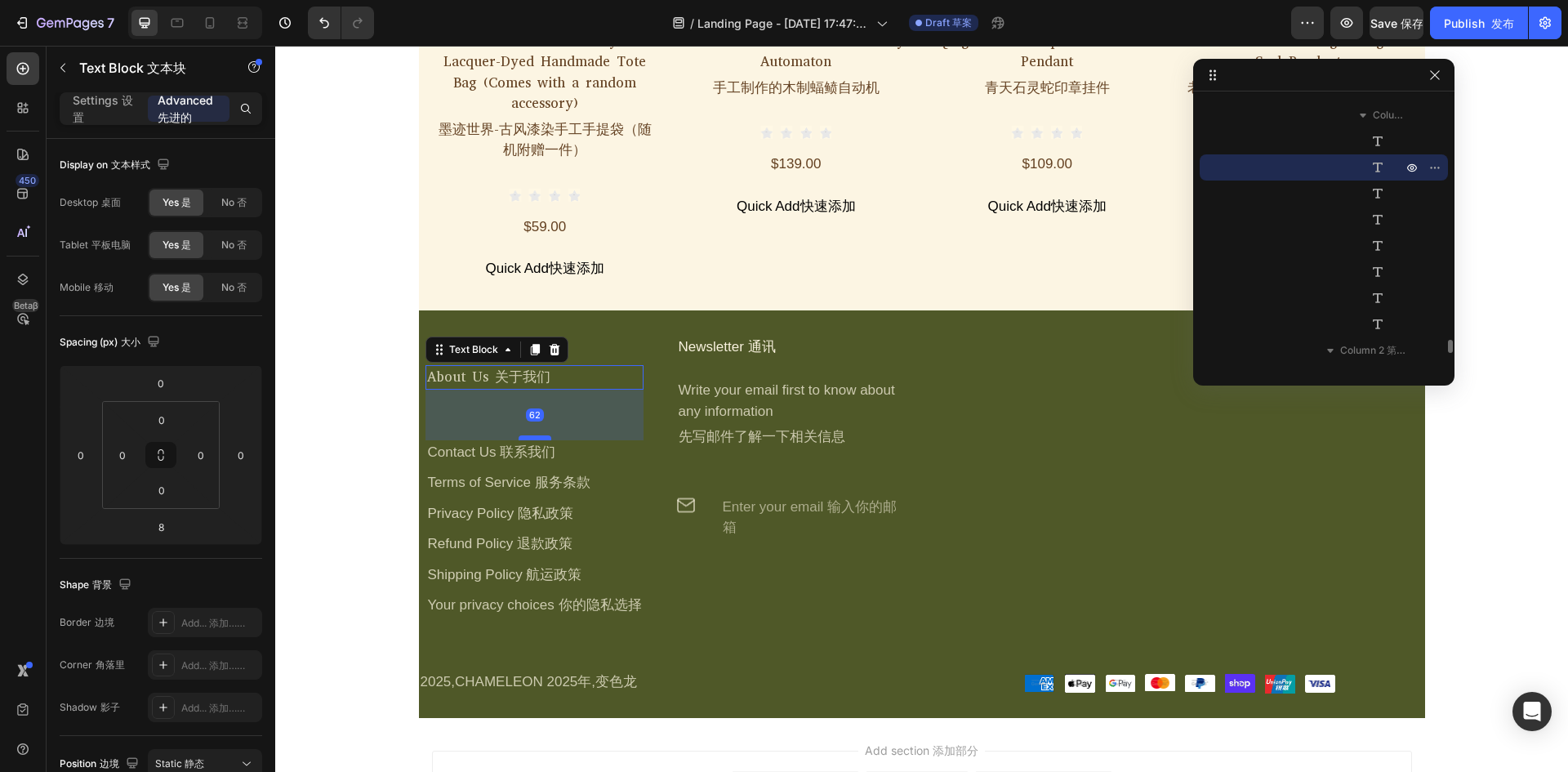
drag, startPoint x: 534, startPoint y: 374, endPoint x: 541, endPoint y: 418, distance: 44.6
click at [541, 435] on div at bounding box center [535, 437] width 33 height 5
click at [619, 390] on div "62" at bounding box center [534, 415] width 217 height 51
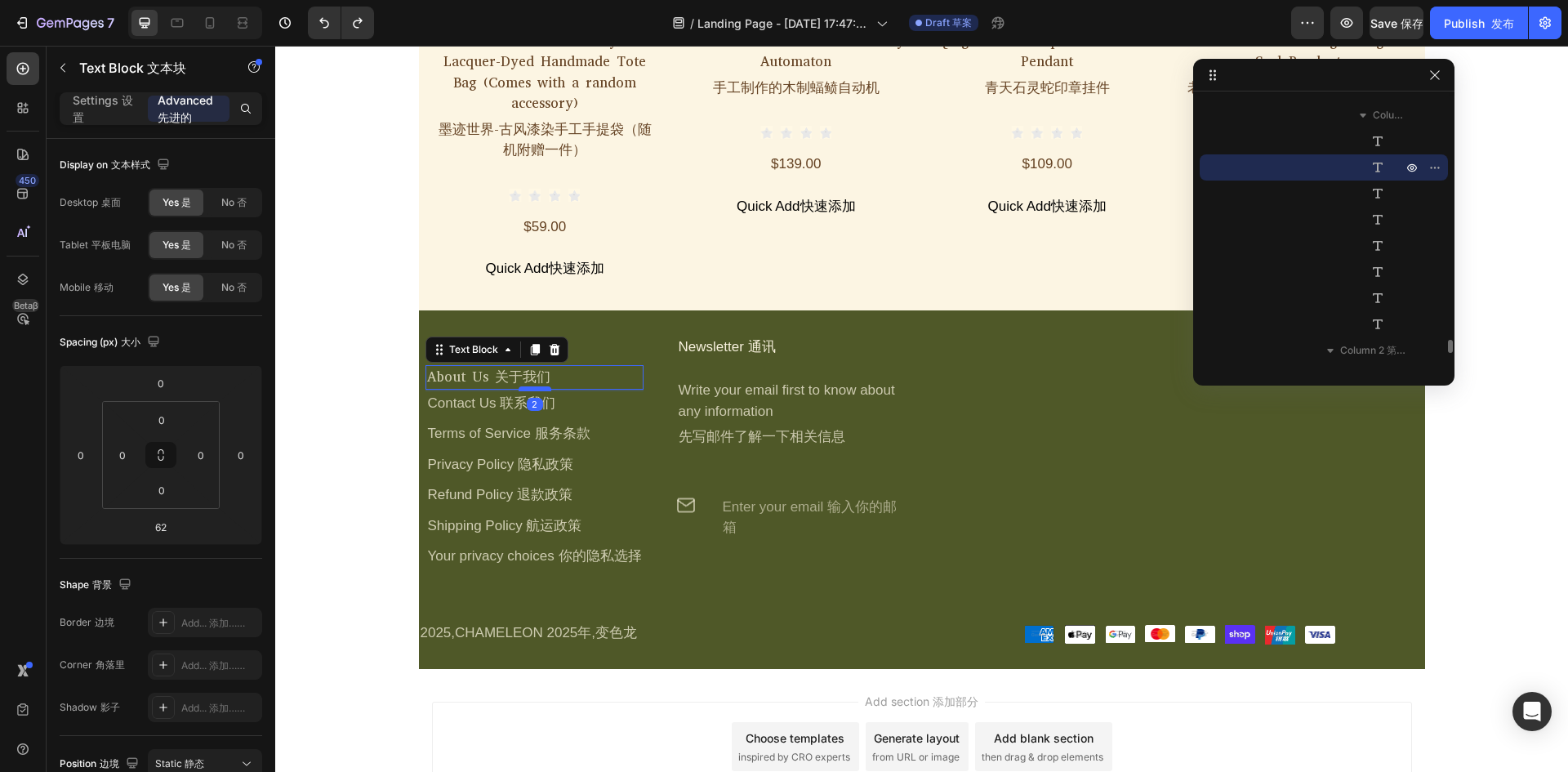
drag, startPoint x: 529, startPoint y: 417, endPoint x: 531, endPoint y: 368, distance: 49.0
click at [531, 386] on div at bounding box center [535, 388] width 33 height 5
type input "2"
click at [592, 391] on div "Contact Us 联系我们" at bounding box center [534, 403] width 217 height 25
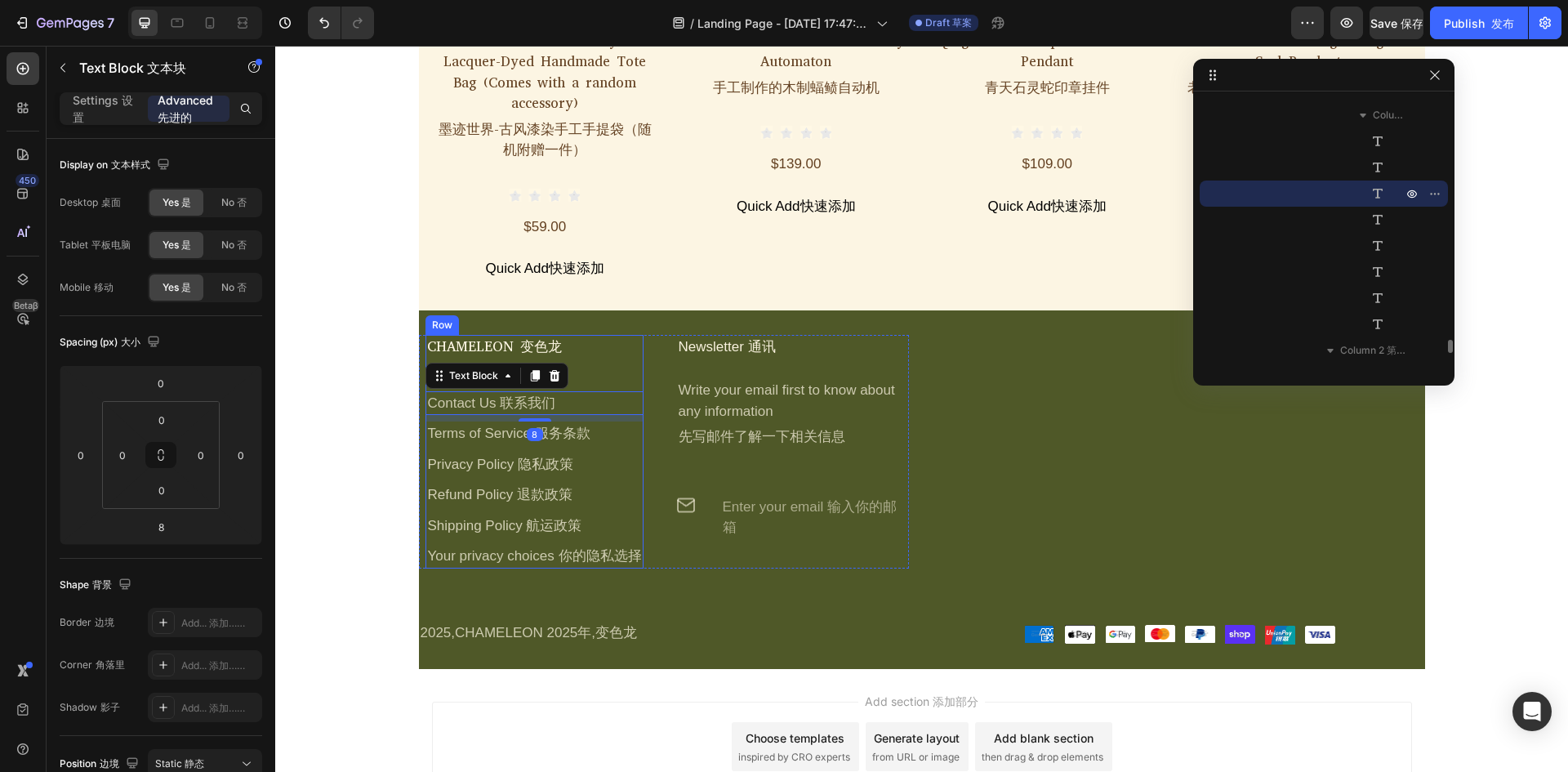
click at [622, 452] on div "Privacy Policy 隐私政策" at bounding box center [534, 465] width 217 height 25
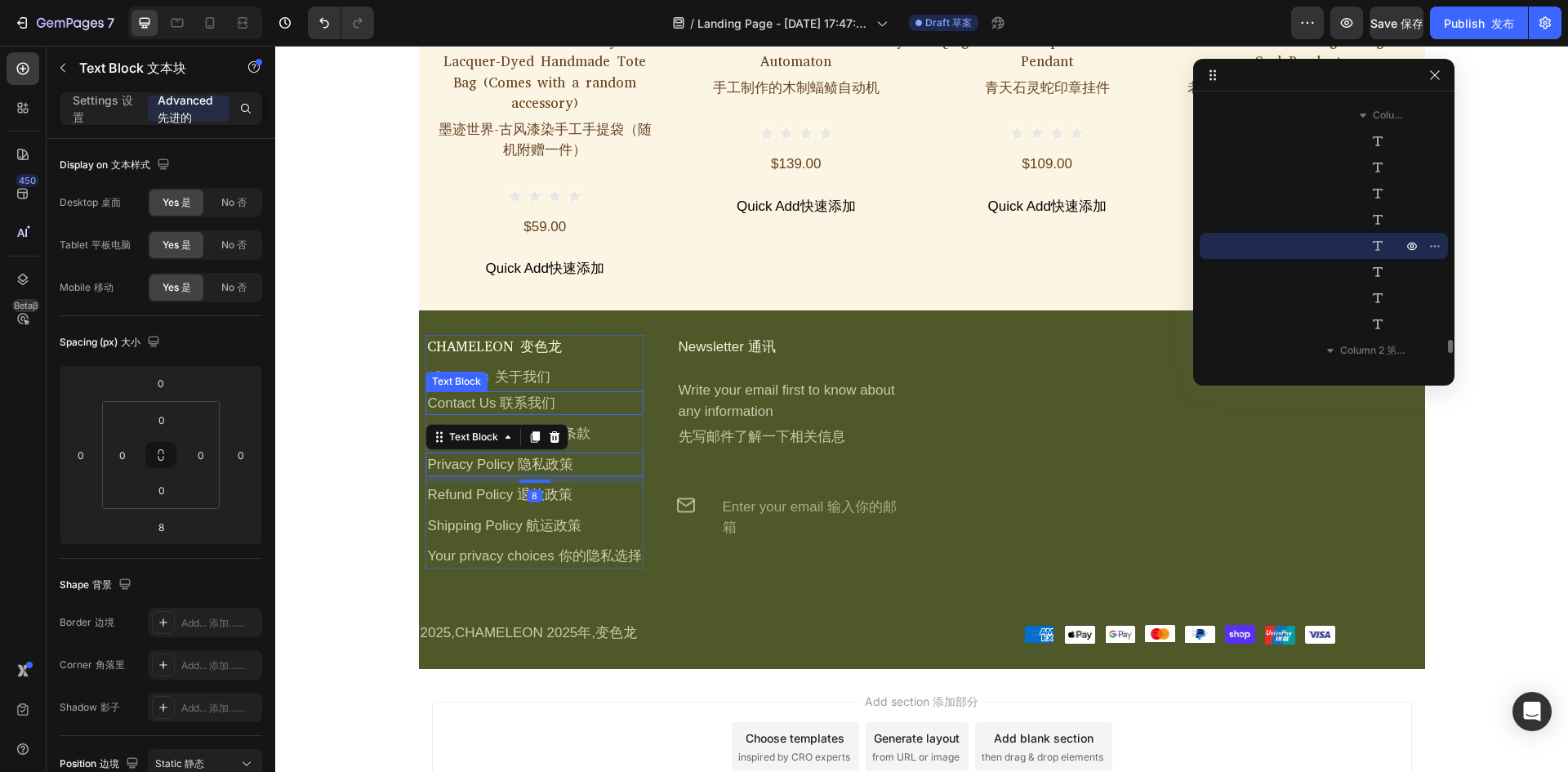
click at [559, 391] on div "Contact Us 联系我们" at bounding box center [534, 403] width 217 height 25
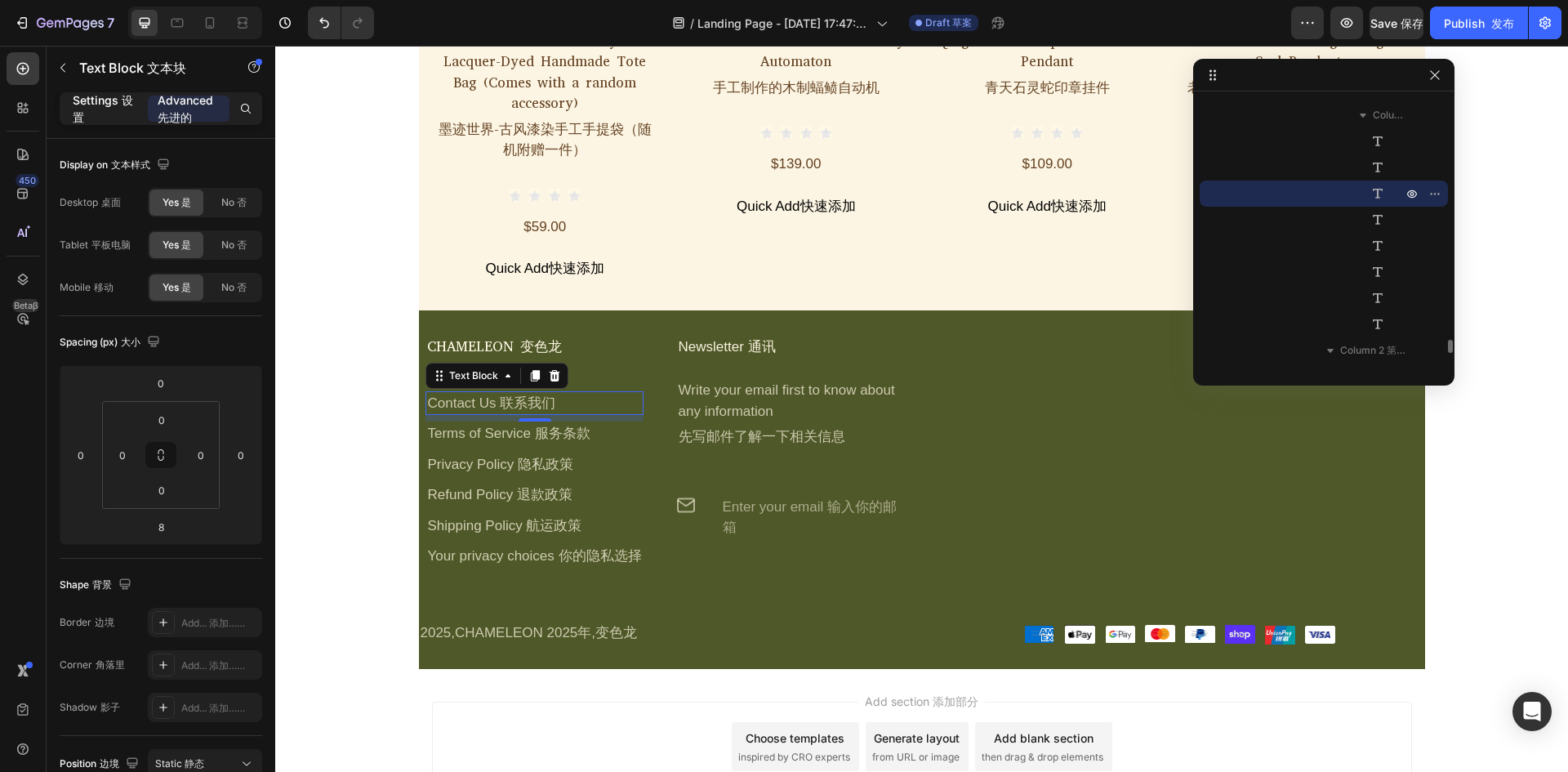
click at [106, 101] on p "Settings 设置" at bounding box center [104, 109] width 62 height 35
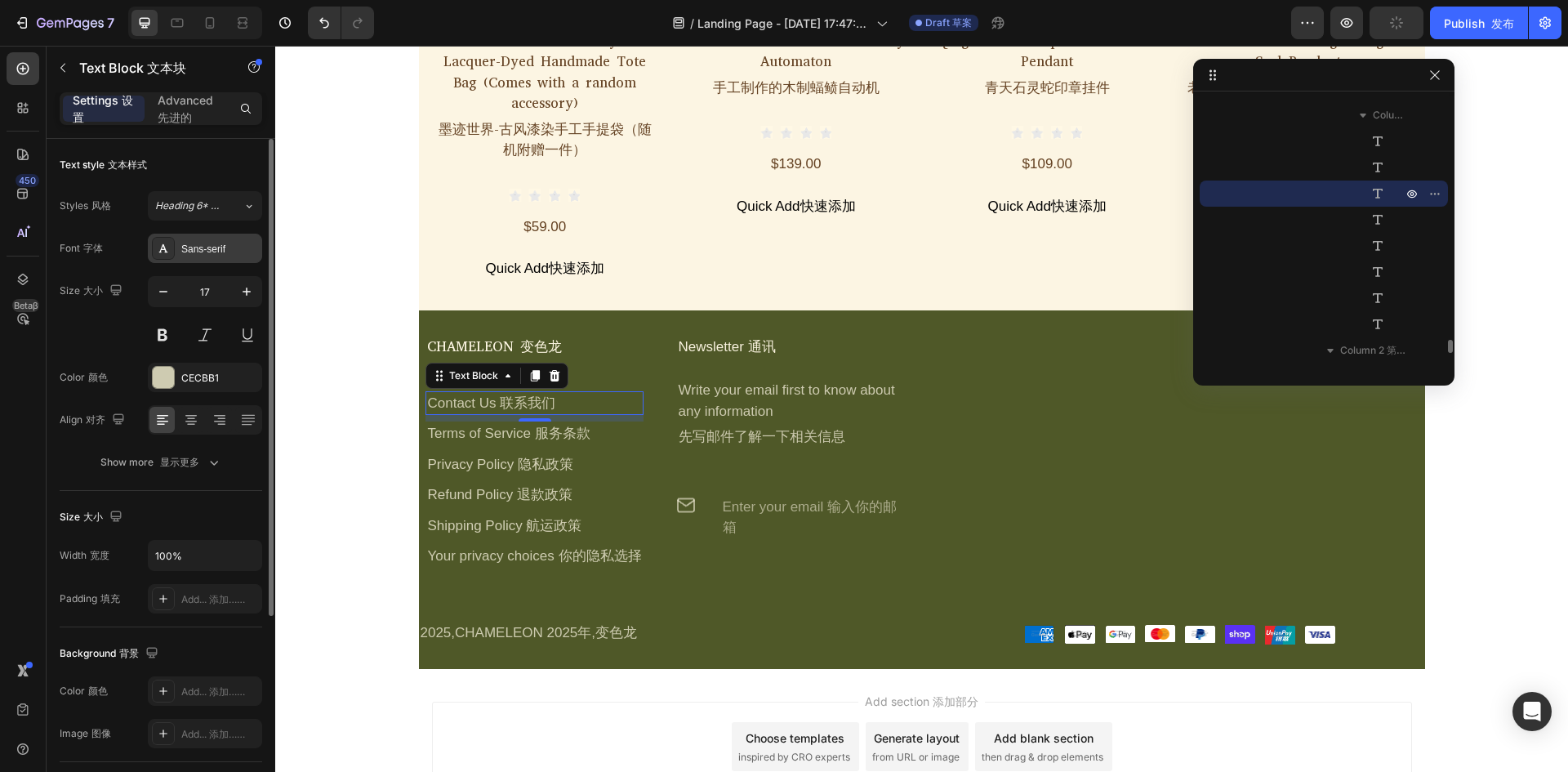
click at [221, 250] on div "Sans-serif" at bounding box center [220, 249] width 77 height 14
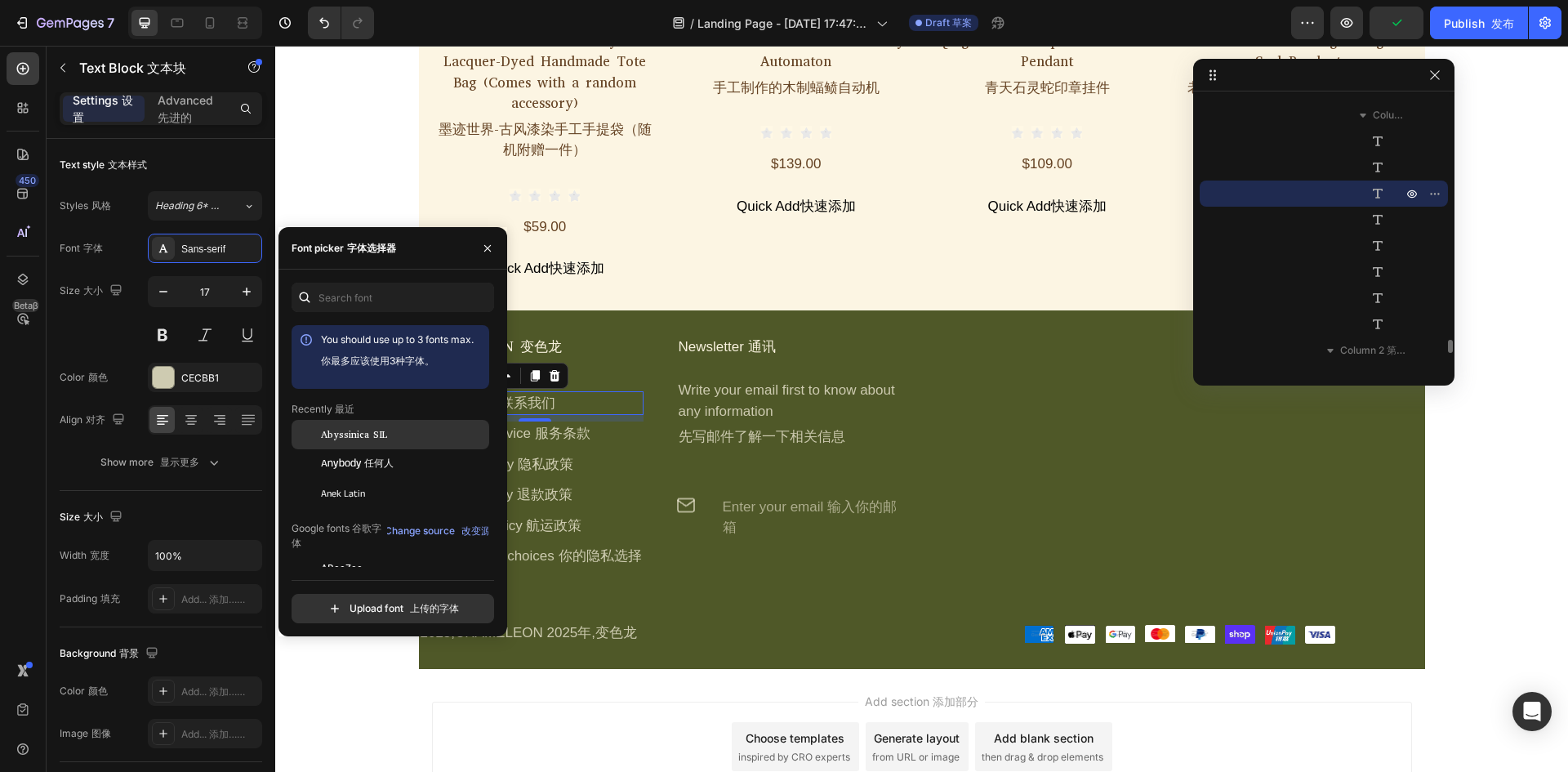
drag, startPoint x: 352, startPoint y: 424, endPoint x: 439, endPoint y: 439, distance: 88.3
click at [352, 425] on div "Abyssinica SIL" at bounding box center [391, 434] width 198 height 30
click at [583, 422] on div "Terms of Service 服务条款" at bounding box center [534, 434] width 217 height 25
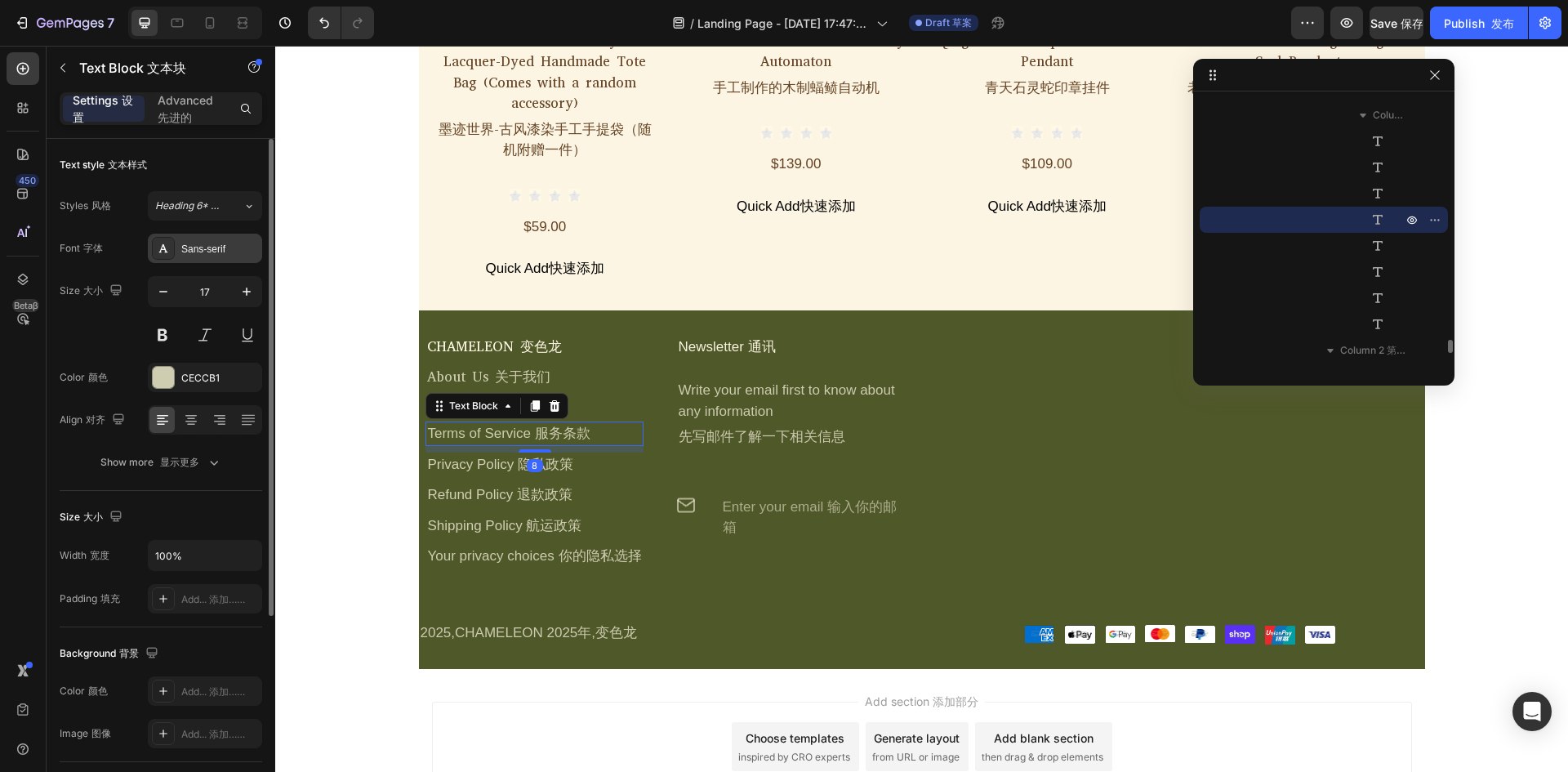
click at [191, 253] on div "Sans-serif" at bounding box center [220, 249] width 77 height 14
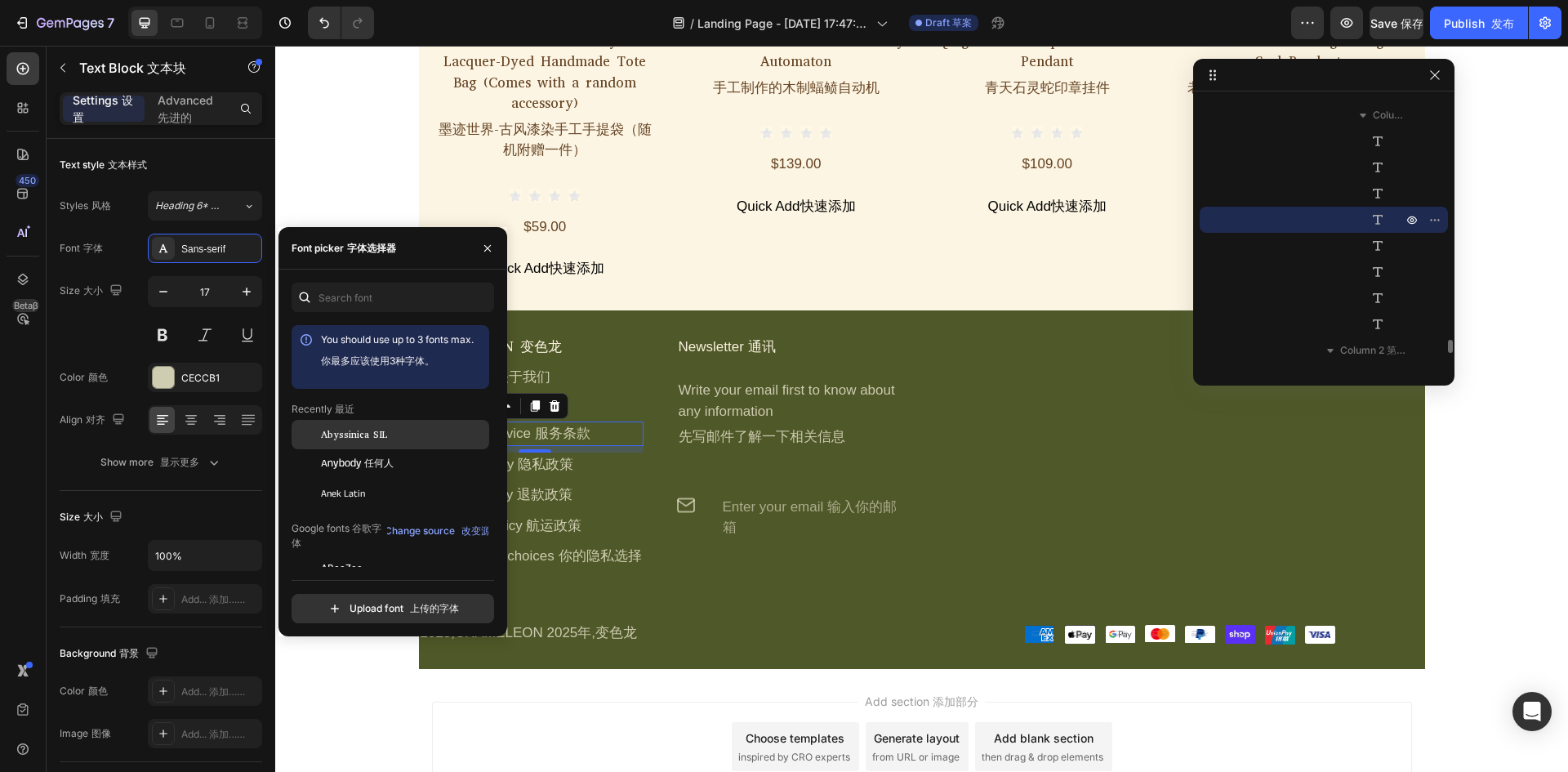
click at [366, 427] on span "Abyssinica SIL" at bounding box center [353, 434] width 66 height 14
click at [558, 456] on font "隐私政策" at bounding box center [545, 464] width 56 height 15
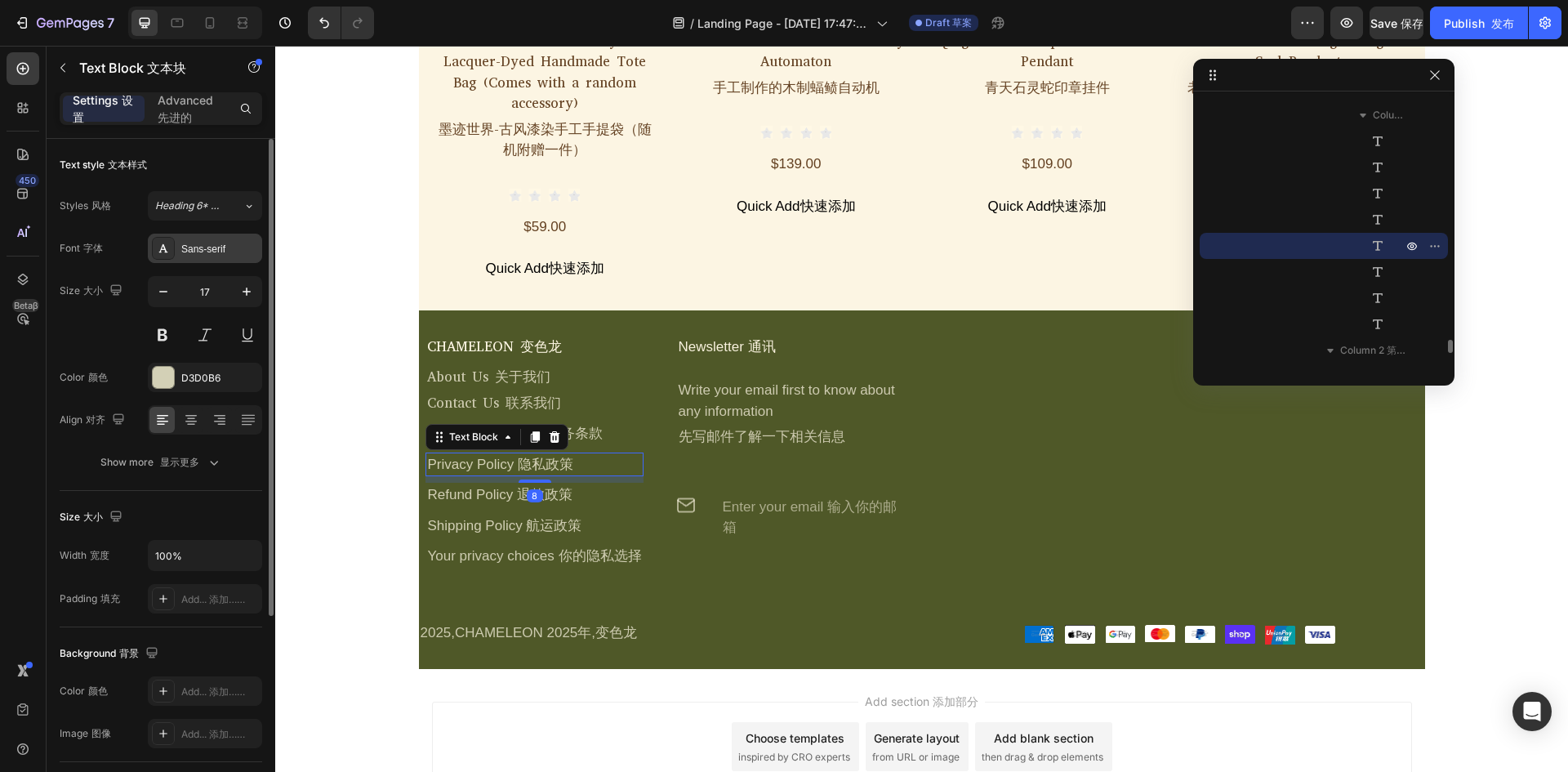
click at [222, 238] on div "Sans-serif" at bounding box center [205, 248] width 114 height 30
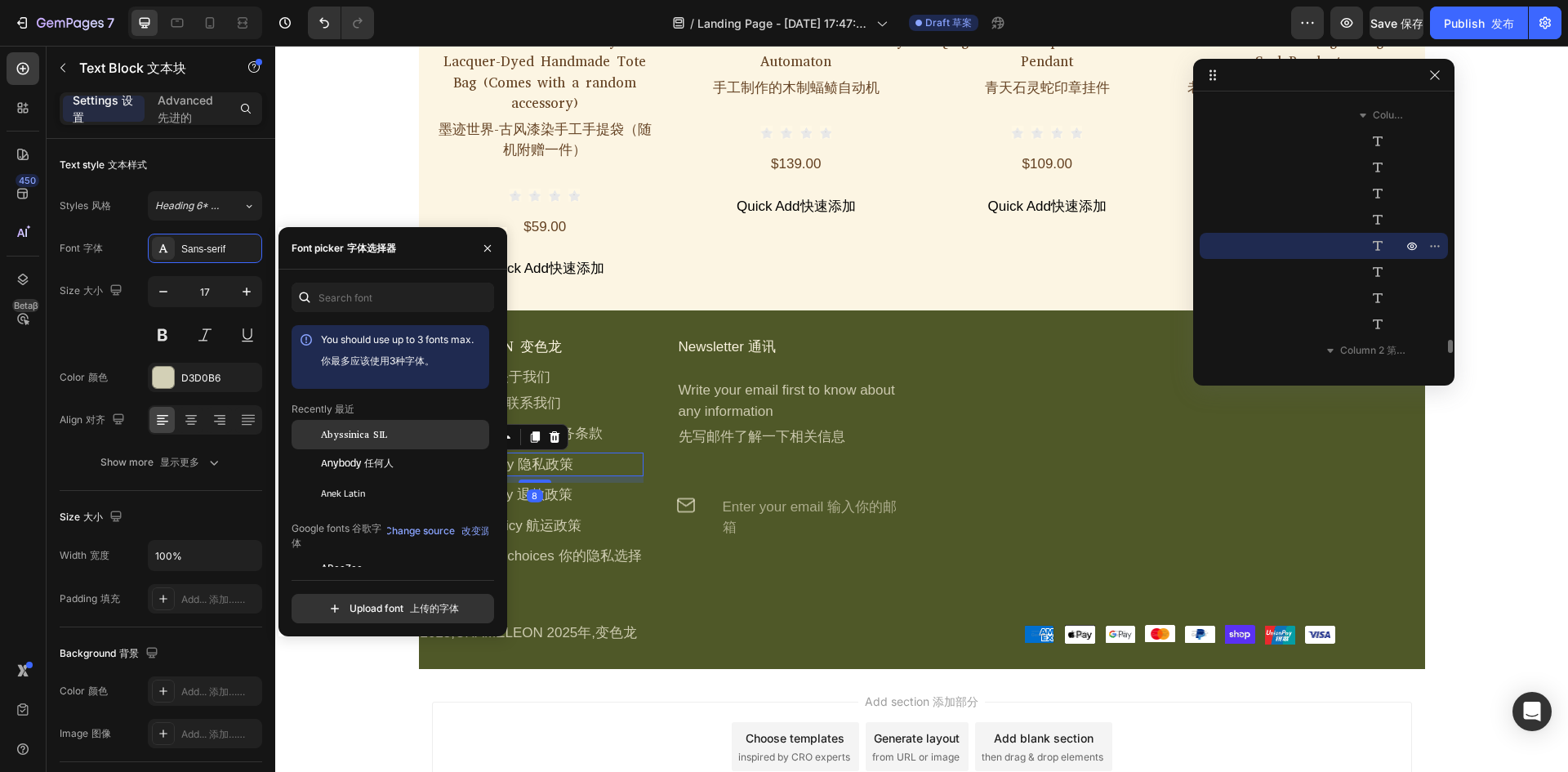
click at [368, 427] on span "Abyssinica SIL" at bounding box center [353, 434] width 66 height 14
click at [587, 483] on div "Refund Policy 退款政策" at bounding box center [534, 495] width 217 height 25
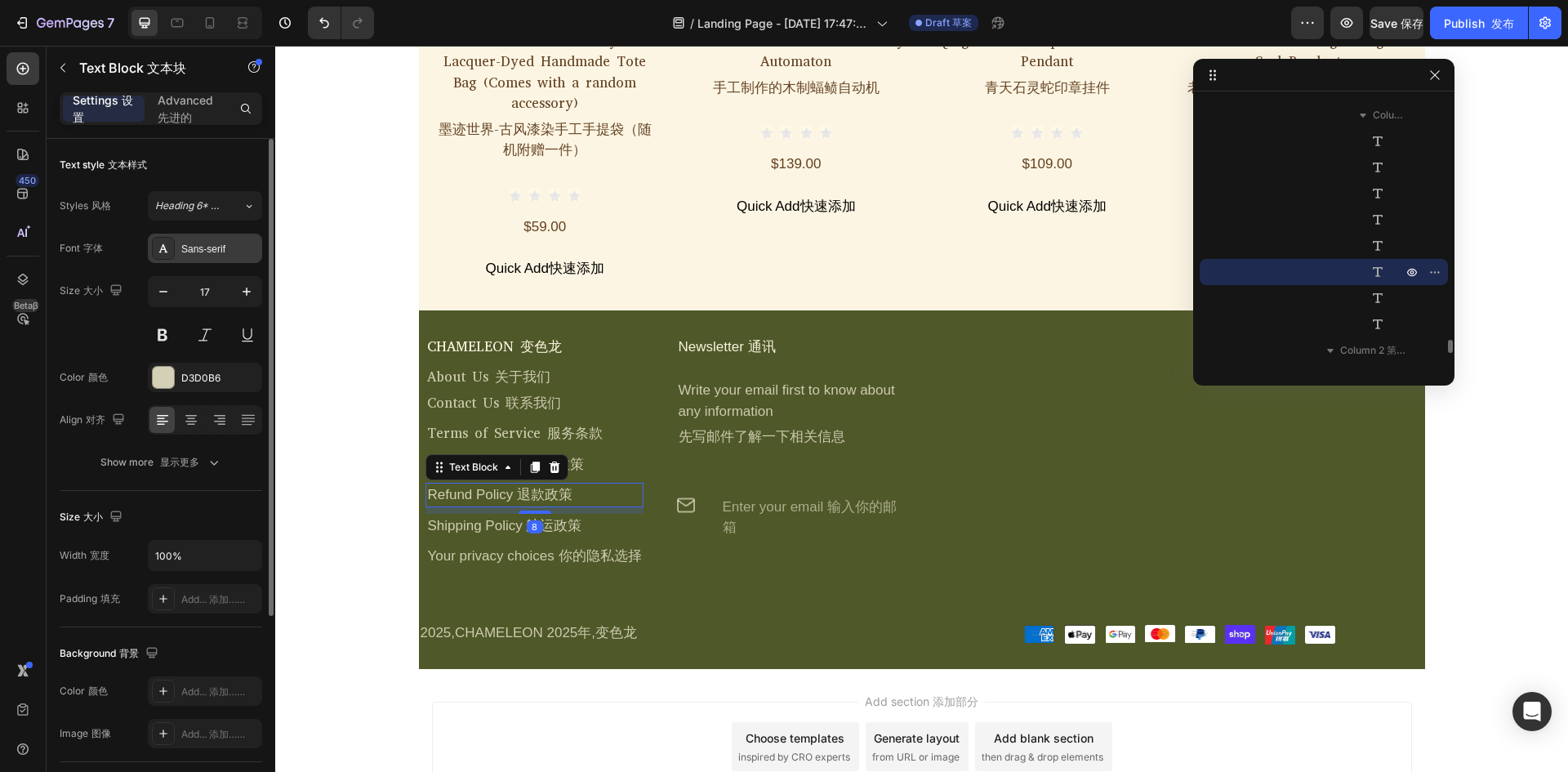
click at [192, 249] on div "Sans-serif" at bounding box center [220, 249] width 77 height 14
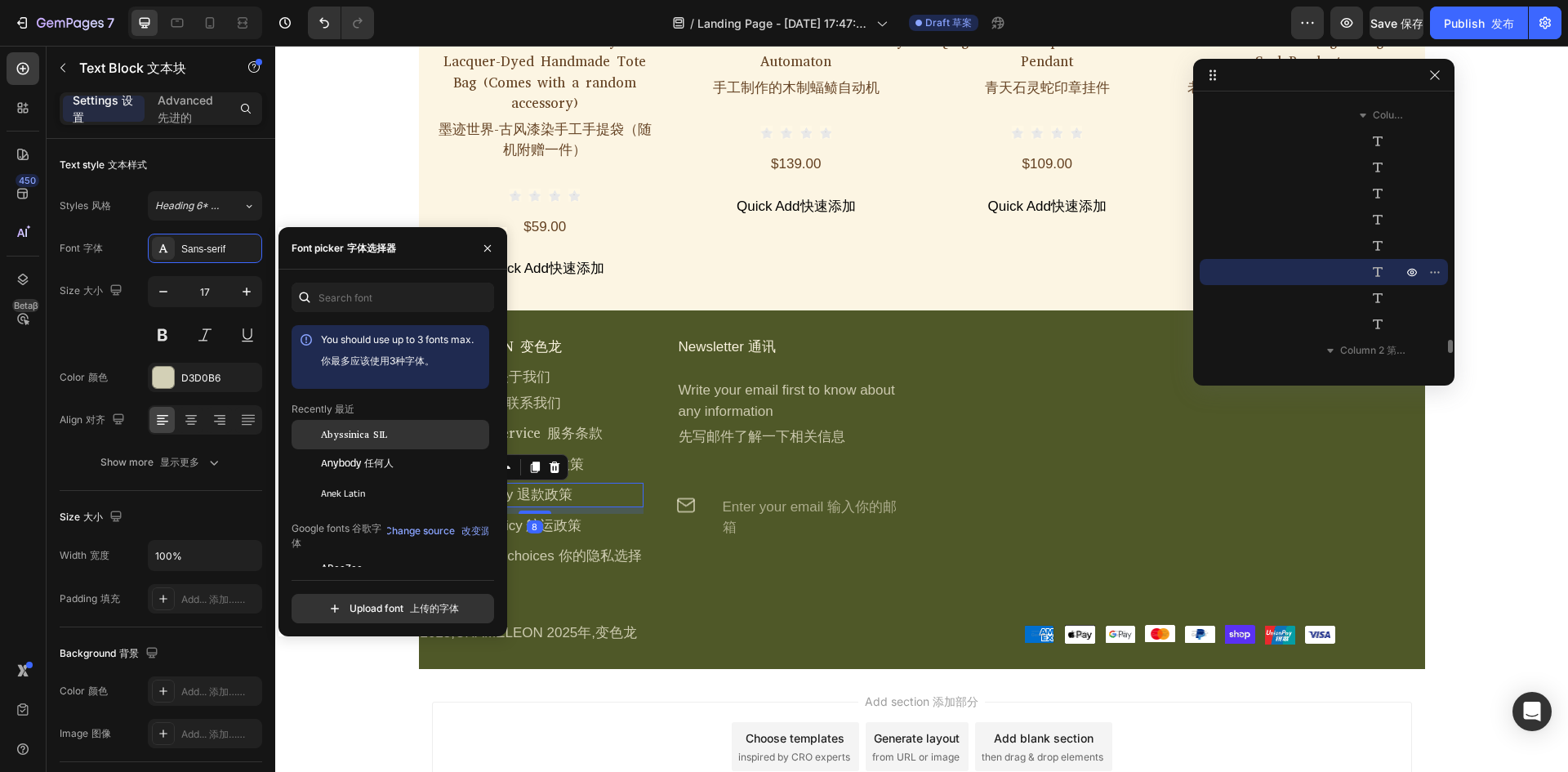
click at [347, 404] on font "最近" at bounding box center [345, 408] width 19 height 12
click at [351, 429] on span "Abyssinica SIL" at bounding box center [353, 434] width 66 height 14
click at [590, 514] on div "Shipping Policy 航运政策" at bounding box center [534, 526] width 217 height 25
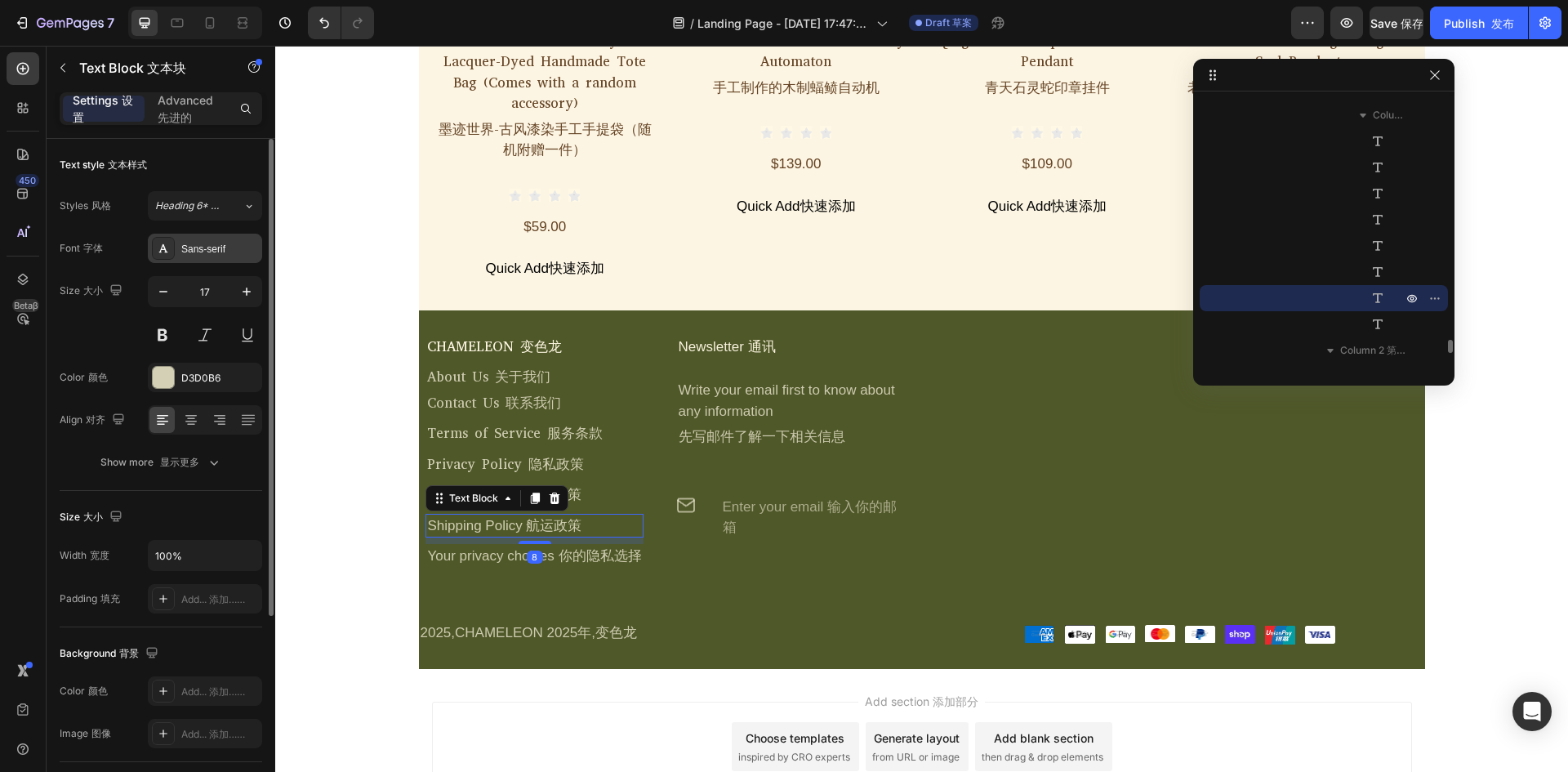
click at [226, 251] on div "Sans-serif" at bounding box center [220, 249] width 77 height 14
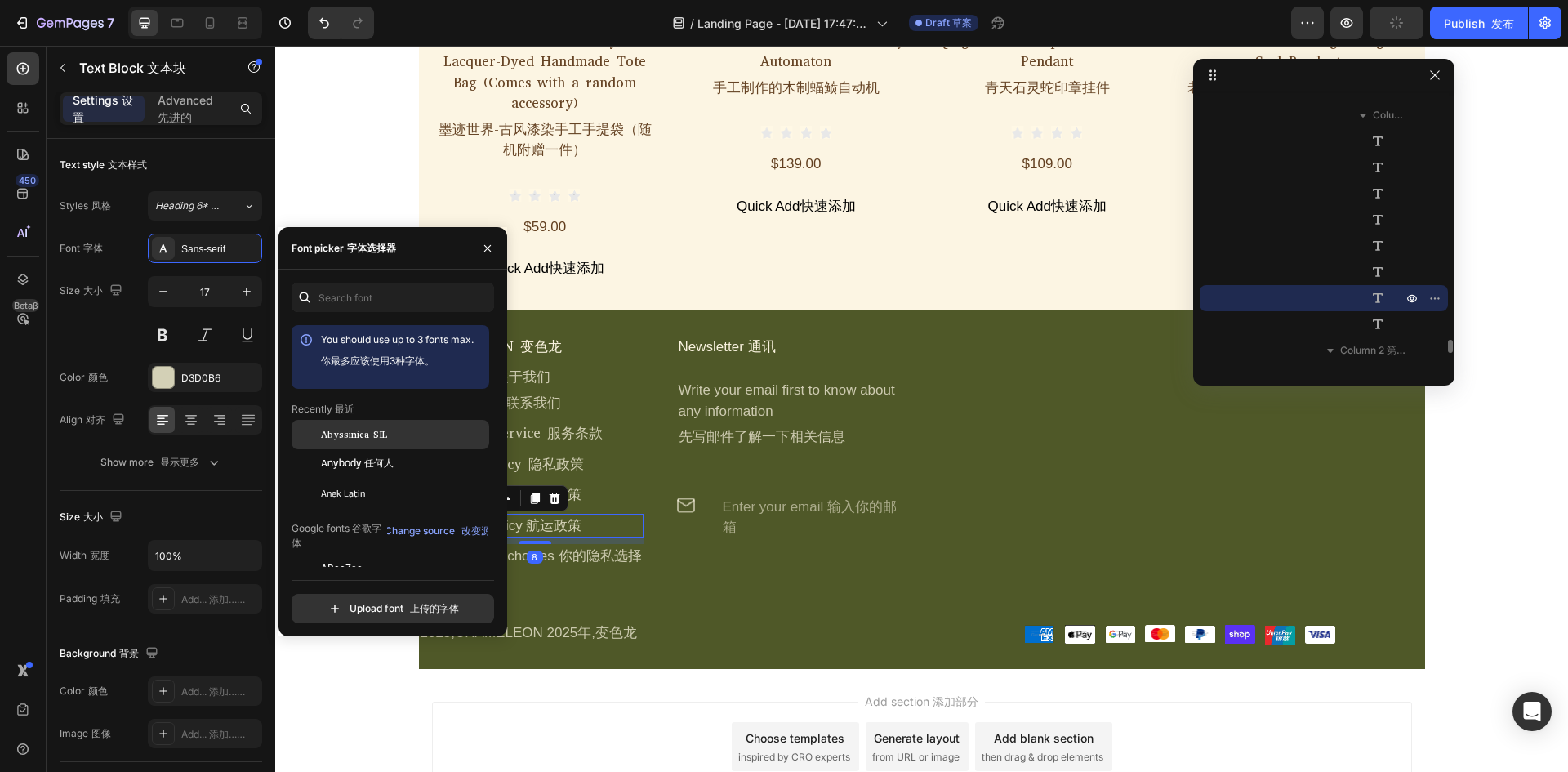
click at [390, 435] on div "Abyssinica SIL" at bounding box center [403, 434] width 165 height 14
click at [577, 548] on font "你的隐私选择" at bounding box center [600, 556] width 84 height 15
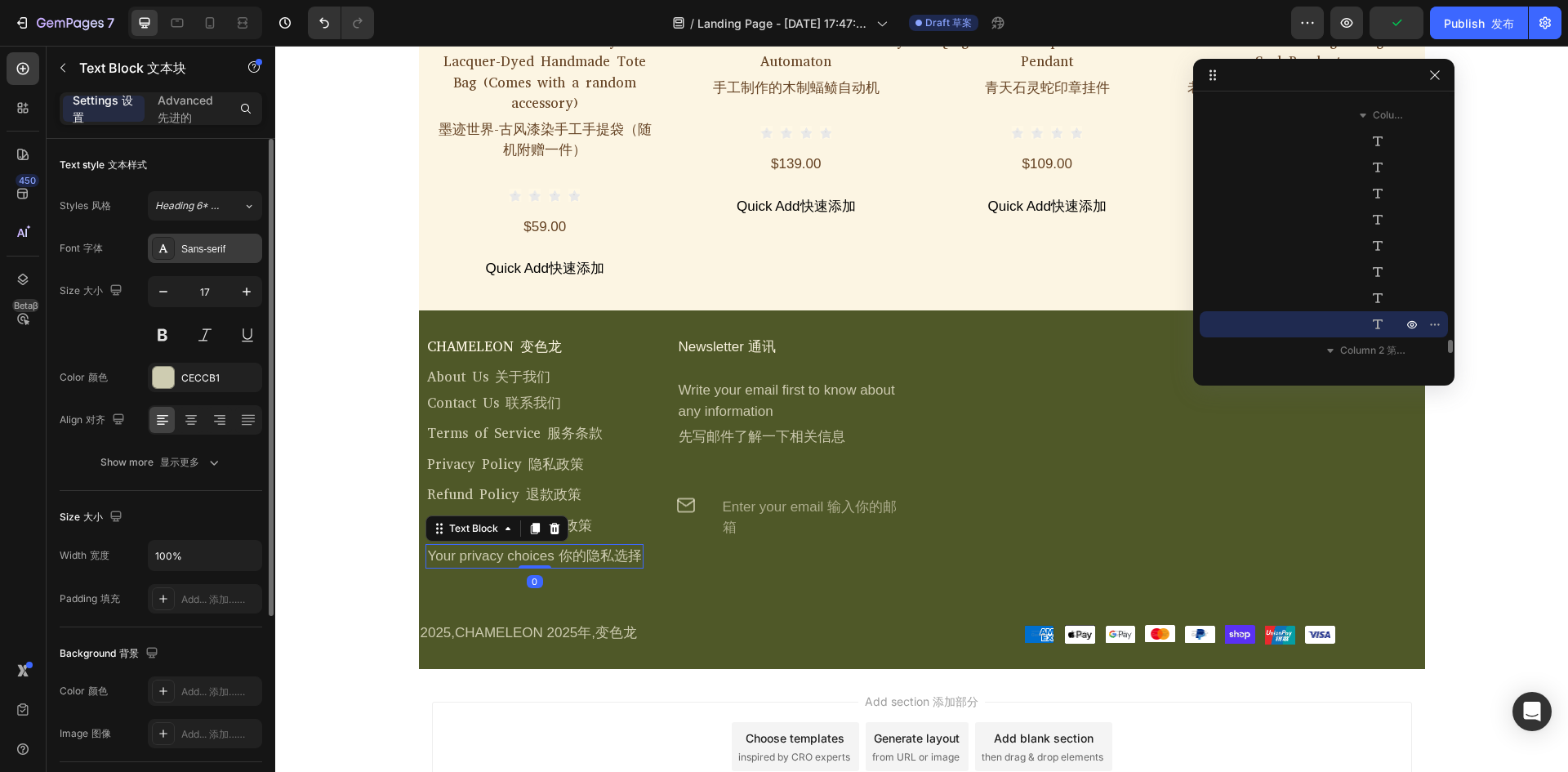
click at [181, 250] on div "Sans-serif" at bounding box center [220, 249] width 77 height 14
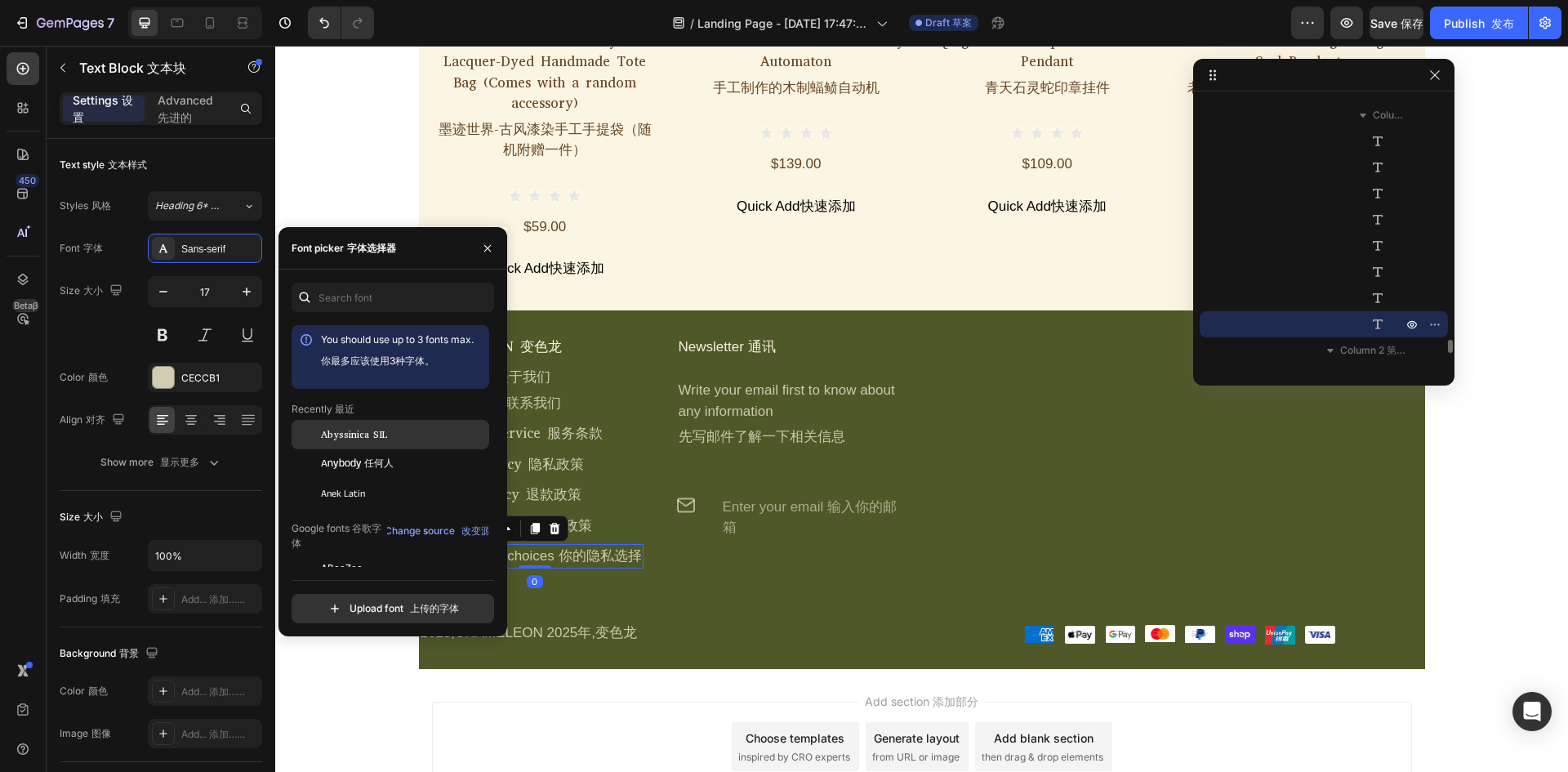
click at [368, 429] on span "Abyssinica SIL" at bounding box center [353, 434] width 66 height 14
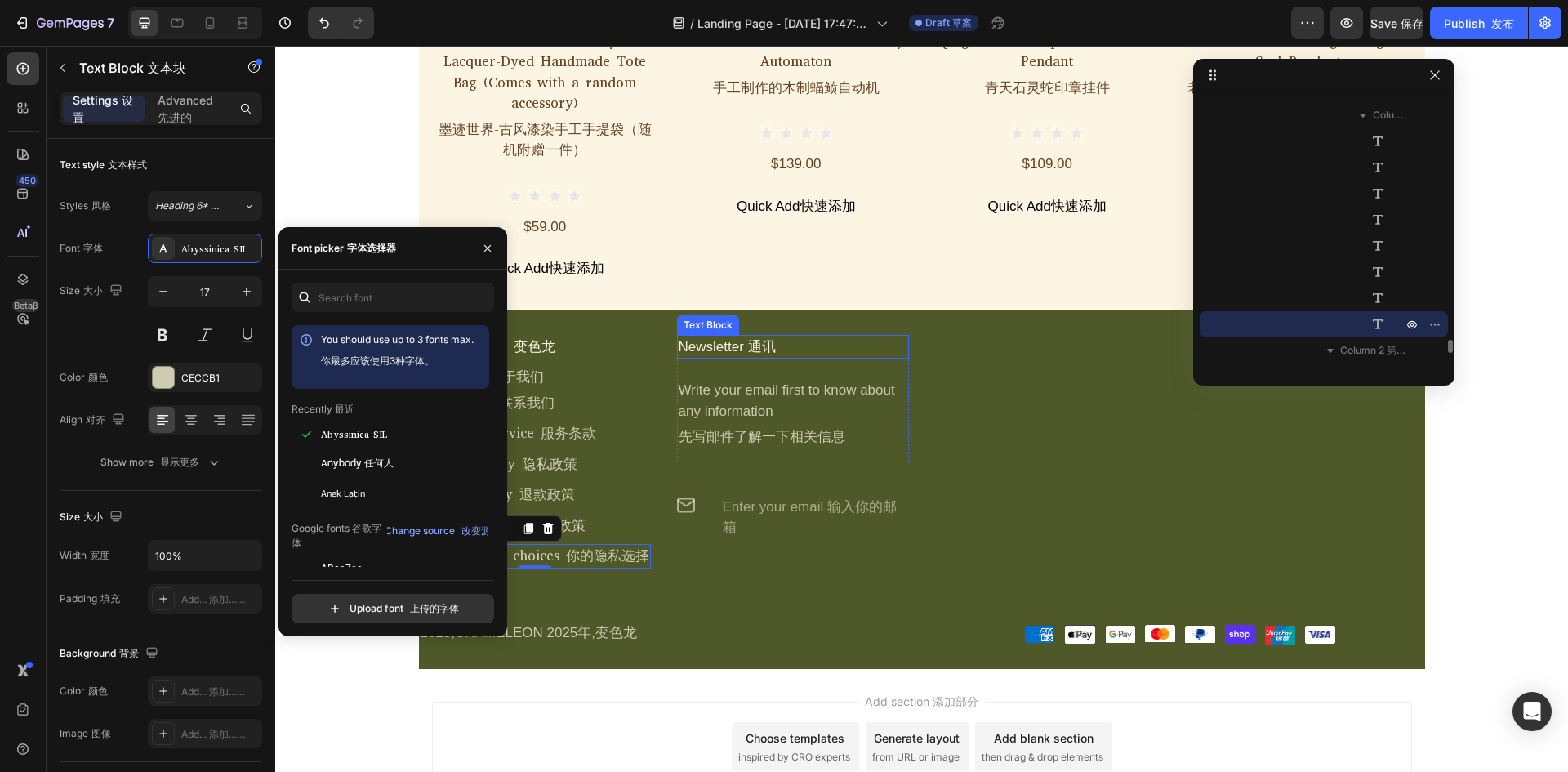
click at [732, 335] on div "Newsletter 通讯" at bounding box center [792, 348] width 231 height 25
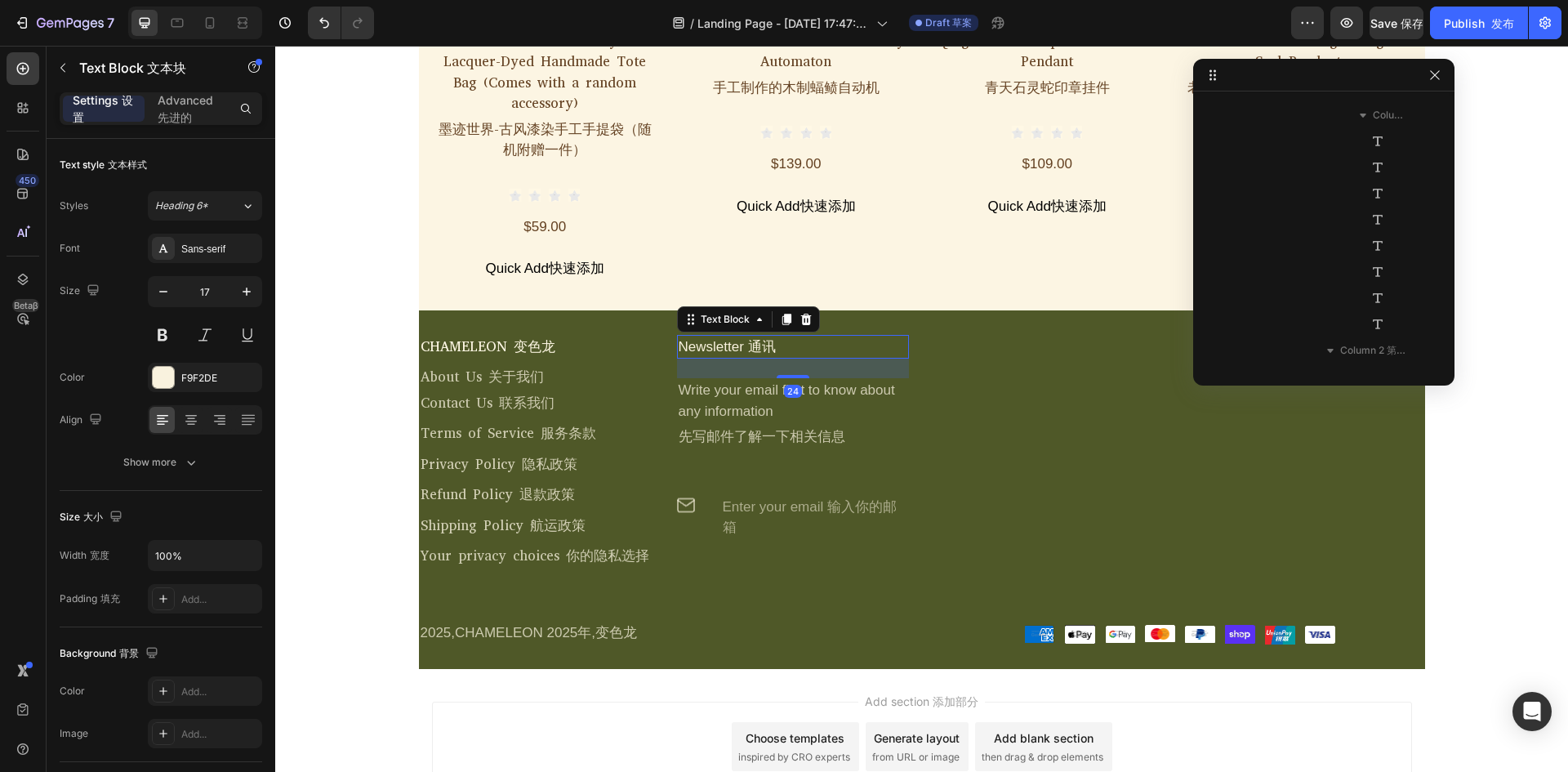
scroll to position [5117, 0]
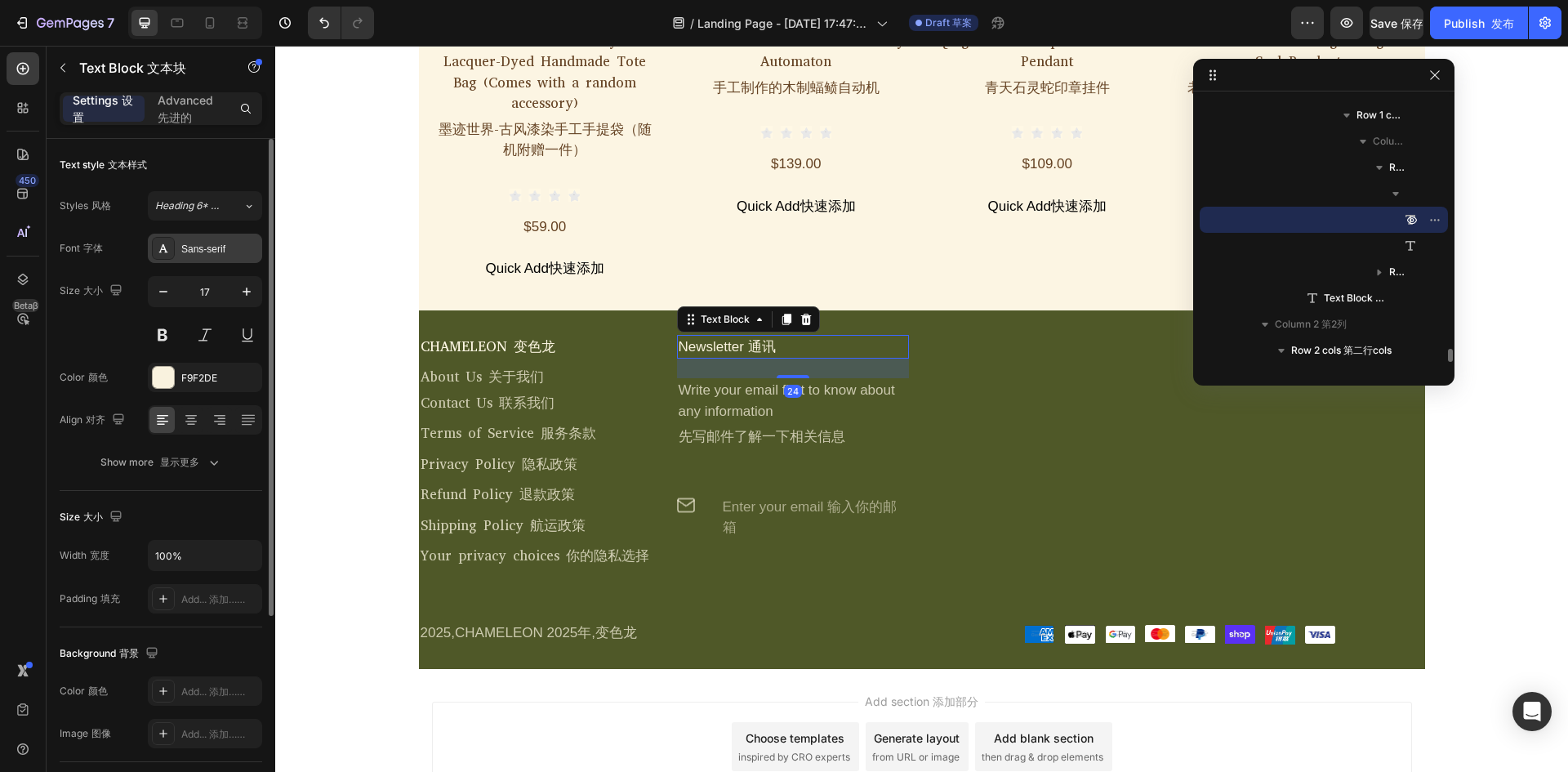
click at [168, 243] on icon at bounding box center [163, 249] width 13 height 13
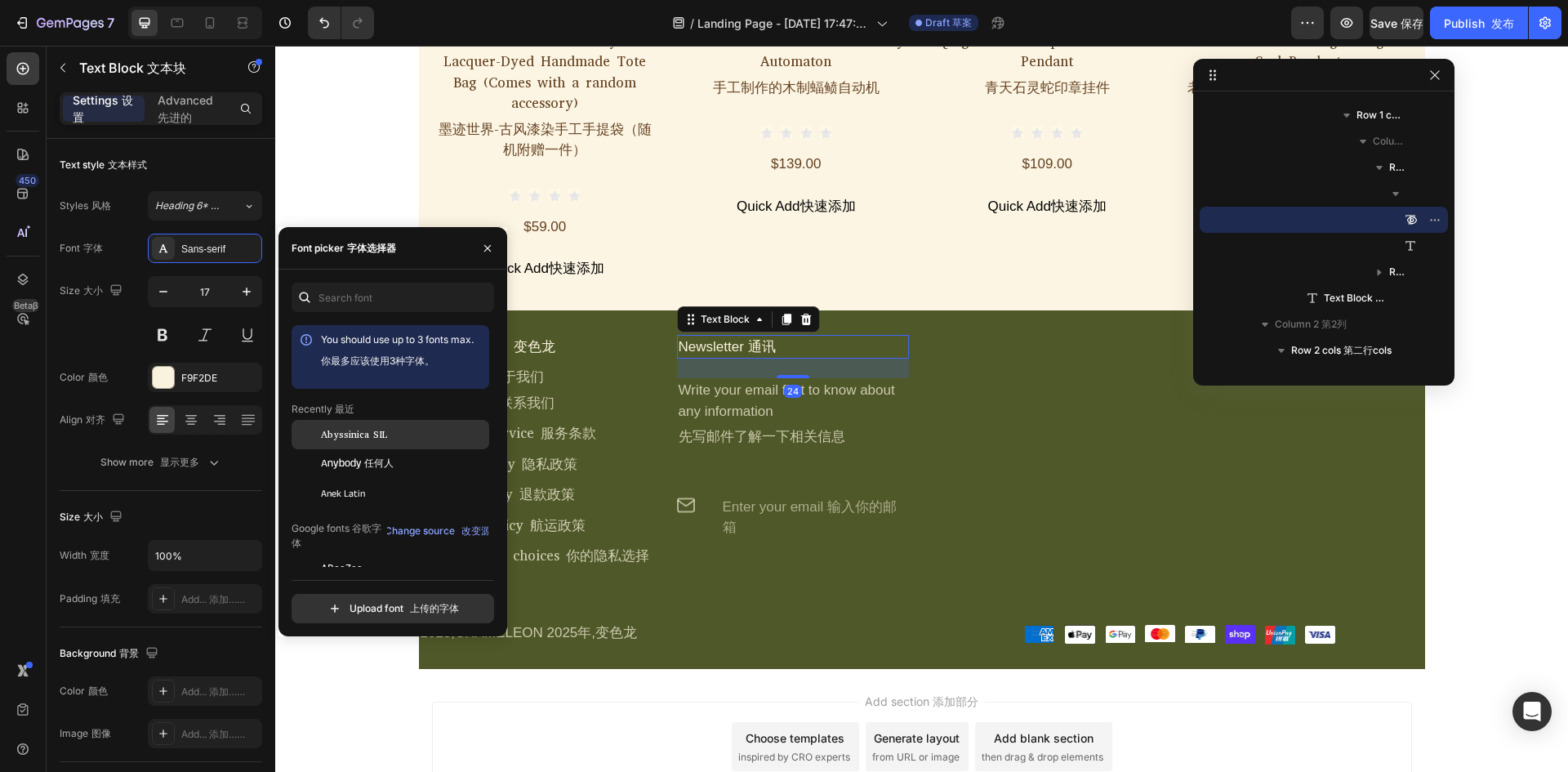
click at [379, 430] on span "Abyssinica SIL" at bounding box center [353, 434] width 66 height 14
click at [828, 387] on div "Write your email first to know about any information 先写邮件了解一下相关信息" at bounding box center [792, 421] width 231 height 84
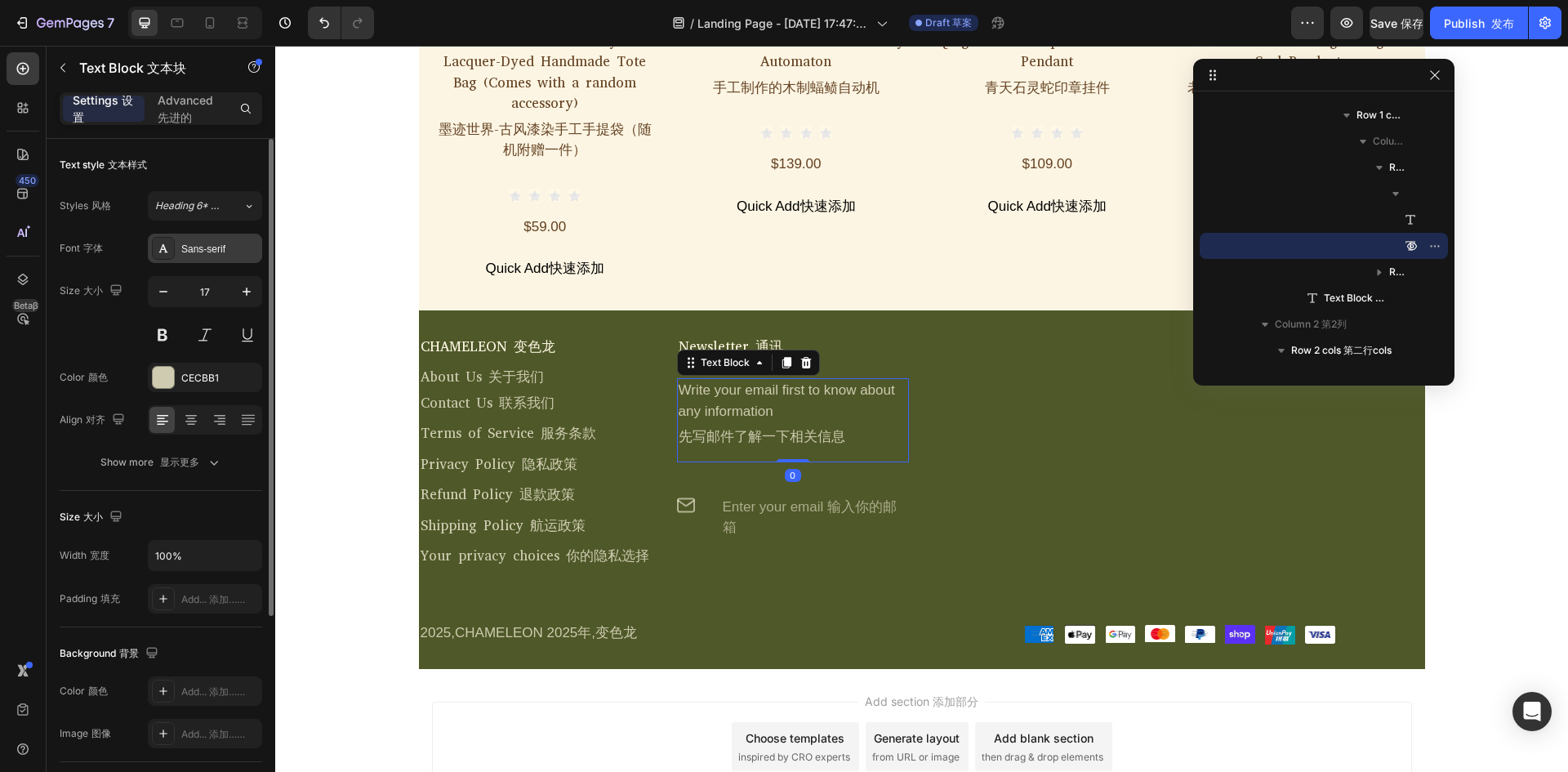
click at [220, 252] on div "Sans-serif" at bounding box center [220, 249] width 77 height 14
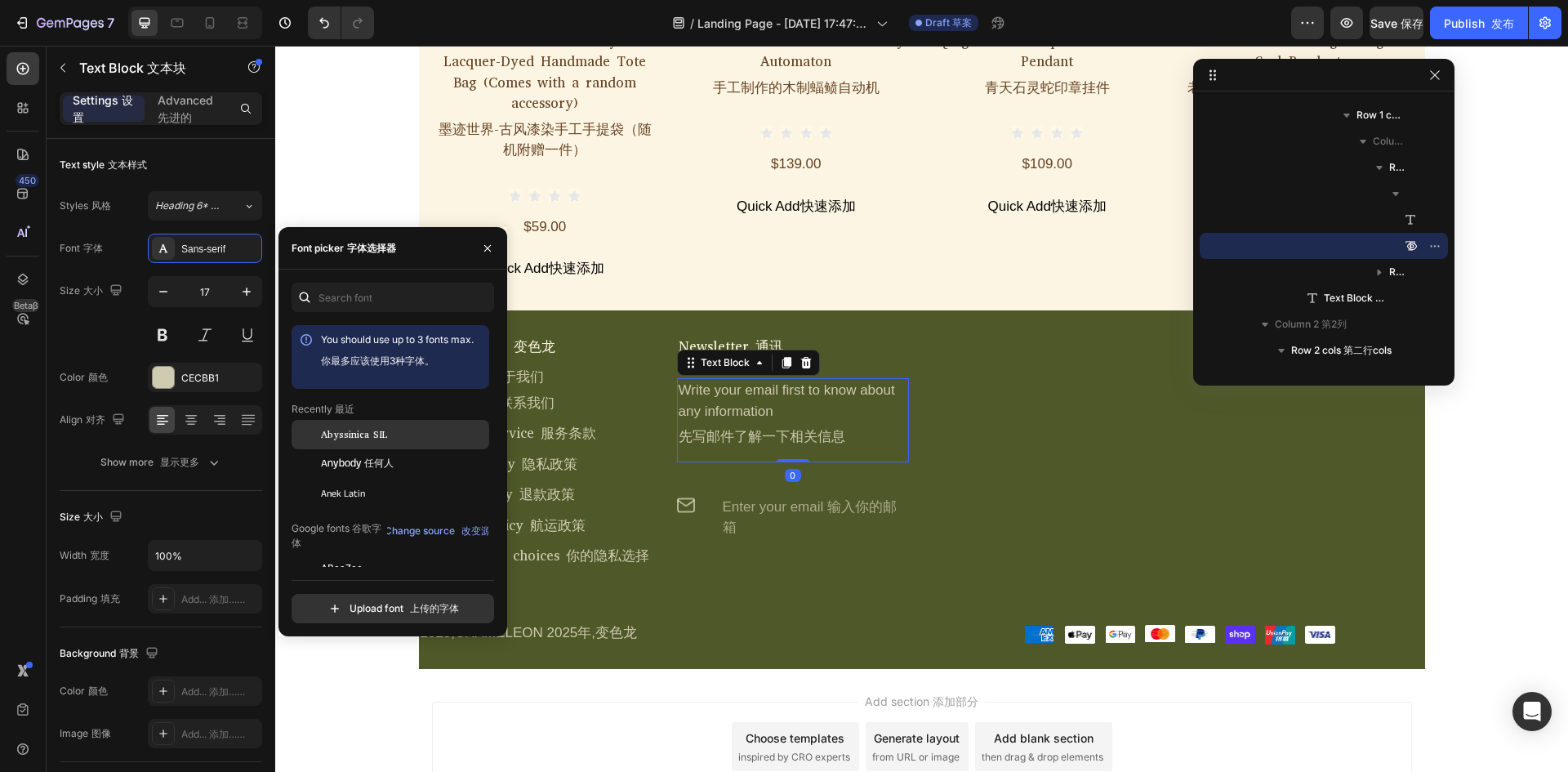
click at [401, 433] on div "Abyssinica SIL" at bounding box center [403, 434] width 165 height 14
click at [802, 501] on div "Enter your email 输入你的邮箱" at bounding box center [815, 517] width 188 height 45
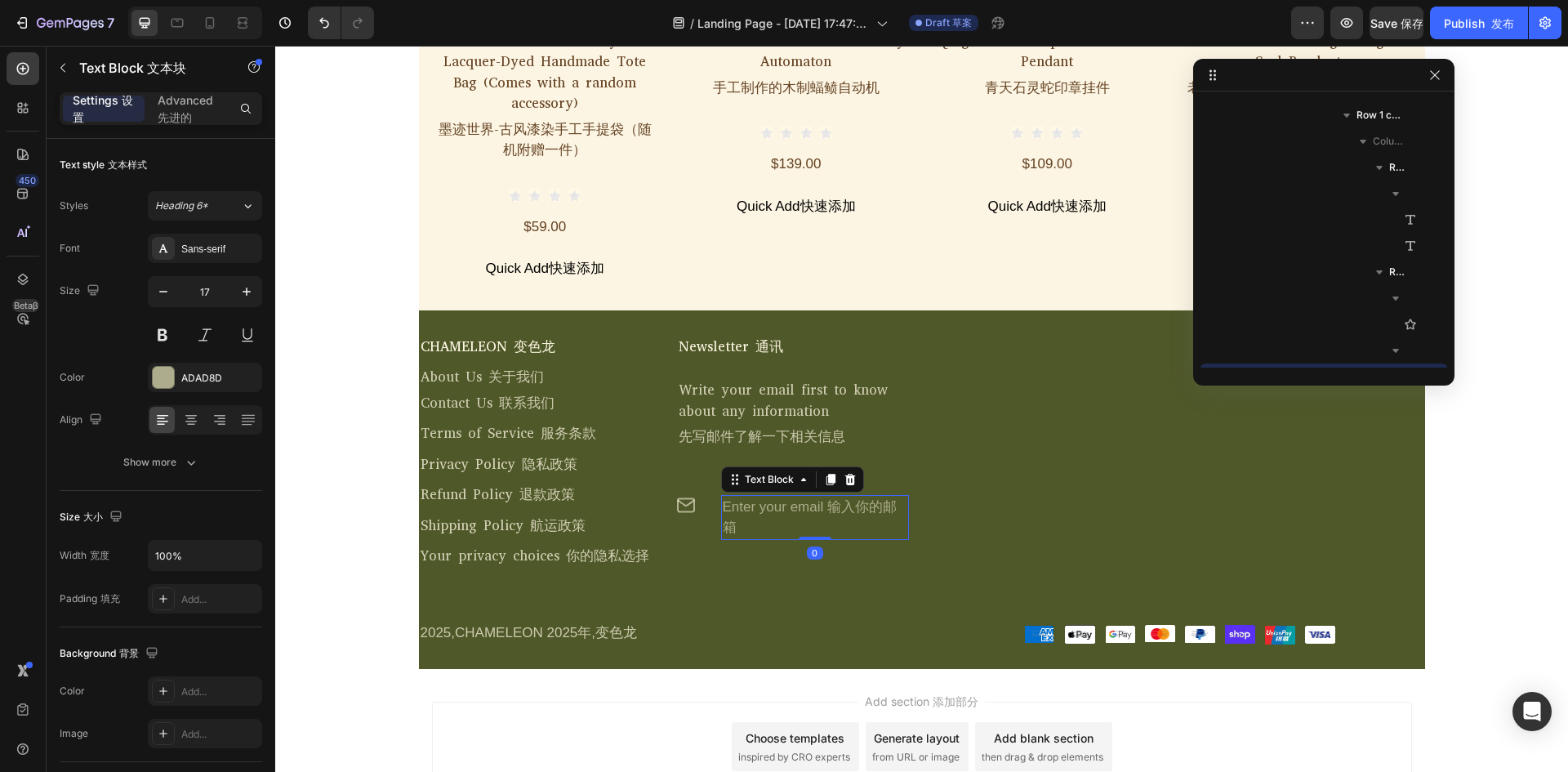
scroll to position [5273, 0]
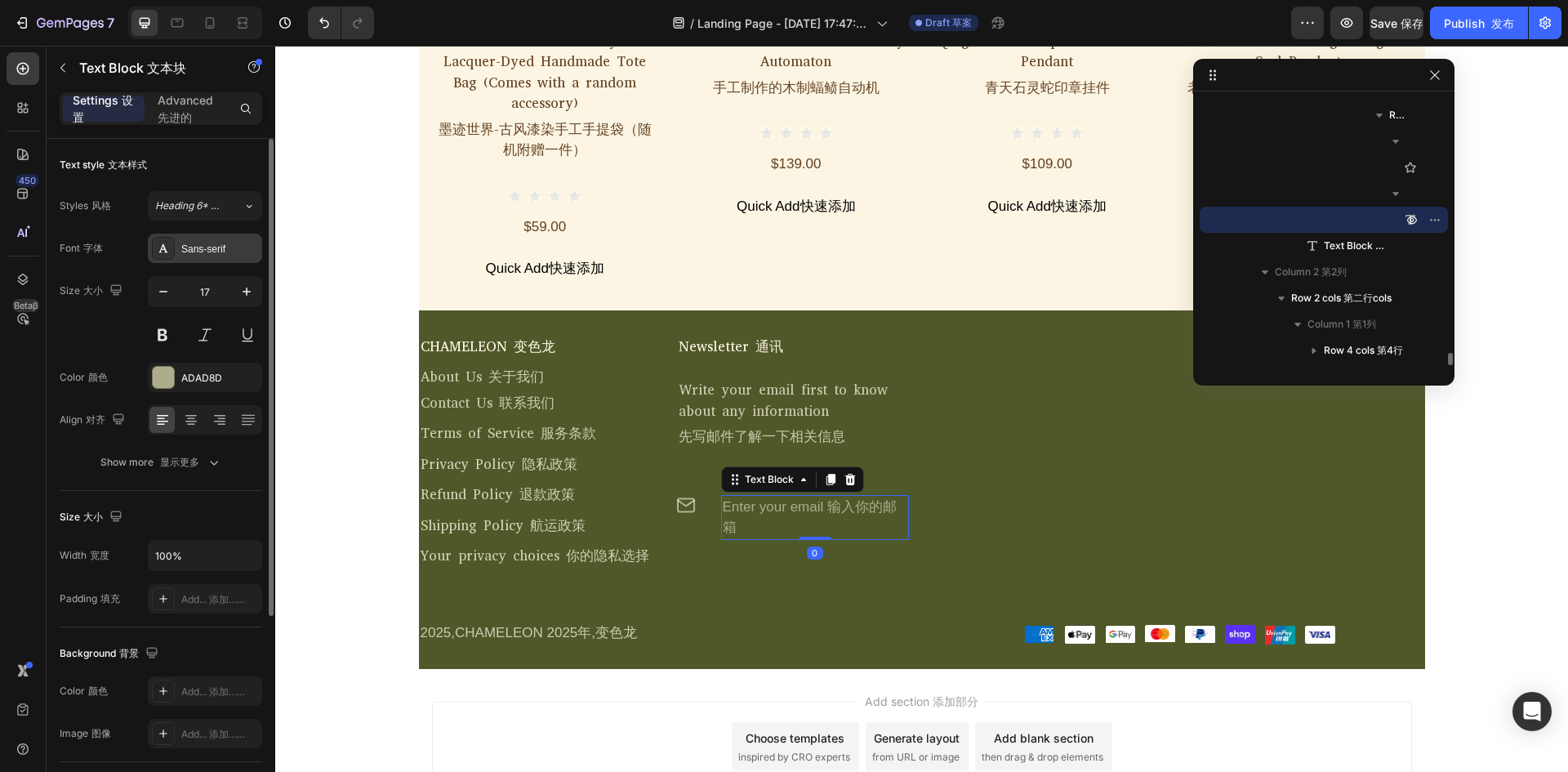
click at [207, 243] on div "Sans-serif" at bounding box center [220, 249] width 77 height 14
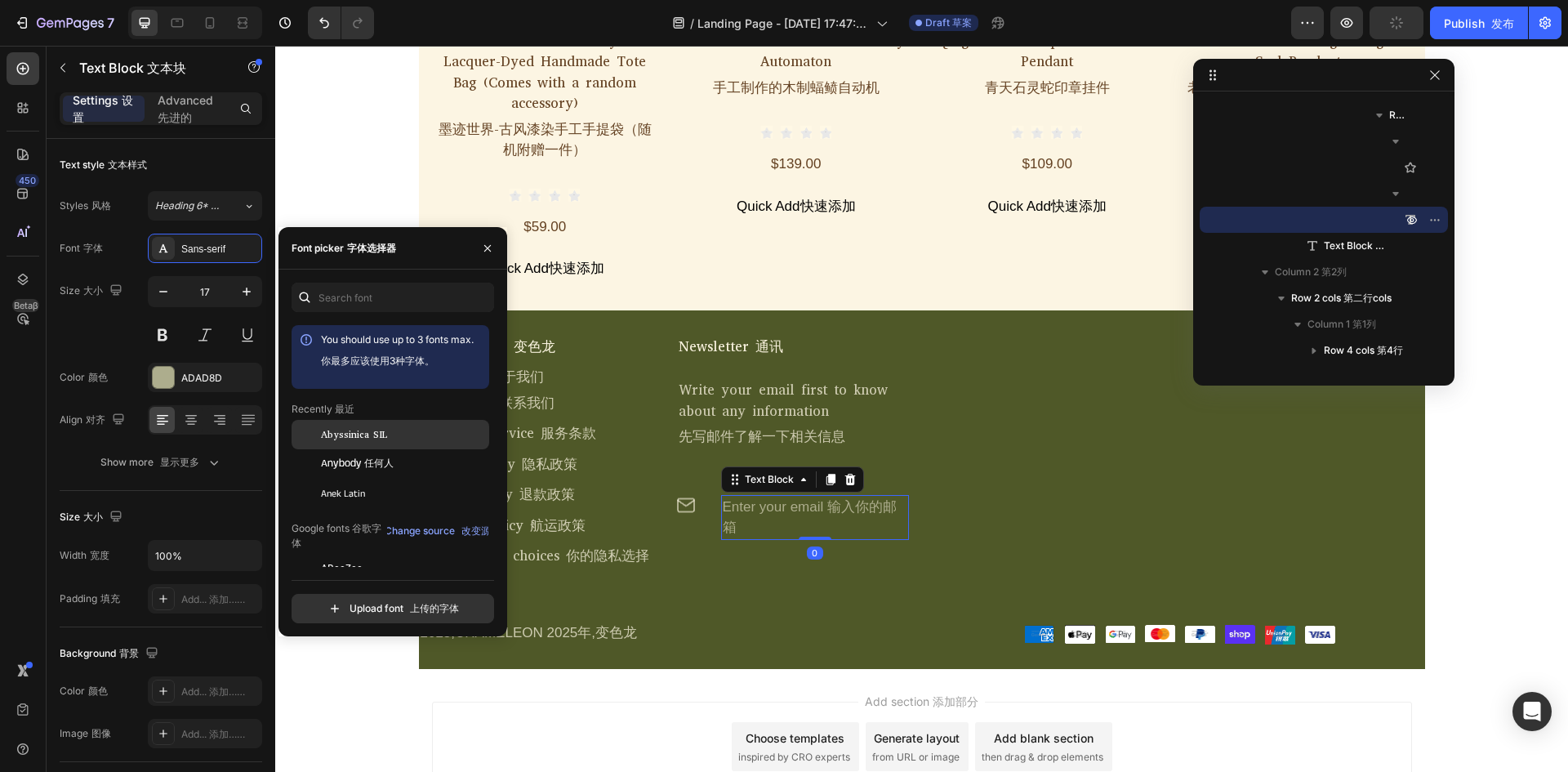
click at [391, 432] on div "Abyssinica SIL" at bounding box center [403, 434] width 165 height 14
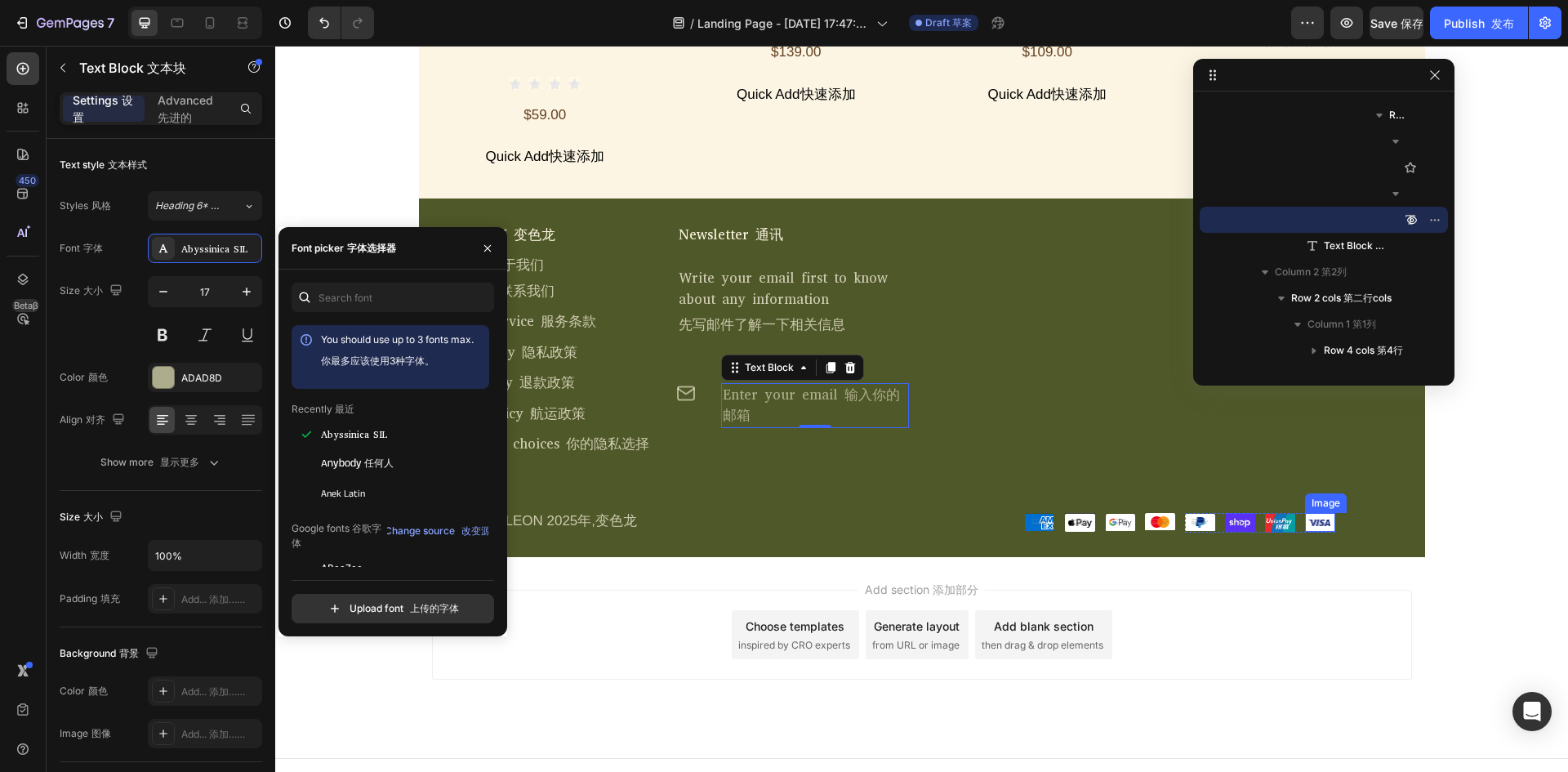
click at [1306, 513] on img at bounding box center [1319, 522] width 30 height 19
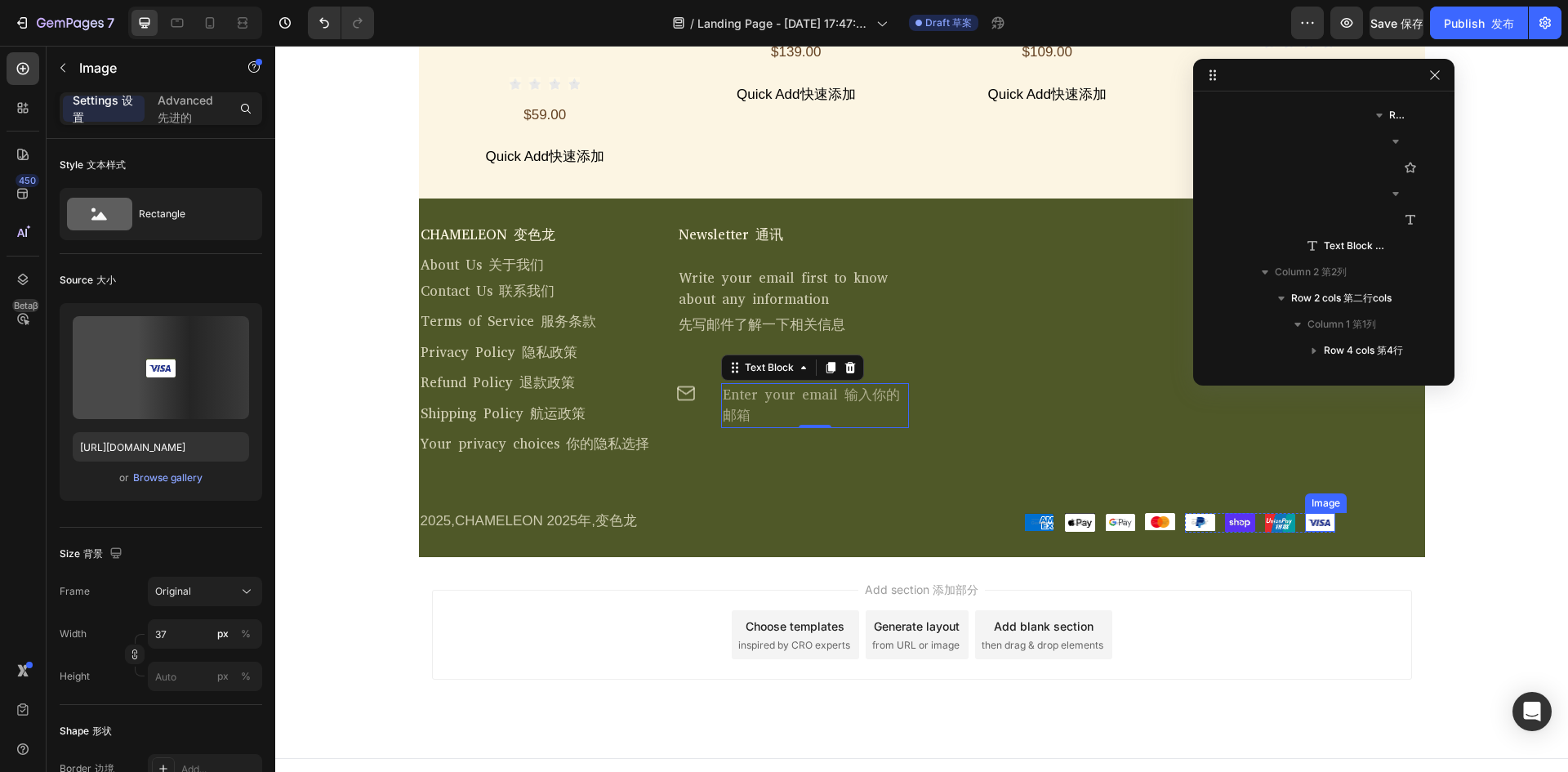
scroll to position [5531, 0]
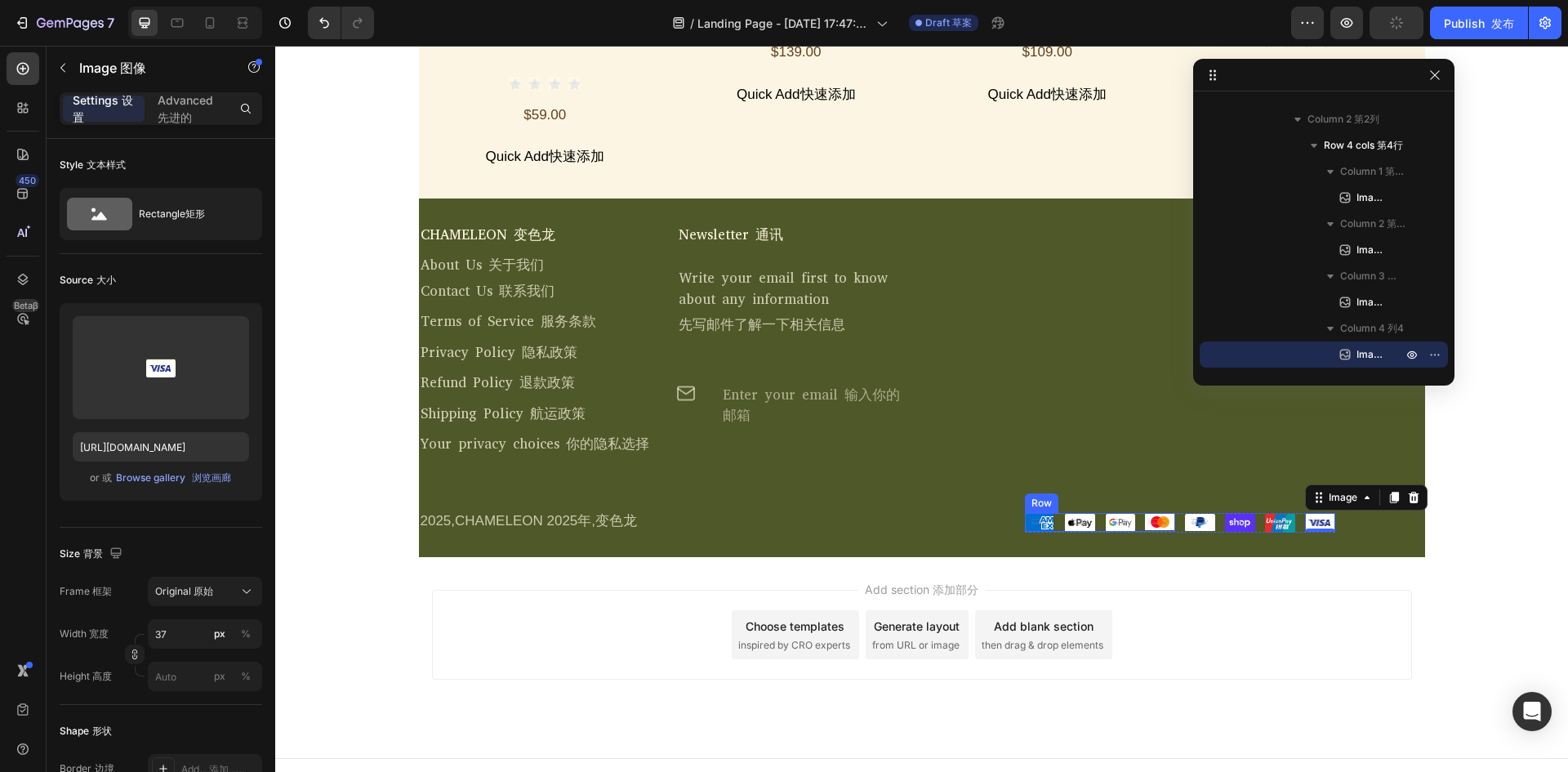
click at [1072, 513] on img at bounding box center [1079, 522] width 30 height 19
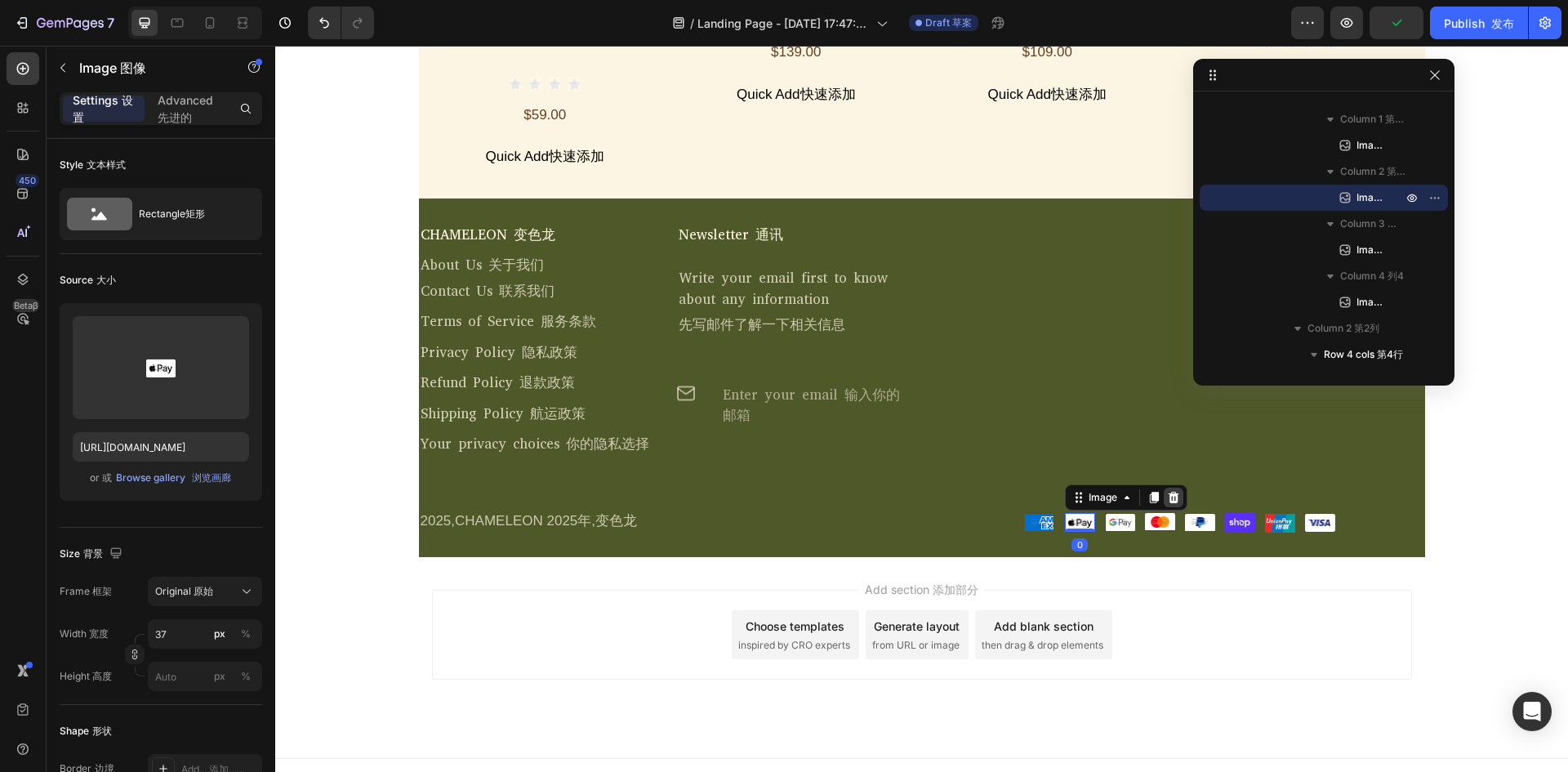
click at [1170, 492] on icon at bounding box center [1172, 497] width 11 height 12
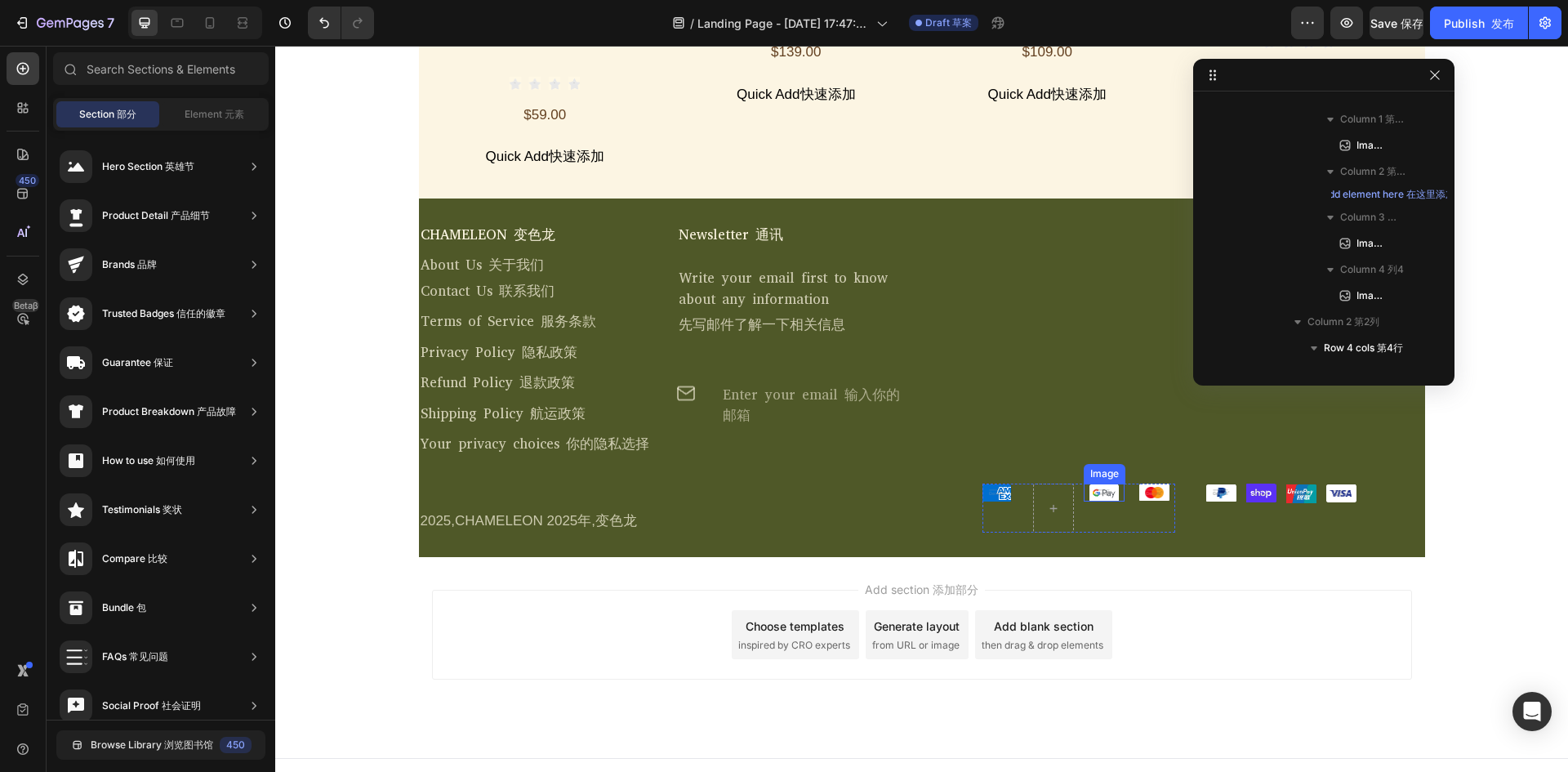
click at [1104, 483] on img at bounding box center [1102, 492] width 30 height 18
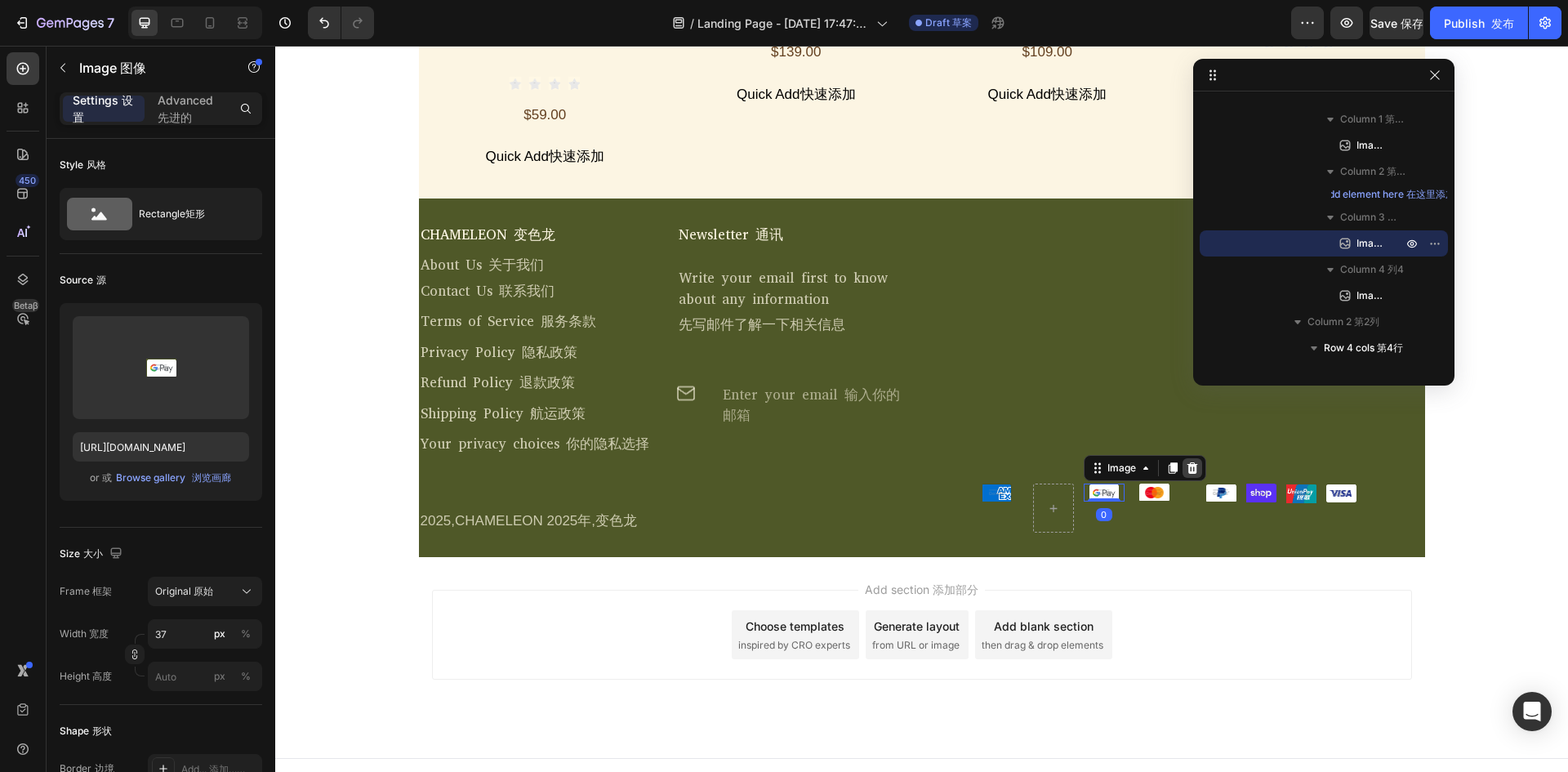
click at [1186, 462] on icon at bounding box center [1191, 468] width 11 height 12
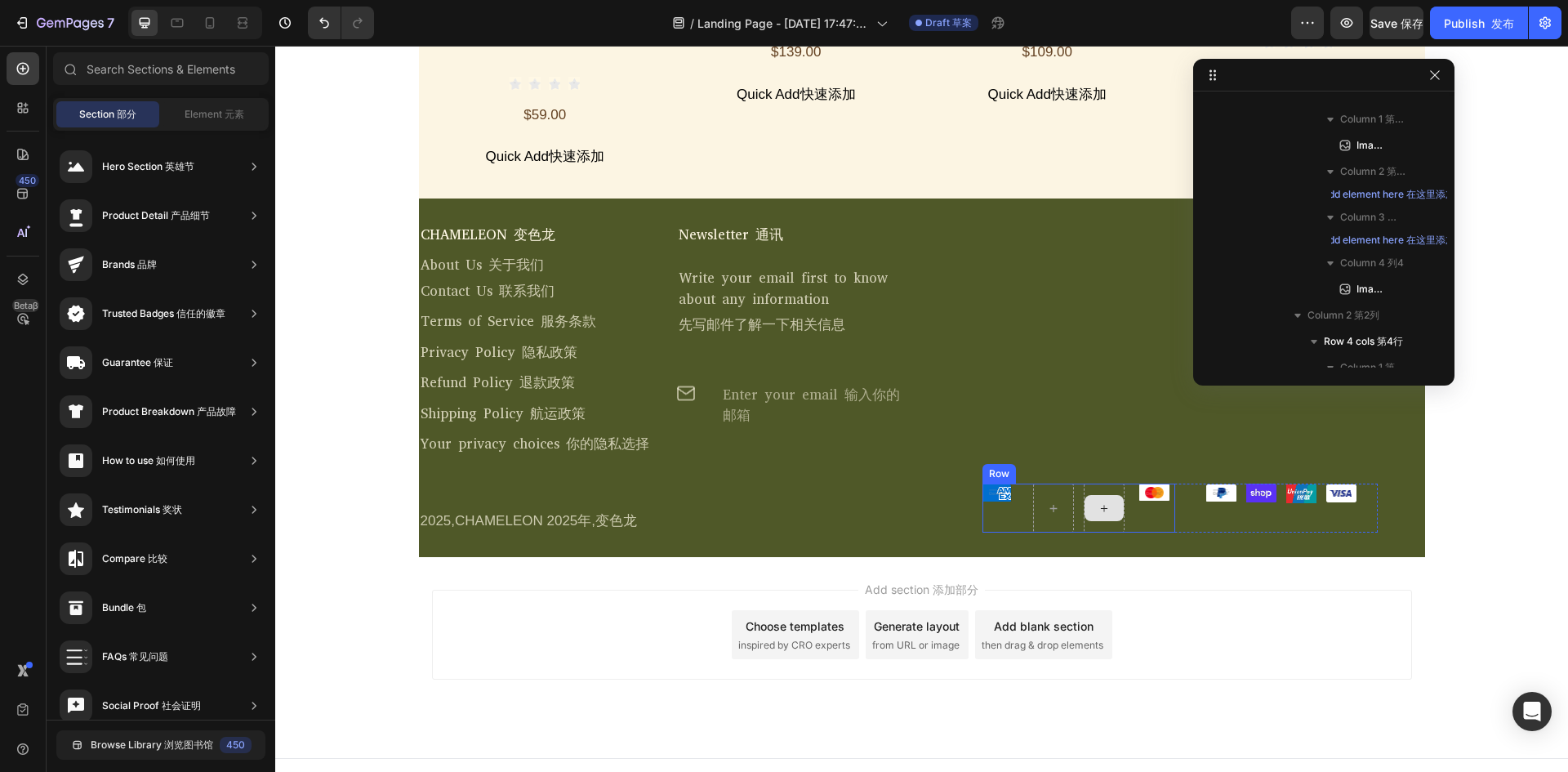
click at [1103, 497] on div at bounding box center [1103, 507] width 39 height 26
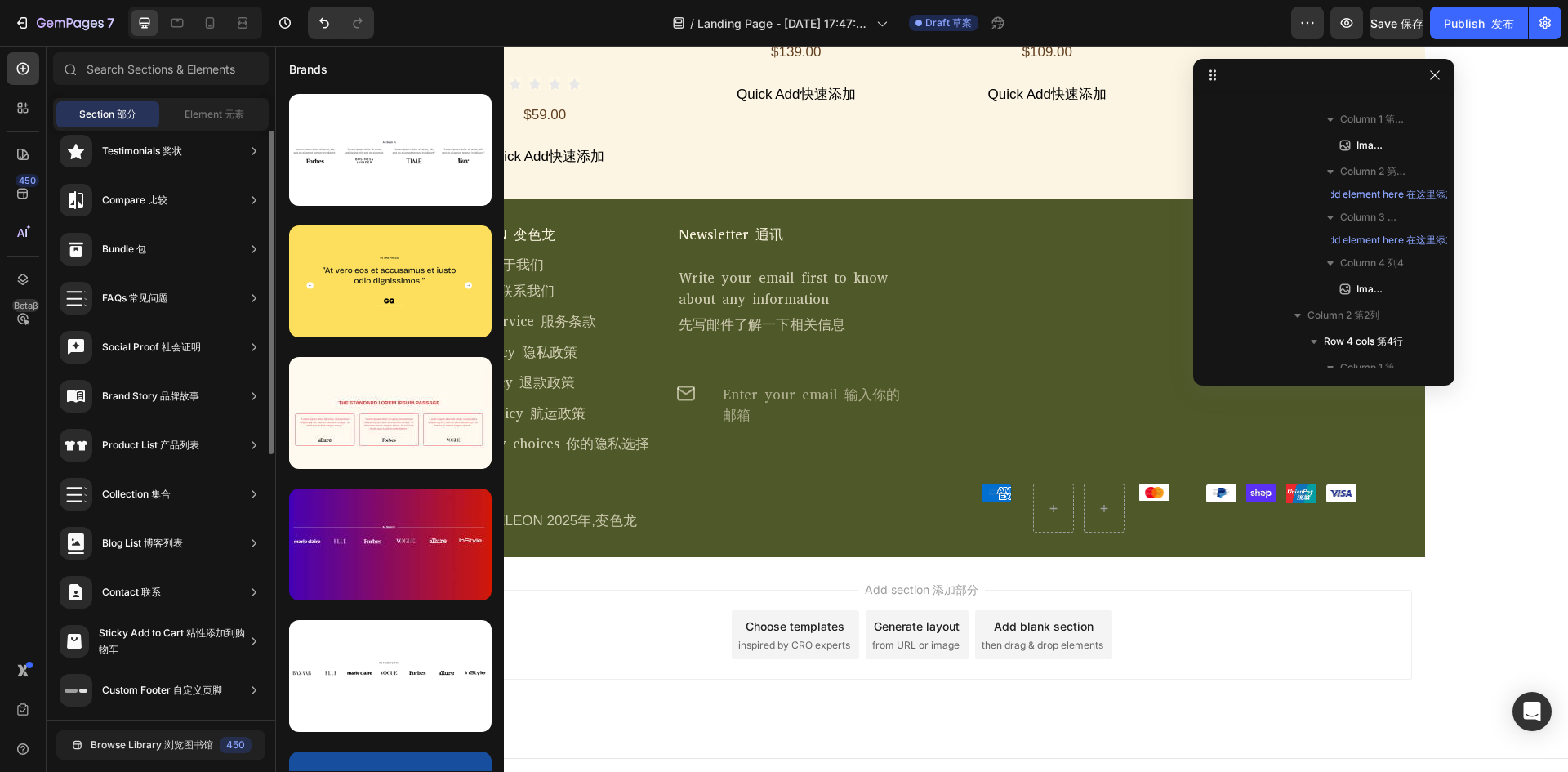
scroll to position [0, 0]
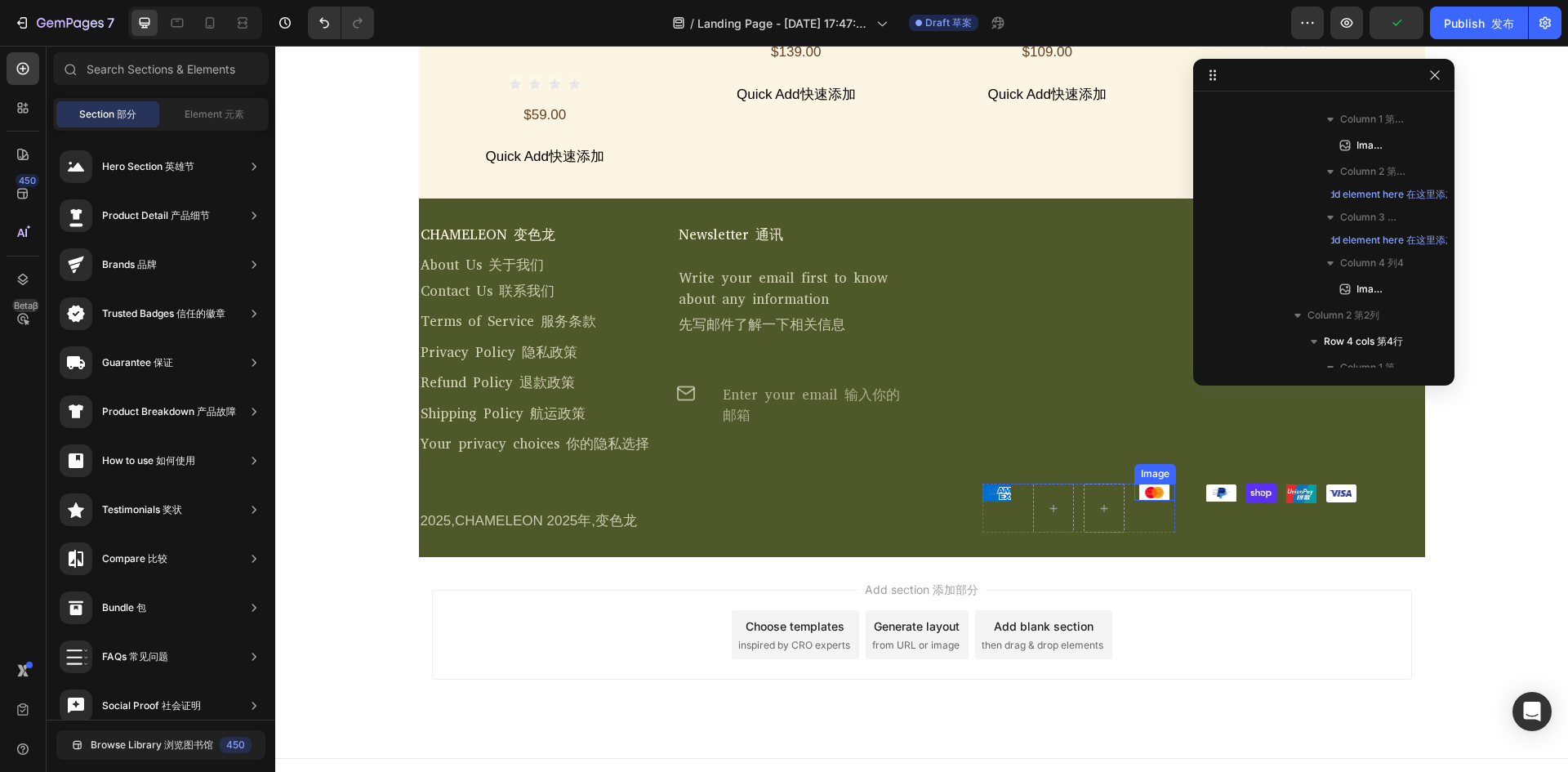
click at [1153, 483] on img at bounding box center [1153, 492] width 30 height 17
click at [1047, 501] on icon at bounding box center [1053, 508] width 13 height 13
click at [207, 116] on span "Element 元素" at bounding box center [214, 113] width 60 height 14
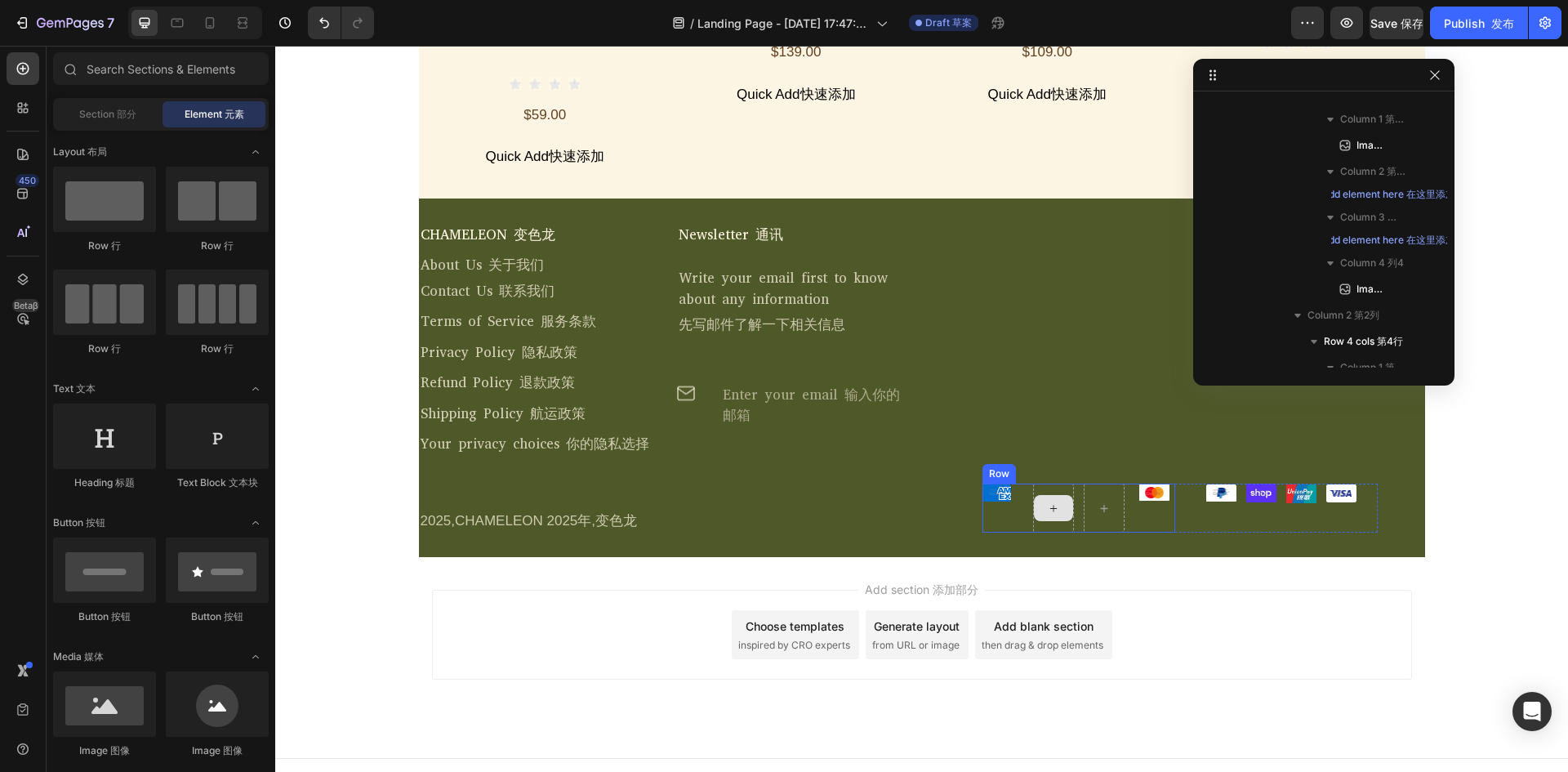
click at [1050, 501] on icon at bounding box center [1053, 508] width 13 height 13
click at [996, 464] on div "Row" at bounding box center [999, 473] width 34 height 19
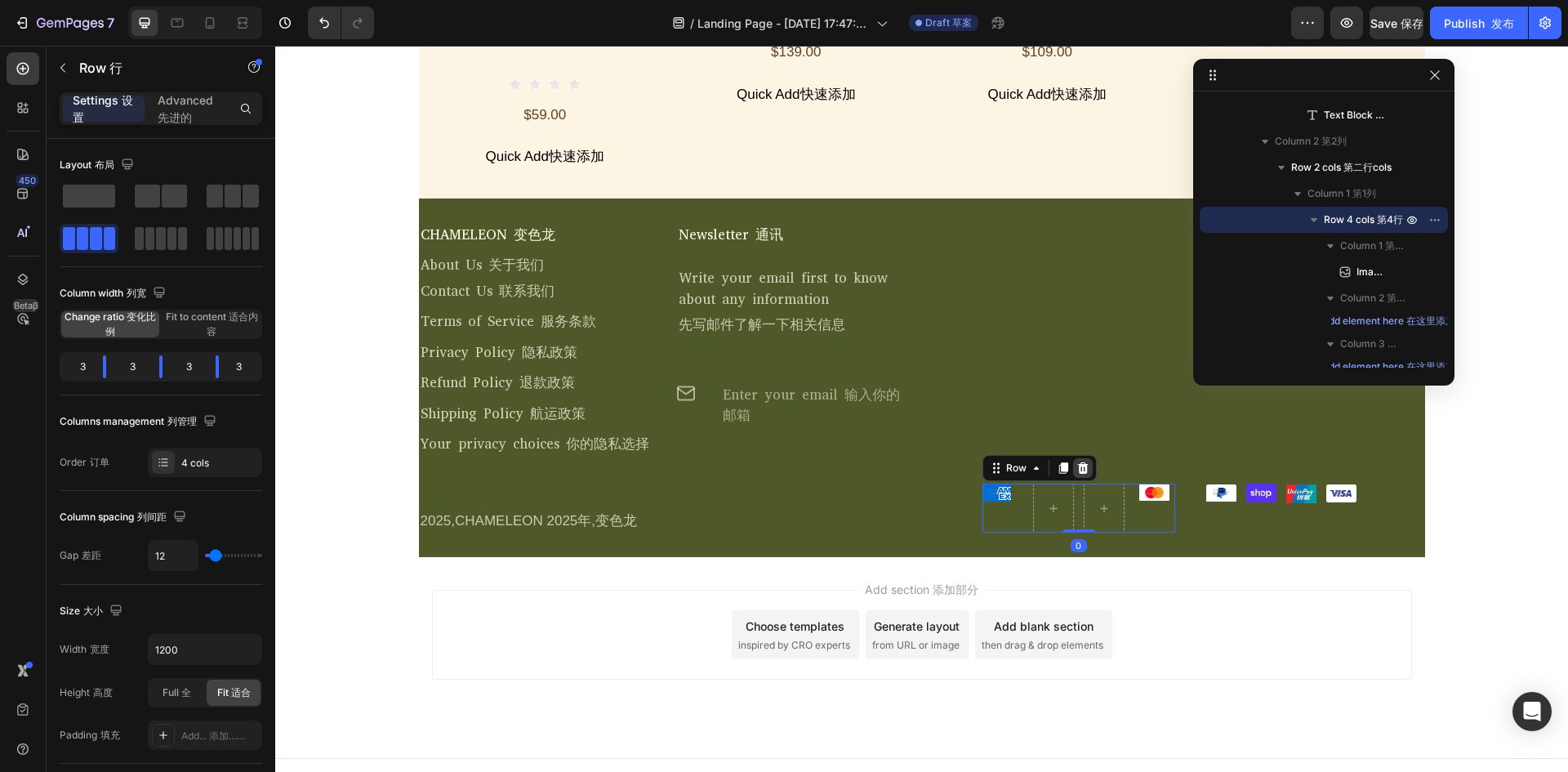
click at [1077, 462] on icon at bounding box center [1082, 468] width 11 height 12
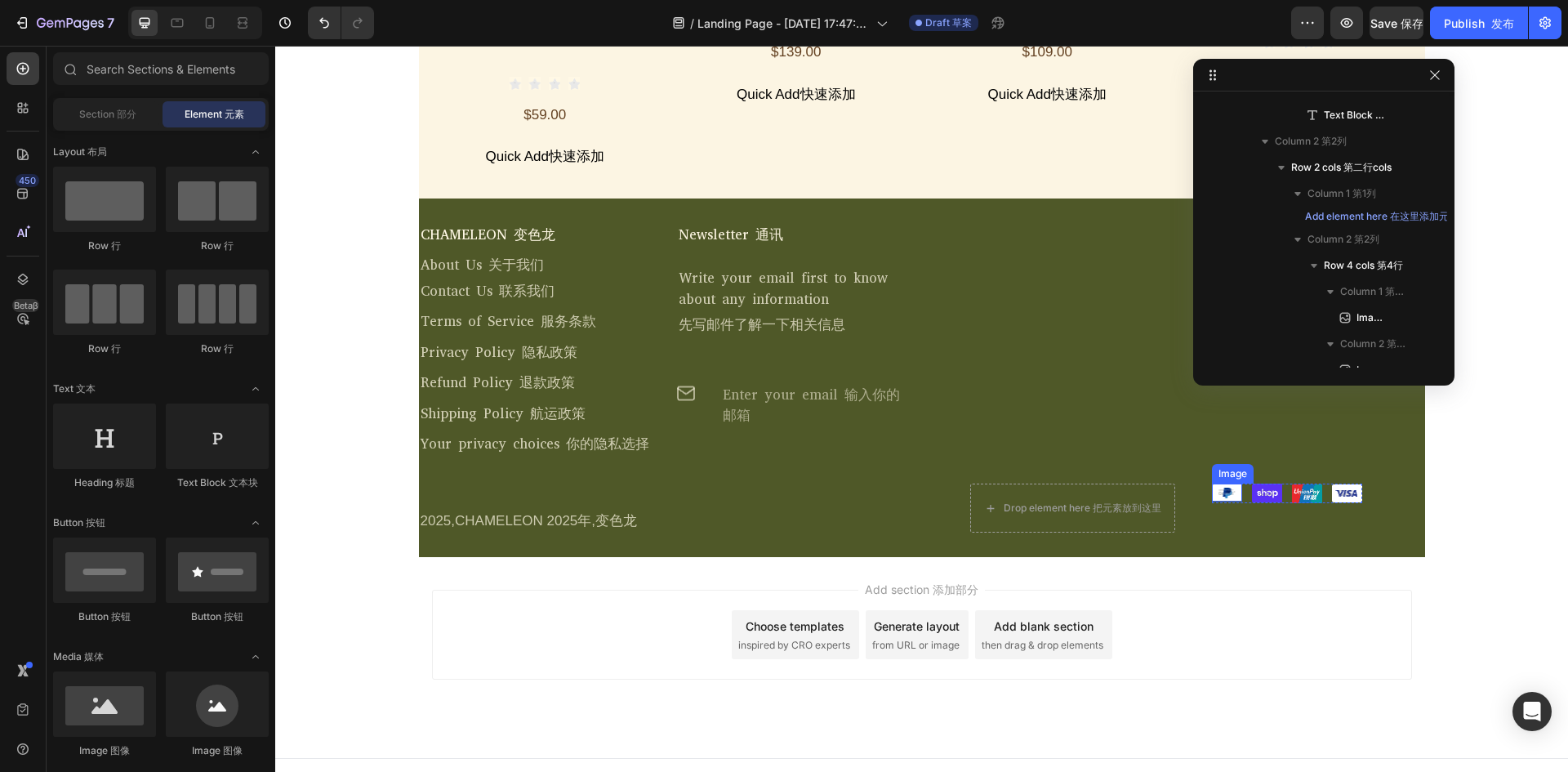
click at [1220, 483] on img at bounding box center [1226, 492] width 30 height 18
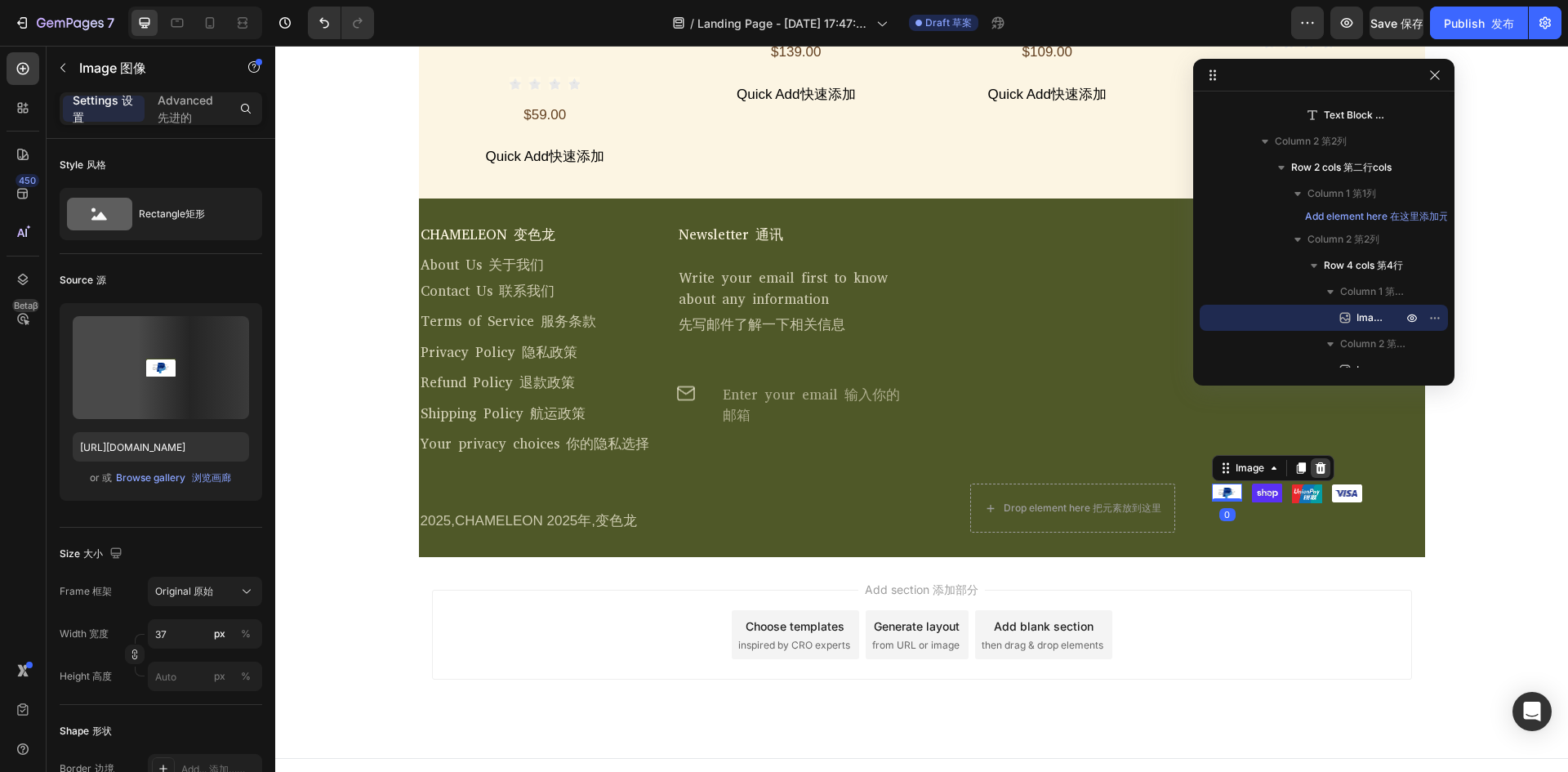
click at [1314, 461] on icon at bounding box center [1320, 468] width 13 height 13
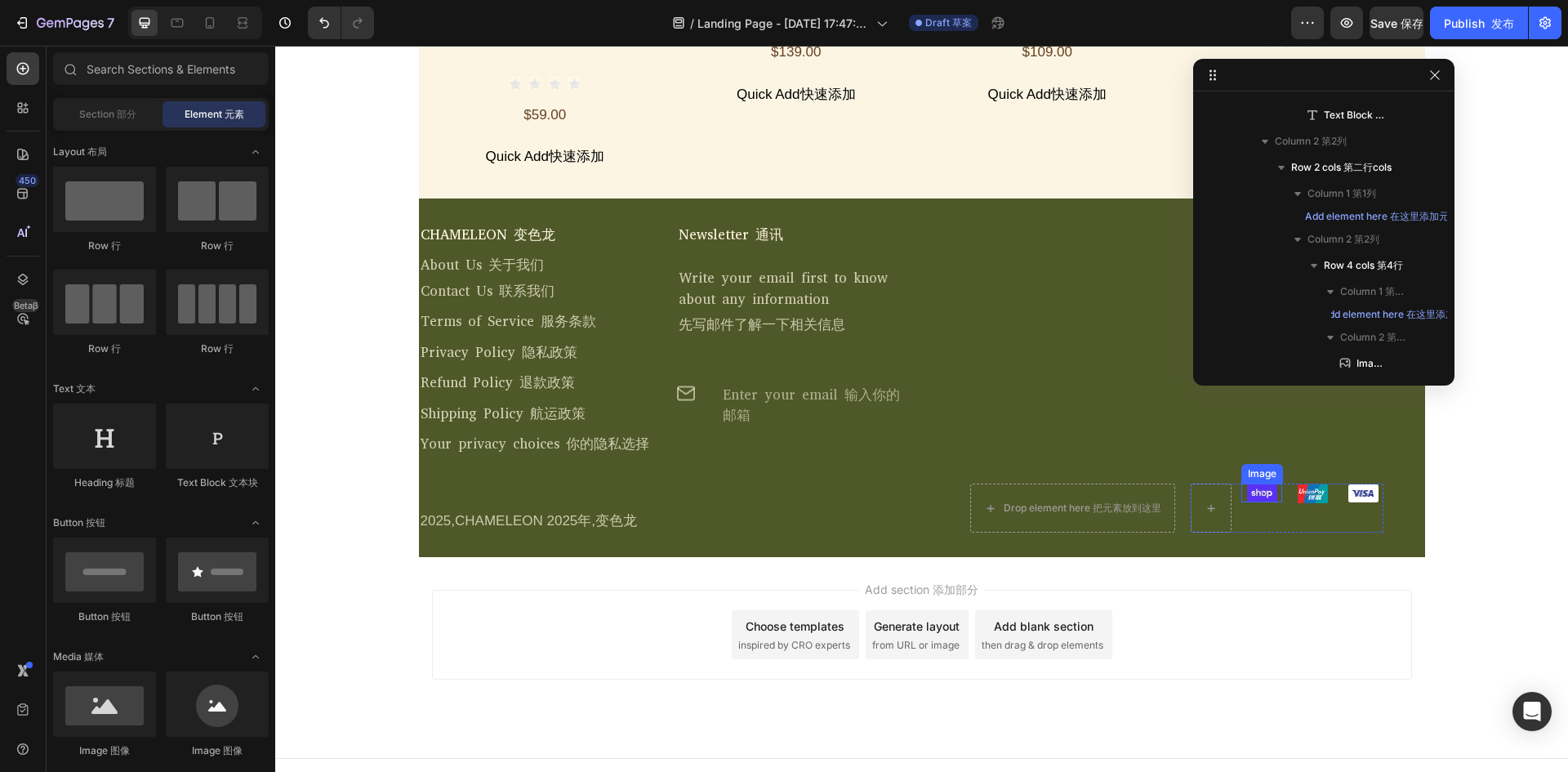
click at [1267, 483] on img at bounding box center [1261, 493] width 30 height 19
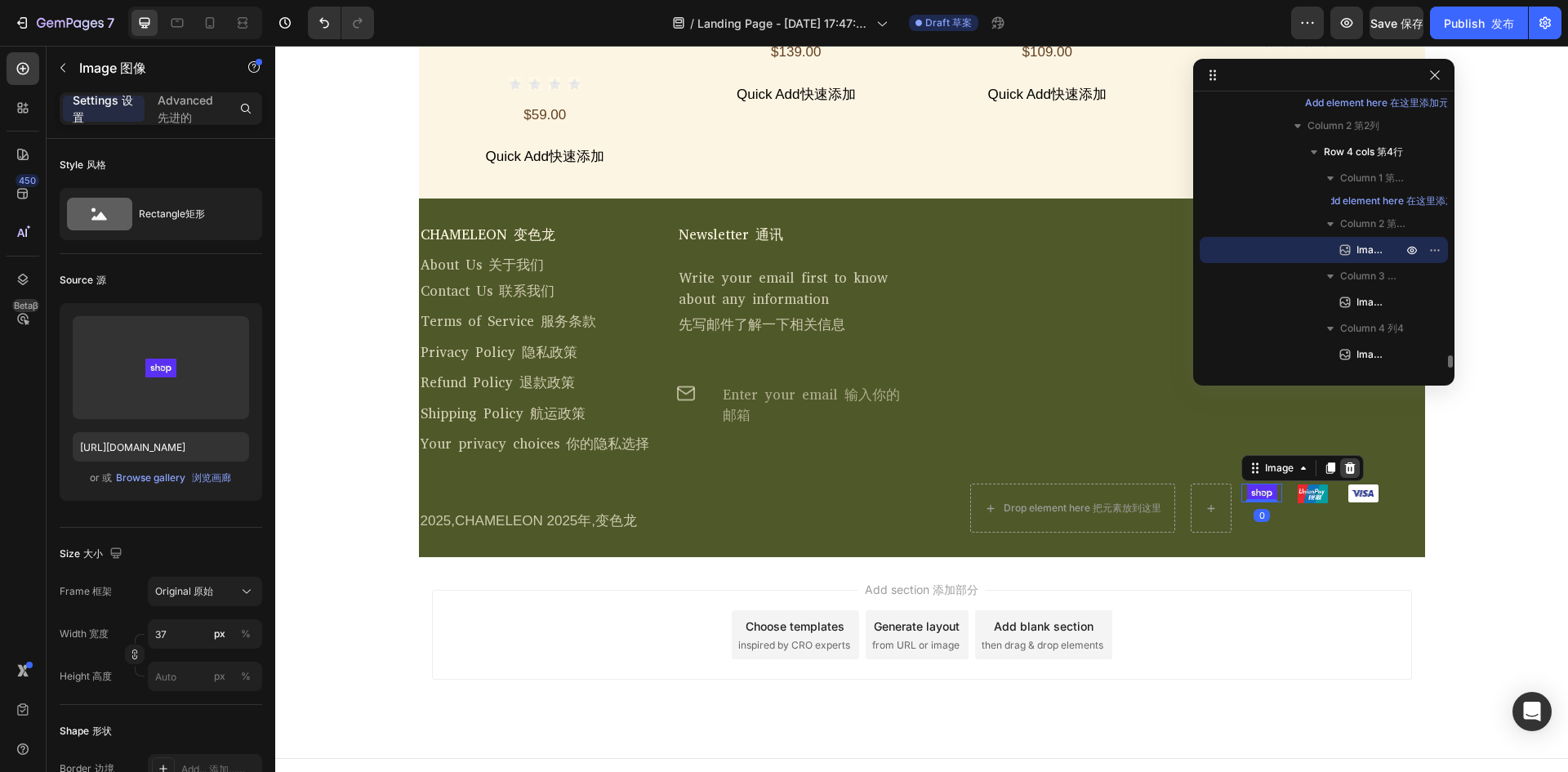
click at [1345, 458] on div at bounding box center [1349, 468] width 19 height 19
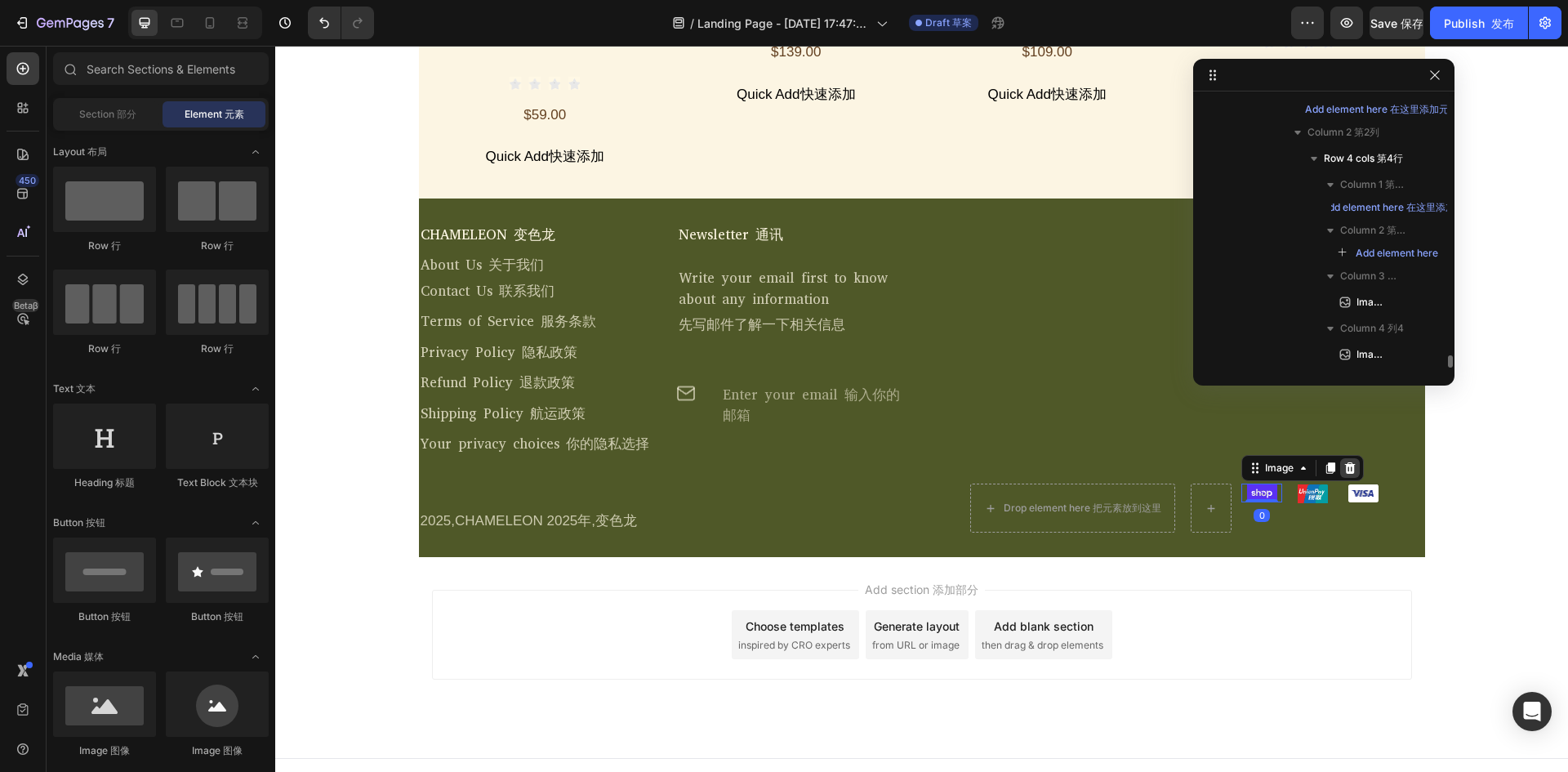
scroll to position [5511, 0]
click at [1305, 483] on img at bounding box center [1312, 493] width 30 height 19
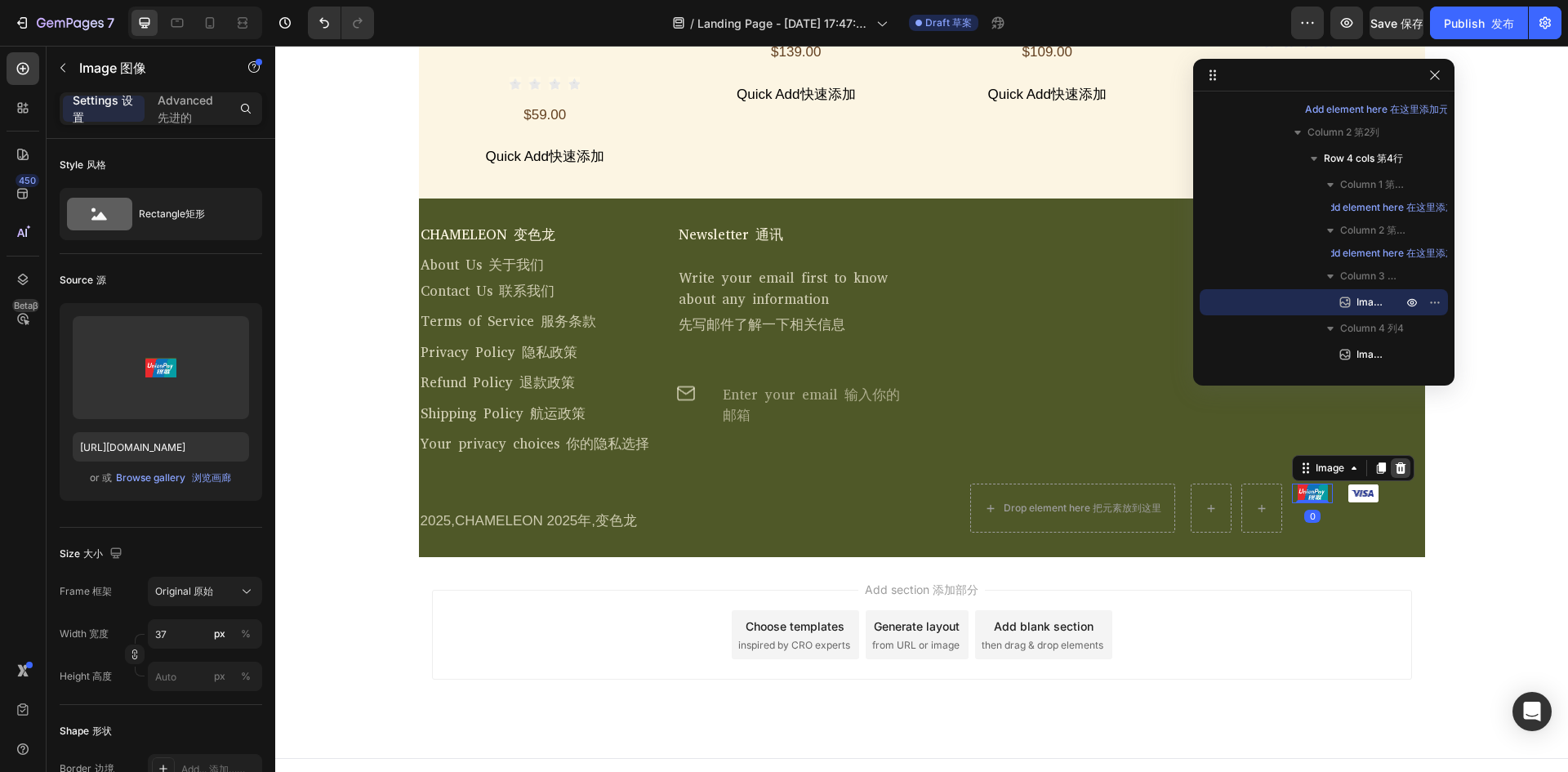
click at [1393, 461] on icon at bounding box center [1400, 468] width 13 height 13
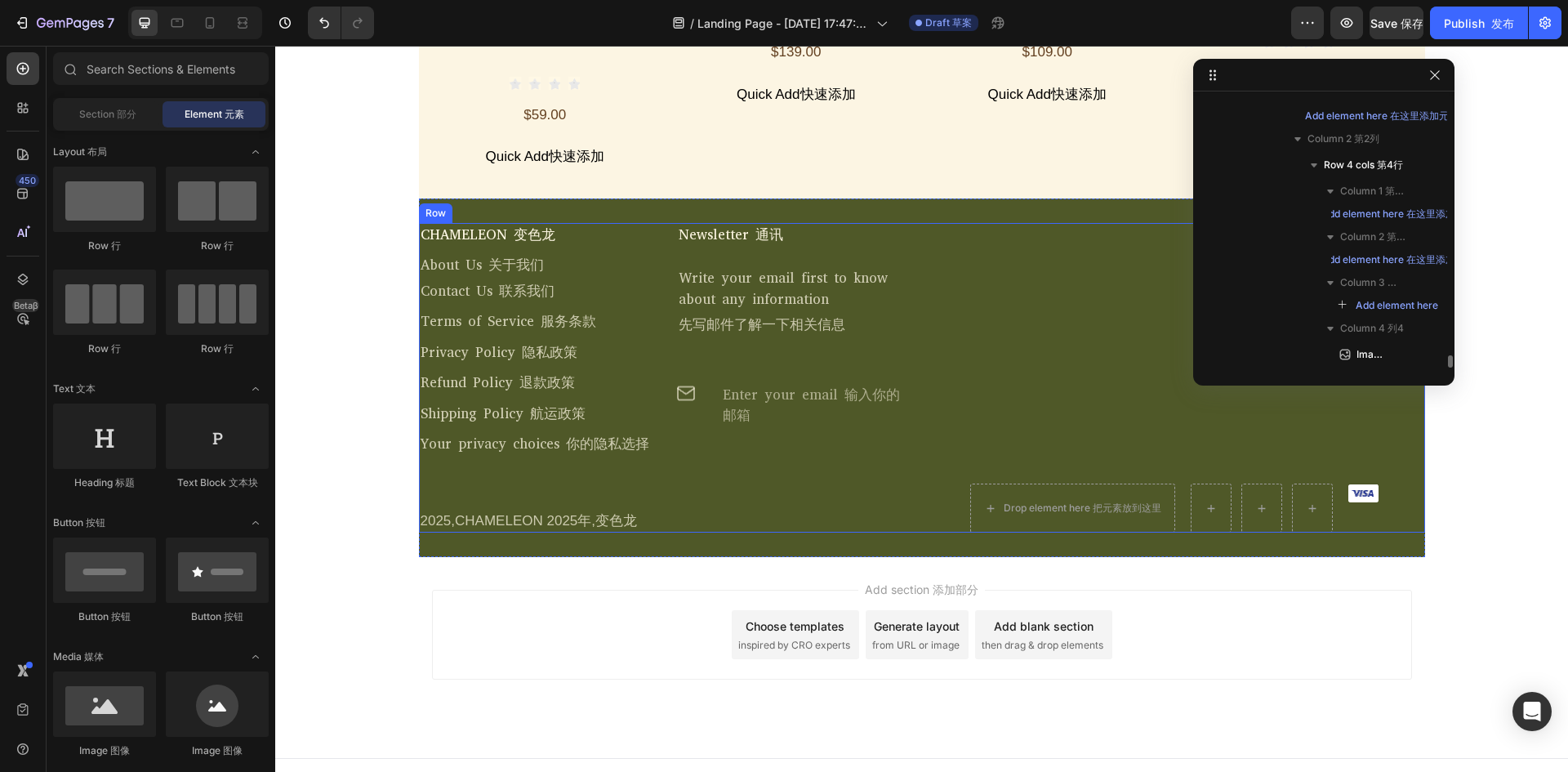
scroll to position [5505, 0]
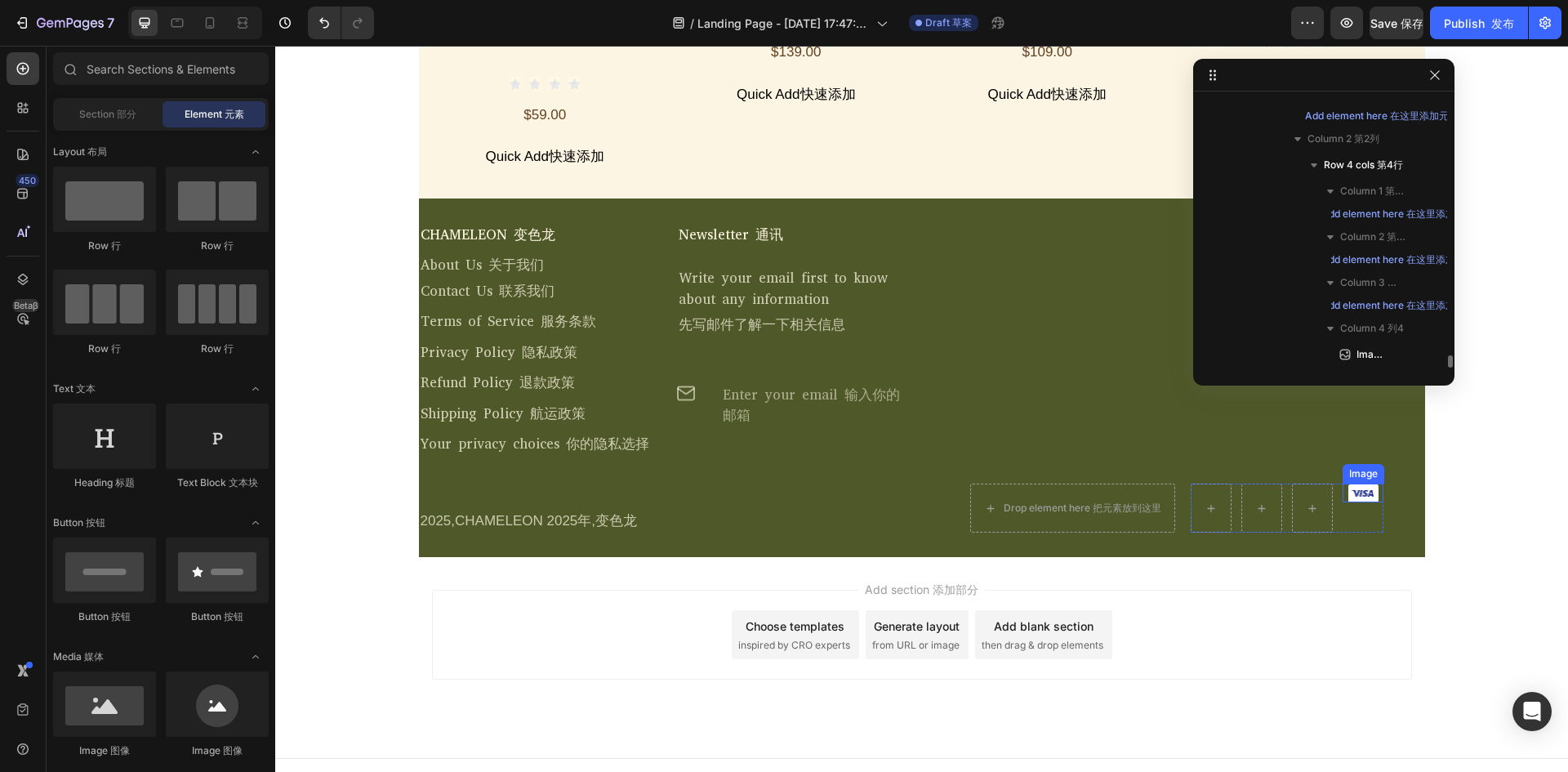
click at [1371, 483] on img at bounding box center [1363, 493] width 30 height 19
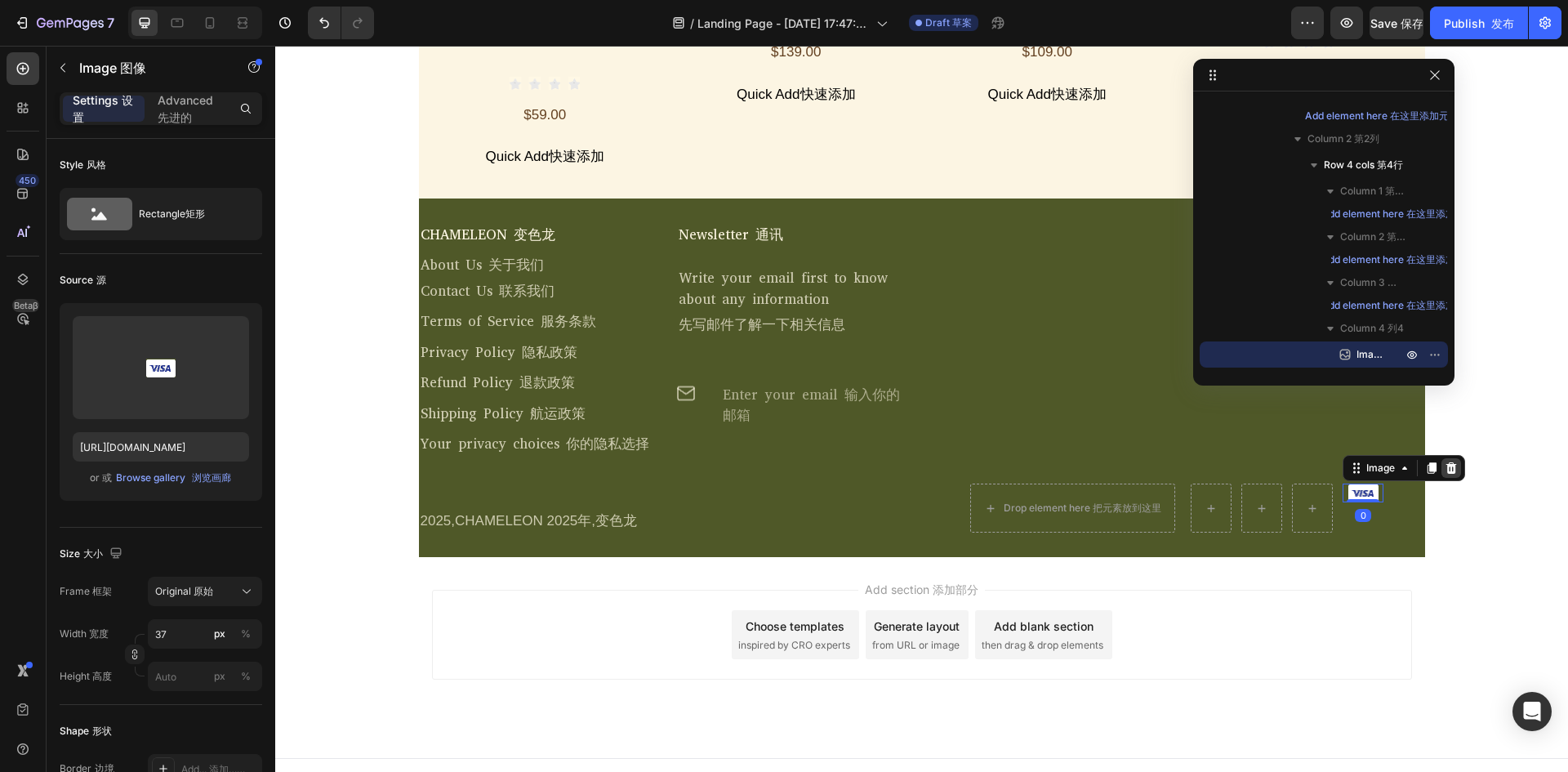
drag, startPoint x: 1446, startPoint y: 454, endPoint x: 1061, endPoint y: 489, distance: 386.6
click at [1441, 458] on div at bounding box center [1451, 468] width 19 height 19
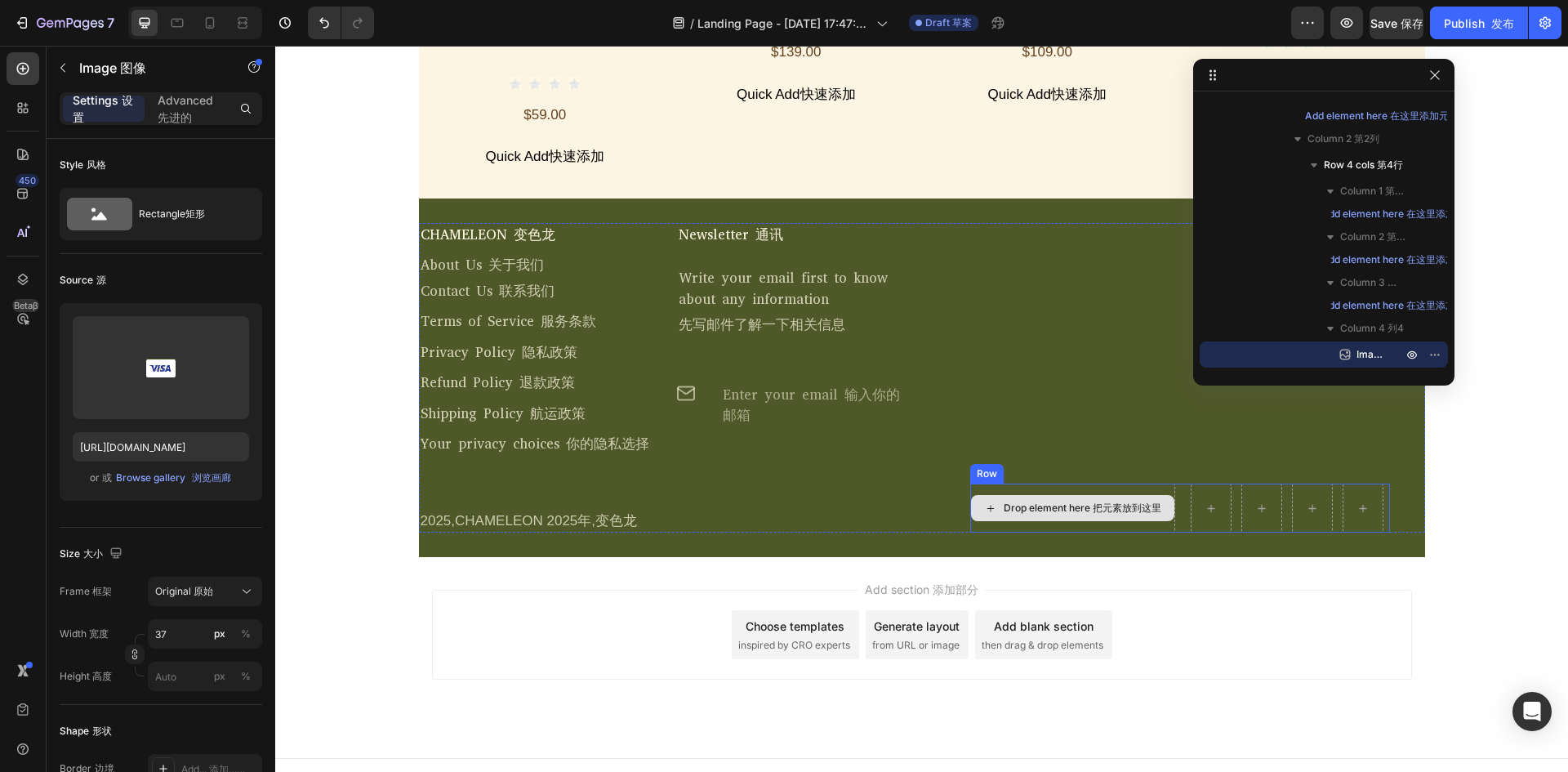
scroll to position [5498, 0]
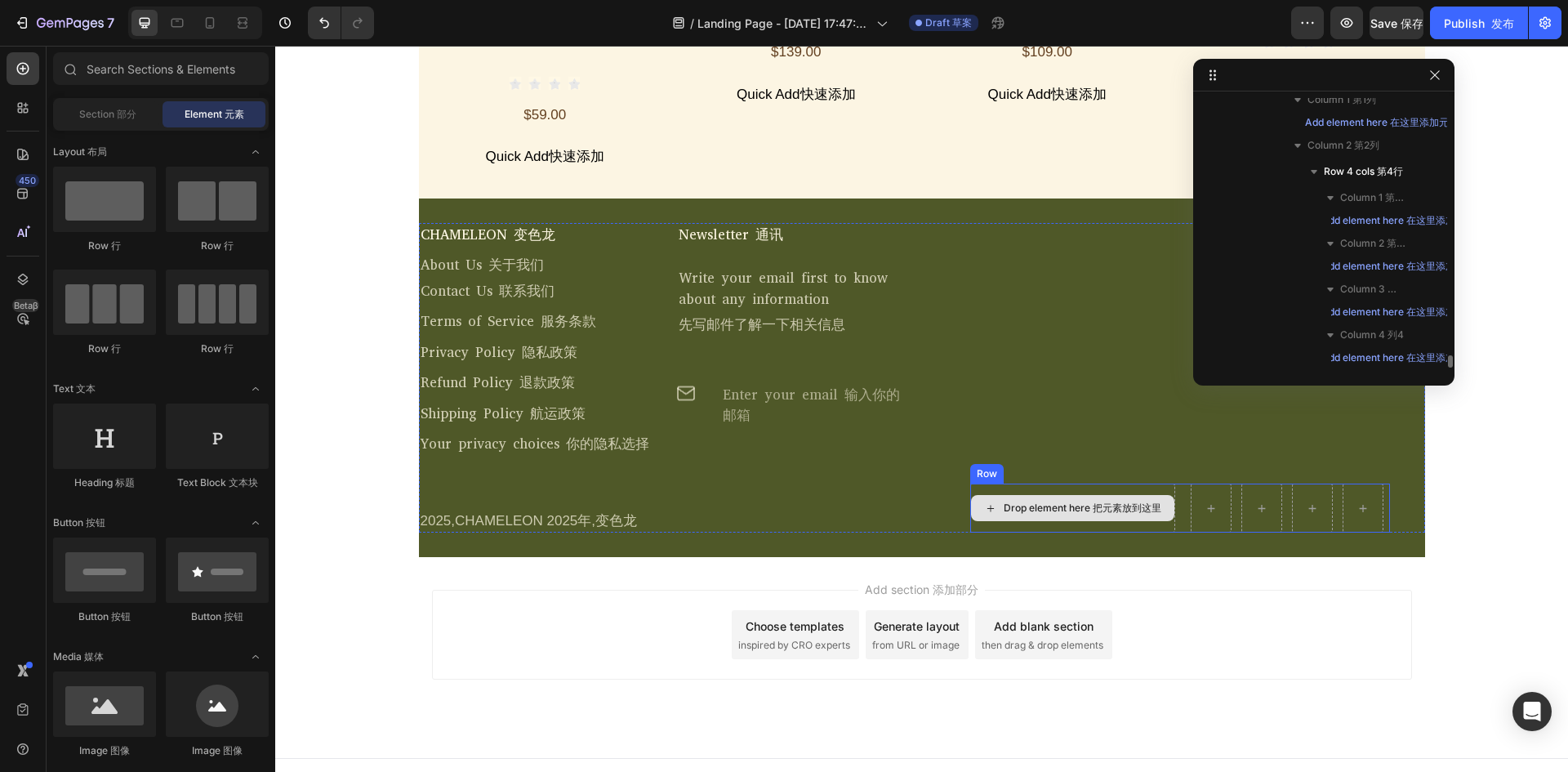
click at [1061, 501] on div "Drop element here 把元素放到这里" at bounding box center [1082, 508] width 157 height 13
click at [984, 501] on icon at bounding box center [991, 508] width 13 height 13
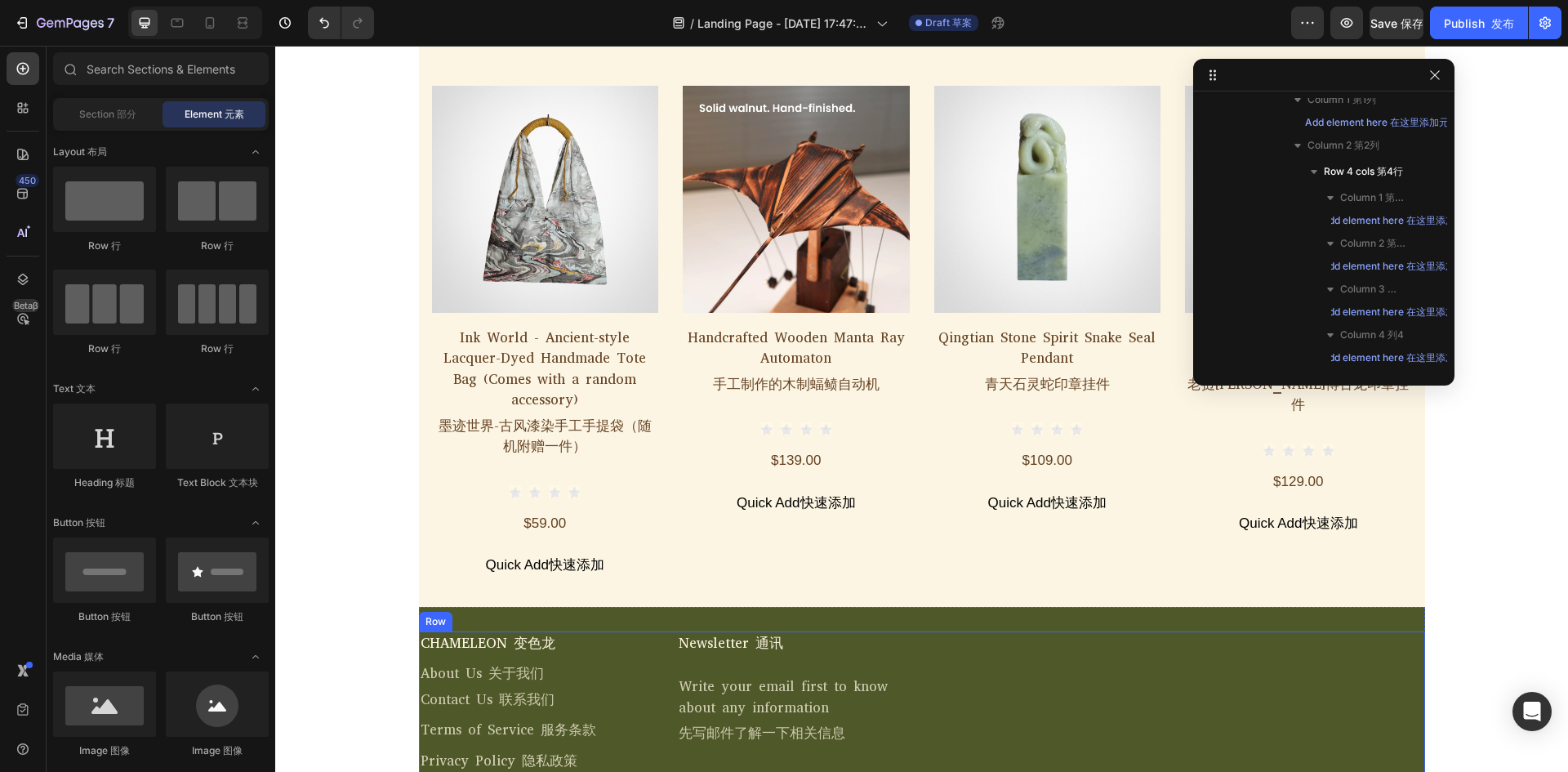
scroll to position [4943, 0]
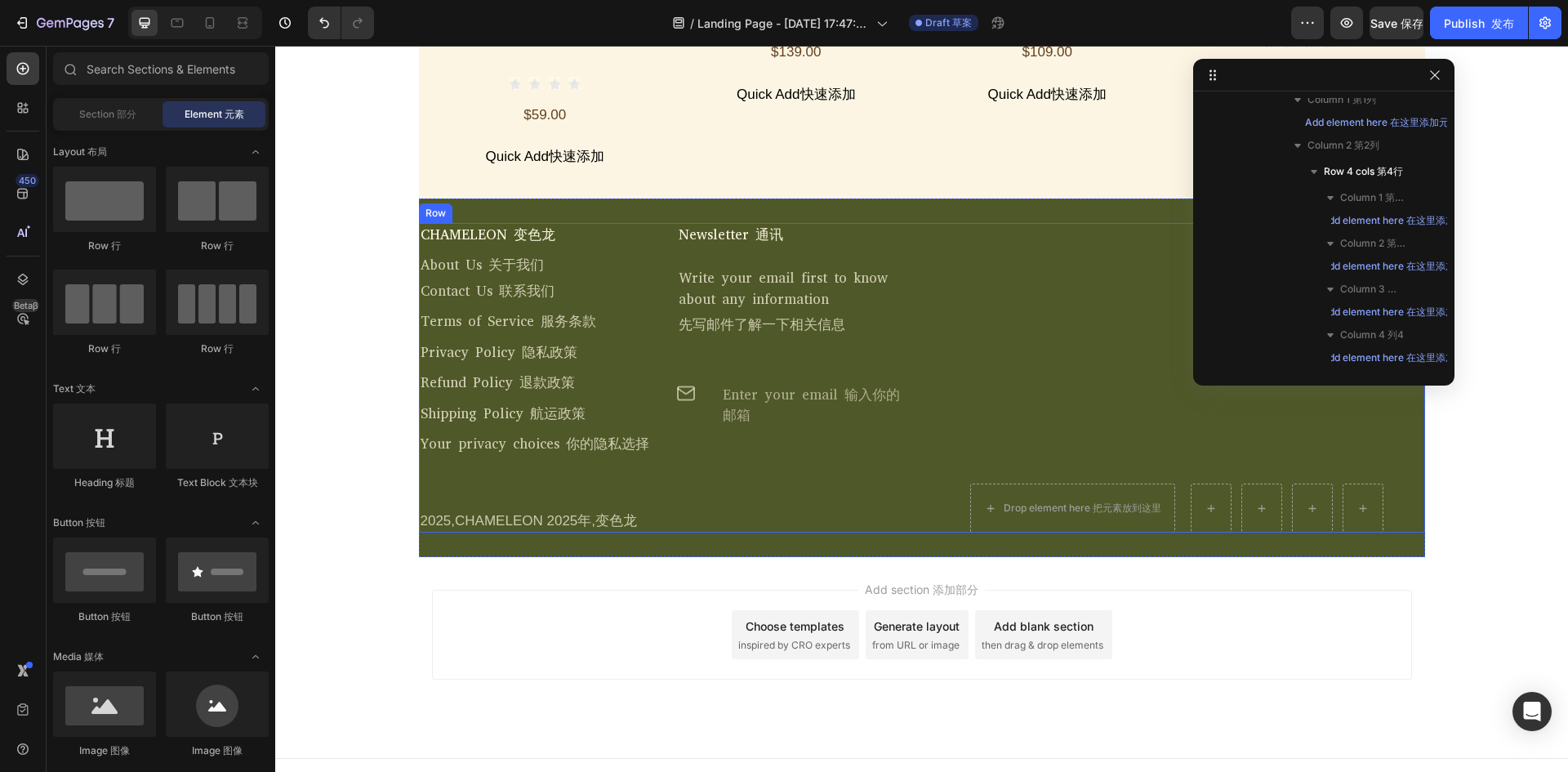
click at [949, 340] on div "Drop element here 把元素放到这里 Row Row" at bounding box center [1180, 377] width 490 height 310
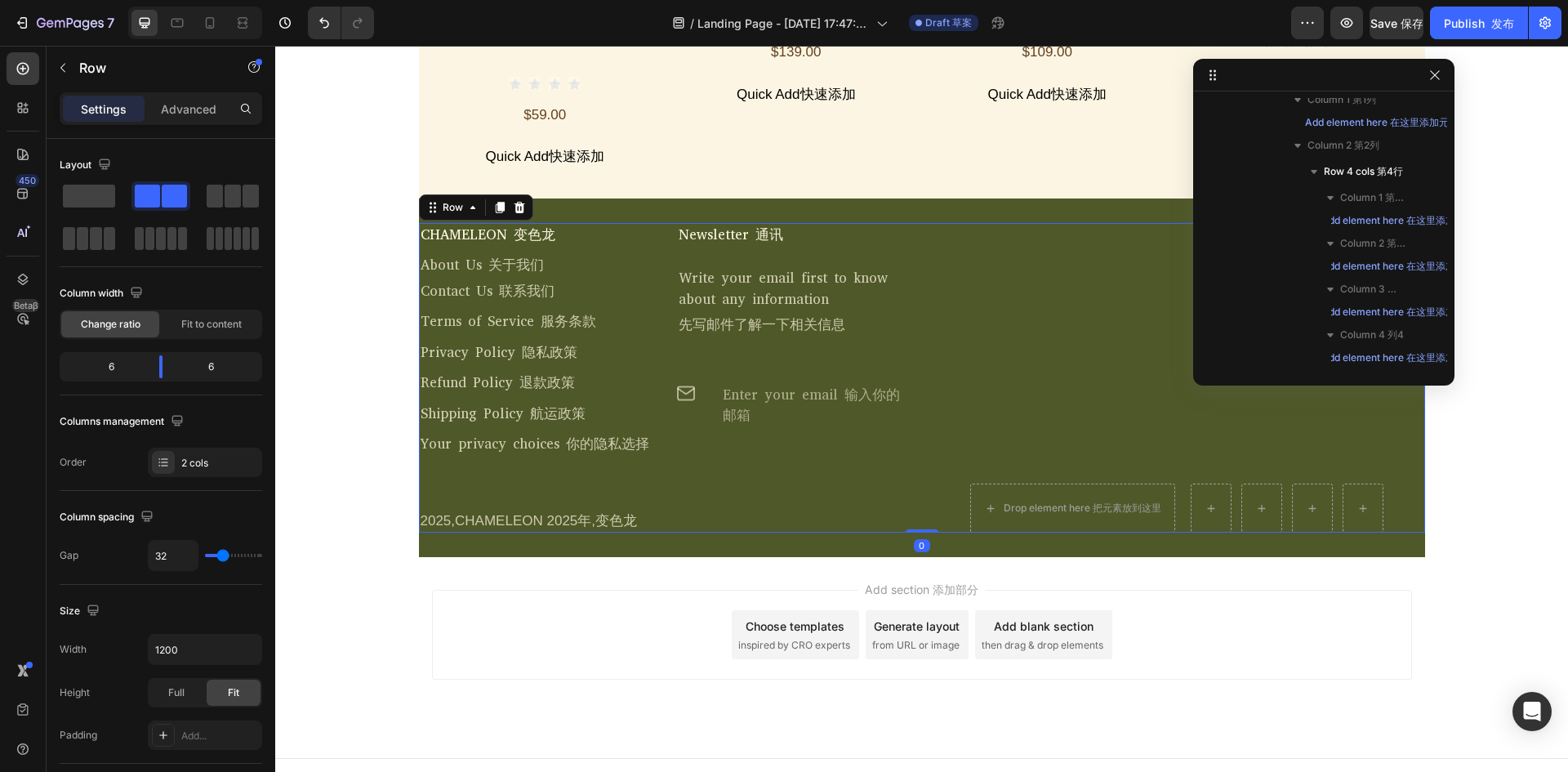
scroll to position [4568, 0]
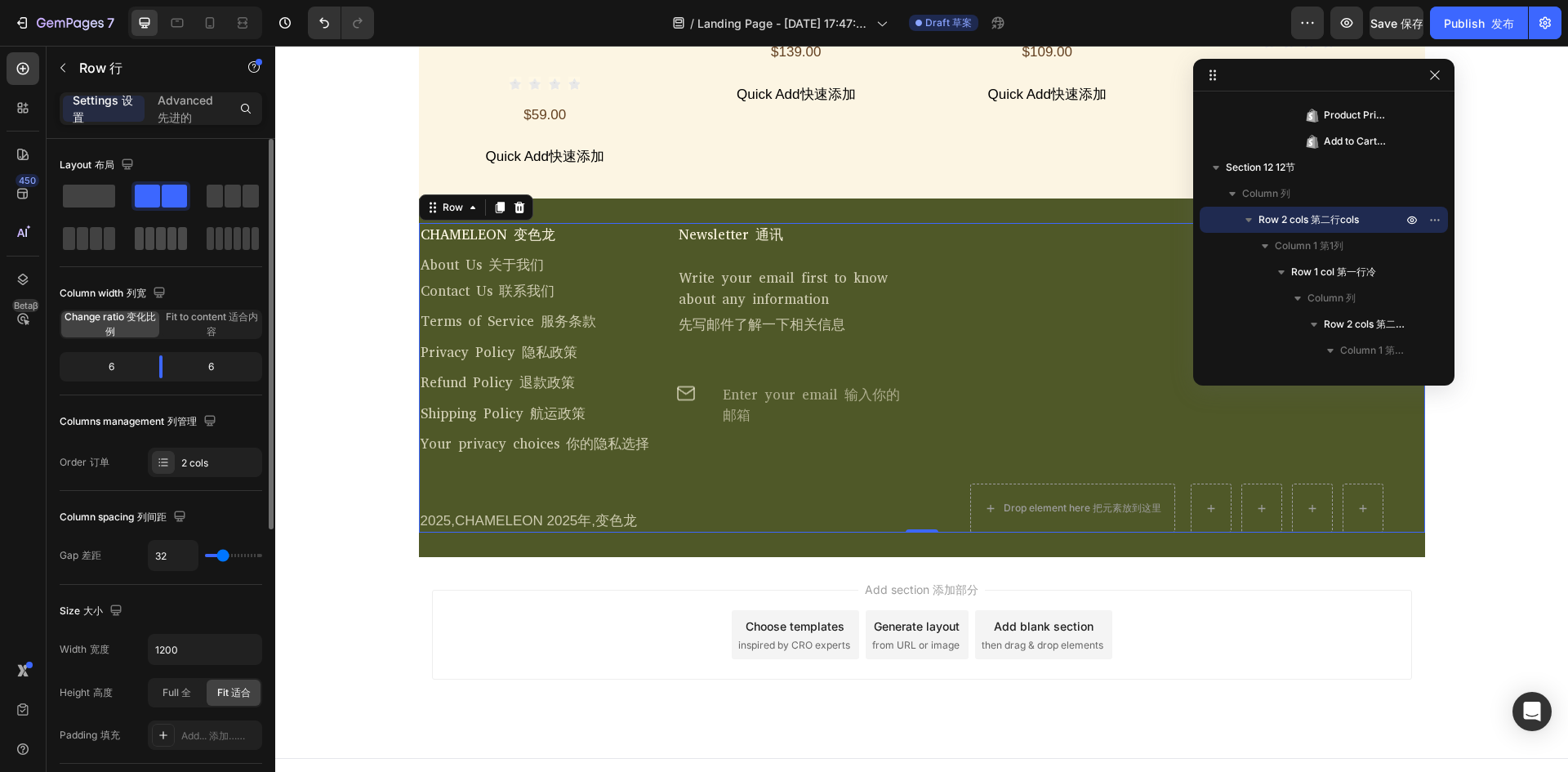
click at [171, 245] on span at bounding box center [171, 238] width 9 height 23
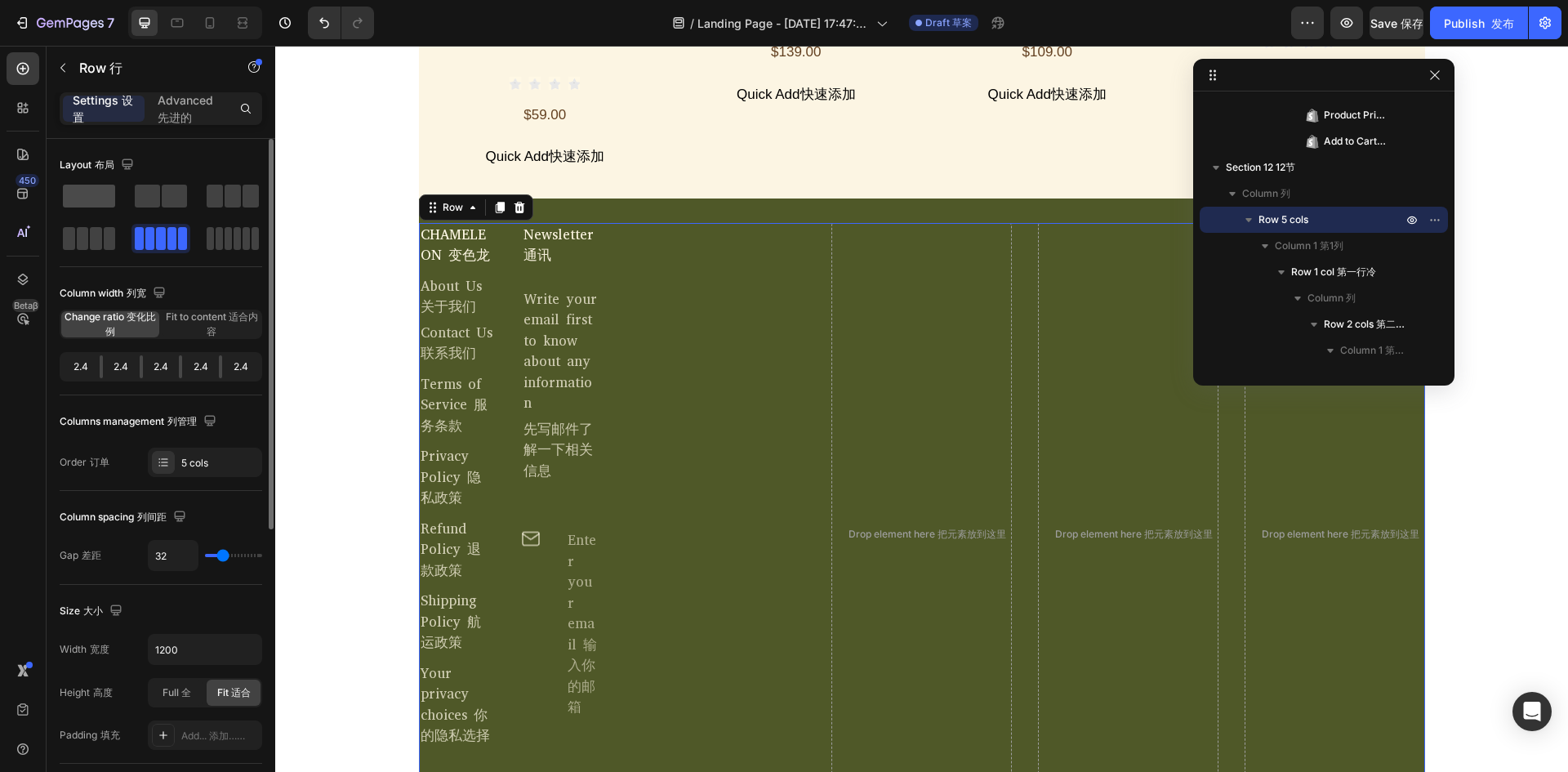
click at [104, 203] on span at bounding box center [88, 196] width 52 height 23
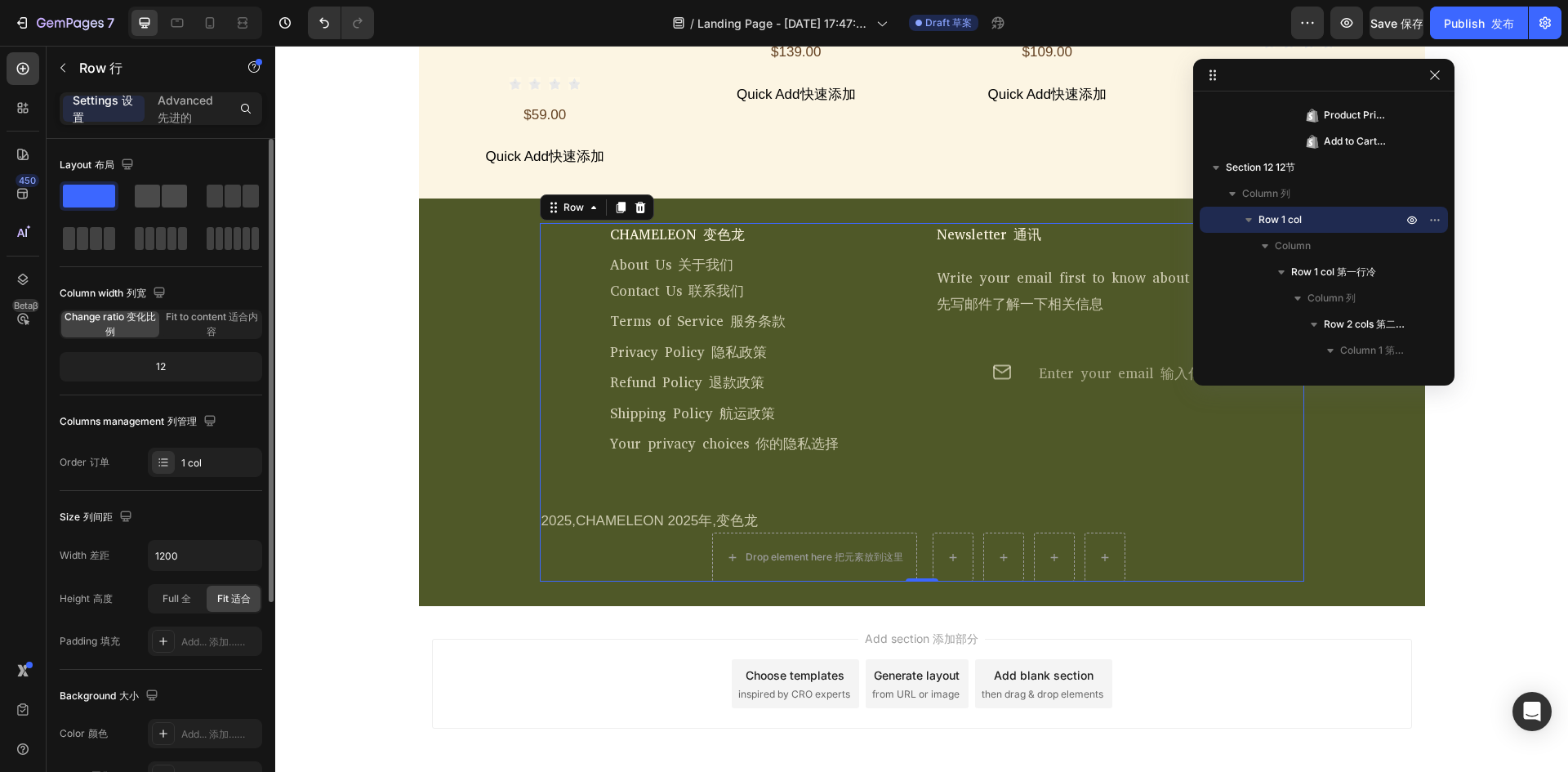
click at [160, 196] on div at bounding box center [160, 196] width 52 height 23
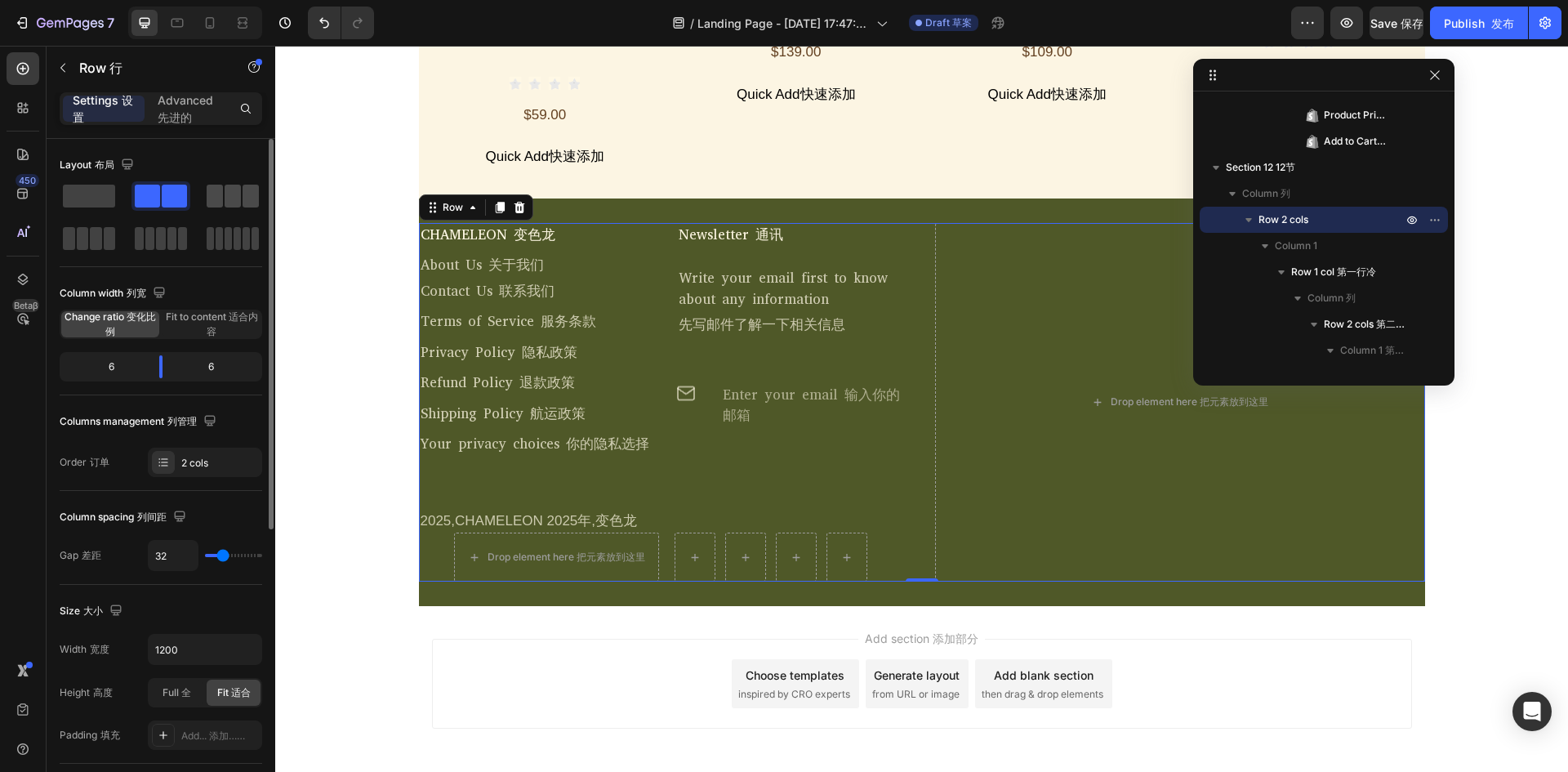
click at [211, 199] on span at bounding box center [214, 196] width 16 height 23
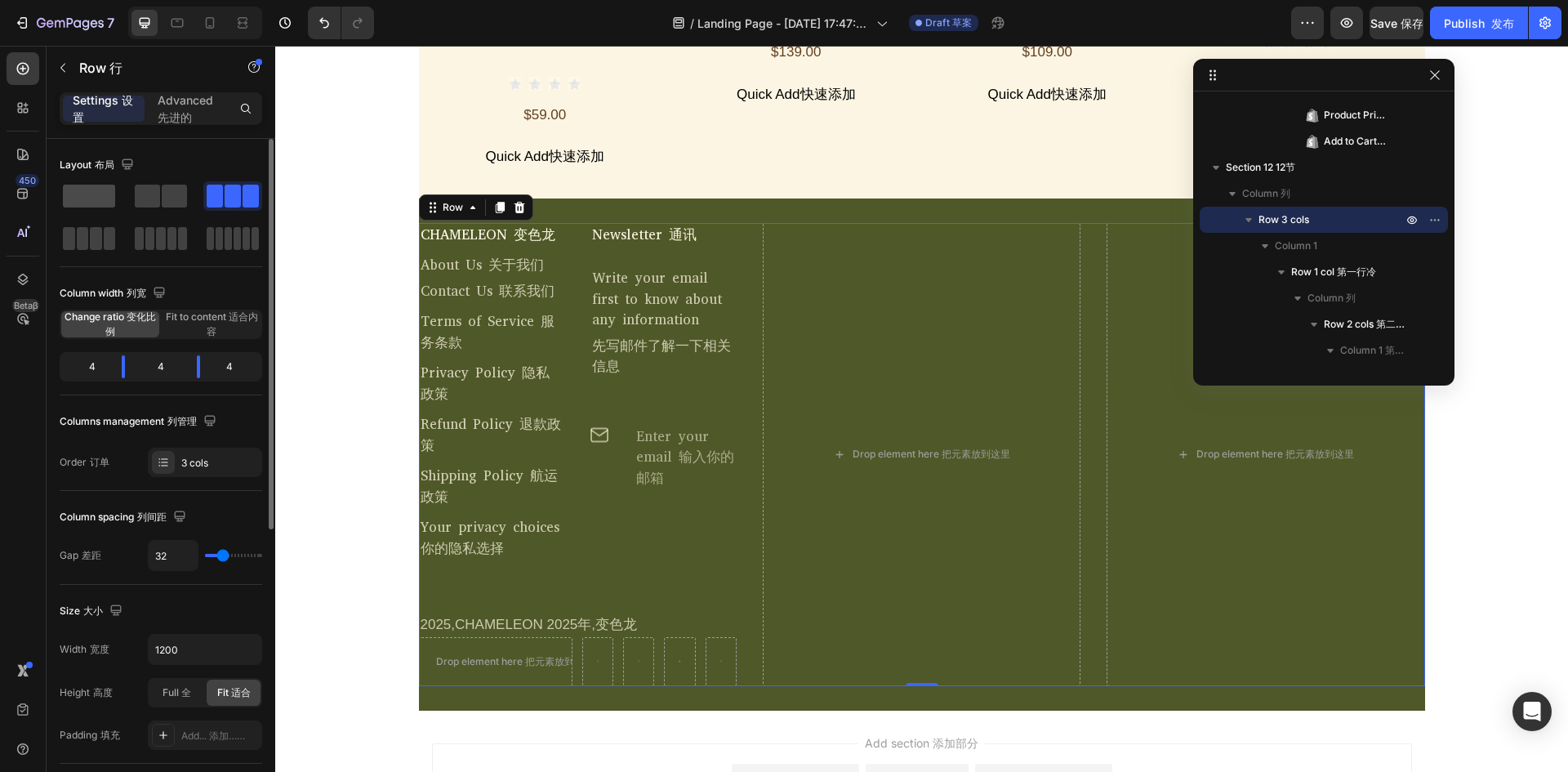
click at [65, 199] on span at bounding box center [88, 196] width 52 height 23
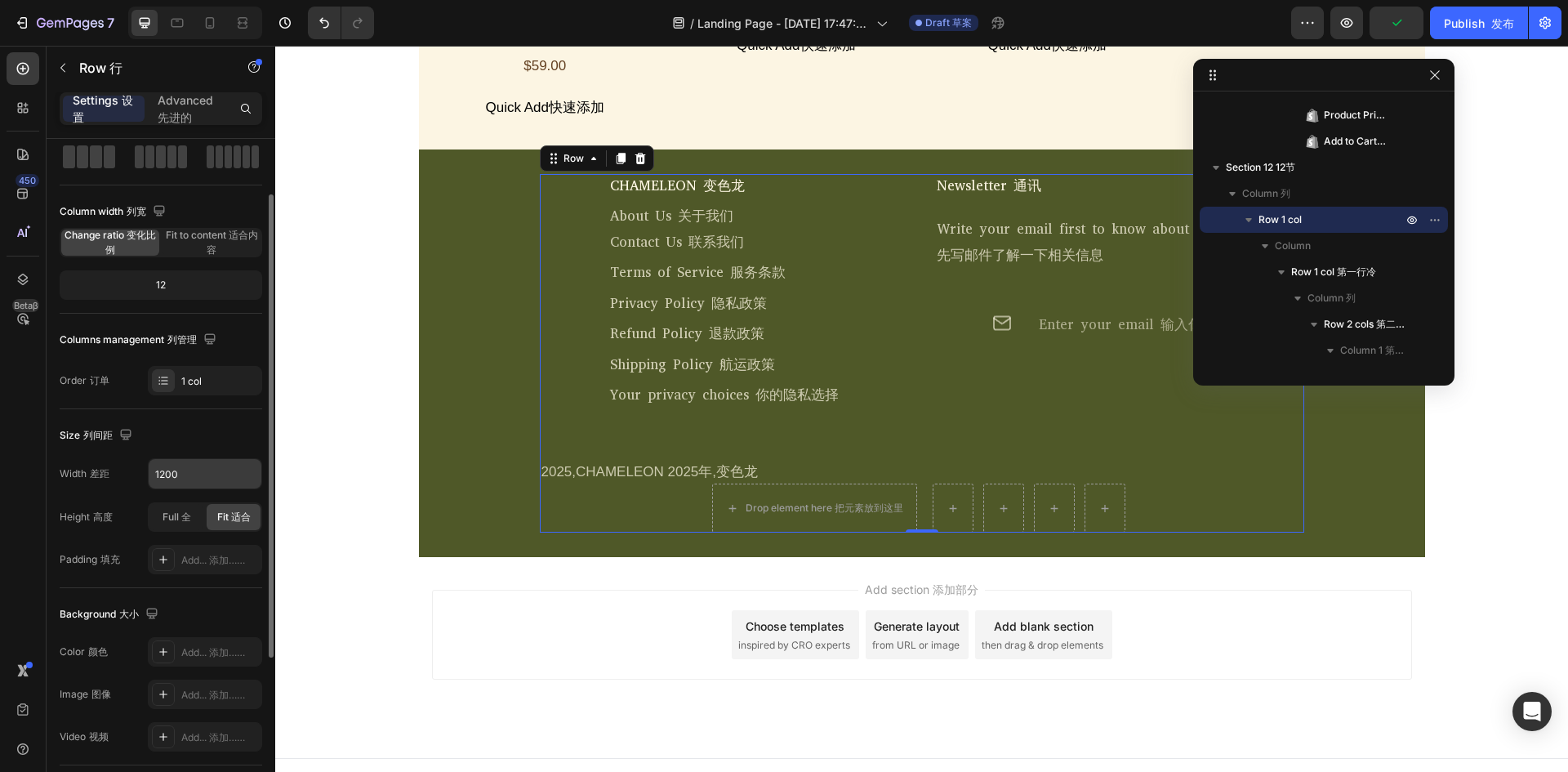
scroll to position [163, 0]
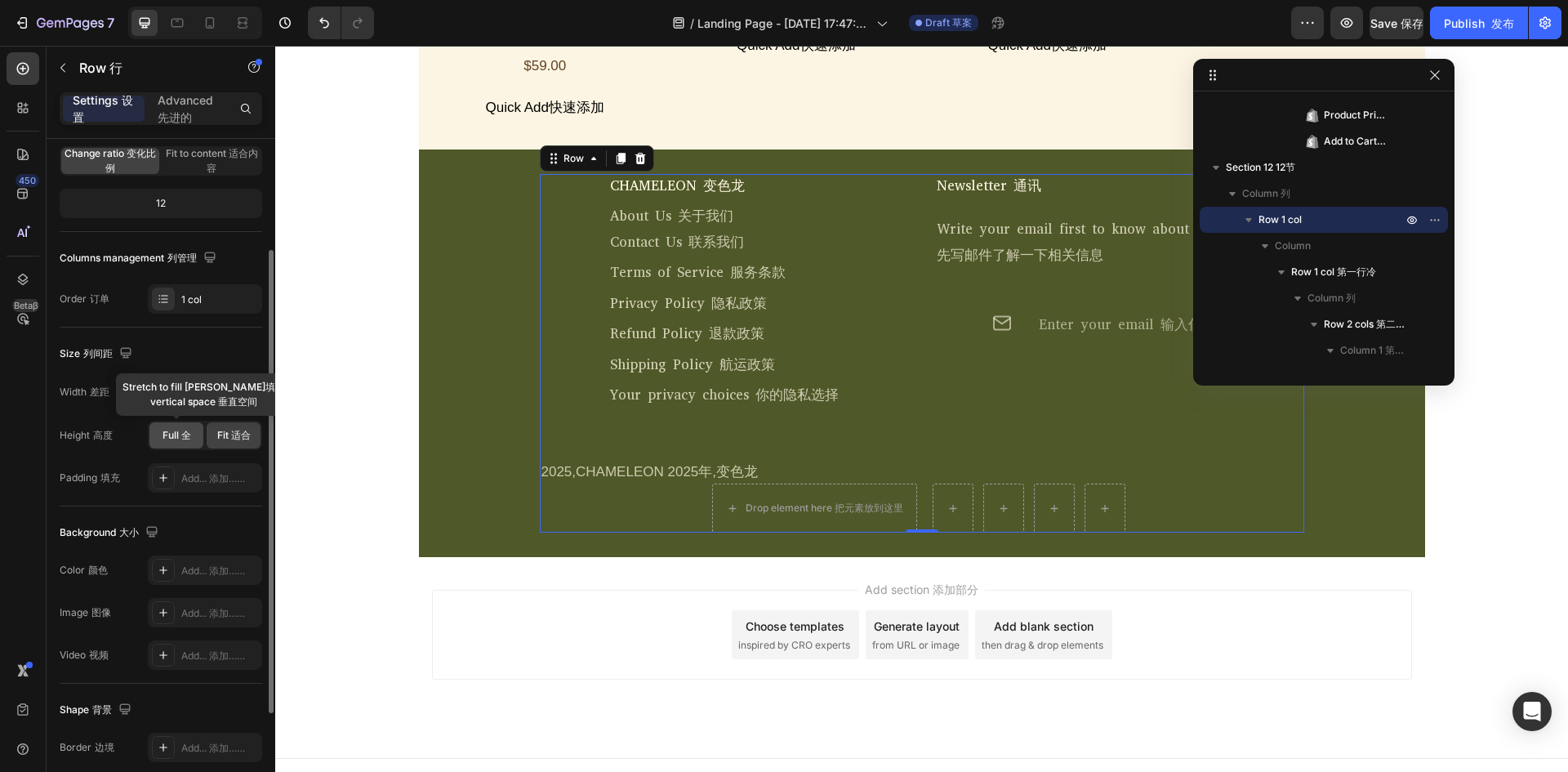
click at [199, 444] on div "Full 全" at bounding box center [177, 435] width 54 height 26
click at [219, 440] on span "Fit 适合" at bounding box center [233, 435] width 34 height 14
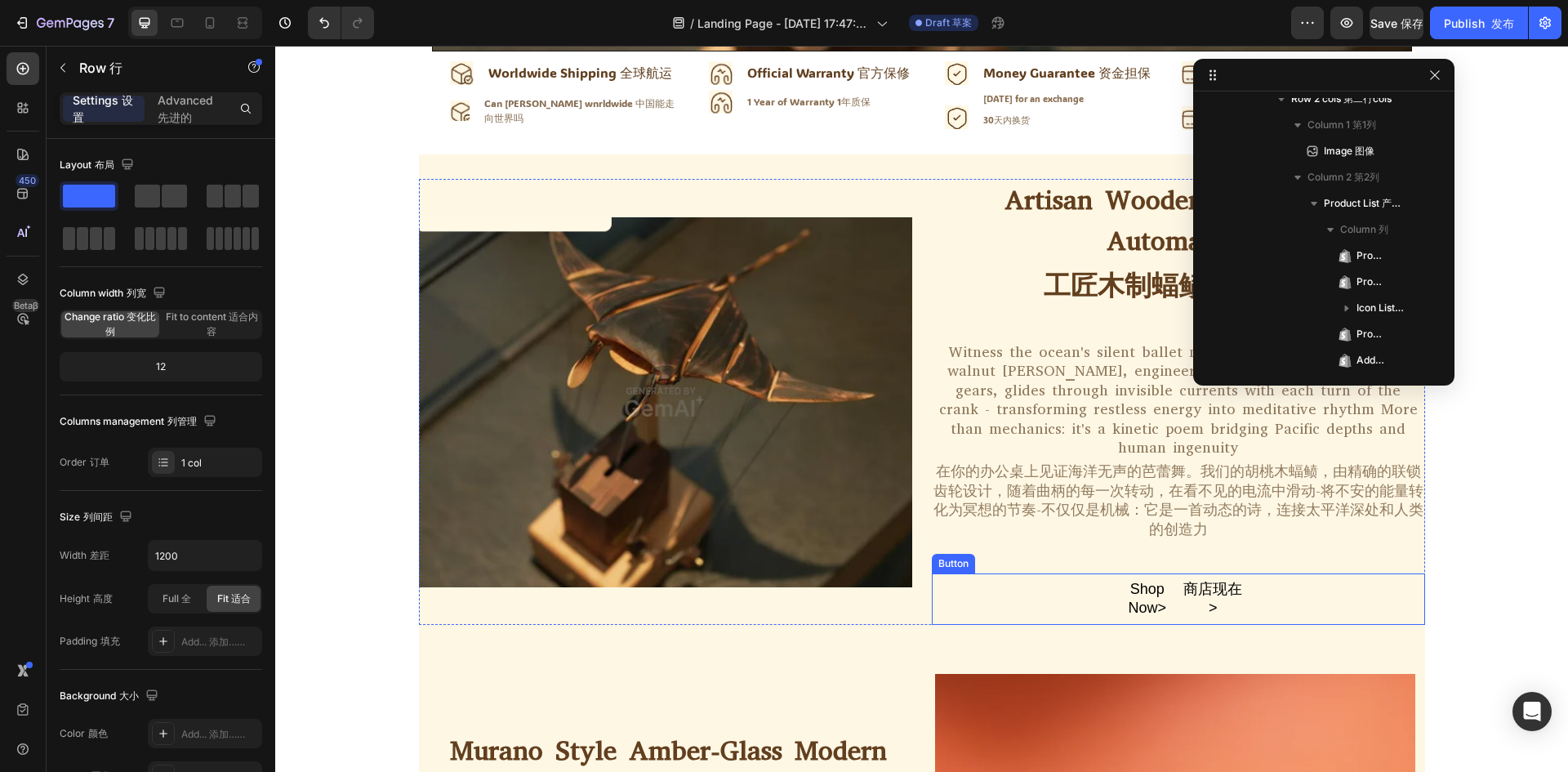
scroll to position [927, 0]
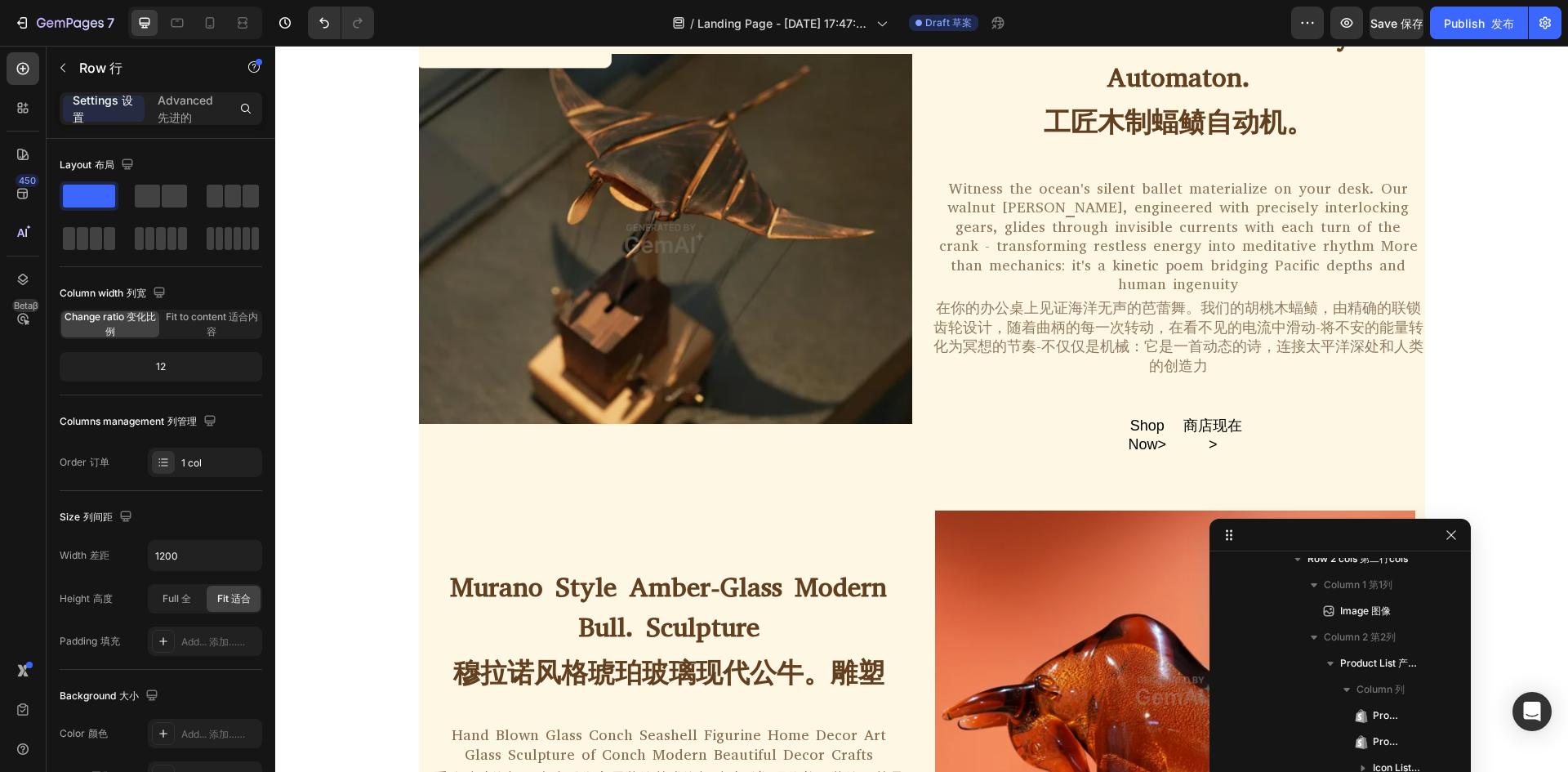
drag, startPoint x: 1352, startPoint y: 81, endPoint x: 1455, endPoint y: 546, distance: 476.3
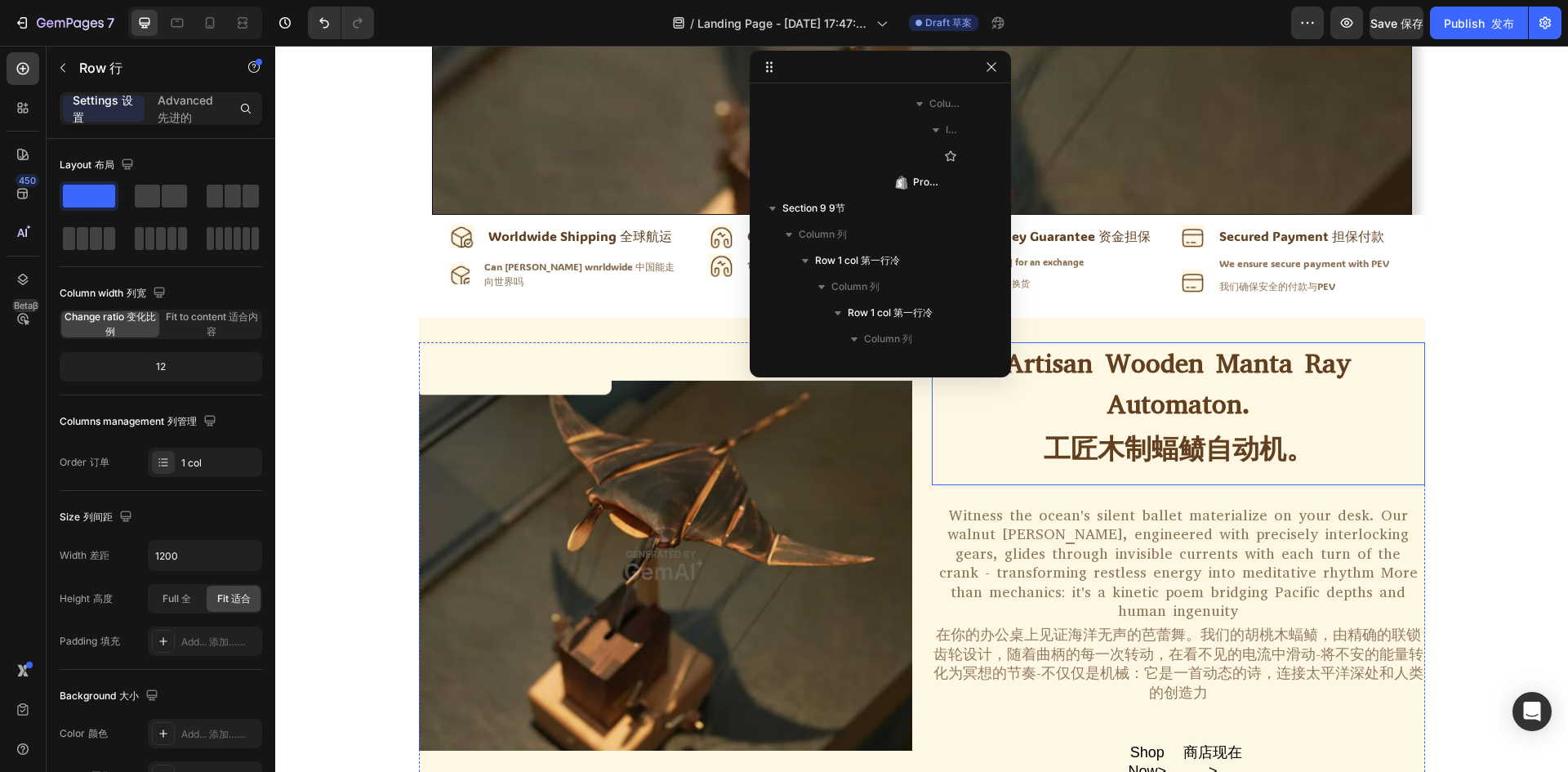
scroll to position [845, 0]
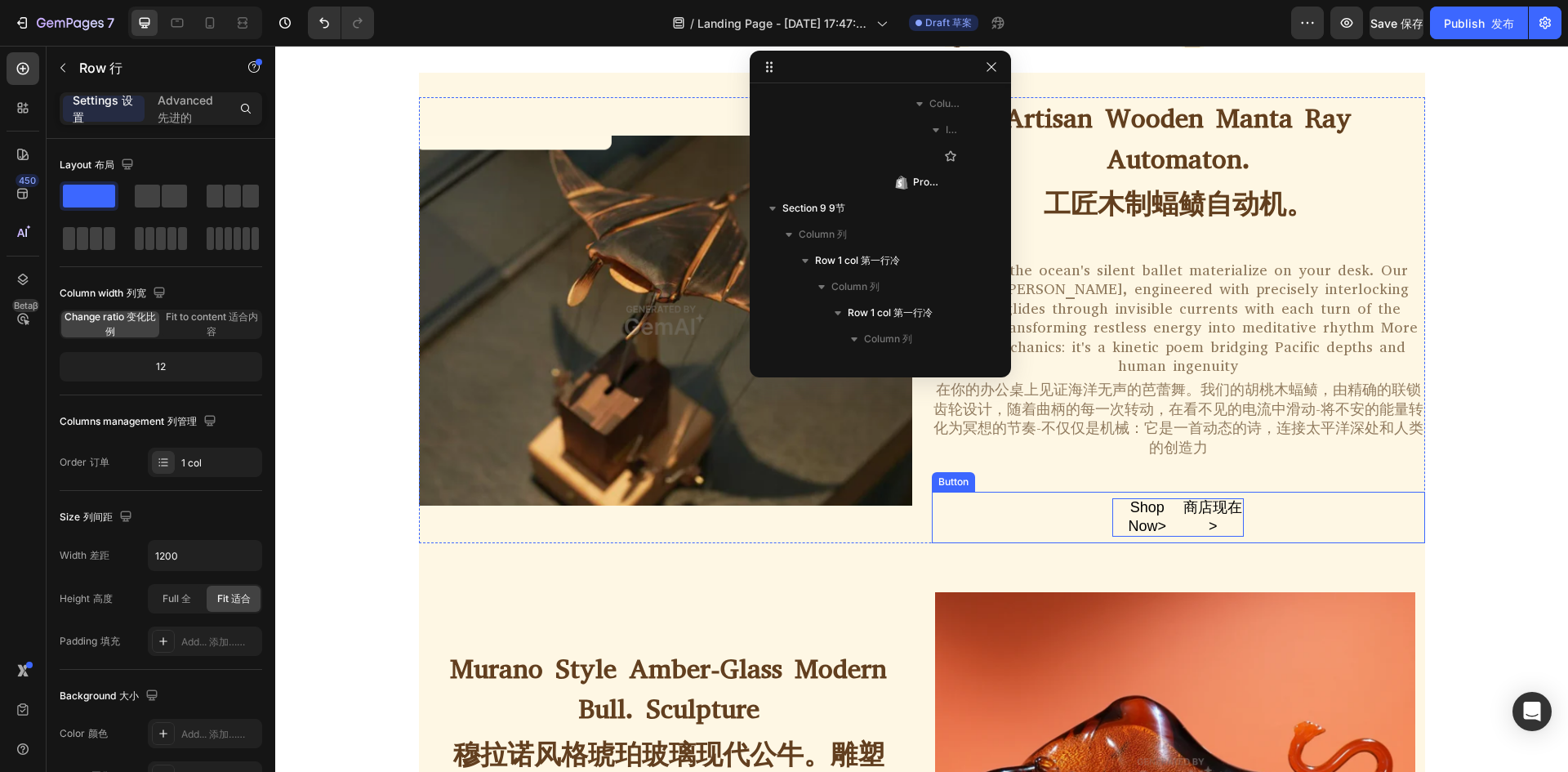
click at [1224, 499] on font "商店现在>" at bounding box center [1212, 517] width 59 height 36
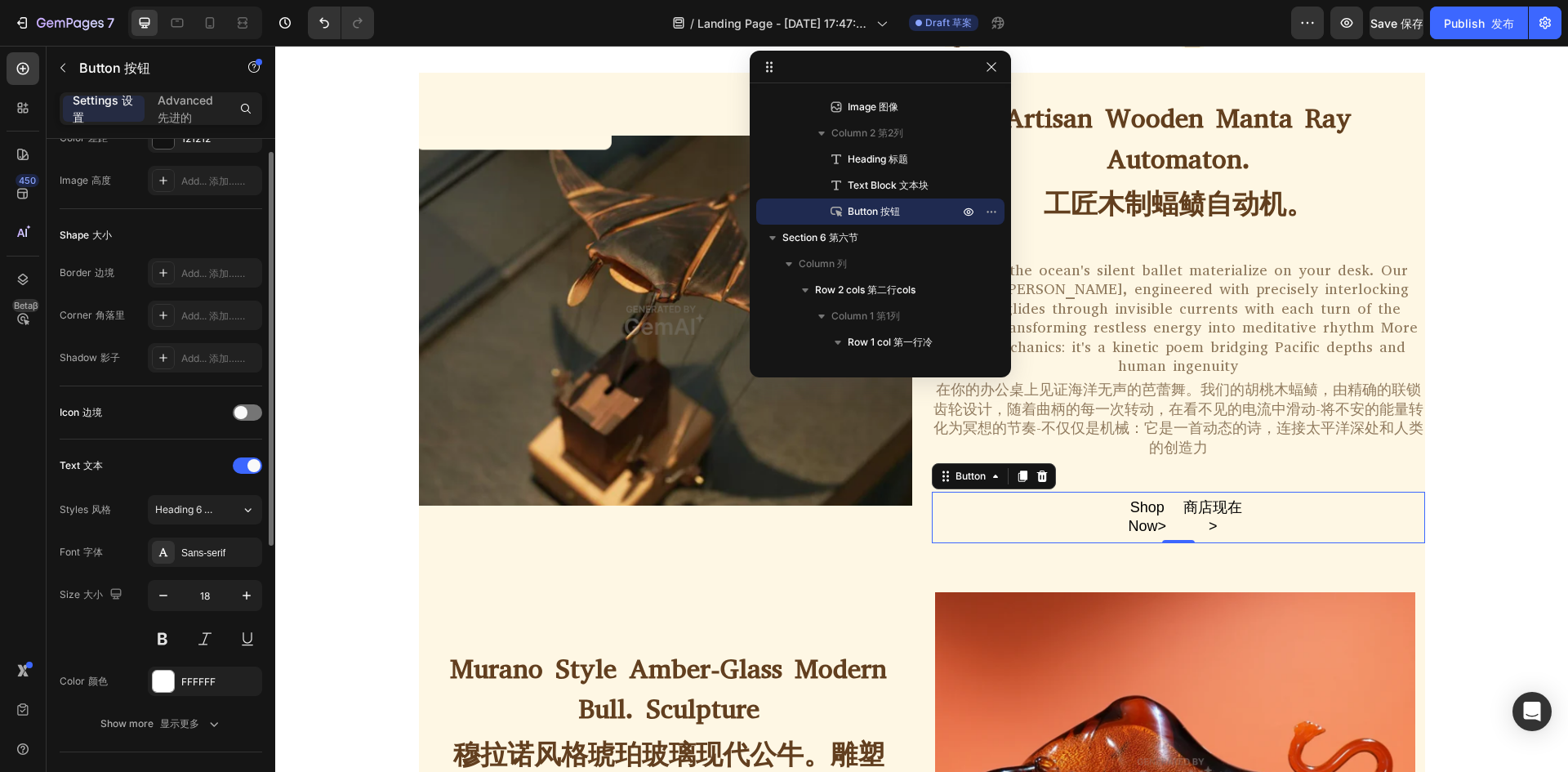
scroll to position [326, 0]
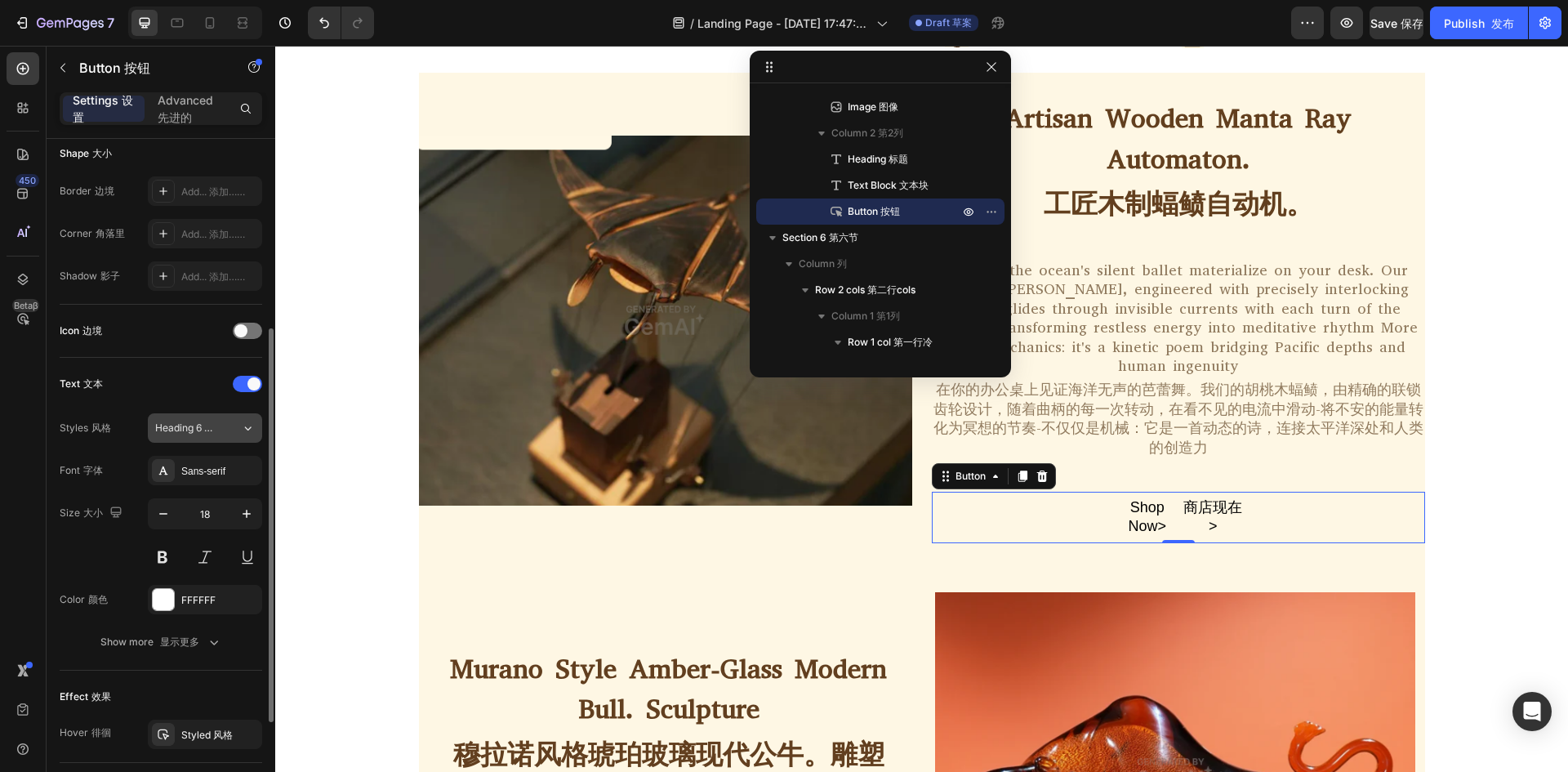
drag, startPoint x: 208, startPoint y: 430, endPoint x: 209, endPoint y: 445, distance: 15.0
click at [209, 433] on font "标题6" at bounding box center [217, 427] width 25 height 12
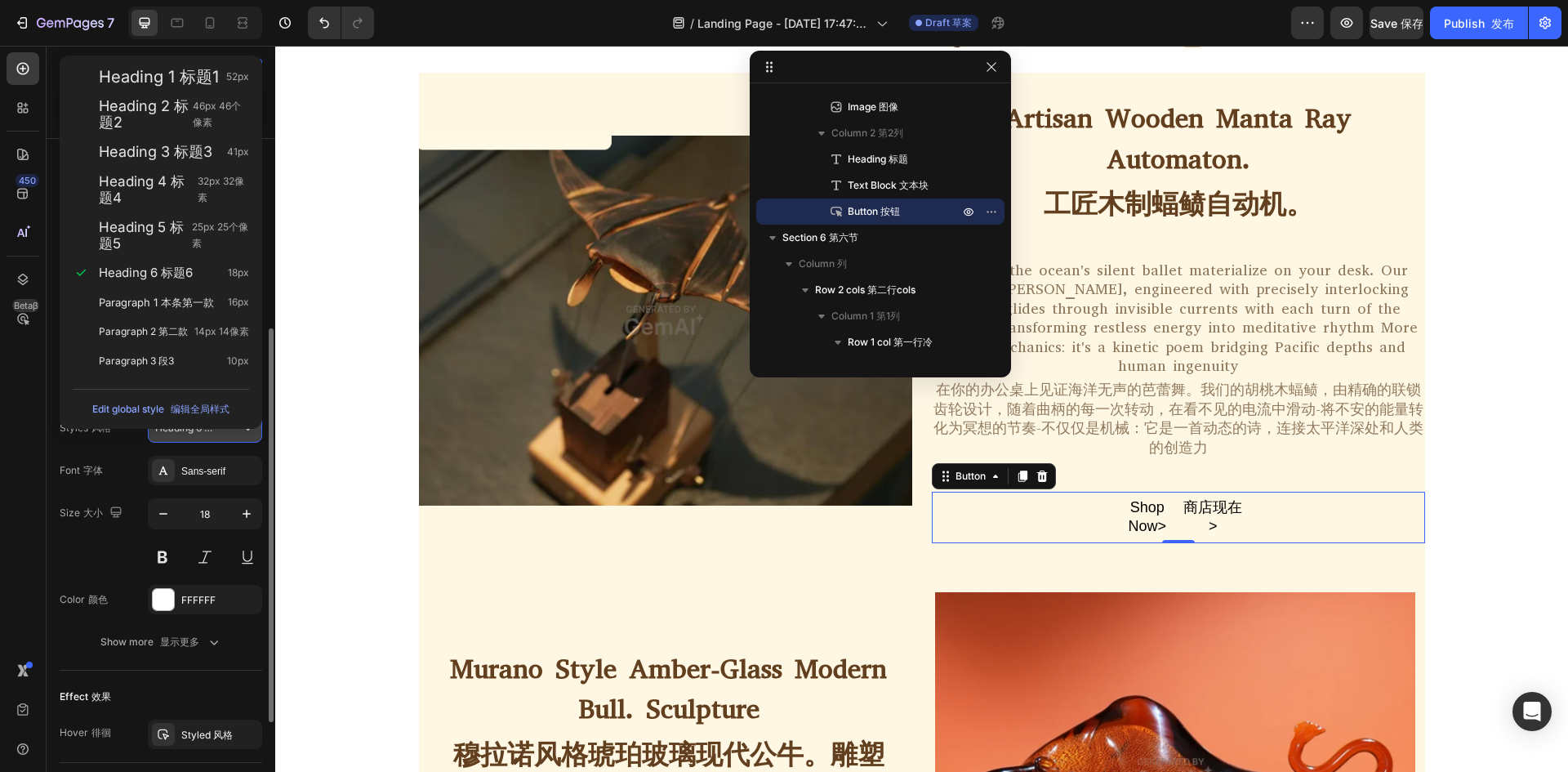
click at [221, 431] on font "标题6" at bounding box center [217, 427] width 25 height 12
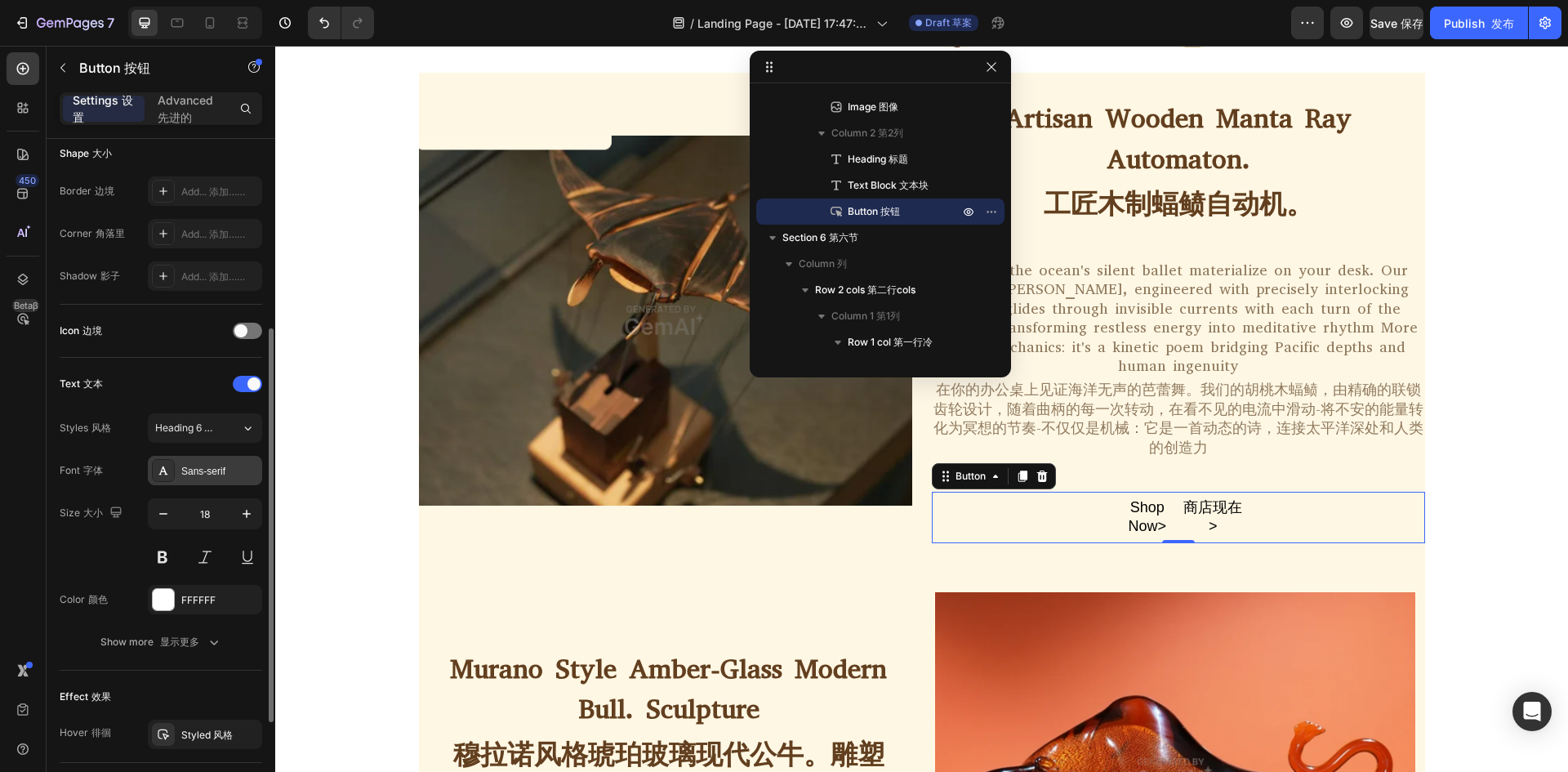
click at [220, 459] on div "Sans-serif" at bounding box center [205, 470] width 114 height 30
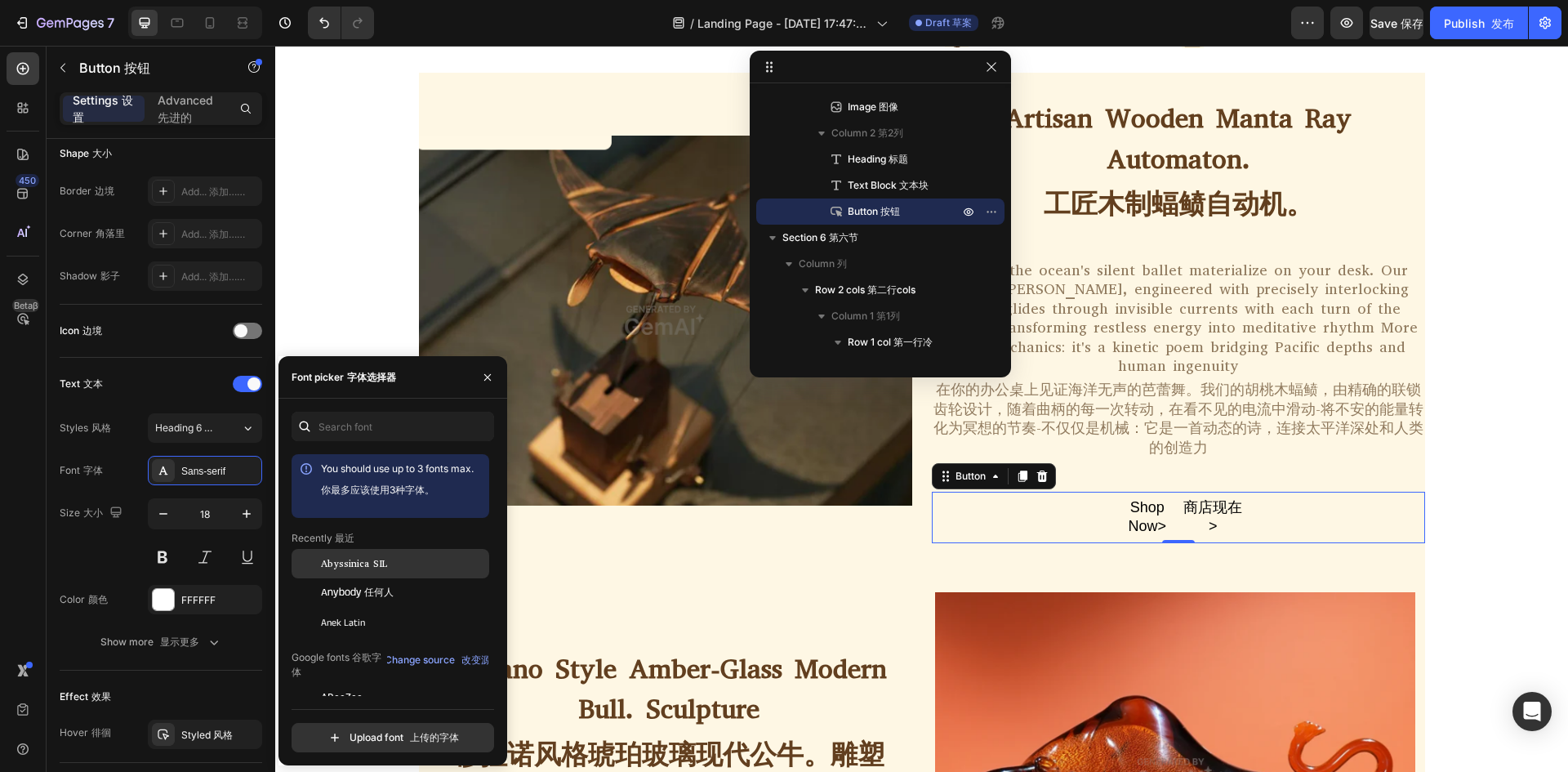
click at [362, 569] on span "Abyssinica SIL" at bounding box center [353, 563] width 66 height 14
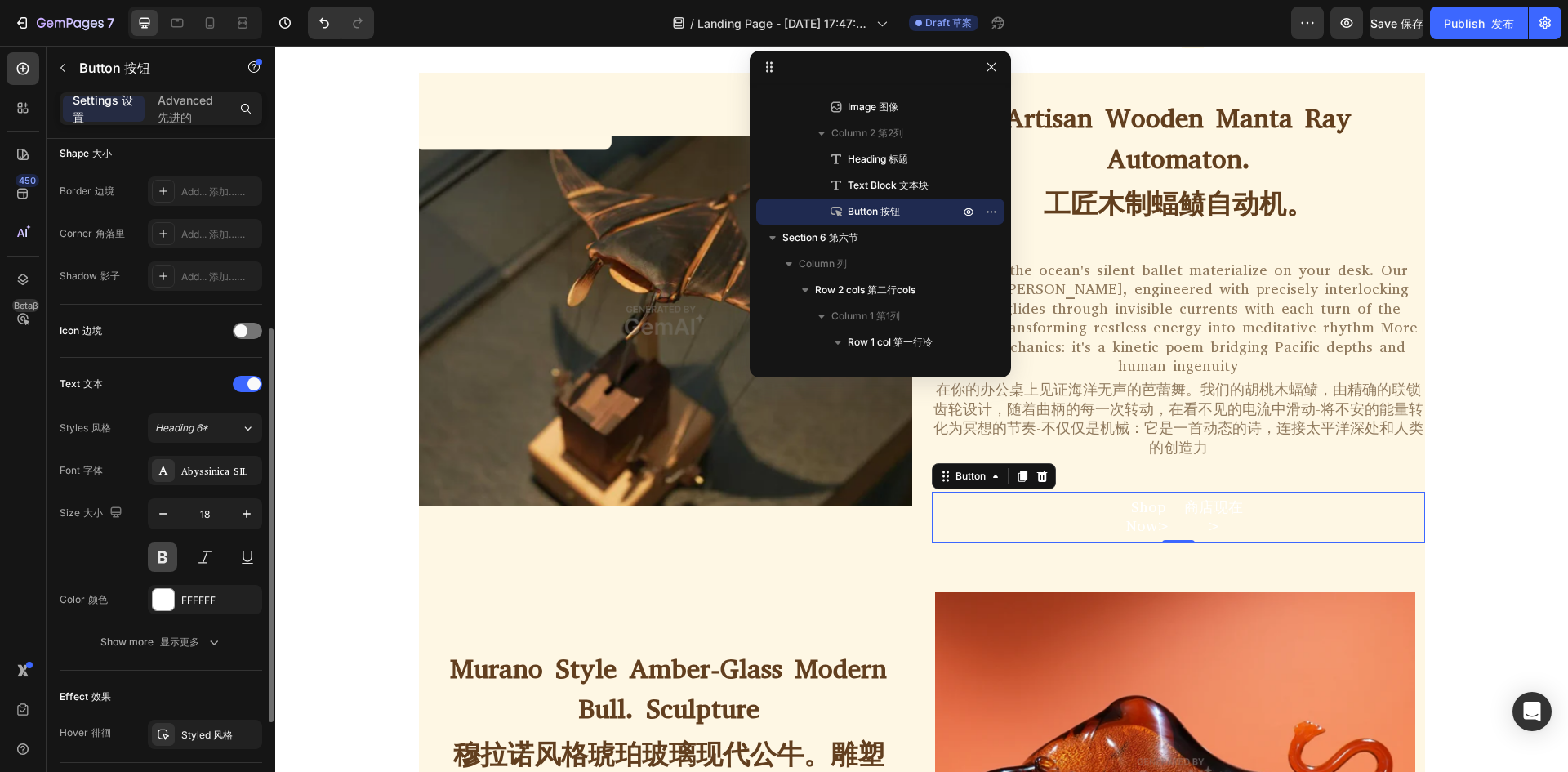
click at [162, 565] on button at bounding box center [162, 557] width 30 height 30
click at [186, 603] on div "FFFFFF" at bounding box center [205, 599] width 47 height 14
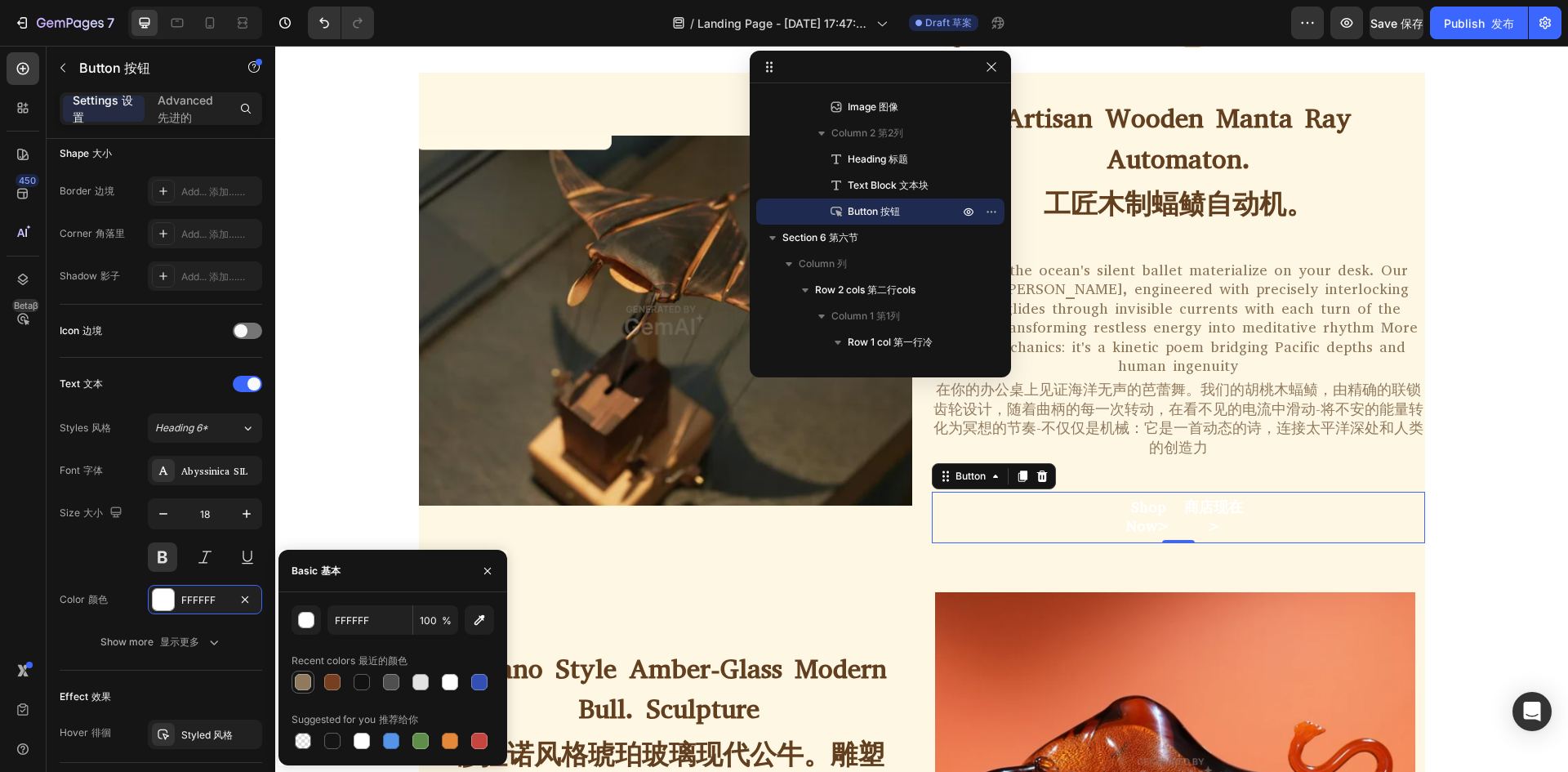
click at [304, 689] on div at bounding box center [302, 681] width 16 height 16
click at [367, 689] on div at bounding box center [361, 682] width 19 height 19
click at [474, 738] on div at bounding box center [479, 740] width 16 height 16
type input "C5453F"
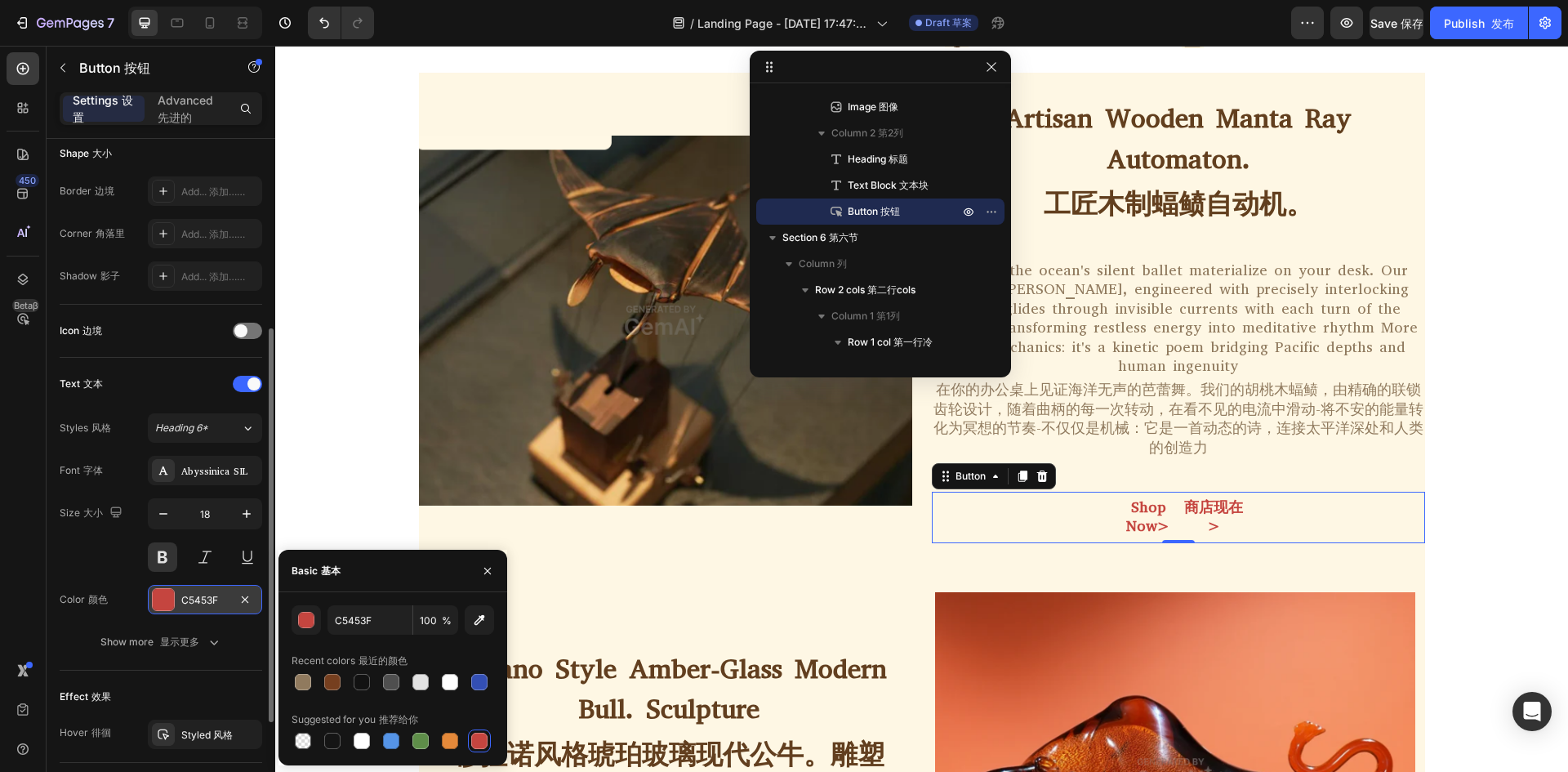
scroll to position [492, 0]
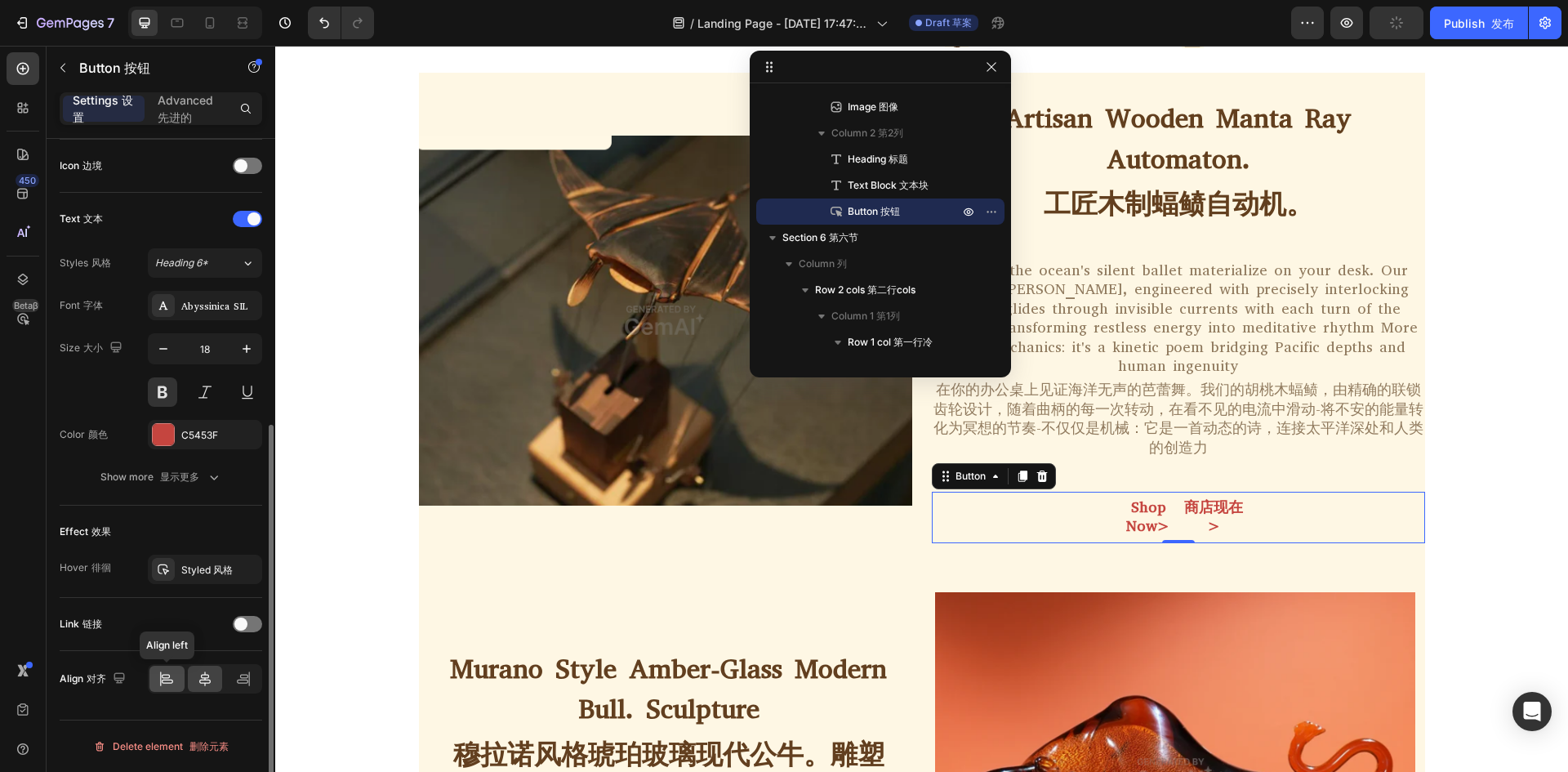
click at [172, 679] on icon at bounding box center [166, 678] width 16 height 16
click at [206, 678] on icon at bounding box center [205, 678] width 12 height 14
click at [1218, 509] on p "Shop Now> 商店现在>" at bounding box center [1177, 518] width 132 height 38
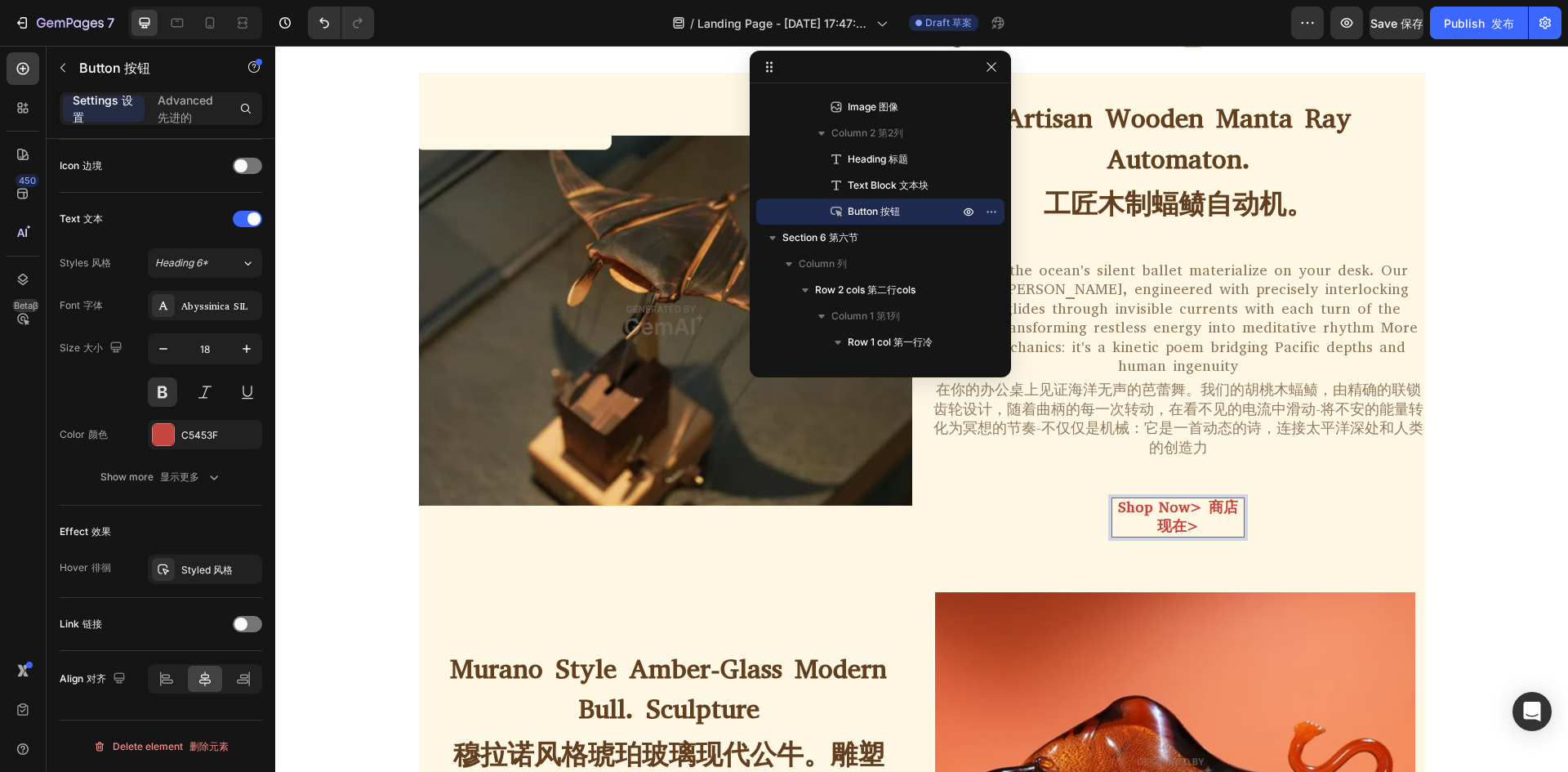
click at [1160, 508] on p "Shop Now> 商店现在>" at bounding box center [1177, 518] width 132 height 38
click at [1153, 507] on p "Shop Now> 商店现在>" at bounding box center [1177, 518] width 132 height 38
drag, startPoint x: 1101, startPoint y: 497, endPoint x: 1052, endPoint y: 496, distance: 49.0
click at [1052, 496] on div "Shop Now> 商店现在> Button 0" at bounding box center [1178, 518] width 494 height 52
click at [1159, 504] on p "Shop Now> 商店现在>" at bounding box center [1177, 518] width 132 height 38
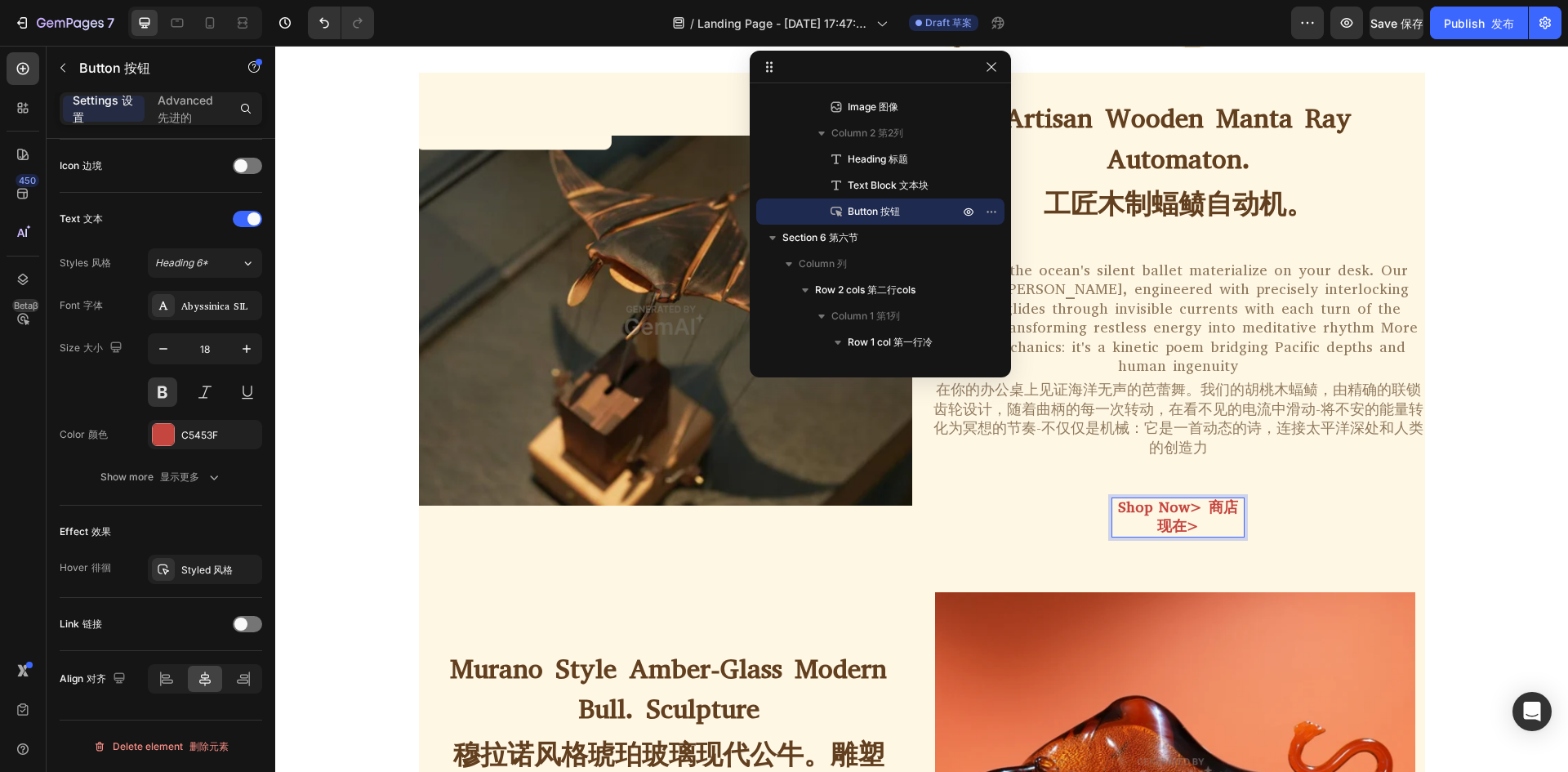
click at [1153, 508] on p "Shop Now> 商店现在>" at bounding box center [1177, 518] width 132 height 38
drag, startPoint x: 1203, startPoint y: 488, endPoint x: 1209, endPoint y: 508, distance: 20.9
click at [1209, 508] on p "Shop Now> 上点现在>" at bounding box center [1177, 518] width 132 height 38
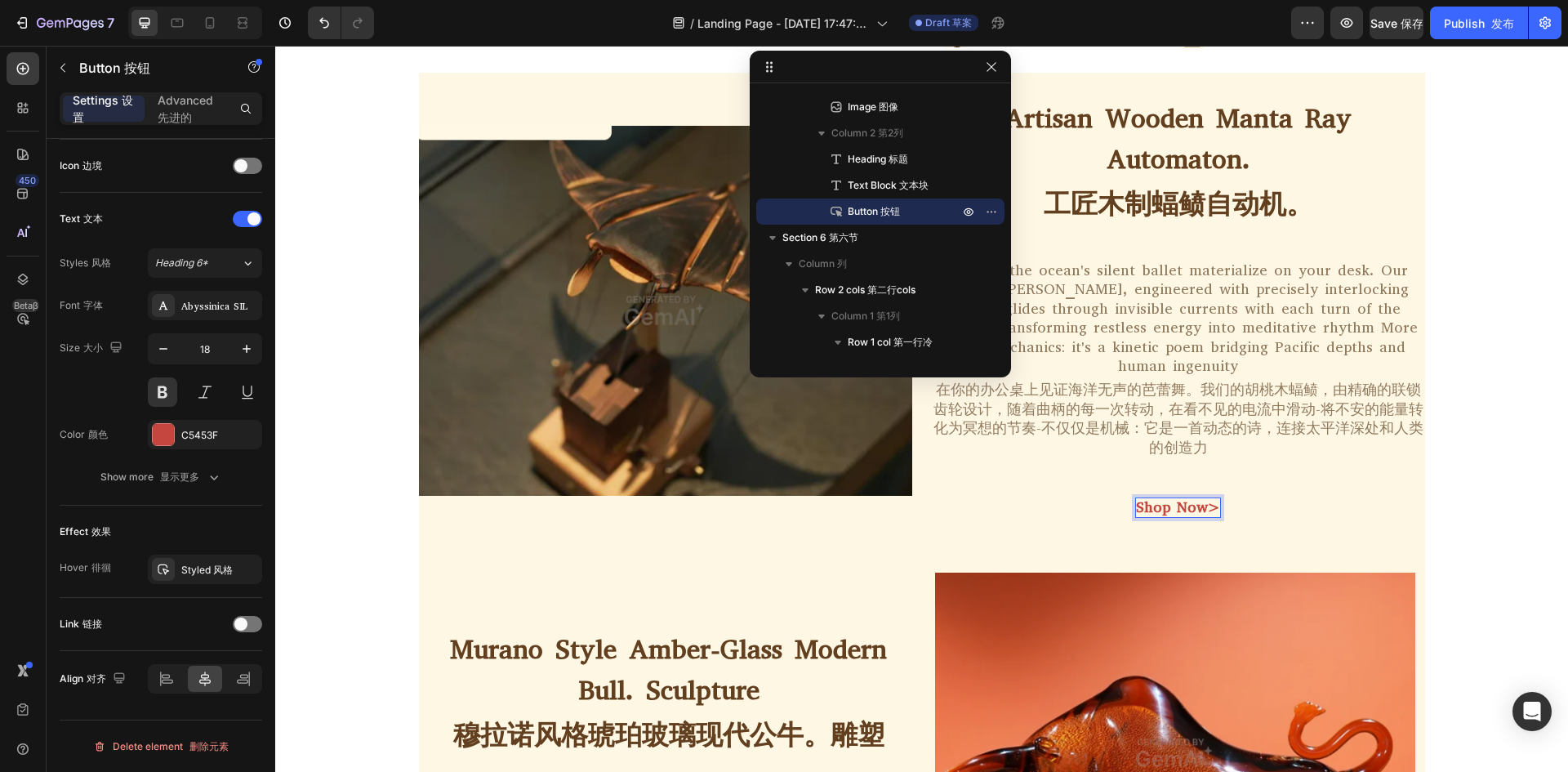
click at [1398, 492] on div "Shop Now> Button 0" at bounding box center [1178, 507] width 494 height 32
click at [1279, 231] on h2 "Artisan Wooden Manta Ray Automaton. 工匠木制蝠鲼自动机。" at bounding box center [1178, 168] width 494 height 143
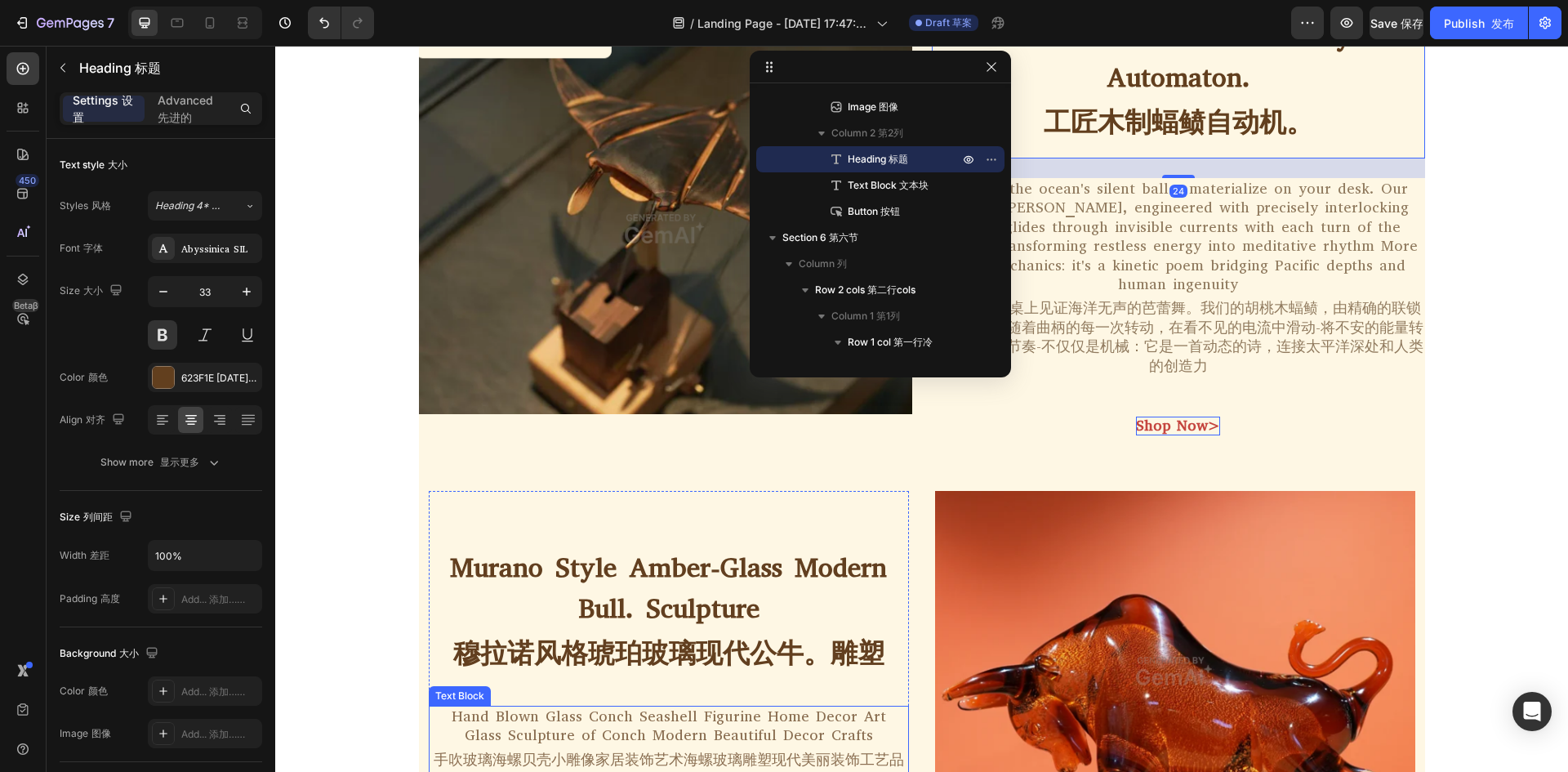
scroll to position [1335, 0]
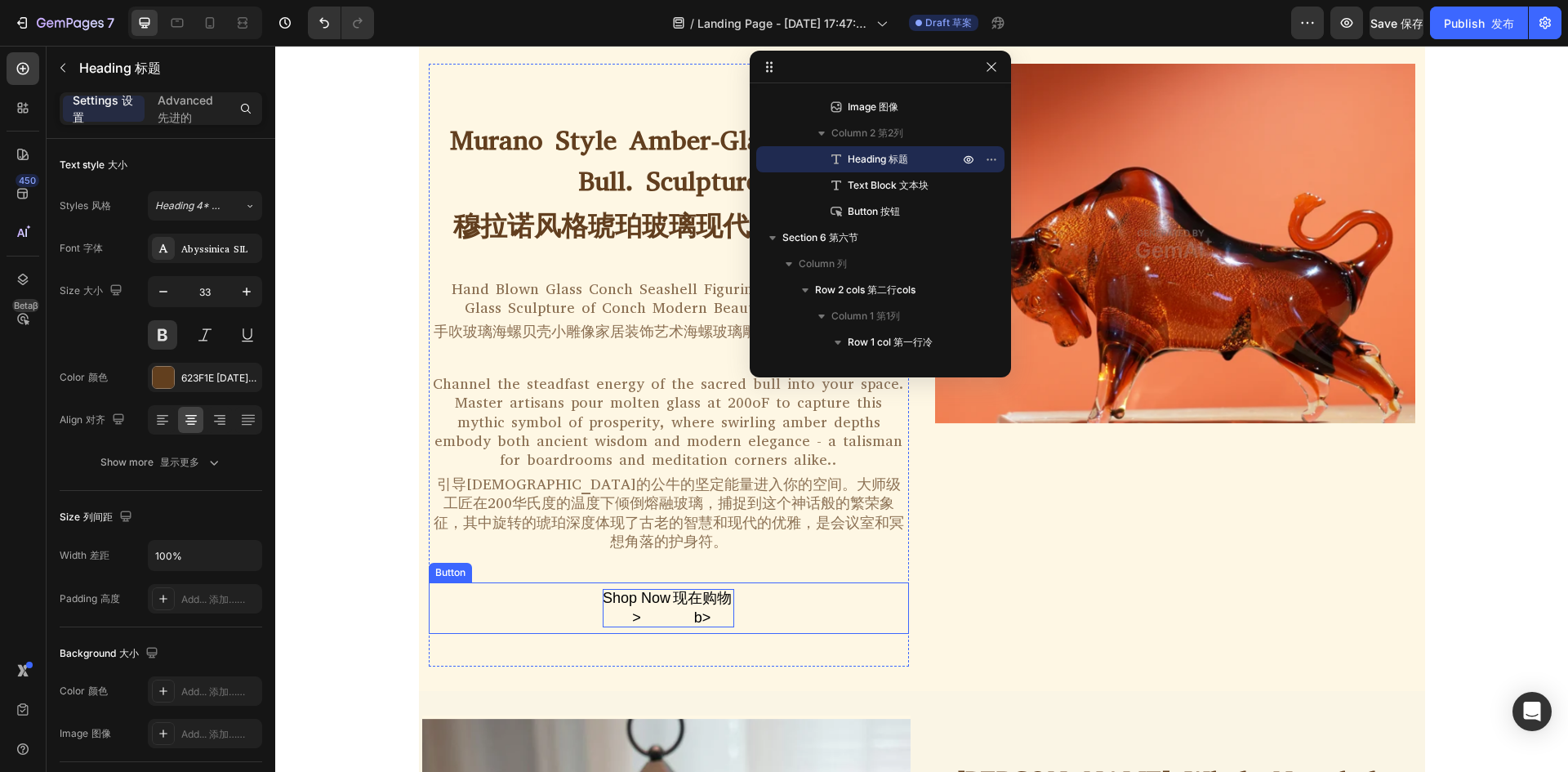
click at [697, 597] on font "现在购物b>" at bounding box center [702, 607] width 59 height 36
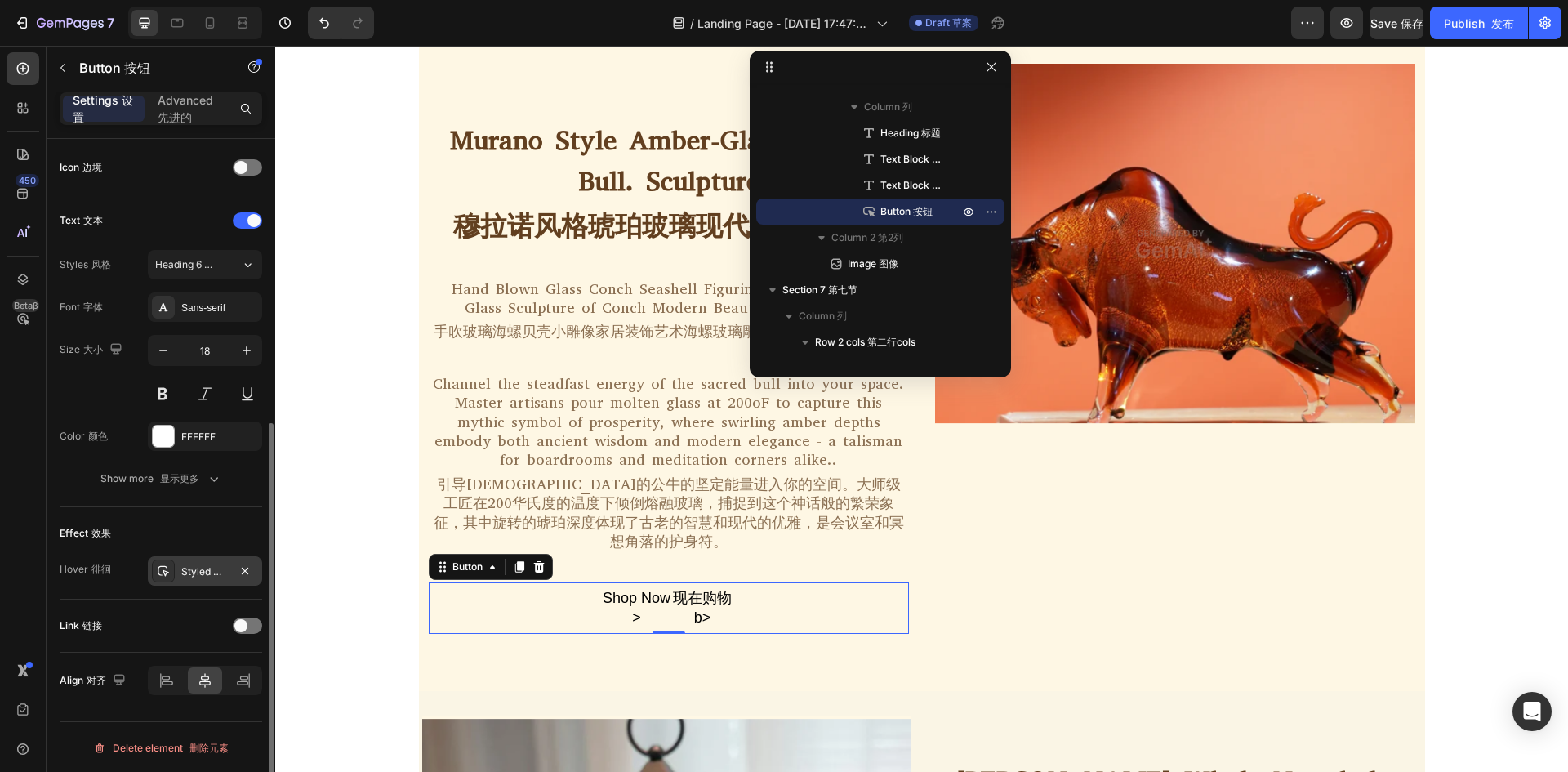
scroll to position [492, 0]
click at [215, 316] on div "Sans-serif" at bounding box center [205, 305] width 114 height 30
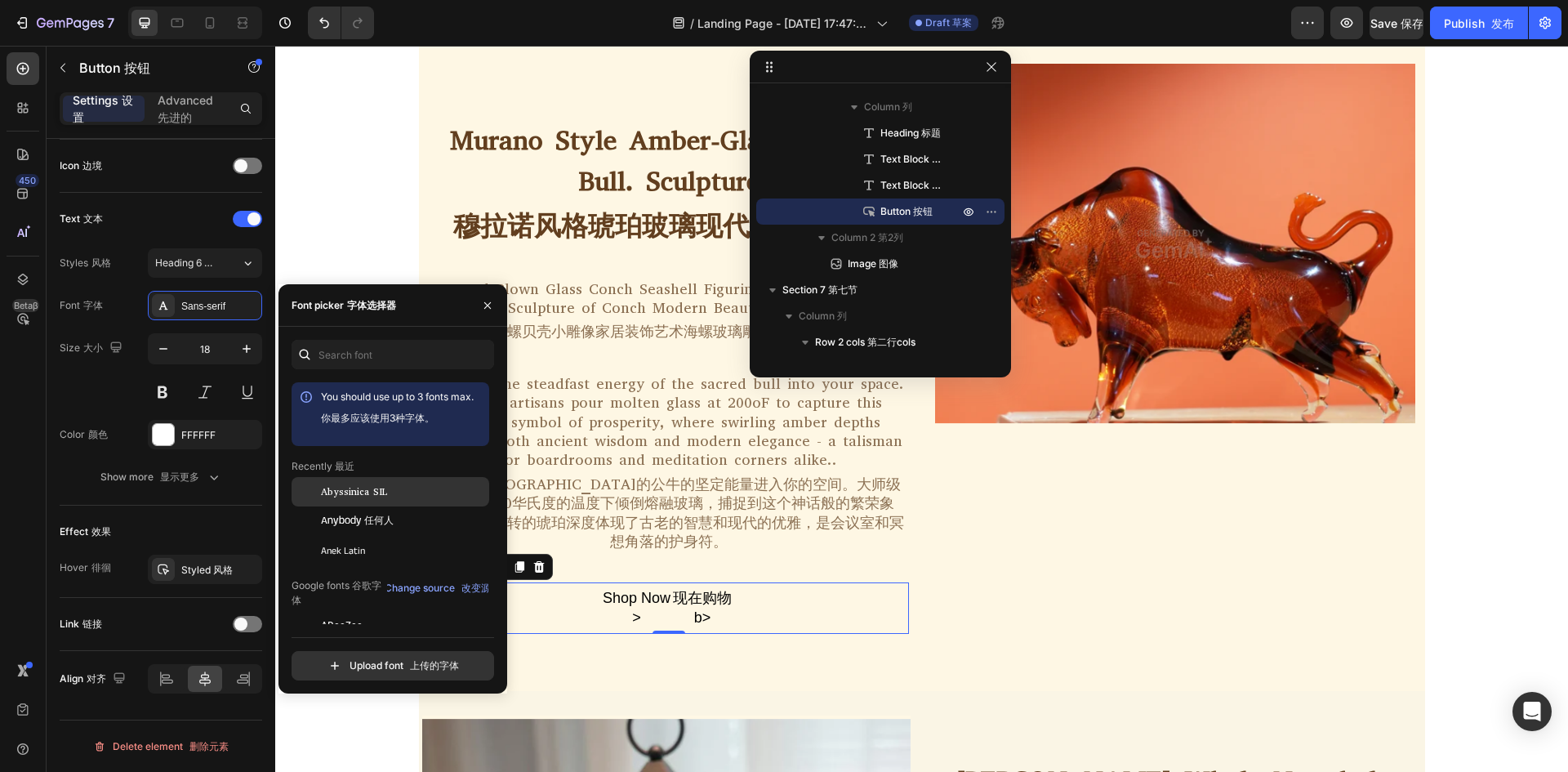
click at [326, 502] on div "Abyssinica SIL" at bounding box center [391, 492] width 198 height 30
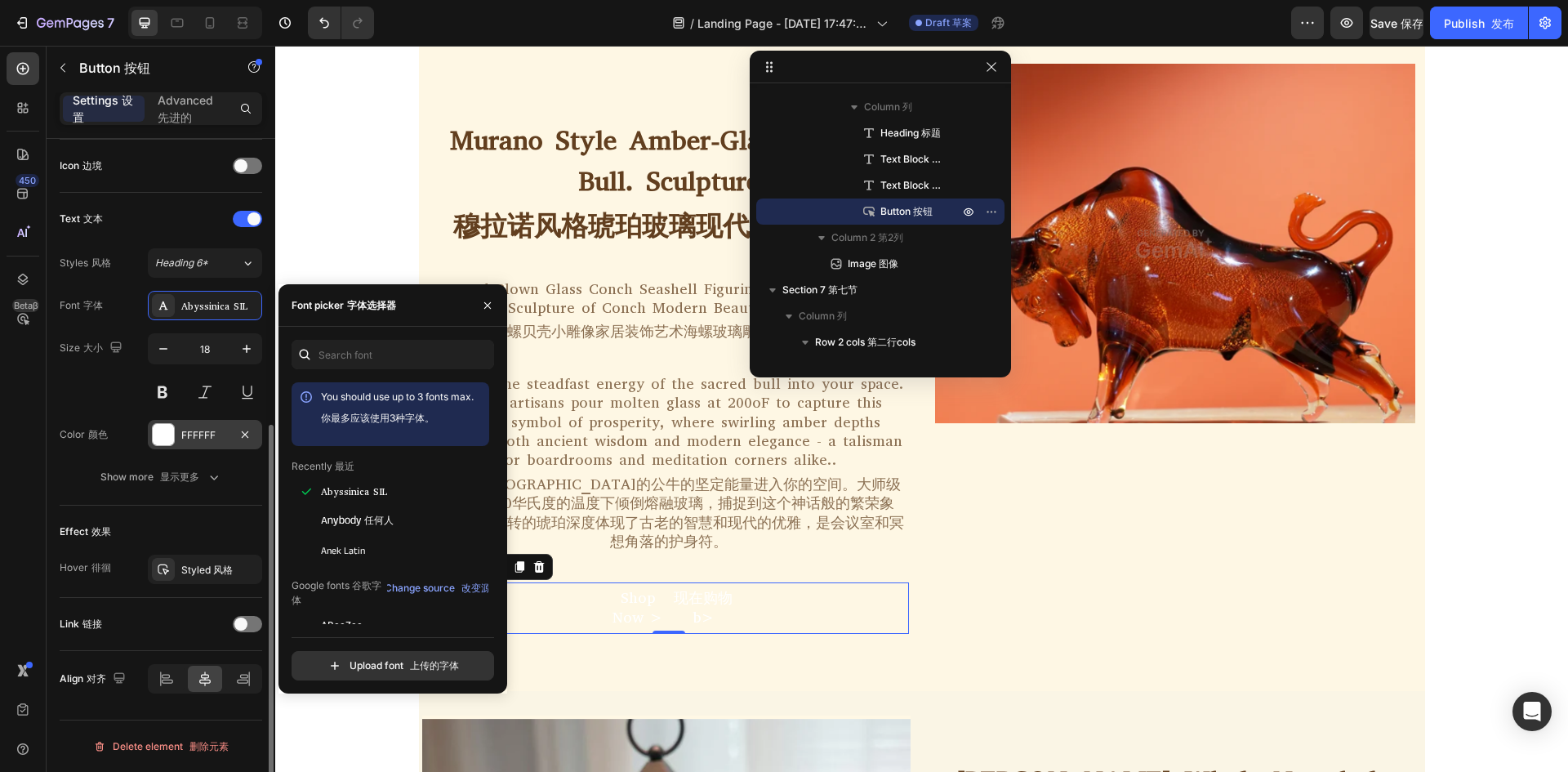
click at [221, 438] on div "FFFFFF" at bounding box center [205, 435] width 47 height 14
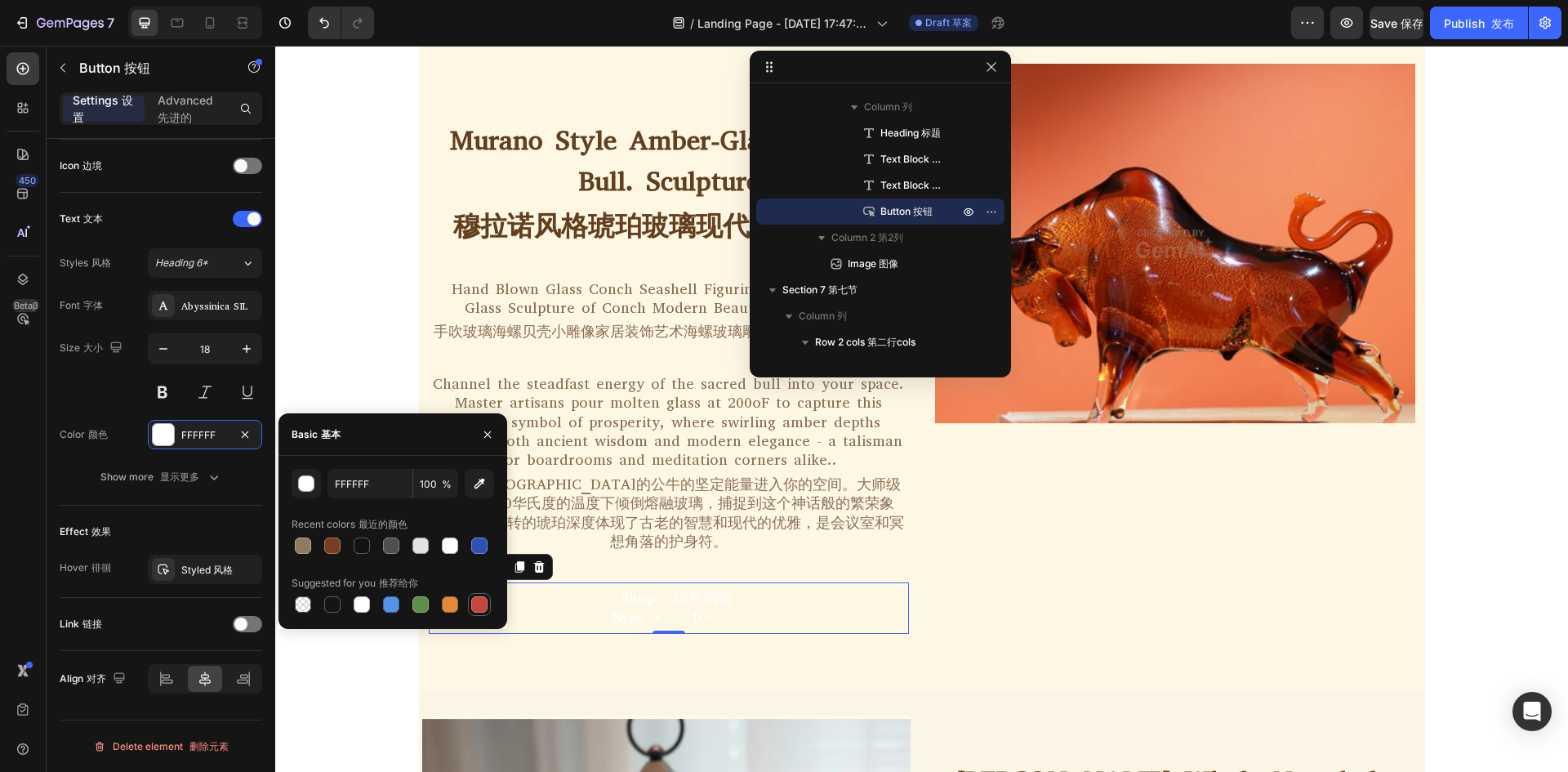
click at [484, 605] on div at bounding box center [479, 604] width 16 height 16
type input "C5453F"
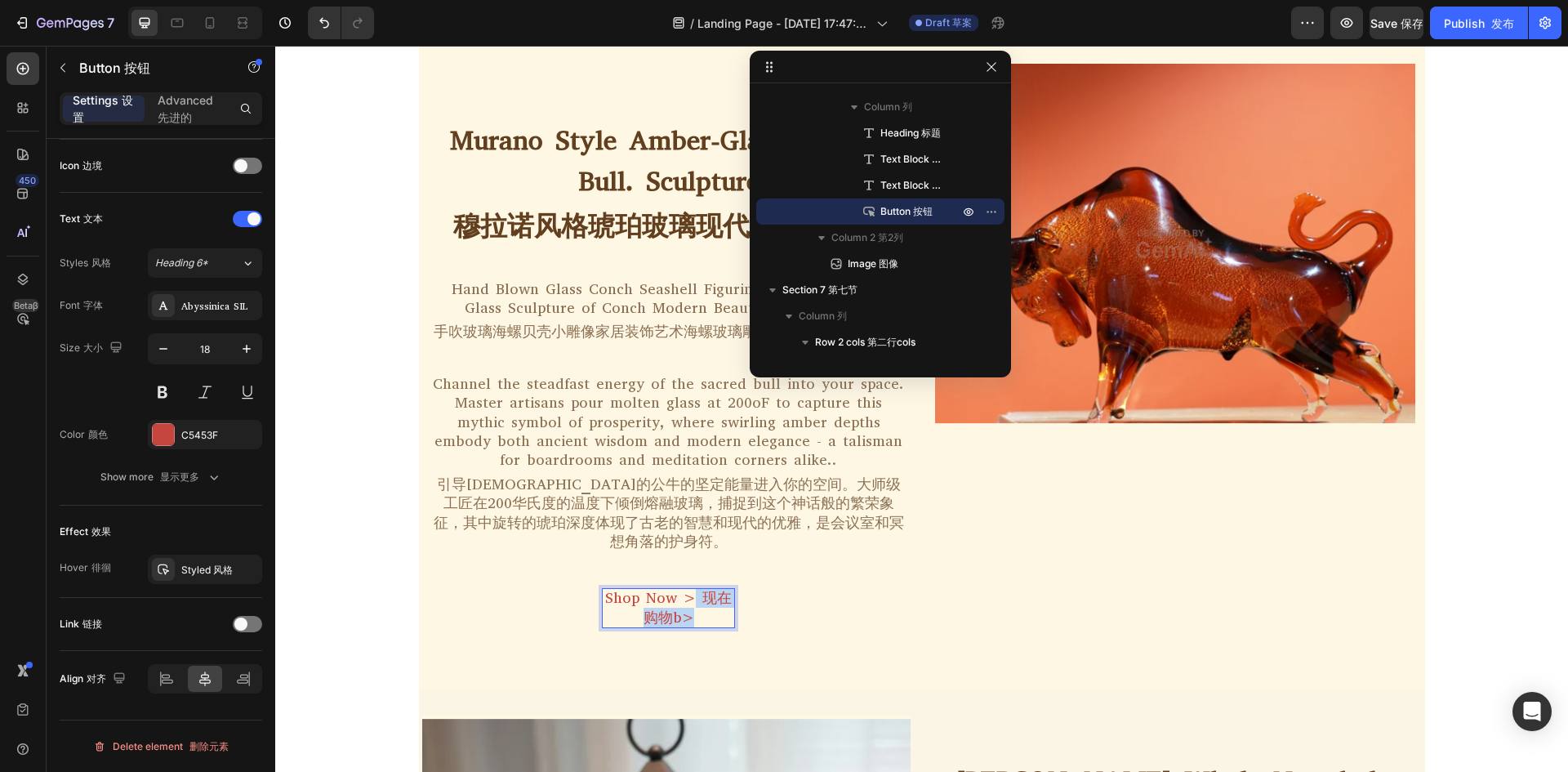
drag, startPoint x: 686, startPoint y: 579, endPoint x: 695, endPoint y: 604, distance: 26.6
click at [695, 604] on p "Shop Now > 现在购物b>" at bounding box center [668, 608] width 132 height 38
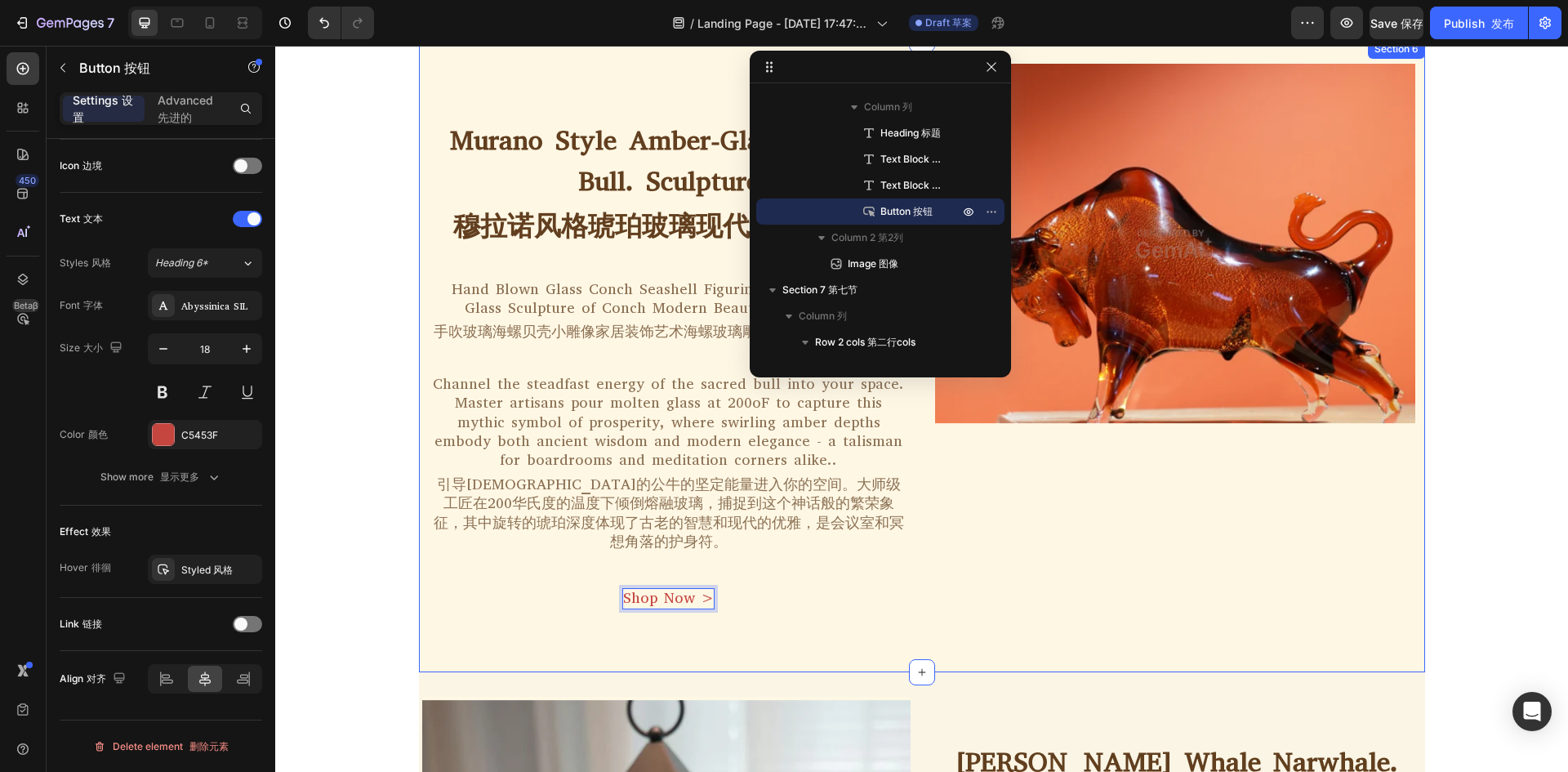
click at [1055, 646] on div "Murano Style Amber-Glass Modern Bull. Sculpture 穆拉诺风格琥珀玻璃现代公牛。雕塑 Heading Hand B…" at bounding box center [922, 355] width 1006 height 633
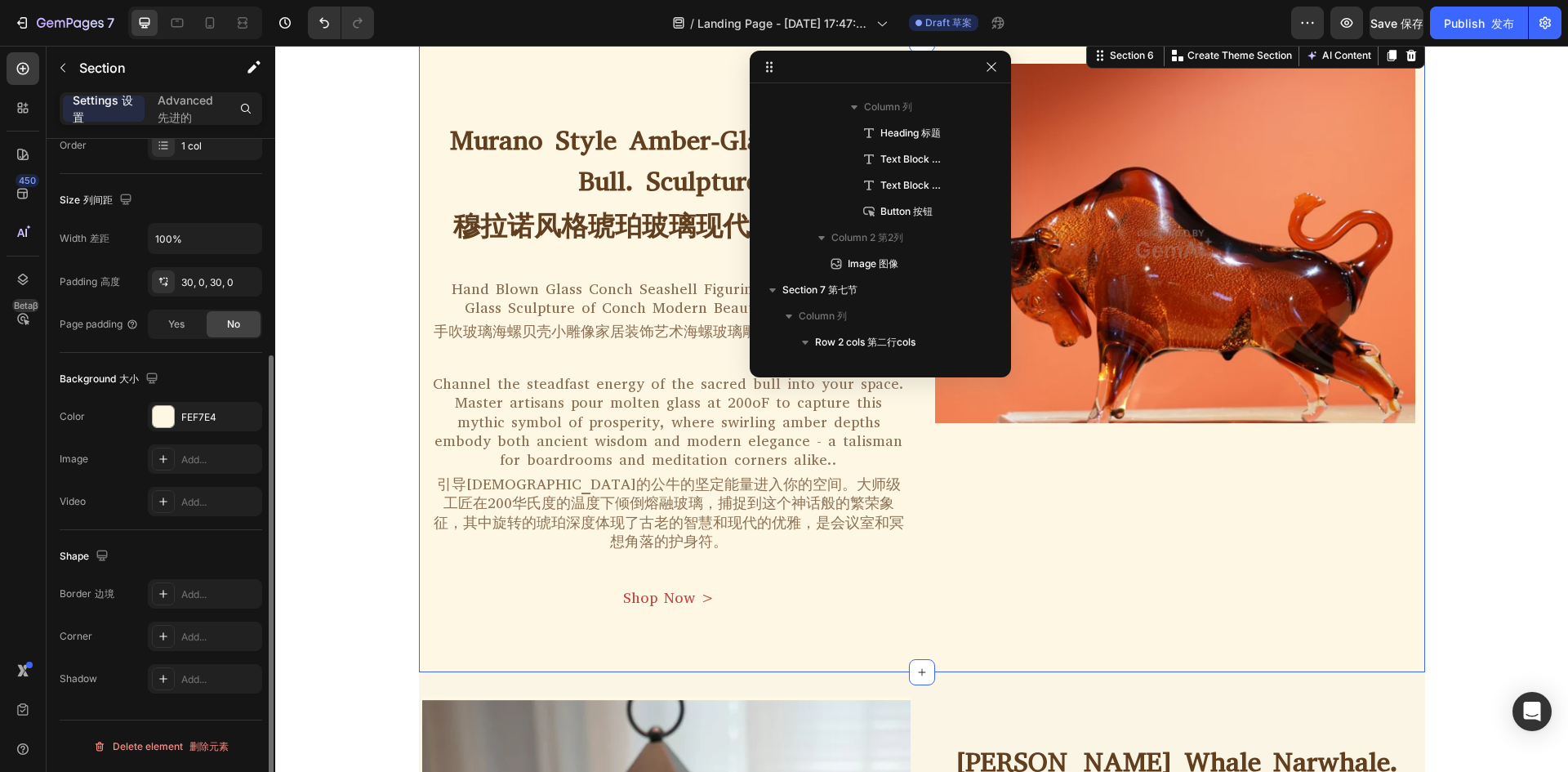
scroll to position [0, 0]
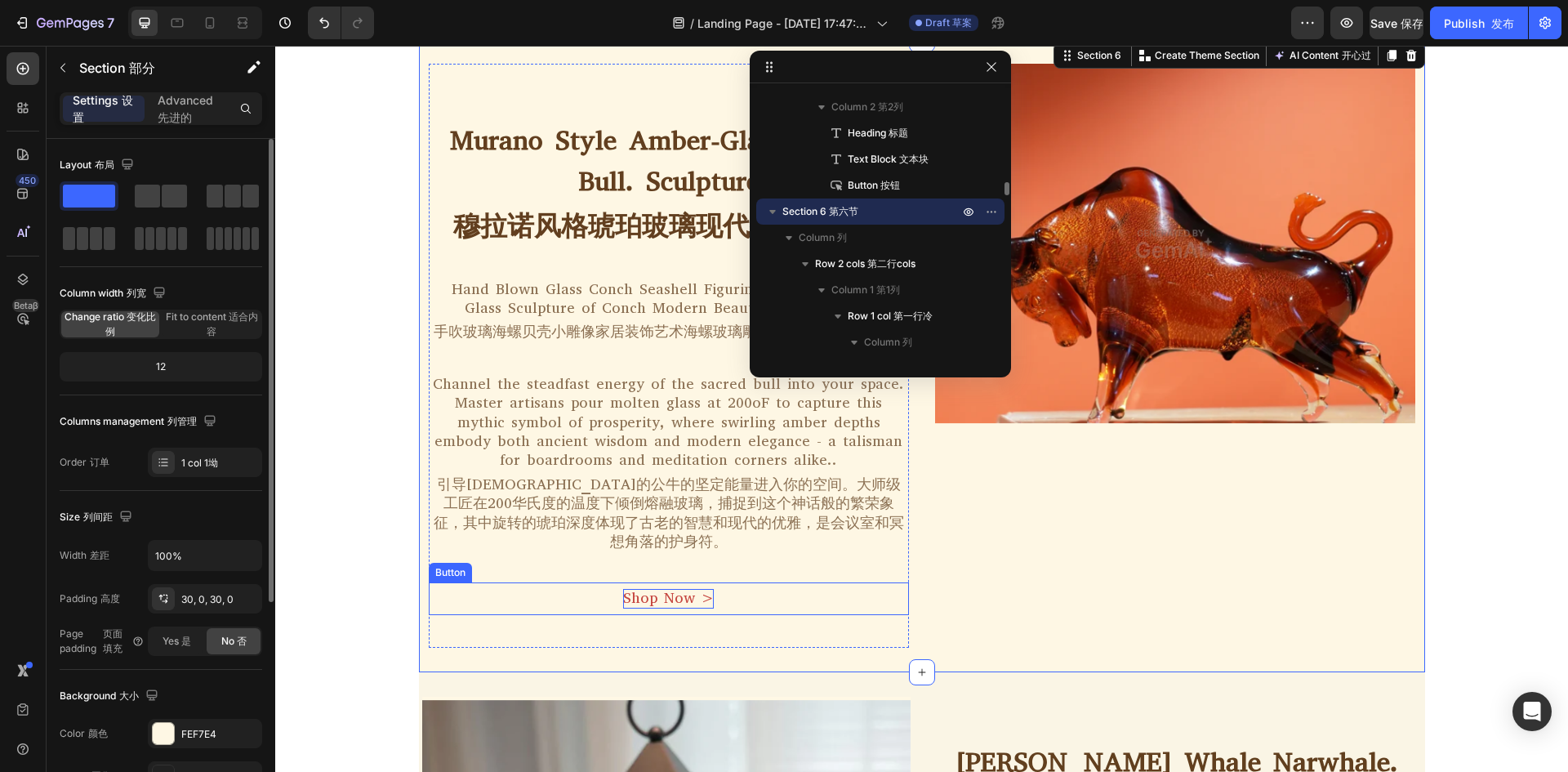
click at [623, 589] on p "Shop Now >" at bounding box center [668, 598] width 90 height 19
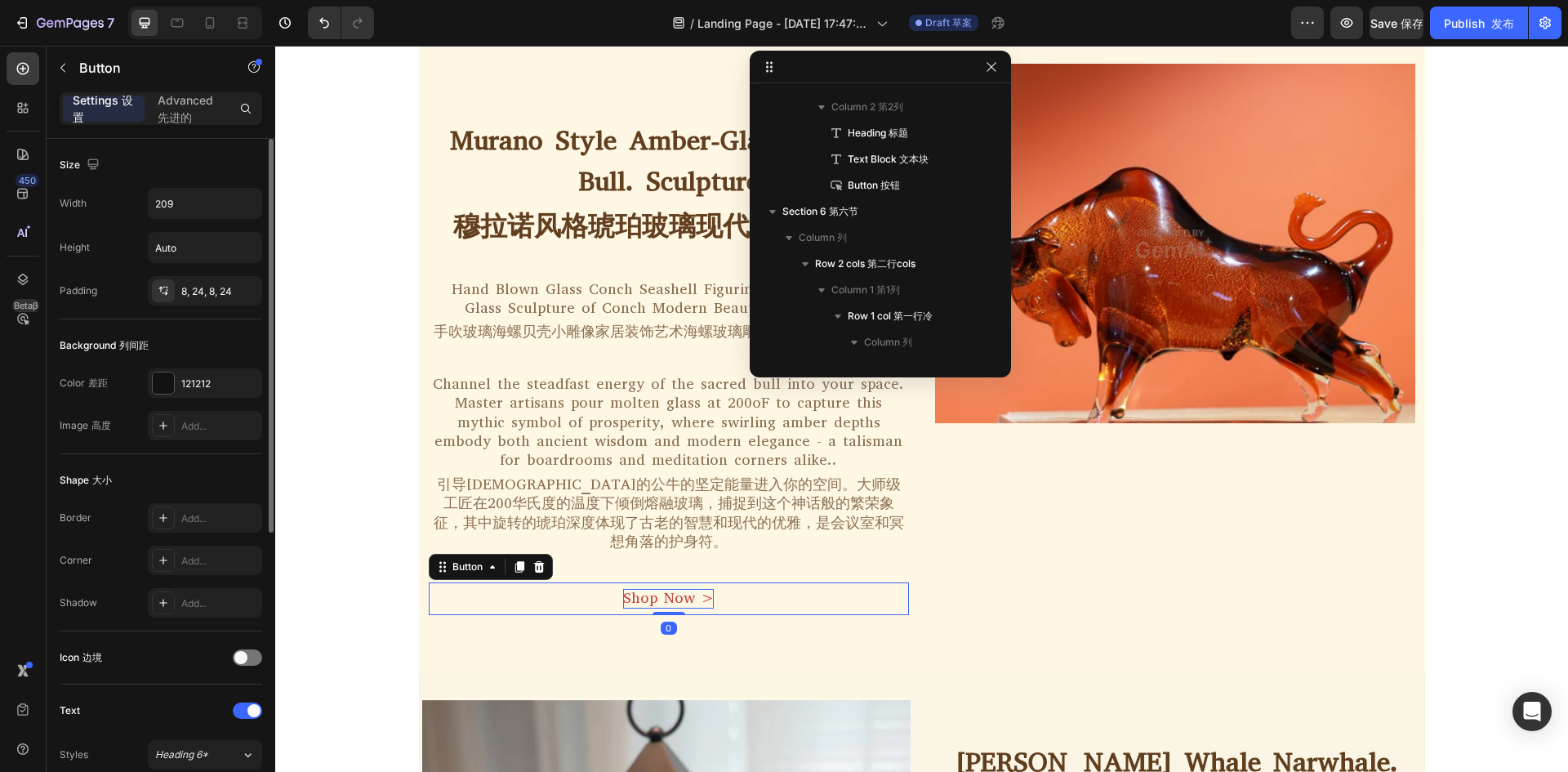
scroll to position [2112, 0]
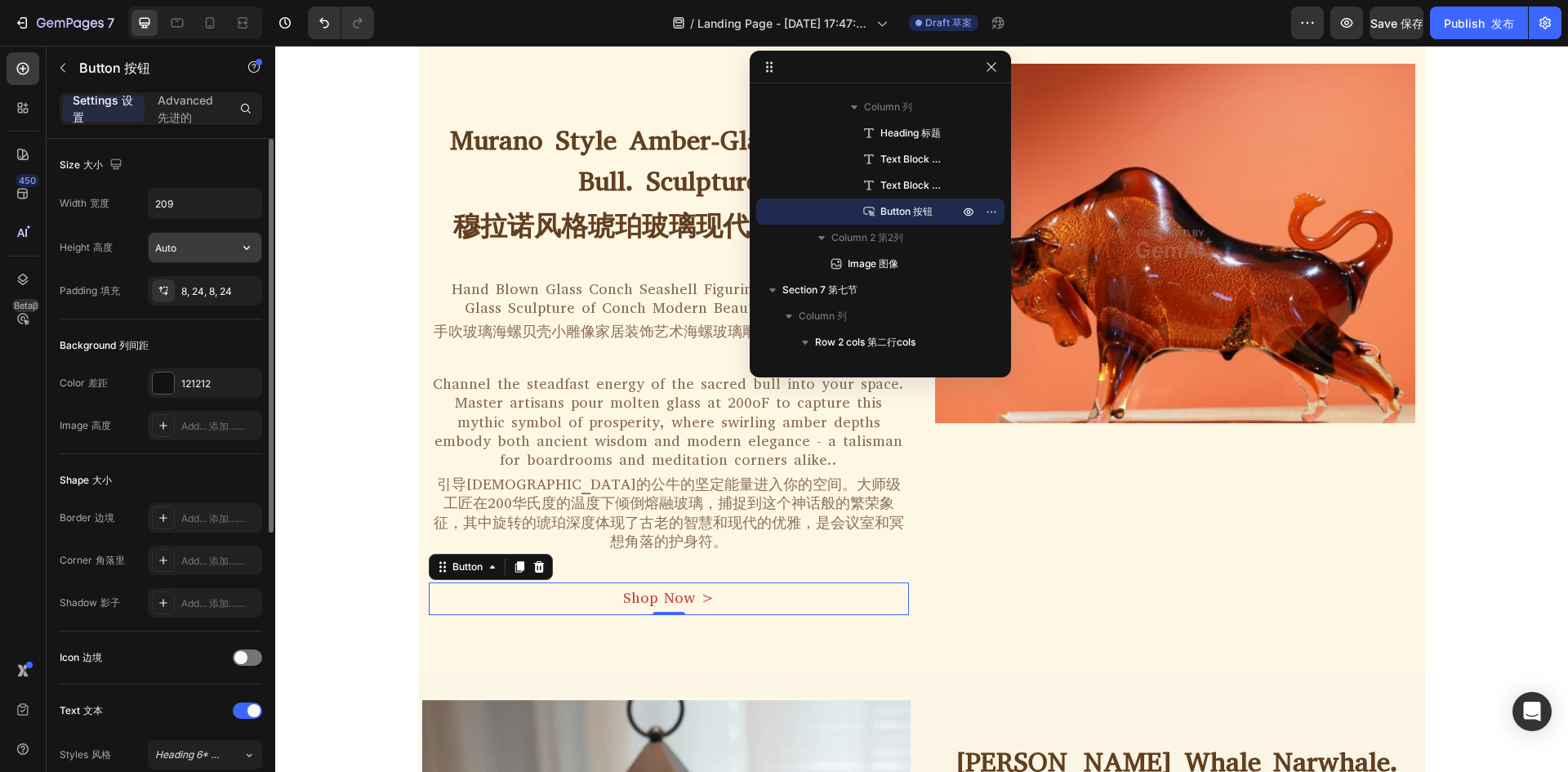
click at [199, 247] on input "Auto" at bounding box center [205, 247] width 112 height 30
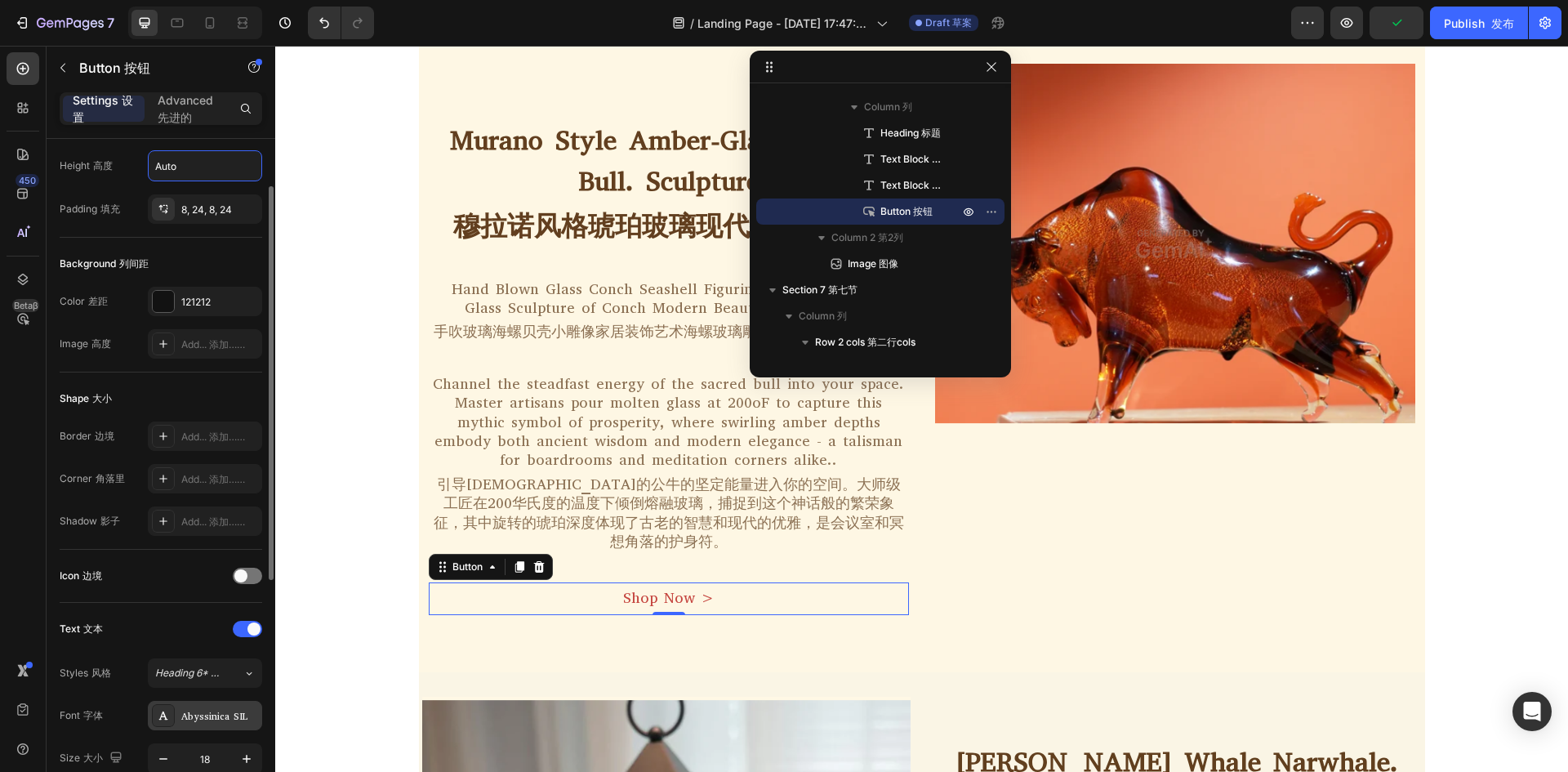
scroll to position [408, 0]
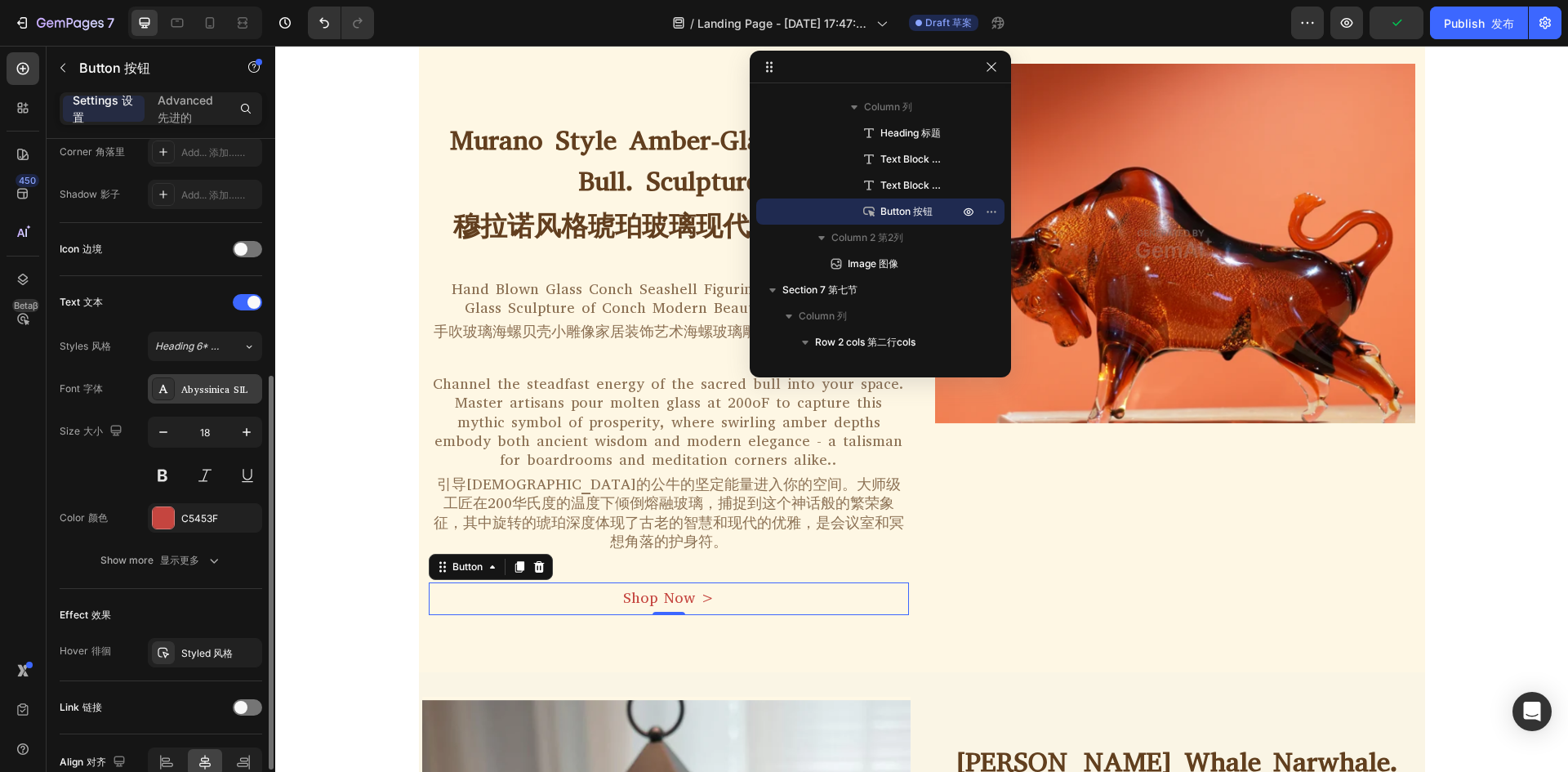
click at [210, 390] on div "Abyssinica SIL" at bounding box center [220, 389] width 77 height 14
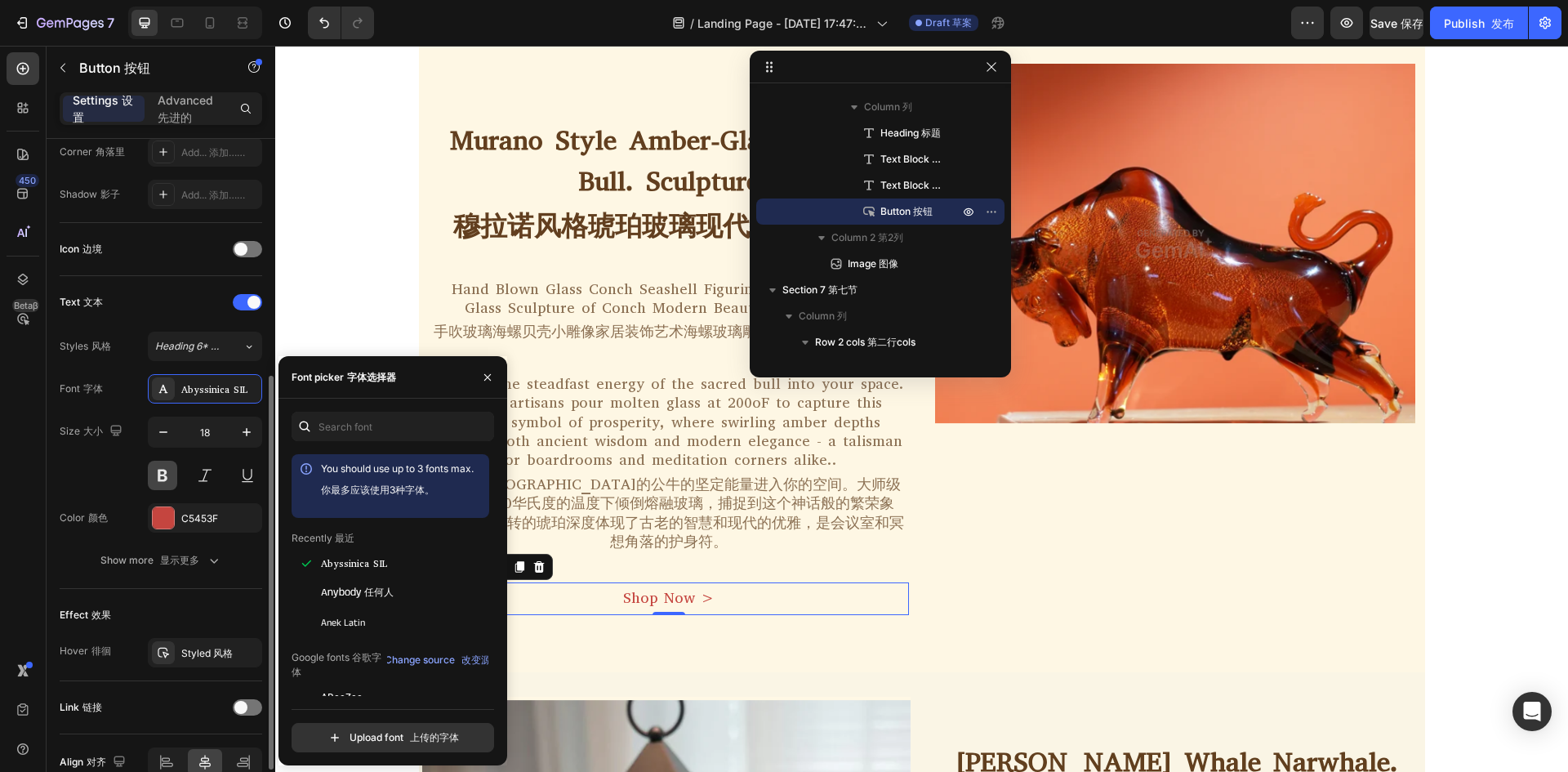
click at [159, 473] on button at bounding box center [162, 475] width 30 height 30
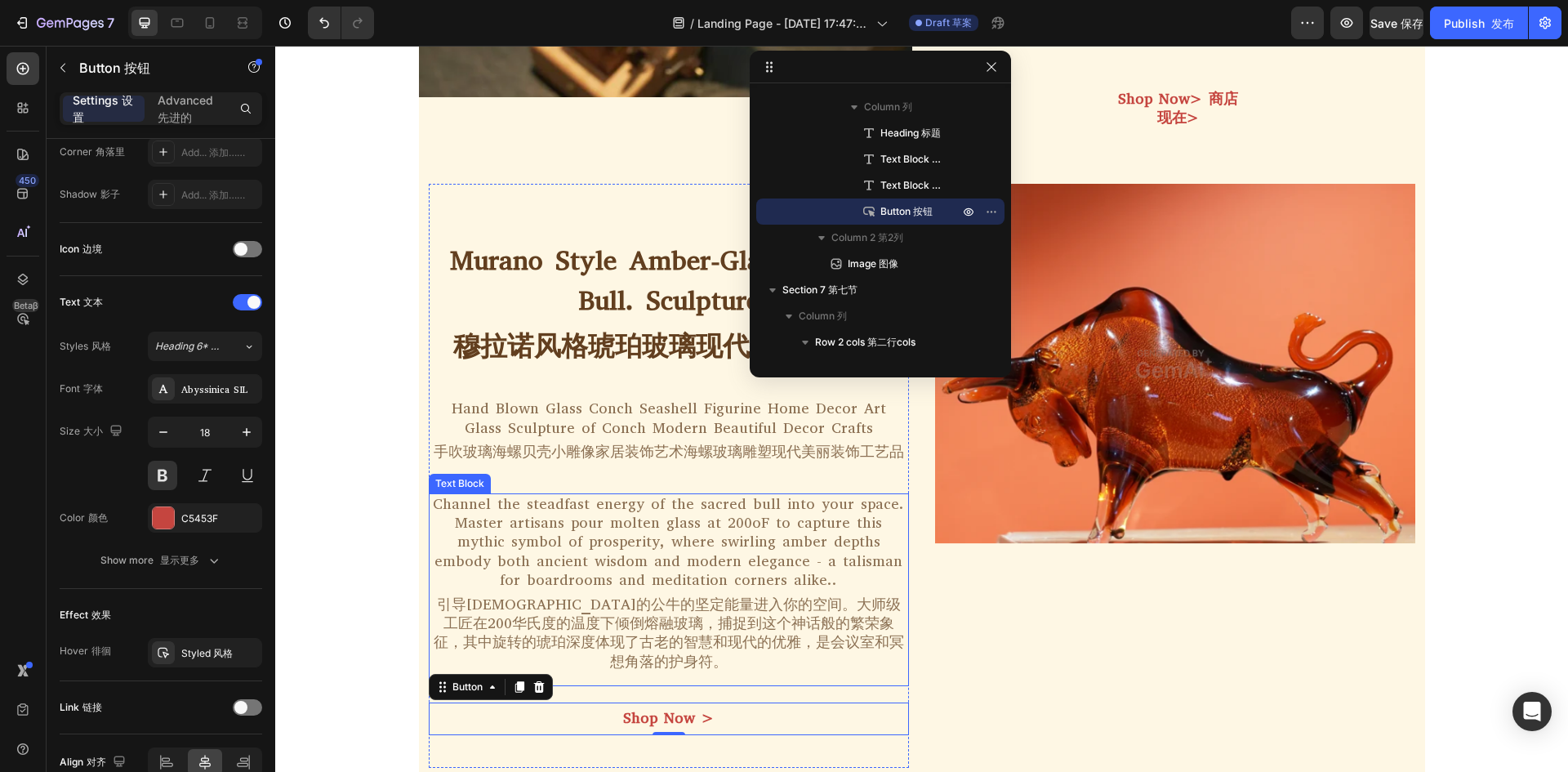
scroll to position [1498, 0]
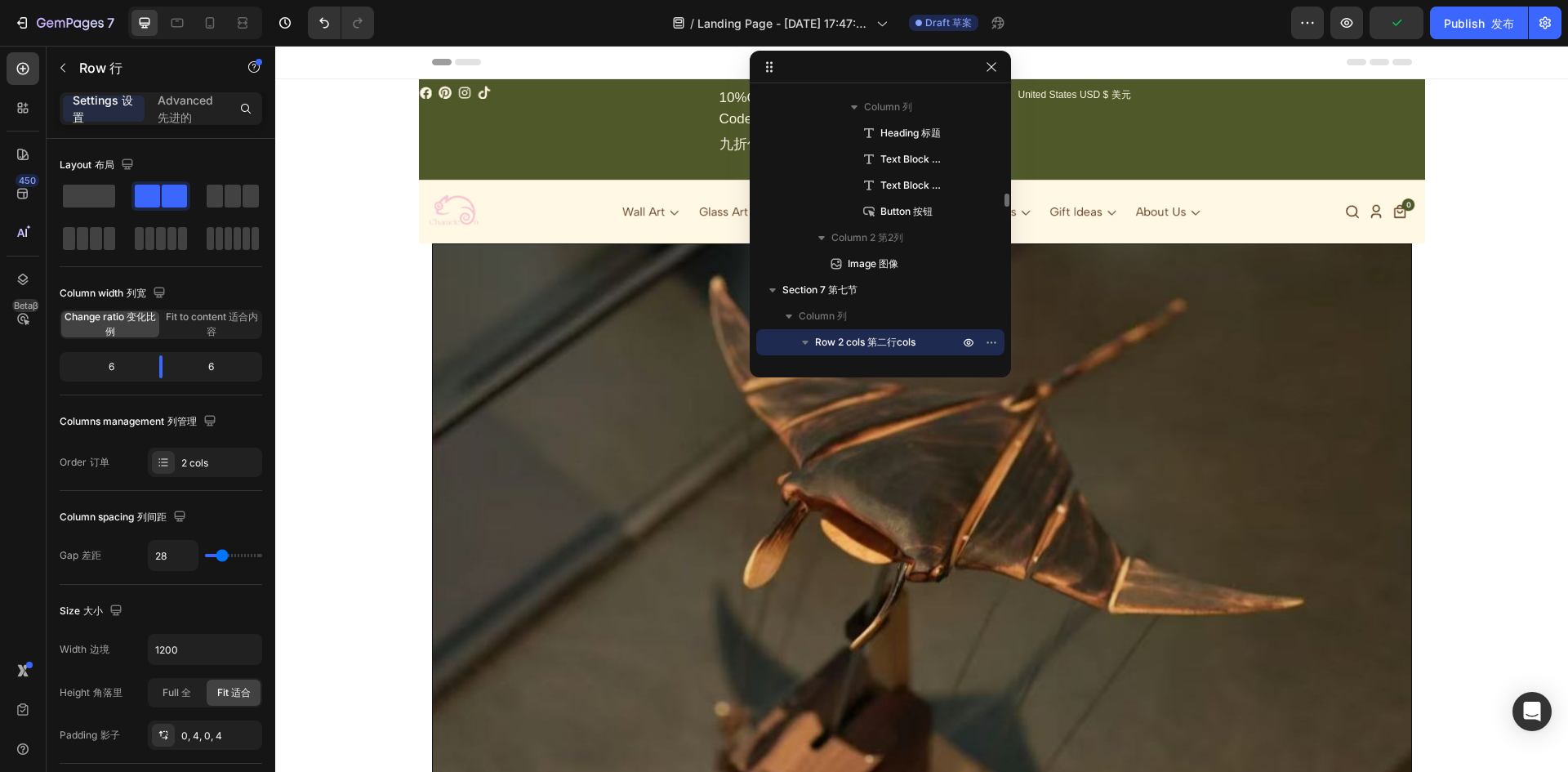
scroll to position [1704, 0]
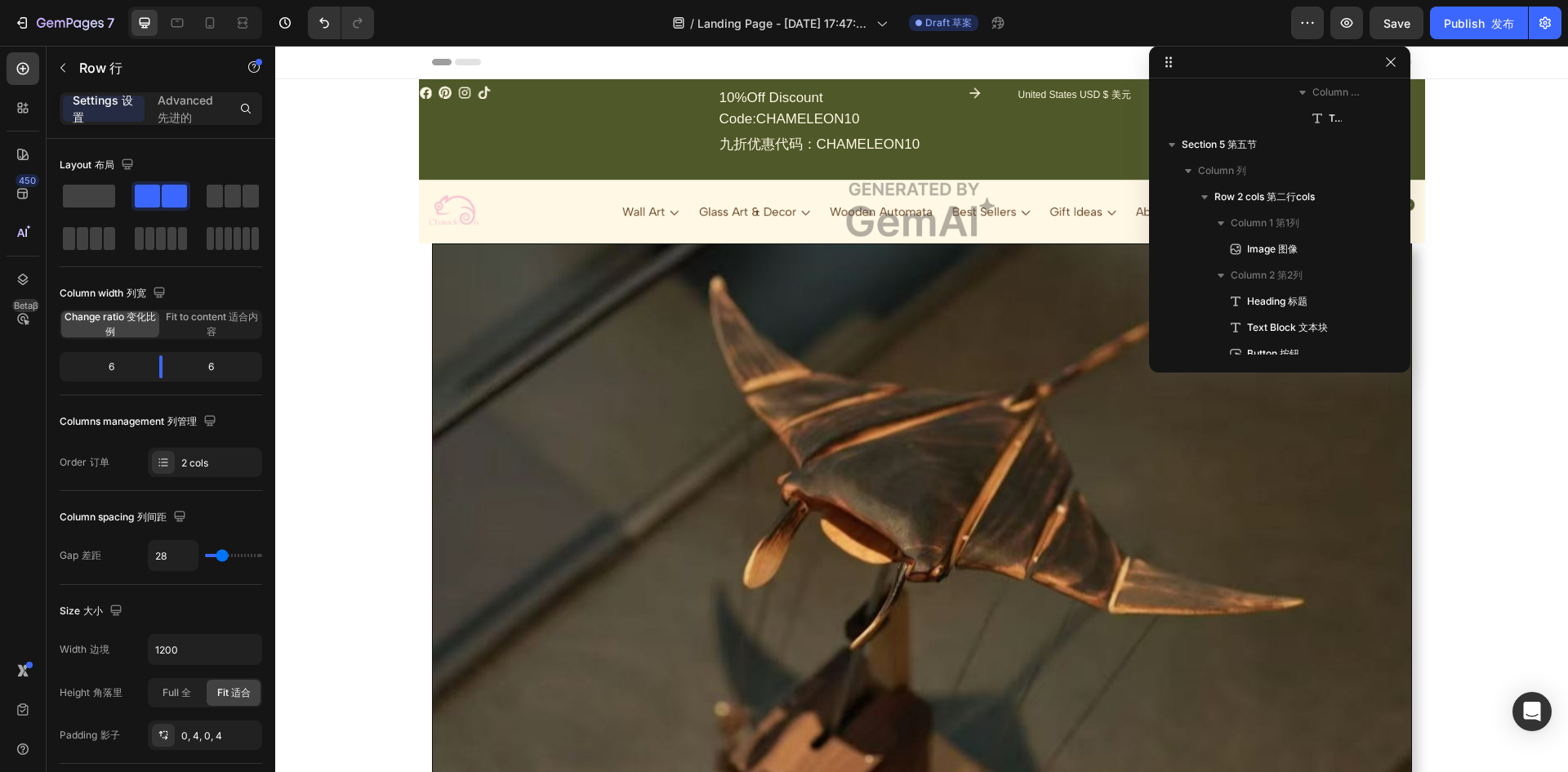
drag, startPoint x: 839, startPoint y: 66, endPoint x: 1268, endPoint y: 32, distance: 430.3
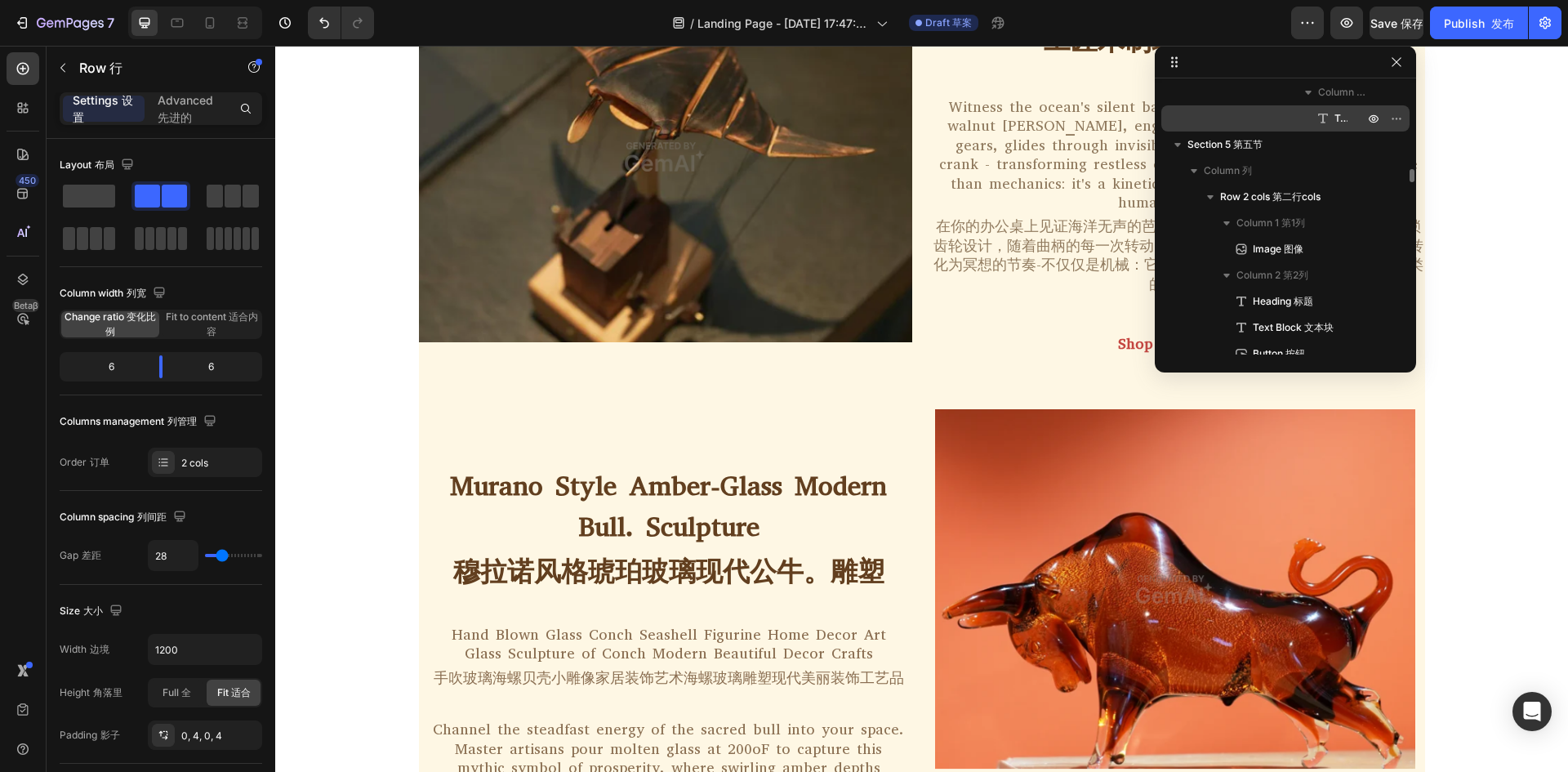
scroll to position [711, 0]
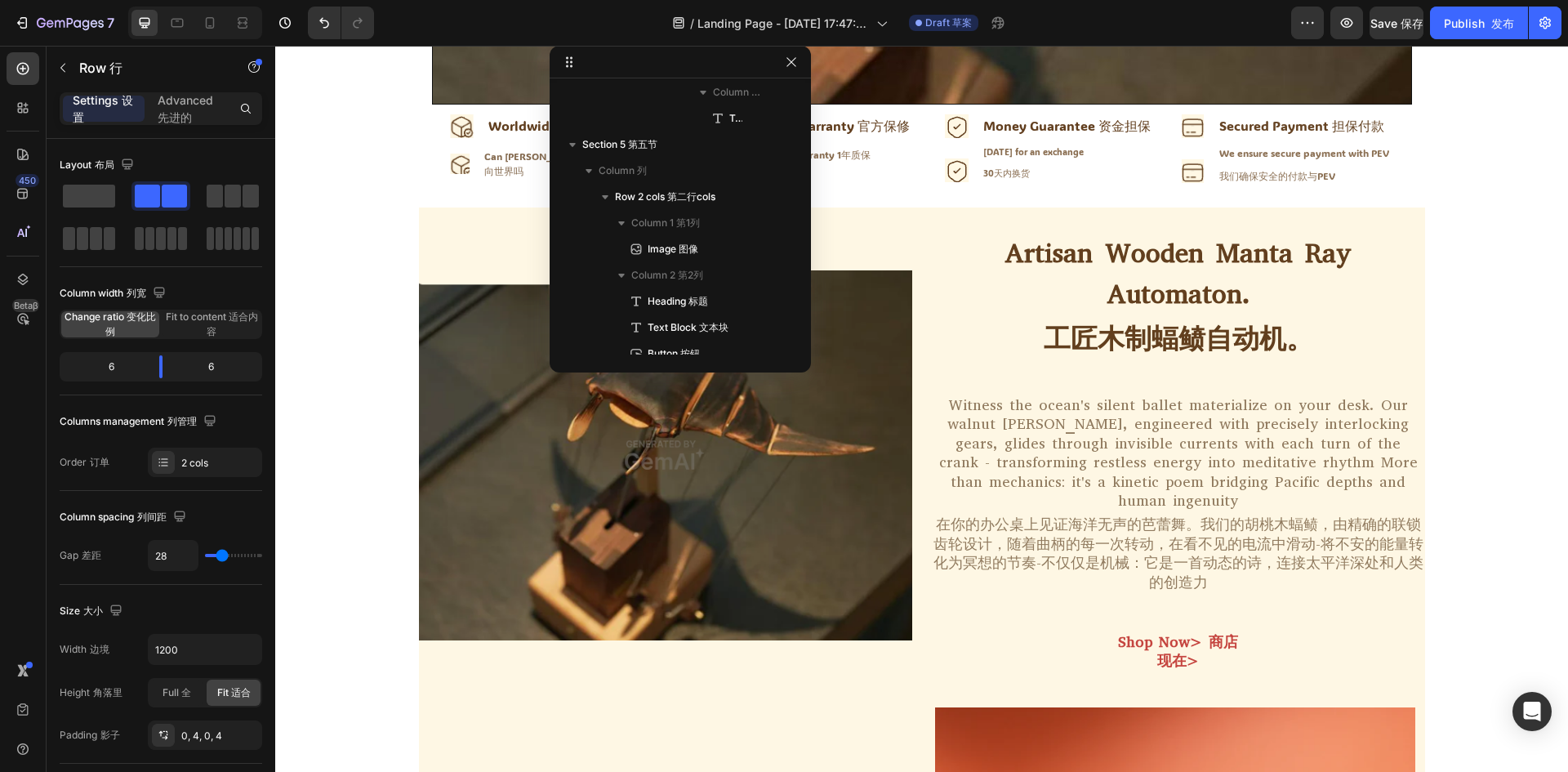
drag, startPoint x: 1250, startPoint y: 63, endPoint x: 750, endPoint y: 112, distance: 502.4
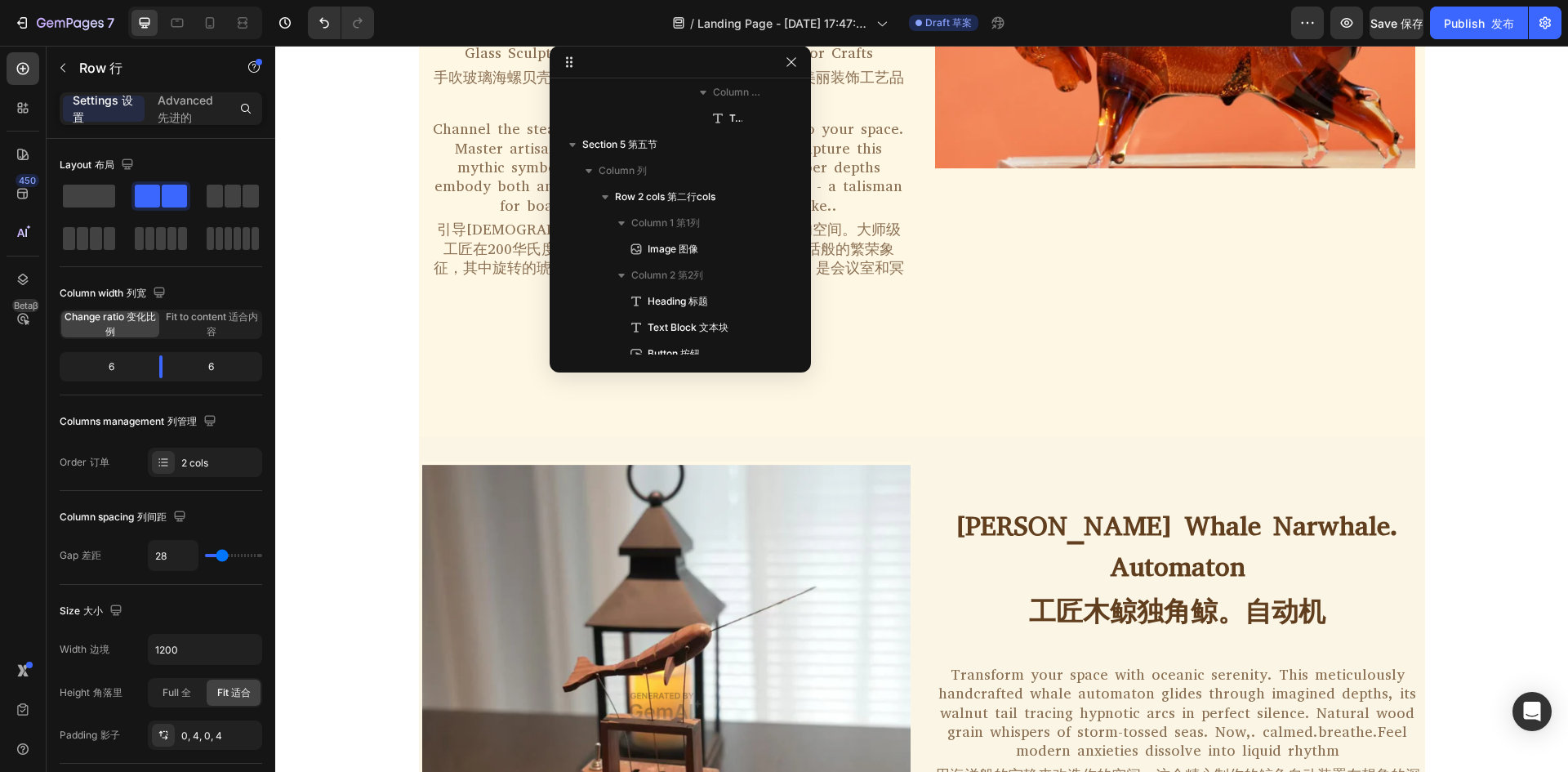
scroll to position [1772, 0]
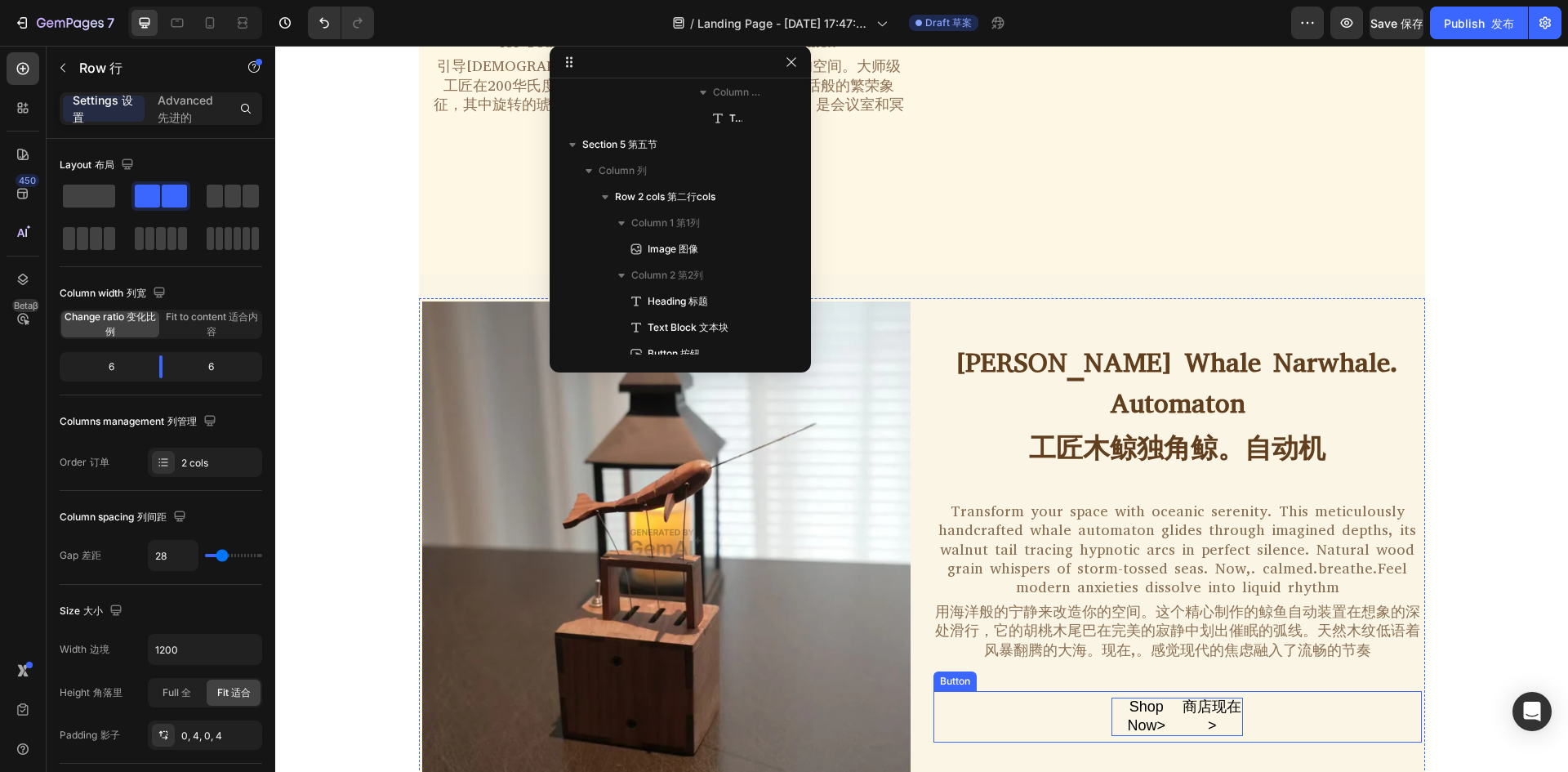
click at [1170, 697] on div "Shop Now> 商店现在>" at bounding box center [1176, 716] width 132 height 38
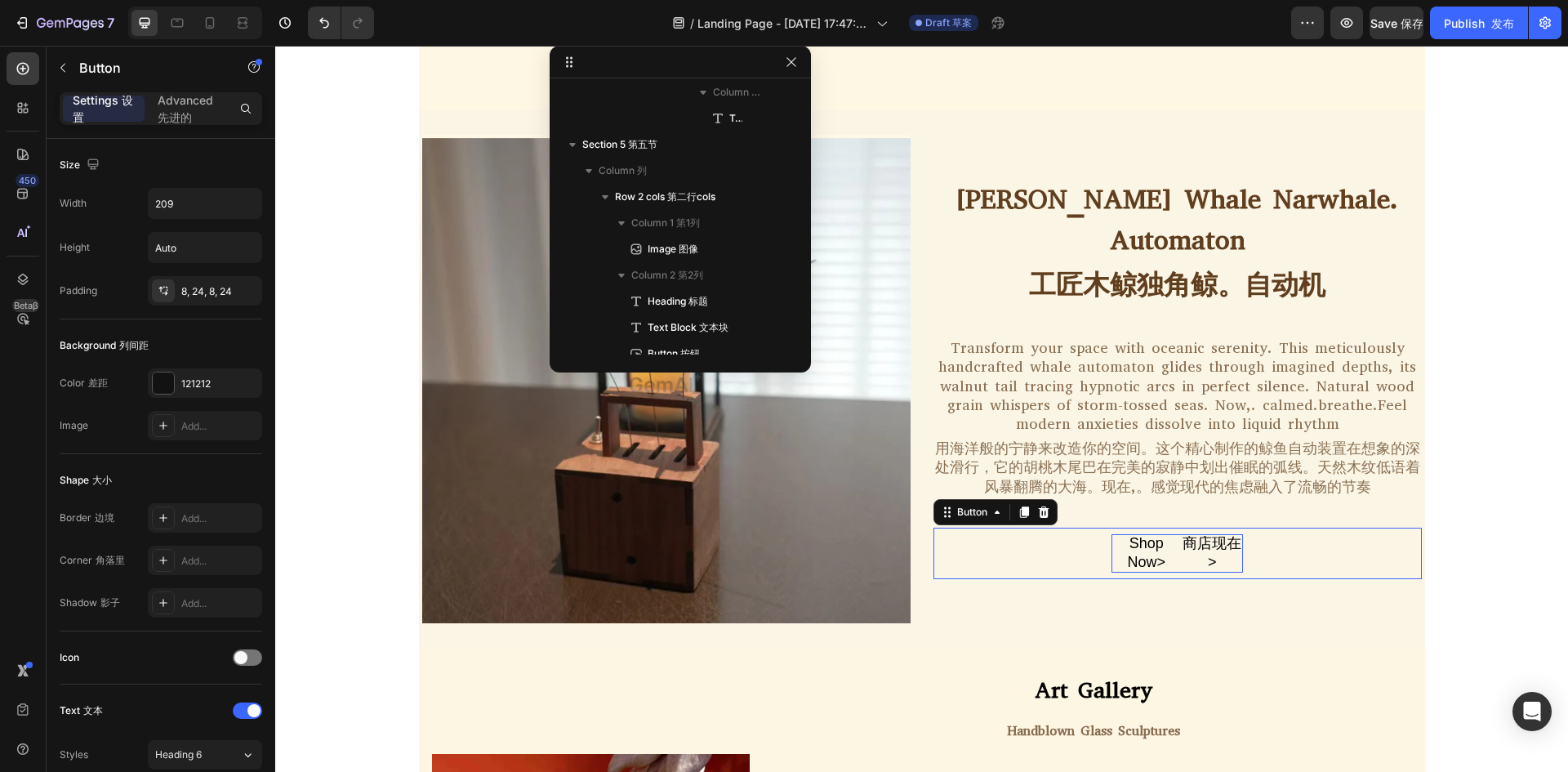
scroll to position [2400, 0]
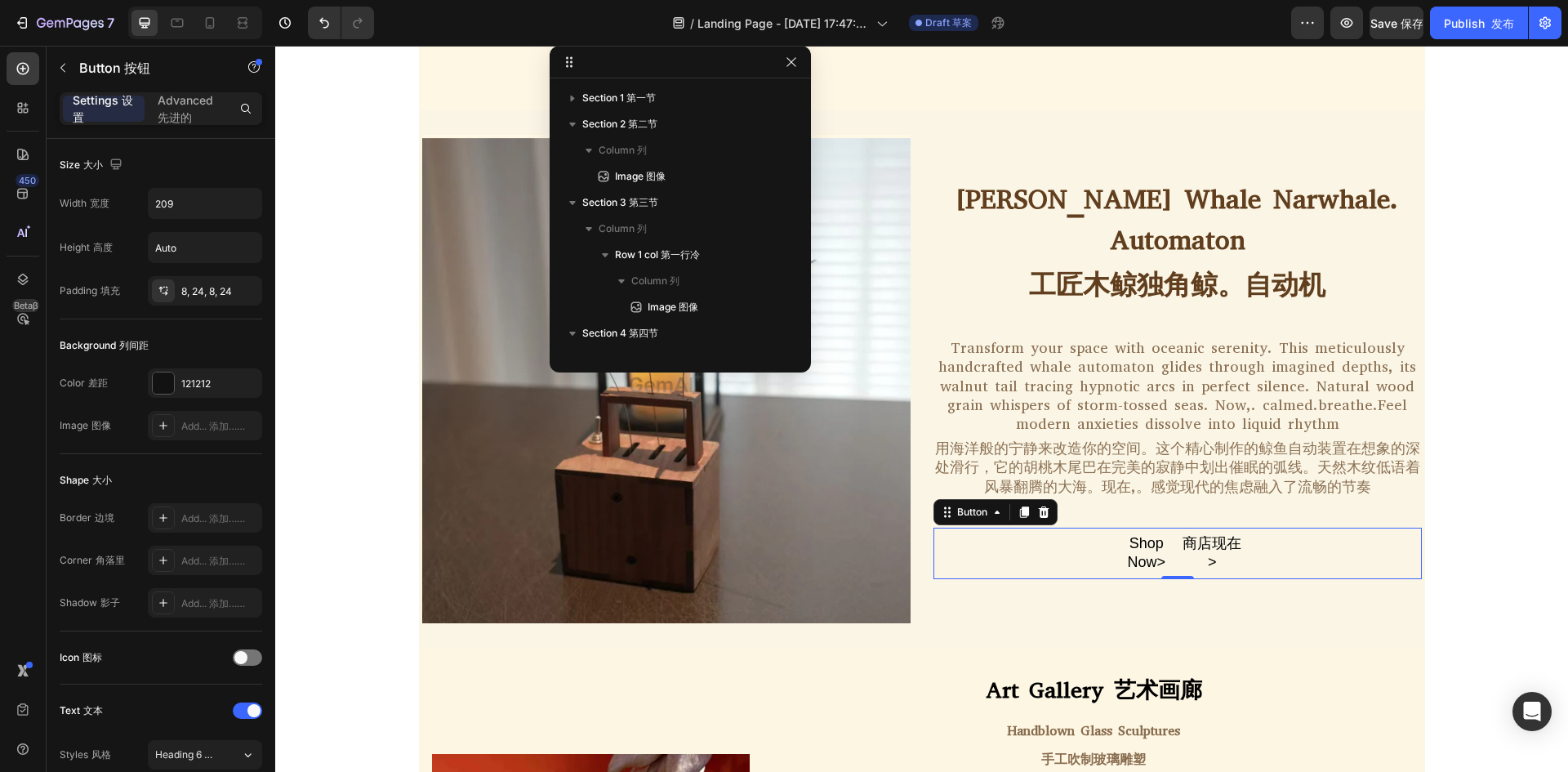
scroll to position [2400, 0]
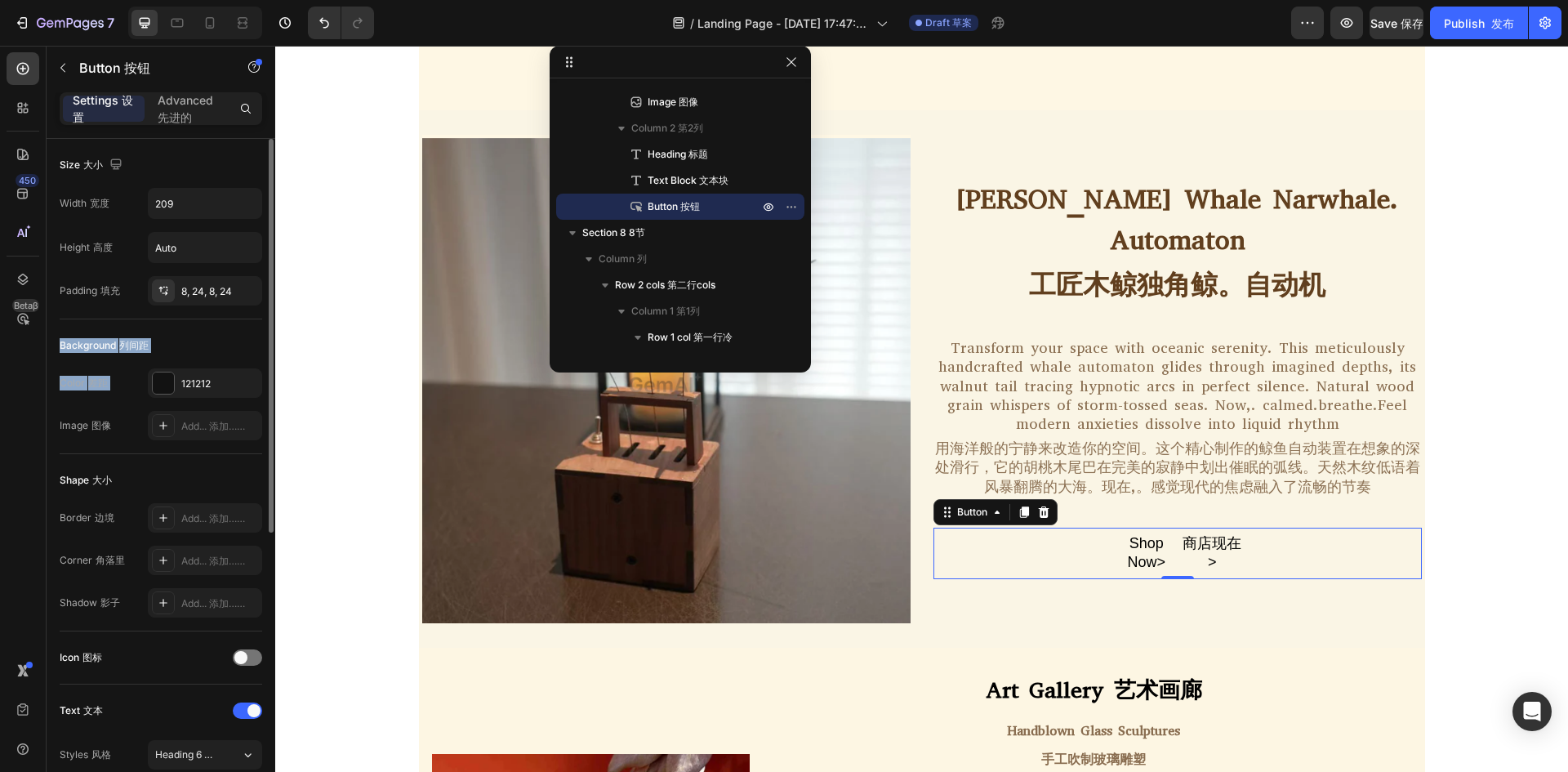
drag, startPoint x: 0, startPoint y: 0, endPoint x: 215, endPoint y: 306, distance: 374.0
click at [215, 306] on div "Size 大小 Width 宽度 209 Height 高度 Auto Padding 填充 8, 24, 8, 24 Background 列间距 Colo…" at bounding box center [160, 668] width 203 height 1059
click at [196, 241] on input "Auto" at bounding box center [205, 247] width 112 height 30
click at [237, 248] on button "button" at bounding box center [246, 247] width 30 height 30
click at [198, 246] on input "Auto" at bounding box center [205, 247] width 112 height 30
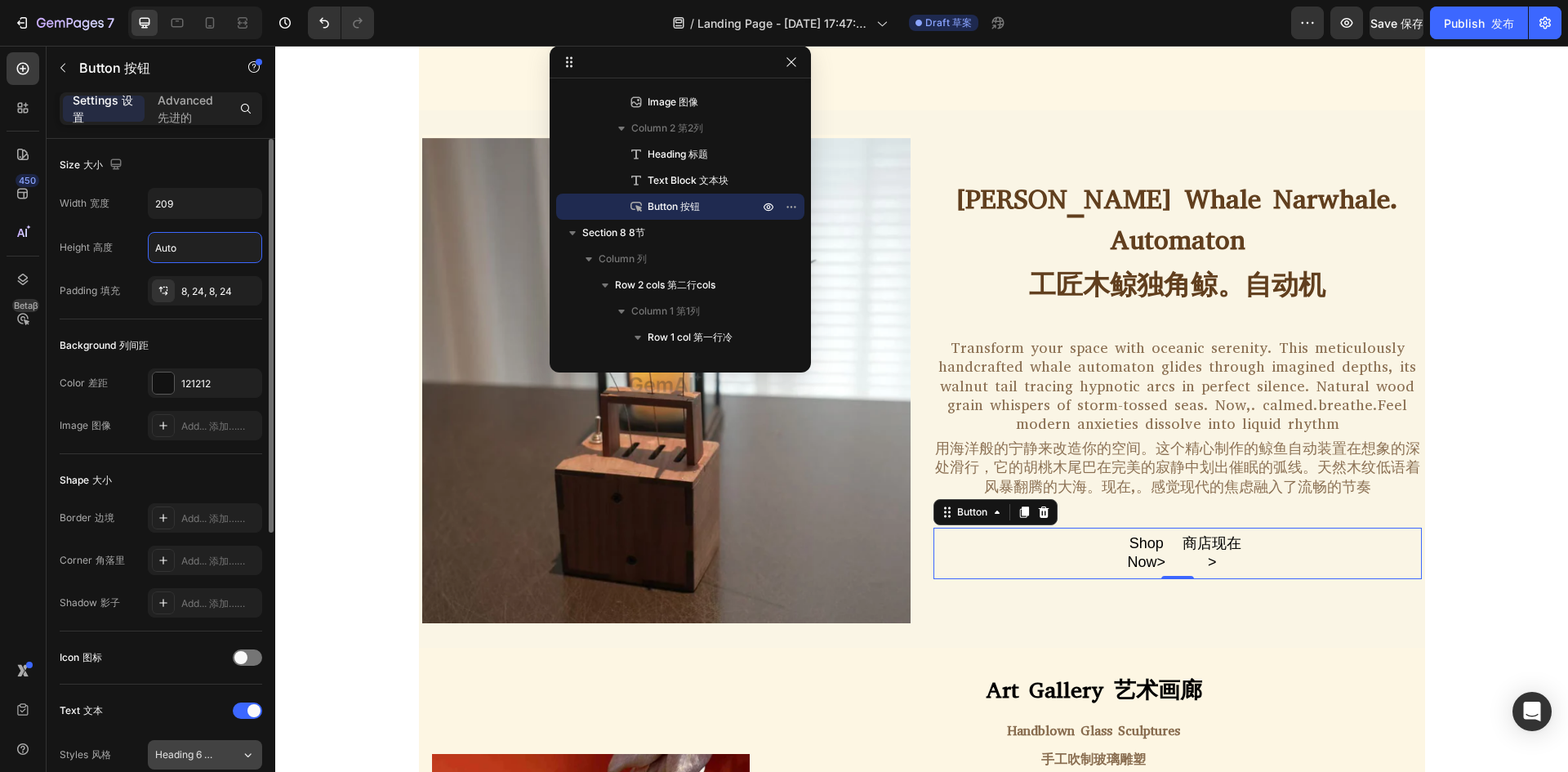
scroll to position [408, 0]
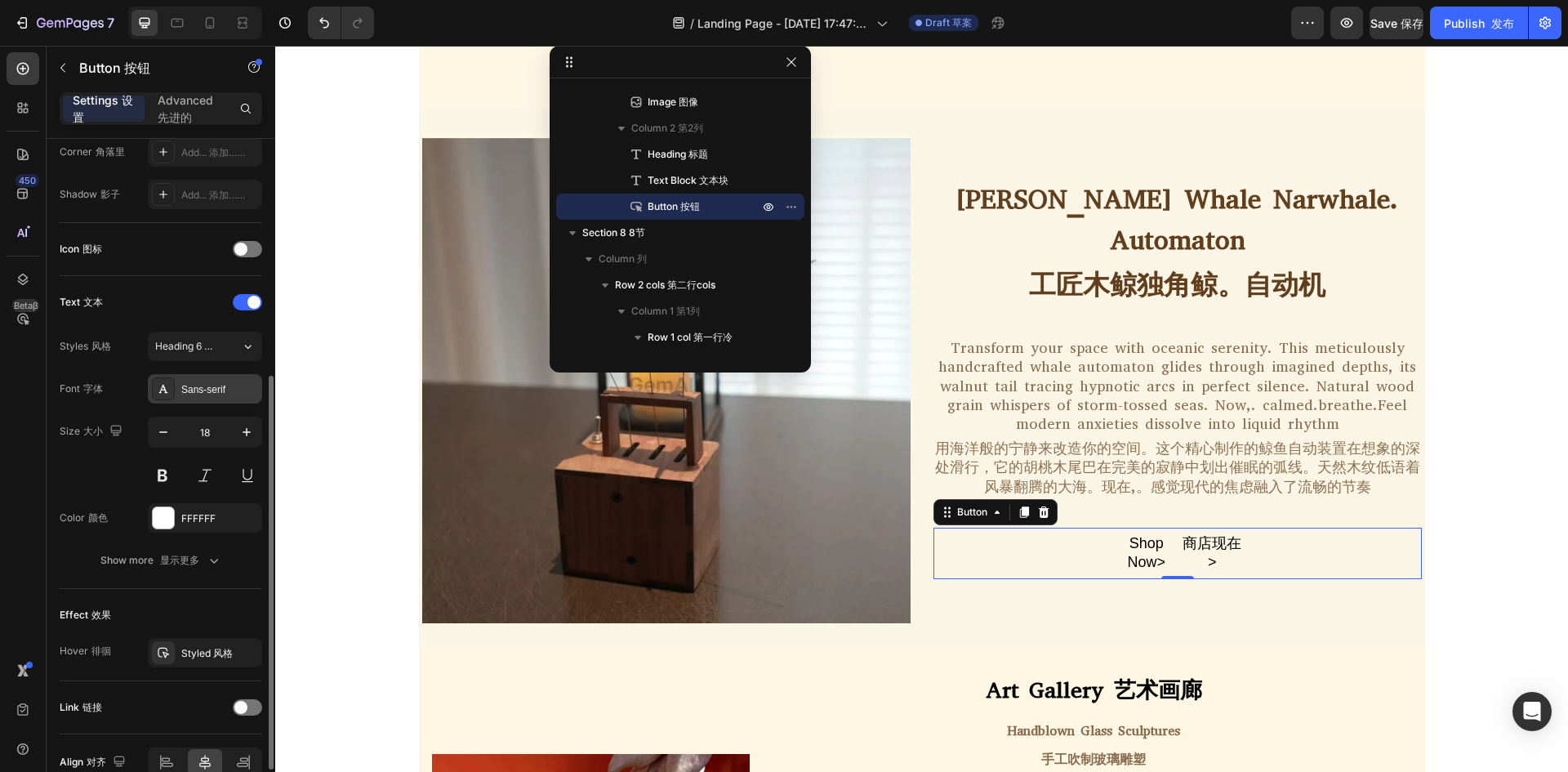
click at [202, 382] on div "Sans-serif" at bounding box center [220, 389] width 77 height 14
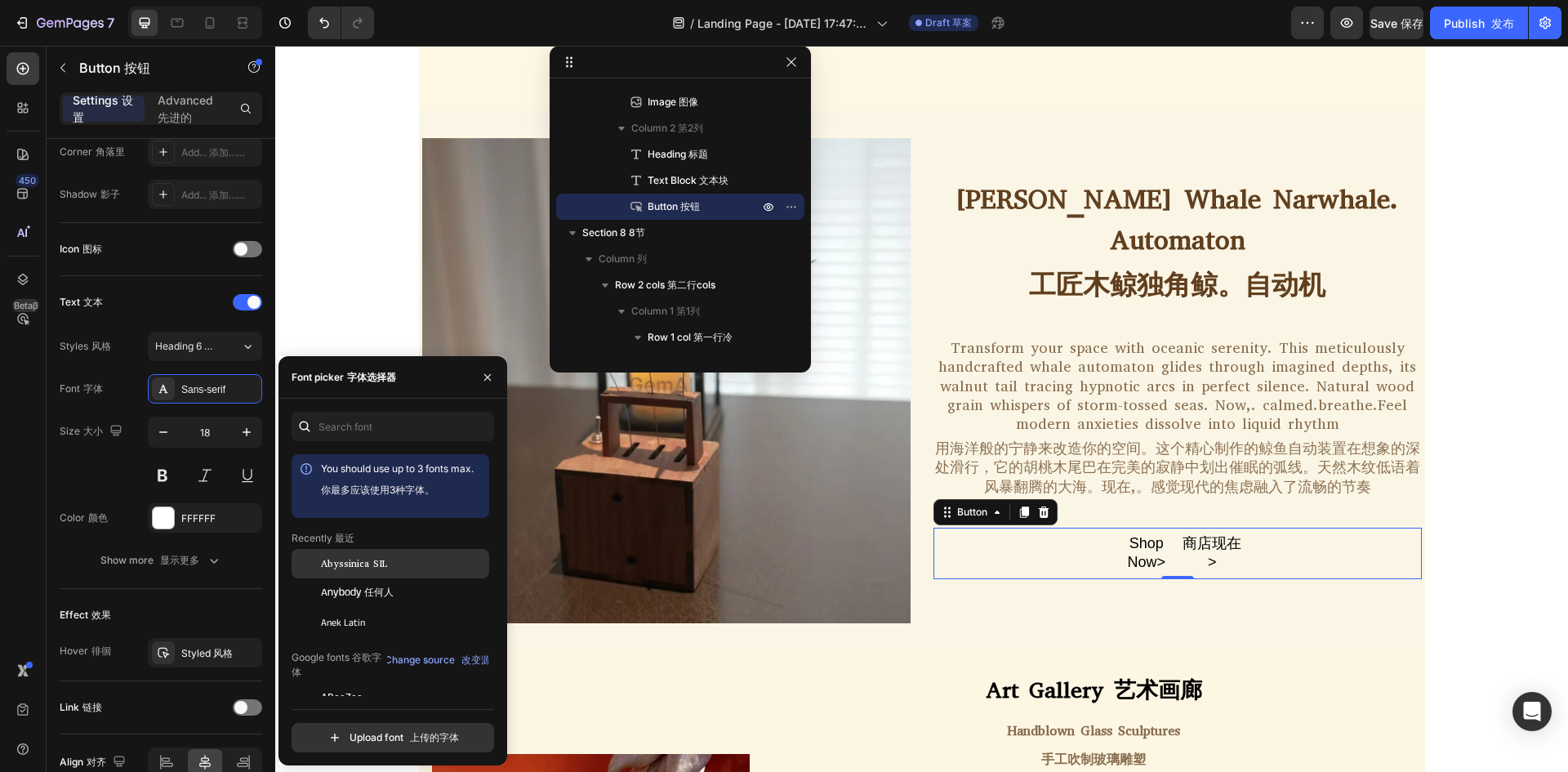
click at [373, 561] on span "Abyssinica SIL" at bounding box center [353, 563] width 66 height 14
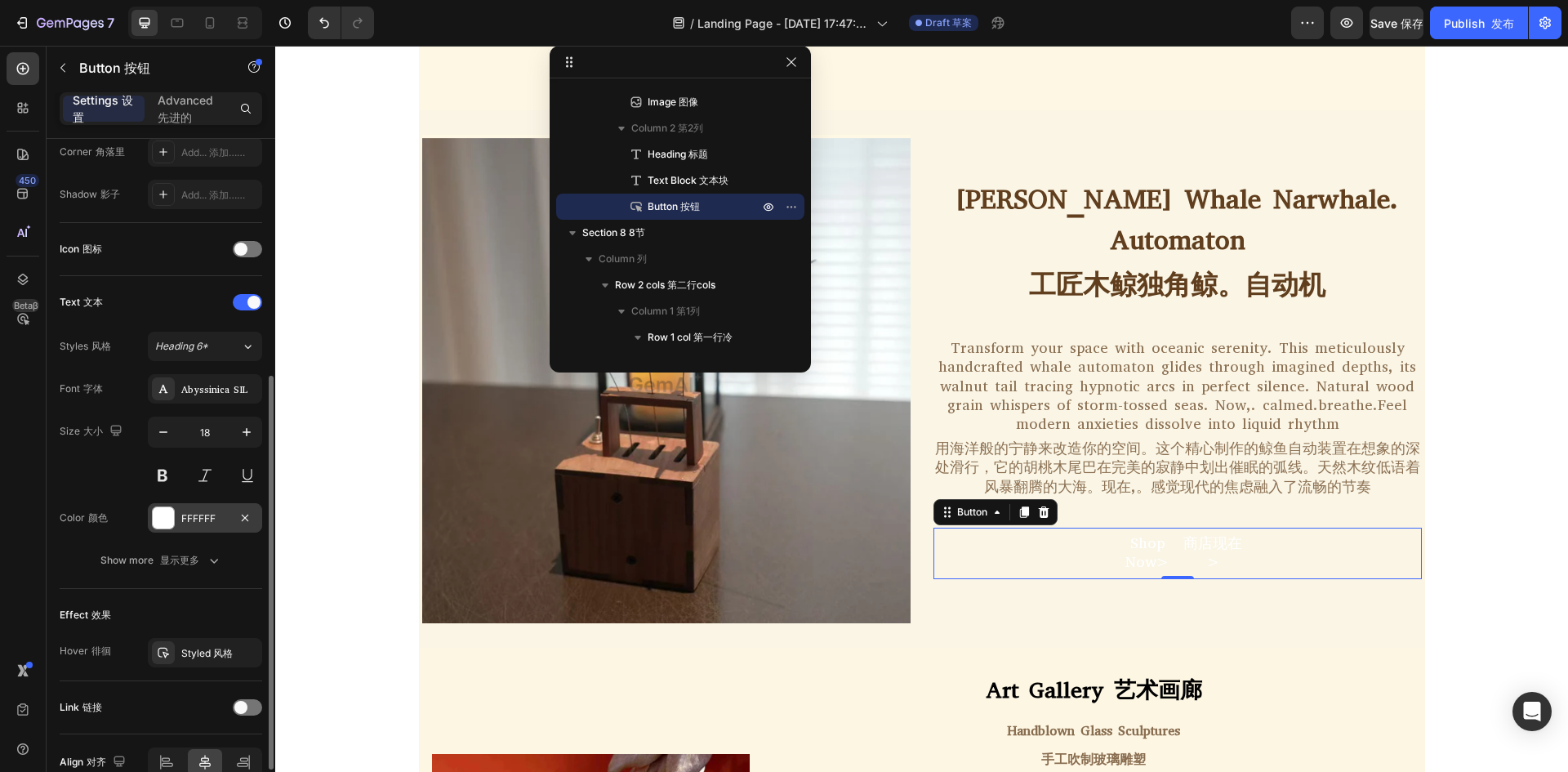
click at [215, 530] on div "FFFFFF" at bounding box center [205, 518] width 114 height 30
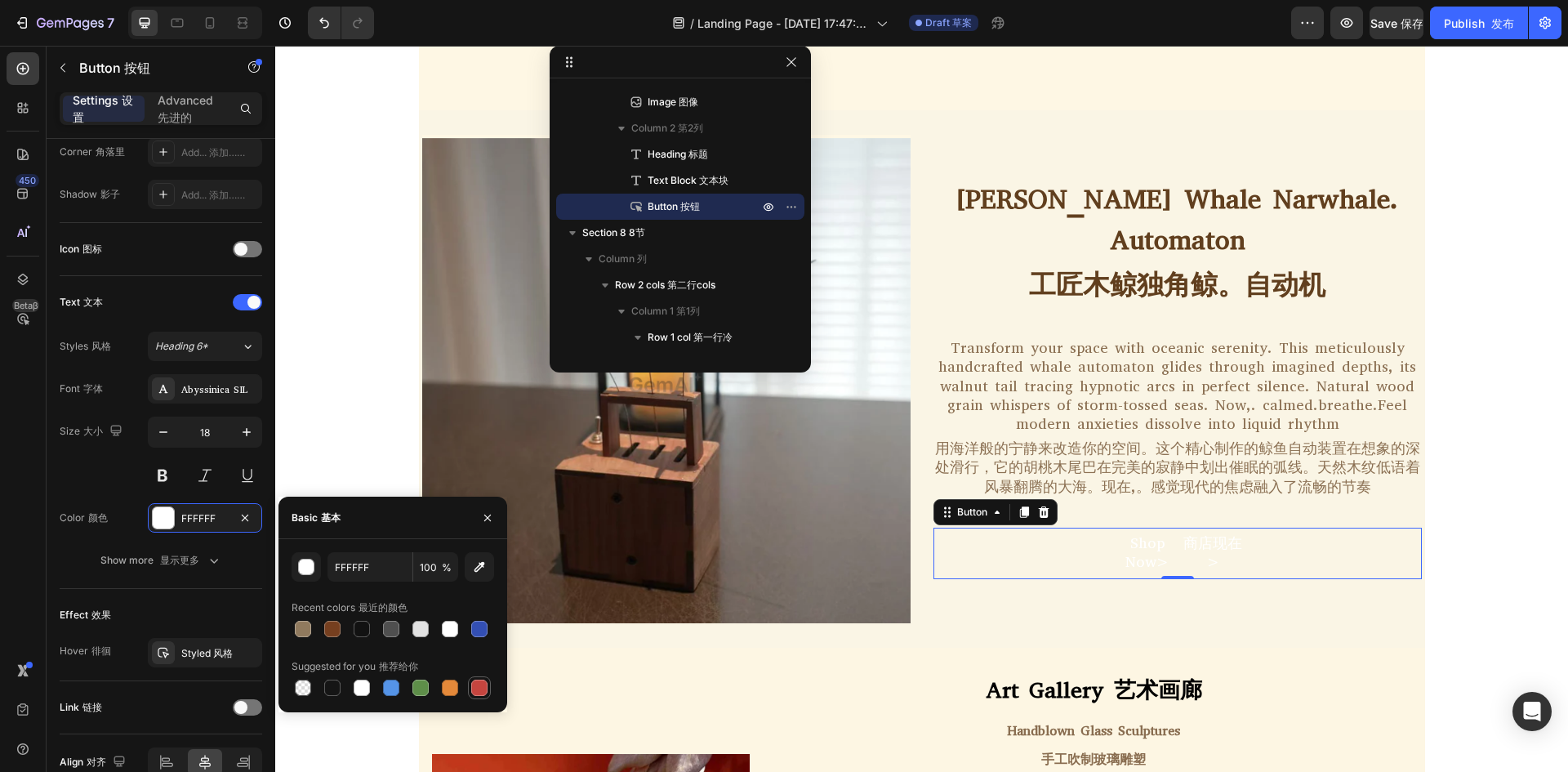
click at [477, 695] on div at bounding box center [479, 687] width 16 height 16
type input "C5453F"
click at [158, 476] on button at bounding box center [162, 475] width 30 height 30
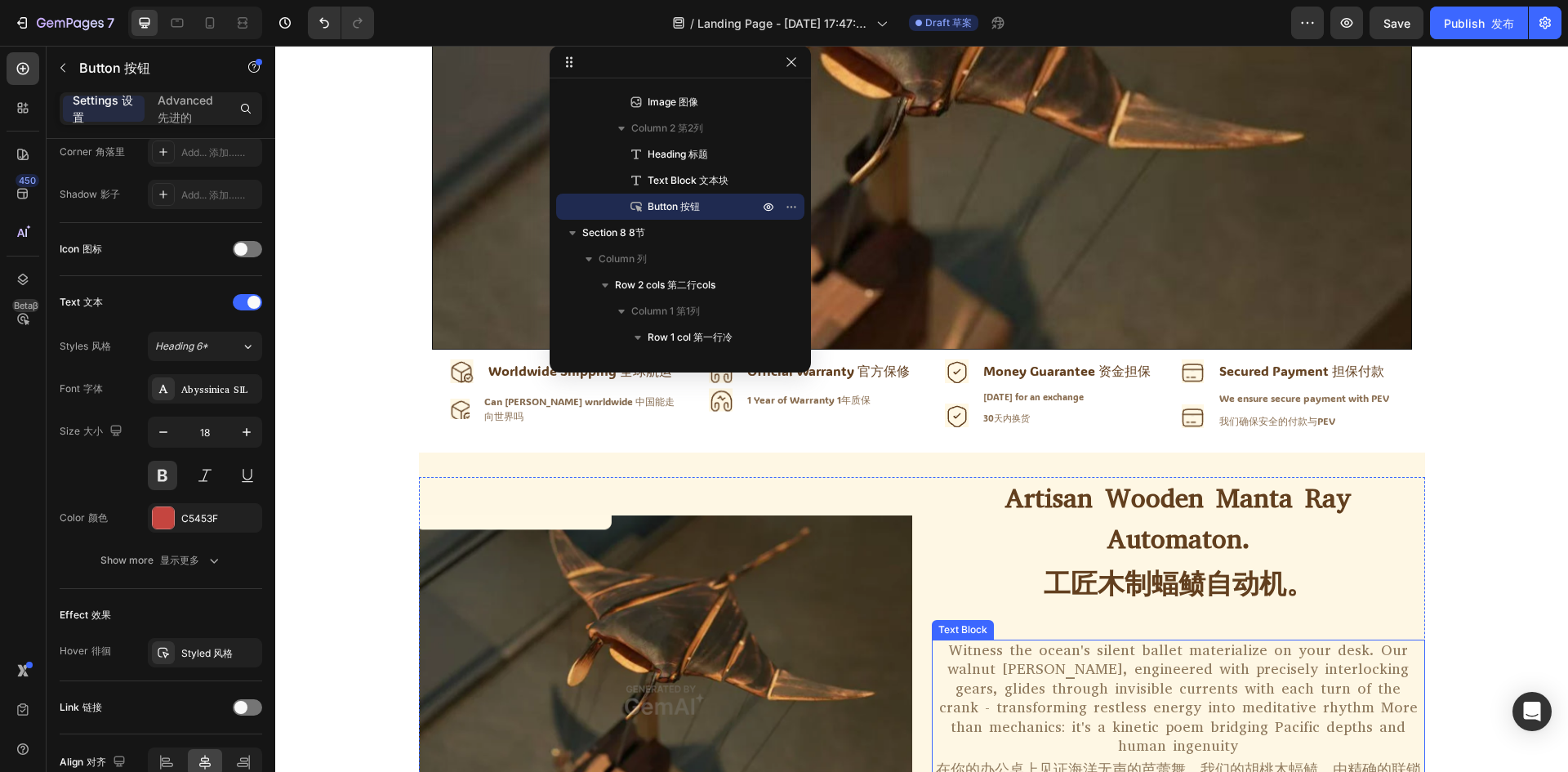
scroll to position [629, 0]
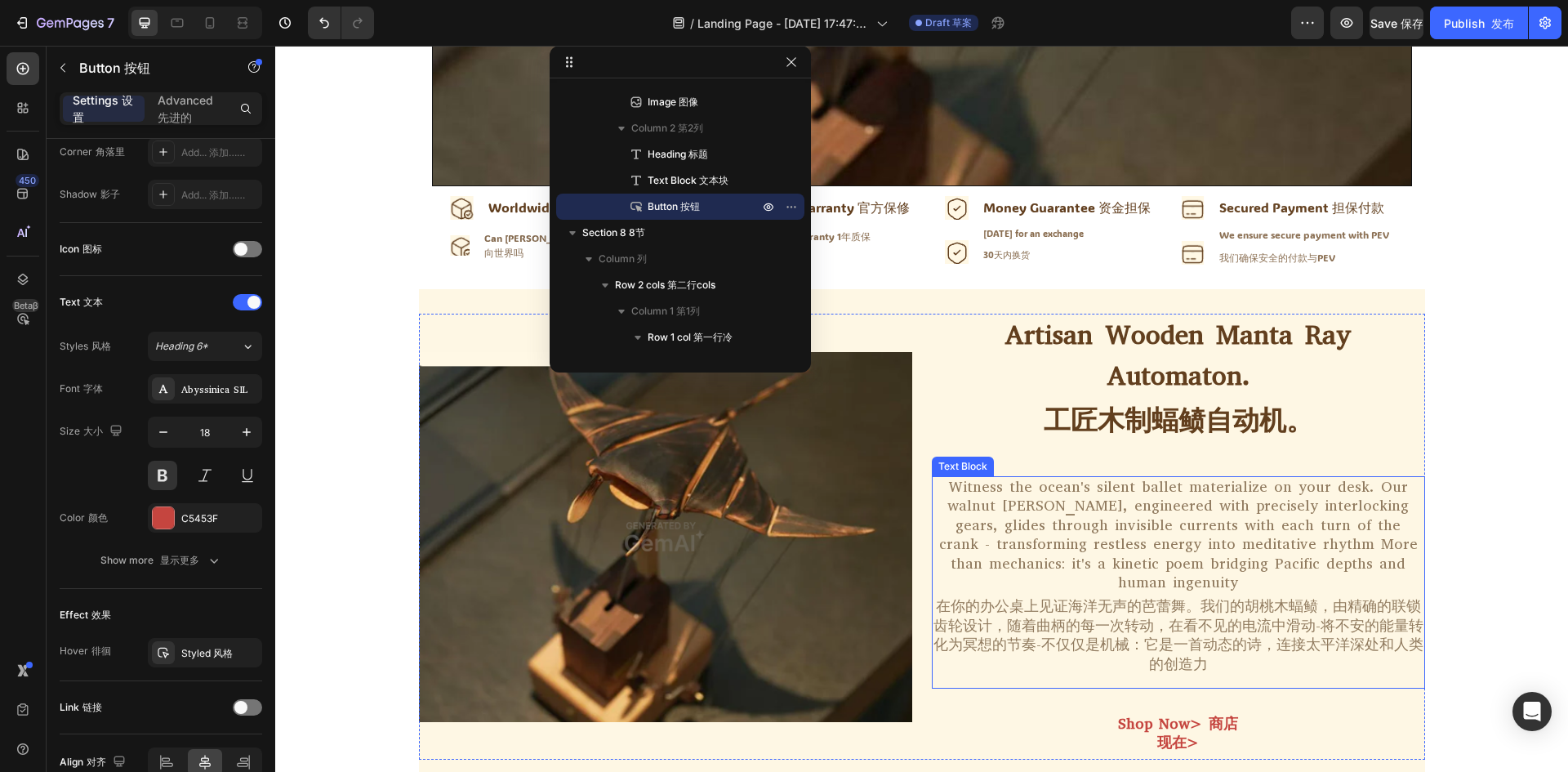
click at [1202, 566] on div "Witness the ocean's silent ballet materialize on your desk. Our walnut [PERSON_…" at bounding box center [1178, 582] width 494 height 212
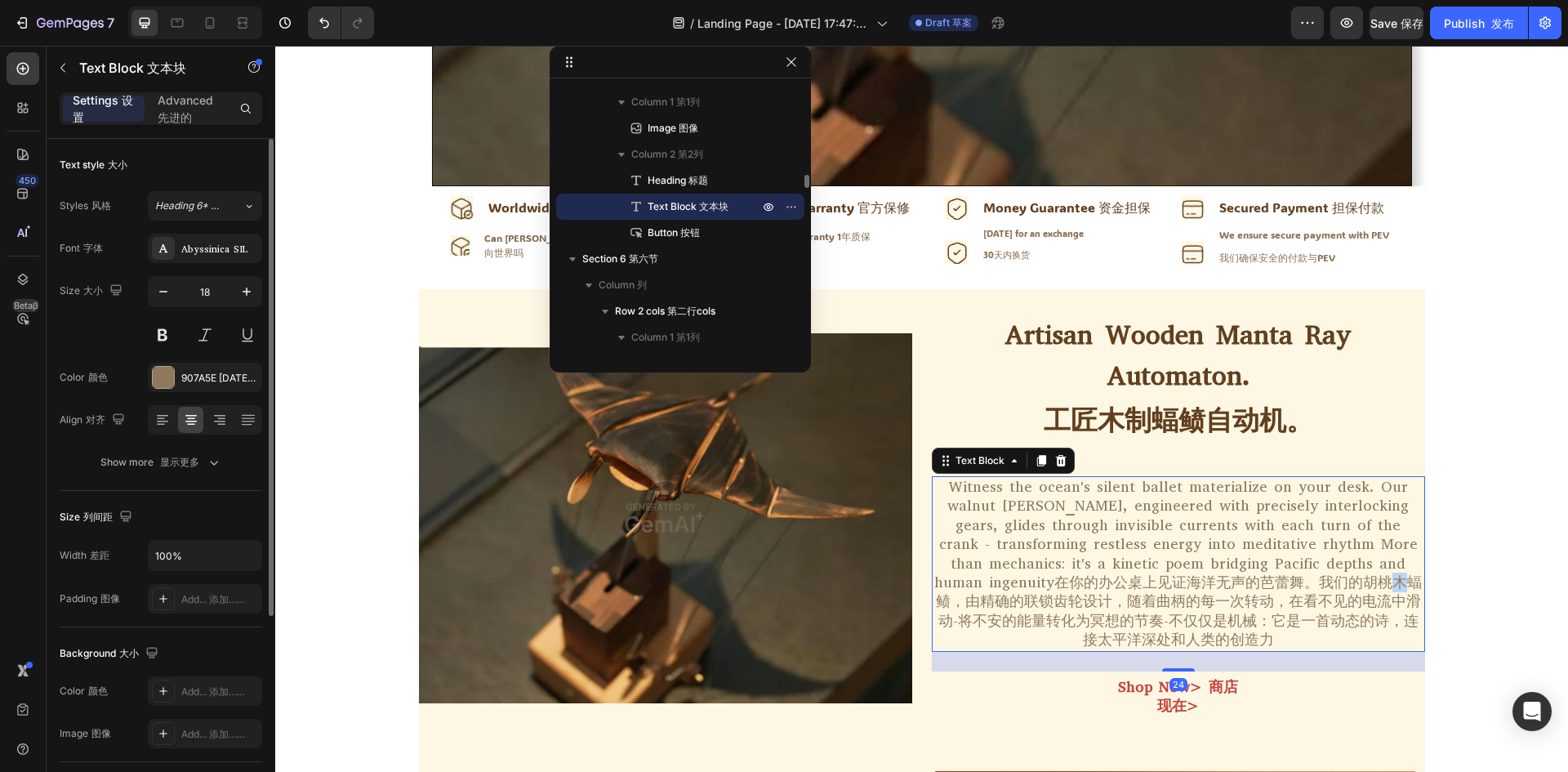
click at [1200, 589] on p "Witness the ocean's silent ballet materialize on your desk. Our walnut [PERSON_…" at bounding box center [1178, 563] width 490 height 172
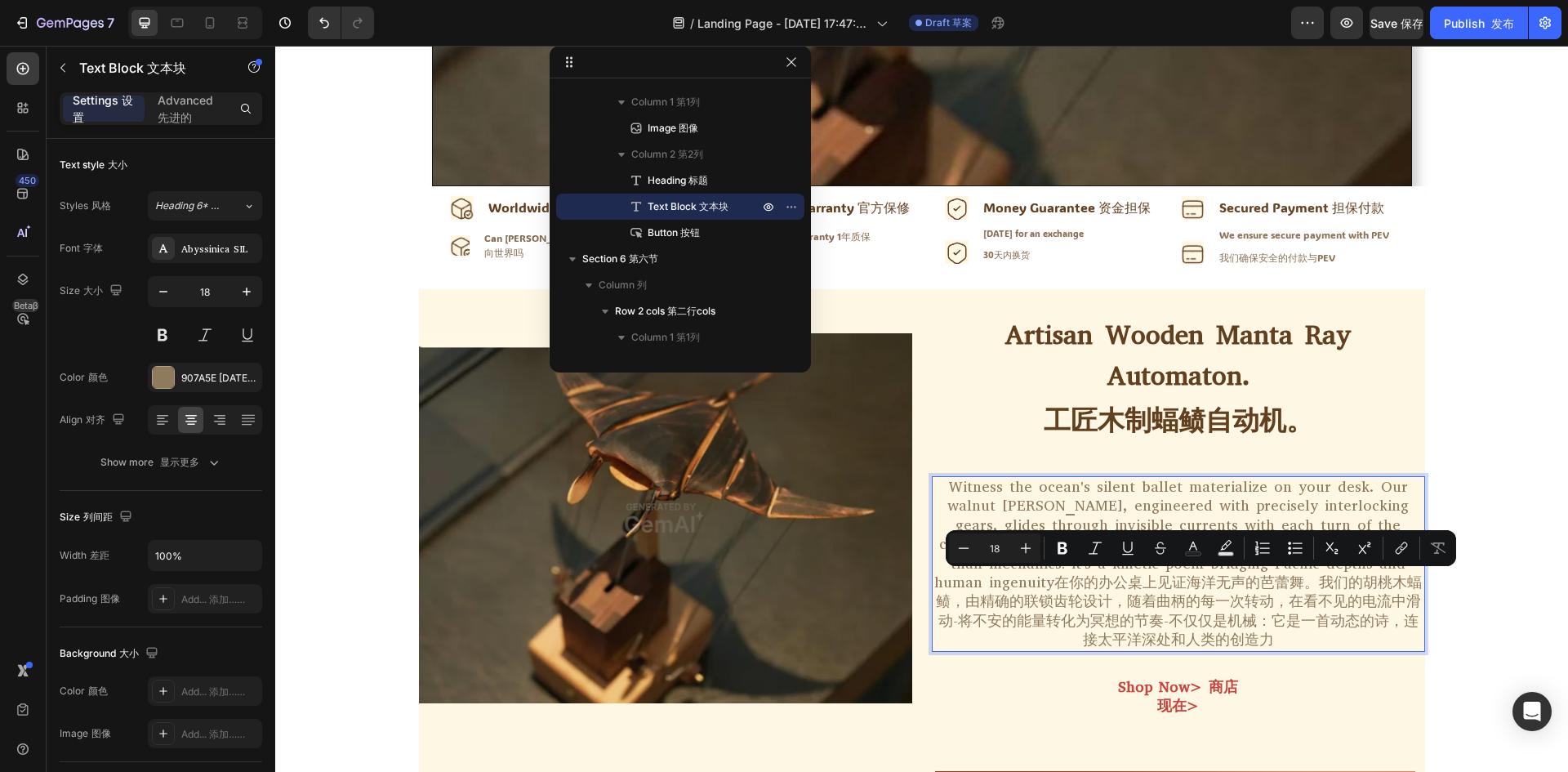
click at [1344, 614] on p "Witness the ocean's silent ballet materialize on your desk. Our walnut [PERSON_…" at bounding box center [1178, 563] width 490 height 172
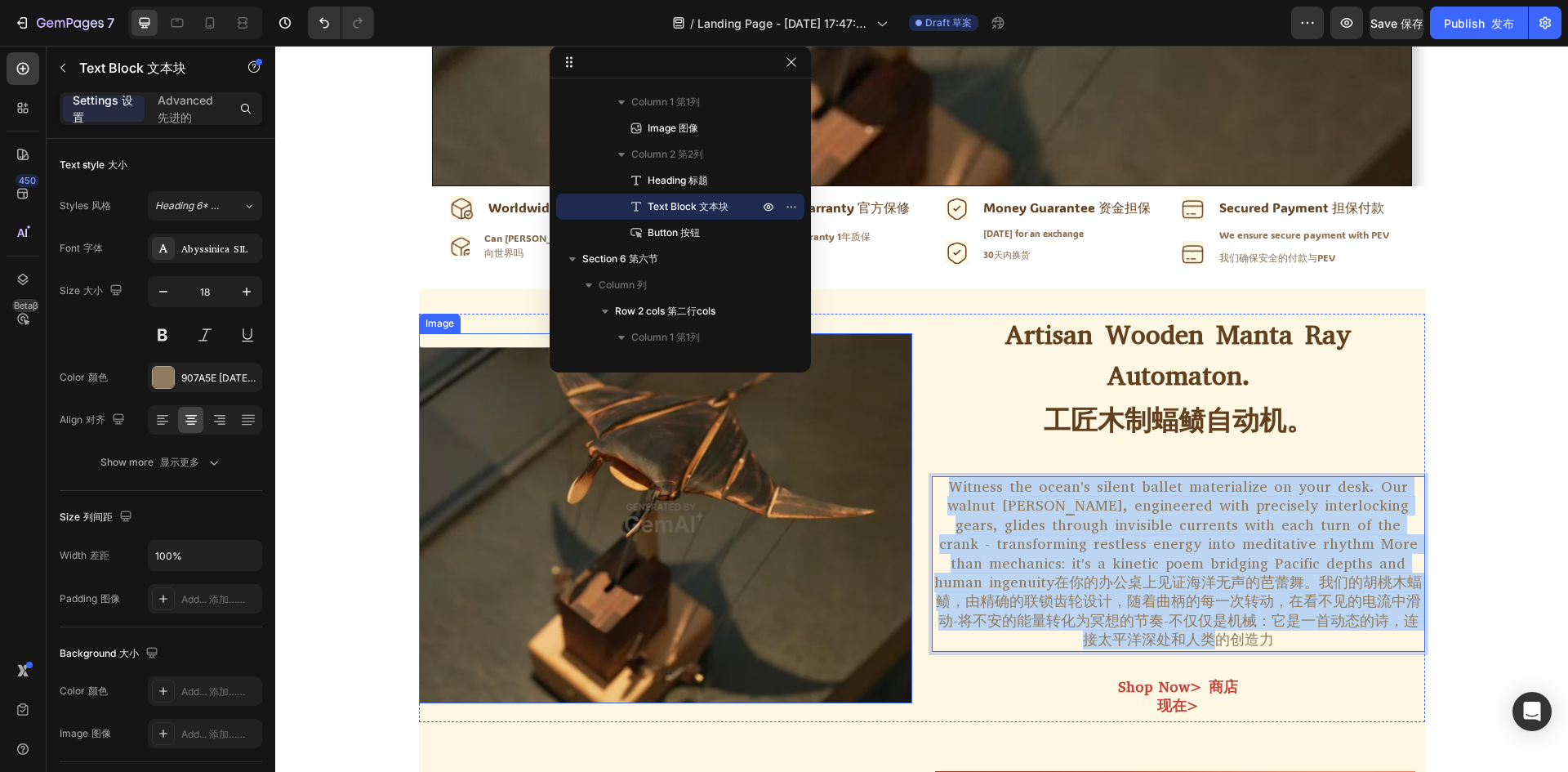
drag, startPoint x: 1393, startPoint y: 617, endPoint x: 892, endPoint y: 492, distance: 516.4
click at [892, 492] on div "Image Artisan Wooden Manta [PERSON_NAME] Automaton. 工匠木制蝠鲼自动机。 Heading Witness …" at bounding box center [922, 518] width 1006 height 408
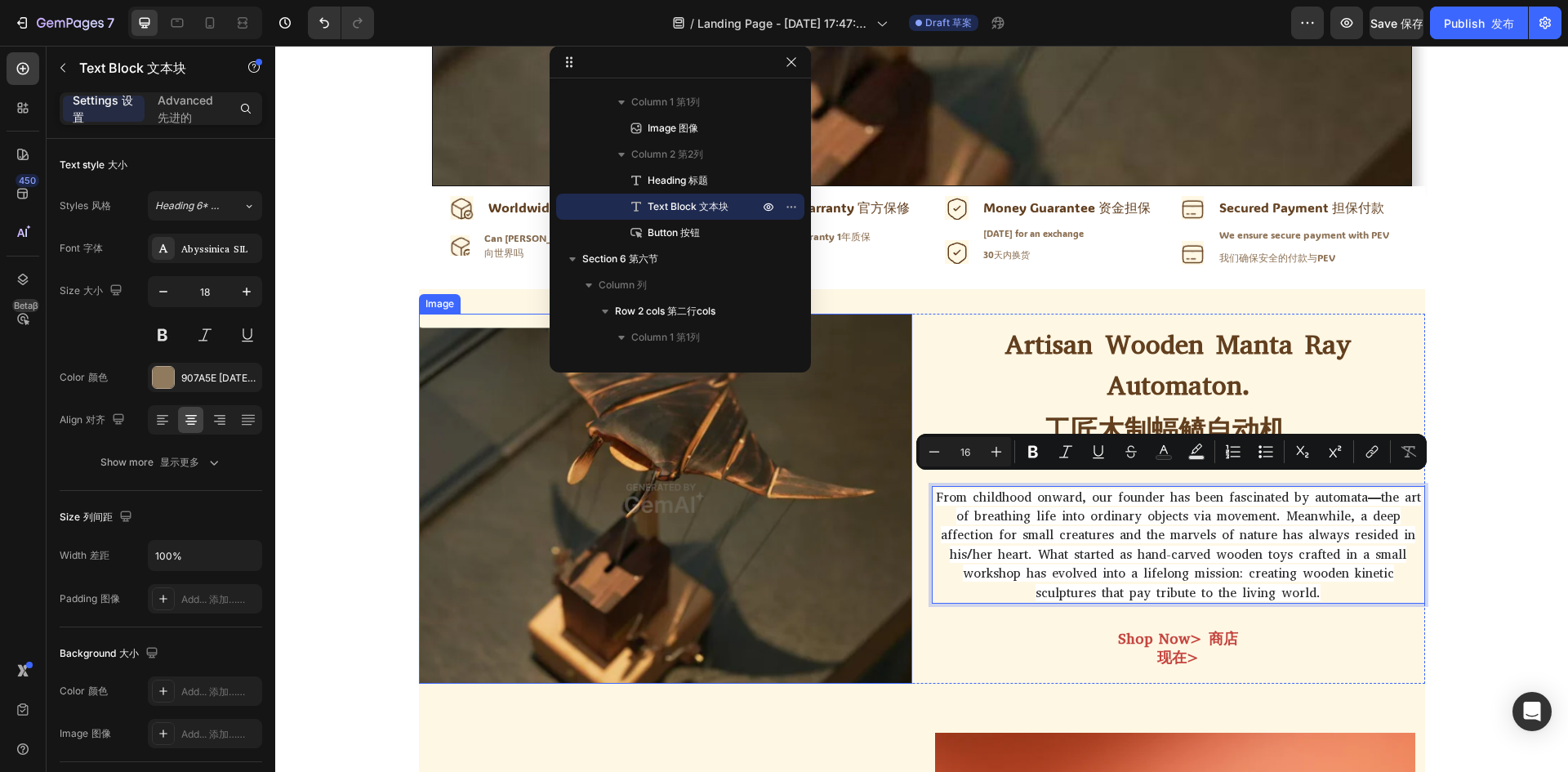
scroll to position [639, 0]
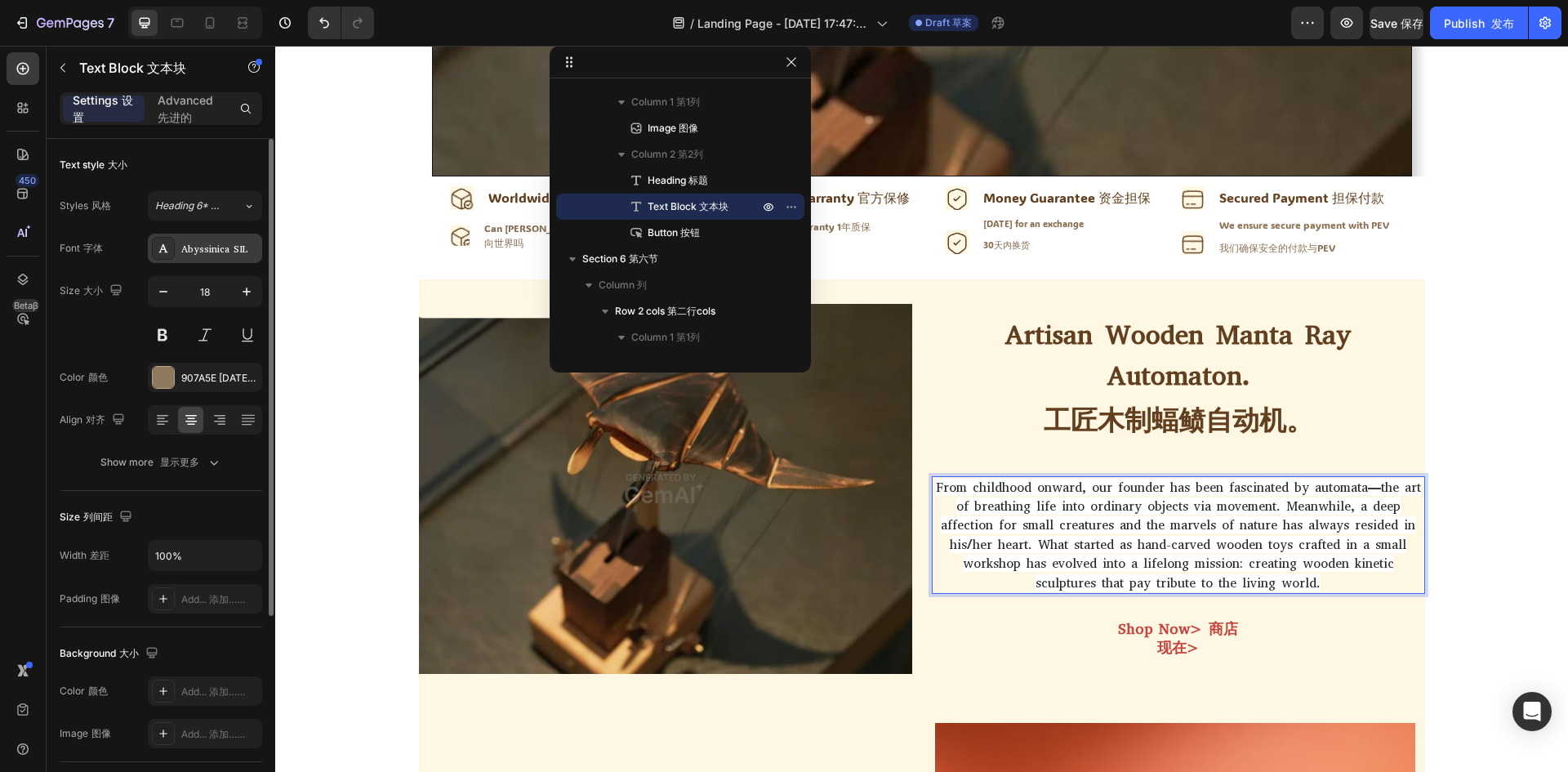
click at [214, 252] on div "Abyssinica SIL" at bounding box center [220, 249] width 77 height 14
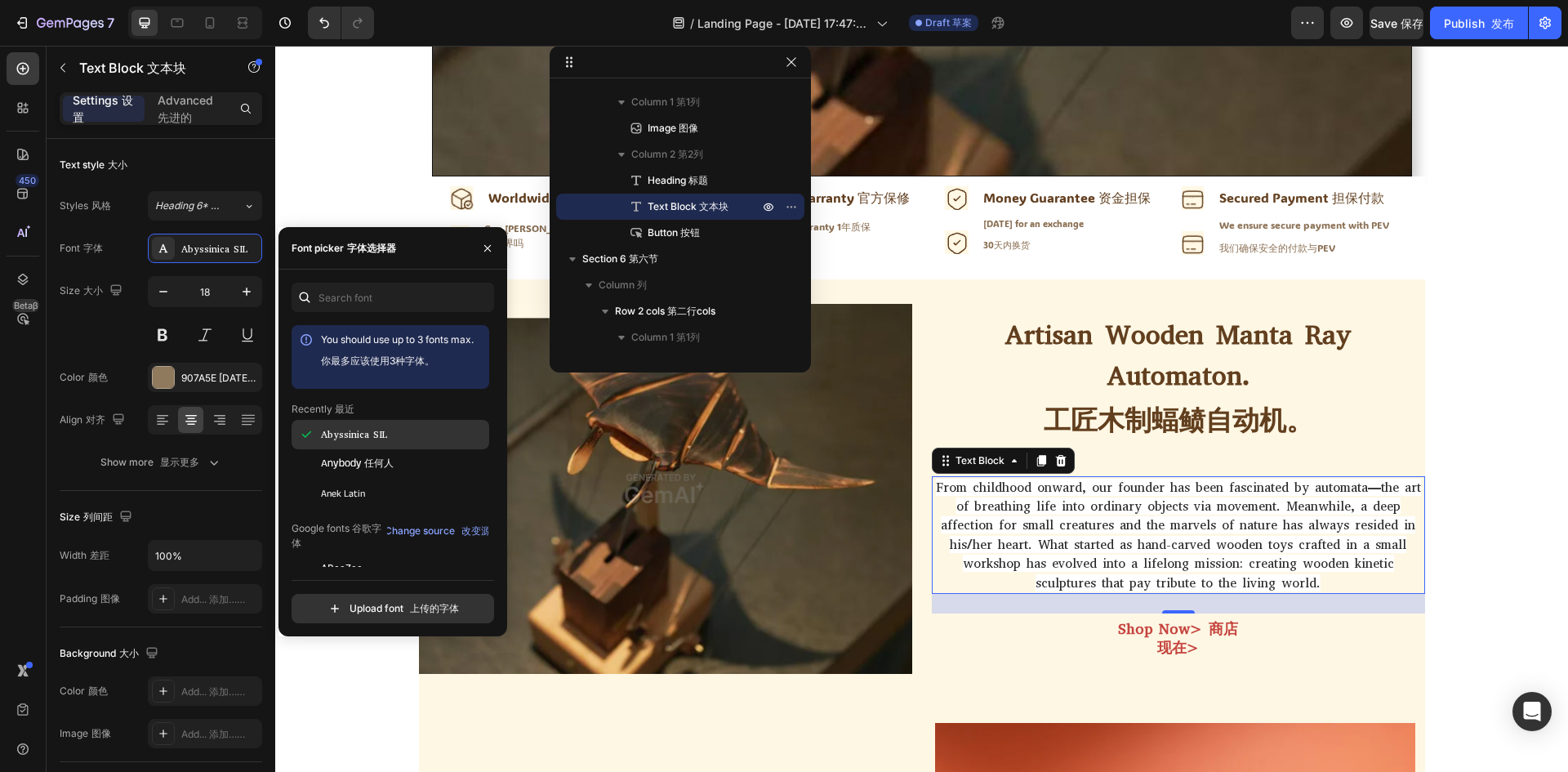
click at [346, 439] on span "Abyssinica SIL" at bounding box center [353, 434] width 66 height 14
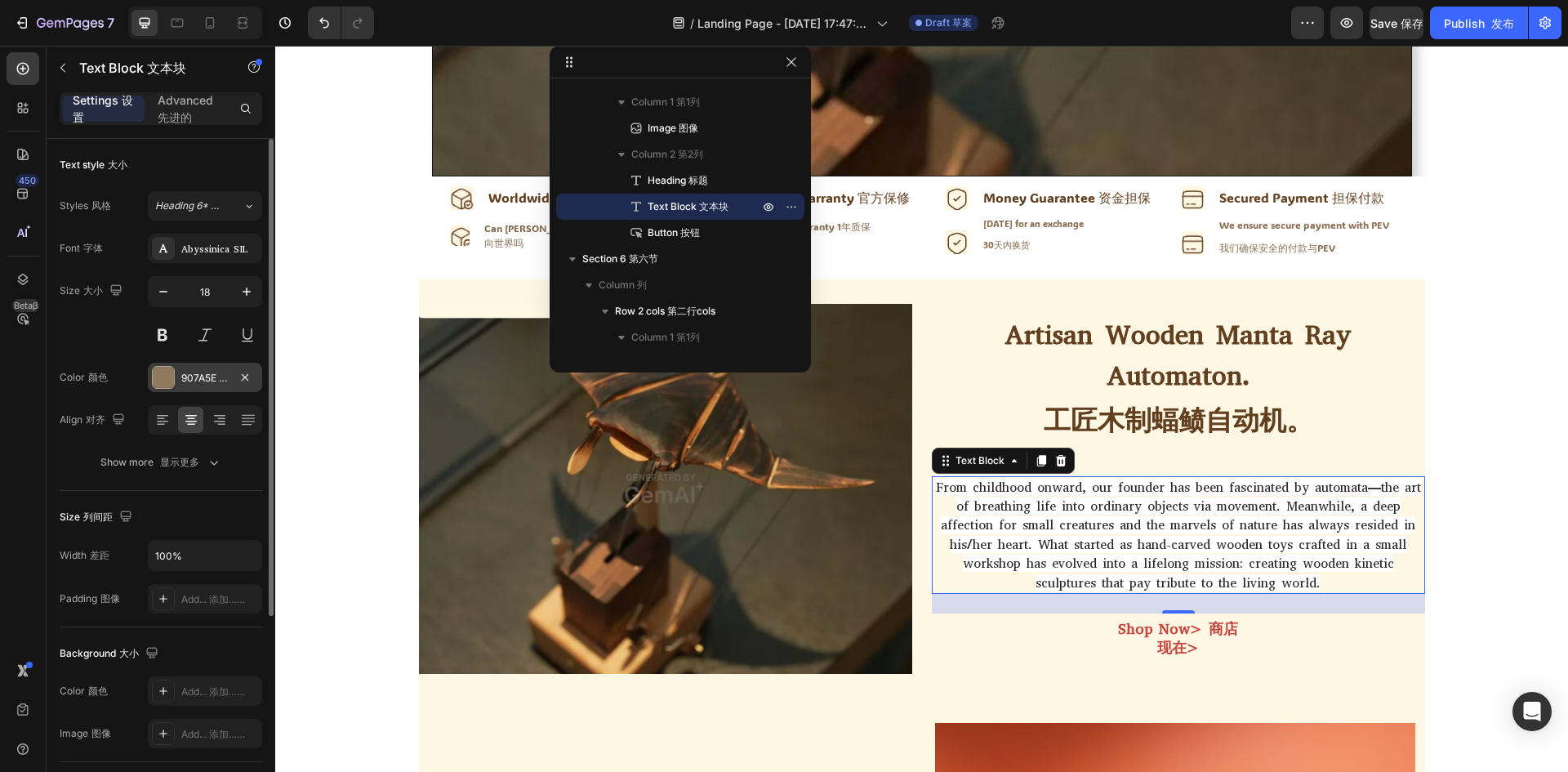
click at [170, 376] on div at bounding box center [163, 377] width 21 height 21
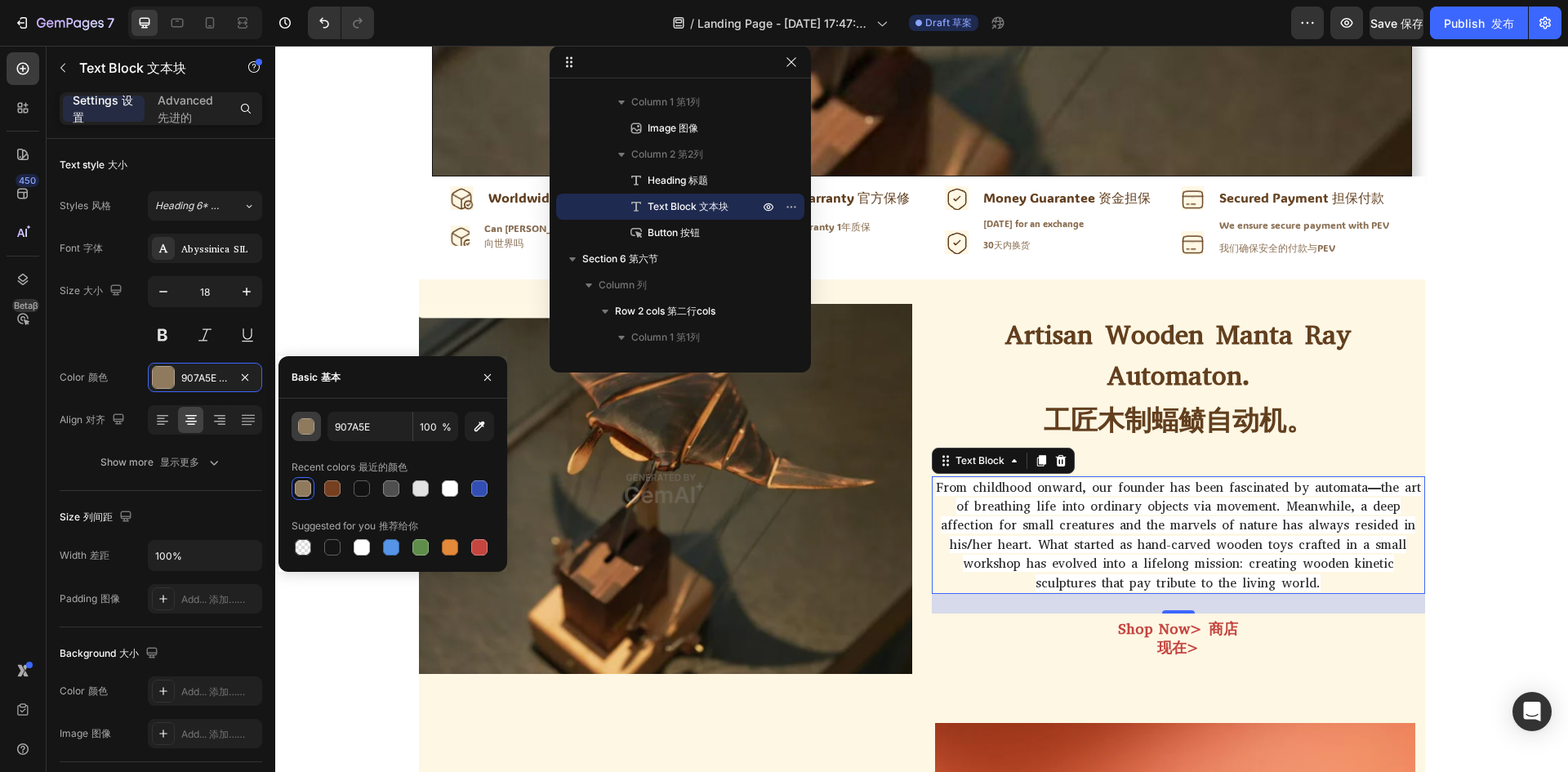
click at [303, 428] on div "button" at bounding box center [306, 426] width 16 height 16
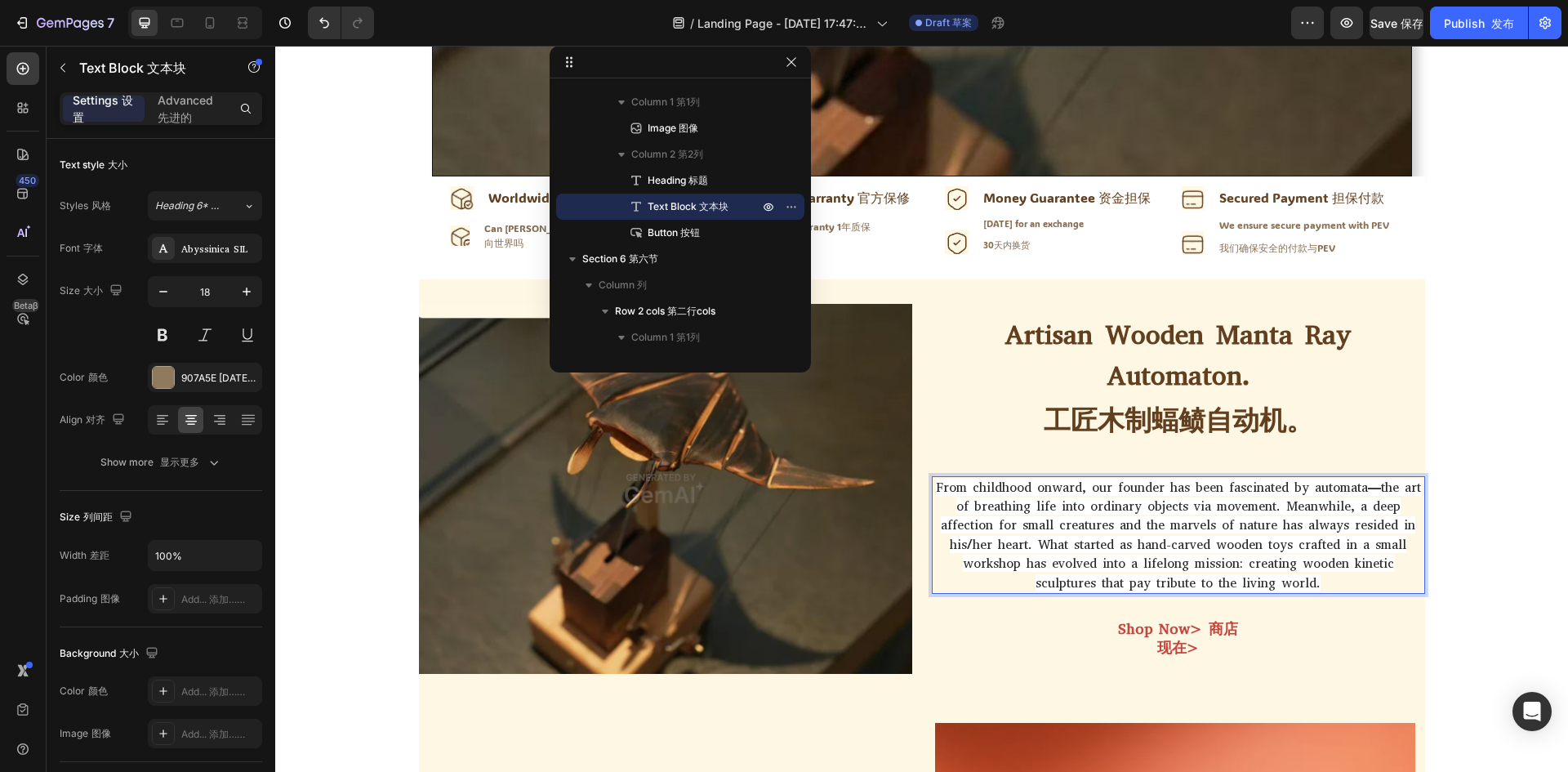
click at [1332, 540] on span "From childhood onward, our founder has been fascinated by automata—the art of b…" at bounding box center [1177, 534] width 485 height 112
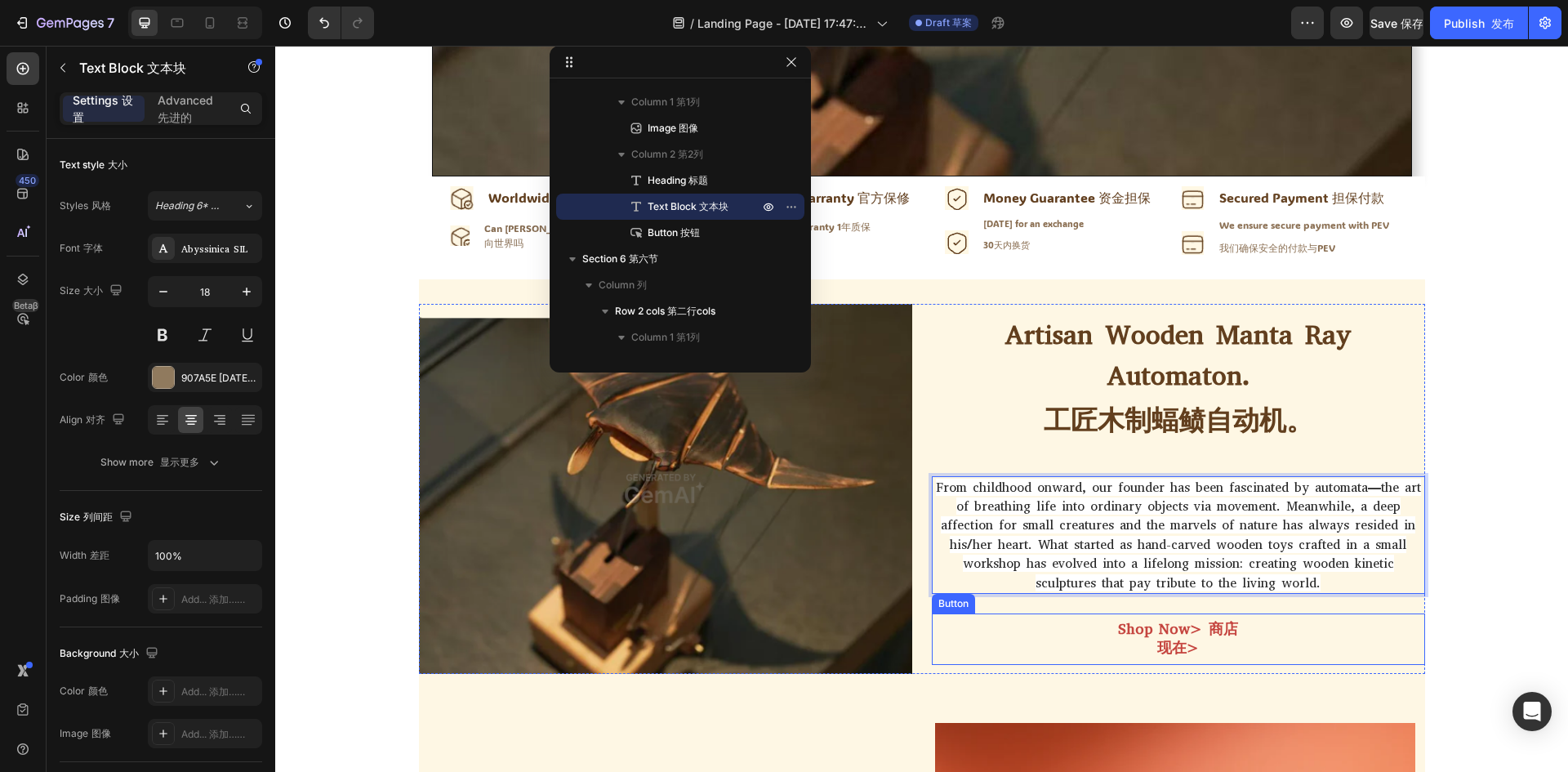
click at [1363, 639] on div "Shop Now> 商店现在> Button" at bounding box center [1178, 639] width 494 height 52
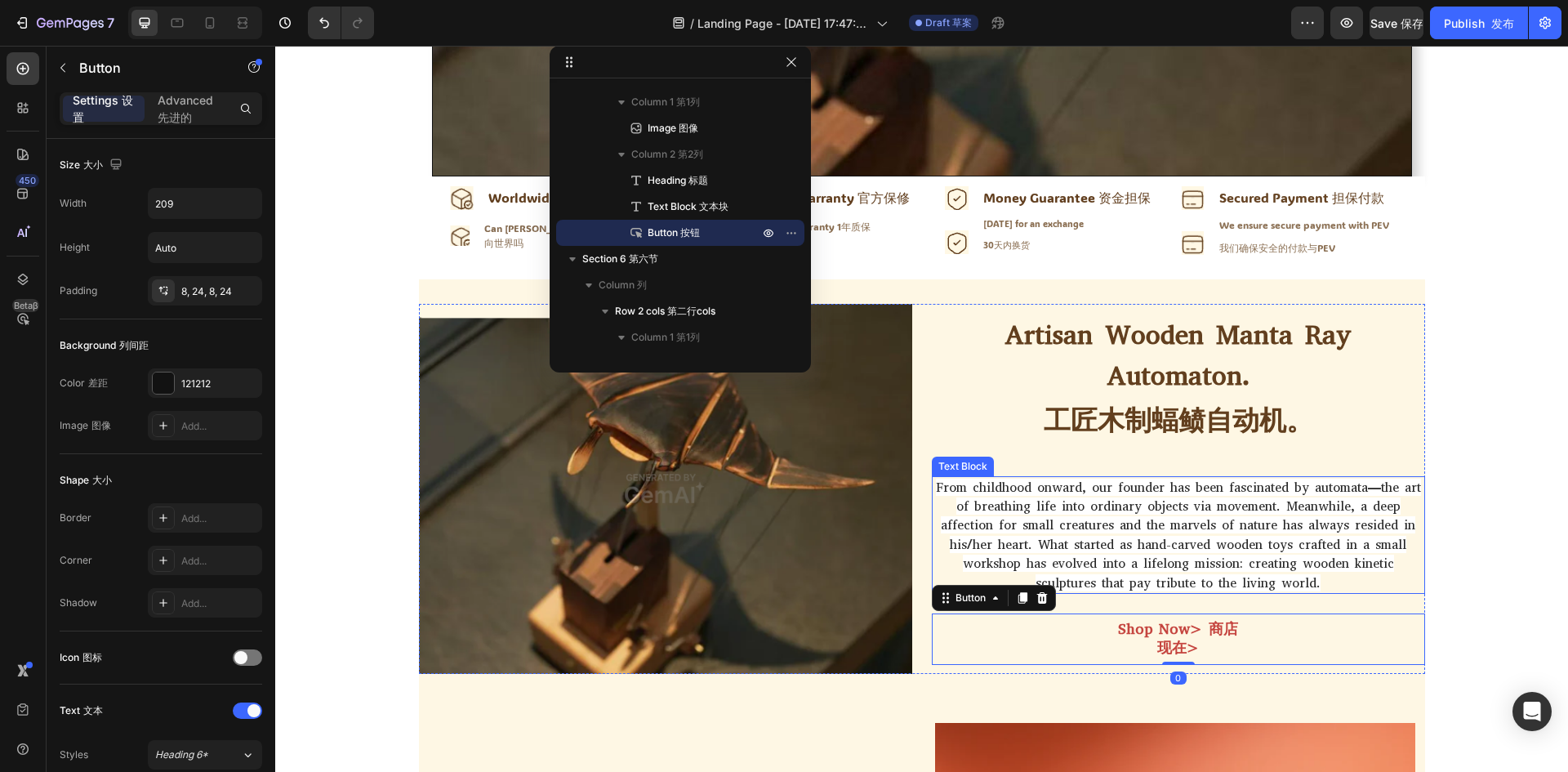
click at [1349, 561] on span "From childhood onward, our founder has been fascinated by automata—the art of b…" at bounding box center [1177, 534] width 485 height 112
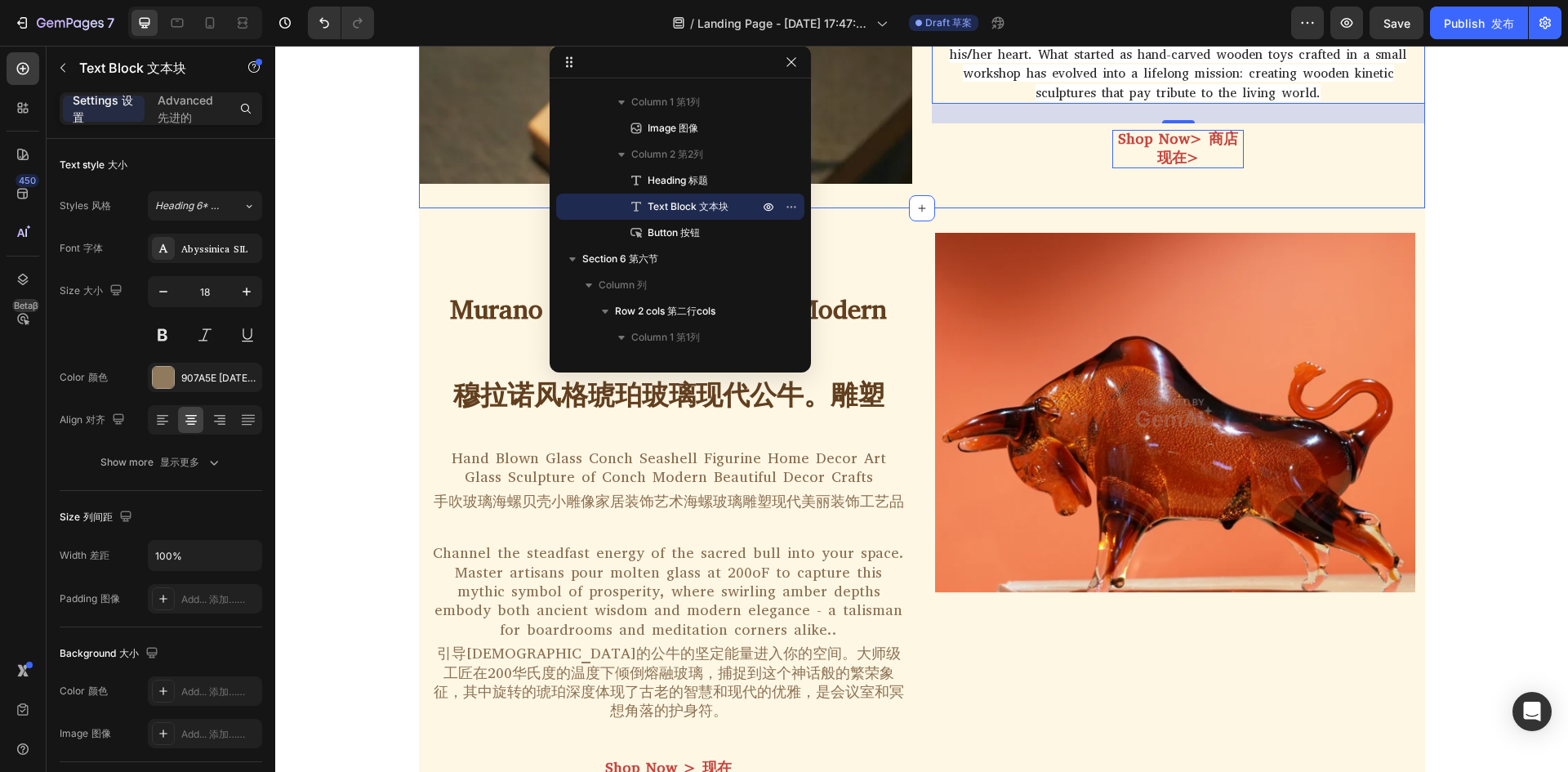
scroll to position [802, 0]
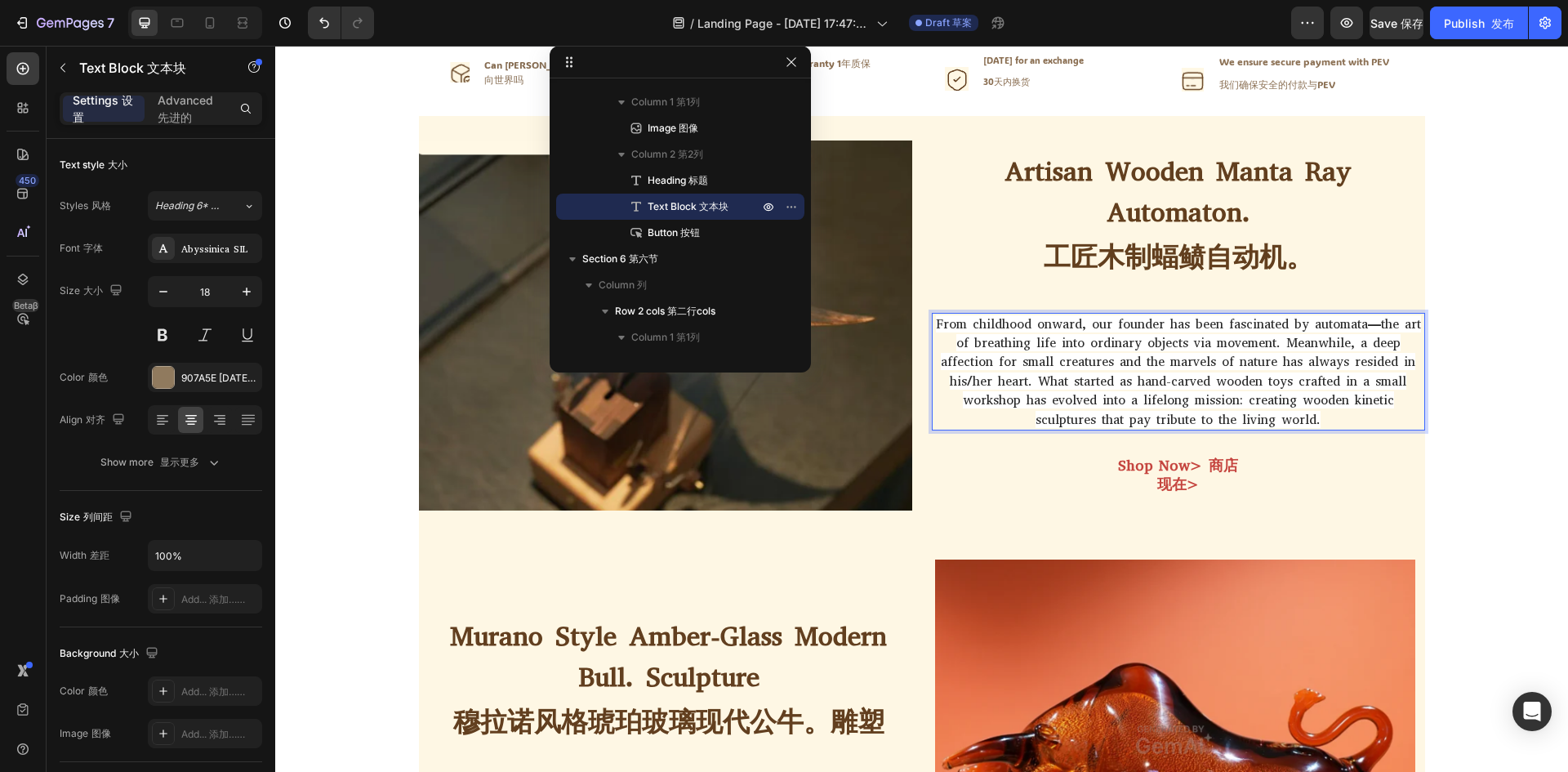
click at [1162, 335] on span "From childhood onward, our founder has been fascinated by automata—the art of b…" at bounding box center [1177, 371] width 485 height 112
click at [1265, 404] on span "From childhood onward, our founder has been fascinated by automata—the art of b…" at bounding box center [1177, 371] width 485 height 112
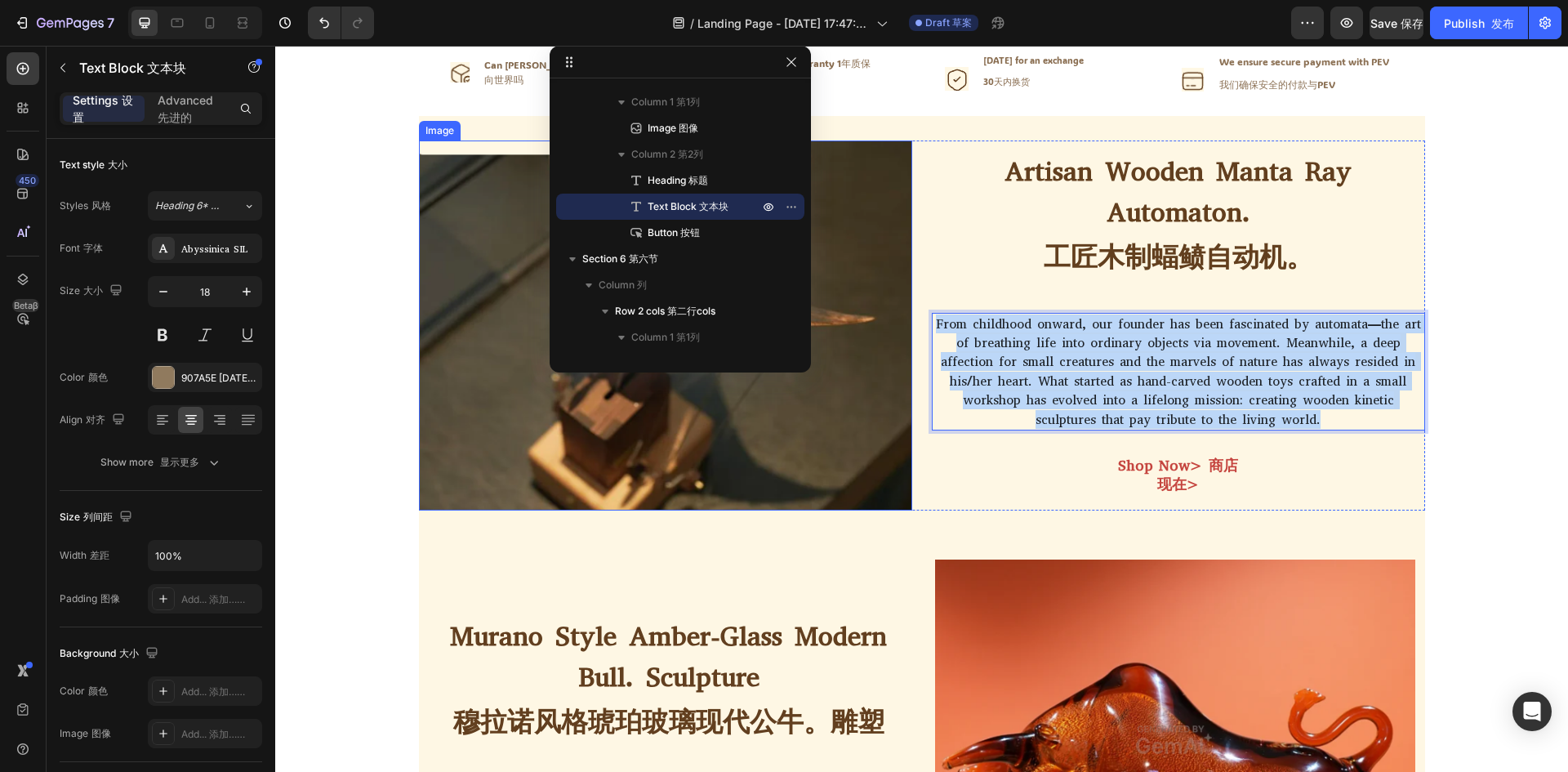
drag, startPoint x: 1320, startPoint y: 422, endPoint x: 856, endPoint y: 331, distance: 472.8
click at [856, 331] on div "Image Artisan Wooden Manta [PERSON_NAME] Automaton. 工匠木制蝠鲼自动机。 Heading From chi…" at bounding box center [922, 325] width 1006 height 370
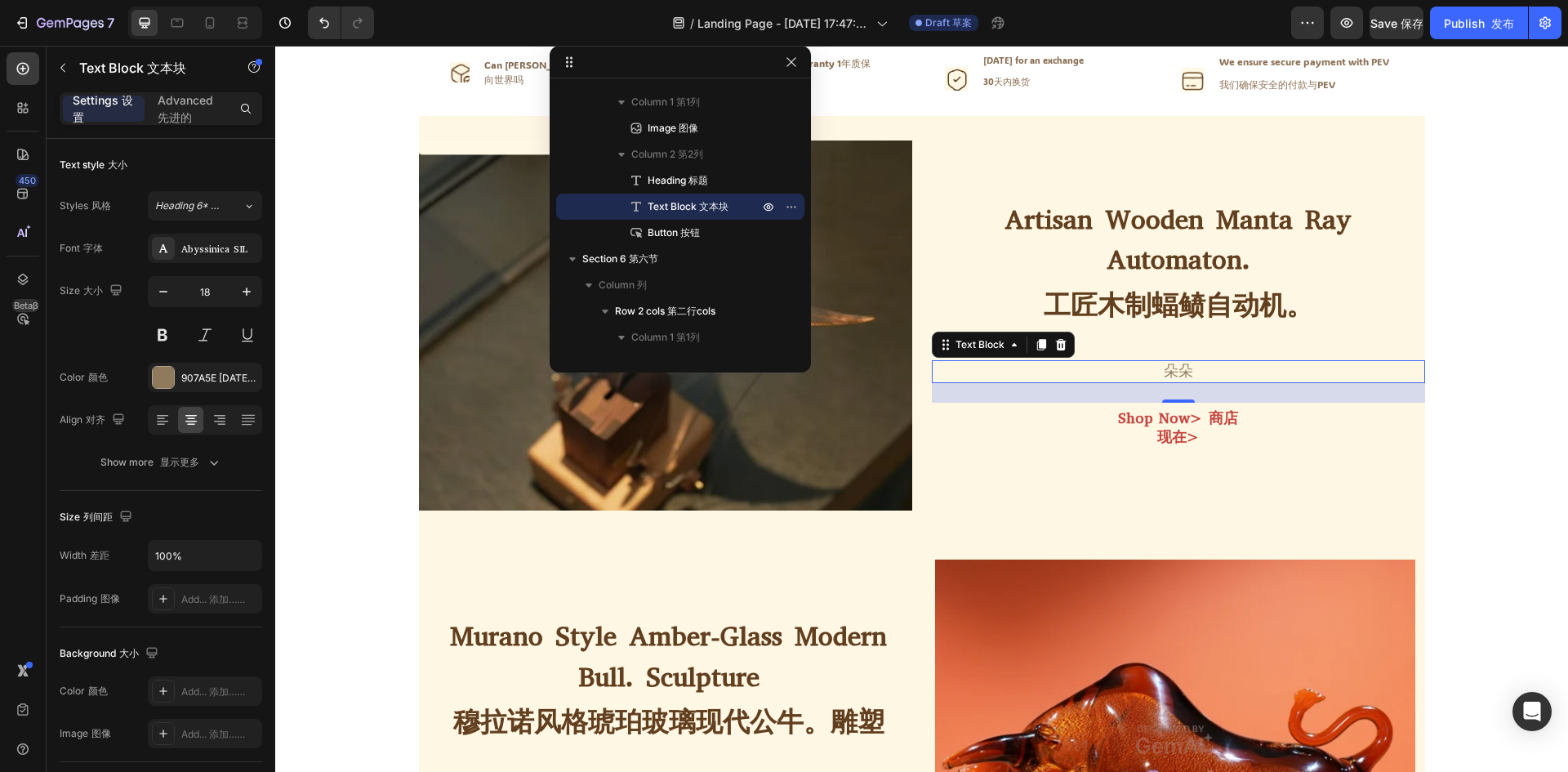
click at [1290, 367] on p "朵朵" at bounding box center [1178, 372] width 490 height 19
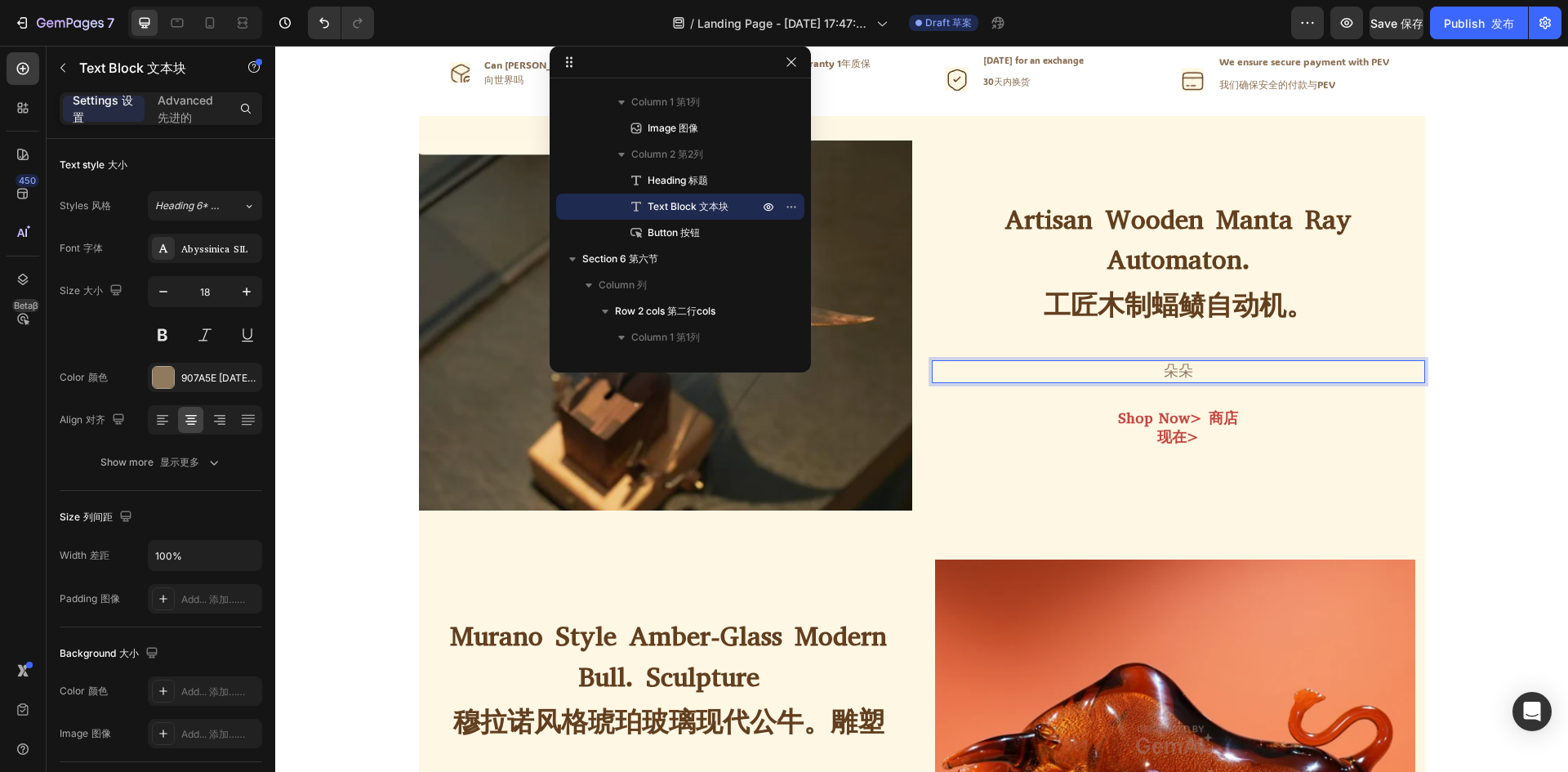
click at [1290, 367] on p "朵朵" at bounding box center [1178, 372] width 490 height 19
click at [1287, 374] on p "朵朵" at bounding box center [1178, 372] width 490 height 19
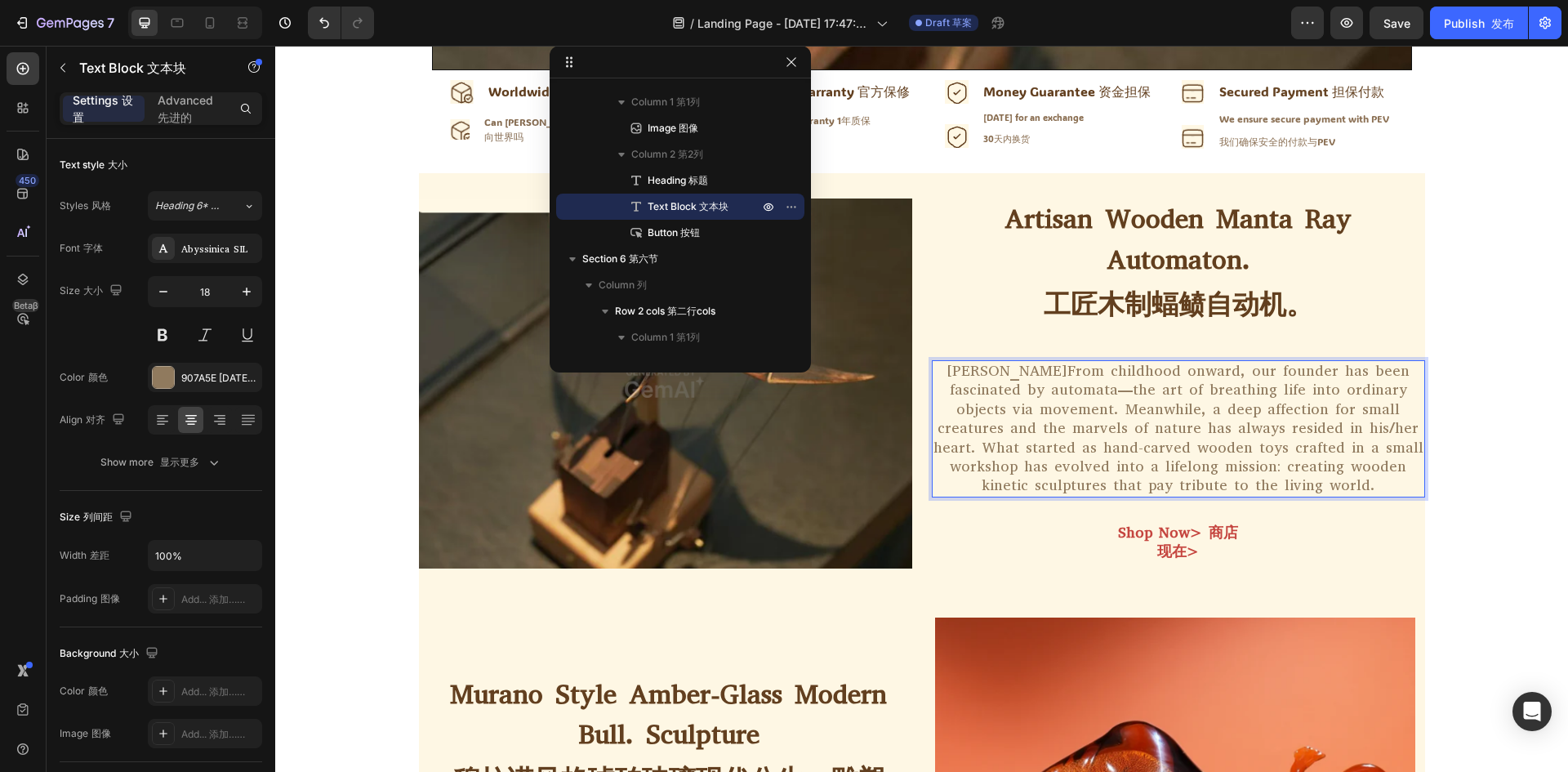
click at [980, 370] on p "[PERSON_NAME]From childhood onward, our founder has been fascinated by automata…" at bounding box center [1178, 428] width 490 height 133
click at [1054, 565] on div "Shop Now> 商店现在> Button" at bounding box center [1178, 543] width 494 height 52
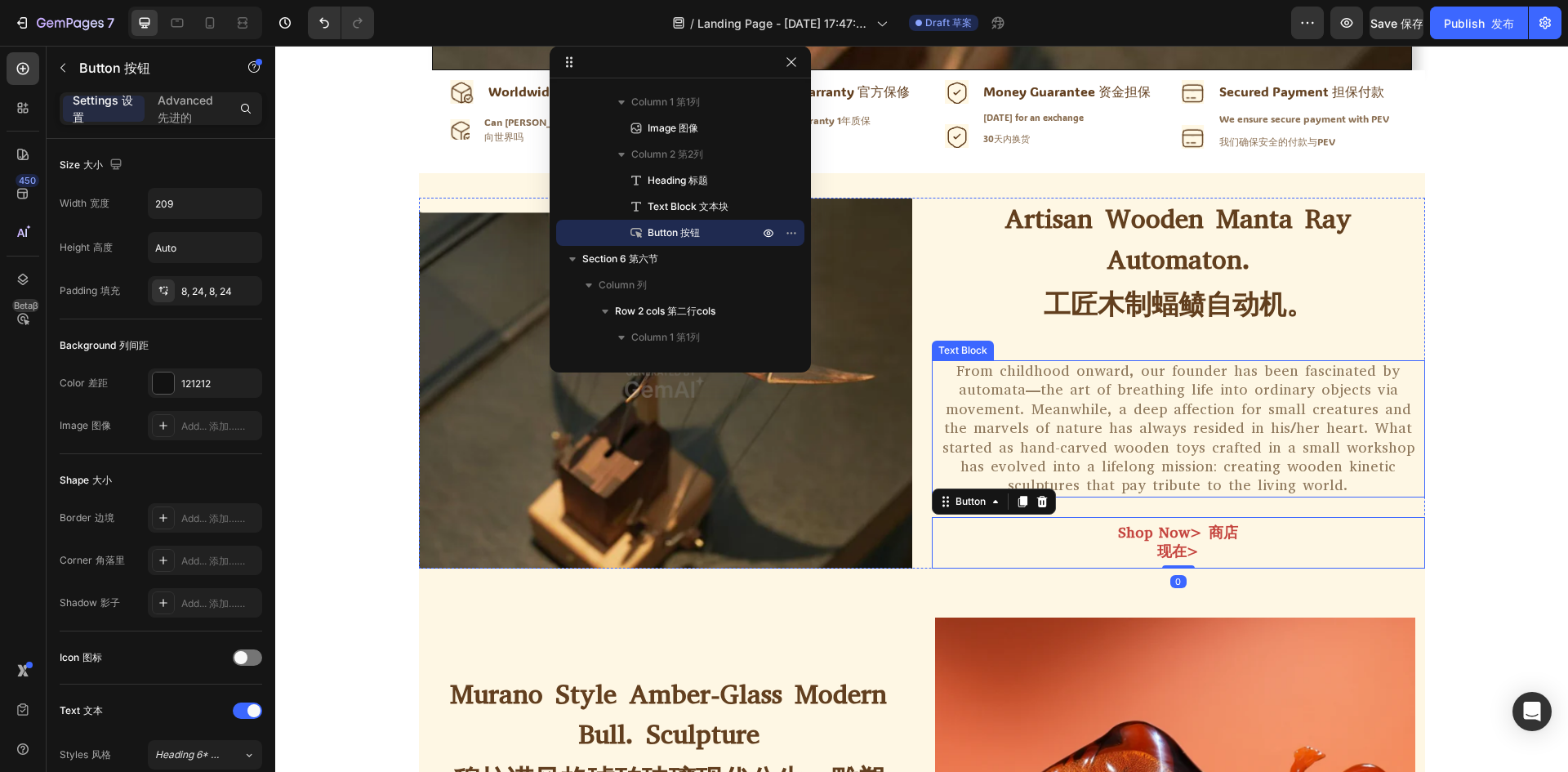
click at [1127, 434] on p "From childhood onward, our founder has been fascinated by automata—the art of b…" at bounding box center [1178, 428] width 490 height 133
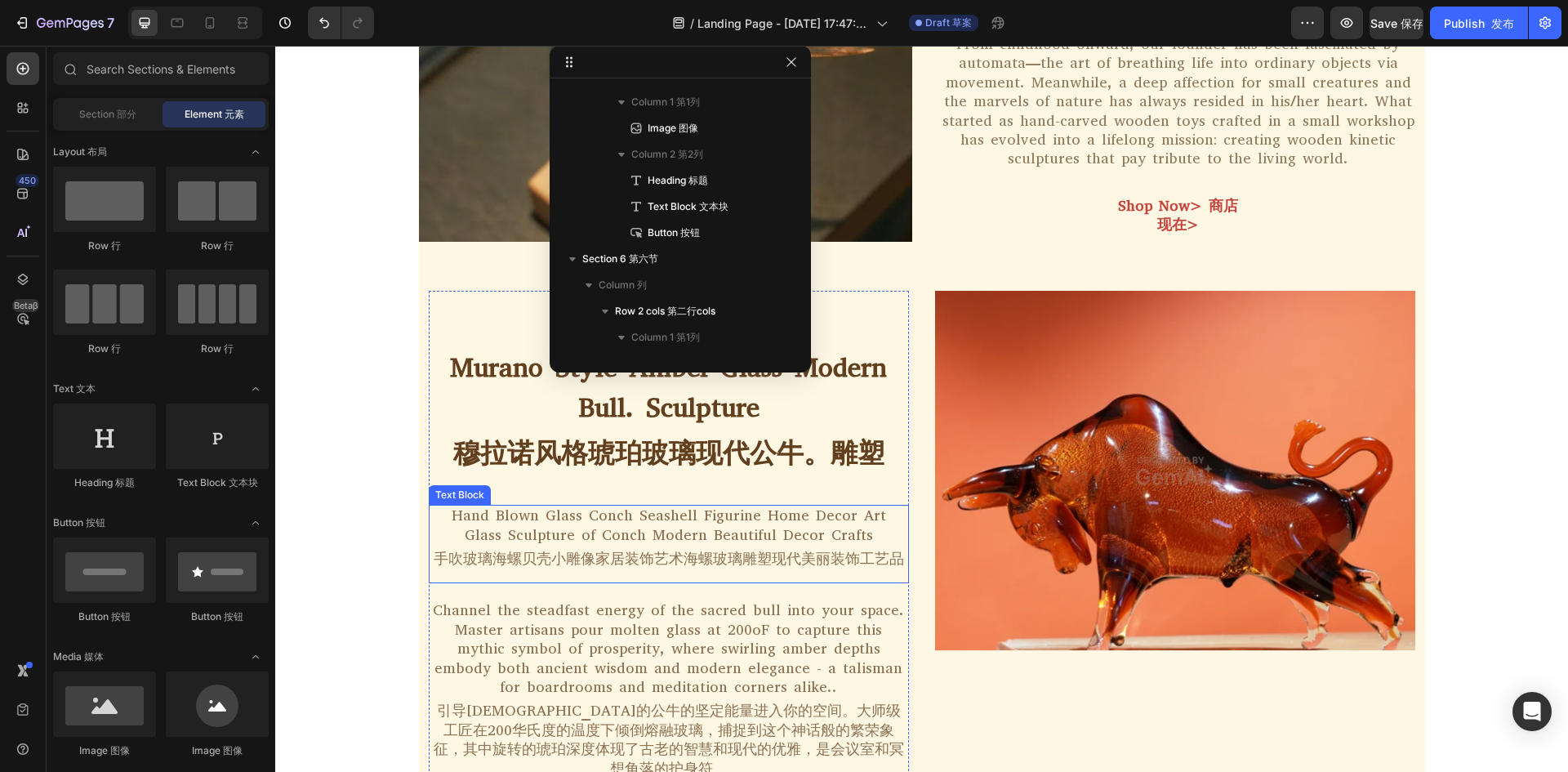
scroll to position [1153, 0]
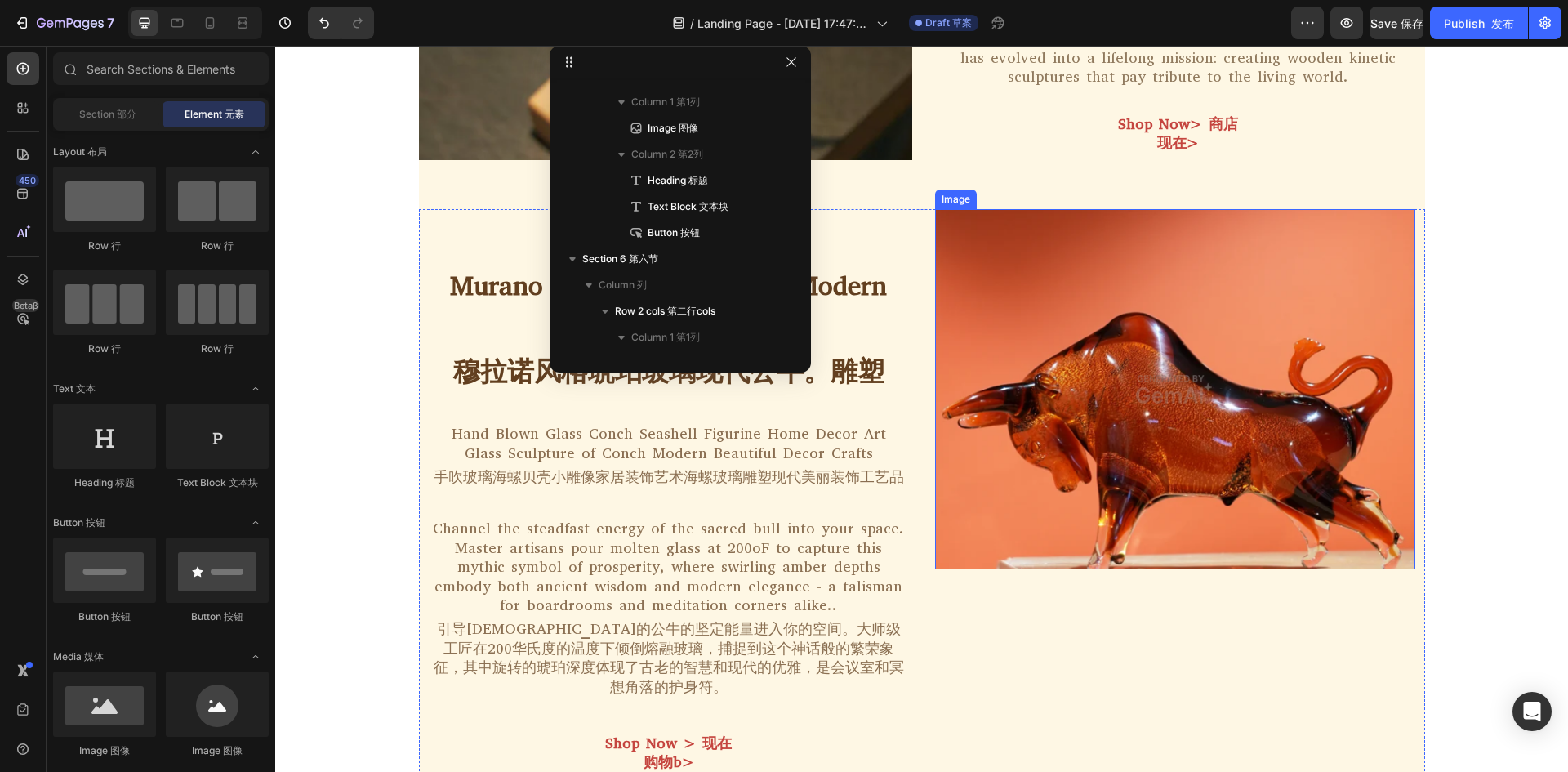
click at [1236, 480] on img at bounding box center [1175, 389] width 480 height 360
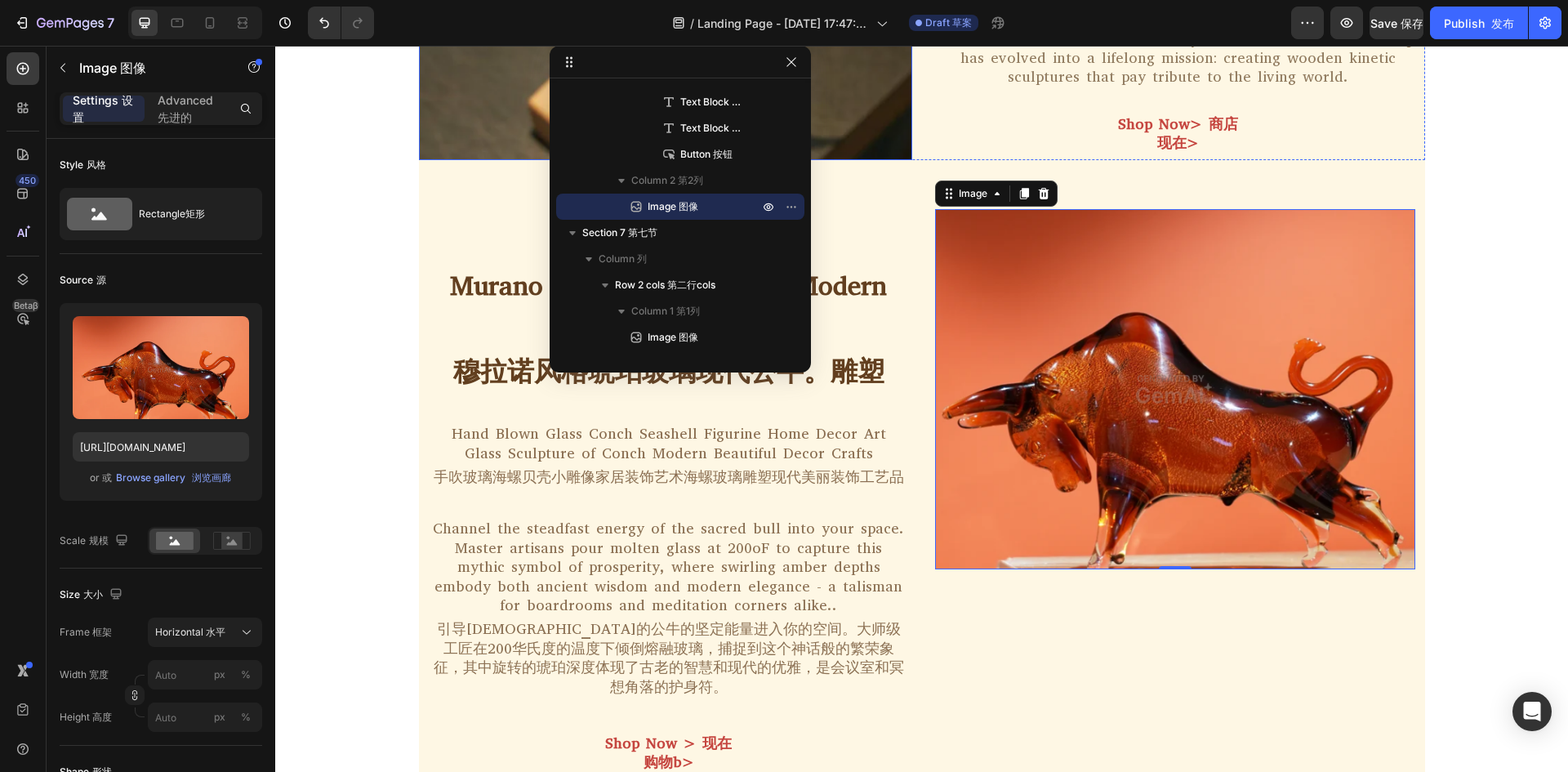
scroll to position [663, 0]
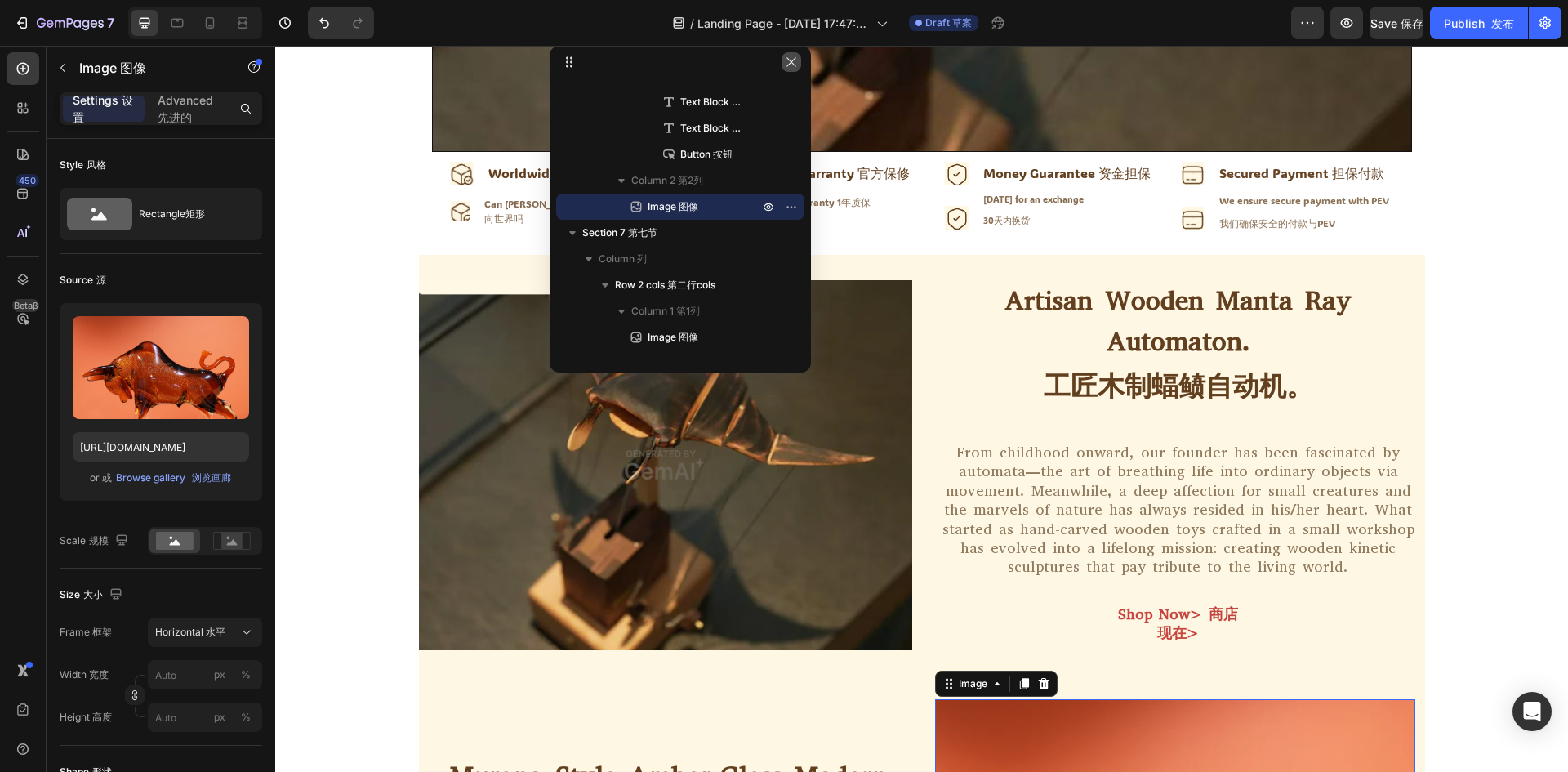
click at [793, 66] on icon "button" at bounding box center [791, 62] width 13 height 13
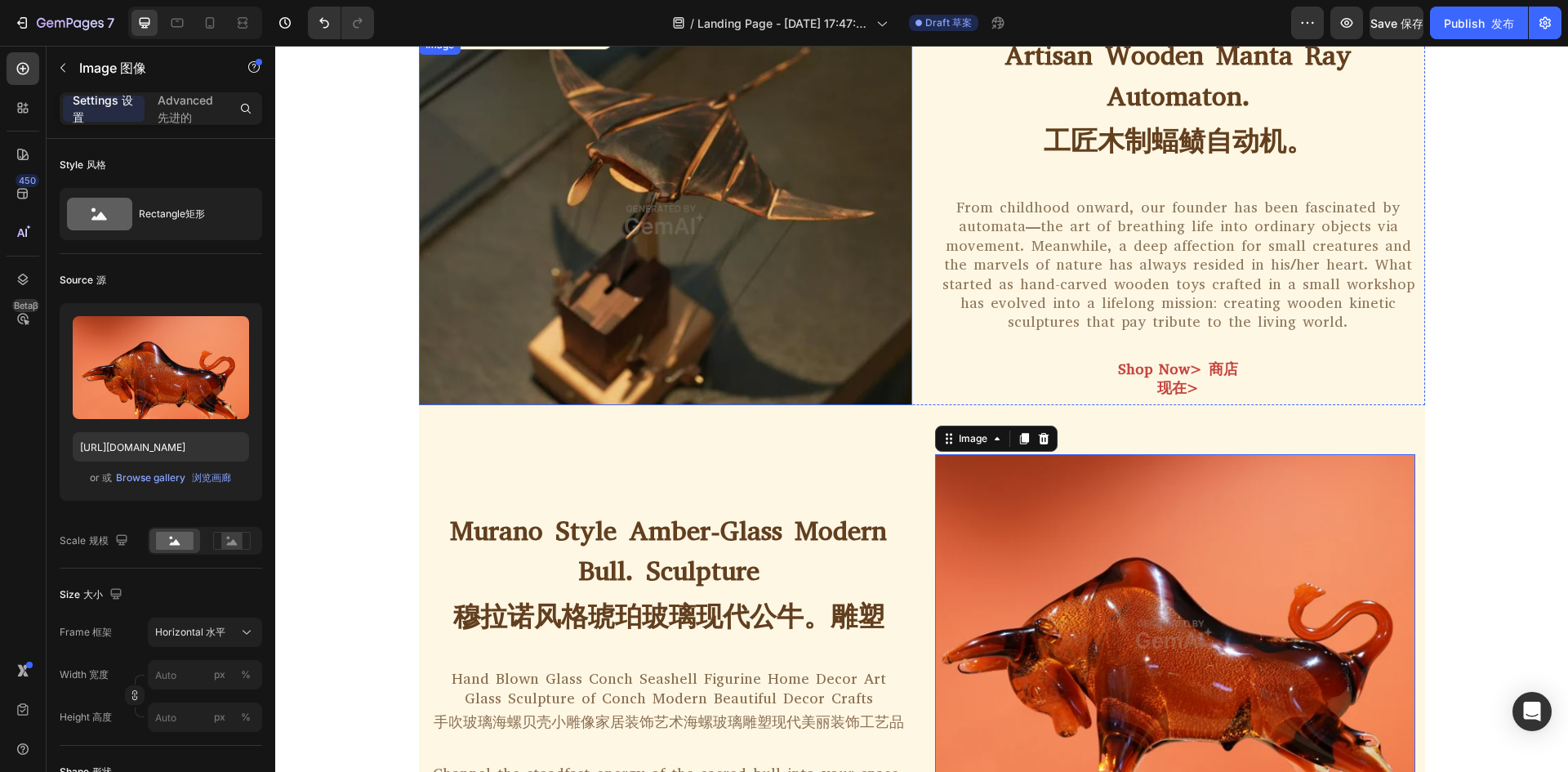
scroll to position [826, 0]
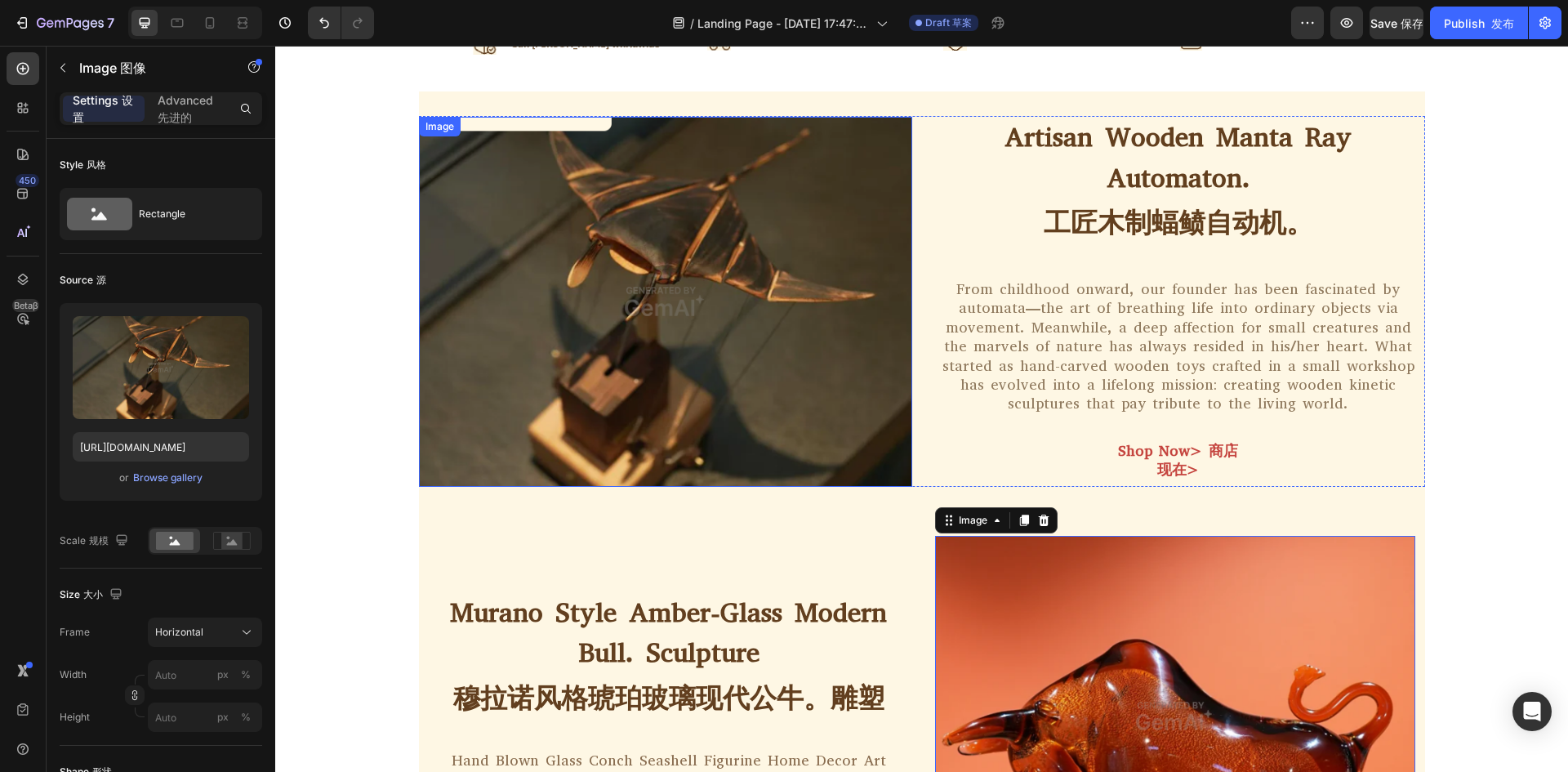
click at [601, 333] on img at bounding box center [665, 302] width 494 height 370
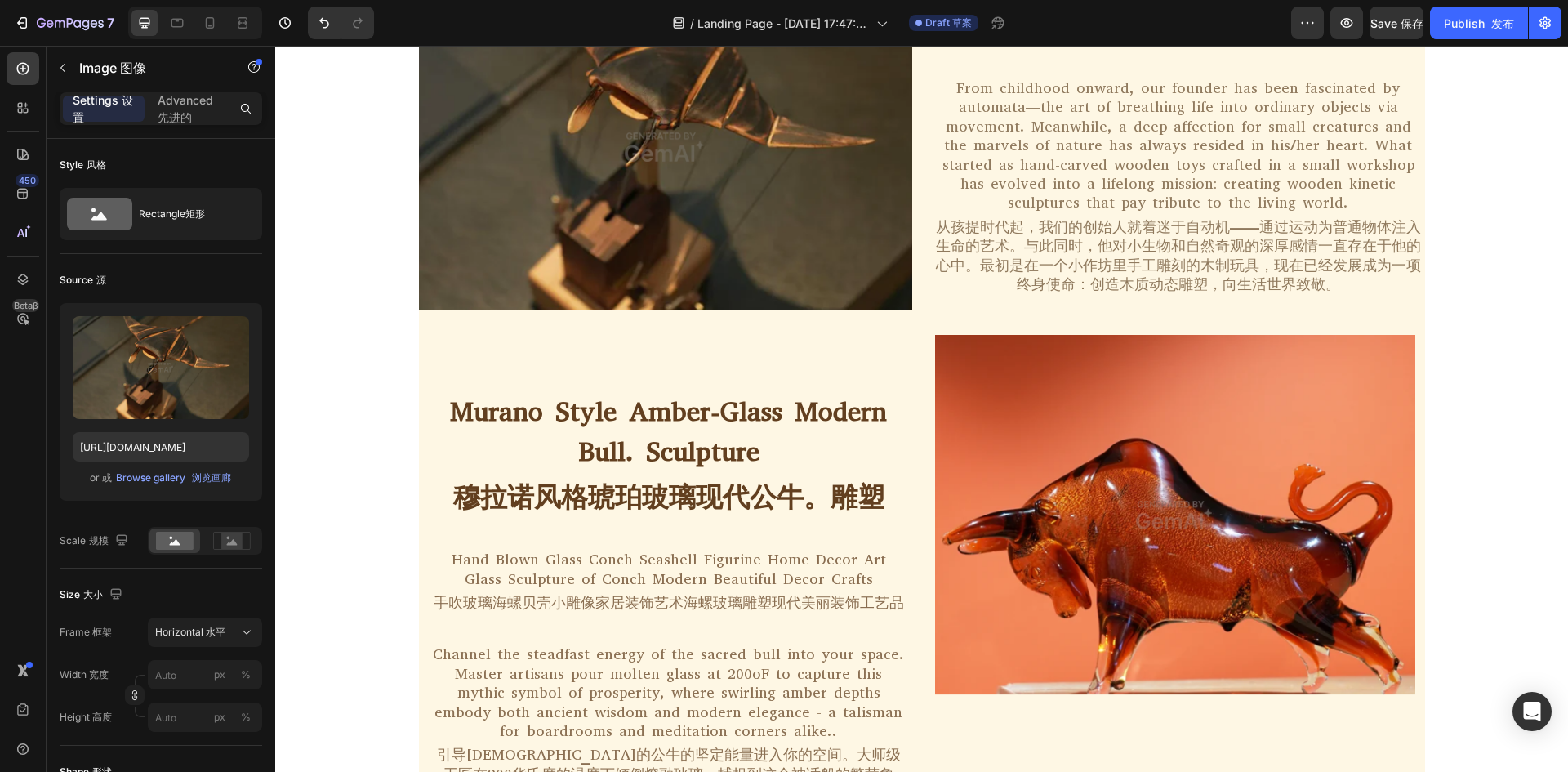
scroll to position [864, 0]
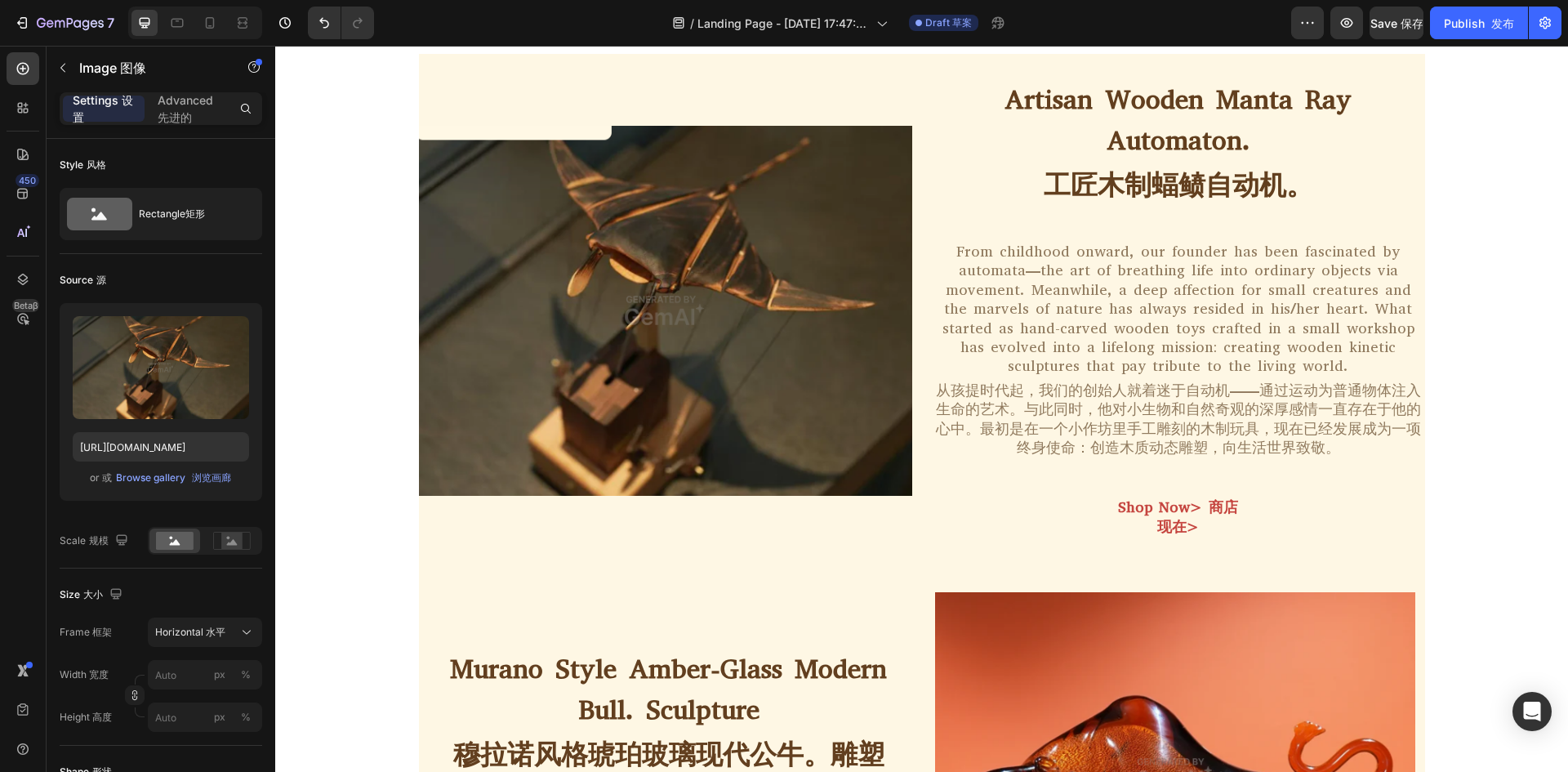
click at [739, 383] on img at bounding box center [665, 310] width 494 height 370
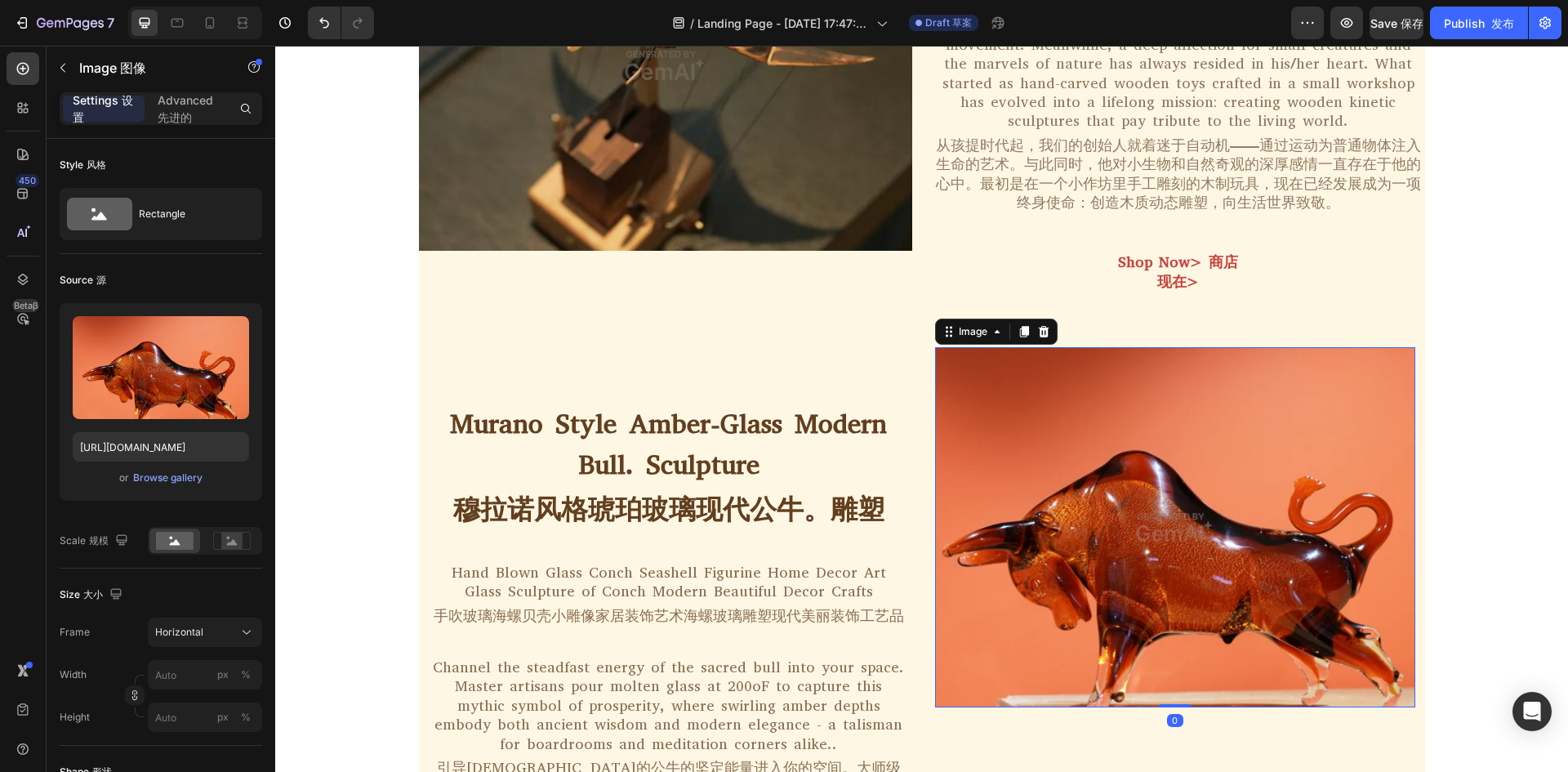
click at [1170, 446] on img at bounding box center [1175, 526] width 480 height 360
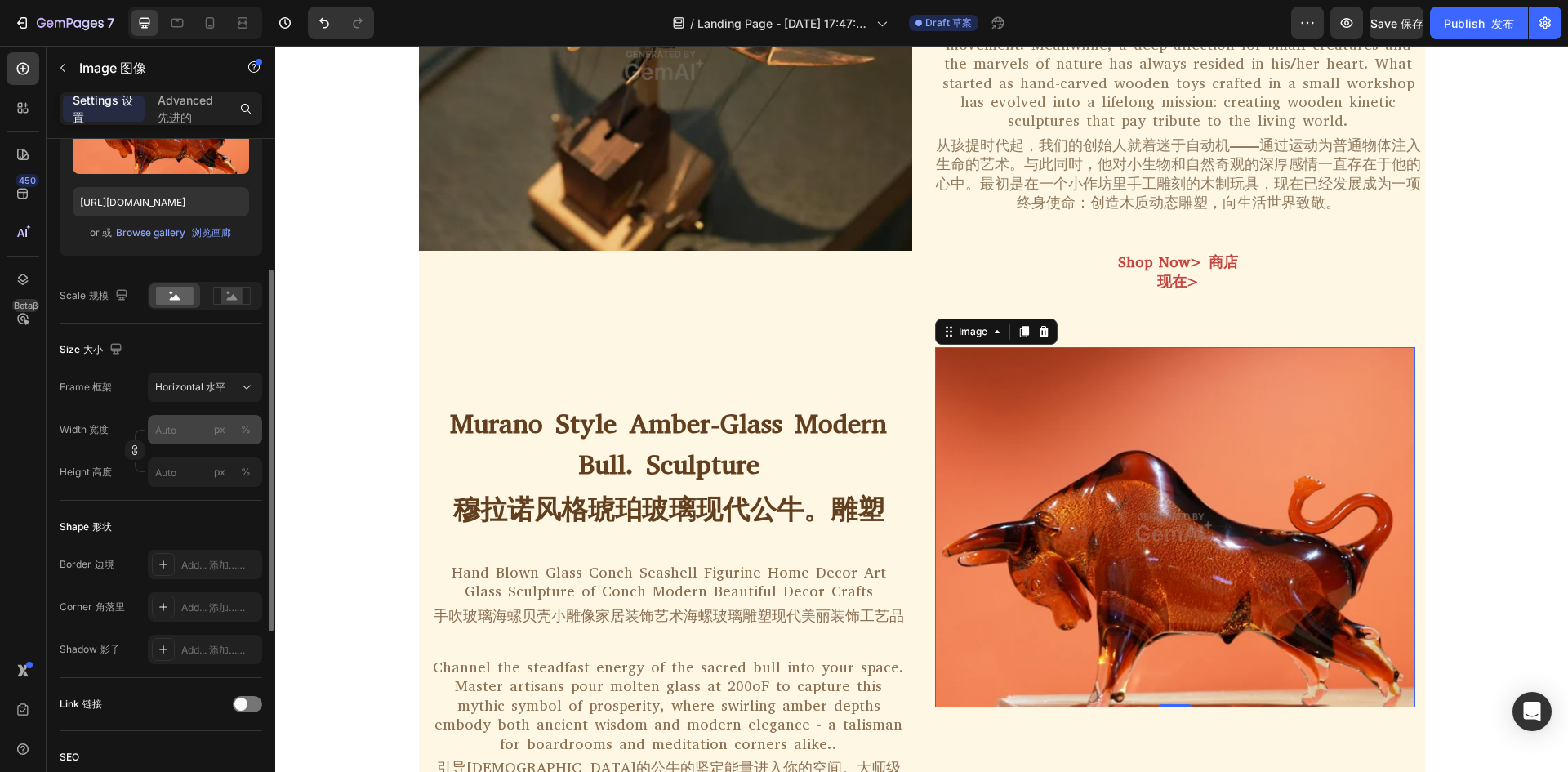
scroll to position [0, 0]
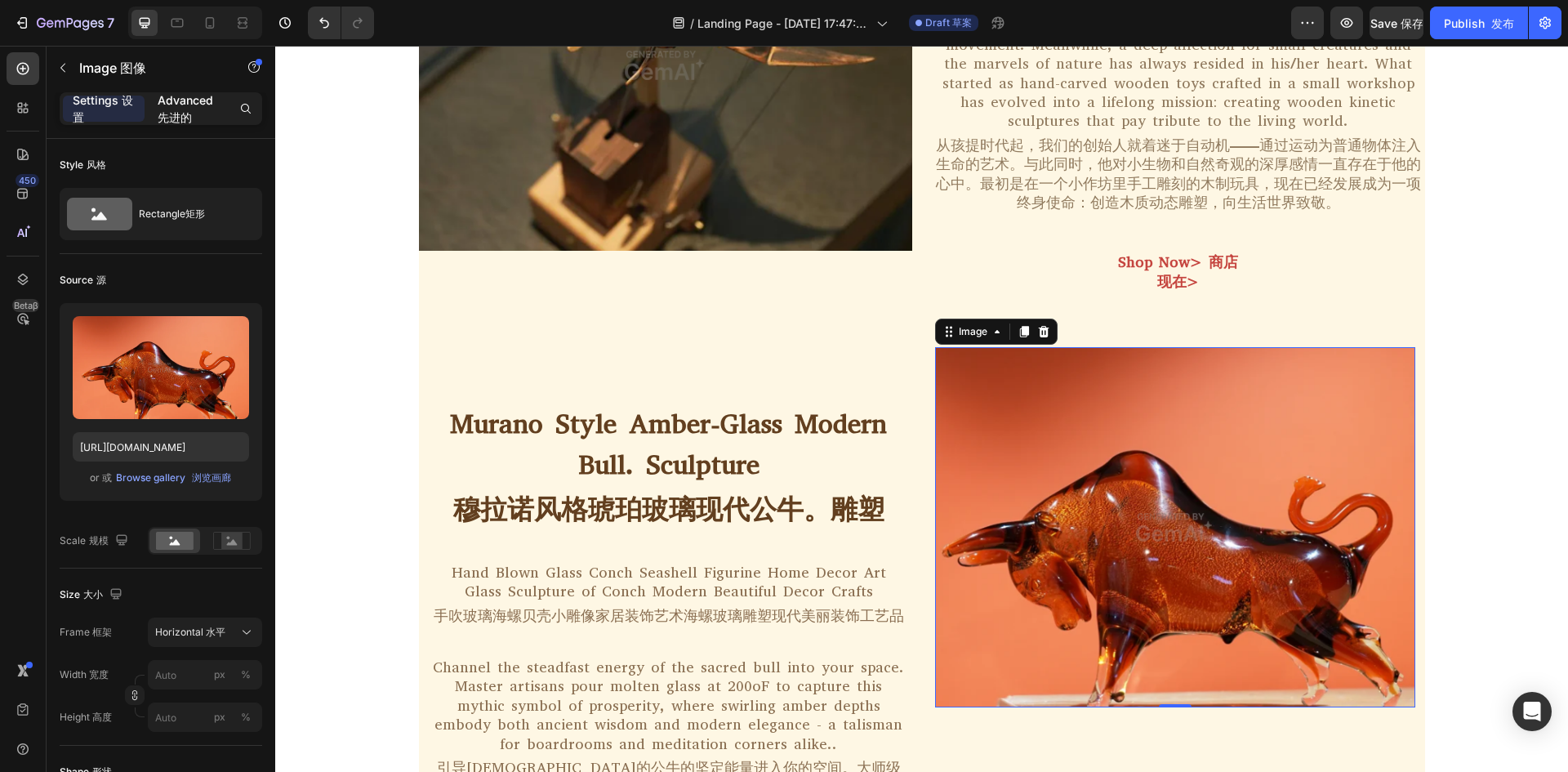
click at [183, 113] on font "先进的" at bounding box center [175, 117] width 35 height 13
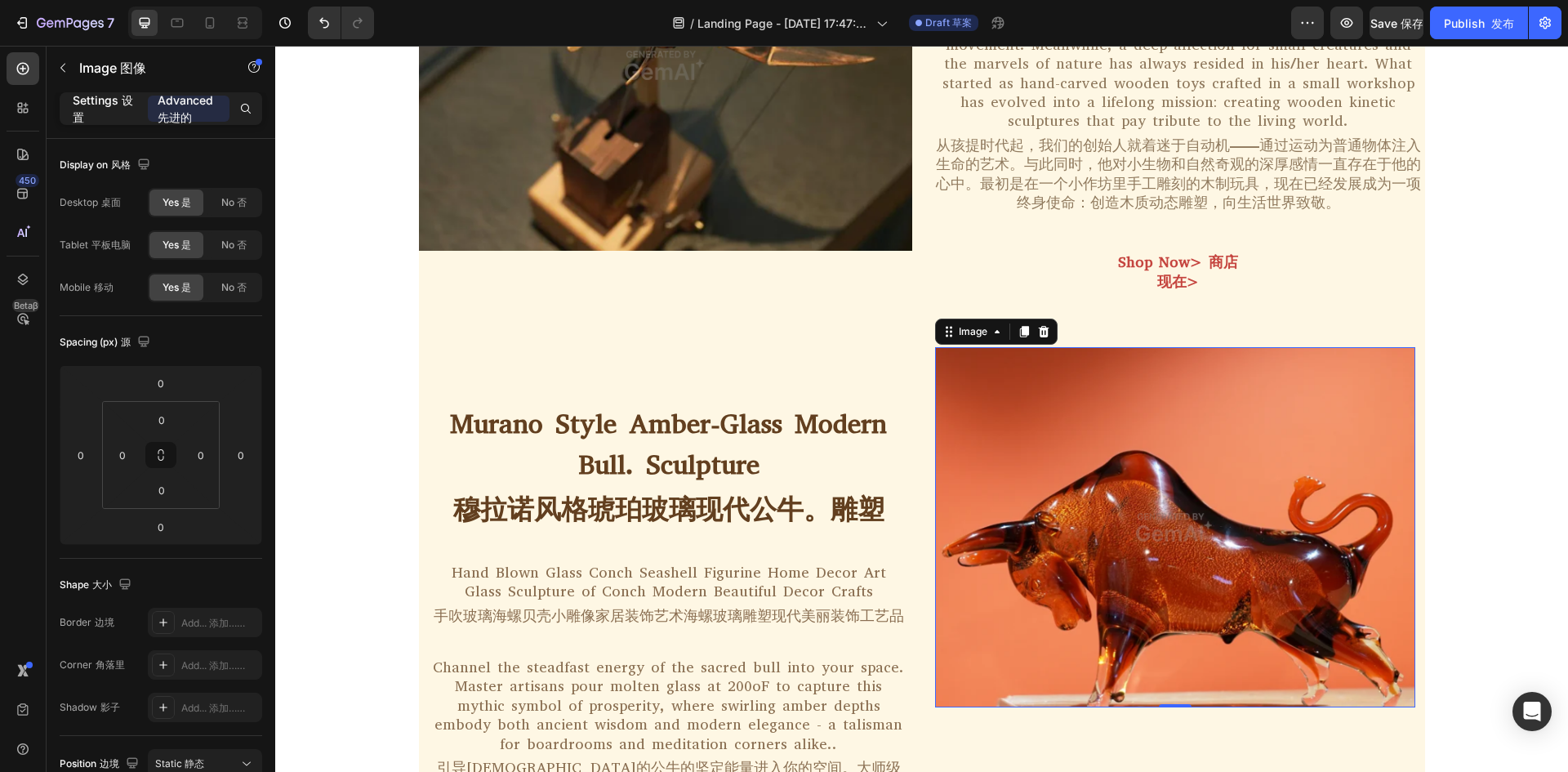
click at [89, 101] on p "Settings 设置" at bounding box center [104, 109] width 62 height 35
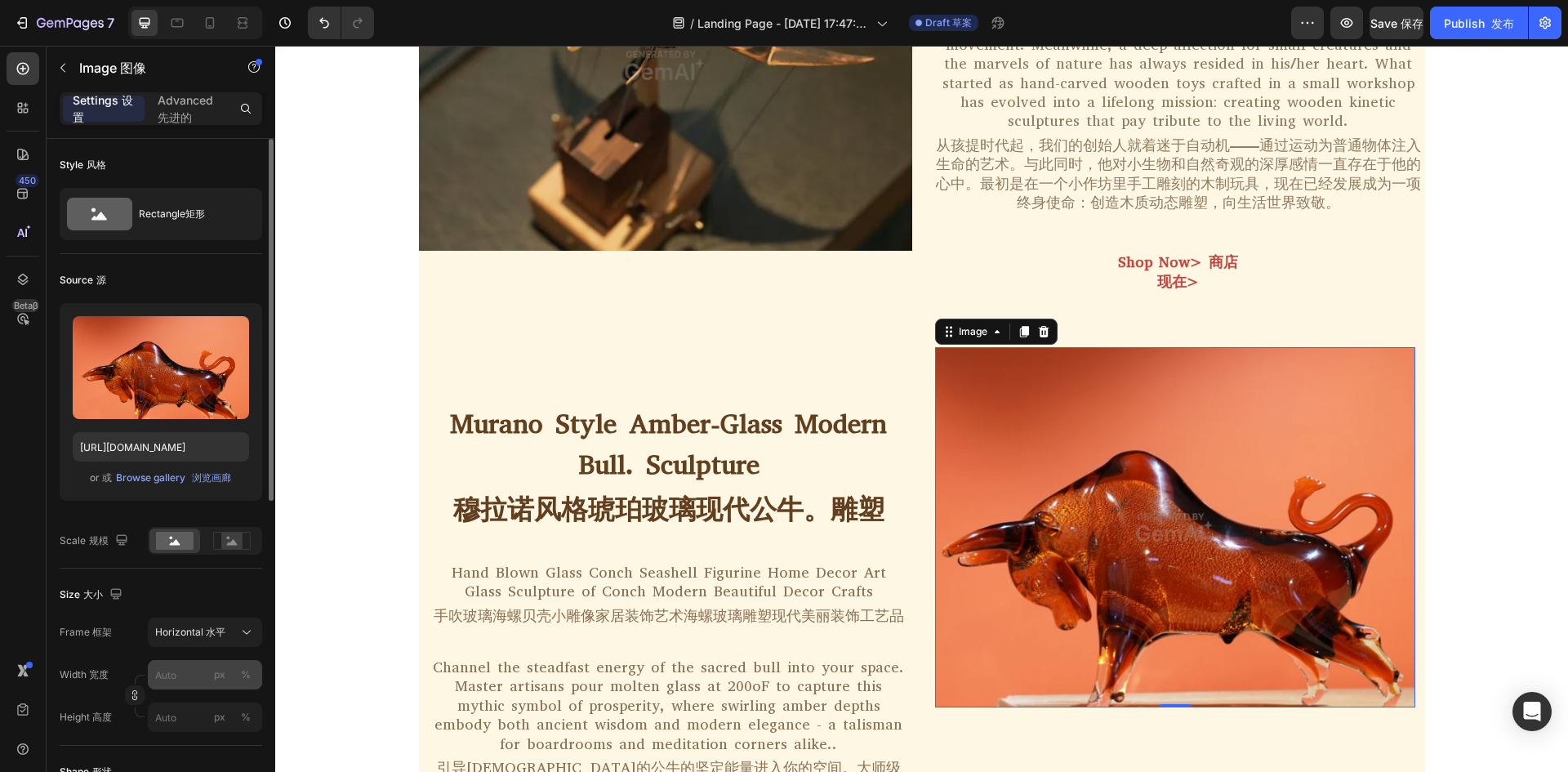
scroll to position [326, 0]
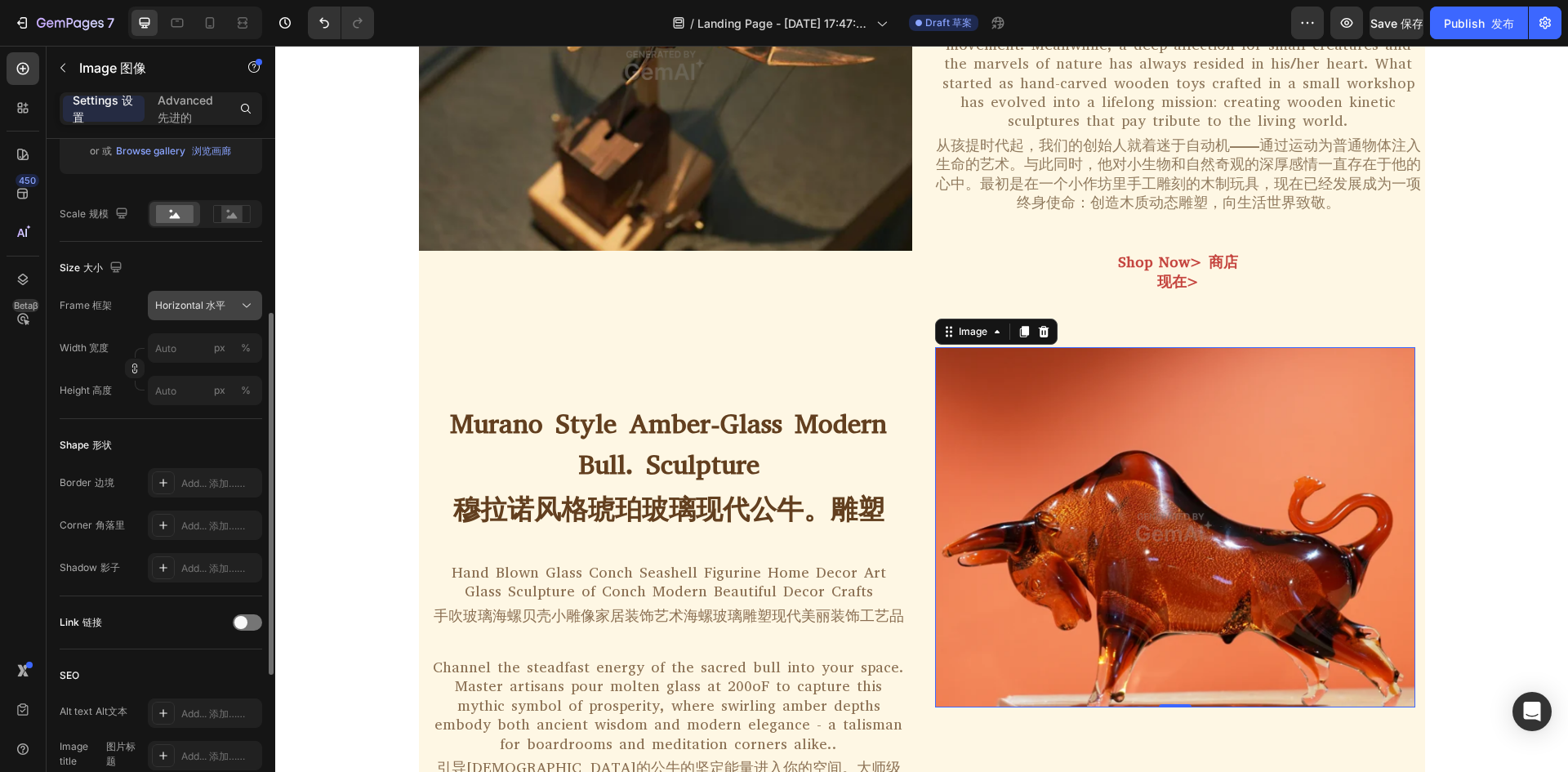
click at [246, 300] on icon at bounding box center [246, 305] width 16 height 16
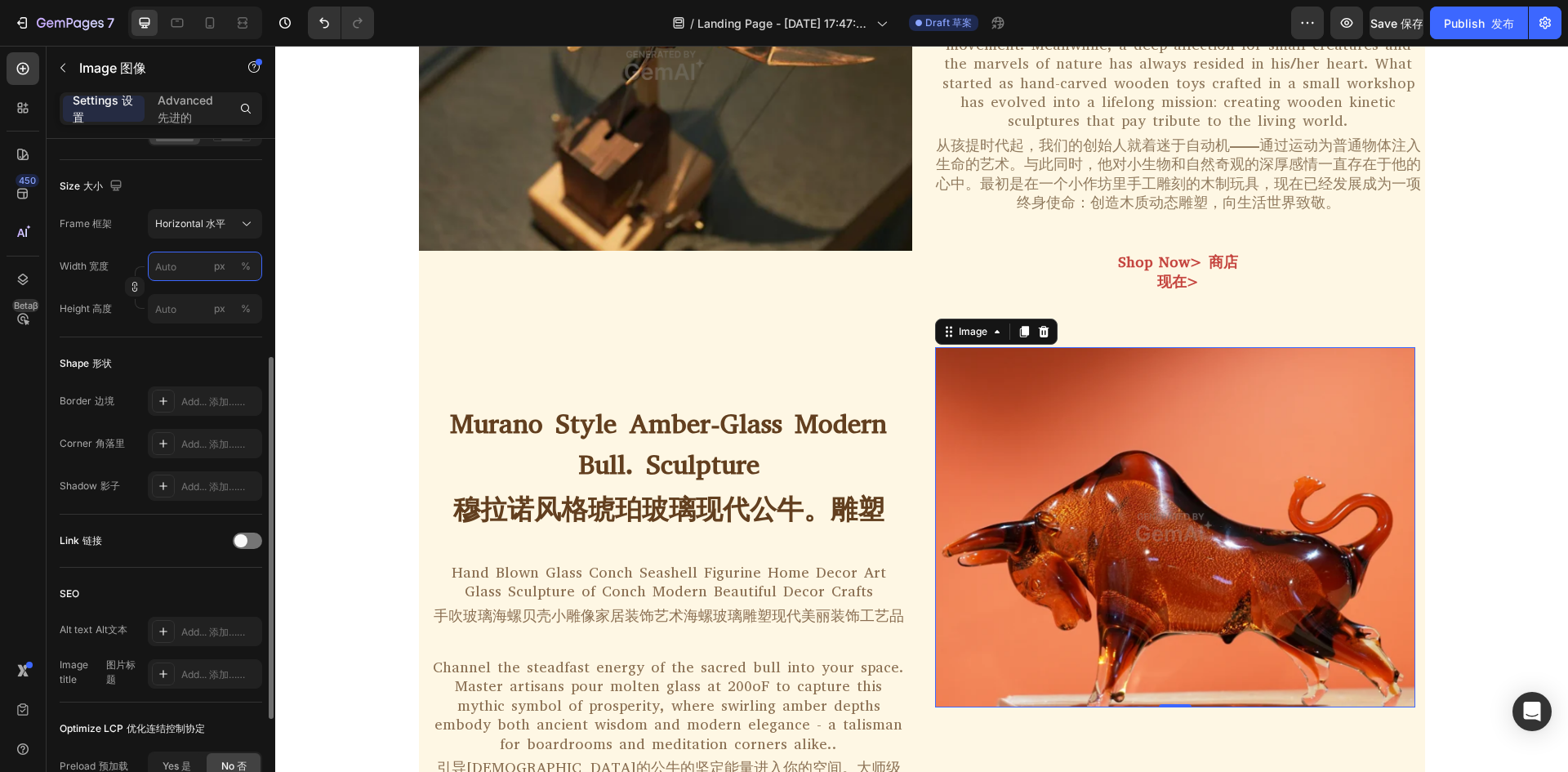
click at [189, 265] on input "px %" at bounding box center [205, 266] width 114 height 30
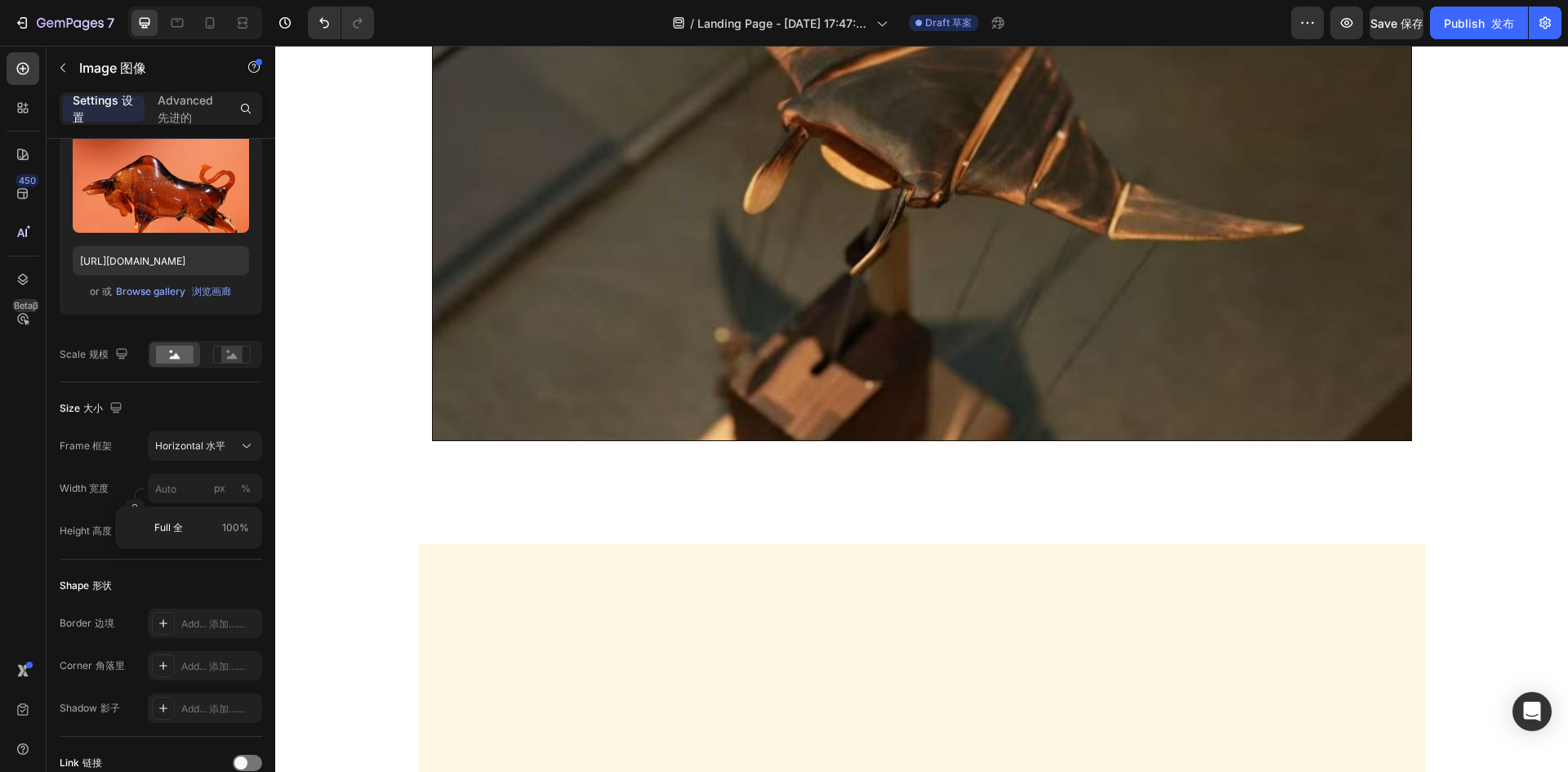
scroll to position [0, 0]
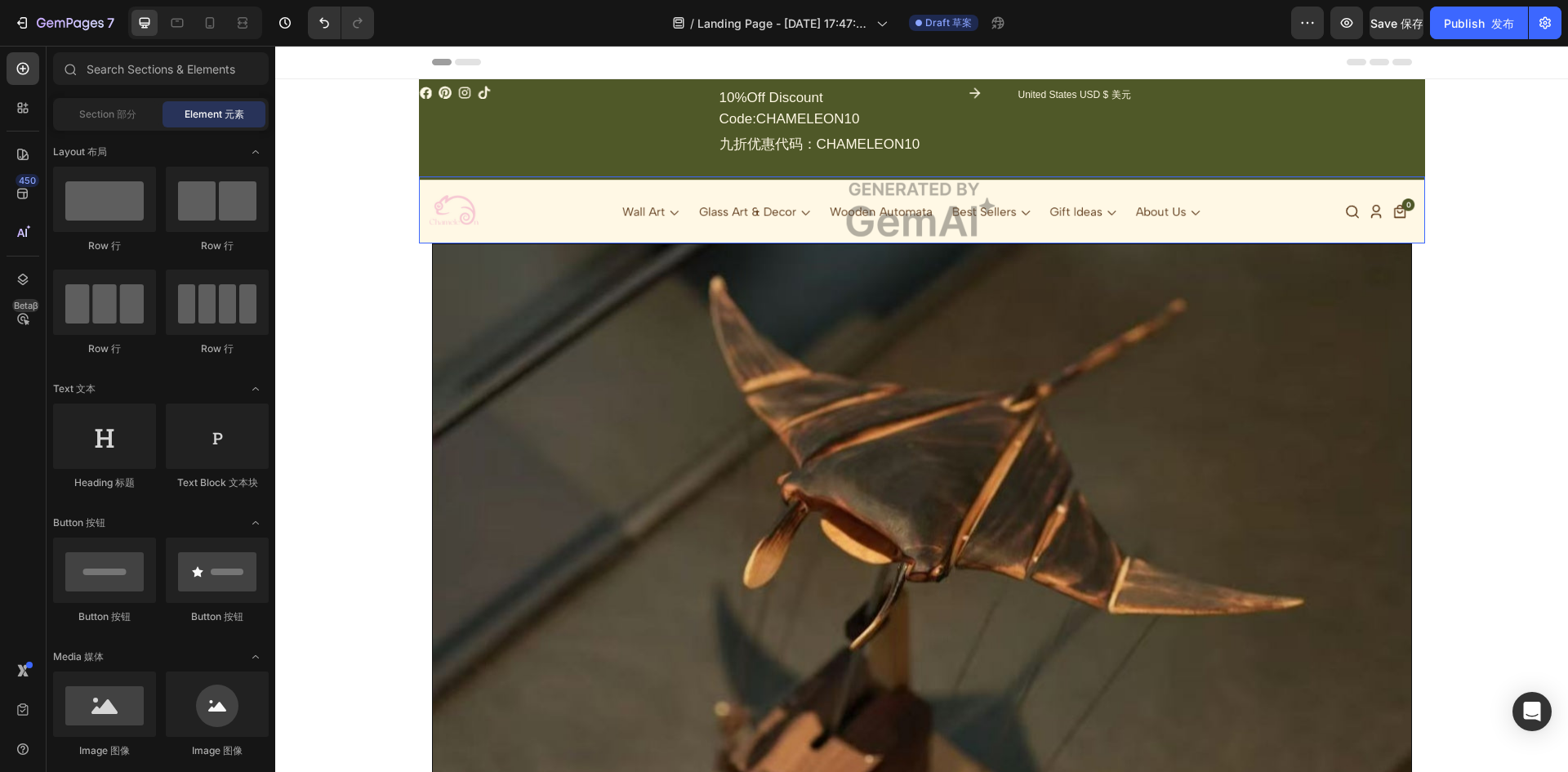
click at [510, 190] on img at bounding box center [922, 210] width 1006 height 68
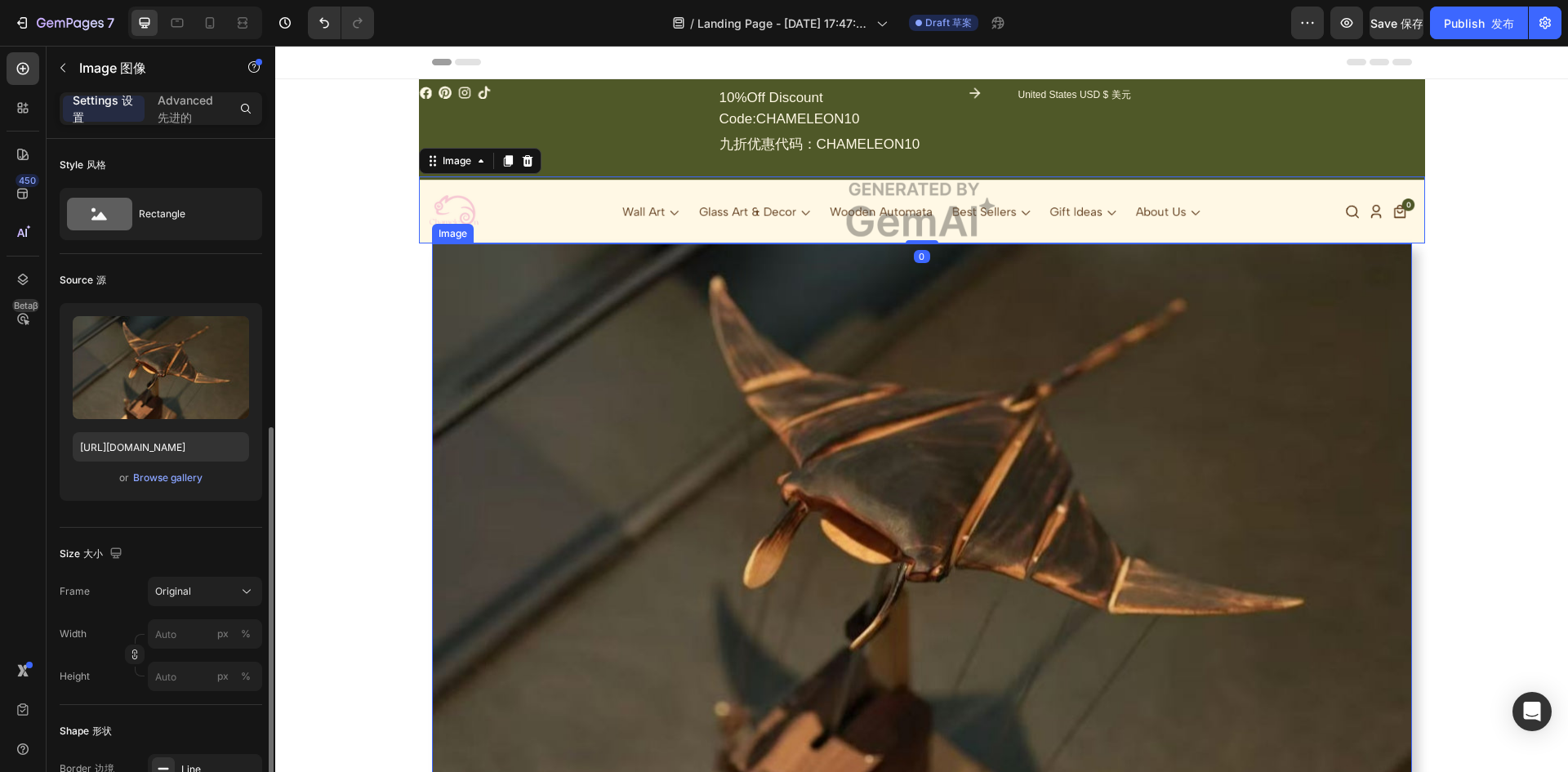
click at [546, 353] on img at bounding box center [922, 528] width 979 height 571
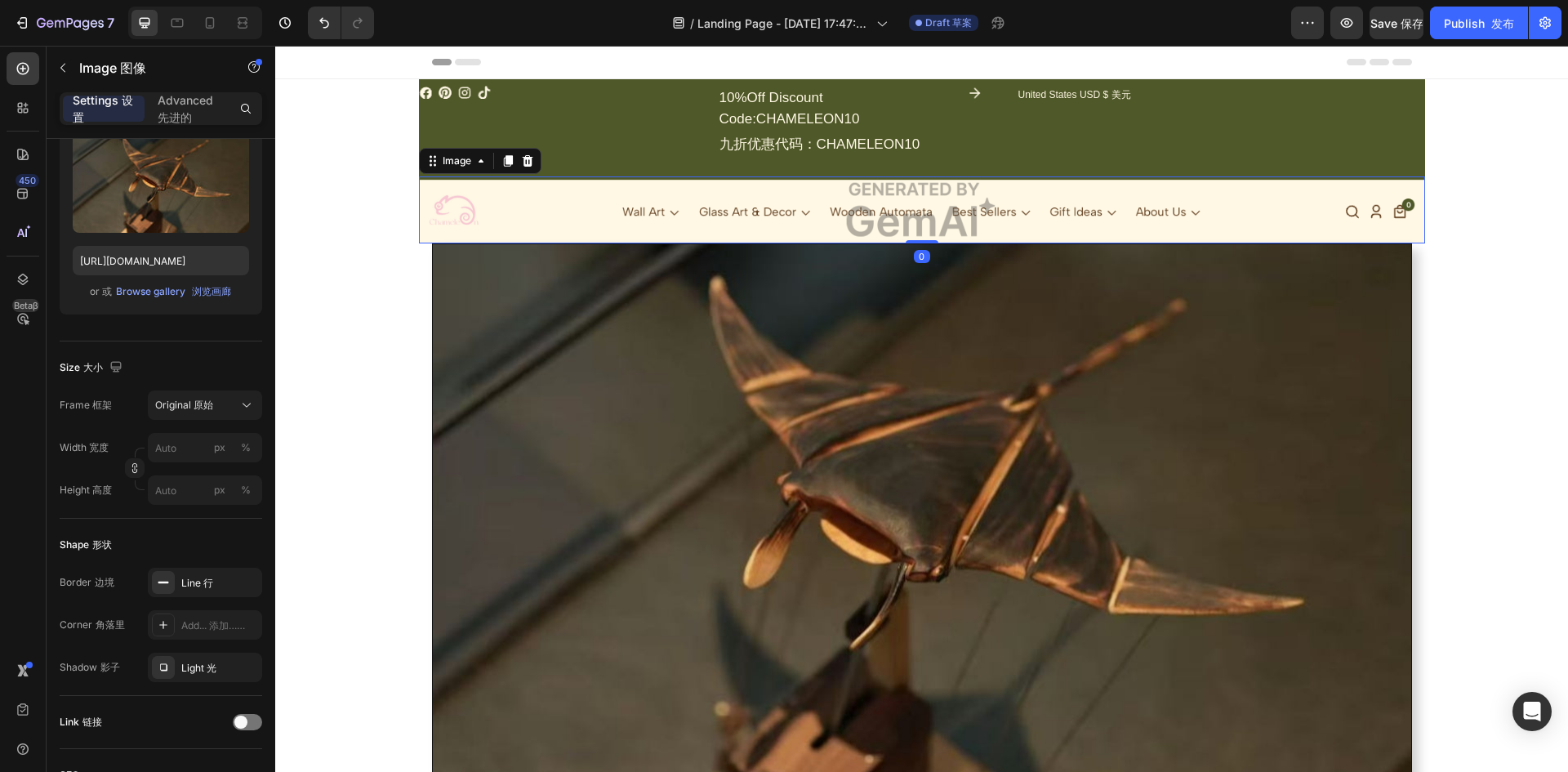
click at [562, 216] on img at bounding box center [922, 210] width 1006 height 68
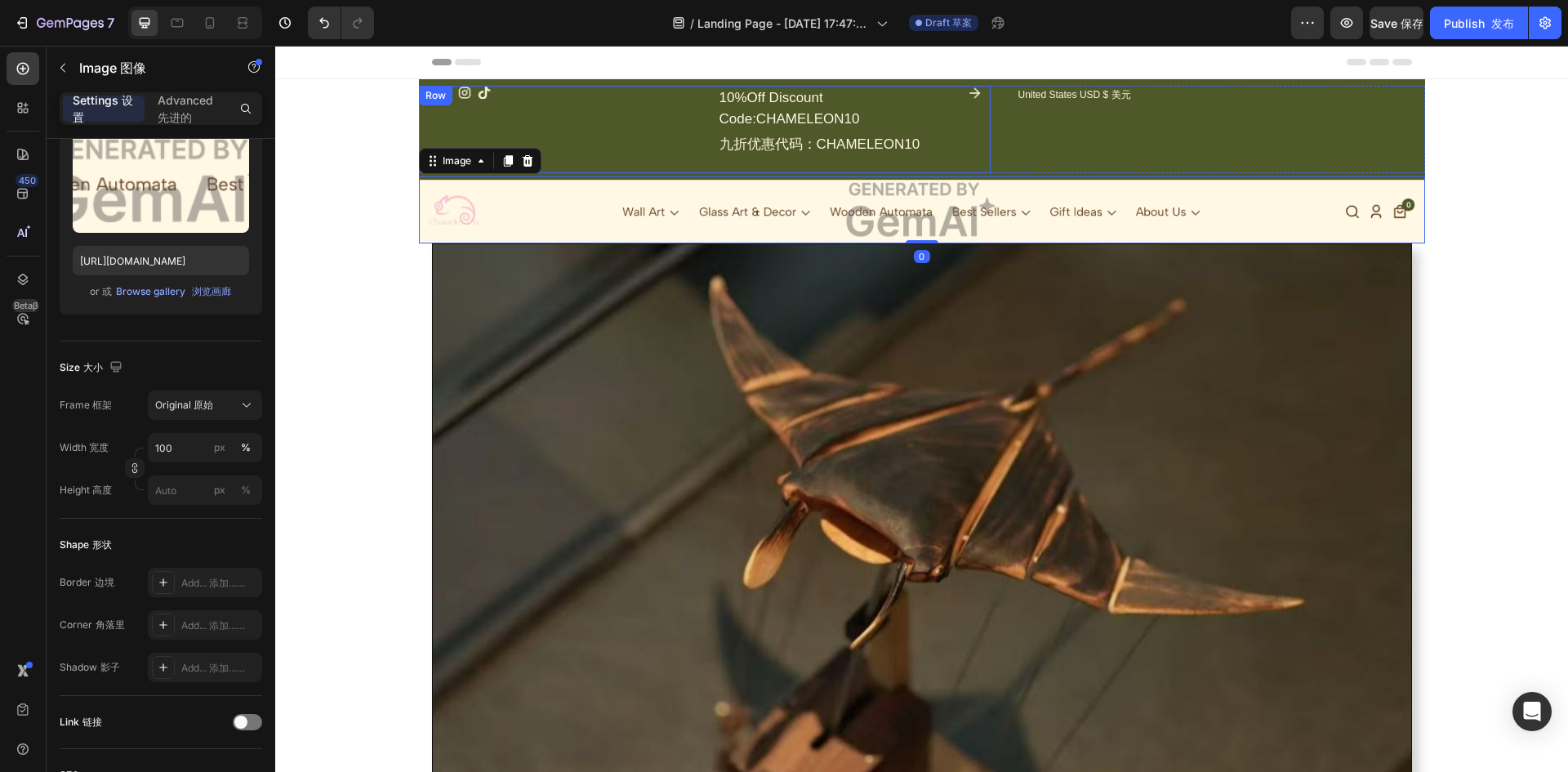
click at [646, 133] on div "Icon Icon Icon Icon Icon List Hoz" at bounding box center [555, 129] width 273 height 87
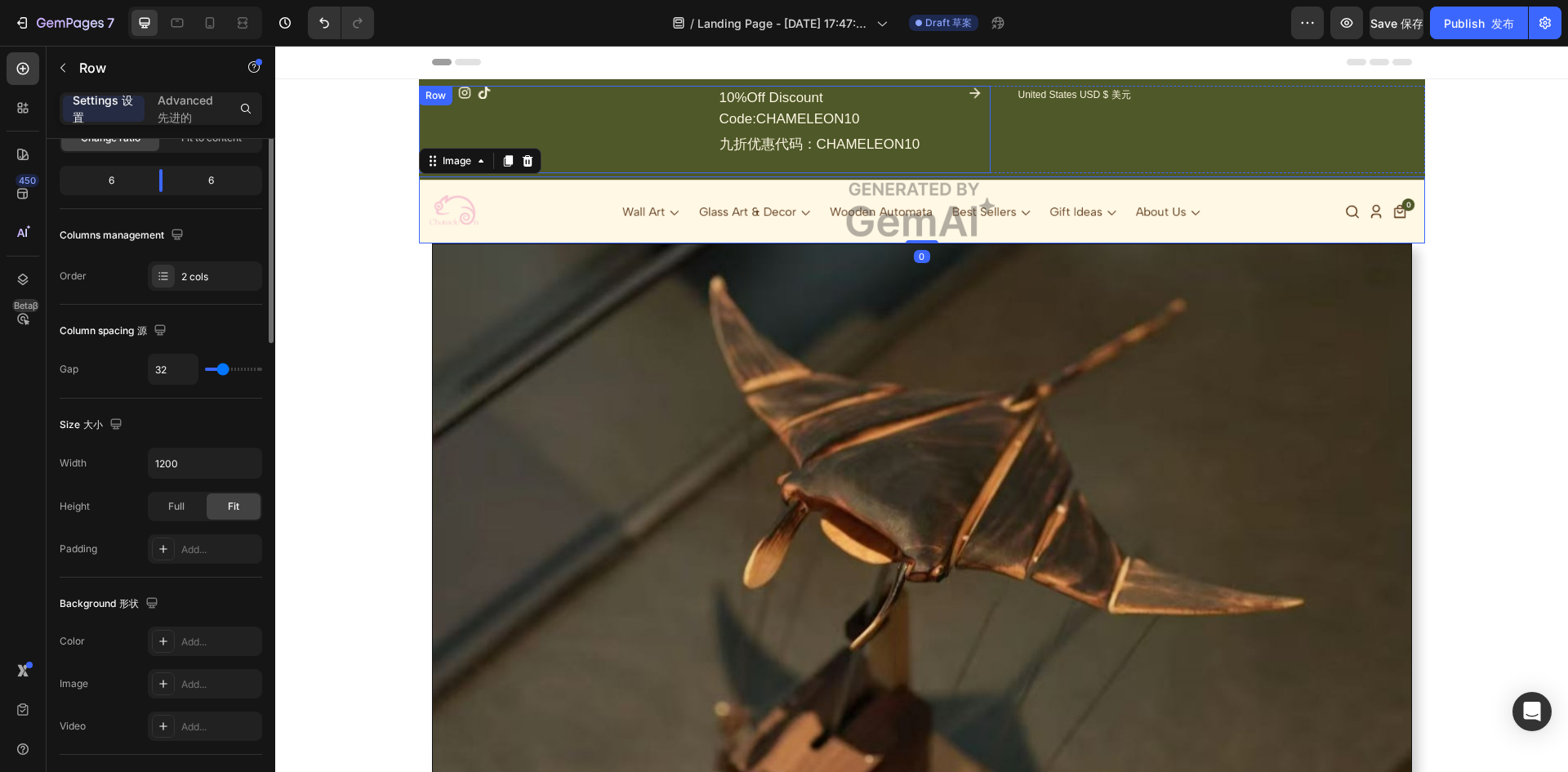
scroll to position [0, 0]
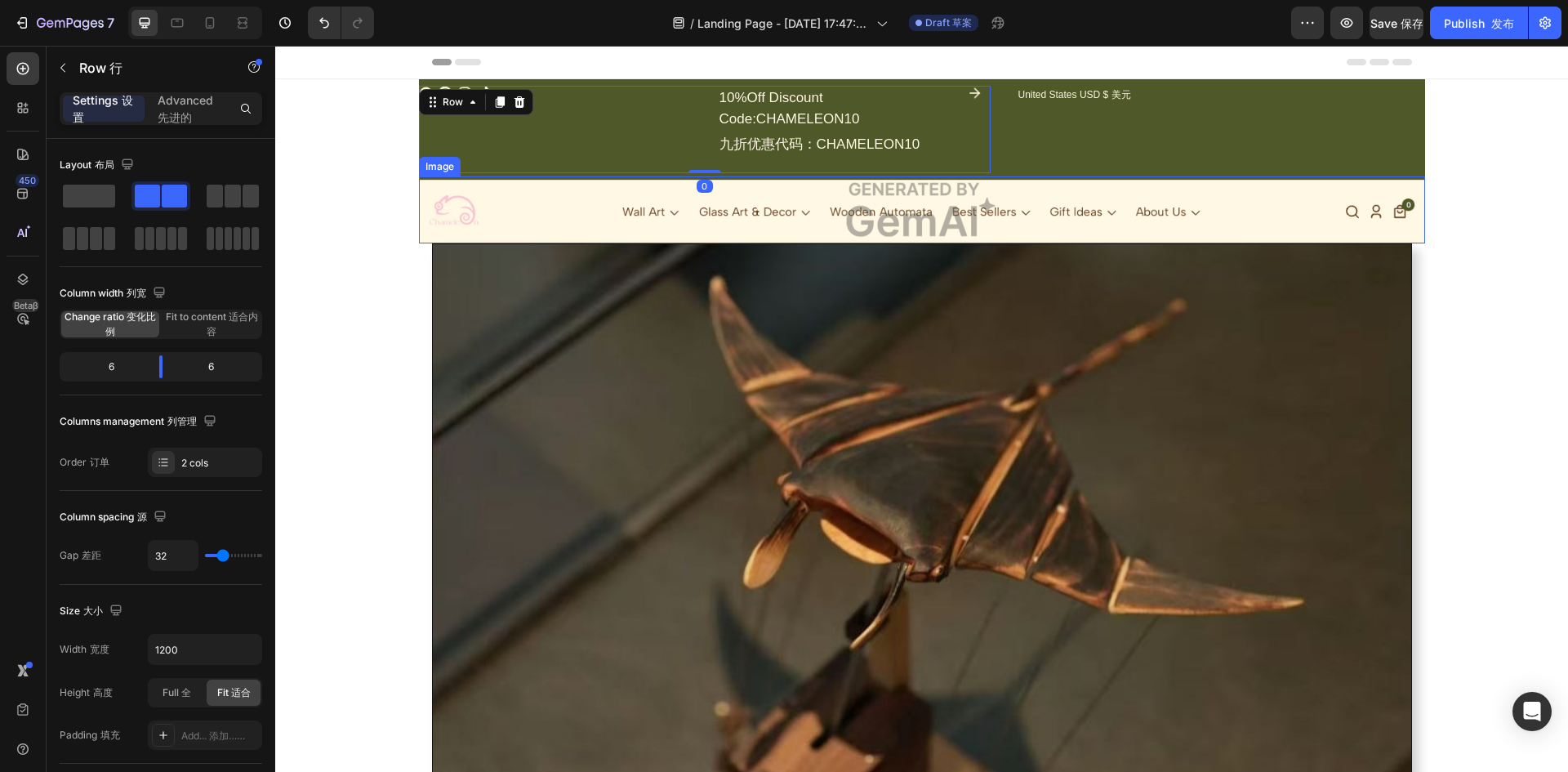
click at [557, 204] on img at bounding box center [922, 210] width 1006 height 68
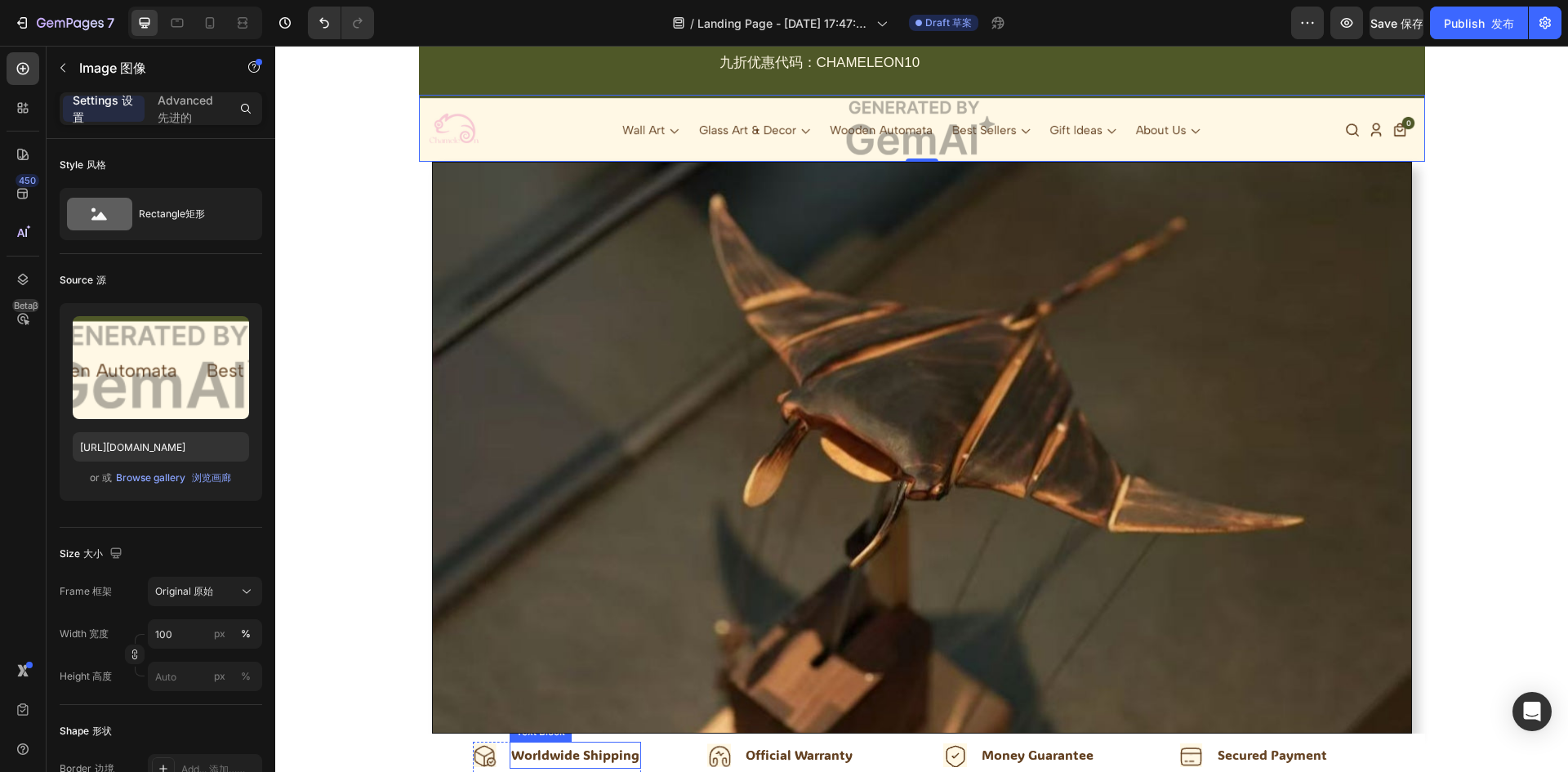
scroll to position [571, 0]
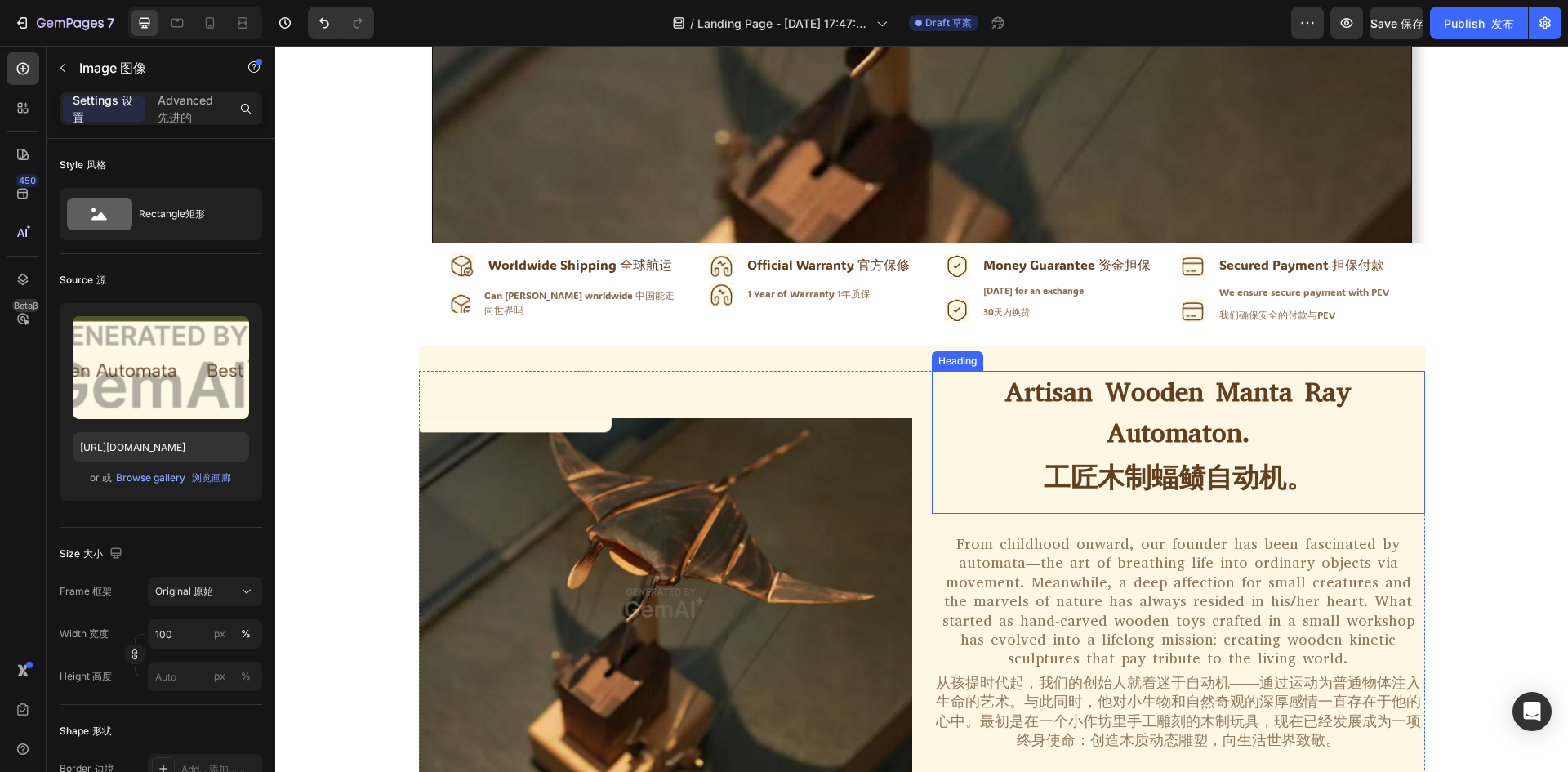
click at [1315, 375] on h2 "Artisan Wooden Manta [PERSON_NAME] Automaton. 工匠木制蝠鲼自动机。" at bounding box center [1178, 442] width 494 height 143
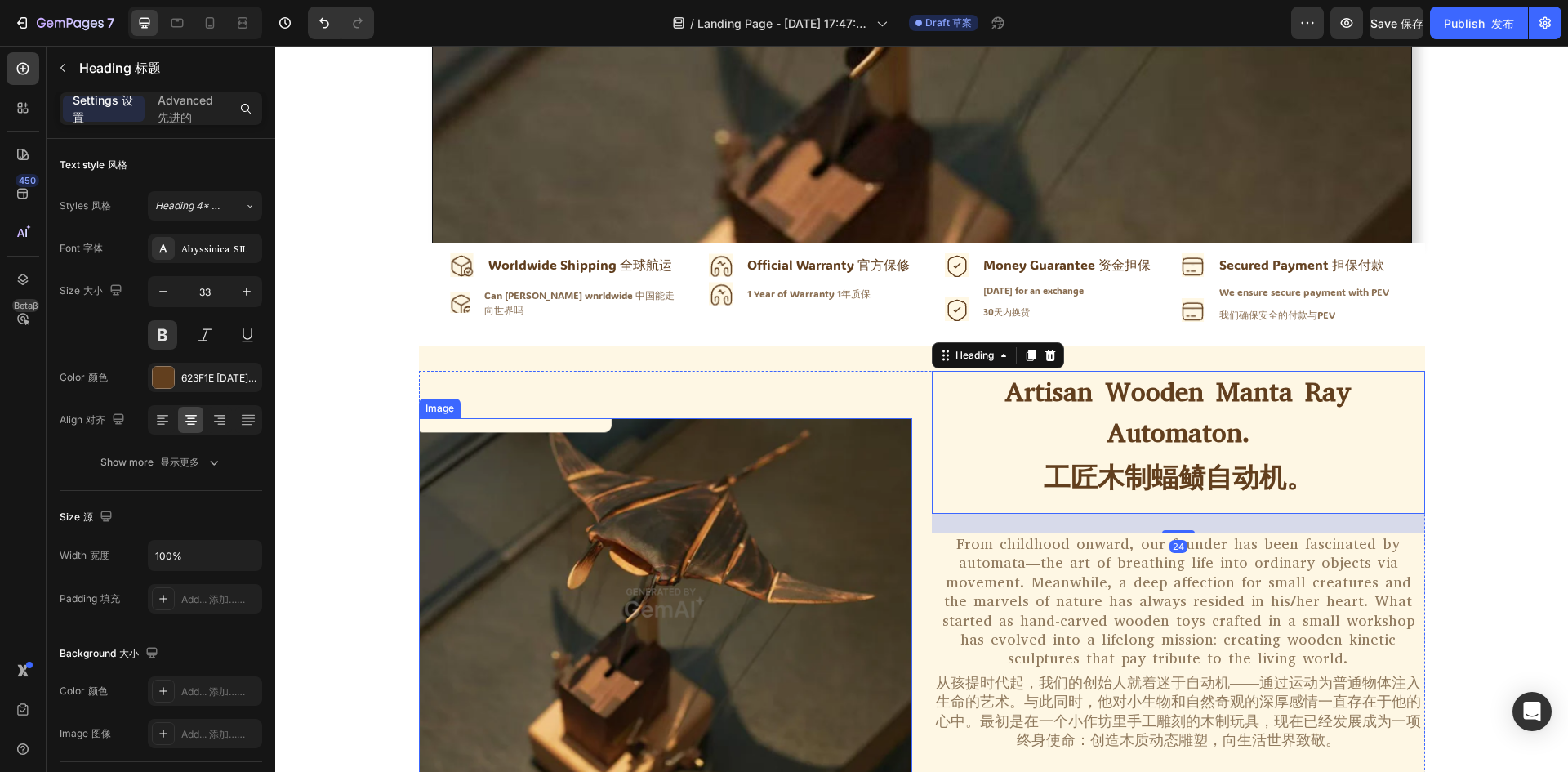
click at [702, 531] on img at bounding box center [665, 602] width 494 height 370
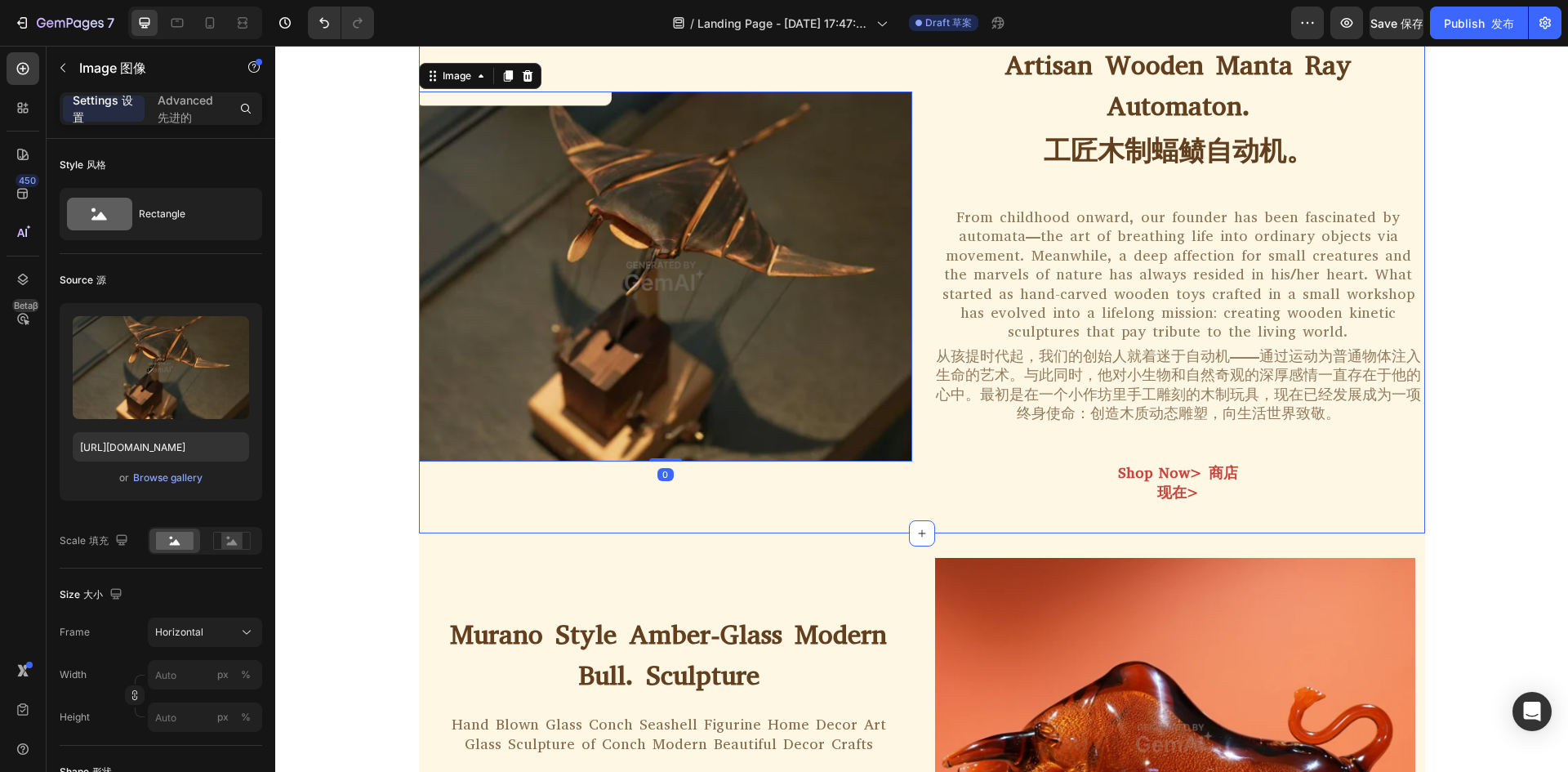
scroll to position [1143, 0]
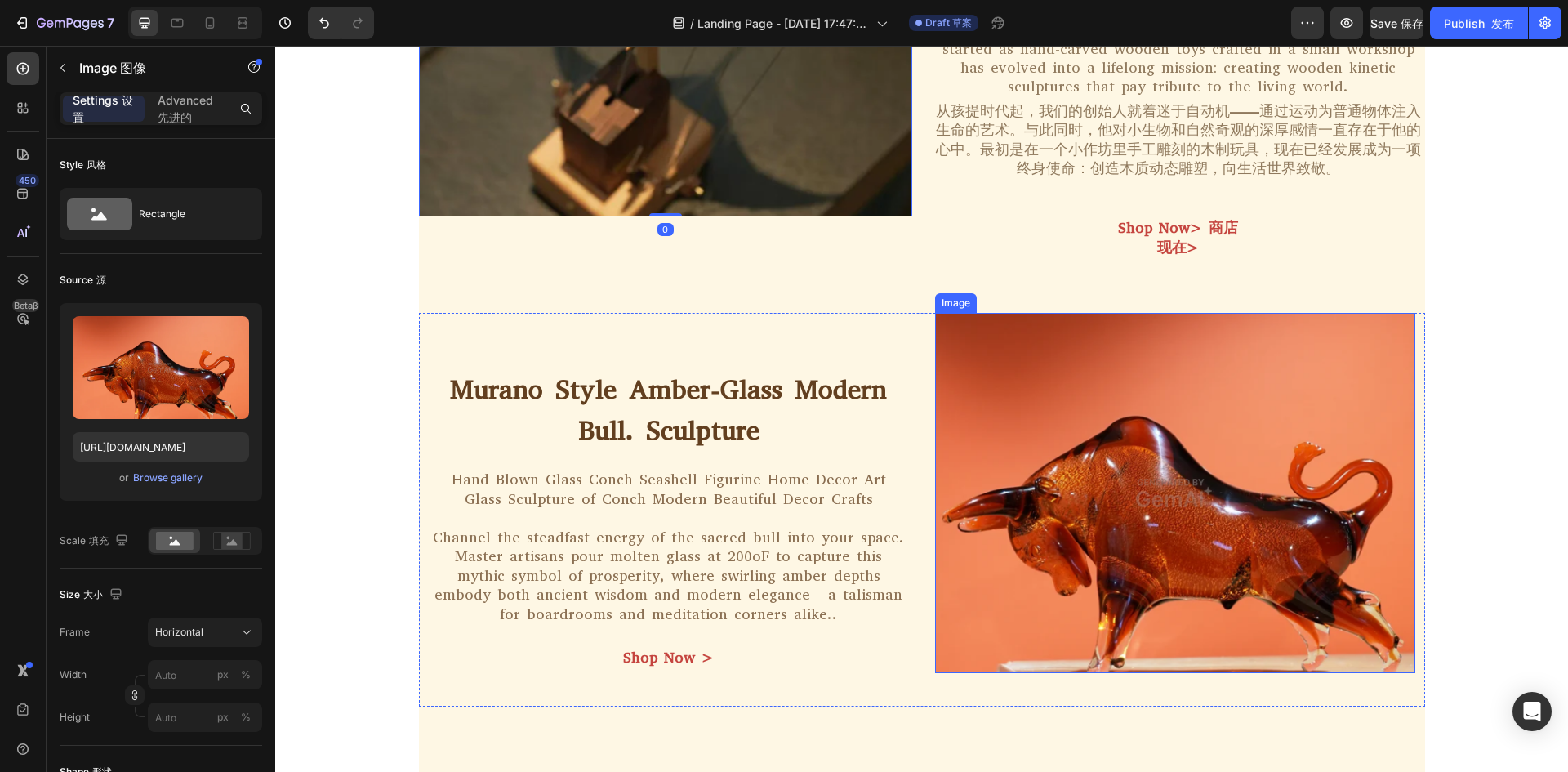
click at [1106, 478] on img at bounding box center [1175, 493] width 480 height 360
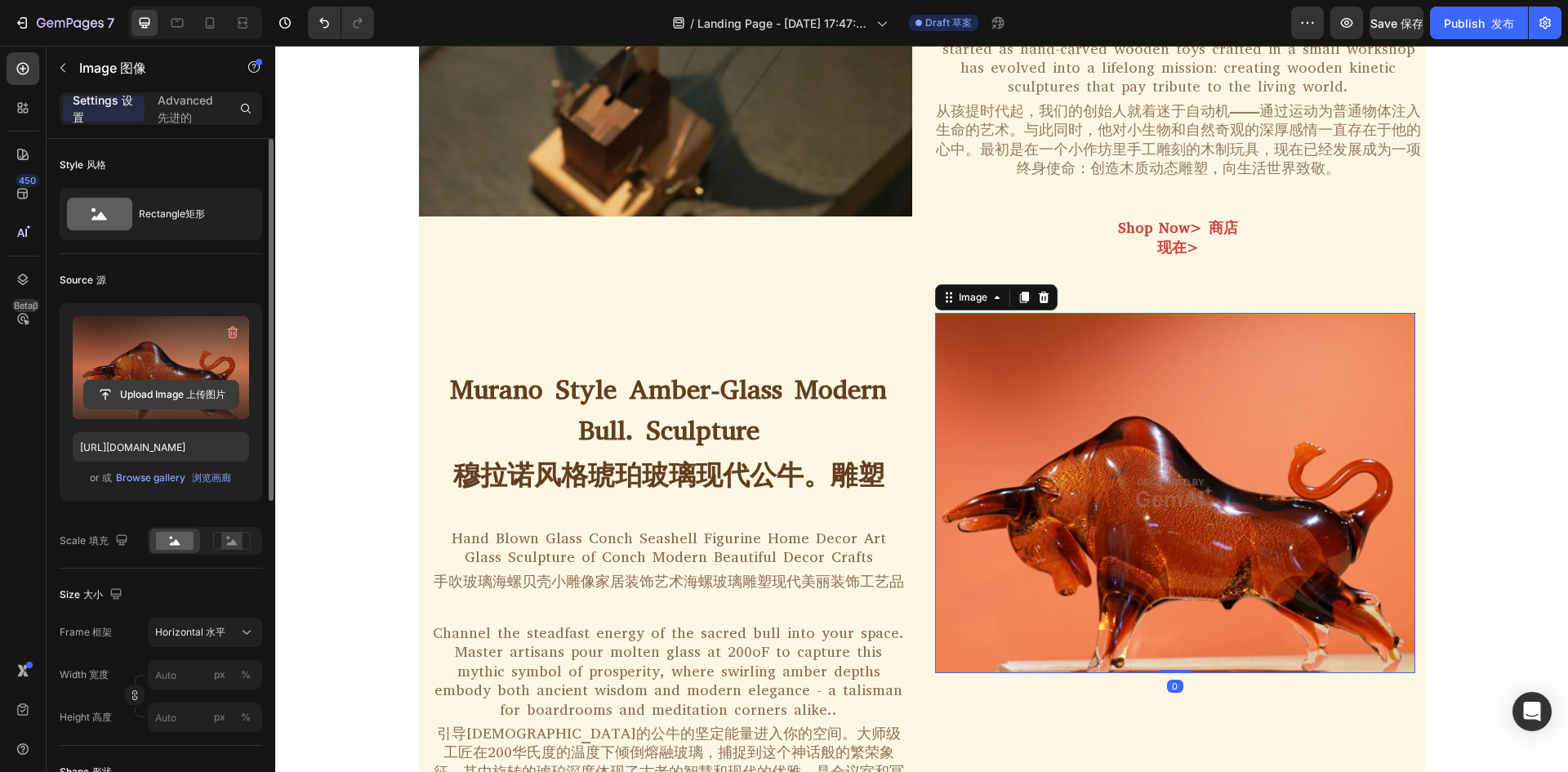
click at [165, 398] on input "file" at bounding box center [161, 394] width 155 height 28
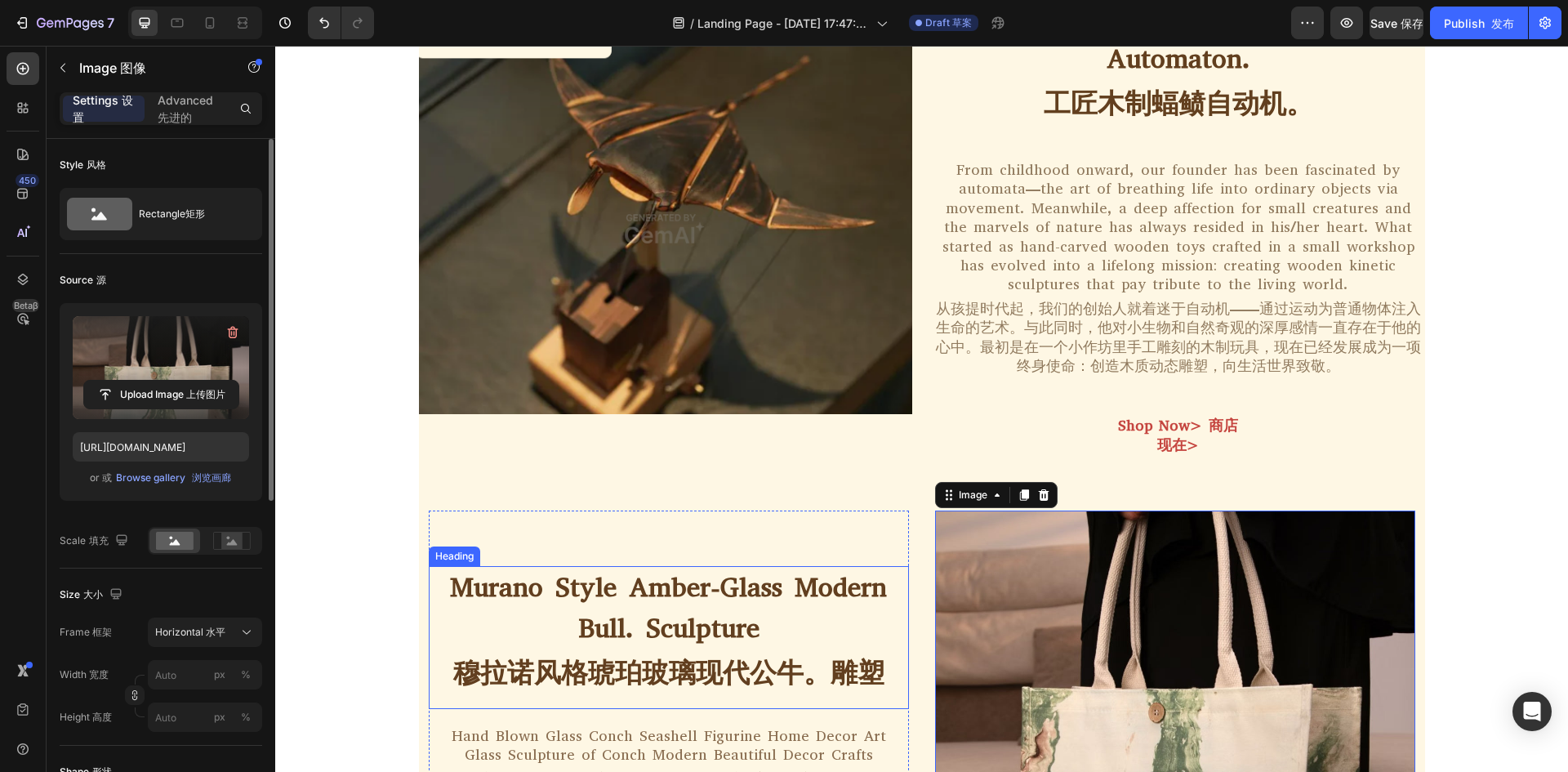
scroll to position [1354, 0]
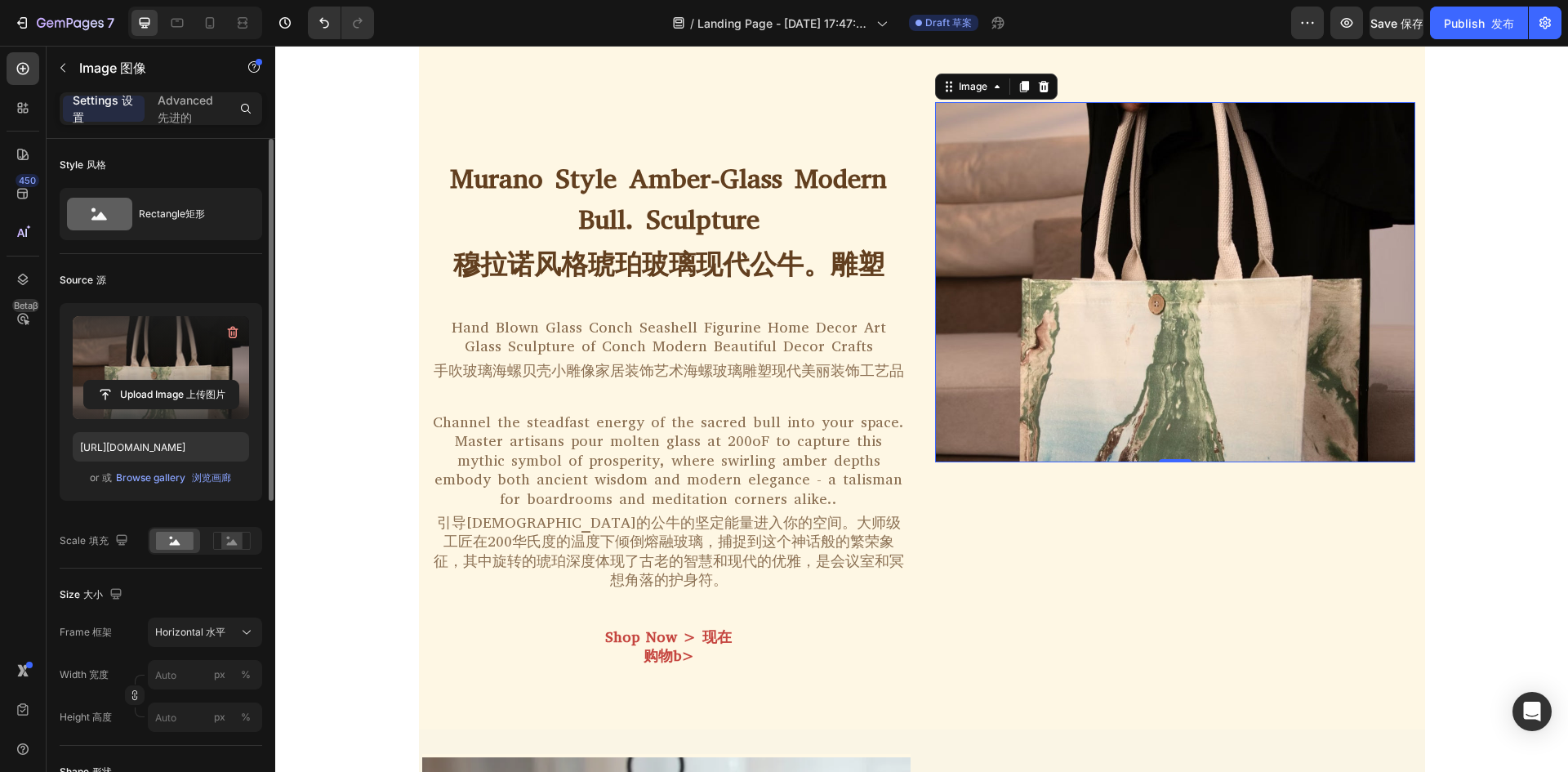
click at [1369, 263] on img at bounding box center [1175, 281] width 480 height 360
click at [162, 393] on input "file" at bounding box center [161, 394] width 155 height 28
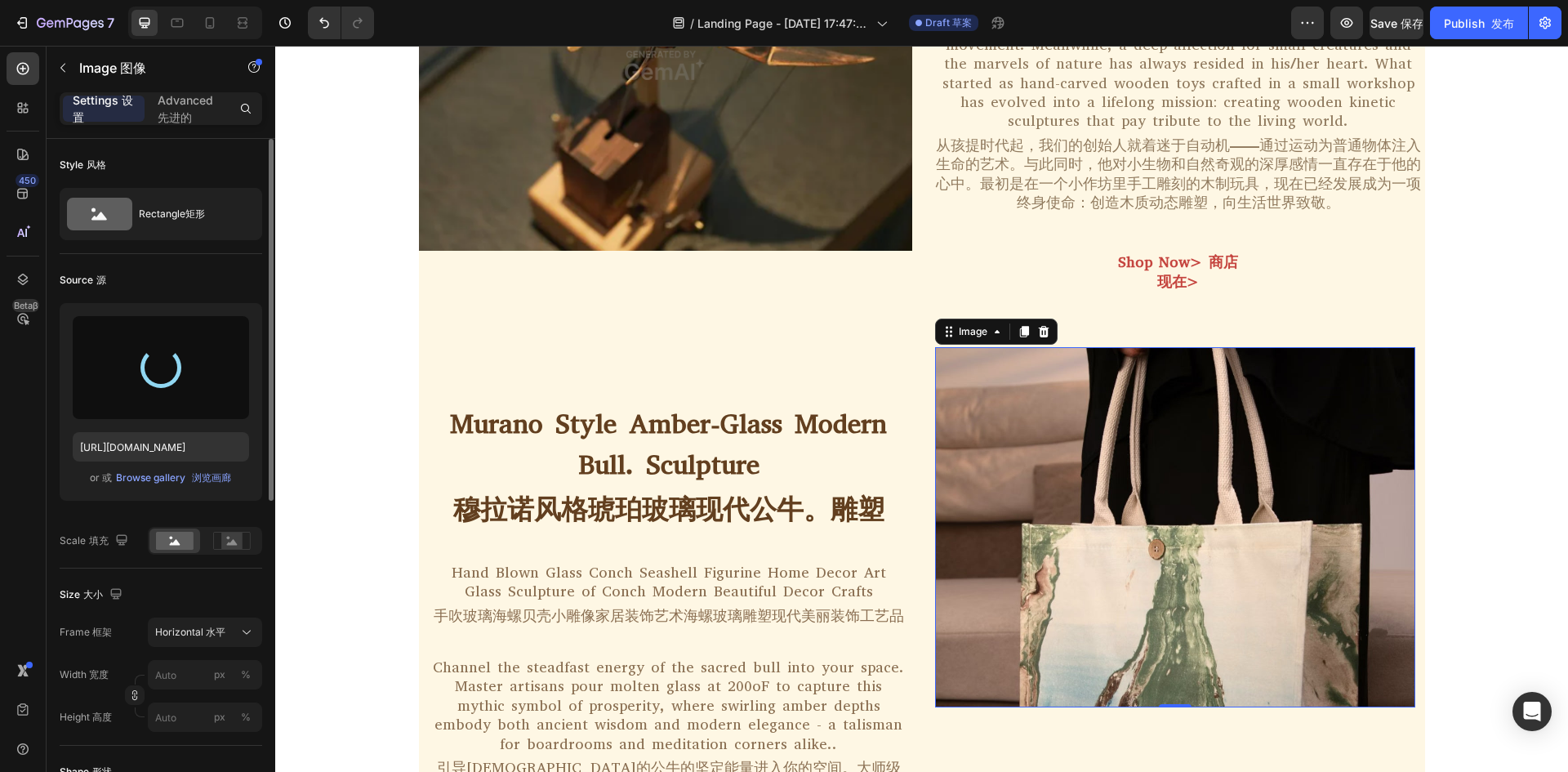
scroll to position [1027, 0]
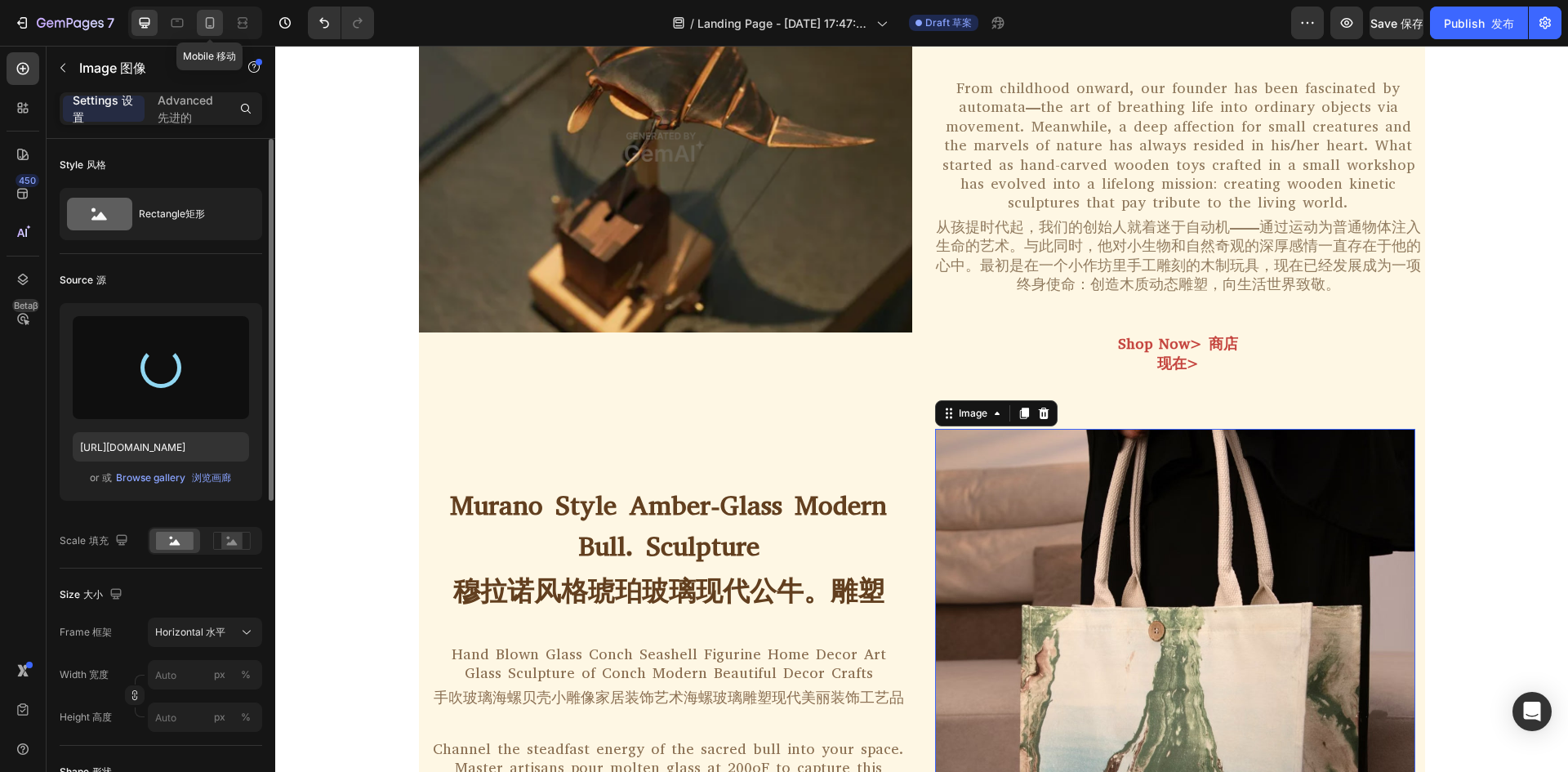
type input "[URL][DOMAIN_NAME]"
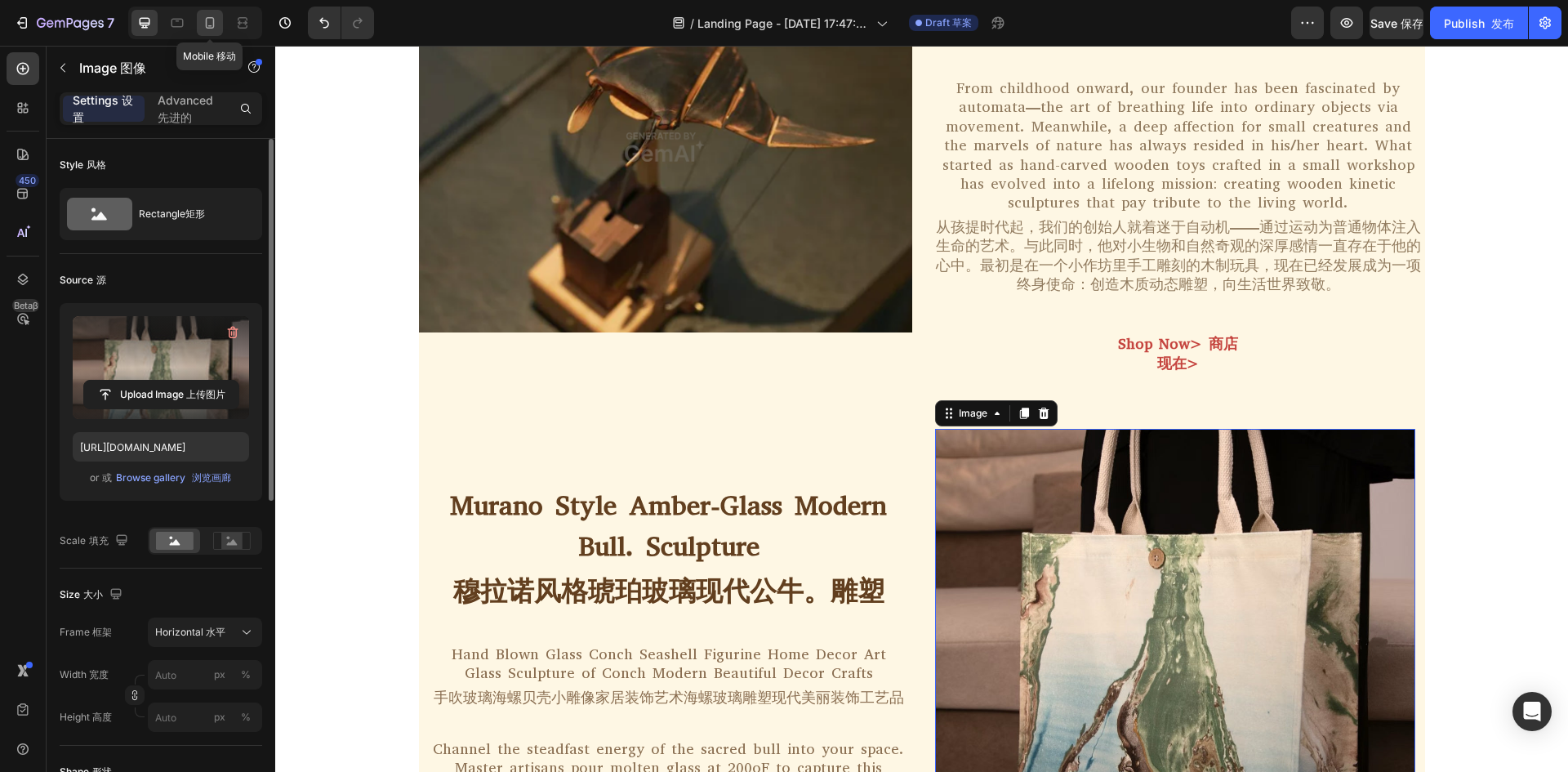
click at [205, 19] on icon at bounding box center [209, 22] width 16 height 16
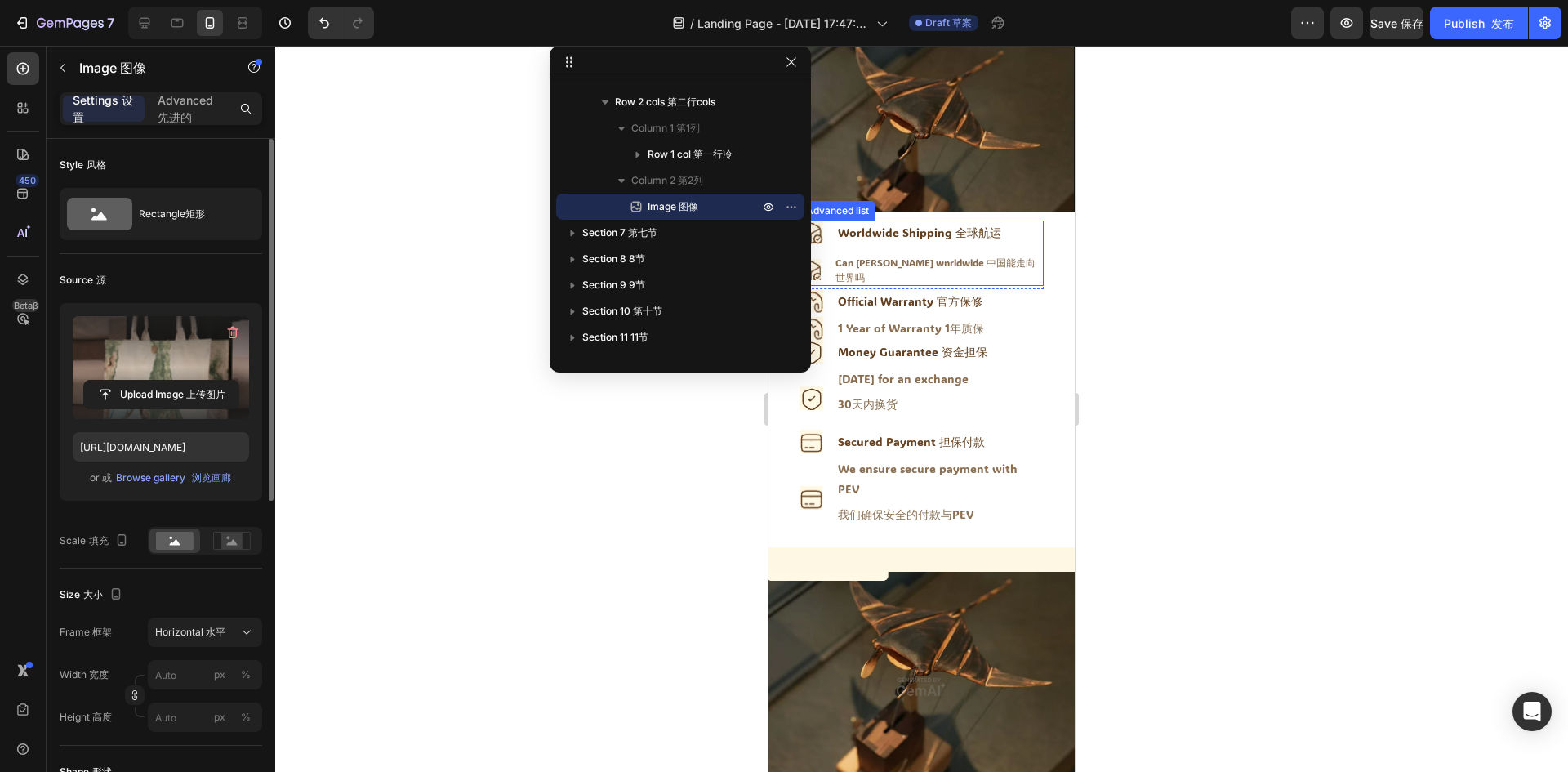
scroll to position [82, 0]
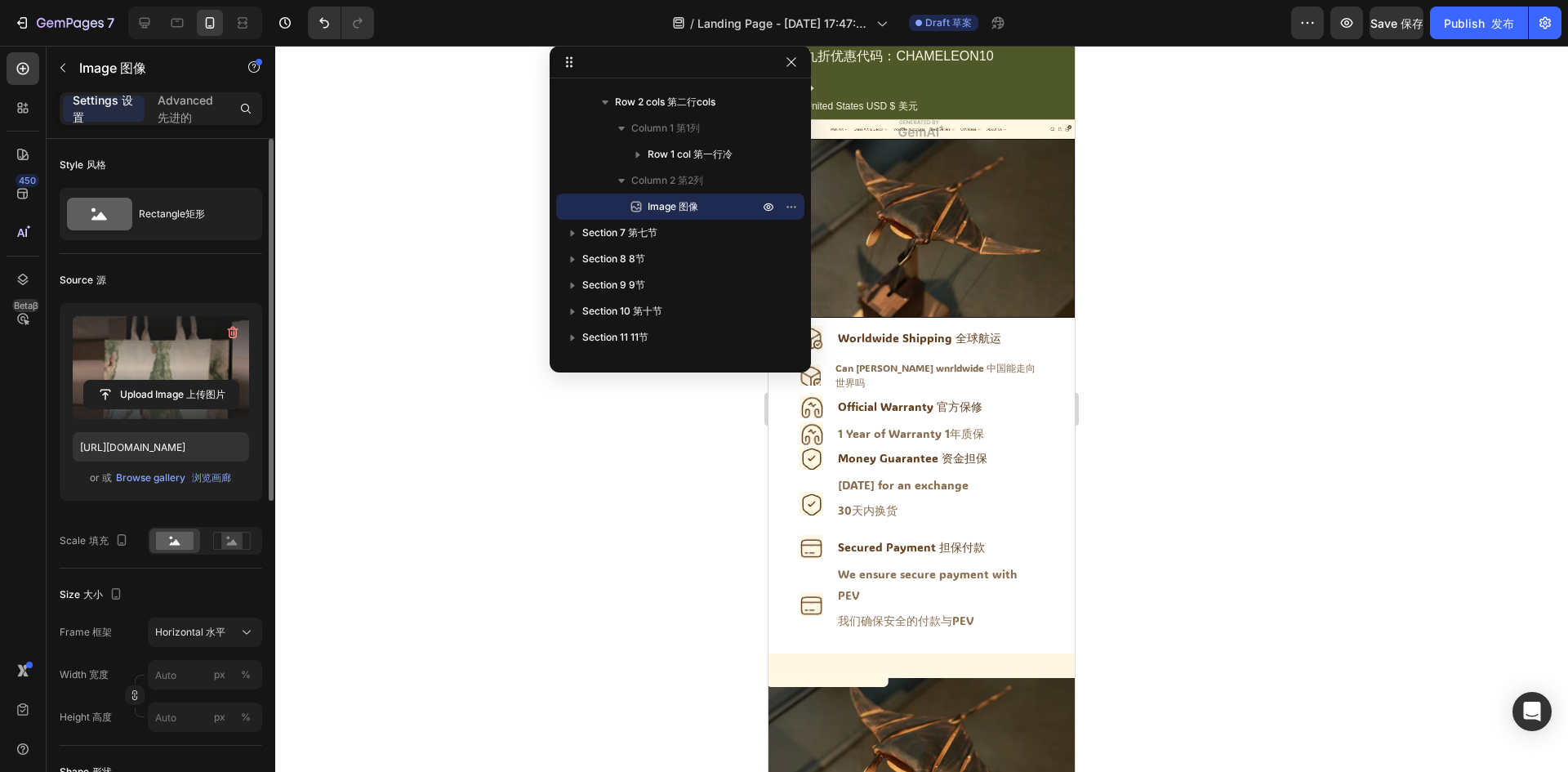
click at [1224, 305] on div at bounding box center [922, 409] width 1292 height 726
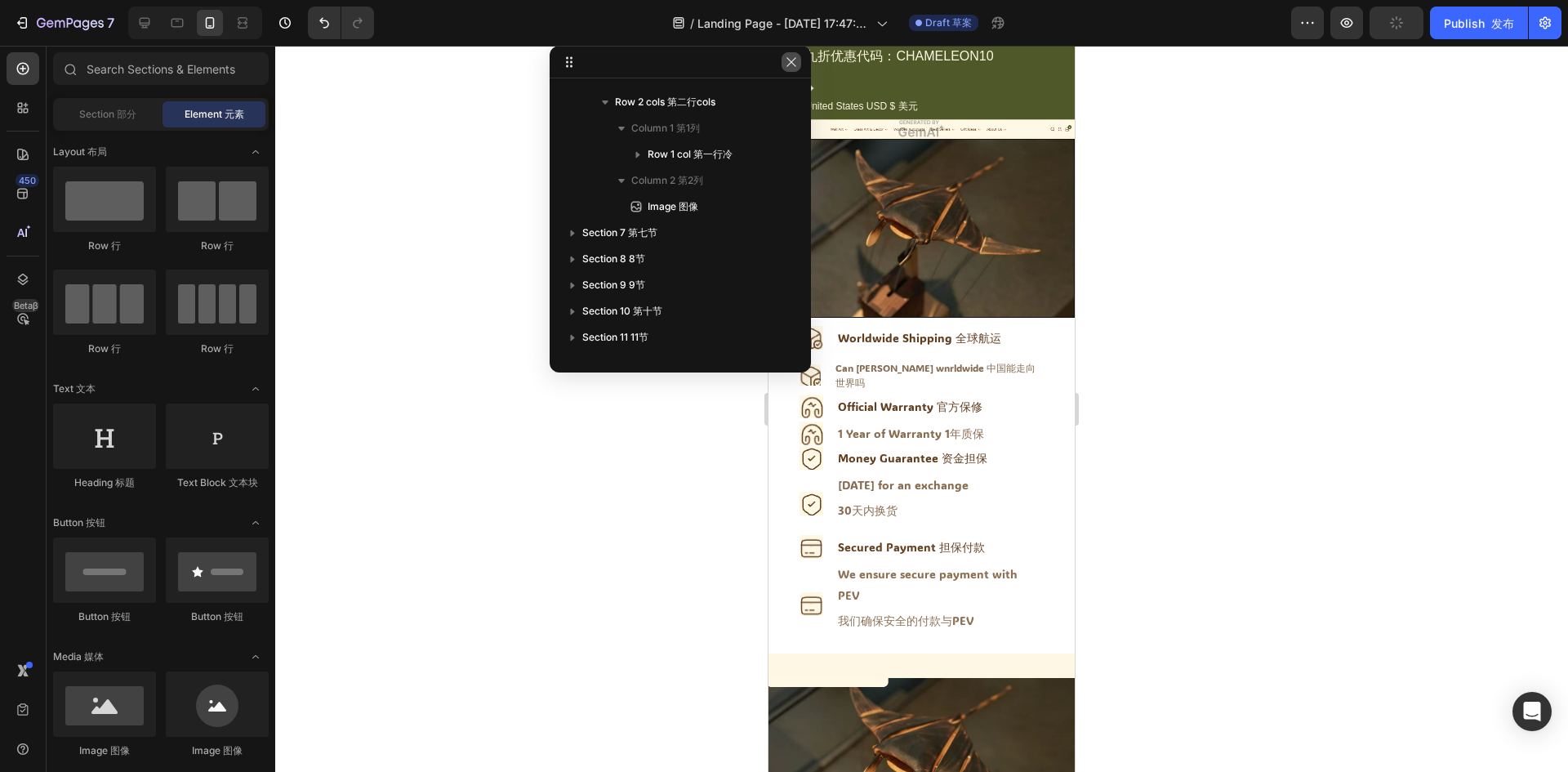
click at [794, 67] on icon "button" at bounding box center [791, 62] width 13 height 13
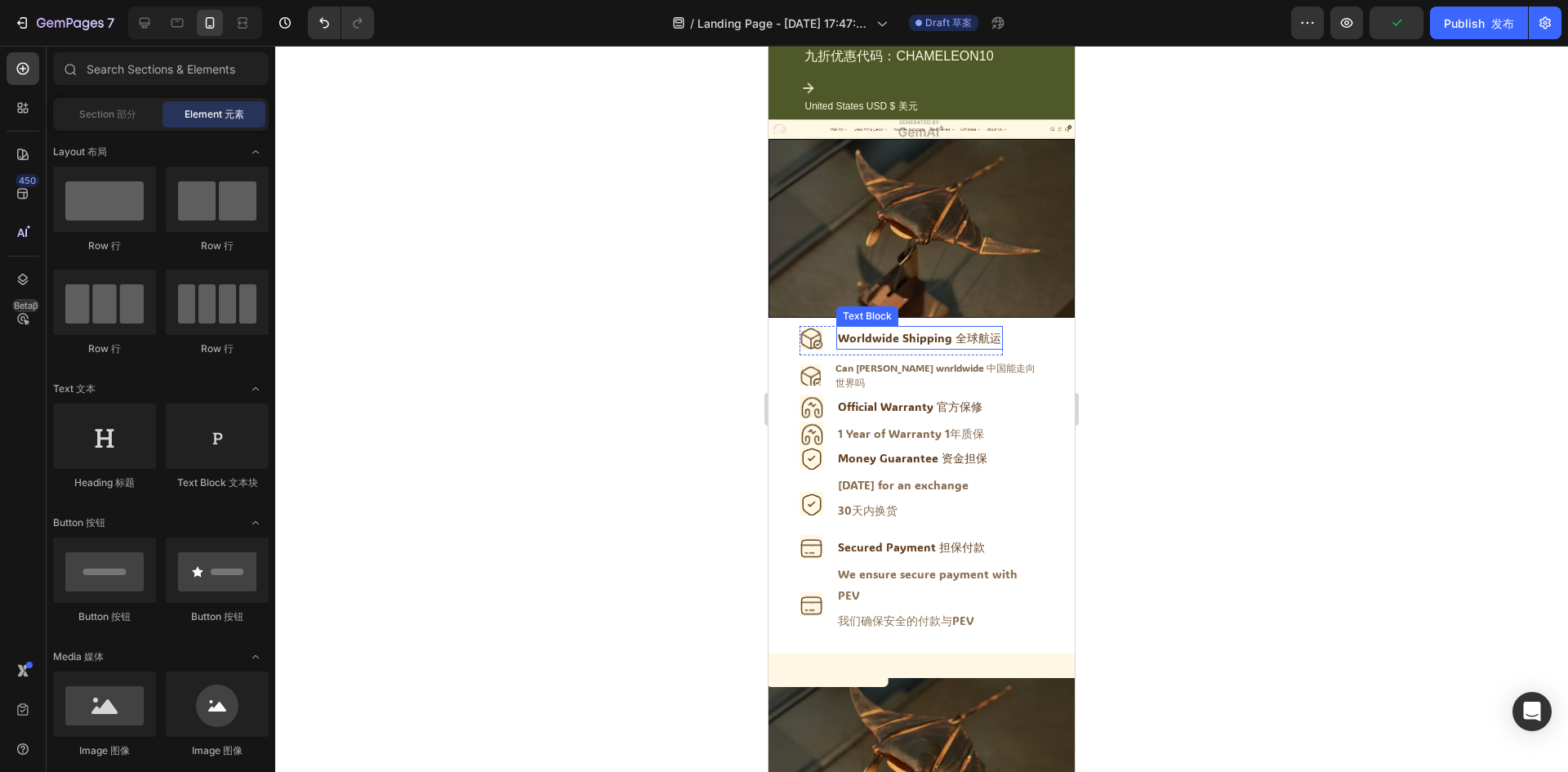
click at [961, 332] on font "全球航运" at bounding box center [978, 338] width 46 height 15
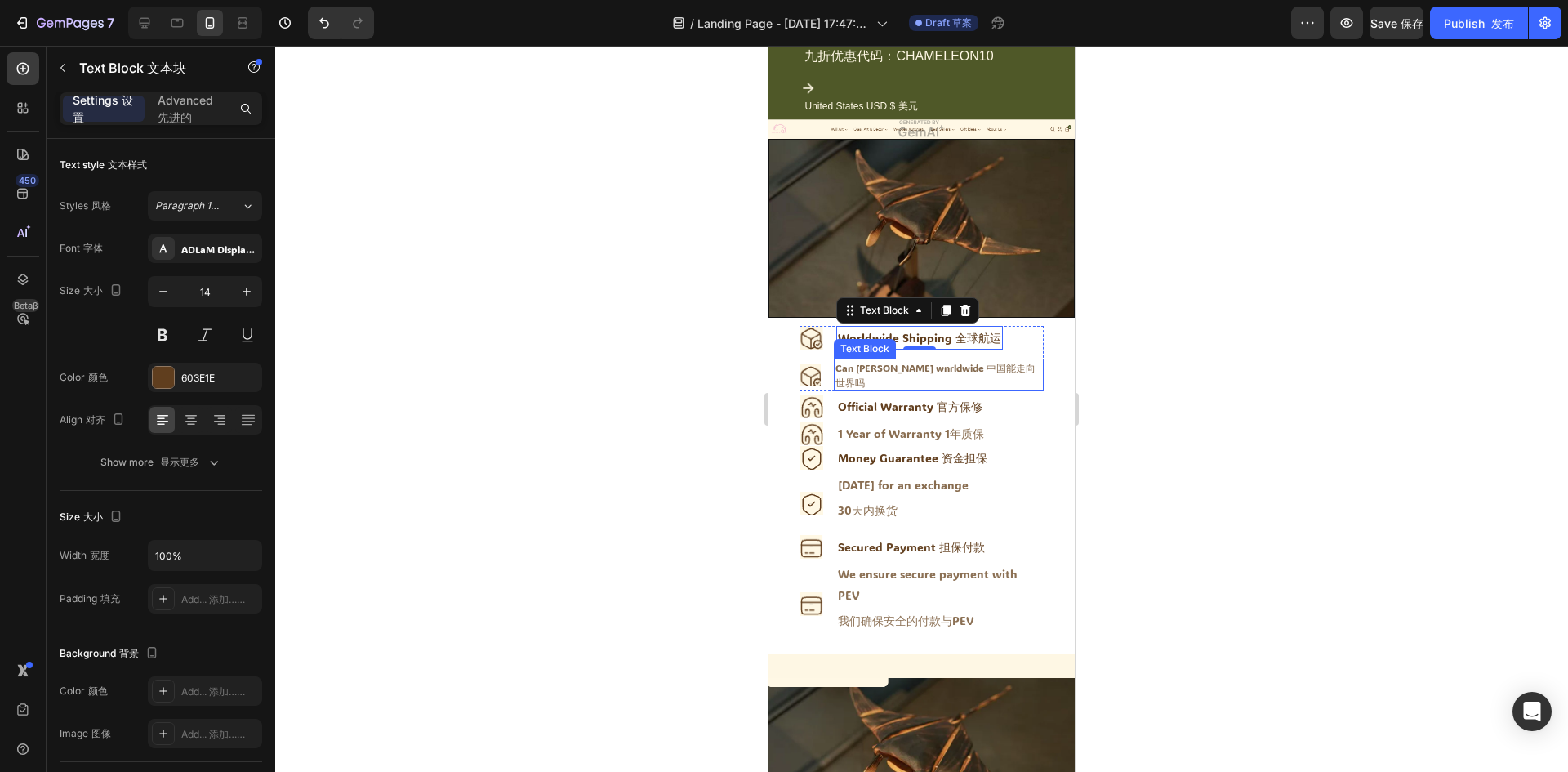
click at [926, 358] on div "Can chin annde wnrldwide 中国能走向世界吗" at bounding box center [938, 374] width 210 height 33
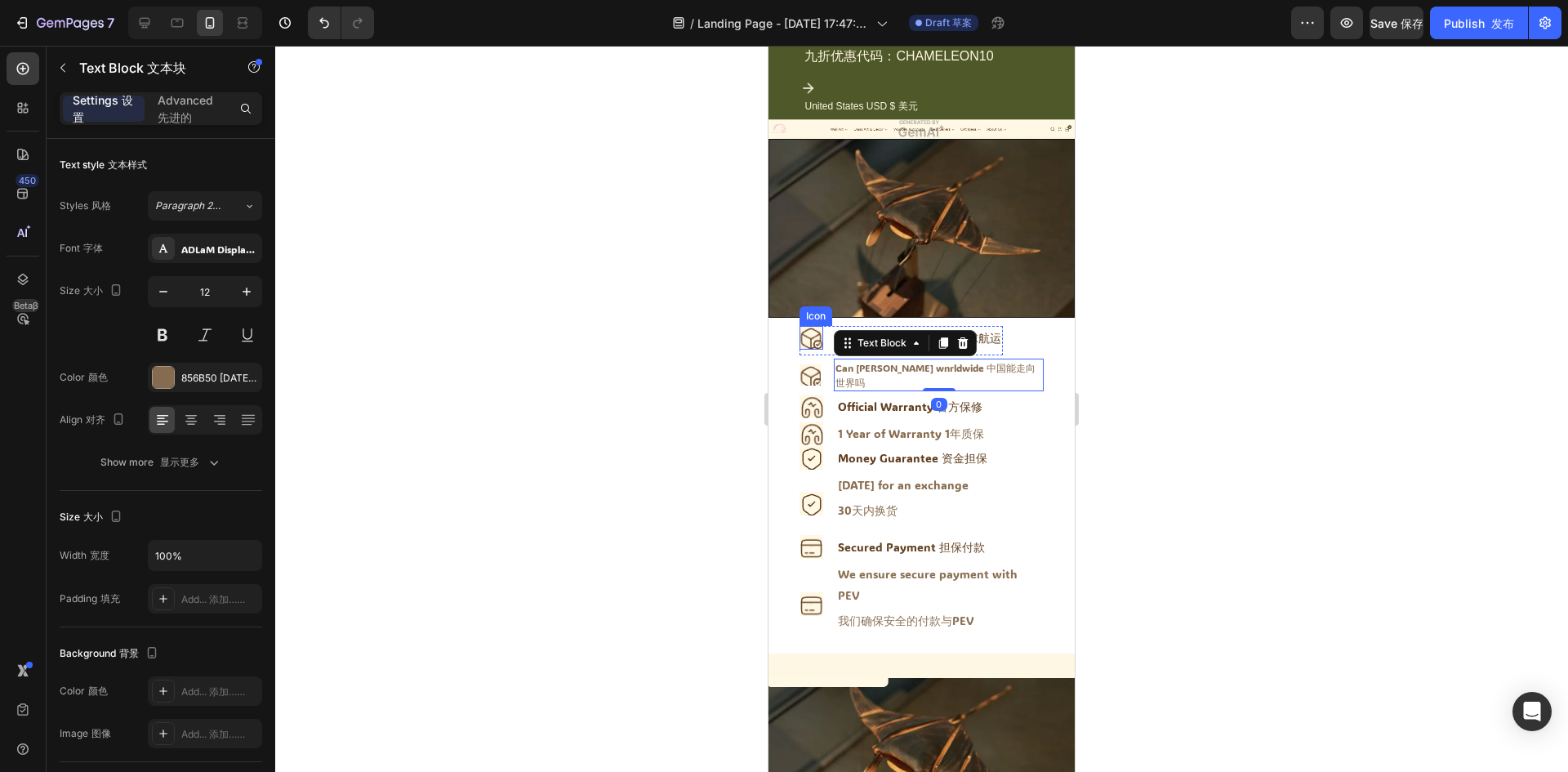
click at [810, 334] on image at bounding box center [810, 337] width 24 height 24
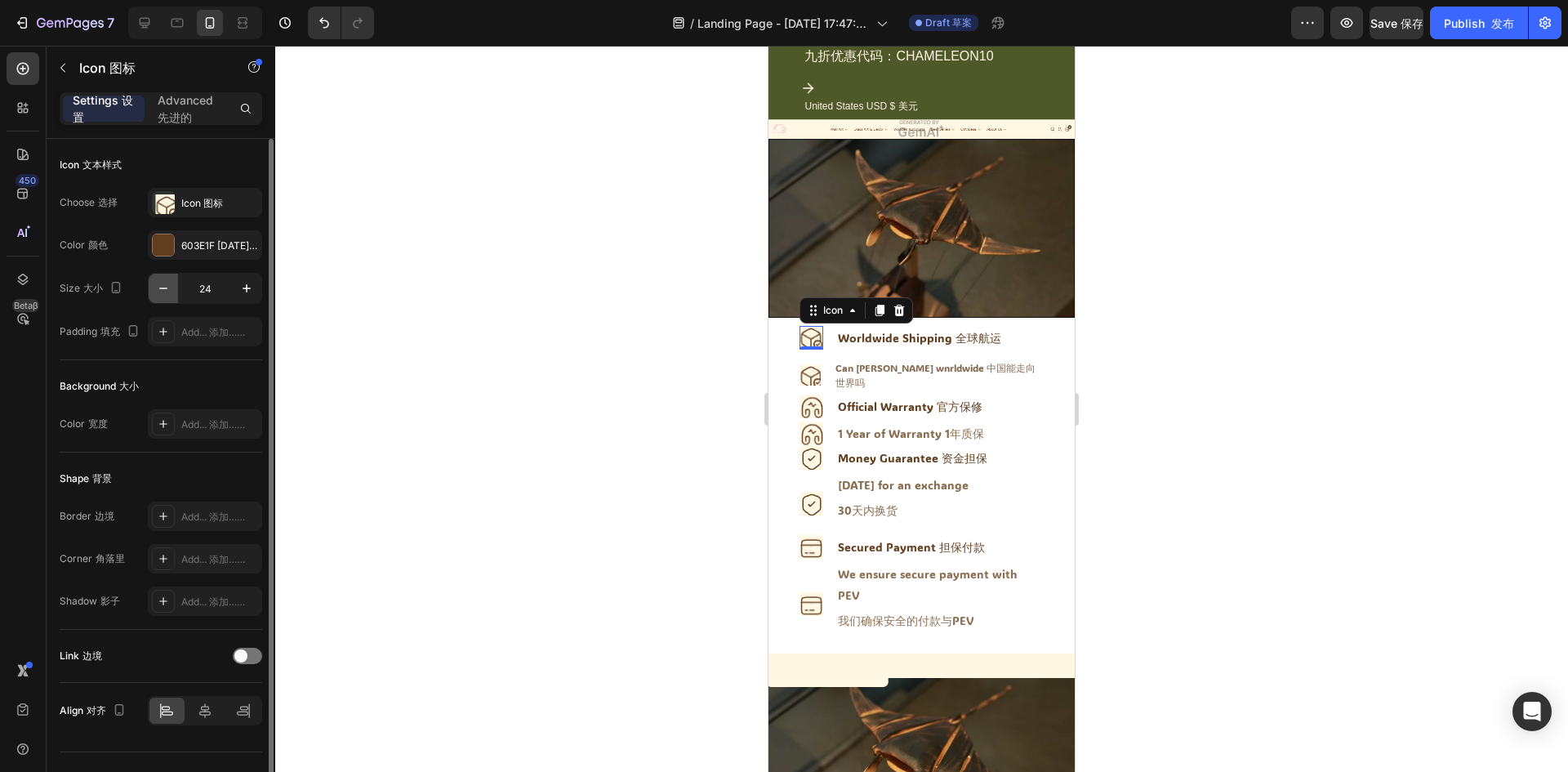
click at [161, 290] on icon "button" at bounding box center [163, 288] width 16 height 16
click at [237, 287] on button "button" at bounding box center [246, 288] width 30 height 30
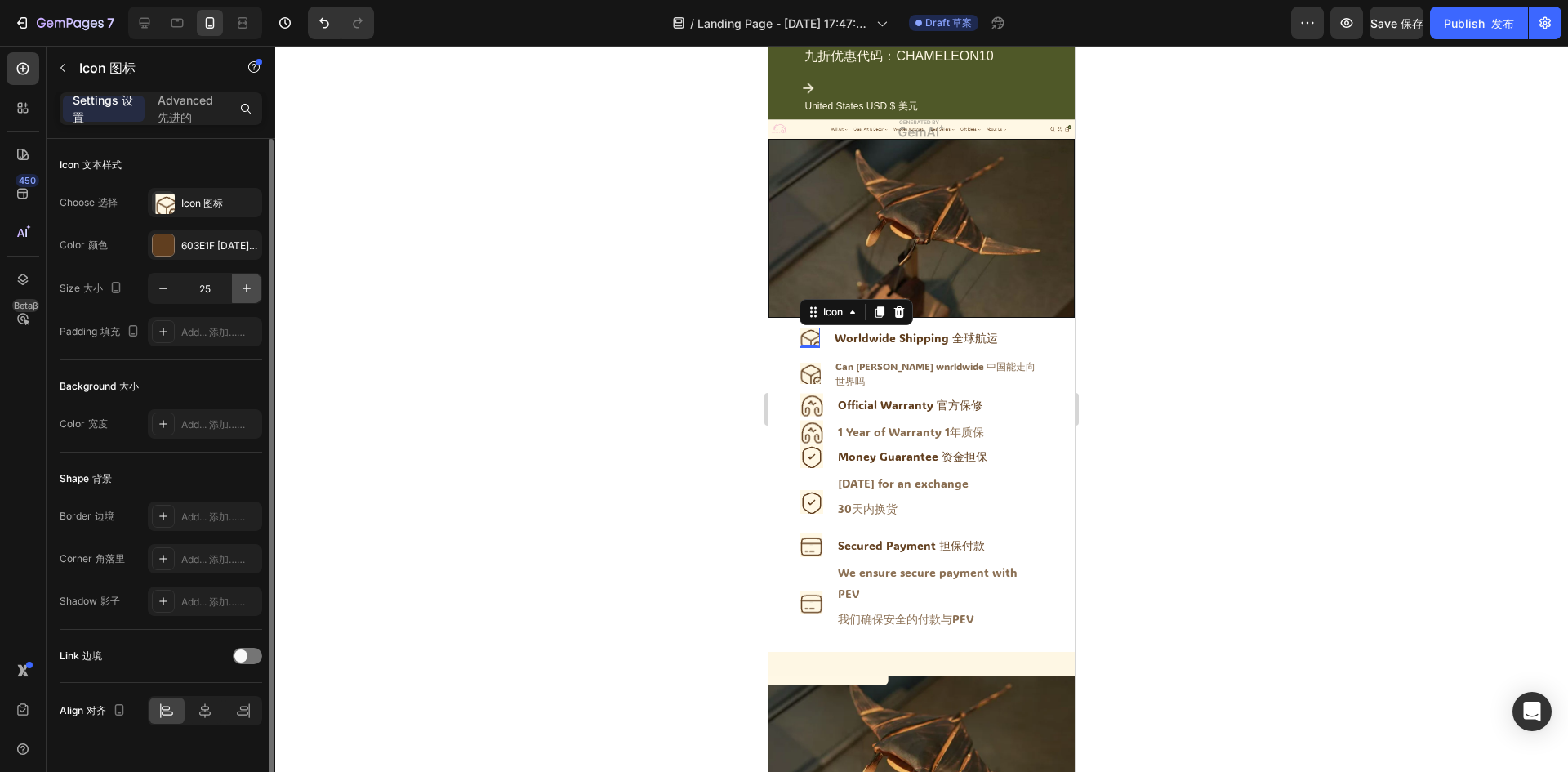
click at [237, 287] on button "button" at bounding box center [246, 288] width 30 height 30
type input "26"
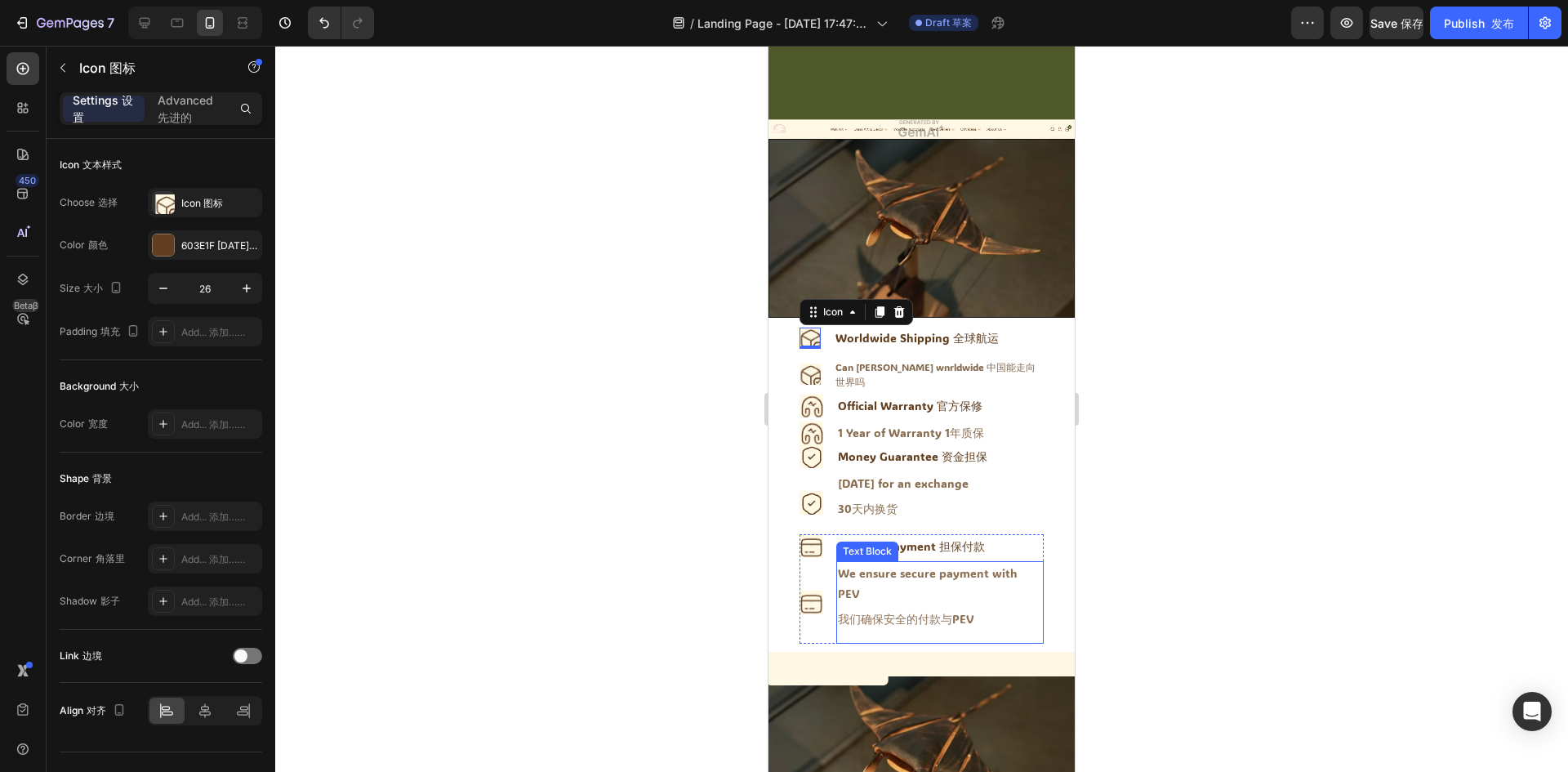
scroll to position [163, 0]
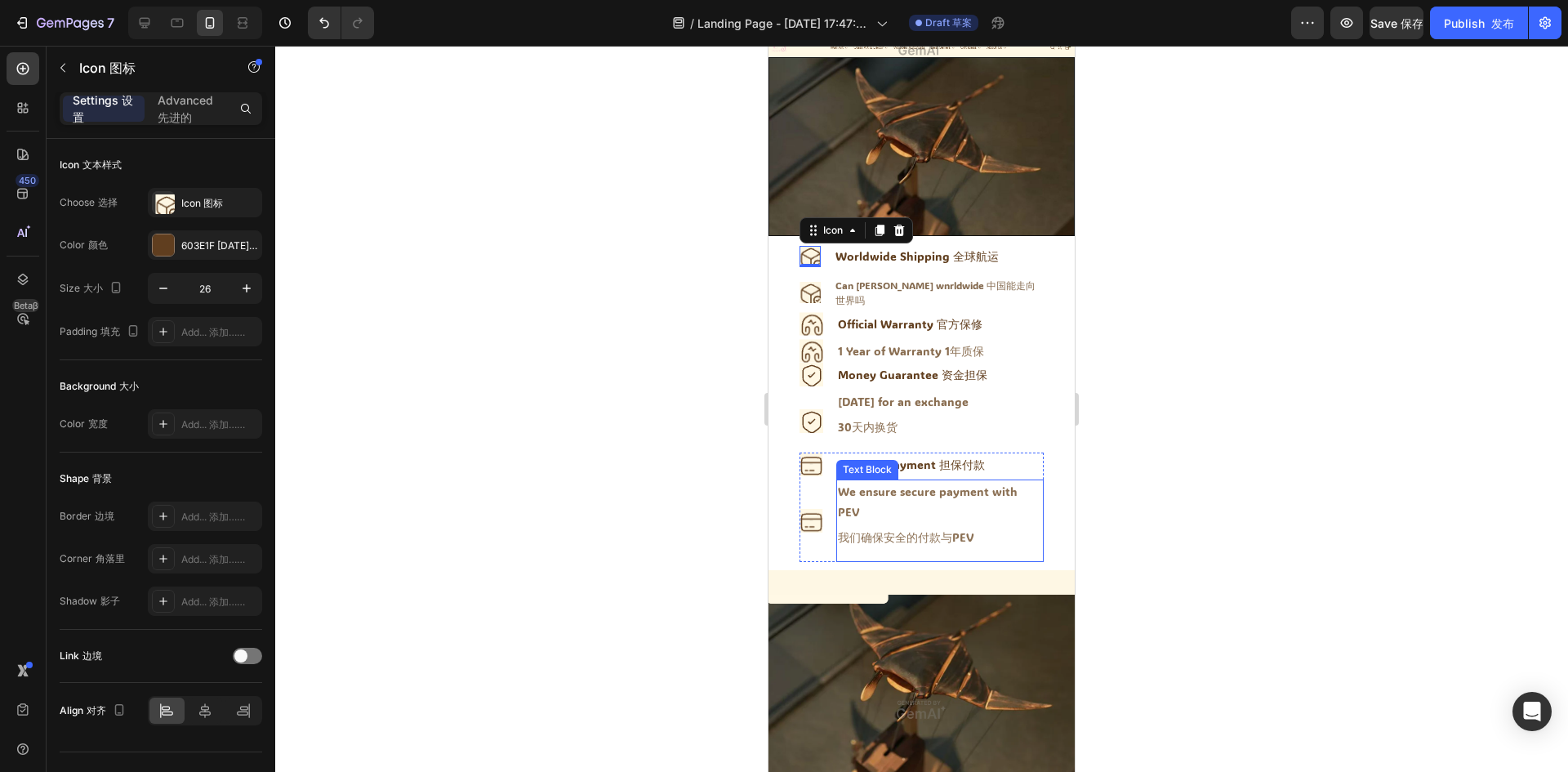
click at [953, 486] on div "We ensure secure payment with PEV 我们确保安全的付款与PEV" at bounding box center [940, 520] width 207 height 84
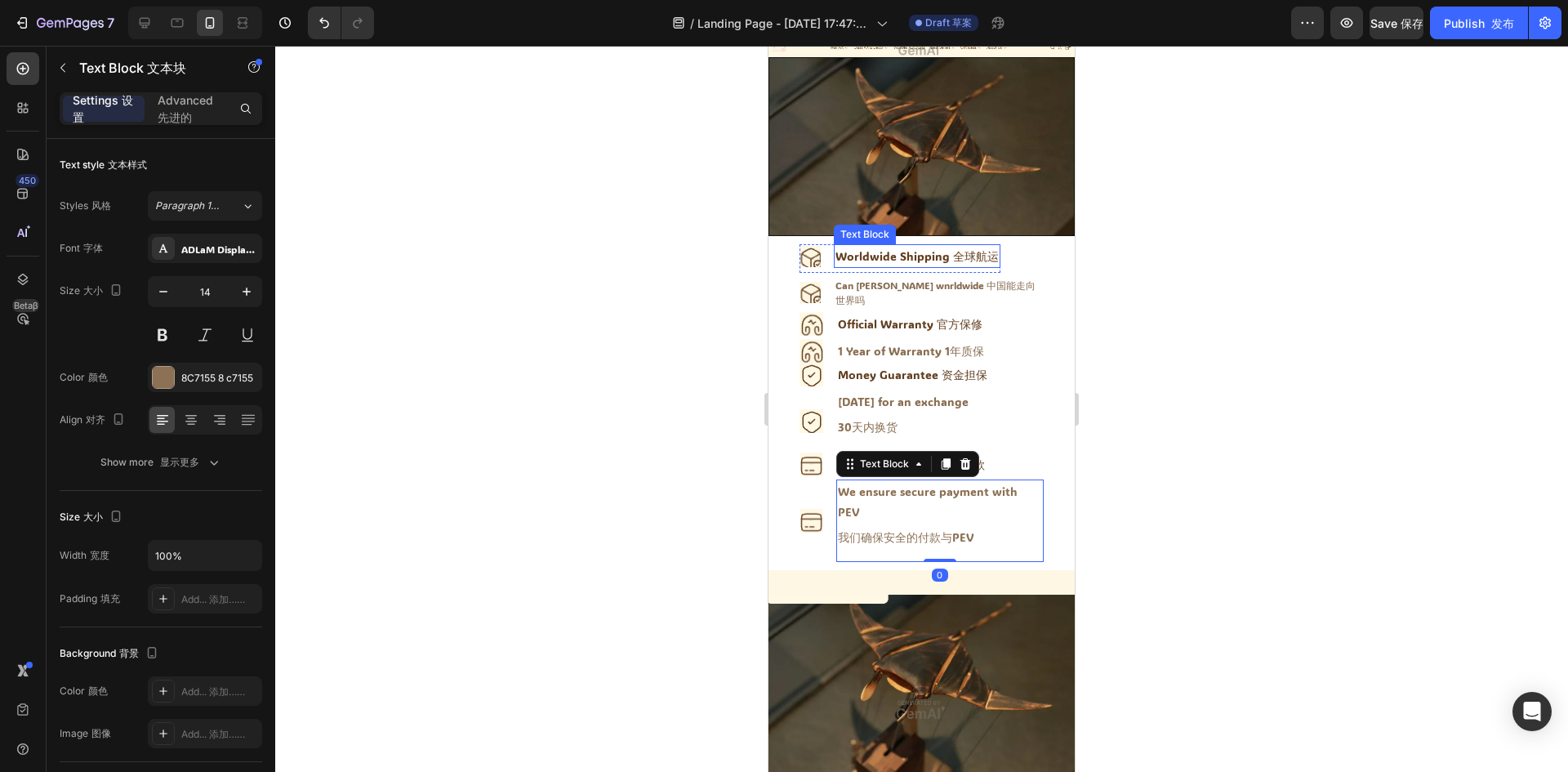
click at [966, 248] on font "全球航运" at bounding box center [976, 255] width 46 height 15
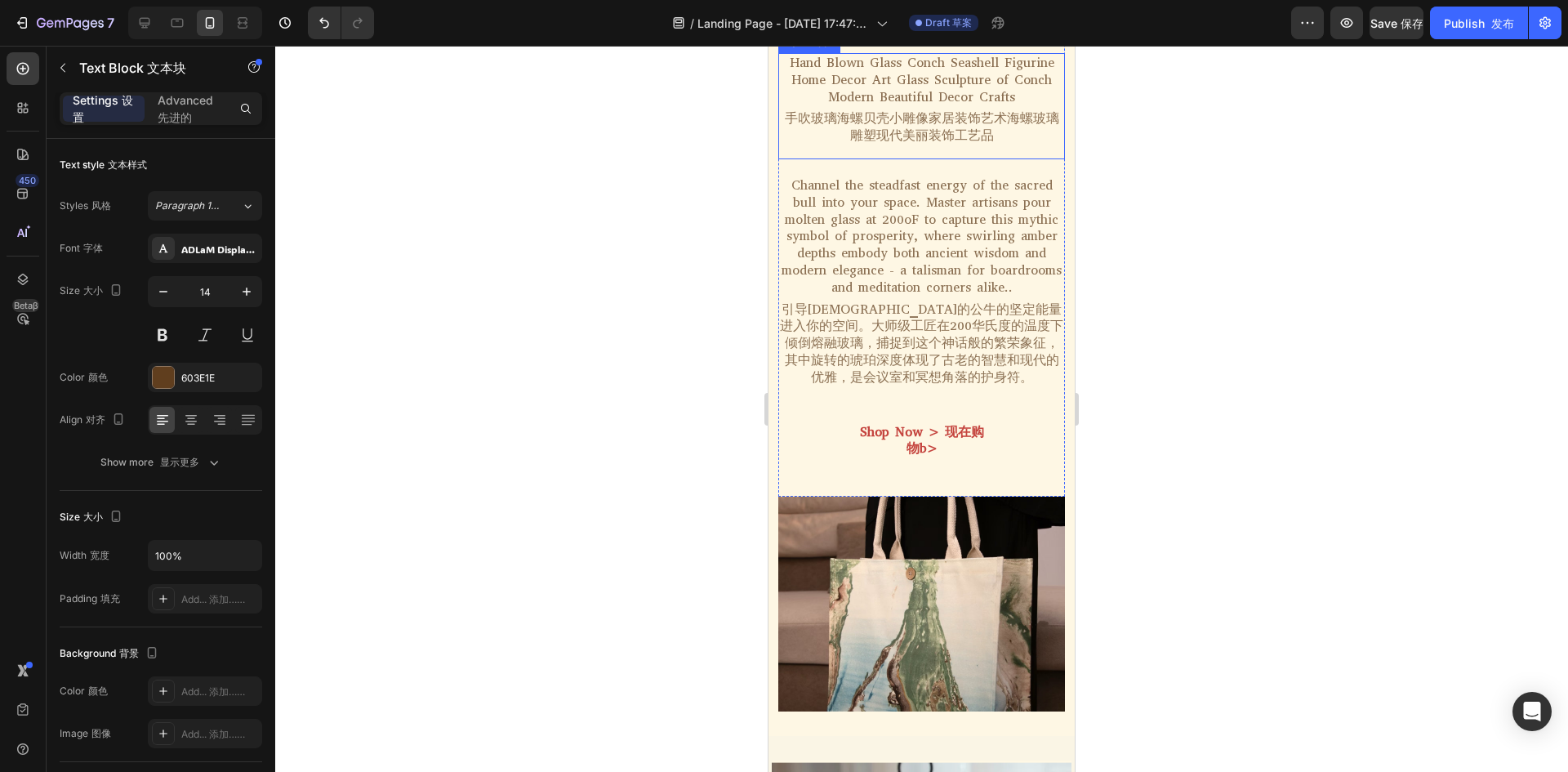
scroll to position [1824, 0]
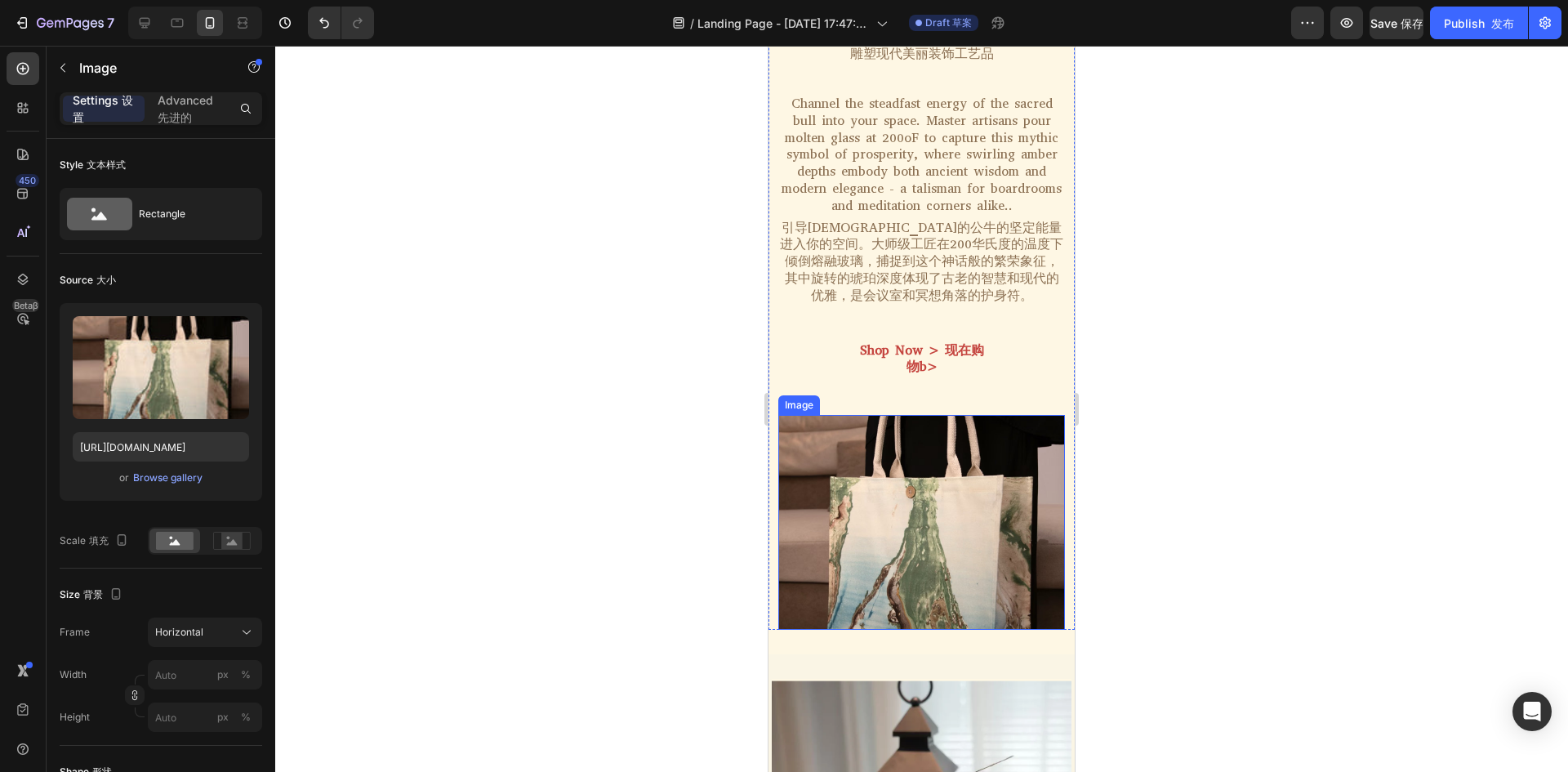
click at [978, 489] on img at bounding box center [921, 522] width 286 height 215
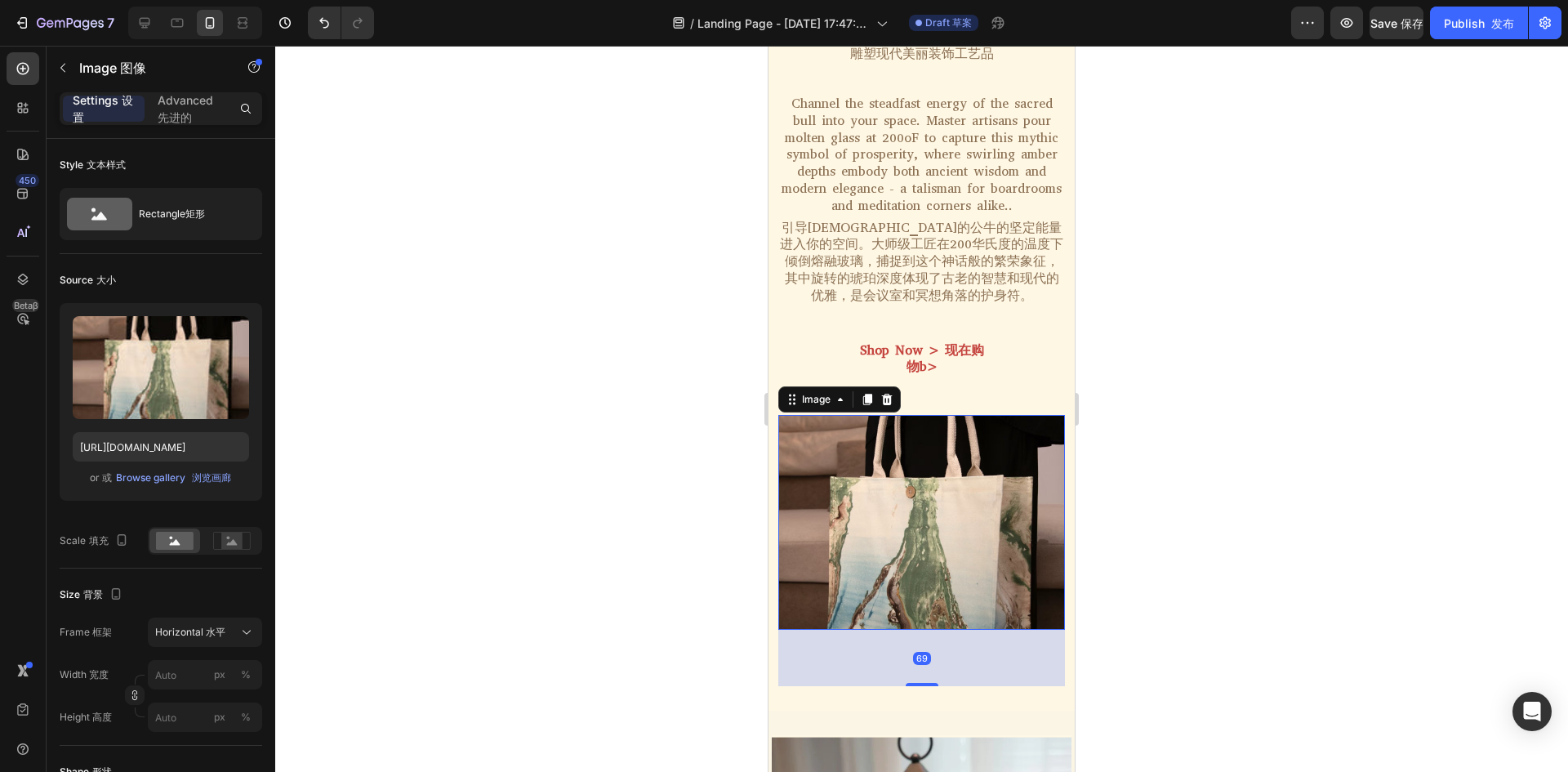
drag, startPoint x: 910, startPoint y: 620, endPoint x: 904, endPoint y: 682, distance: 62.3
click at [905, 683] on div at bounding box center [922, 684] width 33 height 3
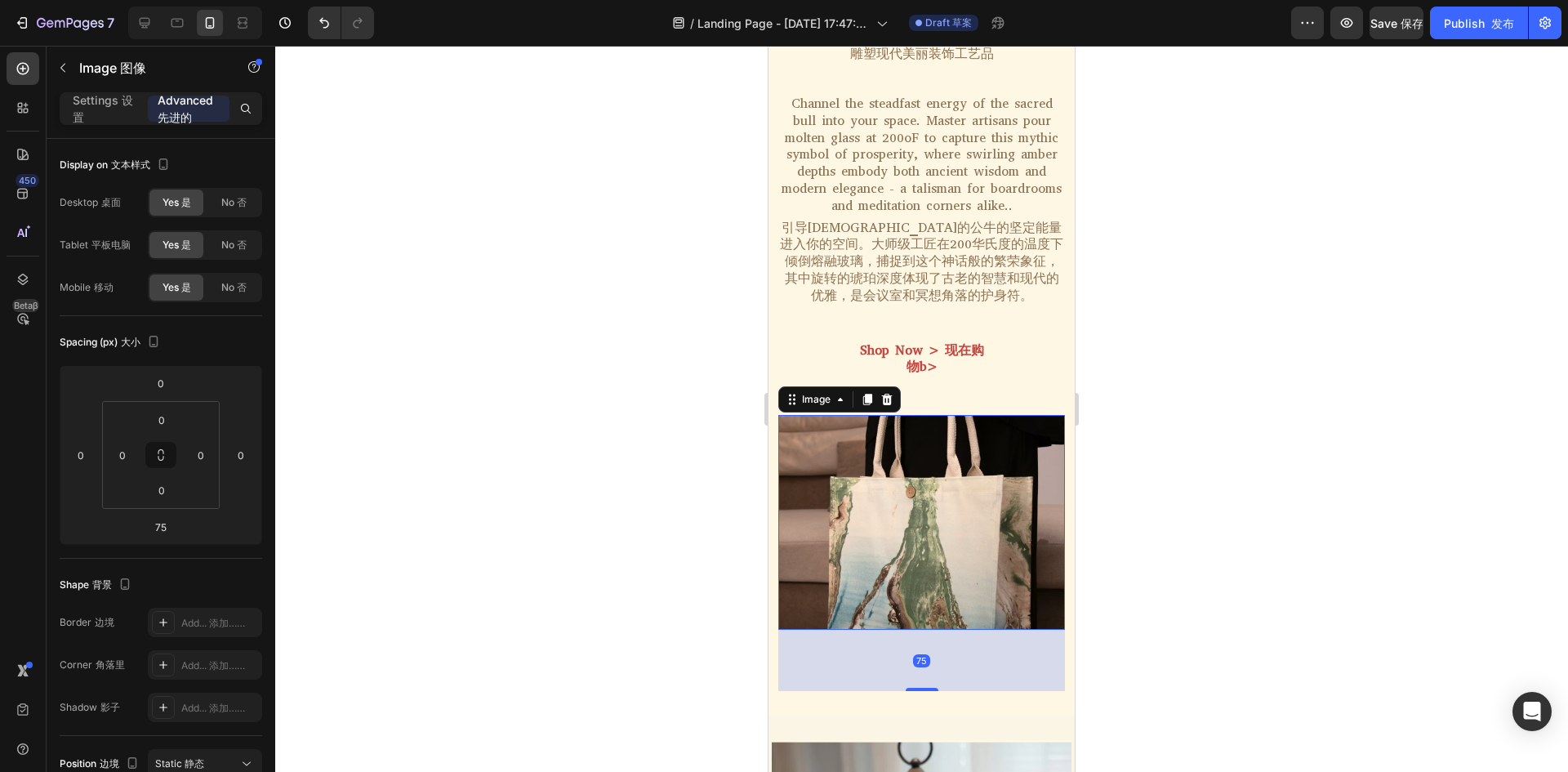
click at [985, 461] on img at bounding box center [921, 522] width 286 height 215
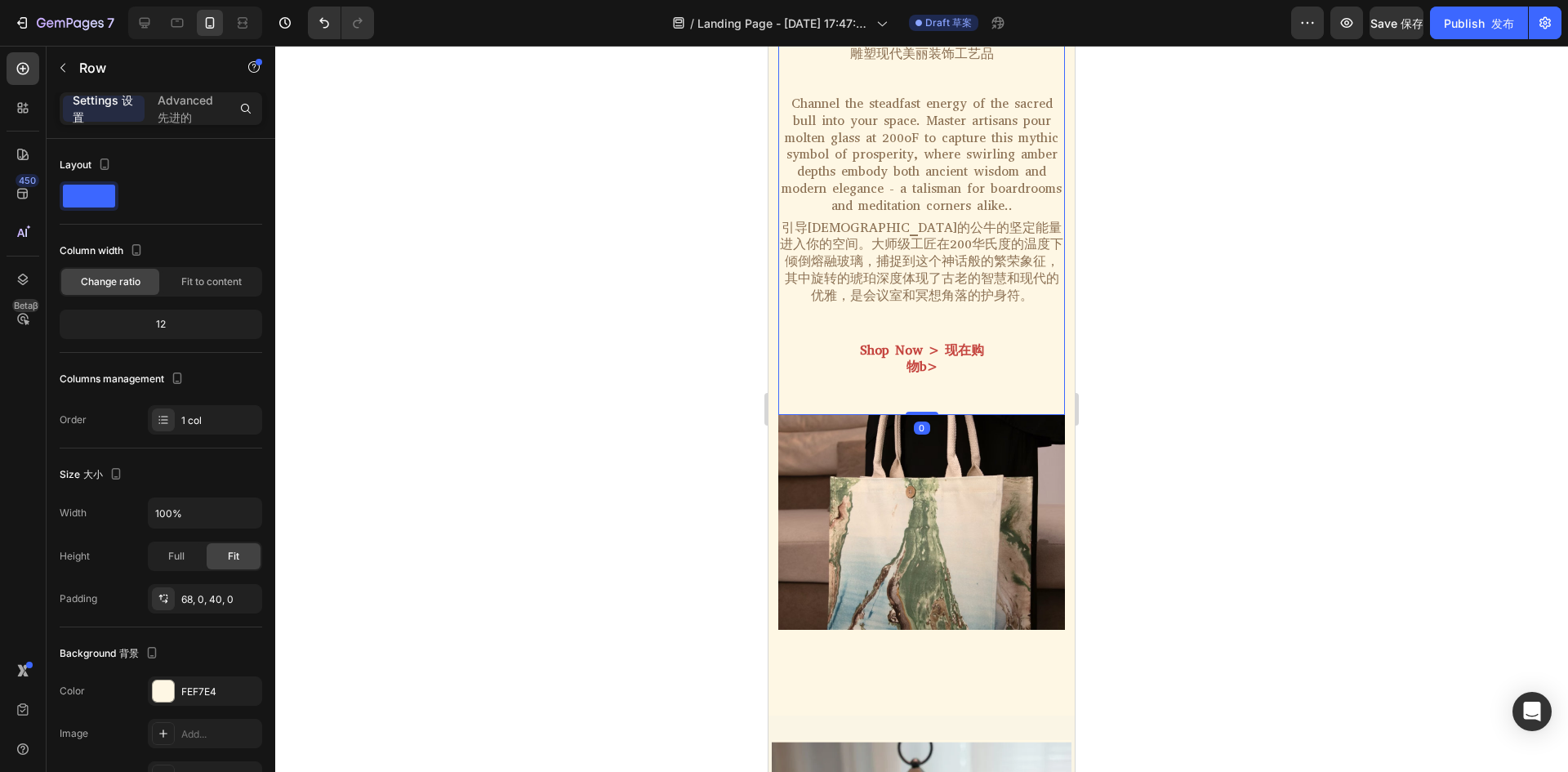
drag, startPoint x: 996, startPoint y: 403, endPoint x: 1317, endPoint y: 289, distance: 340.6
click at [996, 403] on div "Murano Style Amber-Glass Modern Bull. Sculpture 穆拉诺风格琥珀玻璃现代公牛。雕塑 Heading Hand B…" at bounding box center [921, 59] width 286 height 714
click at [140, 23] on icon at bounding box center [144, 23] width 11 height 11
type input "1200"
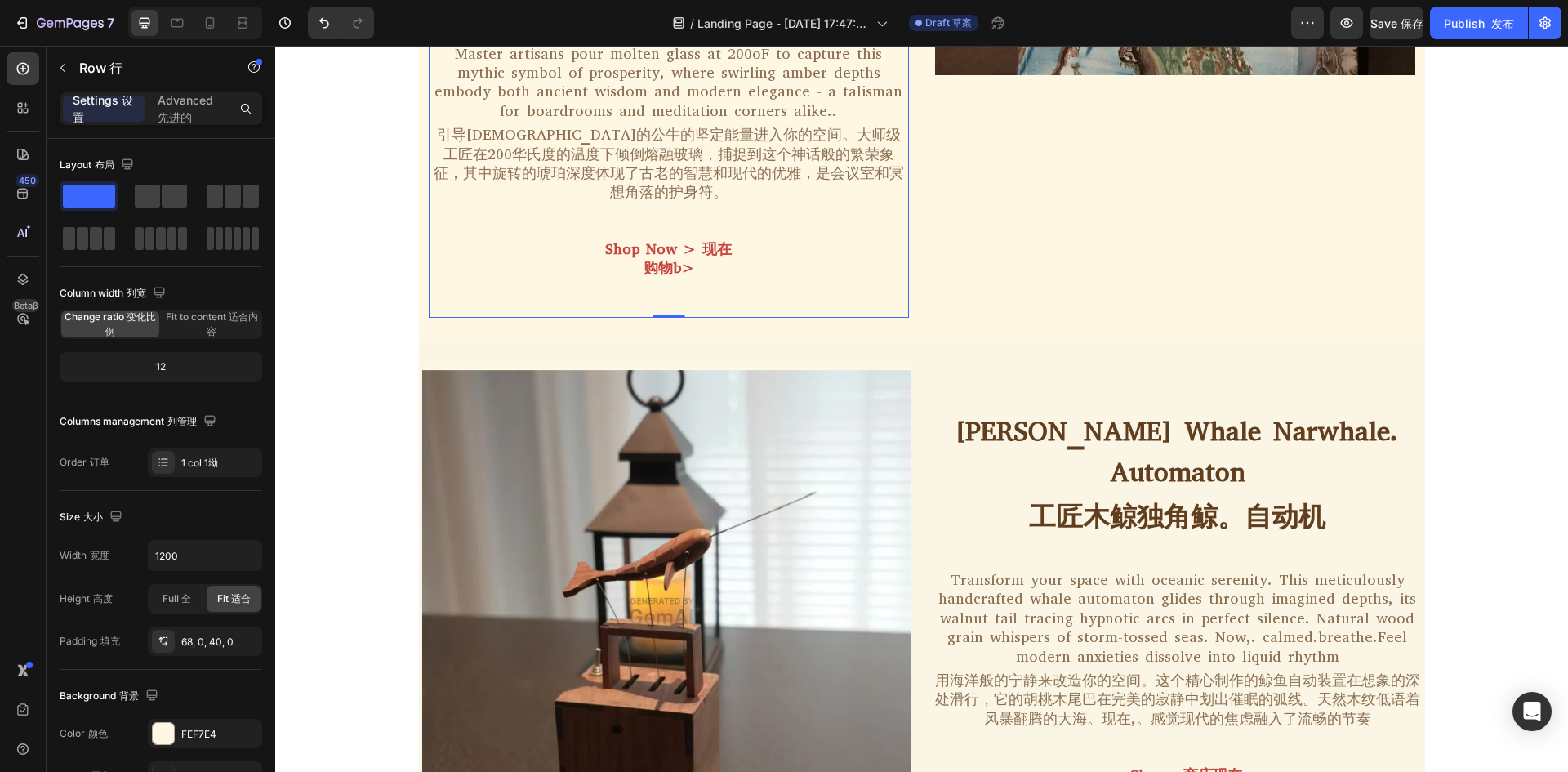
scroll to position [1422, 0]
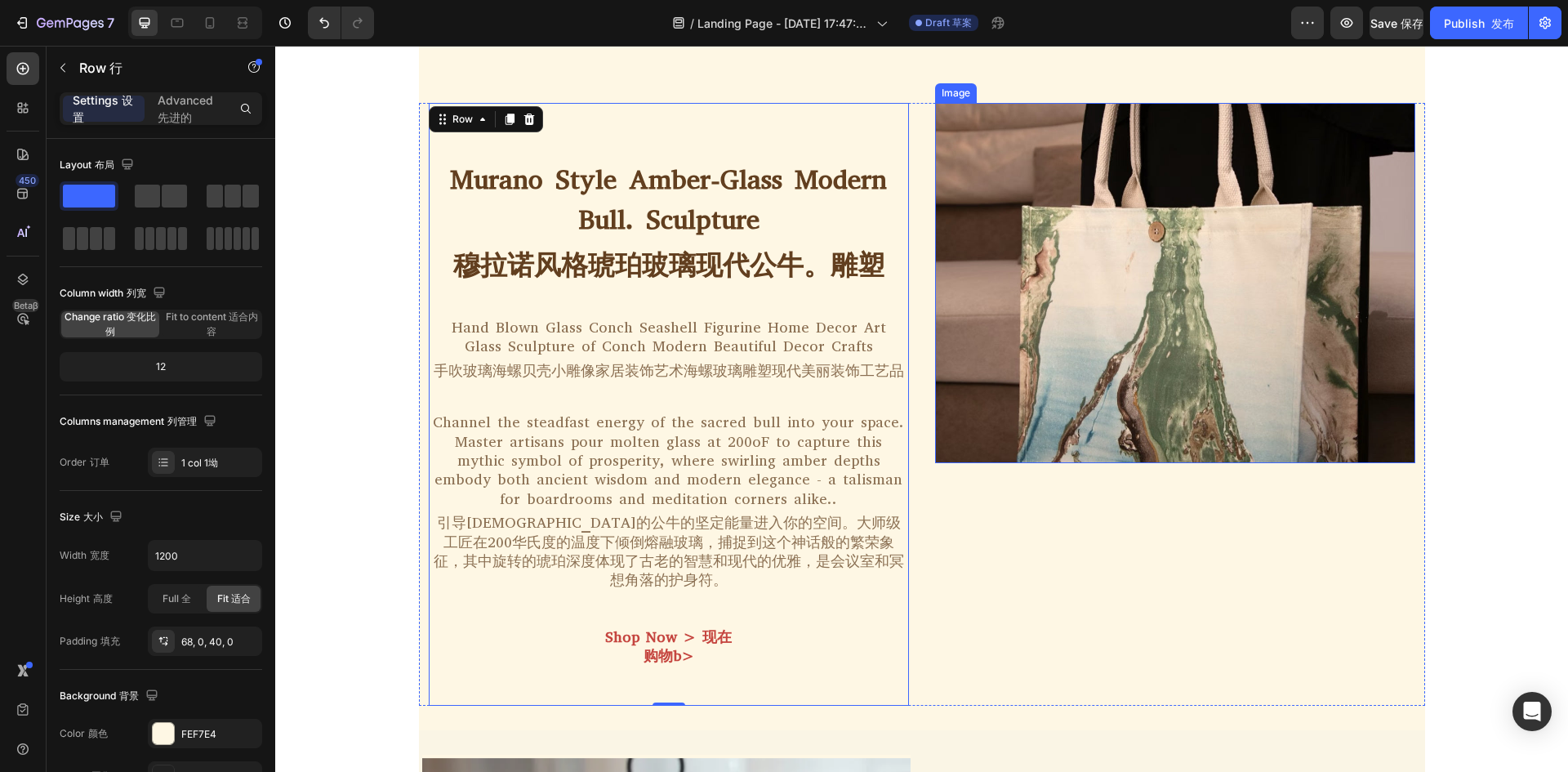
click at [1186, 361] on img at bounding box center [1175, 282] width 480 height 360
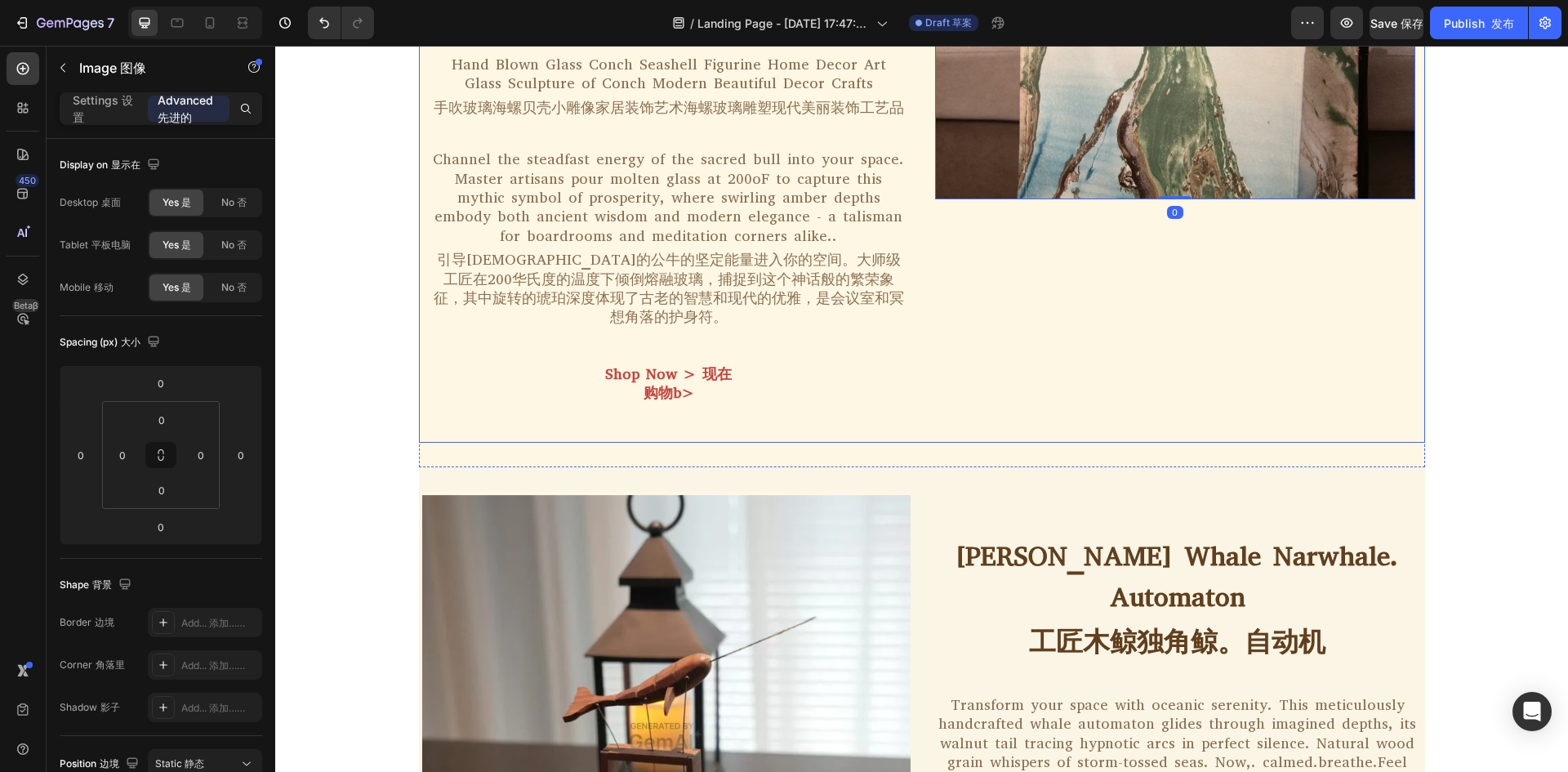
scroll to position [1259, 0]
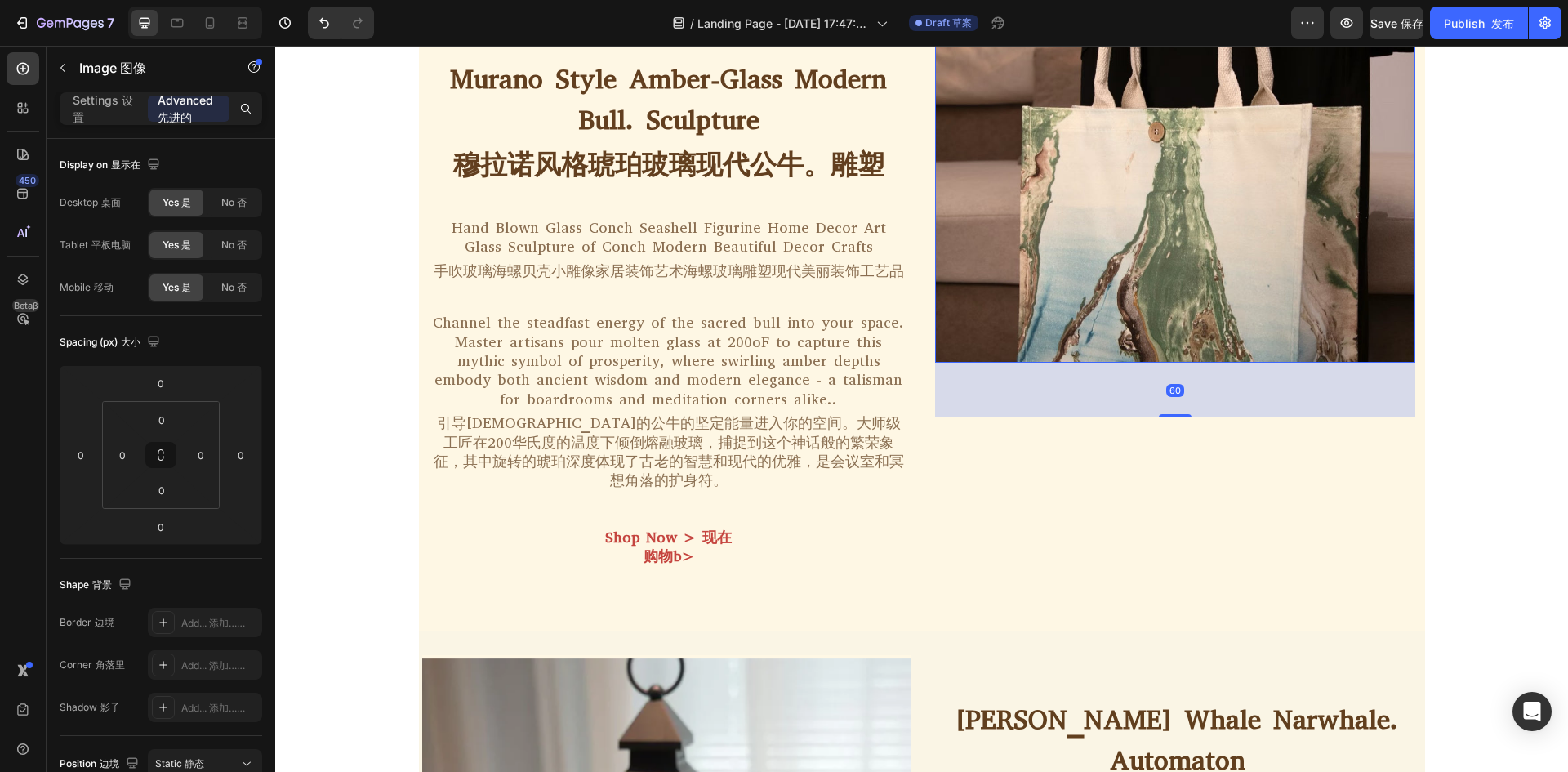
drag, startPoint x: 1172, startPoint y: 363, endPoint x: 1170, endPoint y: 446, distance: 83.0
click at [1170, 417] on div at bounding box center [1175, 415] width 33 height 3
type input "102"
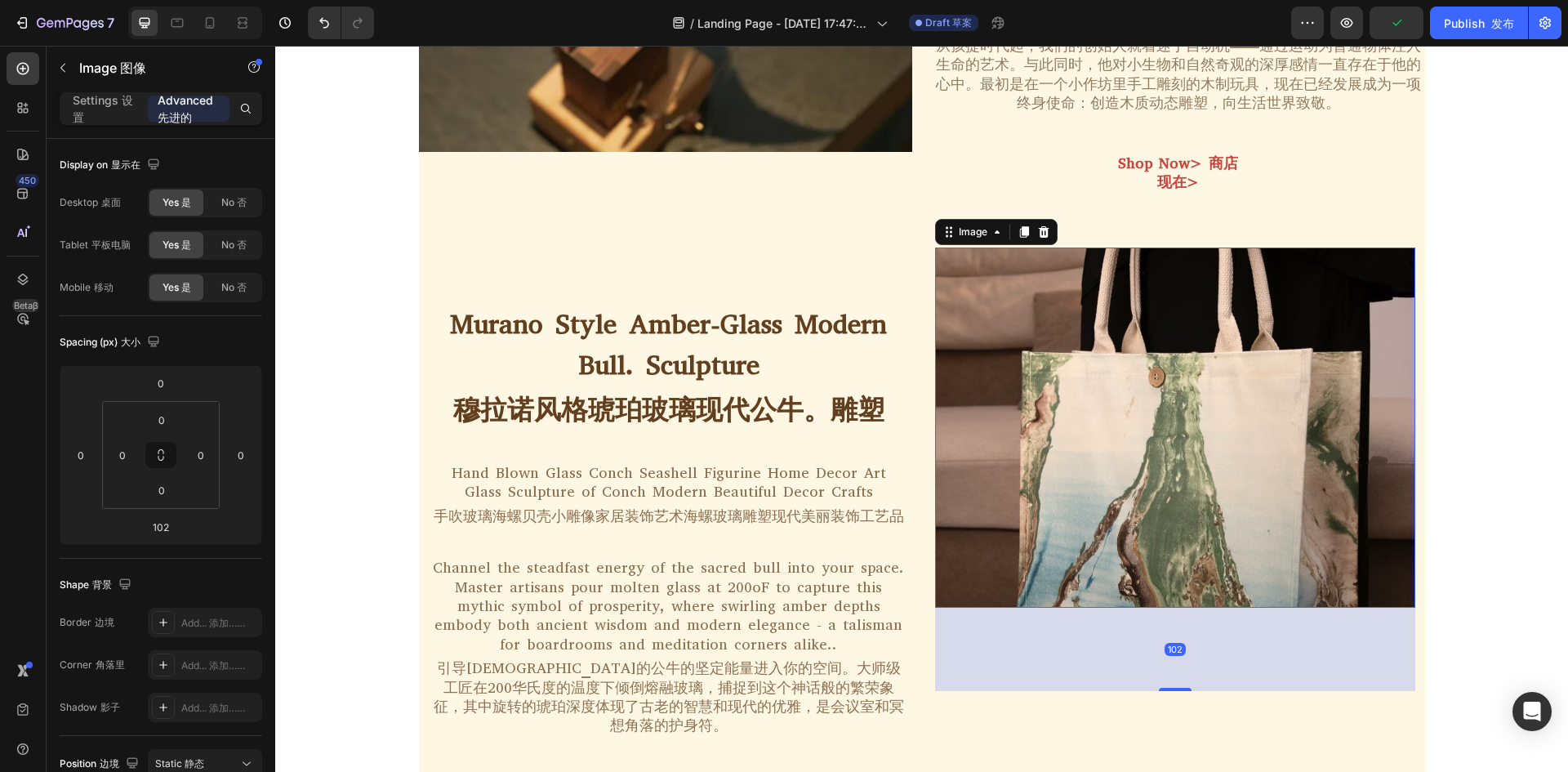
scroll to position [1061, 0]
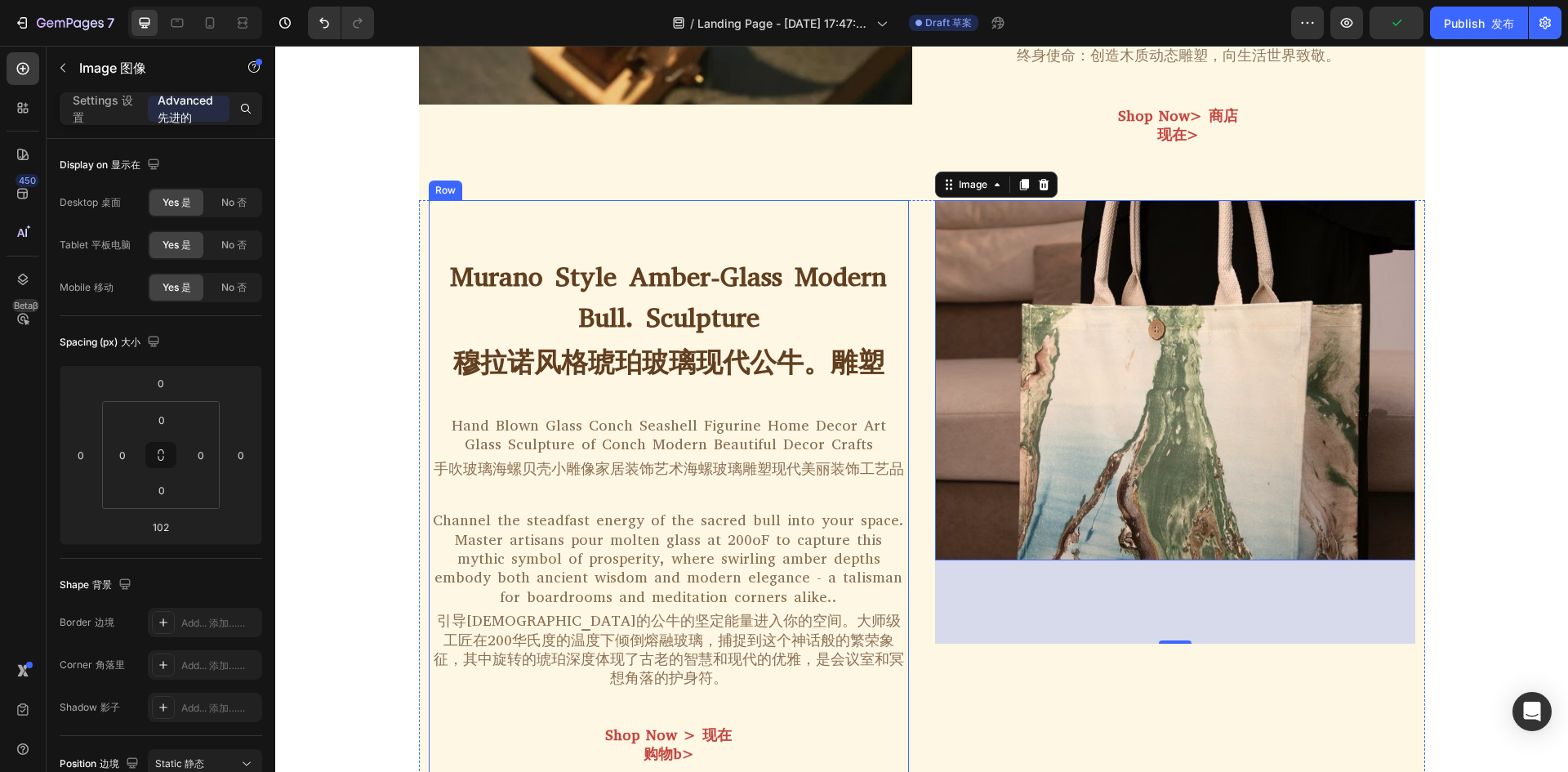
click at [877, 411] on div "Murano Style Amber-Glass Modern Bull. Sculpture 穆拉诺风格琥珀玻璃现代公牛。雕塑 Heading Hand B…" at bounding box center [668, 513] width 480 height 515
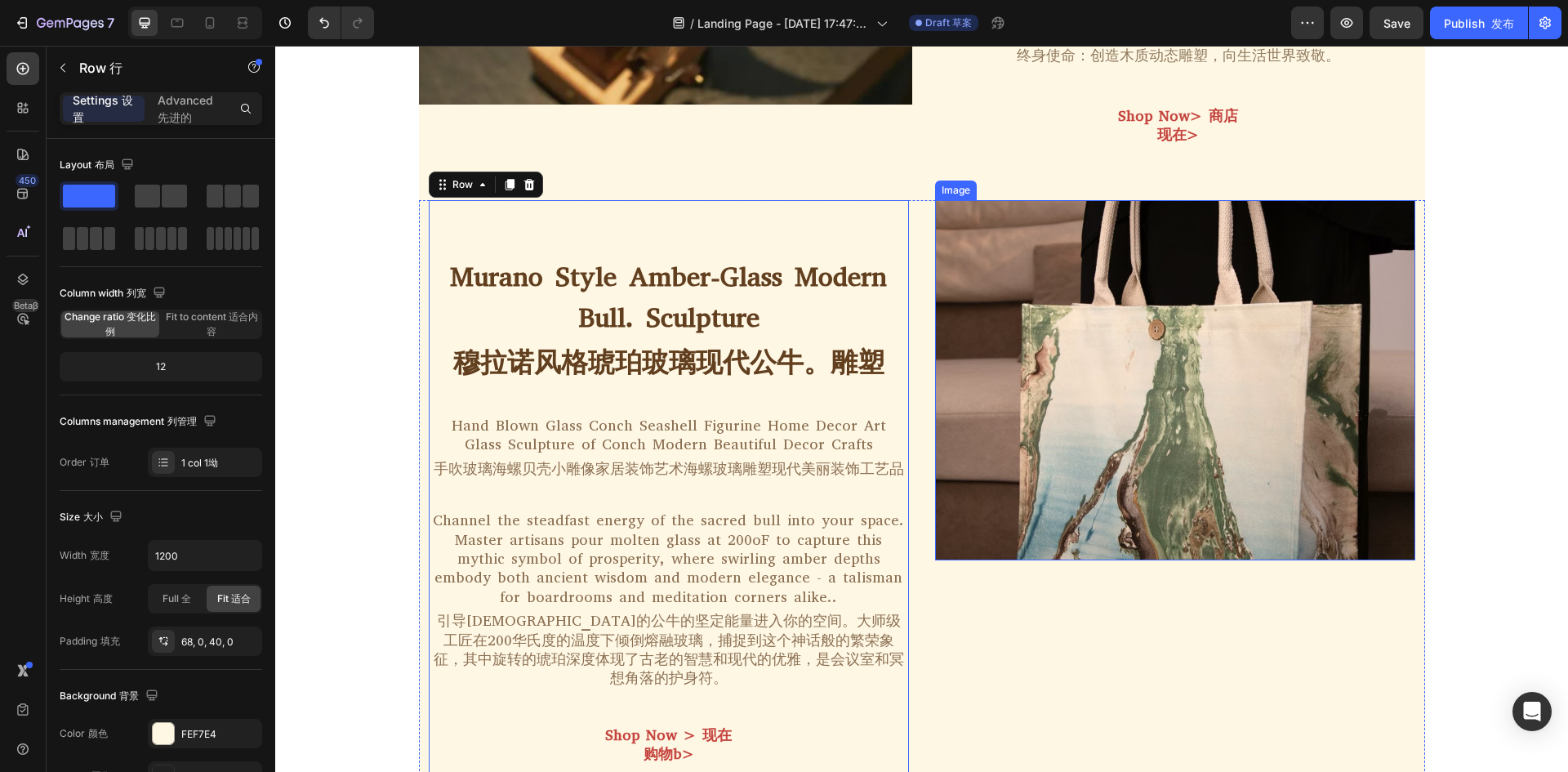
click at [1119, 384] on img at bounding box center [1175, 379] width 480 height 360
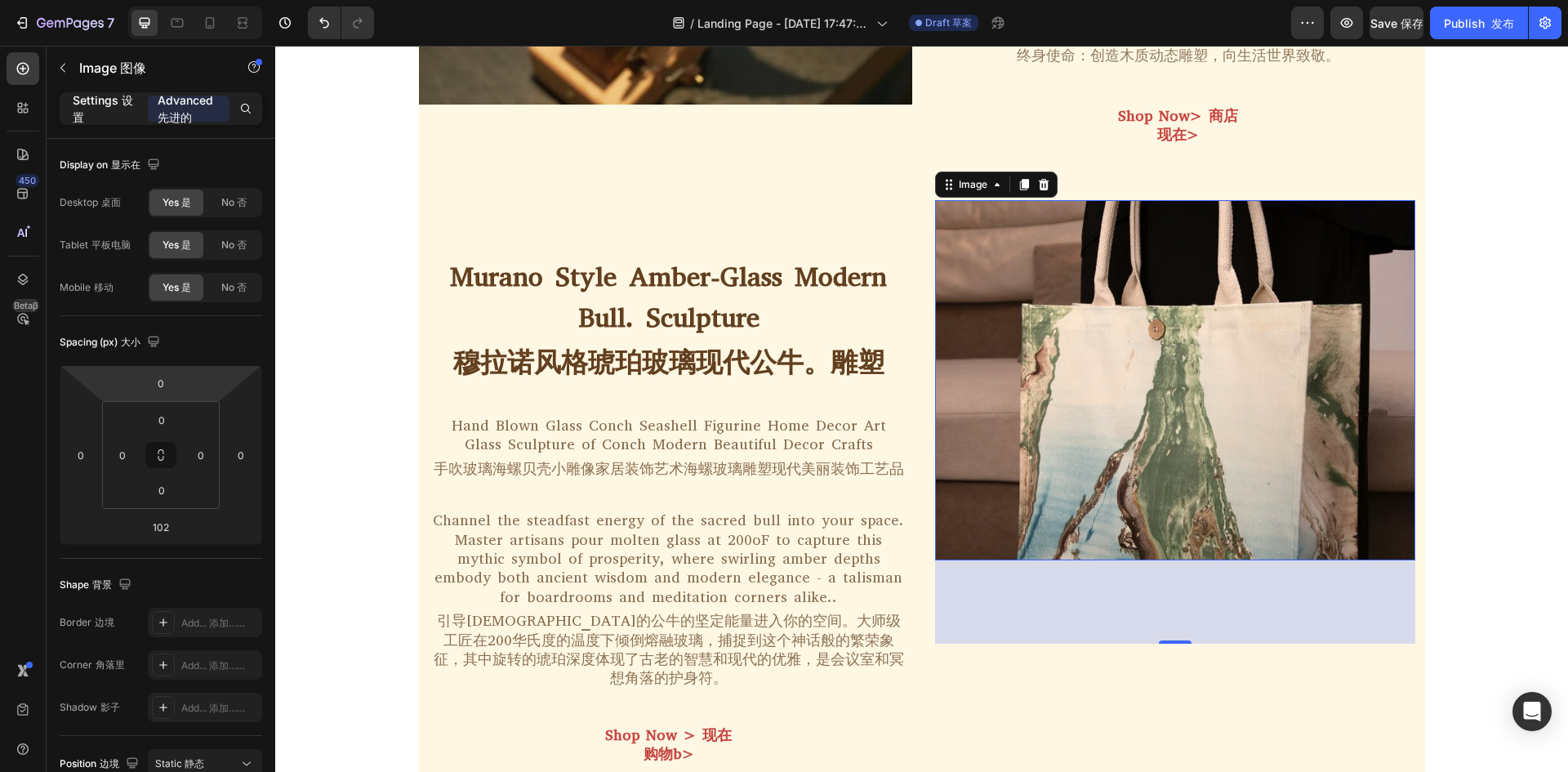
click at [79, 119] on font "设置" at bounding box center [103, 109] width 60 height 31
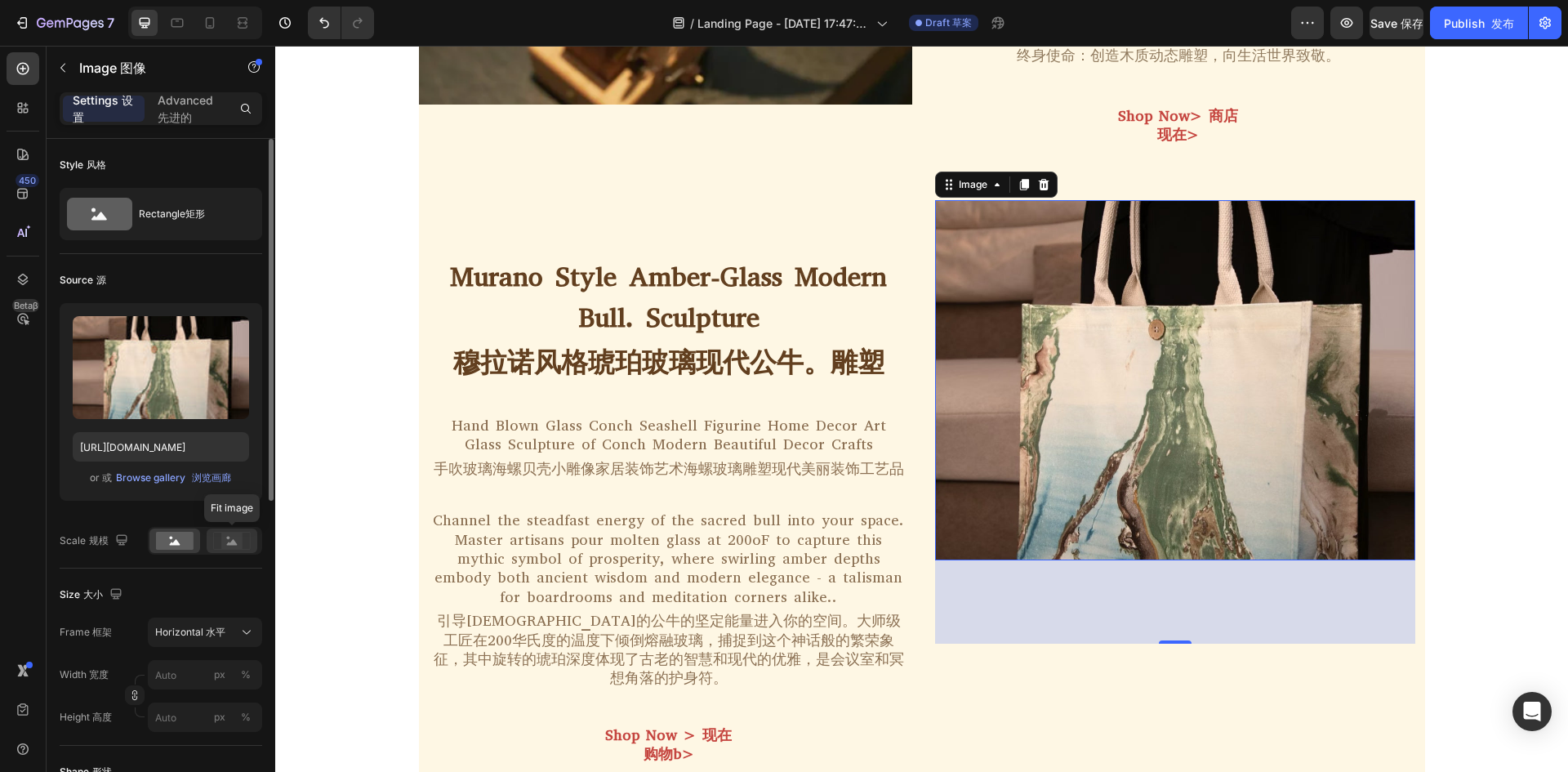
click at [223, 546] on rect at bounding box center [231, 540] width 21 height 16
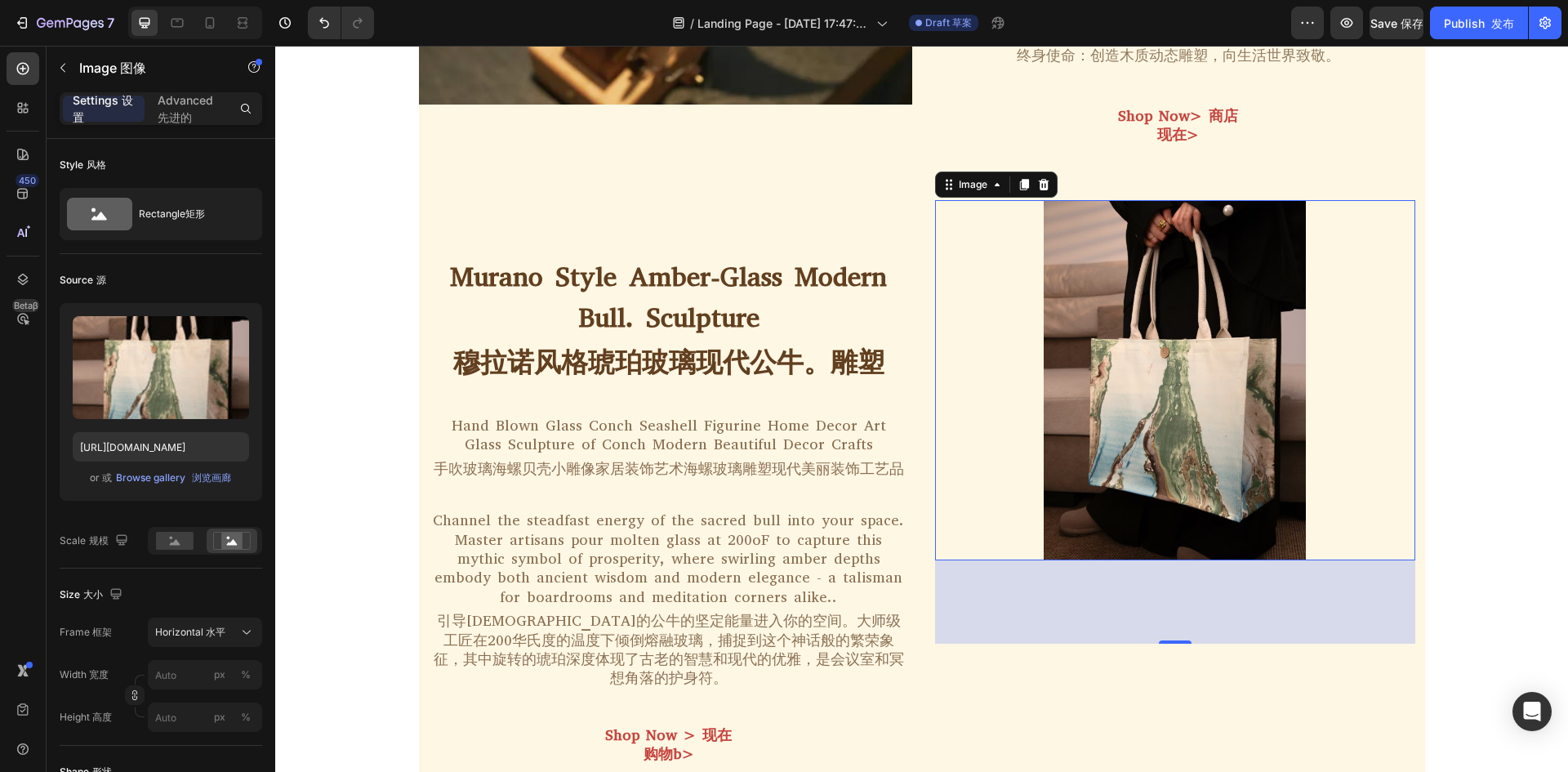
click at [1398, 305] on img at bounding box center [1175, 379] width 480 height 360
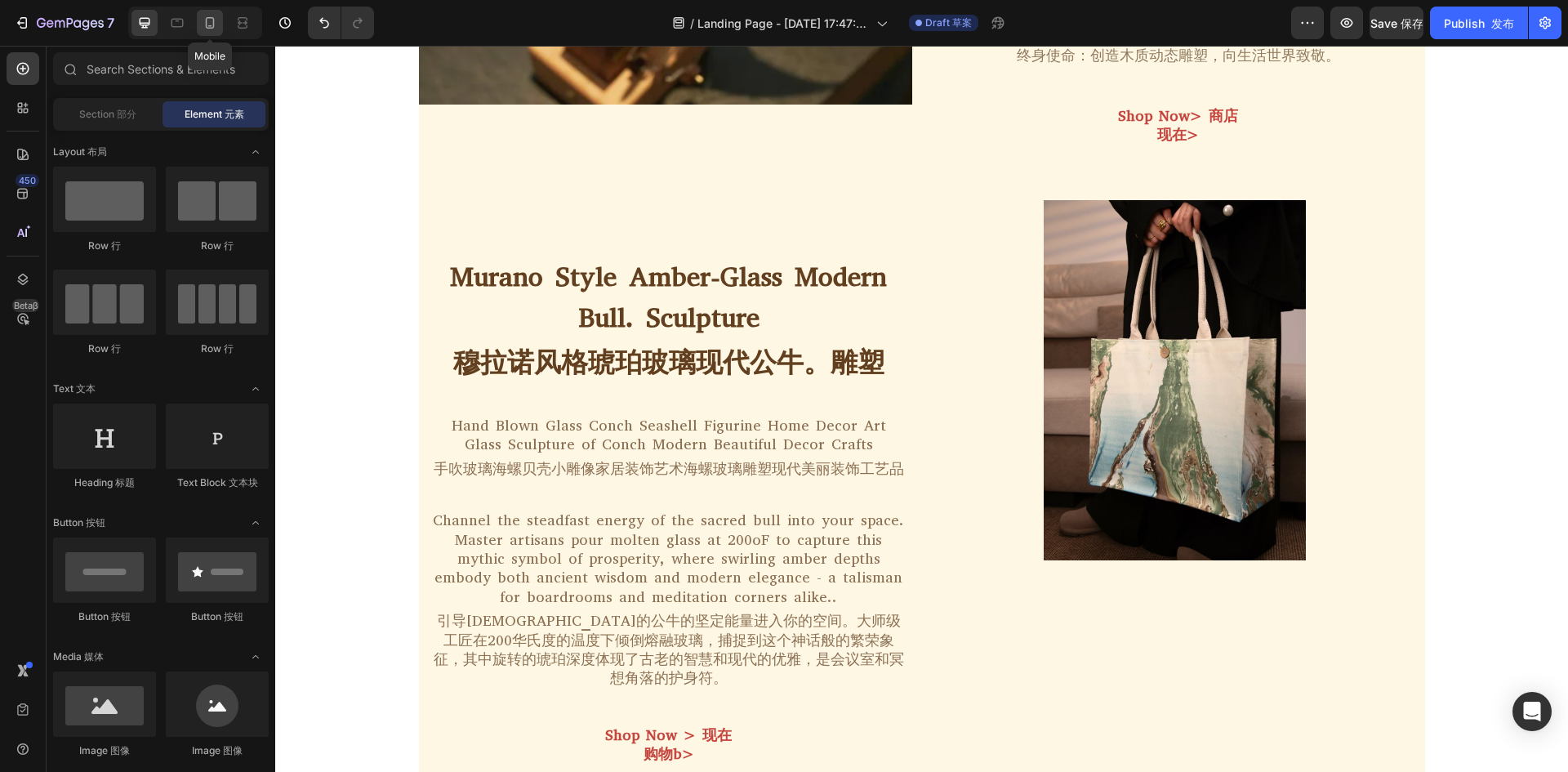
click at [217, 26] on icon at bounding box center [209, 22] width 16 height 16
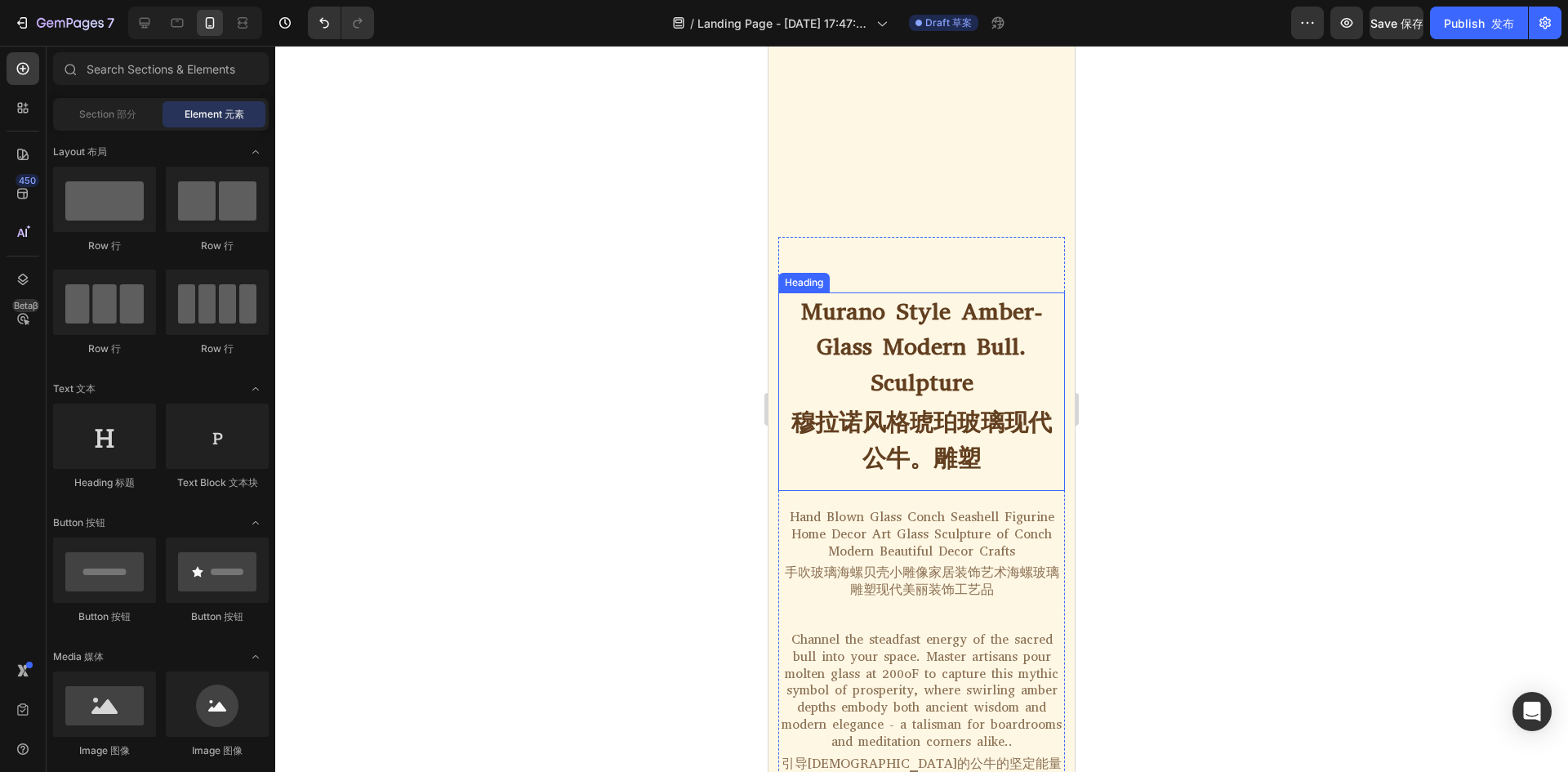
scroll to position [1697, 0]
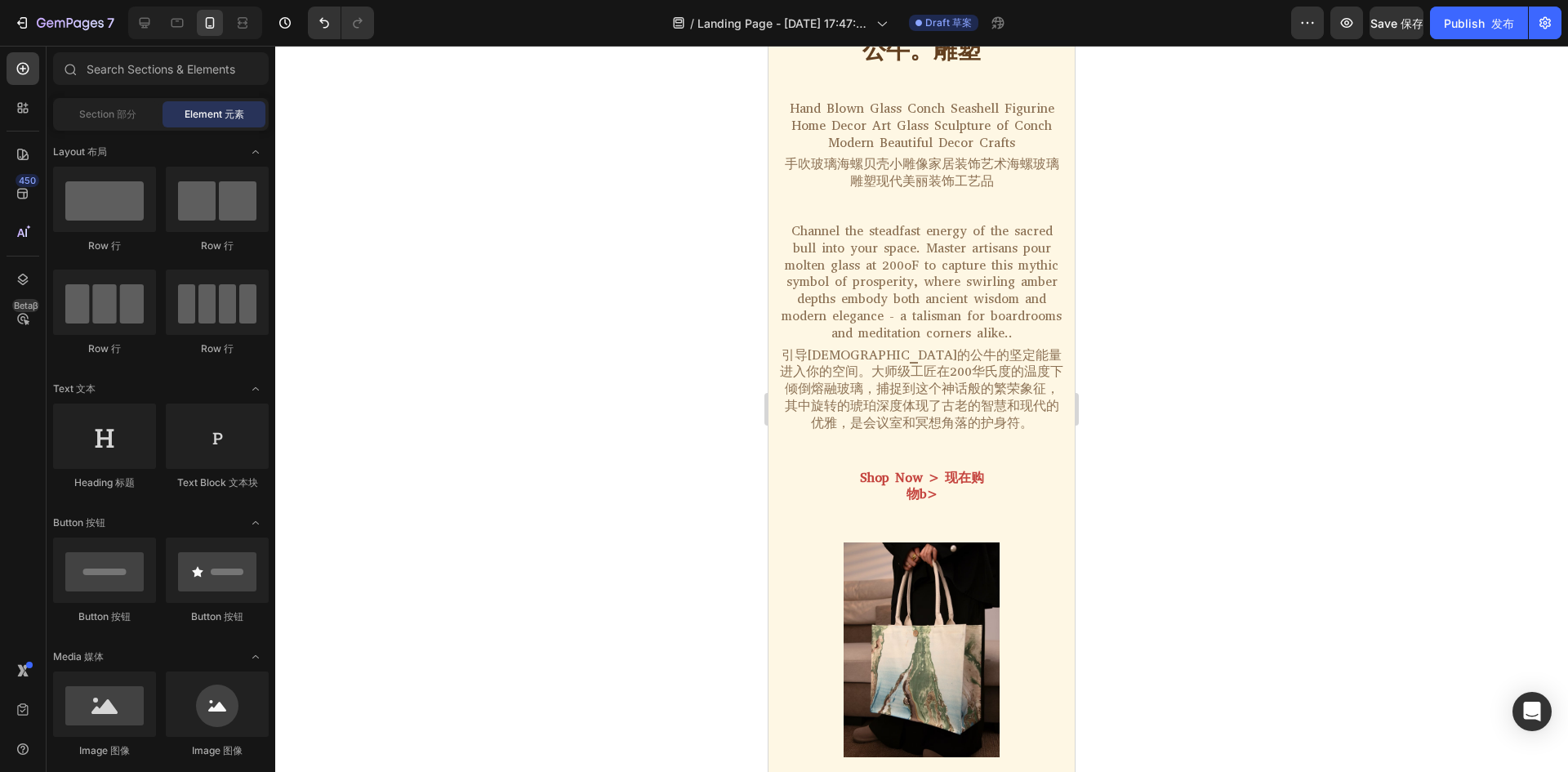
click at [1247, 357] on div at bounding box center [922, 409] width 1292 height 726
click at [91, 120] on span "Section 部分" at bounding box center [108, 113] width 58 height 14
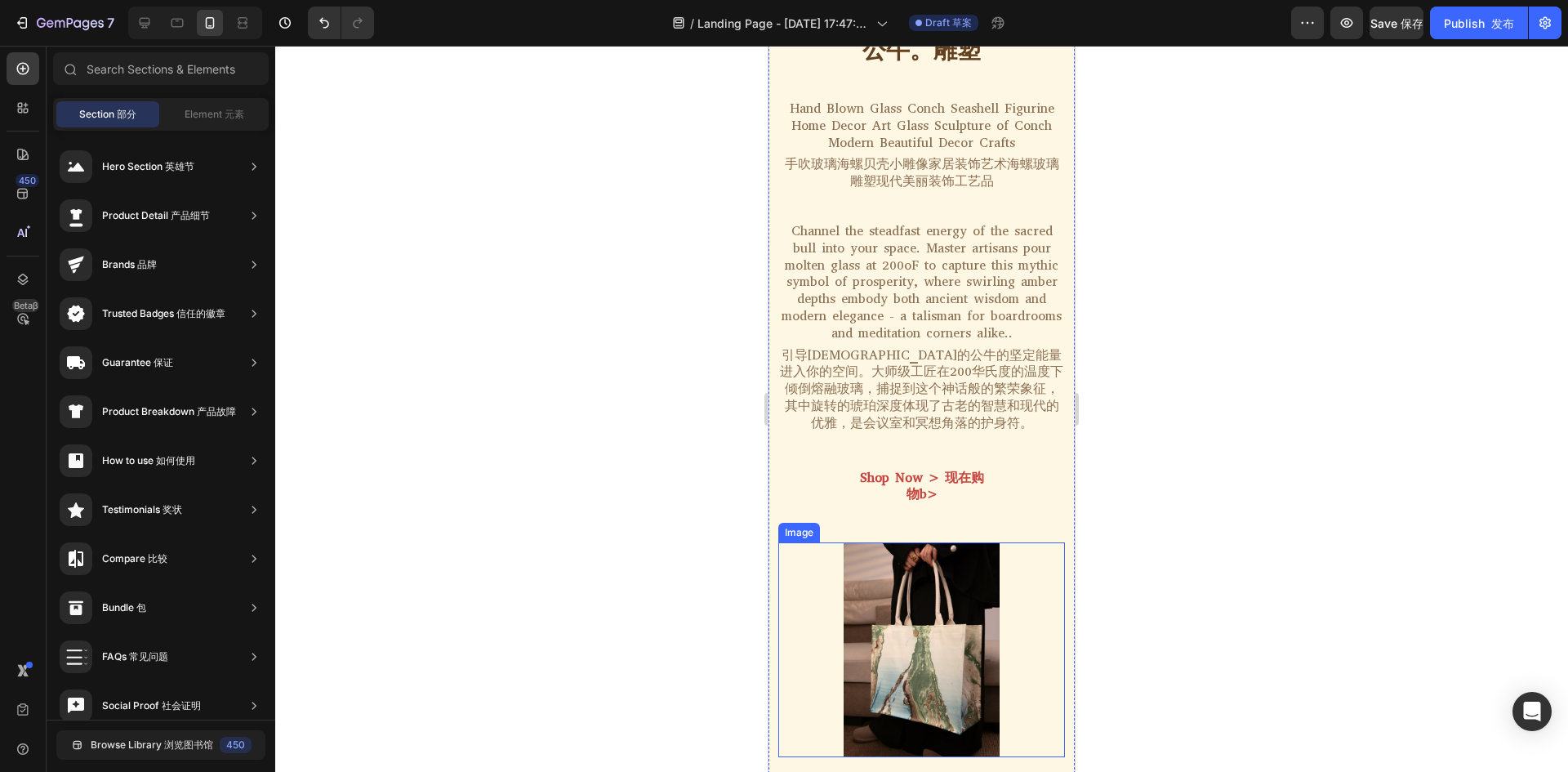
click at [957, 657] on img at bounding box center [921, 650] width 286 height 215
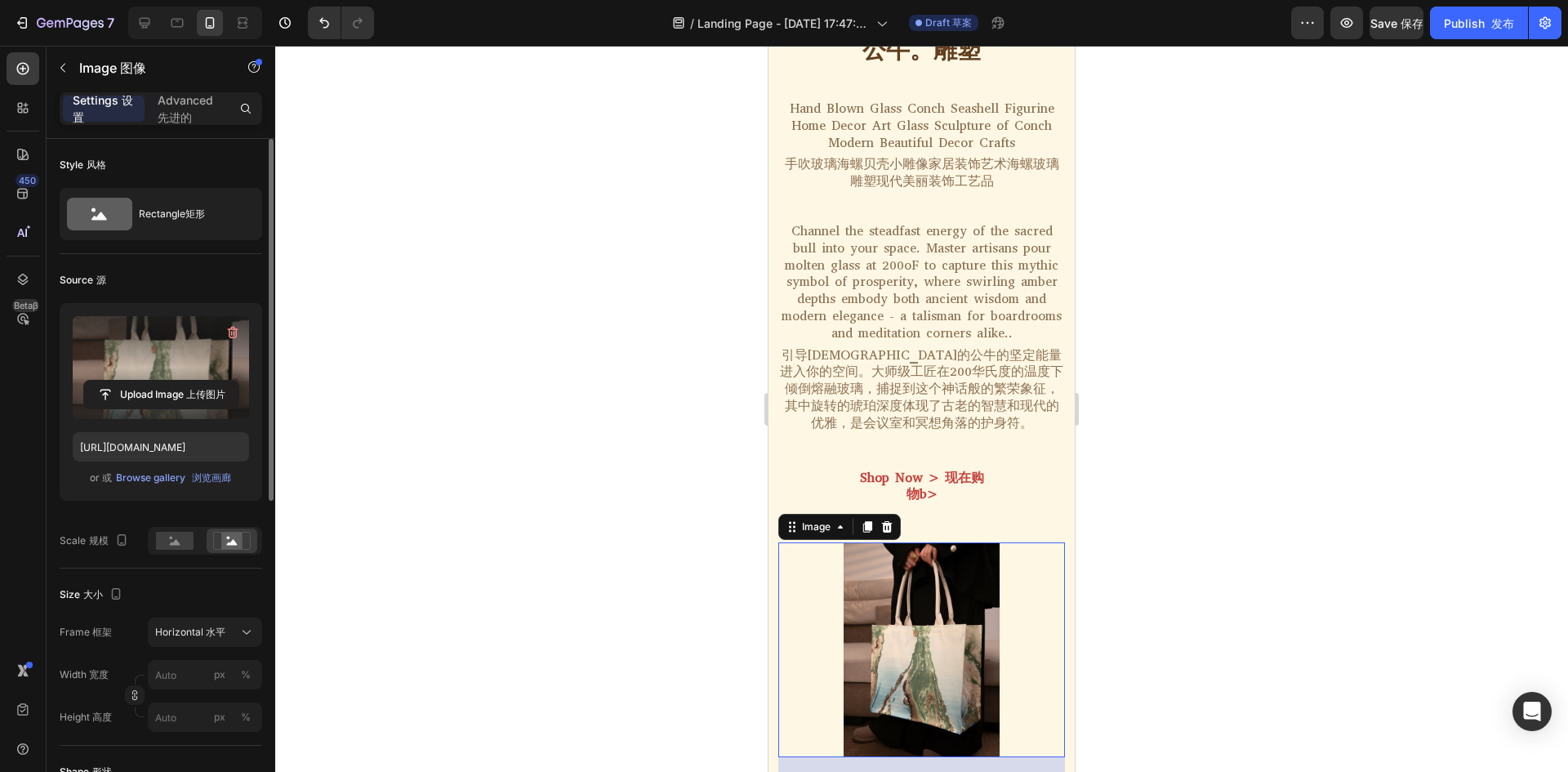
click at [156, 368] on label at bounding box center [161, 367] width 177 height 103
click at [156, 380] on input "file" at bounding box center [161, 394] width 155 height 28
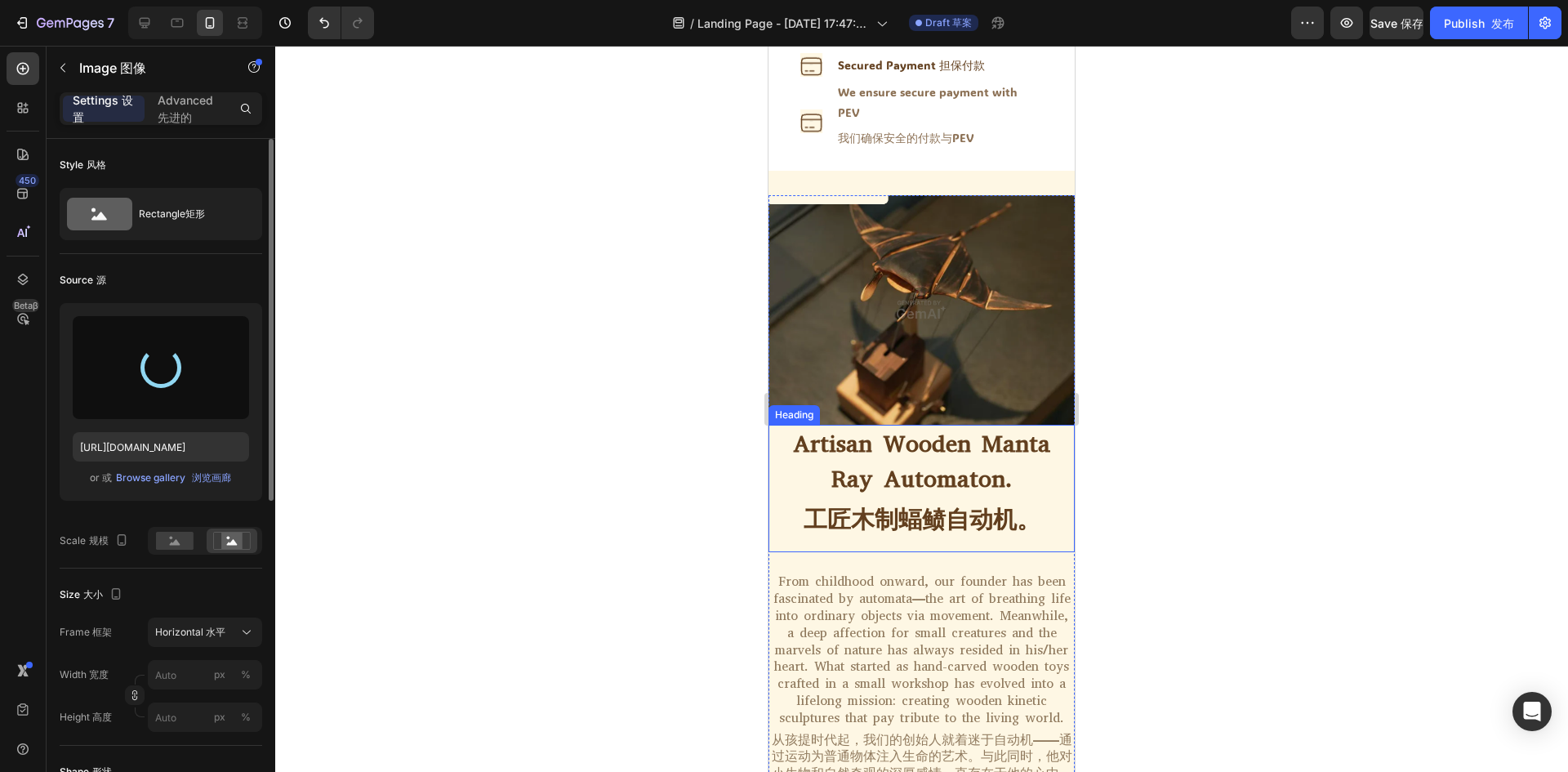
scroll to position [212, 0]
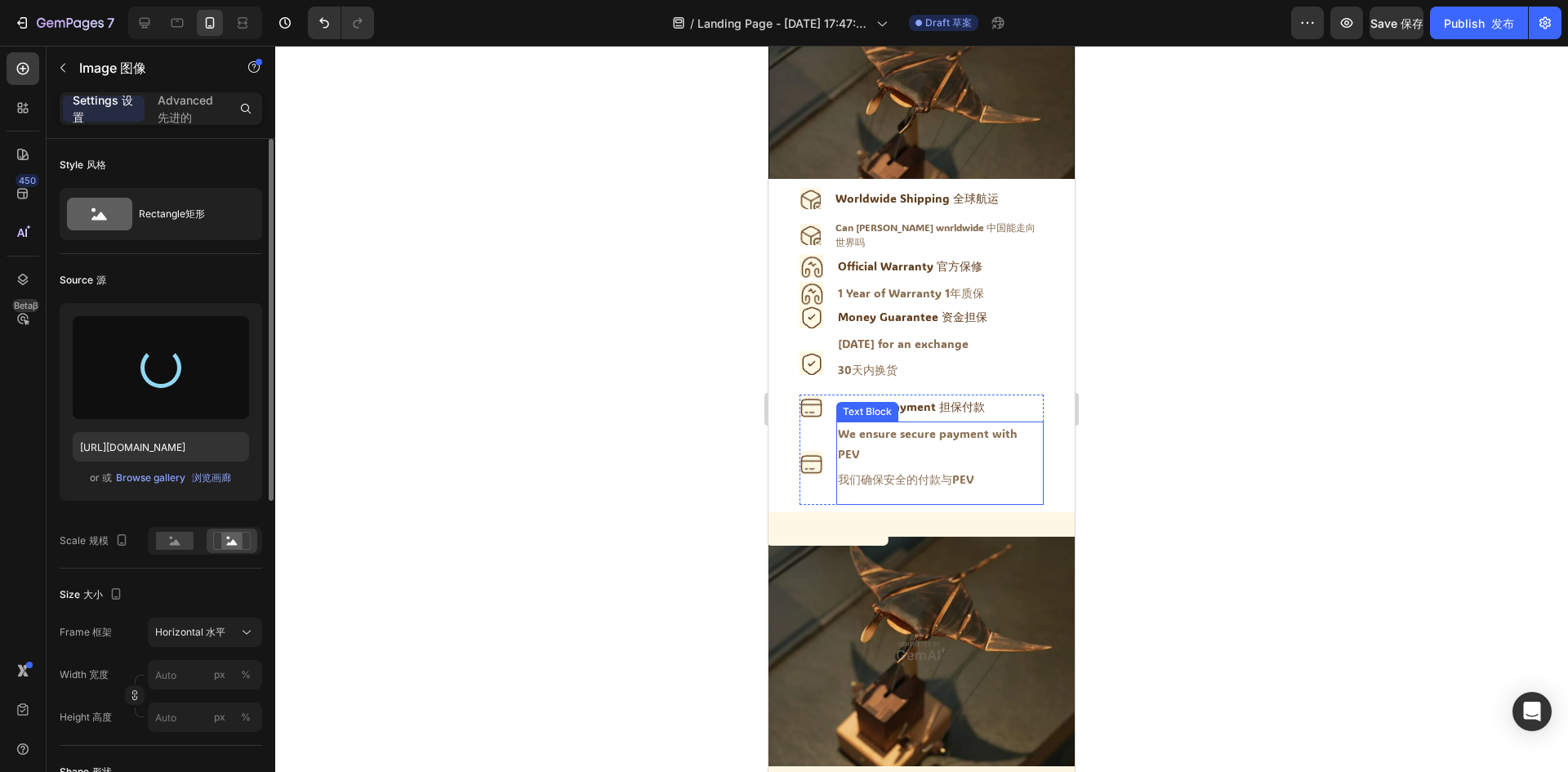
type input "[URL][DOMAIN_NAME]"
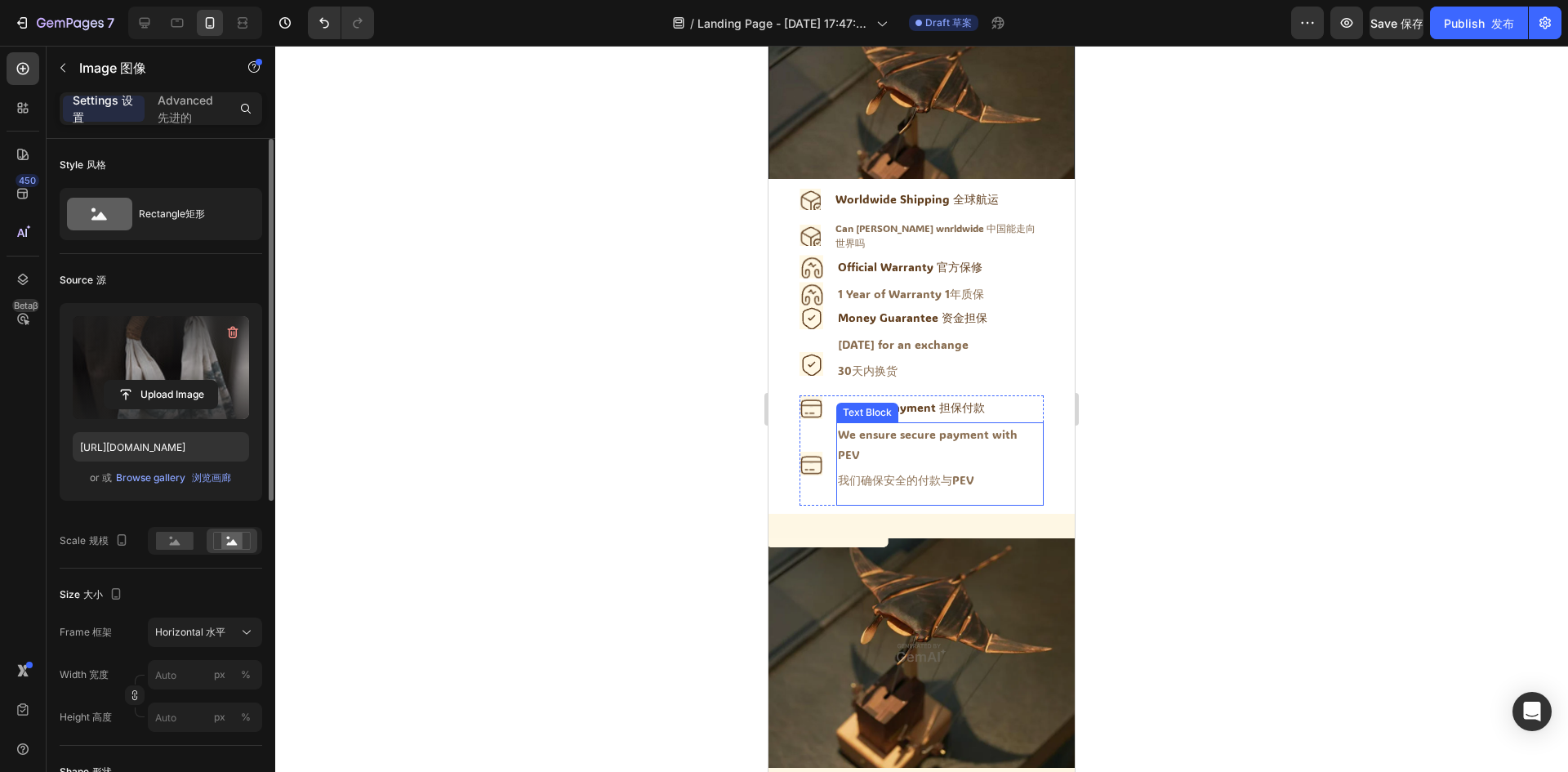
scroll to position [0, 0]
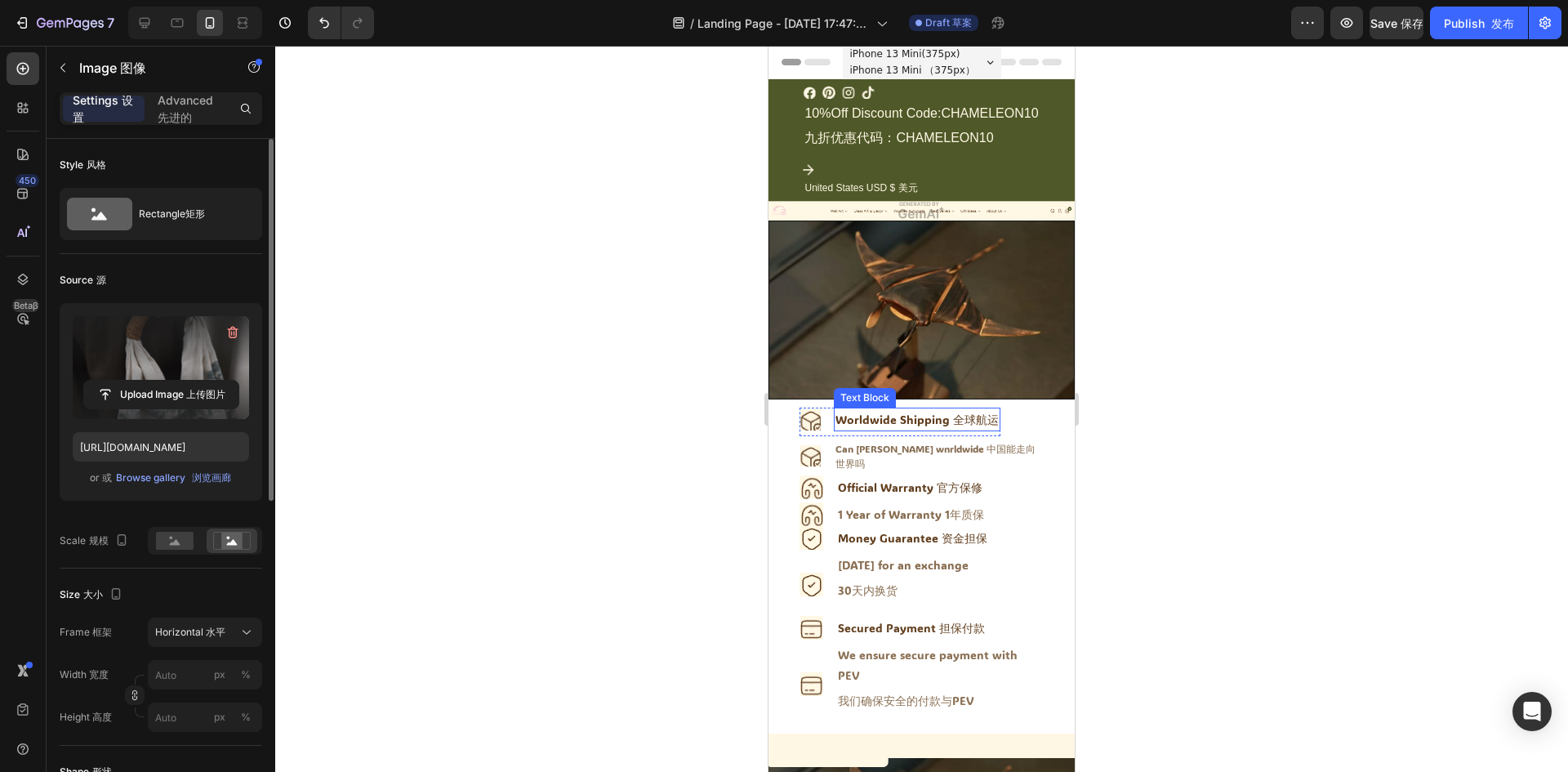
click at [981, 417] on font "全球航运" at bounding box center [976, 420] width 46 height 15
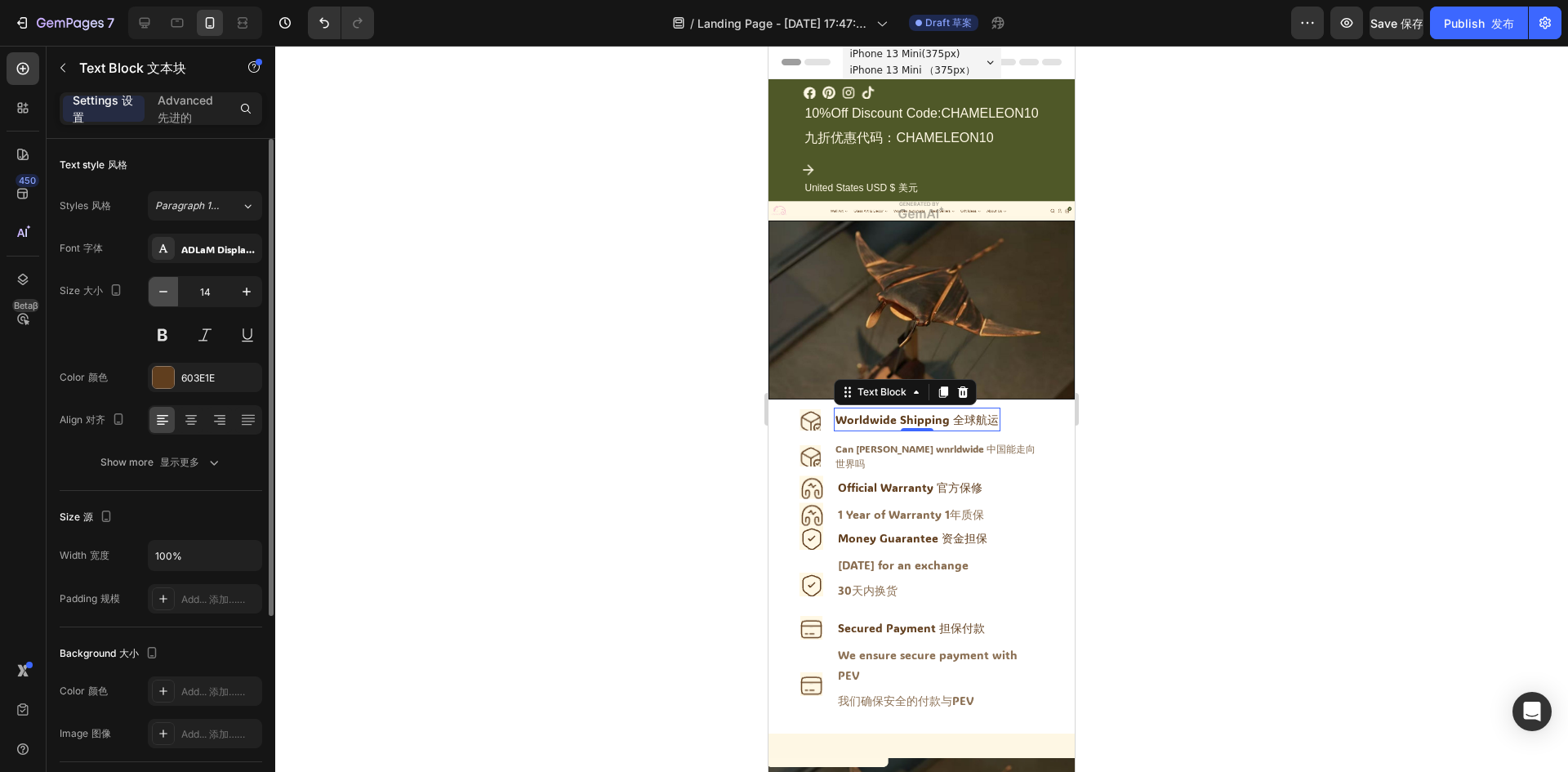
click at [169, 296] on icon "button" at bounding box center [163, 291] width 16 height 16
type input "13"
click at [997, 445] on div "Can chin annde wnrldwide 中国能走向世界吗" at bounding box center [938, 455] width 210 height 33
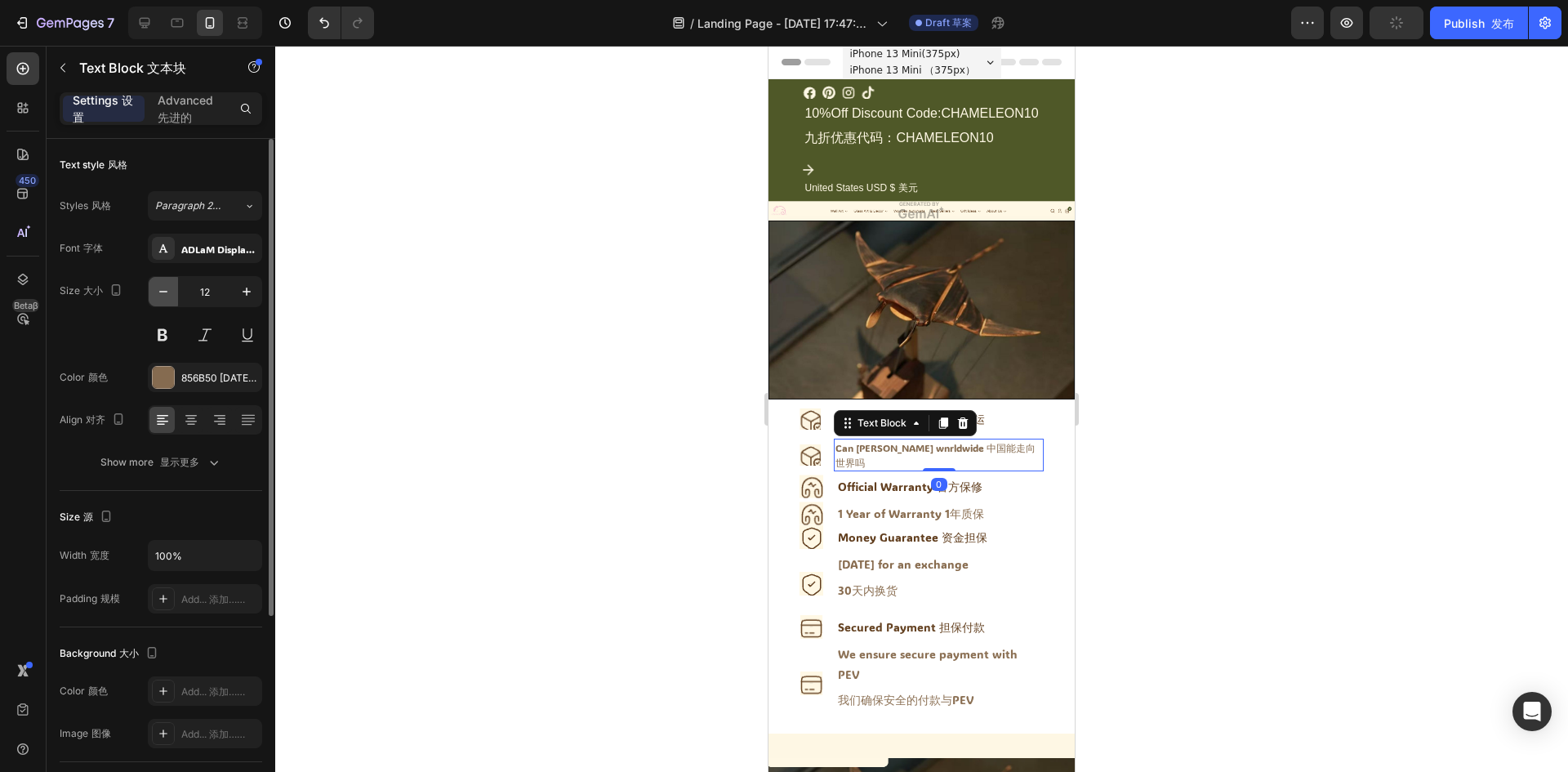
click at [159, 292] on icon "button" at bounding box center [163, 291] width 16 height 16
type input "11"
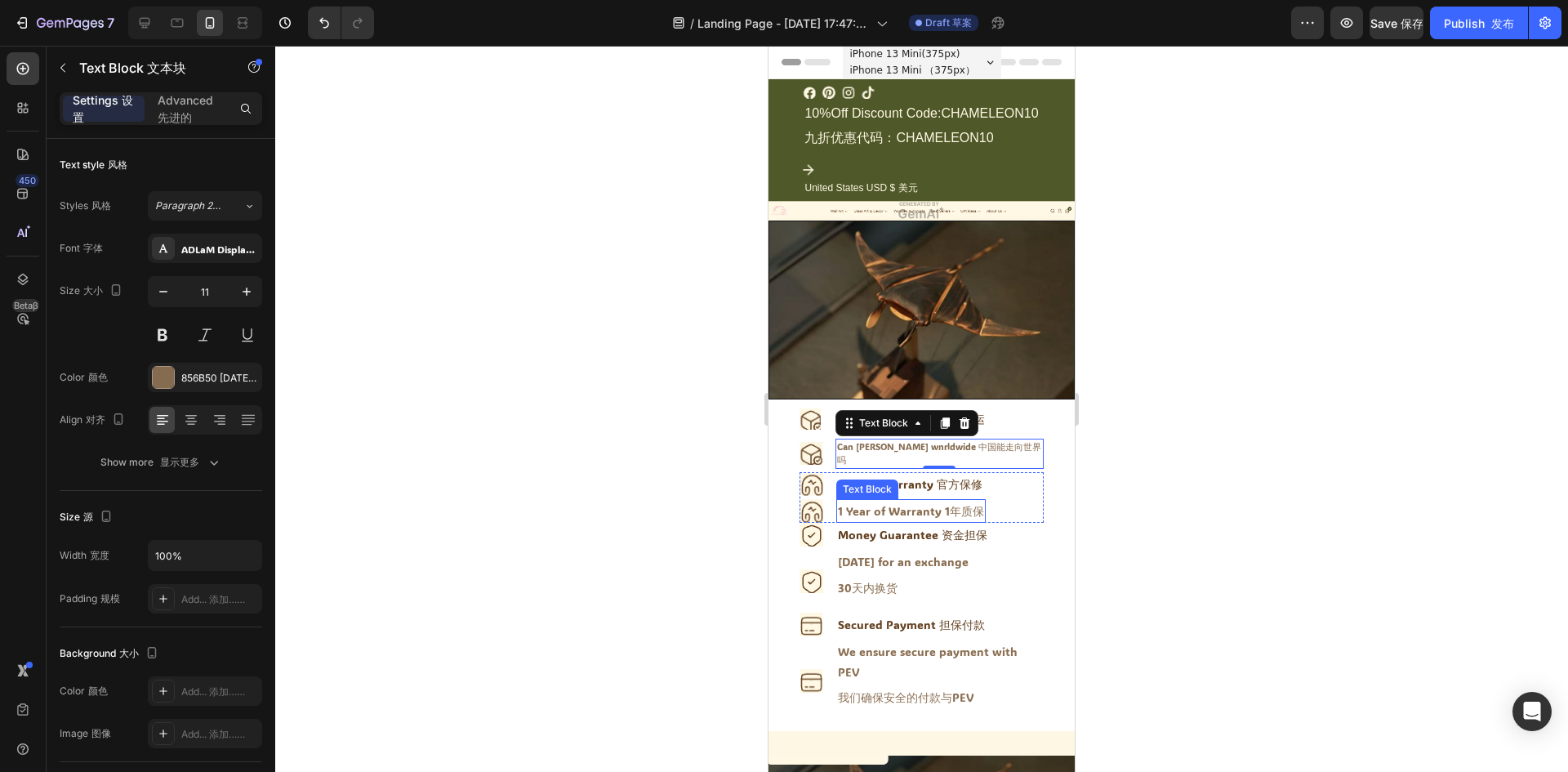
click at [868, 499] on div "1 Year of Warranty 1年质保" at bounding box center [911, 511] width 150 height 24
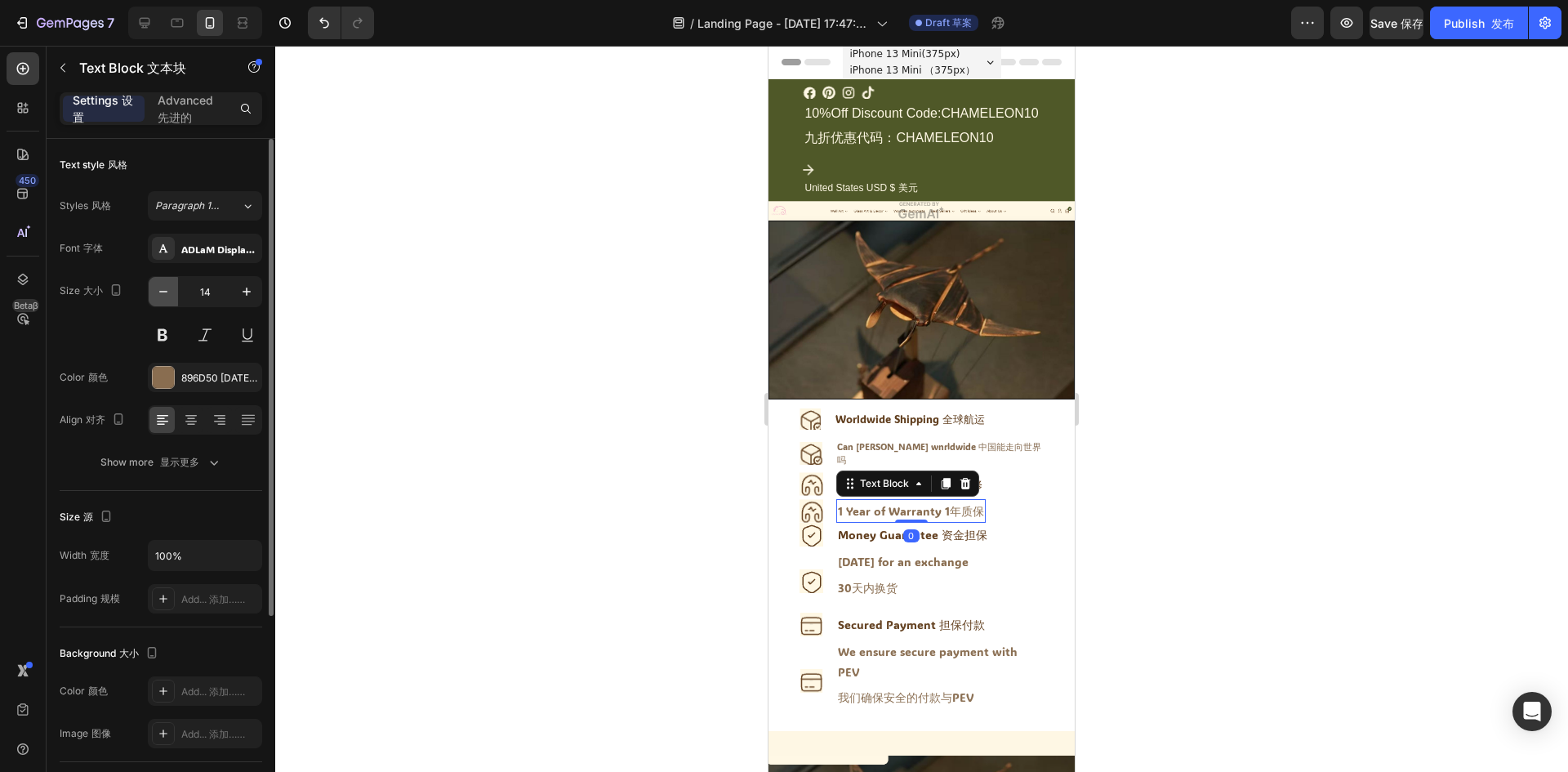
click at [157, 300] on button "button" at bounding box center [163, 291] width 30 height 30
type input "11"
click at [1126, 422] on div at bounding box center [922, 409] width 1292 height 726
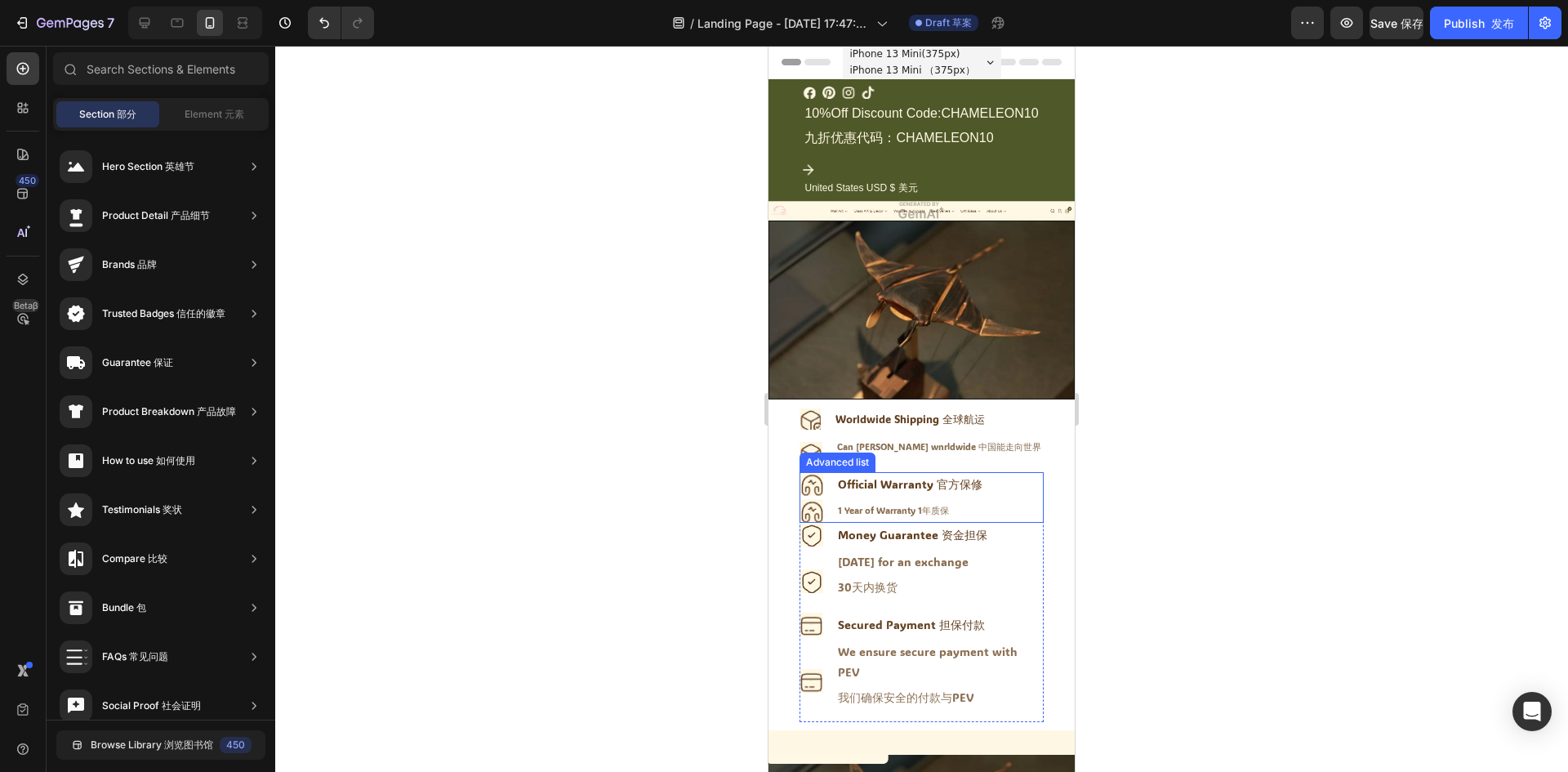
click at [962, 476] on font "官方保修" at bounding box center [959, 484] width 46 height 15
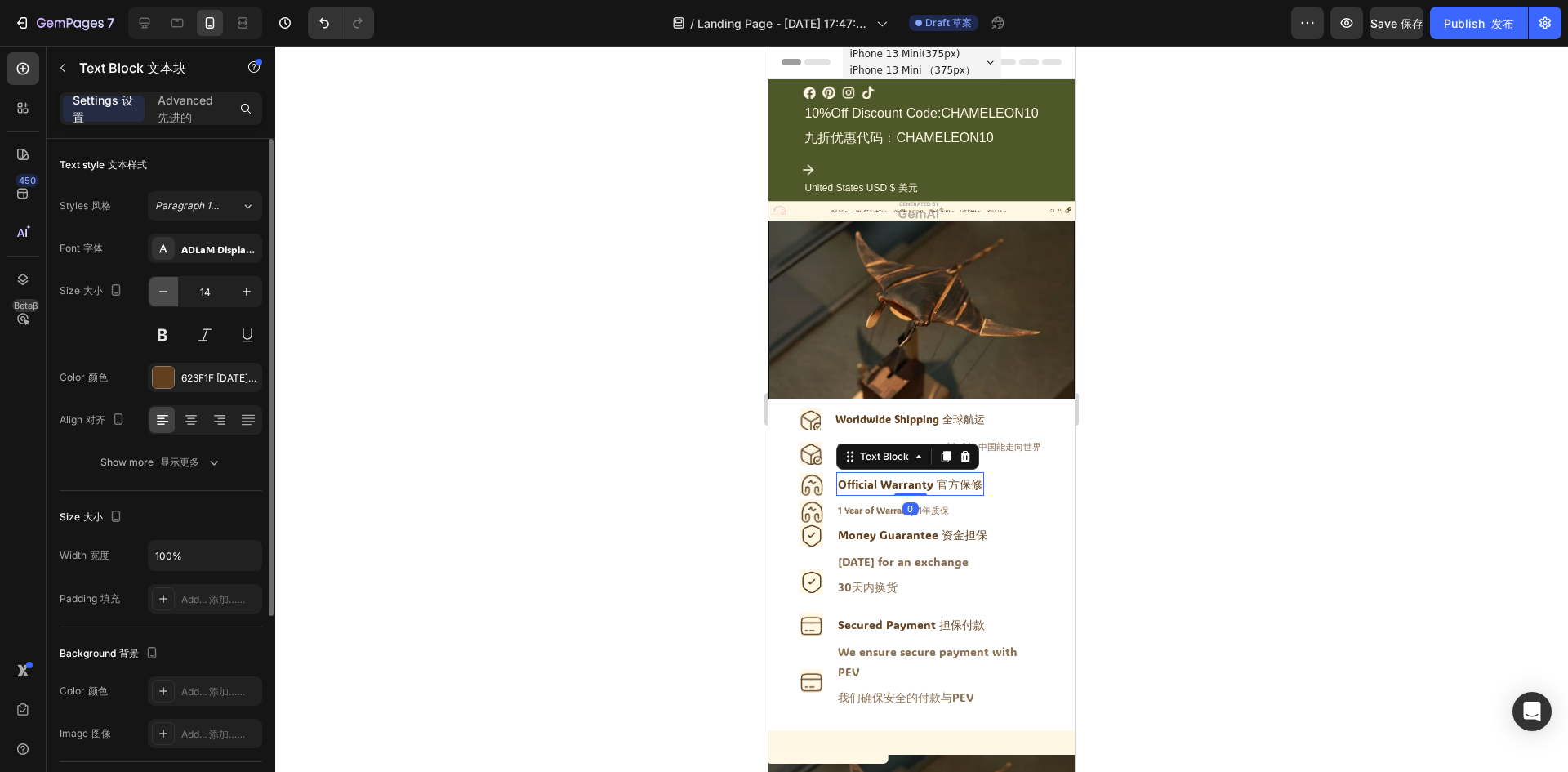
click at [170, 297] on icon "button" at bounding box center [163, 291] width 16 height 16
type input "12"
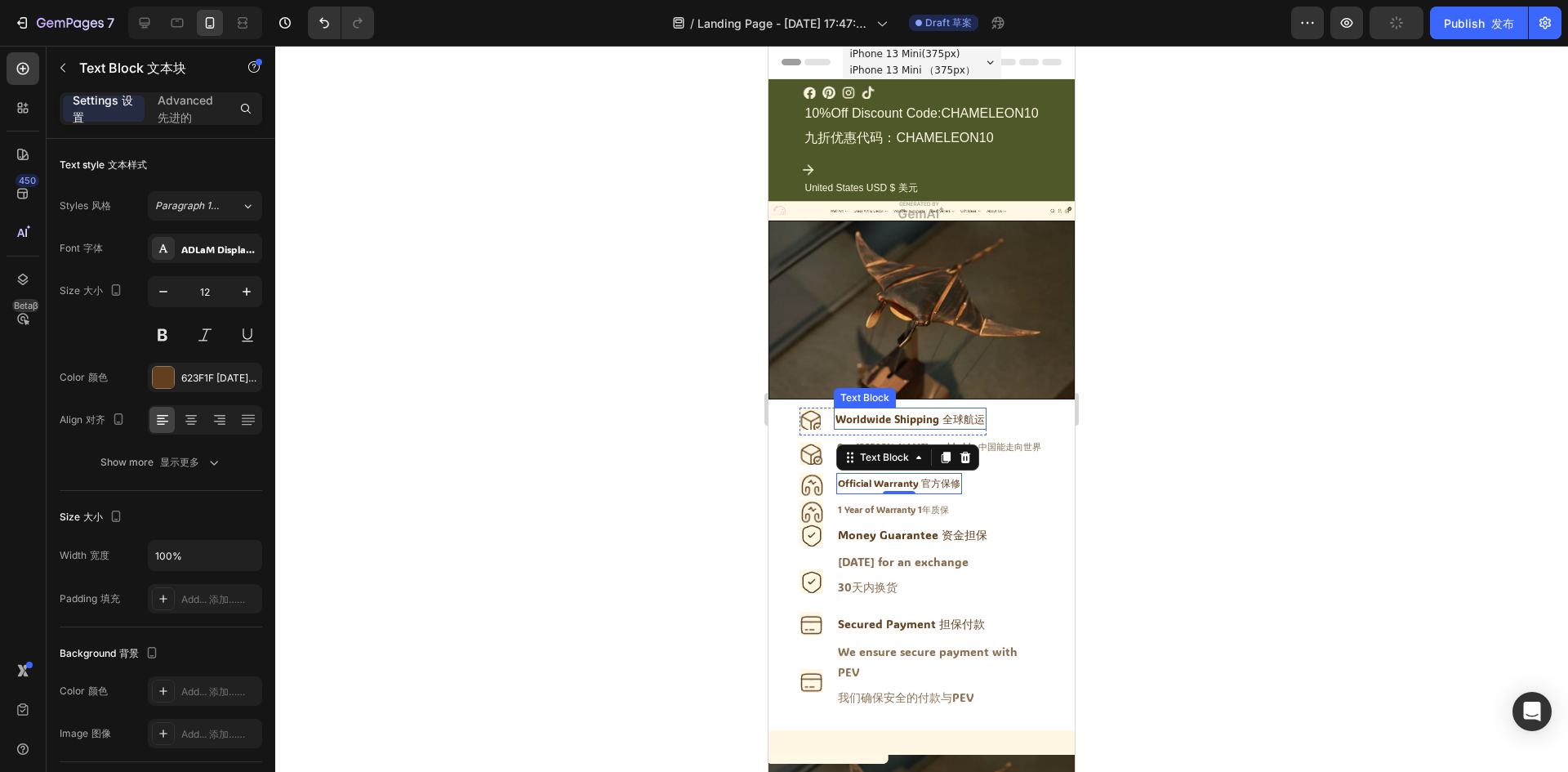
click at [935, 412] on div "Worldwide Shipping 全球航运" at bounding box center [909, 418] width 153 height 22
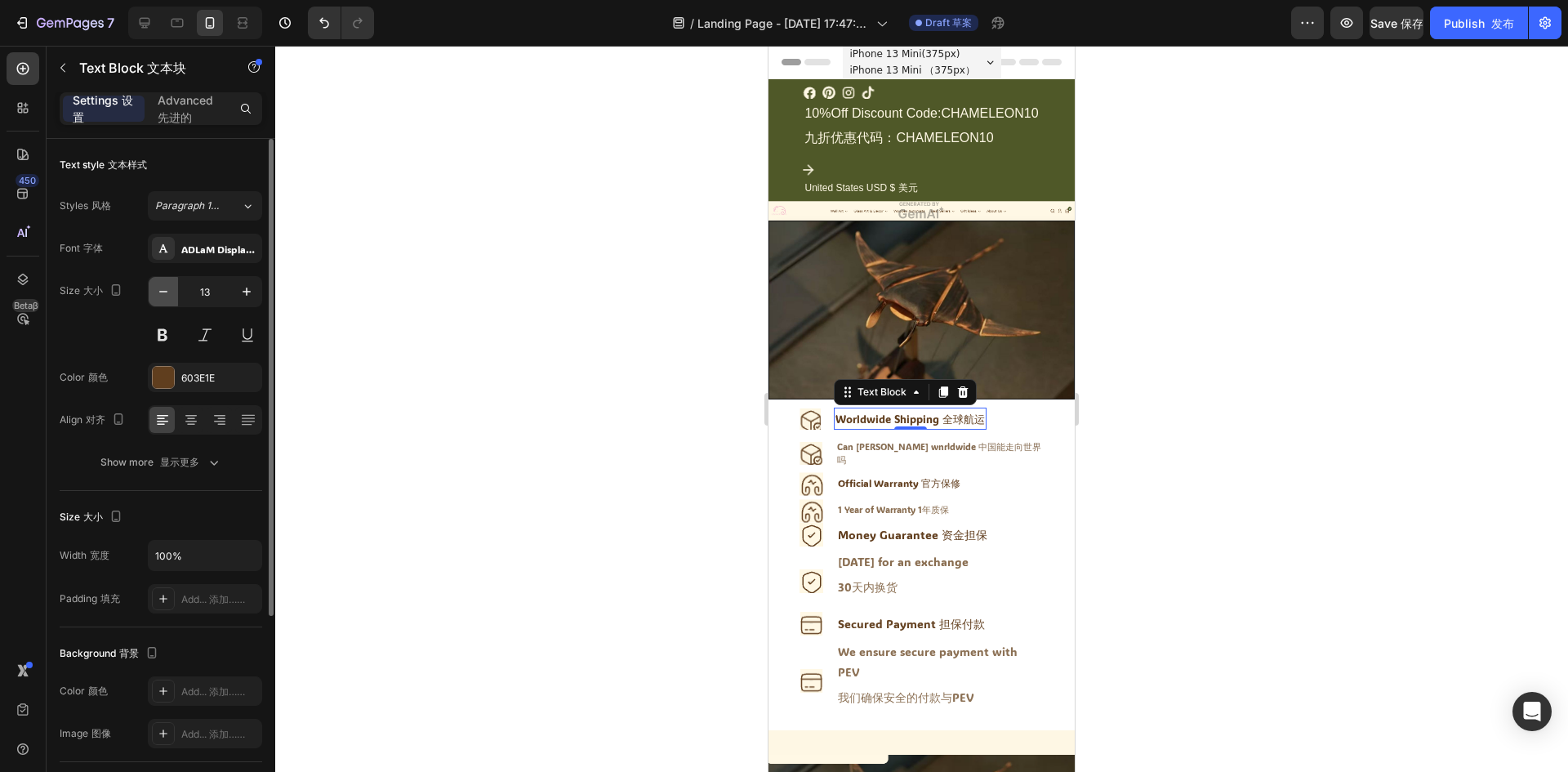
click at [158, 298] on icon "button" at bounding box center [163, 291] width 16 height 16
type input "12"
click at [938, 526] on font at bounding box center [939, 534] width 3 height 15
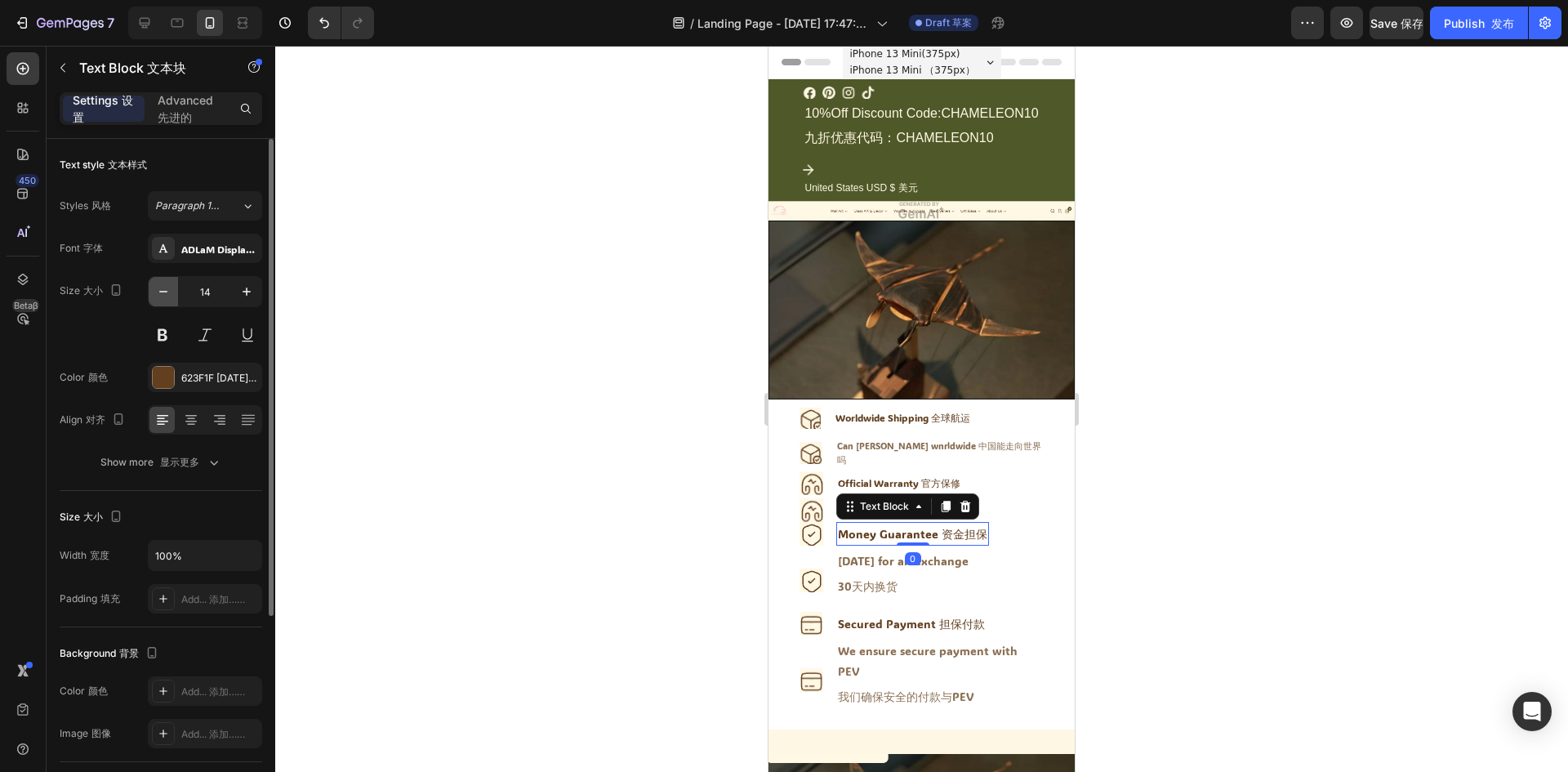
click at [161, 294] on icon "button" at bounding box center [163, 291] width 16 height 16
type input "12"
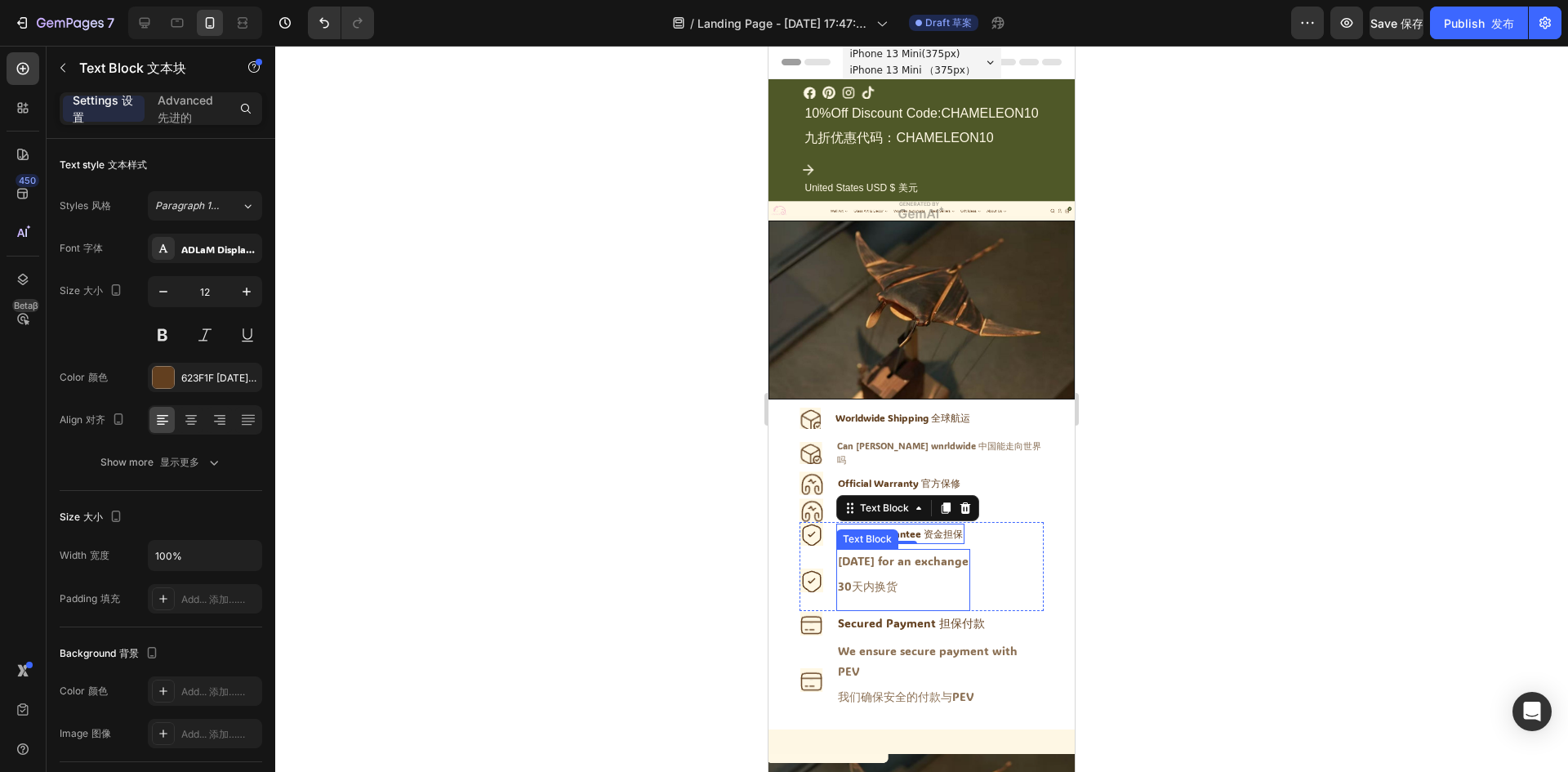
click at [939, 548] on div "Within 30 days for an exchange 30天内换货" at bounding box center [903, 579] width 133 height 62
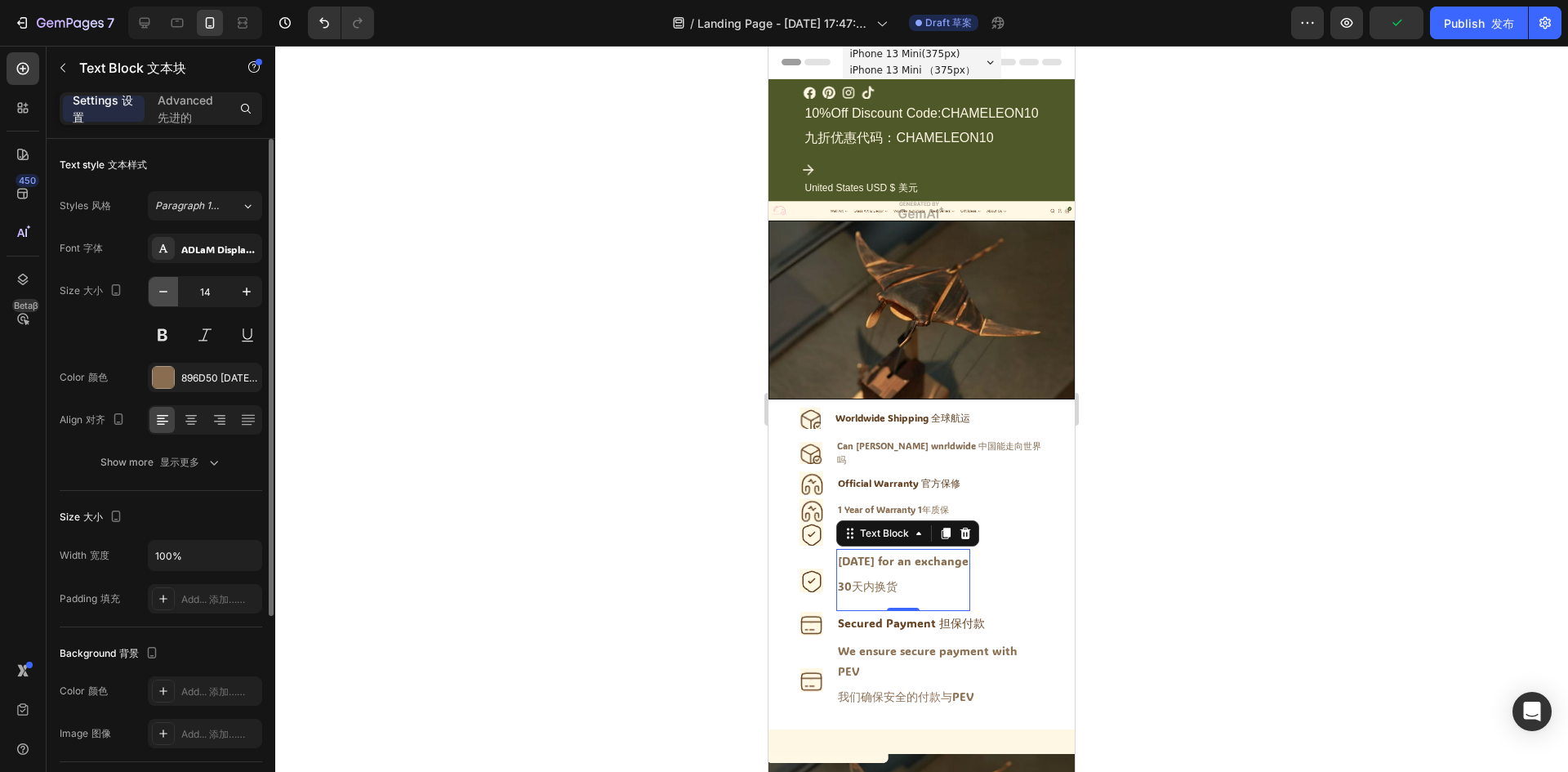
click at [170, 298] on icon "button" at bounding box center [163, 291] width 16 height 16
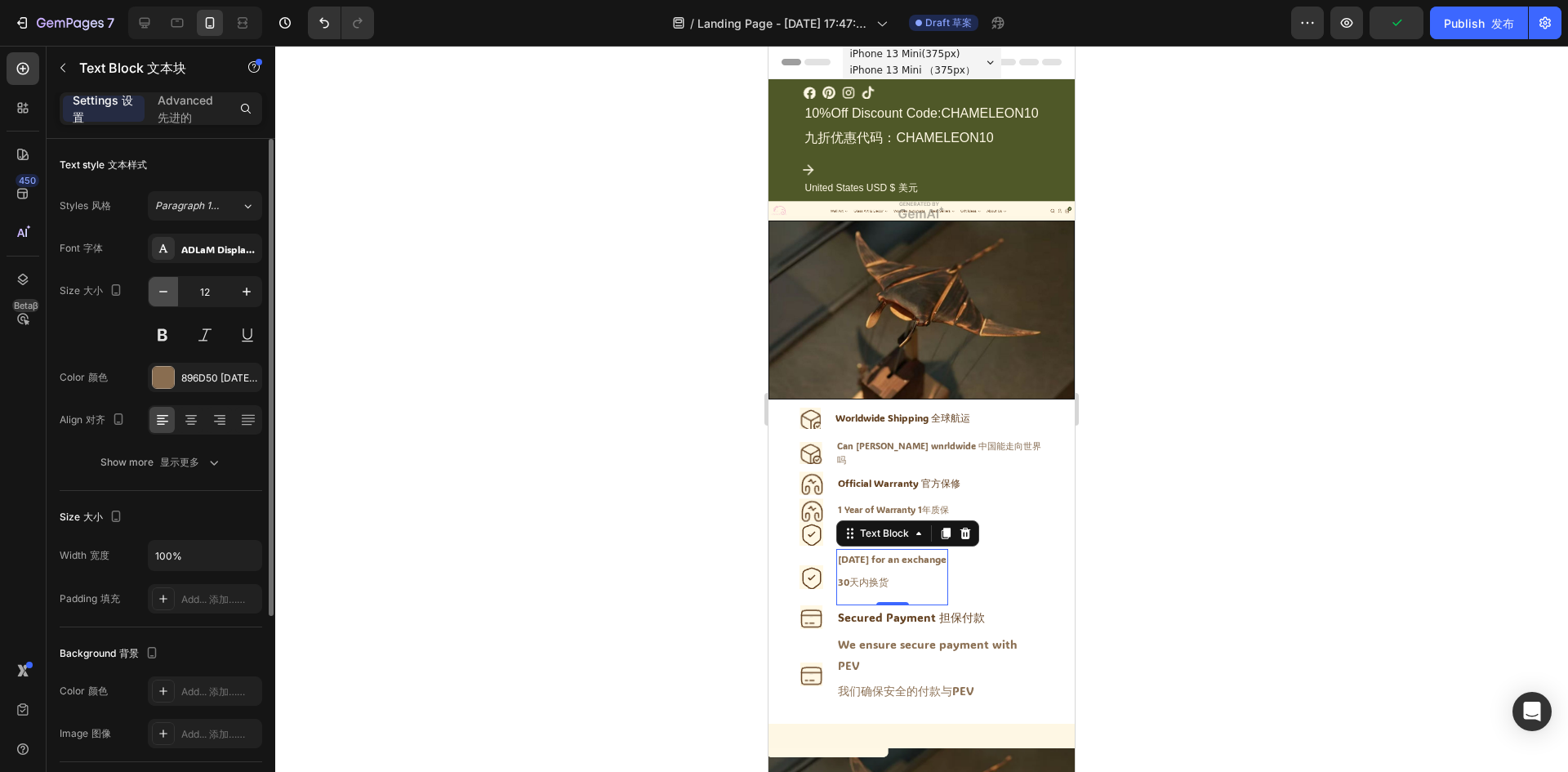
click at [170, 298] on icon "button" at bounding box center [163, 291] width 16 height 16
type input "11"
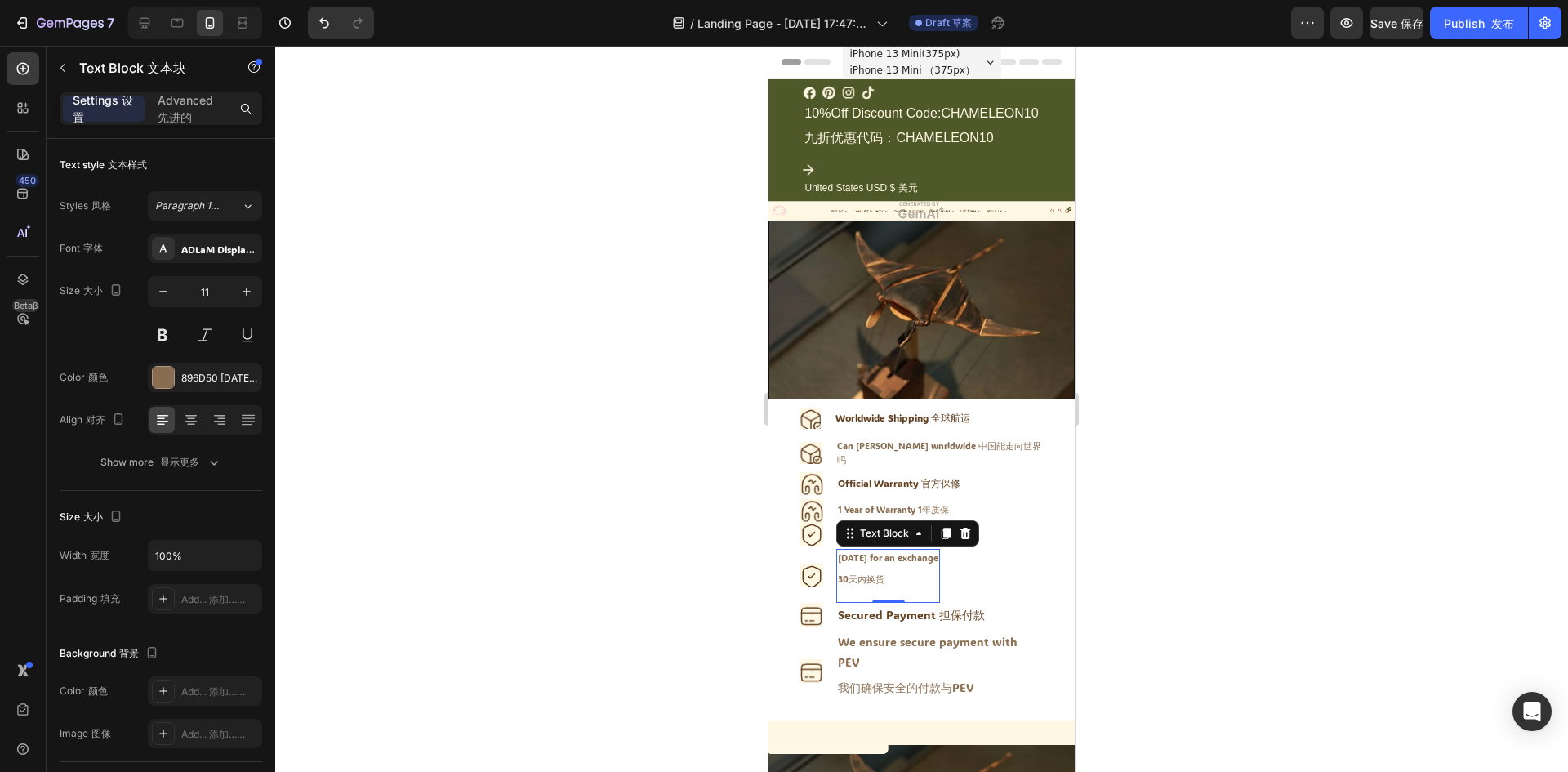
click at [1234, 483] on div at bounding box center [922, 409] width 1292 height 726
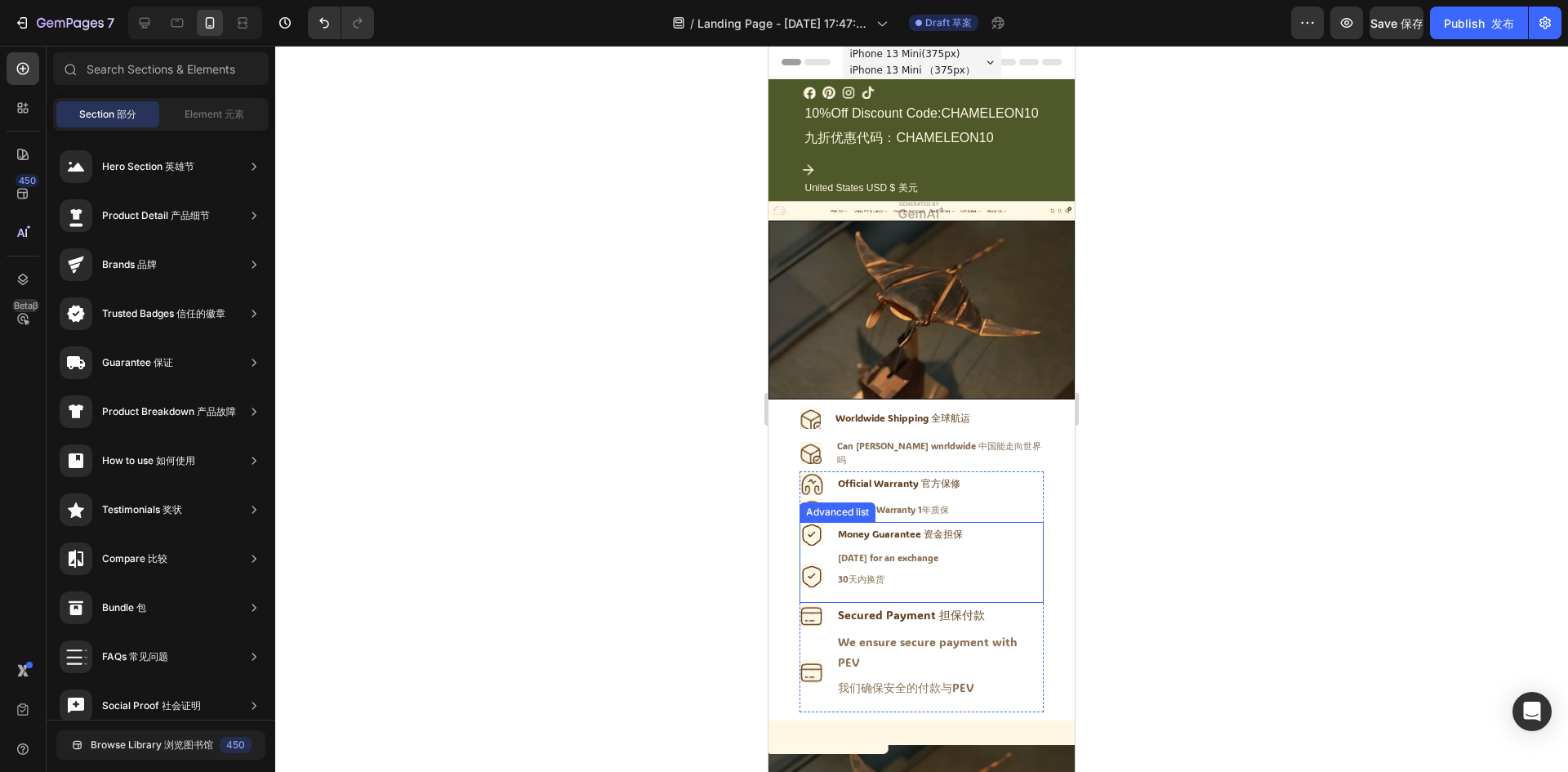
scroll to position [82, 0]
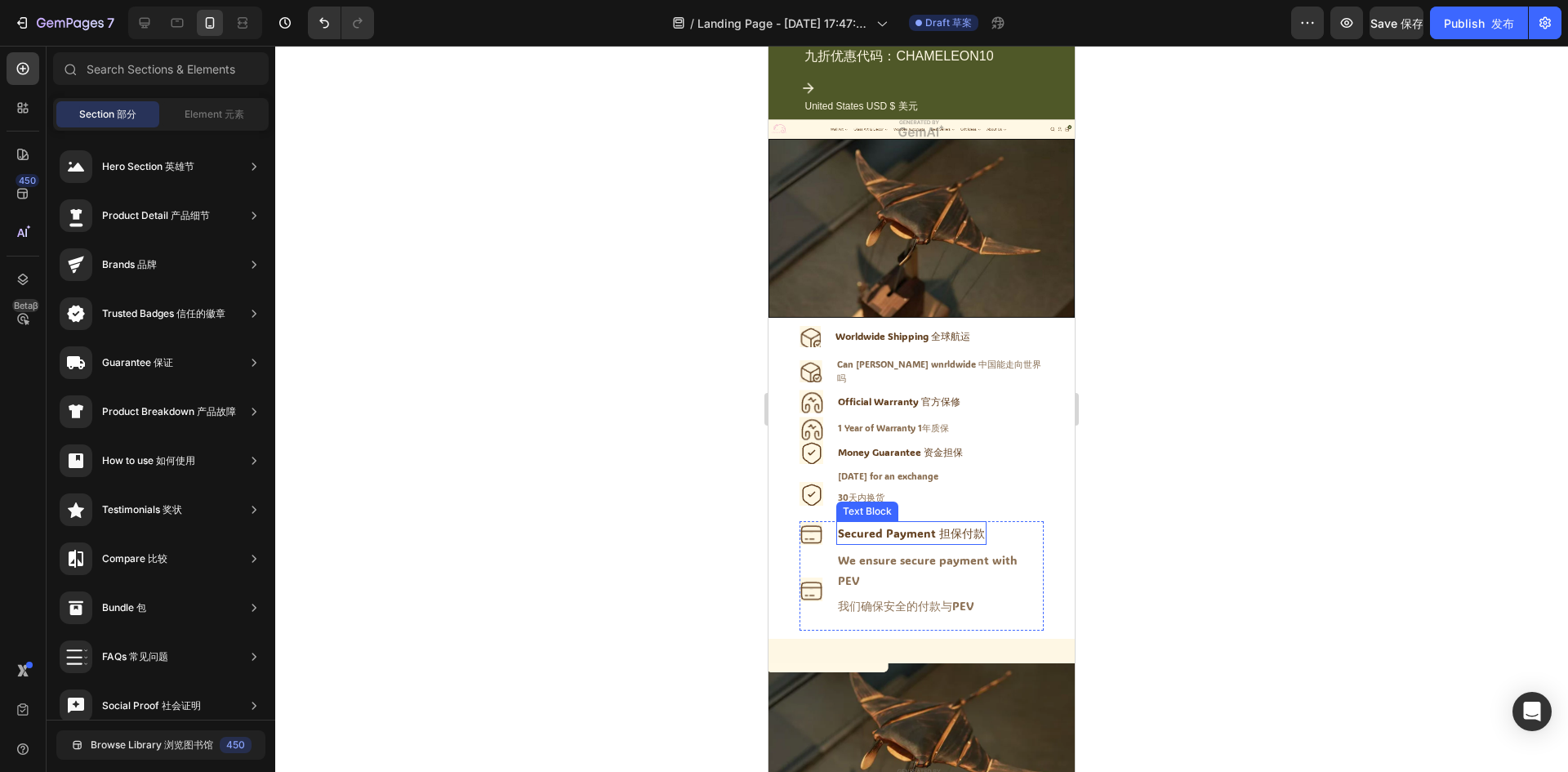
click at [925, 520] on div "Secured Payment 担保付款" at bounding box center [911, 532] width 150 height 24
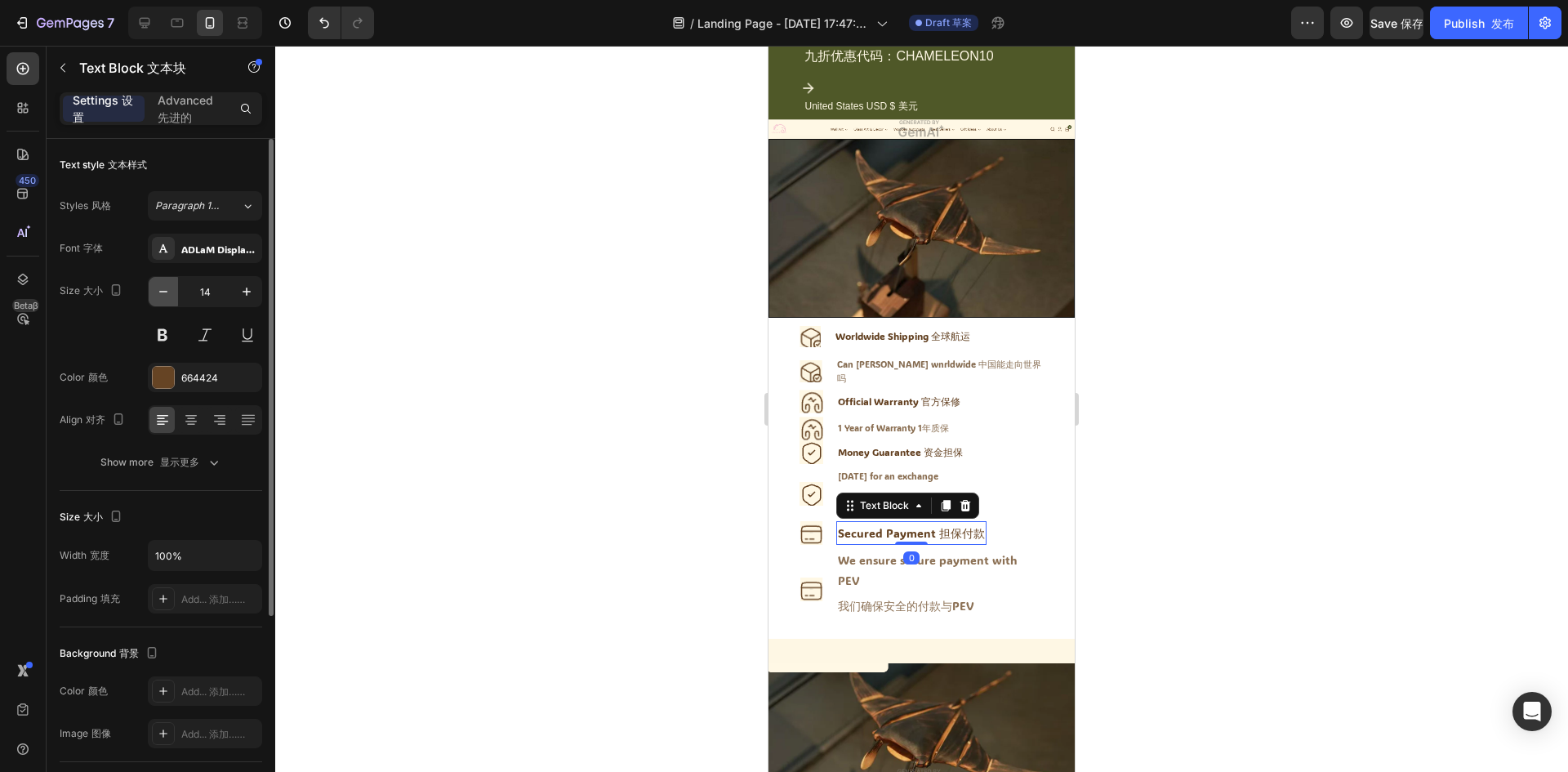
click at [159, 288] on icon "button" at bounding box center [163, 291] width 16 height 16
type input "12"
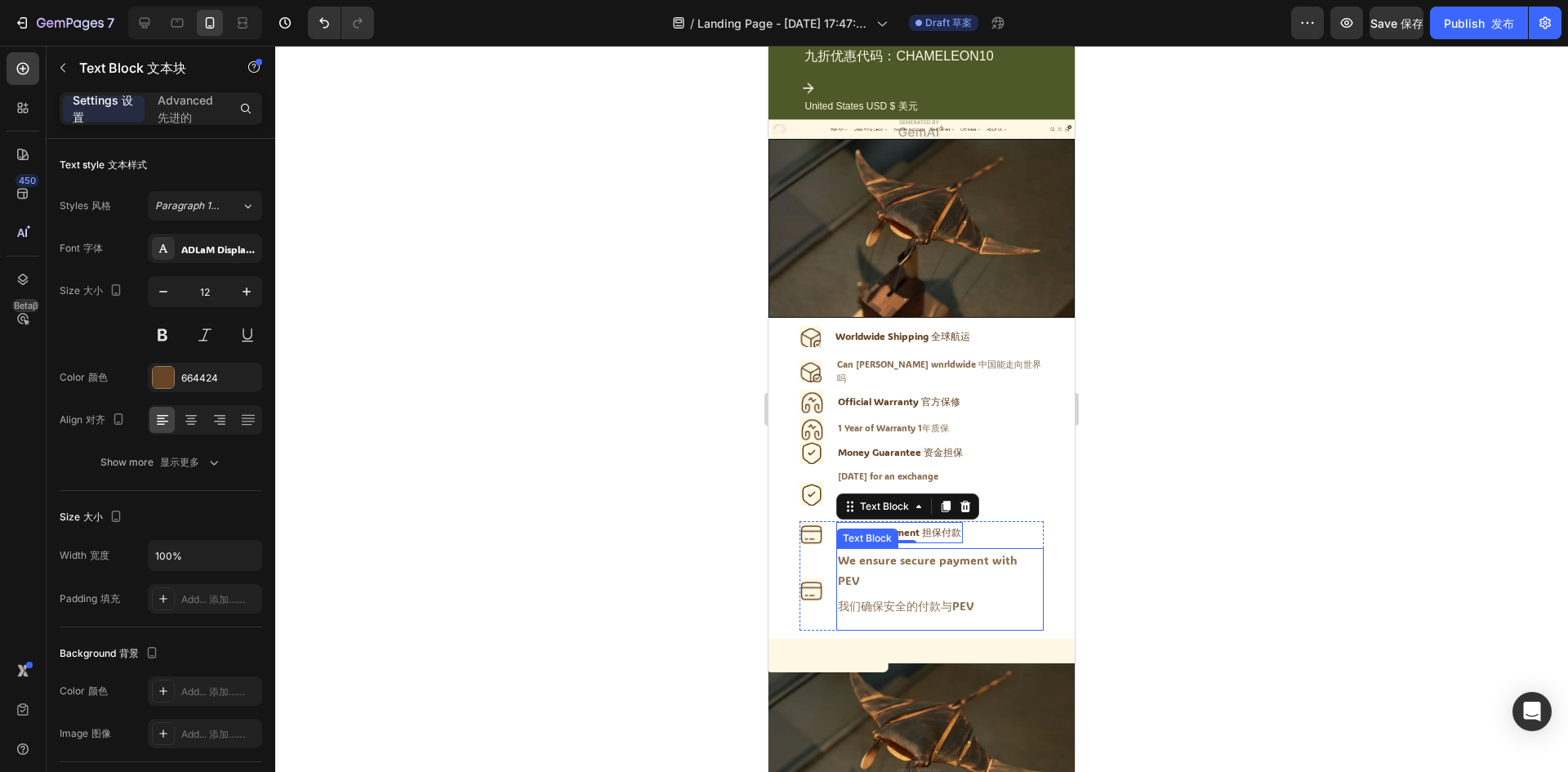
click at [865, 555] on div "We ensure secure payment with PEV 我们确保安全的付款与PEV" at bounding box center [940, 590] width 207 height 84
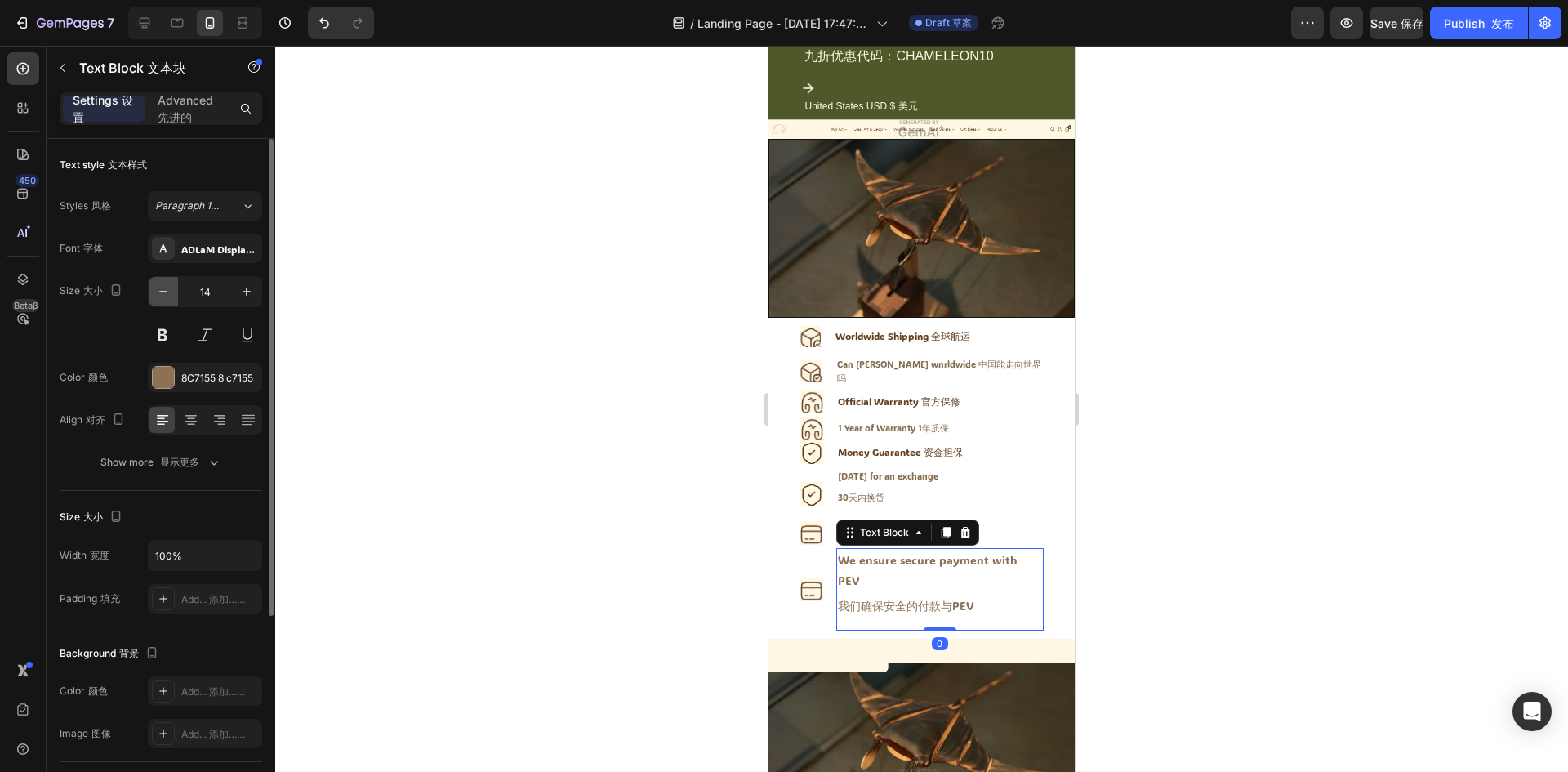
click at [156, 294] on icon "button" at bounding box center [163, 291] width 16 height 16
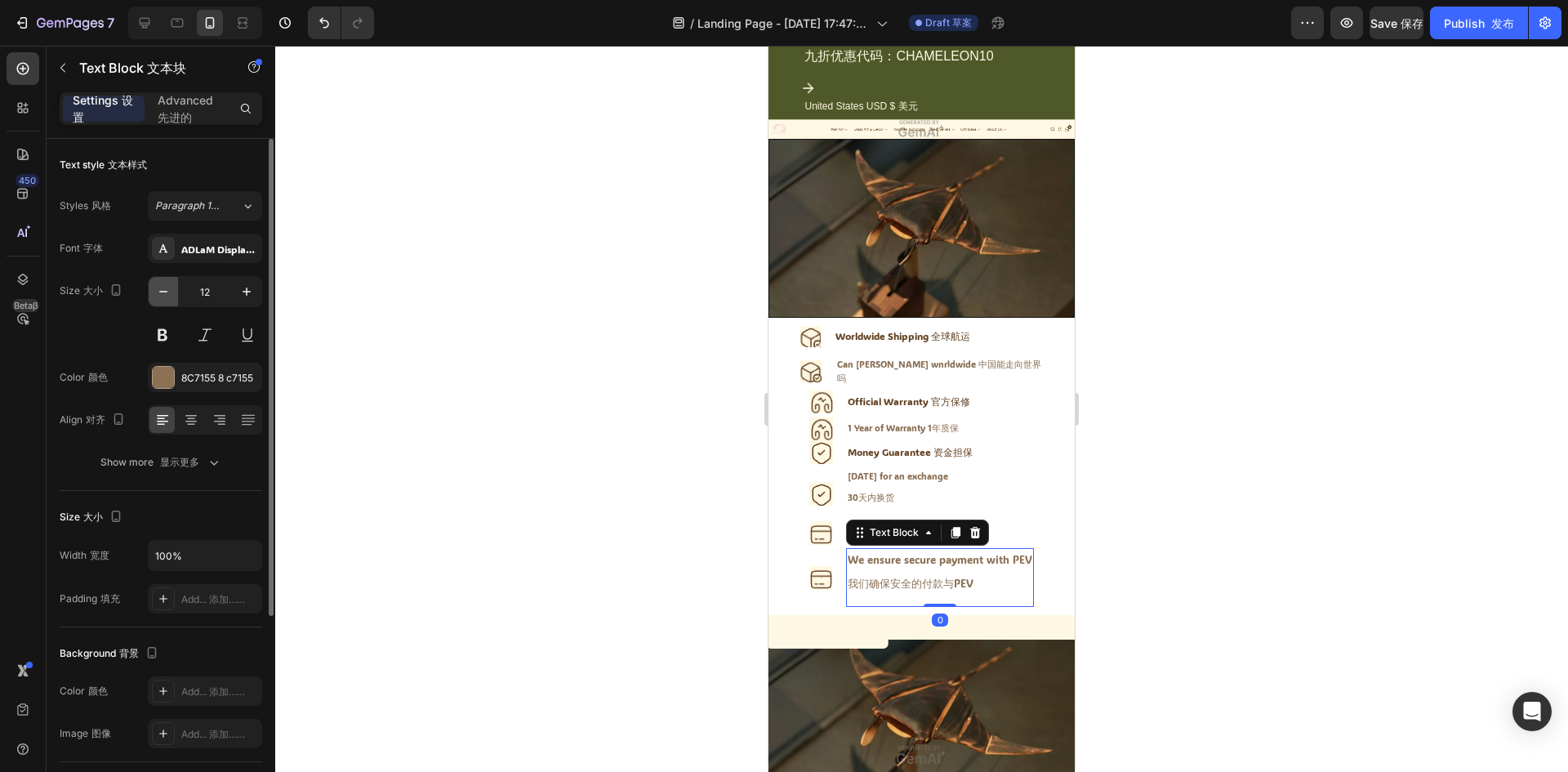
click at [156, 294] on icon "button" at bounding box center [163, 291] width 16 height 16
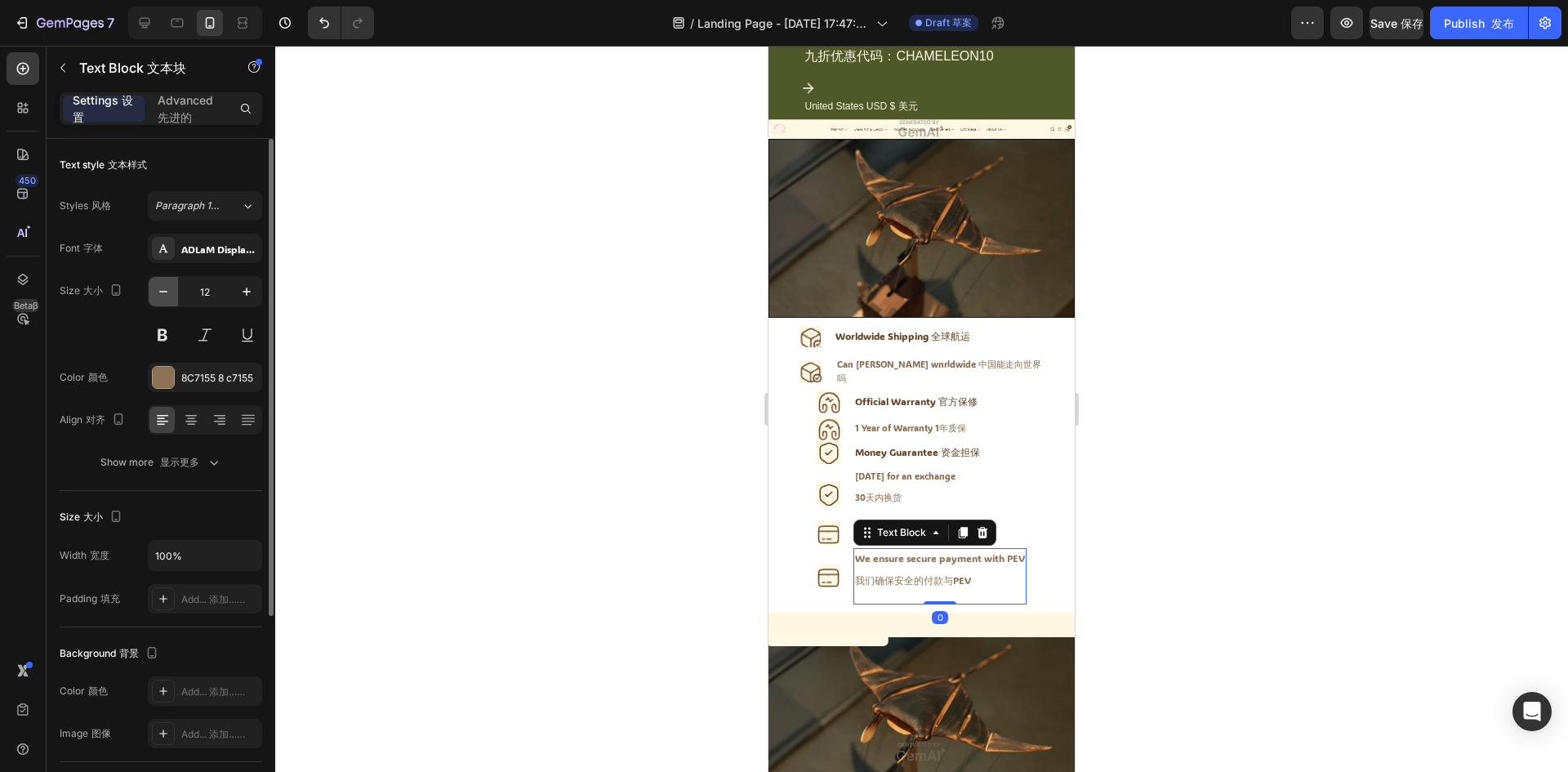
type input "11"
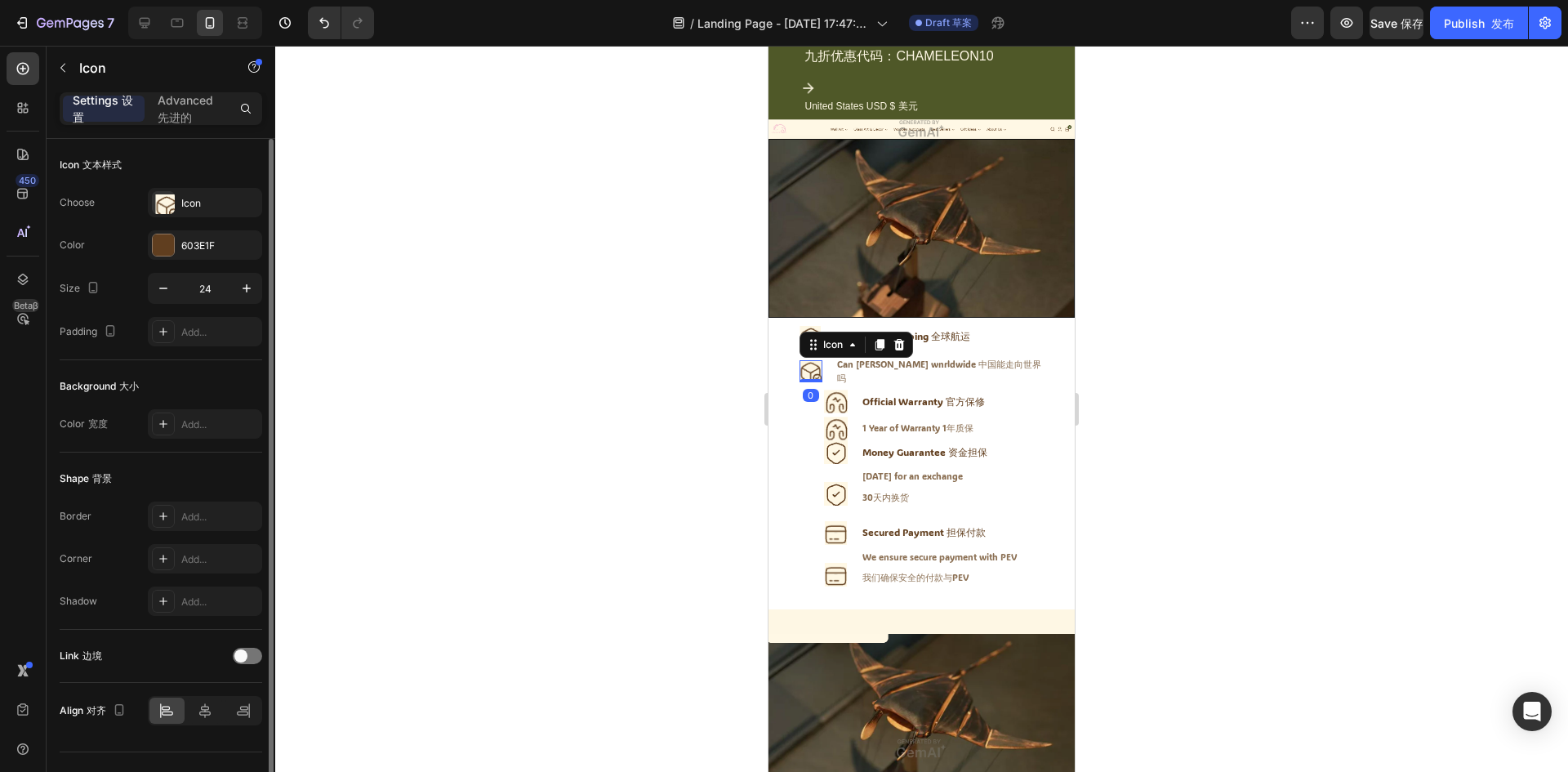
click at [821, 360] on image at bounding box center [810, 372] width 24 height 24
click at [1001, 356] on li "Icon 0 Can chin annde wnrldwide 中国能走向世界吗 Text Block" at bounding box center [921, 371] width 244 height 30
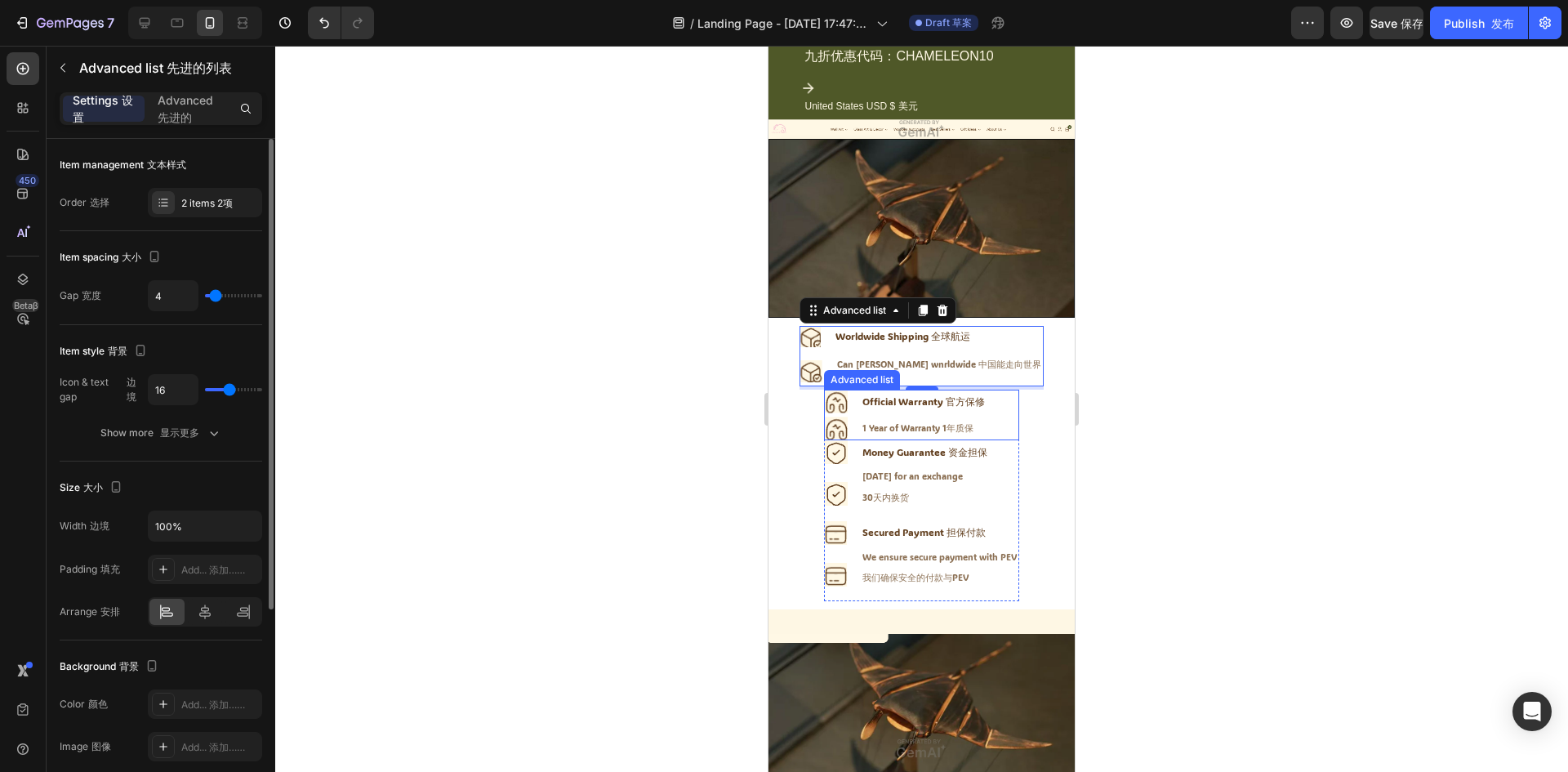
click at [980, 390] on div "Icon Official Warranty 官方保修 Text Block Icon 1 Year of Warranty 1年质保 Text Block" at bounding box center [921, 415] width 195 height 51
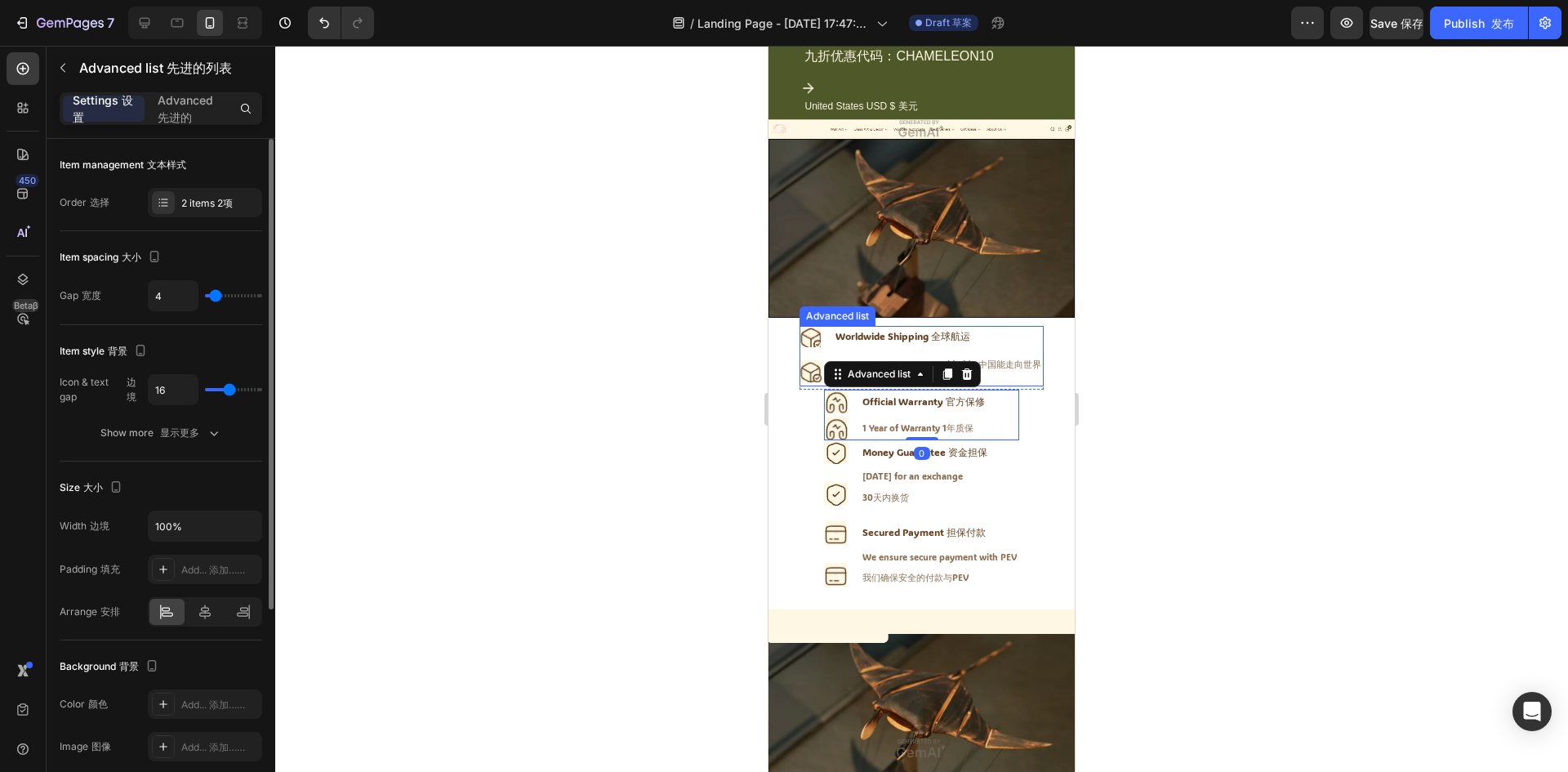
click at [999, 341] on li "Icon Worldwide Shipping 全球航运 Text Block Advanced list" at bounding box center [921, 339] width 244 height 27
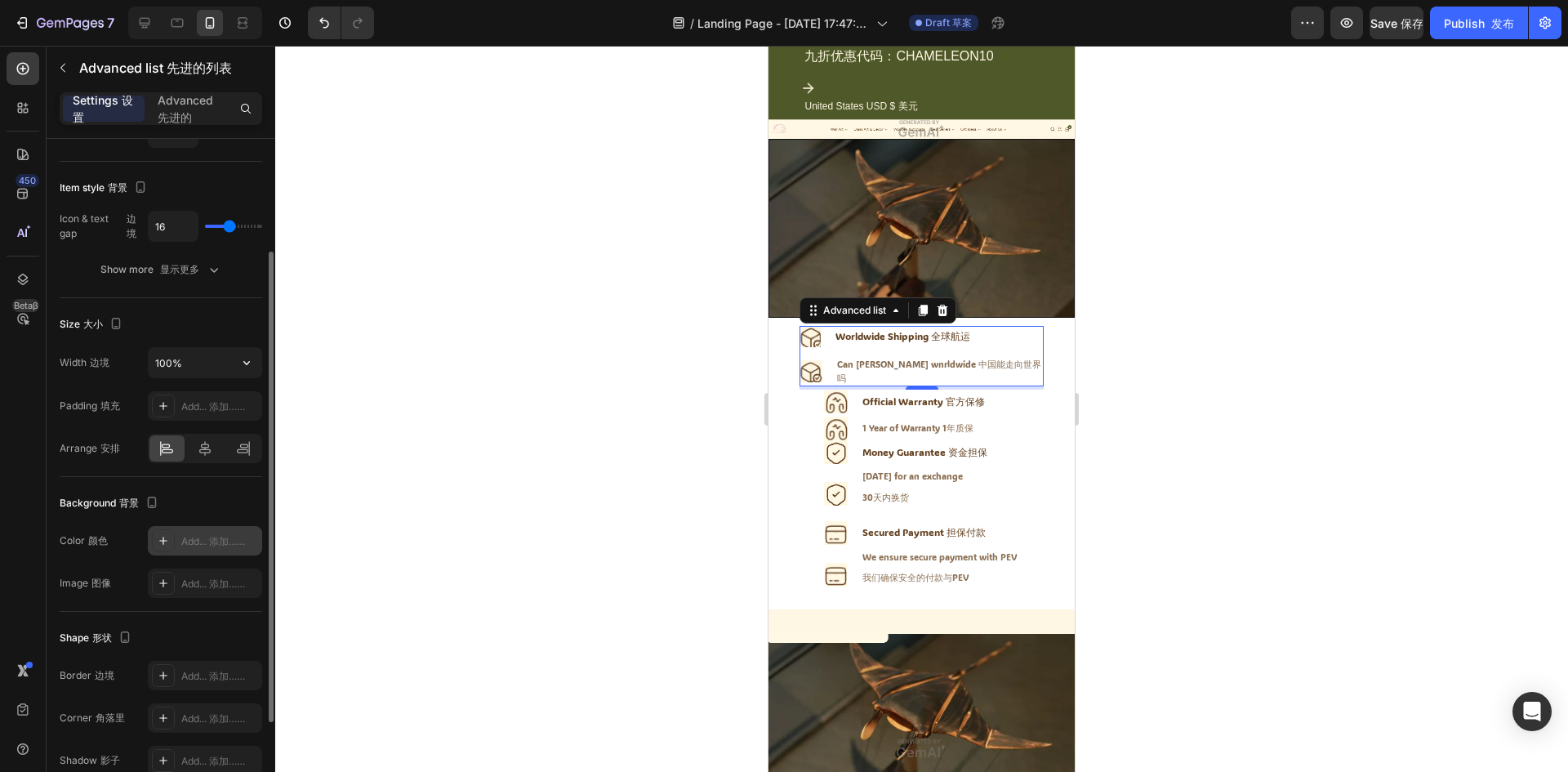
scroll to position [302, 0]
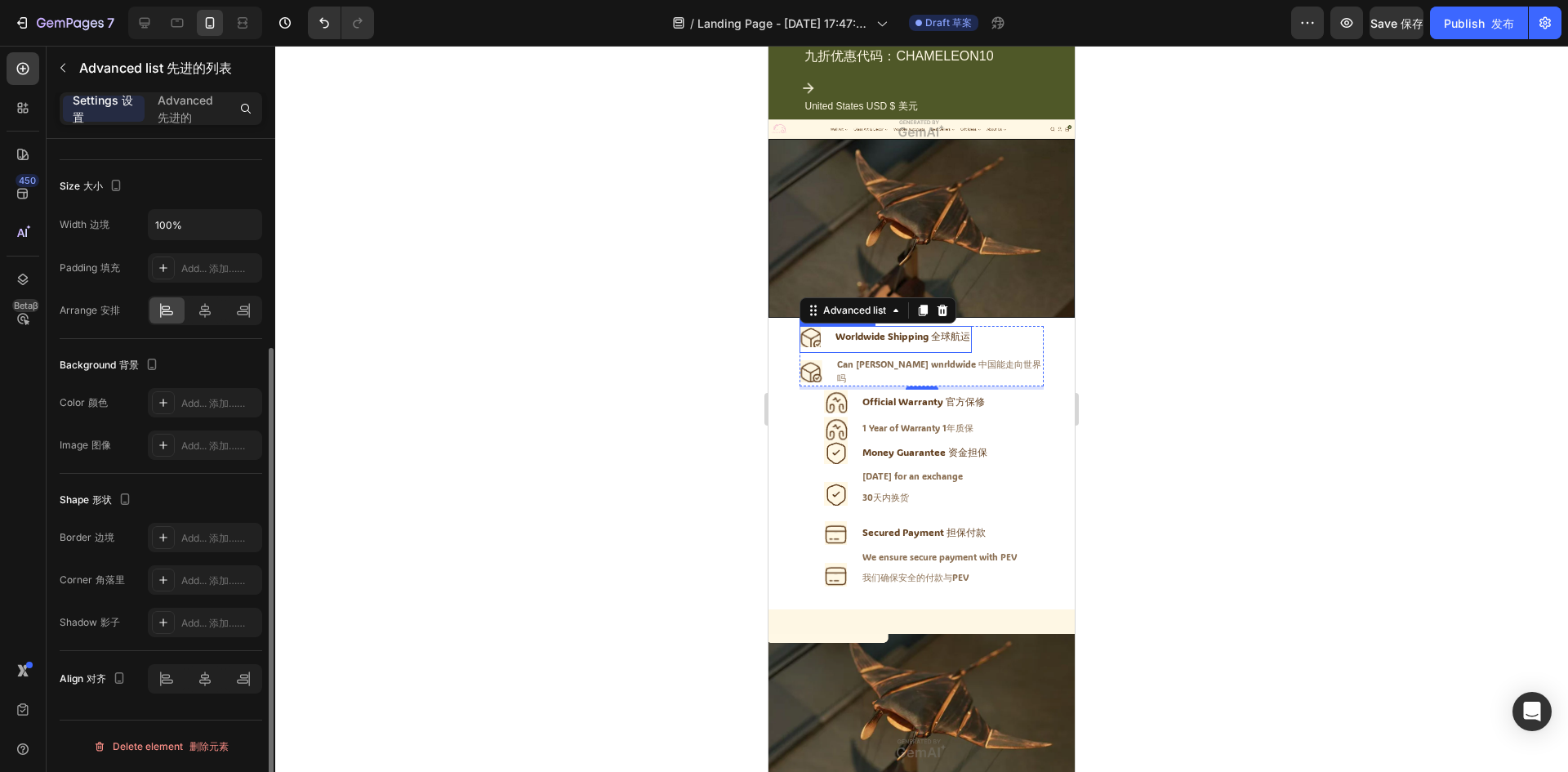
click at [875, 330] on div "Worldwide Shipping 全球航运" at bounding box center [903, 336] width 138 height 21
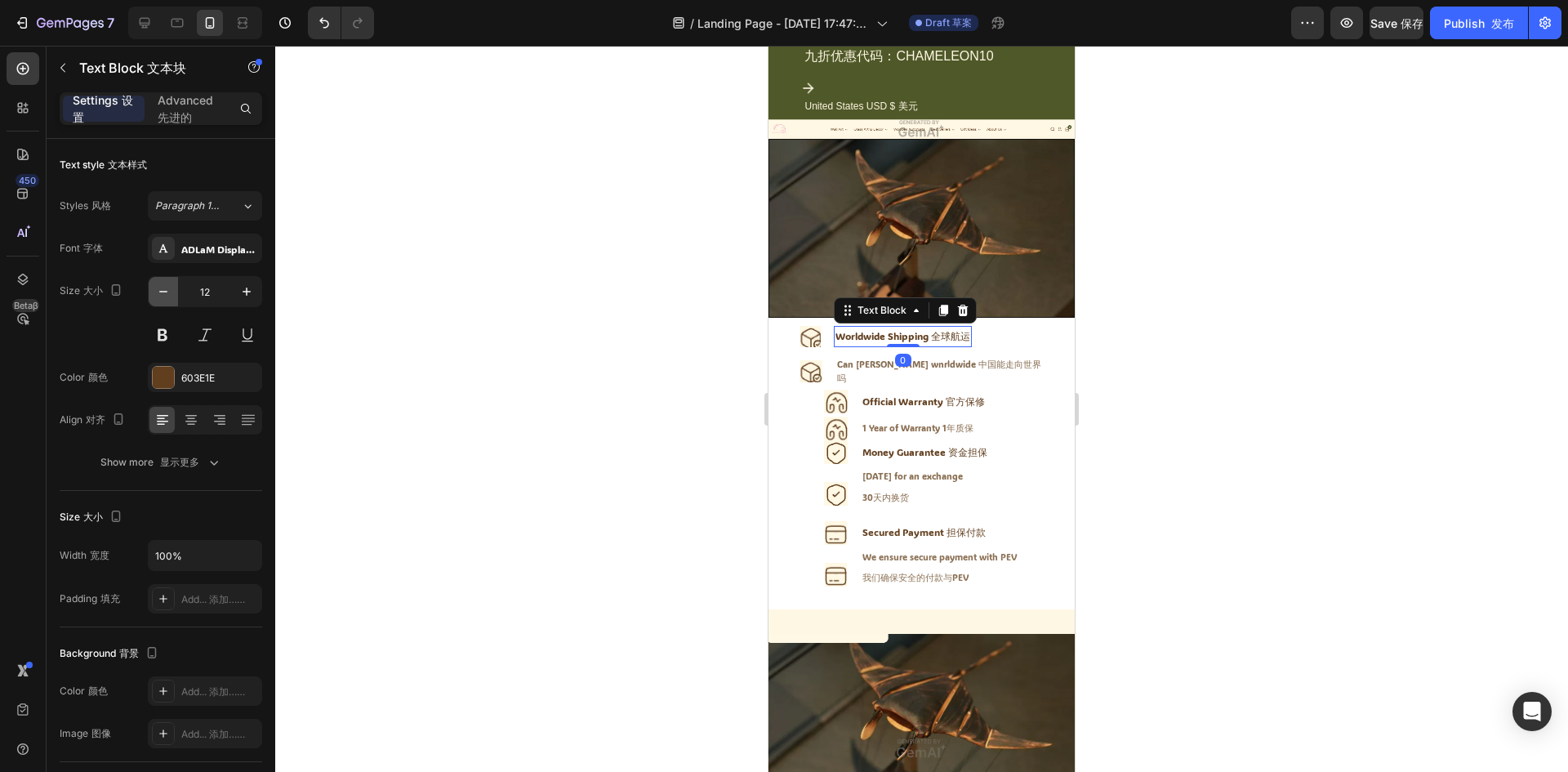
click at [173, 290] on button "button" at bounding box center [163, 291] width 30 height 30
type input "11"
click at [848, 356] on div "Can chin annde wnrldwide 中国能走向世界吗" at bounding box center [939, 371] width 208 height 30
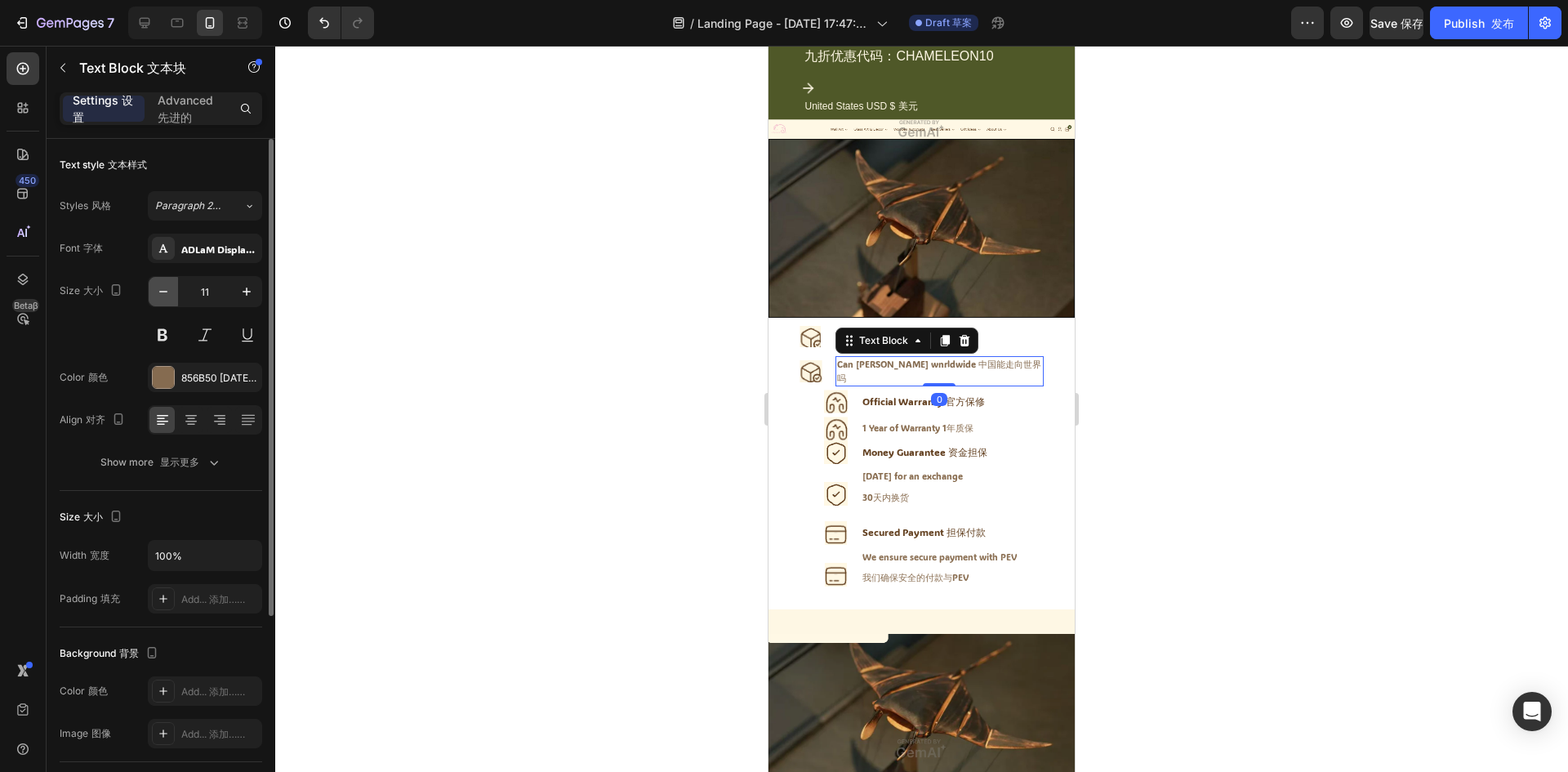
click at [161, 291] on icon "button" at bounding box center [163, 291] width 16 height 16
type input "10"
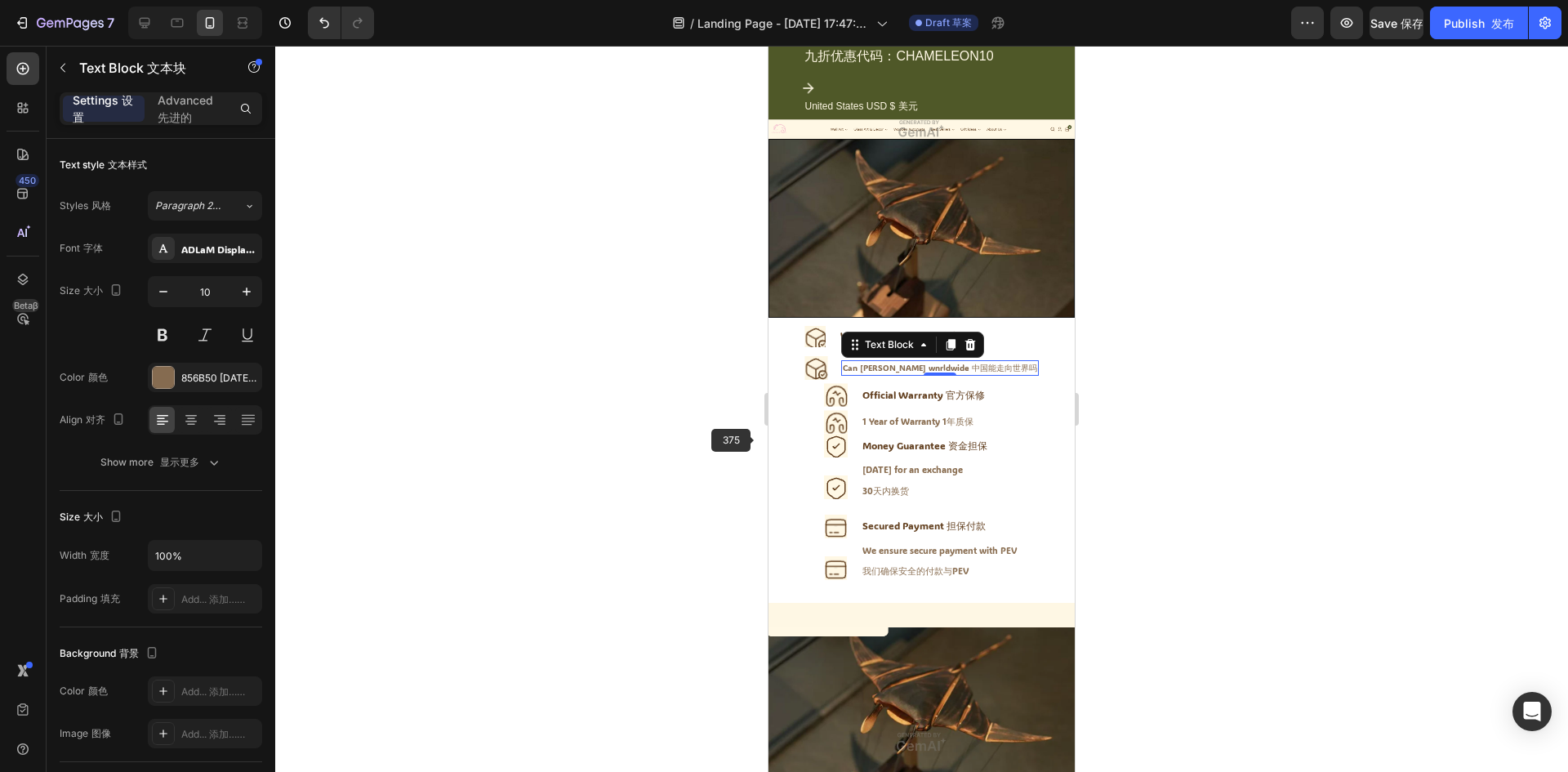
click at [758, 439] on div at bounding box center [922, 409] width 1292 height 726
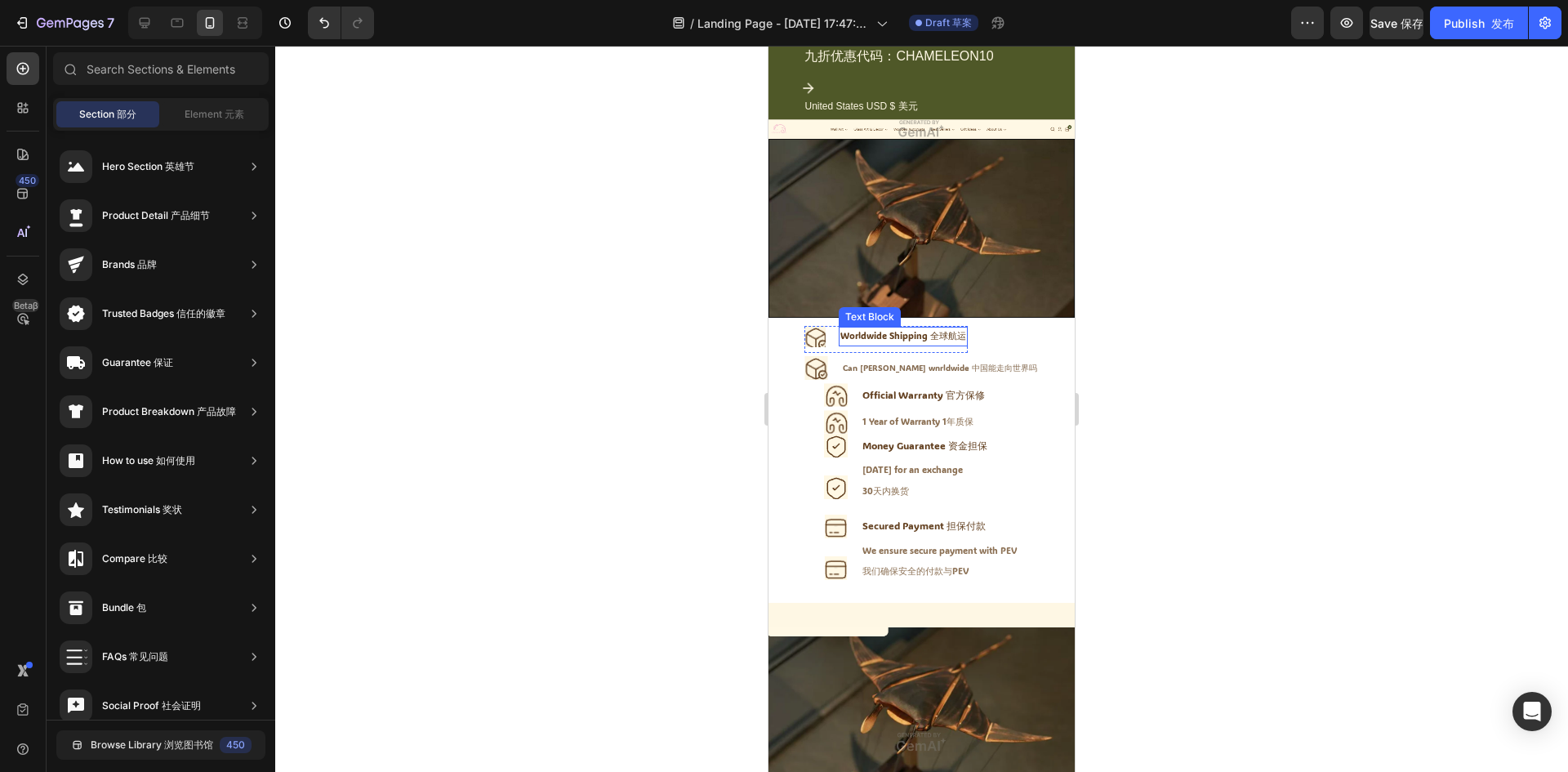
click at [944, 330] on font "全球航运" at bounding box center [947, 336] width 36 height 12
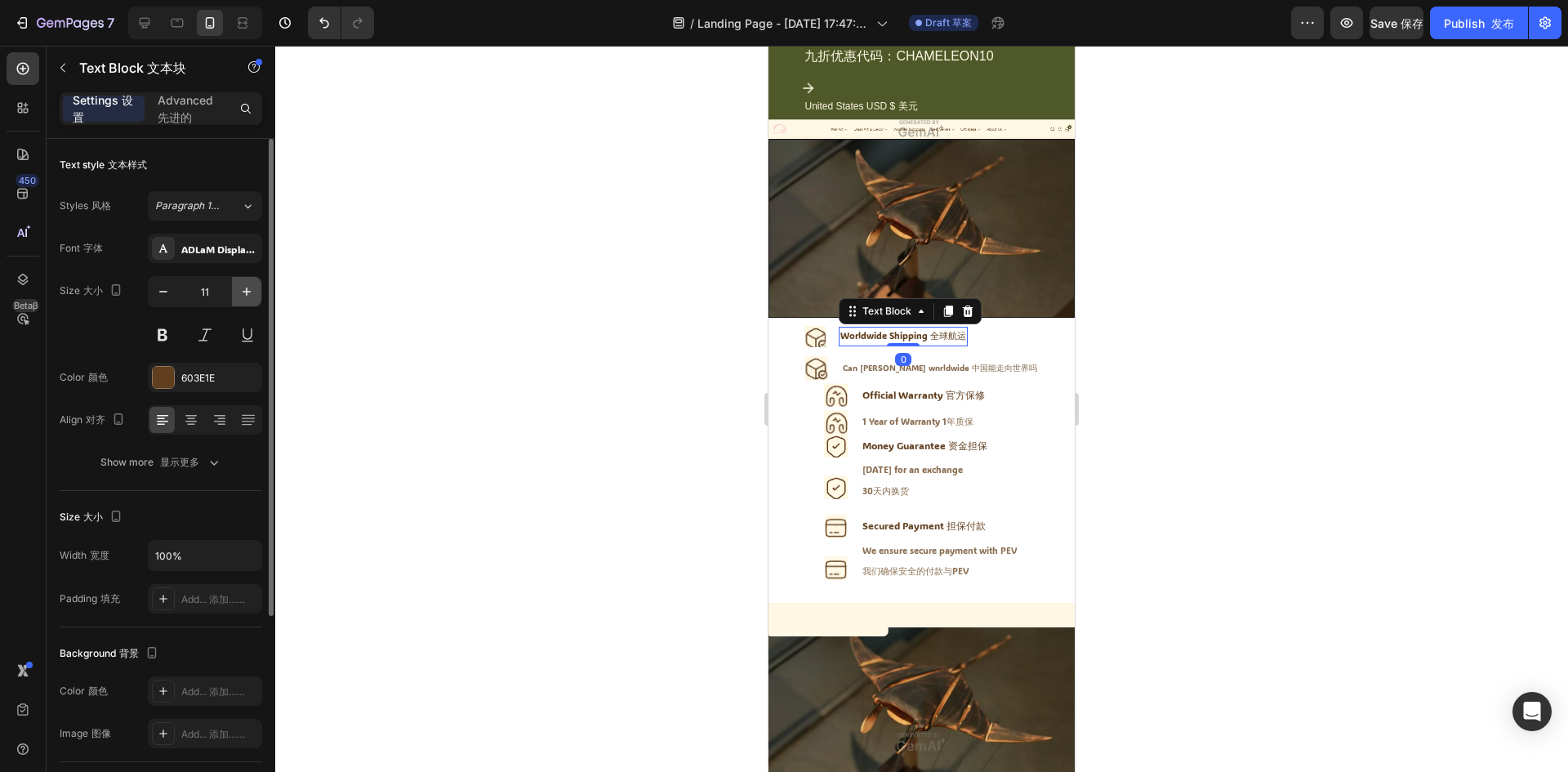
click at [248, 294] on icon "button" at bounding box center [246, 291] width 16 height 16
type input "12"
click at [1307, 421] on div at bounding box center [922, 409] width 1292 height 726
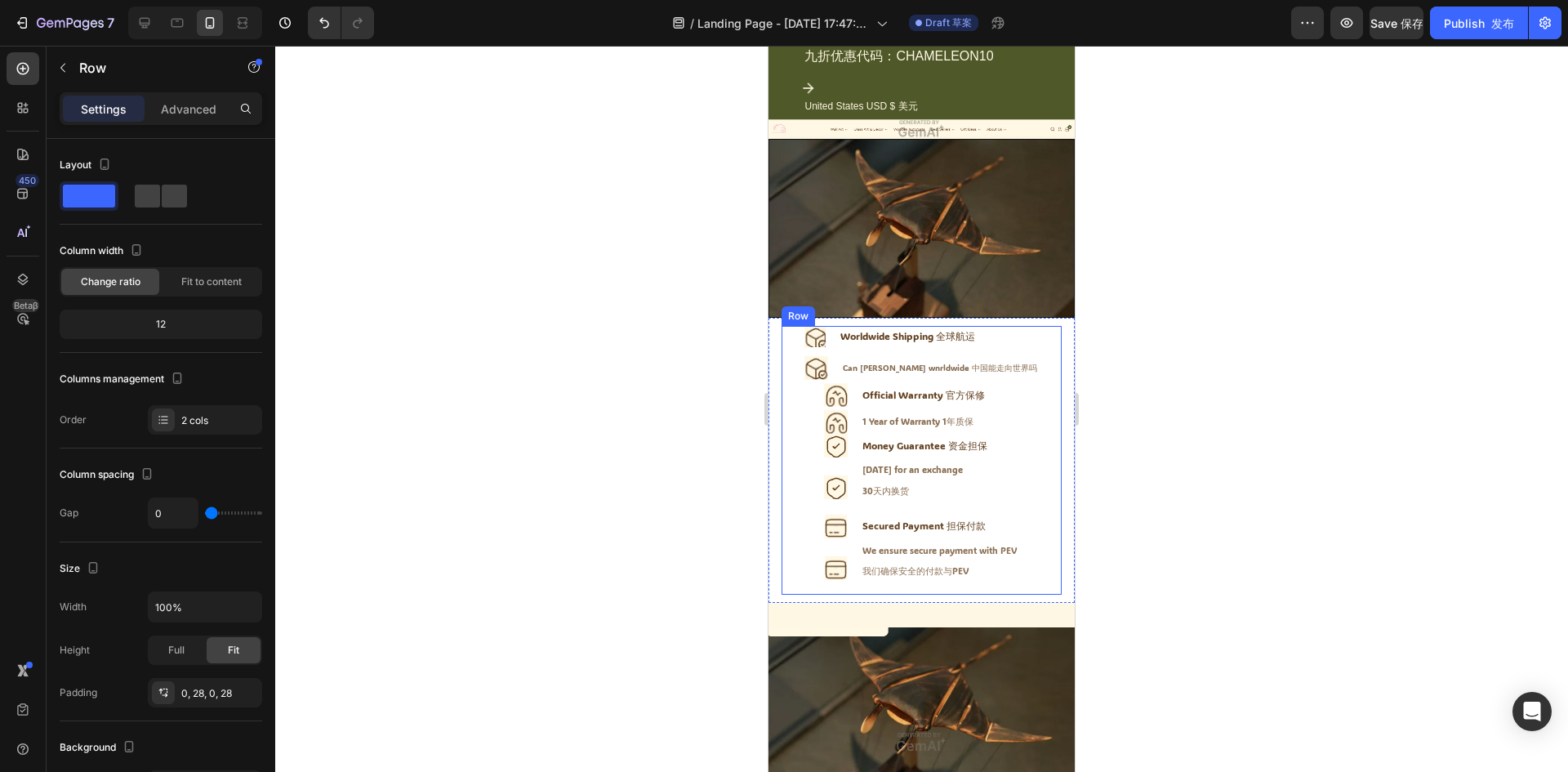
click at [1029, 418] on div "Icon Worldwide Shipping 全球航运 Text Block Advanced list Icon Can chin annde wnrld…" at bounding box center [922, 460] width 280 height 269
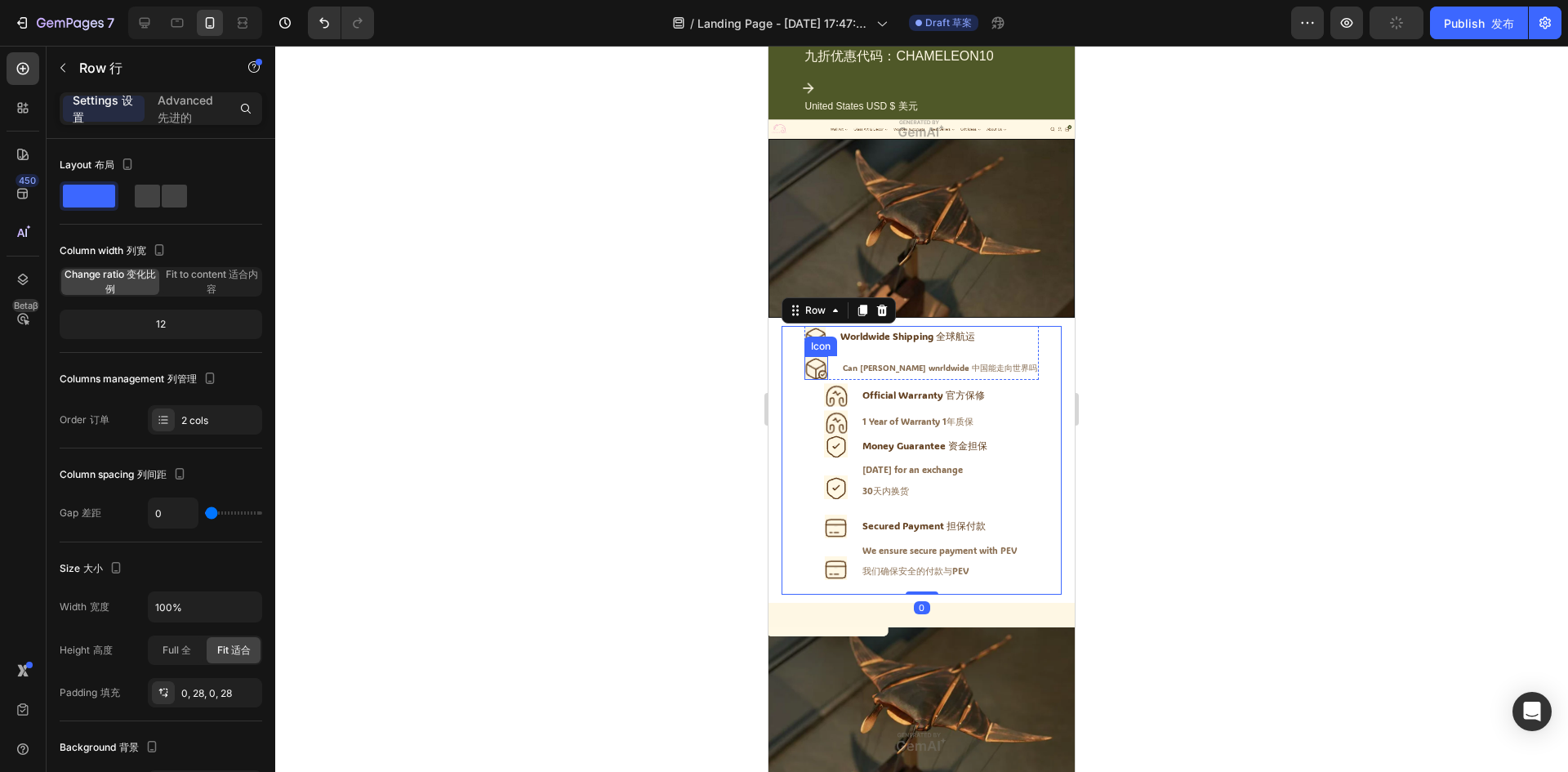
click at [821, 357] on image at bounding box center [816, 368] width 24 height 24
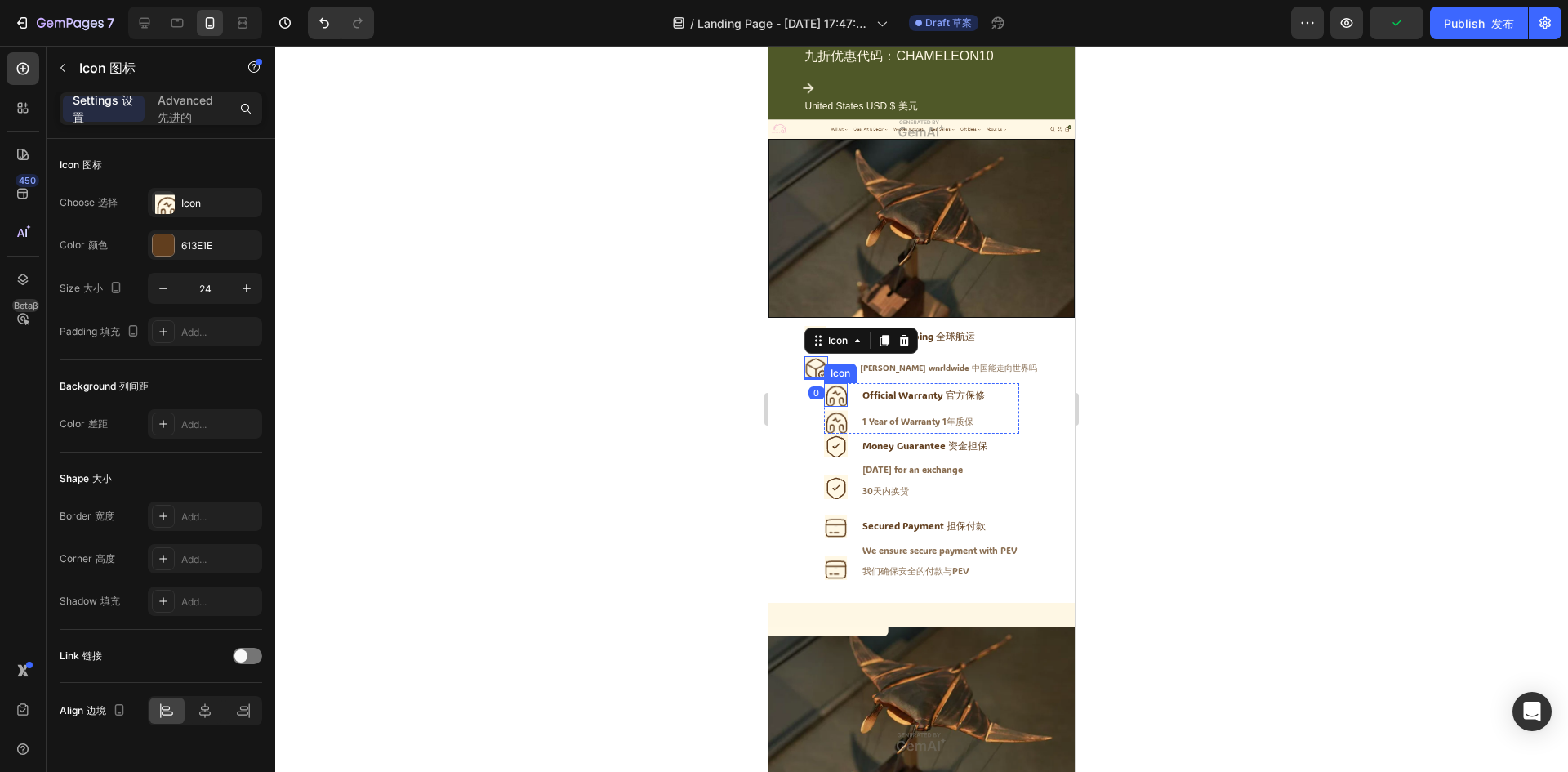
click at [834, 383] on image at bounding box center [835, 395] width 24 height 24
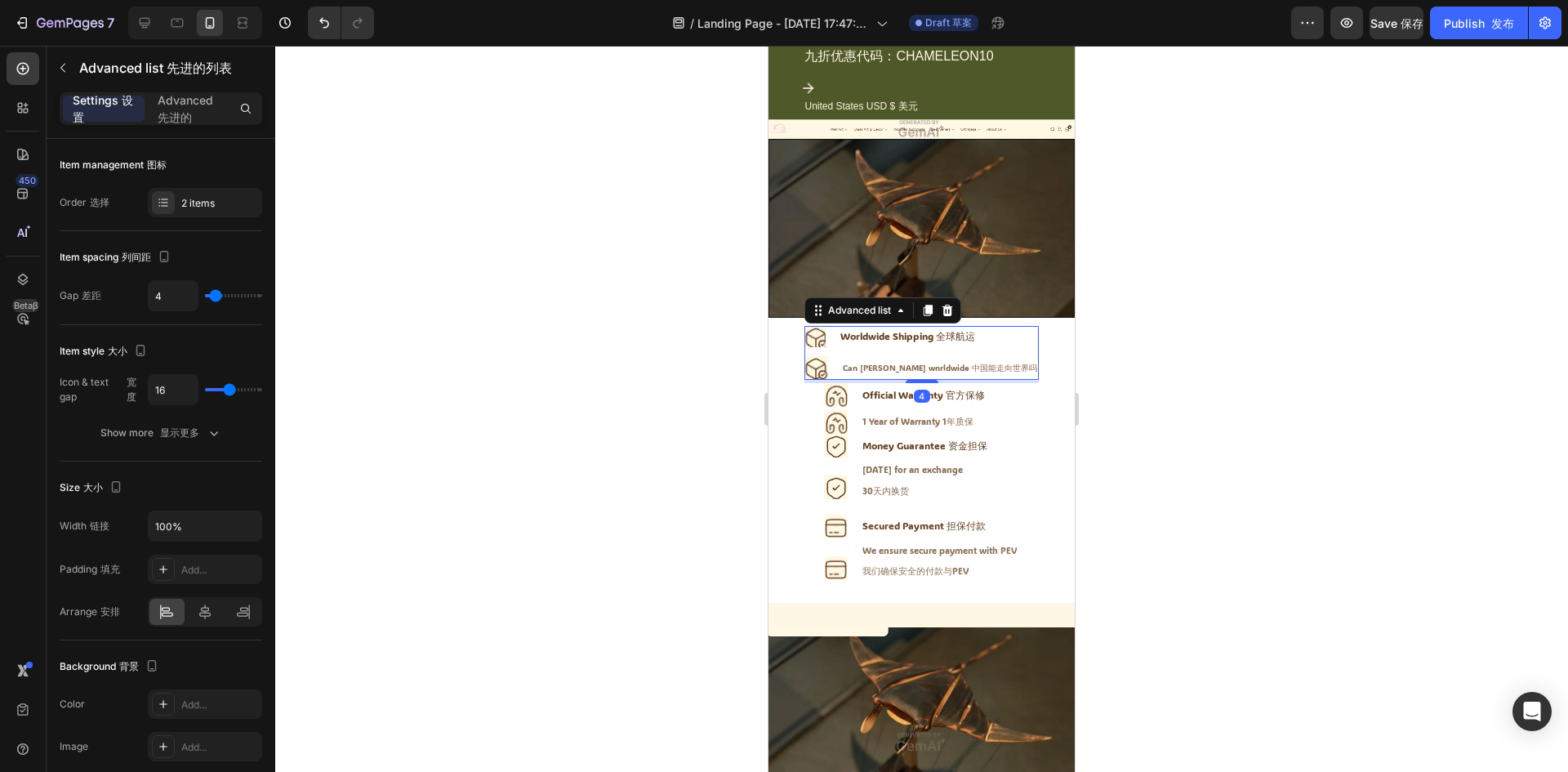
click at [1012, 345] on ul "Icon Worldwide Shipping 全球航运 Text Block Advanced list Icon Can chin annde wnrld…" at bounding box center [922, 352] width 234 height 54
click at [165, 210] on div at bounding box center [163, 203] width 23 height 23
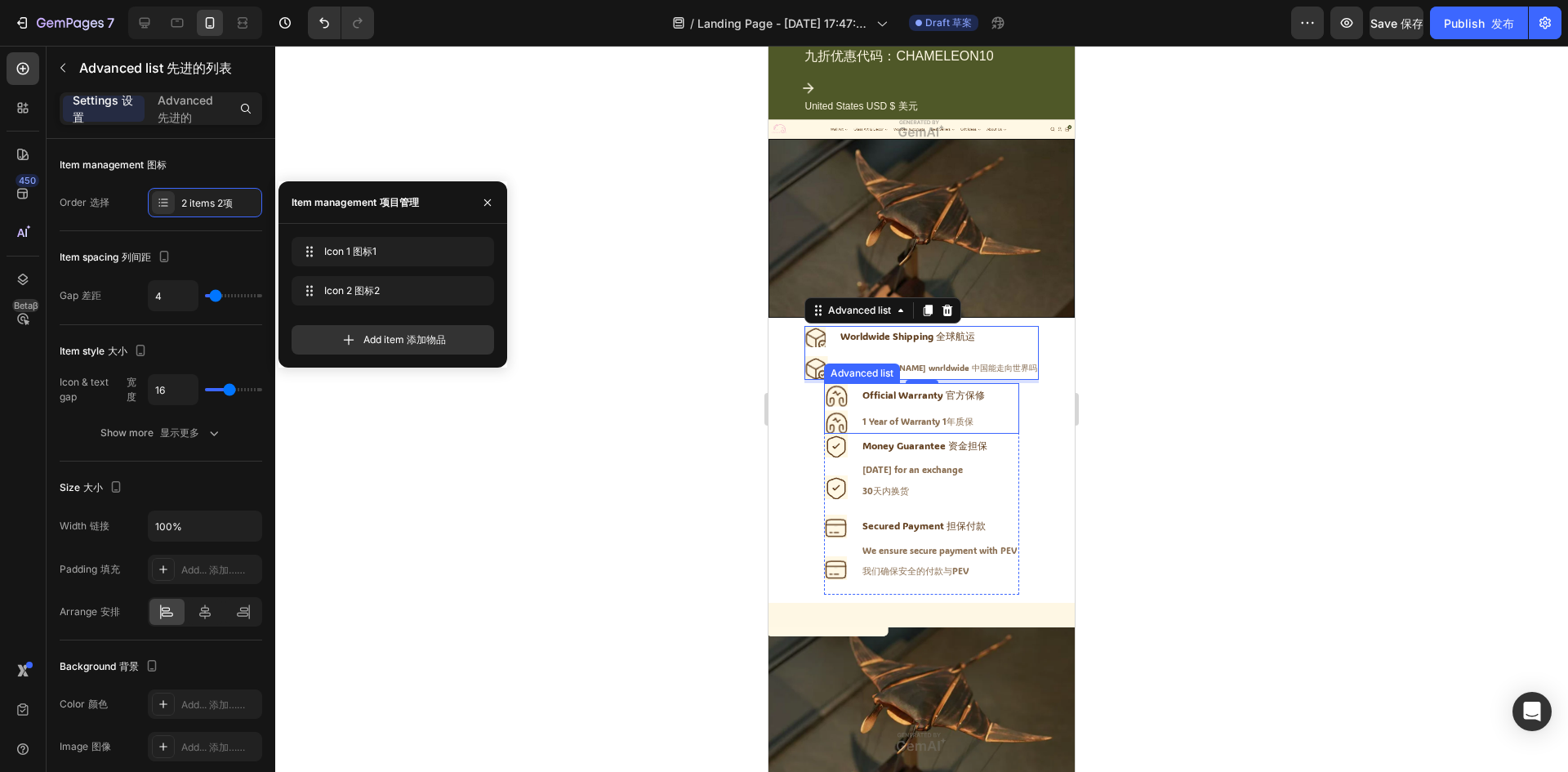
click at [904, 397] on li "Icon Official Warranty 官方保修 Text Block" at bounding box center [905, 395] width 162 height 24
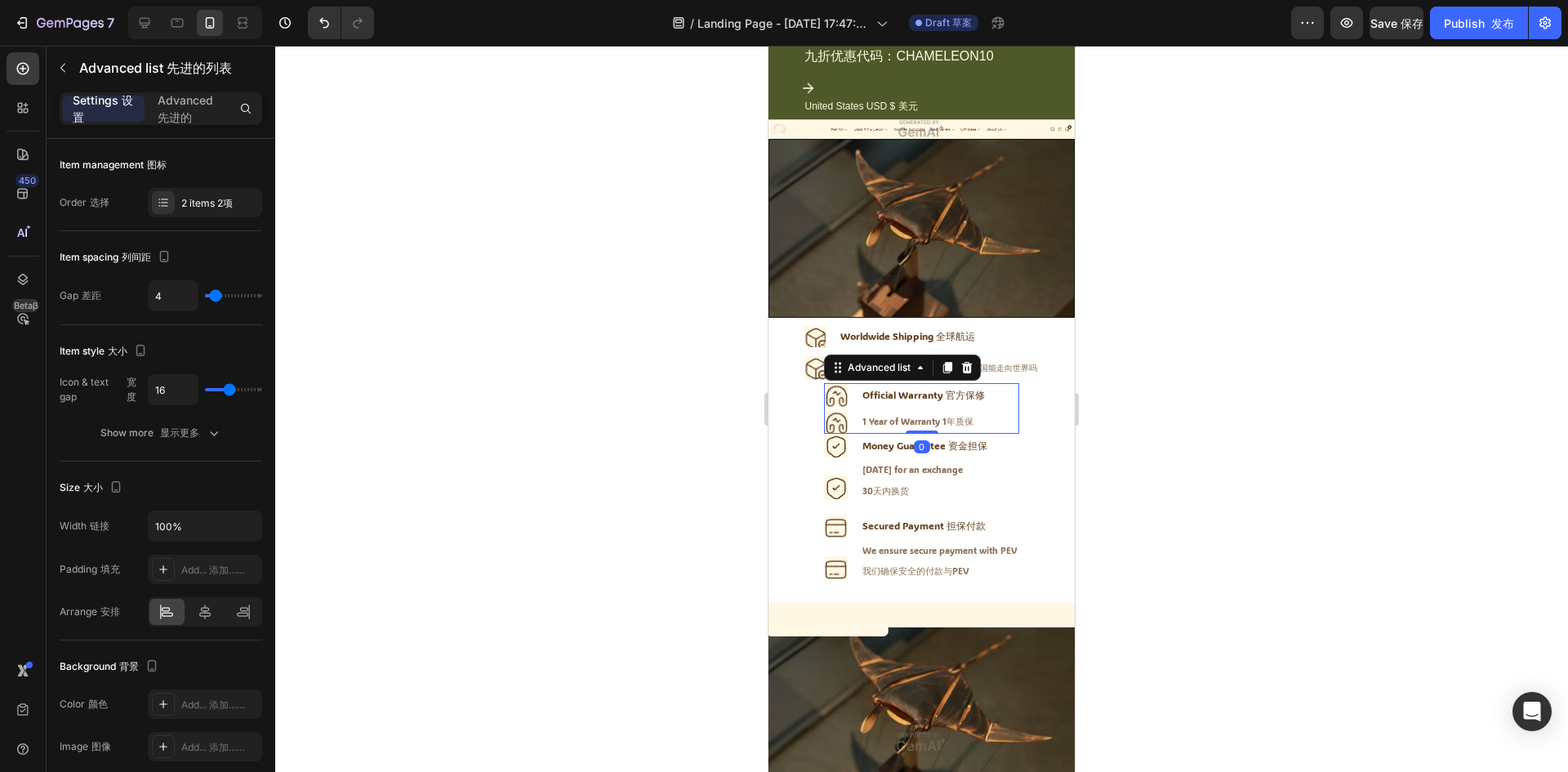
click at [995, 383] on div "Icon Official Warranty 官方保修 Text Block Icon 1 Year of Warranty 1年质保 Text Block" at bounding box center [921, 408] width 195 height 51
click at [964, 461] on div "Within 30 days for an exchange 30天内换货" at bounding box center [912, 488] width 104 height 54
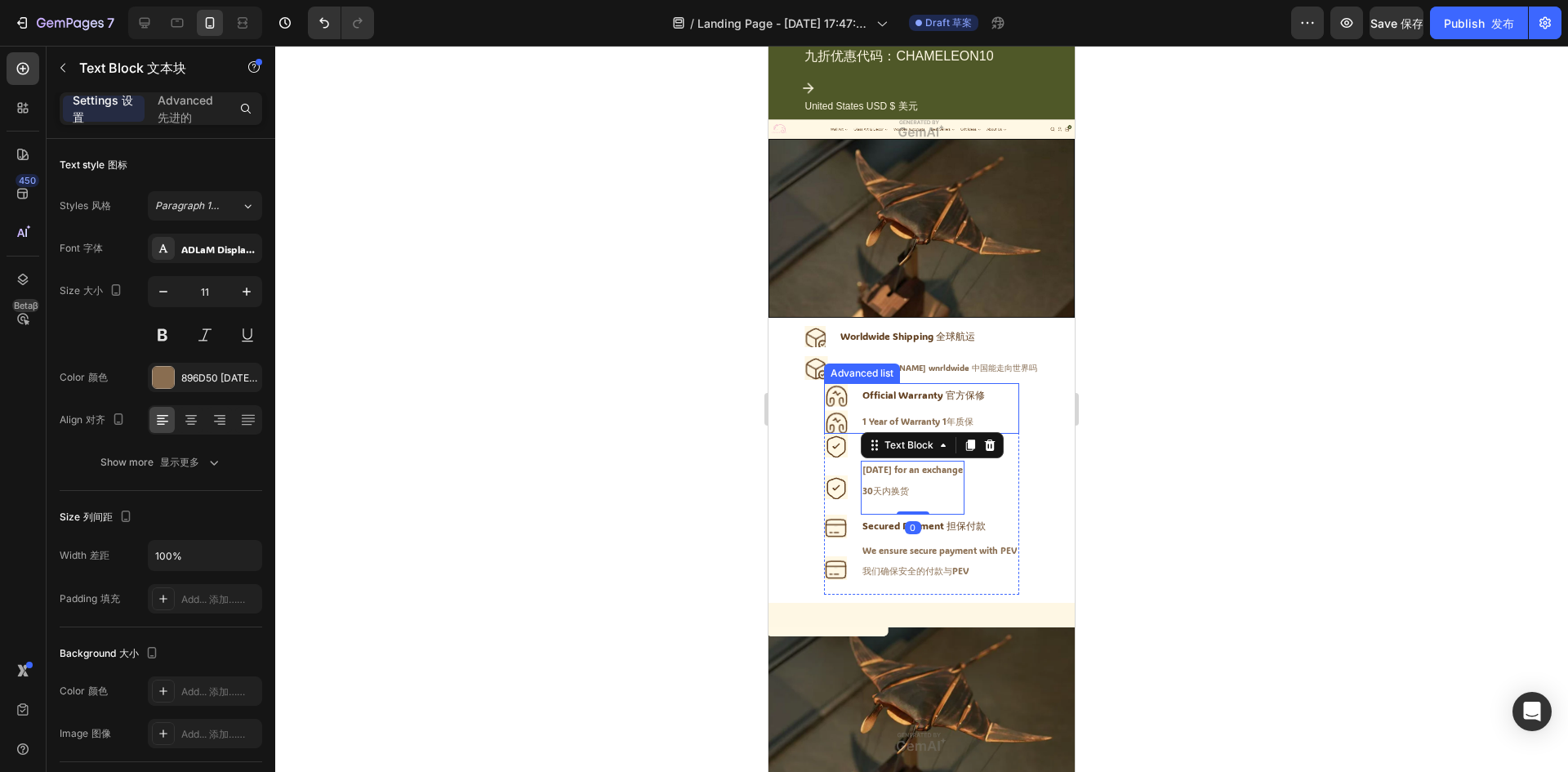
click at [985, 383] on div "Icon Official Warranty 官方保修 Text Block Icon 1 Year of Warranty 1年质保 Text Block" at bounding box center [921, 408] width 195 height 51
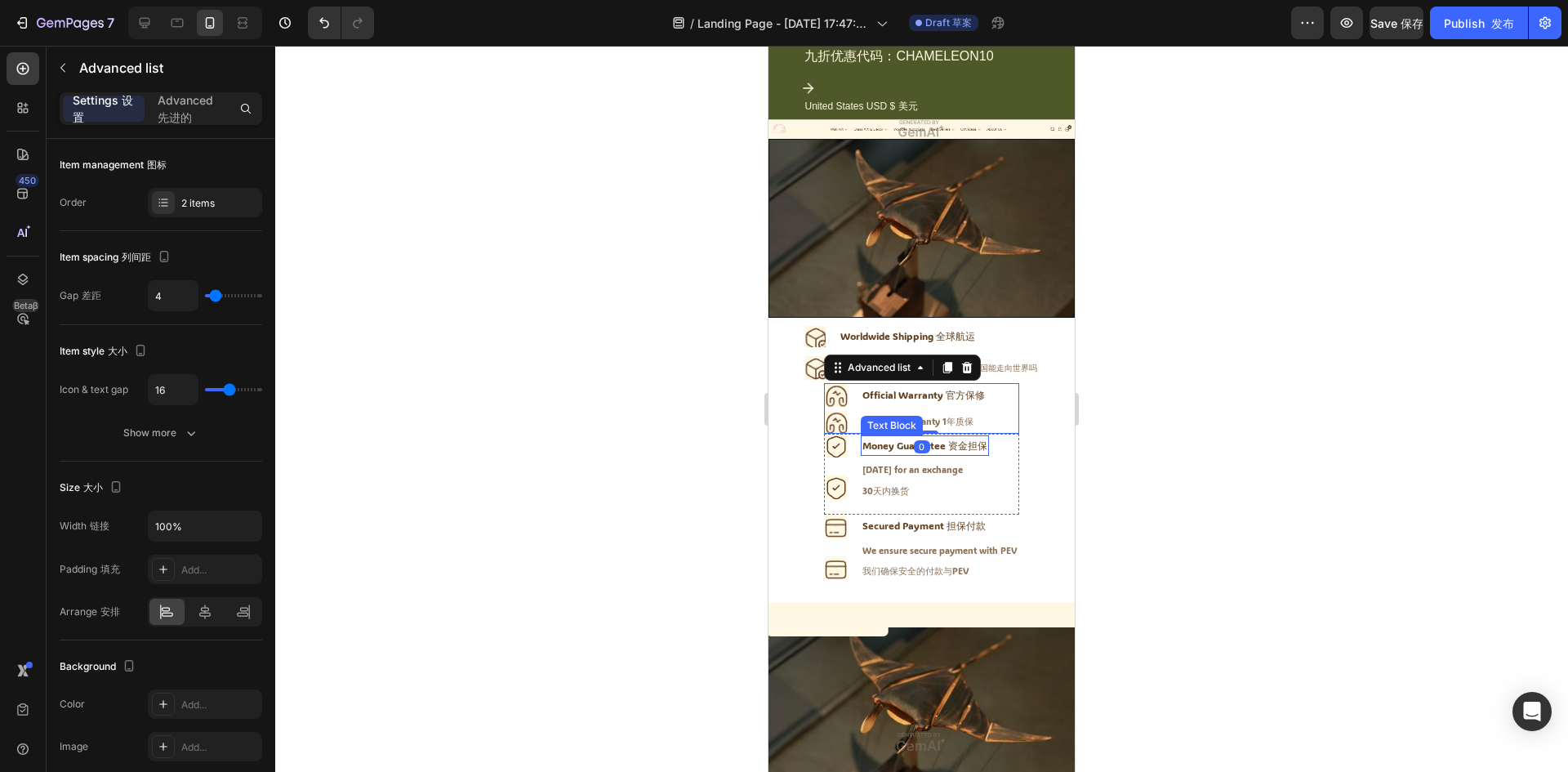
click at [963, 442] on div "Money Guarantee 资金担保" at bounding box center [924, 446] width 128 height 21
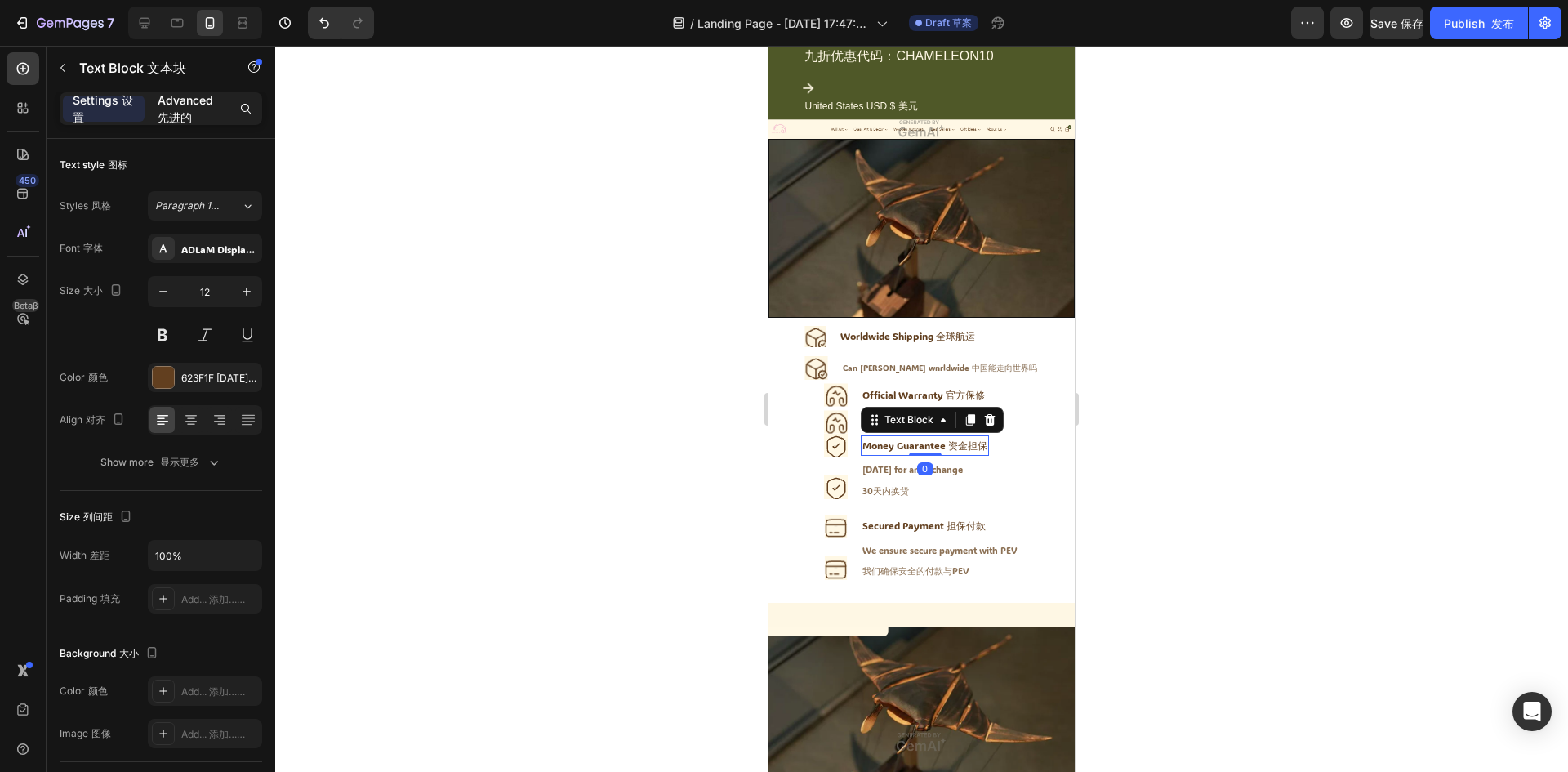
click at [184, 120] on font "先进的" at bounding box center [175, 117] width 35 height 13
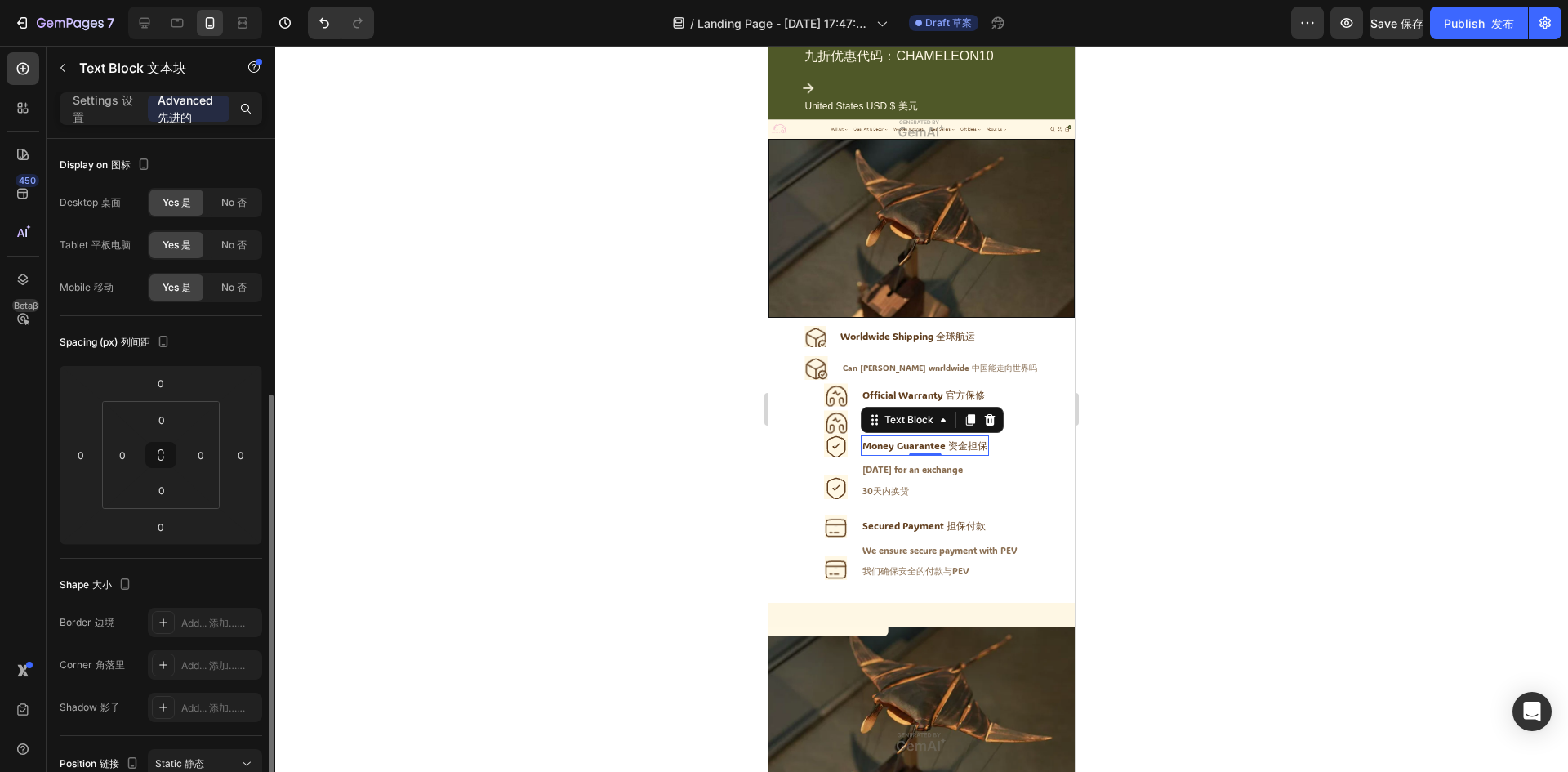
scroll to position [326, 0]
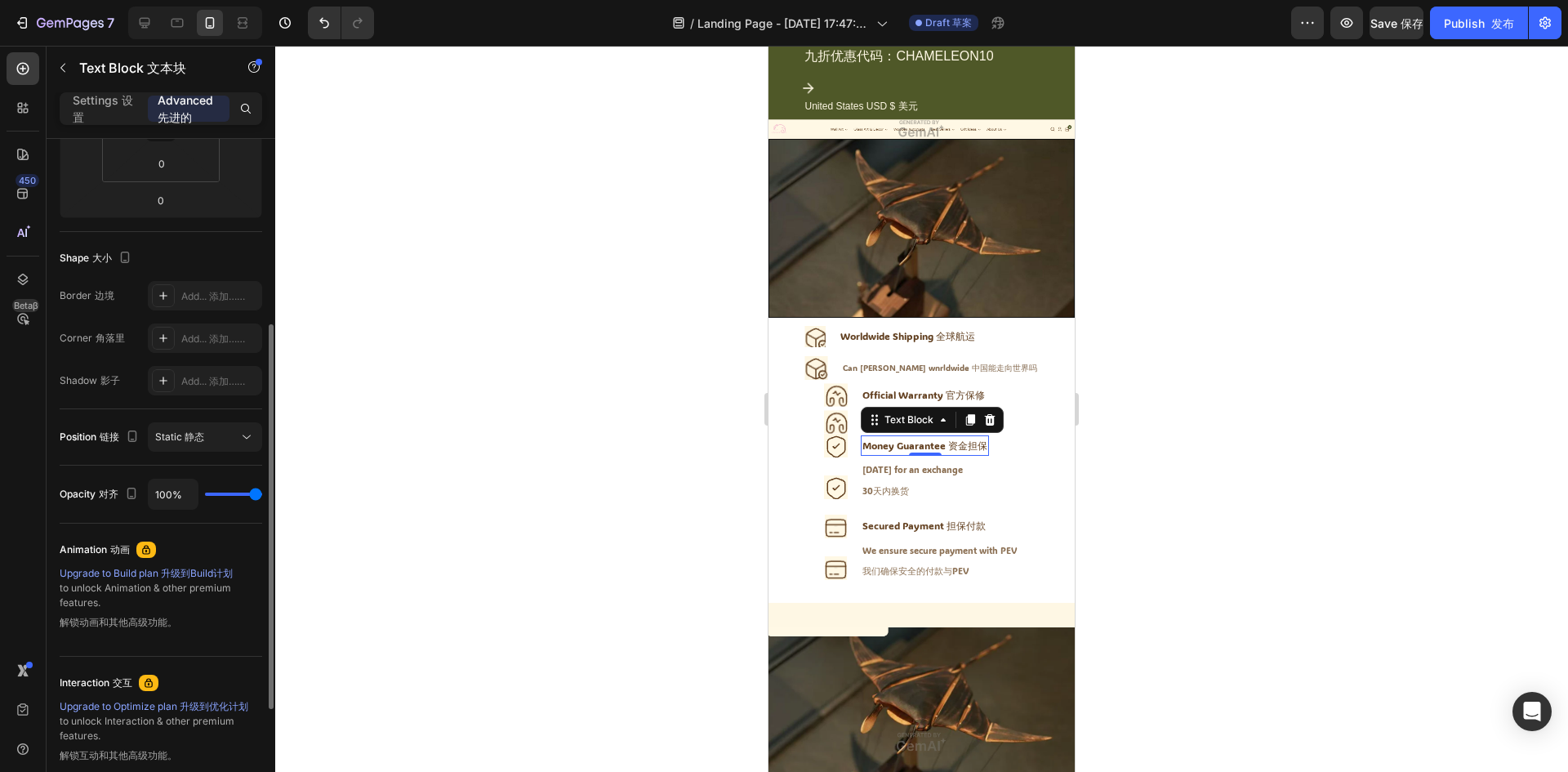
click at [1172, 470] on div at bounding box center [922, 409] width 1292 height 726
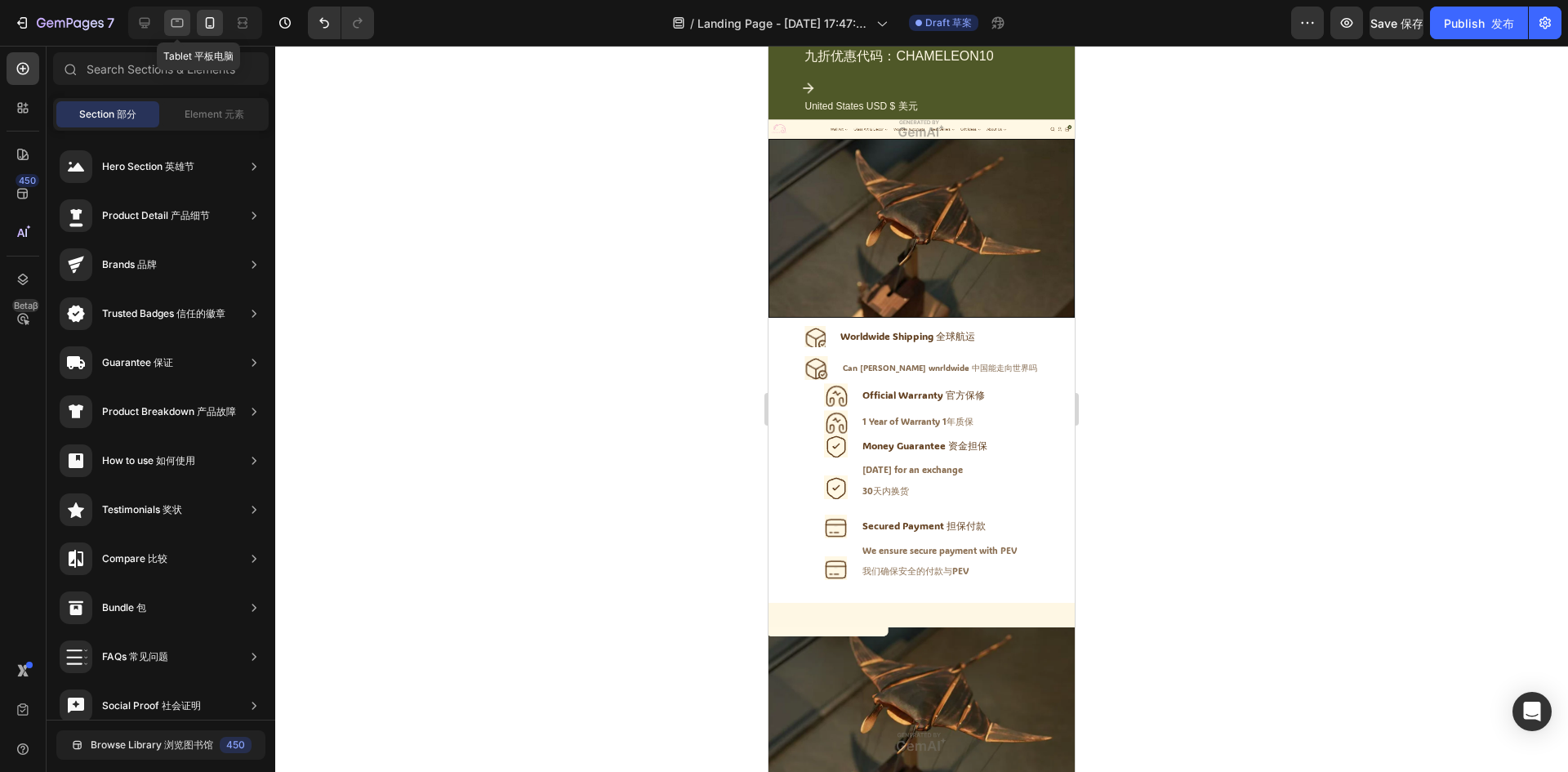
click at [176, 25] on icon at bounding box center [177, 22] width 16 height 16
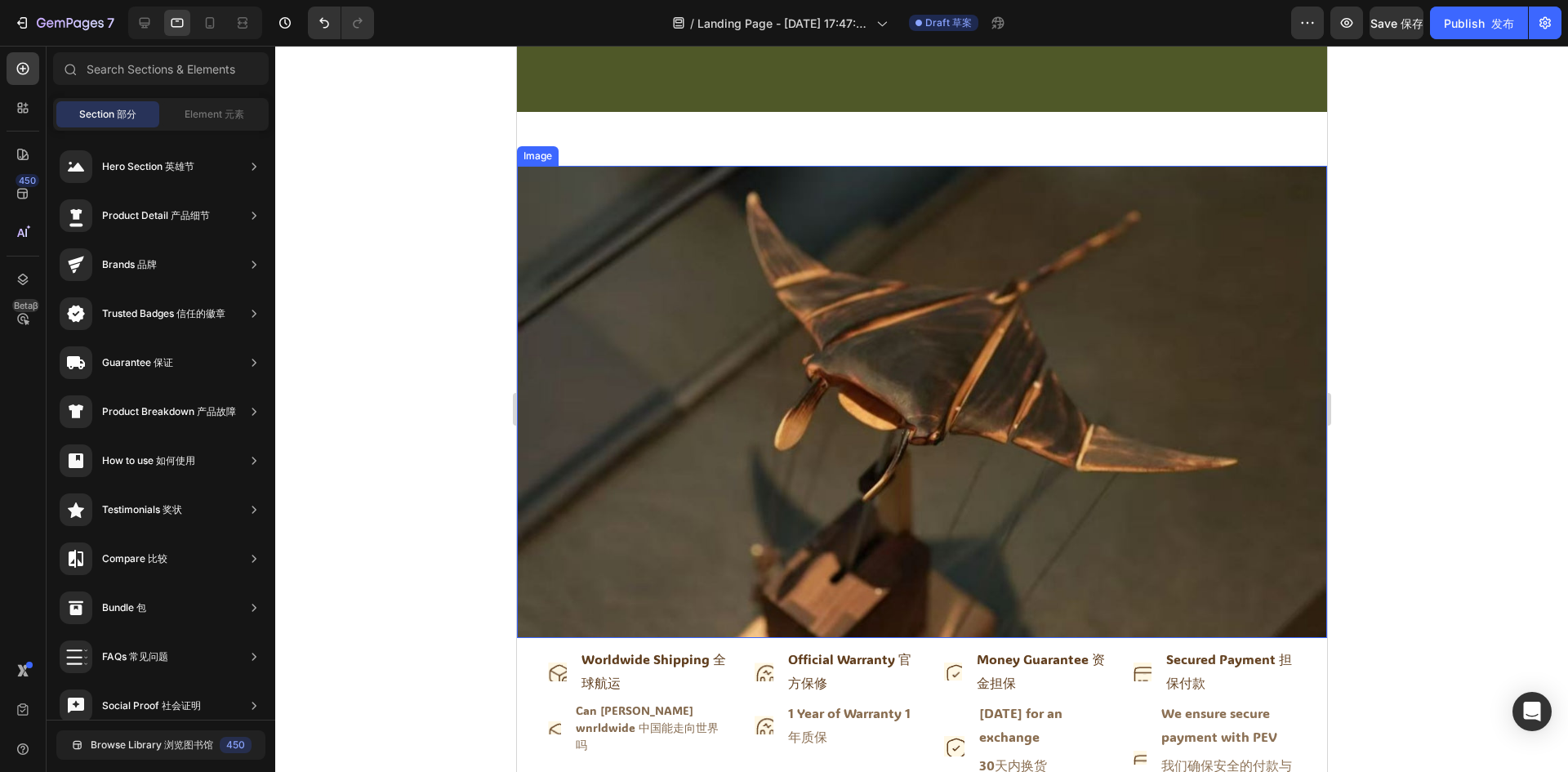
scroll to position [335, 0]
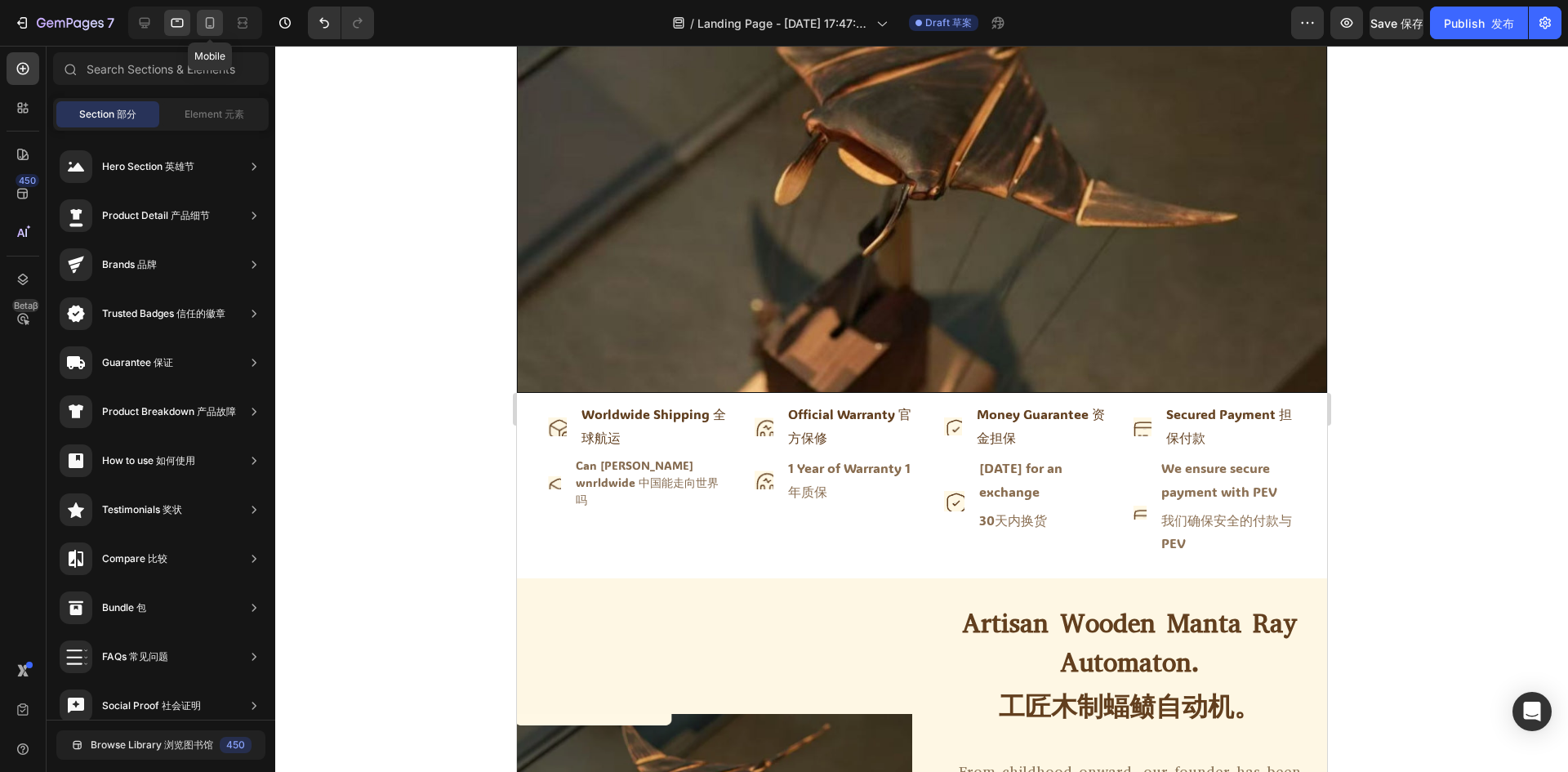
click at [209, 23] on icon at bounding box center [209, 22] width 16 height 16
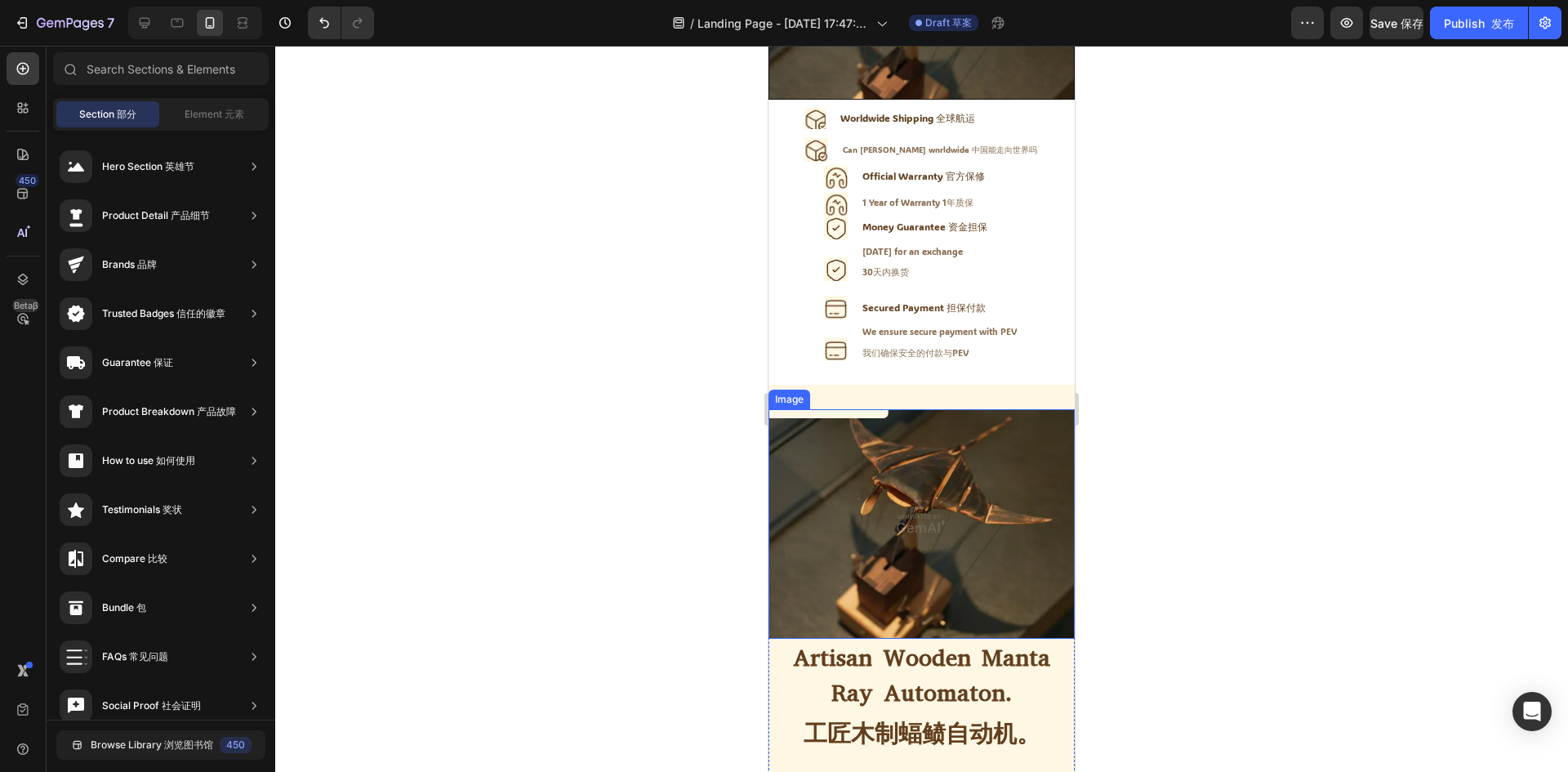
scroll to position [172, 0]
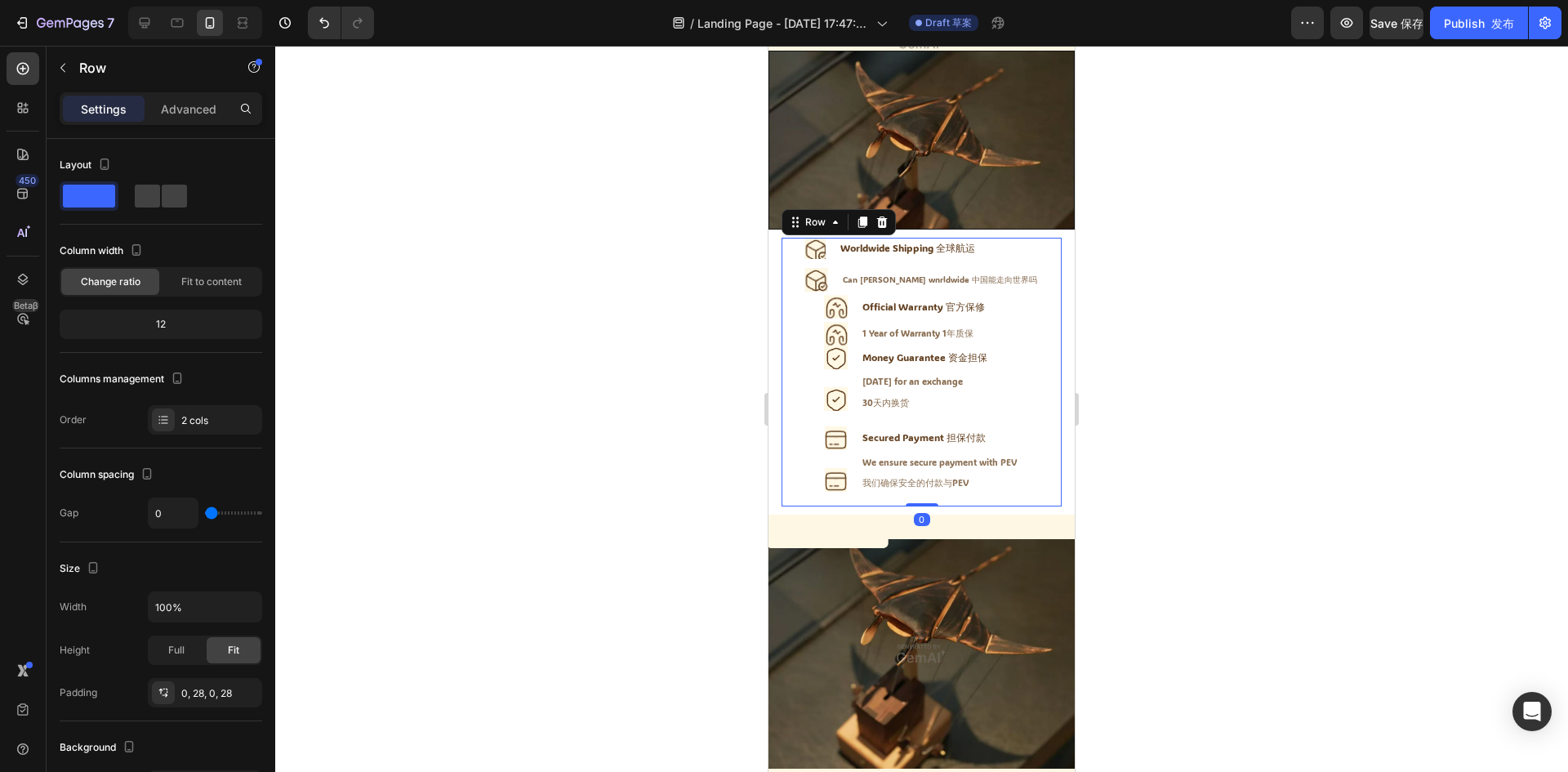
click at [1041, 274] on div "Icon Worldwide Shipping 全球航运 Text Block Advanced list Icon Can chin annde wnrld…" at bounding box center [922, 372] width 280 height 269
click at [1055, 259] on div "Icon Worldwide Shipping 全球航运 Text Block Advanced list Icon Can chin annde wnrld…" at bounding box center [921, 372] width 306 height 285
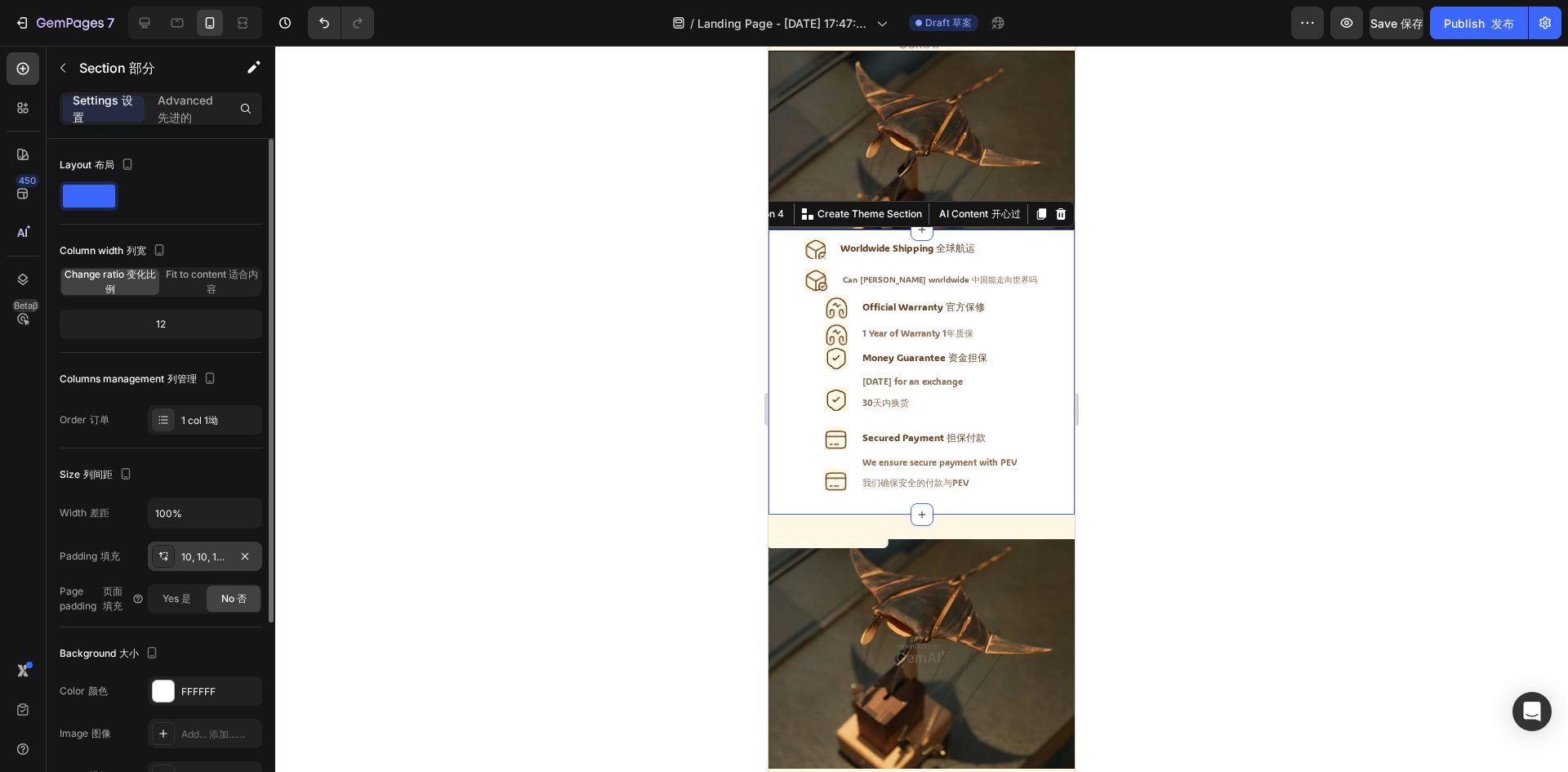
click at [217, 567] on div "10, 10, 10, 10" at bounding box center [205, 556] width 114 height 30
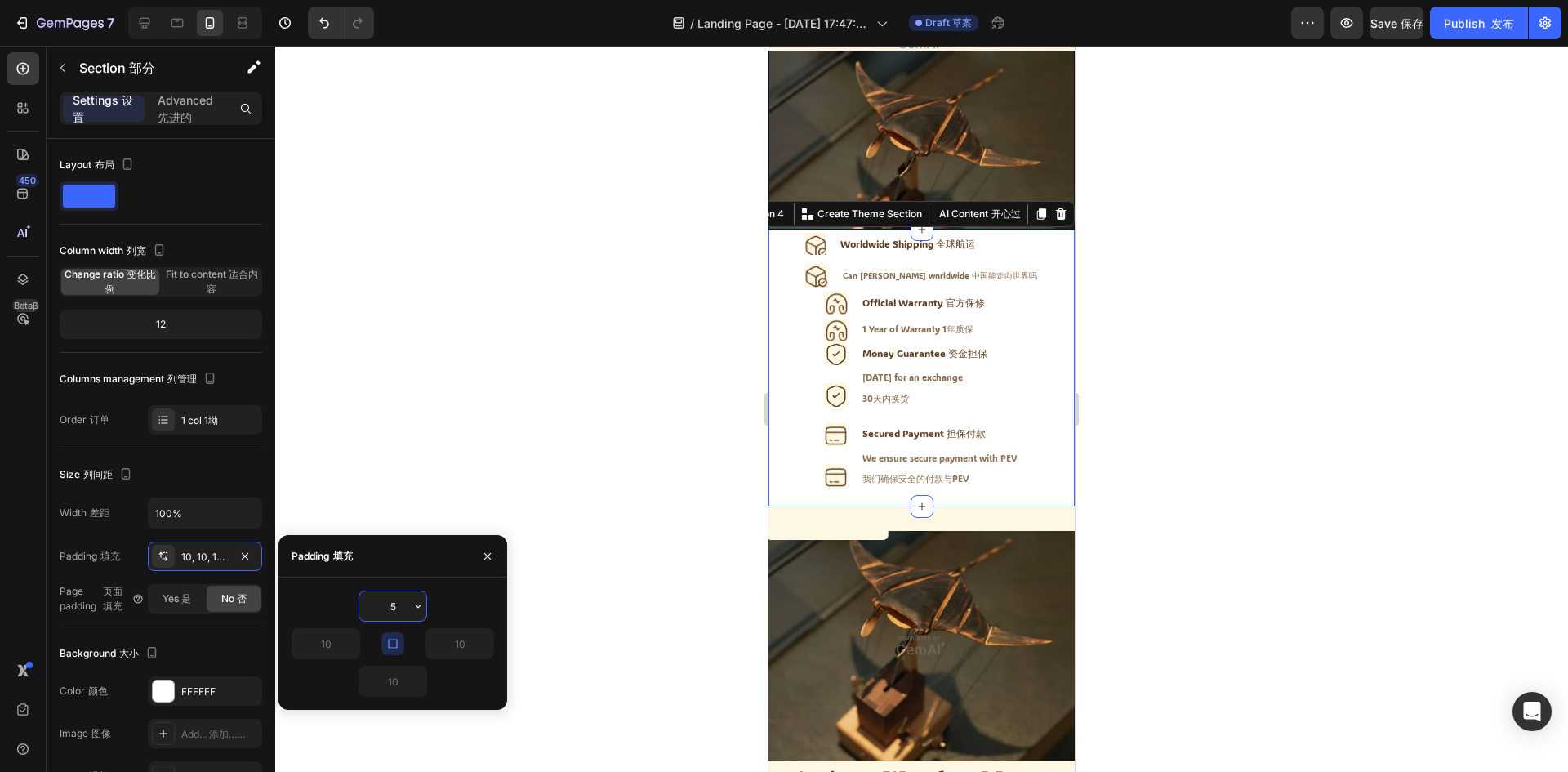
type input "5"
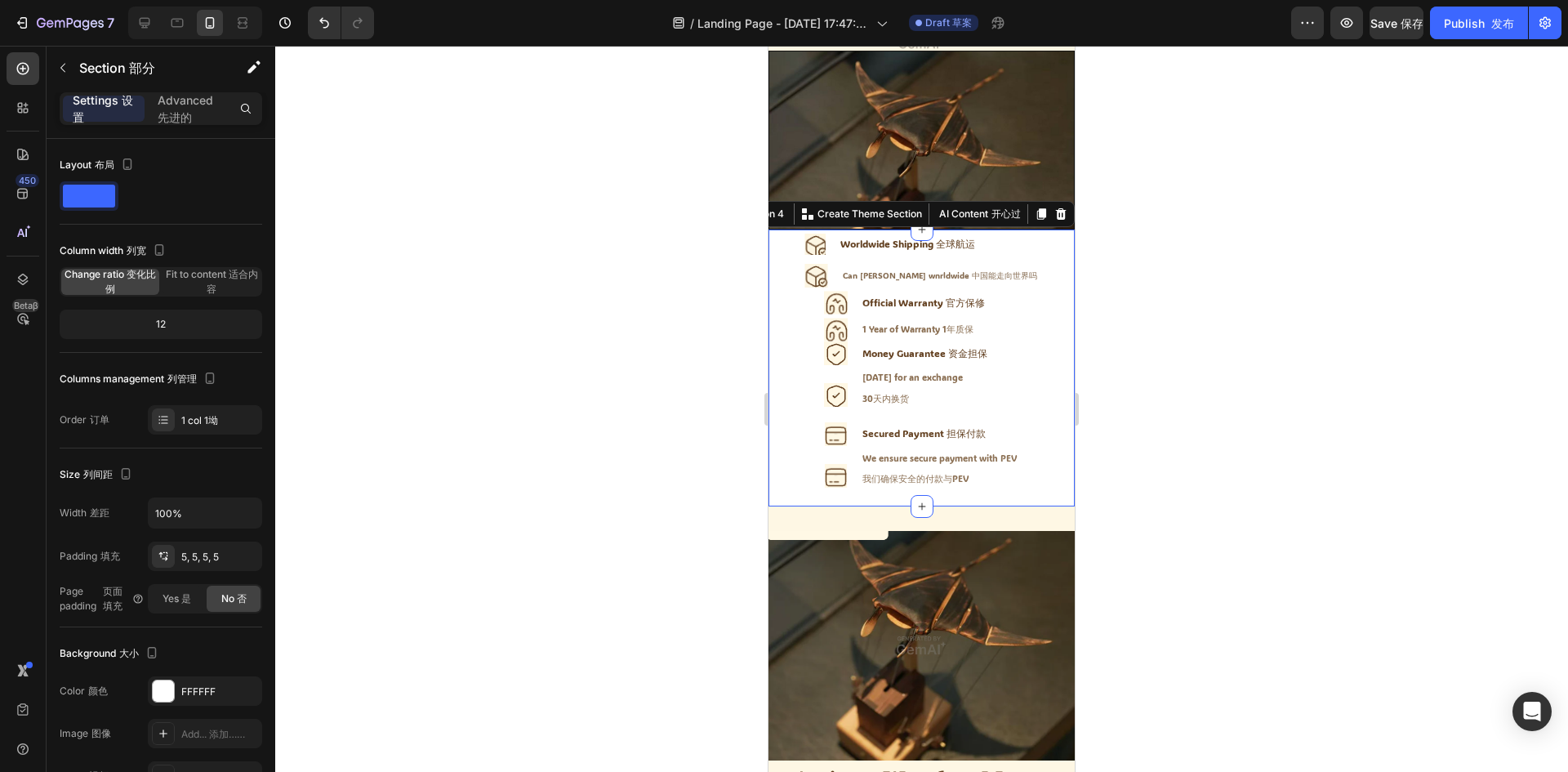
click at [519, 489] on div at bounding box center [922, 409] width 1292 height 726
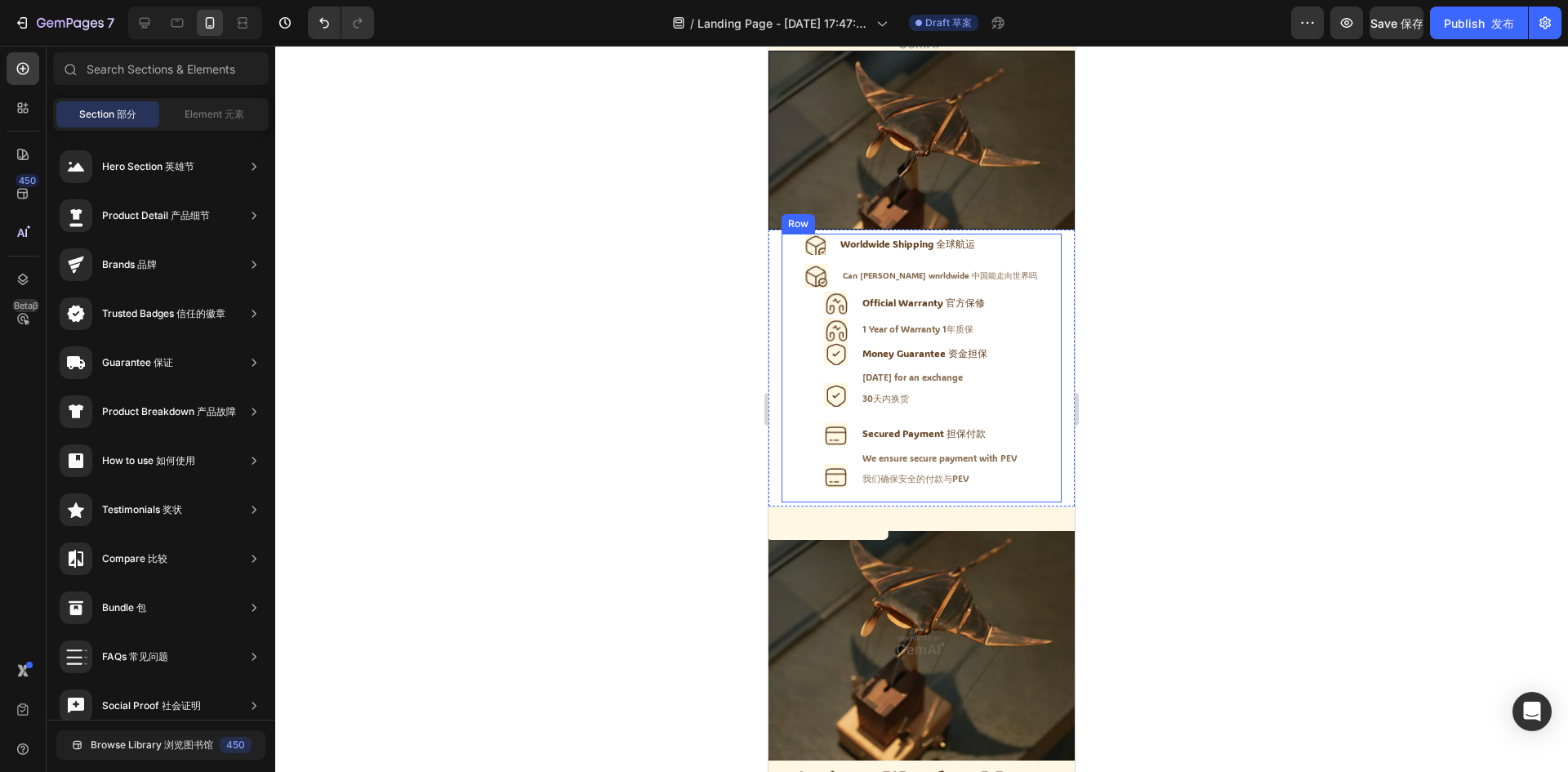
click at [1021, 316] on div "Icon Official Warranty 官方保修 Text Block Icon 1 Year of Warranty 1年质保 Text Block …" at bounding box center [922, 397] width 234 height 211
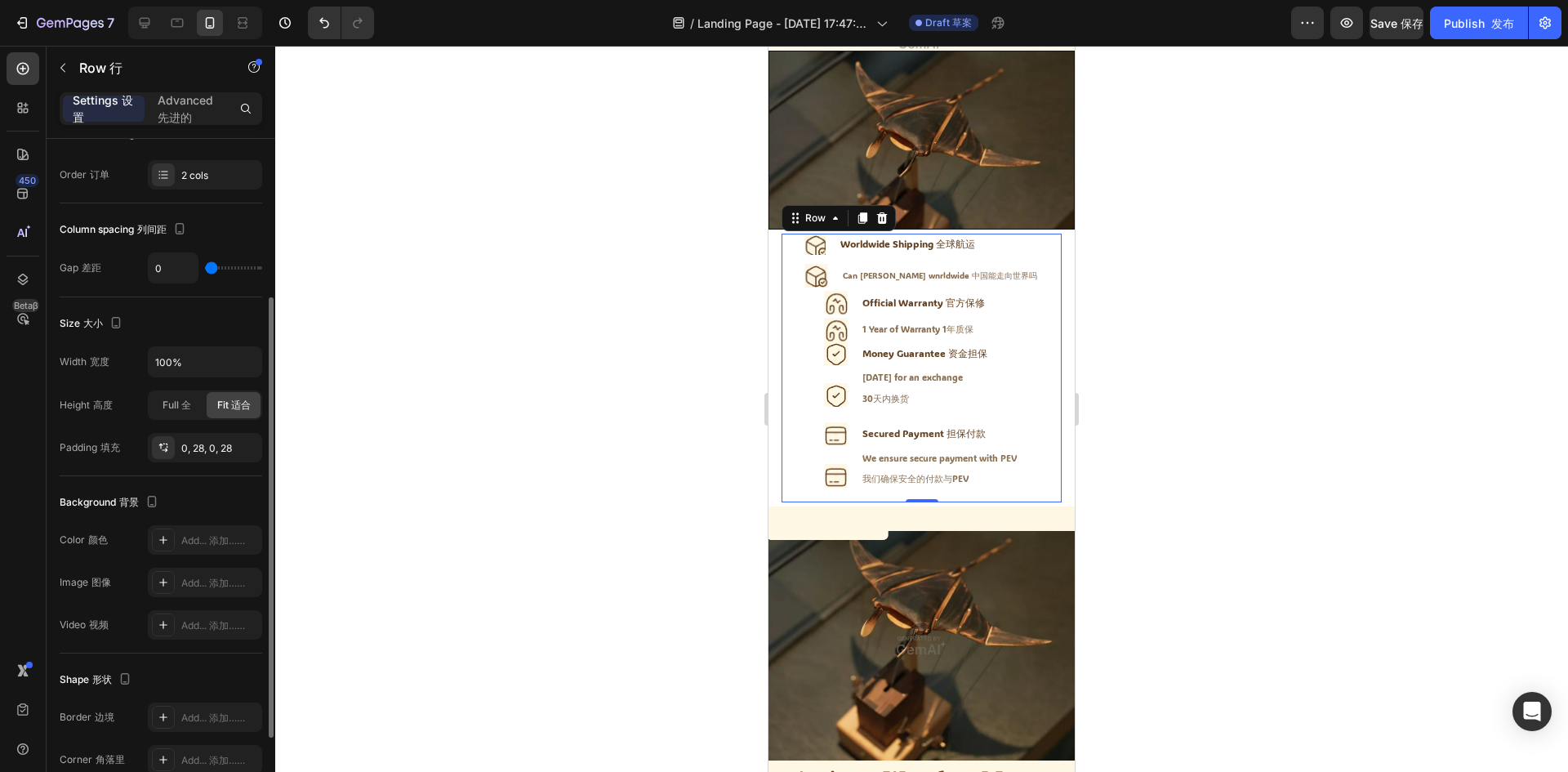
scroll to position [368, 0]
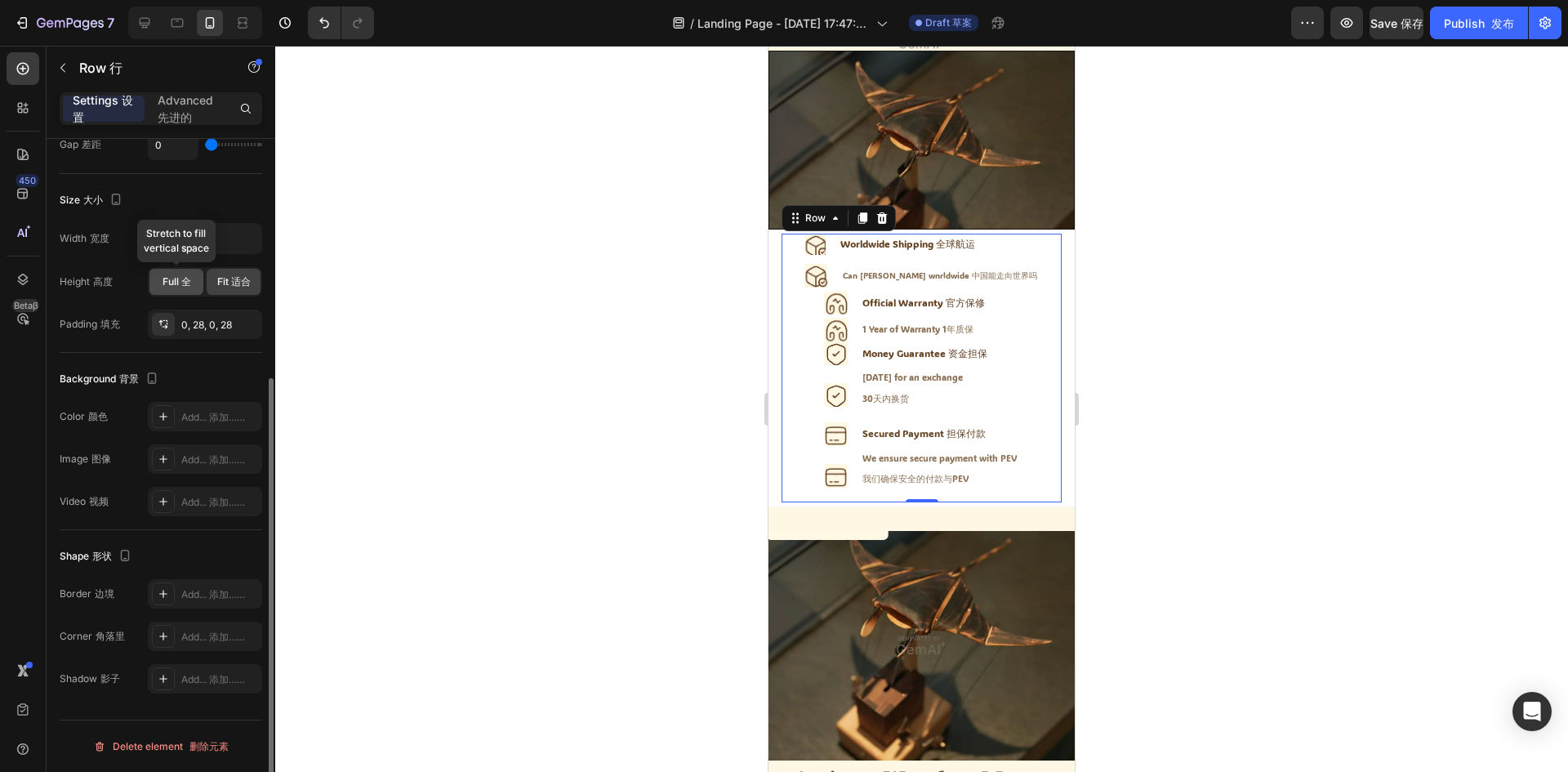
click at [185, 291] on div "Full 全" at bounding box center [177, 281] width 54 height 26
click at [223, 286] on span "Fit 适合" at bounding box center [233, 281] width 34 height 14
click at [184, 329] on div "0, 28, 0, 28" at bounding box center [205, 325] width 47 height 14
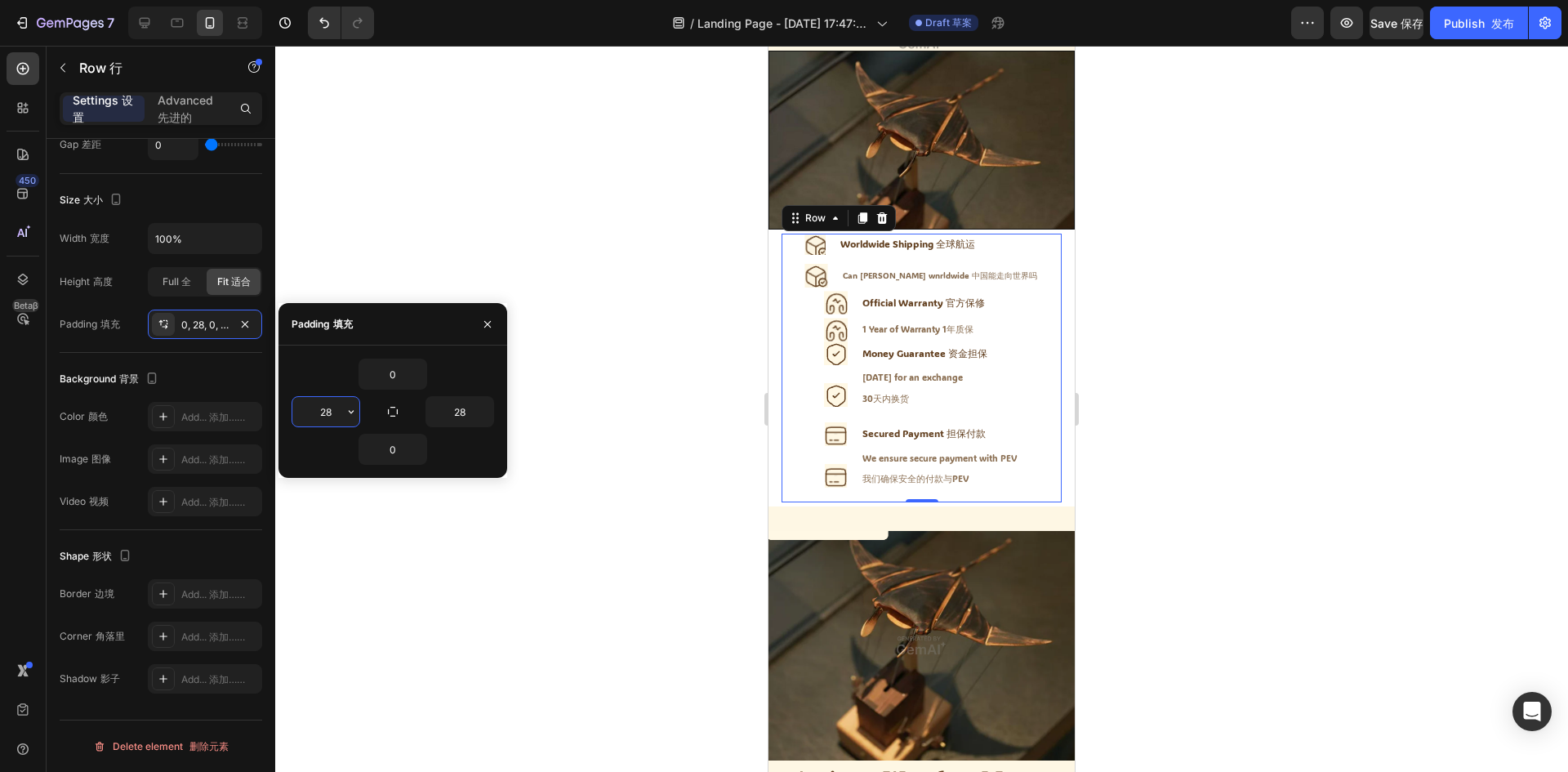
click at [335, 418] on input "28" at bounding box center [326, 411] width 67 height 30
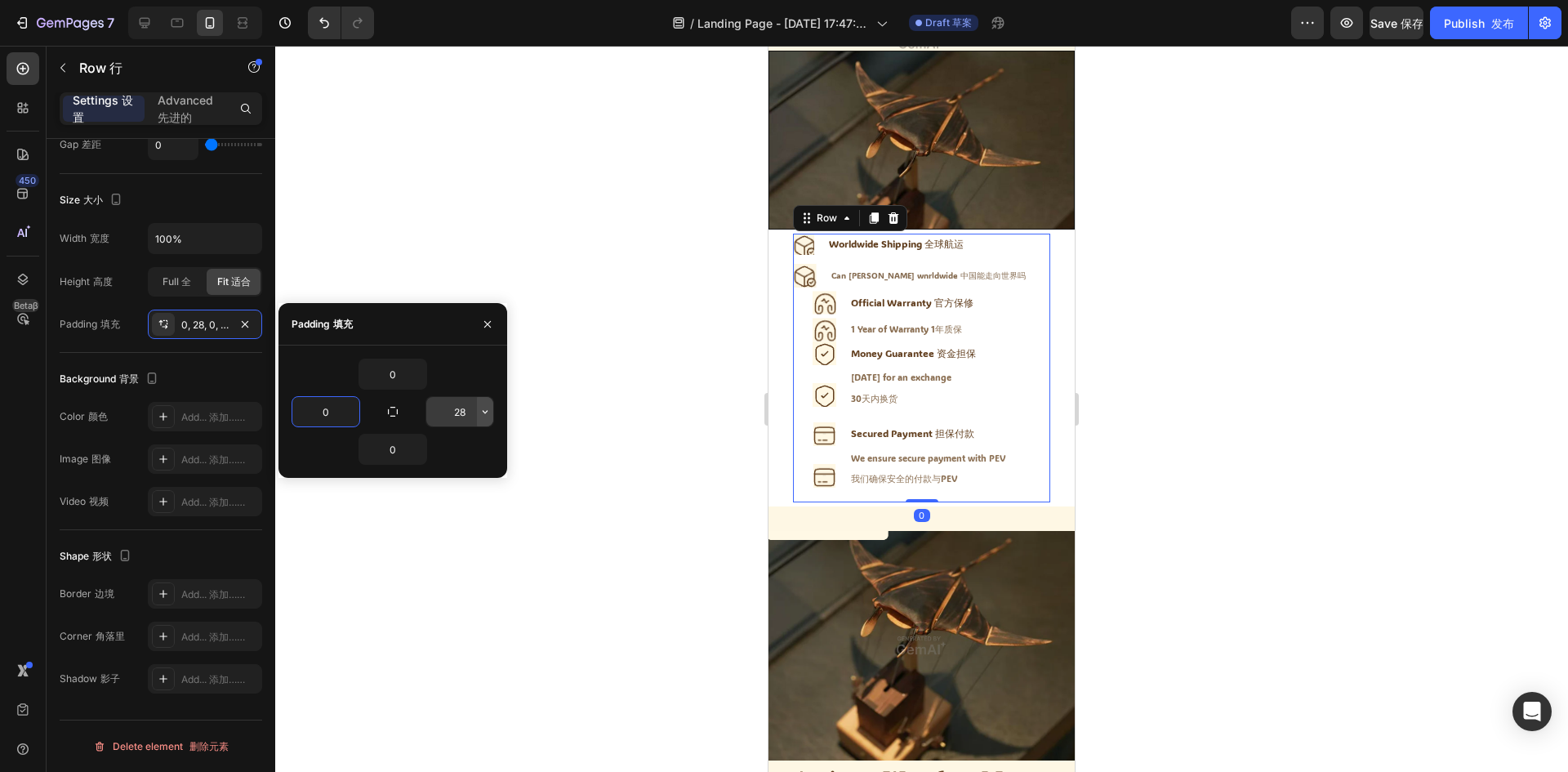
type input "0"
click at [483, 409] on icon "button" at bounding box center [485, 412] width 13 height 13
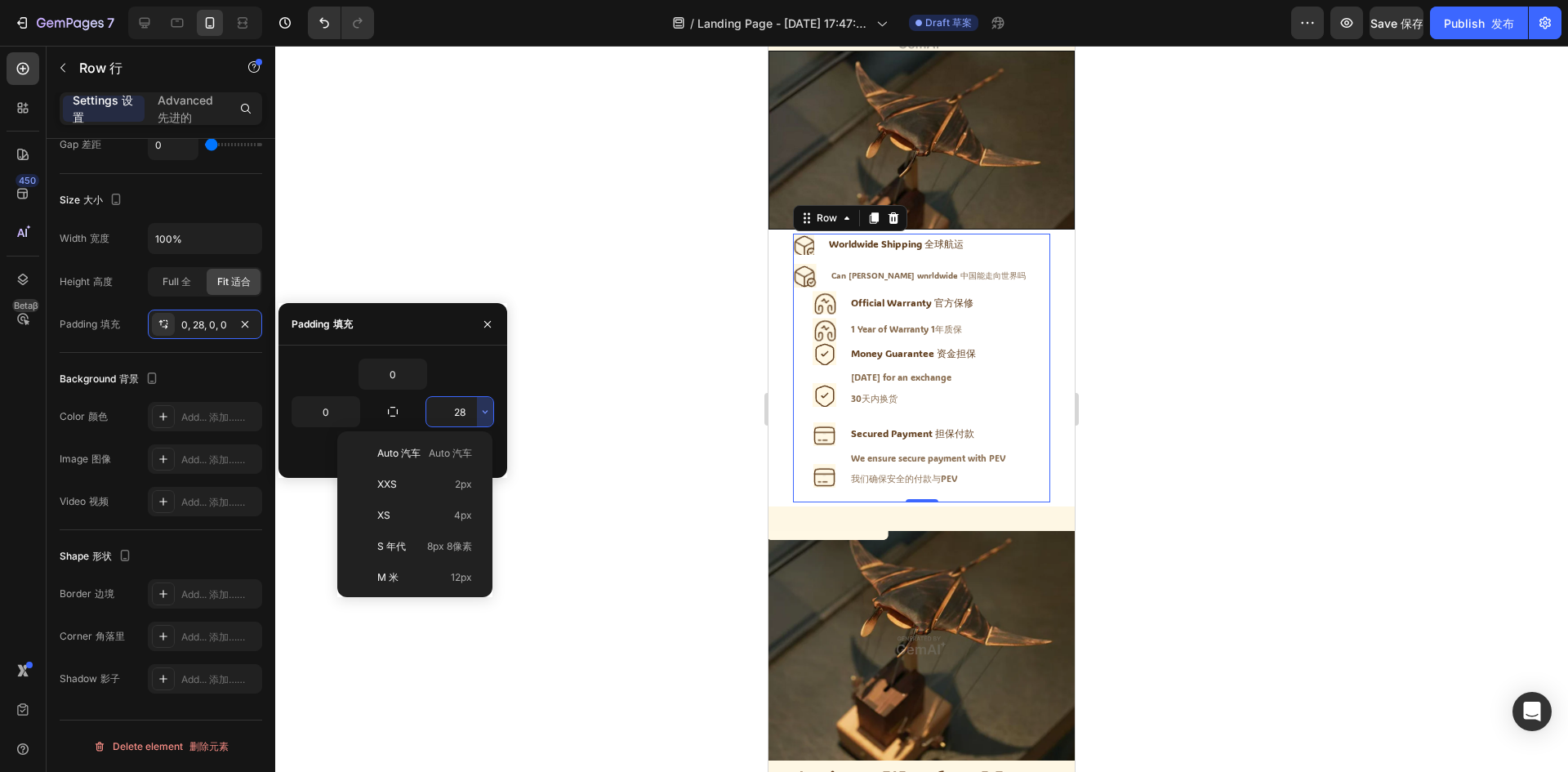
click at [460, 412] on input "28" at bounding box center [460, 411] width 67 height 30
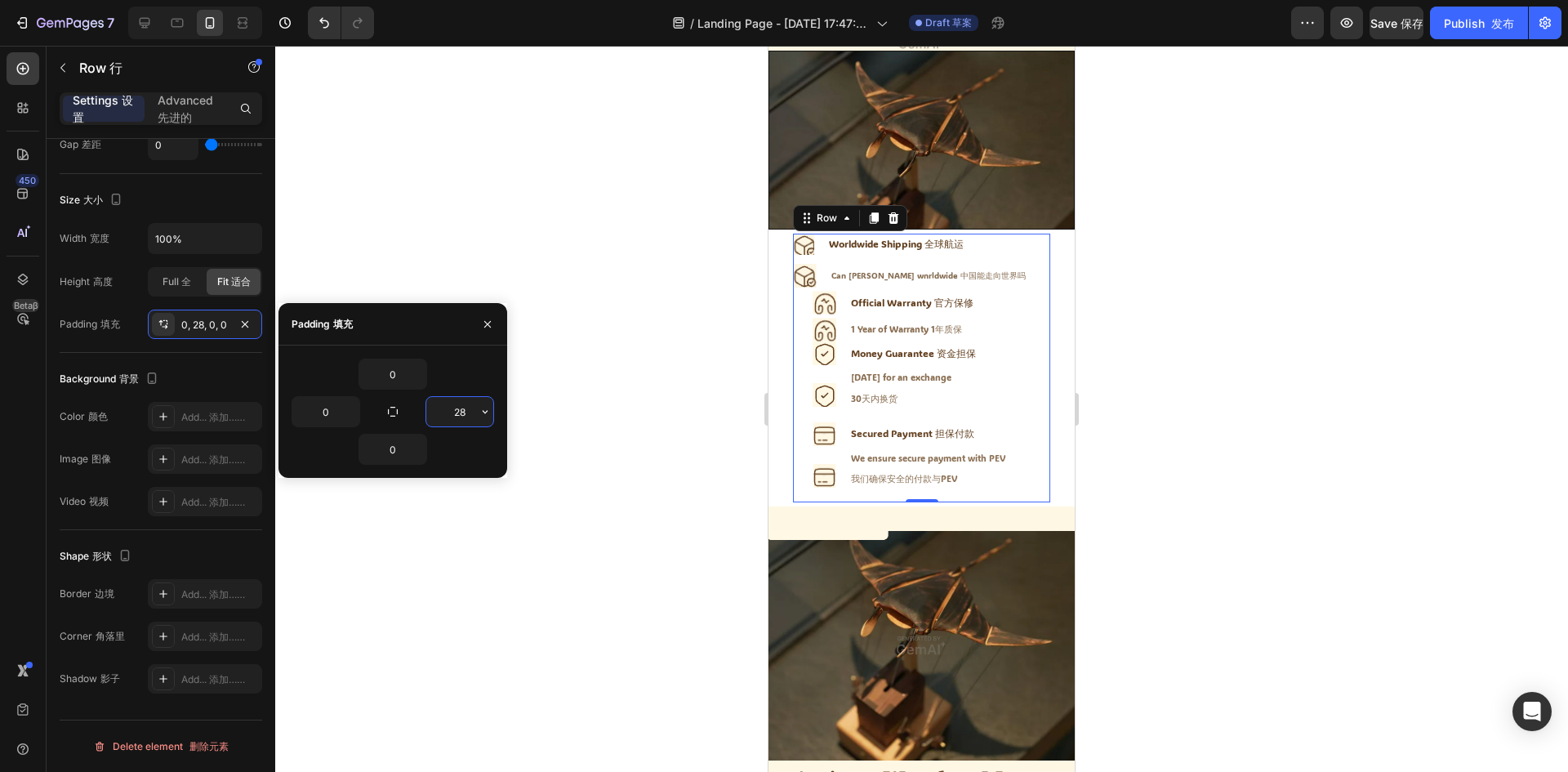
type input "0"
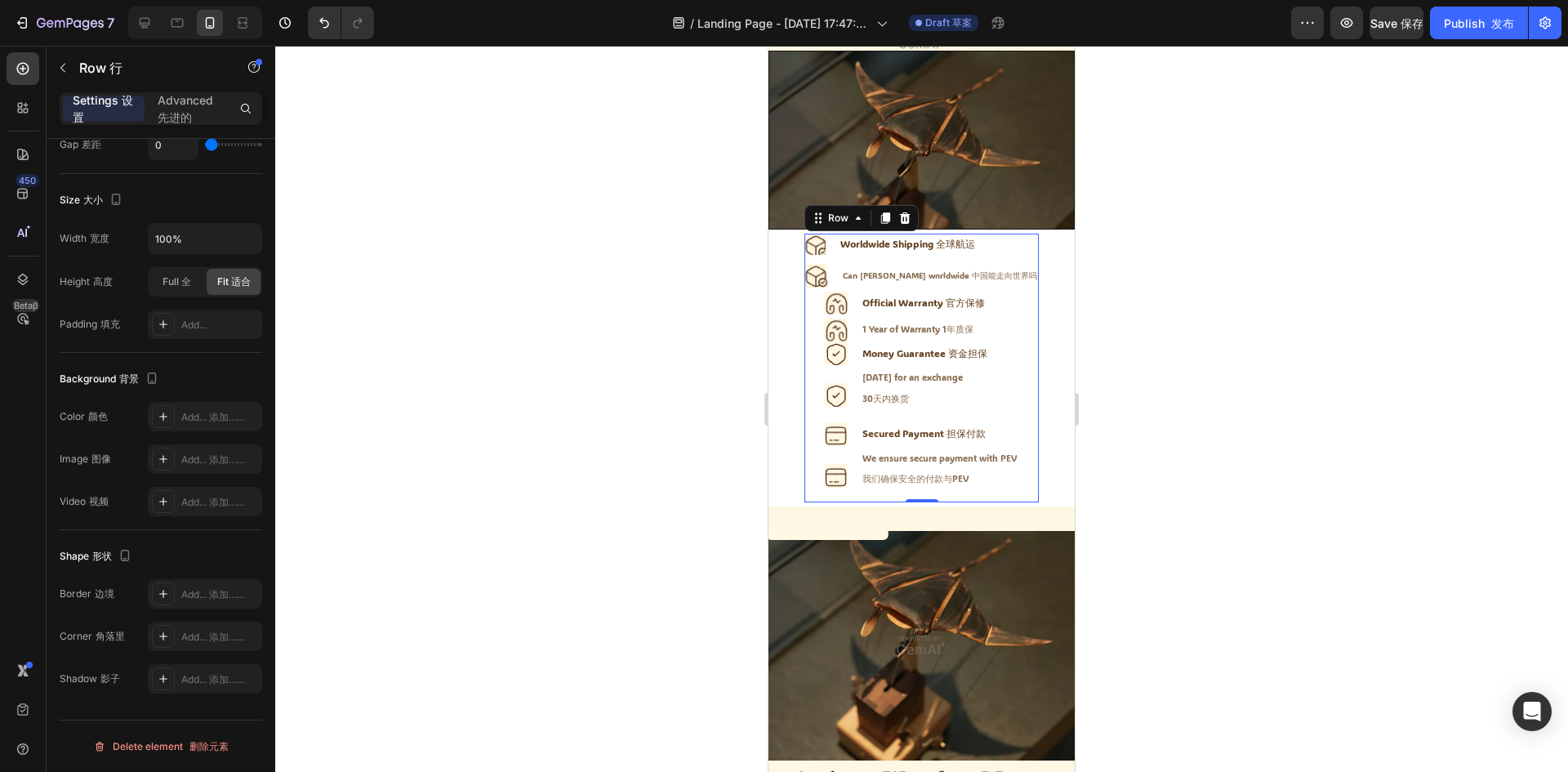
click at [468, 181] on div at bounding box center [922, 409] width 1292 height 726
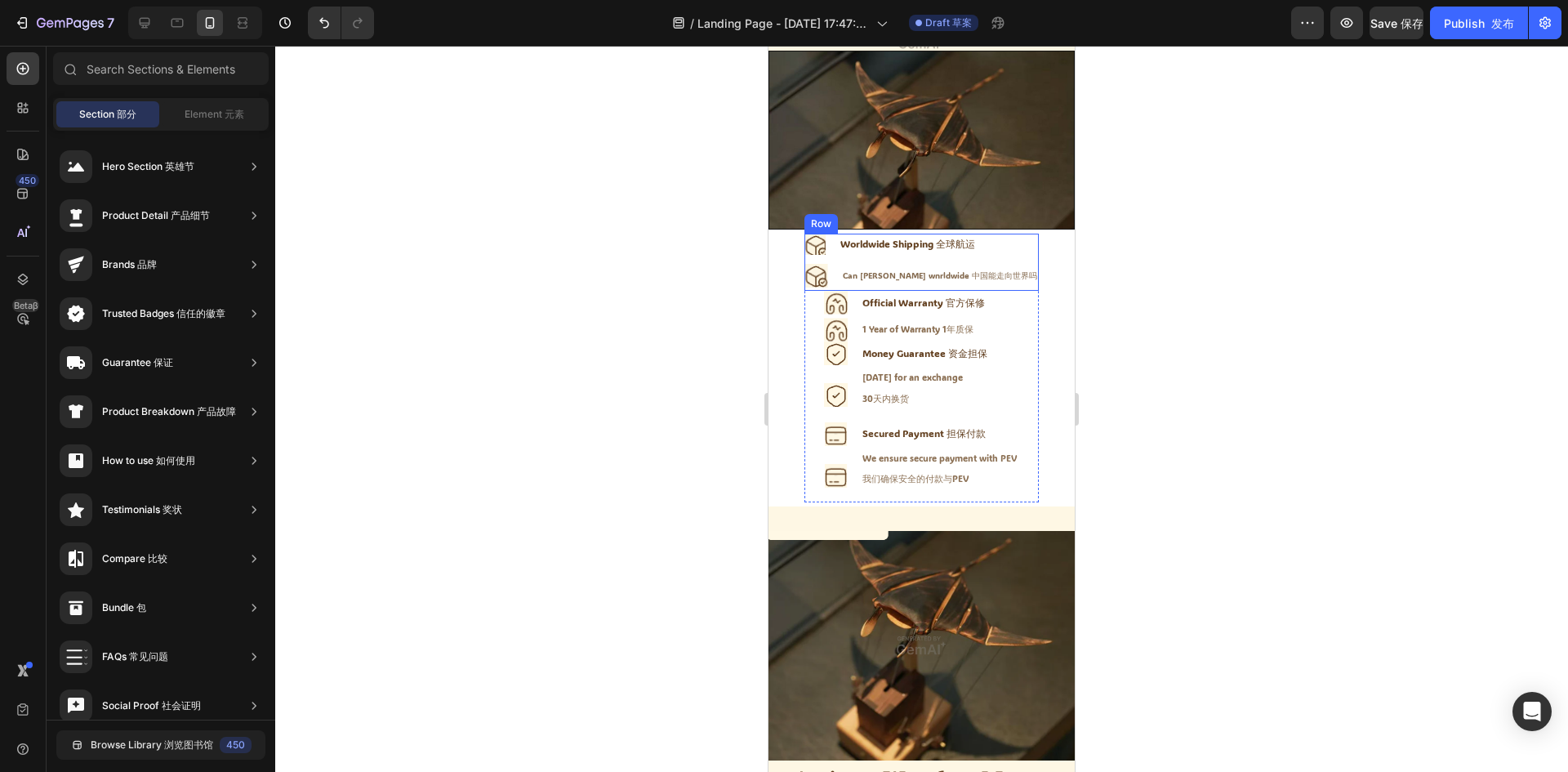
click at [885, 276] on li "Icon Can chin annde wnrldwide 中国能走向世界吗 Text Block" at bounding box center [922, 276] width 234 height 24
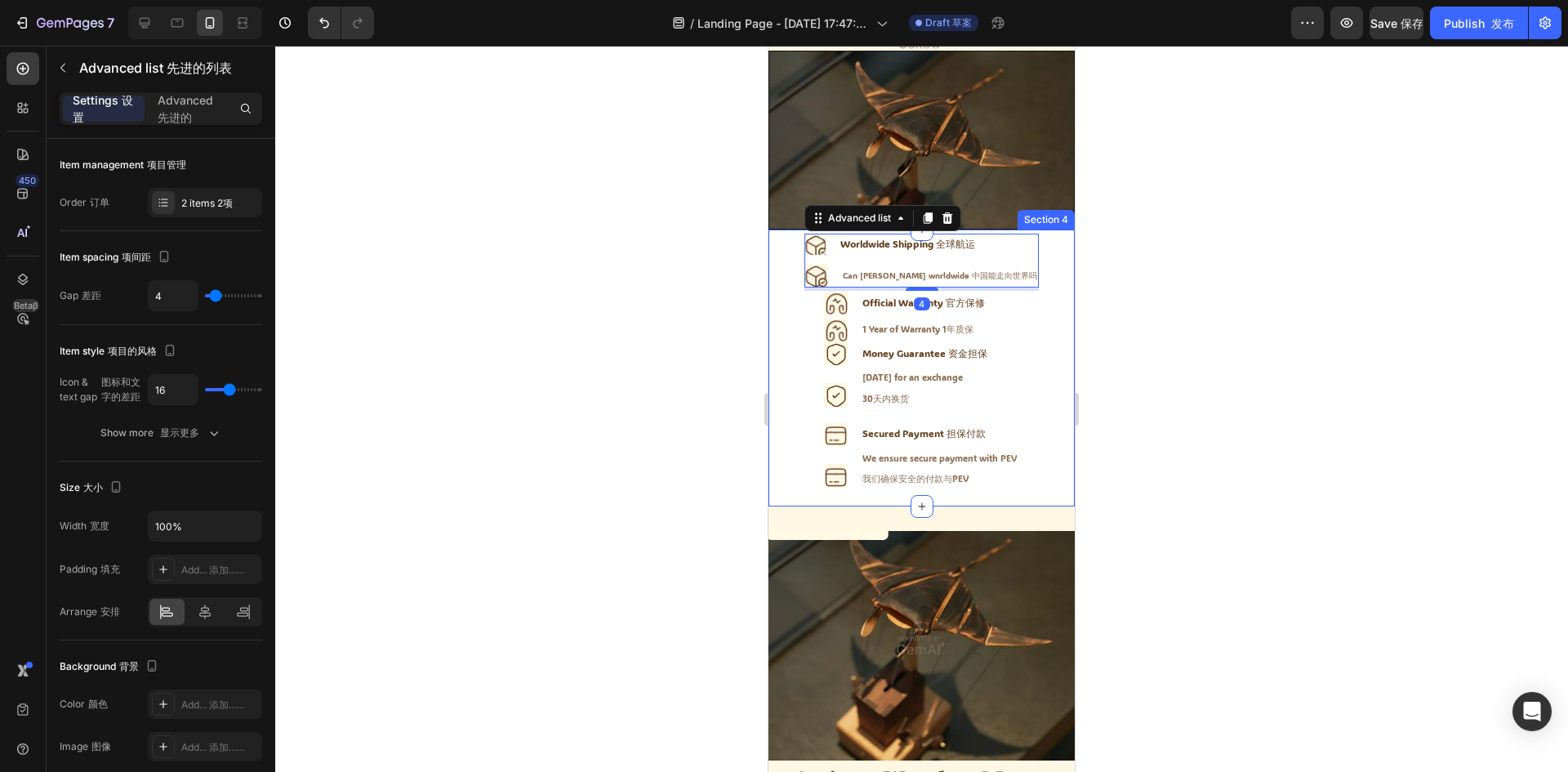
click at [1039, 285] on div "Icon Worldwide Shipping 全球航运 Text Block Advanced list Icon Can chin annde wnrld…" at bounding box center [921, 368] width 298 height 269
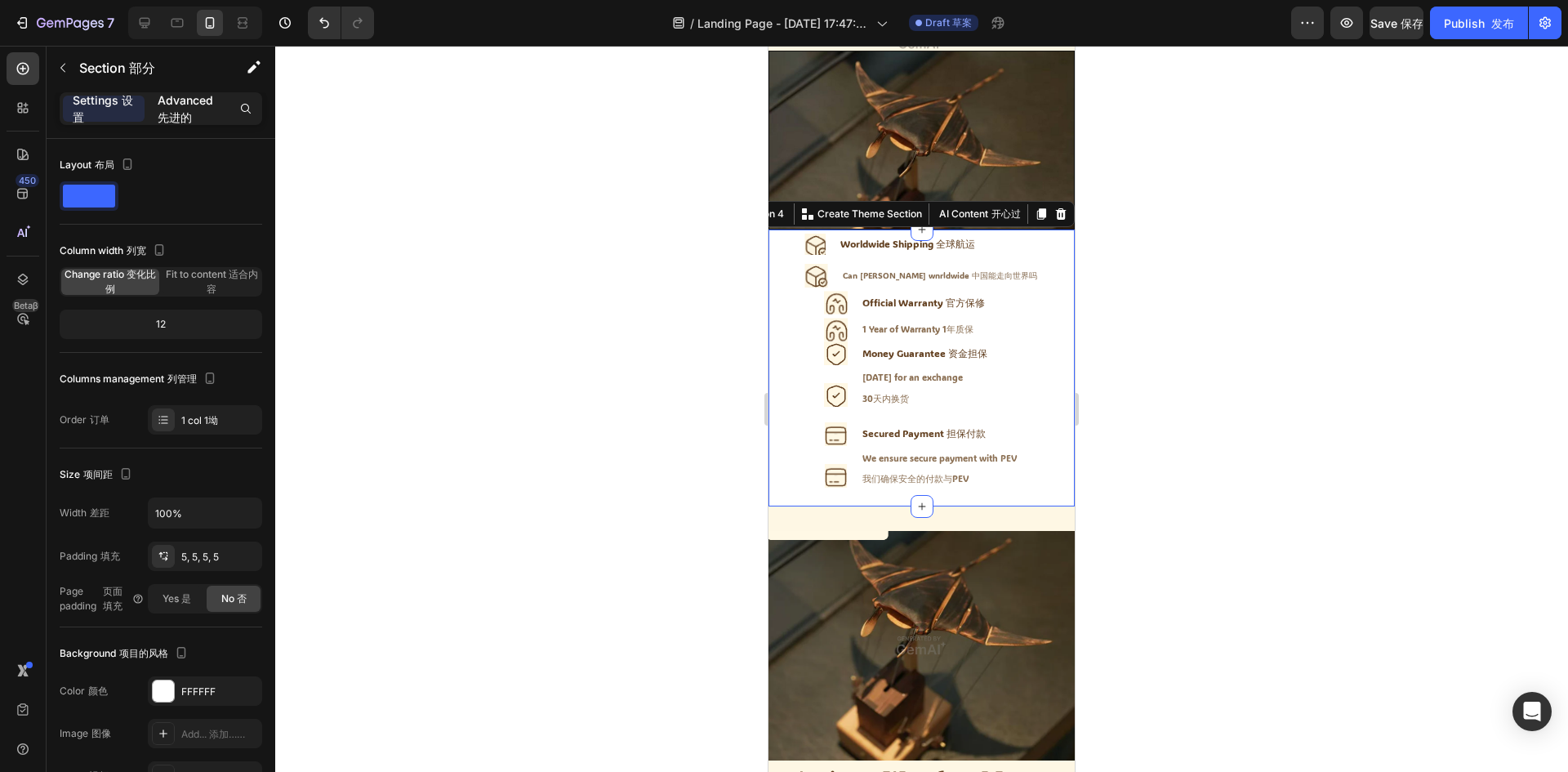
click at [188, 110] on font "先进的" at bounding box center [175, 117] width 35 height 13
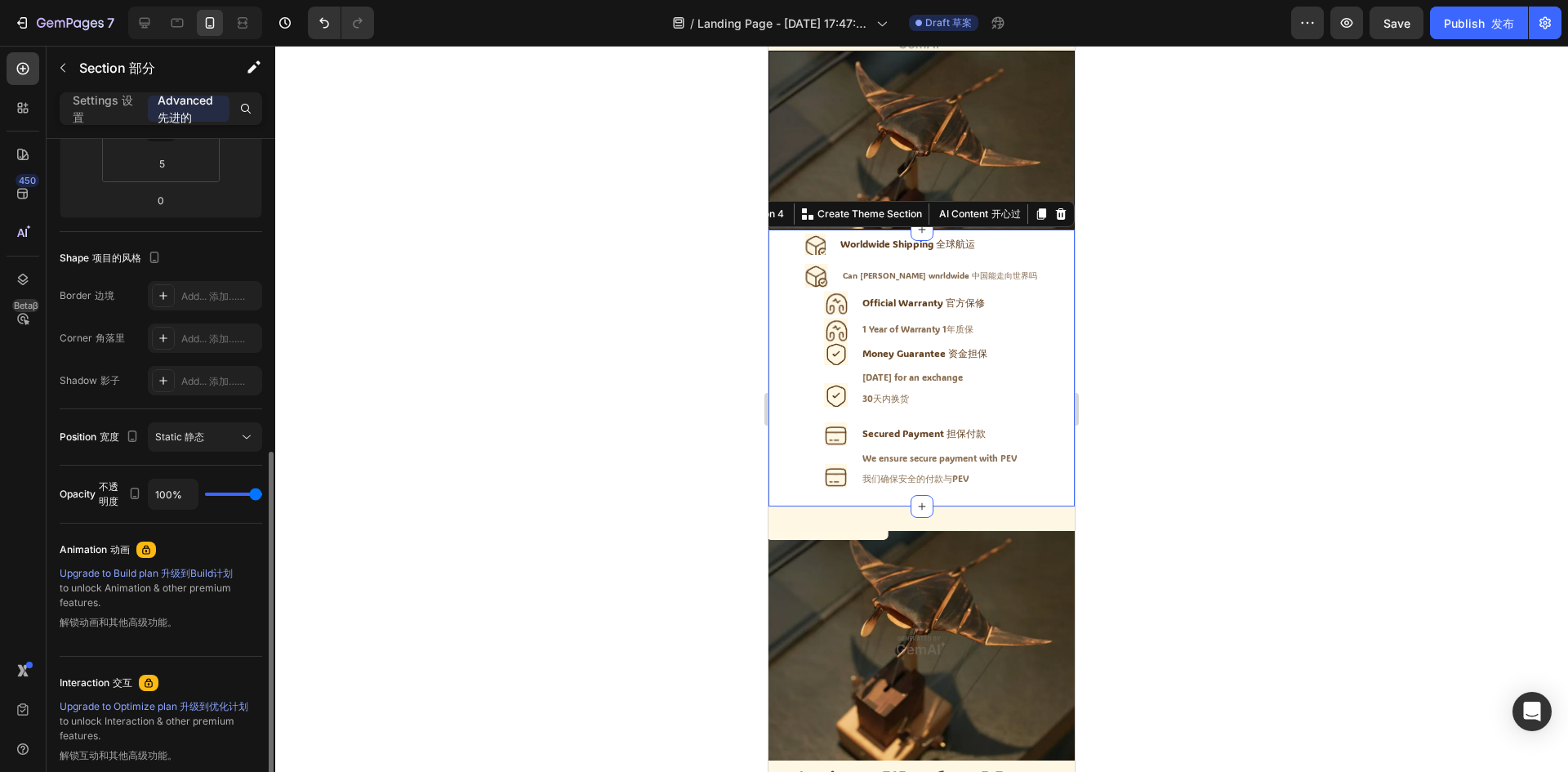
scroll to position [519, 0]
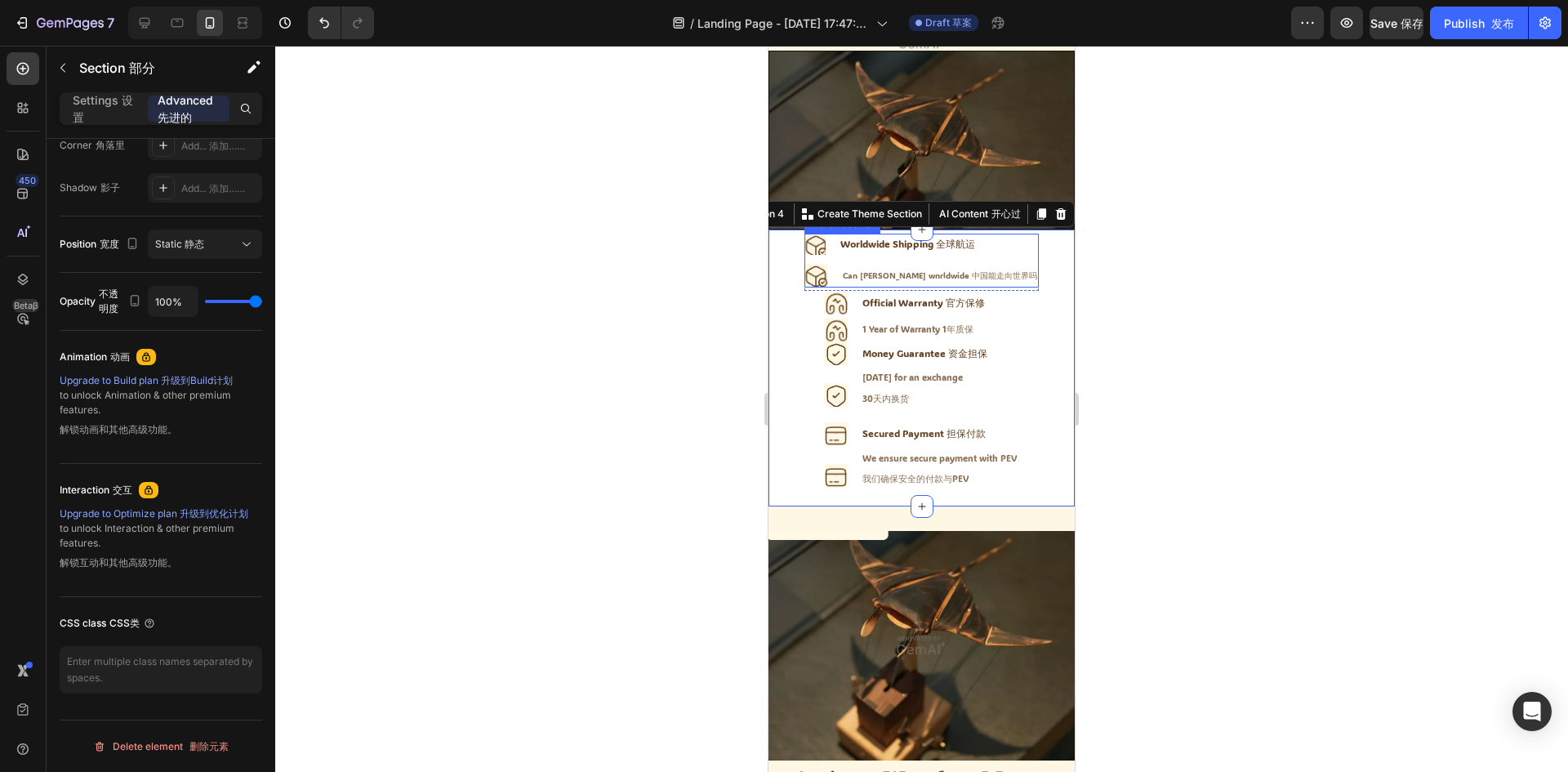
click at [853, 252] on ul "Icon Worldwide Shipping 全球航运 Text Block Advanced list Icon Can chin annde wnrld…" at bounding box center [922, 260] width 234 height 54
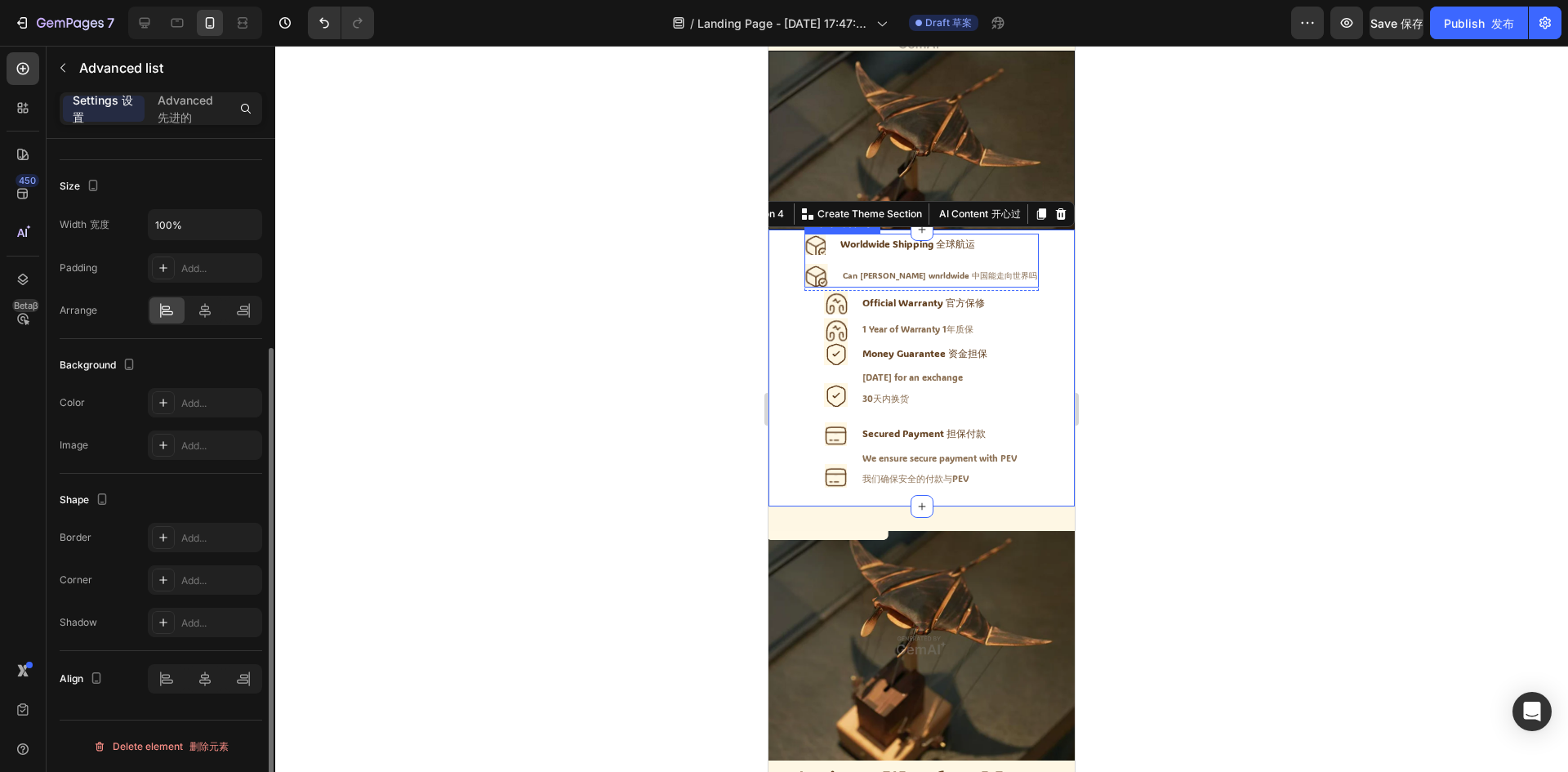
scroll to position [0, 0]
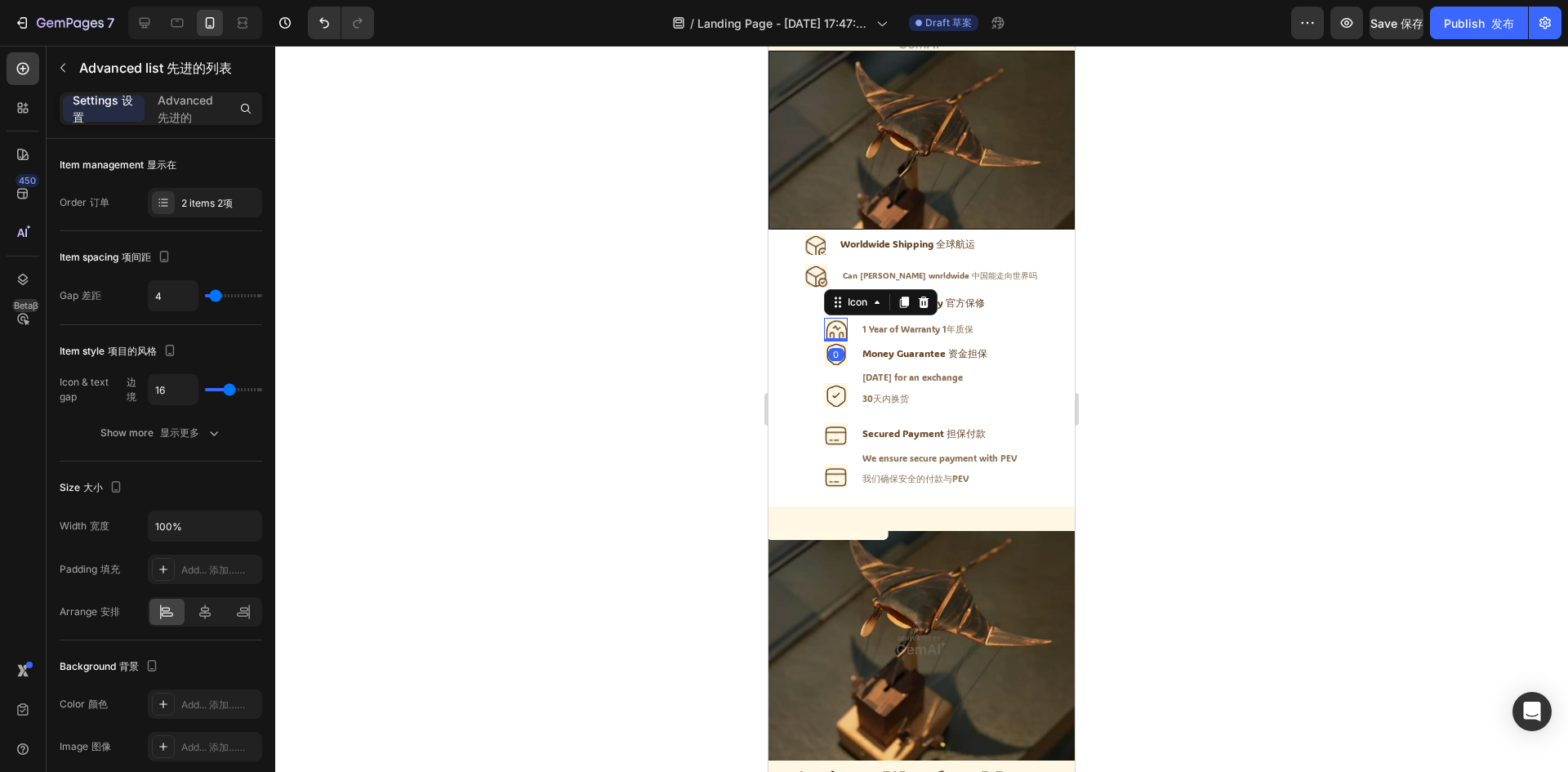
click at [831, 318] on div "Icon 0" at bounding box center [835, 329] width 24 height 24
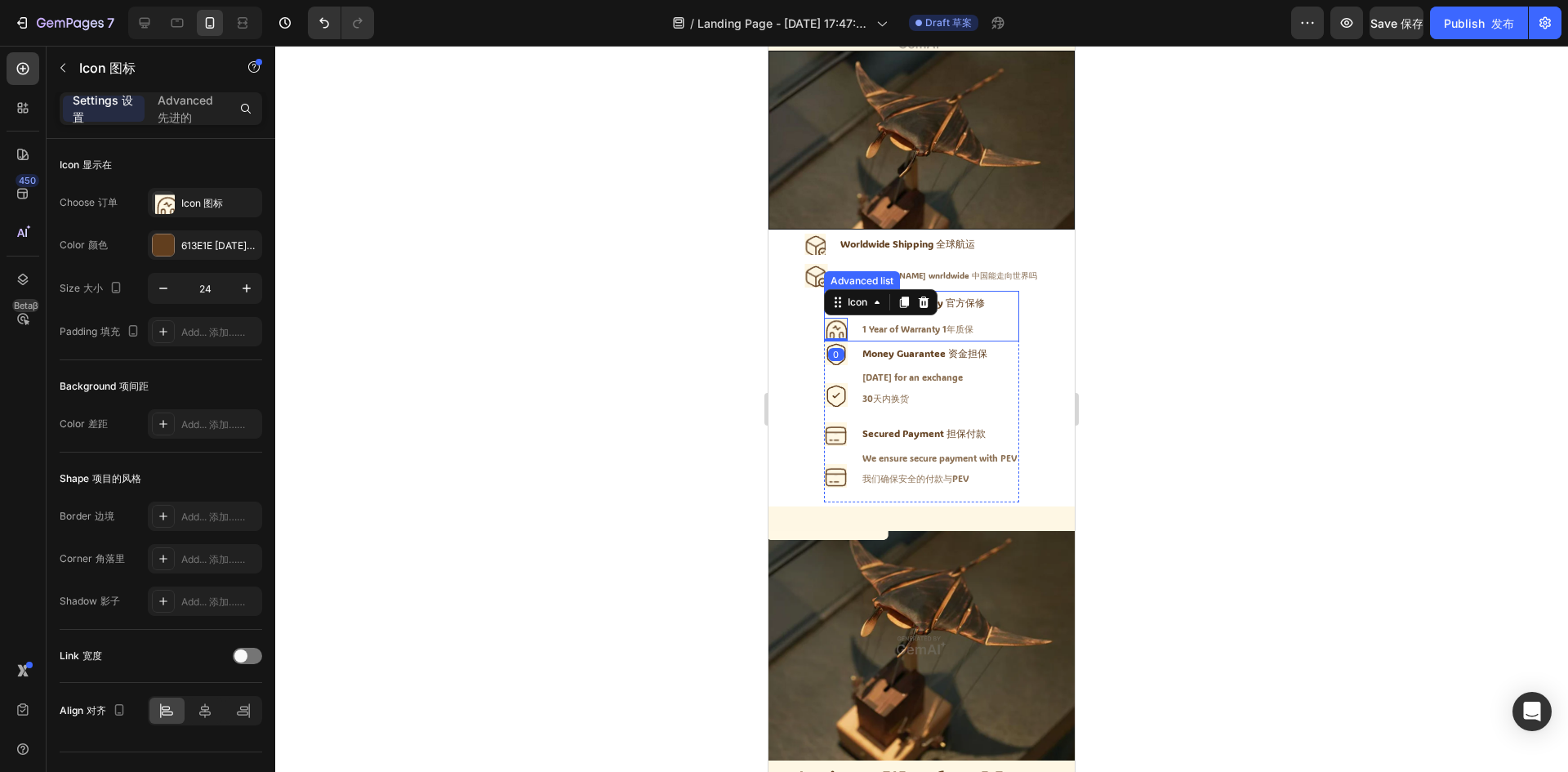
click at [971, 301] on div "Official Warranty 官方保修" at bounding box center [923, 302] width 126 height 21
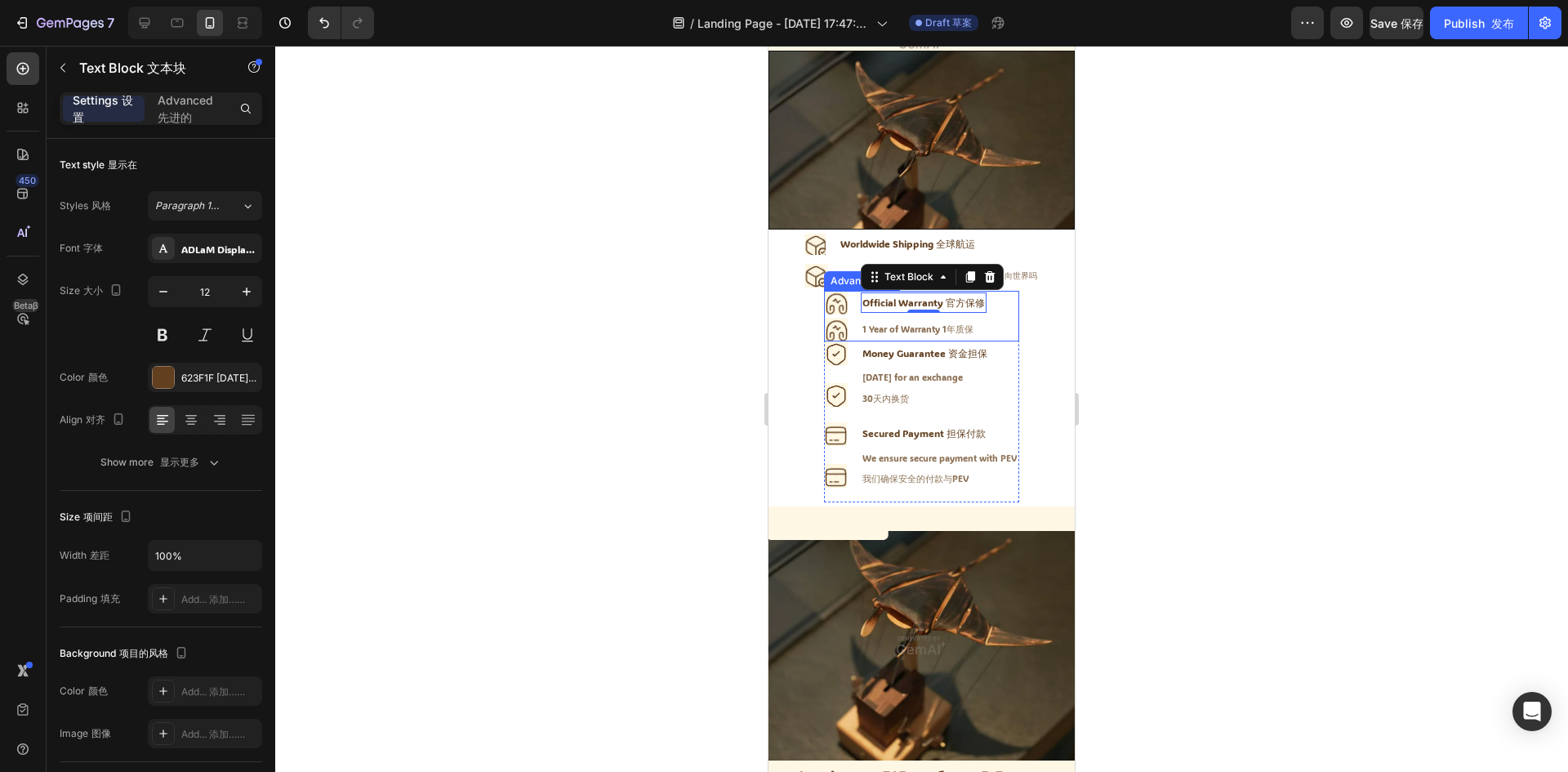
click at [844, 296] on li "Icon Official Warranty 官方保修 Text Block 0" at bounding box center [905, 302] width 162 height 24
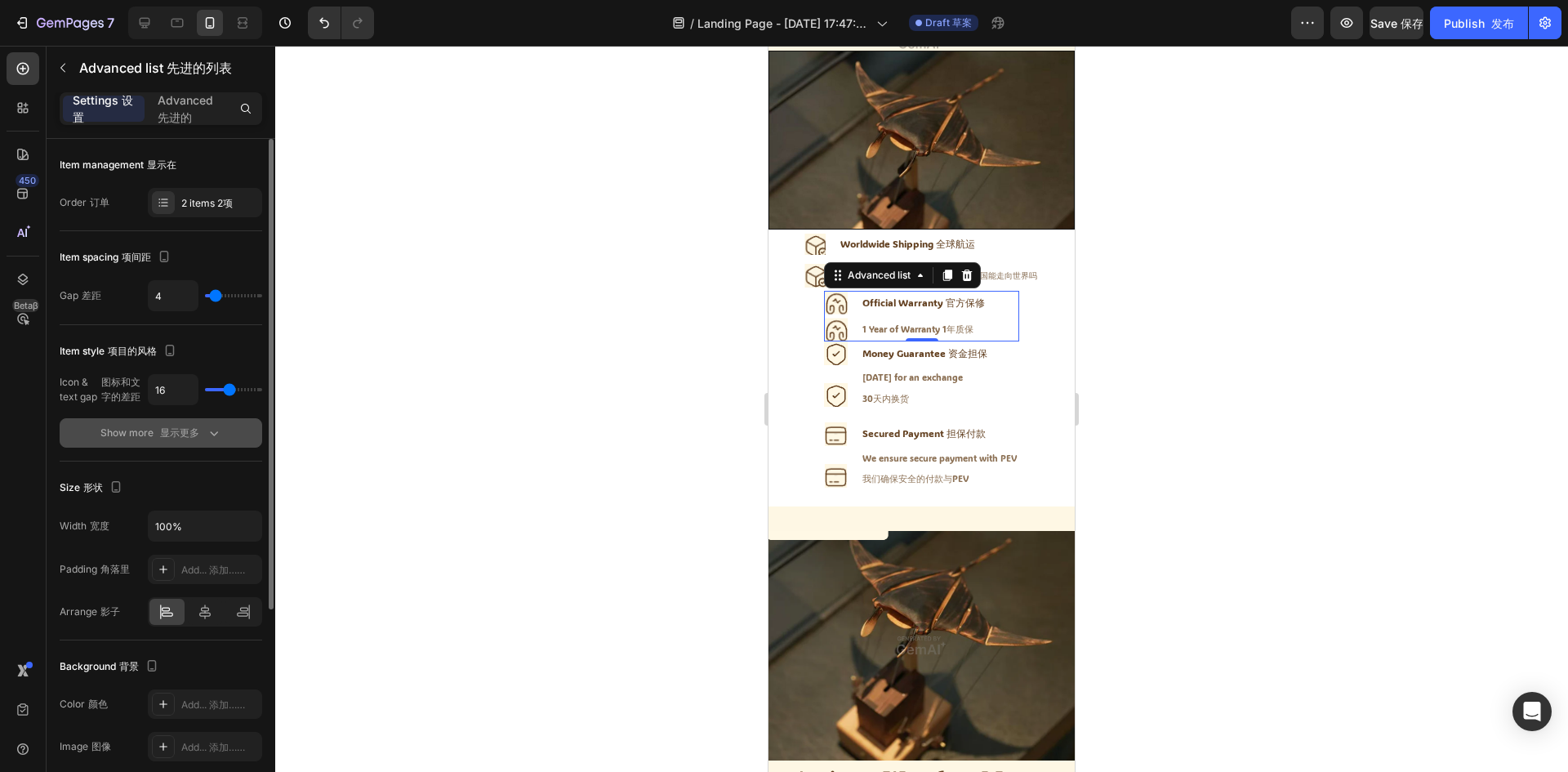
click at [196, 422] on button "Show more 显示更多" at bounding box center [160, 432] width 203 height 30
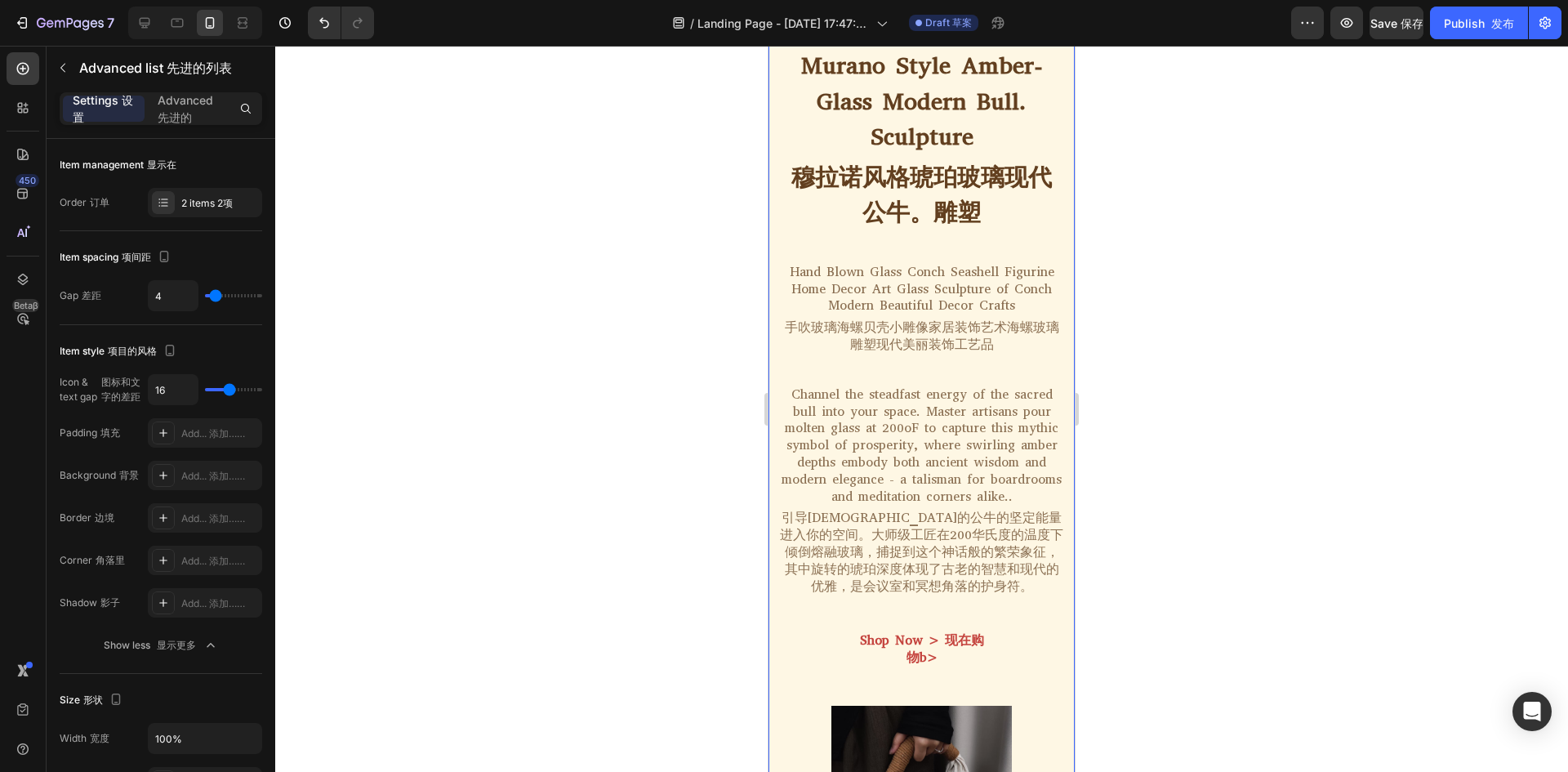
scroll to position [1804, 0]
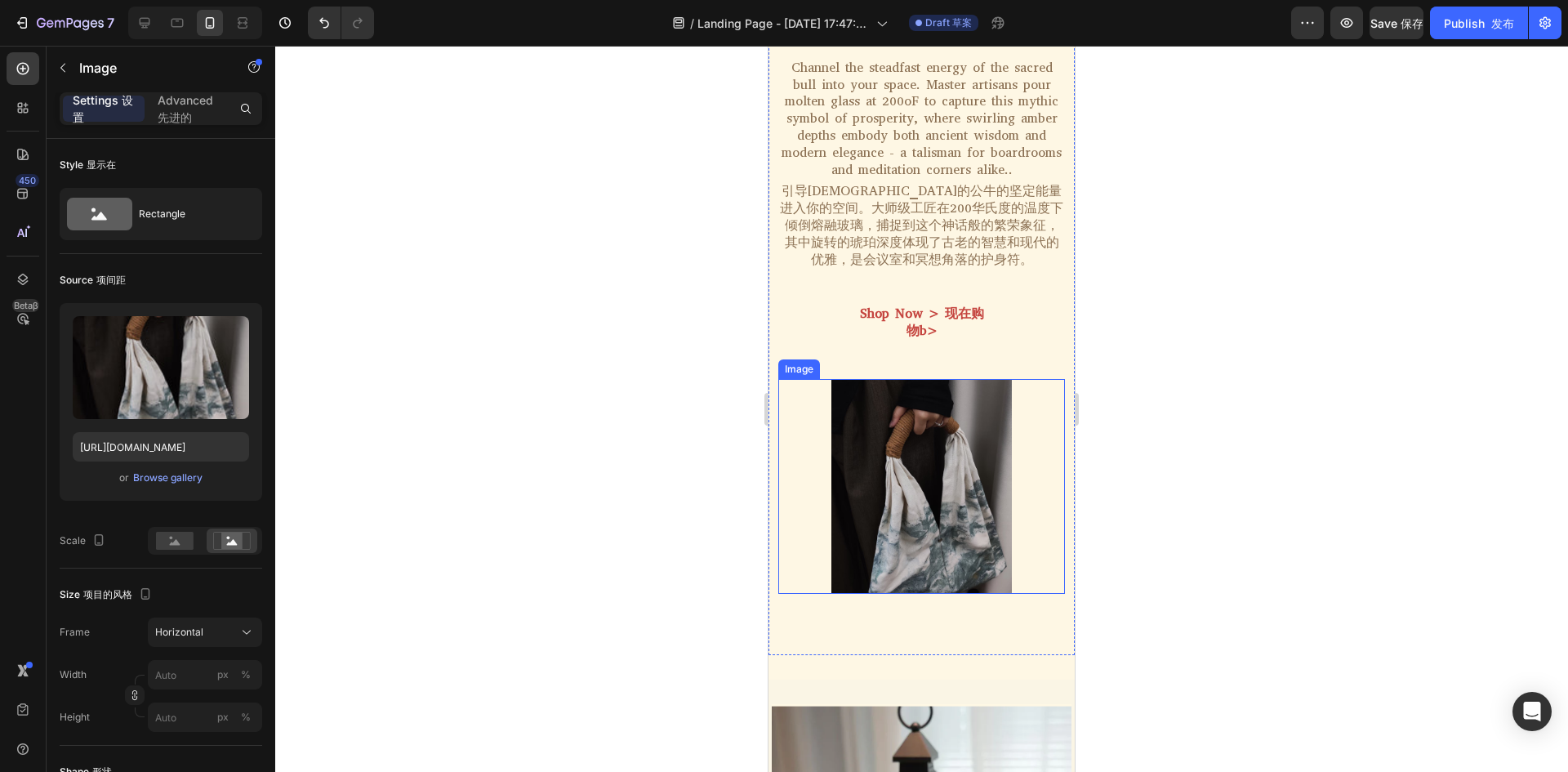
click at [980, 472] on img at bounding box center [921, 487] width 286 height 215
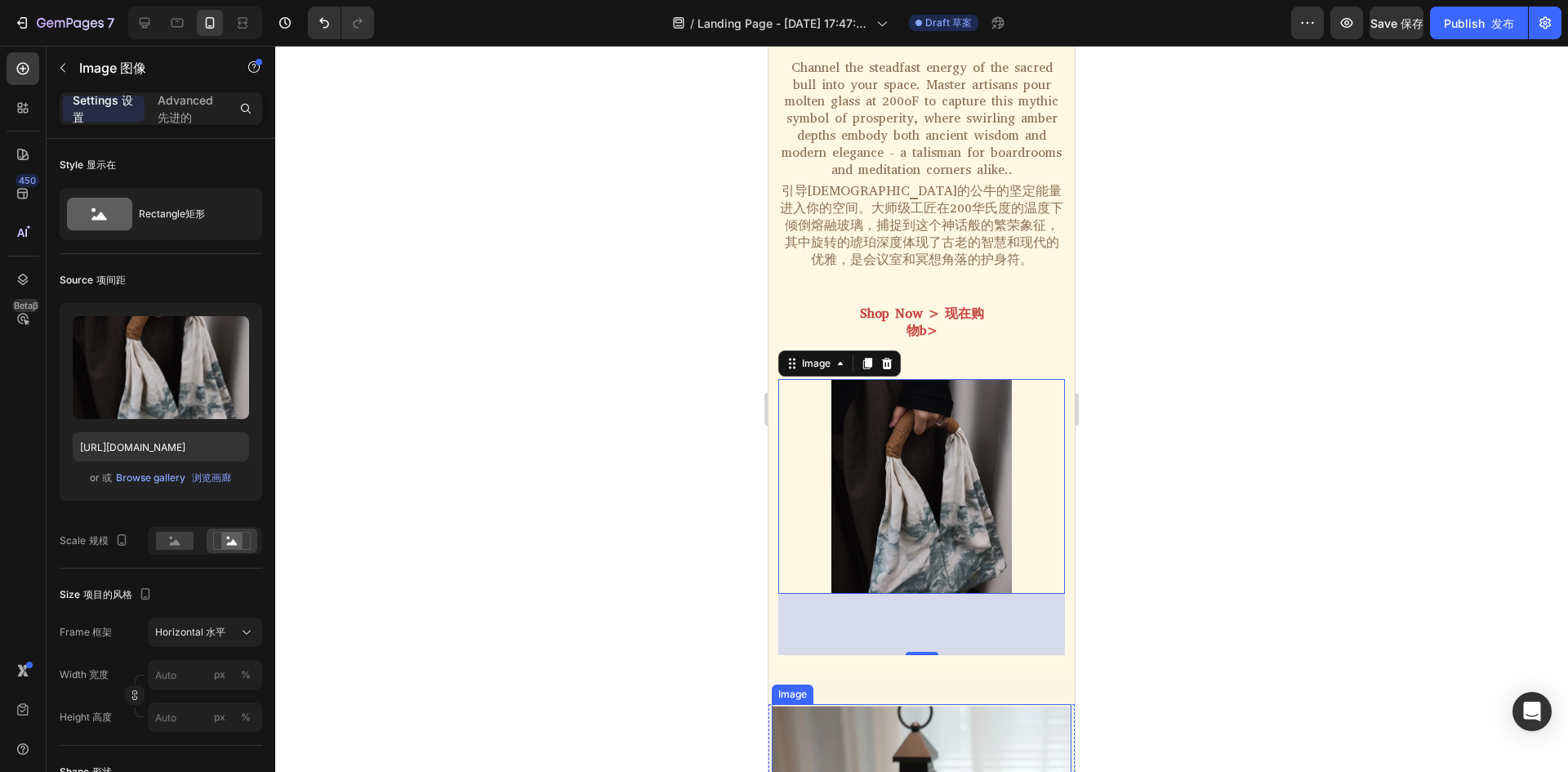
drag, startPoint x: 1350, startPoint y: 324, endPoint x: 362, endPoint y: 375, distance: 989.3
click at [1344, 326] on div at bounding box center [922, 409] width 1292 height 726
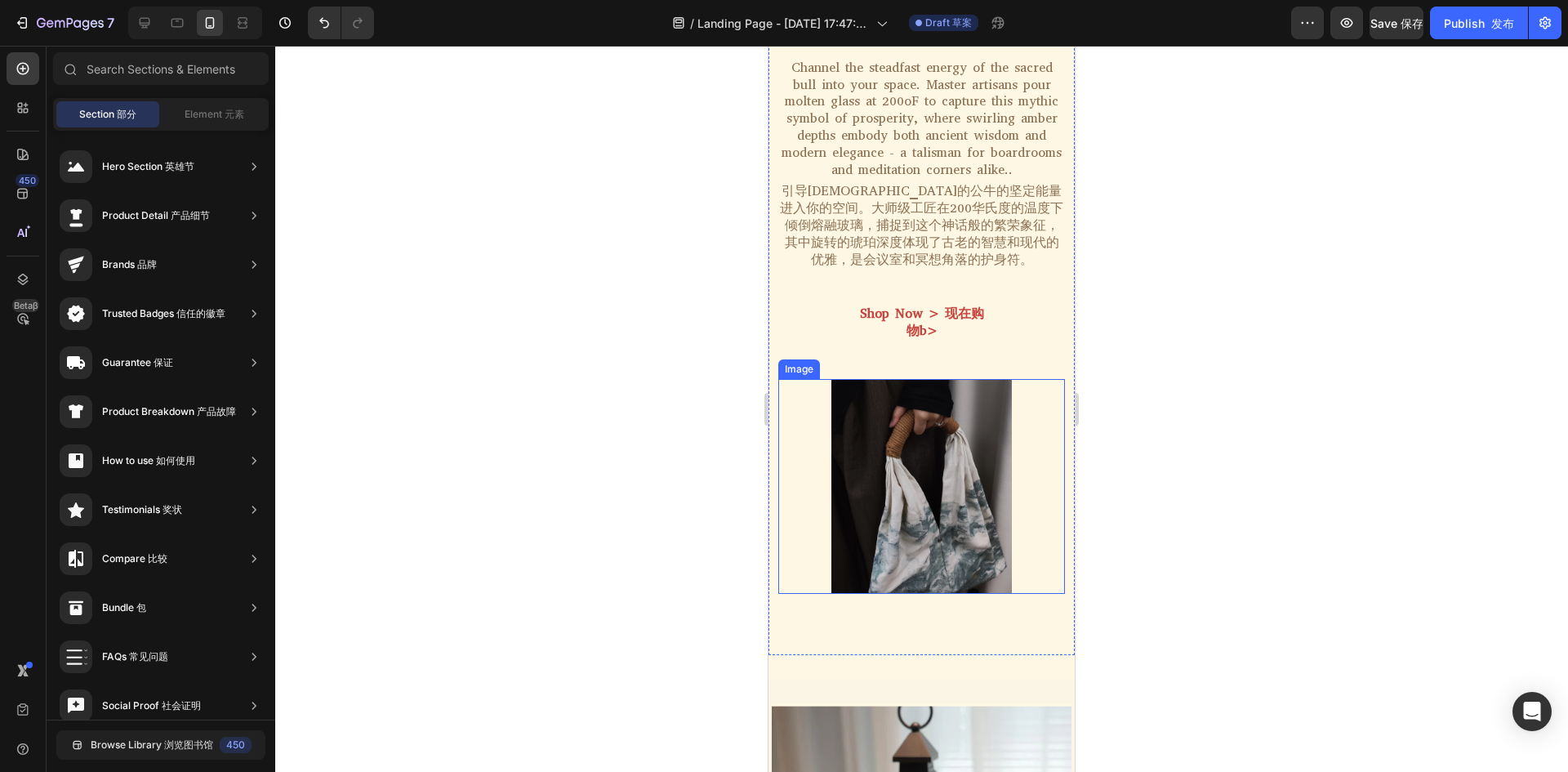
click at [844, 450] on img at bounding box center [921, 487] width 286 height 215
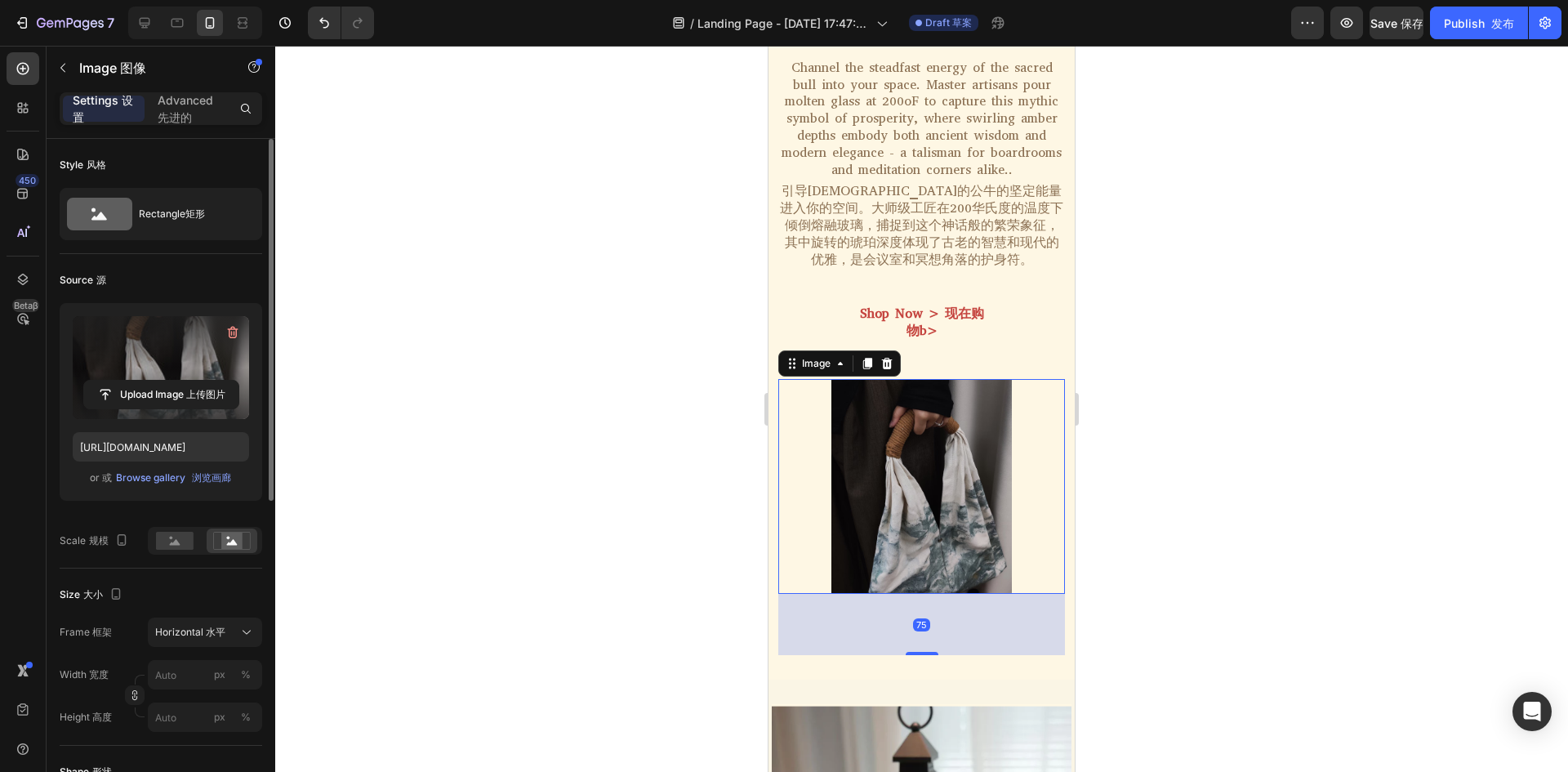
click at [134, 367] on label at bounding box center [161, 367] width 177 height 103
click at [134, 380] on input "file" at bounding box center [161, 394] width 155 height 28
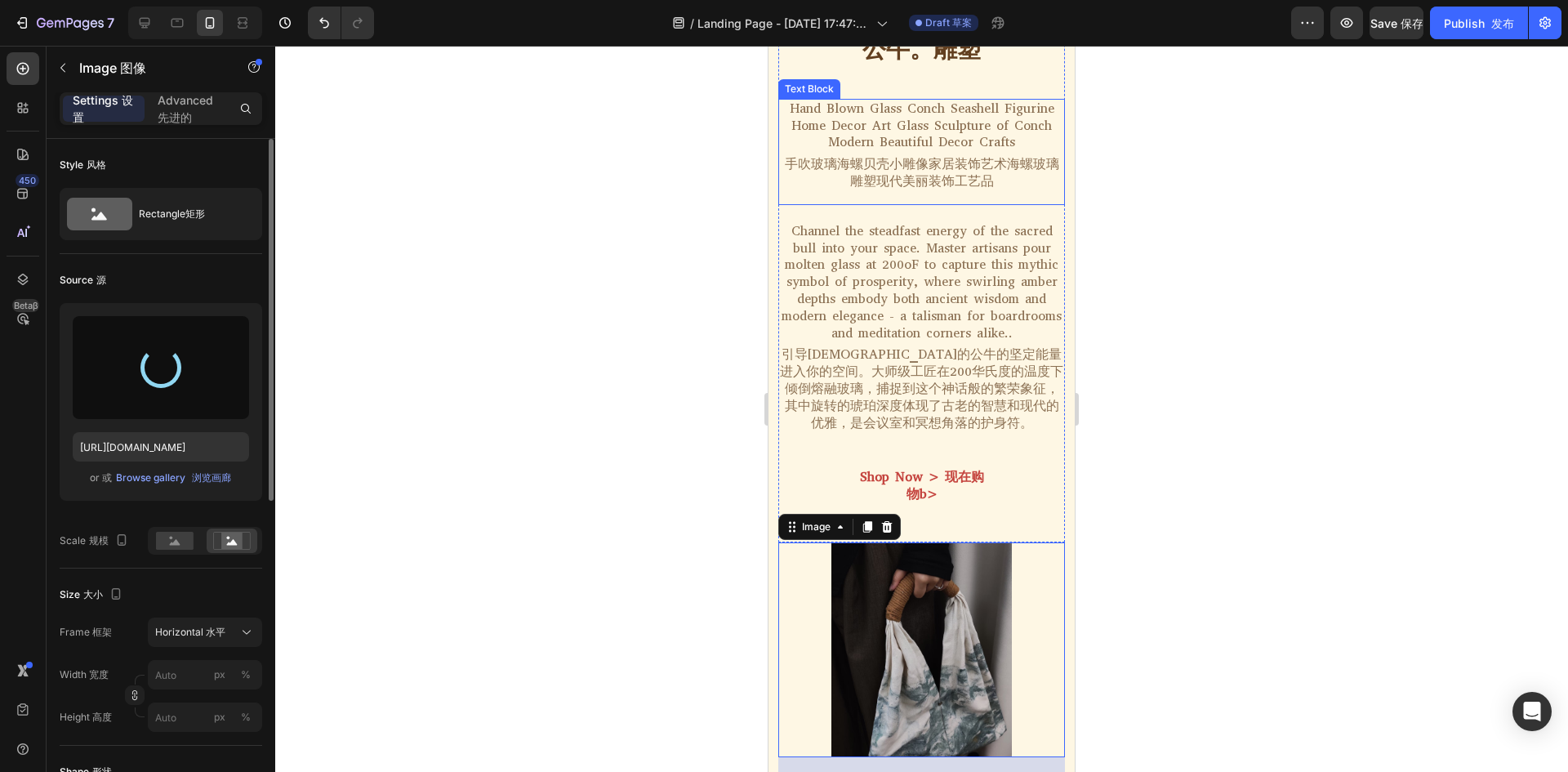
scroll to position [2049, 0]
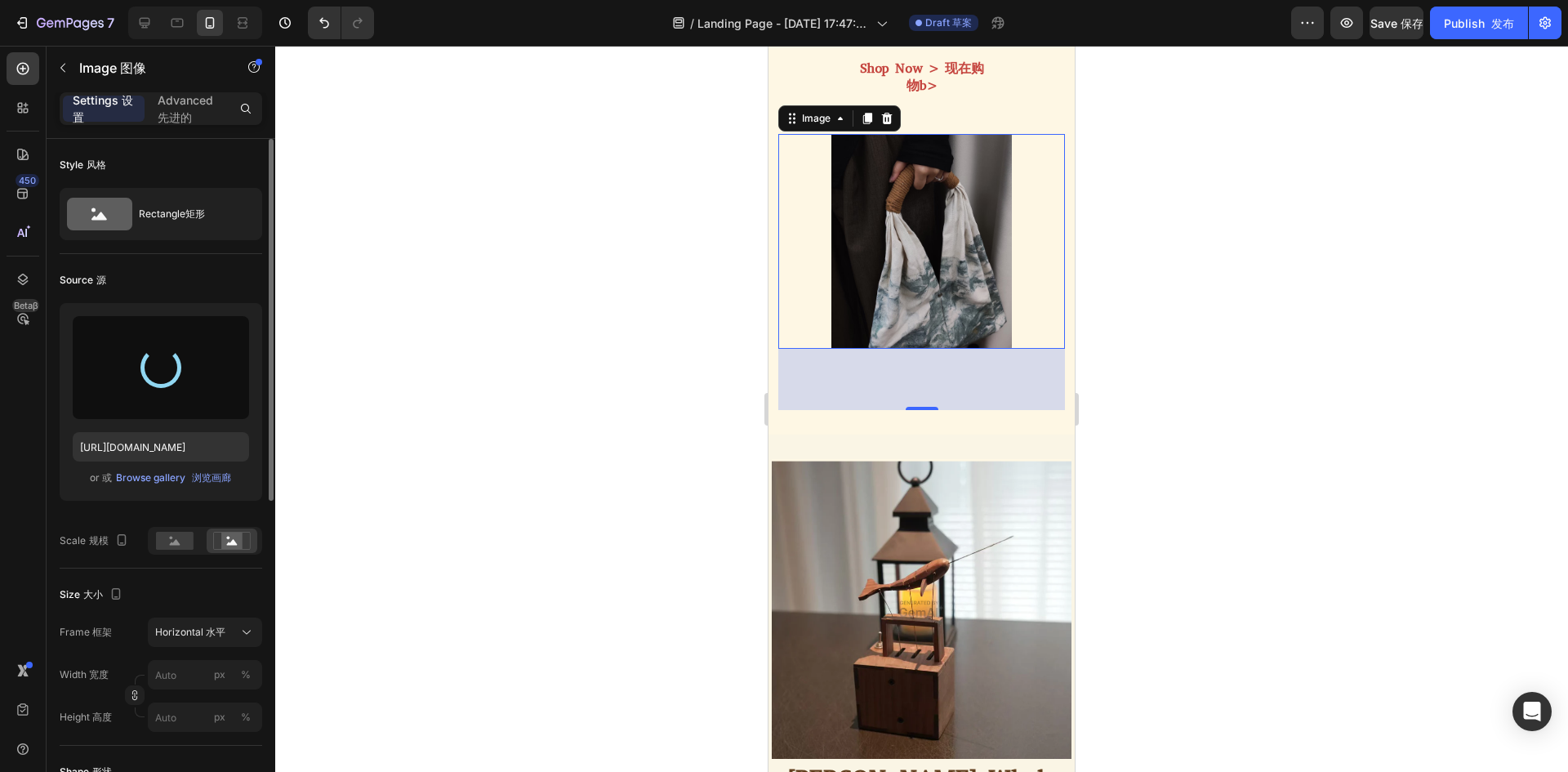
type input "[URL][DOMAIN_NAME]"
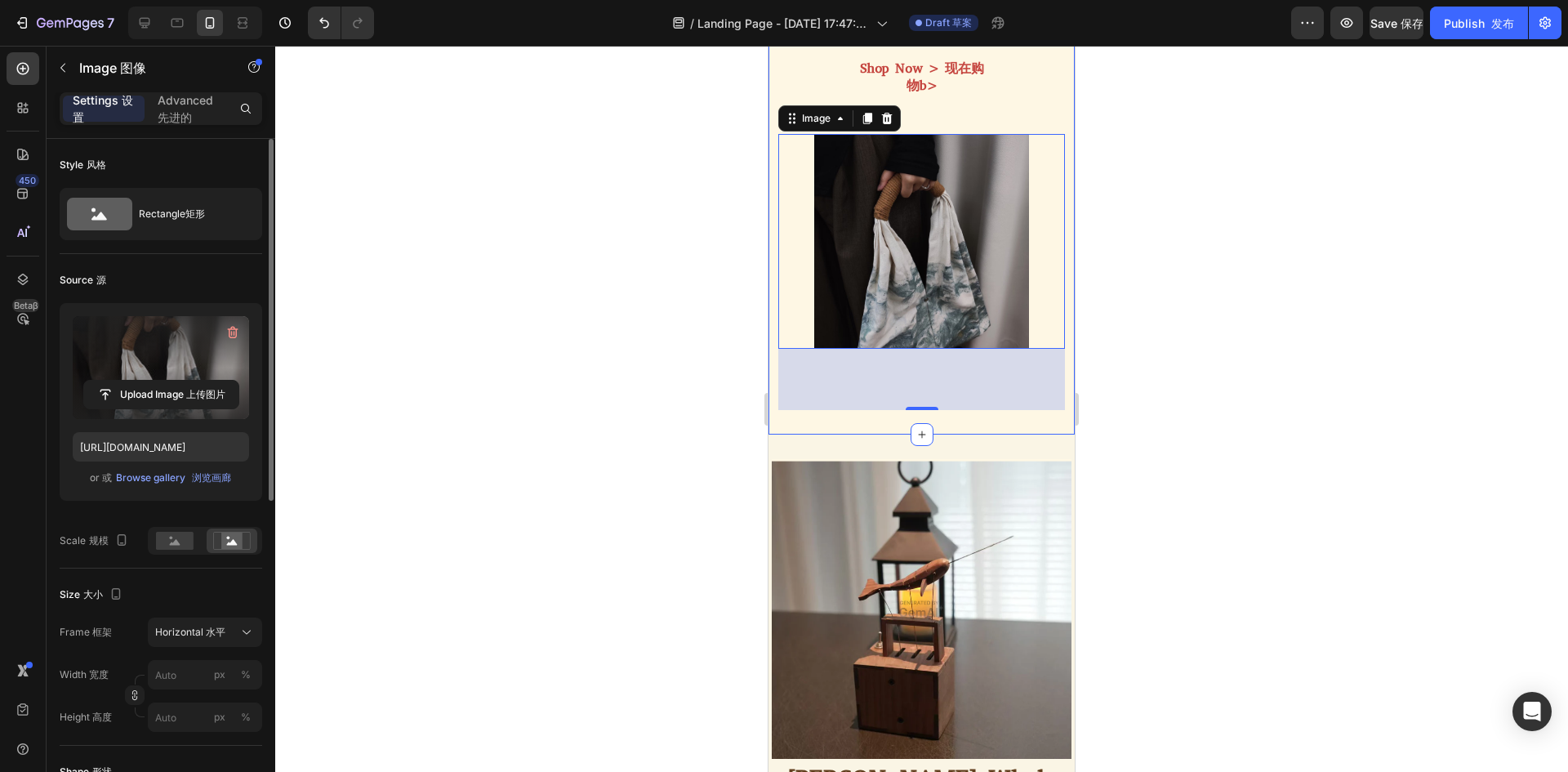
scroll to position [1886, 0]
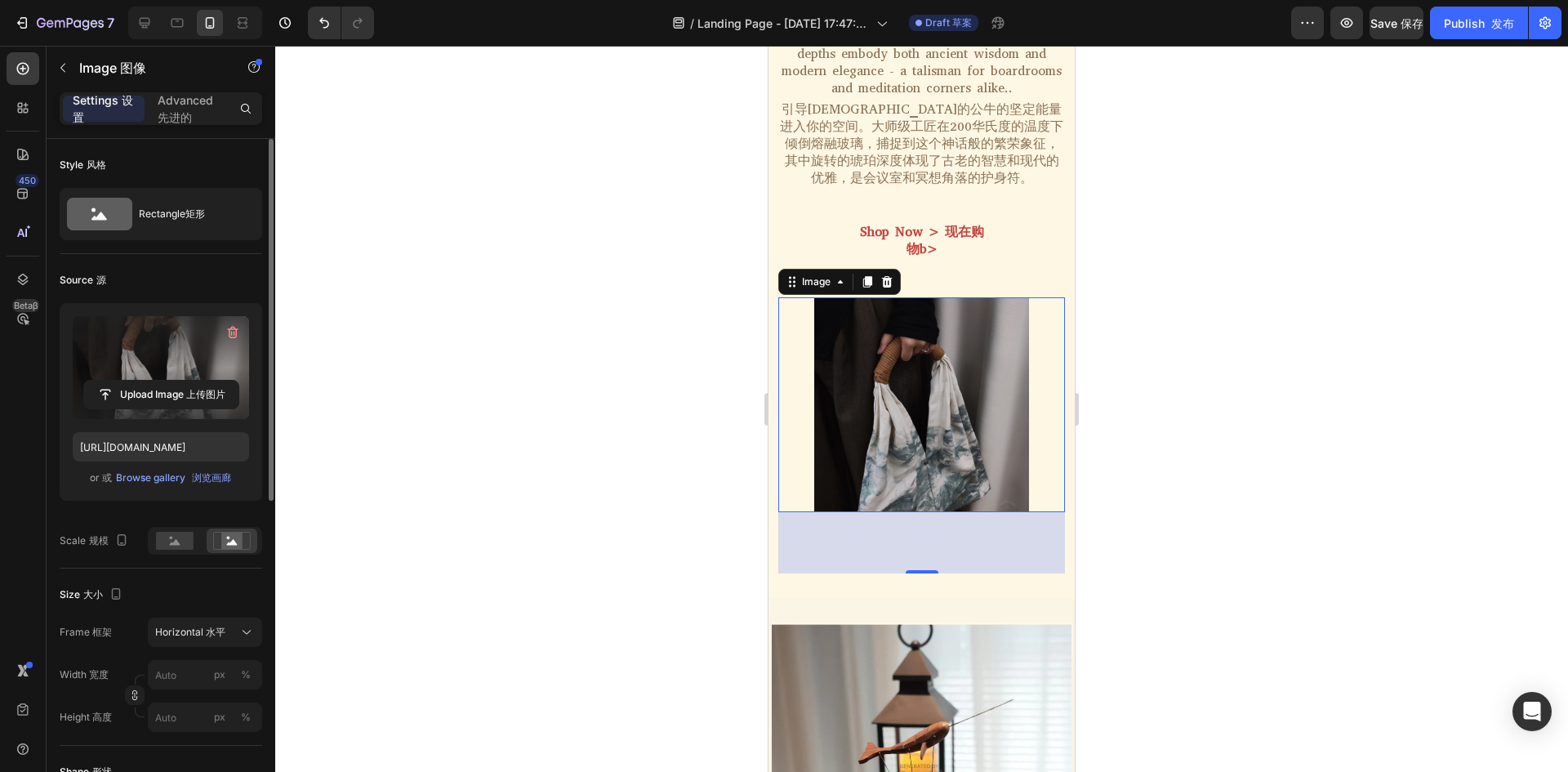
click at [1289, 360] on div at bounding box center [922, 409] width 1292 height 726
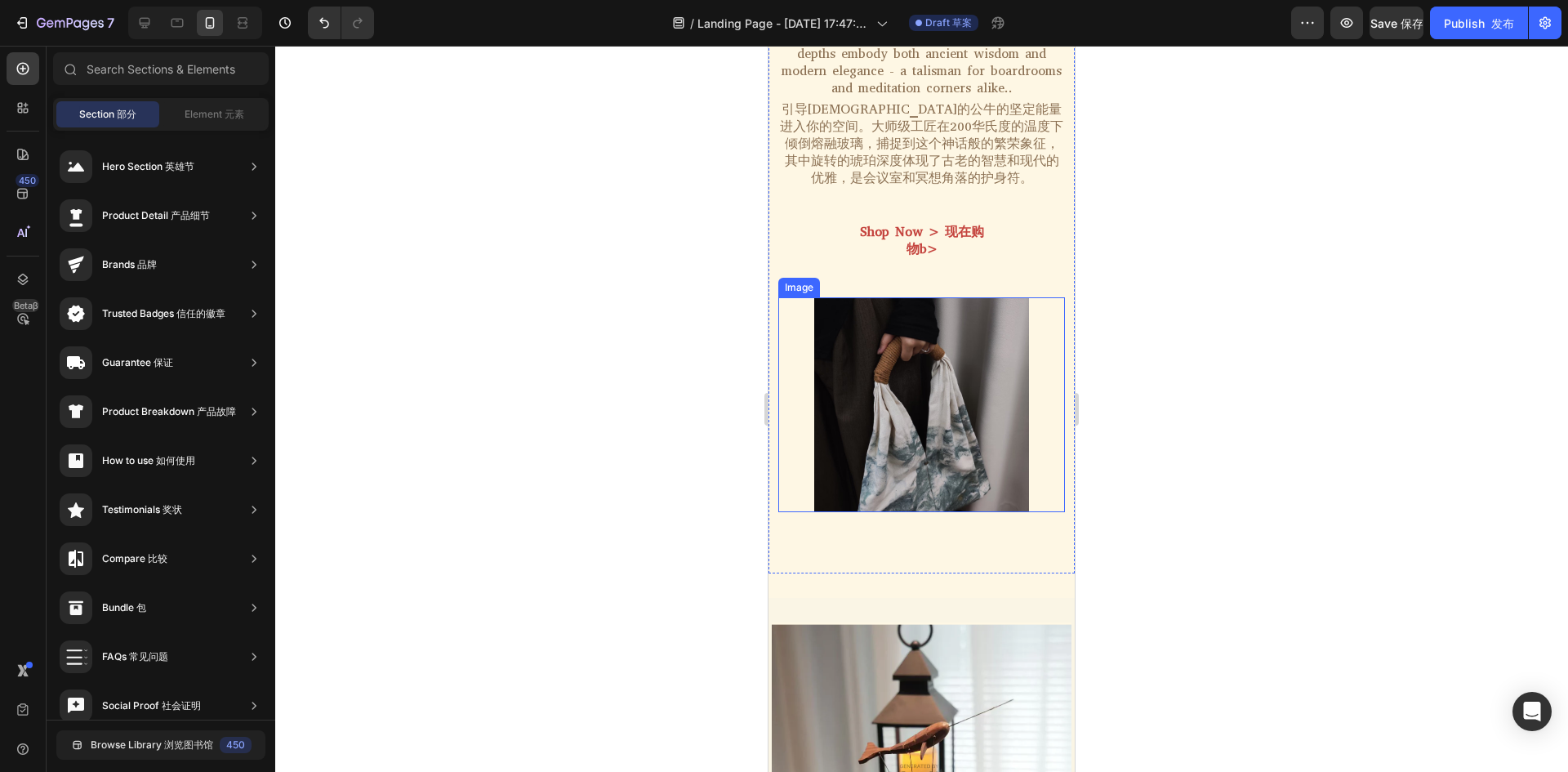
click at [990, 407] on img at bounding box center [921, 405] width 286 height 215
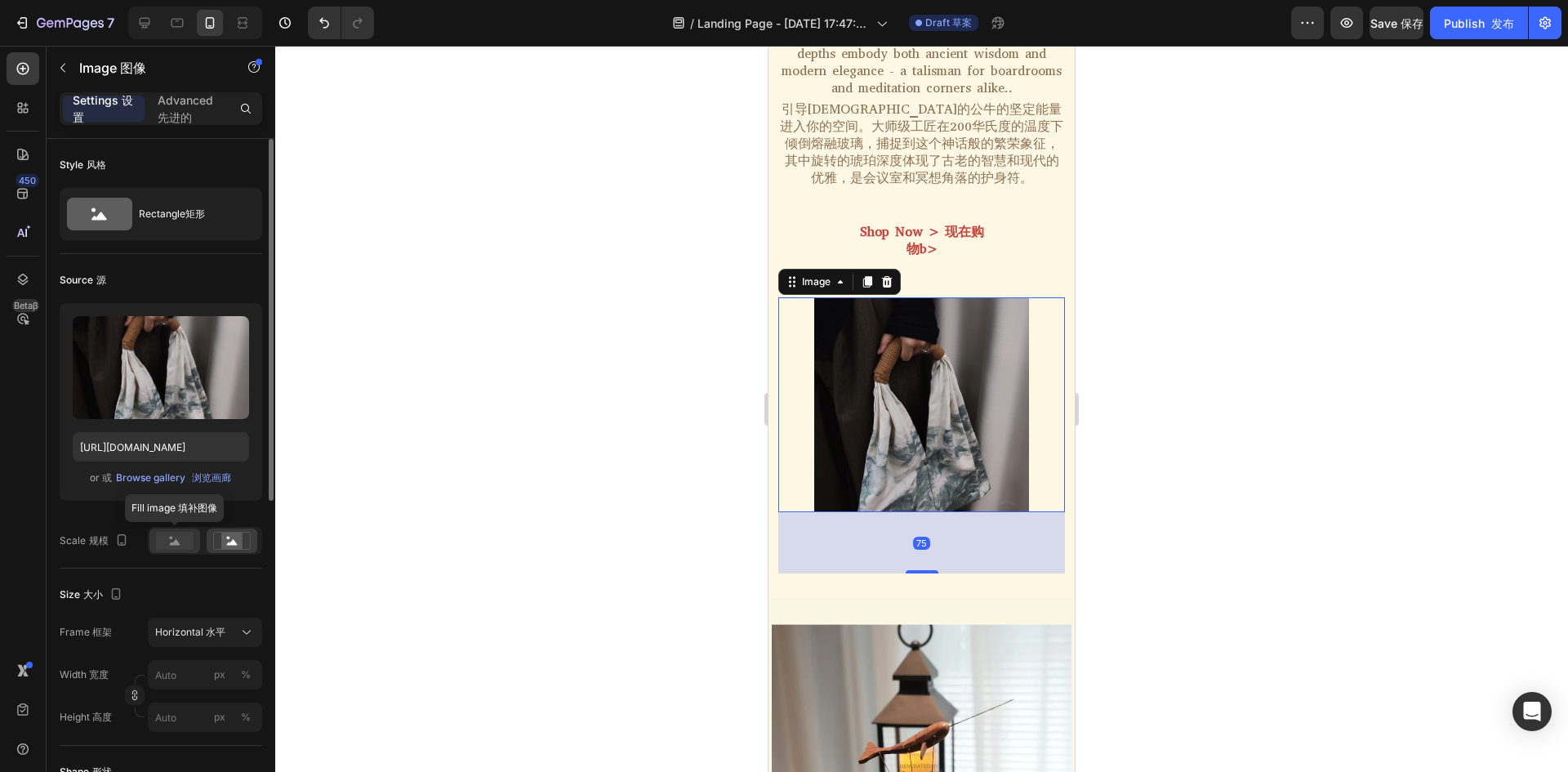
click at [170, 542] on rect at bounding box center [174, 541] width 37 height 18
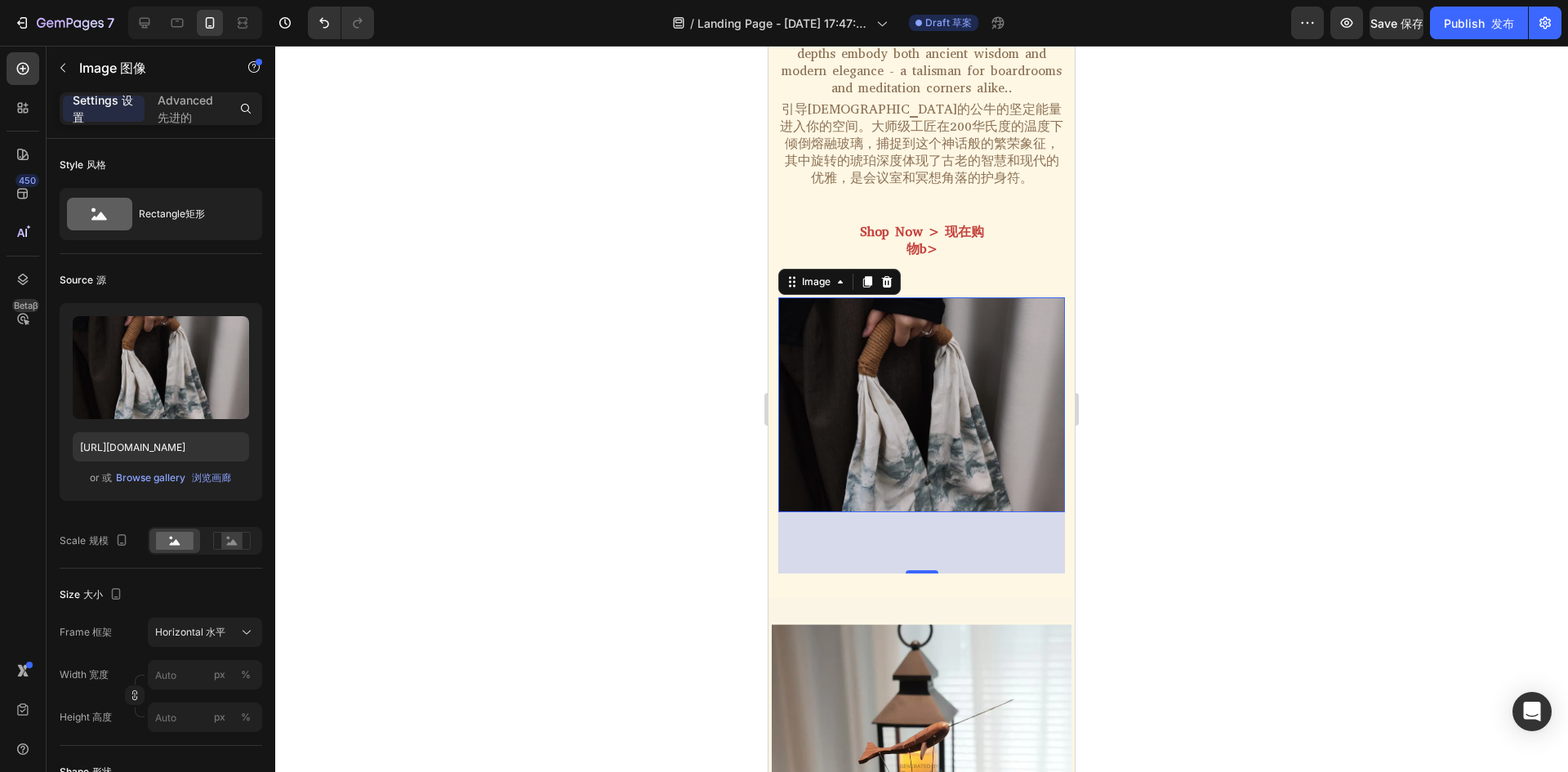
click at [1220, 423] on div at bounding box center [922, 409] width 1292 height 726
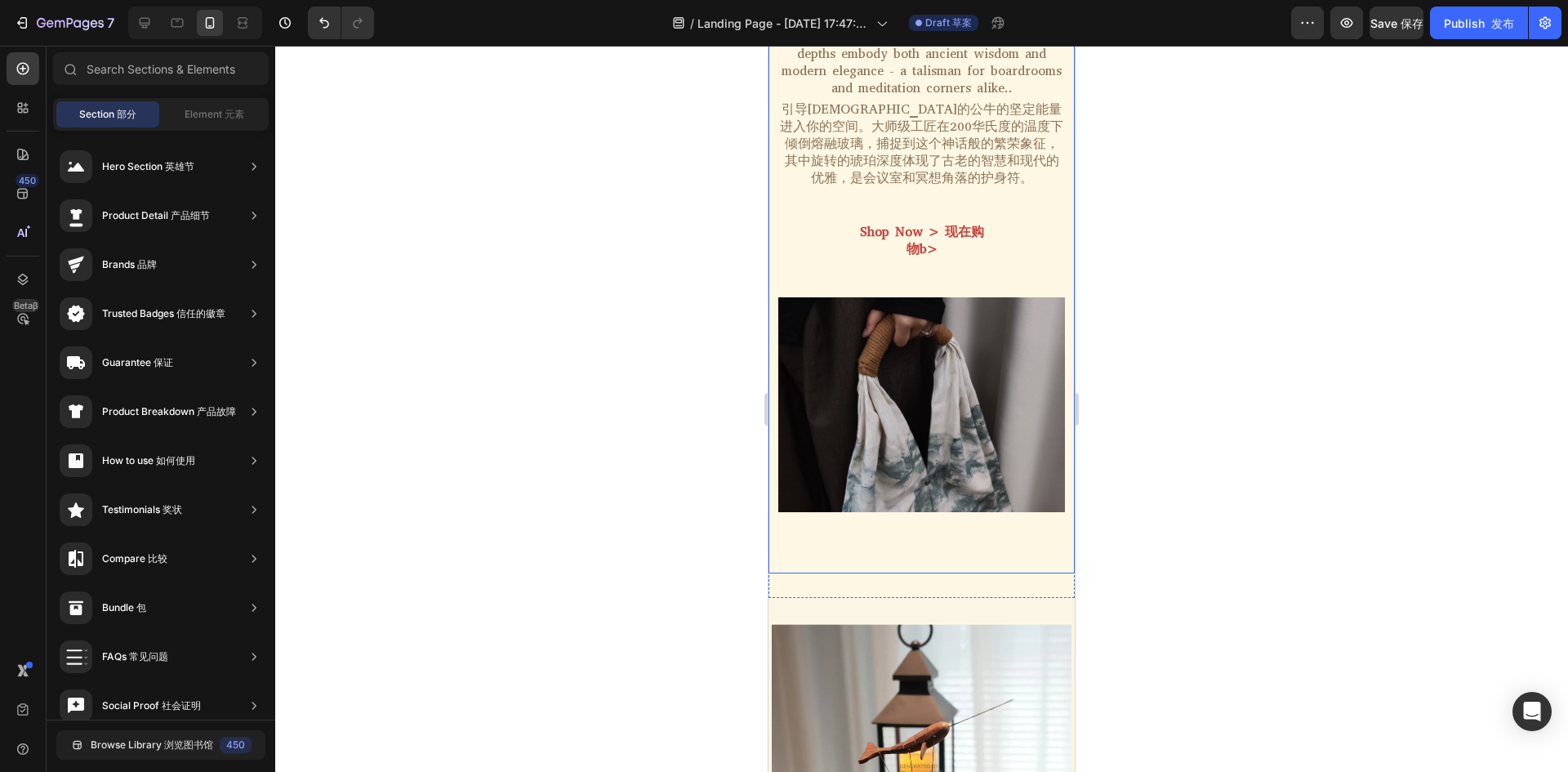
click at [917, 551] on div "Image" at bounding box center [921, 435] width 286 height 276
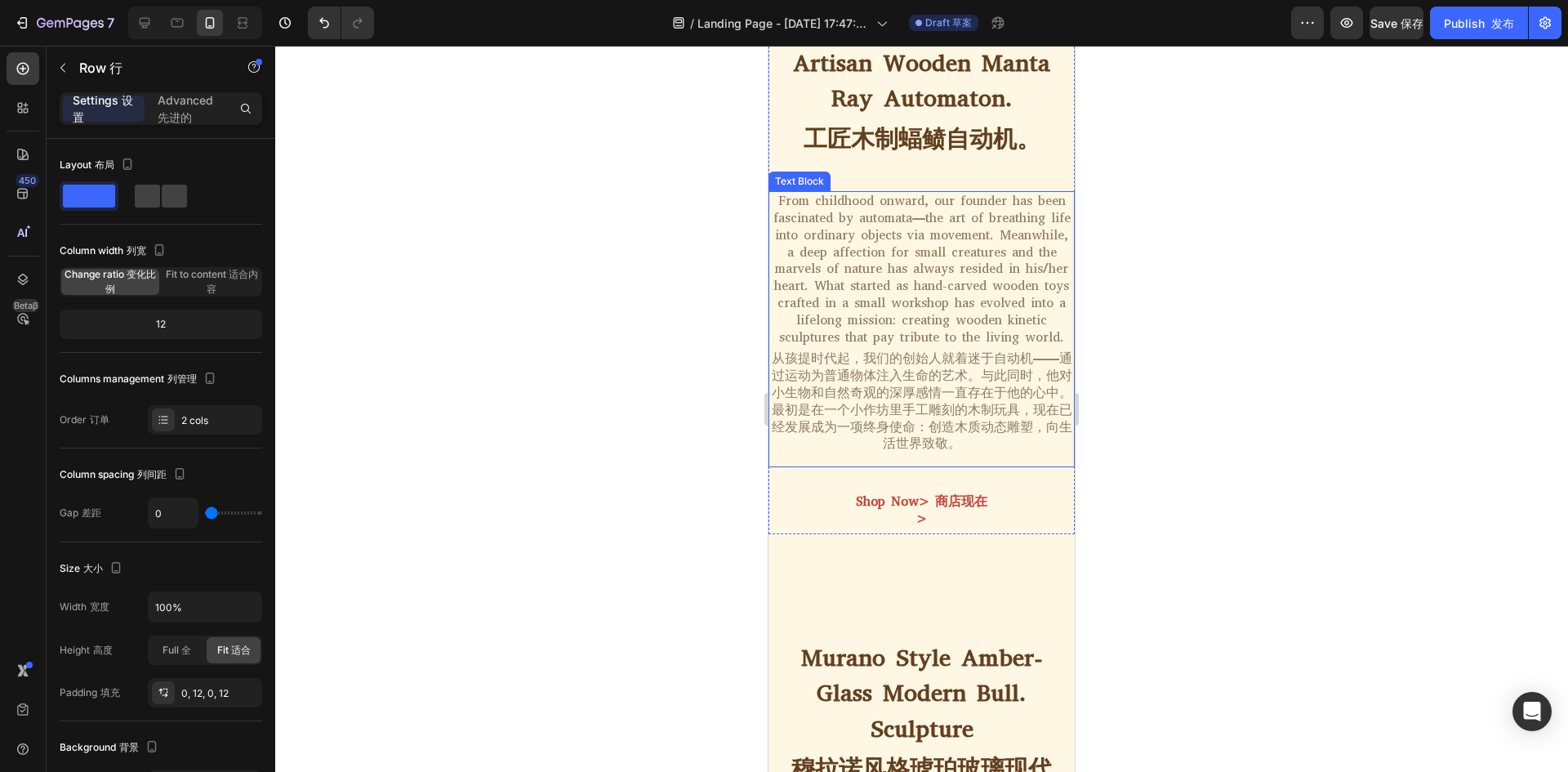
scroll to position [715, 0]
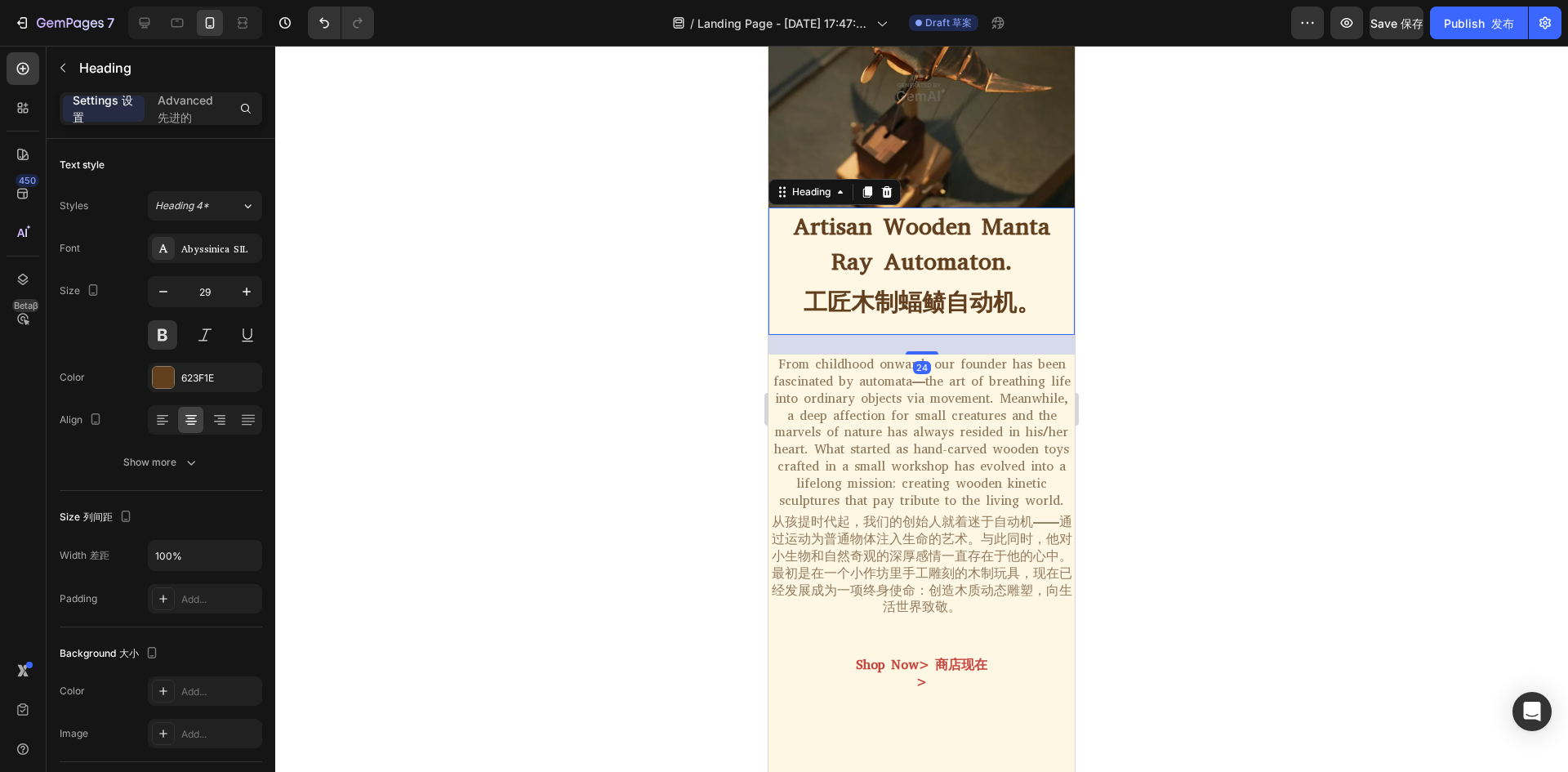
click at [970, 237] on h2 "Artisan Wooden Manta Ray Automaton. 工匠木制蝠鲼自动机。" at bounding box center [921, 271] width 306 height 128
click at [162, 293] on icon "button" at bounding box center [163, 291] width 16 height 16
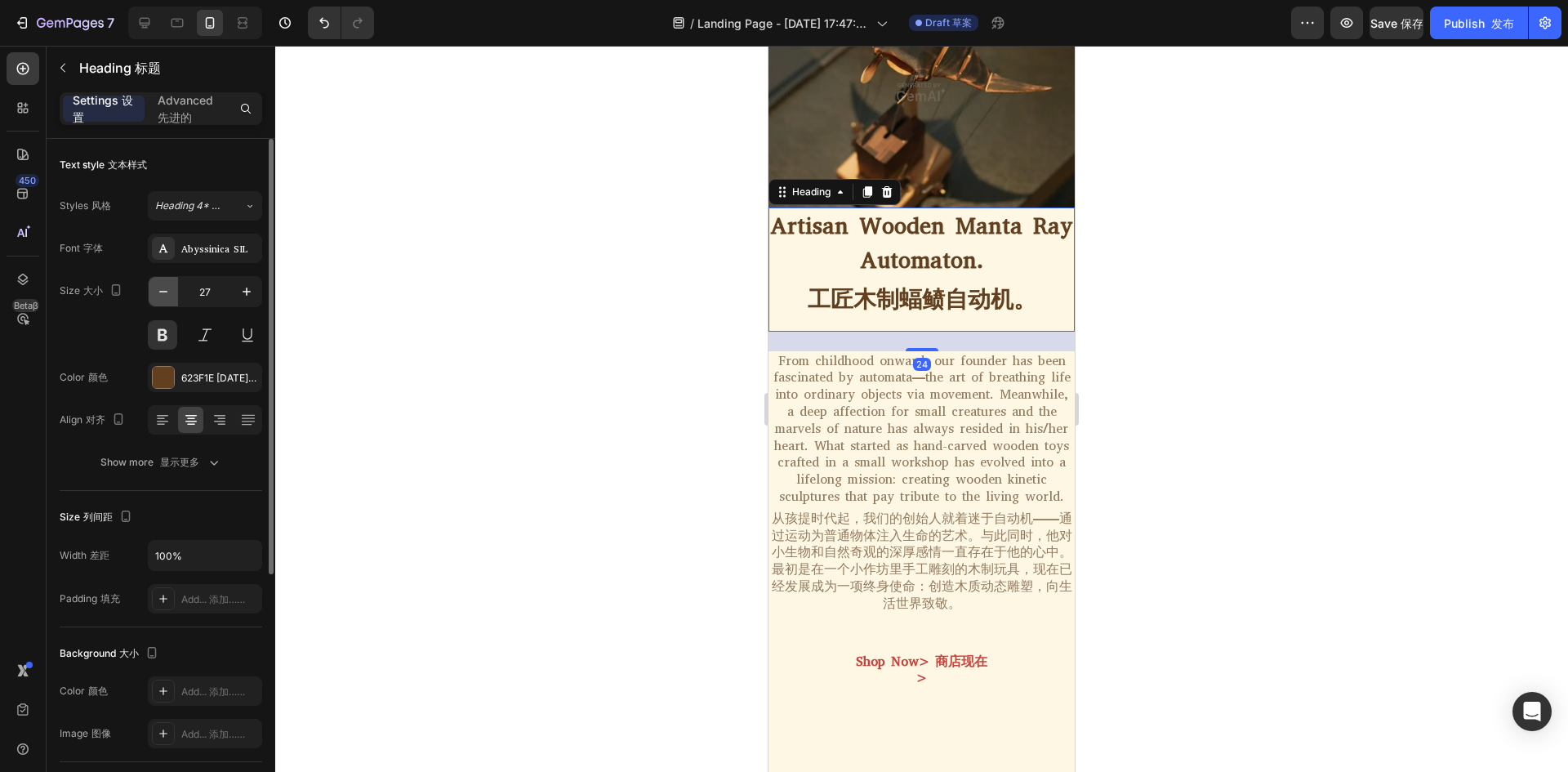
click at [162, 293] on icon "button" at bounding box center [163, 291] width 16 height 16
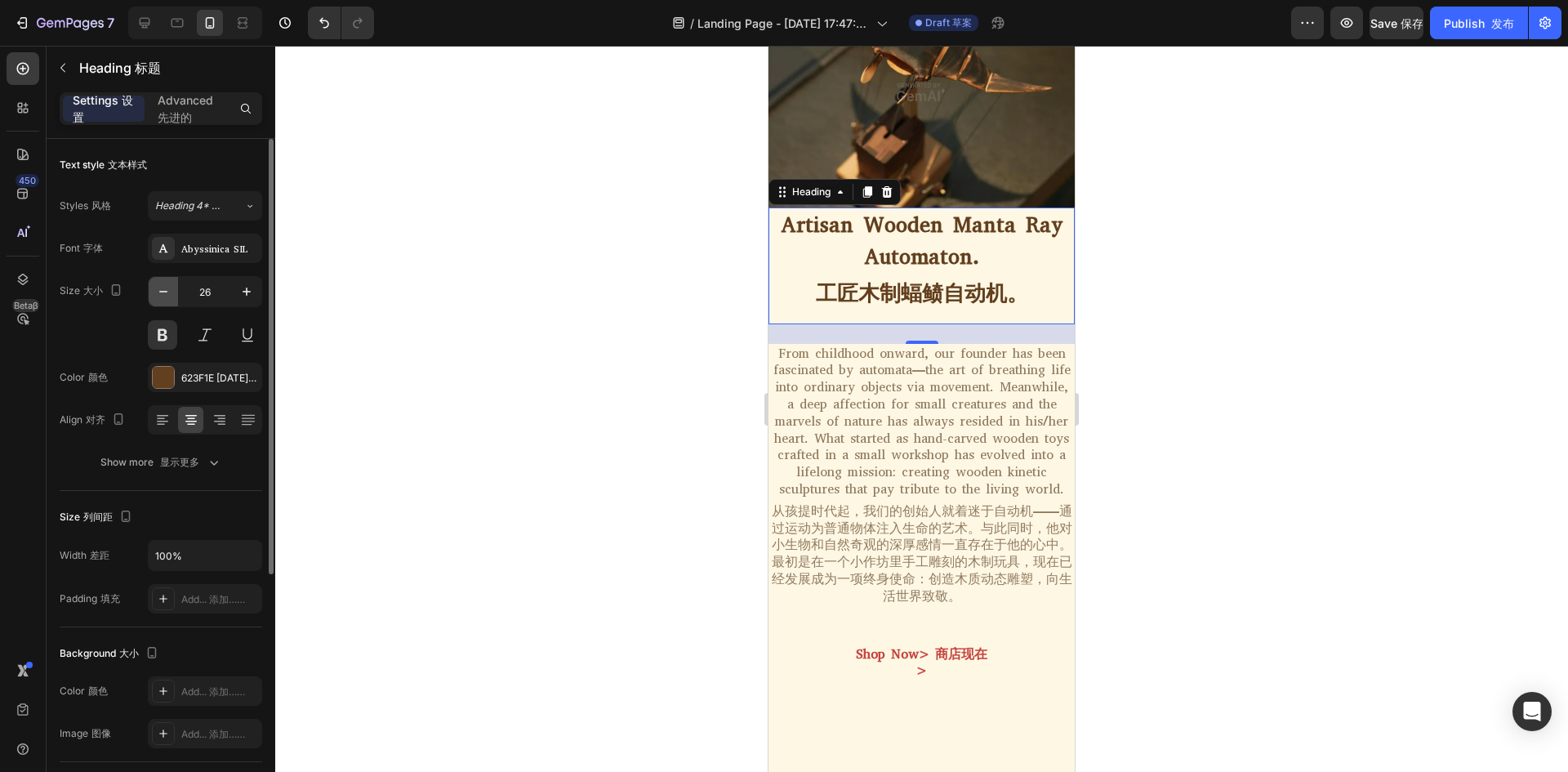
click at [162, 293] on icon "button" at bounding box center [163, 291] width 16 height 16
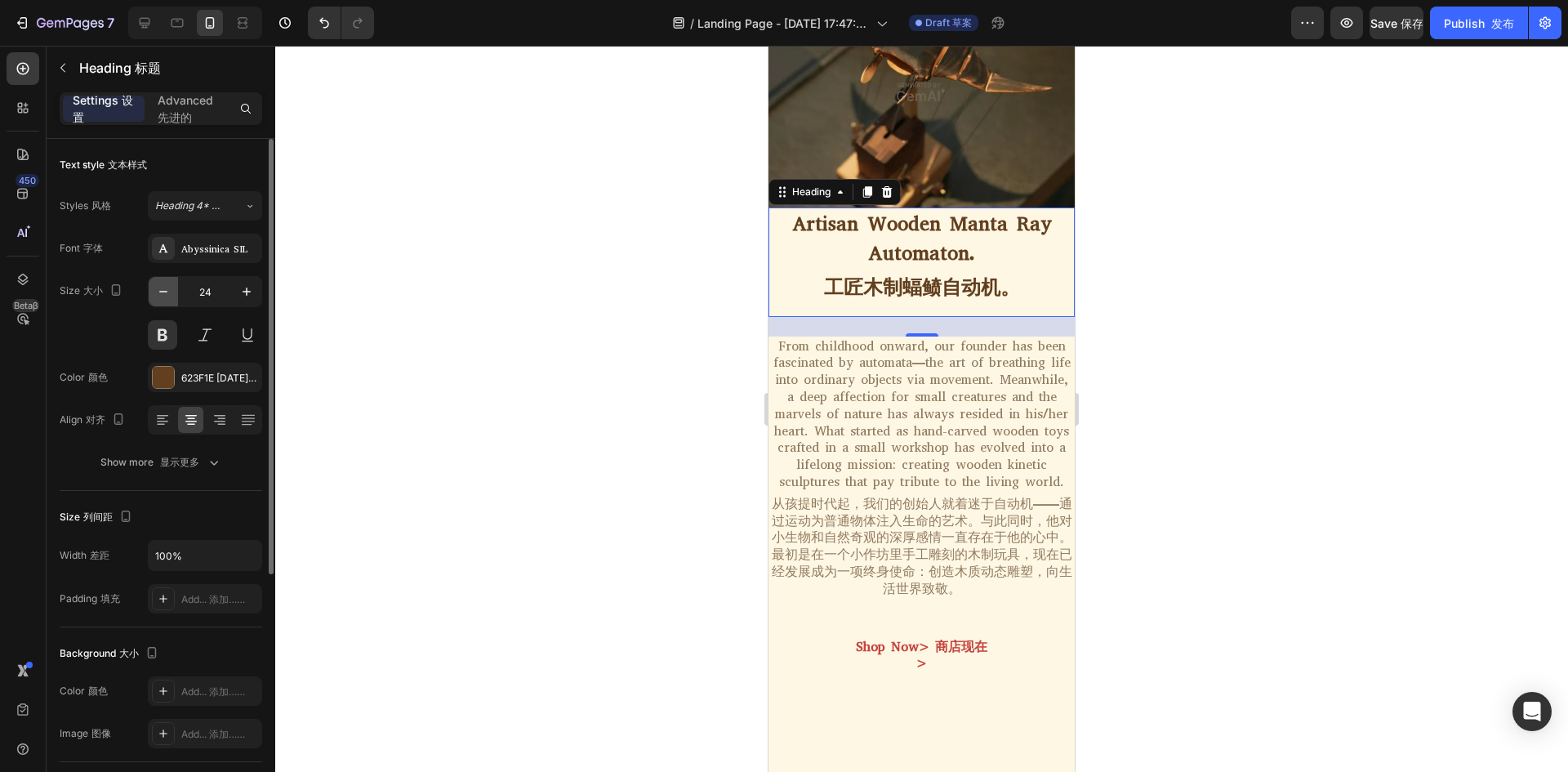
click at [162, 293] on icon "button" at bounding box center [163, 291] width 16 height 16
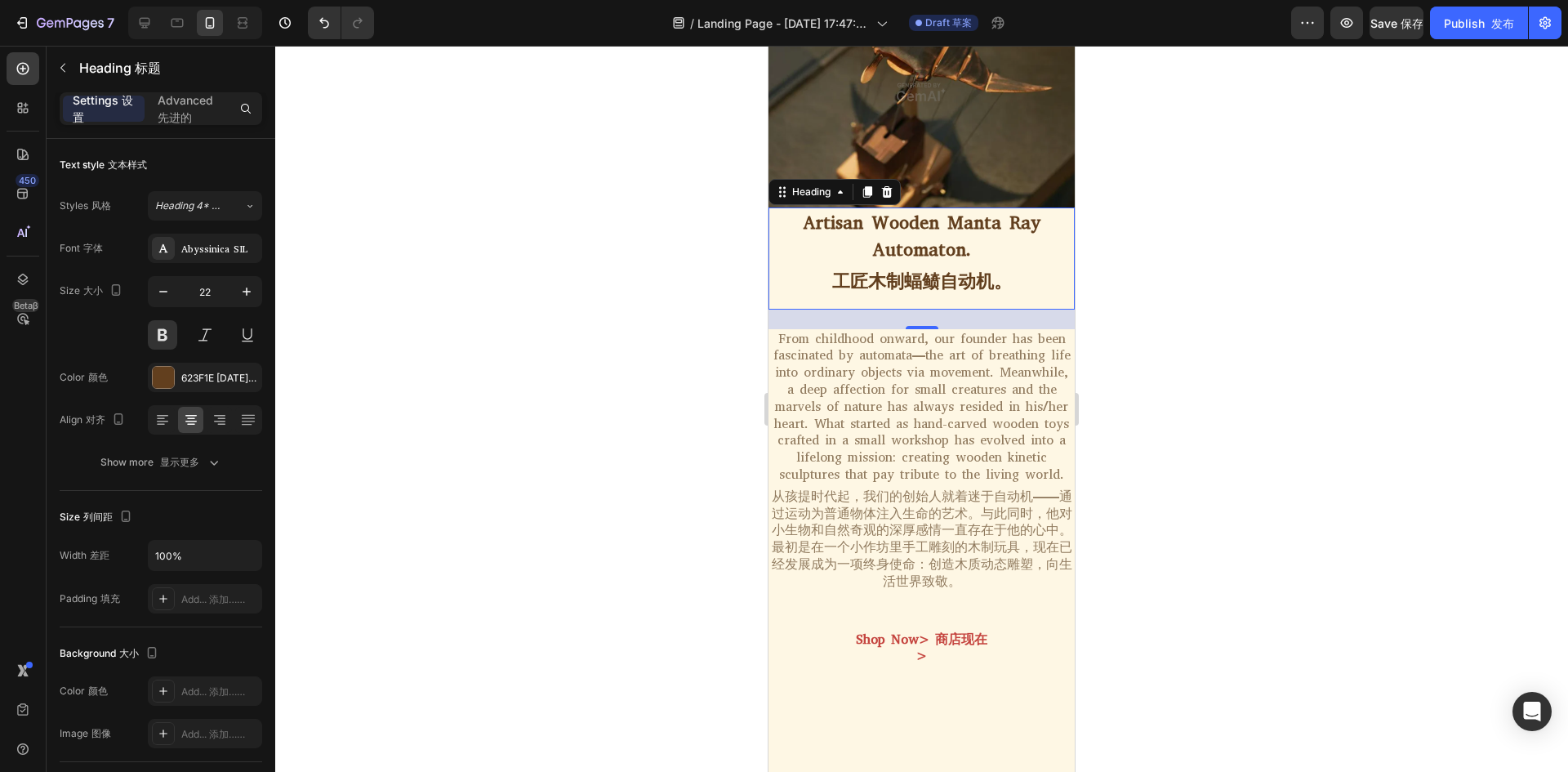
type input "21"
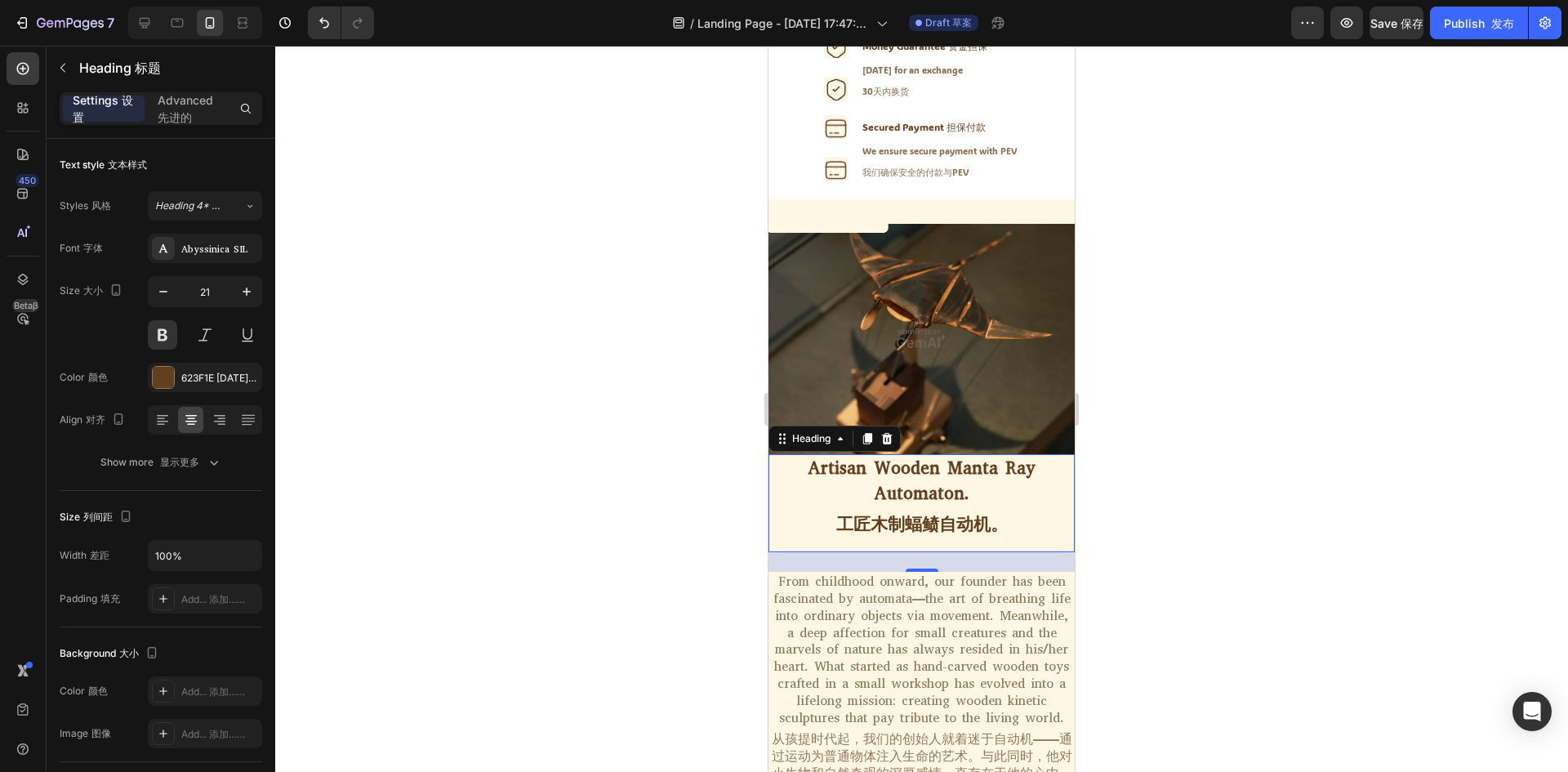
scroll to position [552, 0]
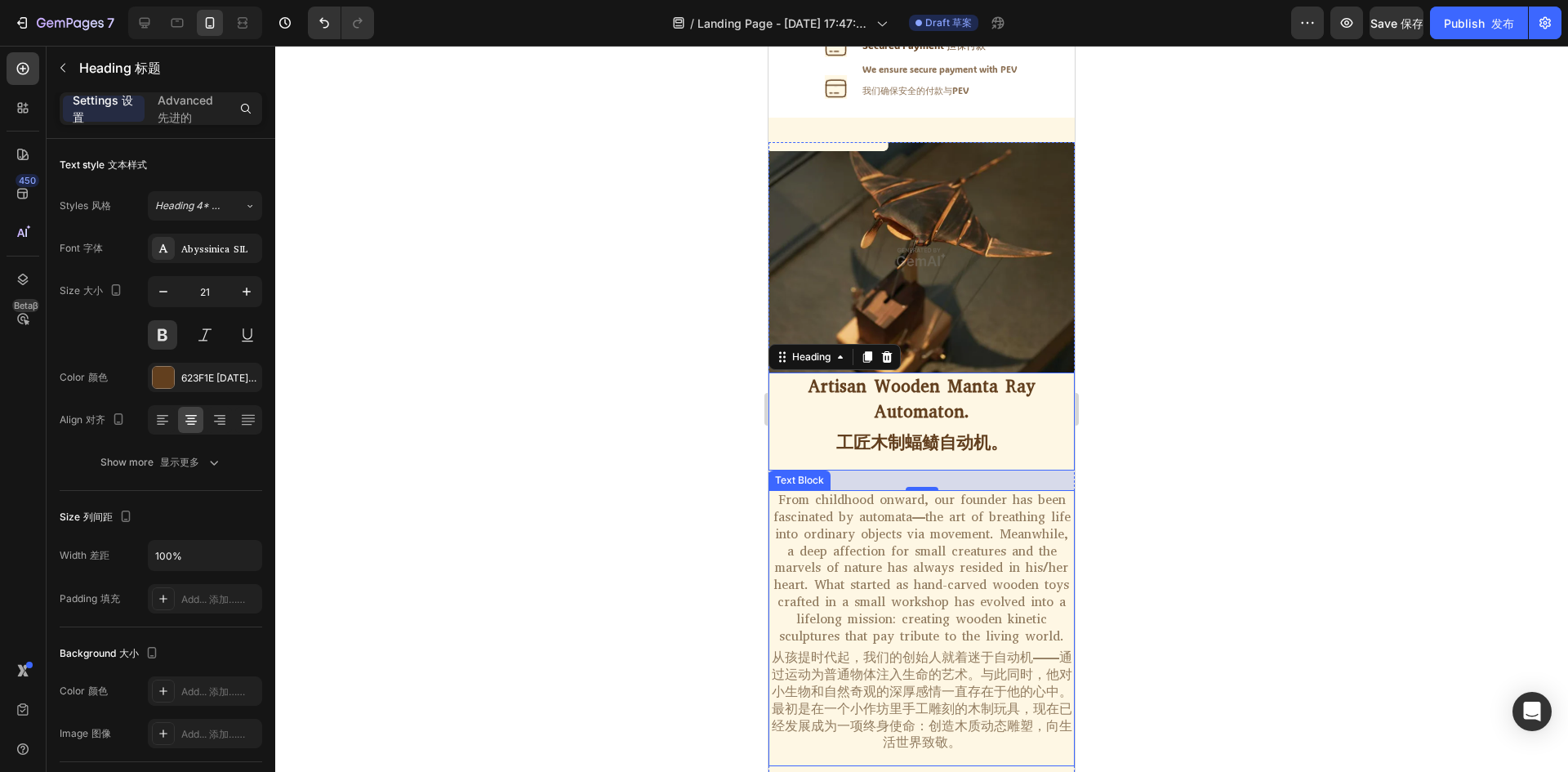
click at [971, 525] on p "From childhood onward, our founder has been fascinated by automata—the art of b…" at bounding box center [921, 628] width 302 height 273
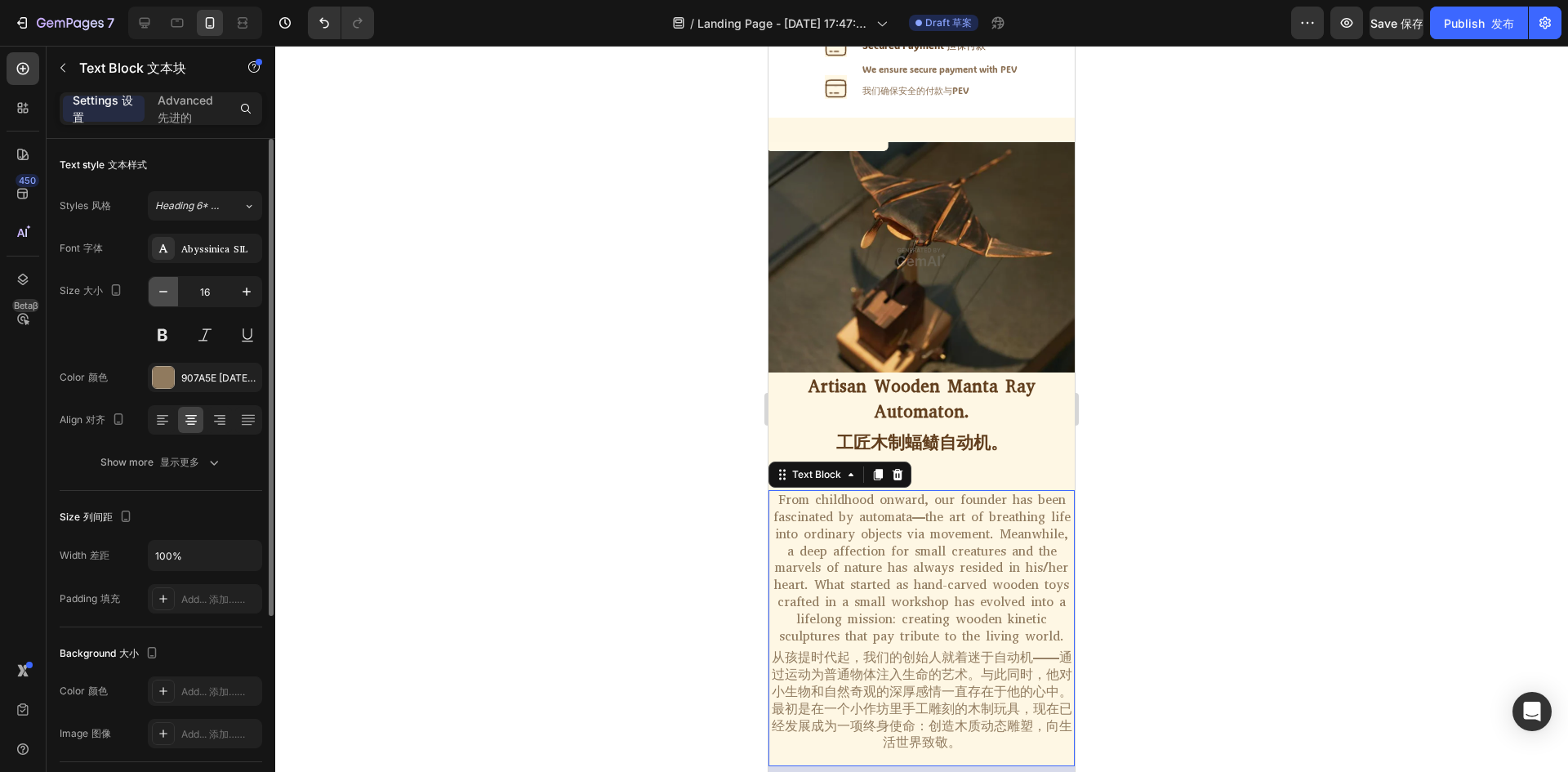
click at [170, 298] on icon "button" at bounding box center [163, 291] width 16 height 16
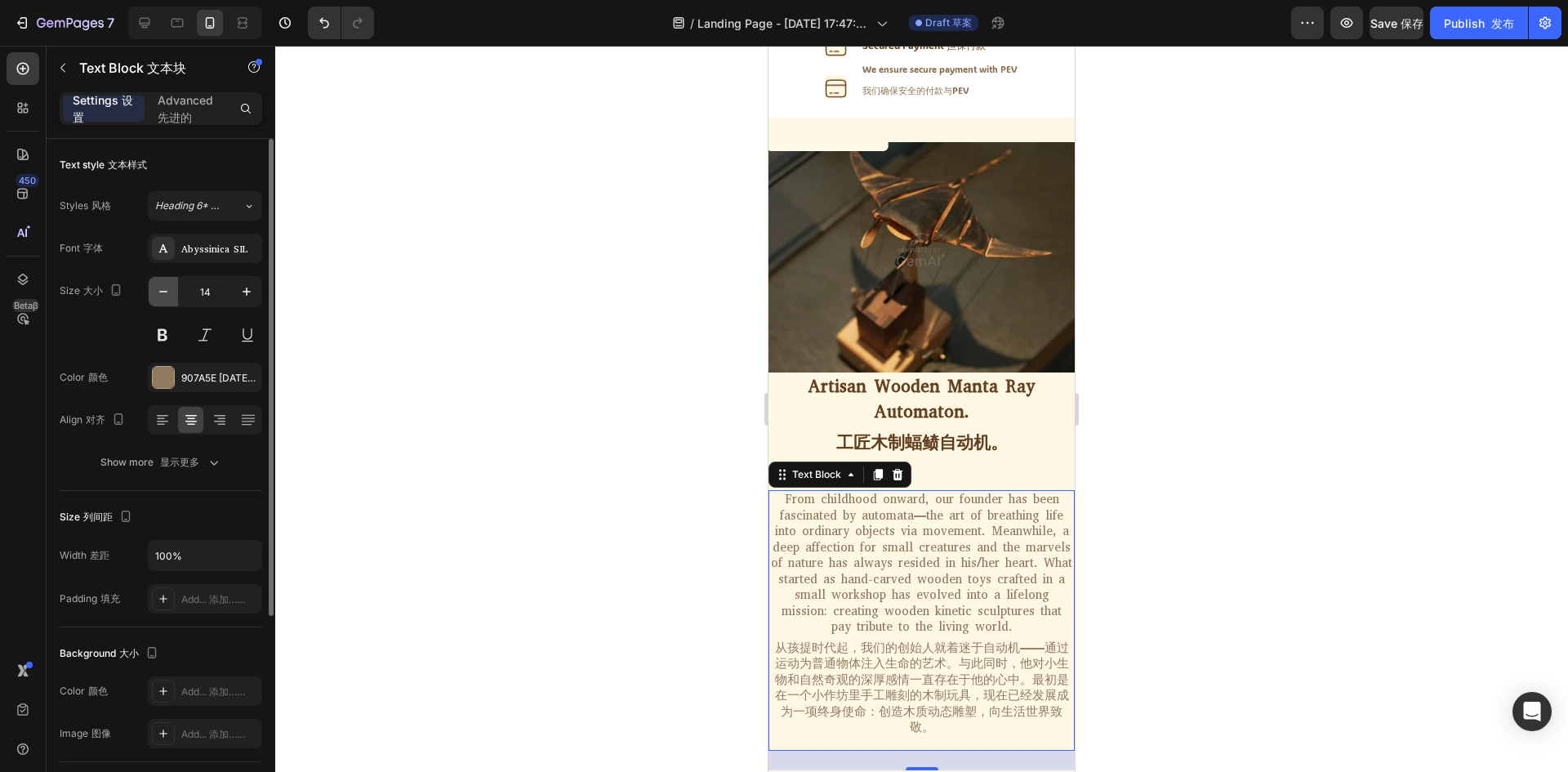
click at [170, 298] on icon "button" at bounding box center [163, 291] width 16 height 16
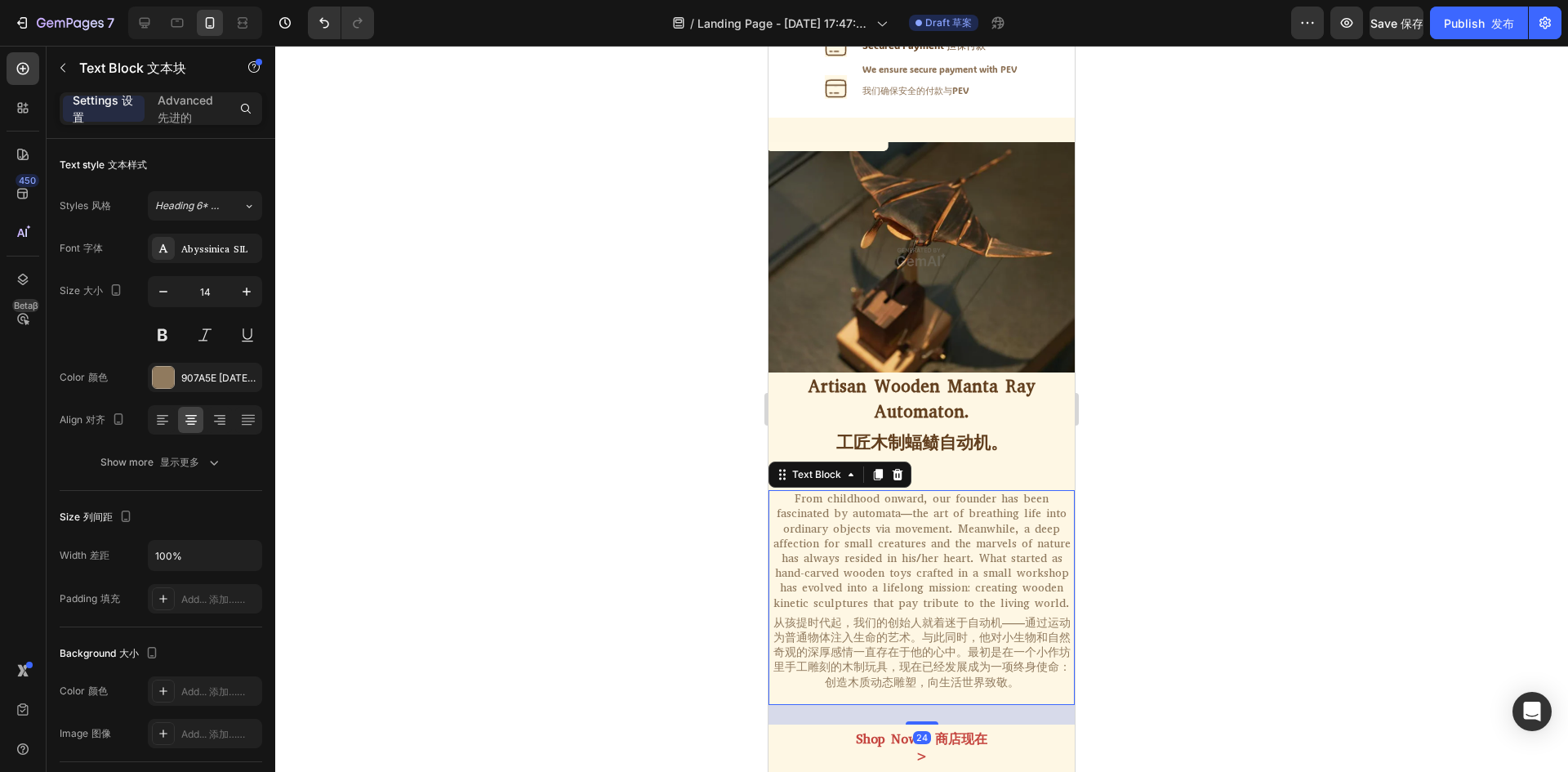
type input "13"
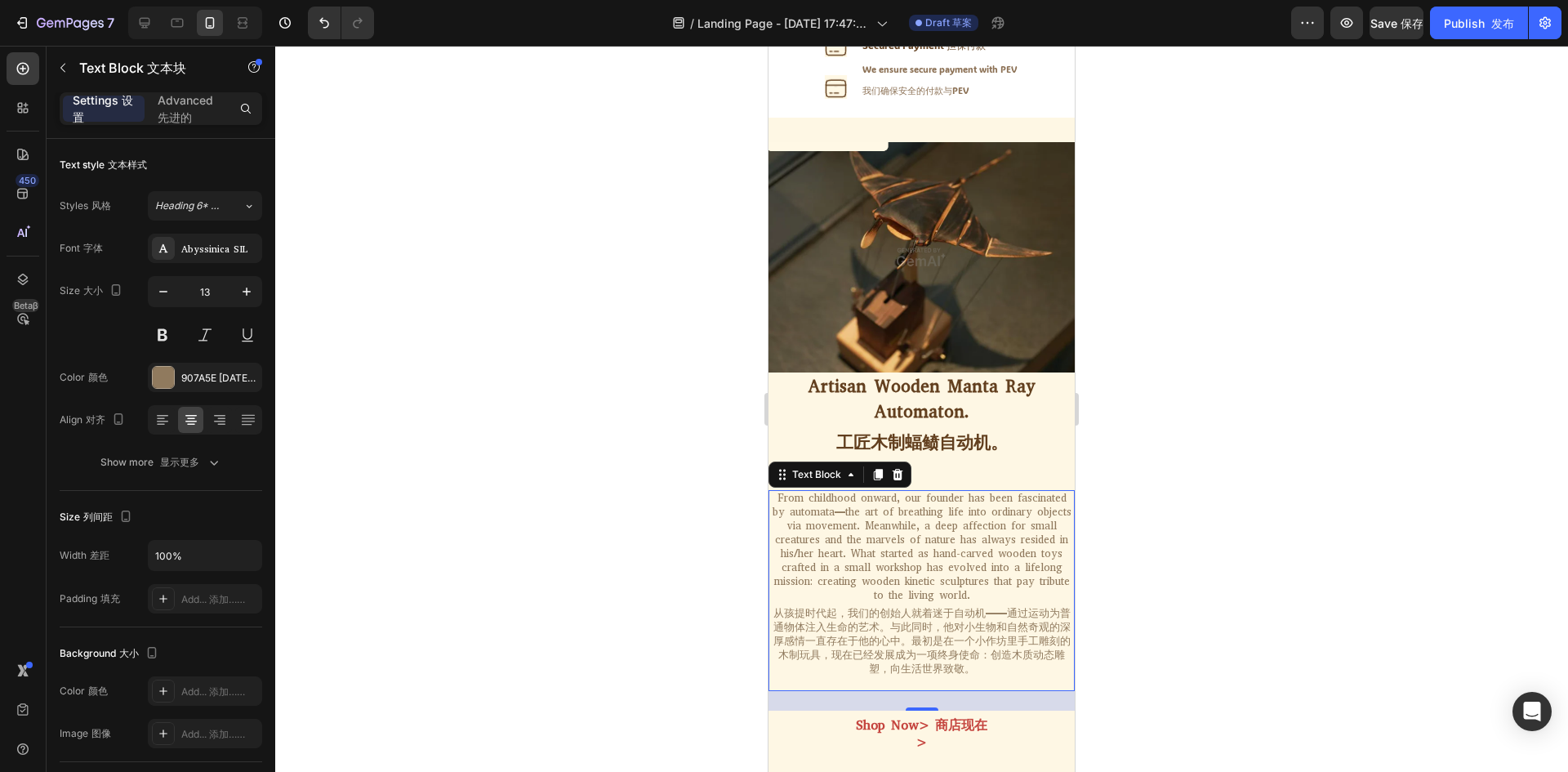
scroll to position [521, 0]
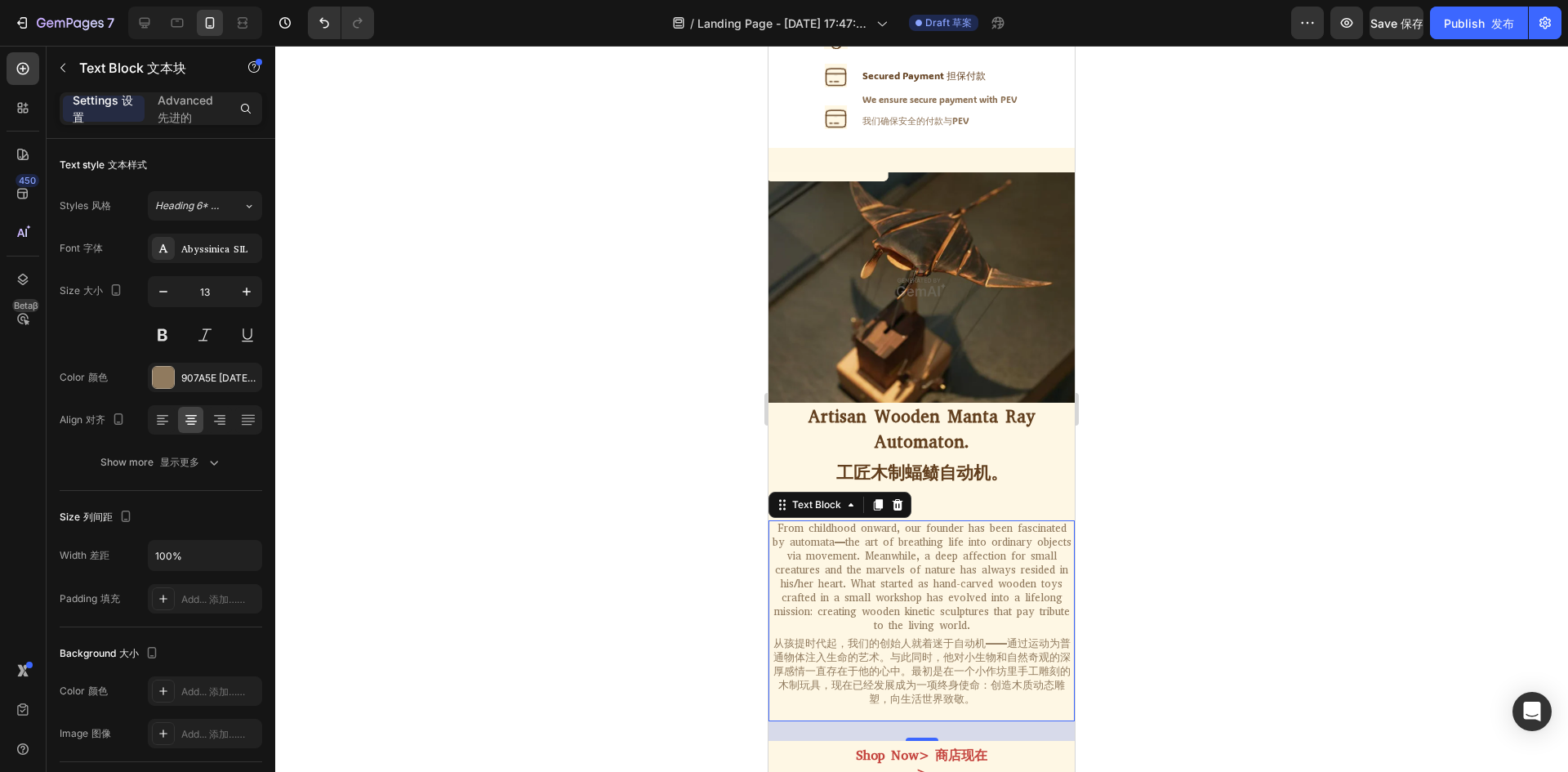
click at [1223, 414] on div at bounding box center [922, 409] width 1292 height 726
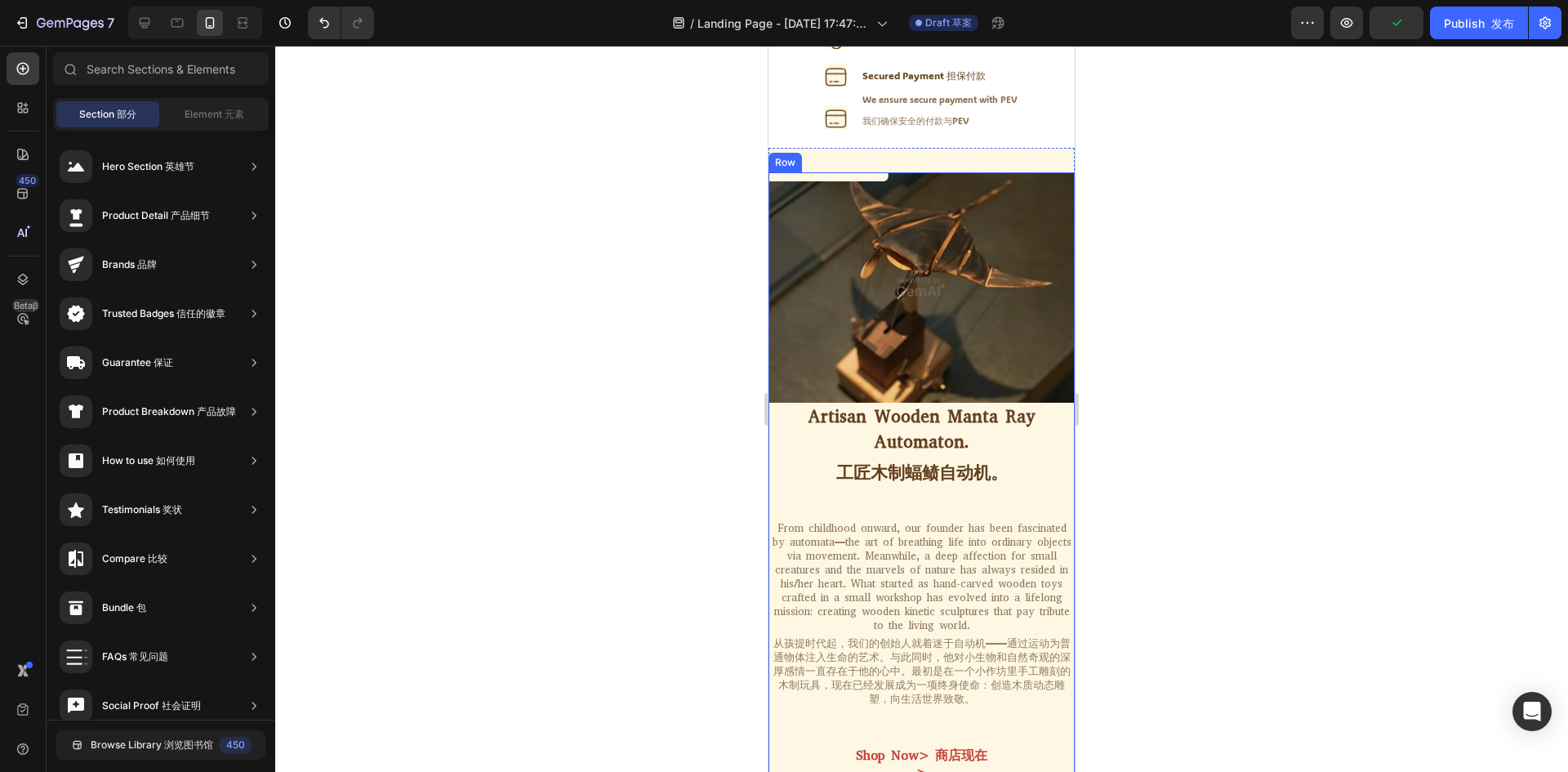
click at [963, 740] on button "Shop Now> 商店现在>" at bounding box center [922, 763] width 171 height 47
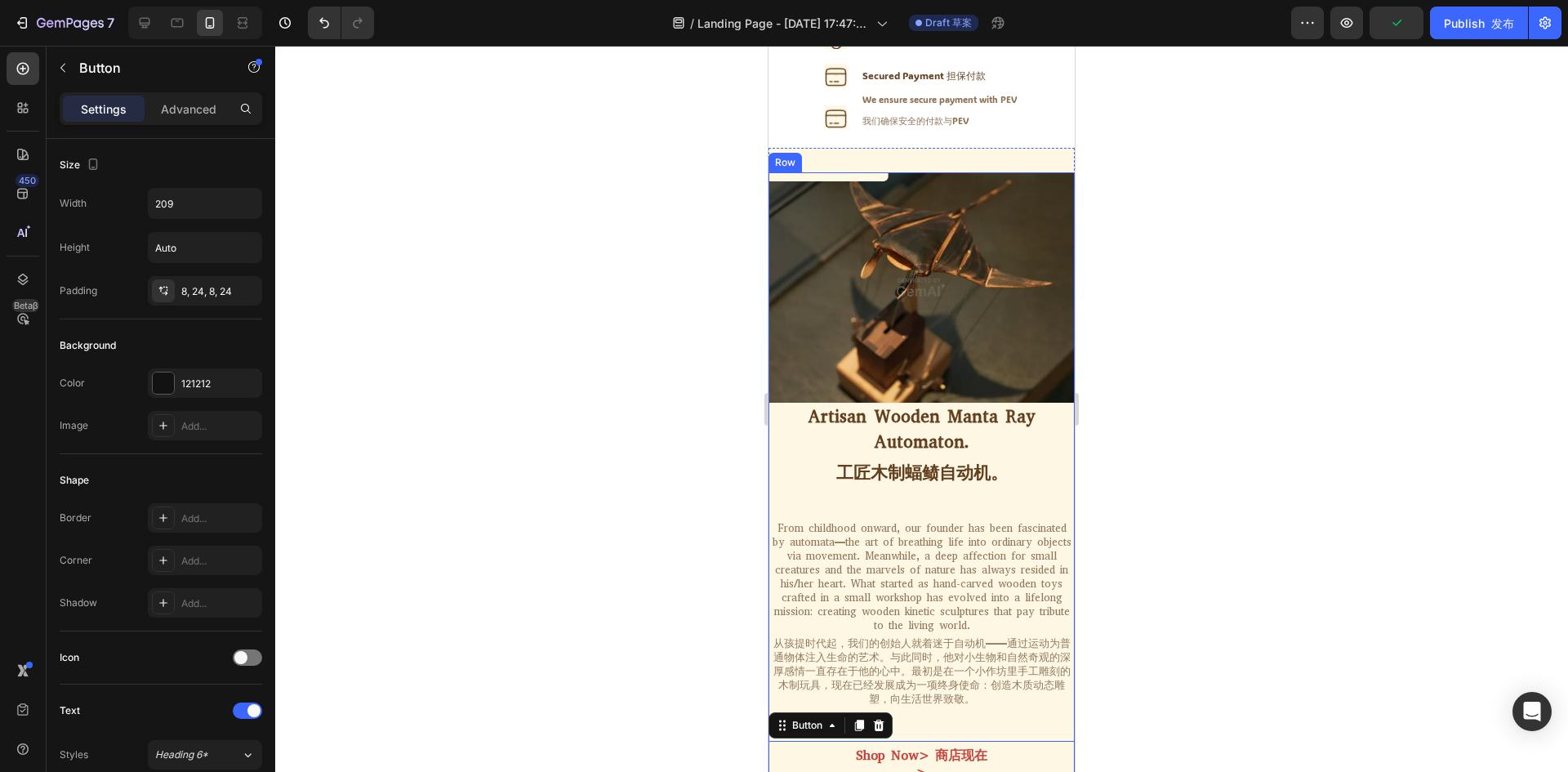
click at [973, 520] on div "Artisan Wooden Manta Ray Automaton. 工匠木制蝠鲼自动机。 Heading From childhood onward, o…" at bounding box center [921, 594] width 306 height 385
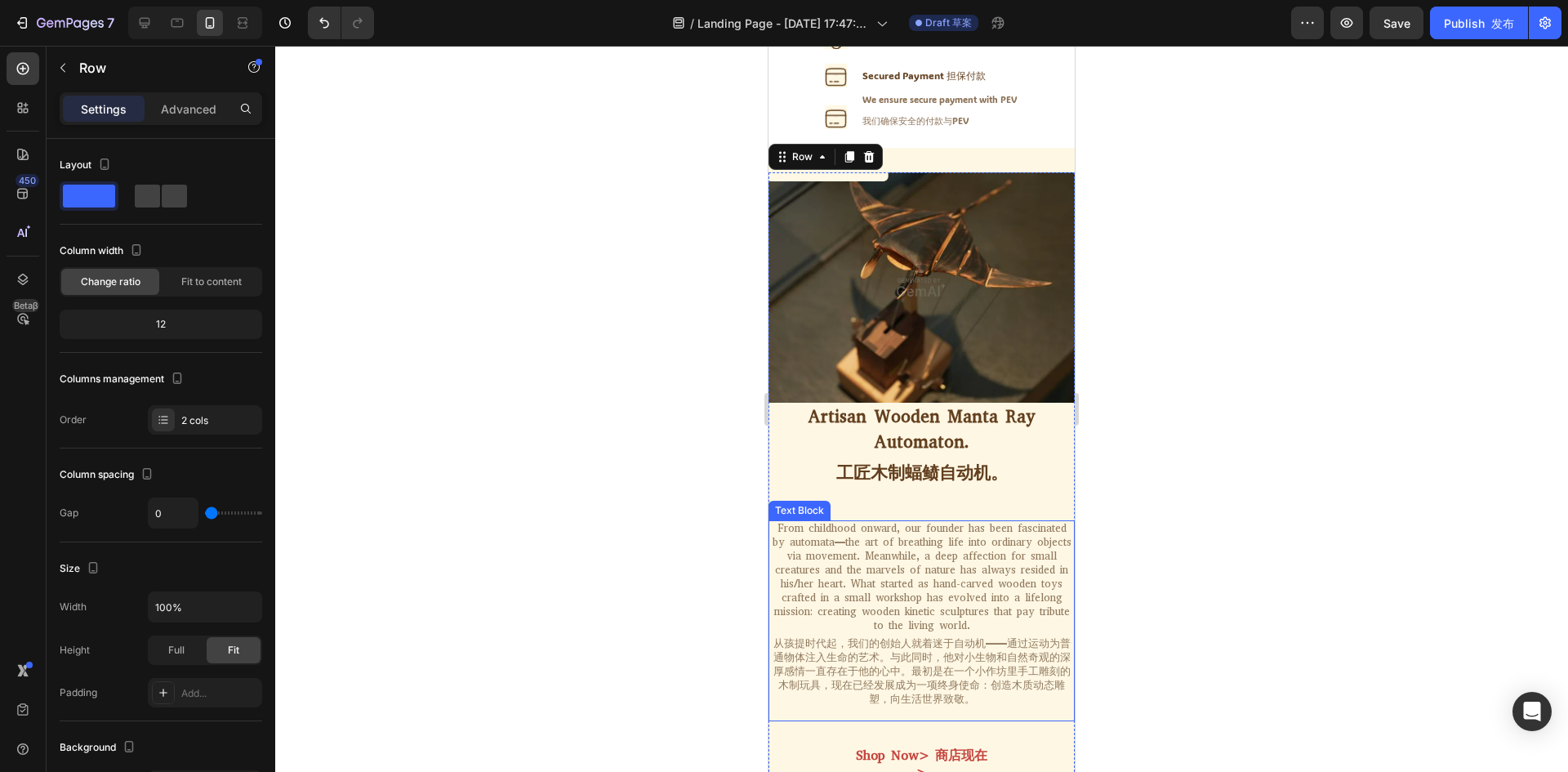
click at [903, 521] on p "From childhood onward, our founder has been fascinated by automata—the art of b…" at bounding box center [921, 614] width 302 height 184
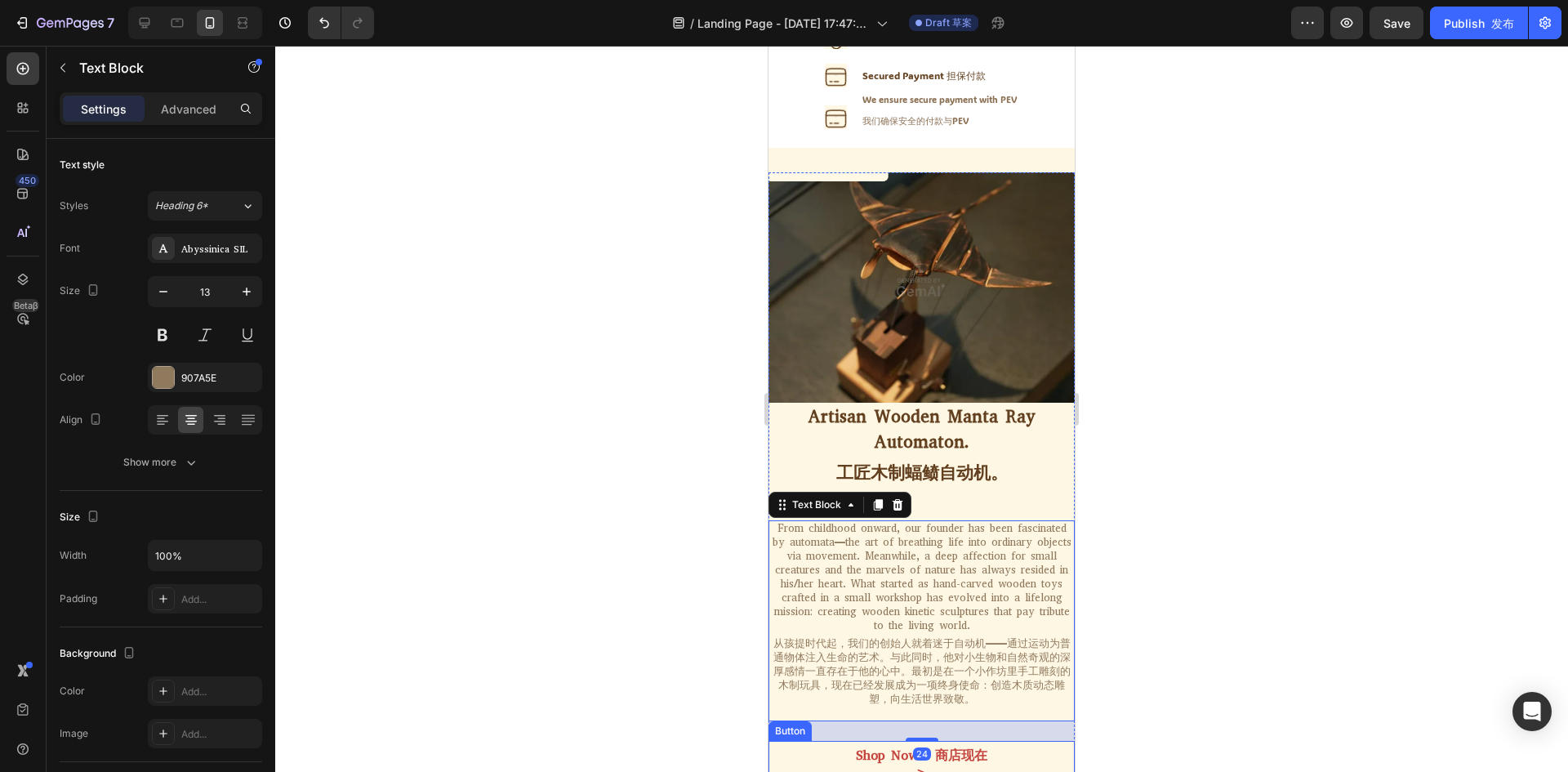
click at [829, 740] on div "Shop Now> 商店现在> Button" at bounding box center [921, 763] width 306 height 47
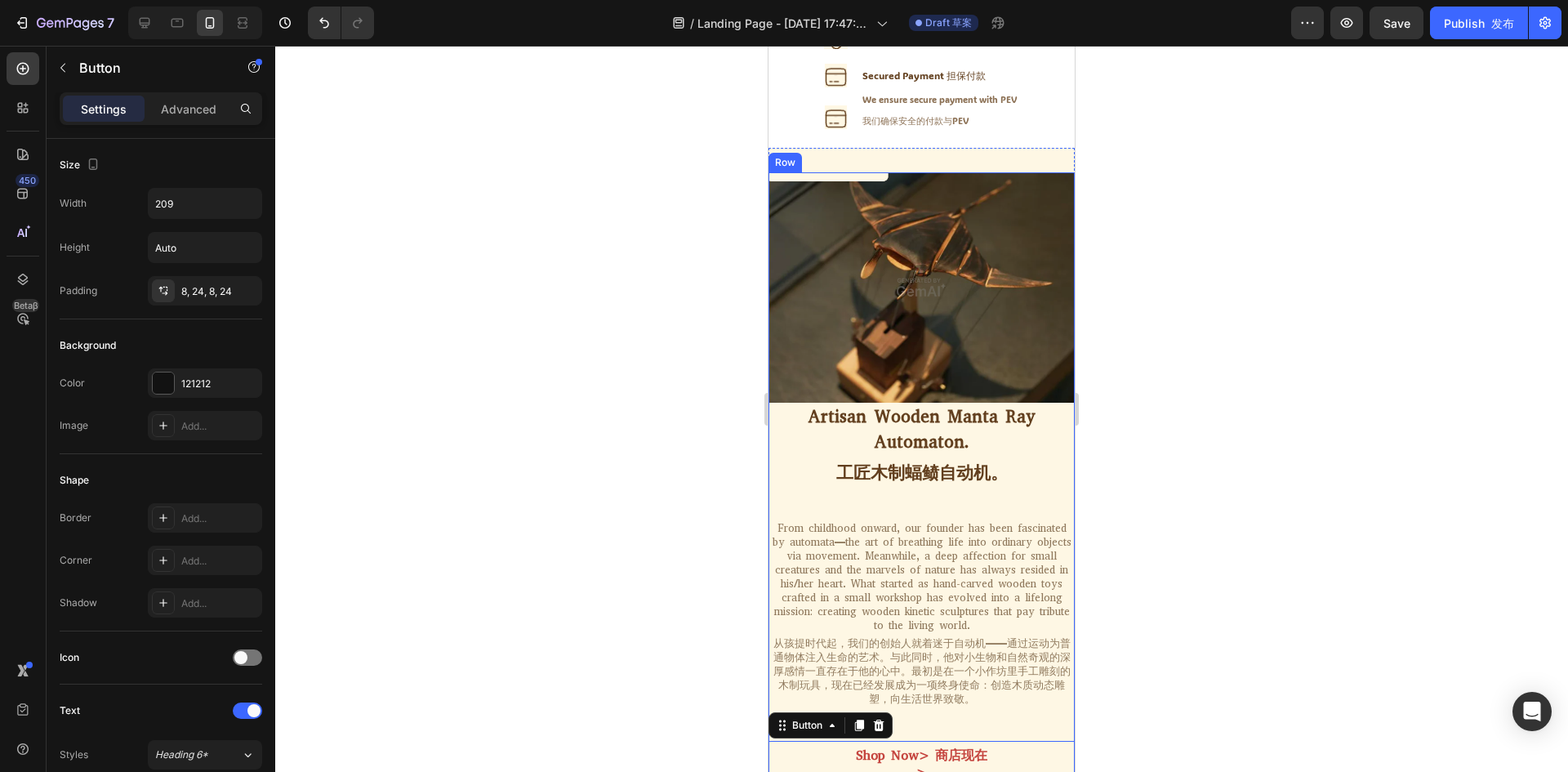
click at [996, 523] on div "Artisan Wooden Manta Ray Automaton. 工匠木制蝠鲼自动机。 Heading From childhood onward, o…" at bounding box center [921, 594] width 306 height 385
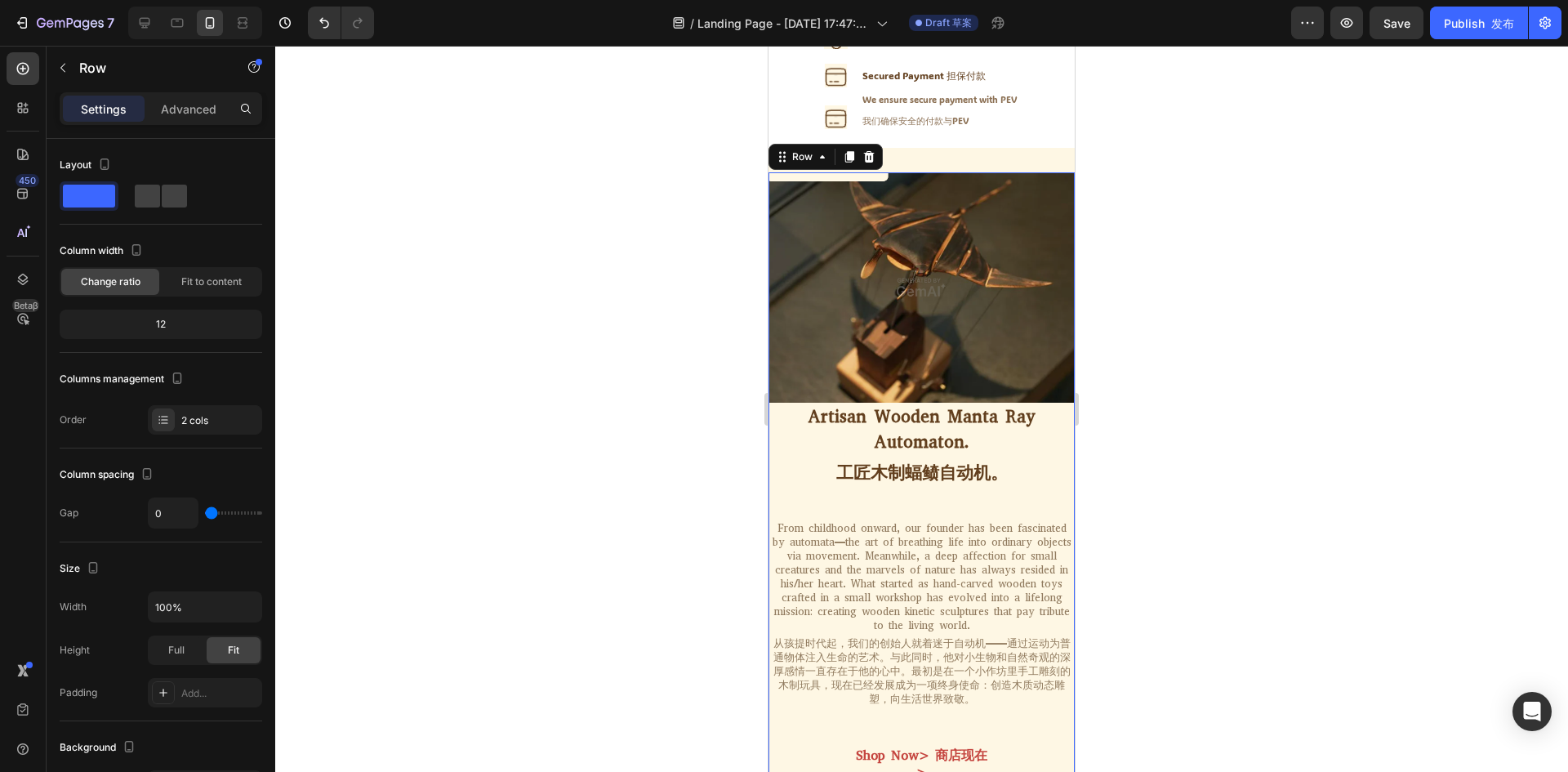
click at [925, 528] on div "Artisan Wooden Manta Ray Automaton. 工匠木制蝠鲼自动机。 Heading From childhood onward, o…" at bounding box center [921, 594] width 306 height 385
click at [892, 521] on p "From childhood onward, our founder has been fascinated by automata—the art of b…" at bounding box center [921, 614] width 302 height 184
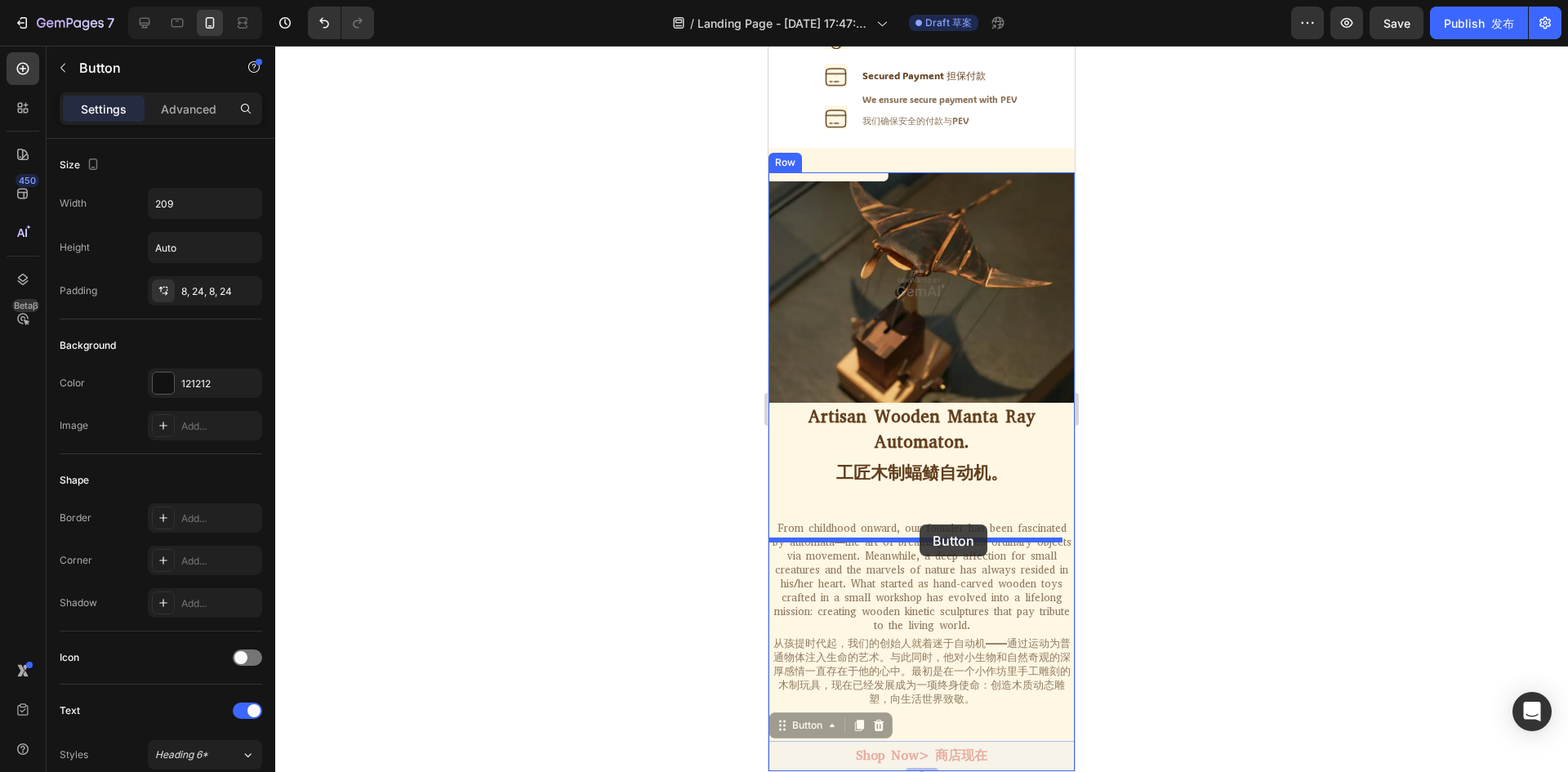
drag, startPoint x: 913, startPoint y: 540, endPoint x: 919, endPoint y: 524, distance: 17.1
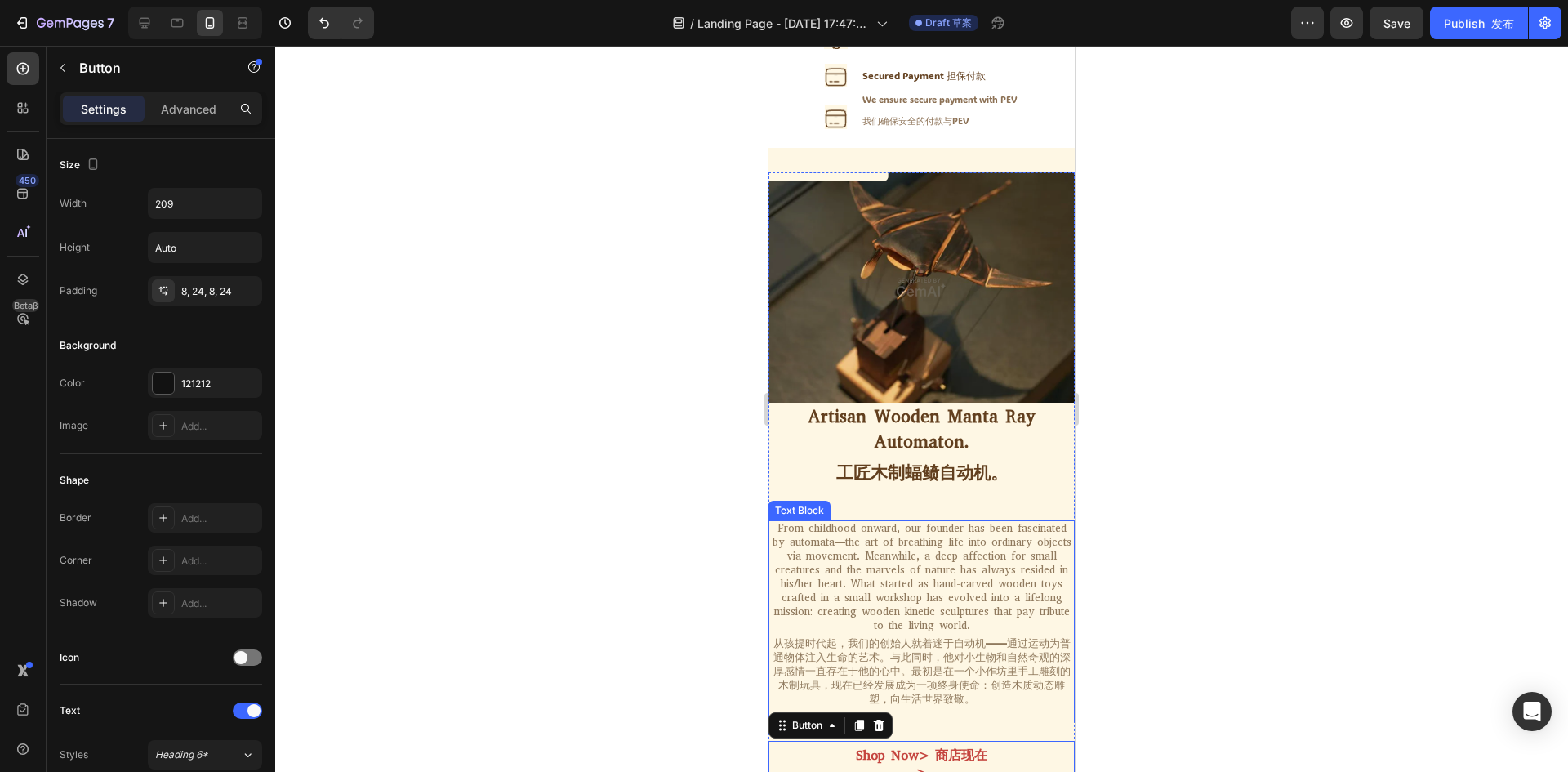
click at [923, 521] on p "From childhood onward, our founder has been fascinated by automata—the art of b…" at bounding box center [921, 614] width 302 height 184
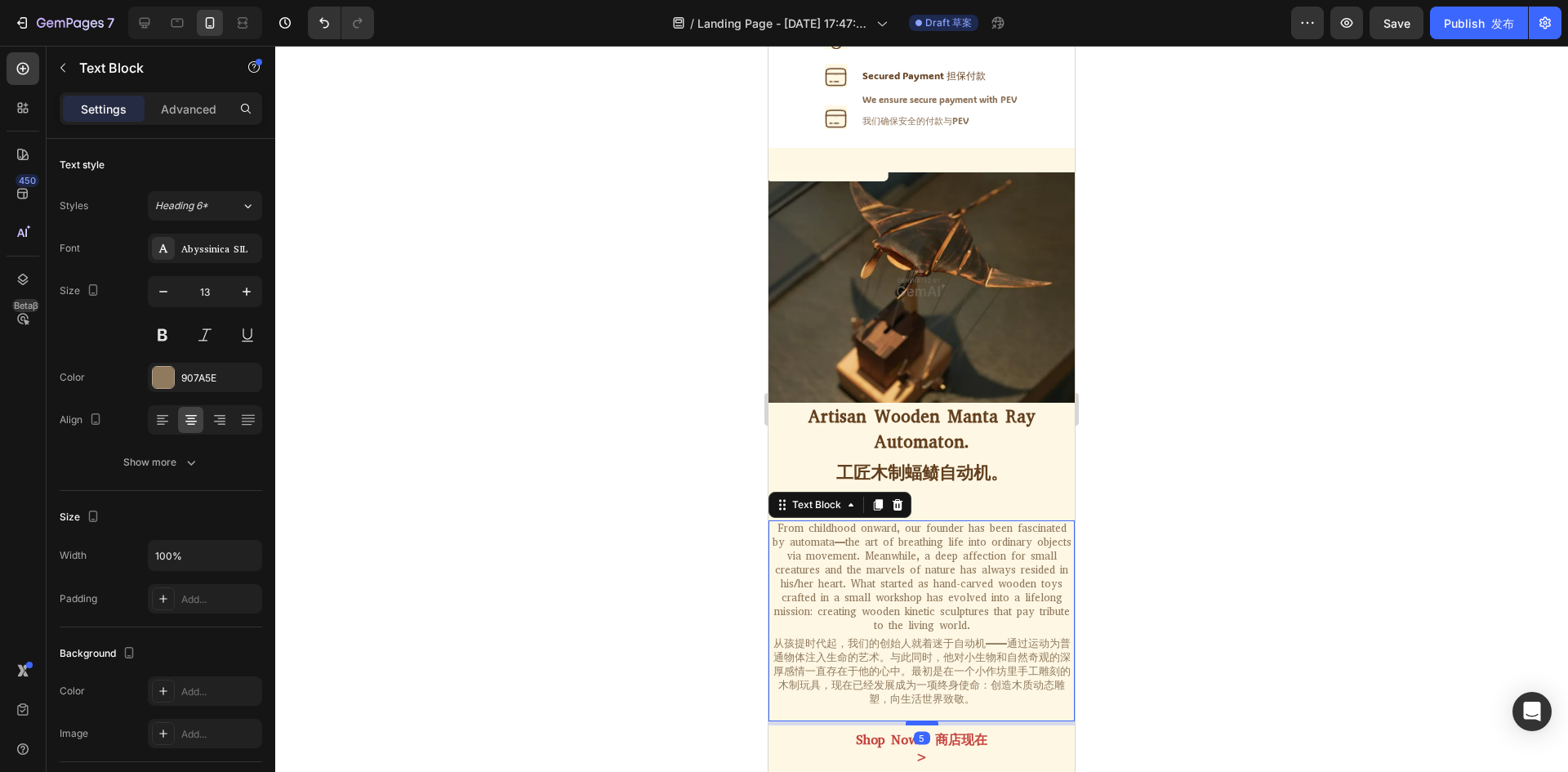
drag, startPoint x: 913, startPoint y: 537, endPoint x: 1472, endPoint y: 603, distance: 562.9
click at [913, 720] on div at bounding box center [922, 722] width 33 height 5
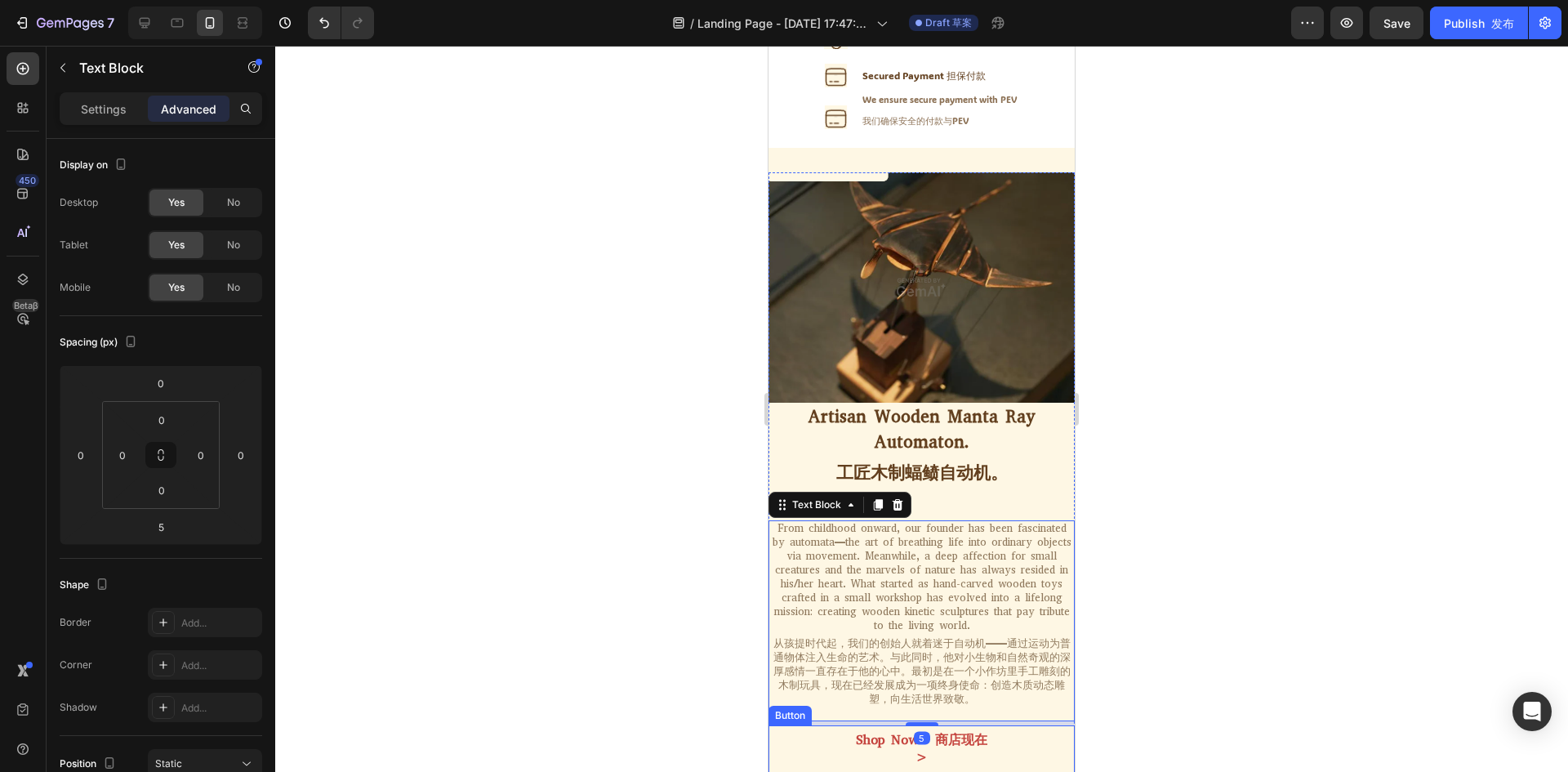
click at [866, 725] on button "Shop Now> 商店现在>" at bounding box center [922, 748] width 171 height 47
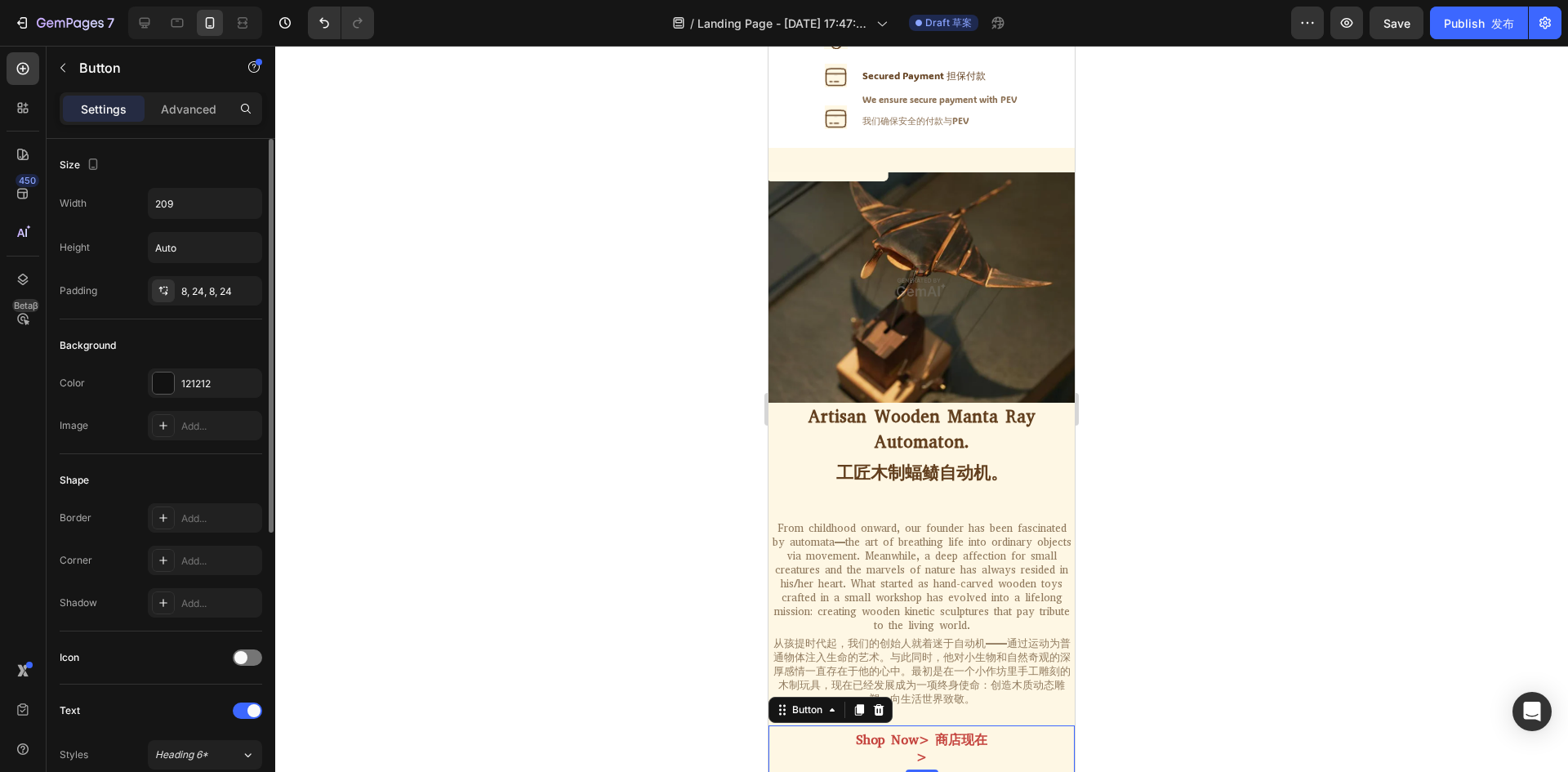
scroll to position [492, 0]
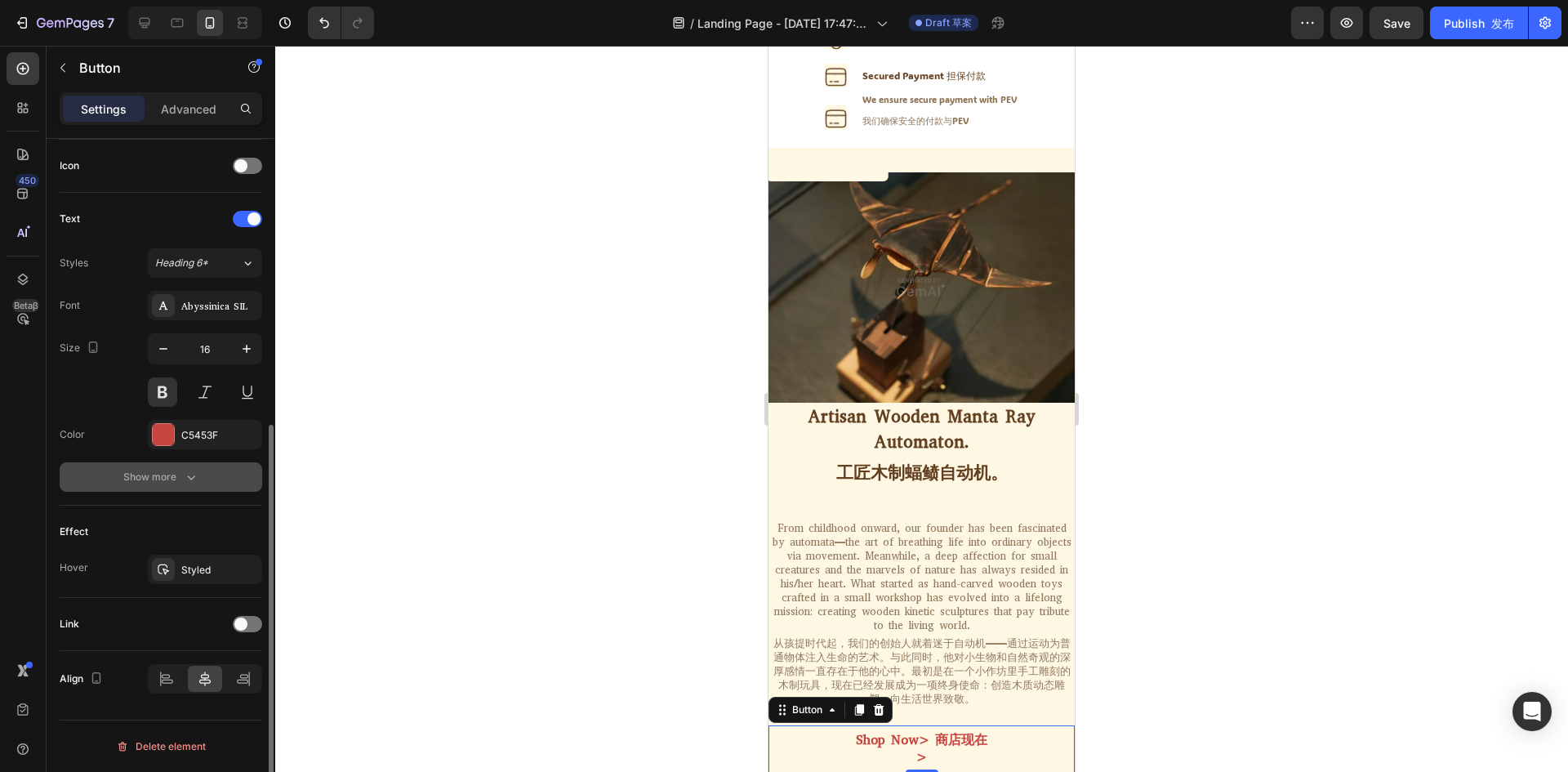
click at [183, 481] on icon "button" at bounding box center [190, 476] width 16 height 16
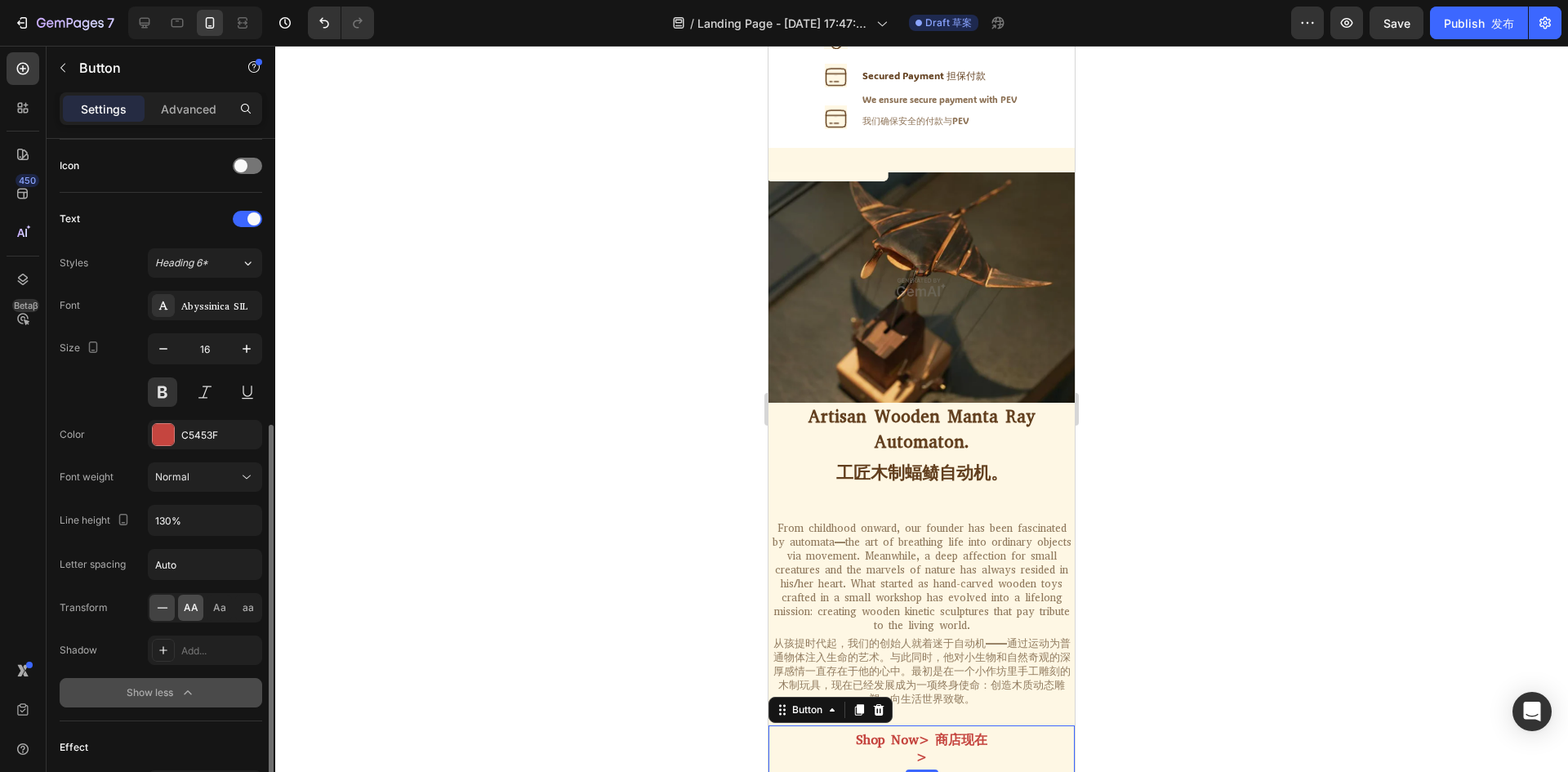
click at [190, 615] on div "AA" at bounding box center [190, 607] width 25 height 26
click at [659, 560] on div at bounding box center [922, 409] width 1292 height 726
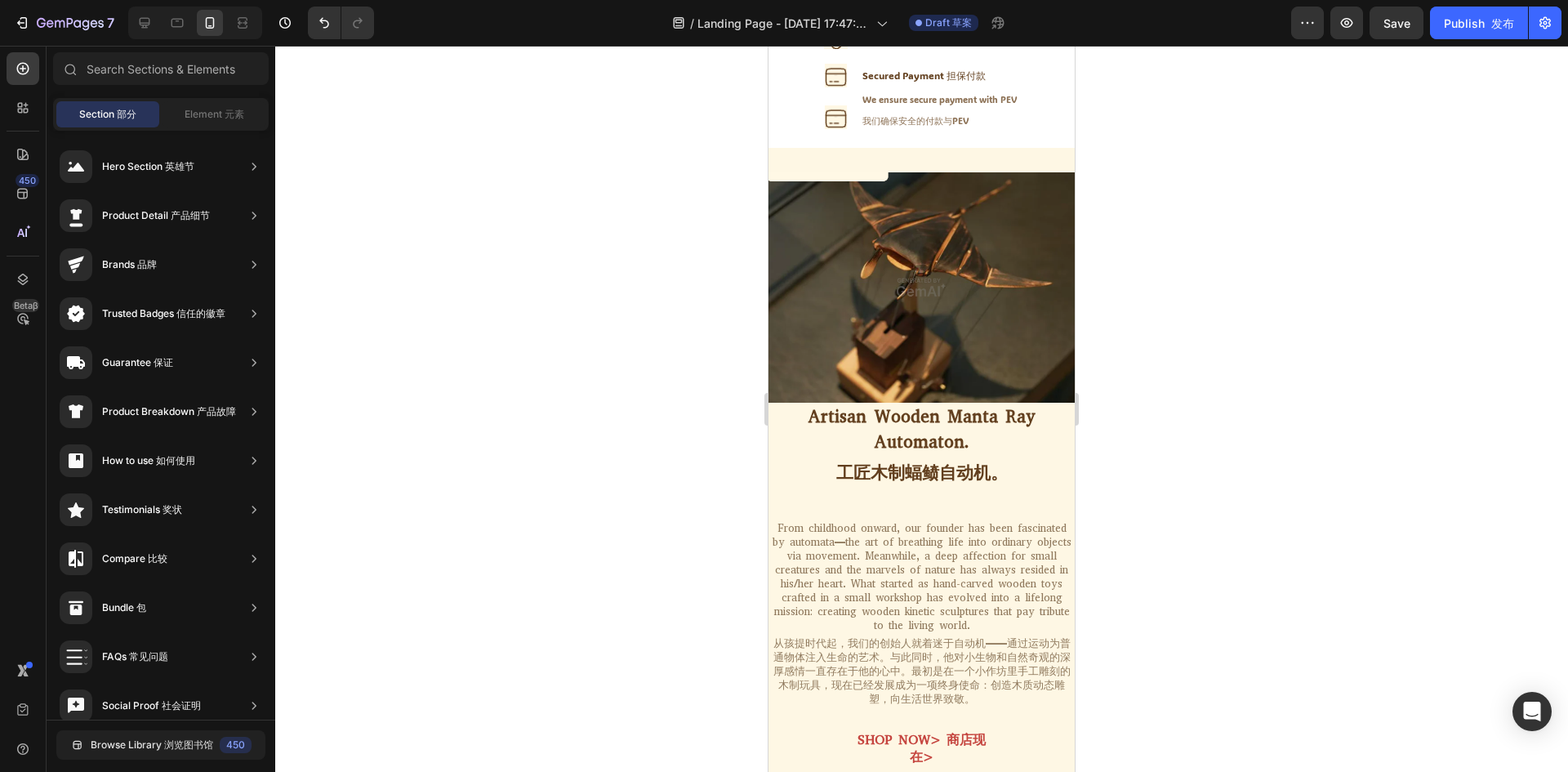
scroll to position [603, 0]
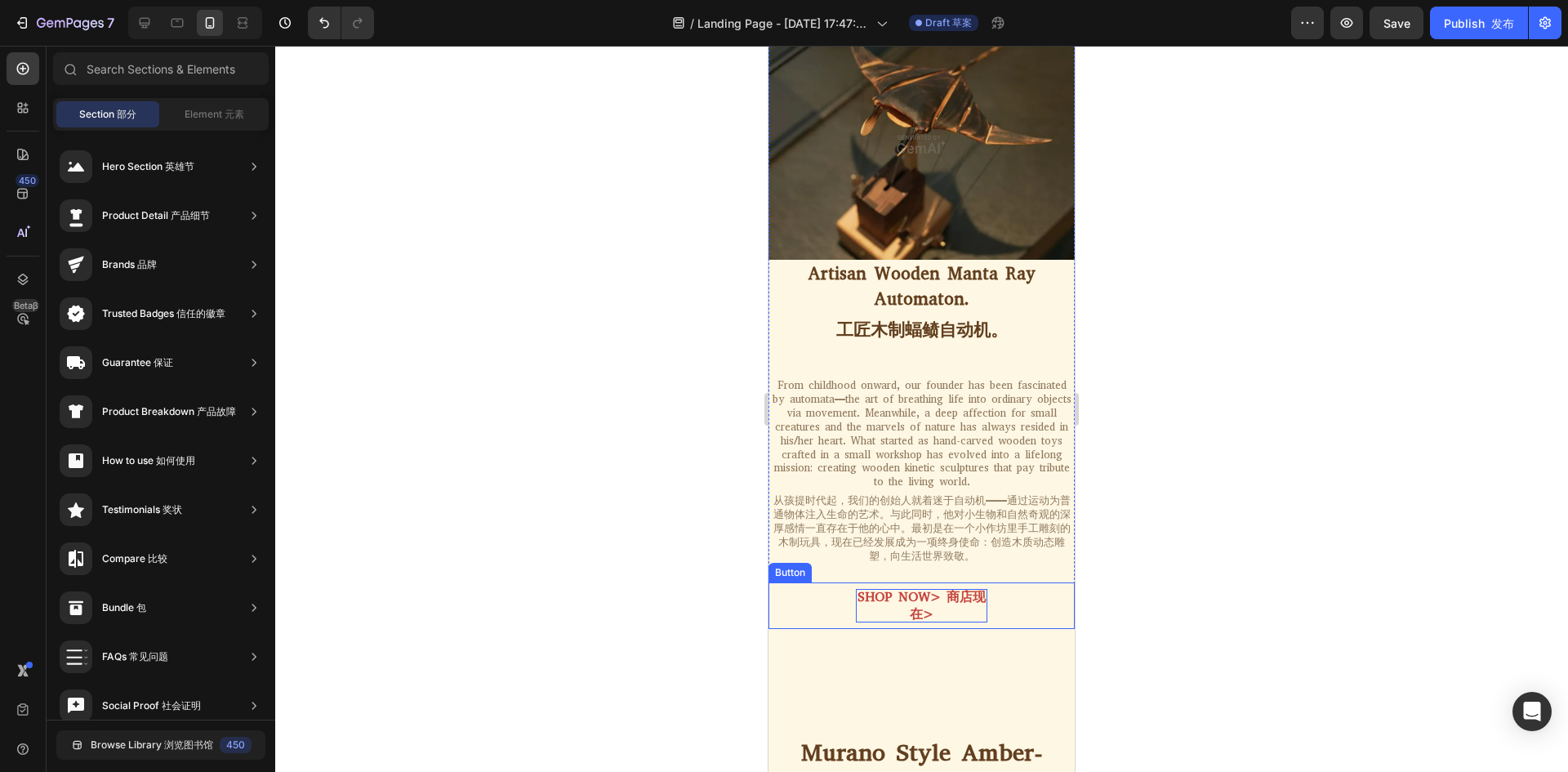
click at [955, 589] on p "Shop Now> 商店现在>" at bounding box center [921, 606] width 132 height 35
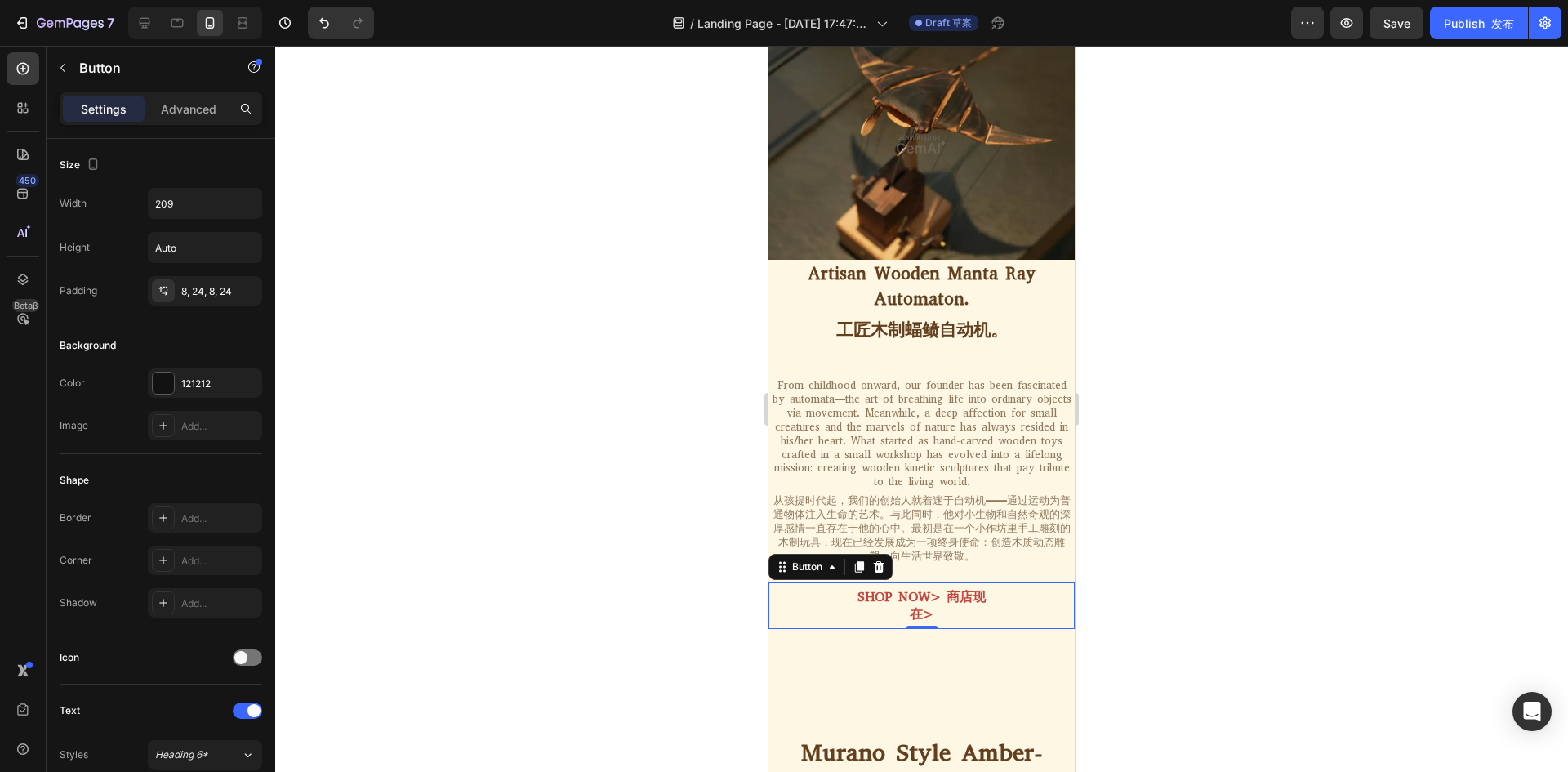
click at [1045, 582] on div "Shop Now> 商店现在> Button 0" at bounding box center [921, 605] width 306 height 47
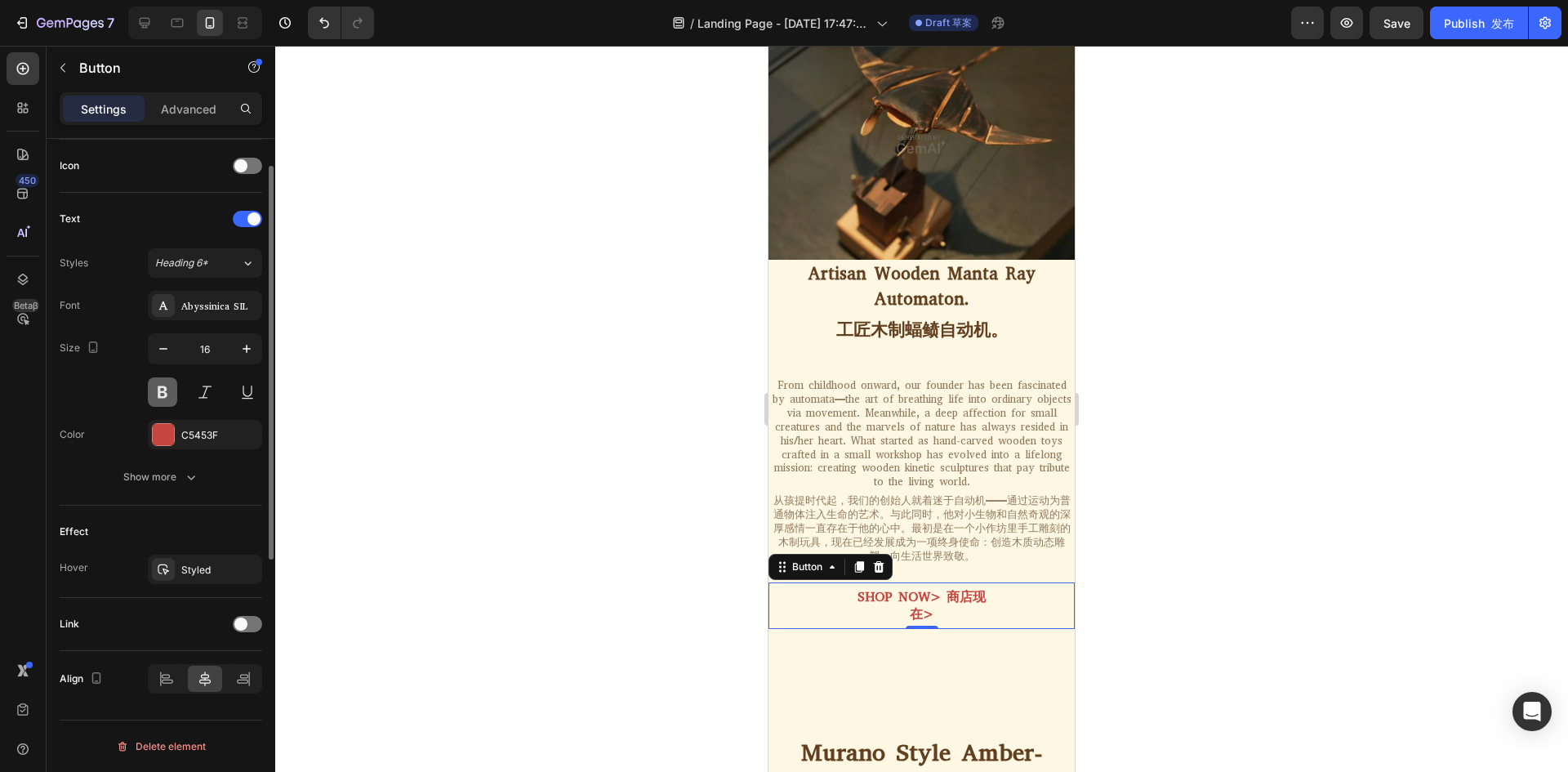
scroll to position [2, 0]
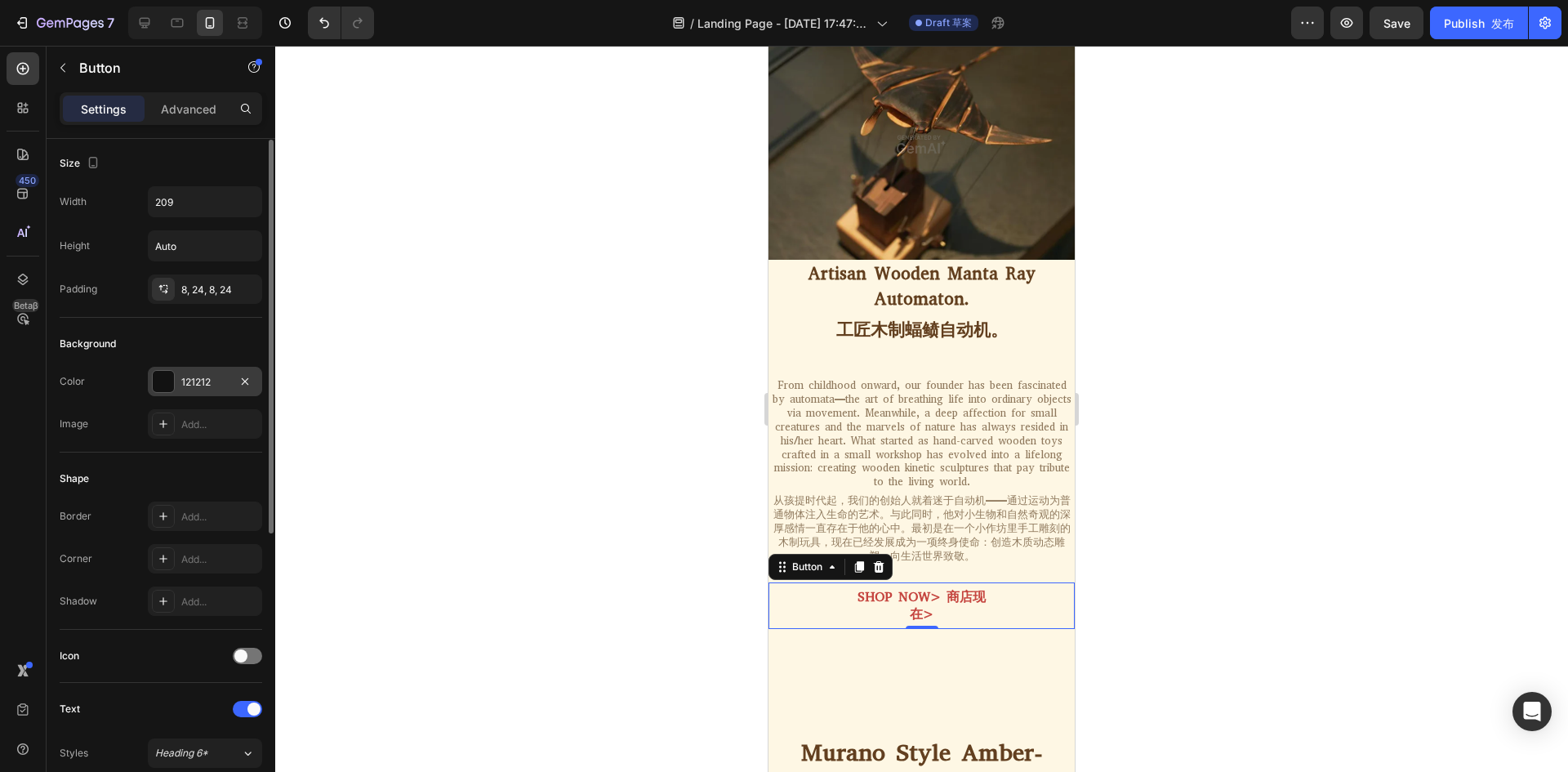
click at [160, 394] on div "121212" at bounding box center [205, 381] width 114 height 30
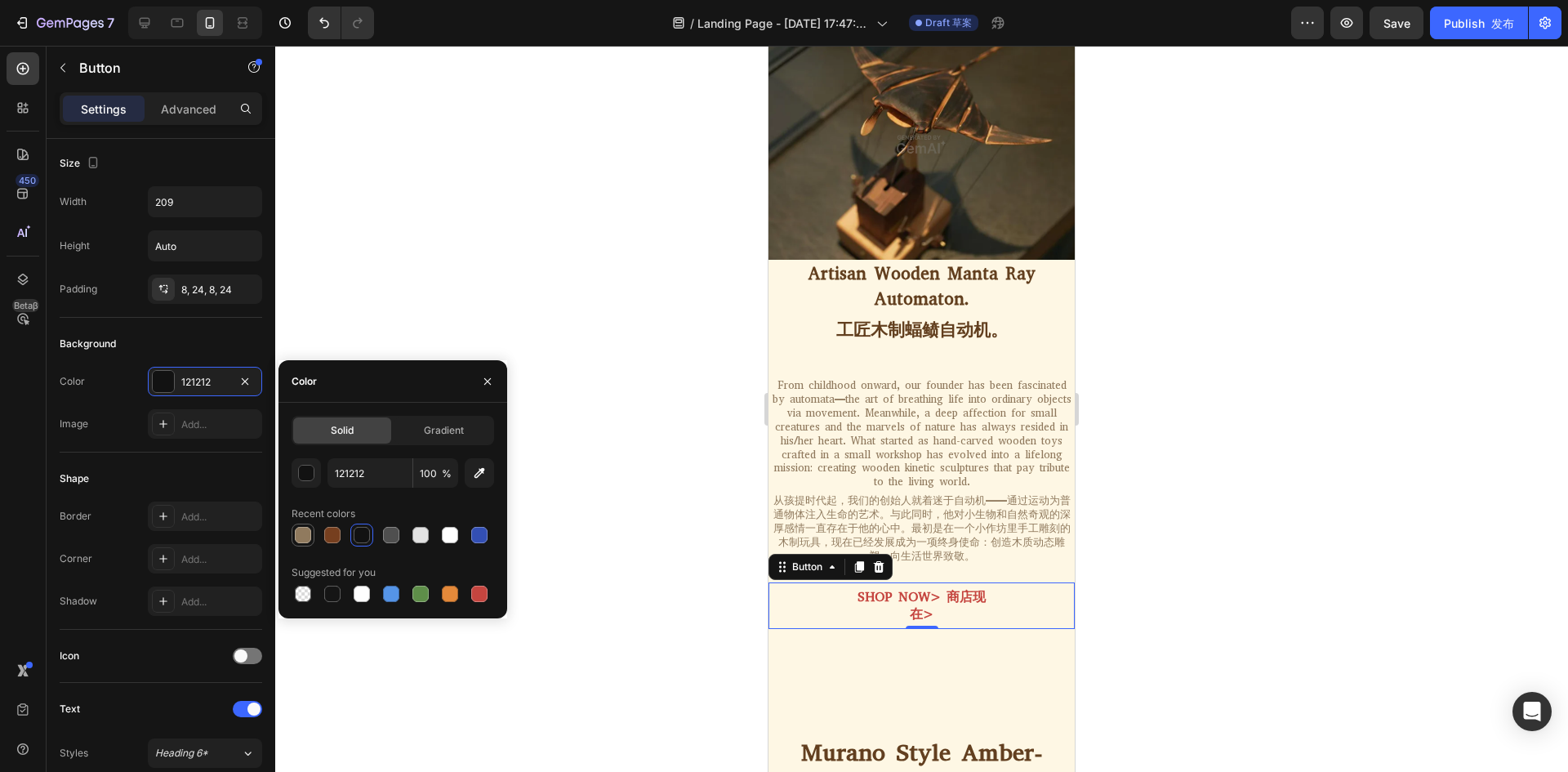
click at [307, 537] on div at bounding box center [302, 534] width 16 height 16
click at [445, 532] on div at bounding box center [449, 534] width 16 height 16
click at [468, 537] on div at bounding box center [479, 535] width 23 height 23
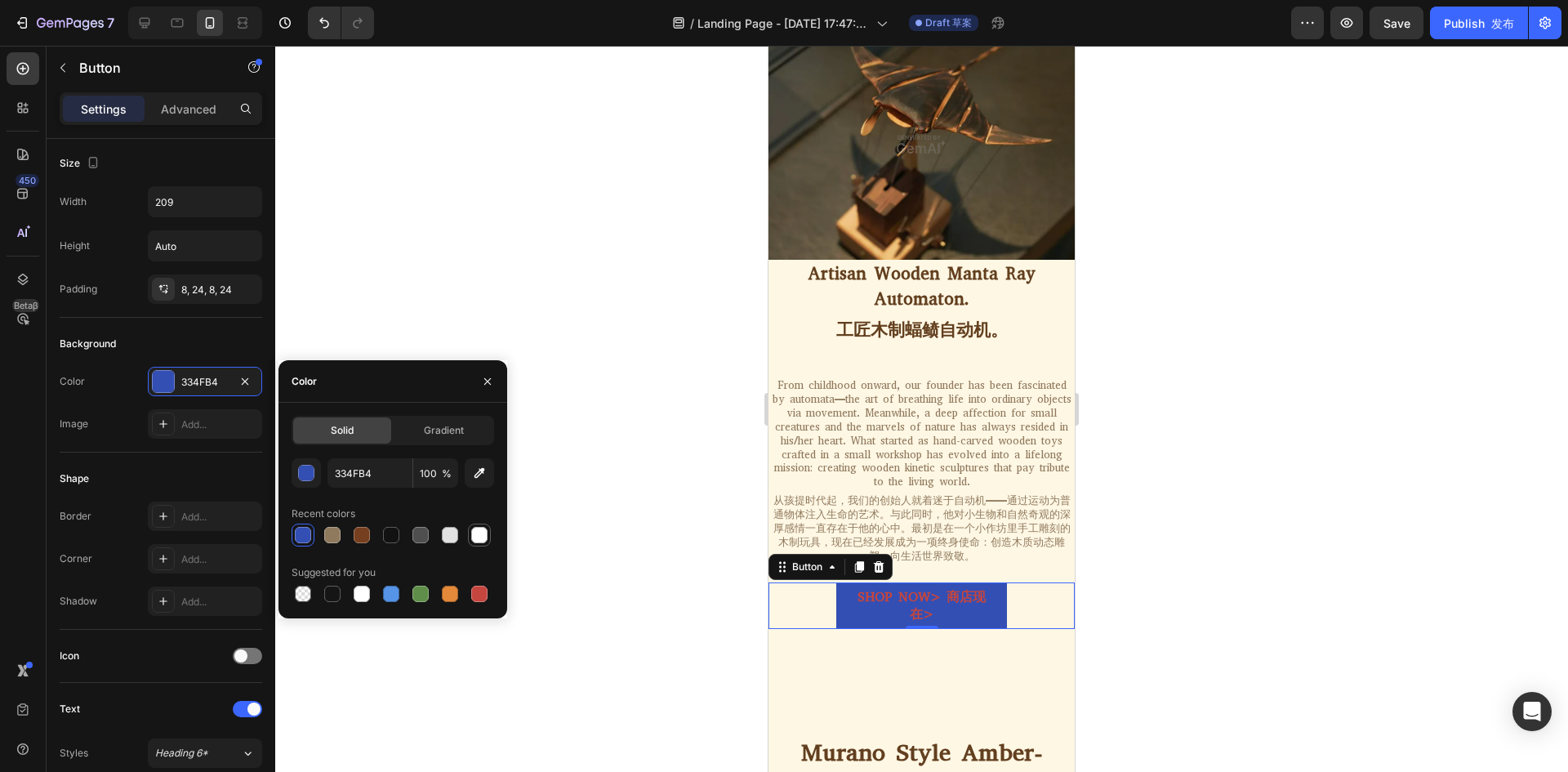
click at [472, 534] on div at bounding box center [479, 534] width 16 height 16
click at [309, 593] on div at bounding box center [302, 593] width 16 height 16
type input "000000"
type input "0"
click at [298, 597] on div at bounding box center [302, 593] width 16 height 16
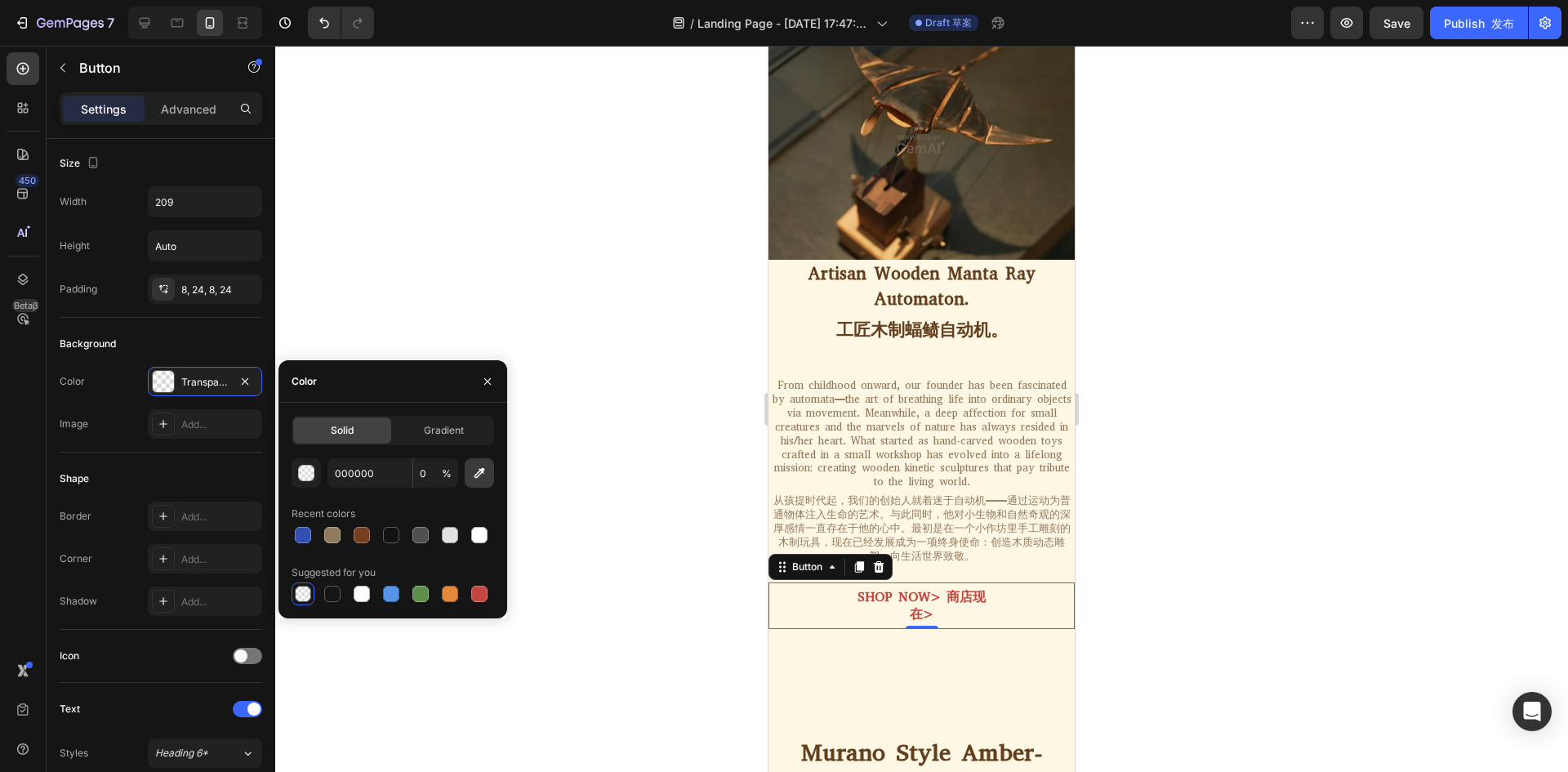
click at [473, 467] on icon "button" at bounding box center [479, 472] width 16 height 16
type input "151515"
type input "100"
click at [442, 599] on div at bounding box center [449, 593] width 16 height 16
click at [481, 602] on div at bounding box center [479, 593] width 19 height 19
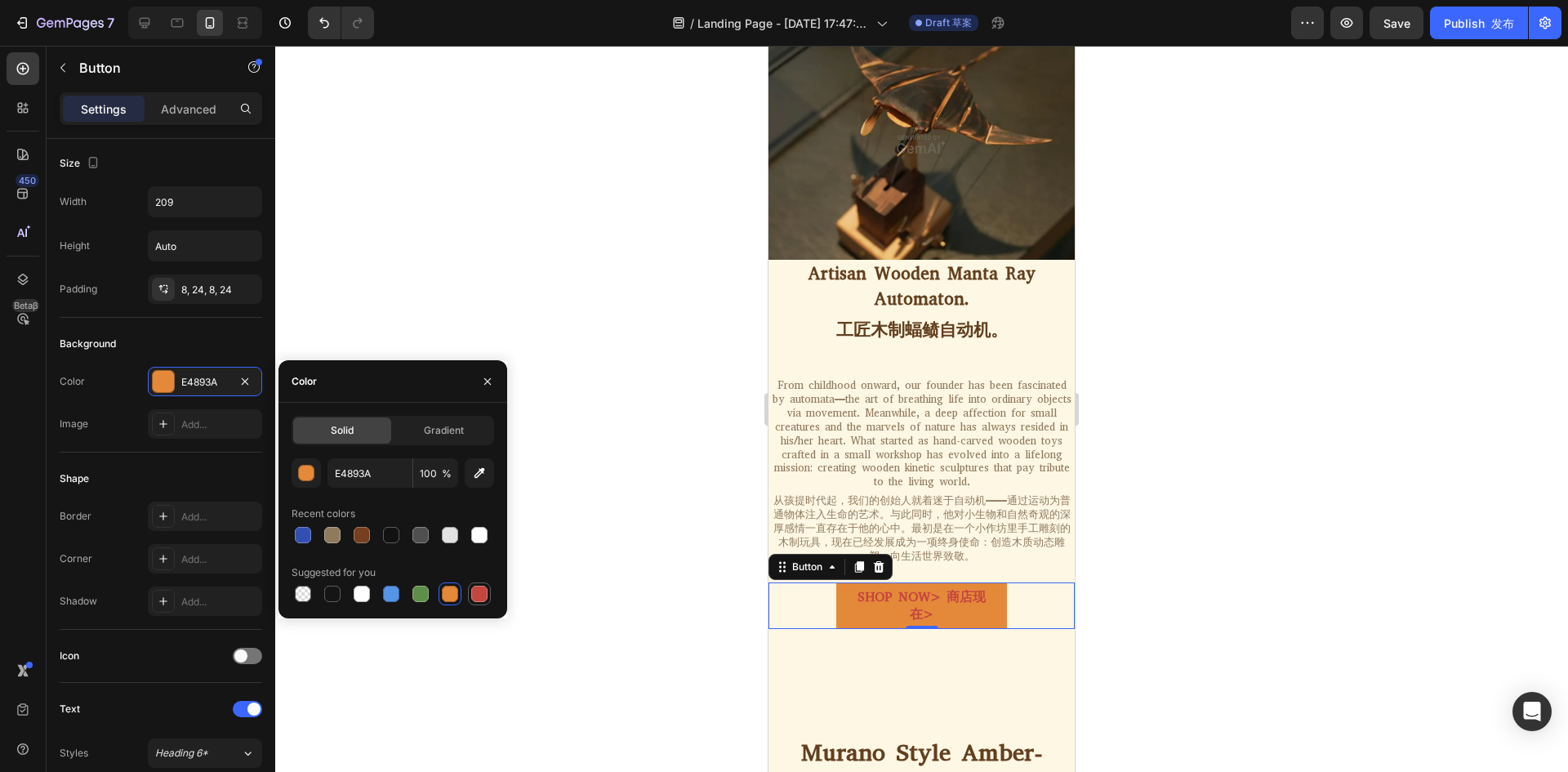
type input "C5453F"
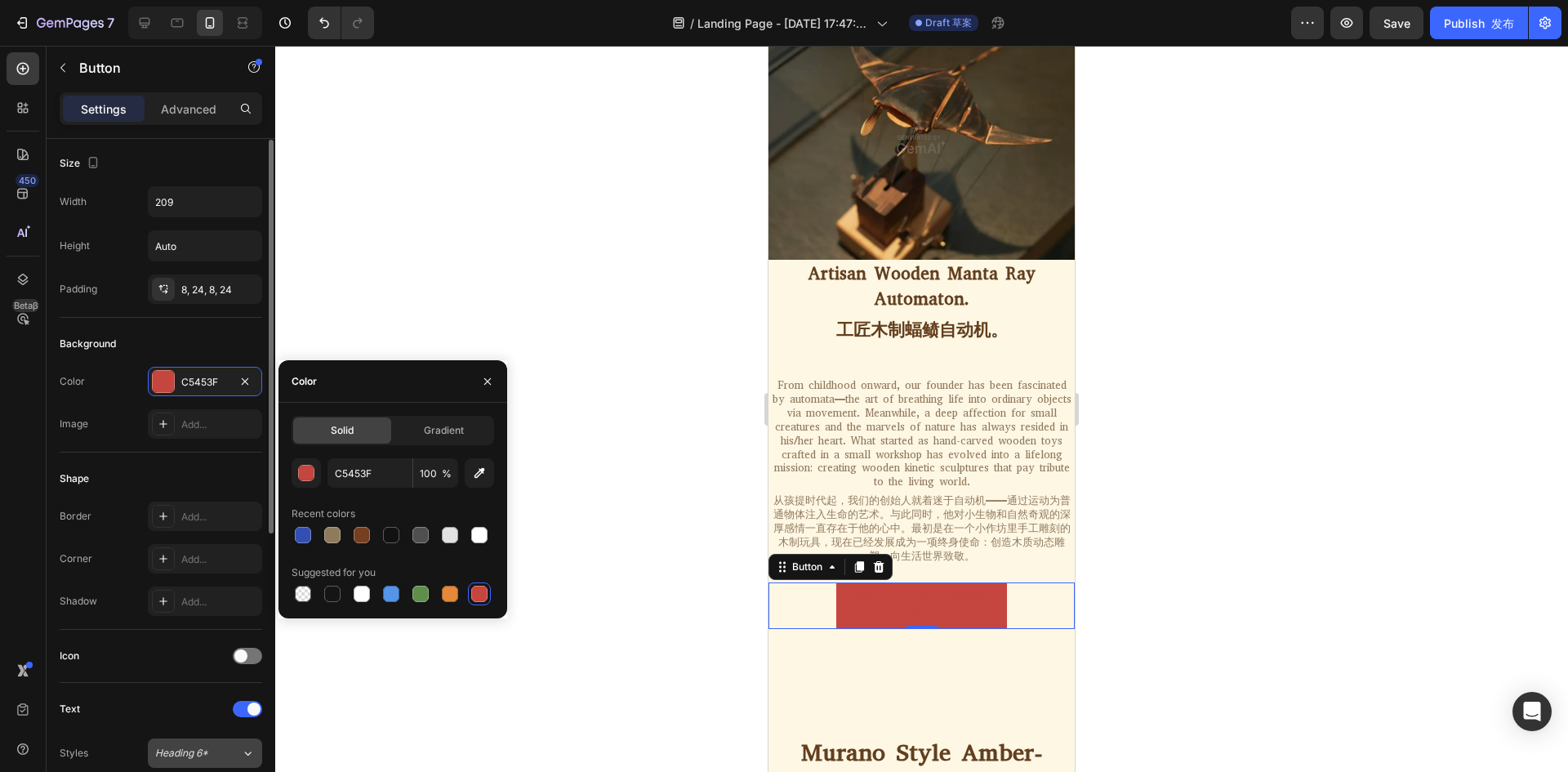
scroll to position [410, 0]
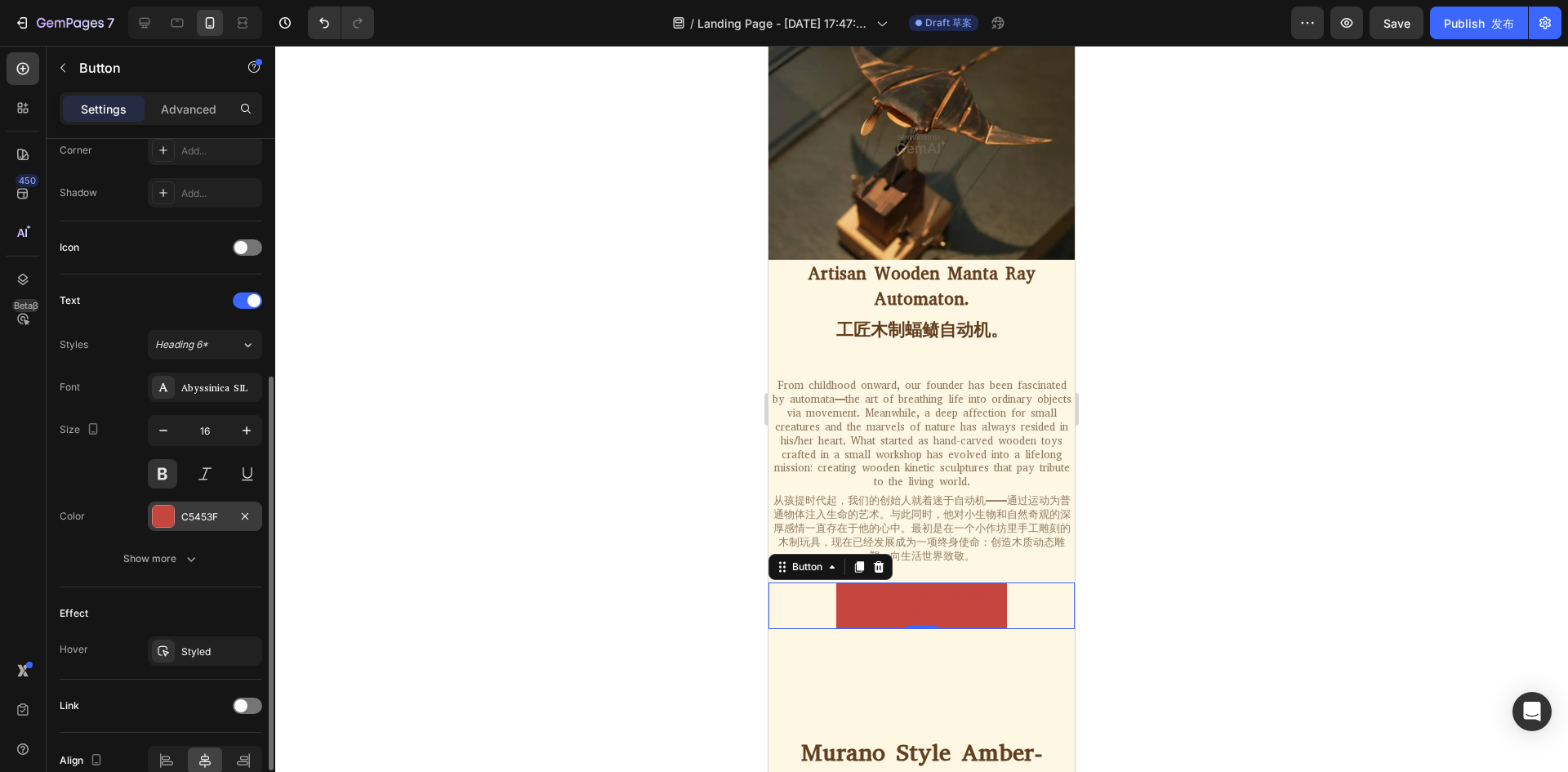
click at [170, 515] on div at bounding box center [163, 516] width 21 height 21
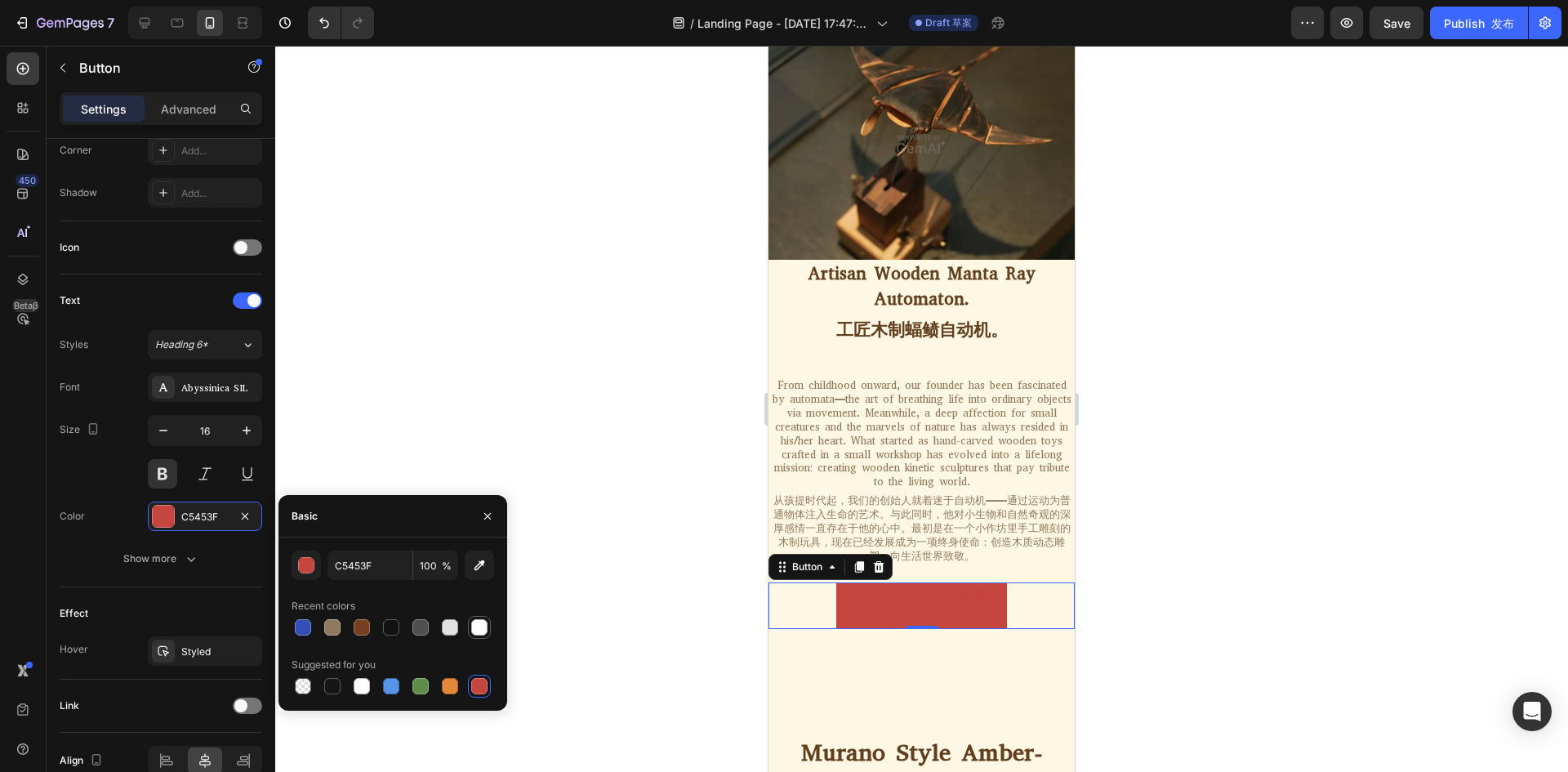
click at [470, 627] on div at bounding box center [479, 627] width 19 height 19
type input "FFFFFF"
drag, startPoint x: 1207, startPoint y: 375, endPoint x: 1169, endPoint y: 374, distance: 38.0
click at [1205, 375] on div at bounding box center [922, 409] width 1292 height 726
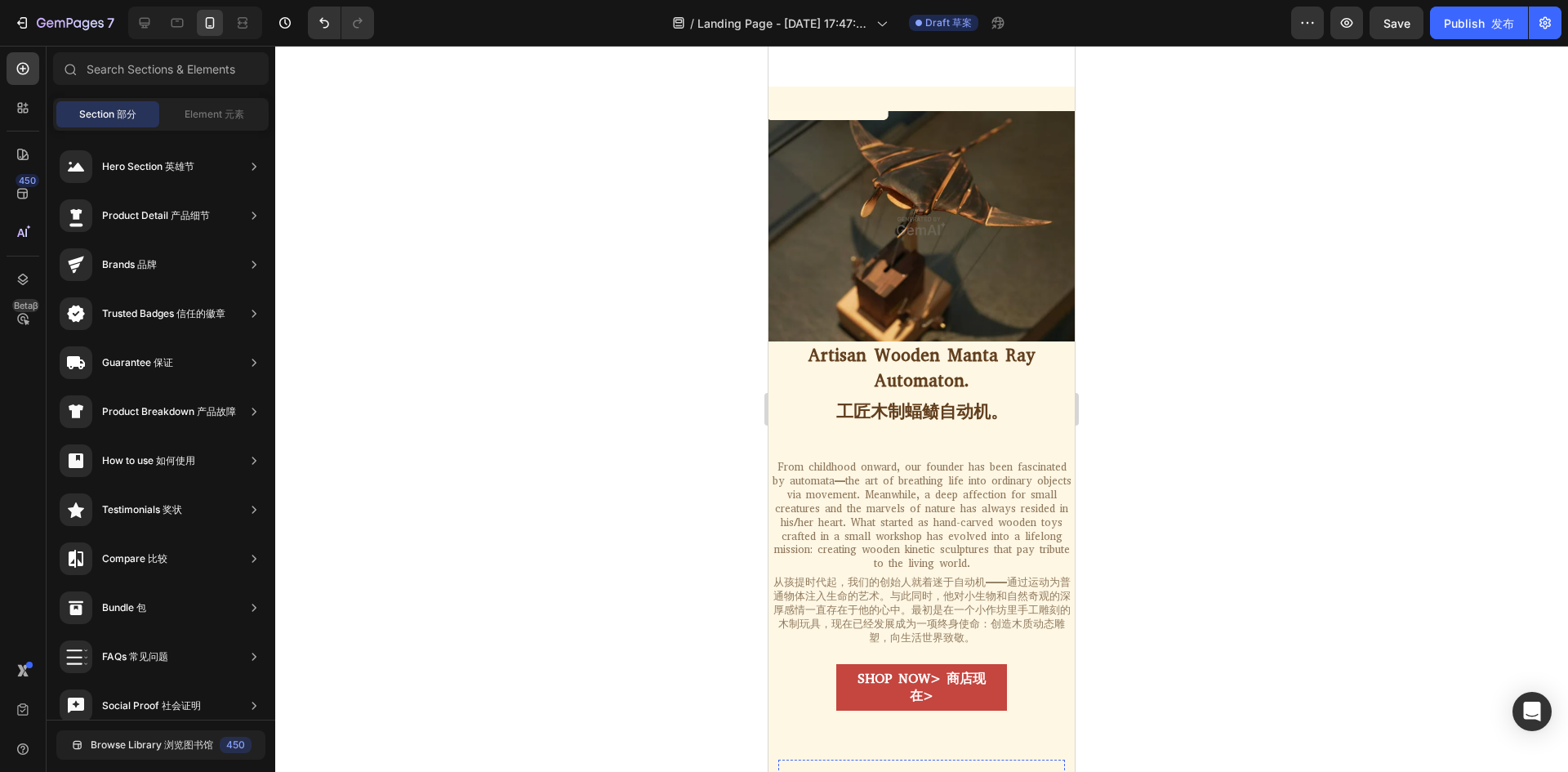
scroll to position [766, 0]
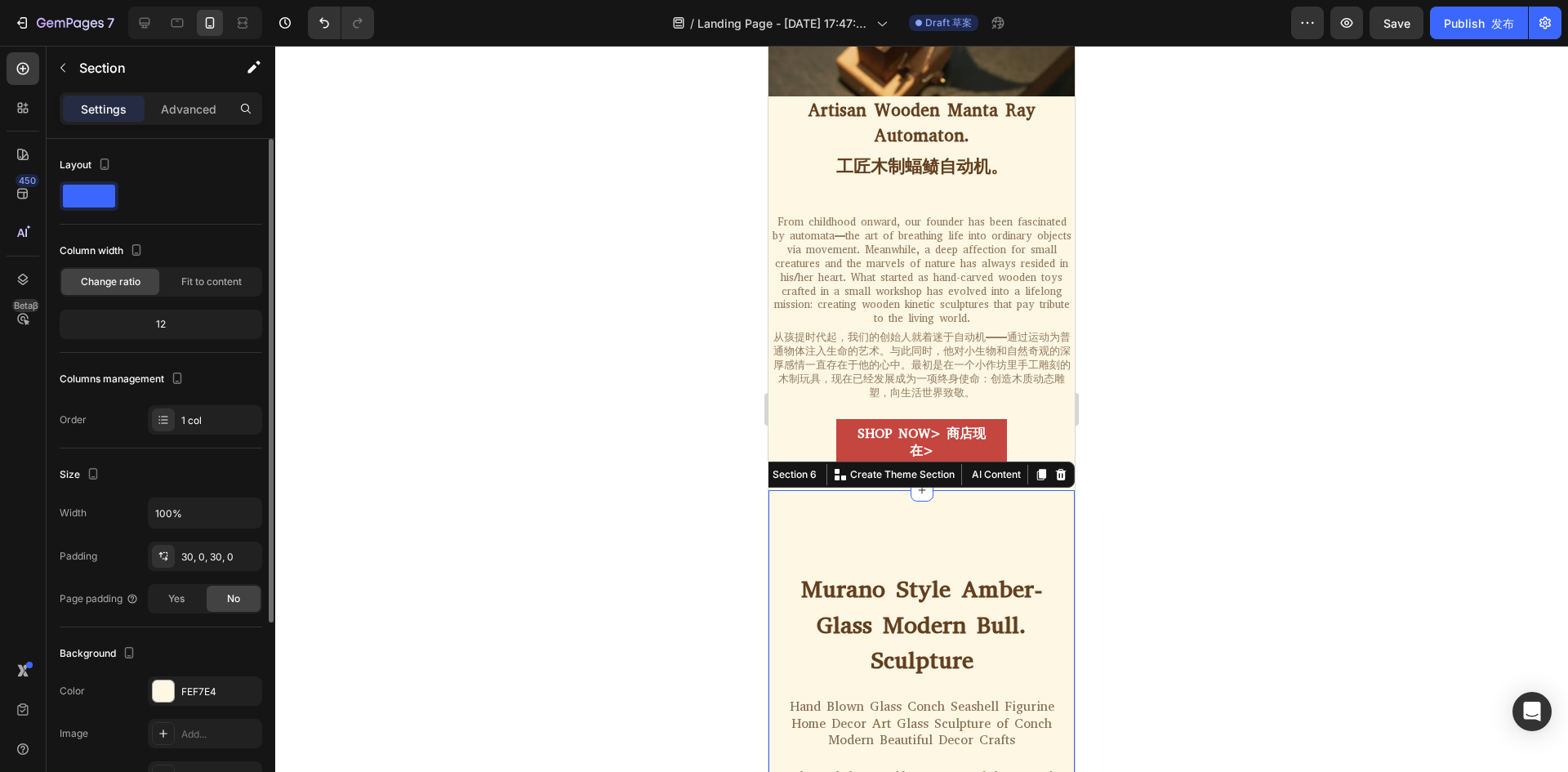
scroll to position [82, 0]
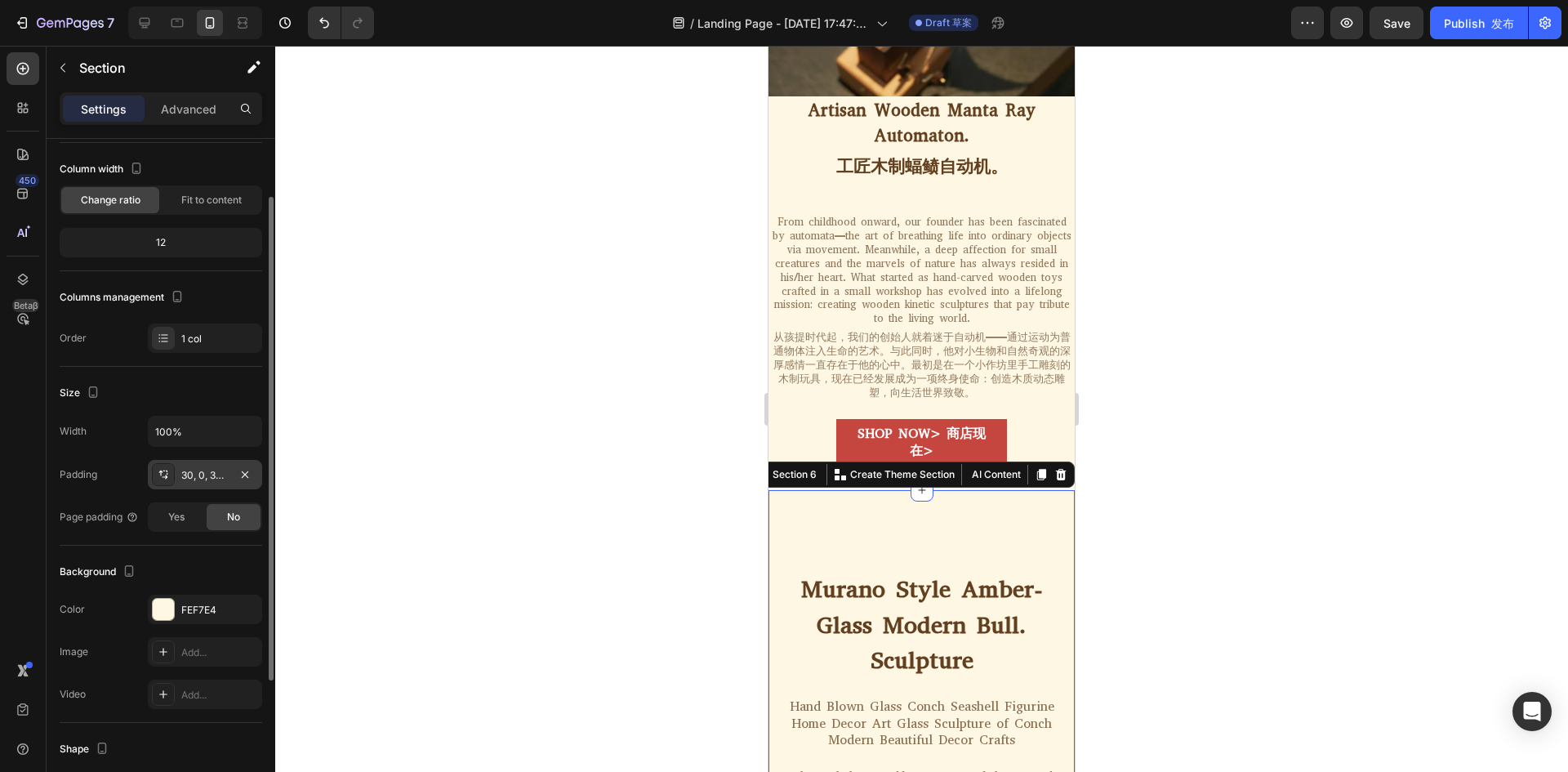
click at [201, 470] on div "30, 0, 30, 0" at bounding box center [205, 474] width 47 height 14
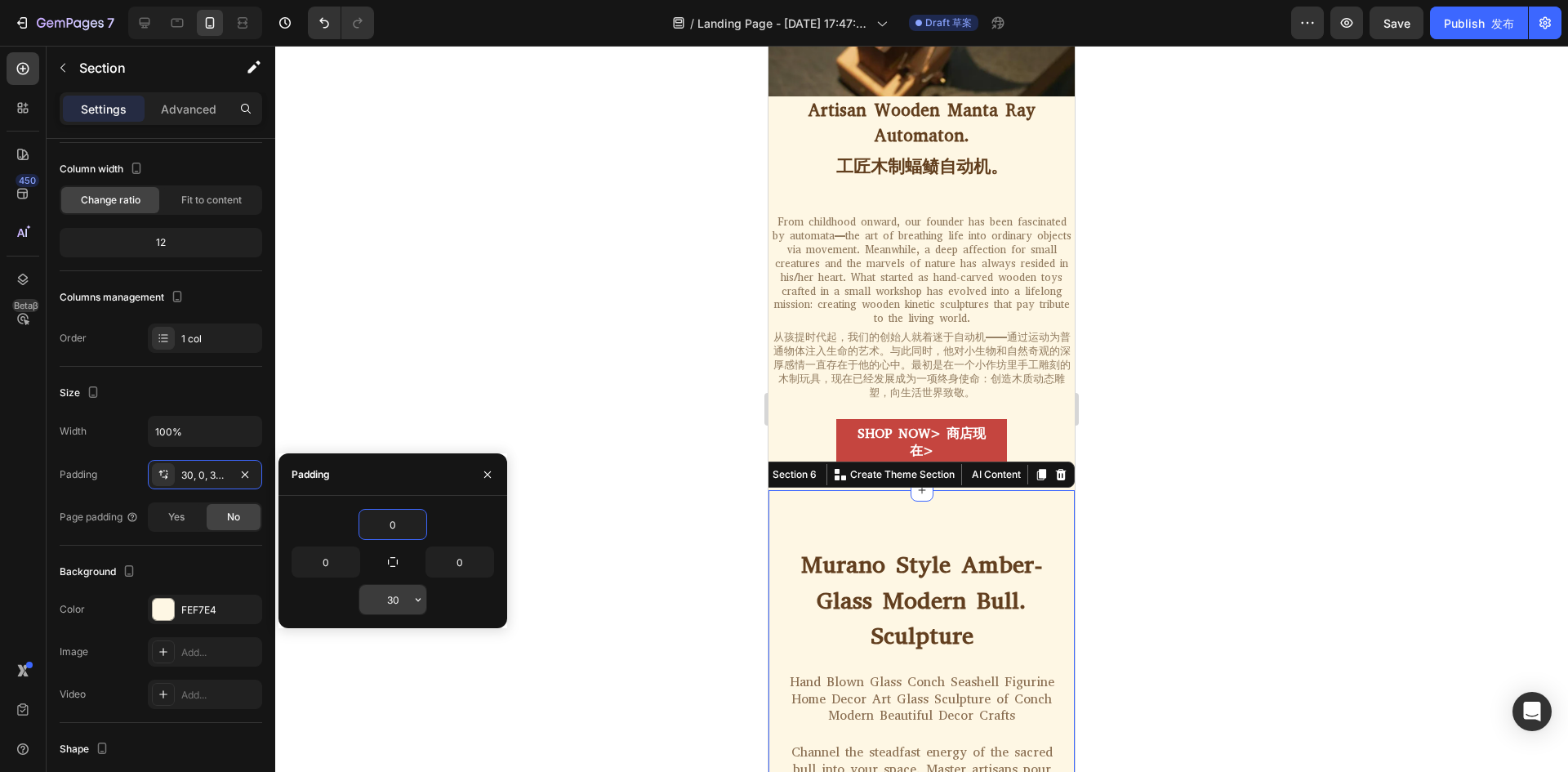
type input "0"
click at [399, 601] on input "30" at bounding box center [393, 599] width 67 height 30
type input "0"
click at [903, 490] on div "Murano Style Amber-Glass Modern Bull. Sculpture Heading Hand Blown Glass Conch …" at bounding box center [921, 716] width 286 height 453
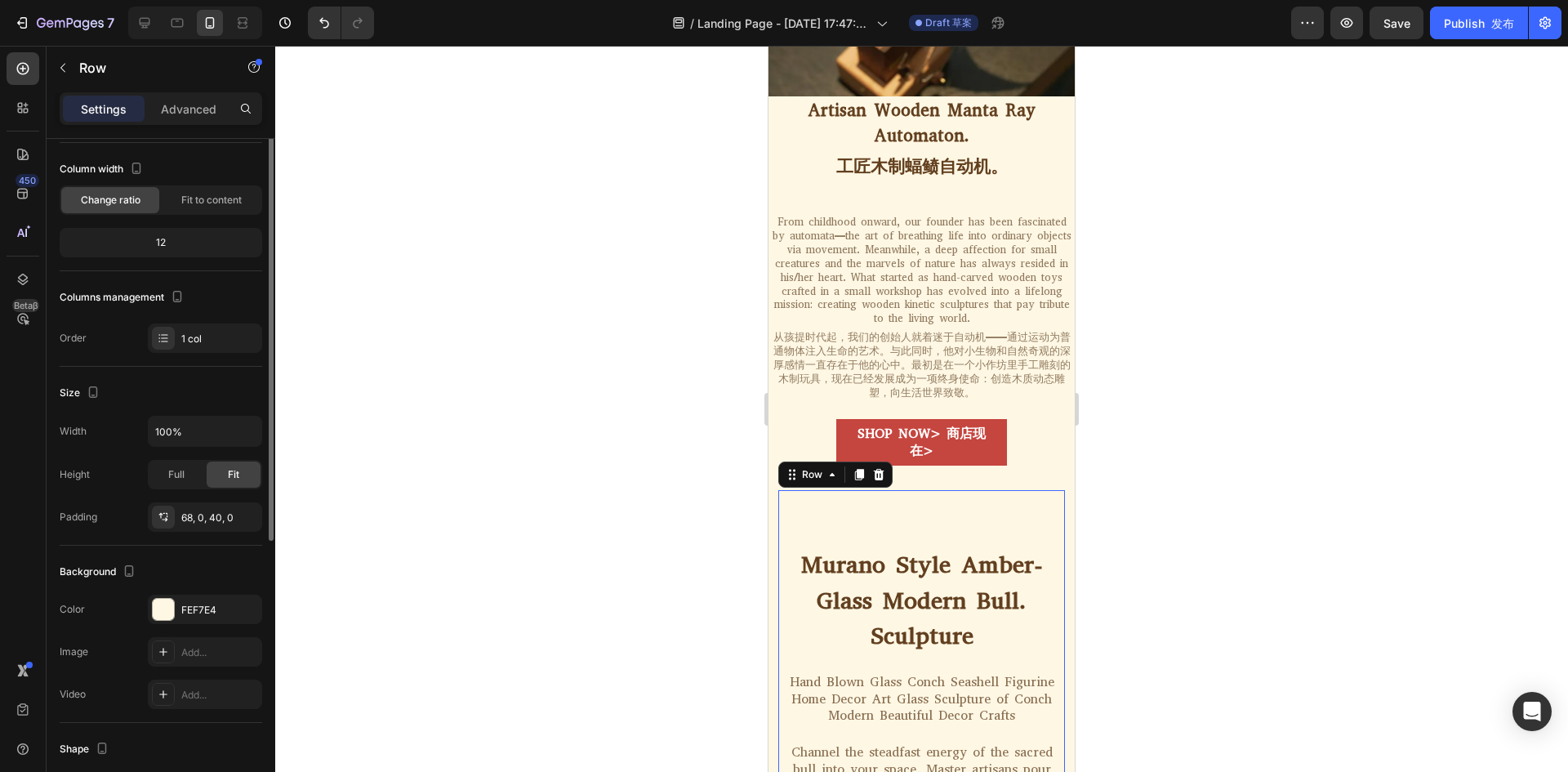
scroll to position [0, 0]
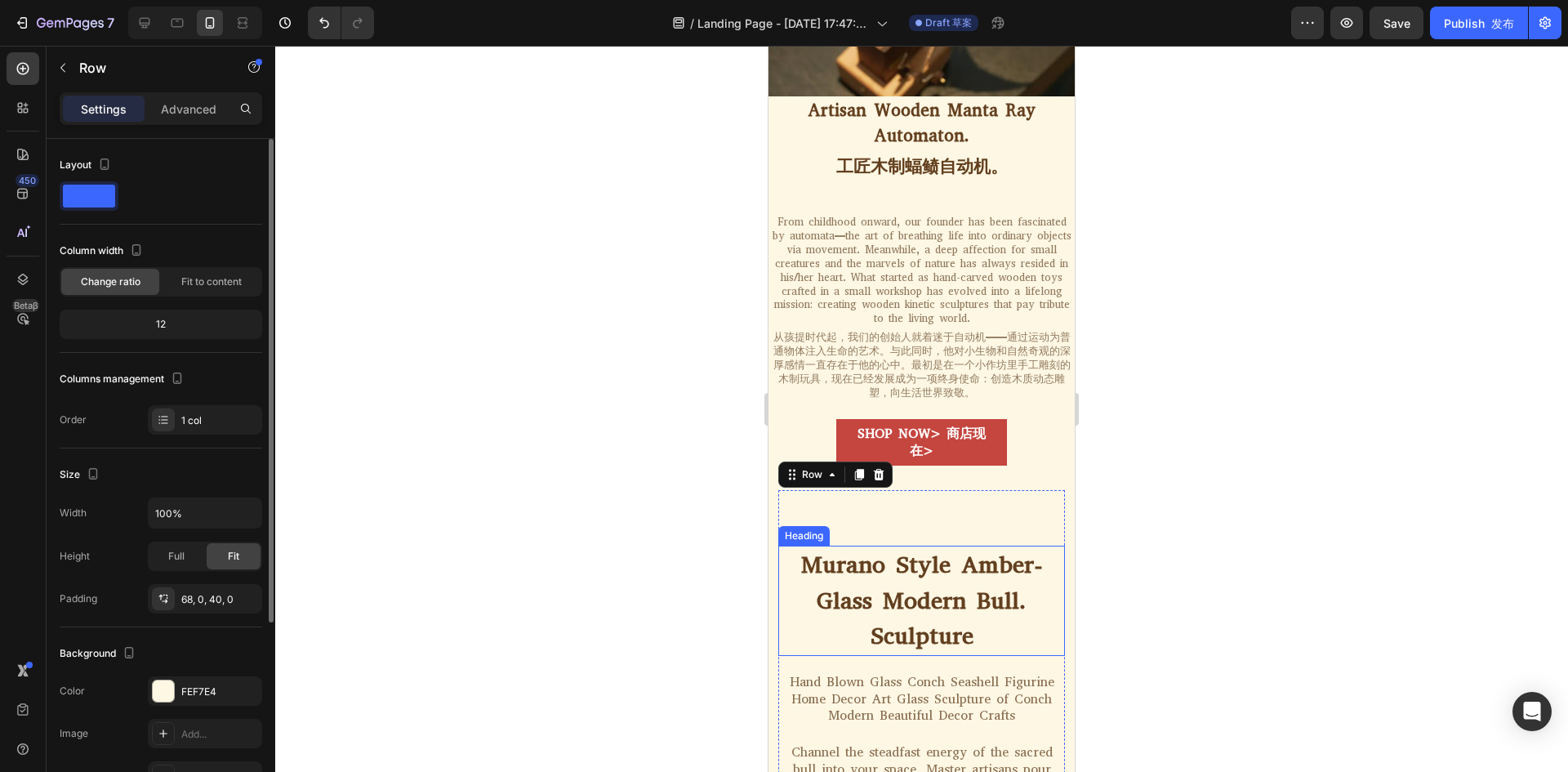
click at [892, 545] on h2 "Murano Style Amber-Glass Modern Bull. Sculpture" at bounding box center [921, 600] width 286 height 110
click at [961, 490] on div "Murano Style Amber-Glass Modern Bull. Sculpture Heading Hand Blown Glass Conch …" at bounding box center [921, 716] width 286 height 453
click at [949, 490] on div "Murano Style Amber-Glass Modern Bull. Sculpture Heading Hand Blown Glass Conch …" at bounding box center [921, 716] width 286 height 453
click at [942, 545] on h2 "Murano Style Amber-Glass Modern Bull. Sculpture" at bounding box center [921, 600] width 286 height 110
click at [967, 490] on div "Murano Style Amber-Glass Modern Bull. Sculpture Heading Hand Blown Glass Conch …" at bounding box center [921, 716] width 286 height 453
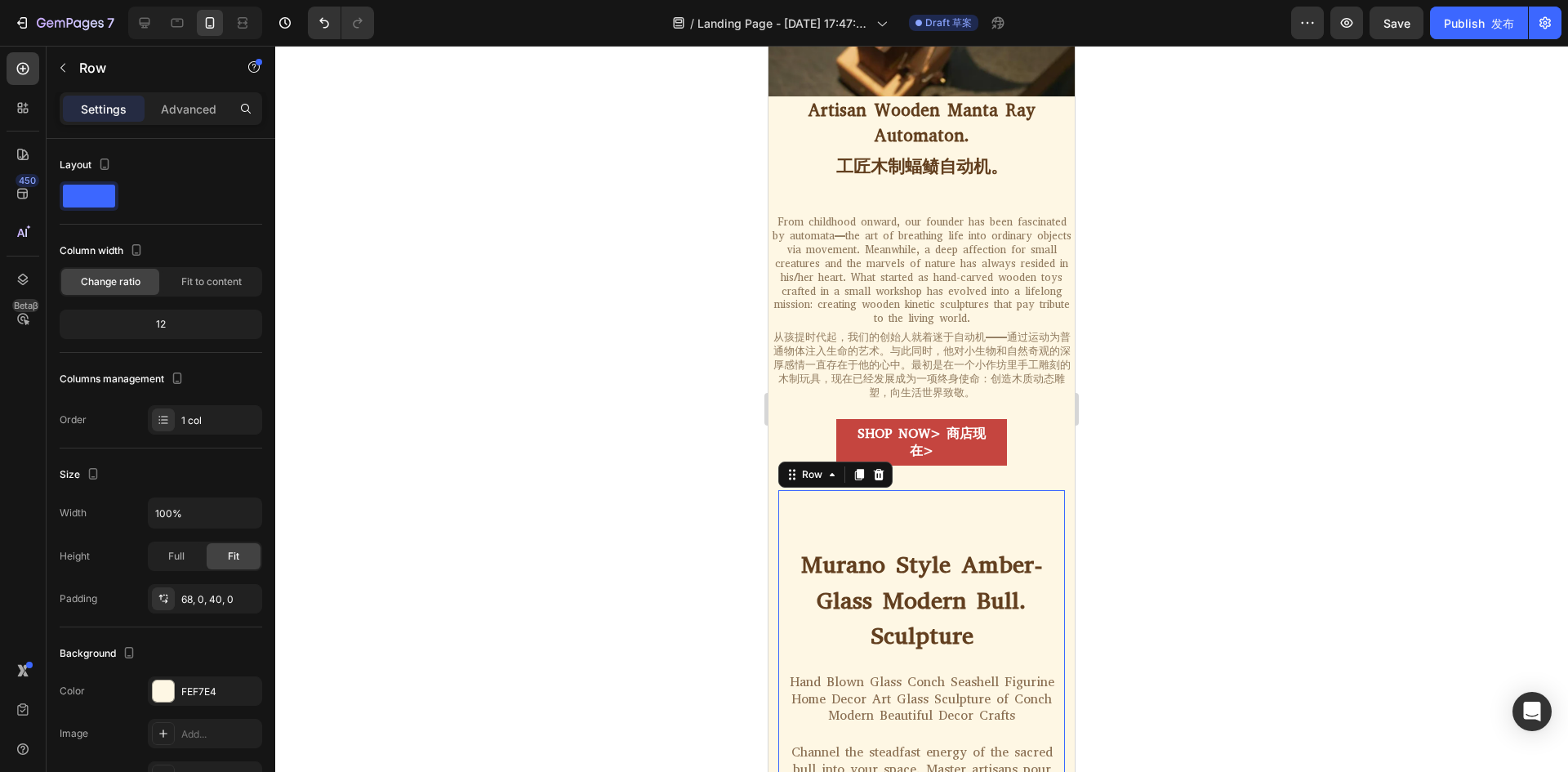
click at [961, 490] on div "Murano Style Amber-Glass Modern Bull. Sculpture Heading Hand Blown Glass Conch …" at bounding box center [921, 716] width 286 height 453
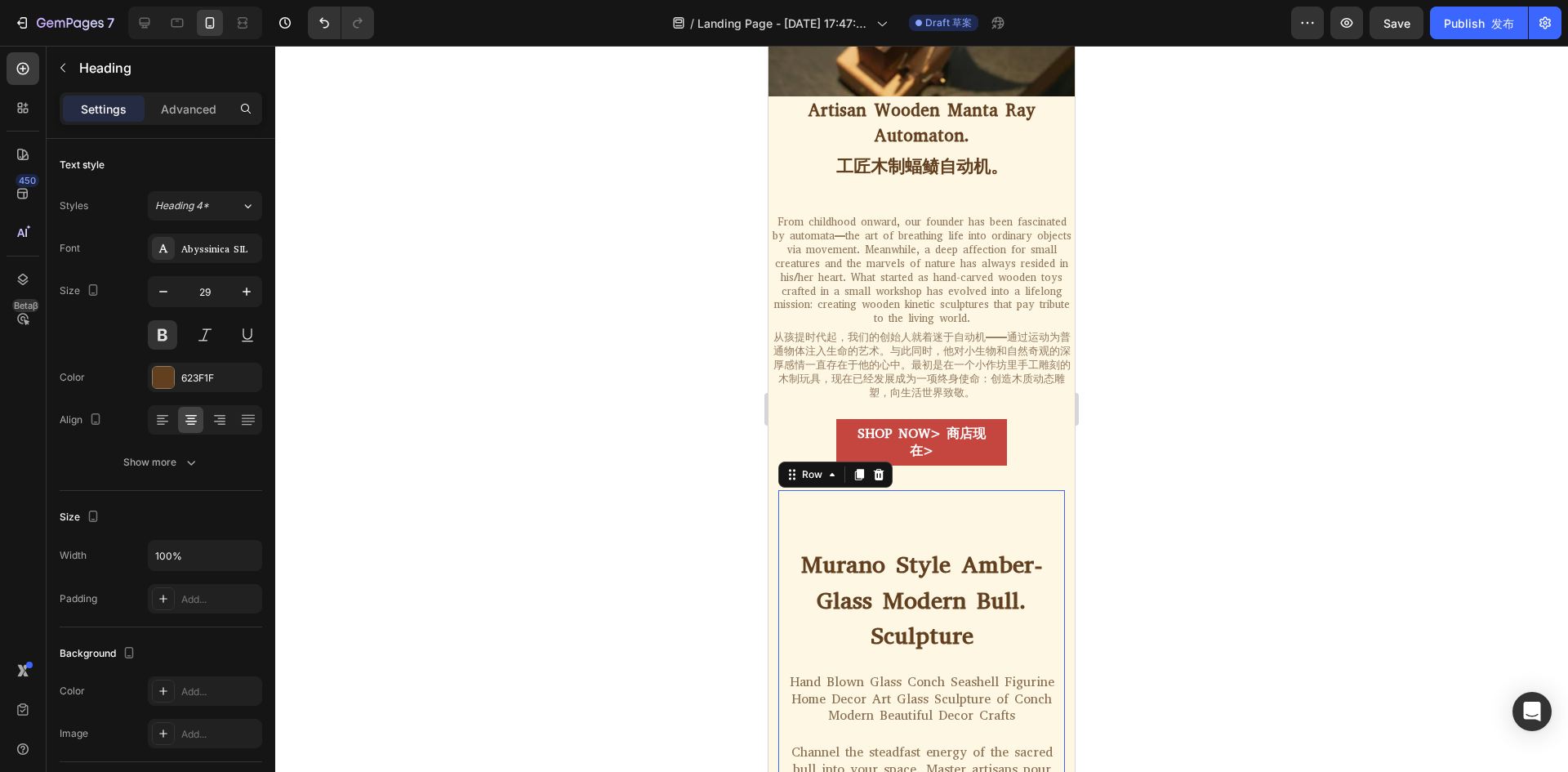
click at [882, 545] on h2 "Murano Style Amber-Glass Modern Bull. Sculpture" at bounding box center [921, 600] width 286 height 110
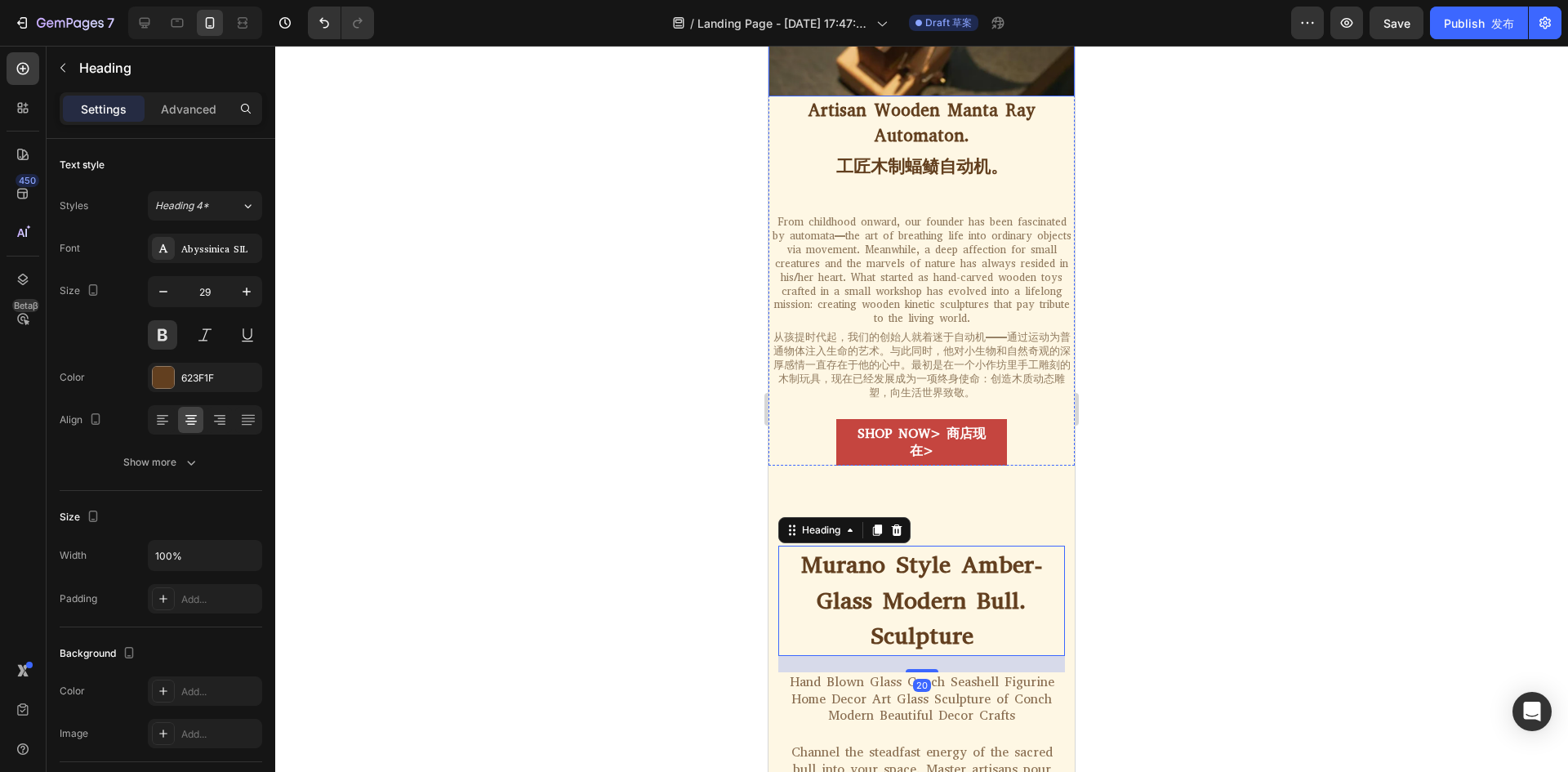
scroll to position [358, 0]
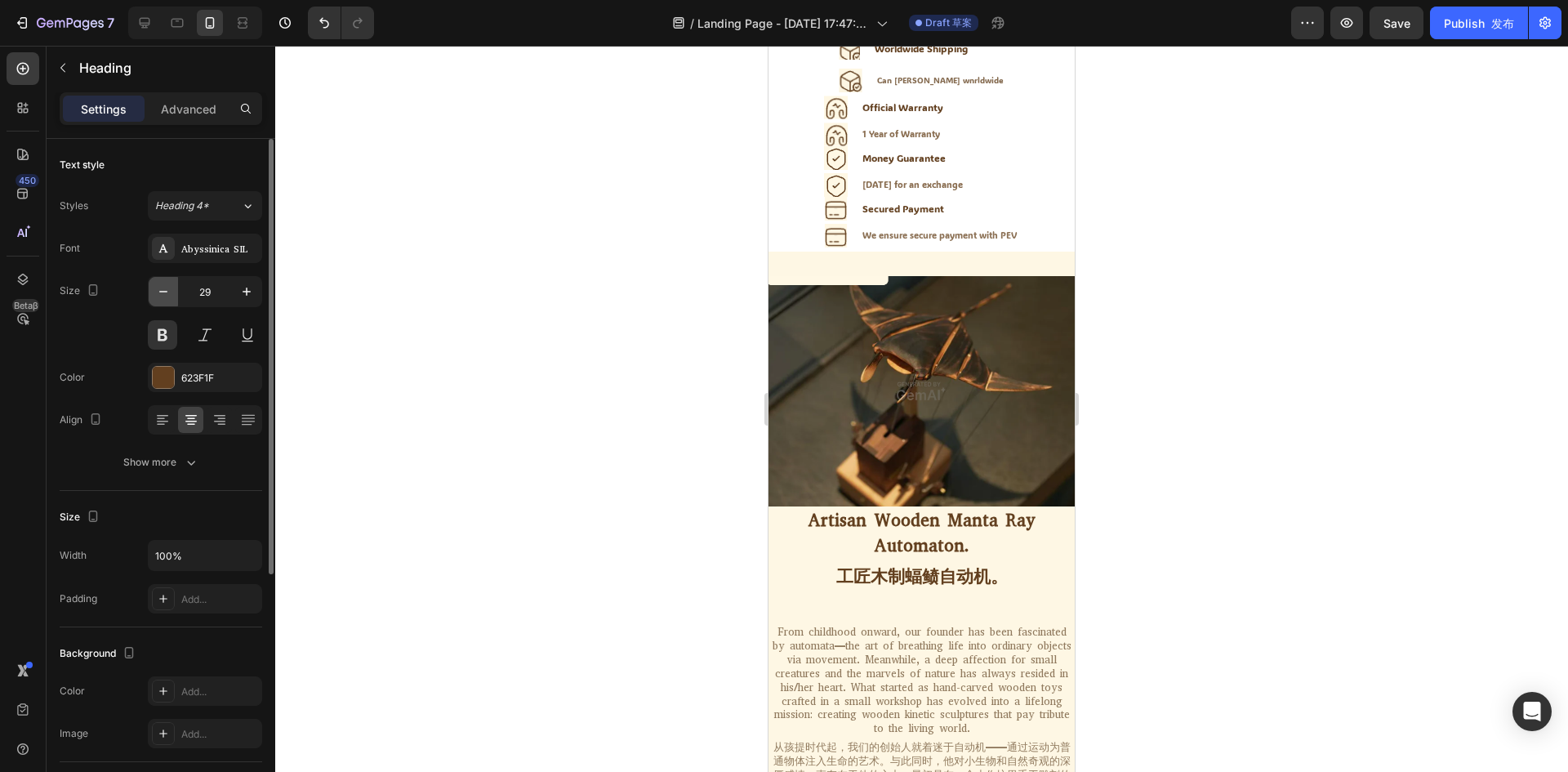
click at [166, 293] on icon "button" at bounding box center [163, 291] width 16 height 16
type input "27"
click at [854, 506] on h2 "Artisan Wooden Manta Ray Automaton. 工匠木制蝠鲼自动机。" at bounding box center [921, 555] width 306 height 99
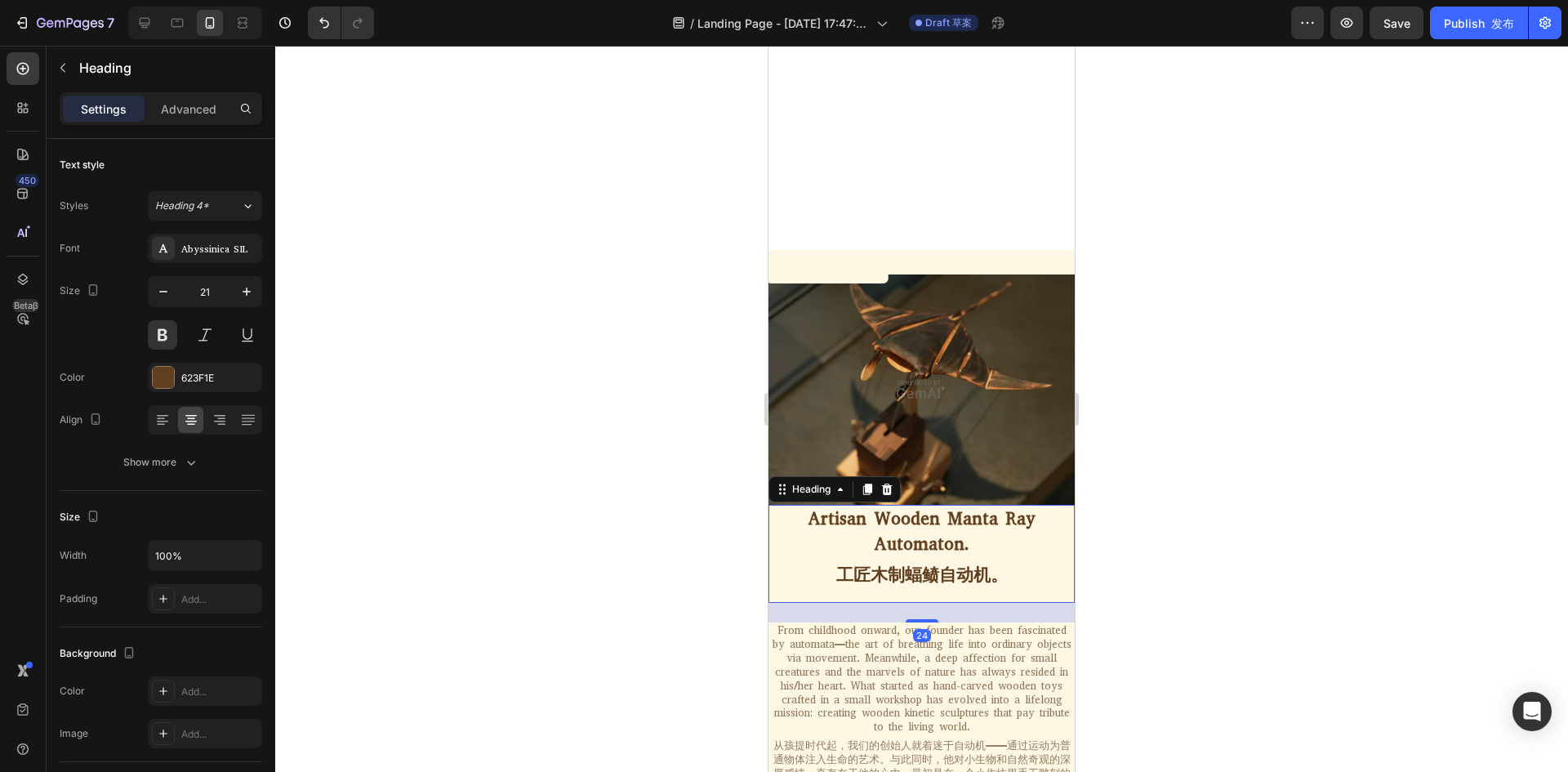
scroll to position [766, 0]
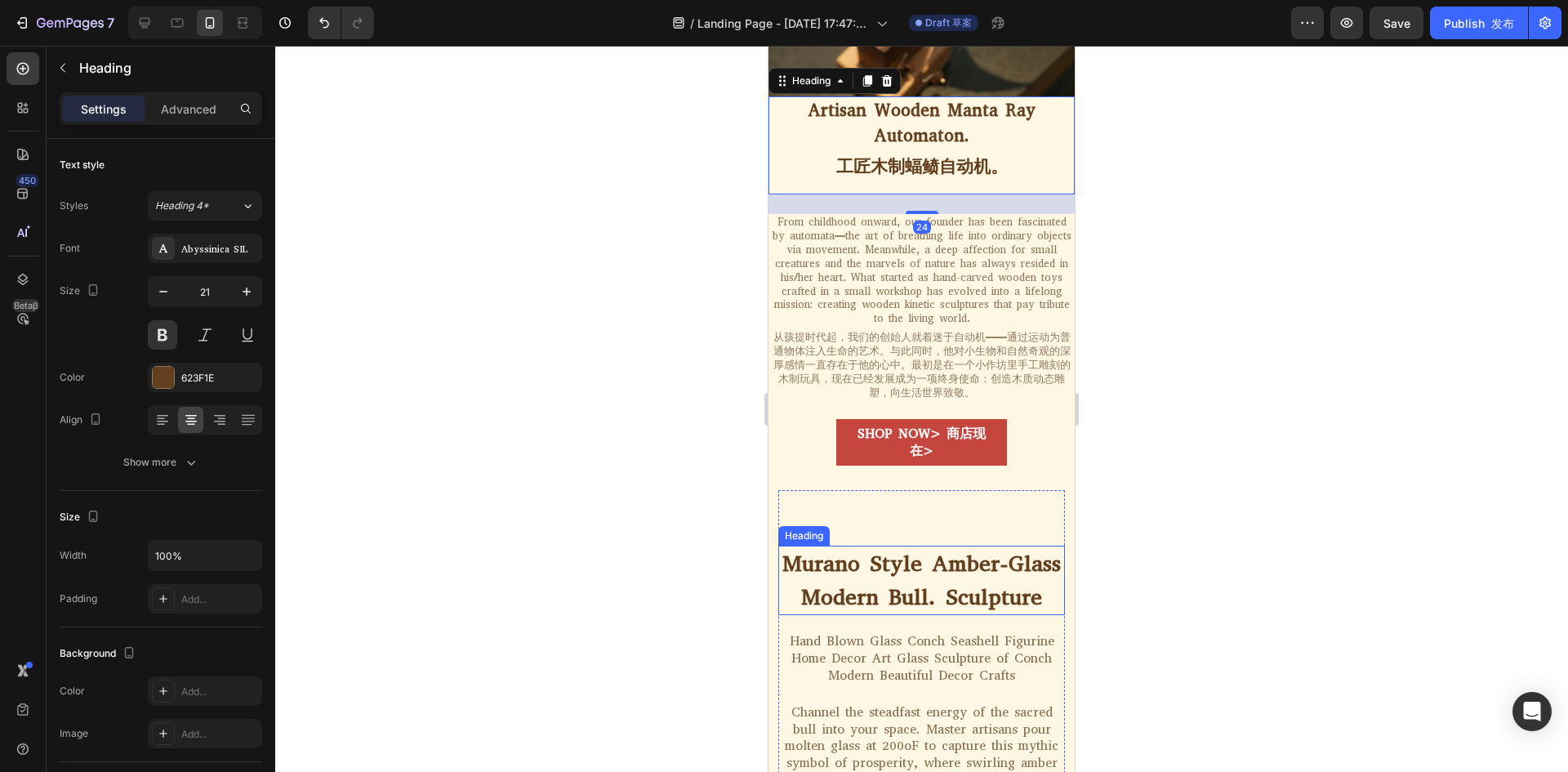
click at [984, 545] on h2 "Murano Style Amber-Glass Modern Bull. Sculpture" at bounding box center [921, 580] width 286 height 69
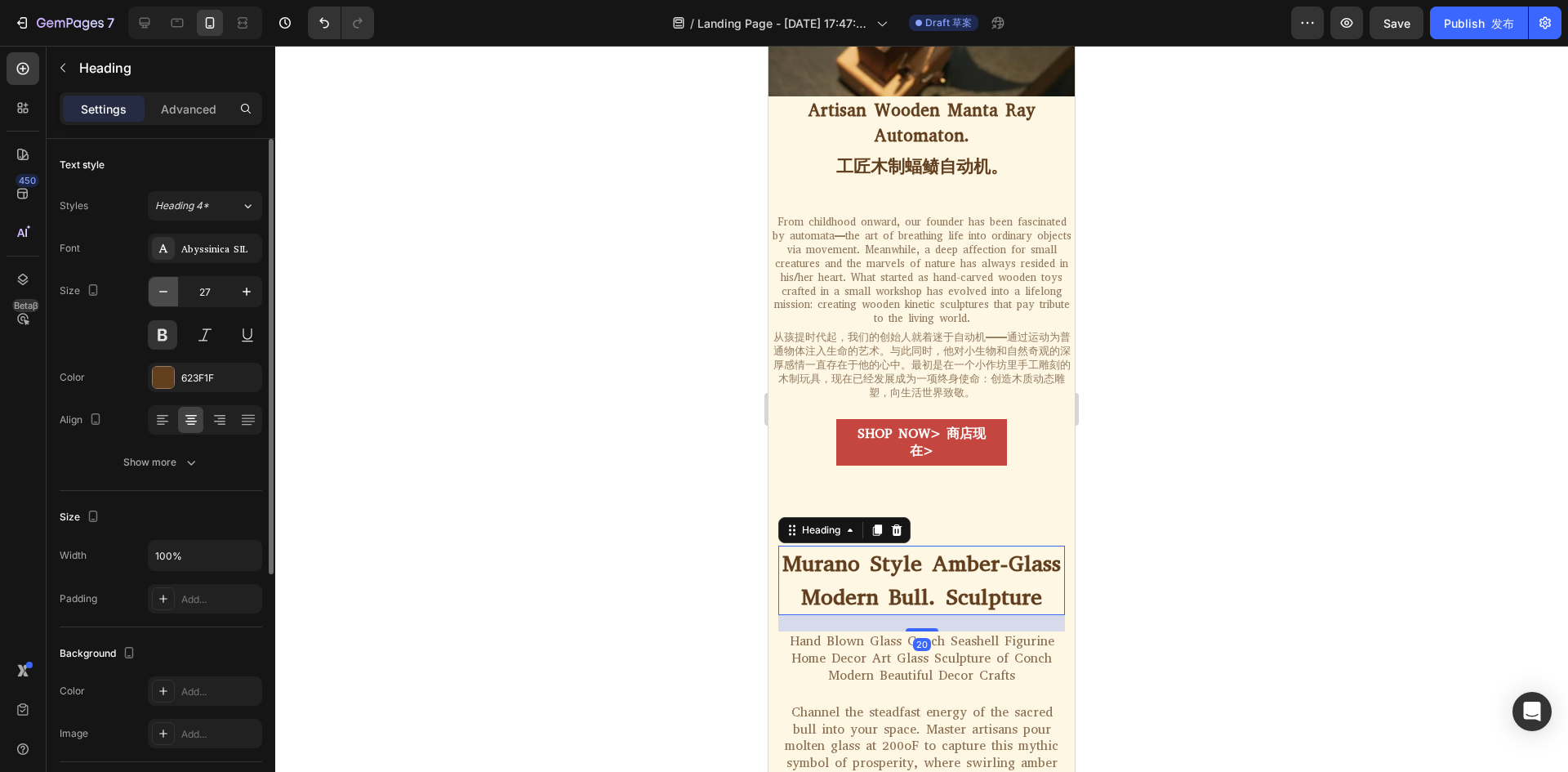
click at [168, 297] on icon "button" at bounding box center [163, 291] width 16 height 16
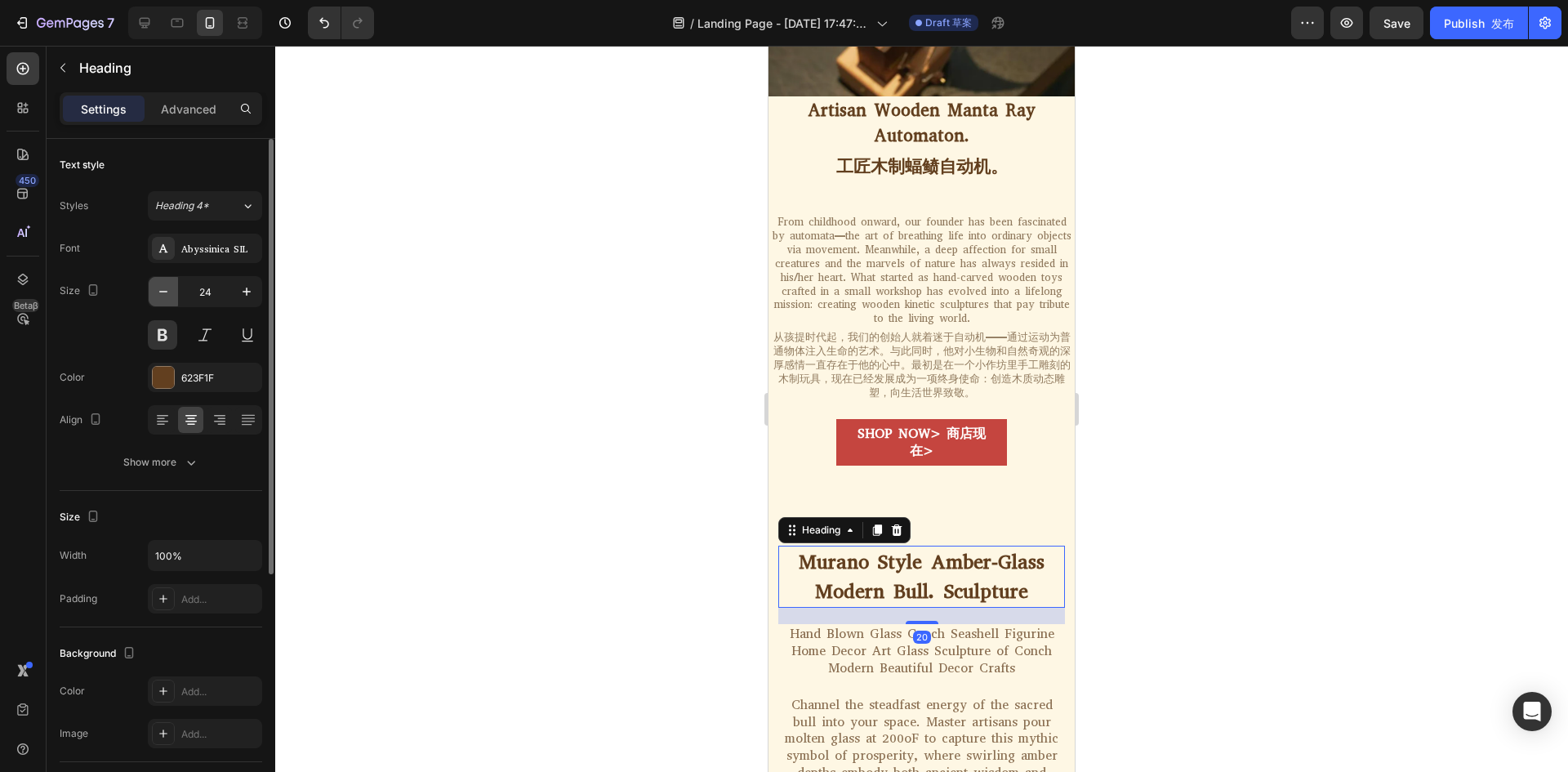
click at [168, 297] on icon "button" at bounding box center [163, 291] width 16 height 16
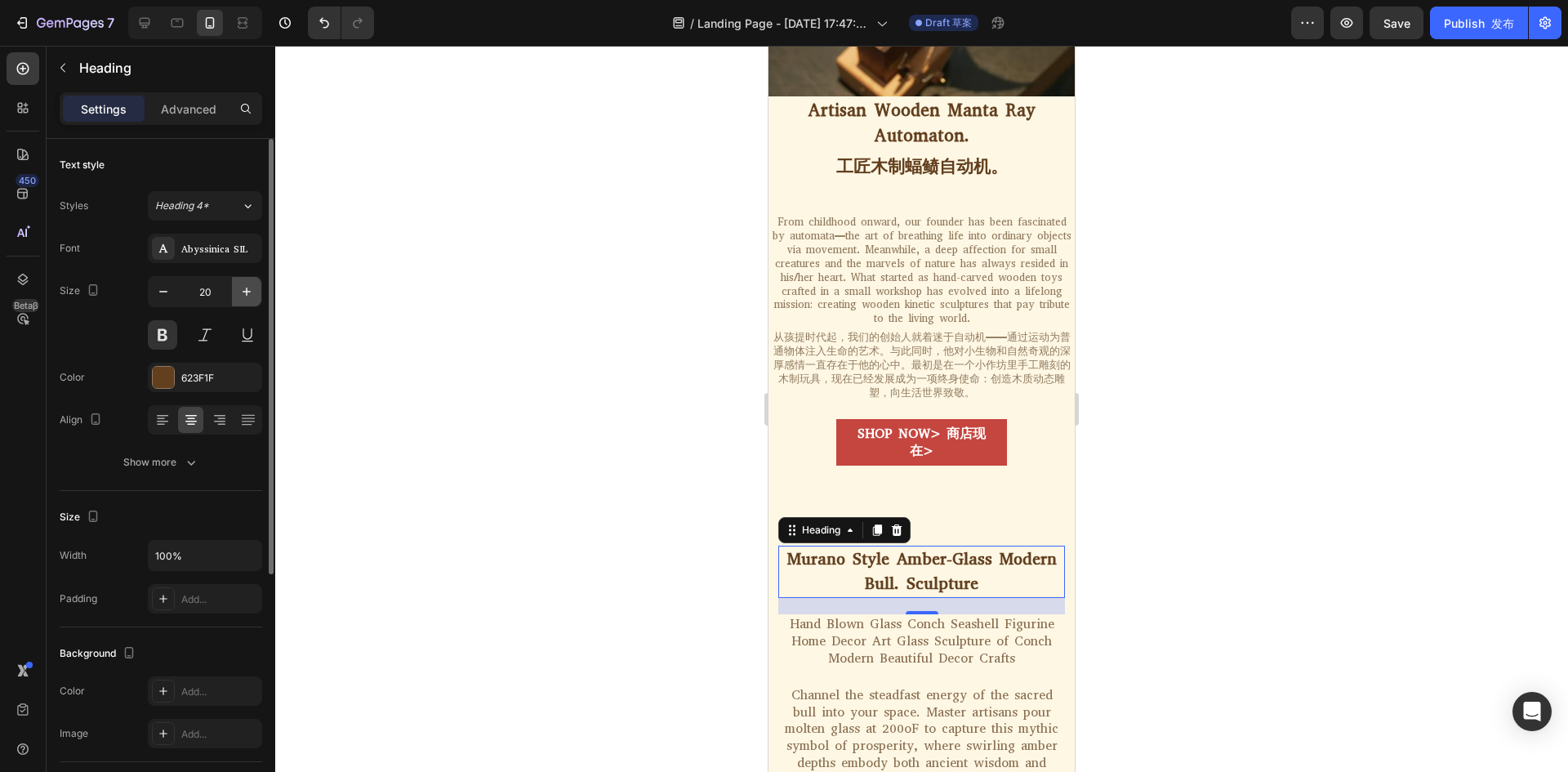
click at [244, 288] on icon "button" at bounding box center [246, 291] width 16 height 16
type input "21"
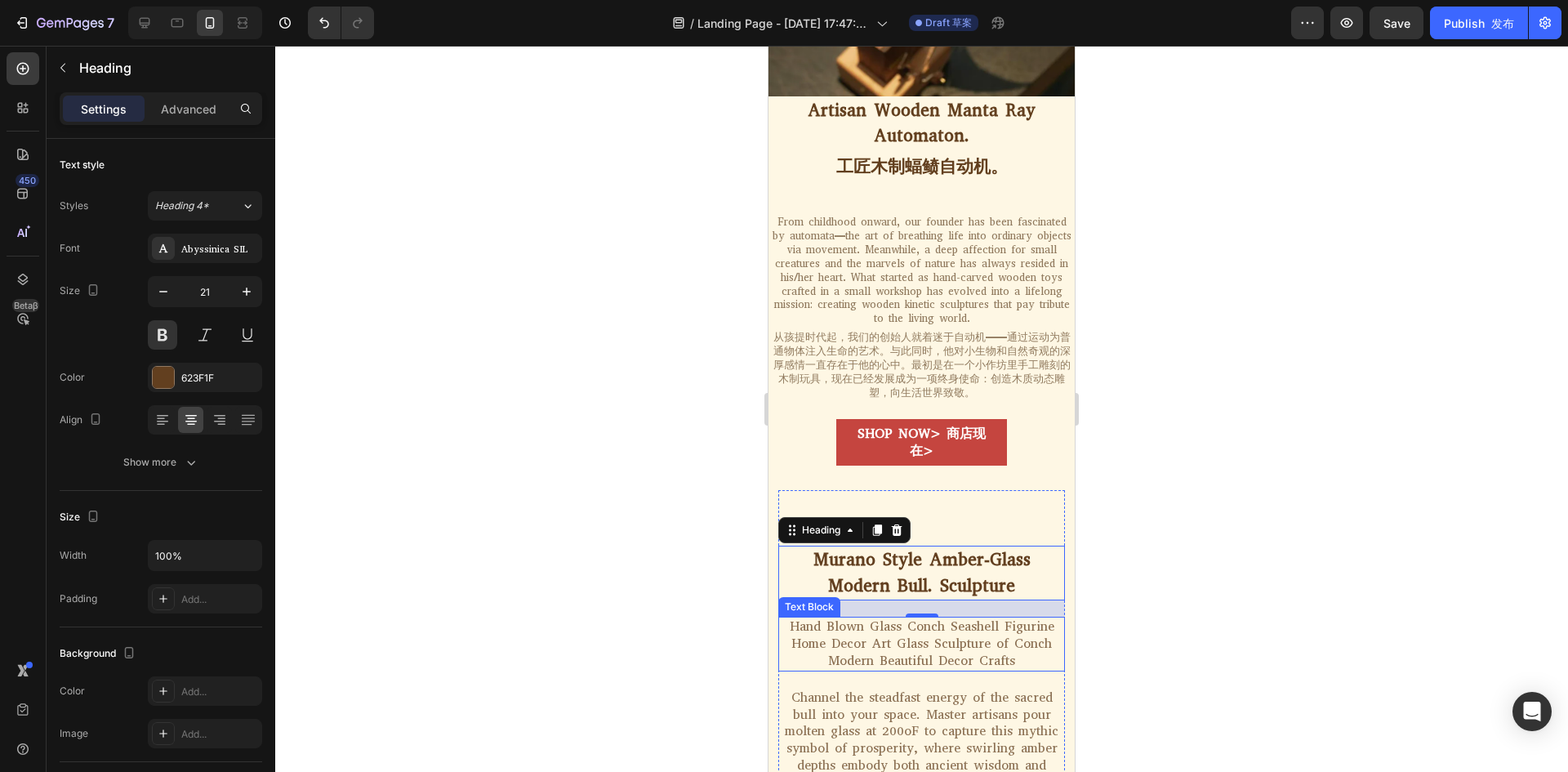
click at [869, 616] on div "Hand Blown Glass Conch Seashell Figurine Home Decor Art Glass Sculpture of Conc…" at bounding box center [921, 643] width 286 height 54
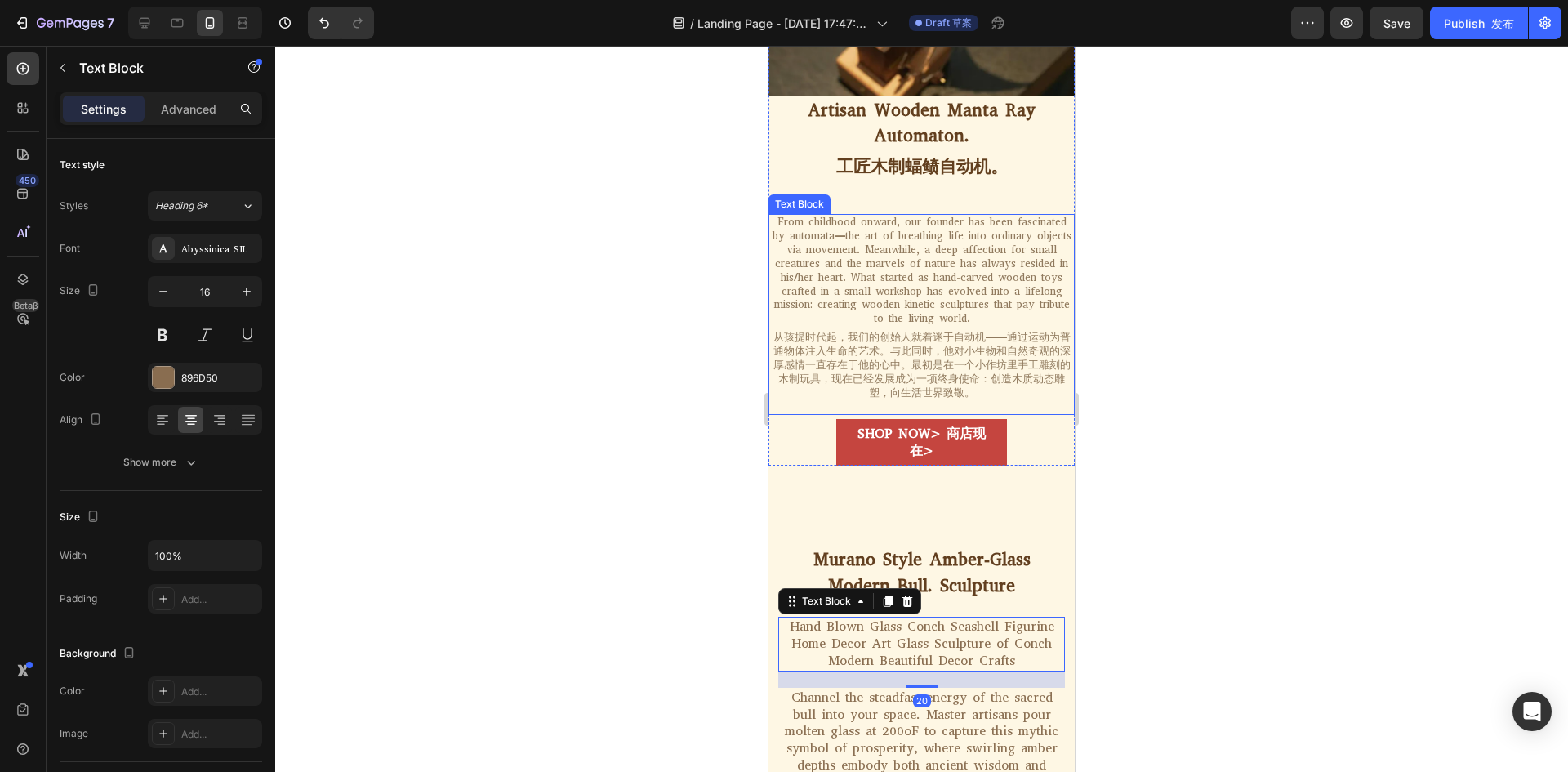
click at [968, 215] on p "From childhood onward, our founder has been fascinated by automata—the art of b…" at bounding box center [921, 307] width 302 height 184
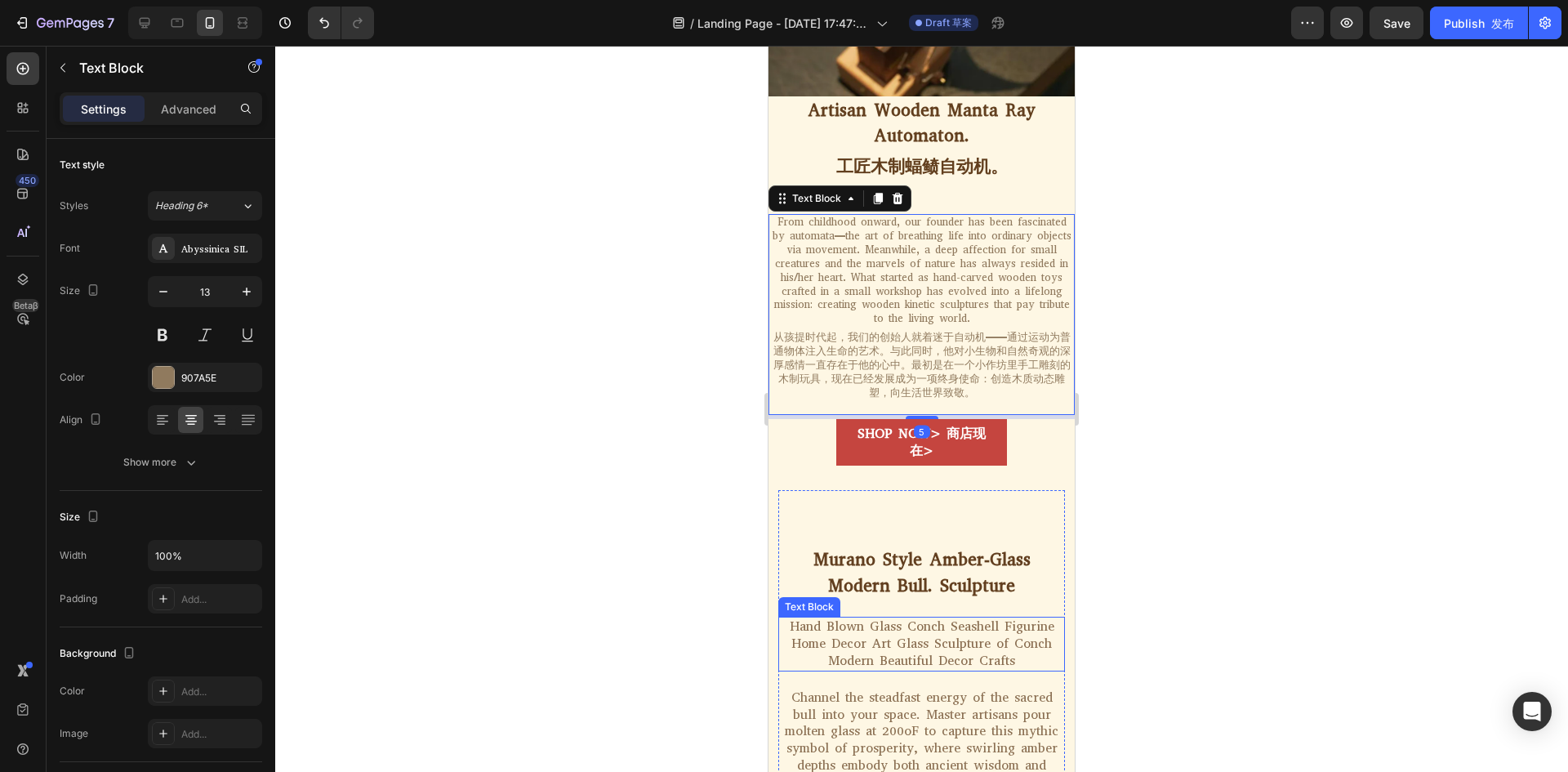
click at [939, 616] on div "Hand Blown Glass Conch Seashell Figurine Home Decor Art Glass Sculpture of Conc…" at bounding box center [921, 643] width 286 height 54
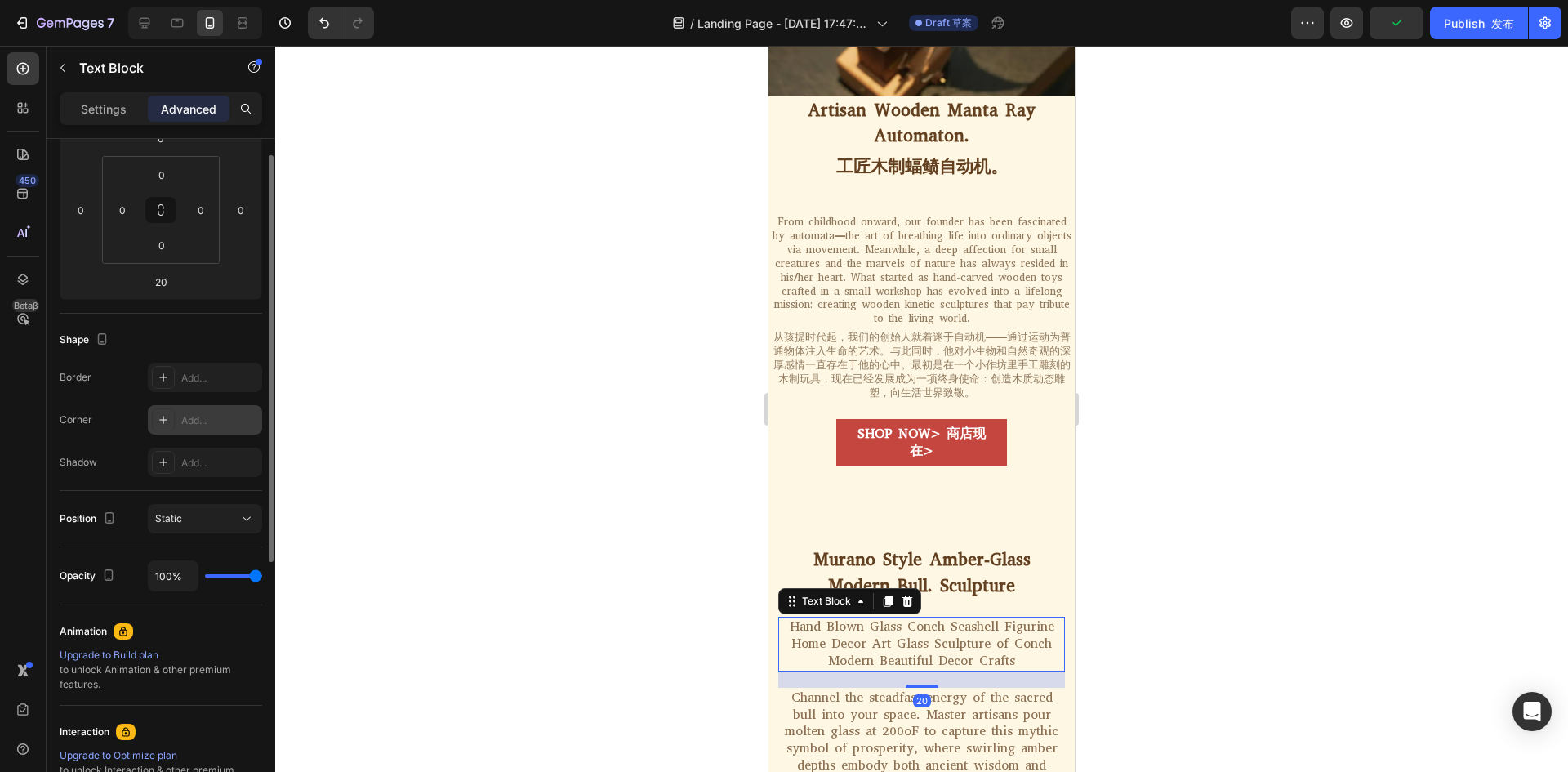
scroll to position [0, 0]
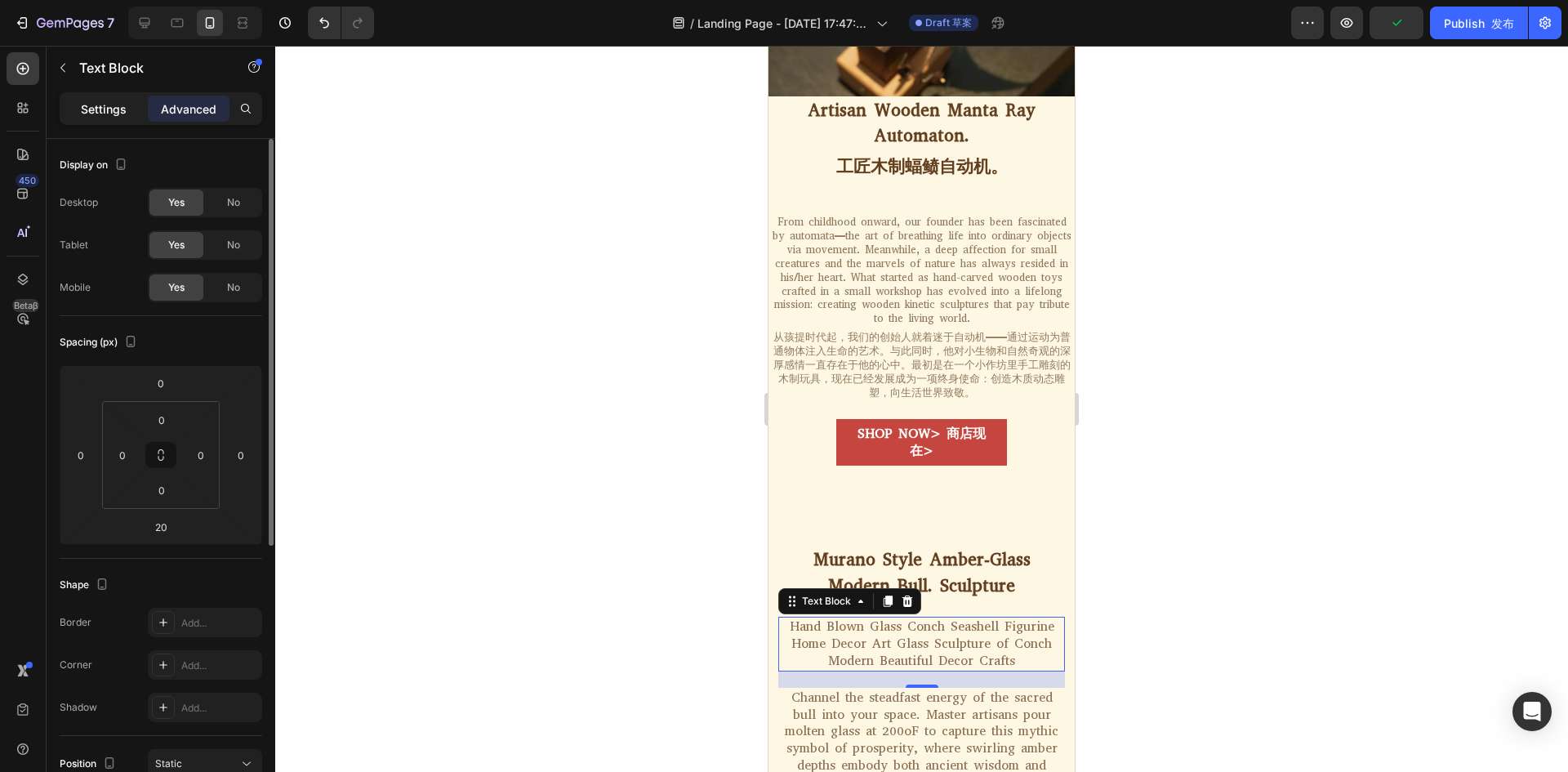
click at [114, 116] on p "Settings" at bounding box center [104, 109] width 46 height 17
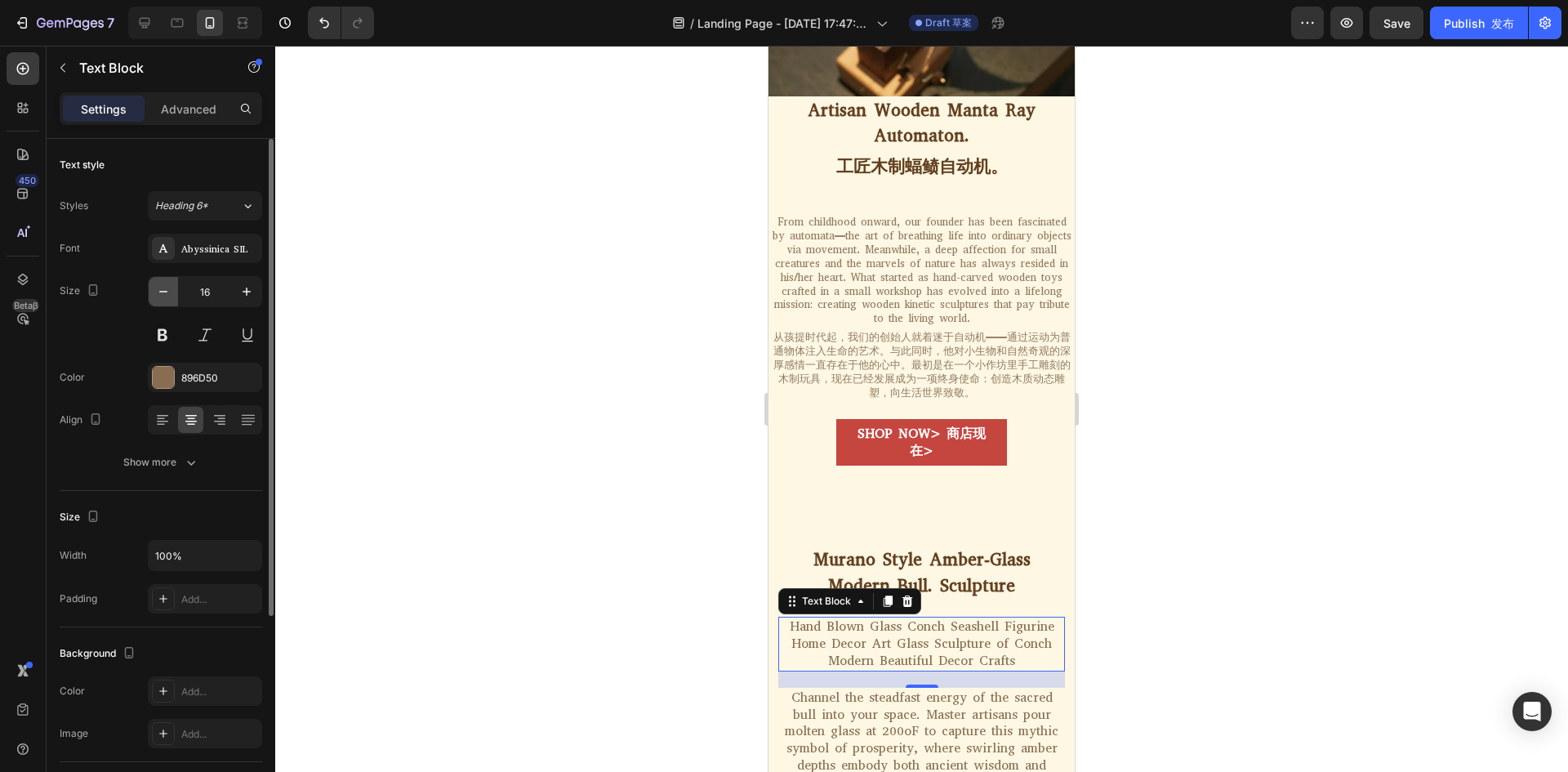
click at [165, 295] on icon "button" at bounding box center [163, 291] width 16 height 16
type input "13"
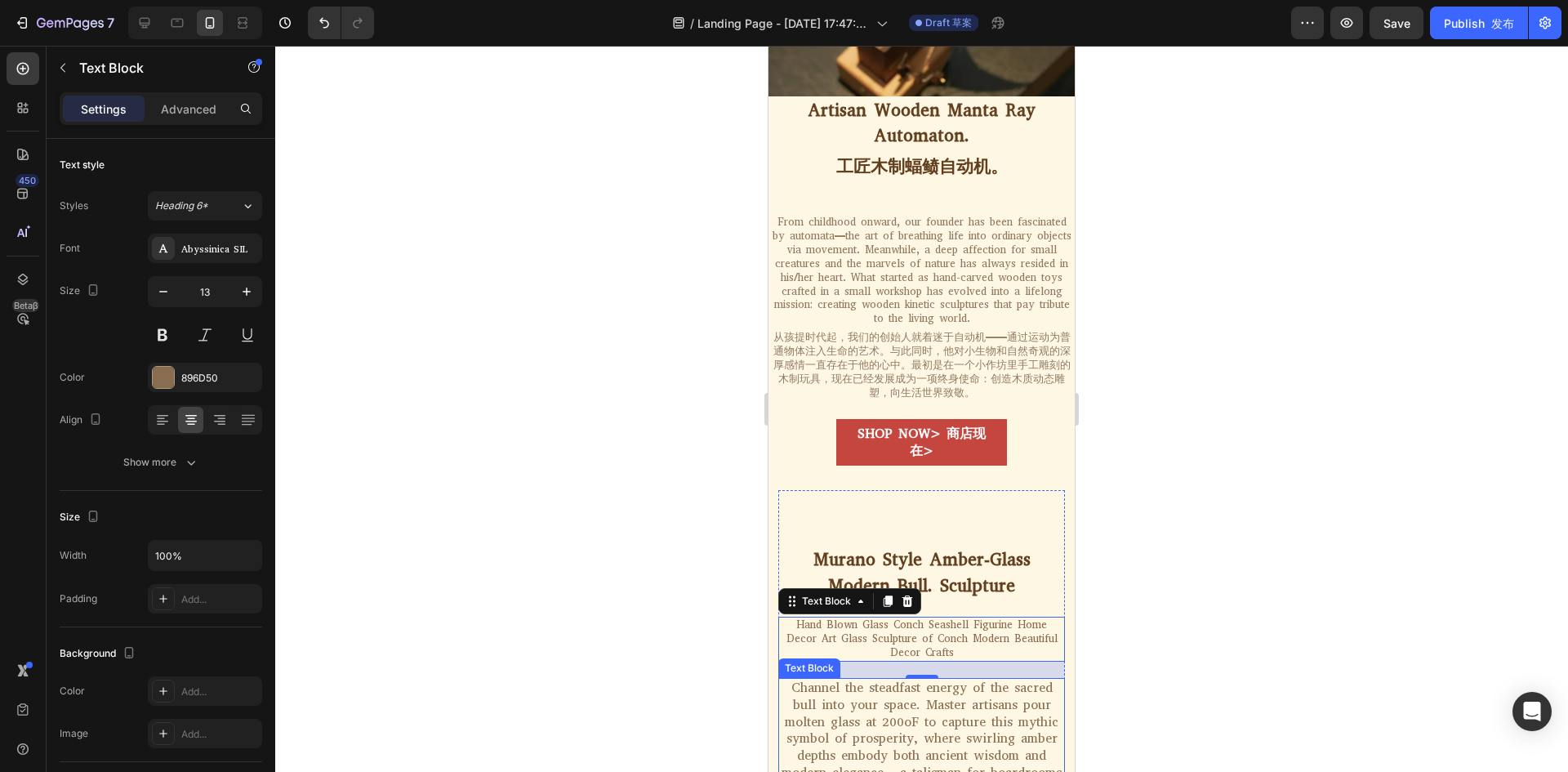
click at [895, 678] on div "Channel the steadfast energy of the sacred bull into your space. Master artisan…" at bounding box center [921, 739] width 286 height 123
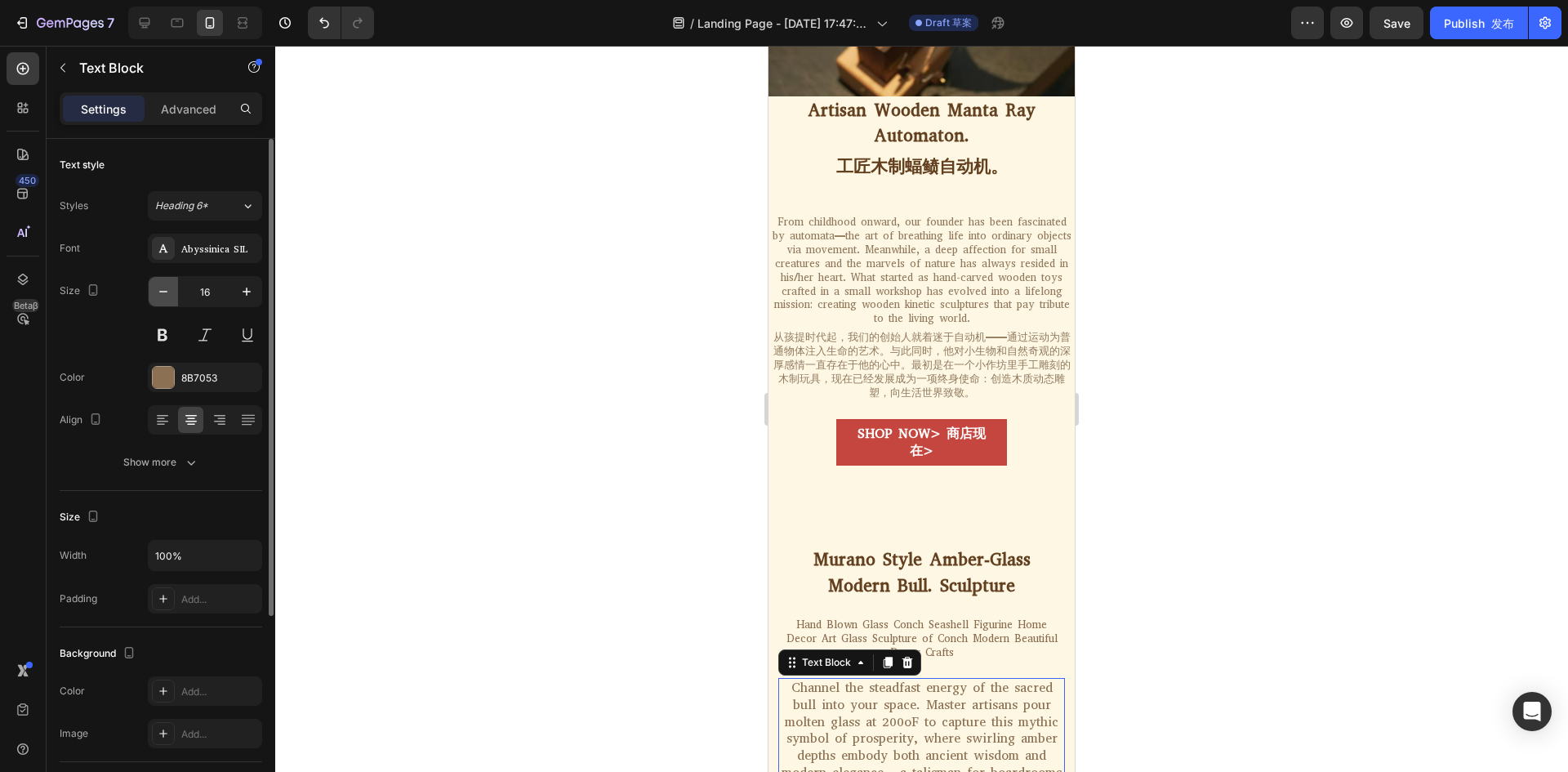
click at [152, 291] on button "button" at bounding box center [163, 291] width 30 height 30
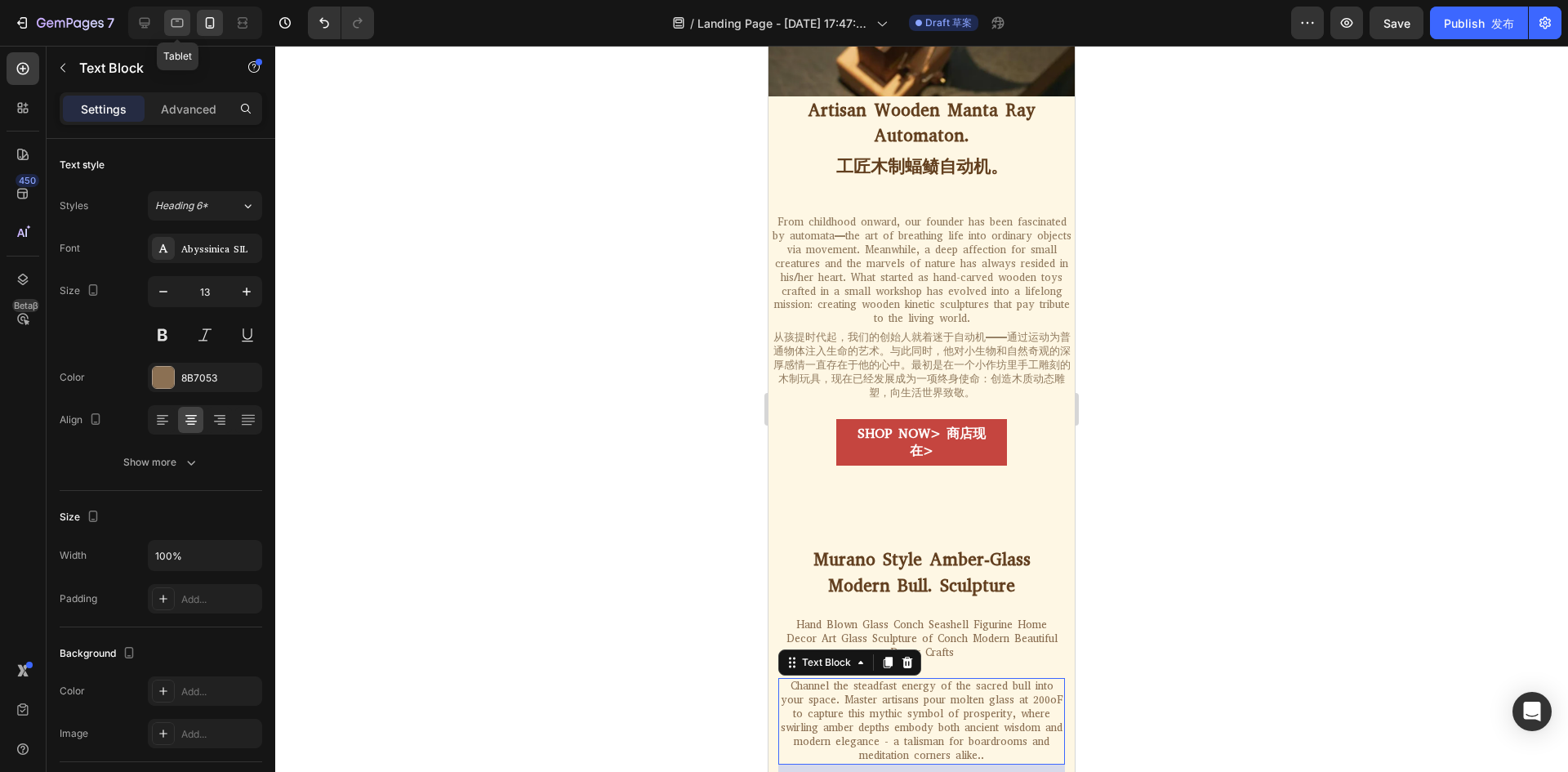
click at [178, 20] on icon at bounding box center [178, 21] width 4 height 2
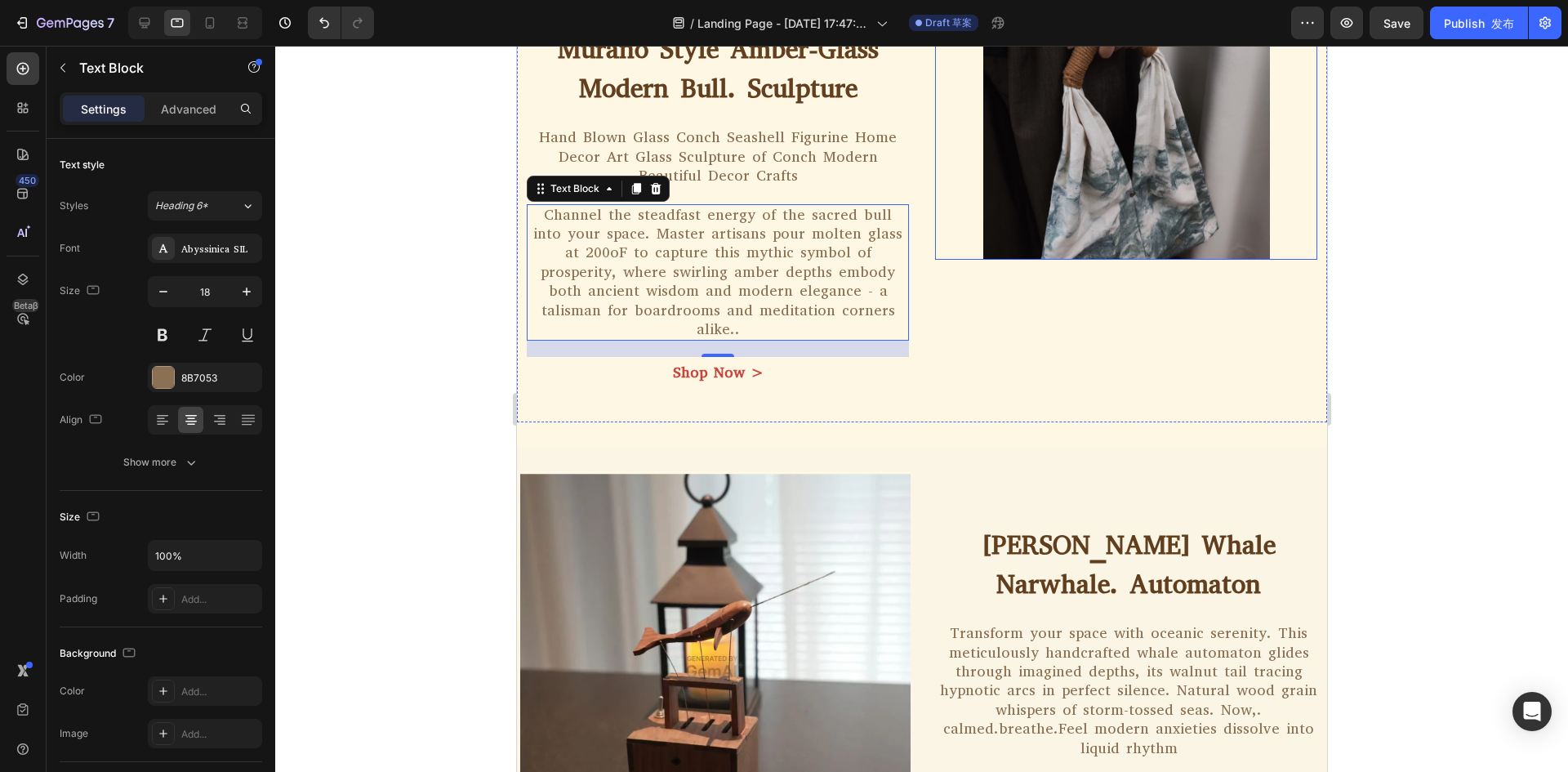
scroll to position [1119, 0]
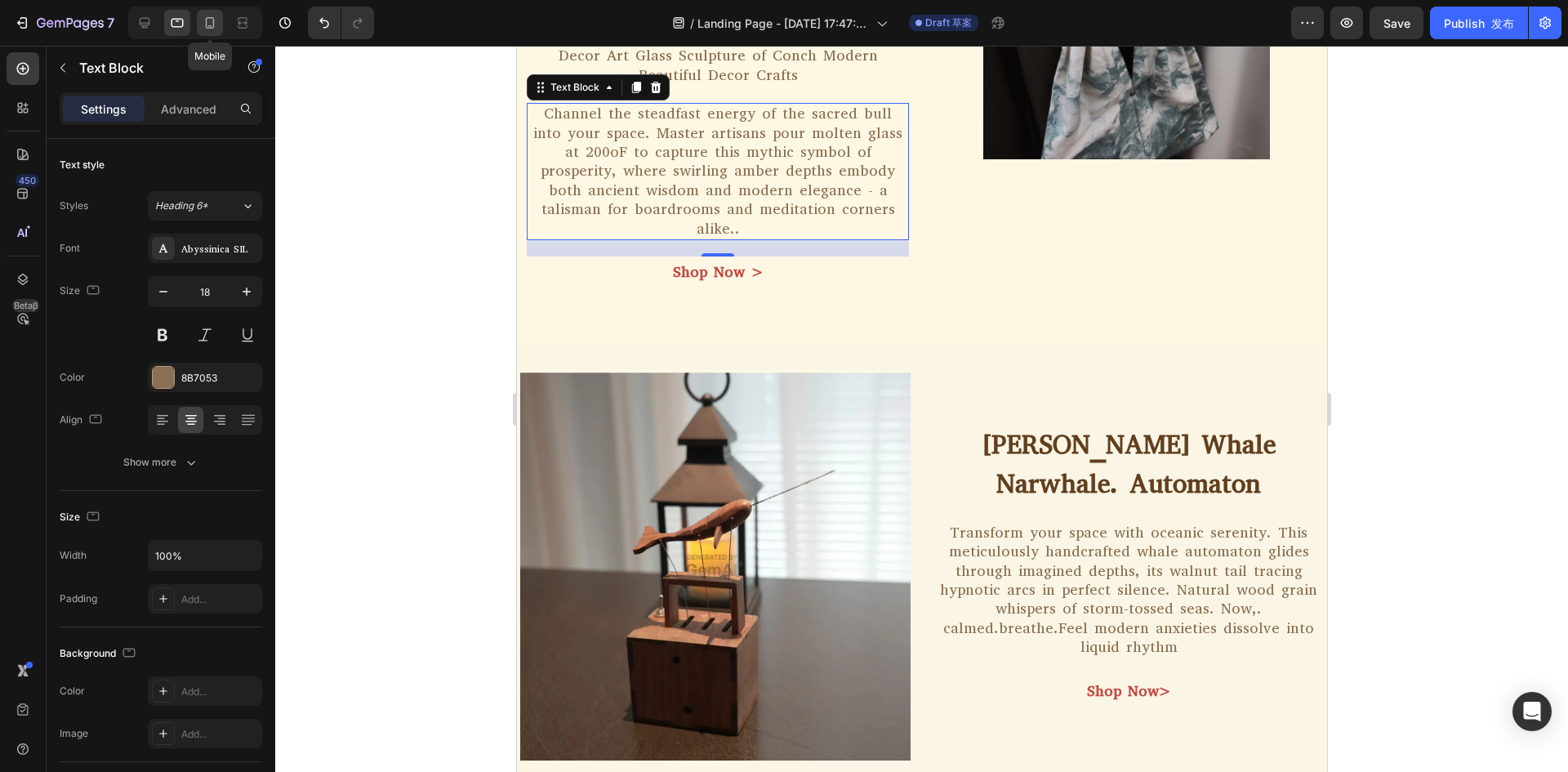
click at [199, 14] on div at bounding box center [209, 22] width 26 height 26
type input "13"
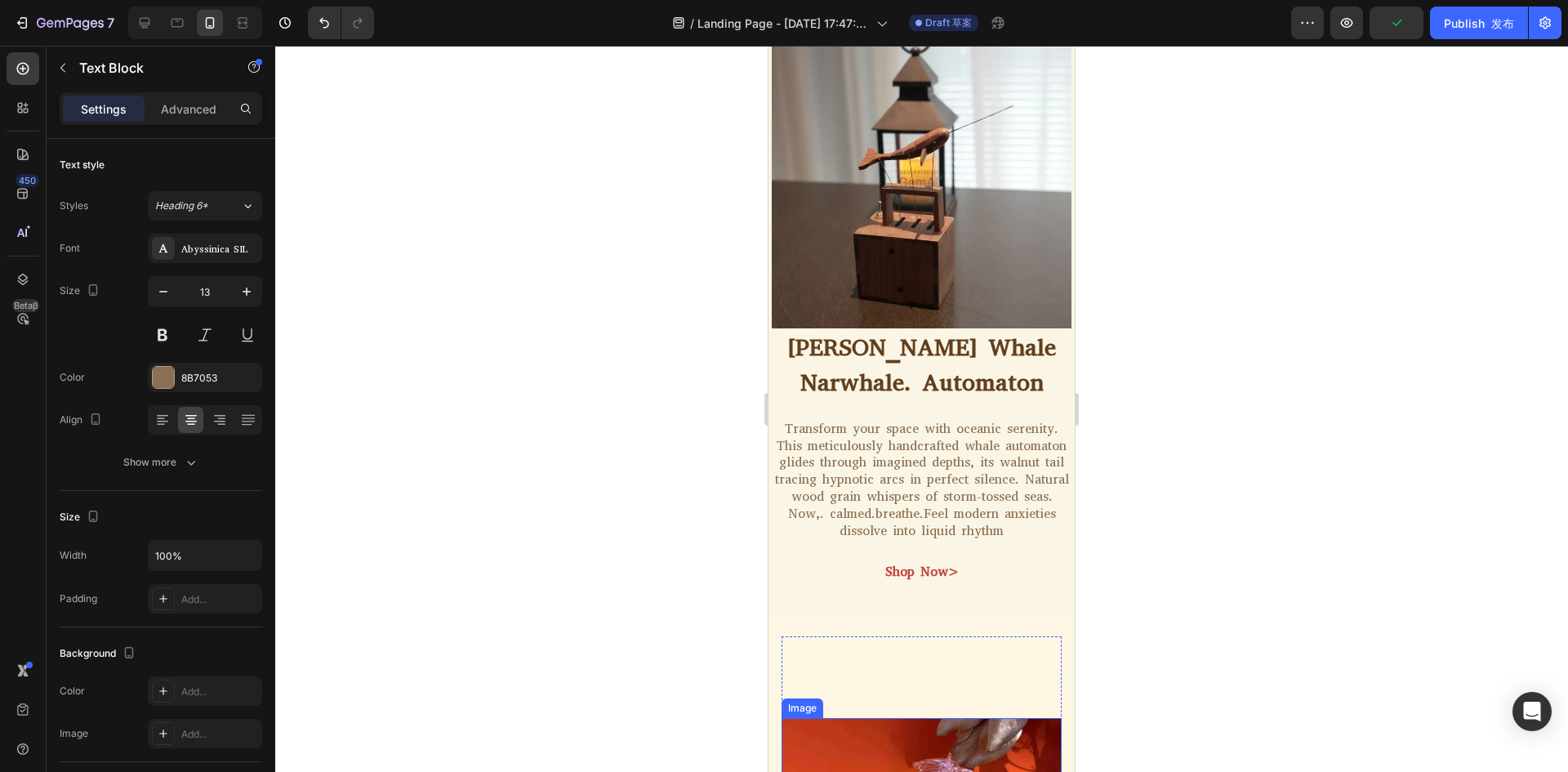
scroll to position [1827, 0]
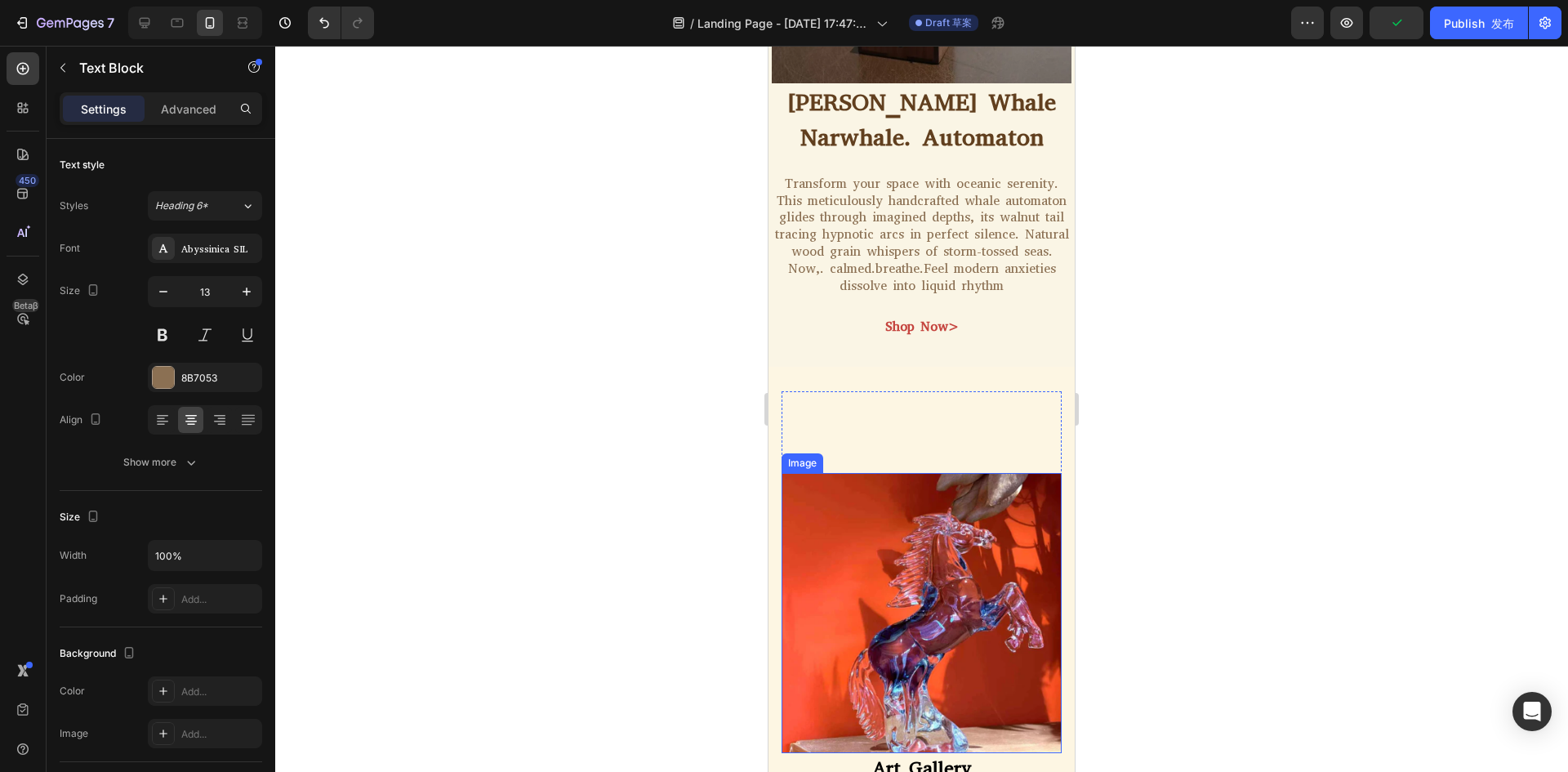
click at [919, 319] on div "Shop Now>" at bounding box center [922, 327] width 74 height 17
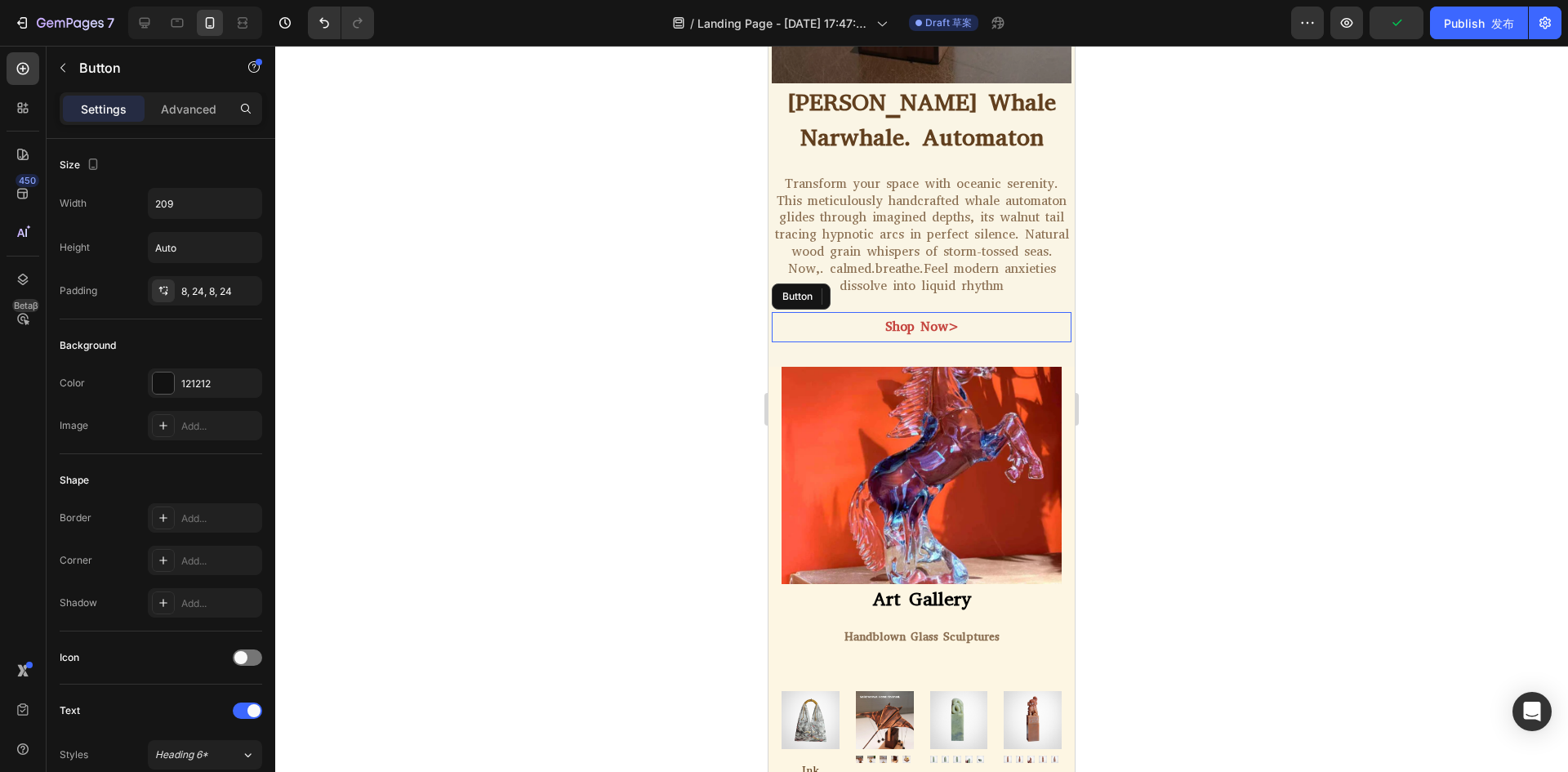
click at [873, 316] on button "Shop Now>" at bounding box center [922, 326] width 171 height 30
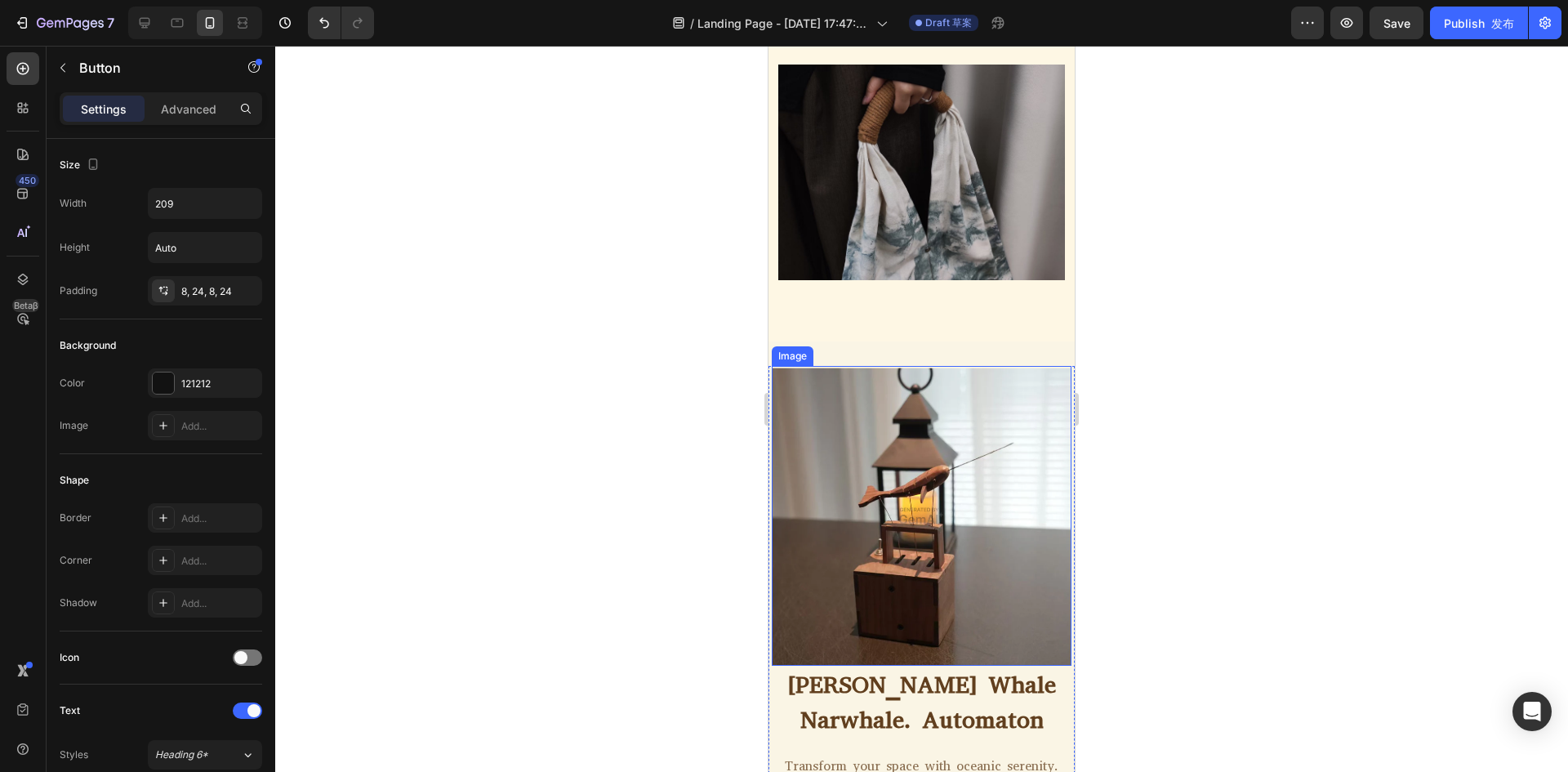
scroll to position [1470, 0]
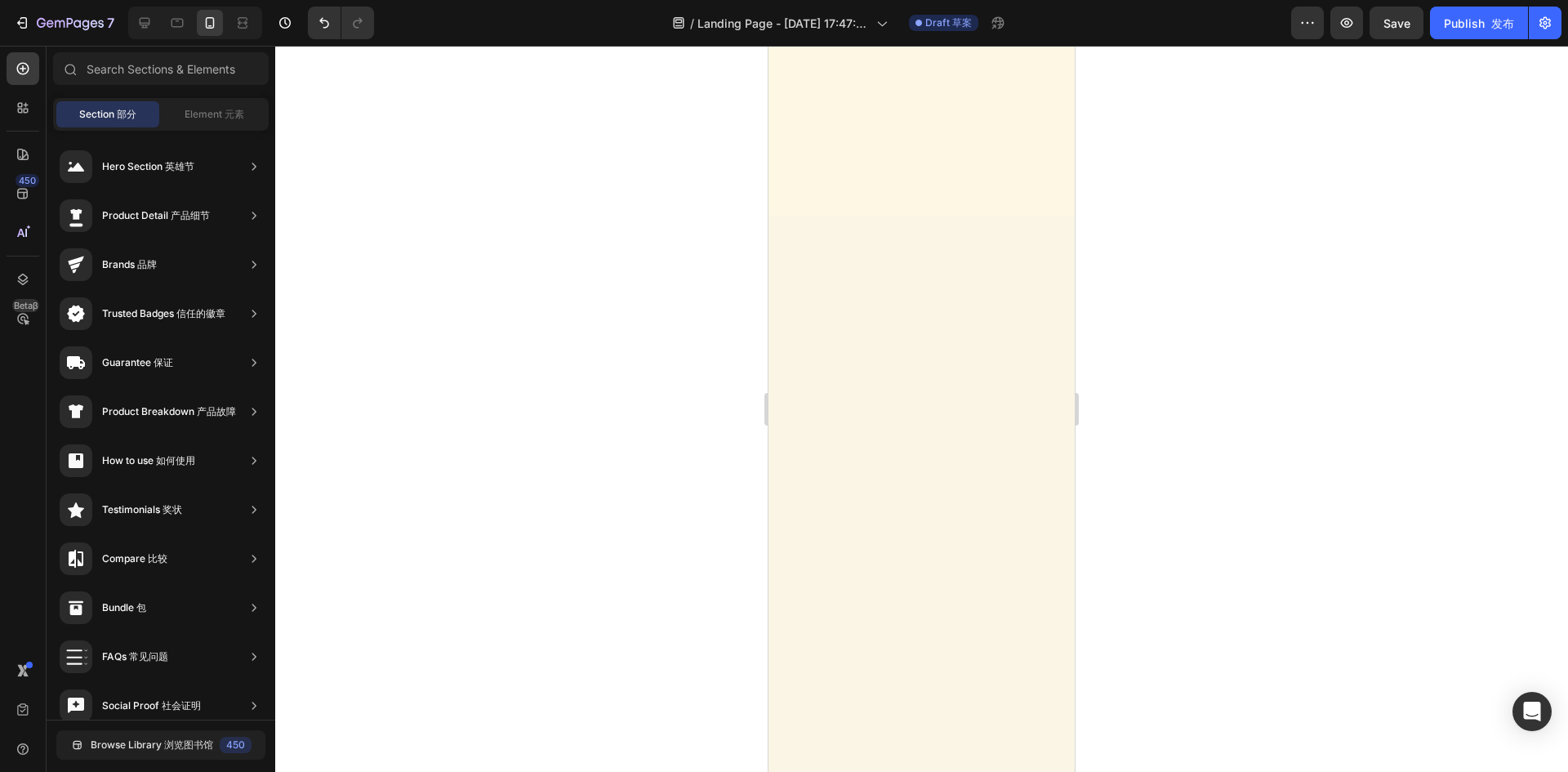
scroll to position [5589, 0]
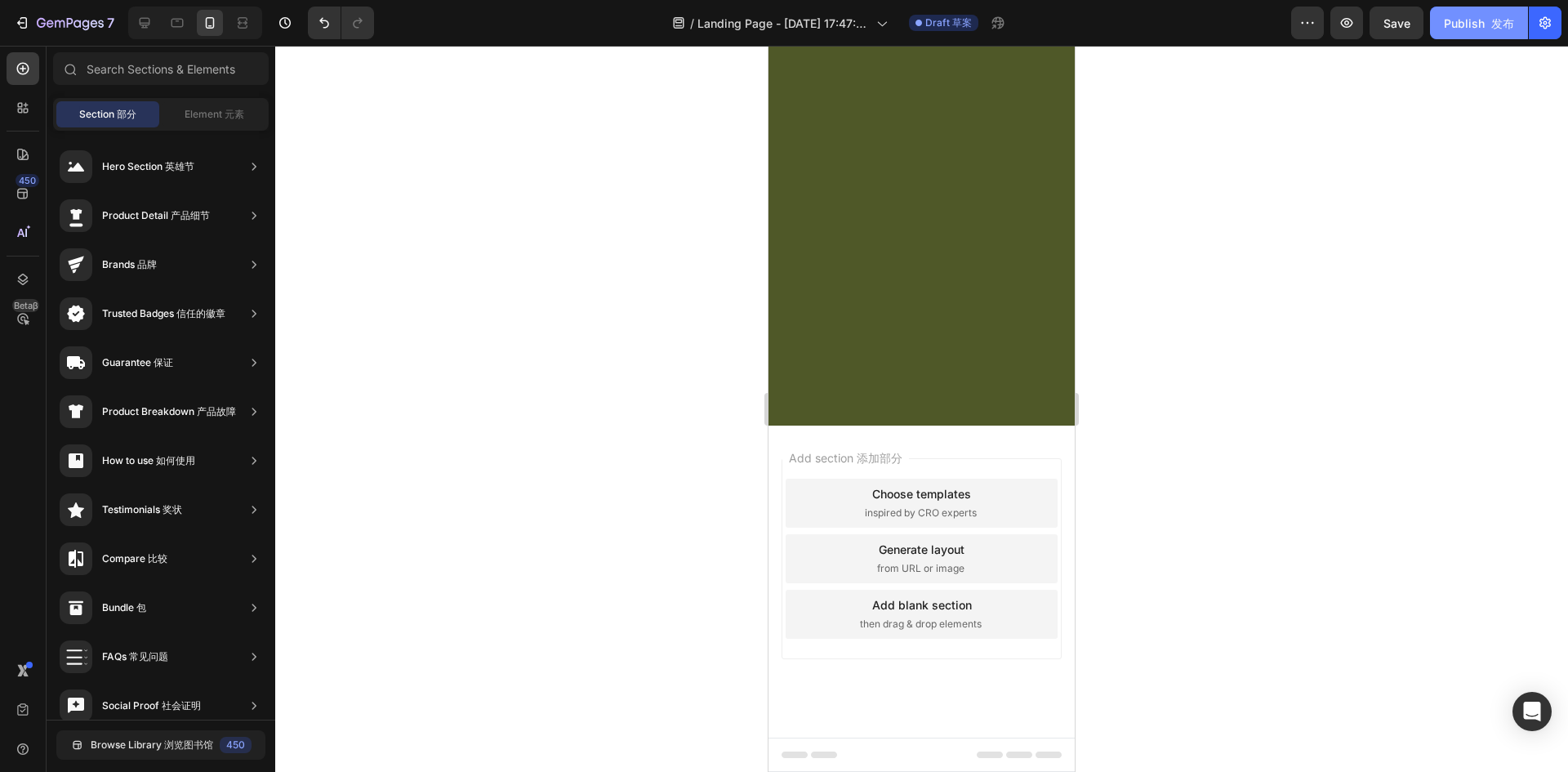
click at [1482, 30] on div "Publish 发布" at bounding box center [1478, 23] width 70 height 17
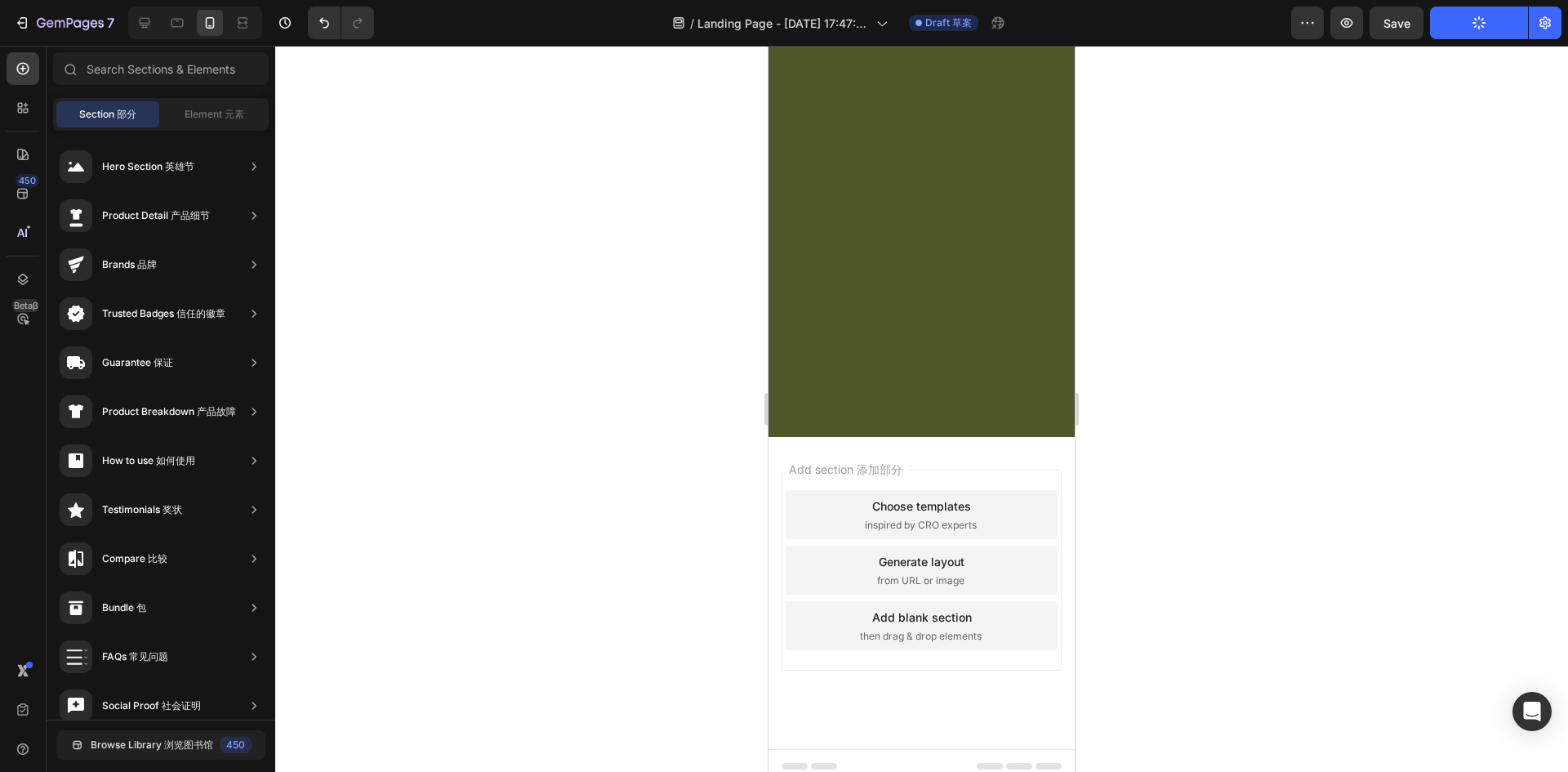
scroll to position [2895, 0]
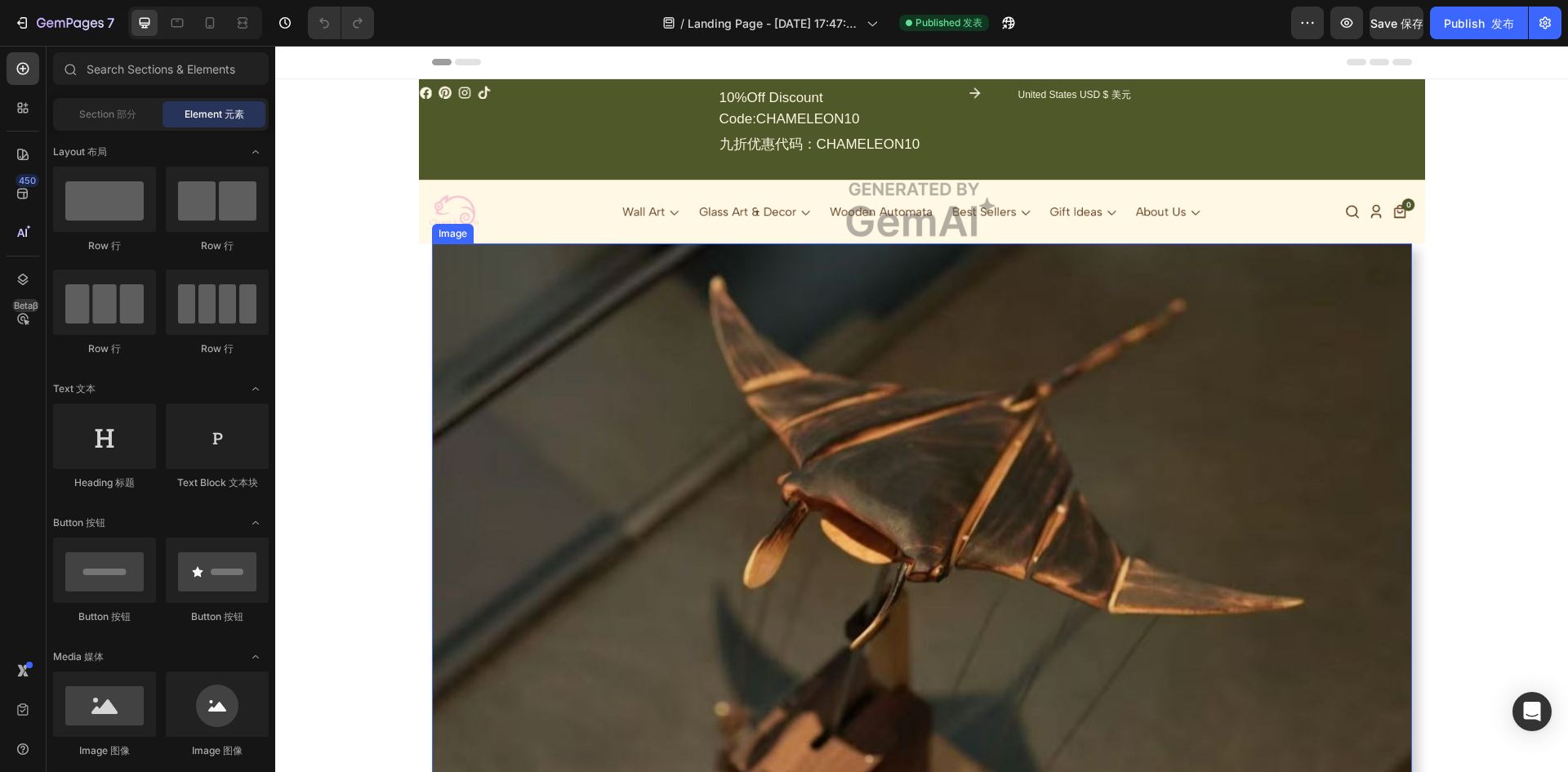
scroll to position [490, 0]
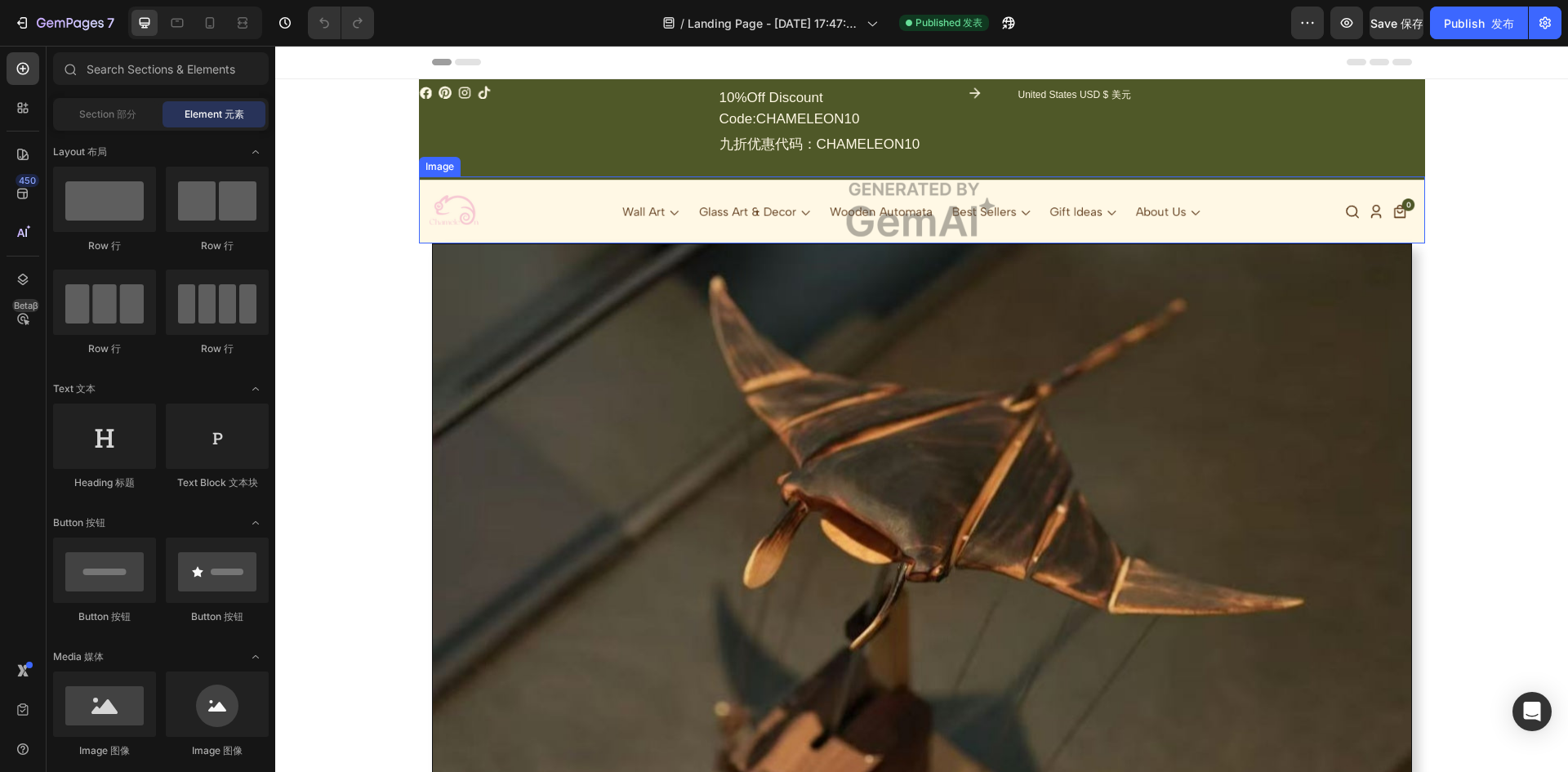
click at [648, 213] on img at bounding box center [922, 210] width 1006 height 68
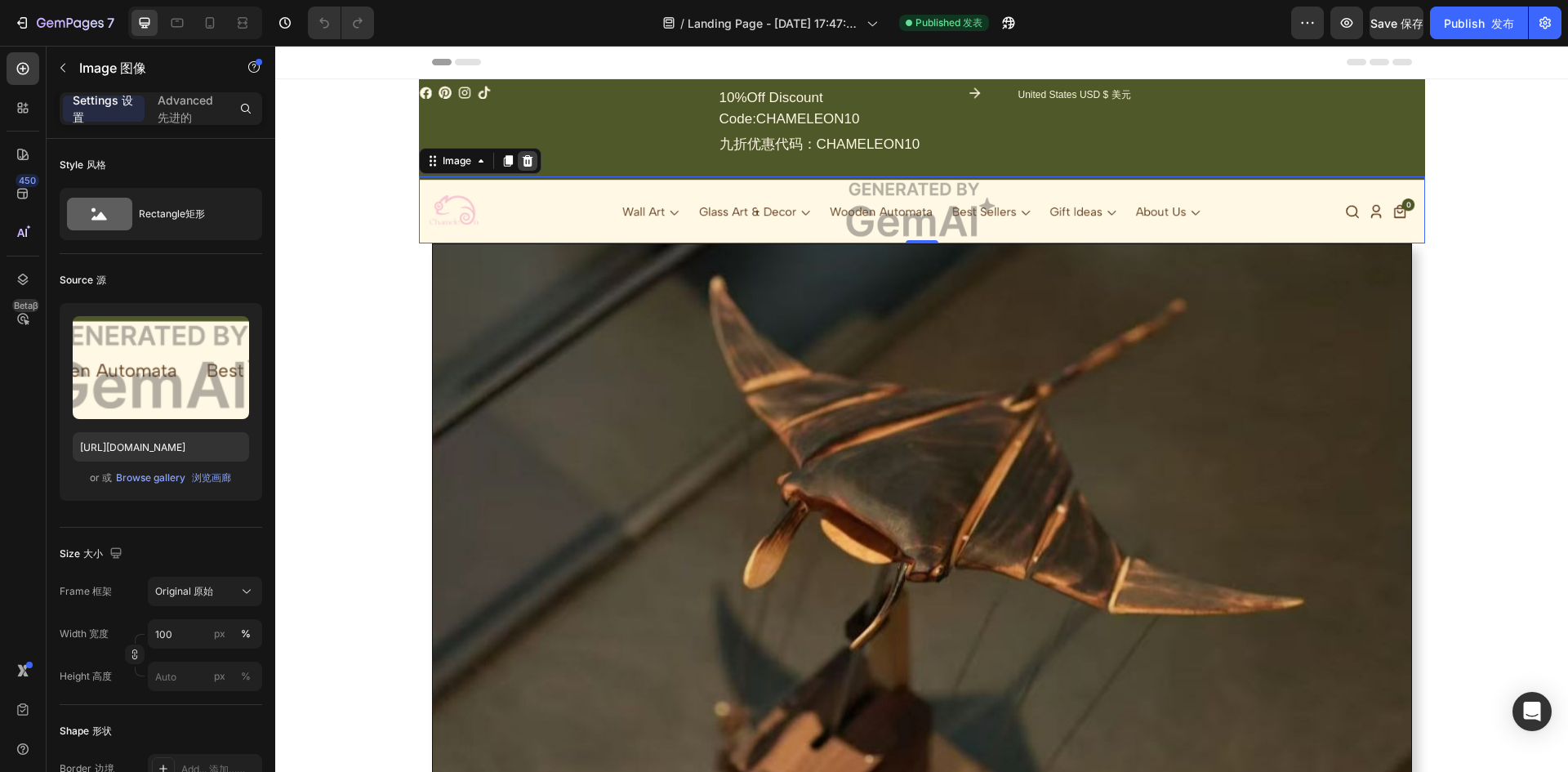
click at [530, 160] on div at bounding box center [527, 160] width 19 height 19
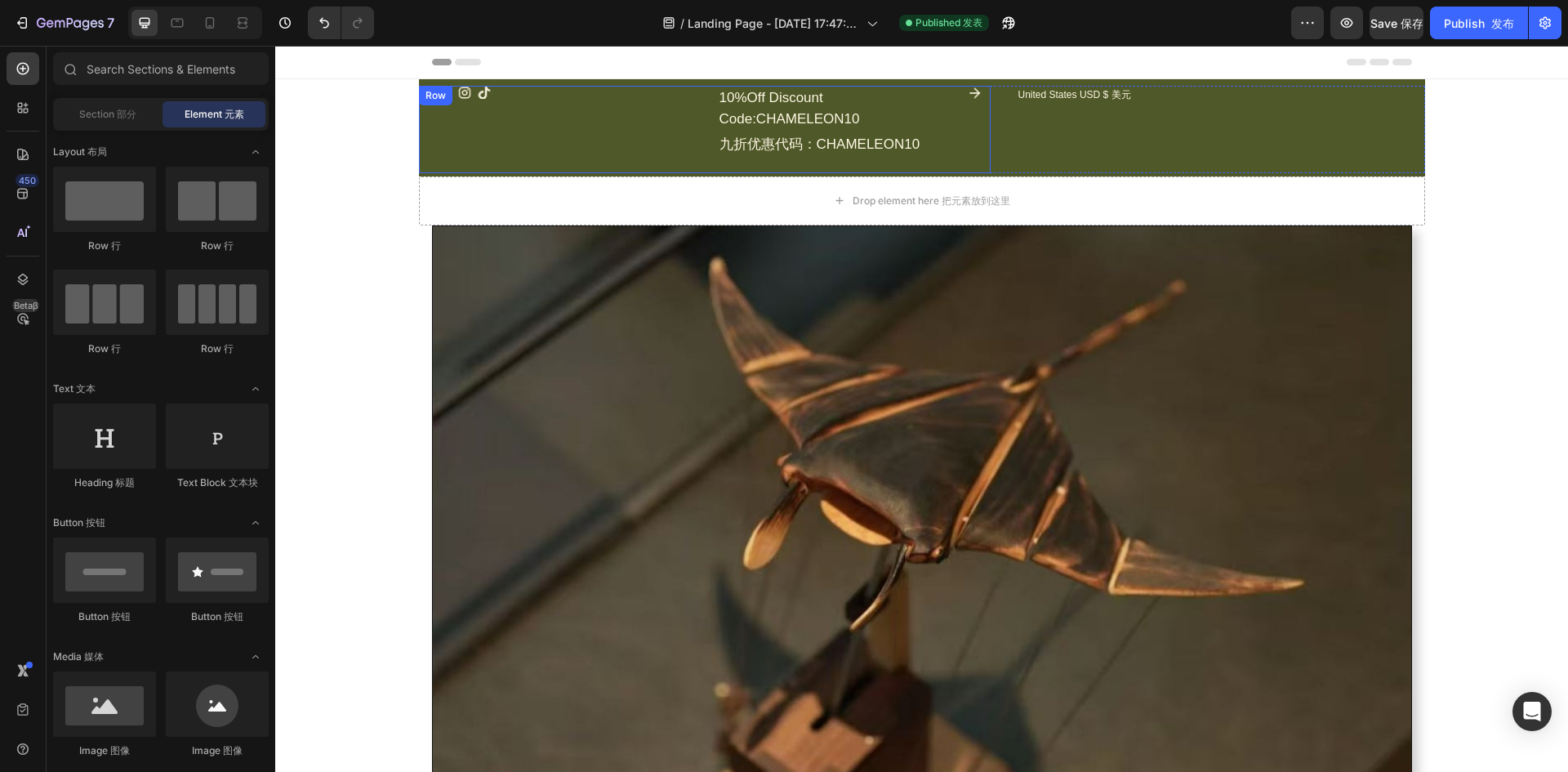
click at [570, 106] on div "Icon Icon Icon Icon Icon List Hoz" at bounding box center [555, 129] width 273 height 87
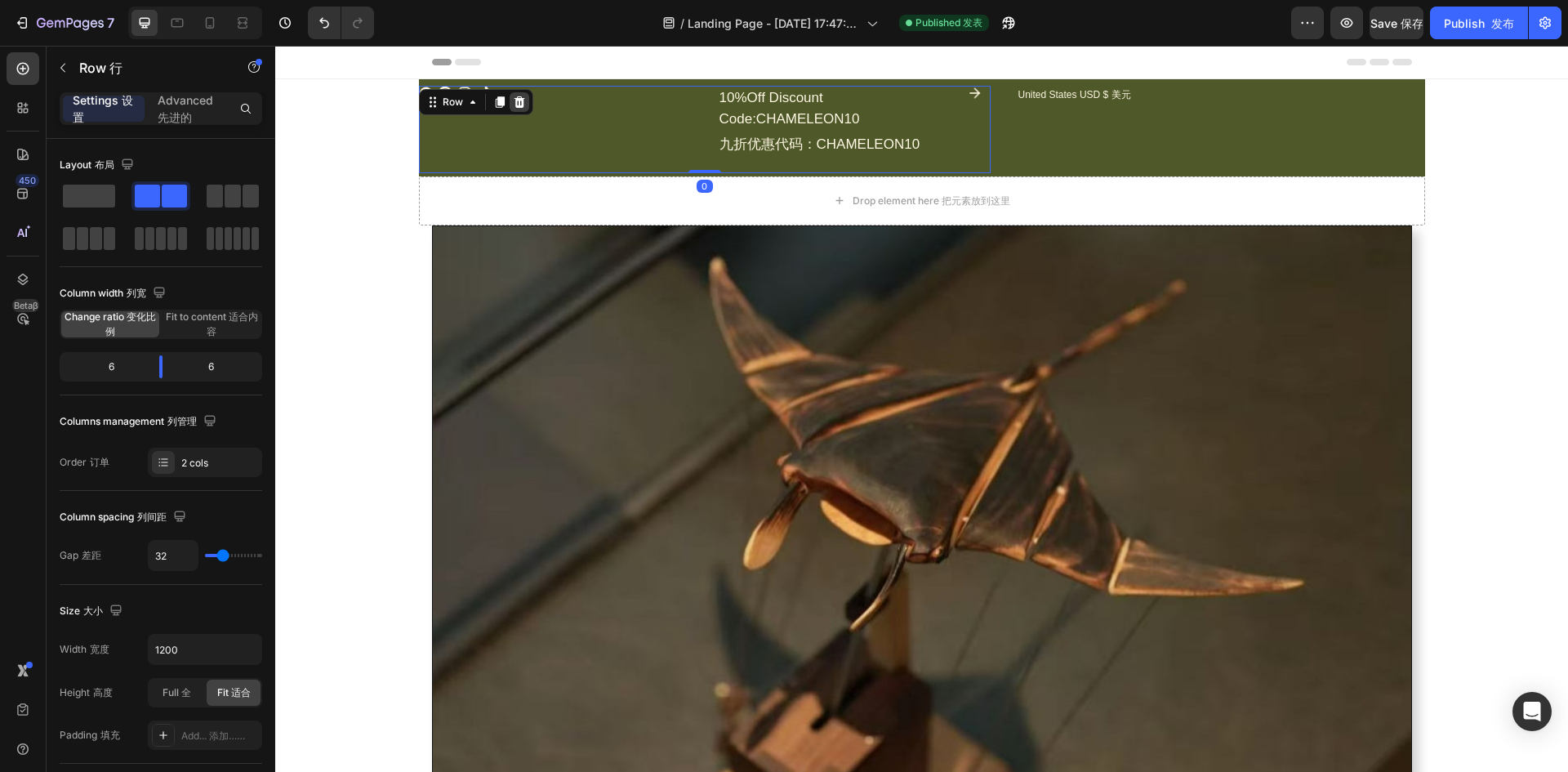
click at [513, 102] on icon at bounding box center [519, 102] width 13 height 13
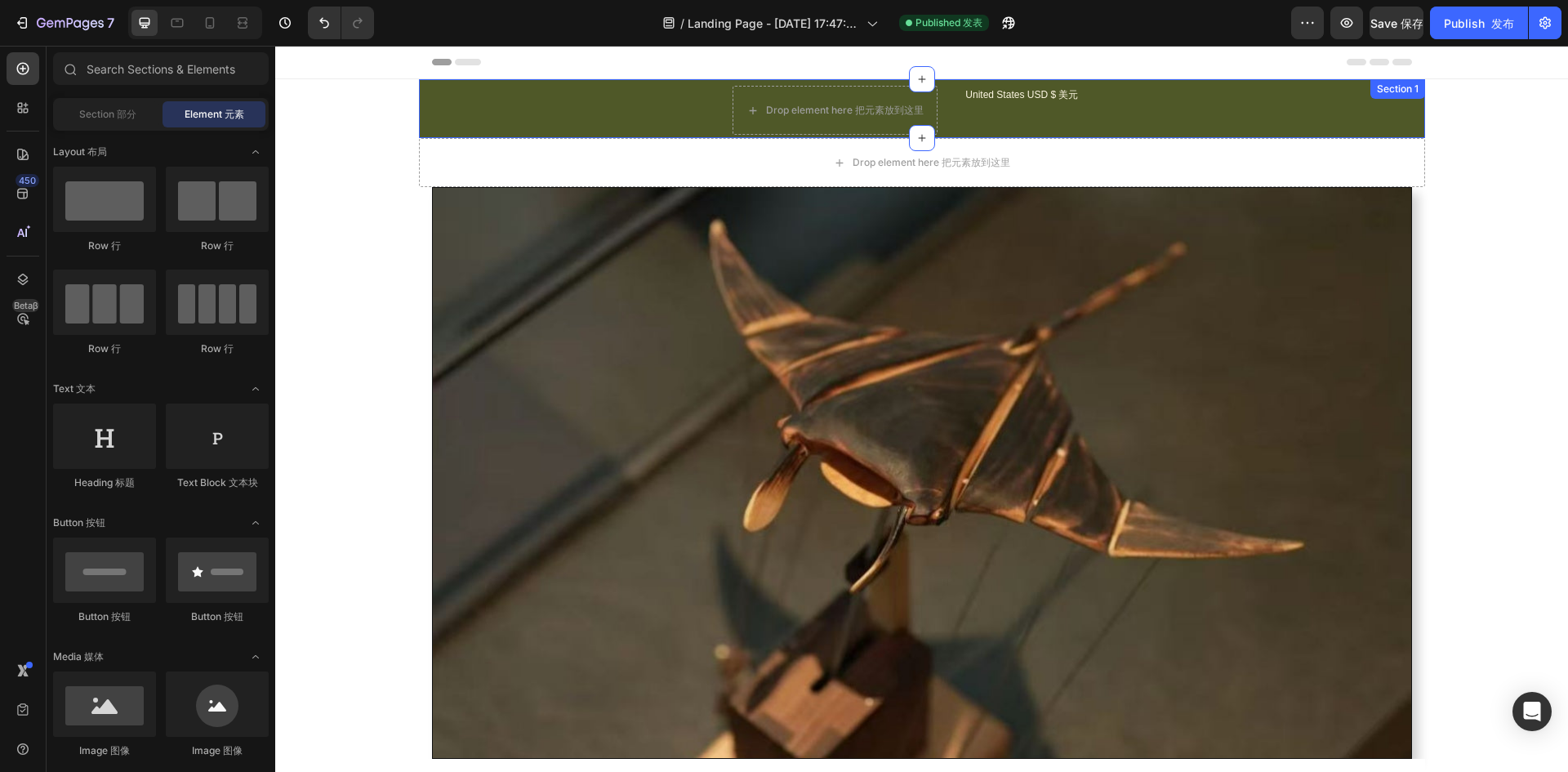
click at [558, 114] on div "Drop element here 把元素放到这里 United States USD $ 美元 Text Block Row" at bounding box center [922, 109] width 1006 height 49
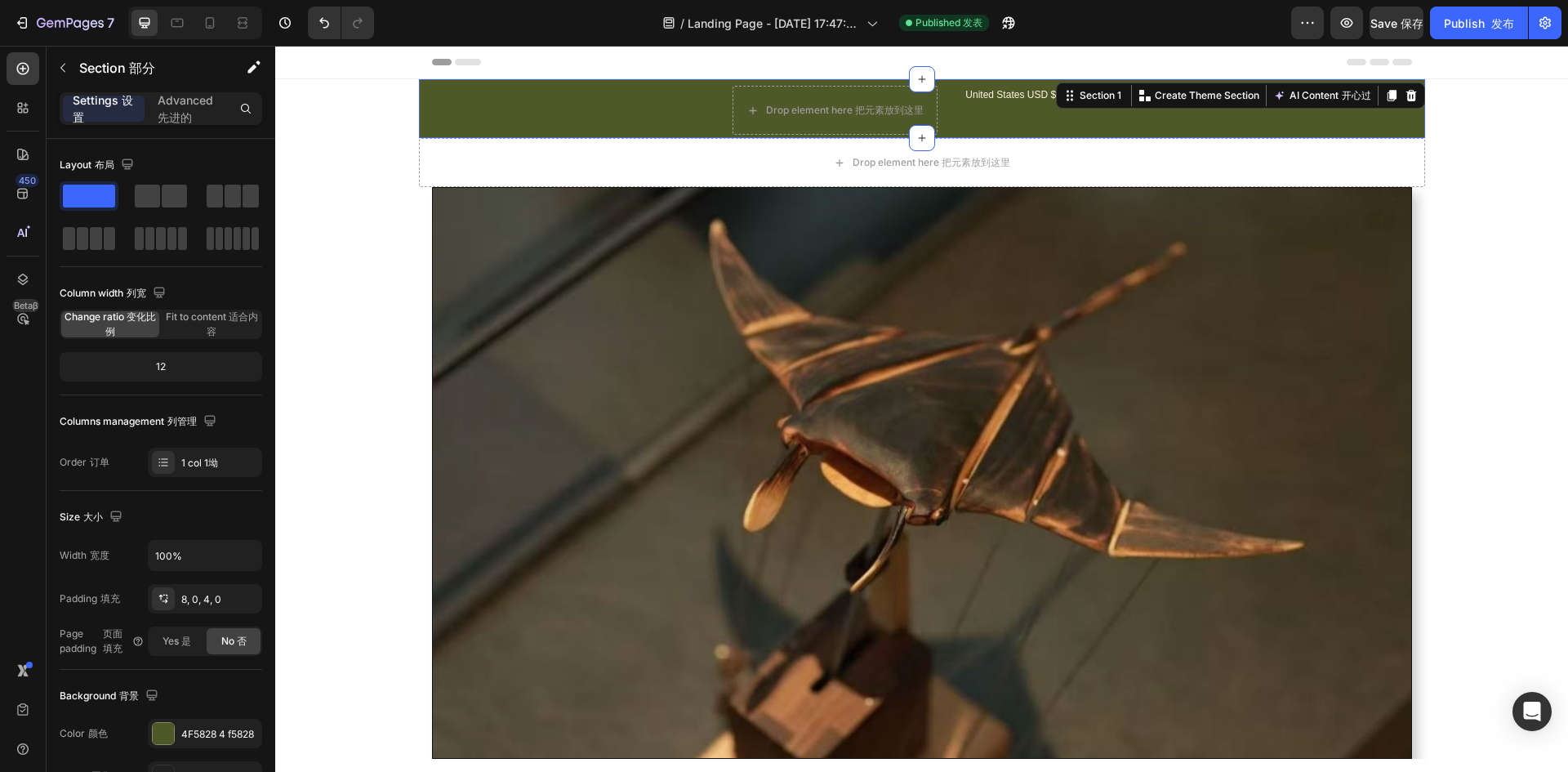
click at [465, 120] on div "Drop element here 把元素放到这里 United States USD $ 美元 Text Block Row" at bounding box center [922, 109] width 1006 height 49
click at [1407, 90] on icon at bounding box center [1411, 96] width 13 height 13
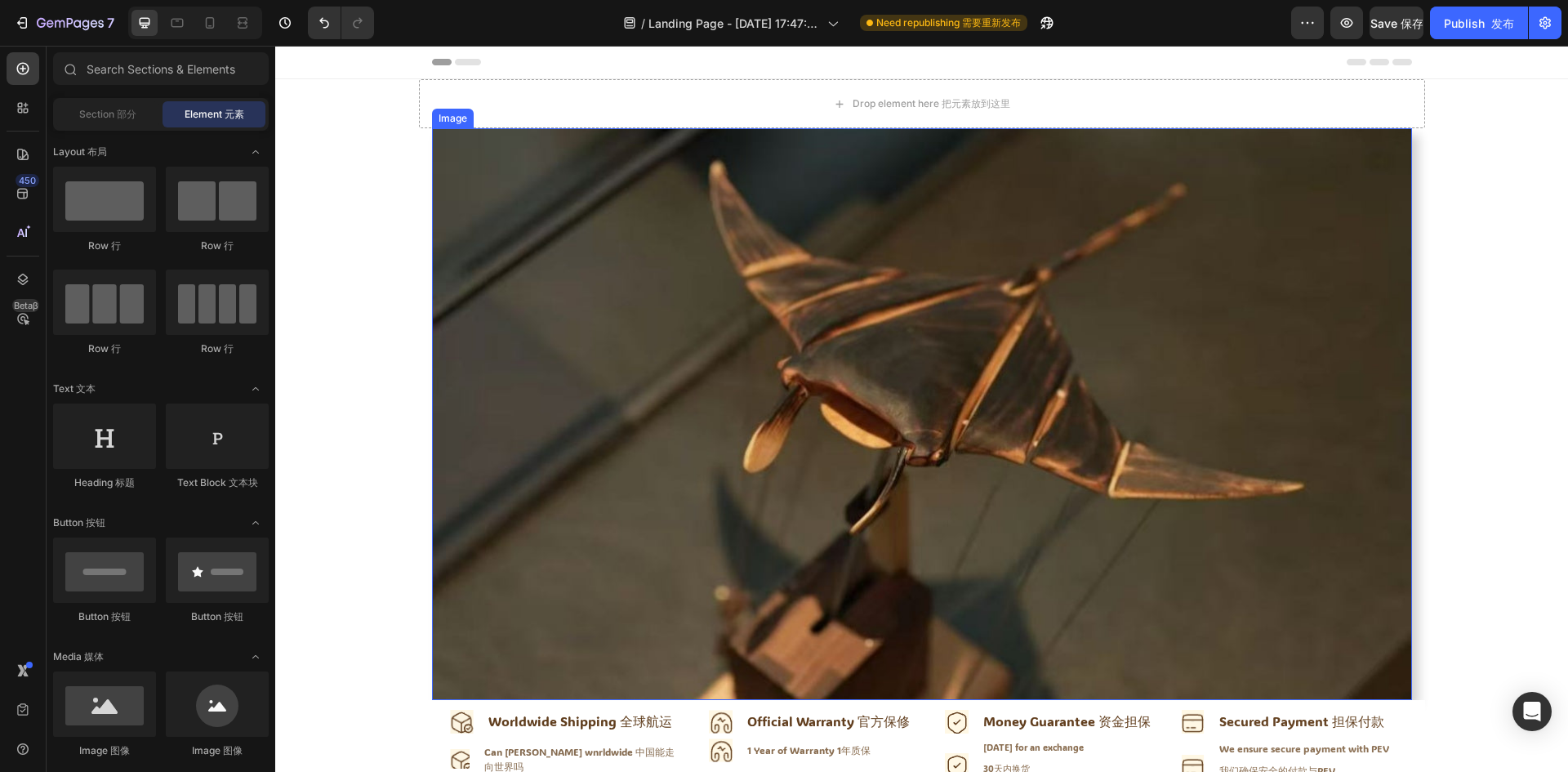
click at [870, 286] on img at bounding box center [922, 413] width 979 height 571
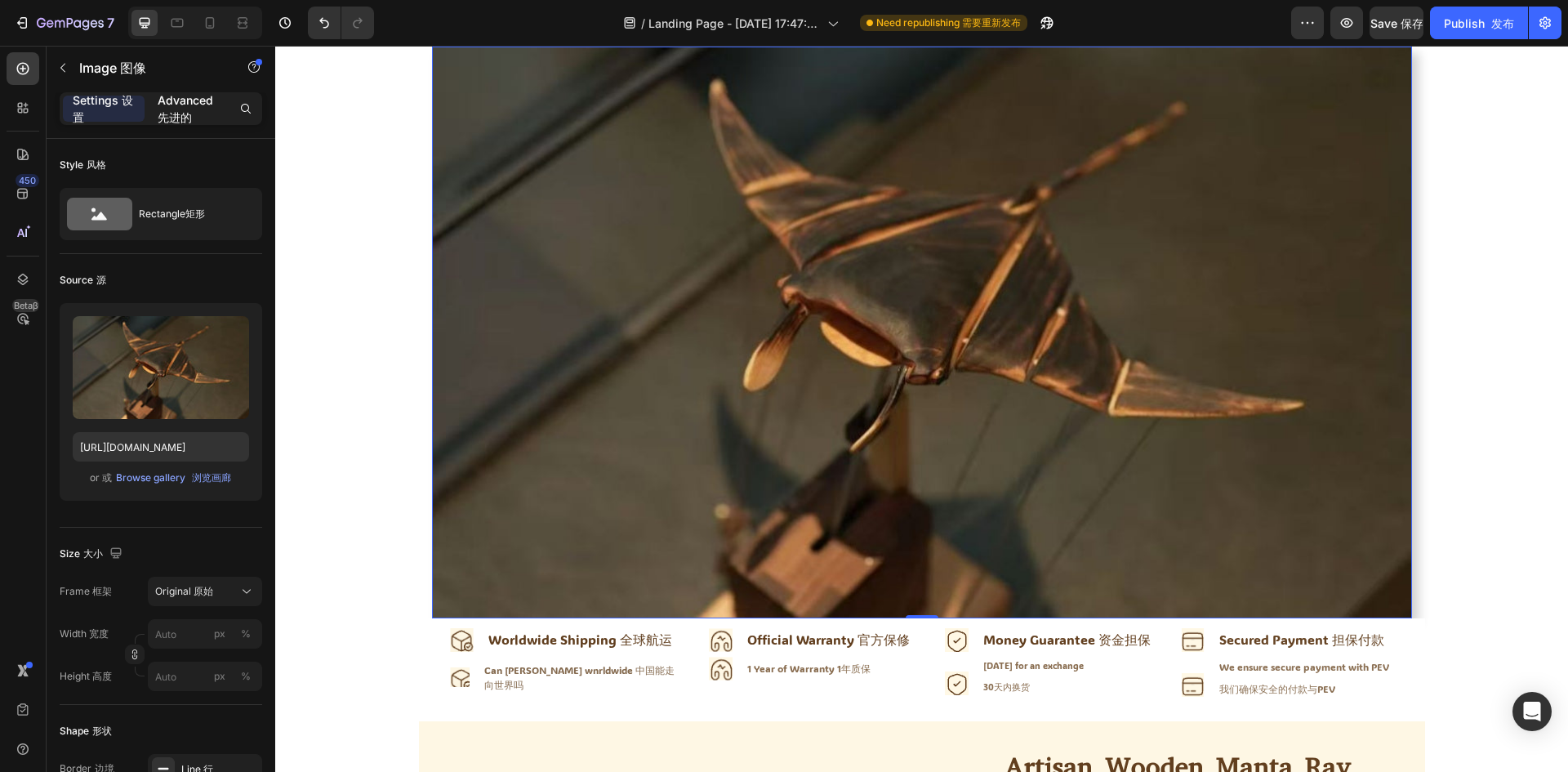
click at [183, 110] on font "先进的" at bounding box center [175, 117] width 35 height 13
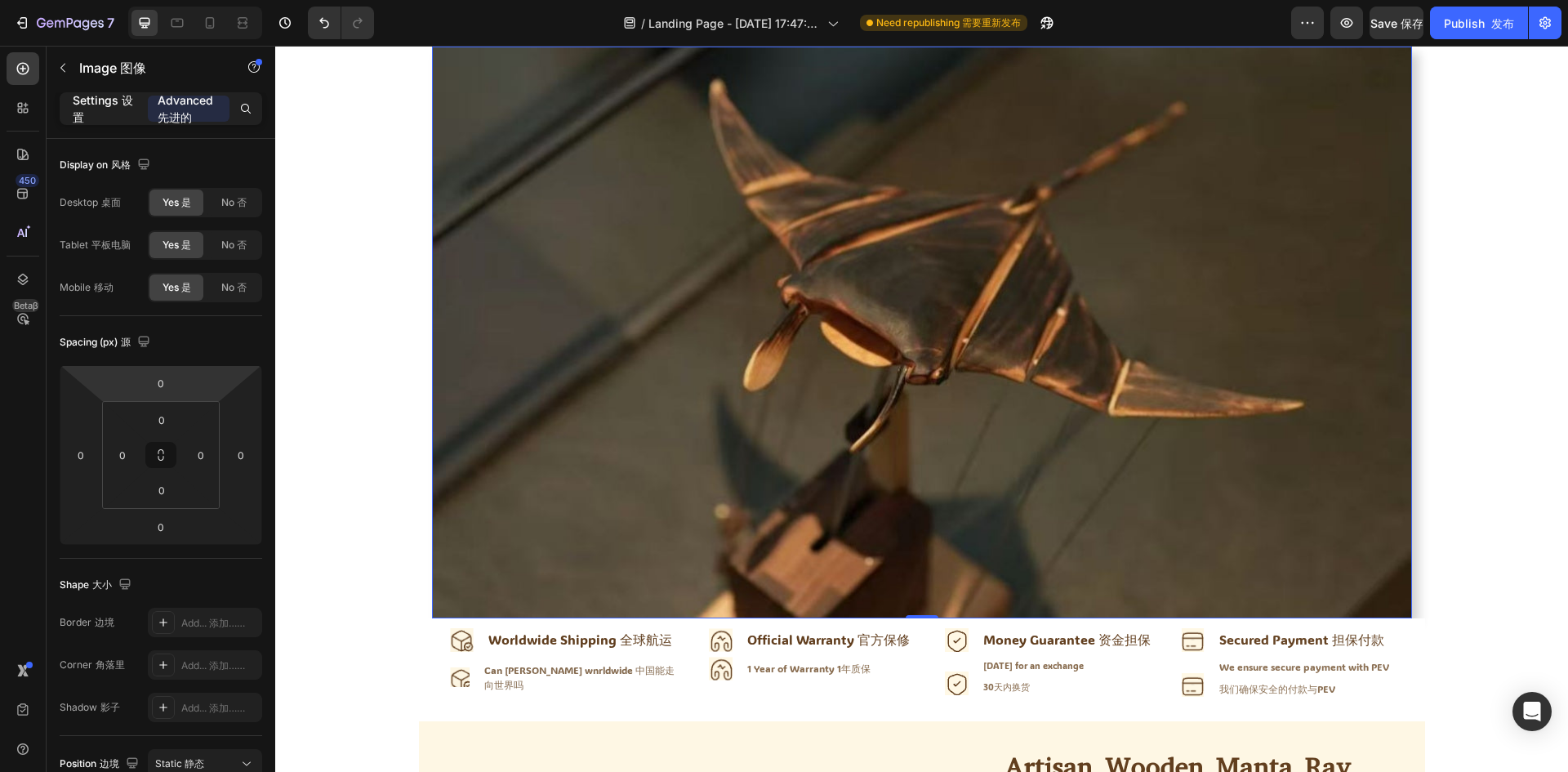
click at [109, 117] on p "Settings 设置" at bounding box center [104, 109] width 62 height 35
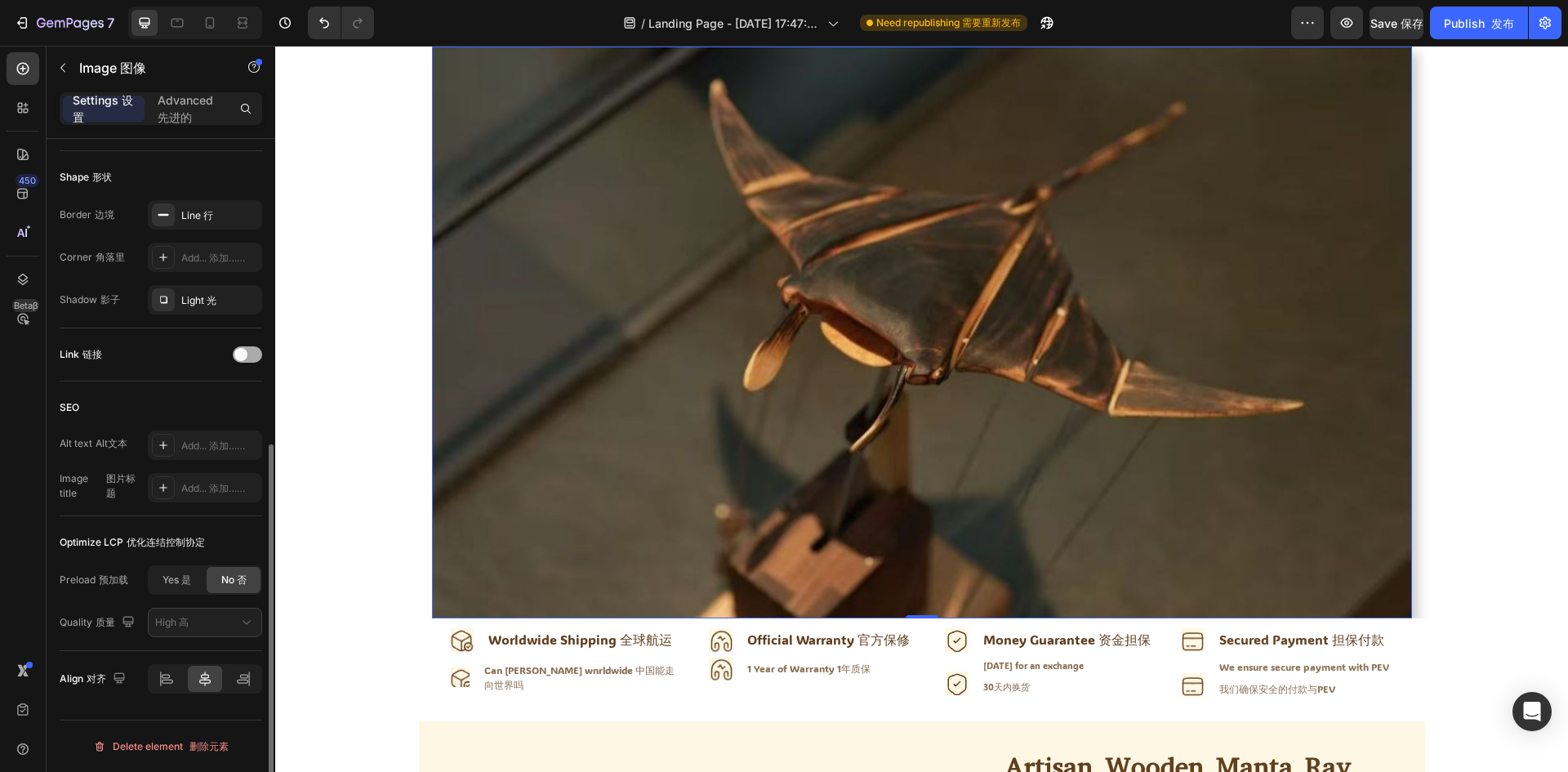
scroll to position [390, 0]
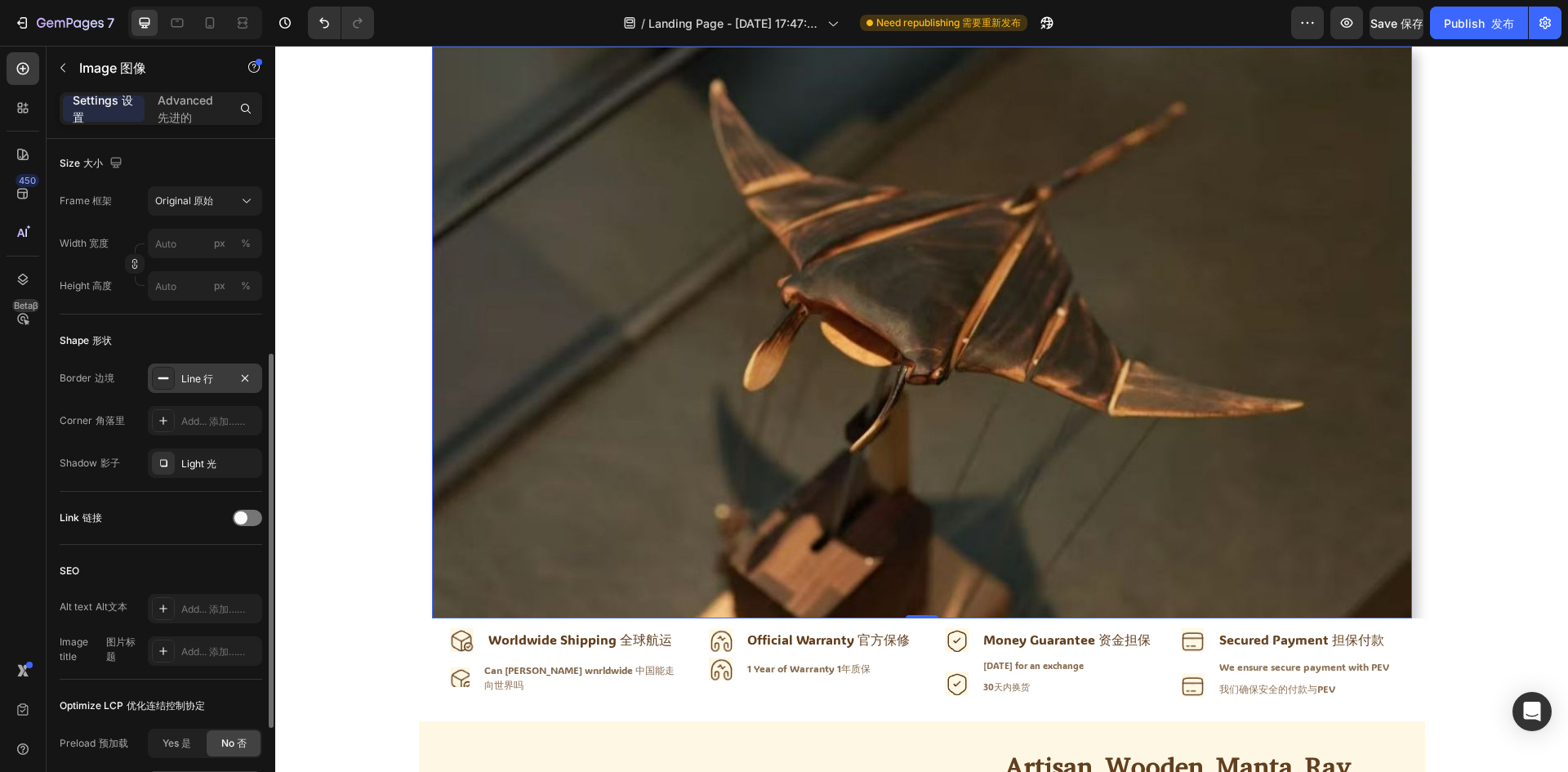
click at [189, 386] on div "Line 行" at bounding box center [205, 377] width 114 height 30
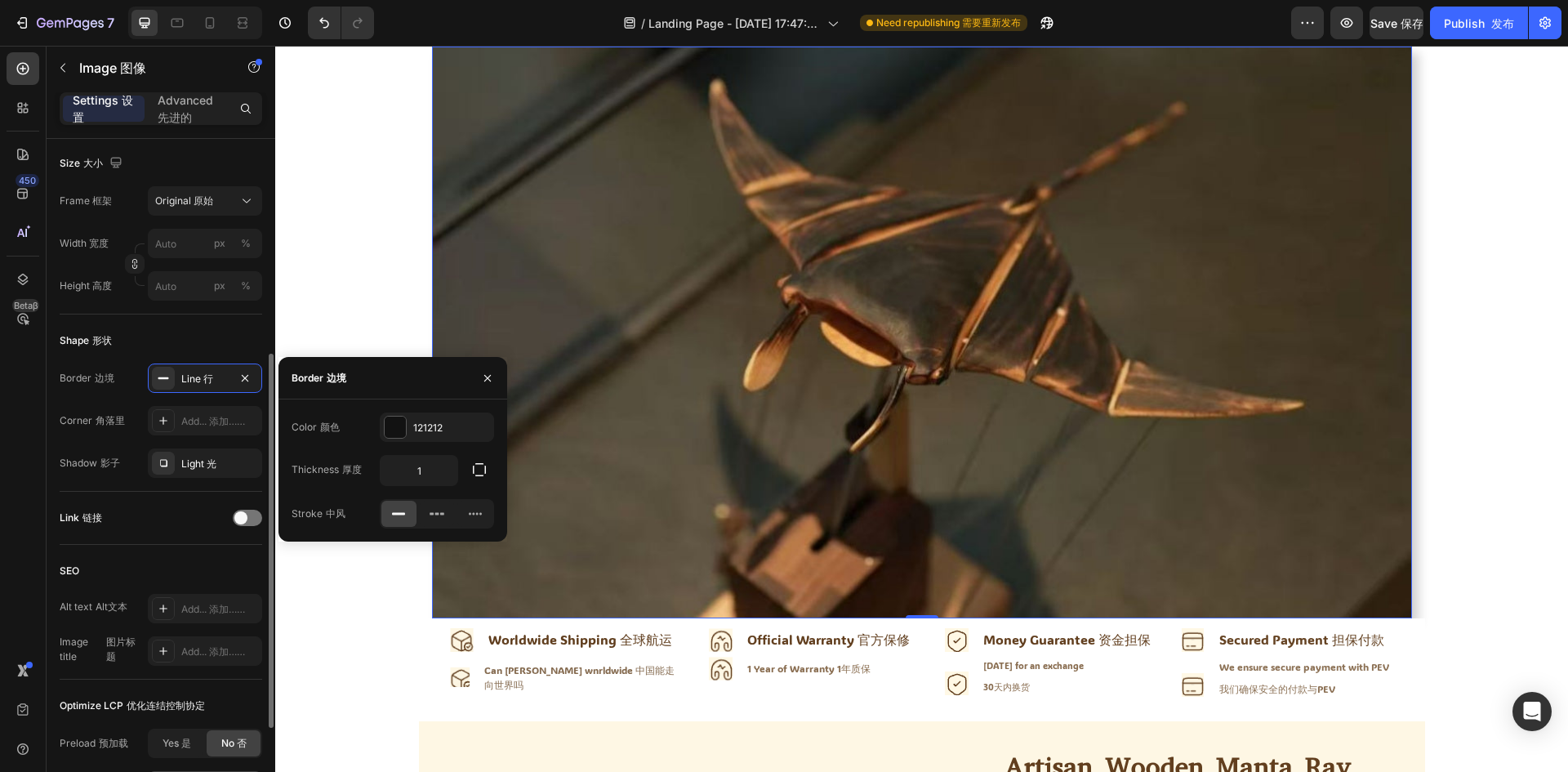
click at [178, 504] on div "Link 链接" at bounding box center [160, 518] width 203 height 53
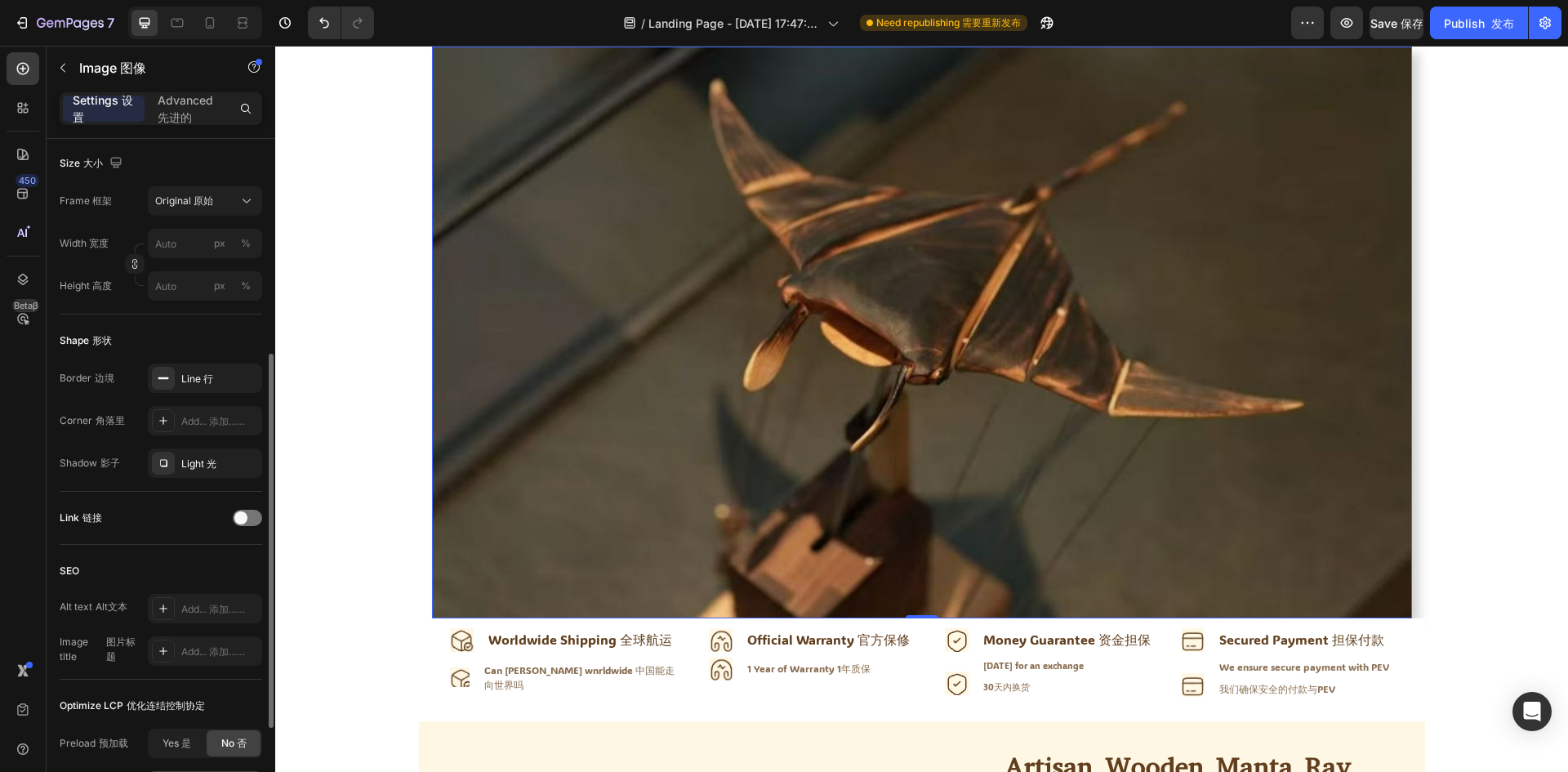
scroll to position [471, 0]
click at [888, 418] on img at bounding box center [922, 331] width 979 height 571
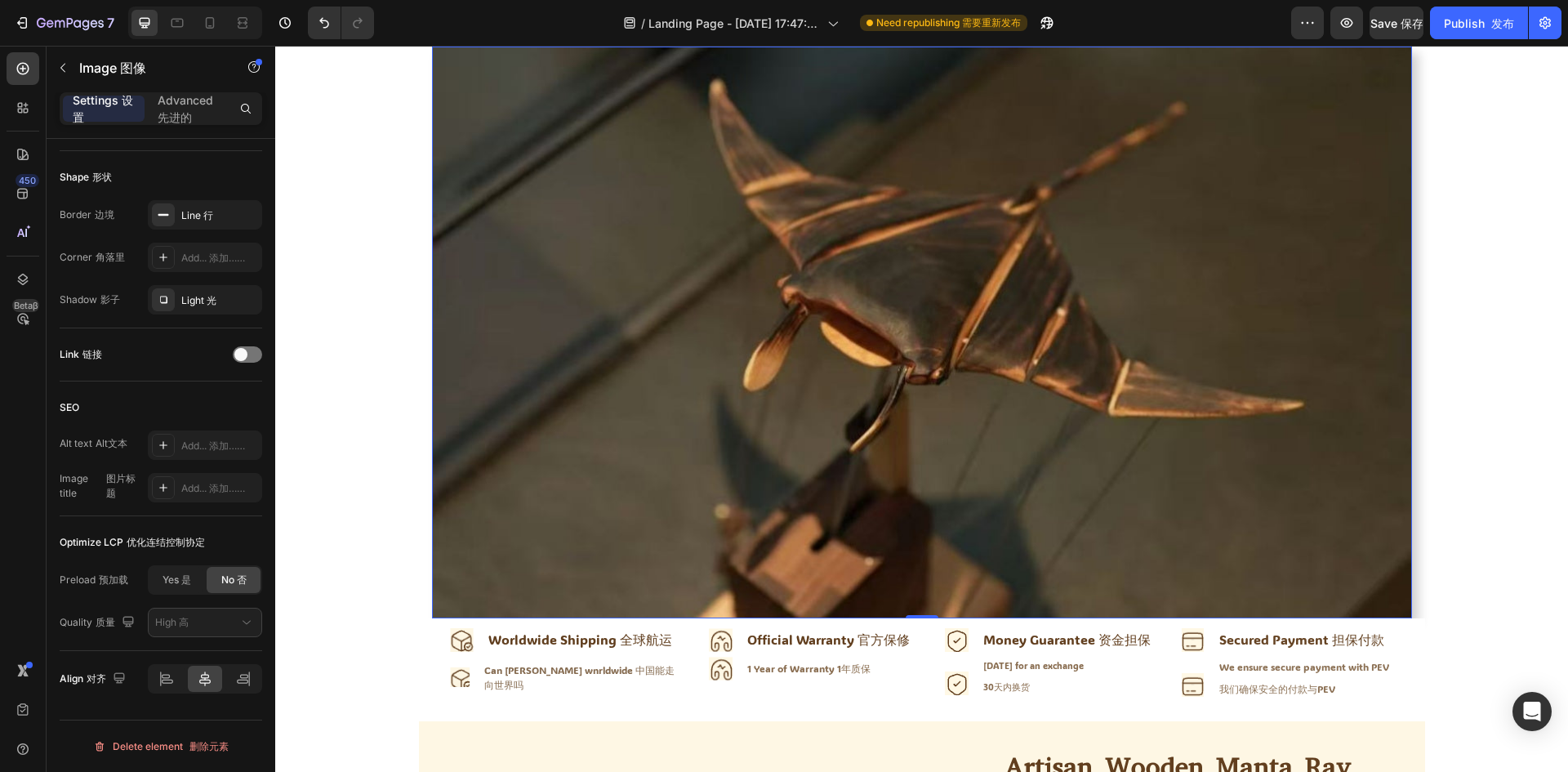
click at [561, 636] on div "Worldwide Shipping 全球航运" at bounding box center [580, 639] width 187 height 27
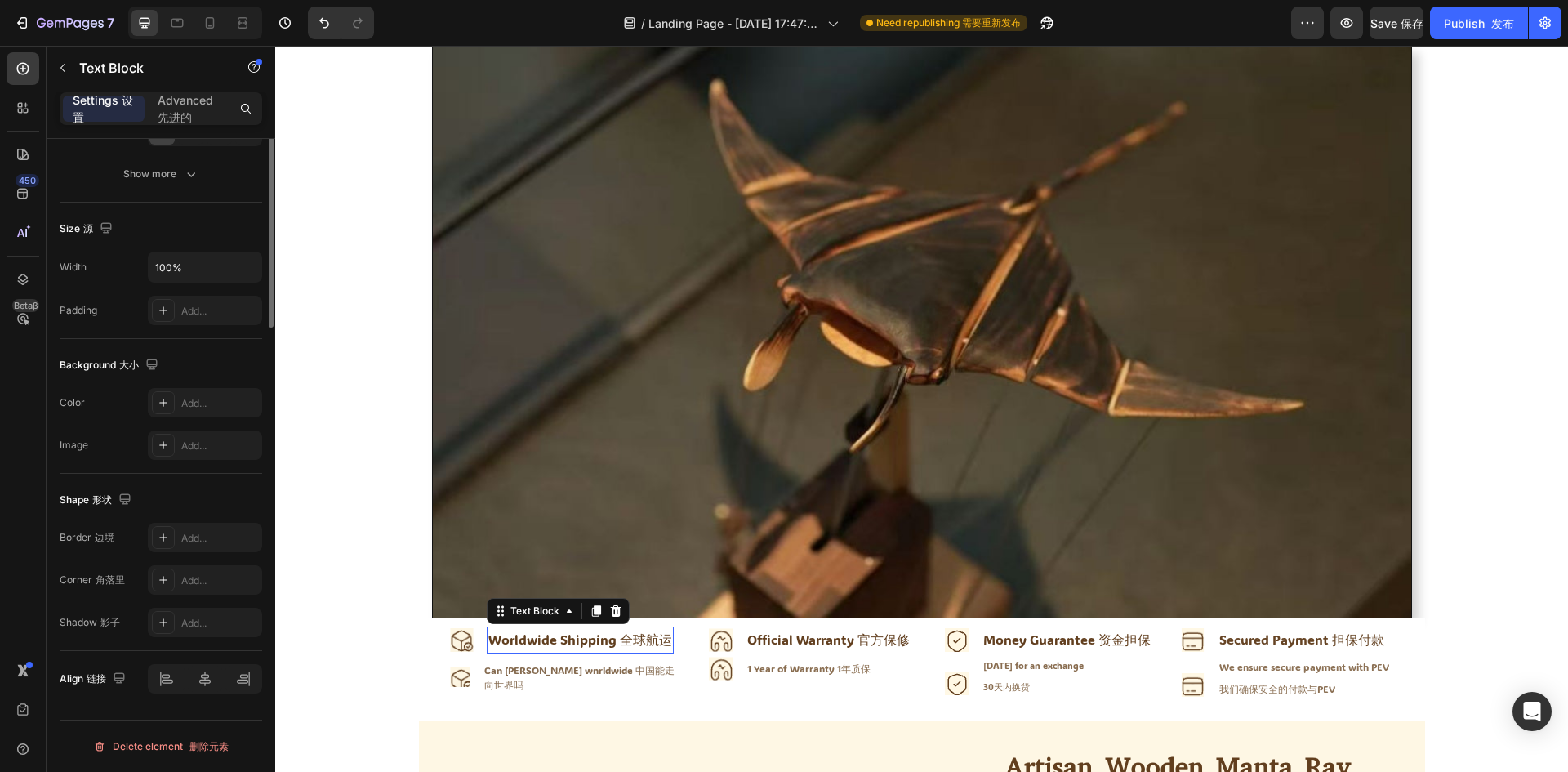
scroll to position [0, 0]
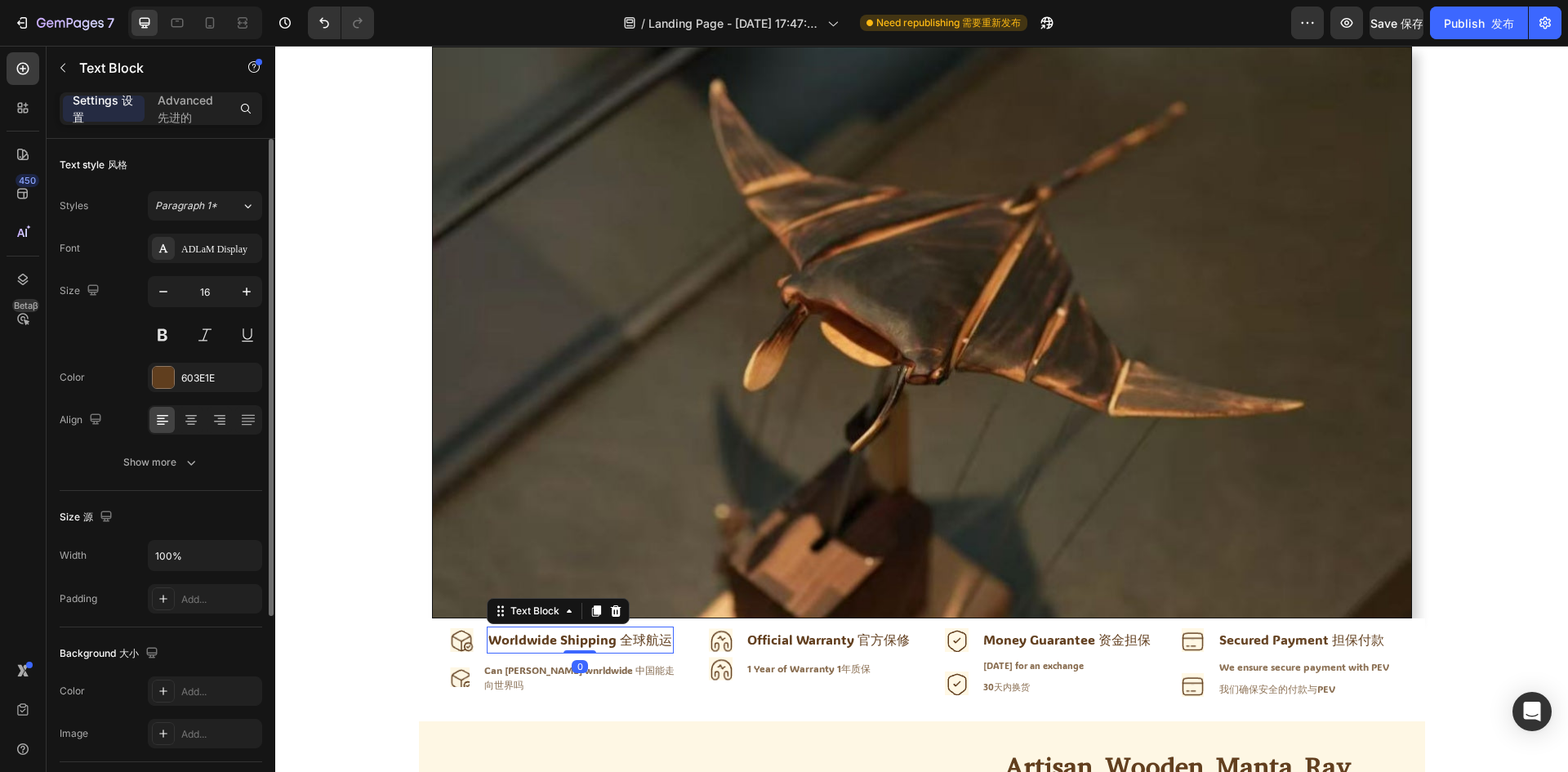
click at [615, 461] on img at bounding box center [922, 331] width 979 height 571
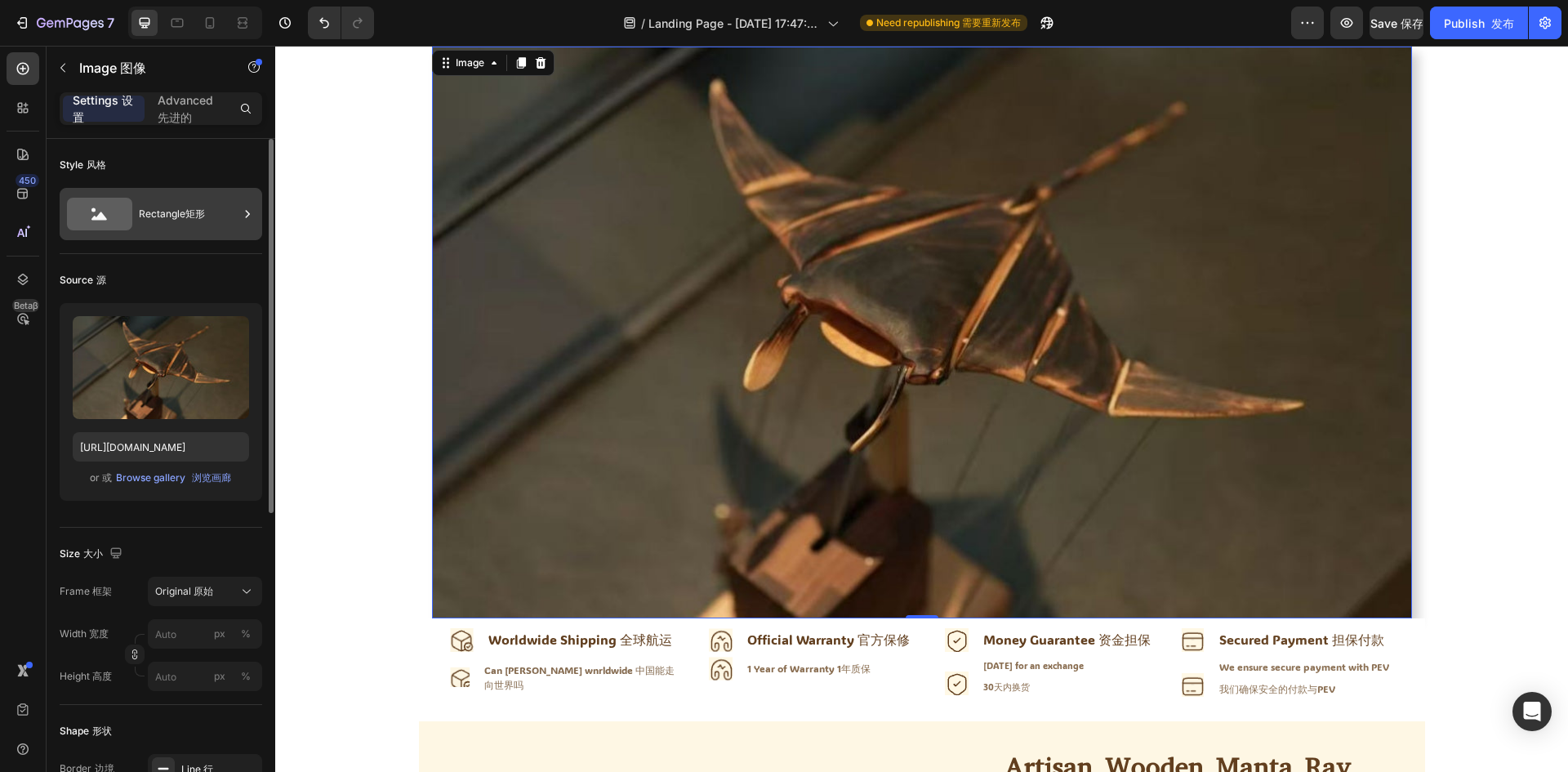
click at [182, 227] on div "Rectangle 矩形" at bounding box center [189, 213] width 100 height 37
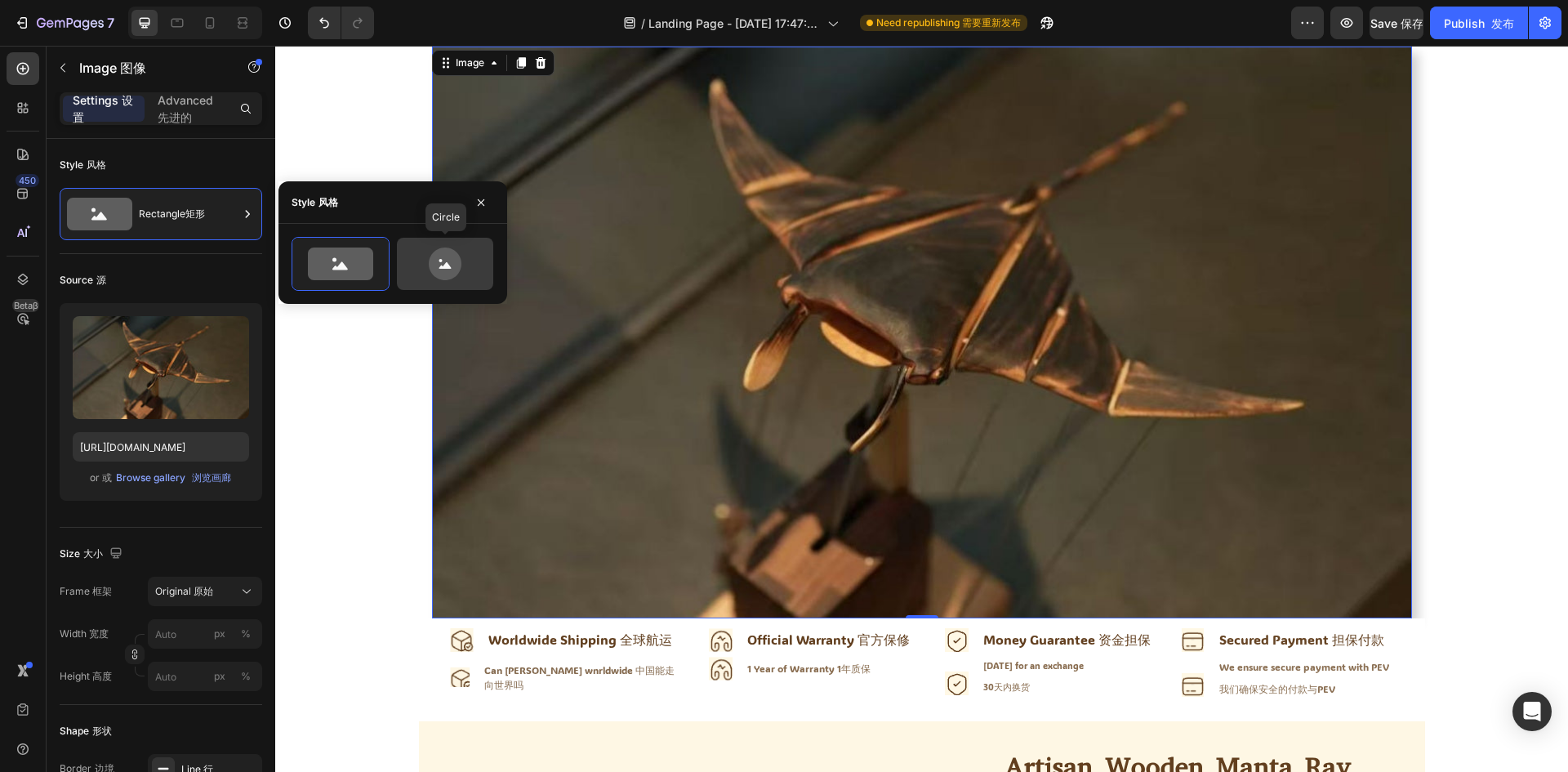
click at [419, 272] on icon at bounding box center [445, 264] width 77 height 33
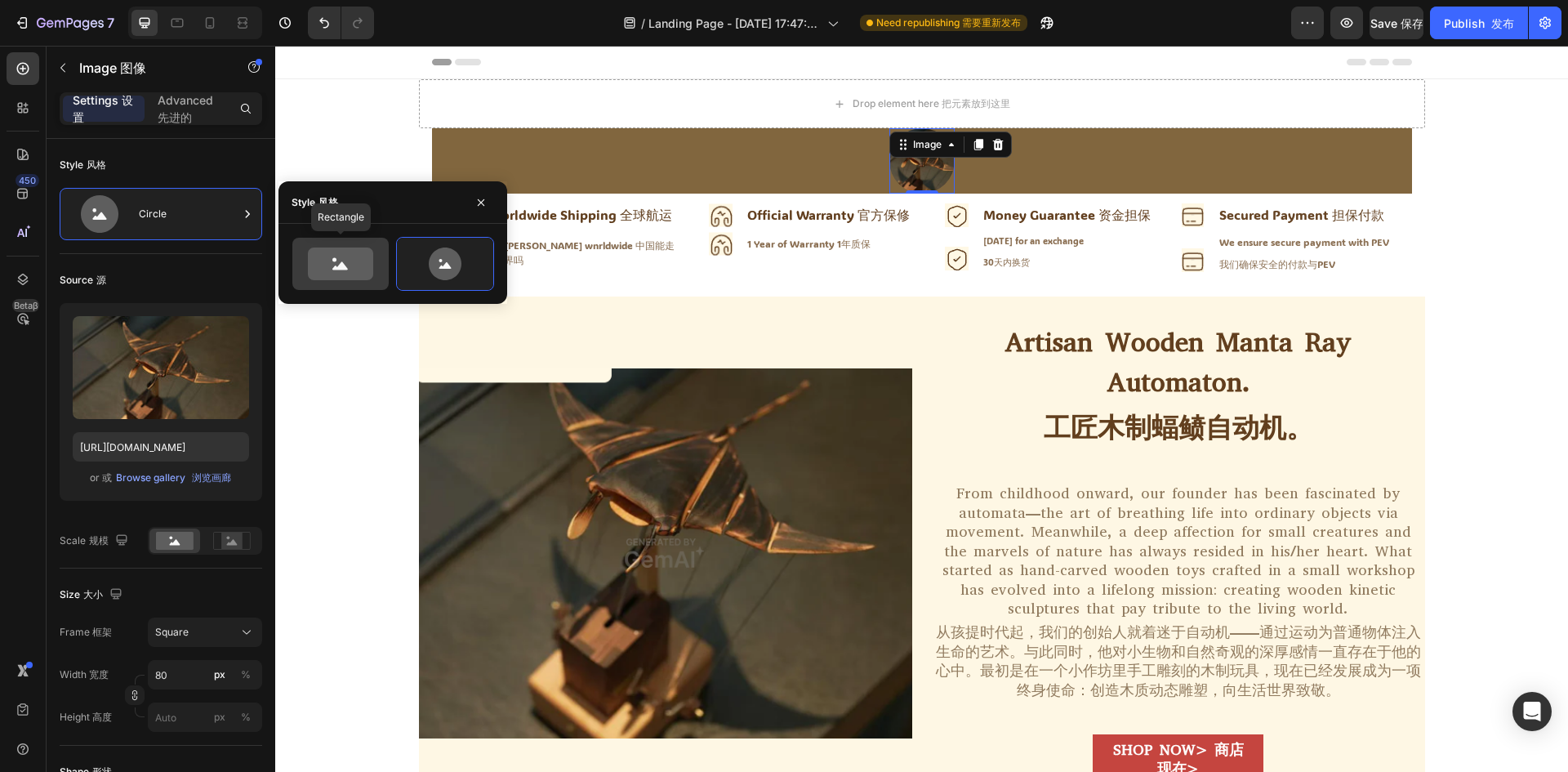
click at [335, 267] on icon at bounding box center [340, 266] width 15 height 9
type input "100"
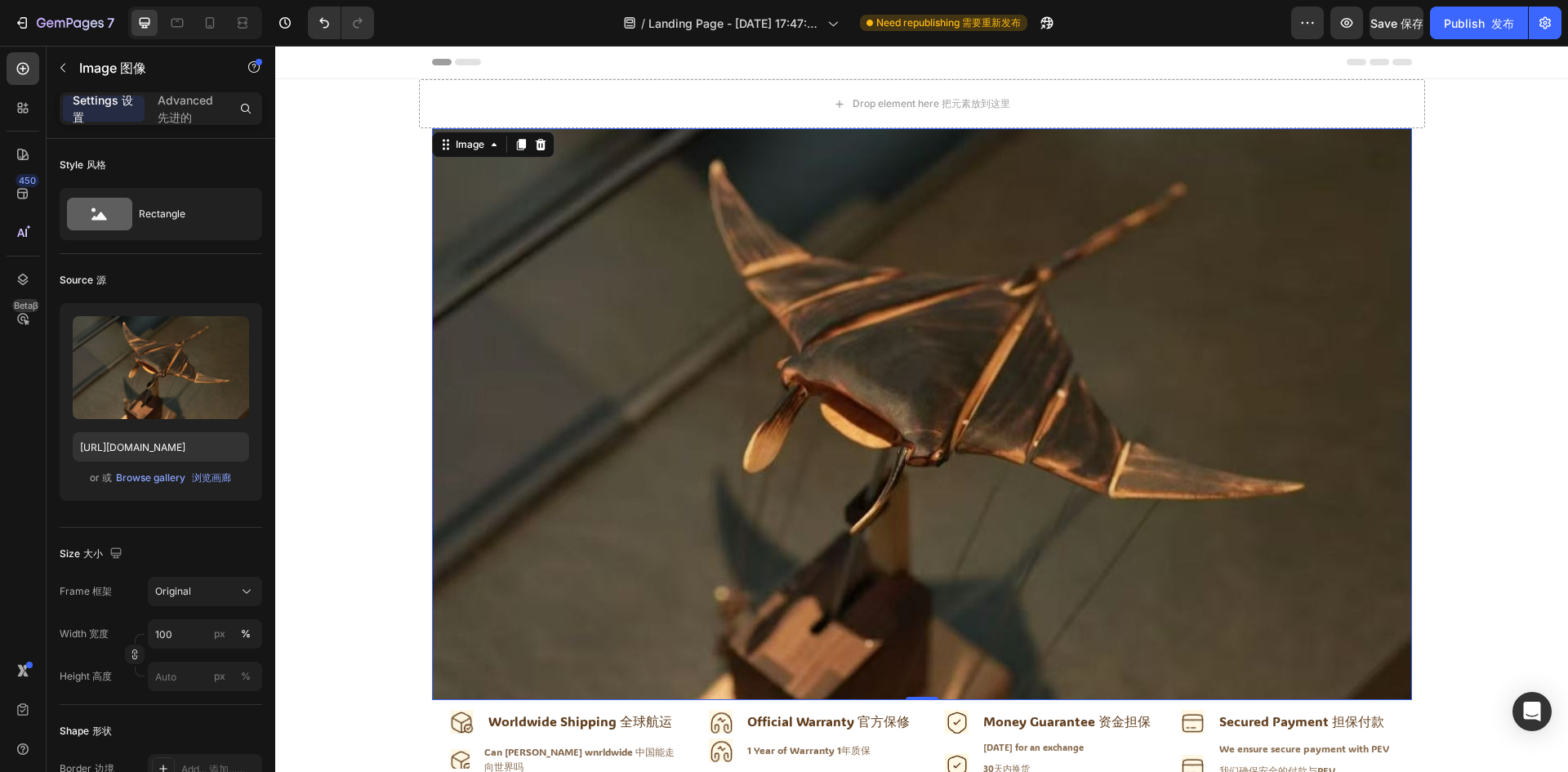
click at [766, 384] on img at bounding box center [922, 413] width 979 height 571
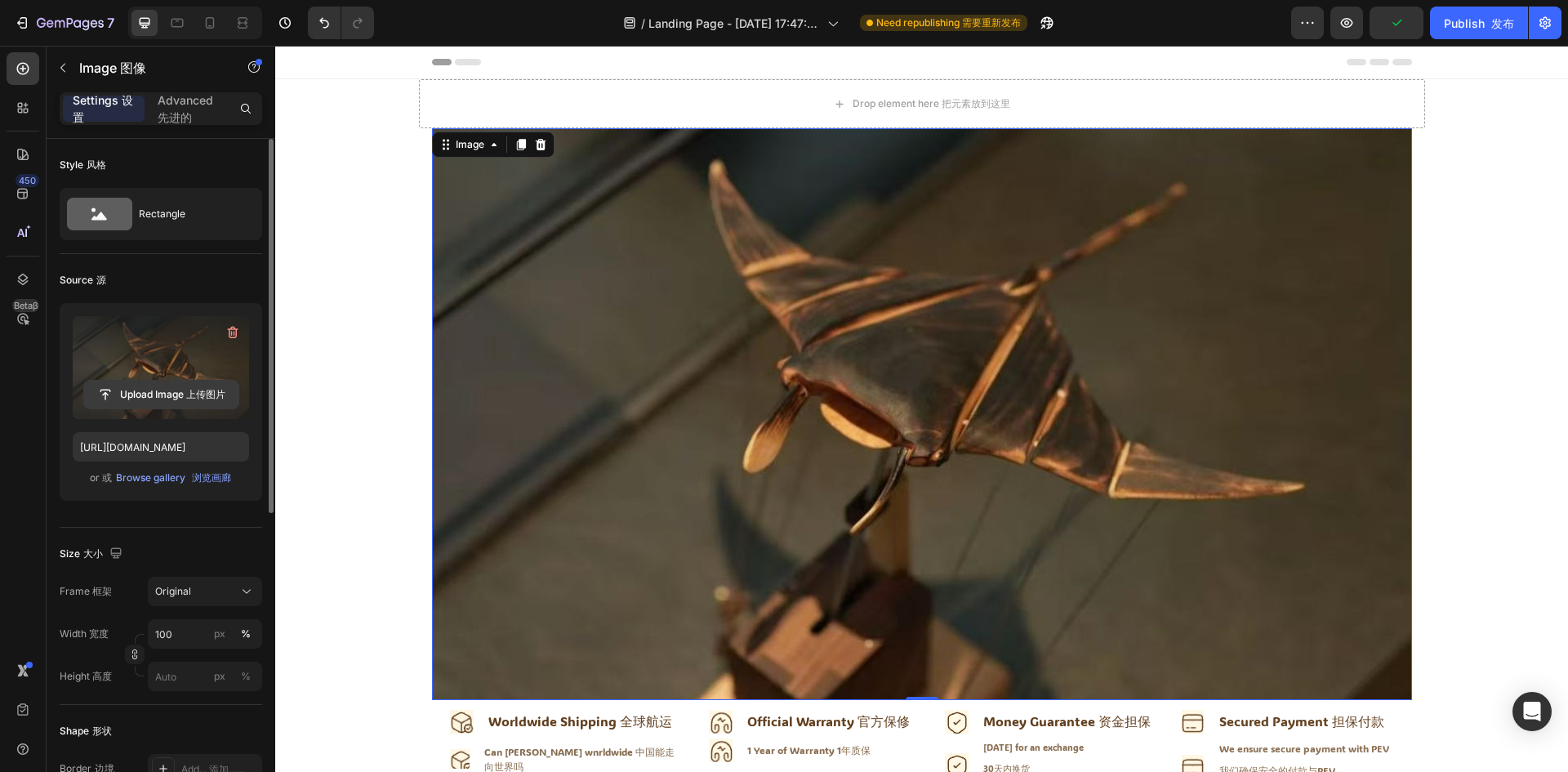
scroll to position [82, 0]
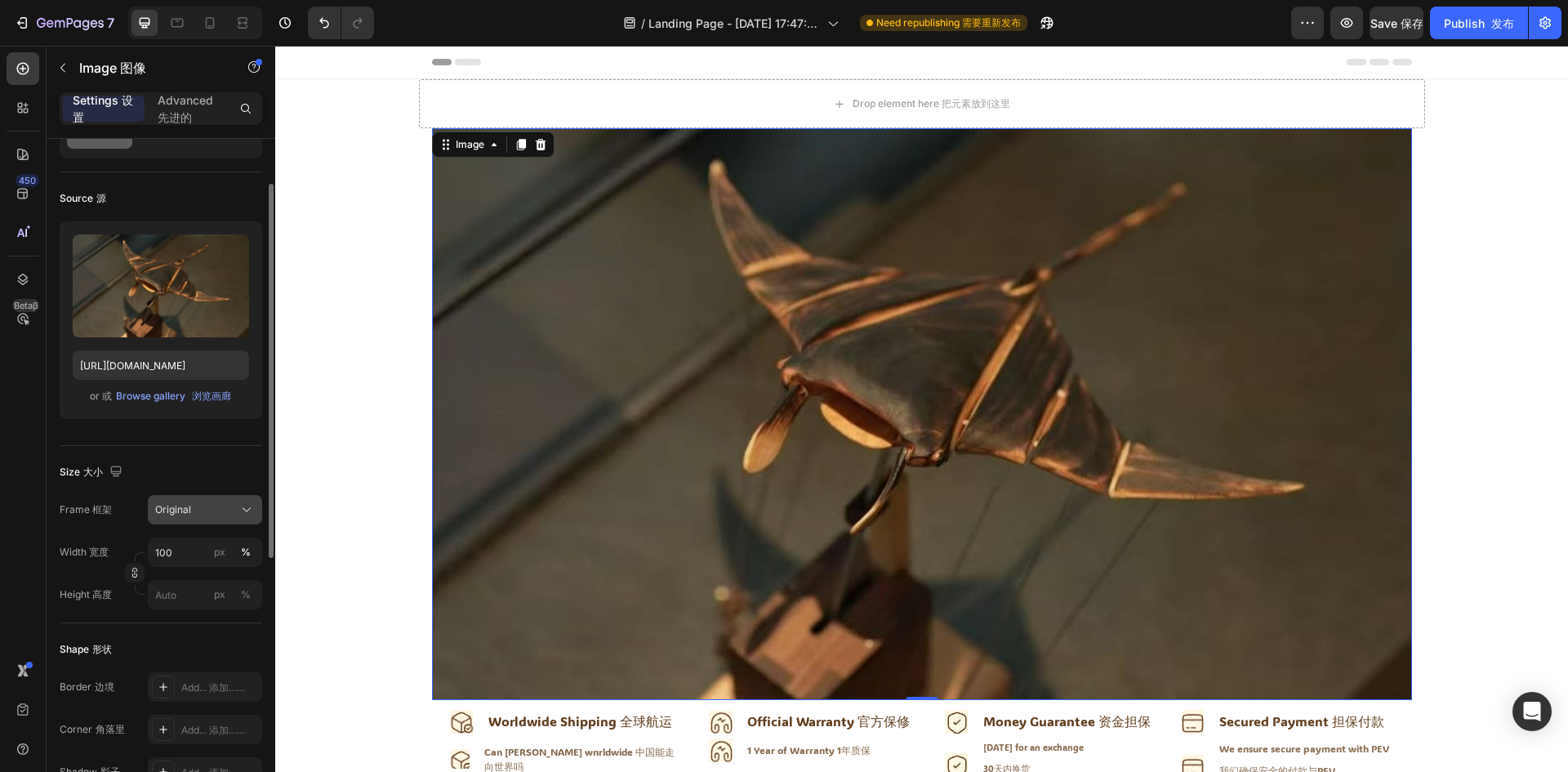
click at [237, 509] on div "Original" at bounding box center [205, 509] width 100 height 16
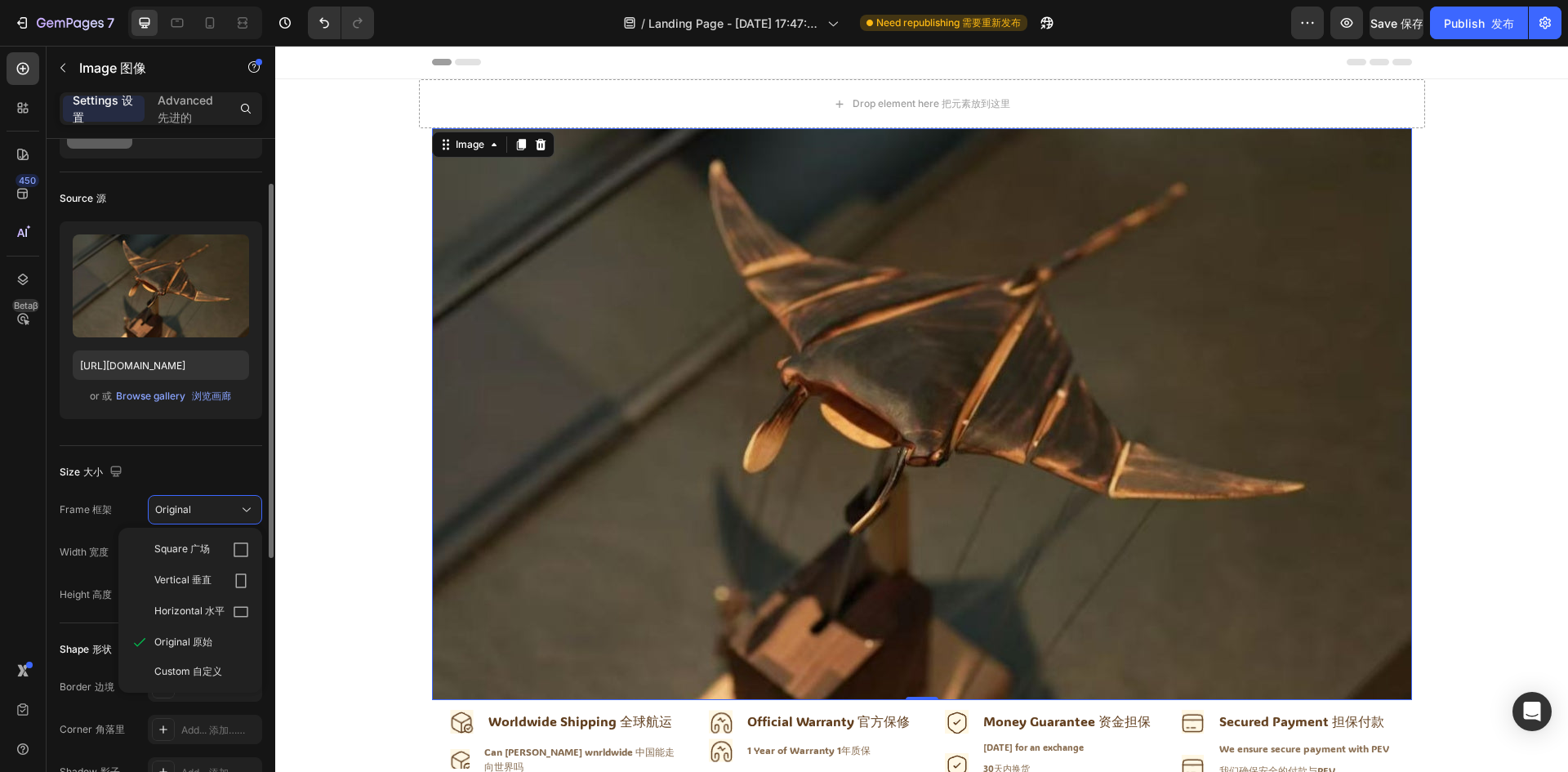
click at [207, 465] on div "Size 大小" at bounding box center [160, 471] width 203 height 26
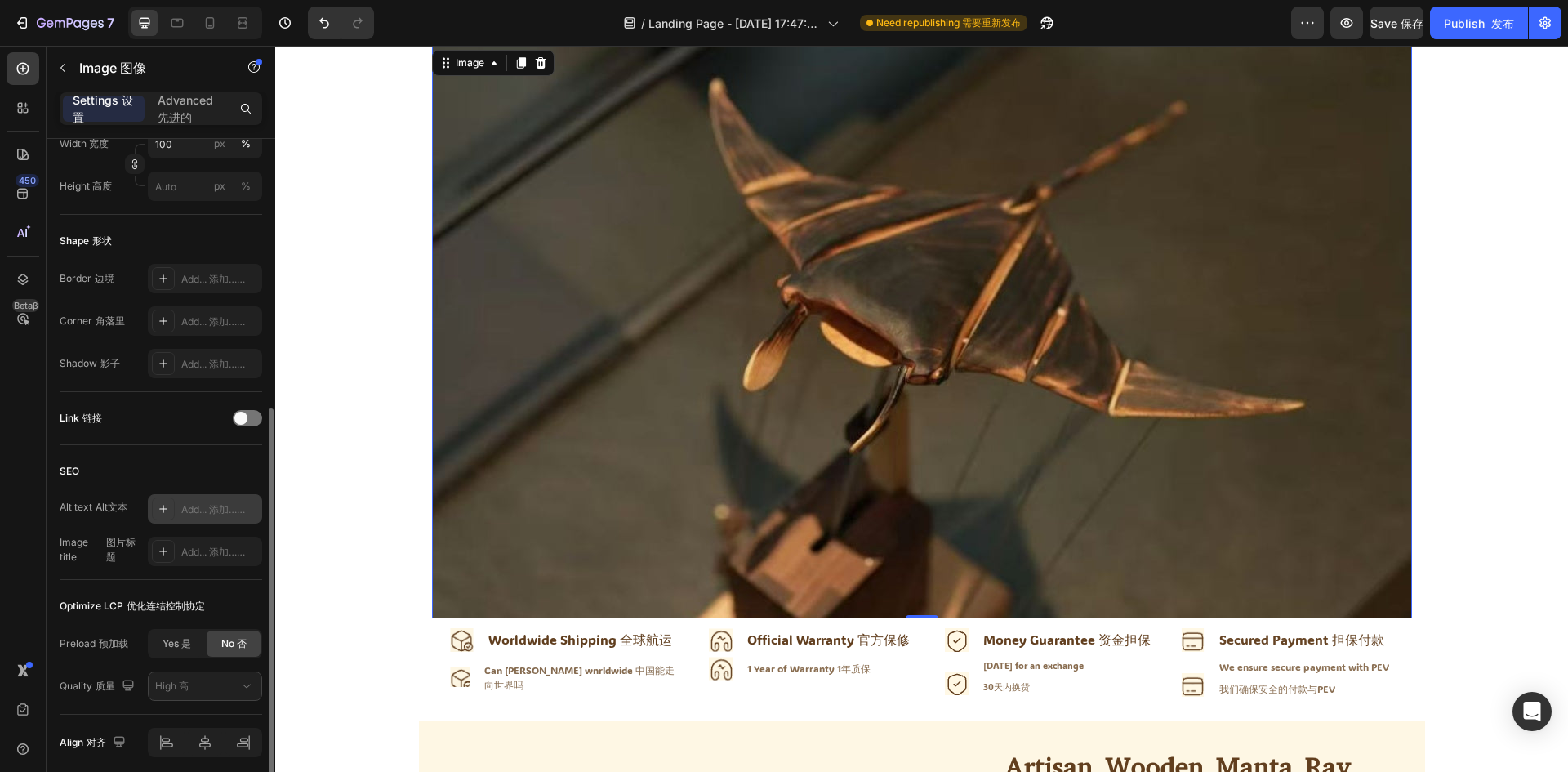
click at [166, 510] on icon at bounding box center [163, 509] width 13 height 13
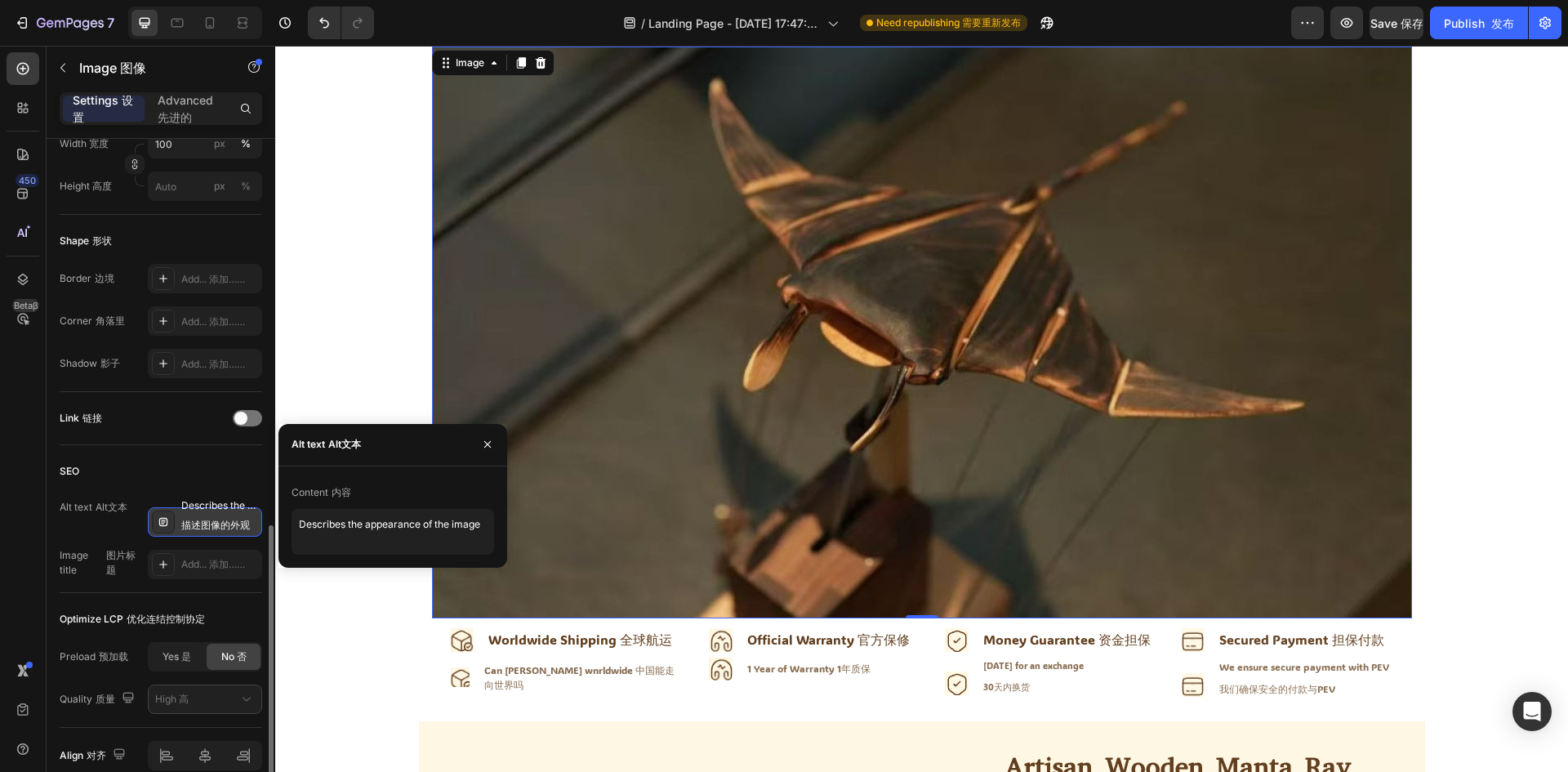
scroll to position [567, 0]
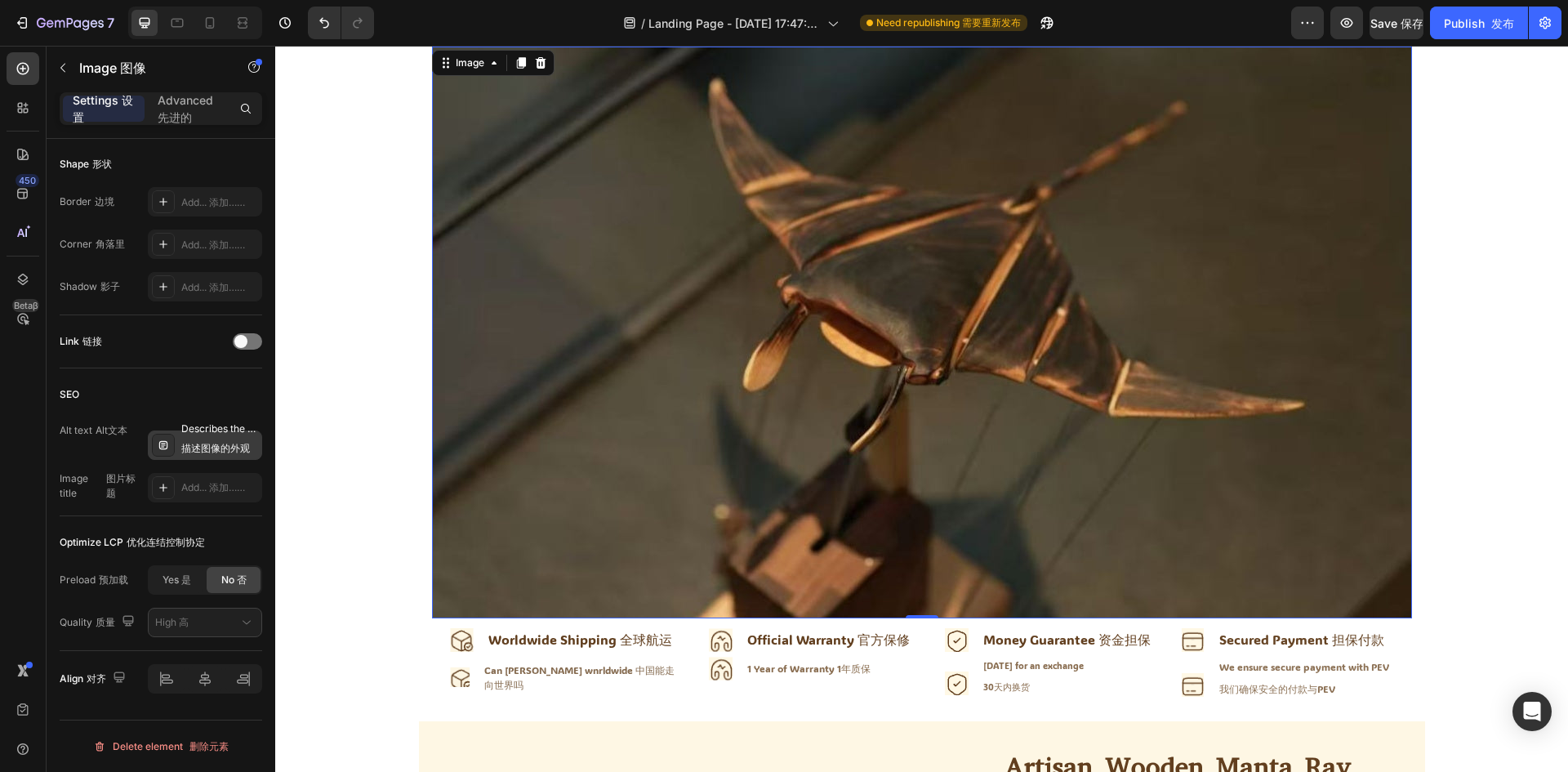
click at [176, 379] on div "SEO Alt text Alt文本 Describes the appearance of the image 描述图像的外观 Image title 图片…" at bounding box center [160, 442] width 203 height 148
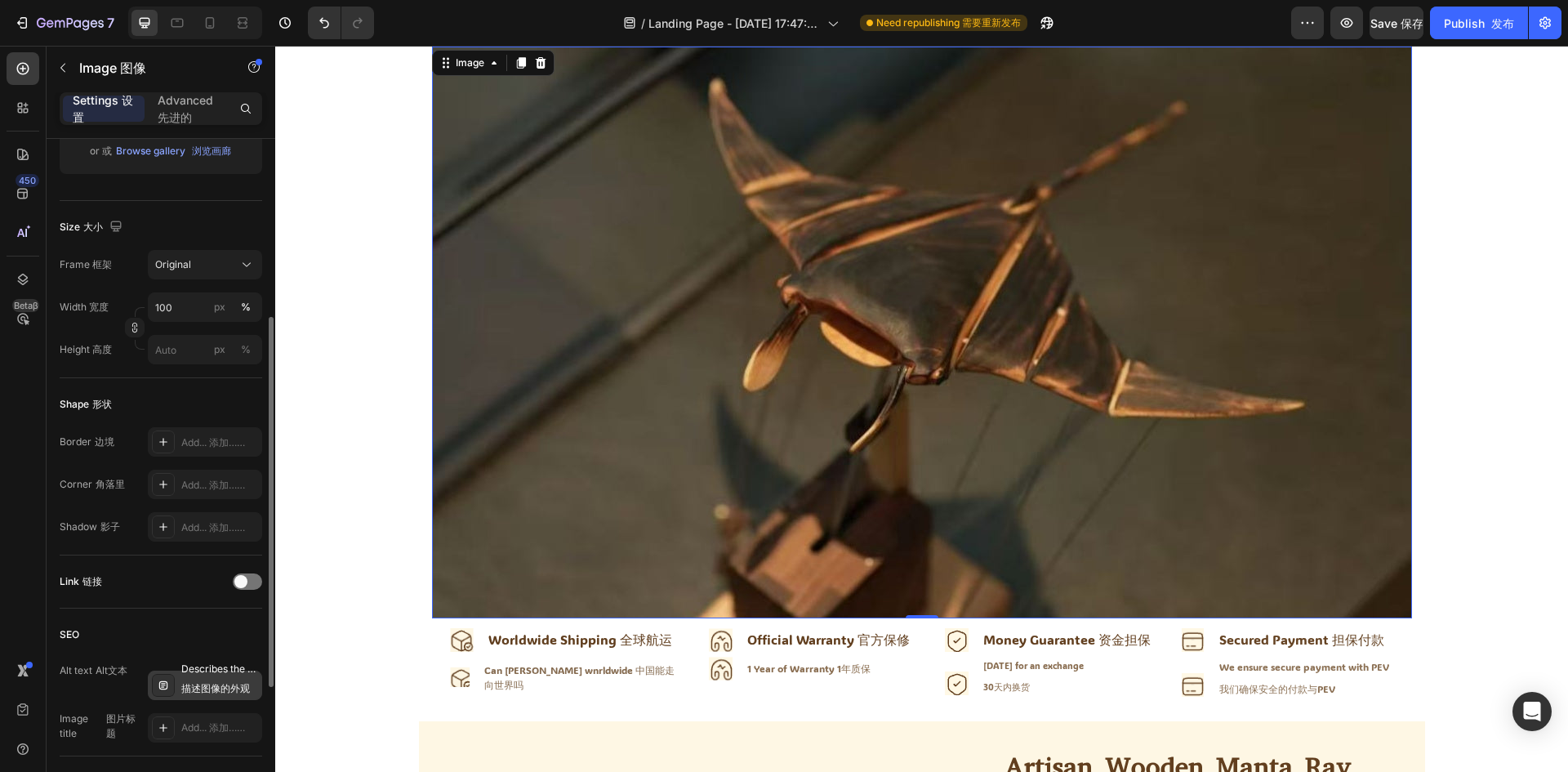
scroll to position [490, 0]
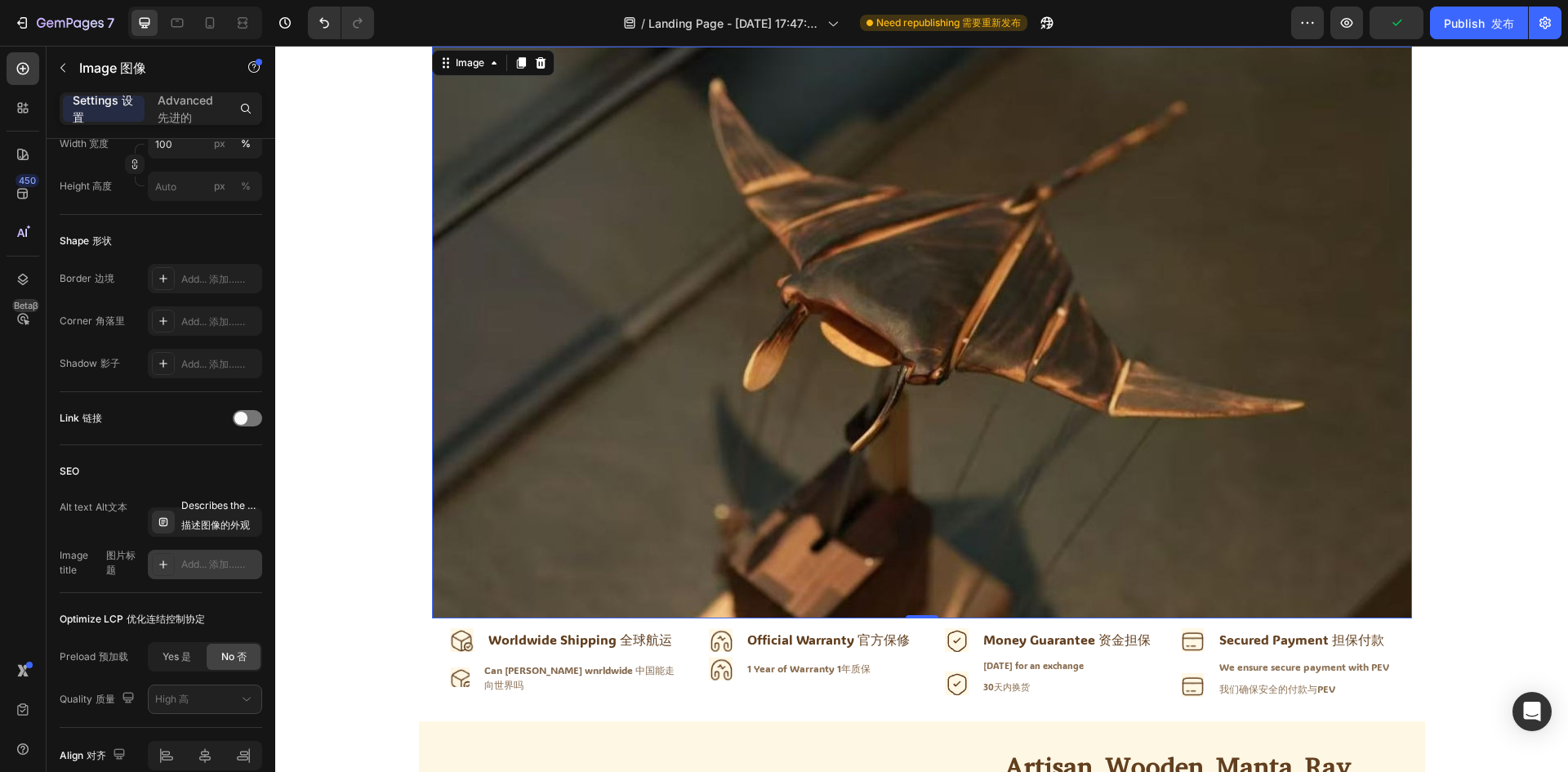
click at [174, 564] on div at bounding box center [163, 565] width 23 height 23
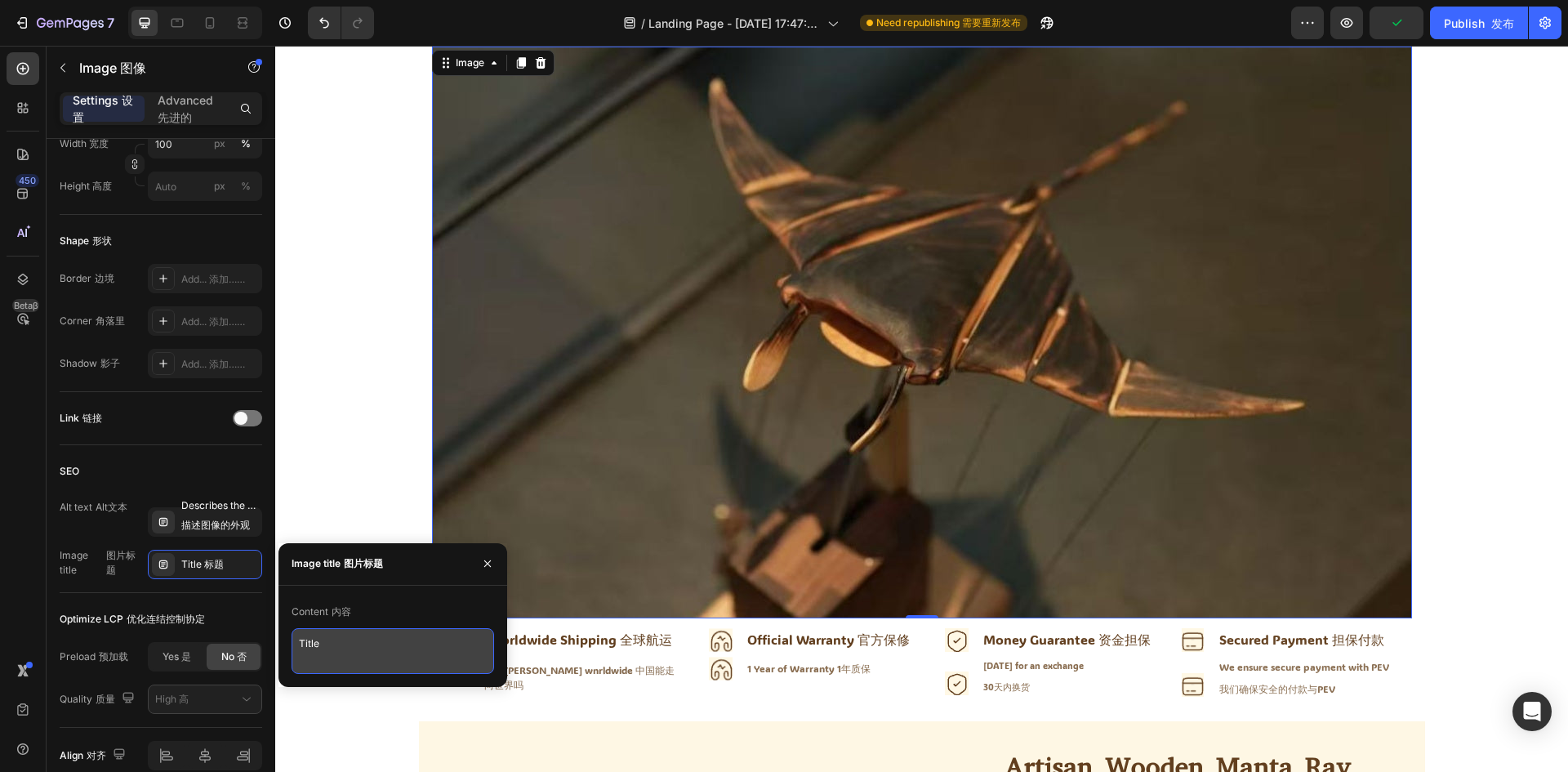
click at [339, 635] on textarea "Title" at bounding box center [393, 651] width 203 height 46
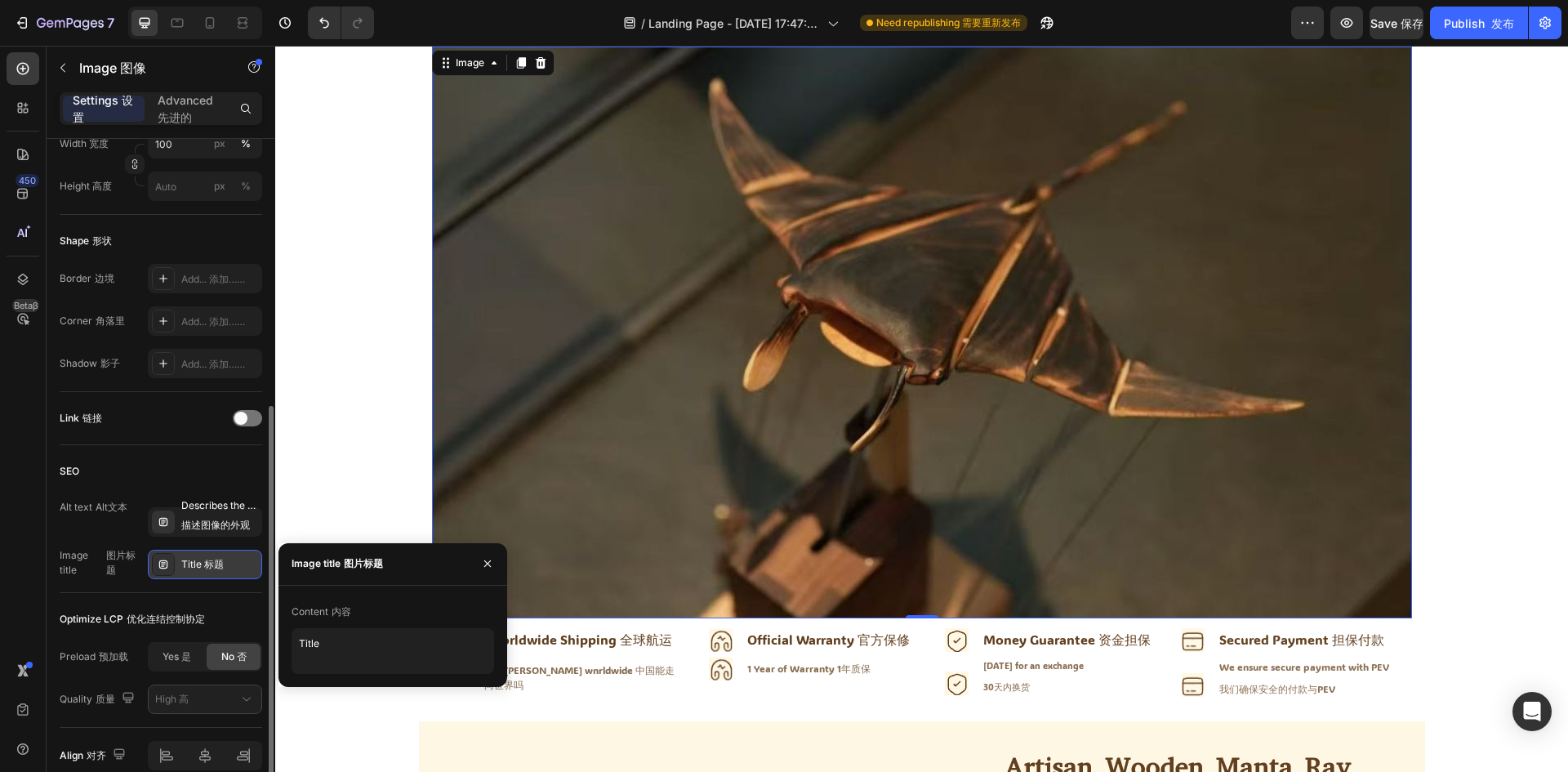
click at [218, 565] on font "标题" at bounding box center [214, 564] width 19 height 12
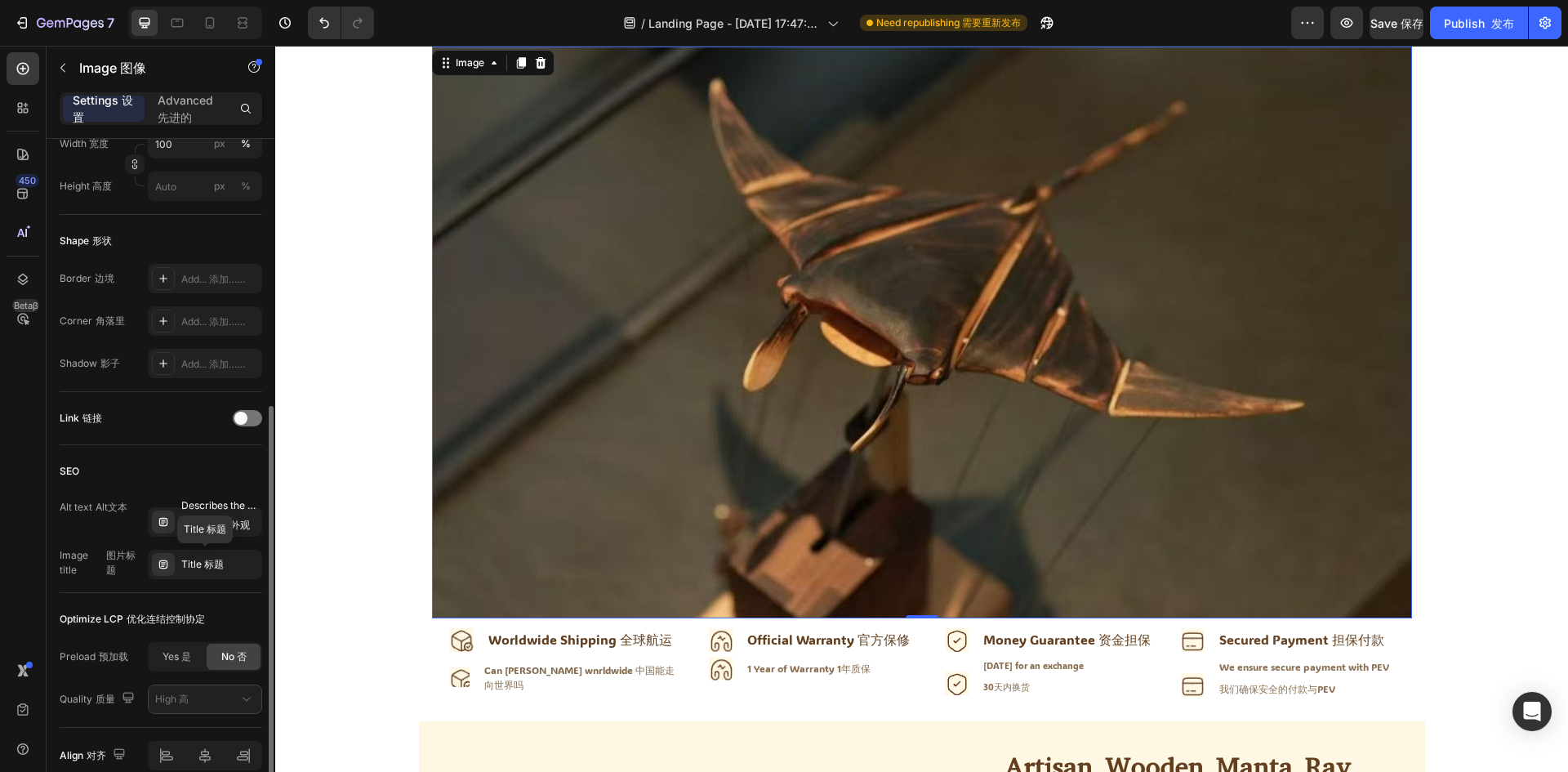
scroll to position [567, 0]
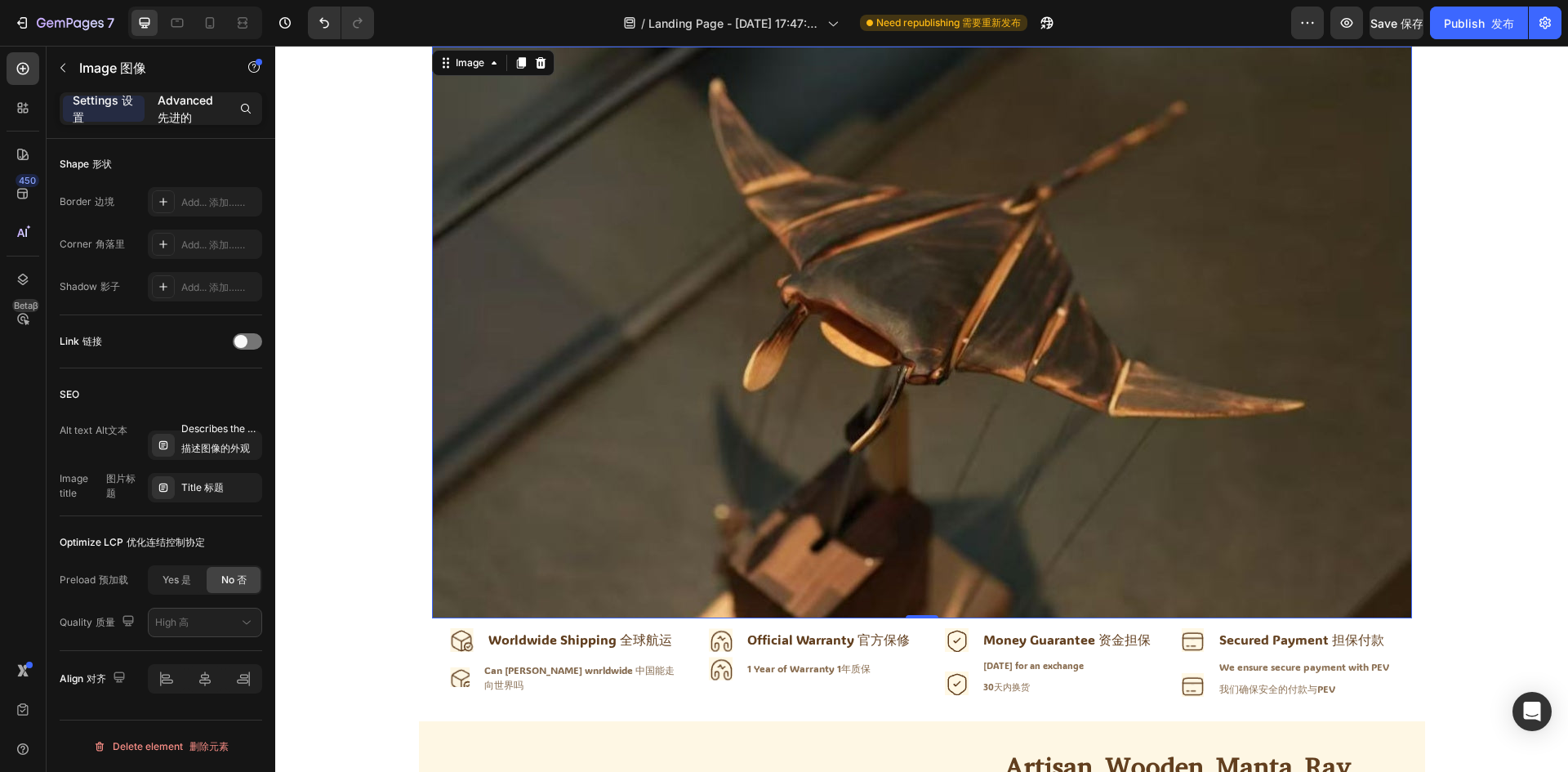
click at [205, 120] on p "Advanced 先进的" at bounding box center [188, 109] width 62 height 35
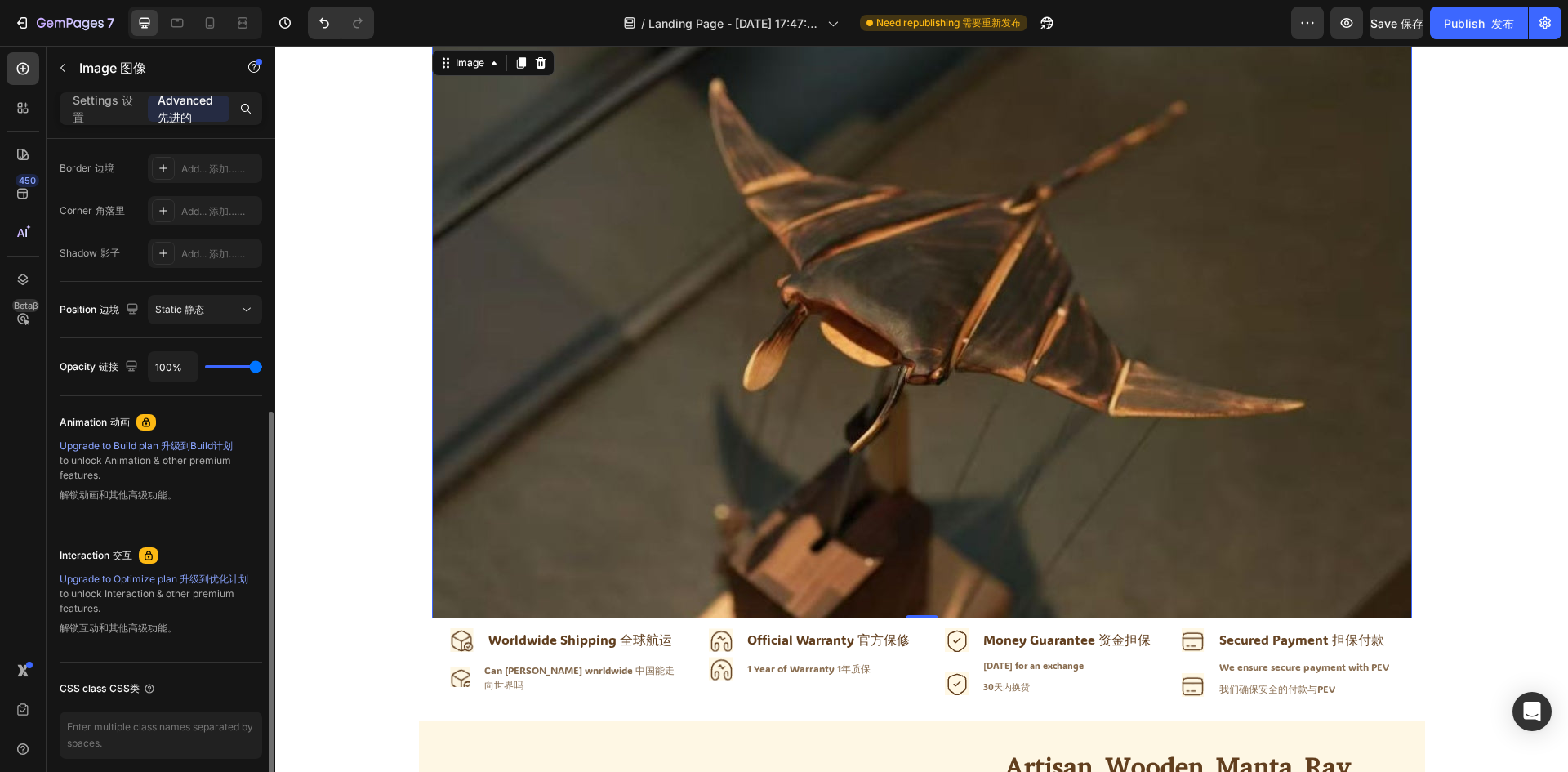
scroll to position [0, 0]
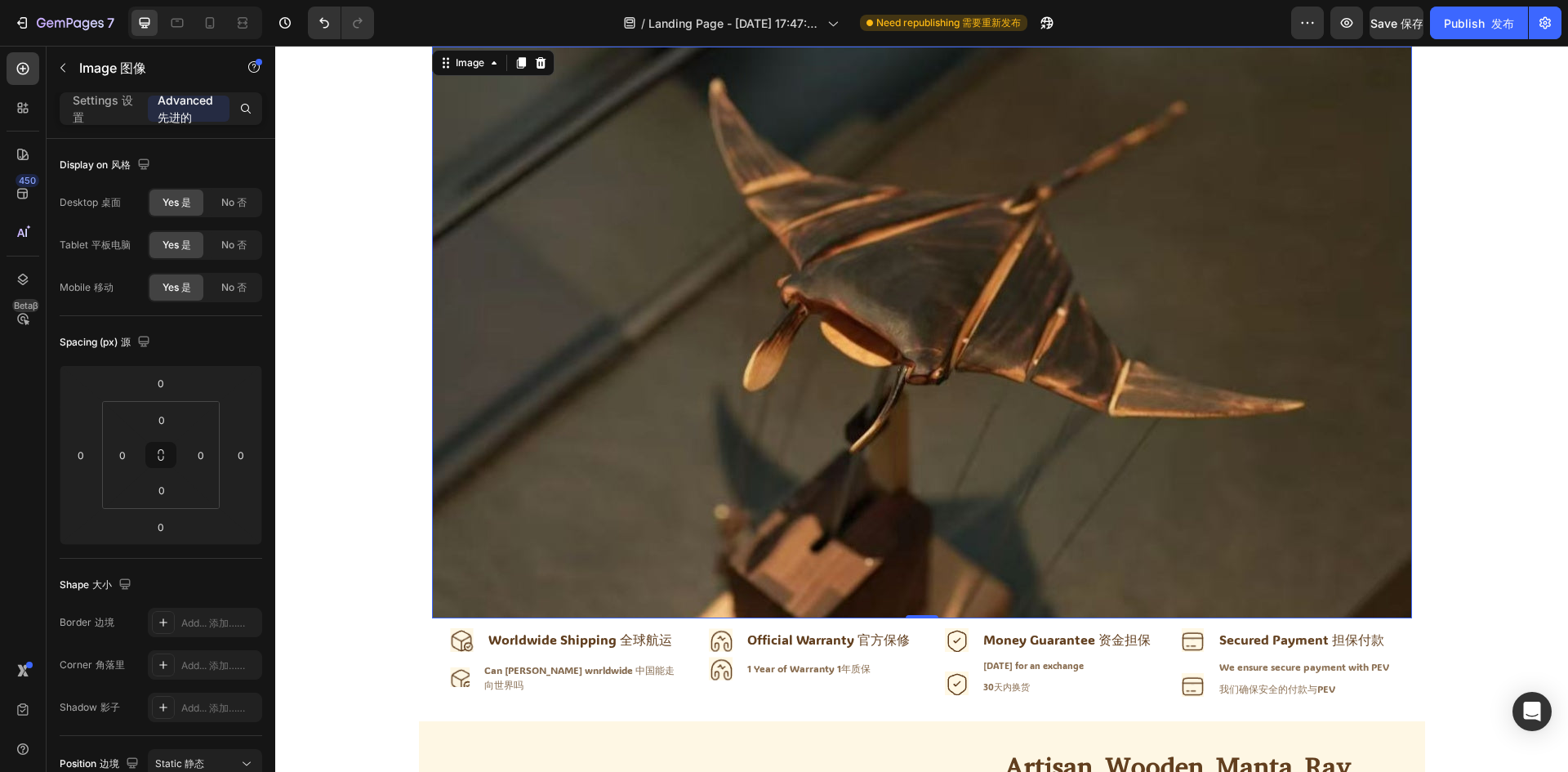
click at [663, 365] on img at bounding box center [922, 331] width 979 height 571
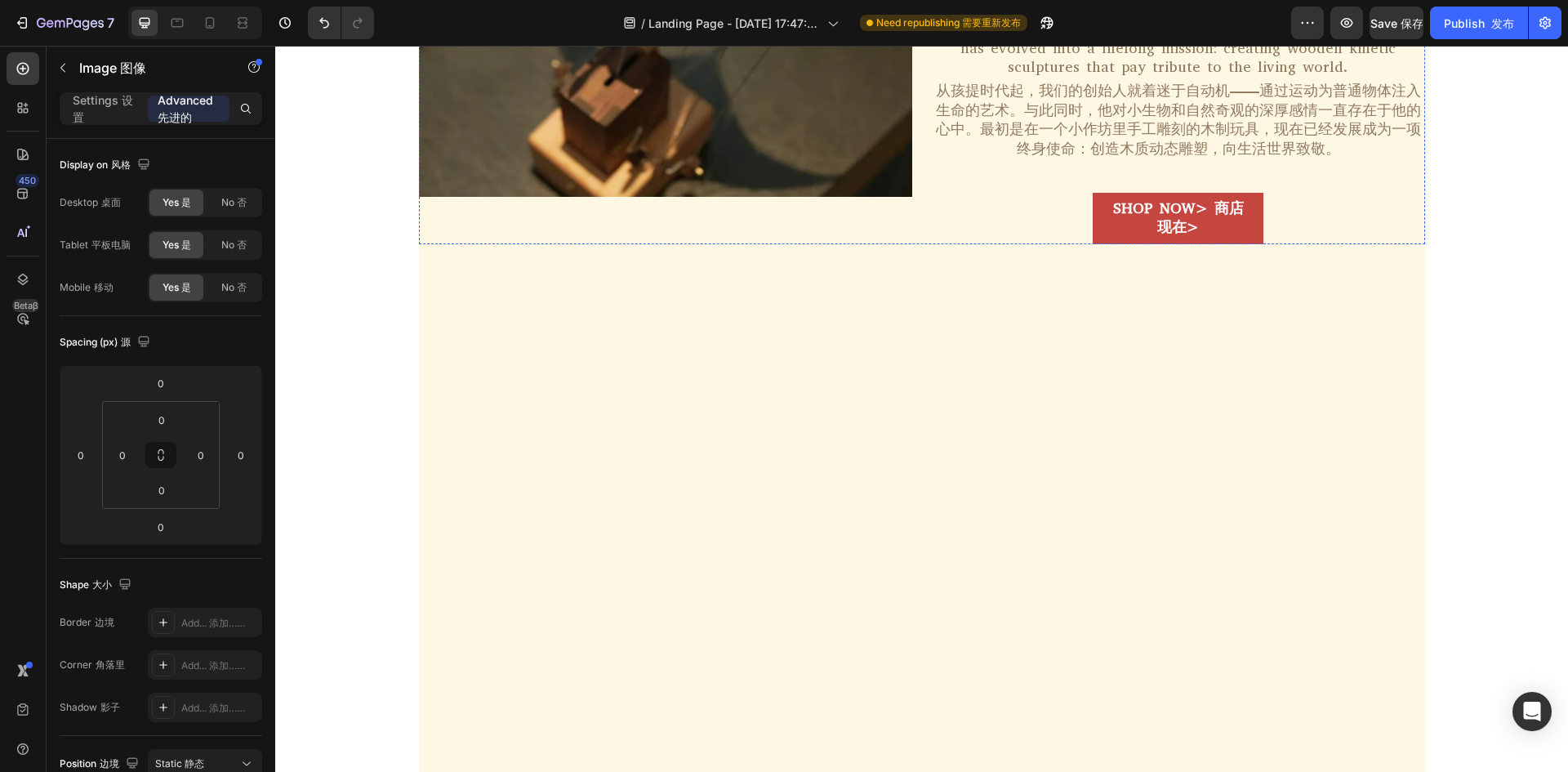
scroll to position [523, 0]
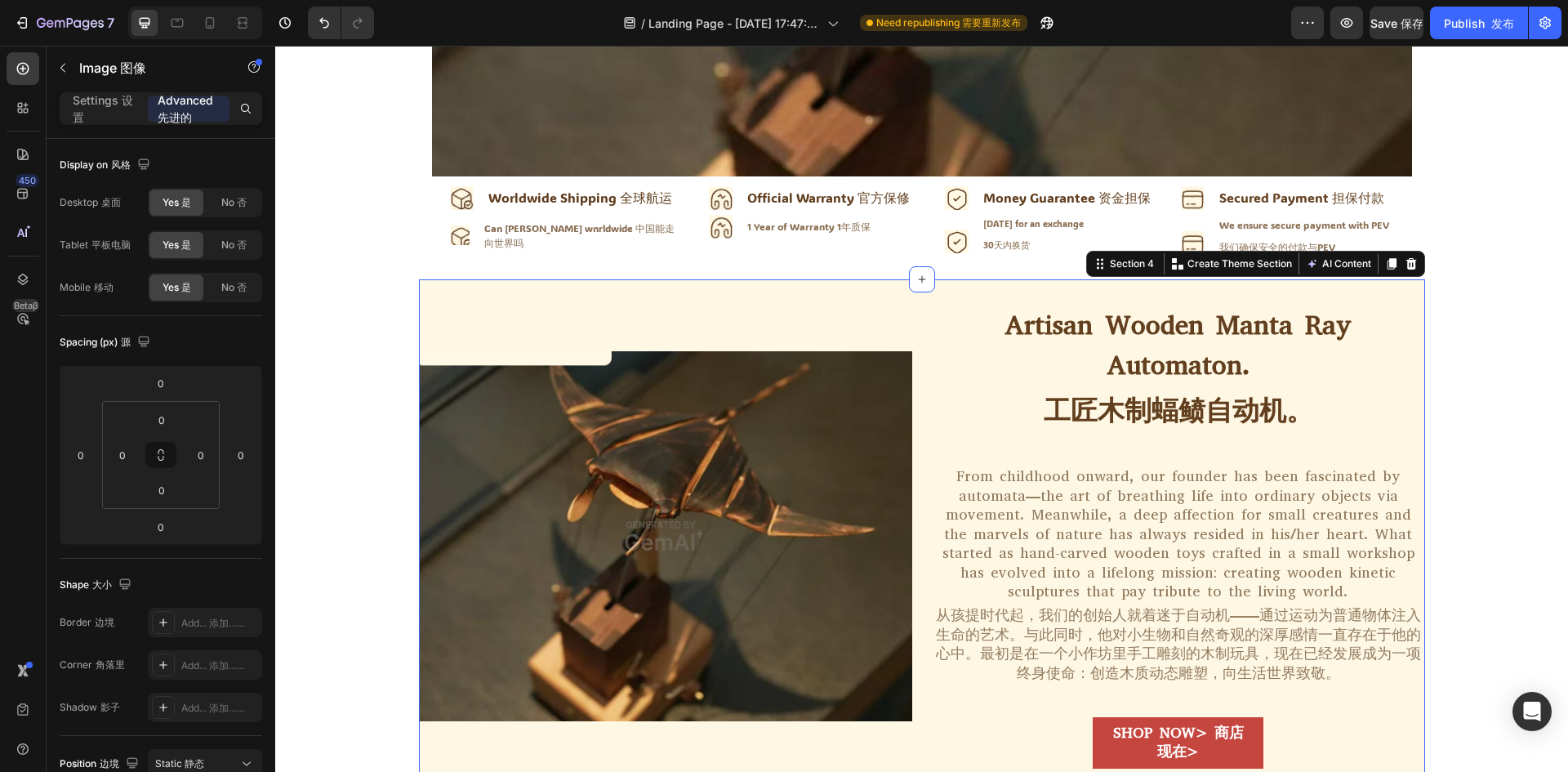
click at [746, 295] on div "Image Artisan Wooden Manta Ray Automaton. 工匠木制蝠鲼自动机。 Heading From childhood onw…" at bounding box center [922, 536] width 1006 height 514
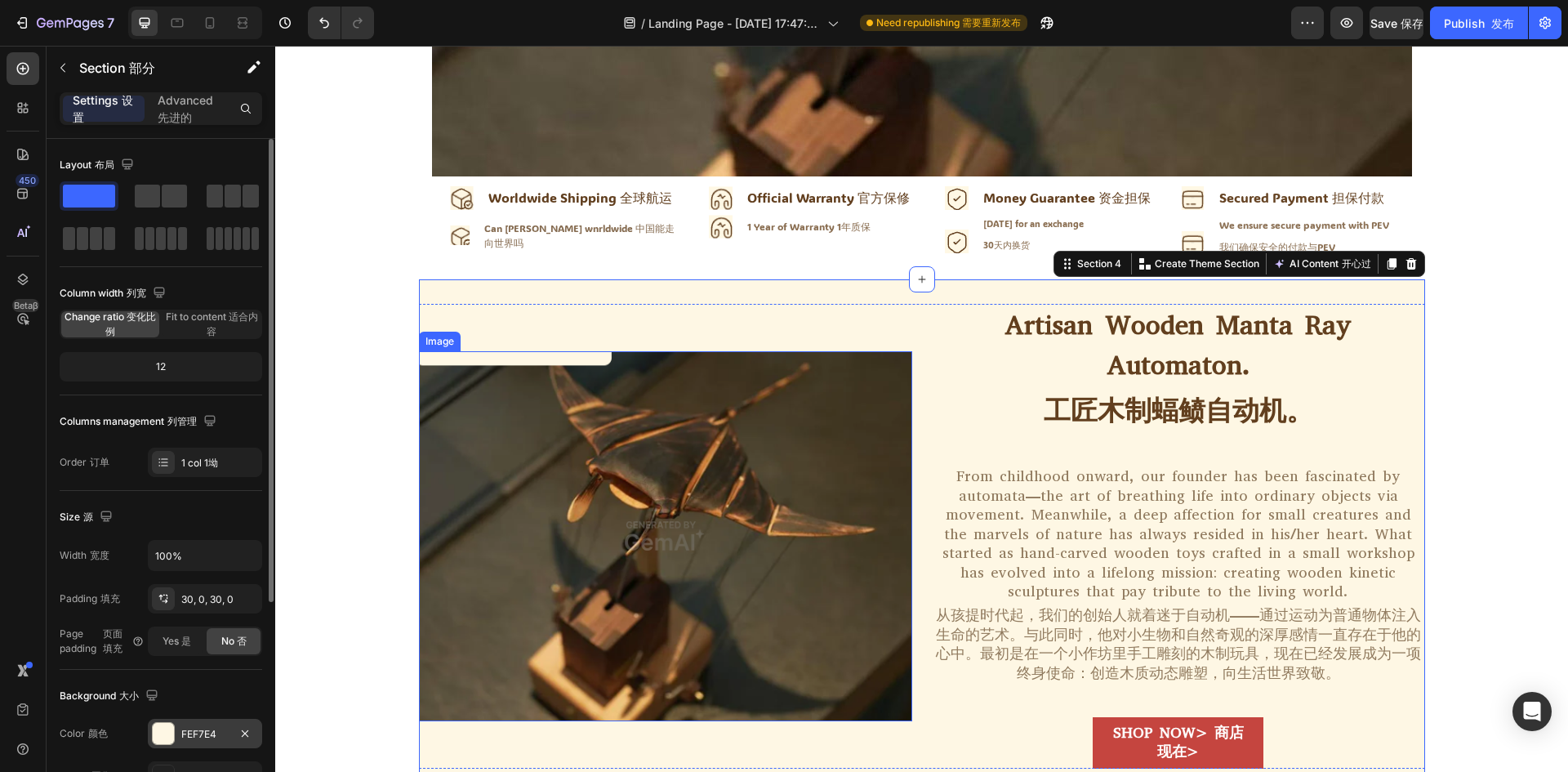
scroll to position [317, 0]
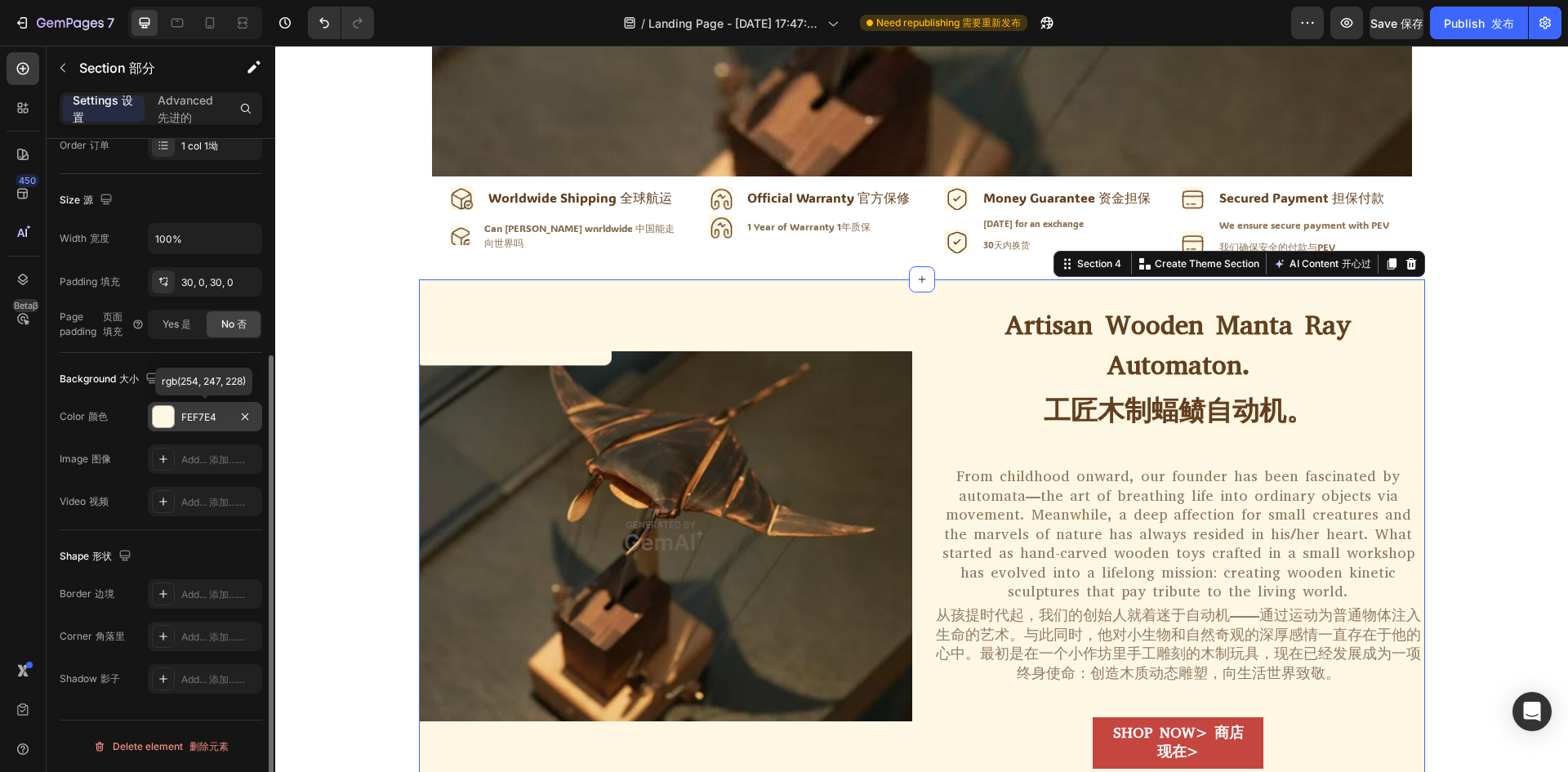
click at [161, 423] on div at bounding box center [163, 417] width 21 height 21
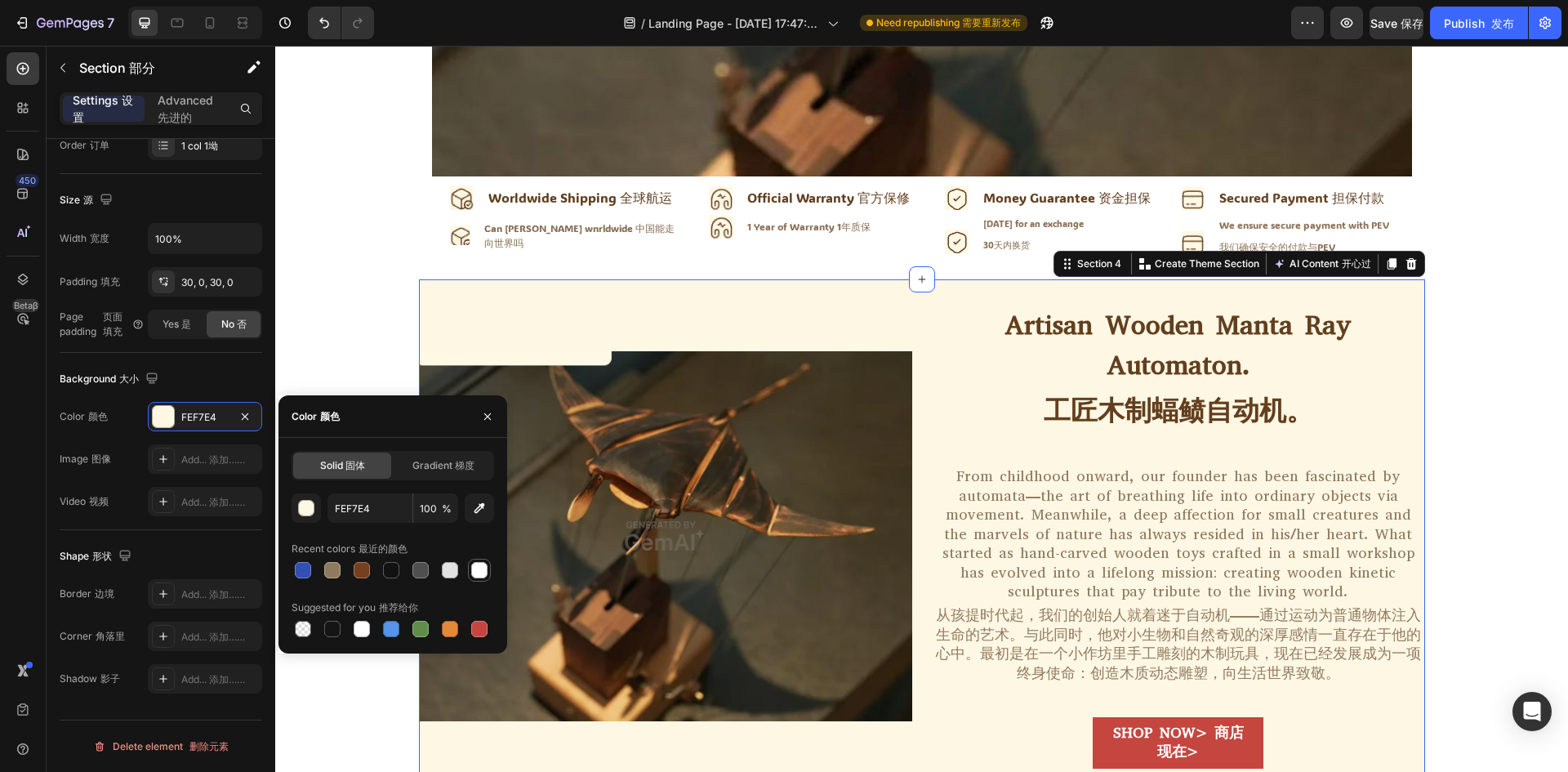
click at [471, 570] on div at bounding box center [479, 569] width 16 height 16
type input "FFFFFF"
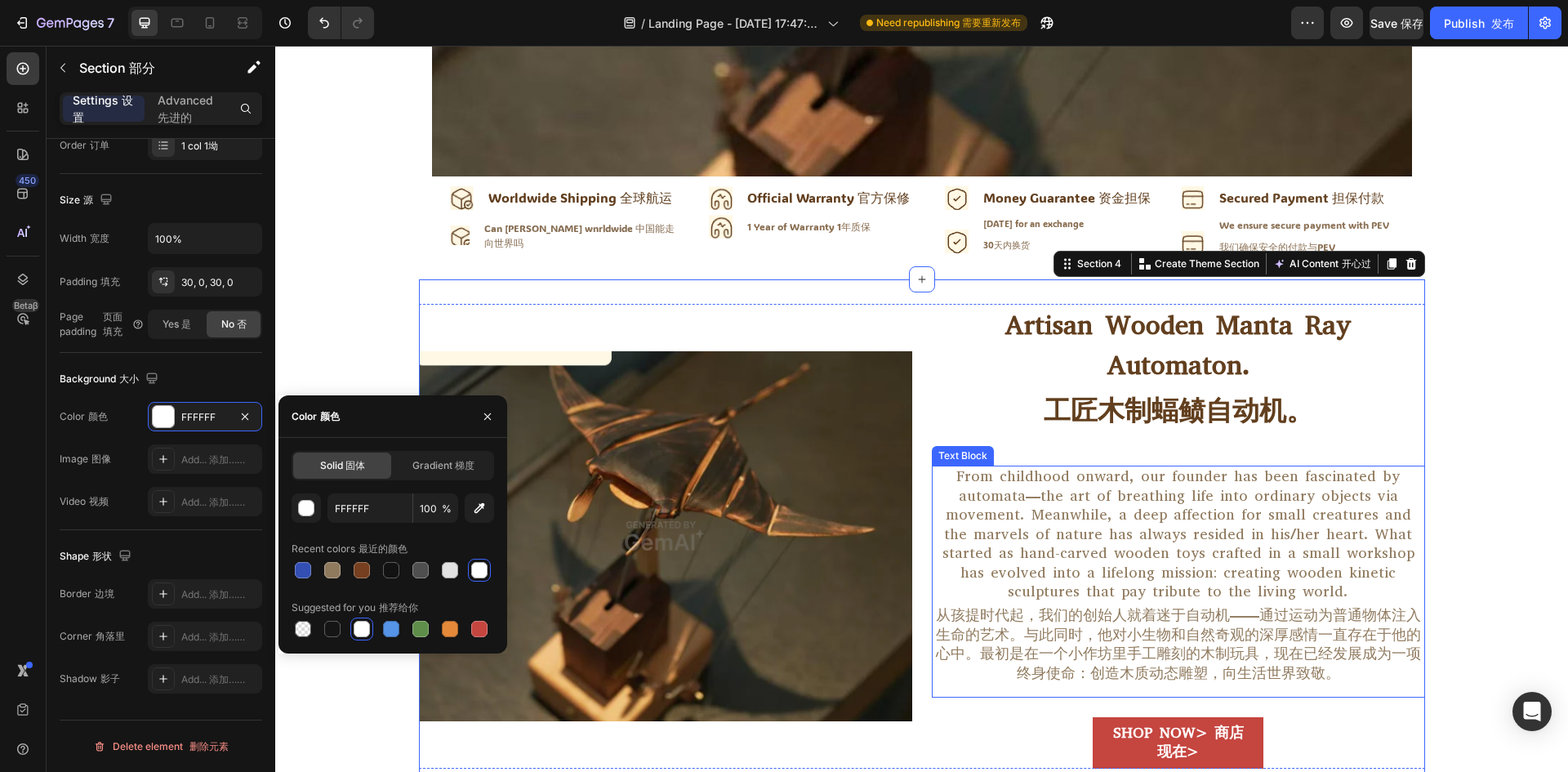
scroll to position [605, 0]
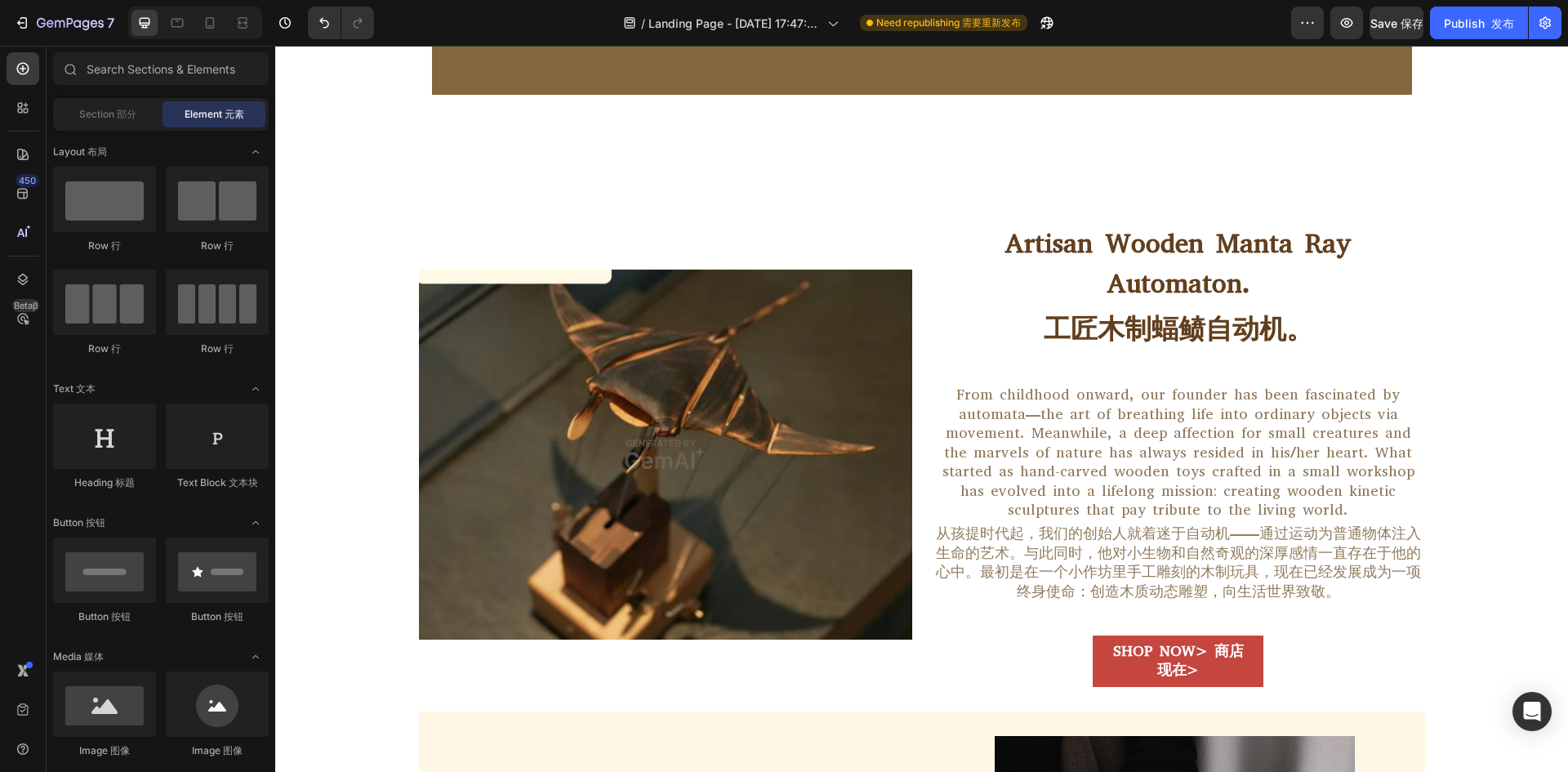
scroll to position [768, 0]
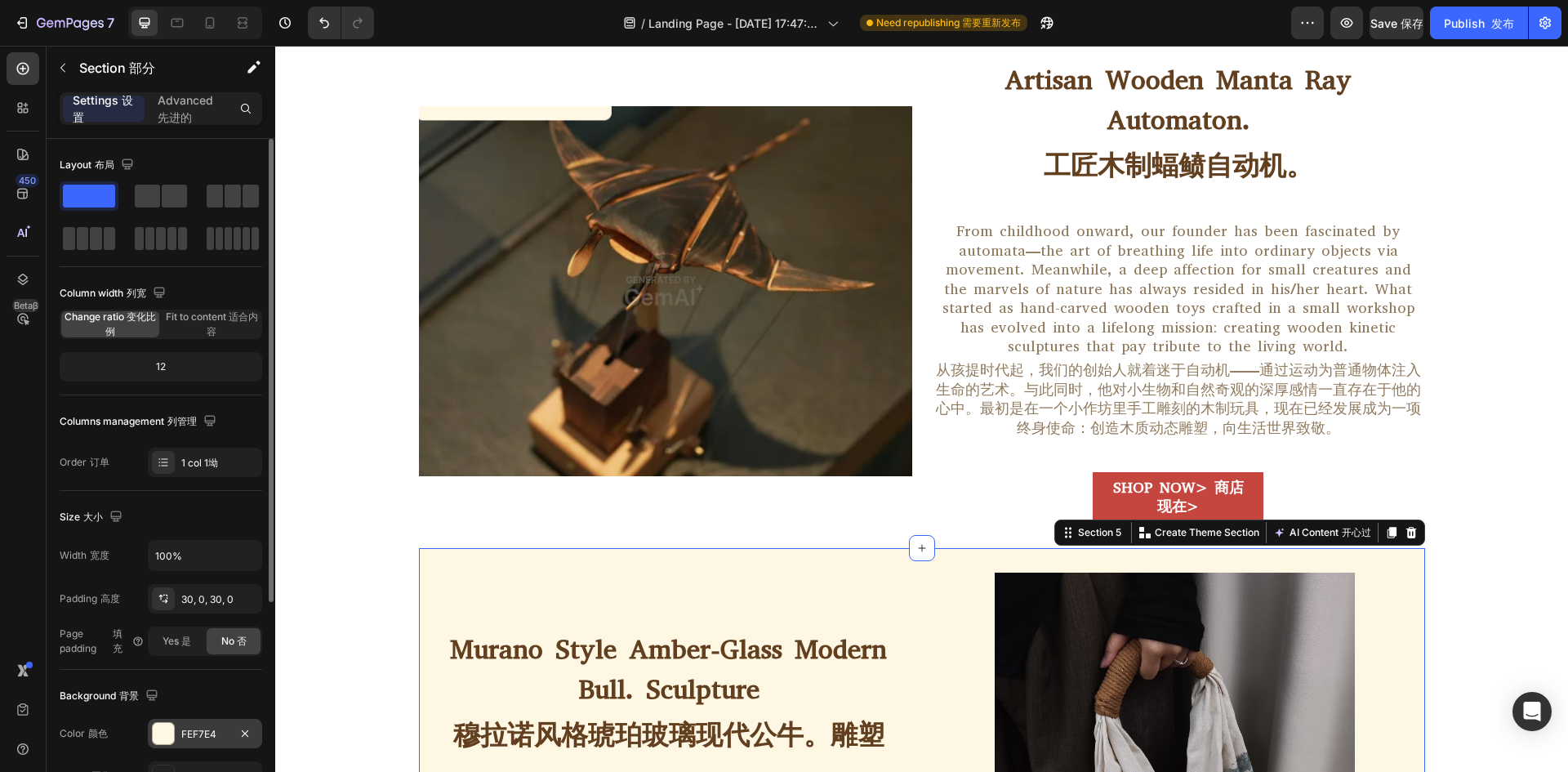
click at [162, 725] on div at bounding box center [163, 734] width 21 height 21
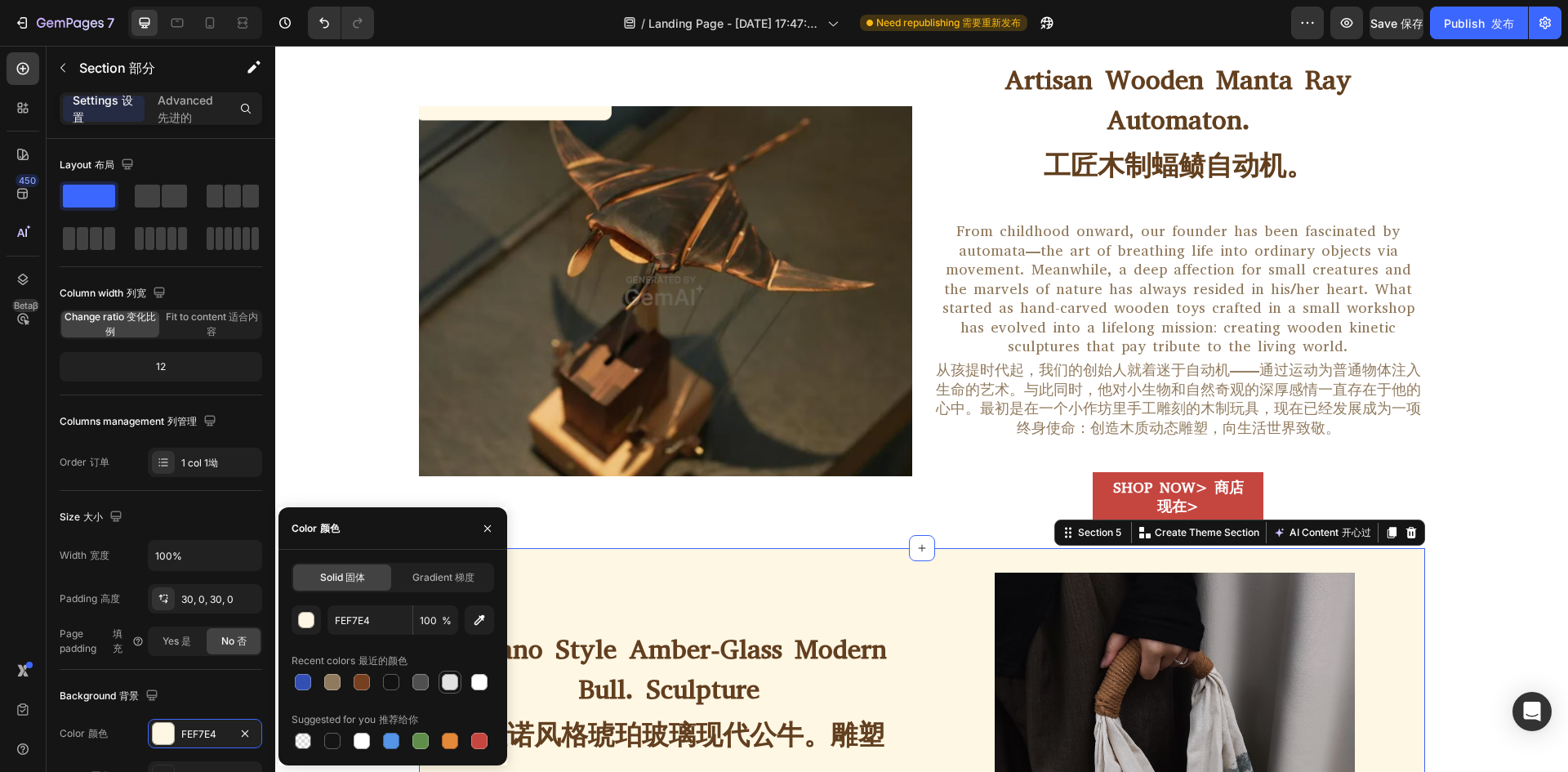
click at [453, 675] on div at bounding box center [449, 681] width 16 height 16
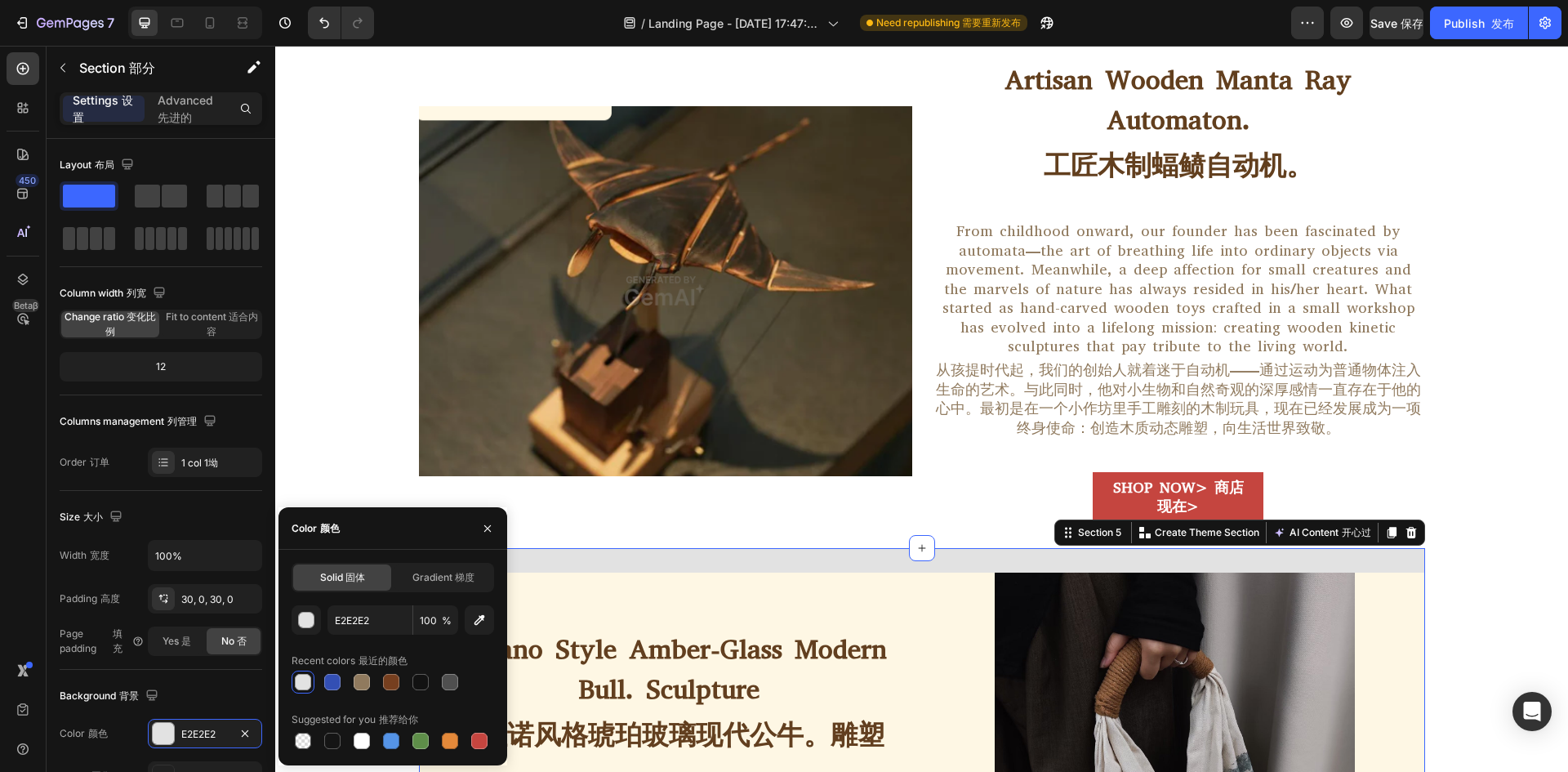
click at [492, 677] on div at bounding box center [393, 682] width 203 height 23
click at [362, 743] on div at bounding box center [361, 740] width 16 height 16
type input "FFFFFF"
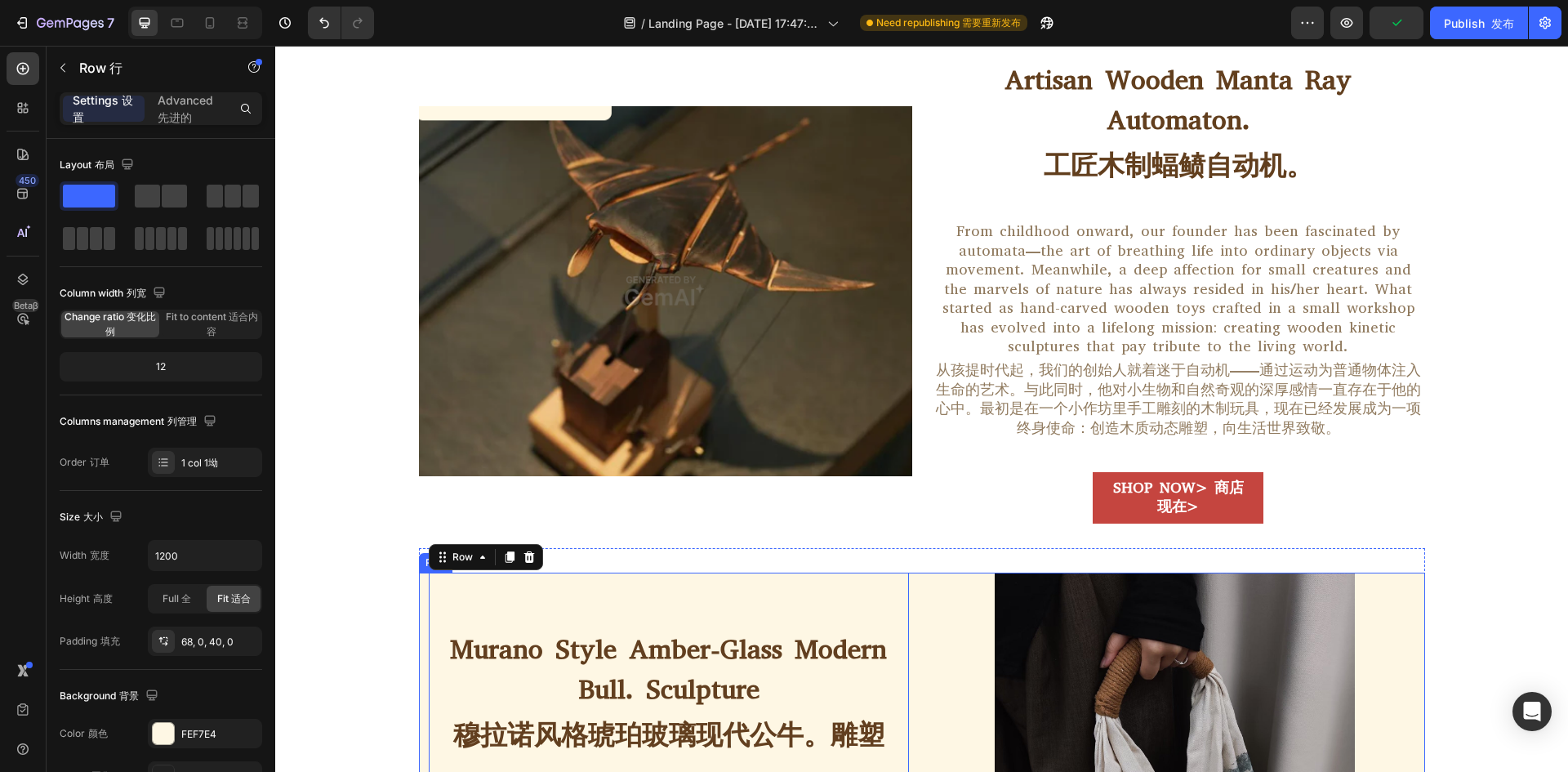
click at [952, 586] on img at bounding box center [1175, 752] width 480 height 360
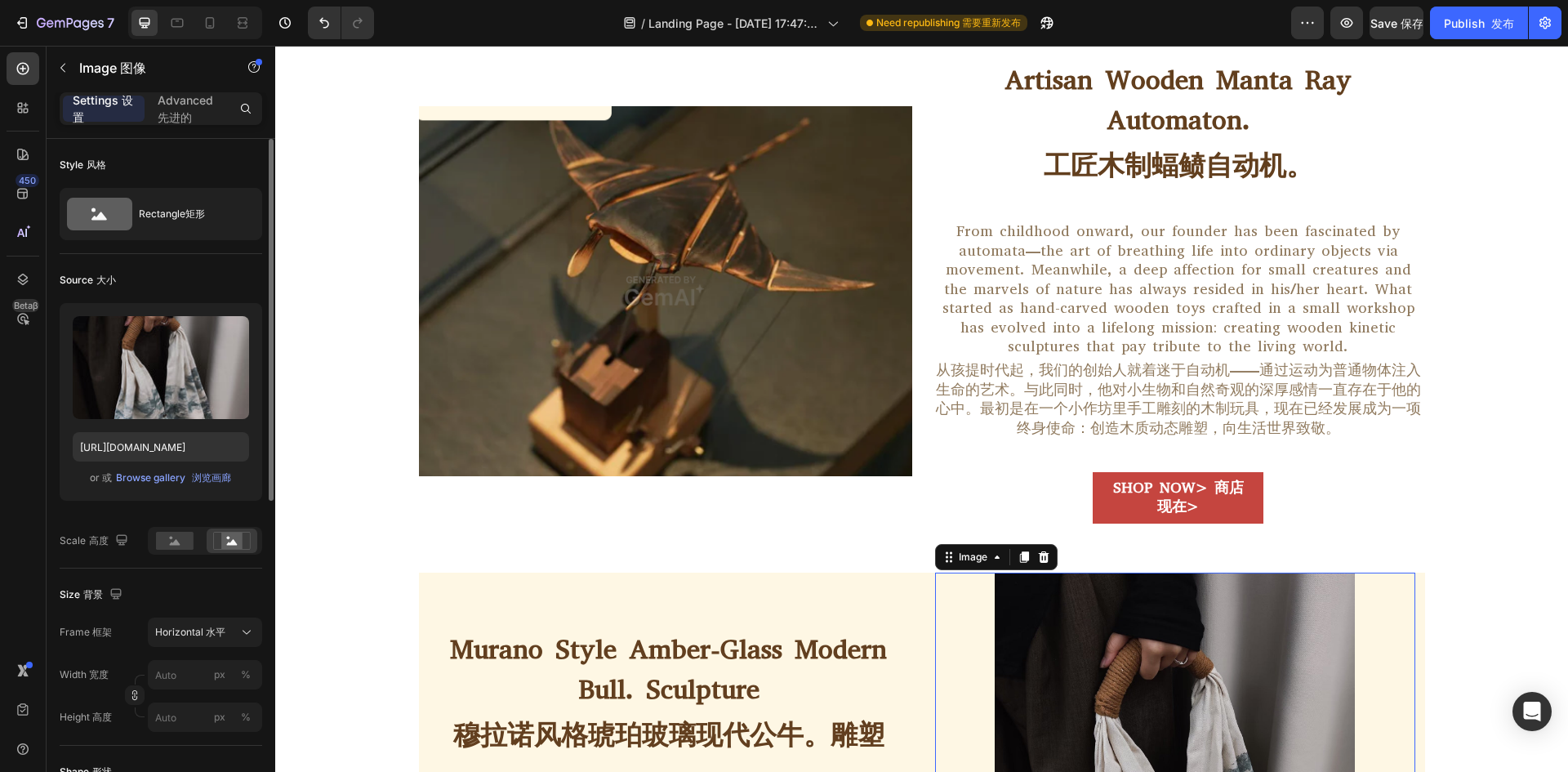
scroll to position [163, 0]
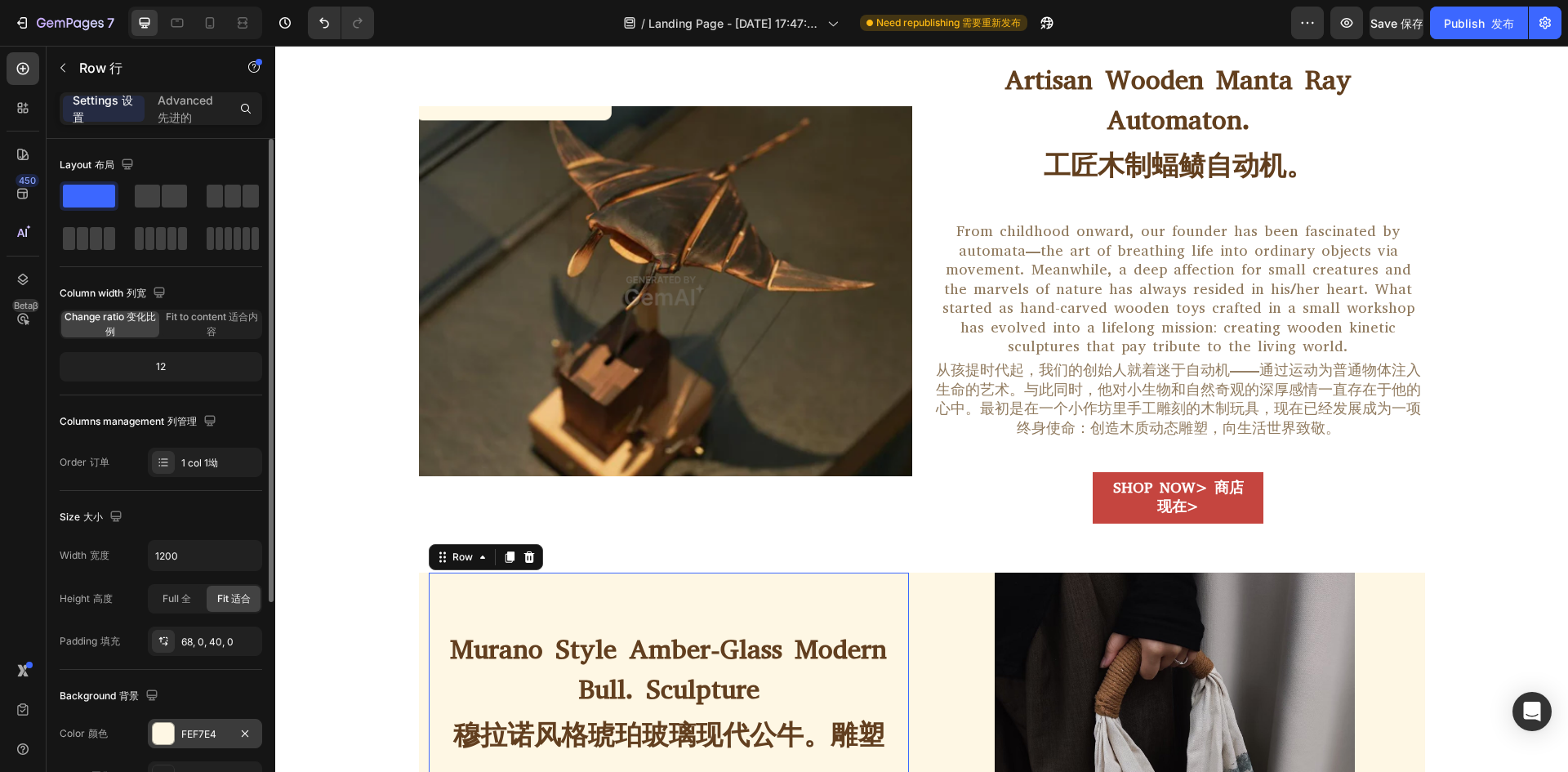
click at [184, 730] on div "FEF7E4" at bounding box center [205, 734] width 47 height 14
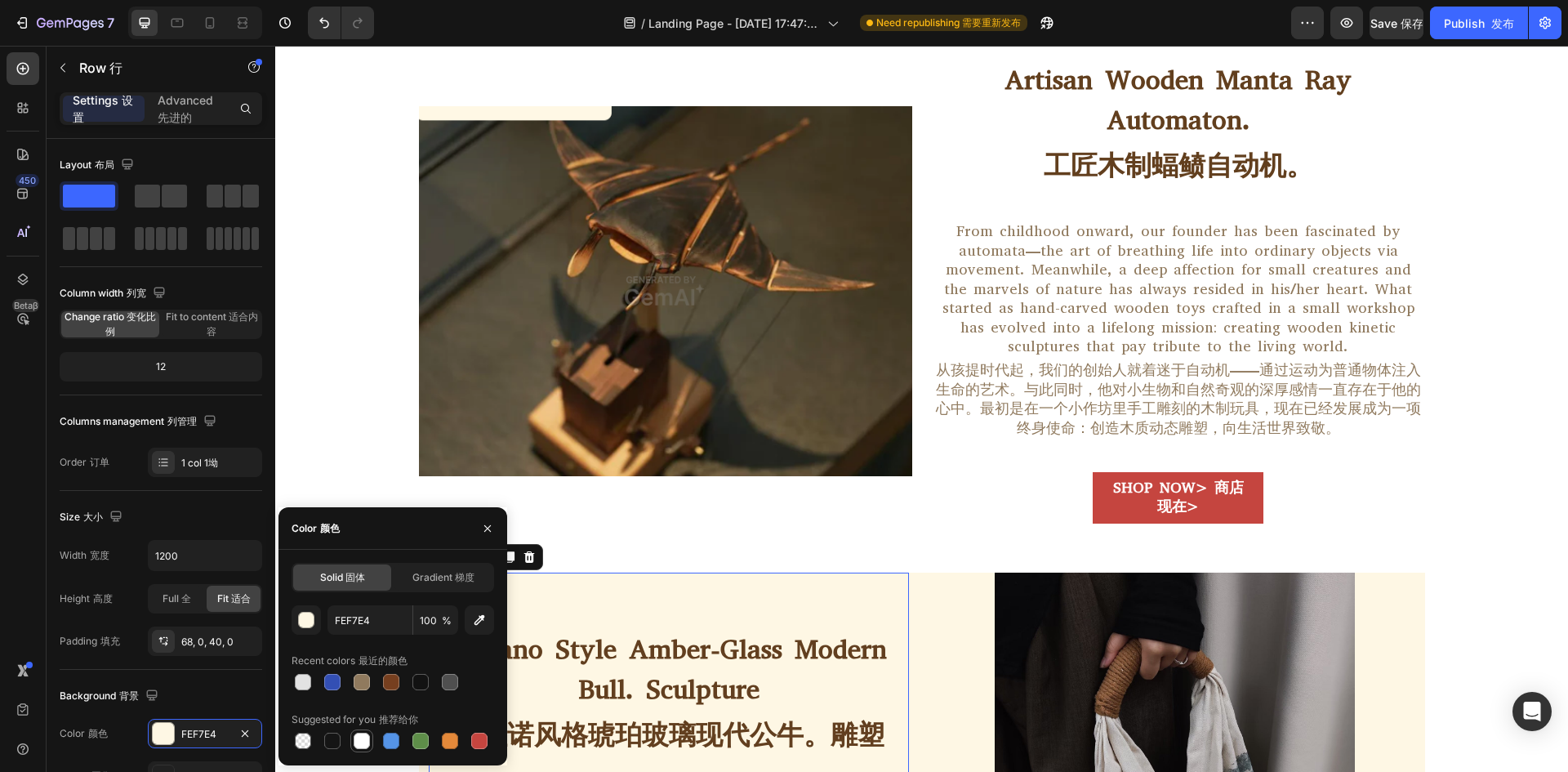
click at [369, 739] on div at bounding box center [361, 740] width 19 height 19
type input "FFFFFF"
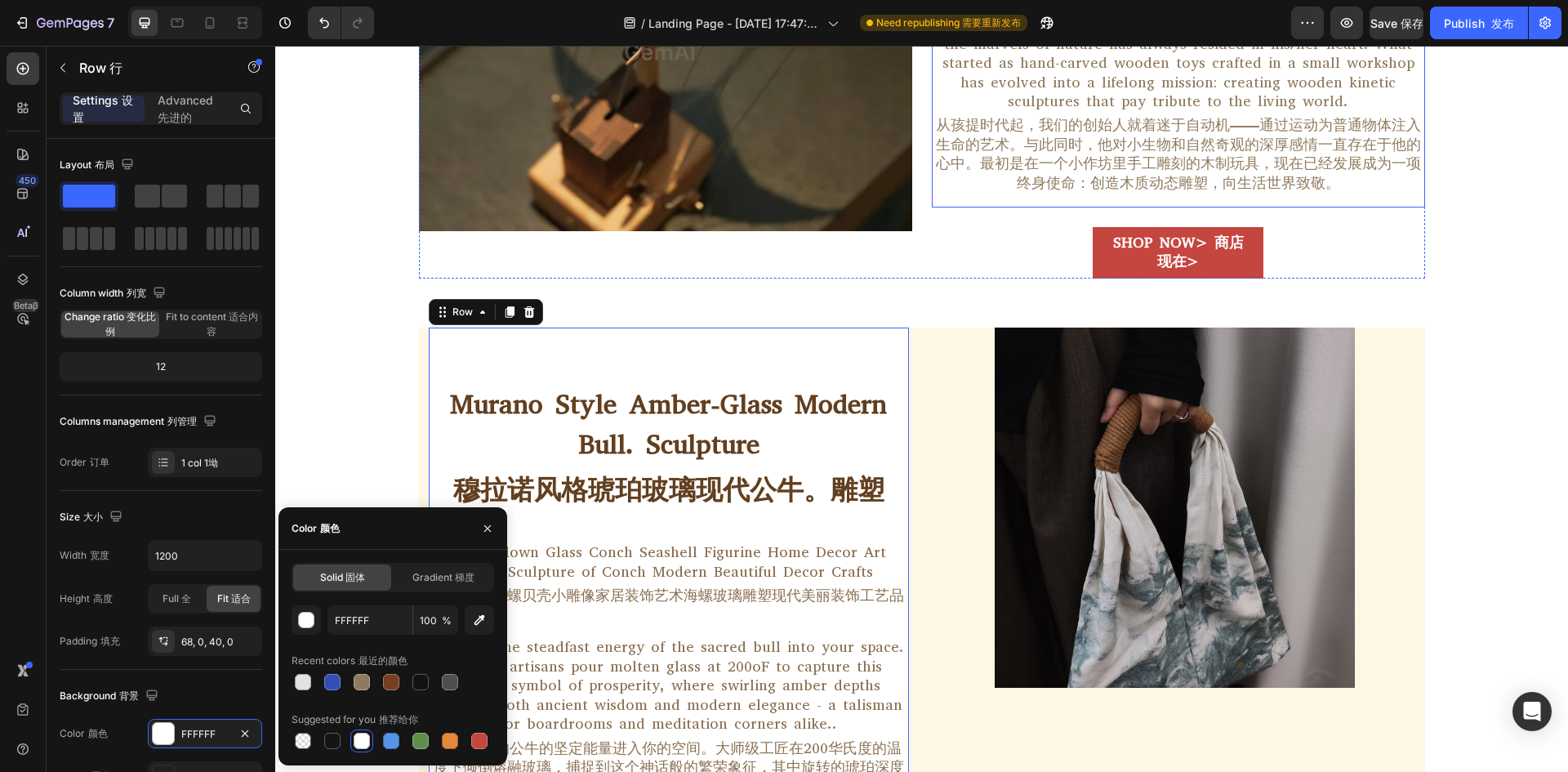
scroll to position [1095, 0]
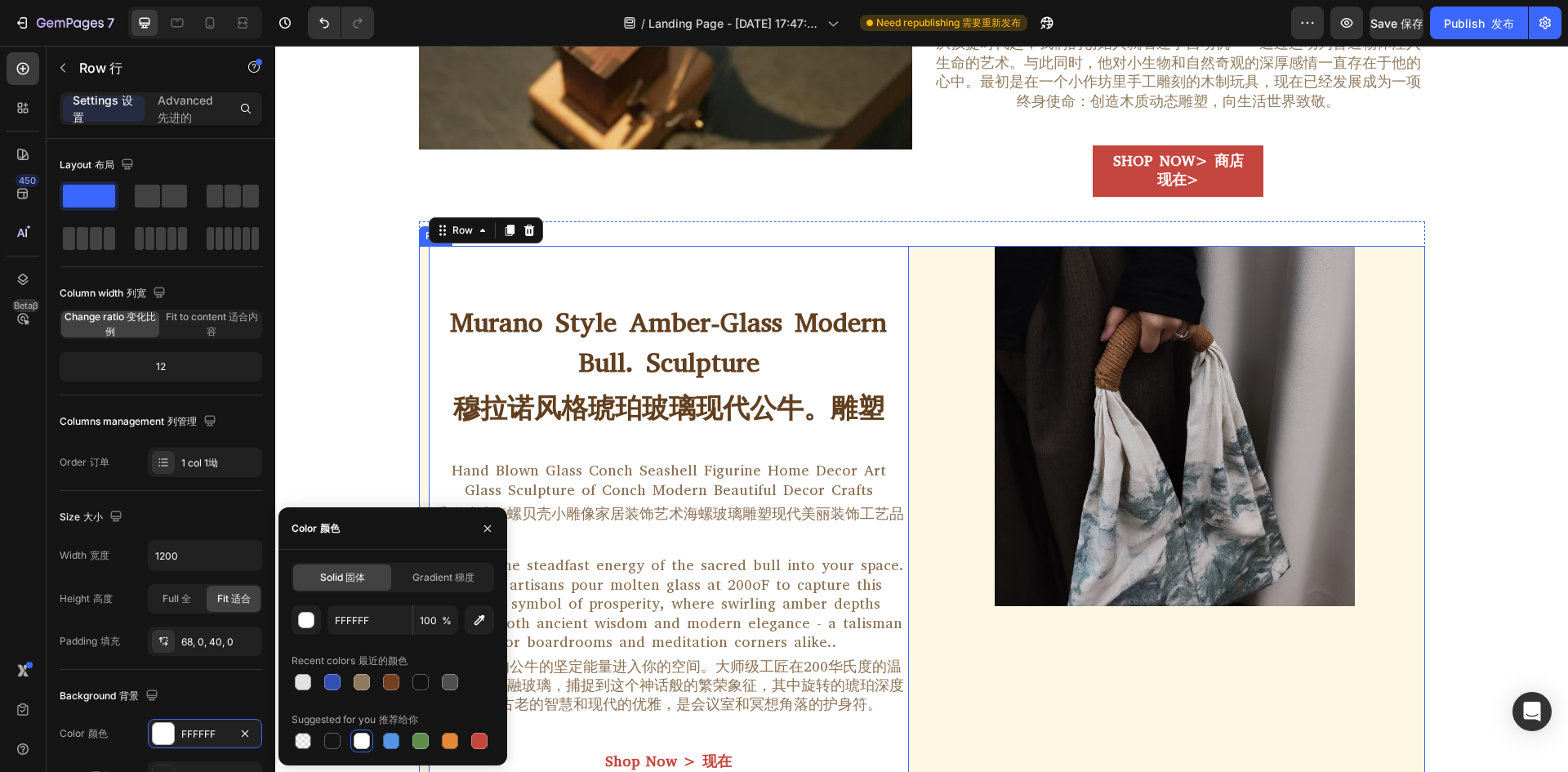
click at [976, 656] on div "Image" at bounding box center [1175, 538] width 480 height 584
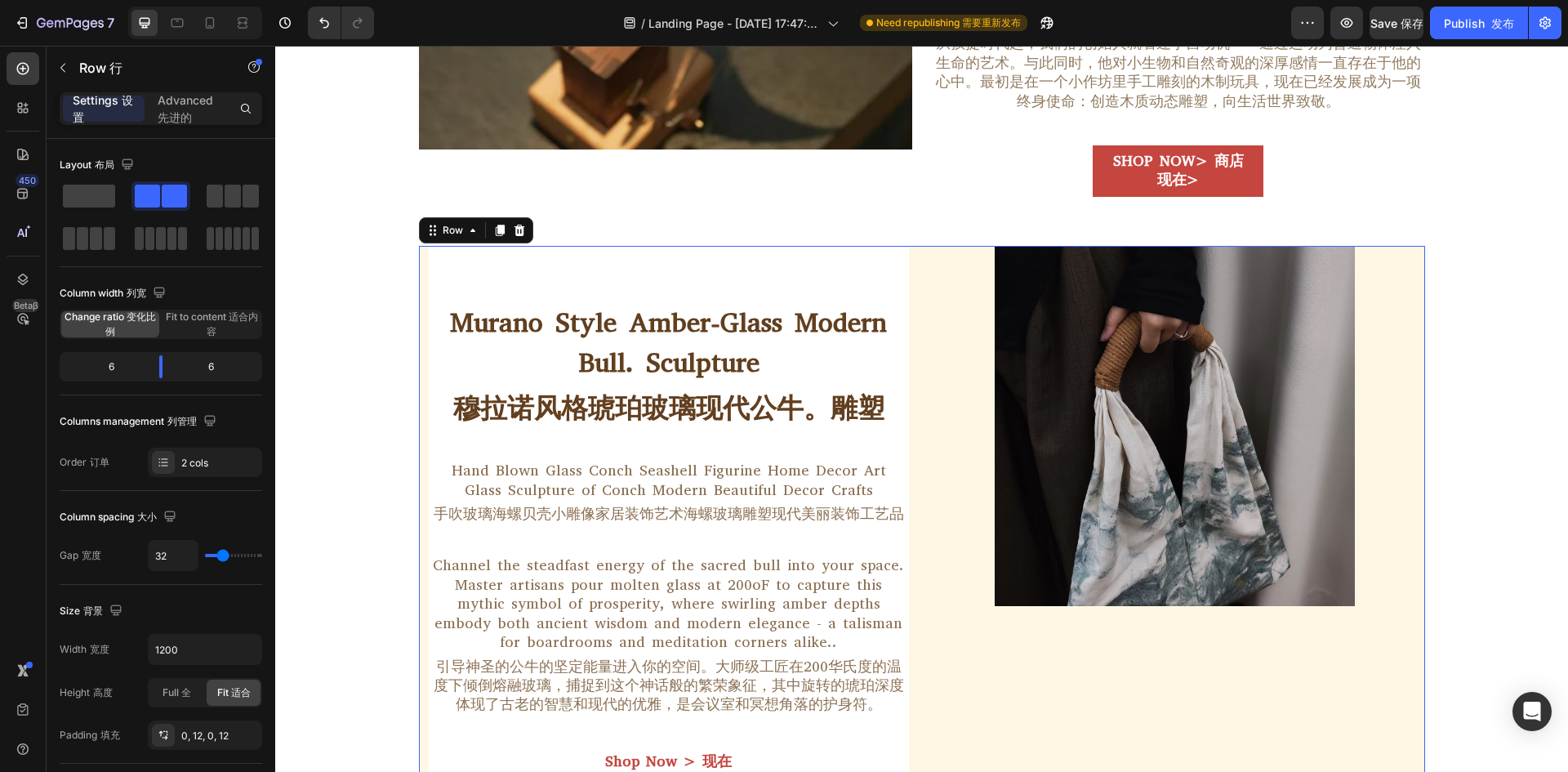
click at [976, 656] on div "Image" at bounding box center [1175, 538] width 480 height 584
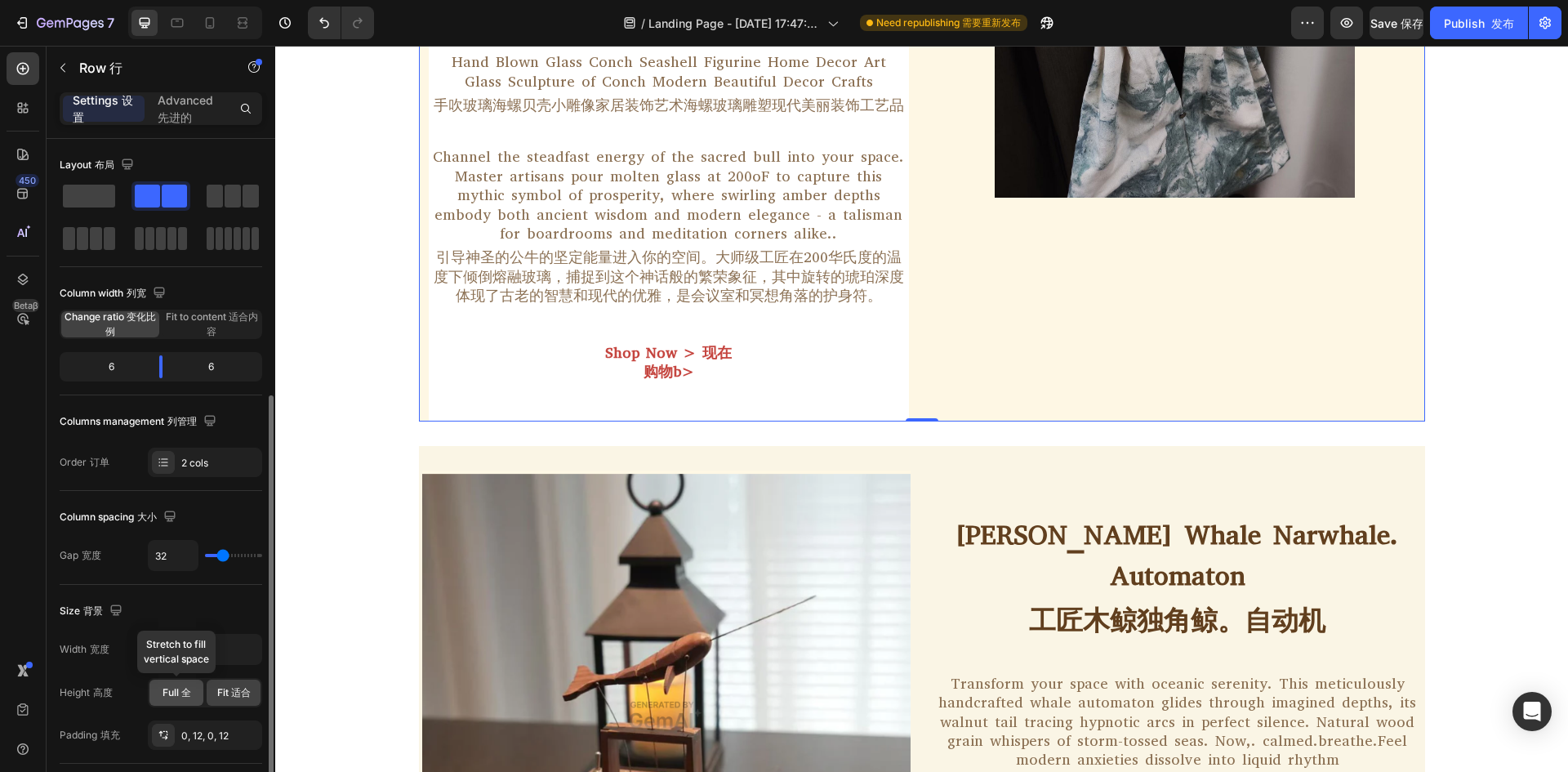
scroll to position [326, 0]
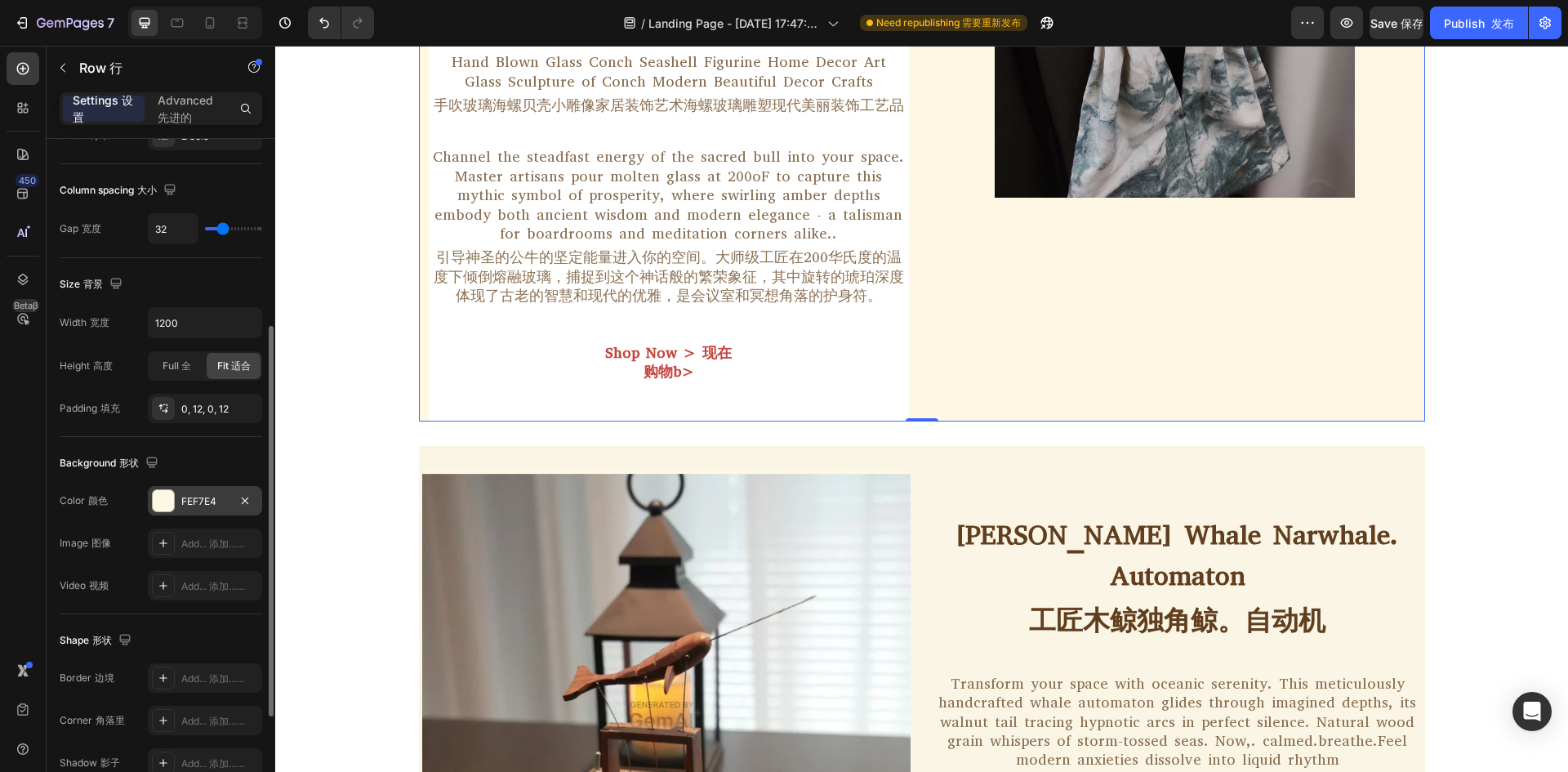
click at [172, 500] on div at bounding box center [163, 500] width 21 height 21
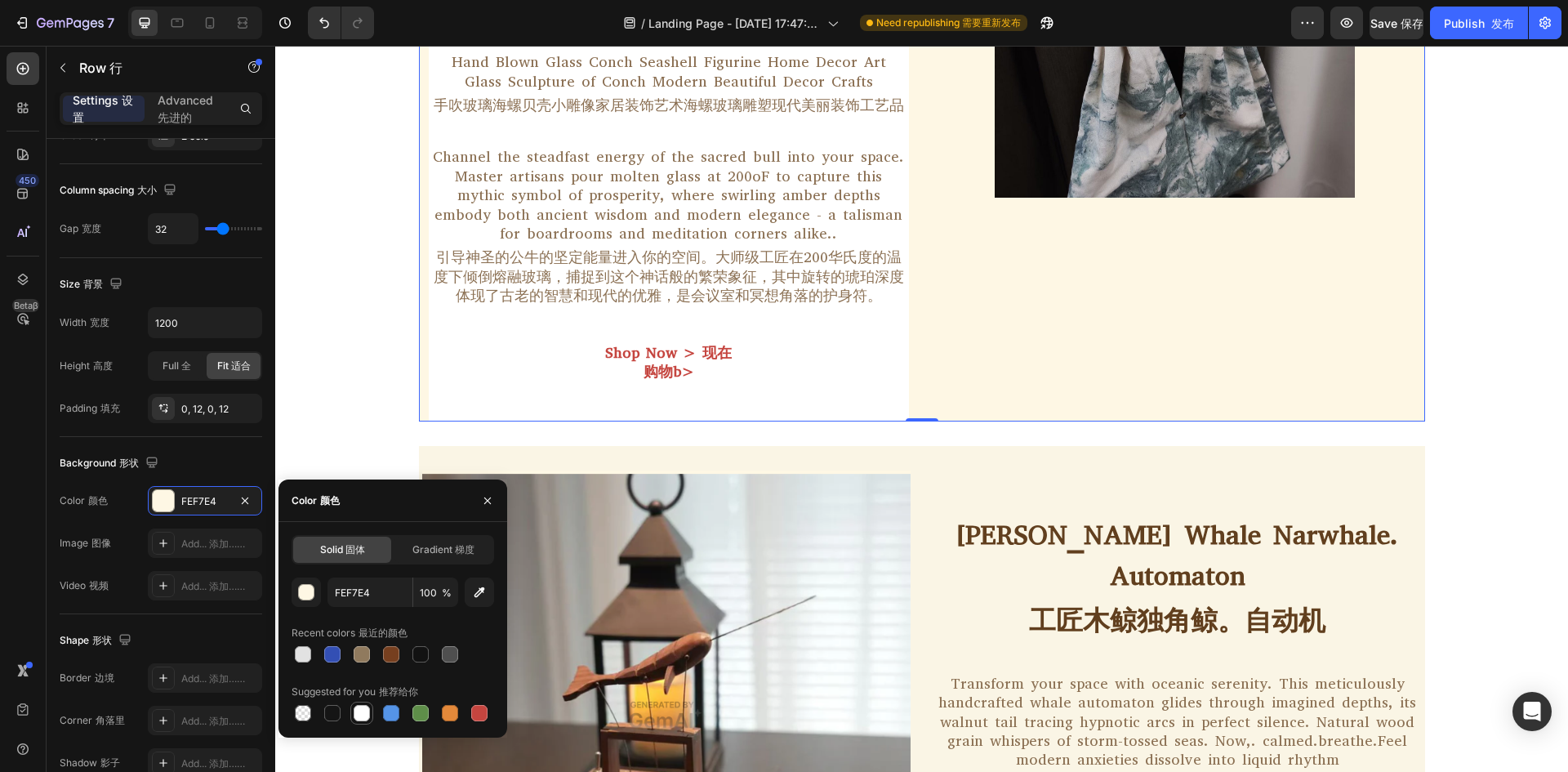
click at [358, 713] on div at bounding box center [361, 712] width 16 height 16
type input "FFFFFF"
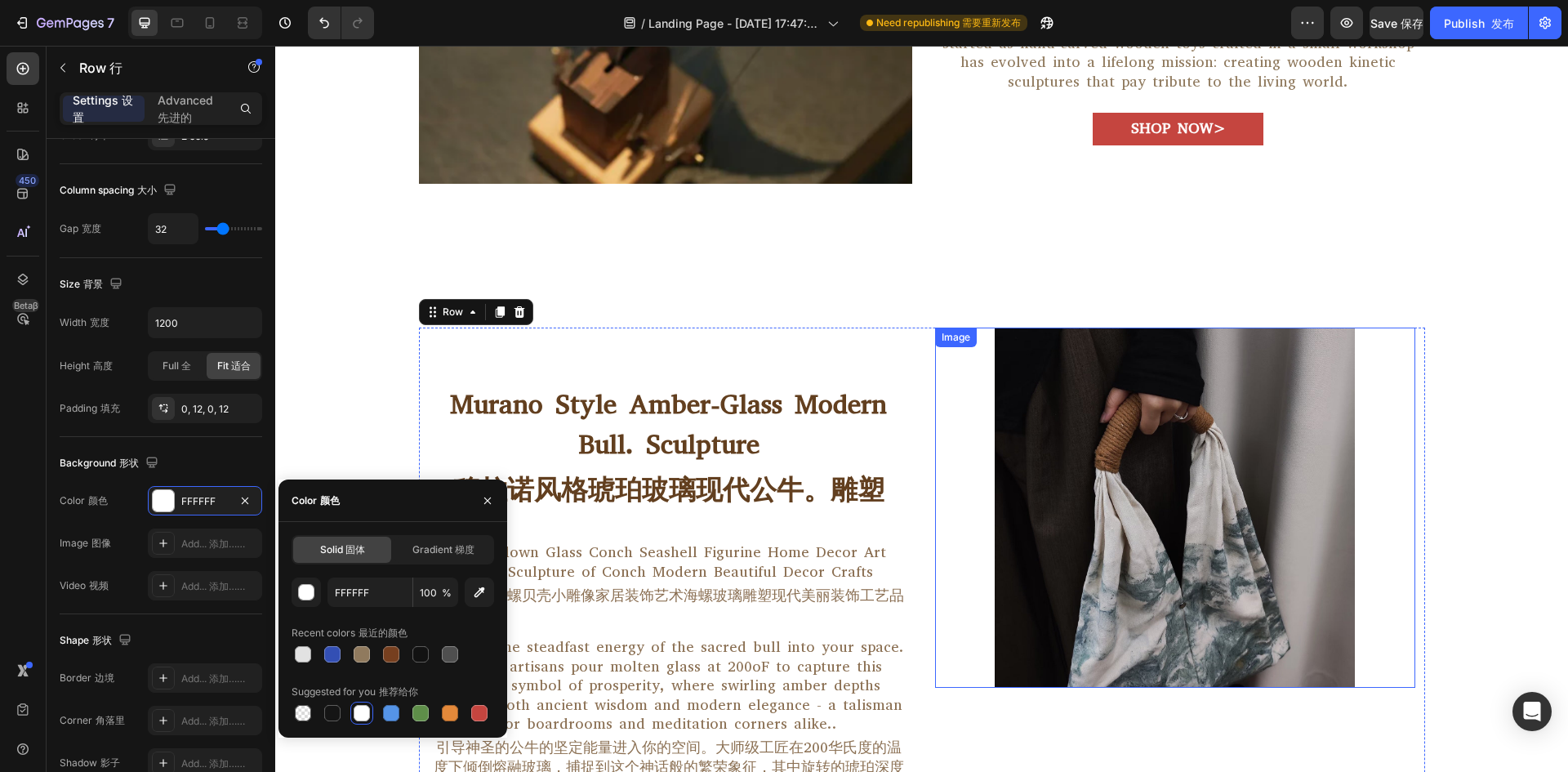
scroll to position [1061, 0]
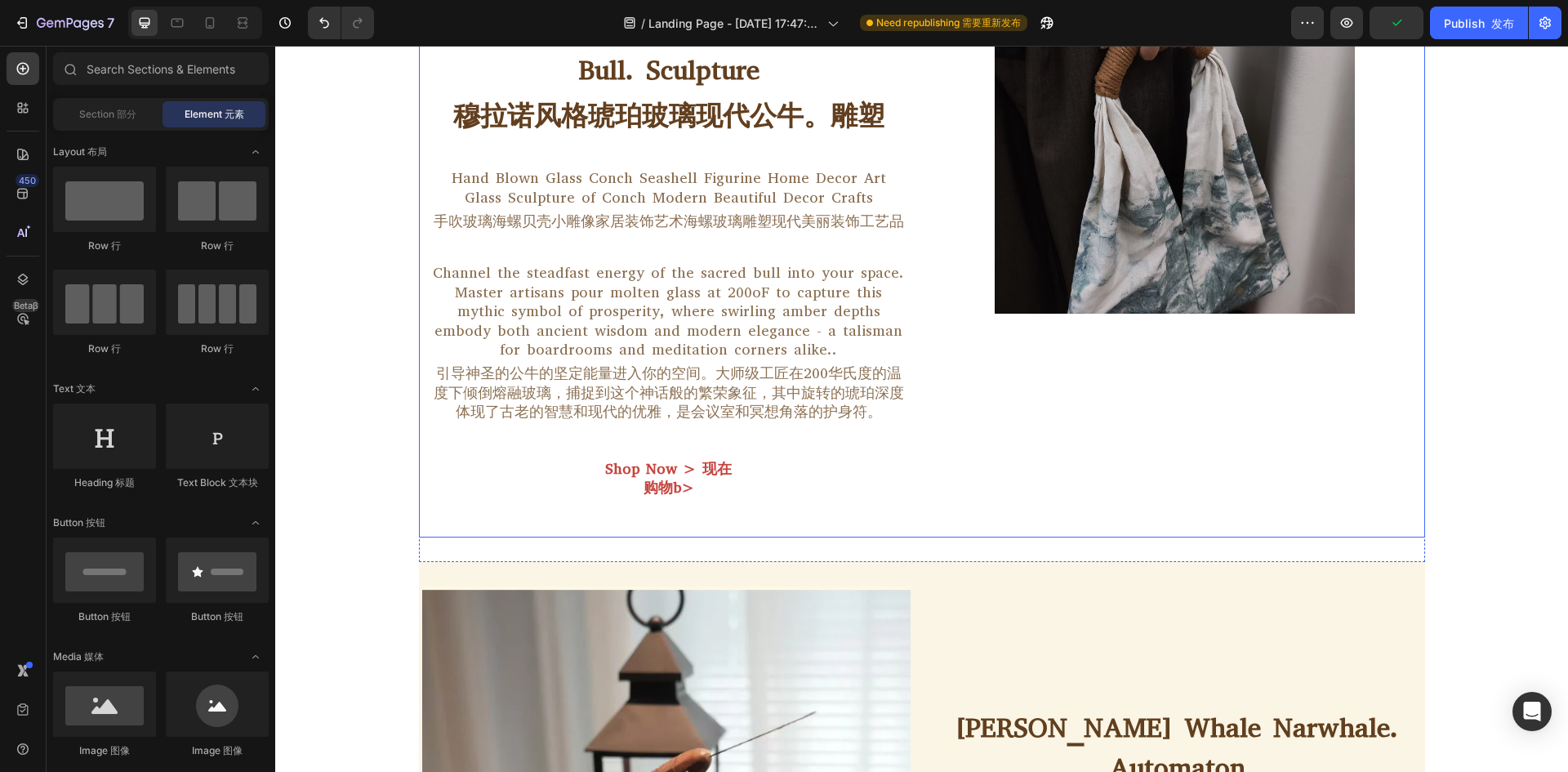
scroll to position [1714, 0]
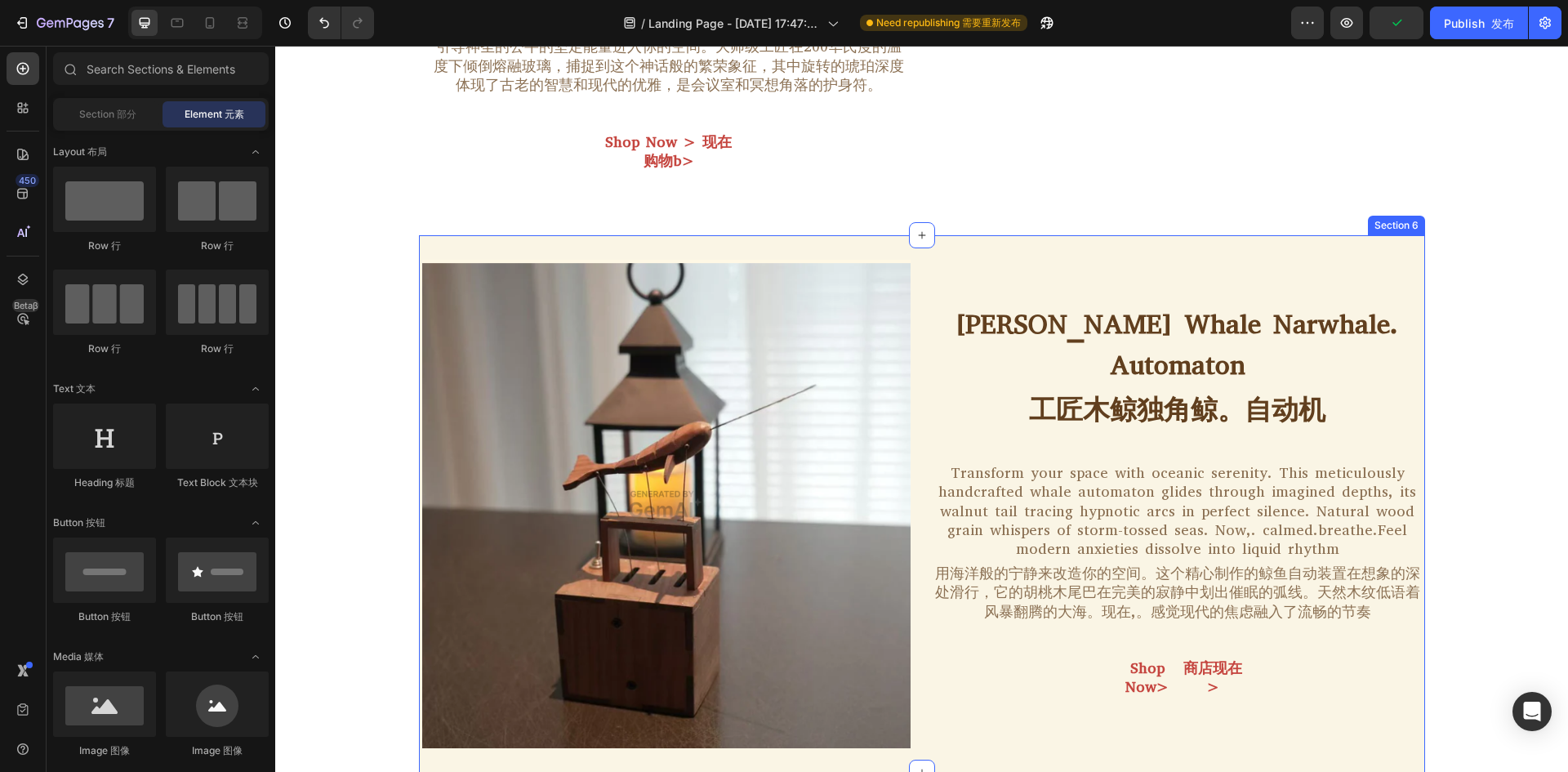
click at [1120, 249] on div "Image [PERSON_NAME] Whale Narwhale. Automaton 工匠木鲸独角鲸。自动机 Heading Transform you…" at bounding box center [922, 503] width 1006 height 537
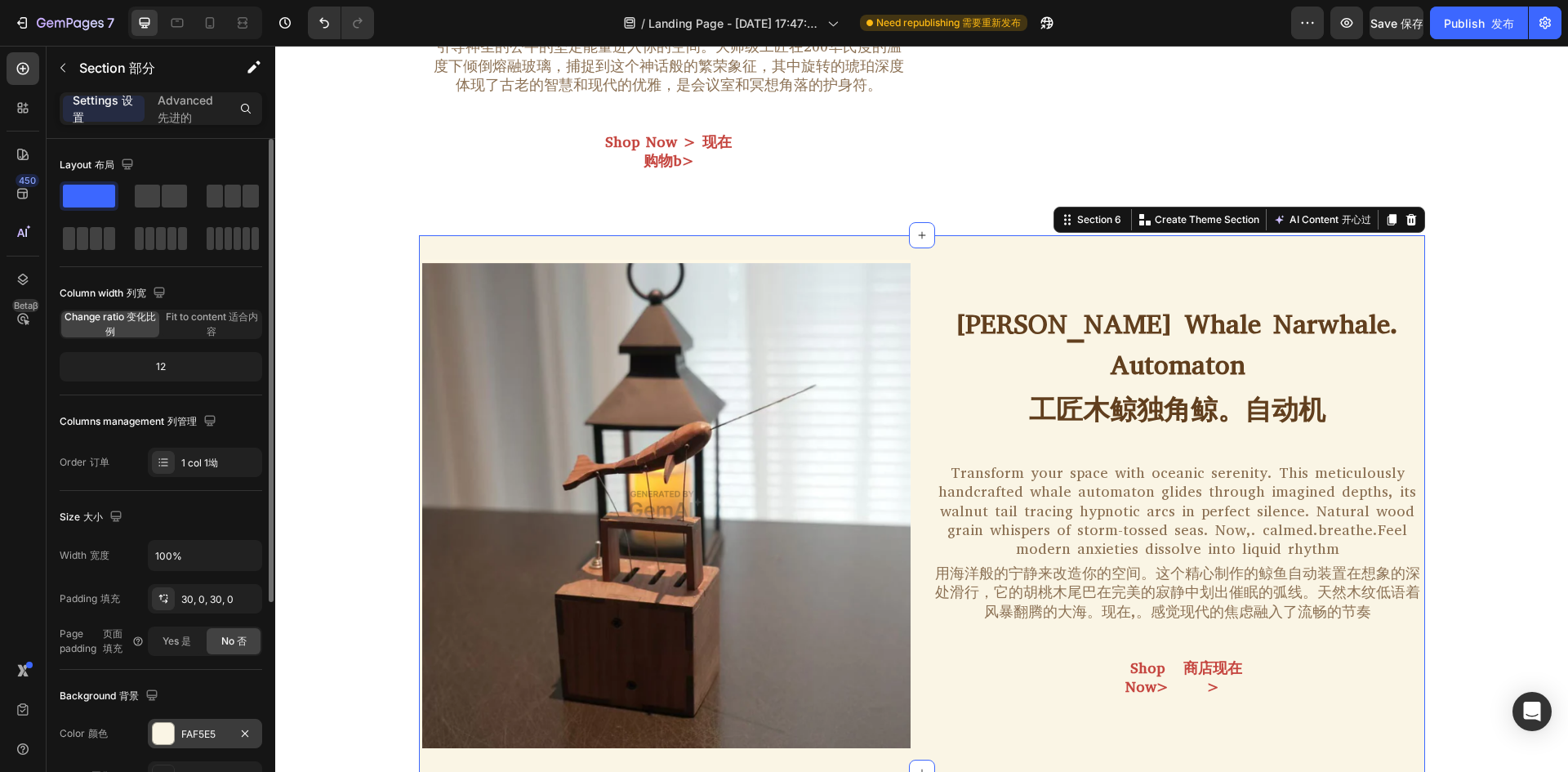
click at [188, 734] on div "FAF5E5" at bounding box center [205, 734] width 47 height 14
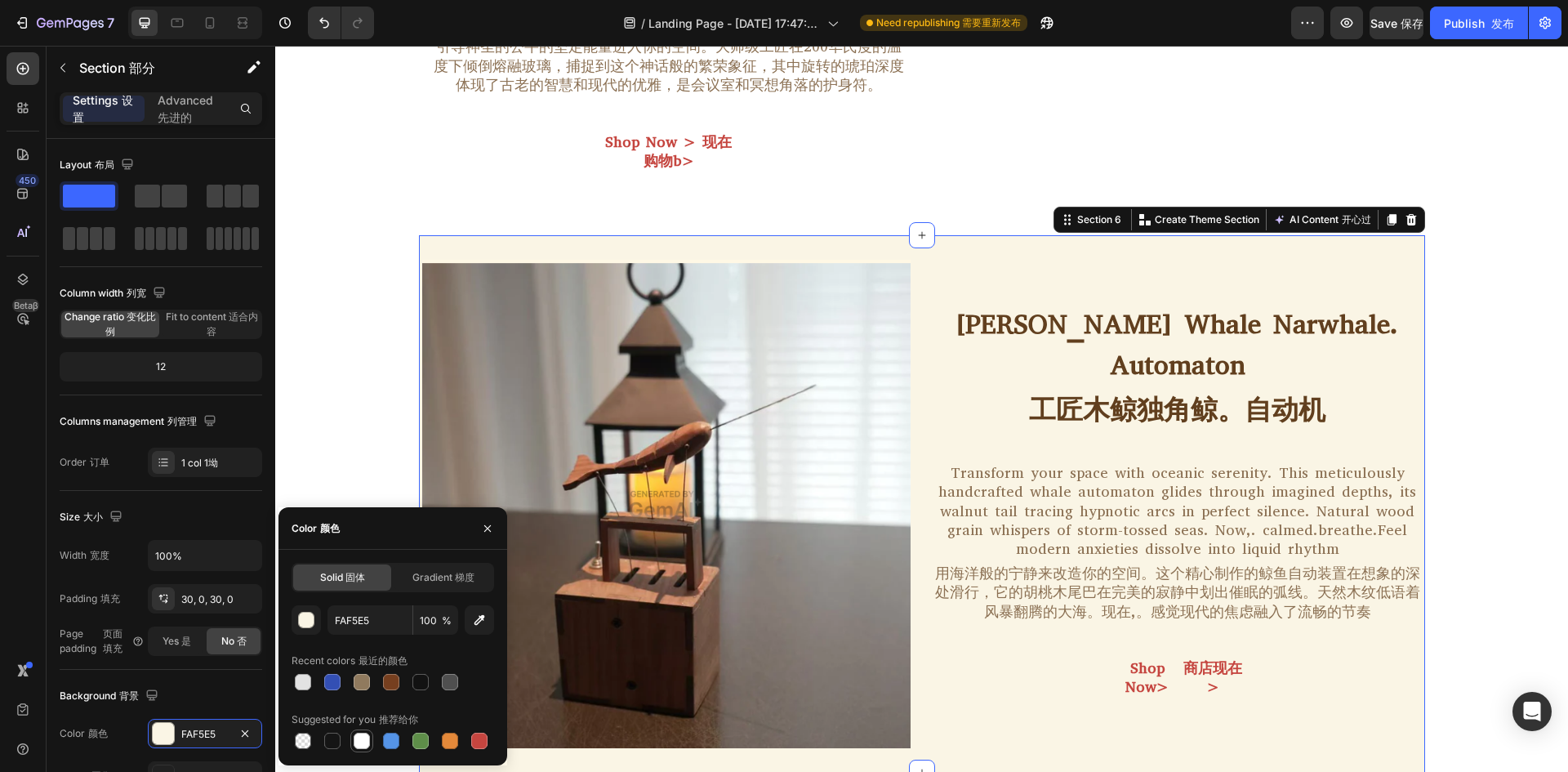
click at [352, 733] on div at bounding box center [361, 740] width 19 height 19
type input "FFFFFF"
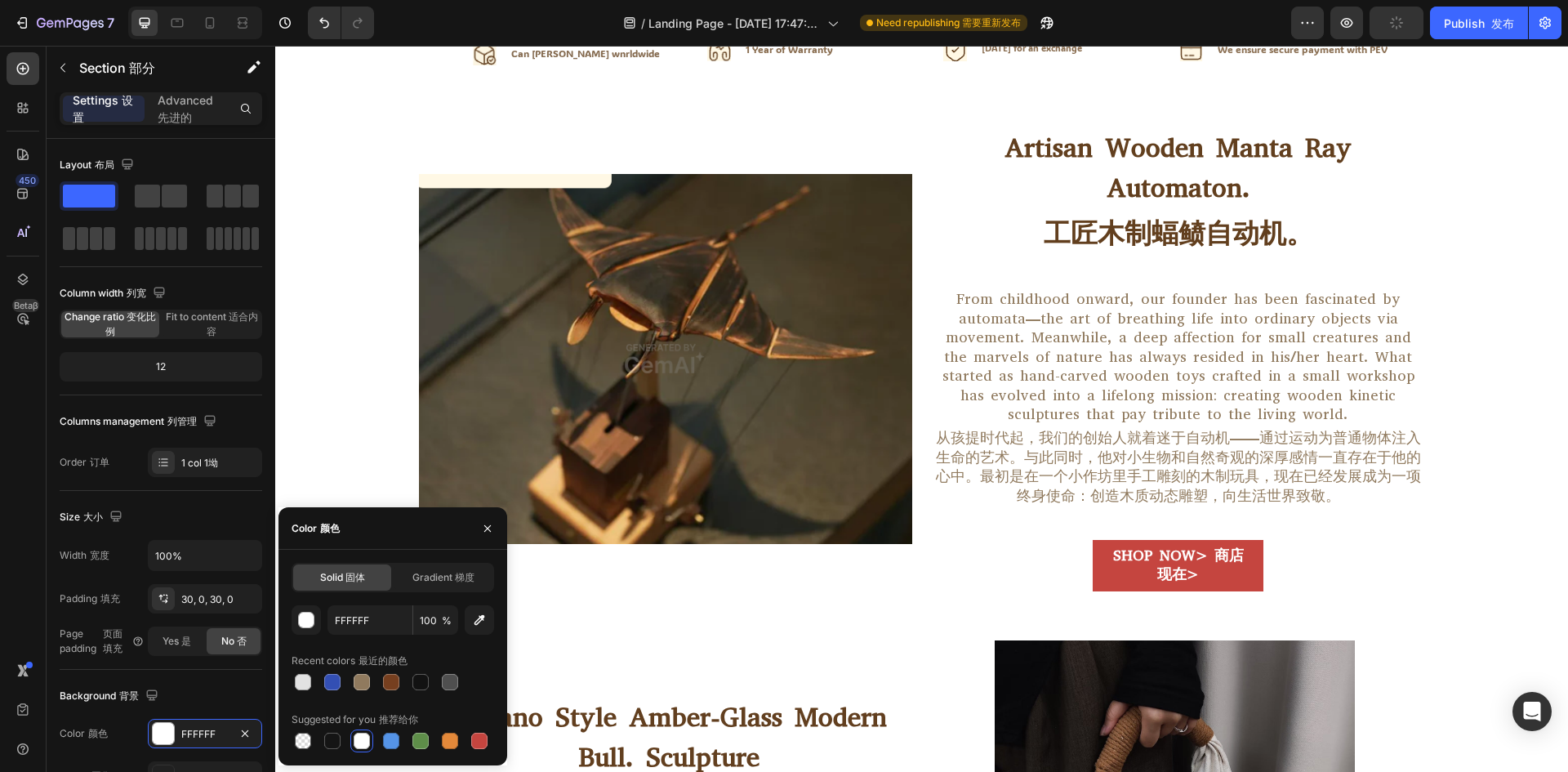
scroll to position [1191, 0]
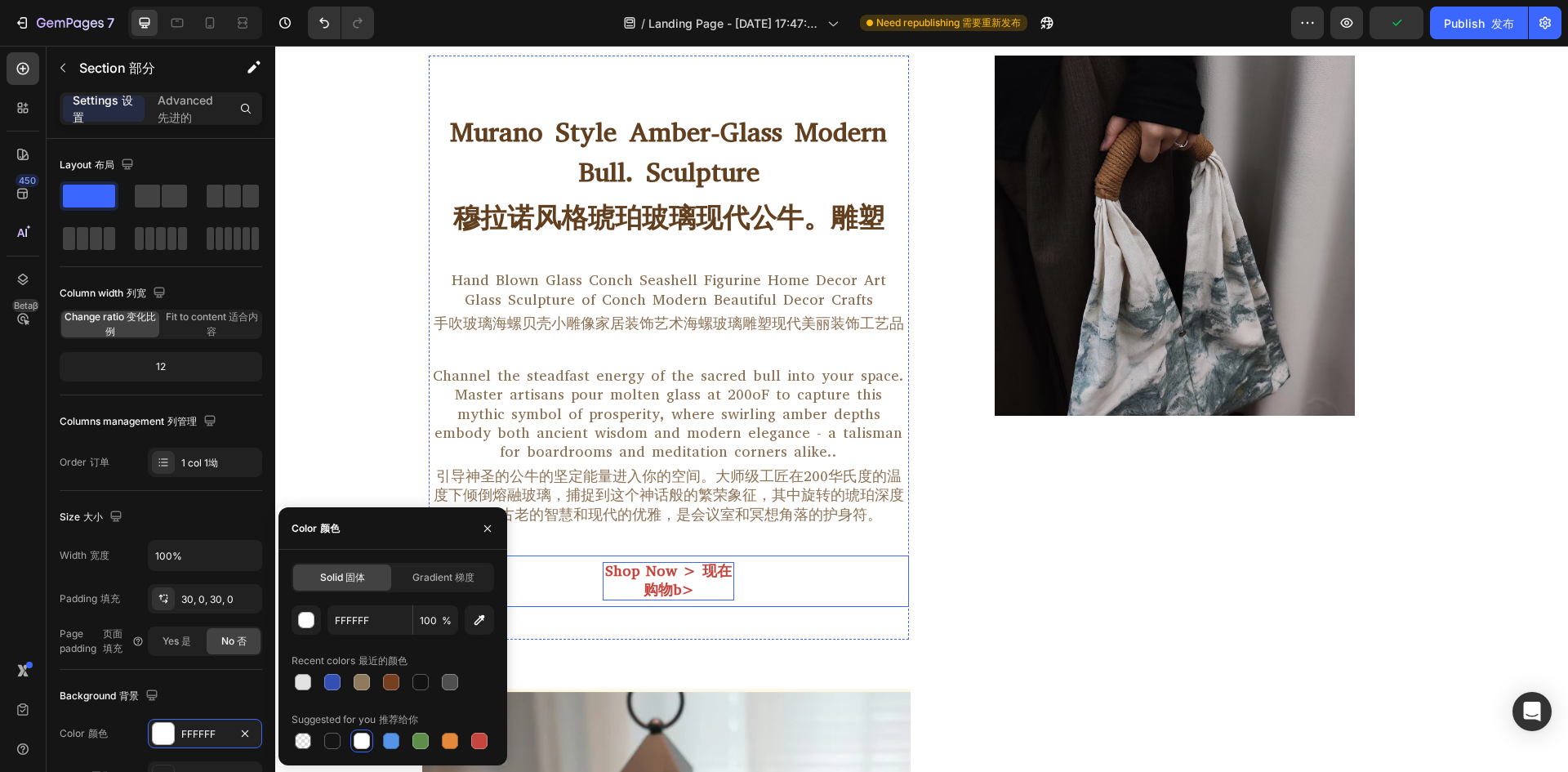
click at [689, 562] on p "Shop Now > 现在购物b>" at bounding box center [668, 581] width 132 height 38
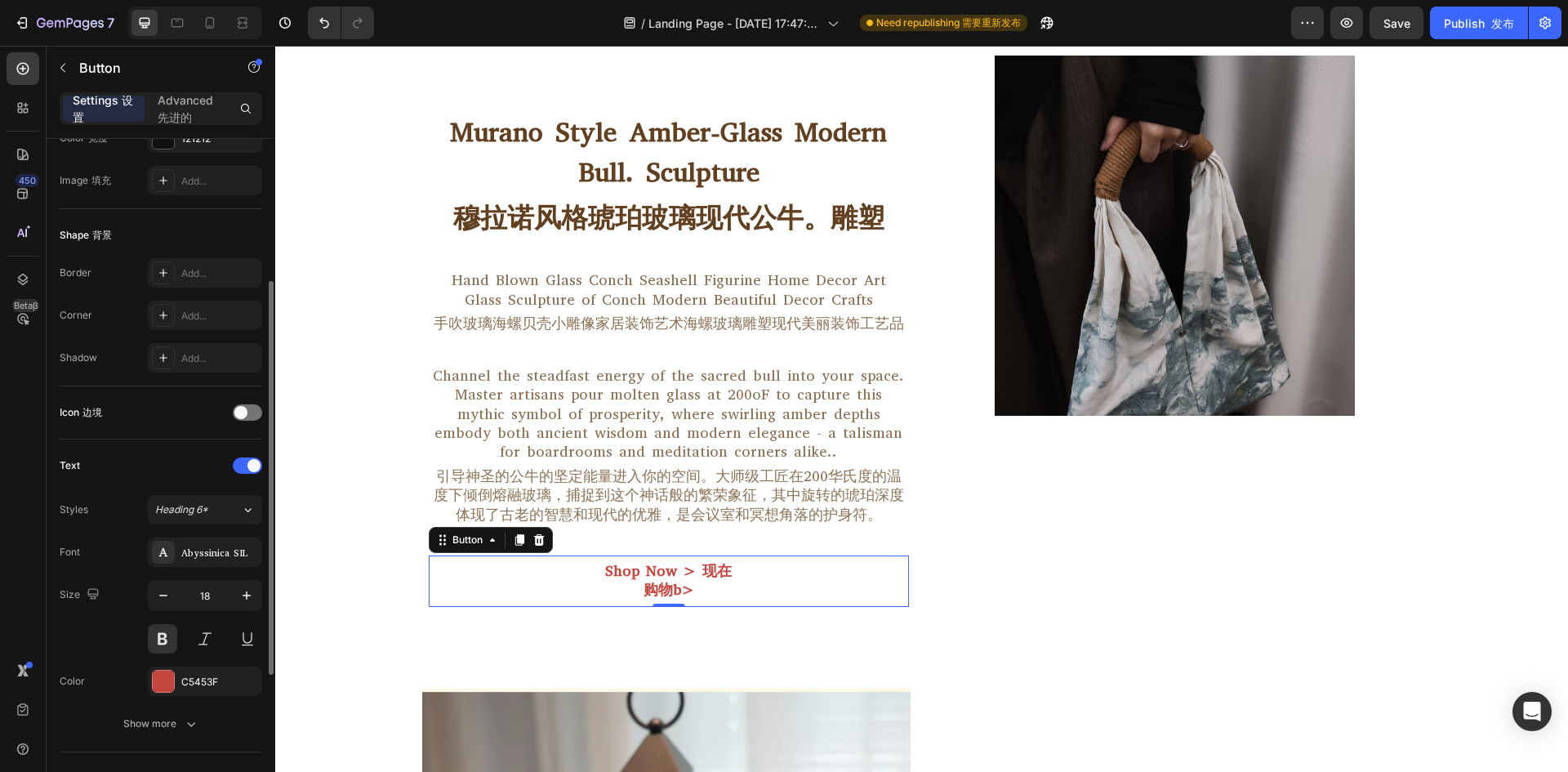
scroll to position [163, 0]
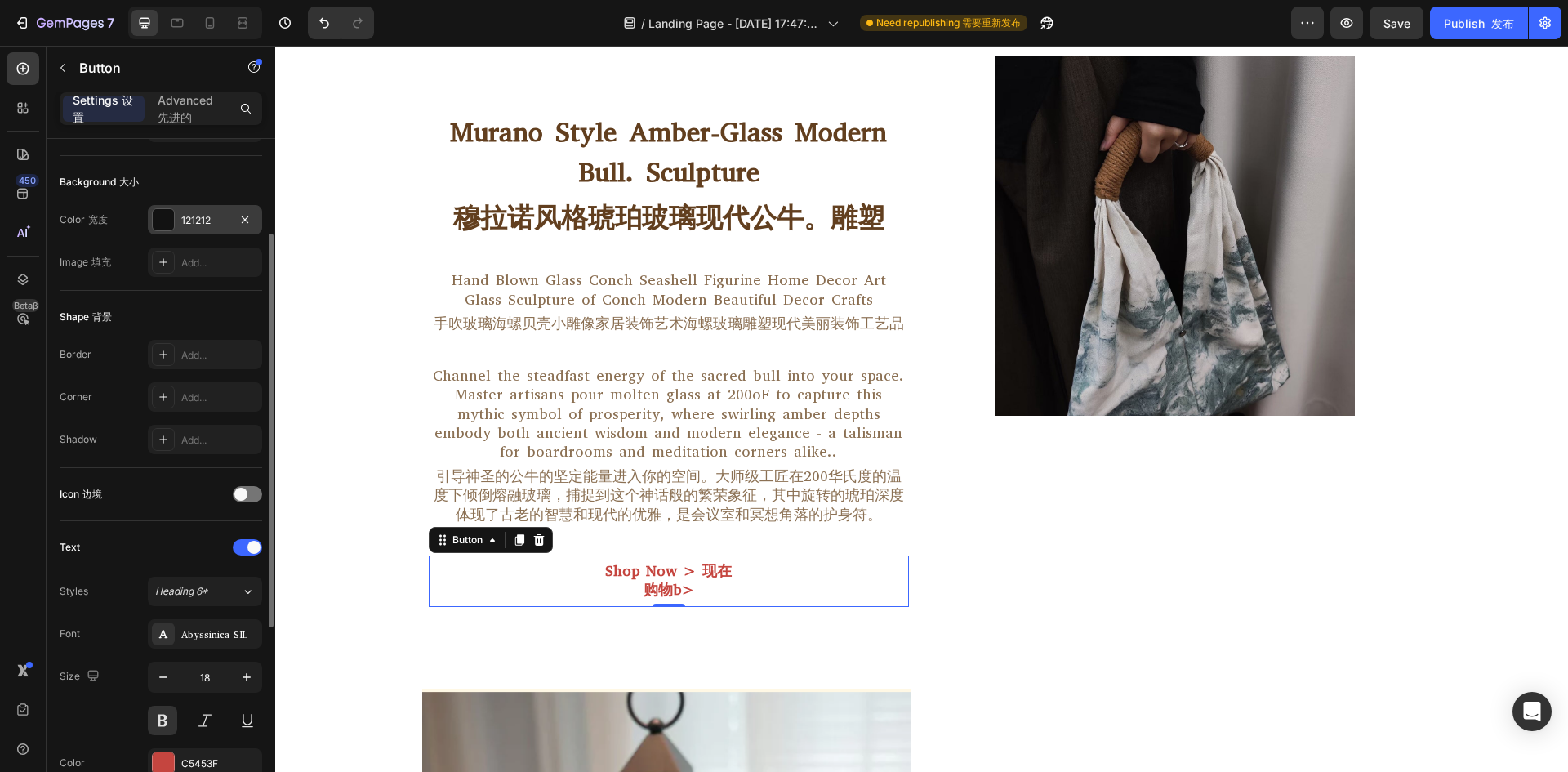
click at [211, 228] on div "121212" at bounding box center [205, 219] width 114 height 30
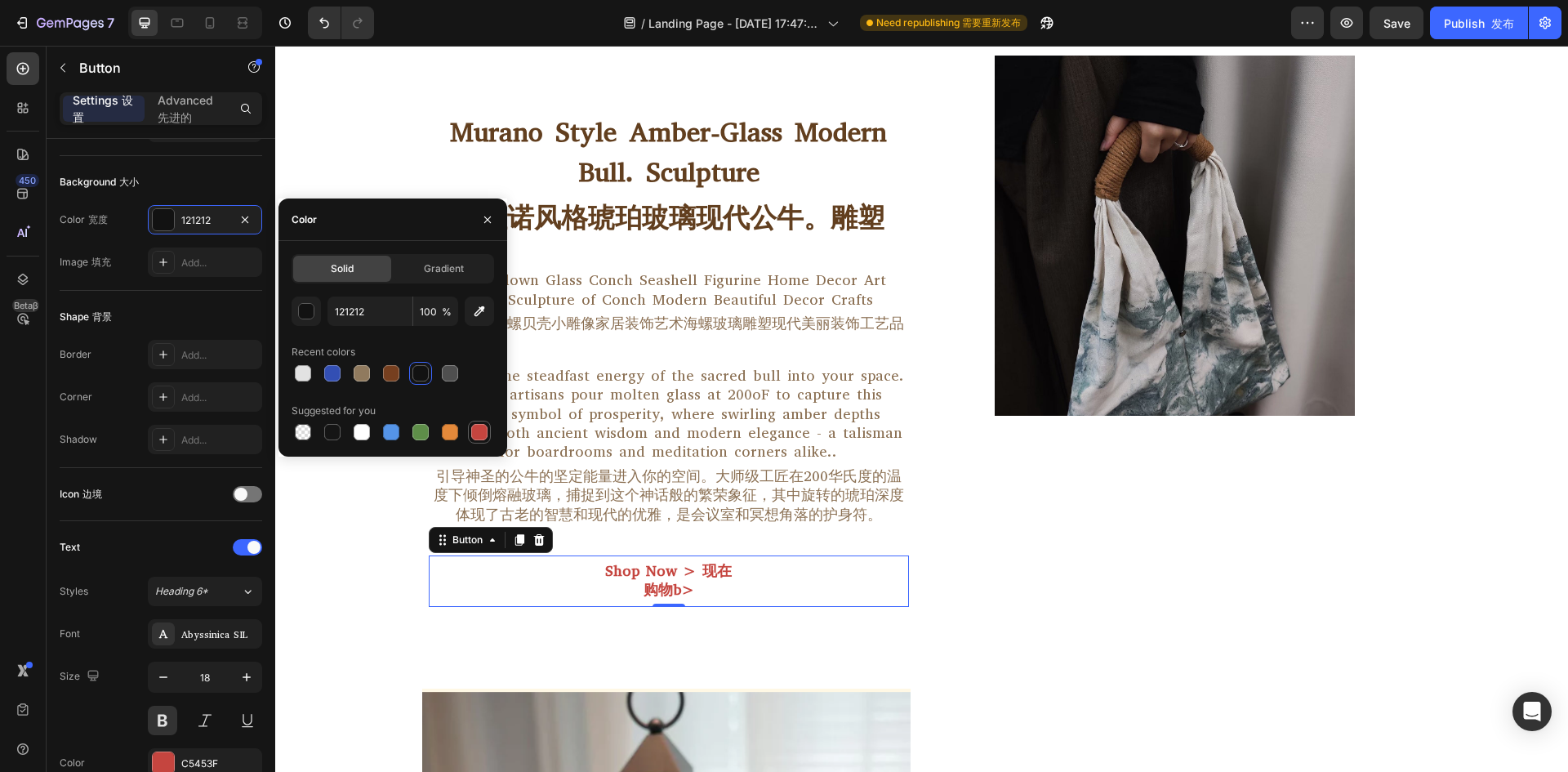
click at [485, 429] on div at bounding box center [479, 431] width 16 height 16
type input "C5453F"
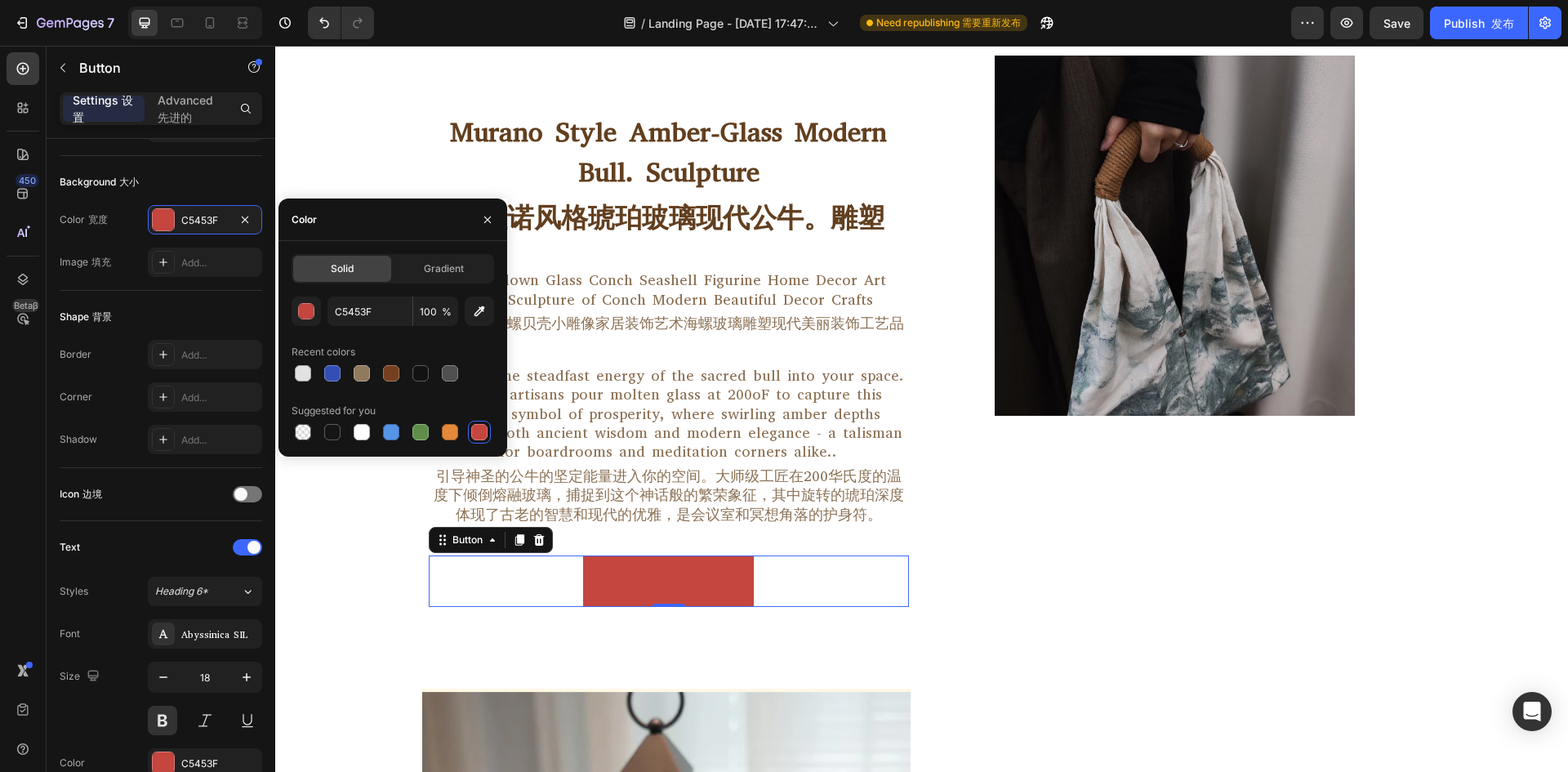
scroll to position [1272, 0]
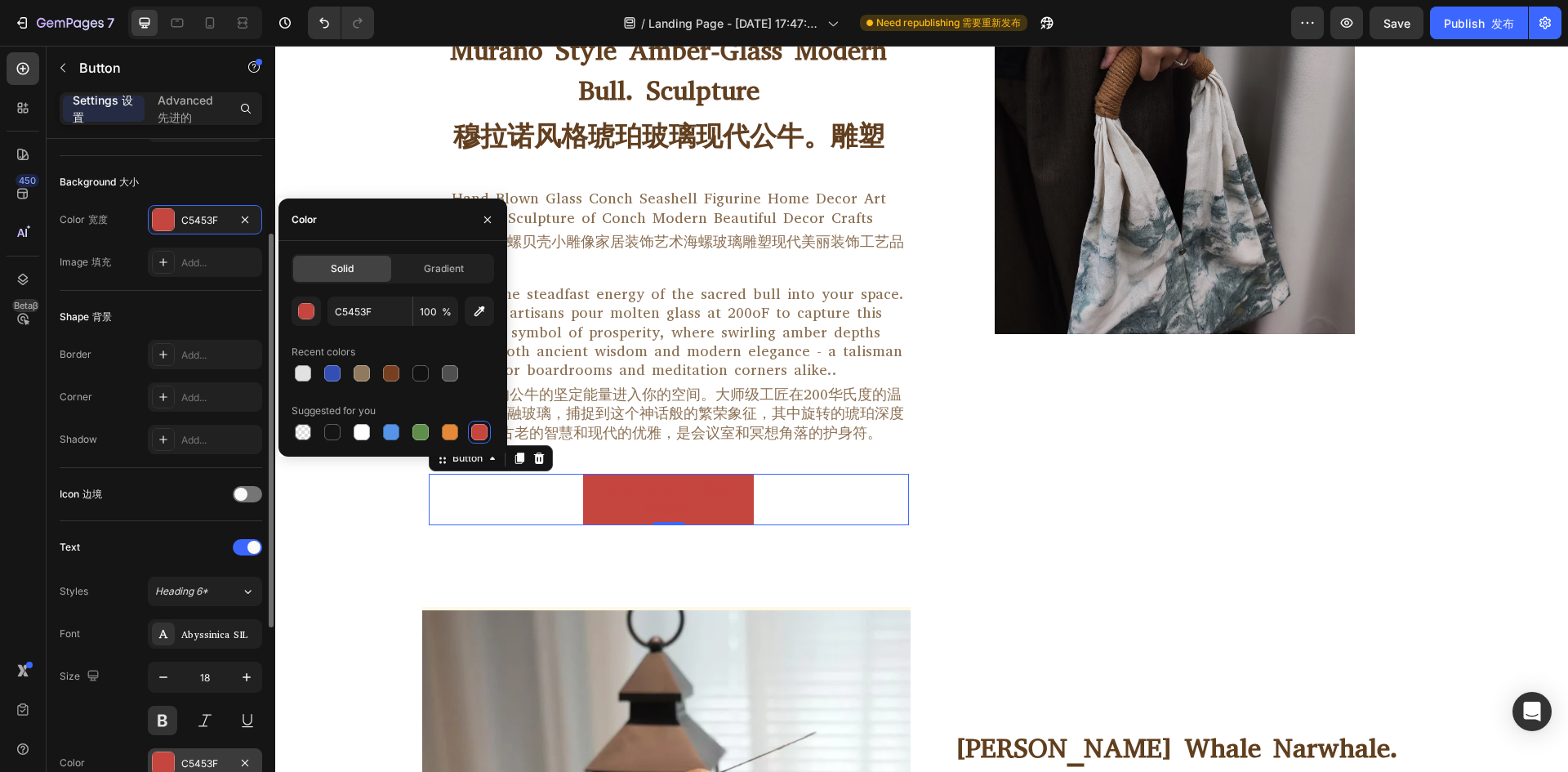
click at [200, 756] on div "C5453F" at bounding box center [205, 762] width 47 height 14
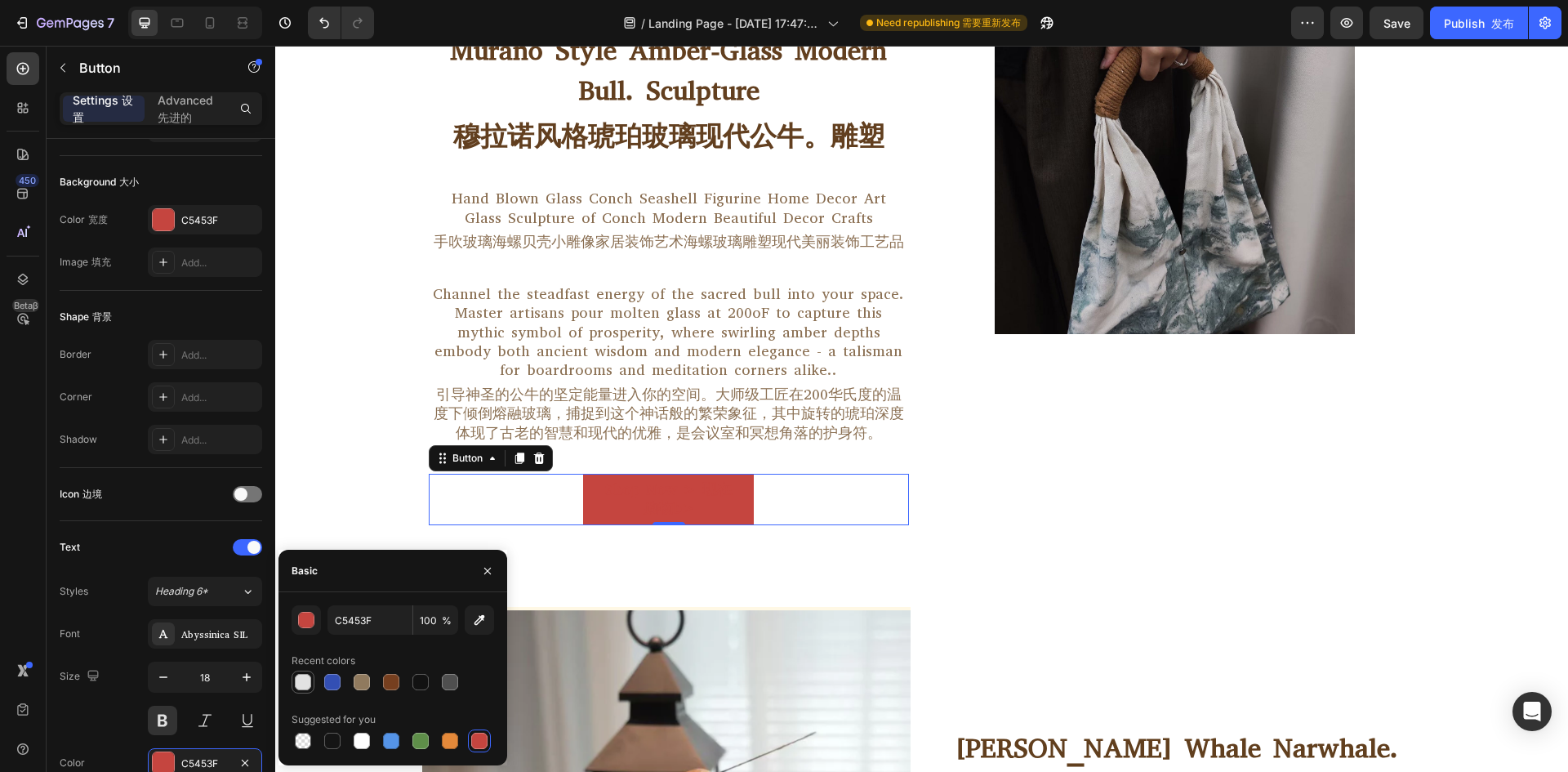
click at [302, 684] on div at bounding box center [302, 681] width 16 height 16
click at [365, 741] on div at bounding box center [361, 740] width 16 height 16
type input "FFFFFF"
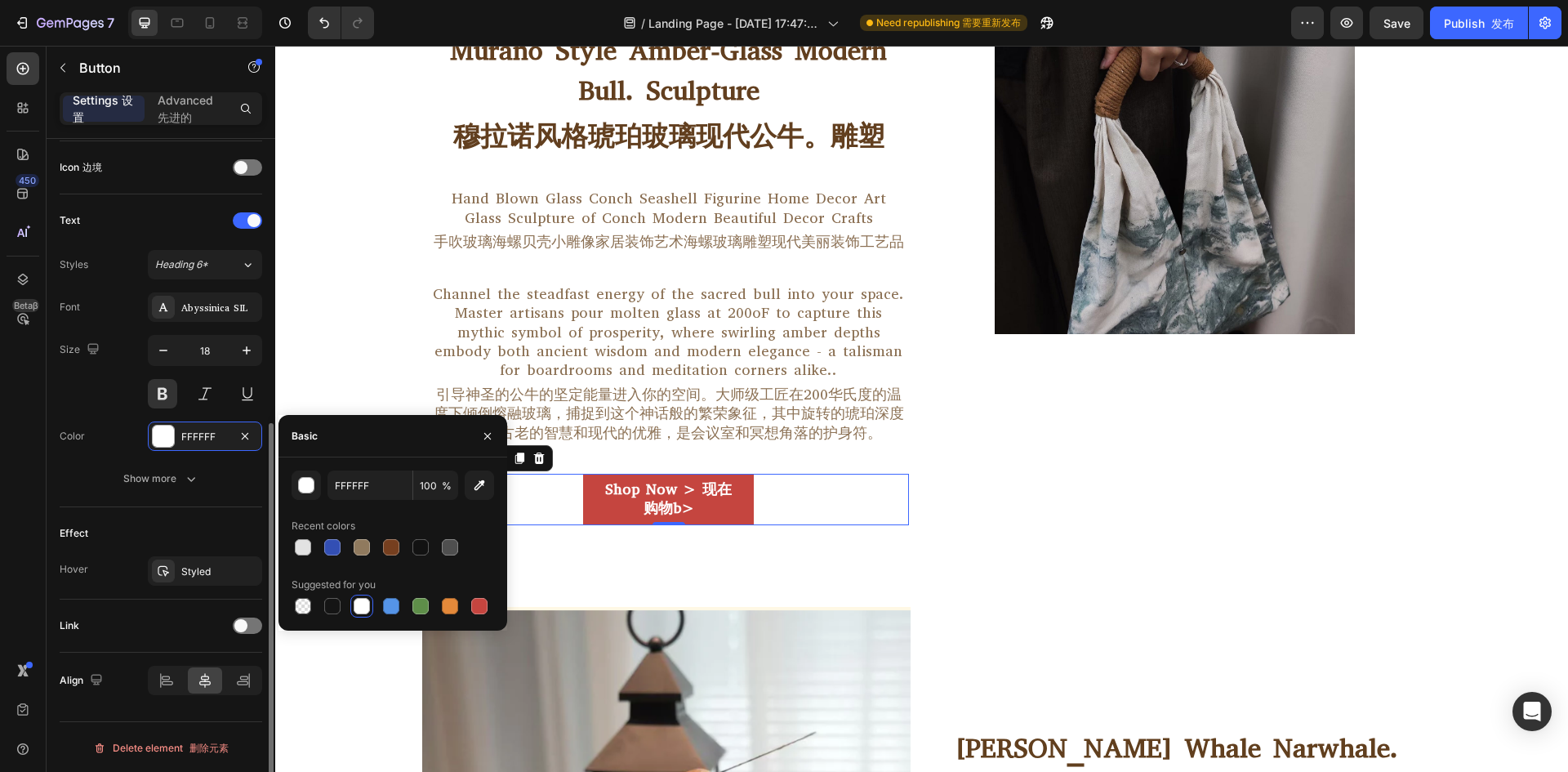
scroll to position [492, 0]
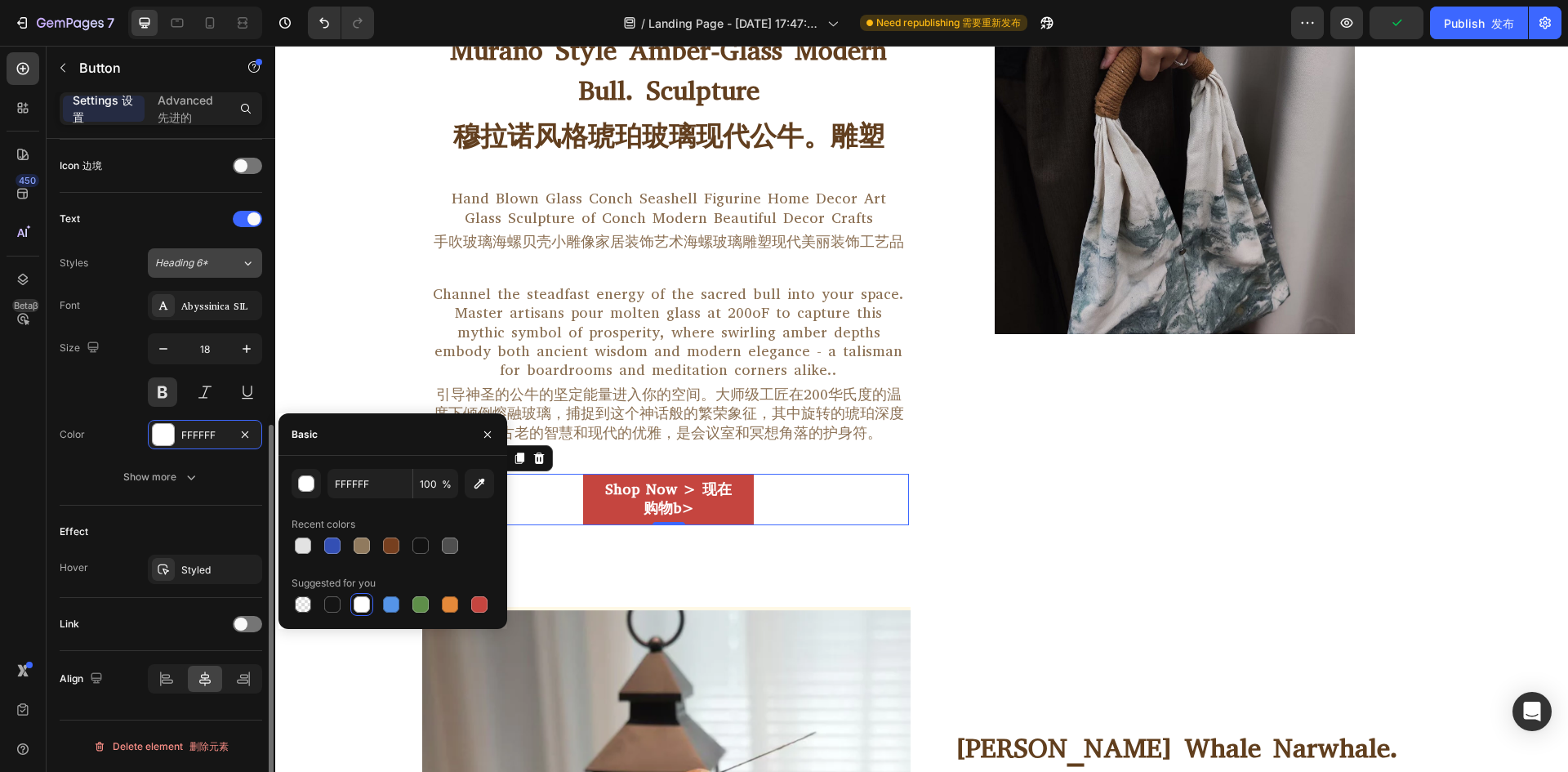
click at [241, 264] on icon at bounding box center [248, 262] width 13 height 16
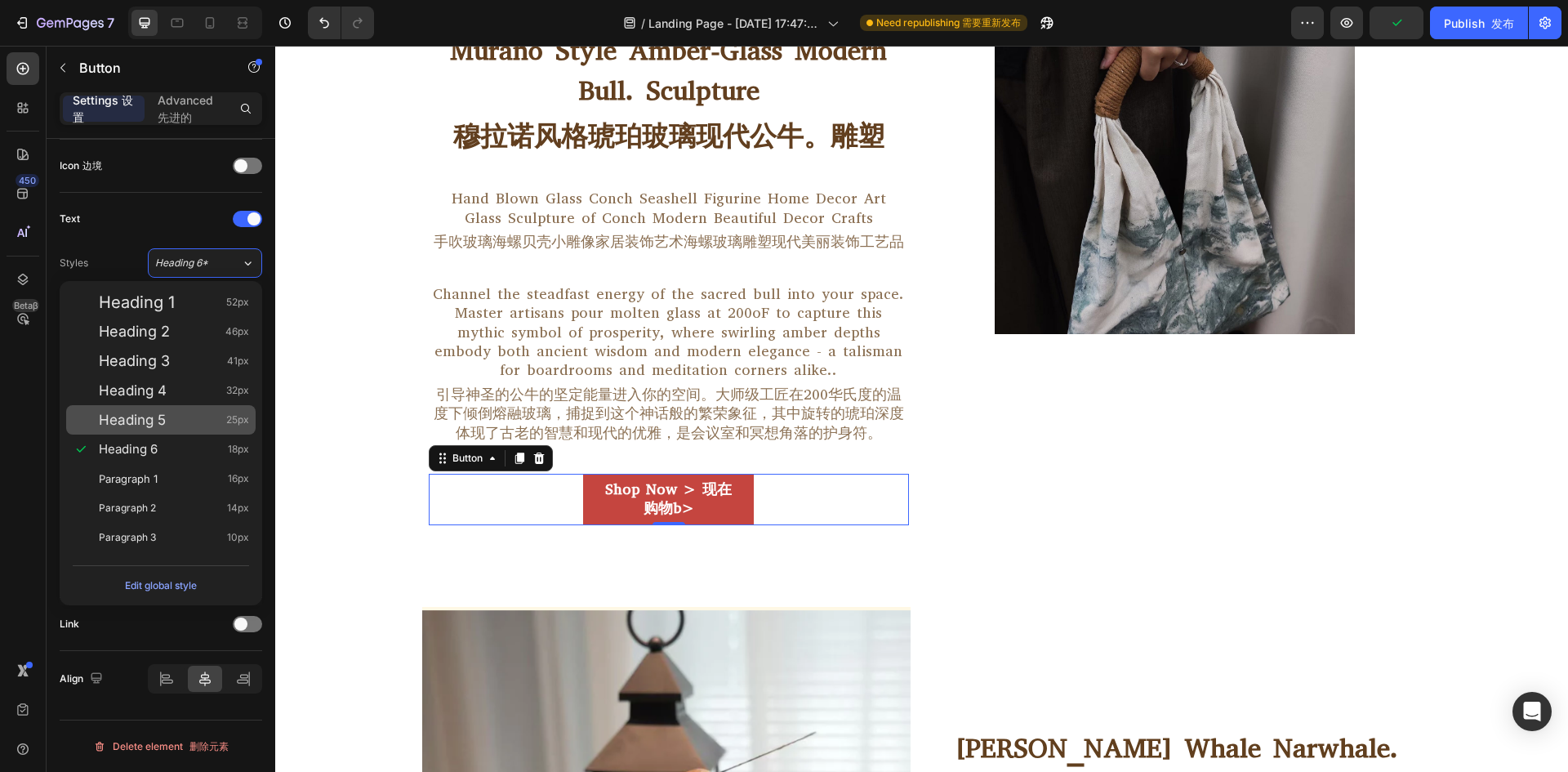
click at [150, 422] on span "Heading 5" at bounding box center [133, 420] width 67 height 16
type input "25"
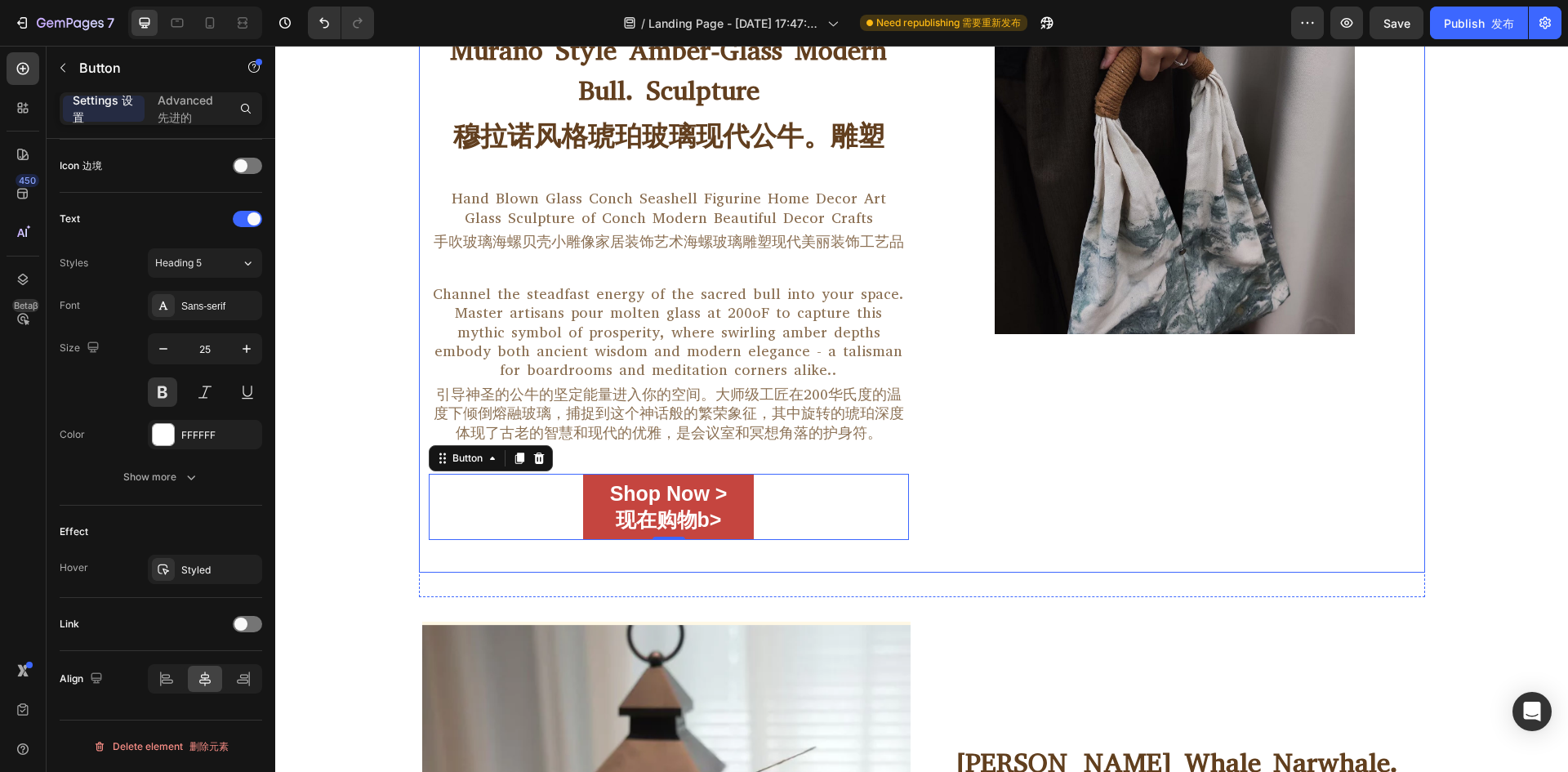
scroll to position [946, 0]
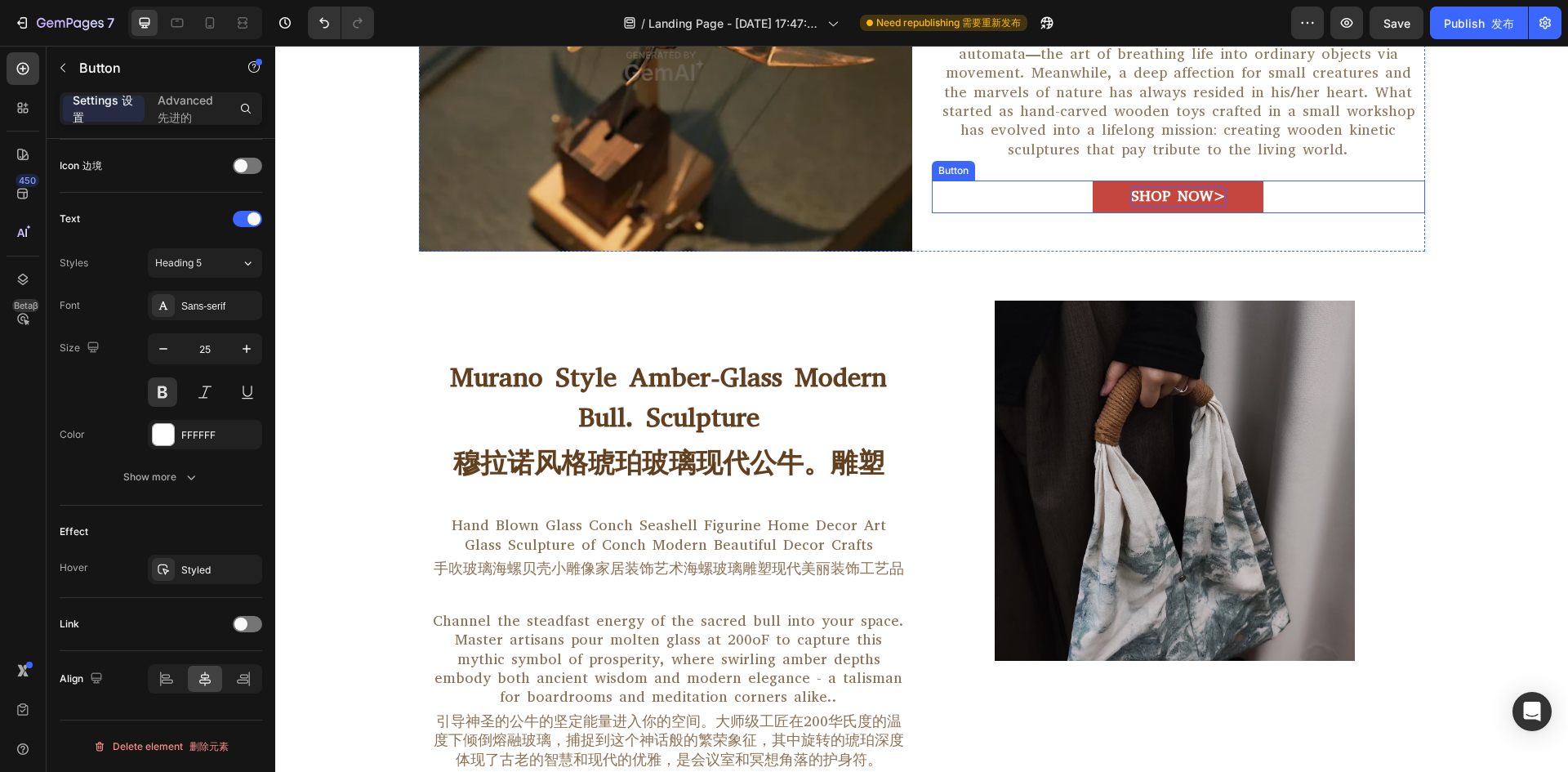
click at [1162, 199] on p "Shop Now>" at bounding box center [1178, 197] width 95 height 19
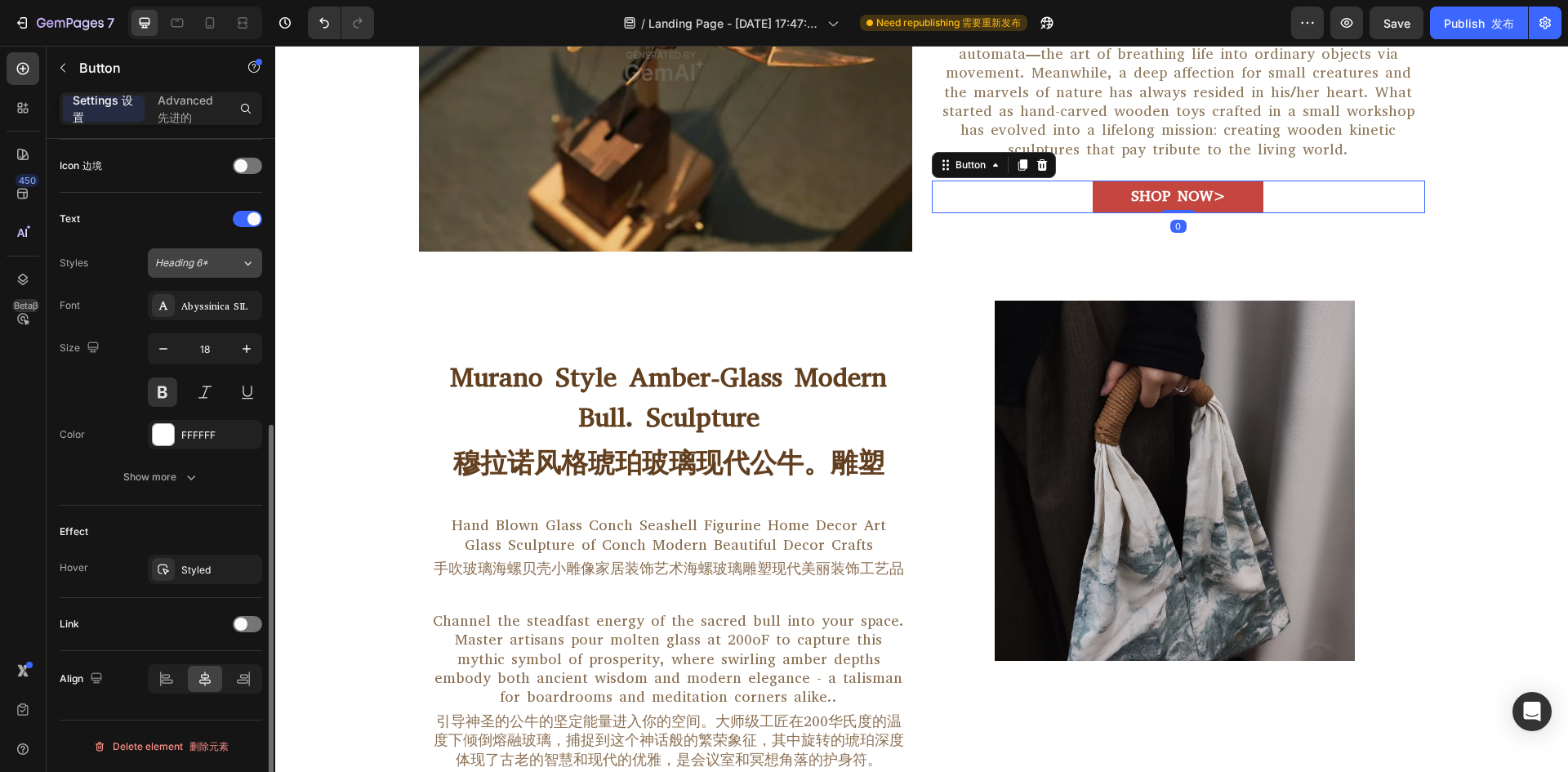
click at [212, 267] on div "Heading 6*" at bounding box center [188, 262] width 66 height 14
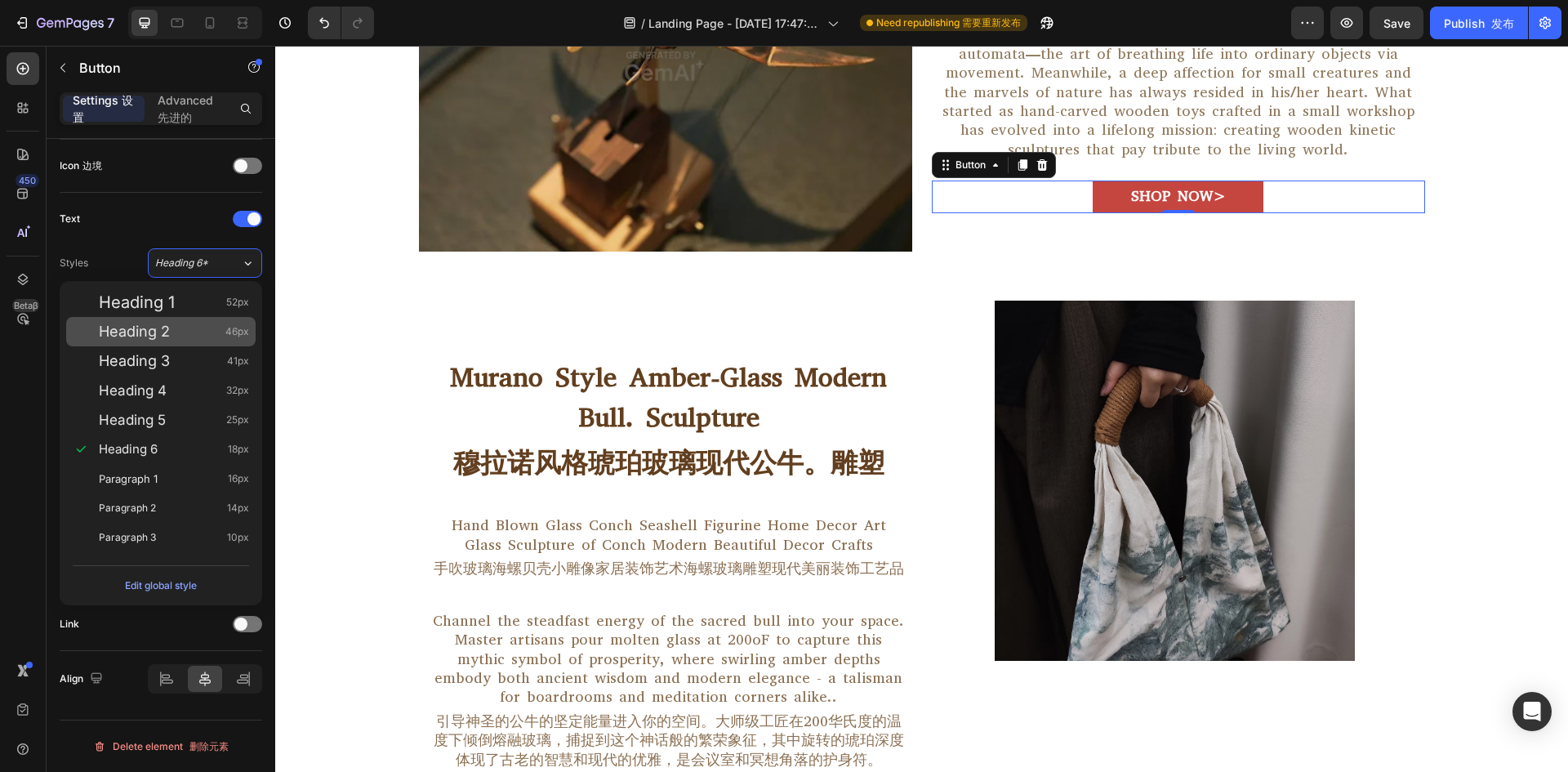
click at [157, 337] on span "Heading 2" at bounding box center [134, 331] width 71 height 16
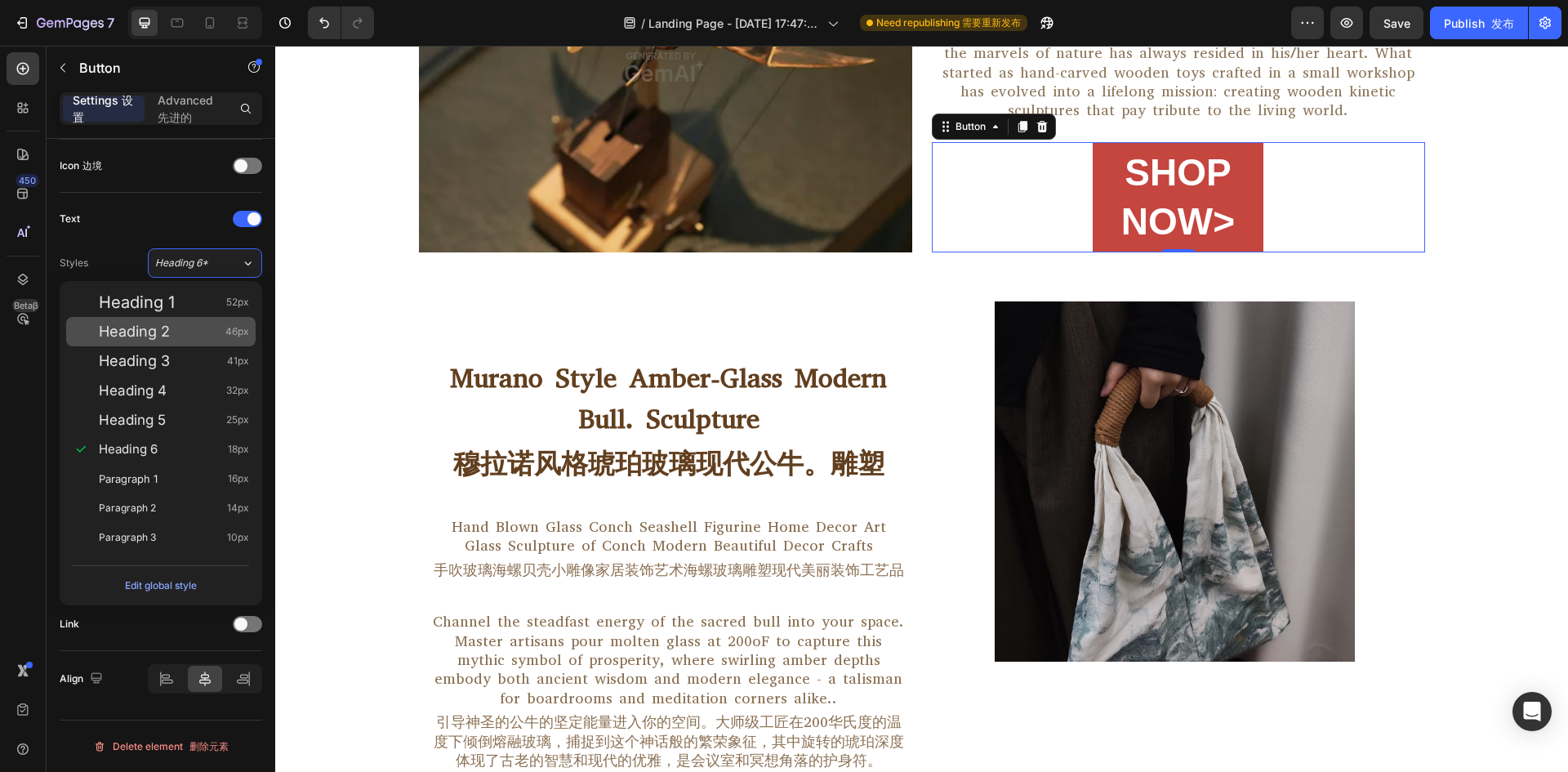
scroll to position [946, 0]
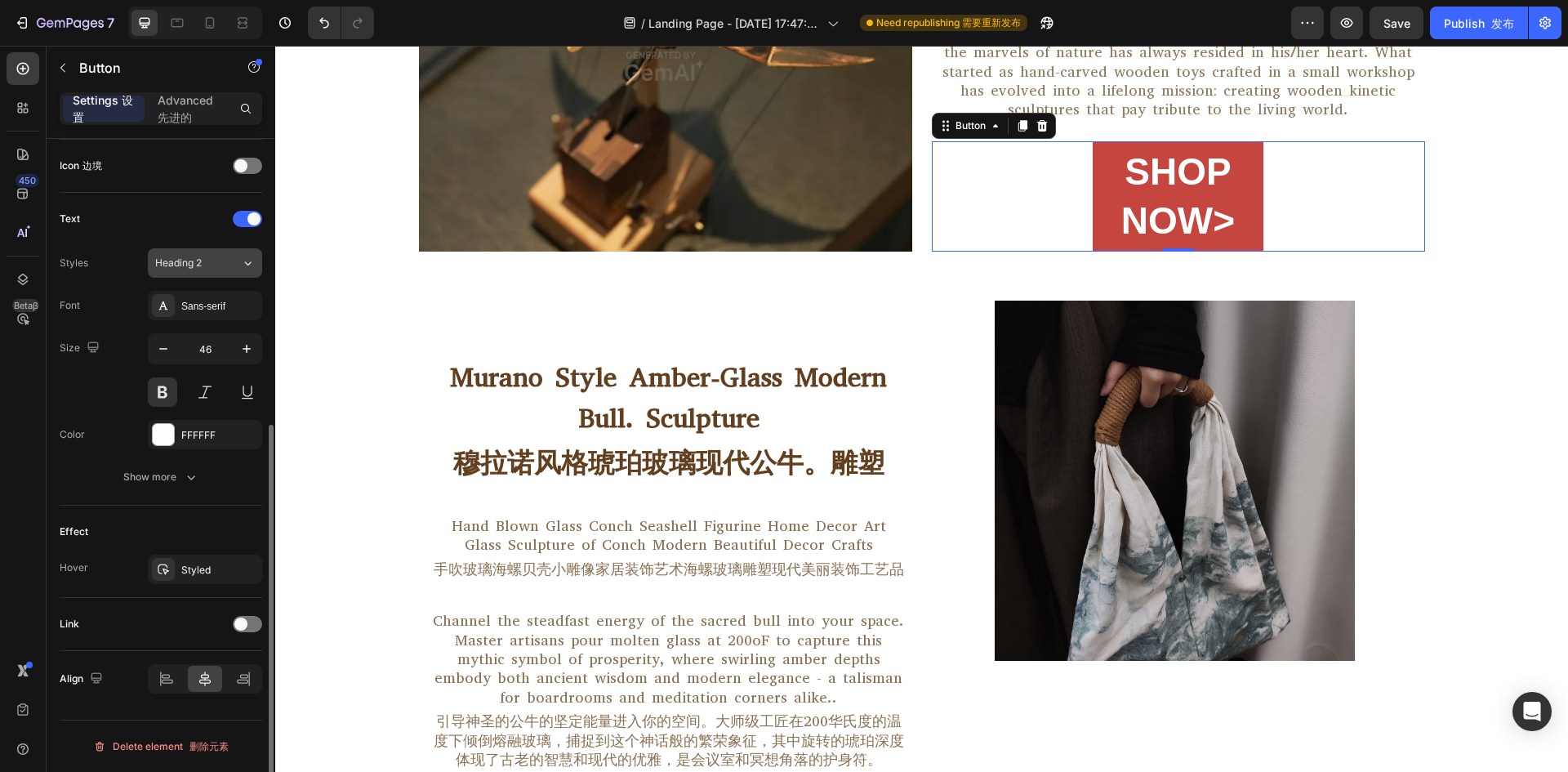
click at [220, 269] on div "Heading 2" at bounding box center [188, 262] width 66 height 14
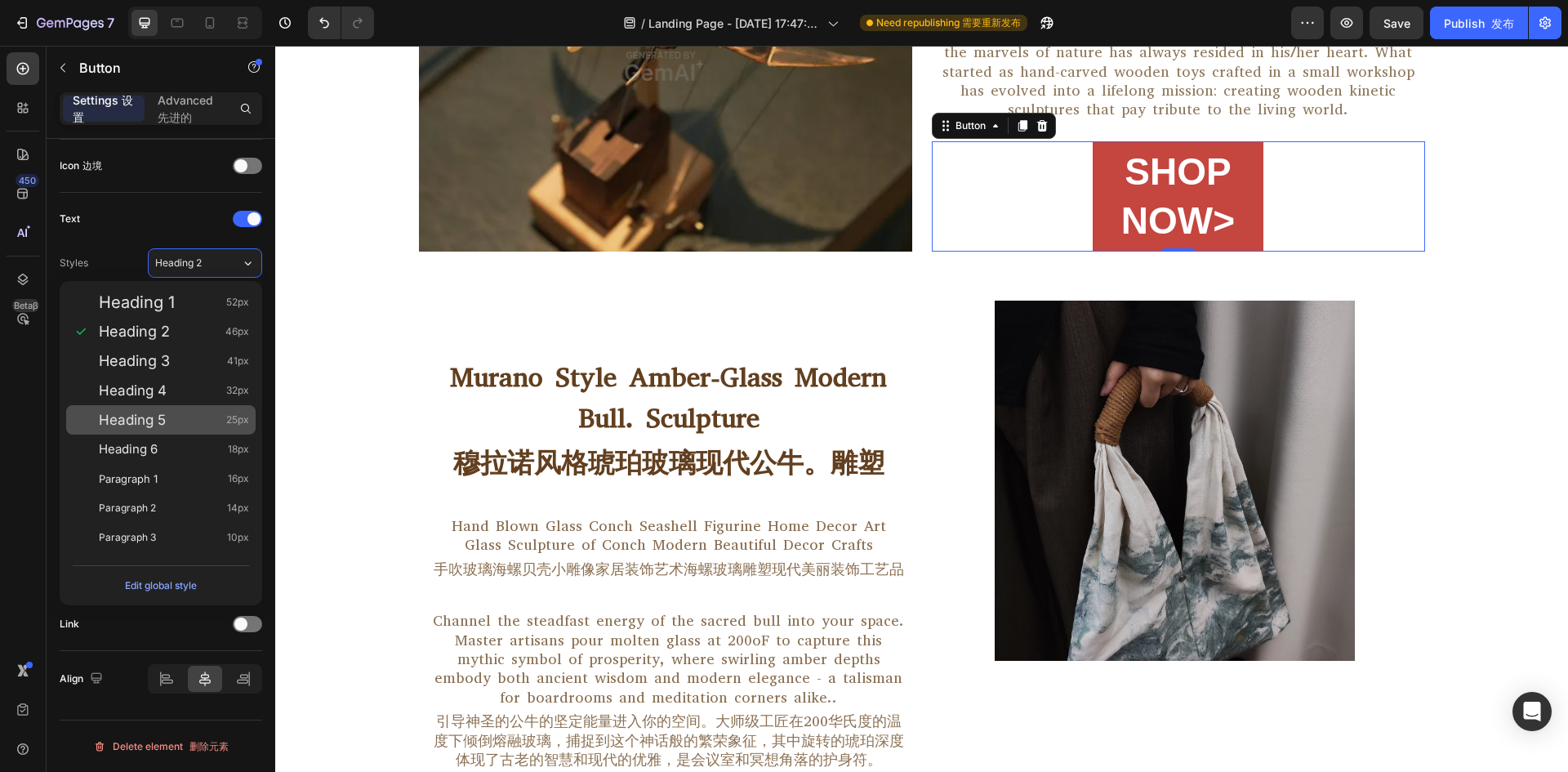
click at [168, 405] on div "Heading 5 25px" at bounding box center [160, 420] width 189 height 30
type input "25"
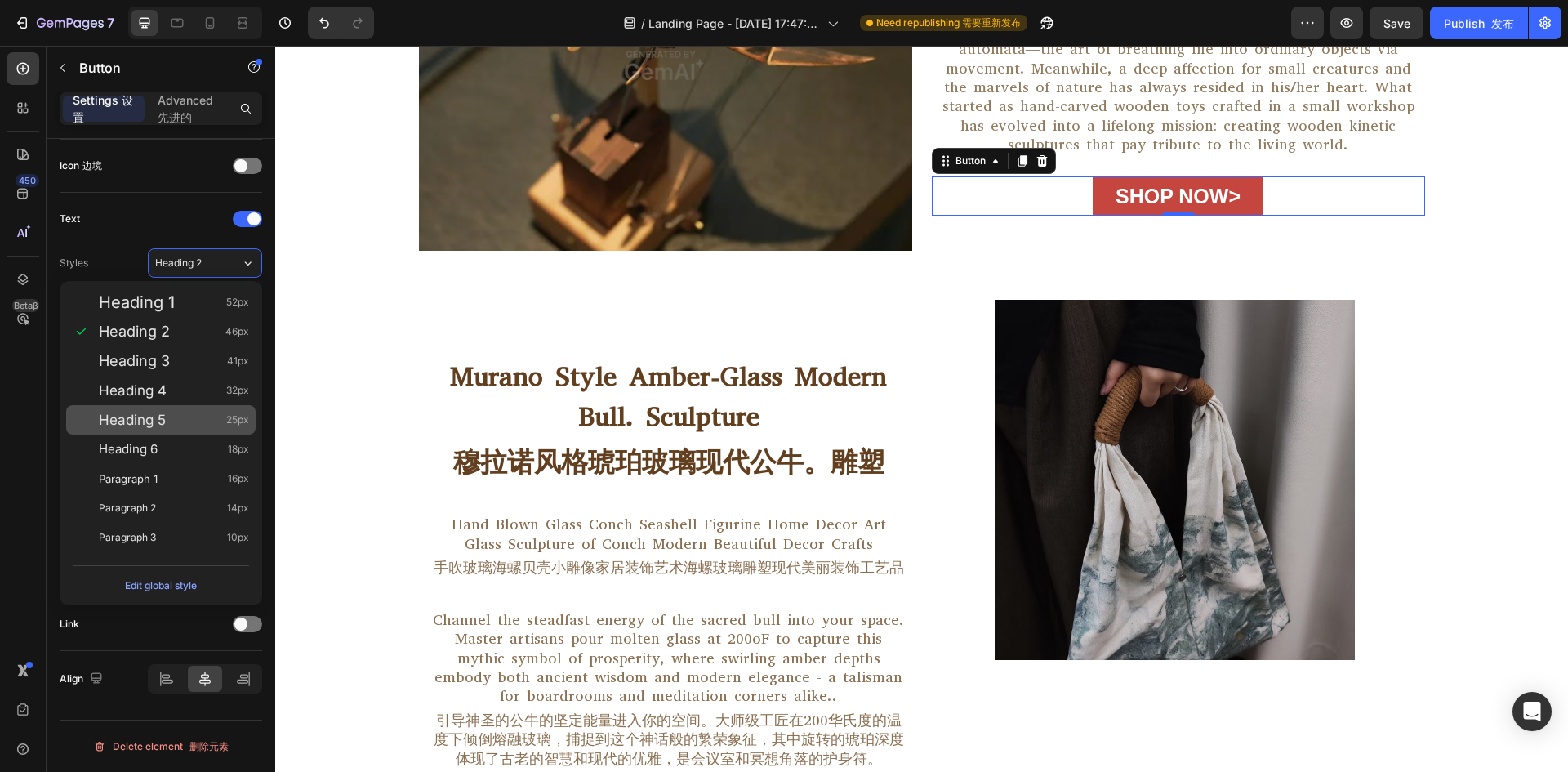
scroll to position [946, 0]
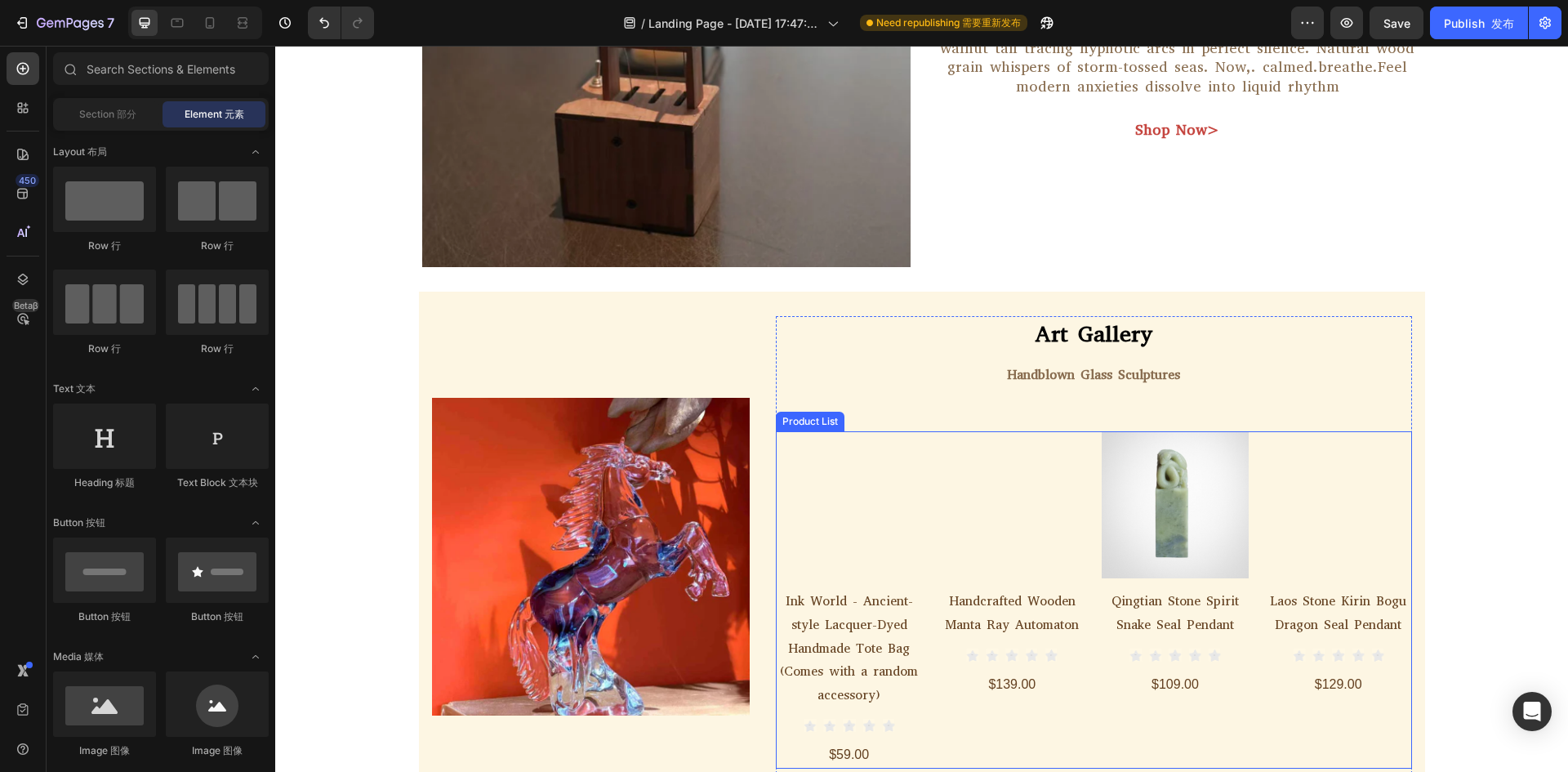
scroll to position [2123, 0]
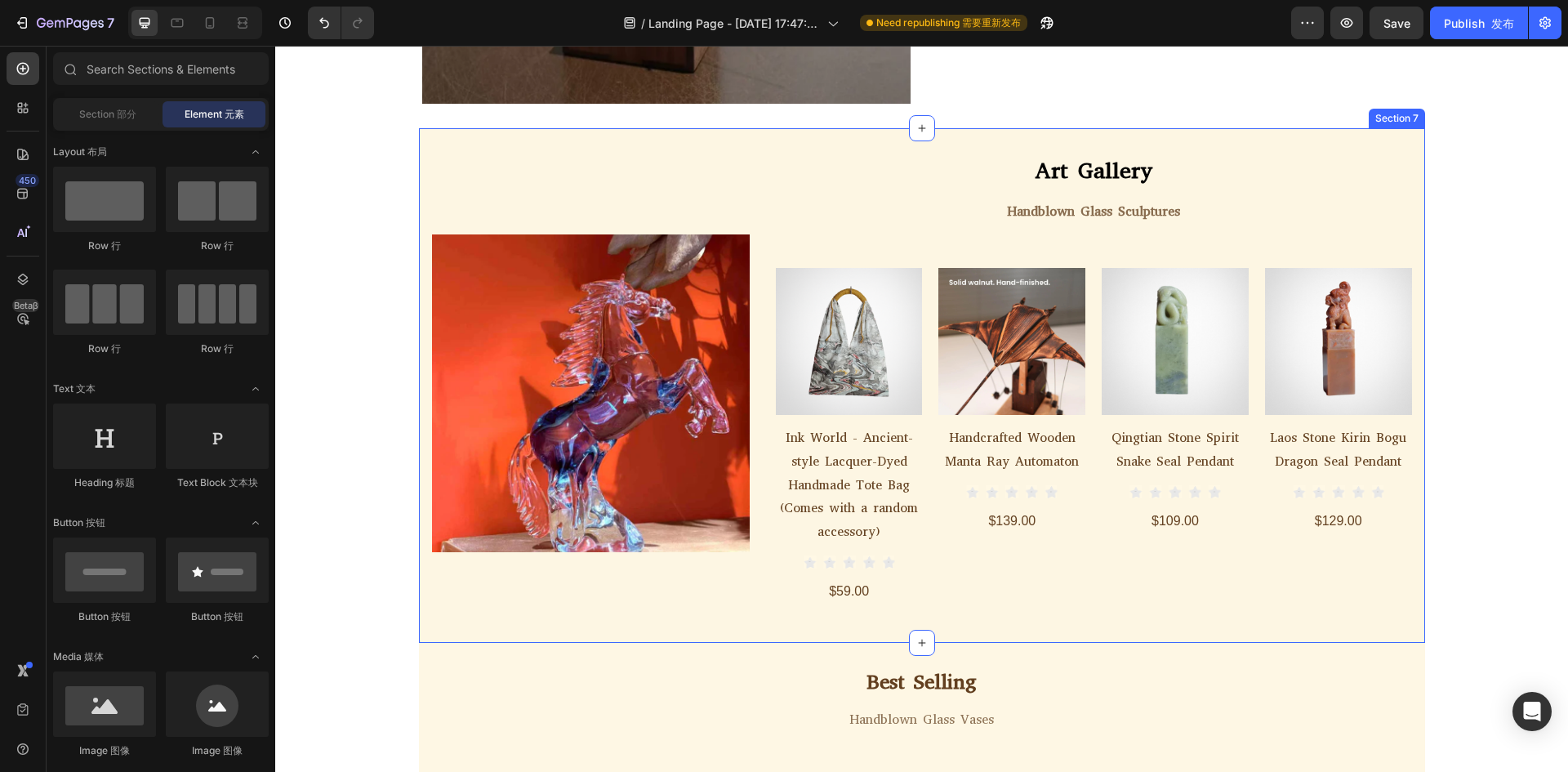
click at [830, 141] on div "Image Row Art Gallery Text Block Handblown Glass Sculptures Text Block Row Prod…" at bounding box center [922, 385] width 1006 height 515
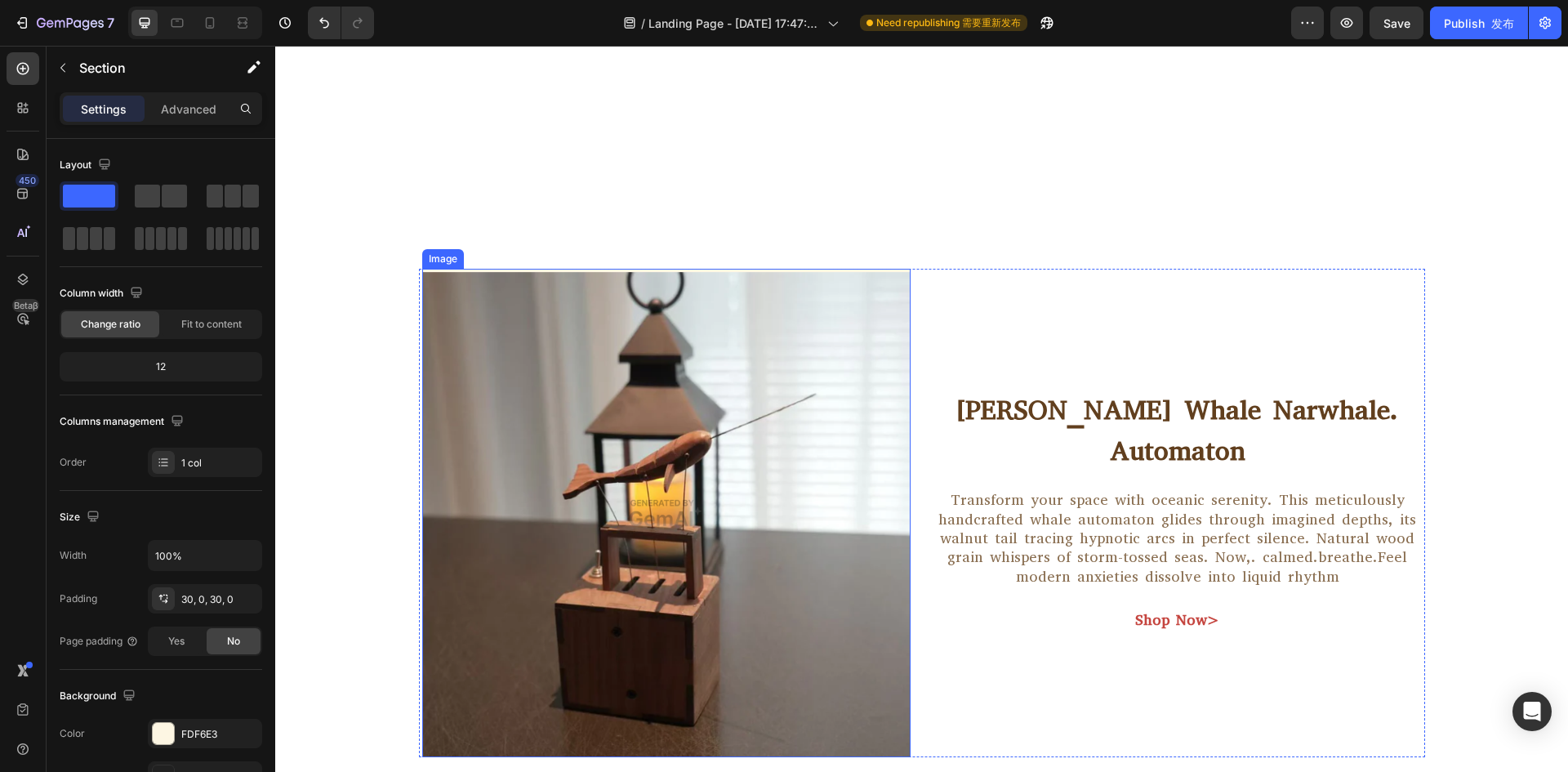
scroll to position [1960, 0]
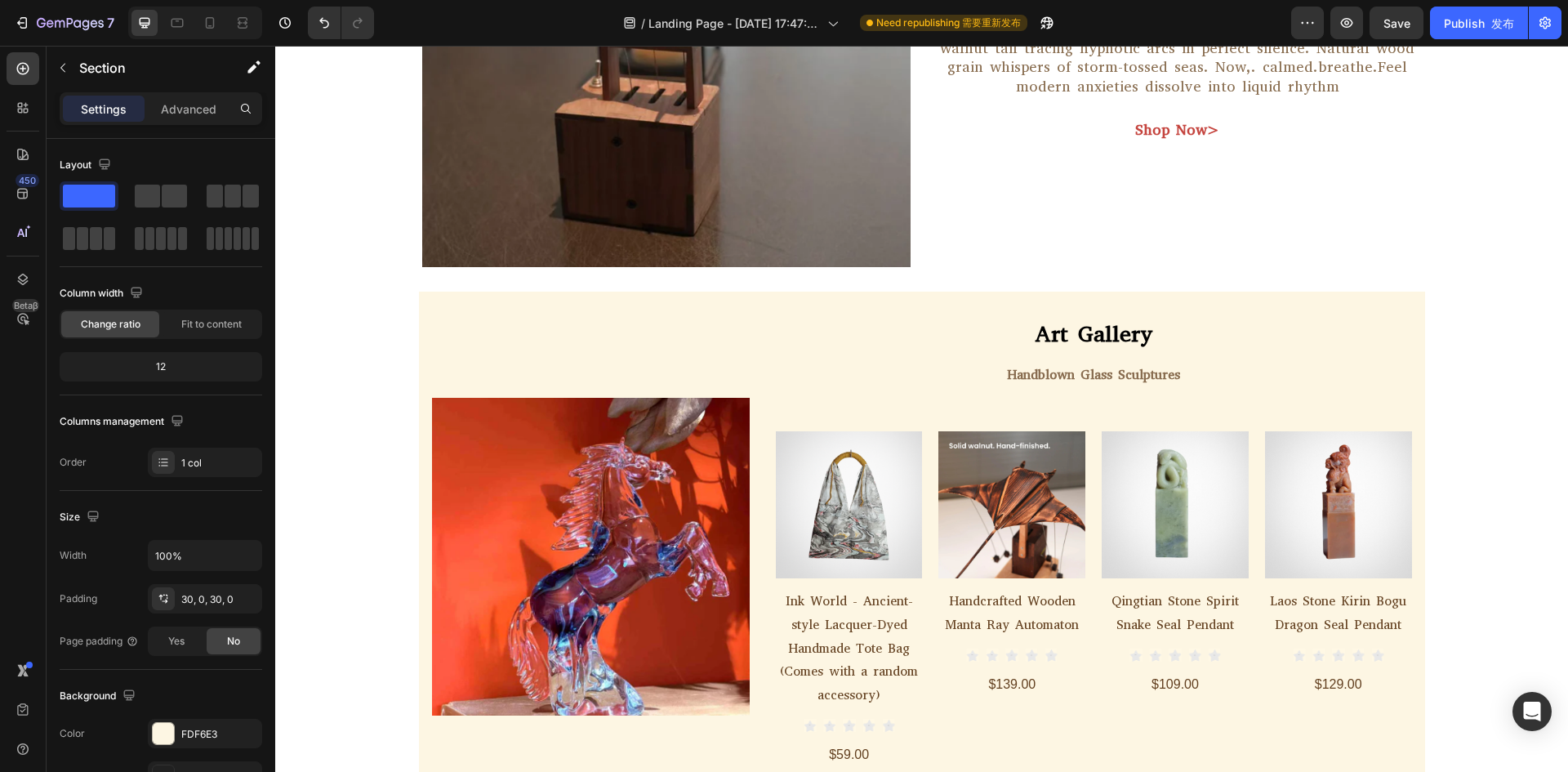
click at [701, 302] on div "Image Row Art Gallery Text Block Handblown Glass Sculptures Text Block Row Prod…" at bounding box center [922, 549] width 1006 height 515
click at [757, 329] on div "Image Row Art Gallery Text Block Handblown Glass Sculptures Text Block Row Prod…" at bounding box center [922, 548] width 1006 height 466
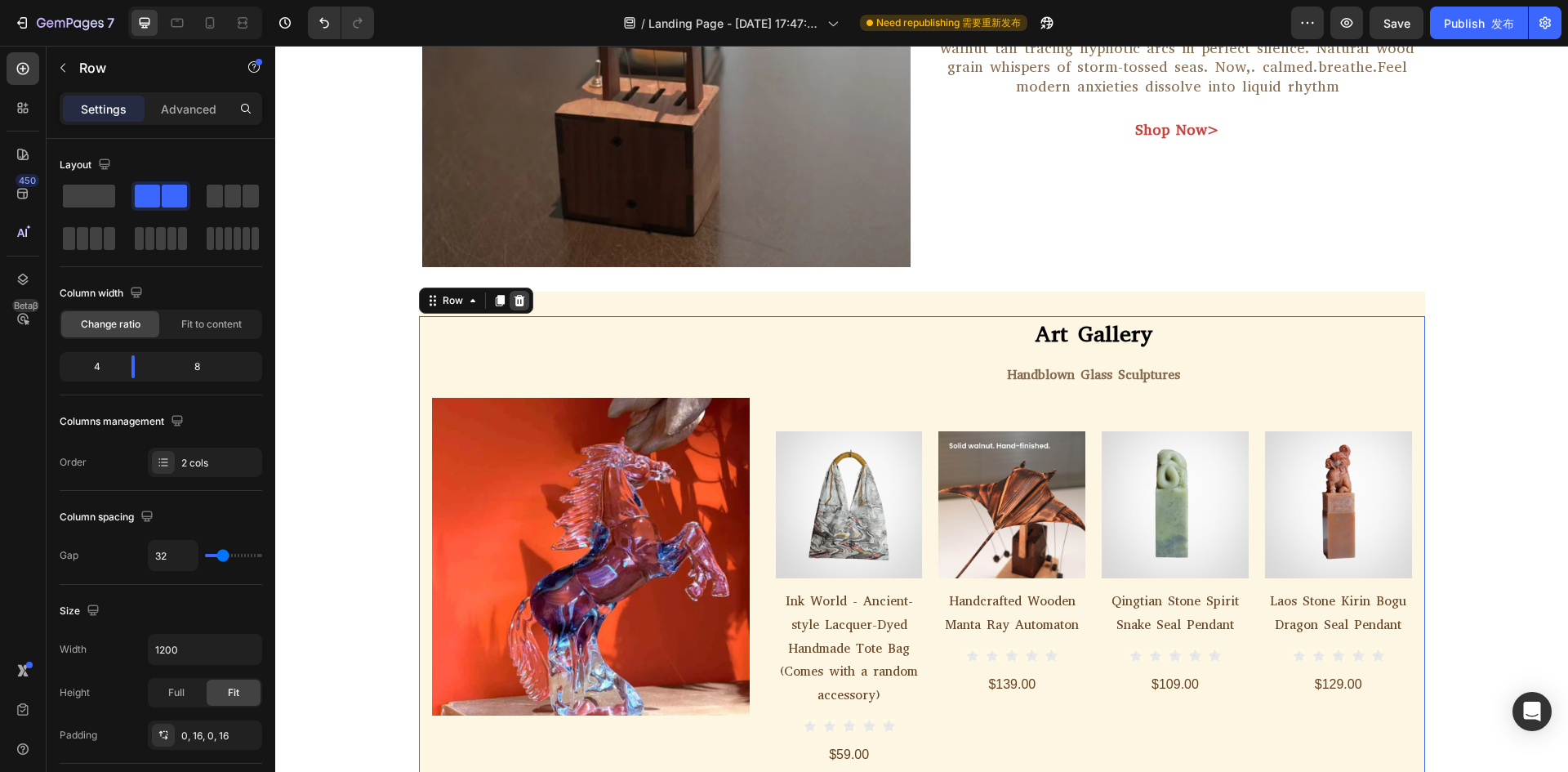
click at [516, 303] on icon at bounding box center [519, 301] width 11 height 12
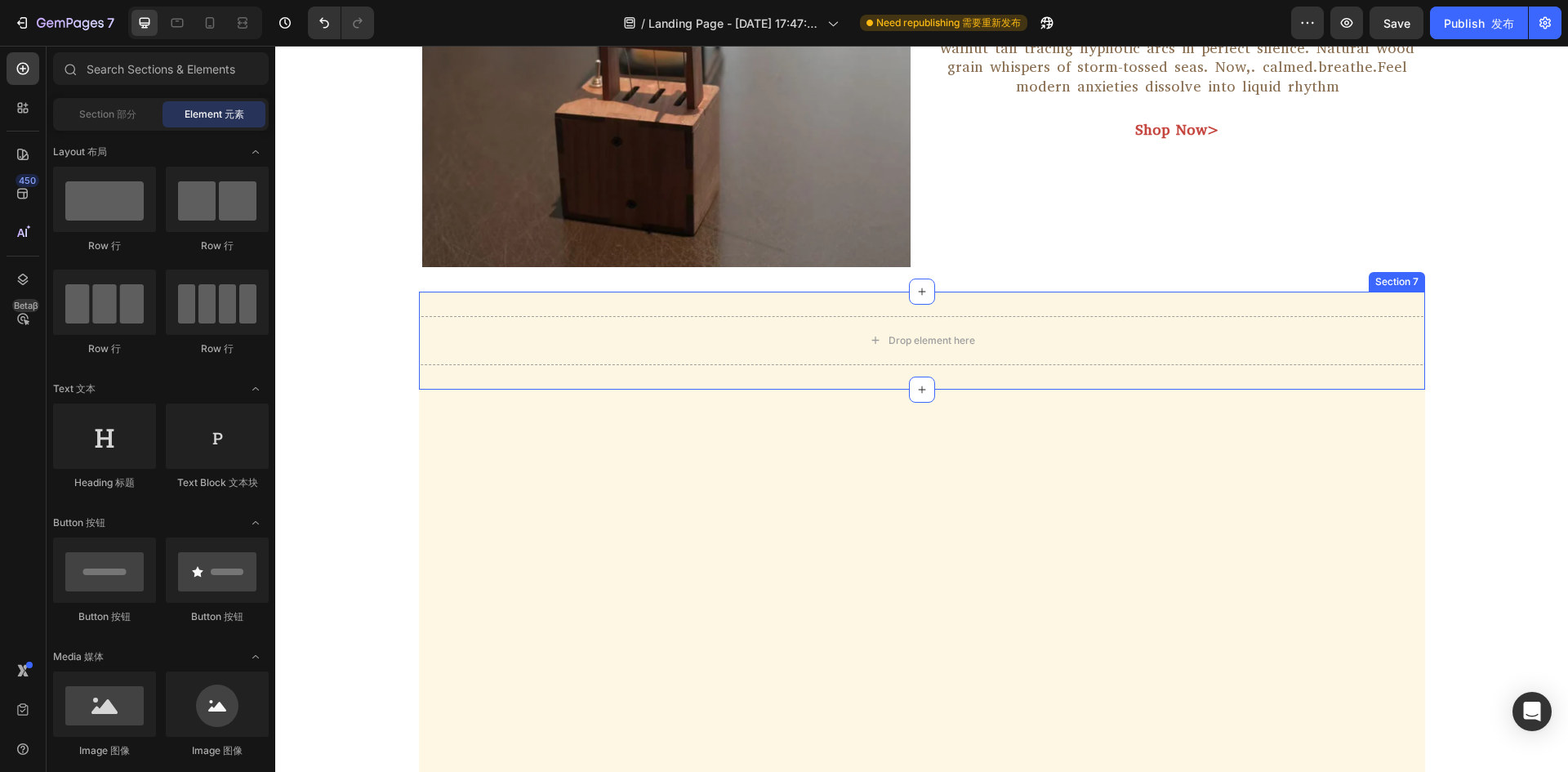
click at [595, 306] on div "Drop element here Section 7" at bounding box center [922, 341] width 1006 height 98
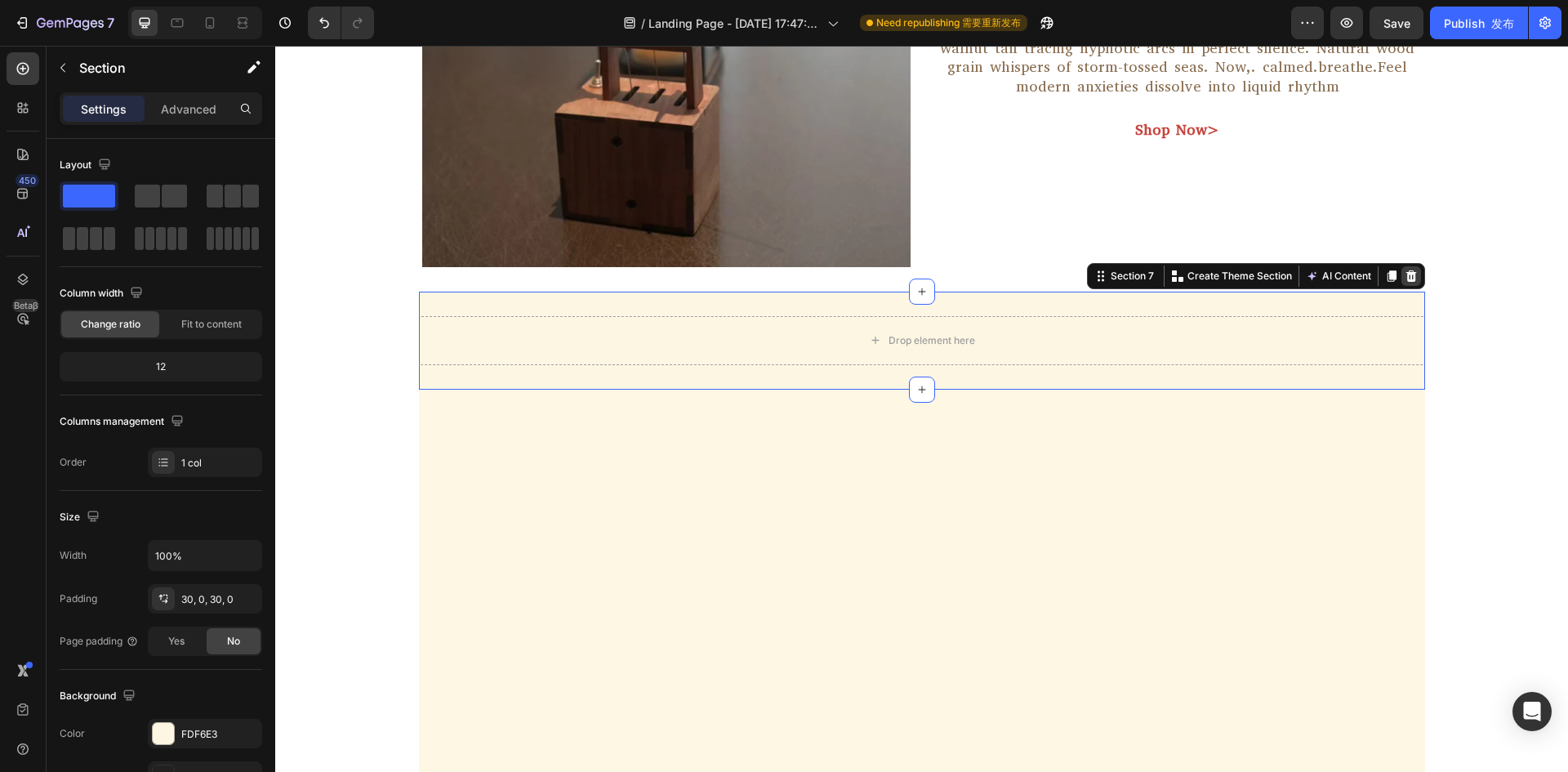
click at [1405, 276] on icon at bounding box center [1410, 276] width 11 height 12
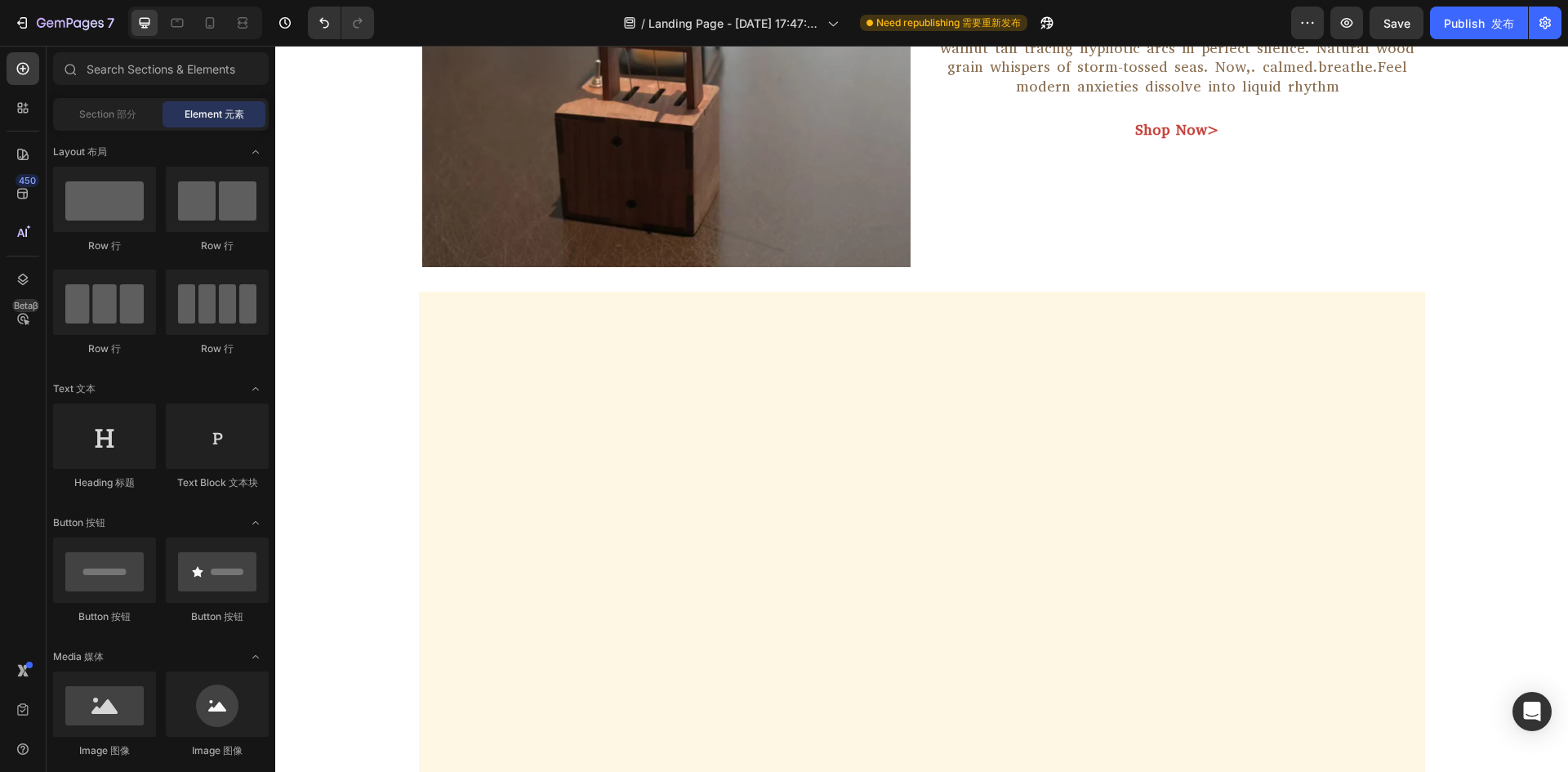
click at [856, 416] on div at bounding box center [922, 609] width 1006 height 635
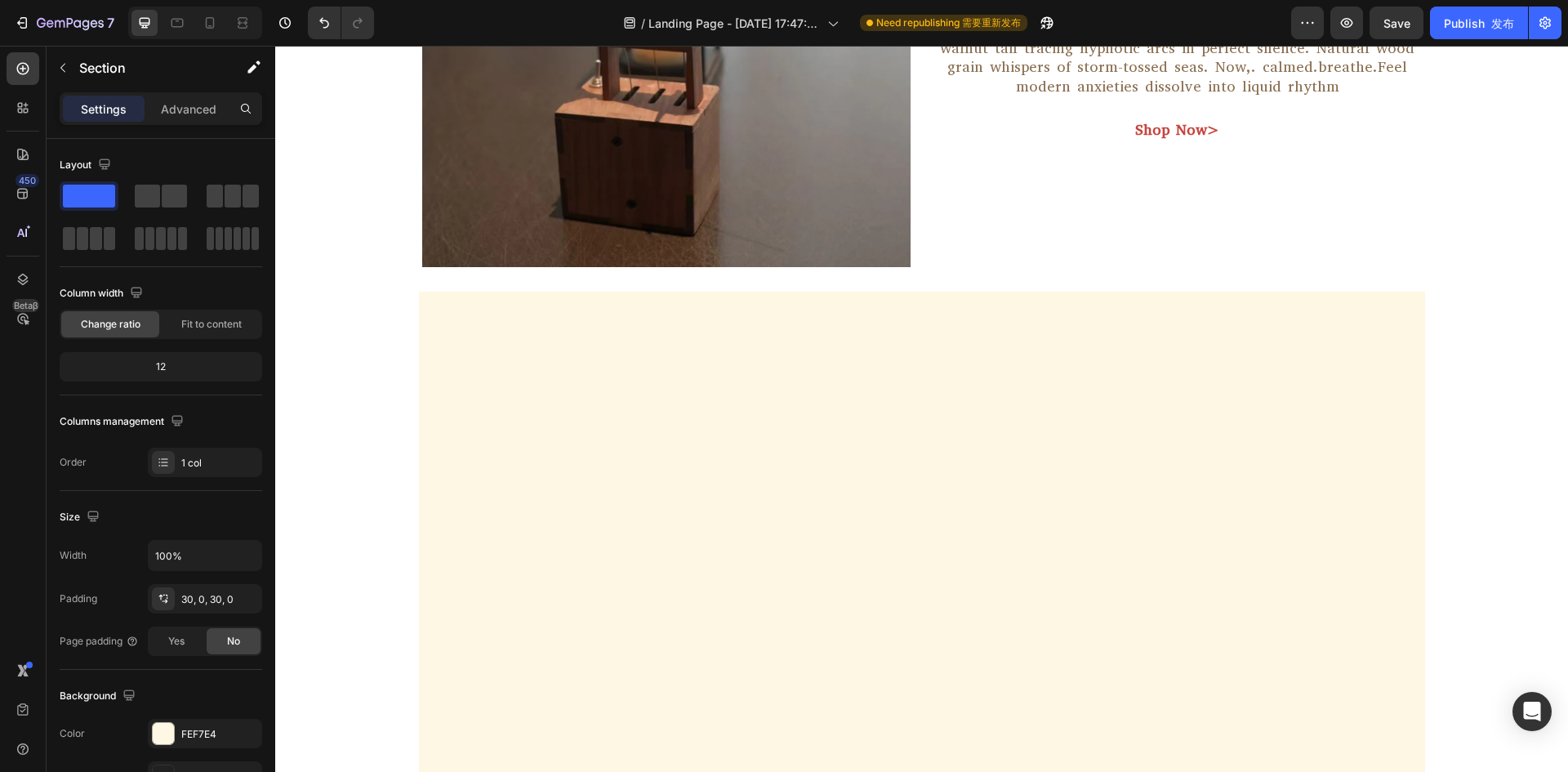
click at [871, 316] on div at bounding box center [922, 609] width 1006 height 635
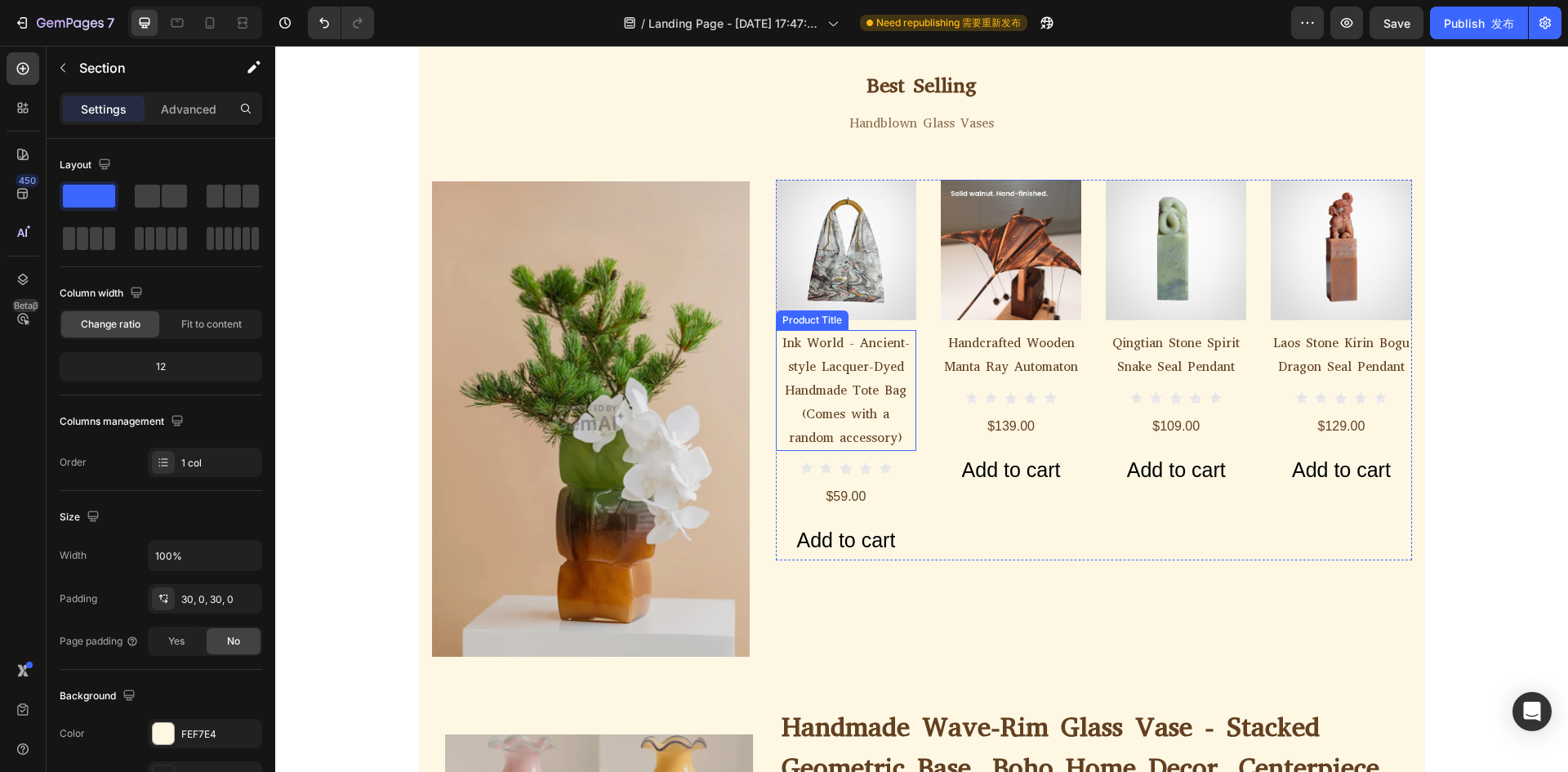
scroll to position [1797, 0]
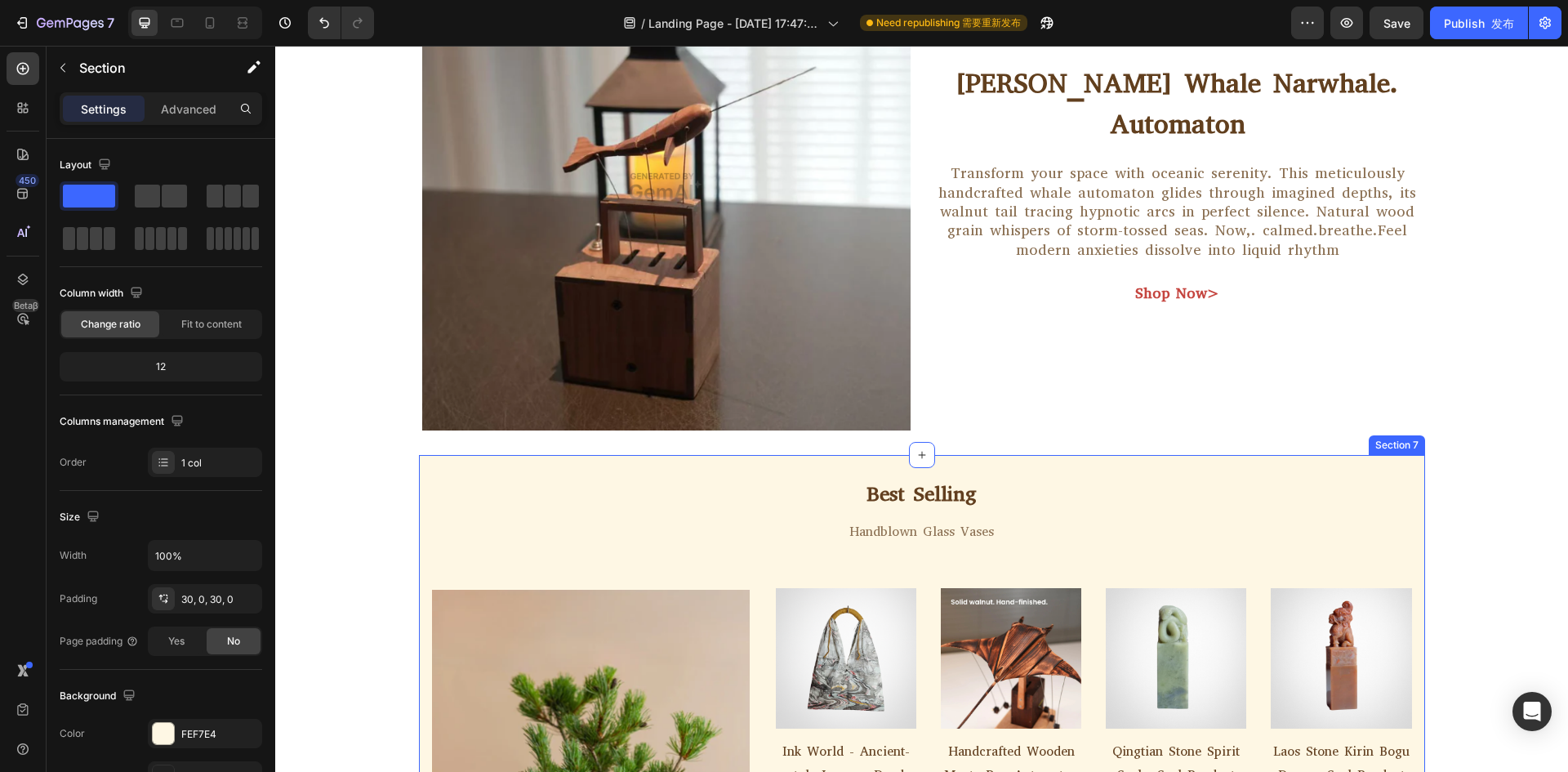
click at [441, 477] on div "Best Selling Text Block Handblown Glass Vases Text Block Row Image Product Imag…" at bounding box center [922, 772] width 1006 height 635
click at [1131, 464] on div "Best Selling Text Block Handblown Glass Vases Text Block Row Image Product Imag…" at bounding box center [922, 772] width 1006 height 635
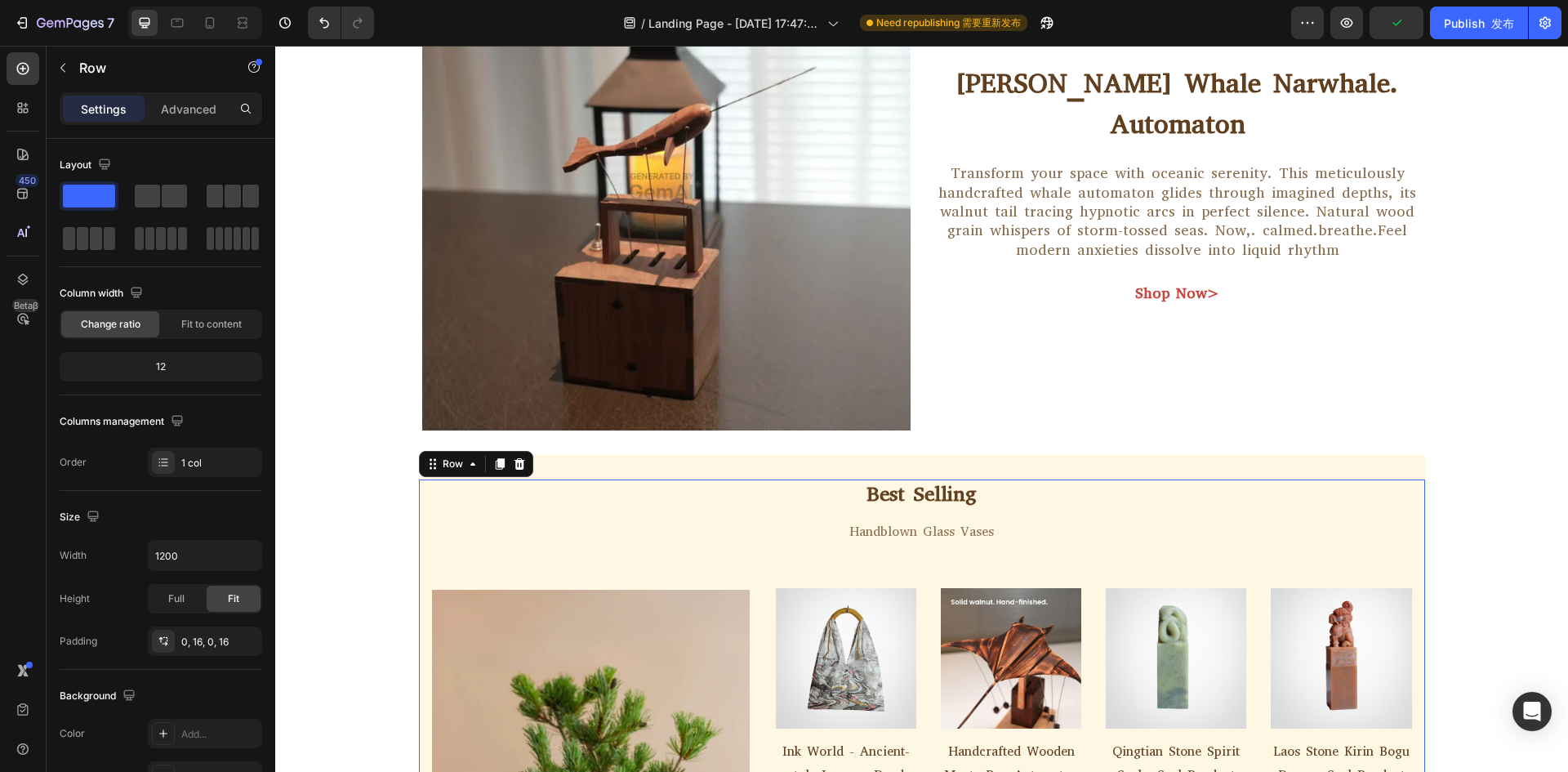
click at [1363, 501] on div "Best Selling Text Block Handblown Glass Vases Text Block Row Image Product Imag…" at bounding box center [922, 772] width 979 height 586
click at [514, 461] on icon at bounding box center [519, 464] width 11 height 12
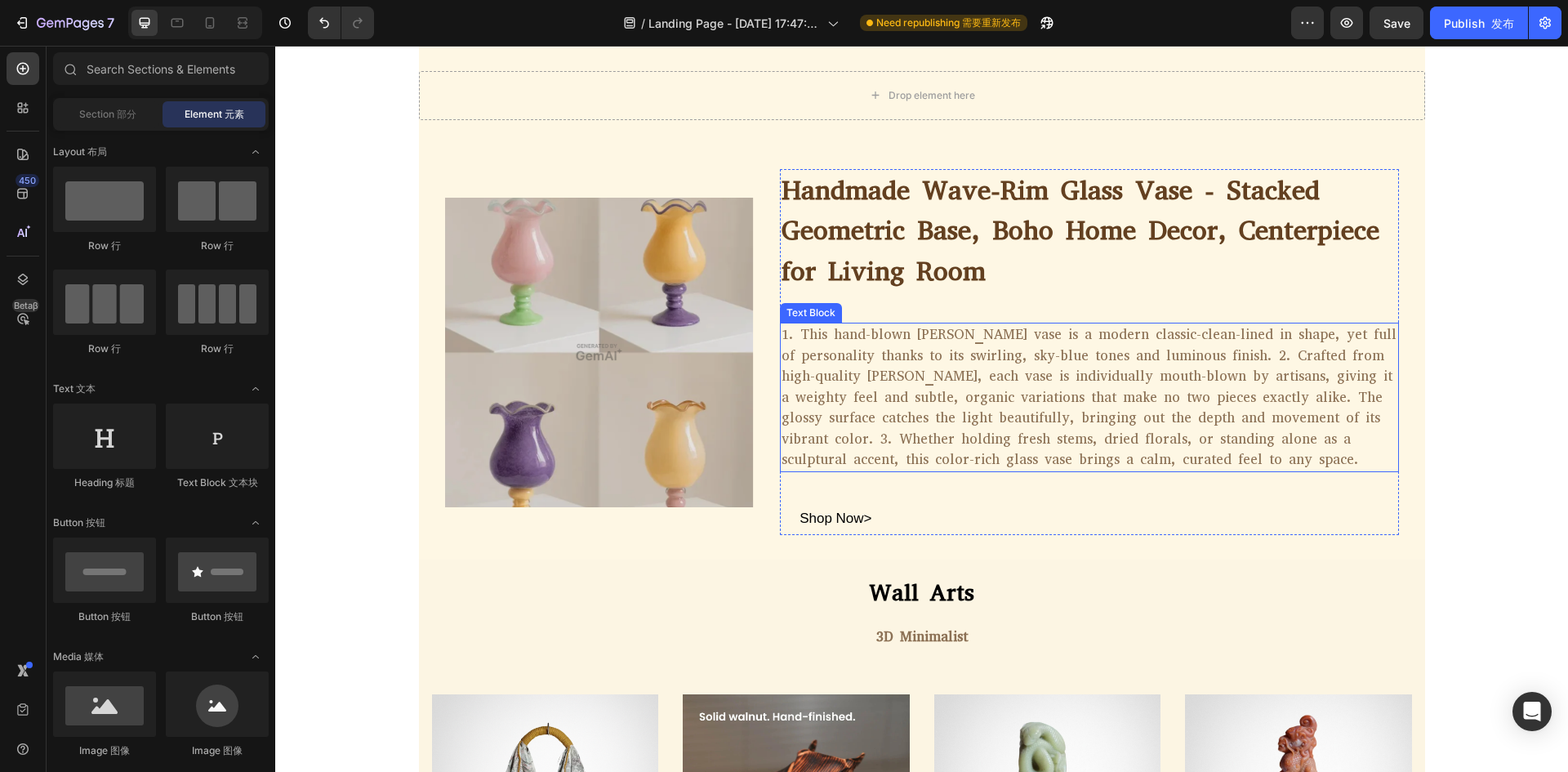
scroll to position [1960, 0]
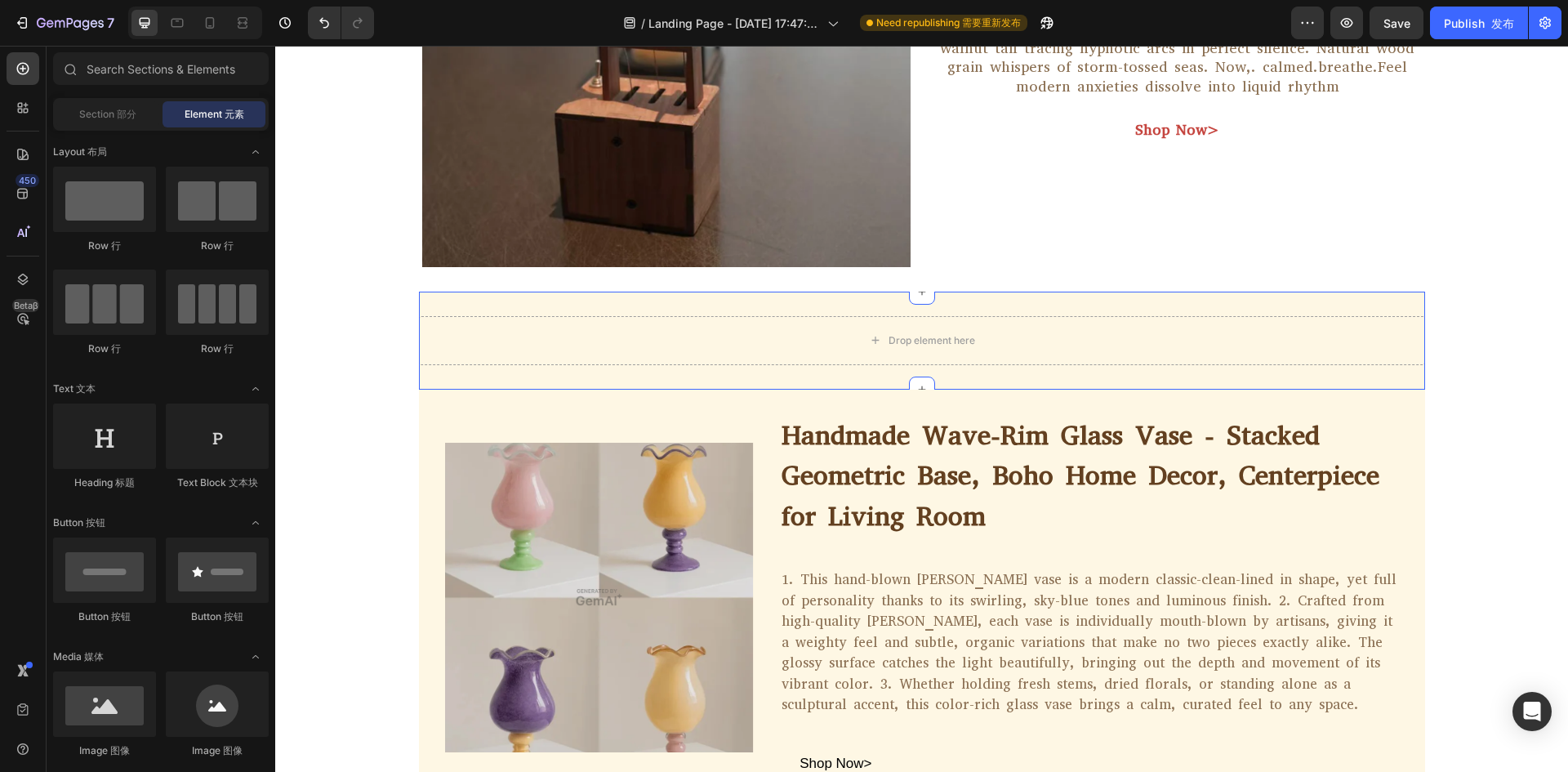
click at [1044, 302] on div "Drop element here Section 7" at bounding box center [922, 341] width 1006 height 98
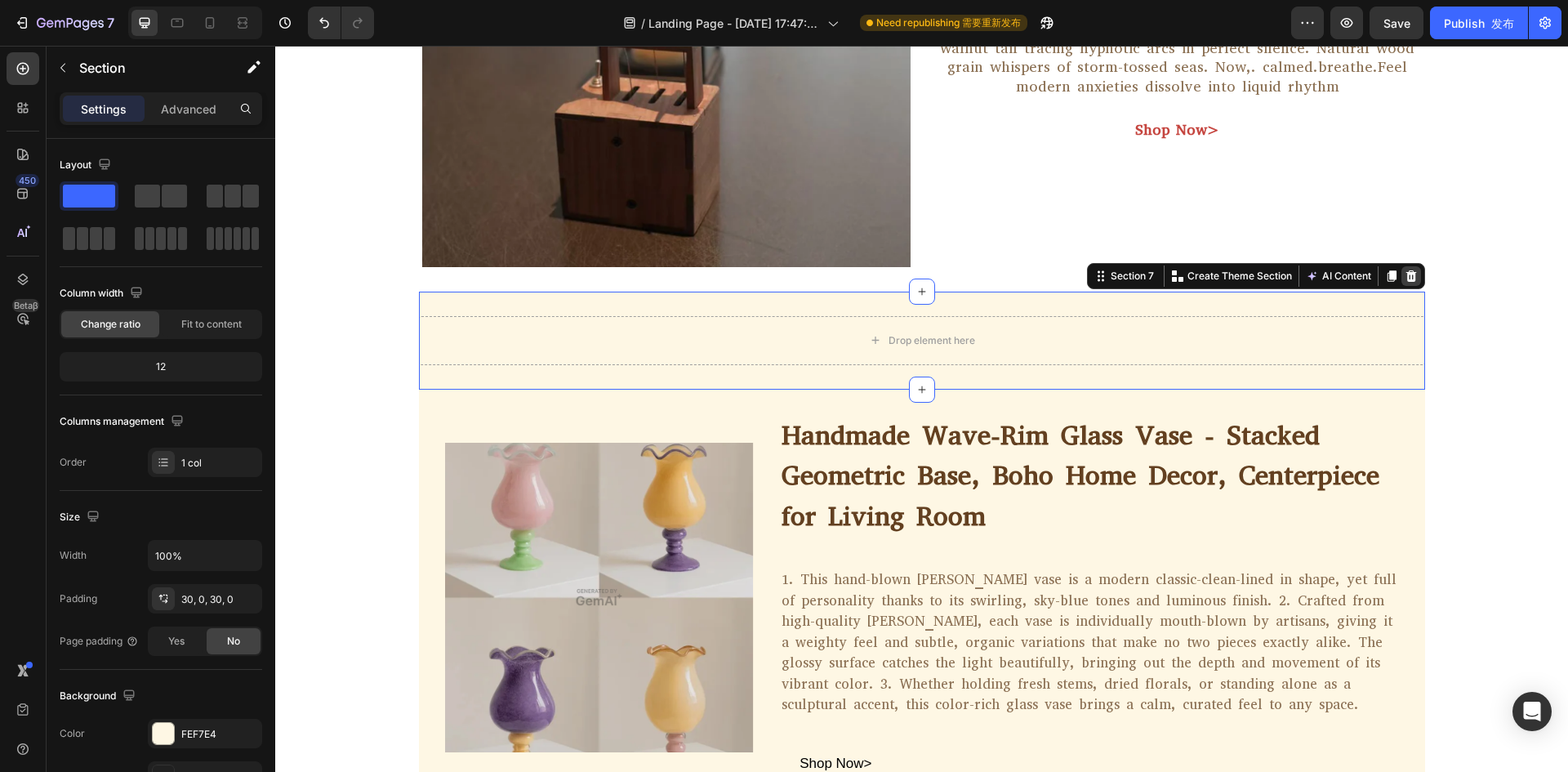
click at [1405, 278] on icon at bounding box center [1410, 276] width 11 height 12
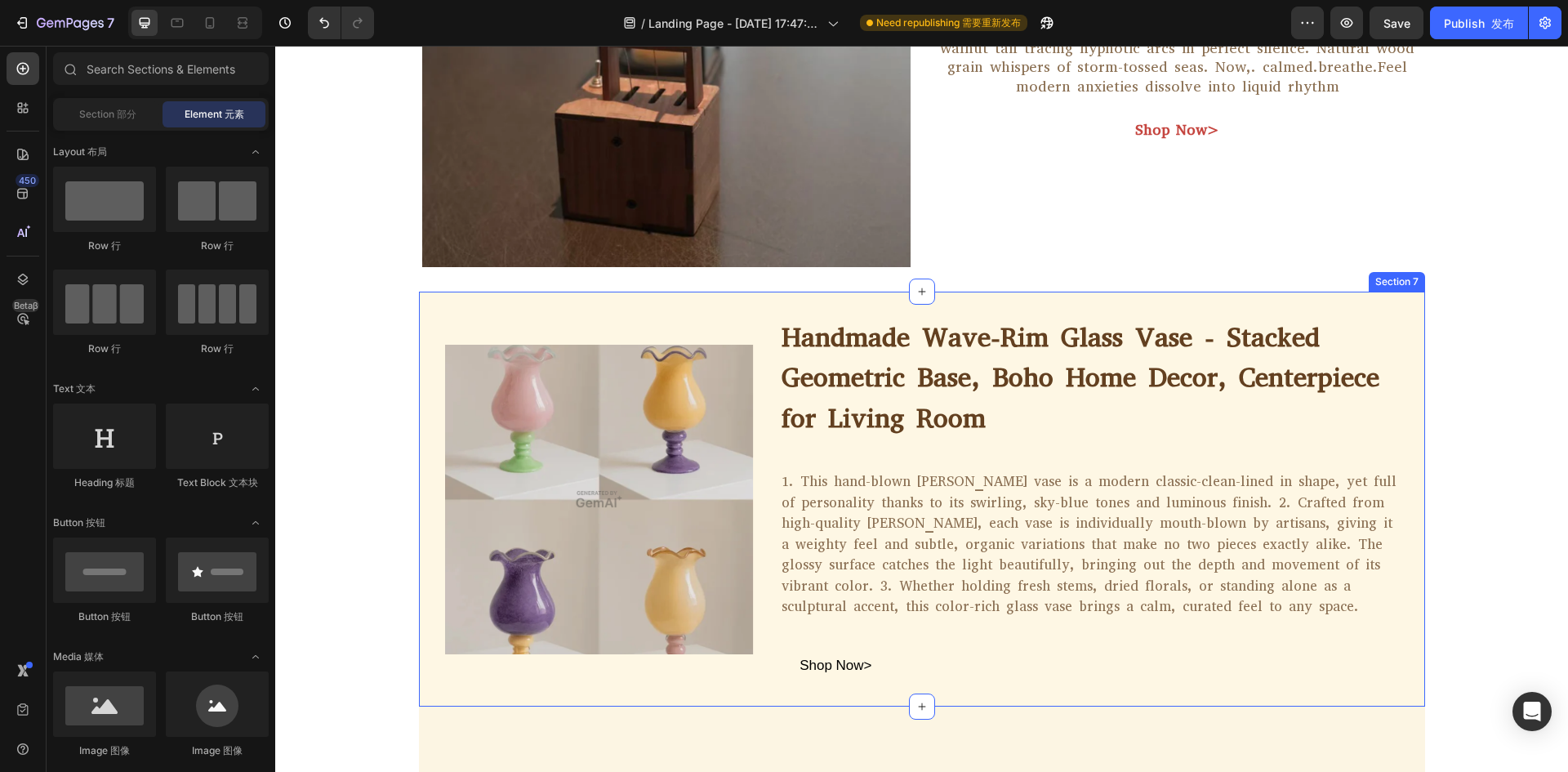
click at [1401, 304] on div "Image Handmade Wave-Rim Glass Vase - Stacked Geometric Base, Boho Home Decor, C…" at bounding box center [922, 499] width 1006 height 416
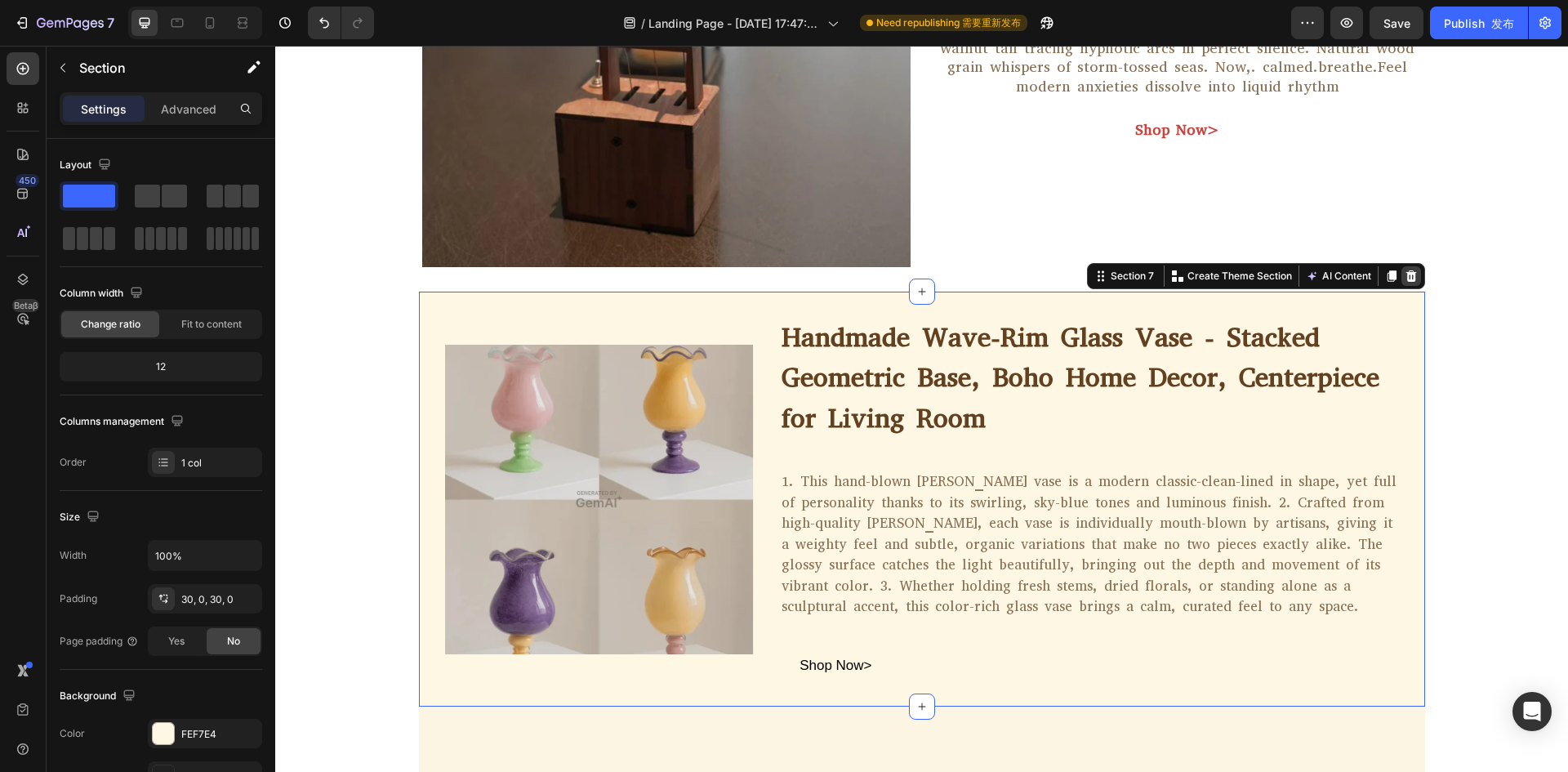
click at [1404, 277] on icon at bounding box center [1411, 277] width 13 height 13
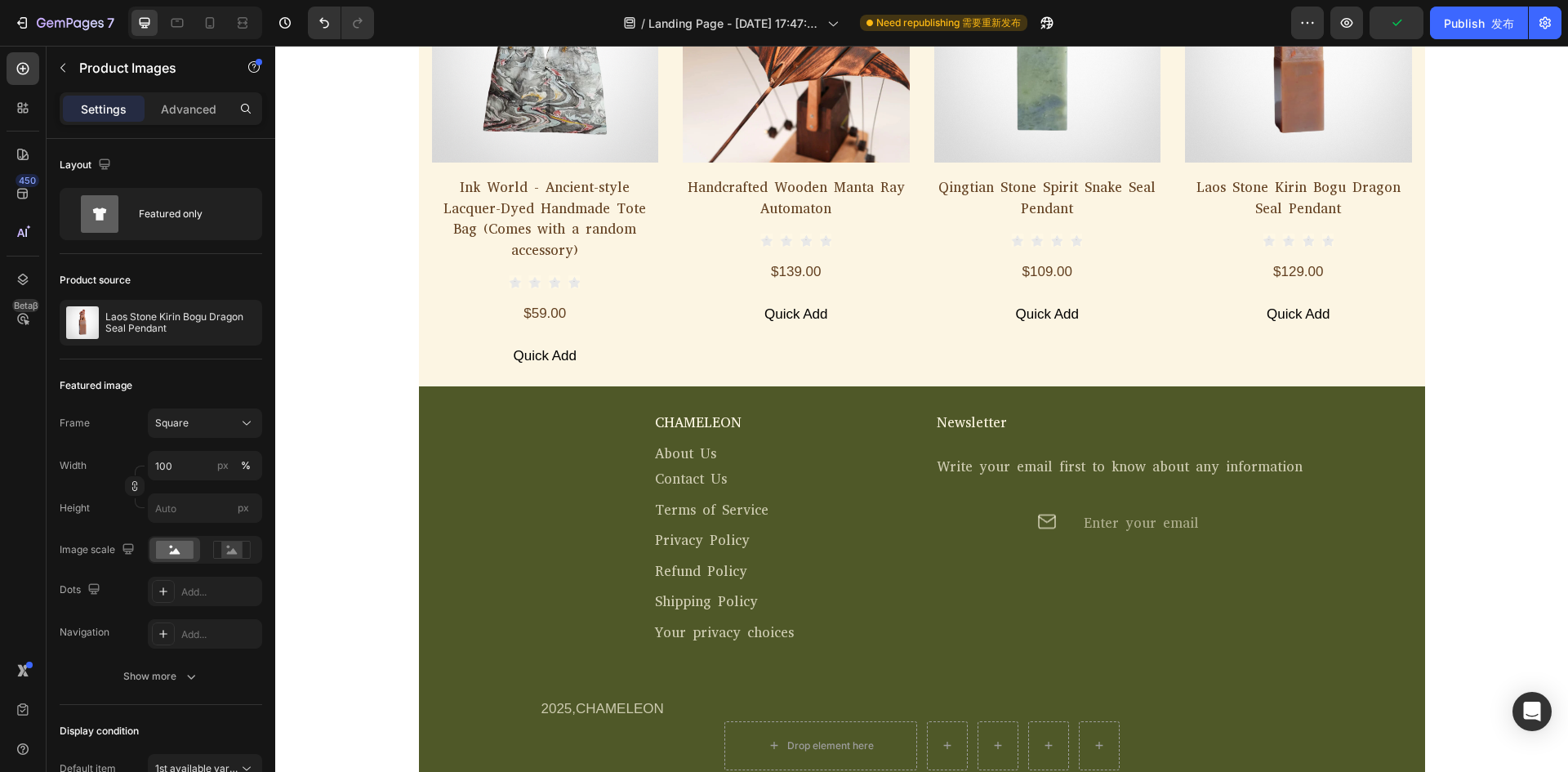
scroll to position [2123, 0]
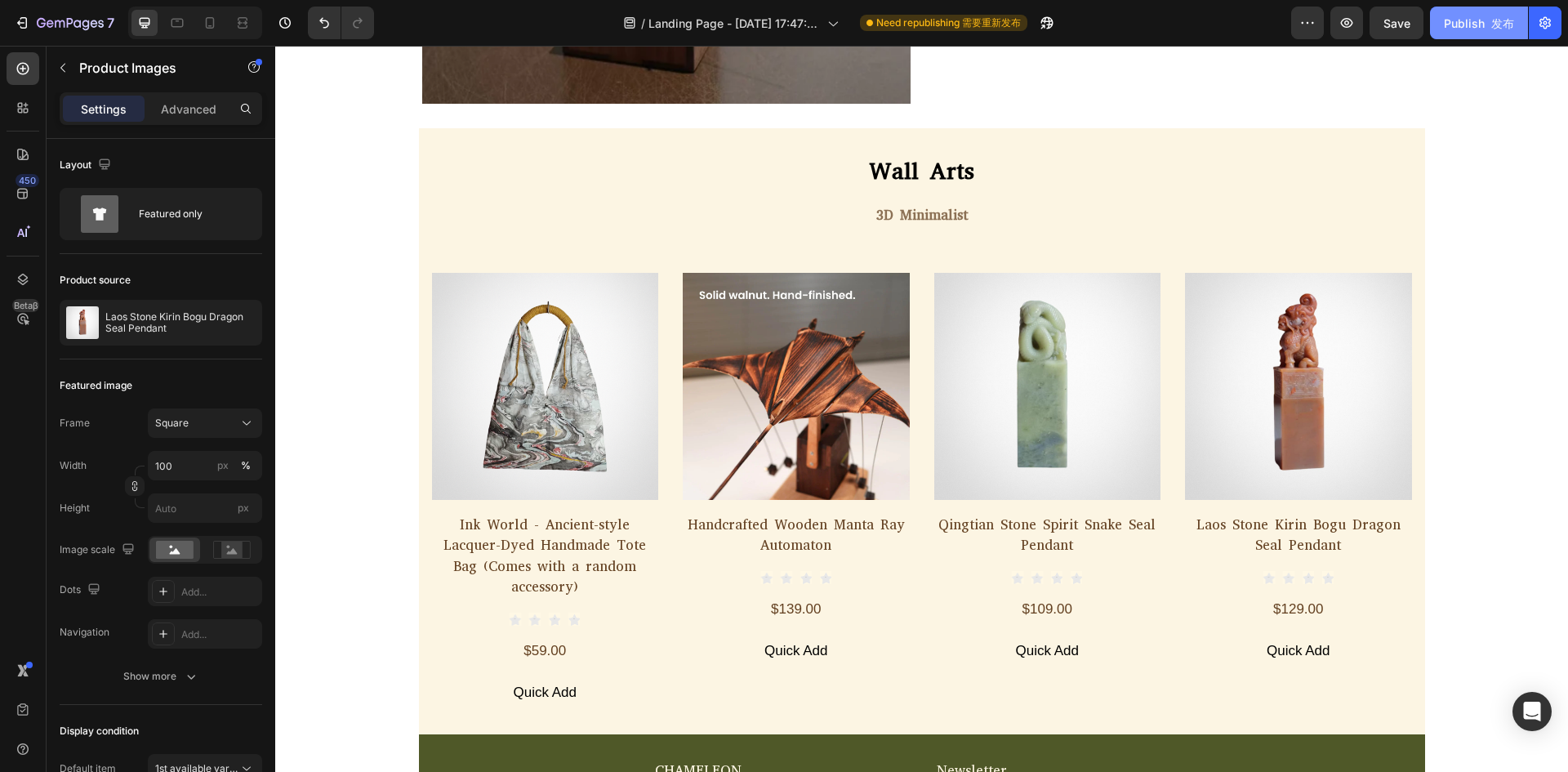
click at [1503, 34] on button "Publish 发布" at bounding box center [1479, 23] width 98 height 33
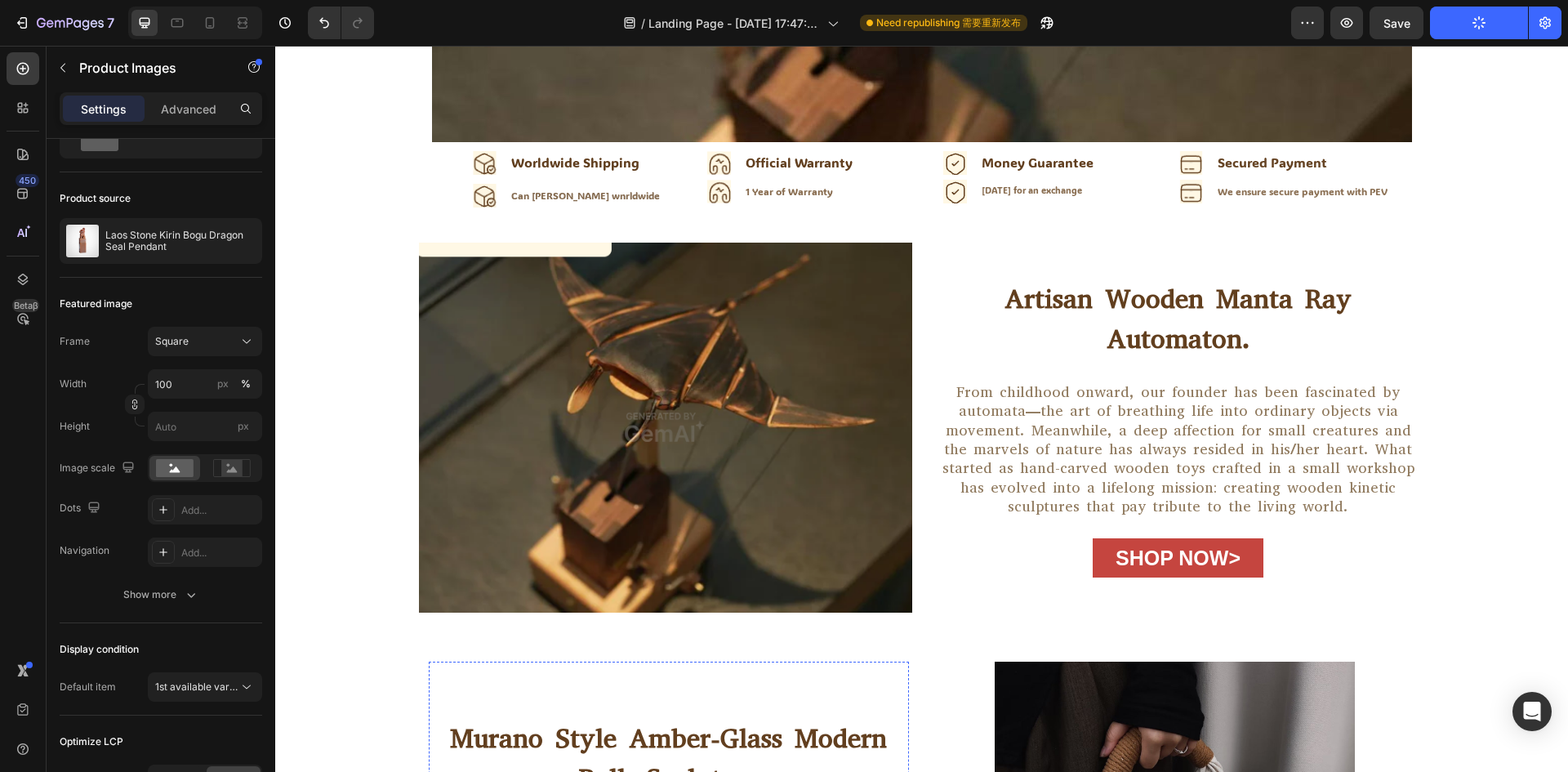
scroll to position [0, 0]
